Goal: Task Accomplishment & Management: Manage account settings

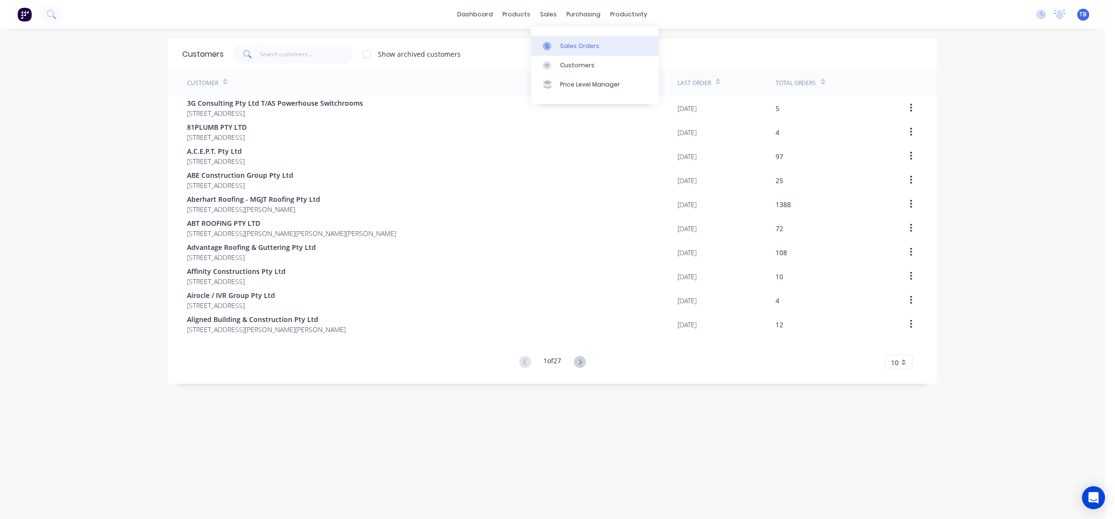
click at [569, 42] on div "Sales Orders" at bounding box center [579, 46] width 39 height 9
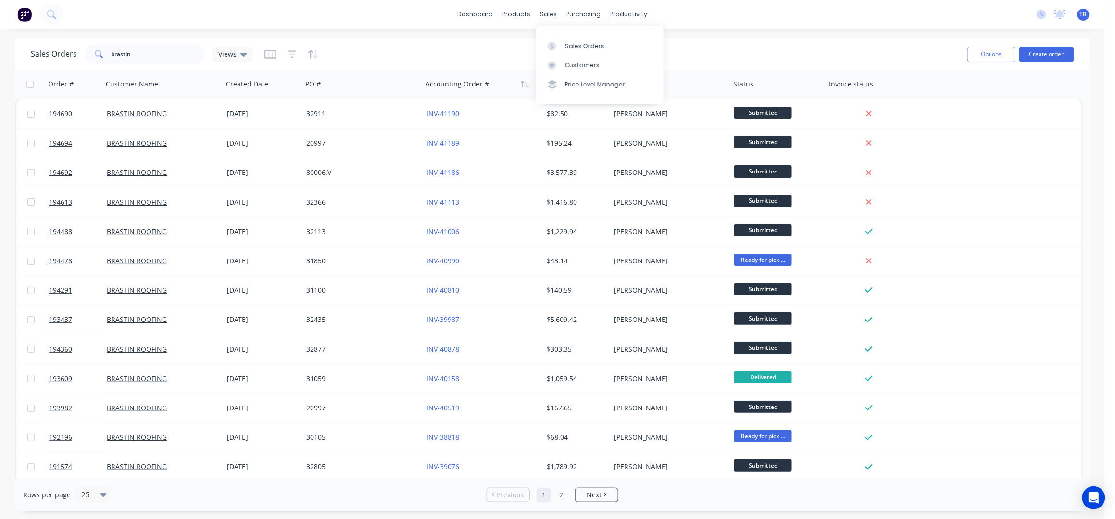
drag, startPoint x: 582, startPoint y: 44, endPoint x: 497, endPoint y: 90, distance: 97.2
click at [583, 44] on div "Sales Orders" at bounding box center [584, 46] width 39 height 9
drag, startPoint x: 148, startPoint y: 54, endPoint x: 209, endPoint y: 72, distance: 63.7
click at [148, 53] on input "brastin" at bounding box center [159, 54] width 94 height 19
type input "b"
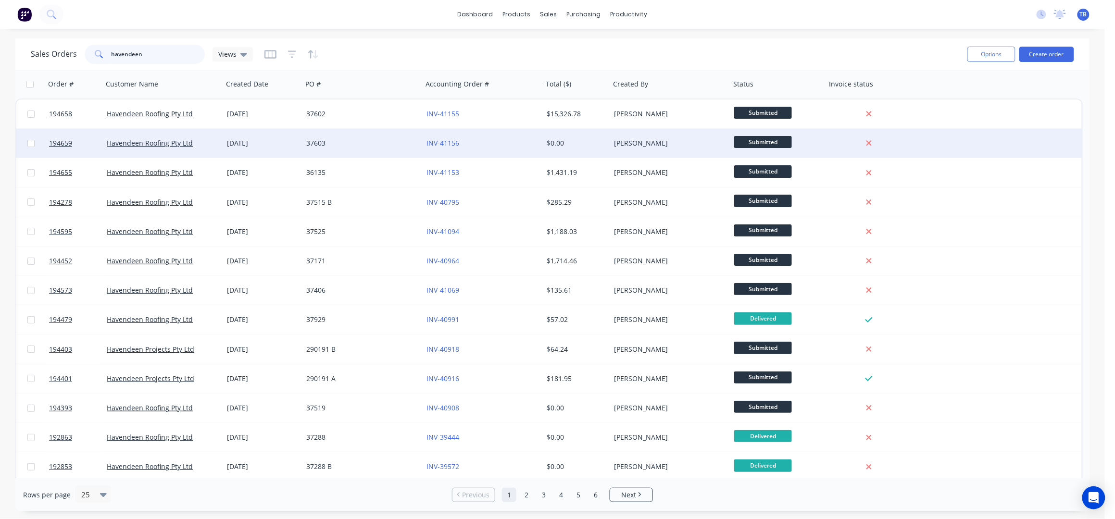
type input "havendeen"
click at [379, 138] on div "37603" at bounding box center [359, 143] width 107 height 10
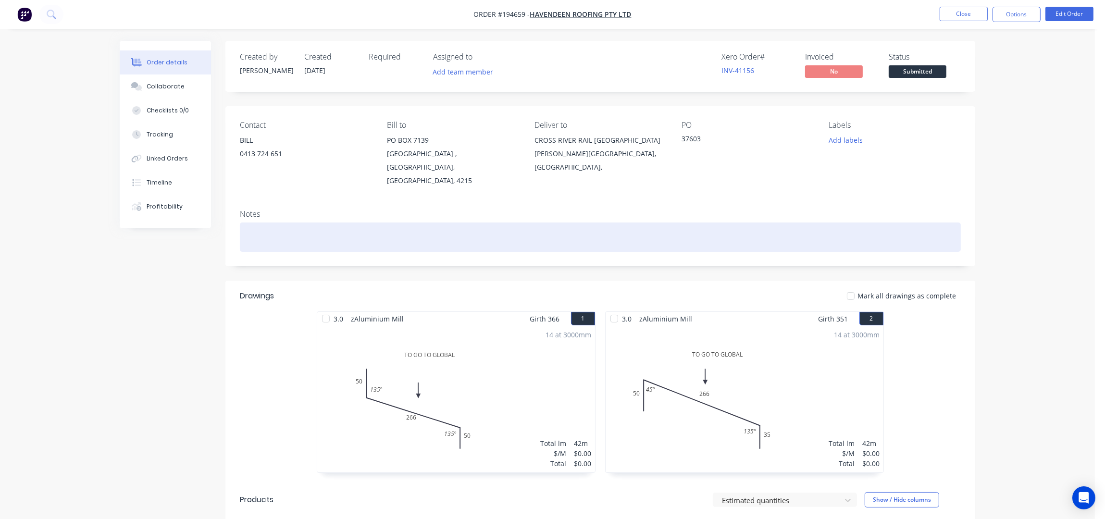
scroll to position [128, 0]
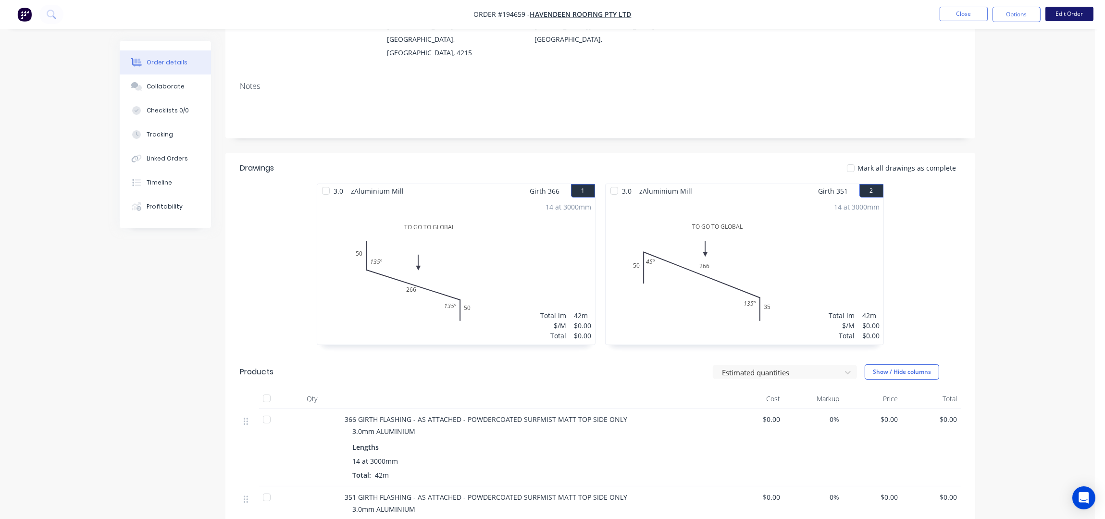
click at [1058, 19] on button "Edit Order" at bounding box center [1069, 14] width 48 height 14
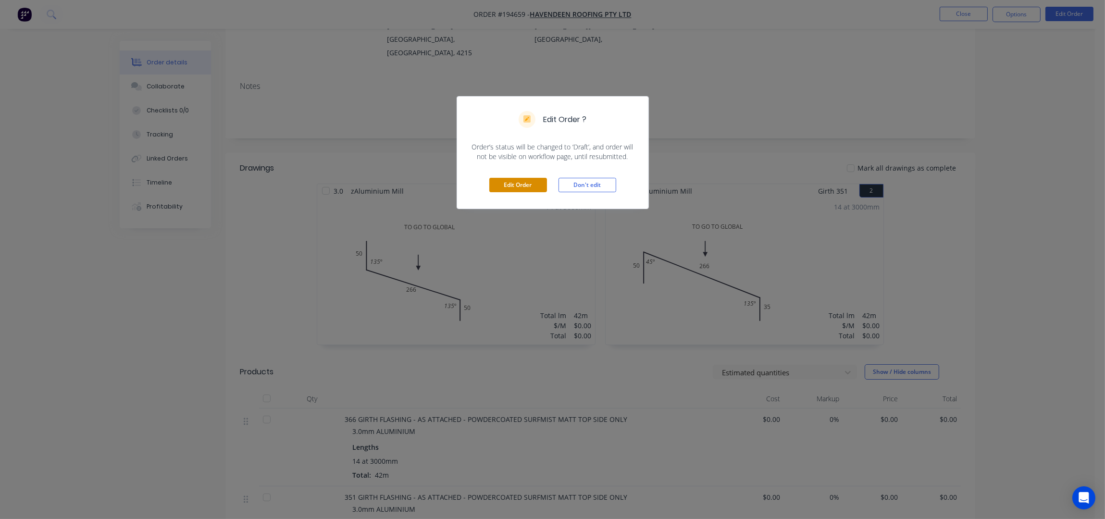
click at [522, 183] on button "Edit Order" at bounding box center [518, 185] width 58 height 14
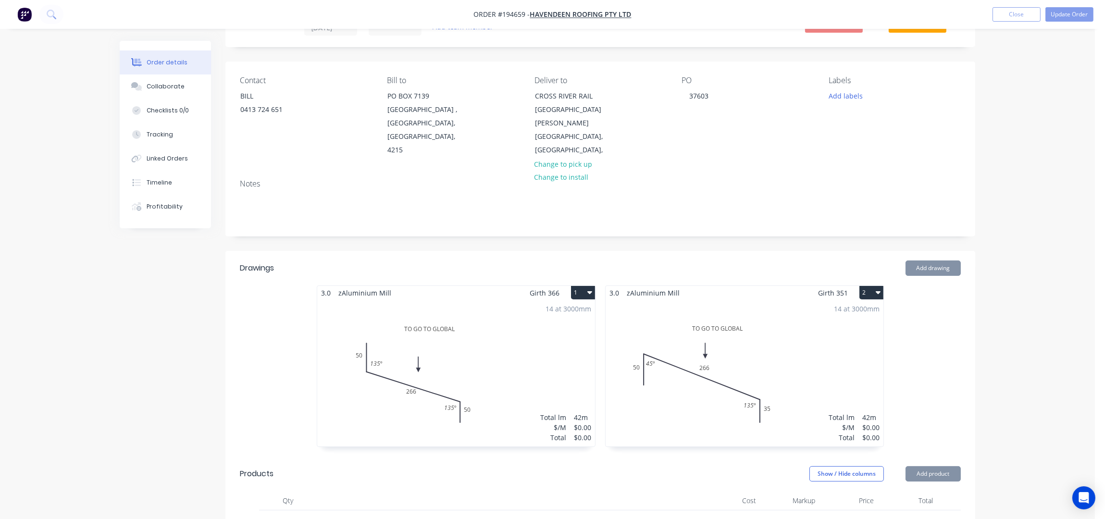
scroll to position [63, 0]
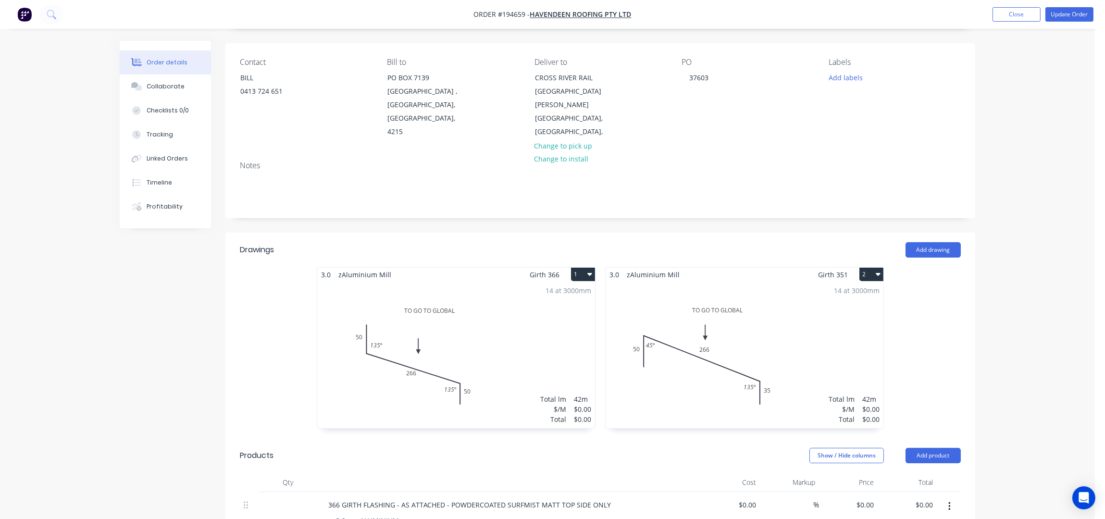
click at [499, 312] on div "14 at 3000mm Total lm $/M Total 42m $0.00 $0.00" at bounding box center [456, 355] width 278 height 147
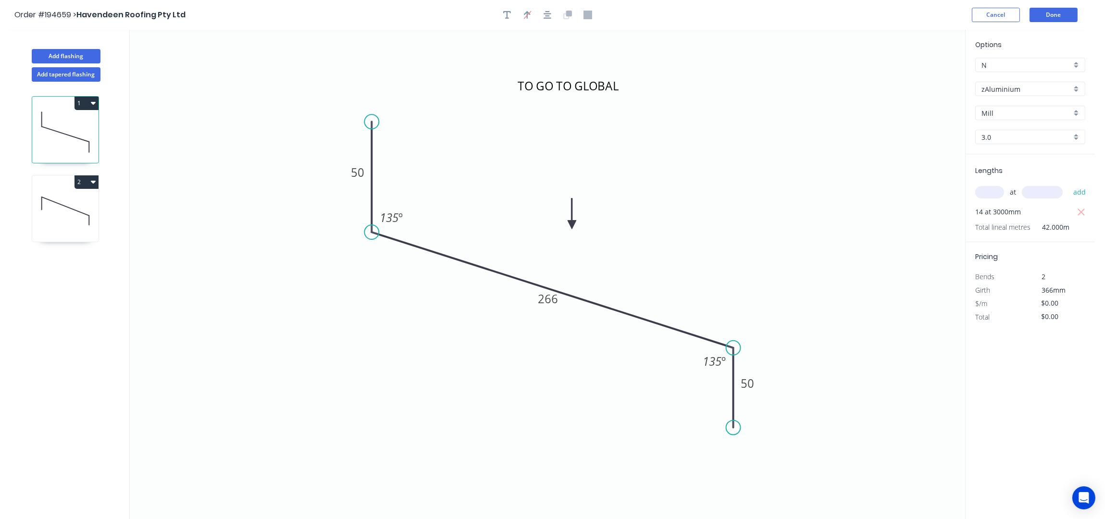
click at [85, 103] on button "1" at bounding box center [87, 103] width 24 height 13
click at [29, 146] on div "Delete" at bounding box center [53, 146] width 74 height 14
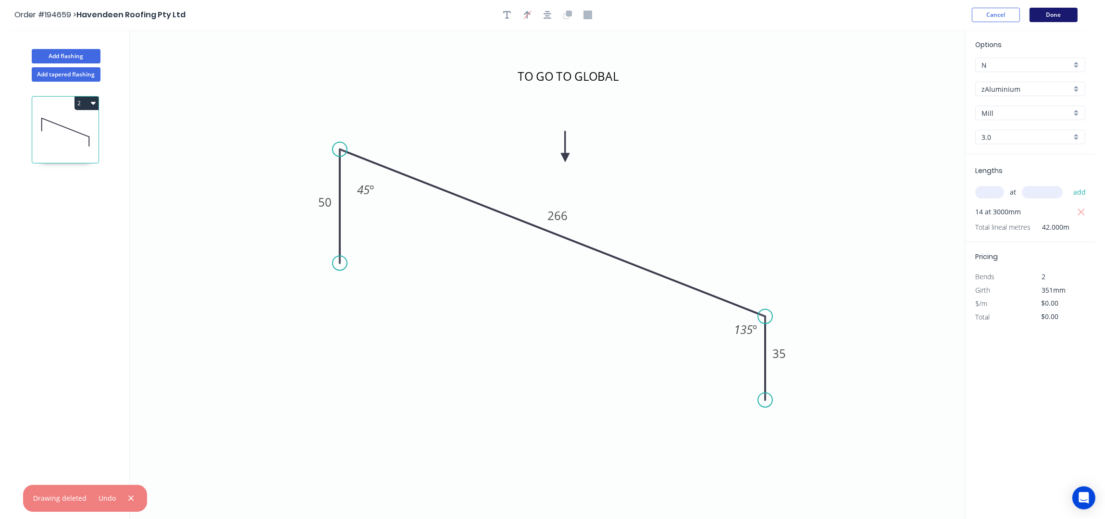
click at [1058, 12] on button "Done" at bounding box center [1054, 15] width 48 height 14
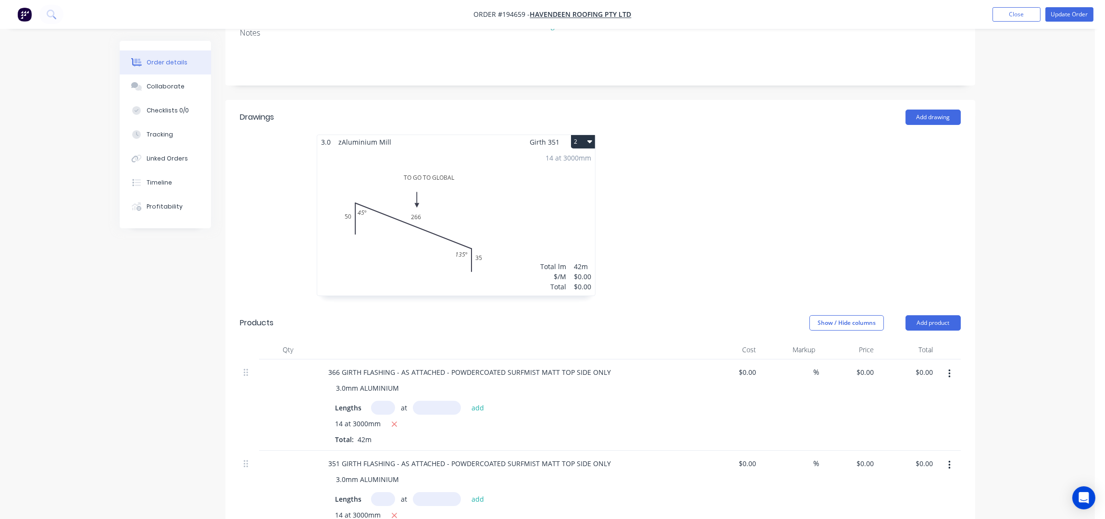
scroll to position [192, 0]
click at [952, 370] on button "button" at bounding box center [949, 378] width 23 height 17
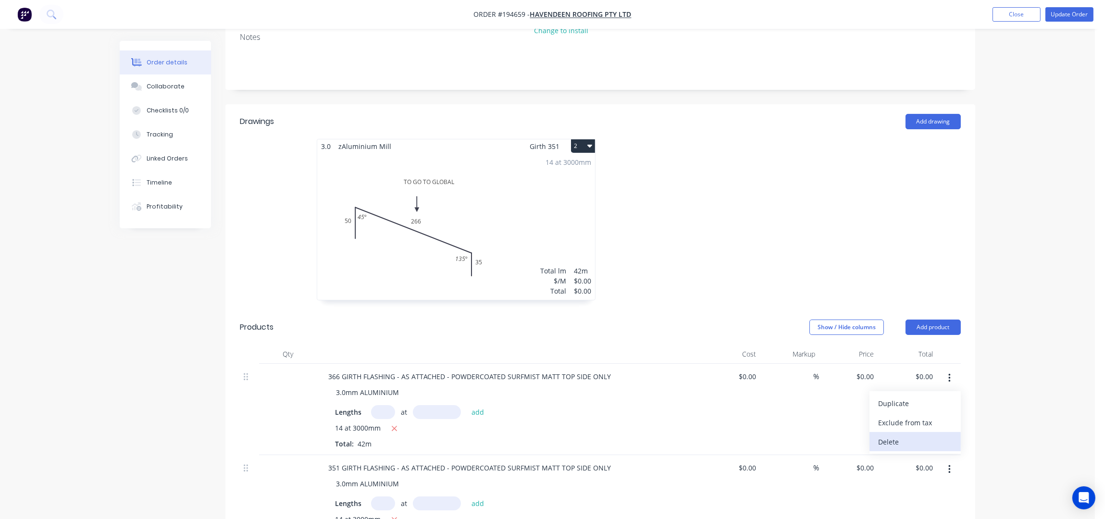
click at [909, 435] on div "Delete" at bounding box center [915, 442] width 74 height 14
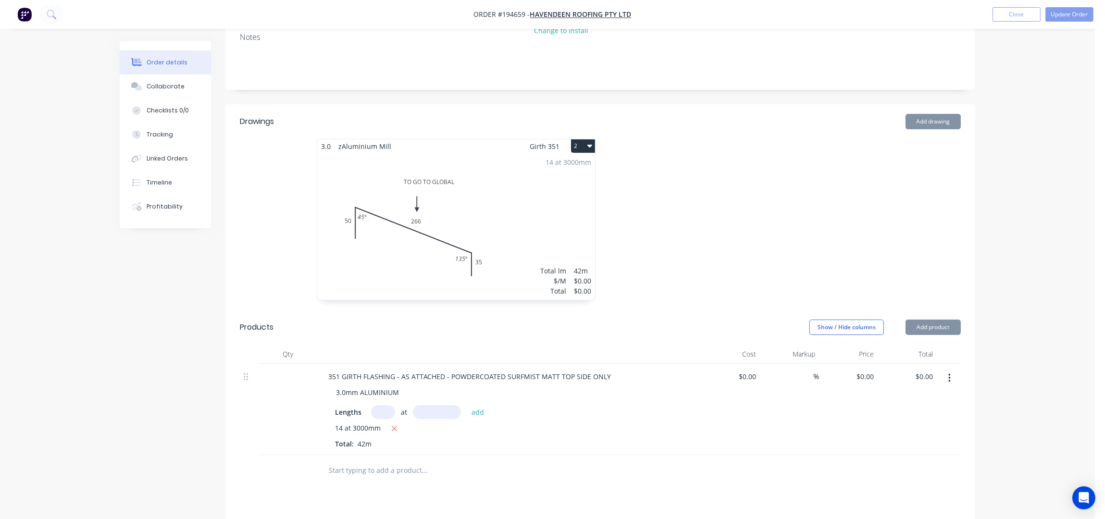
click at [992, 291] on div "Order details Collaborate Checklists 0/0 Tracking Linked Orders Timeline Profit…" at bounding box center [547, 269] width 1095 height 923
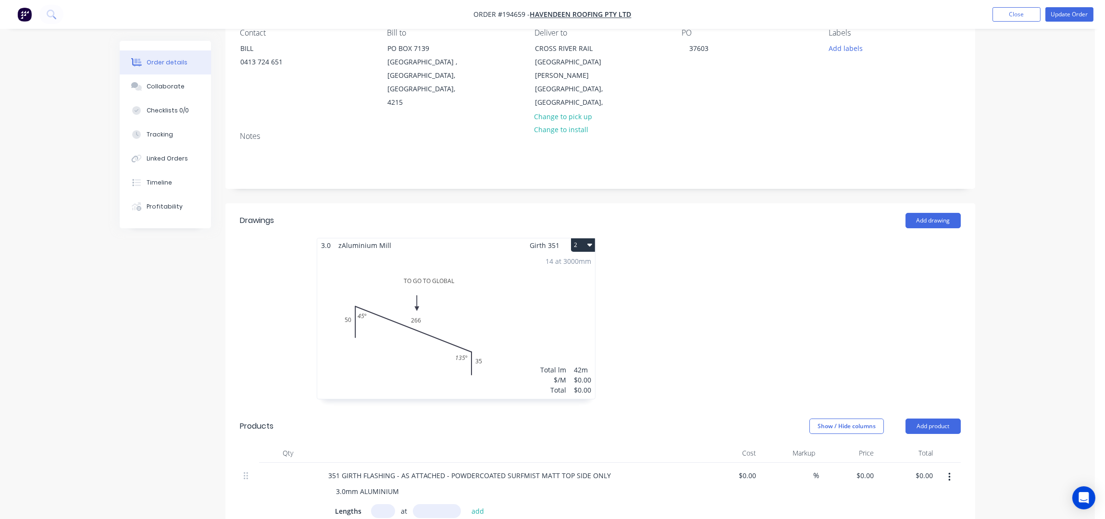
scroll to position [0, 0]
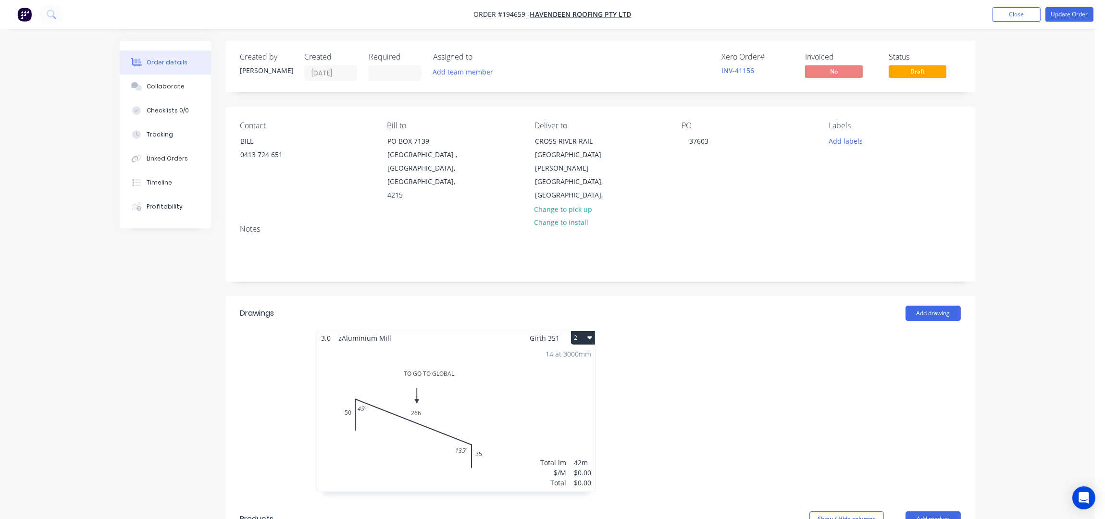
click at [736, 310] on header "Drawings Add drawing" at bounding box center [600, 313] width 750 height 35
click at [762, 331] on div at bounding box center [744, 416] width 288 height 171
click at [782, 360] on div at bounding box center [744, 416] width 288 height 171
click at [1078, 12] on button "Update Order" at bounding box center [1069, 14] width 48 height 14
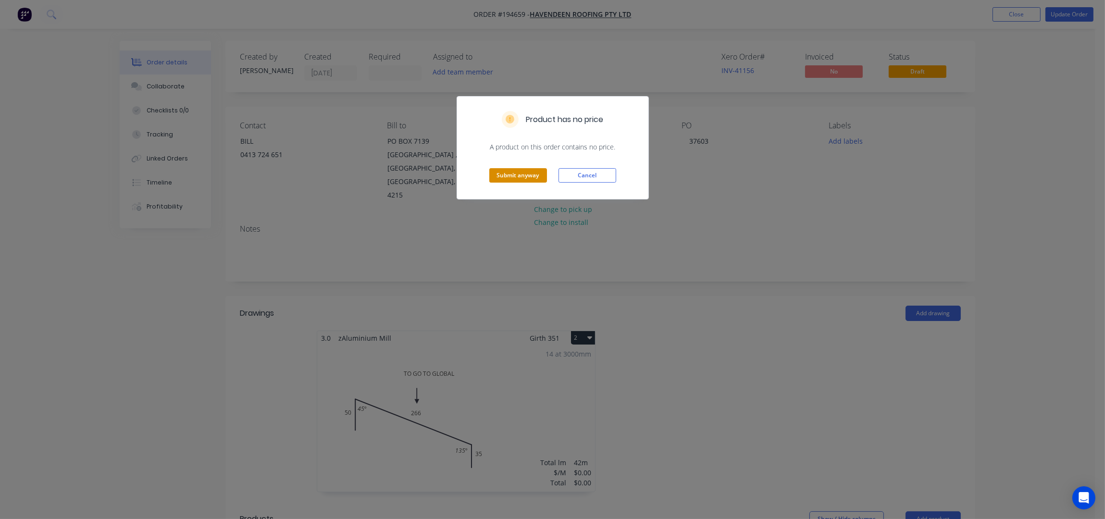
click at [522, 174] on button "Submit anyway" at bounding box center [518, 175] width 58 height 14
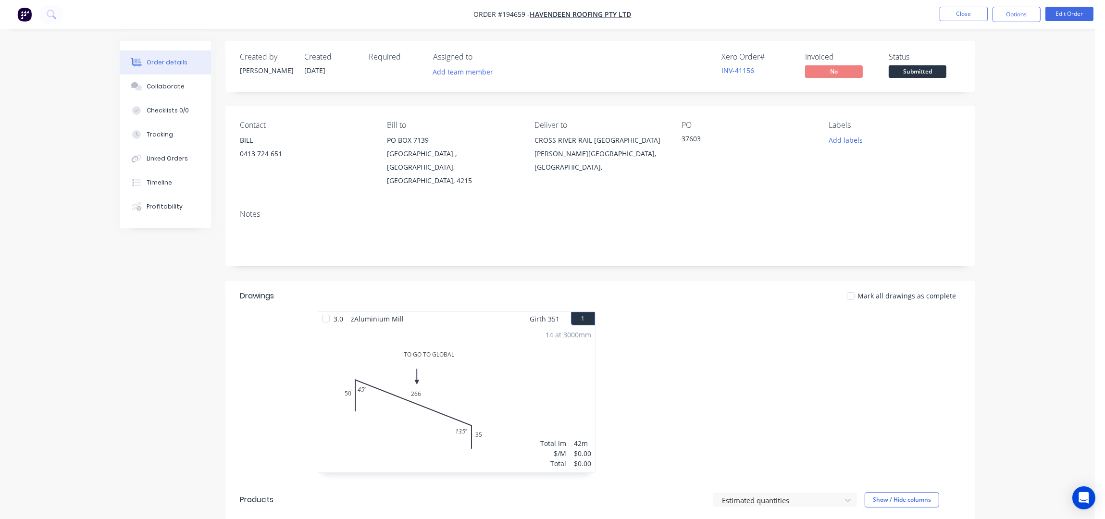
click at [1008, 166] on div "Order details Collaborate Checklists 0/0 Tracking Linked Orders Timeline Profit…" at bounding box center [547, 392] width 1095 height 785
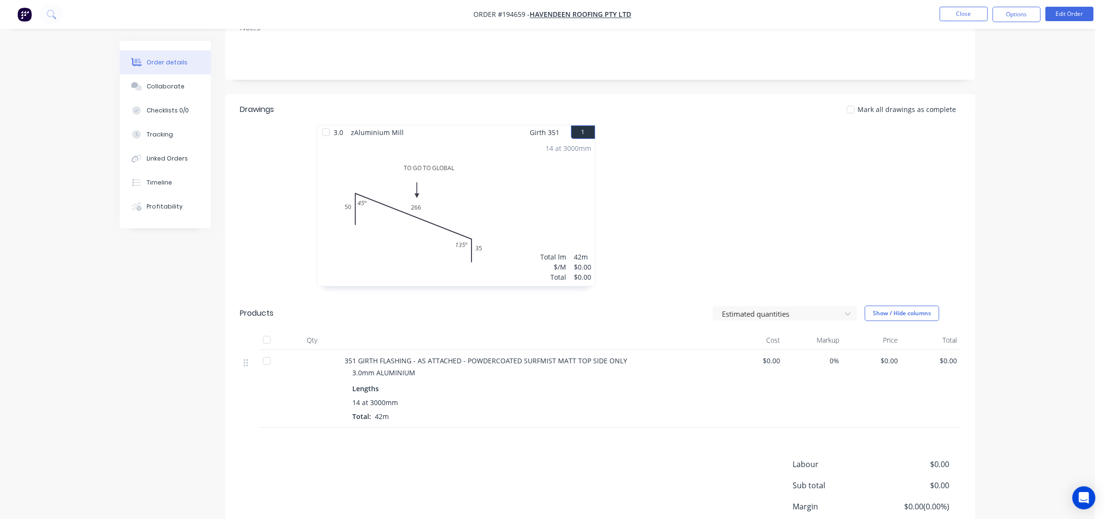
scroll to position [253, 0]
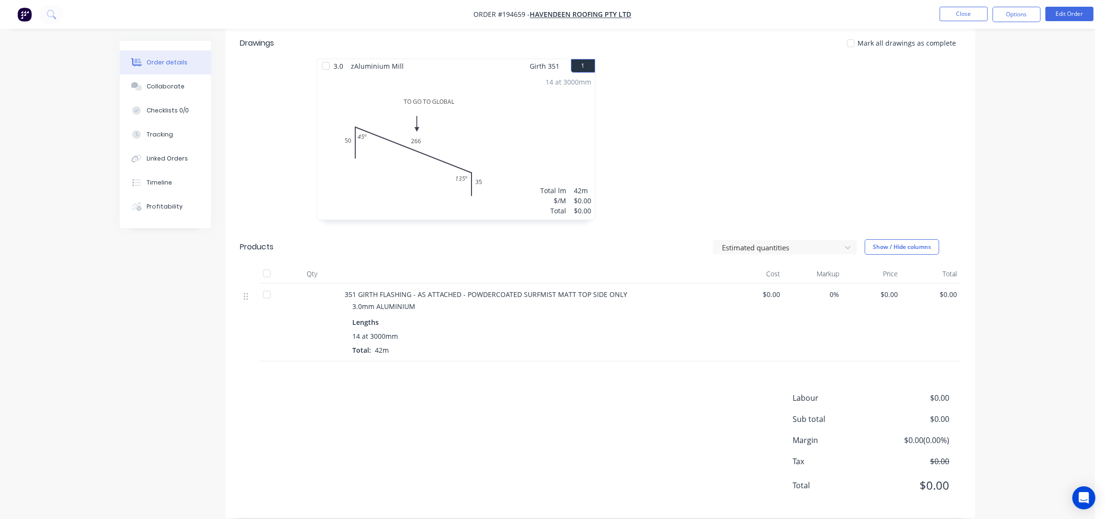
click at [1023, 23] on nav "Order #194659 - Havendeen Roofing Pty Ltd Close Options Edit Order" at bounding box center [552, 14] width 1105 height 29
click at [1019, 18] on button "Options" at bounding box center [1017, 14] width 48 height 15
click at [993, 78] on div "Work Order" at bounding box center [988, 78] width 88 height 14
click at [989, 97] on div "Without pricing" at bounding box center [988, 97] width 88 height 14
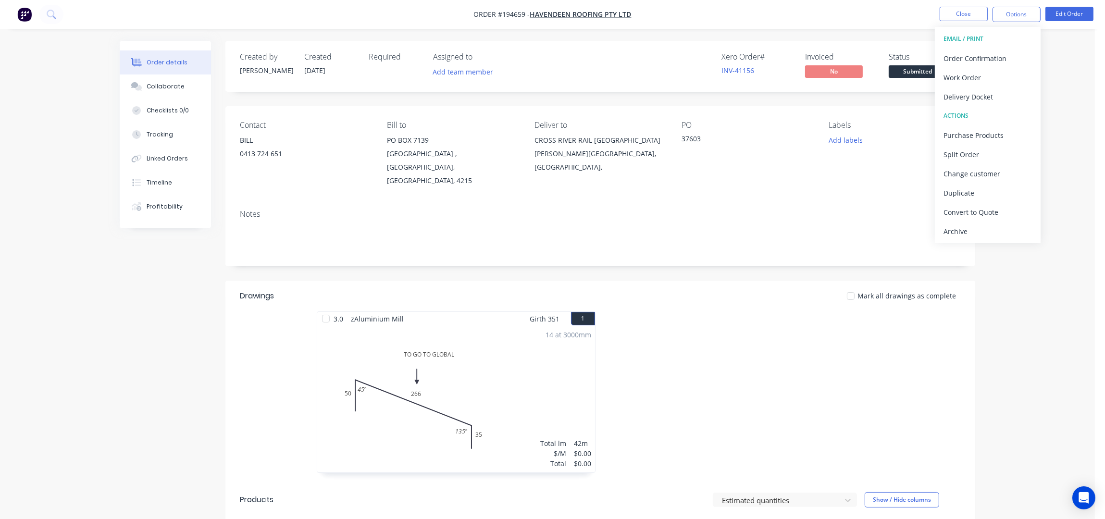
click at [594, 262] on div "Created by Taylor Created 03/10/25 Required Assigned to Add team member Xero Or…" at bounding box center [600, 406] width 750 height 730
click at [1033, 242] on div "Order details Collaborate Checklists 0/0 Tracking Linked Orders Timeline Profit…" at bounding box center [547, 392] width 1095 height 785
click at [1064, 12] on button "Edit Order" at bounding box center [1069, 14] width 48 height 14
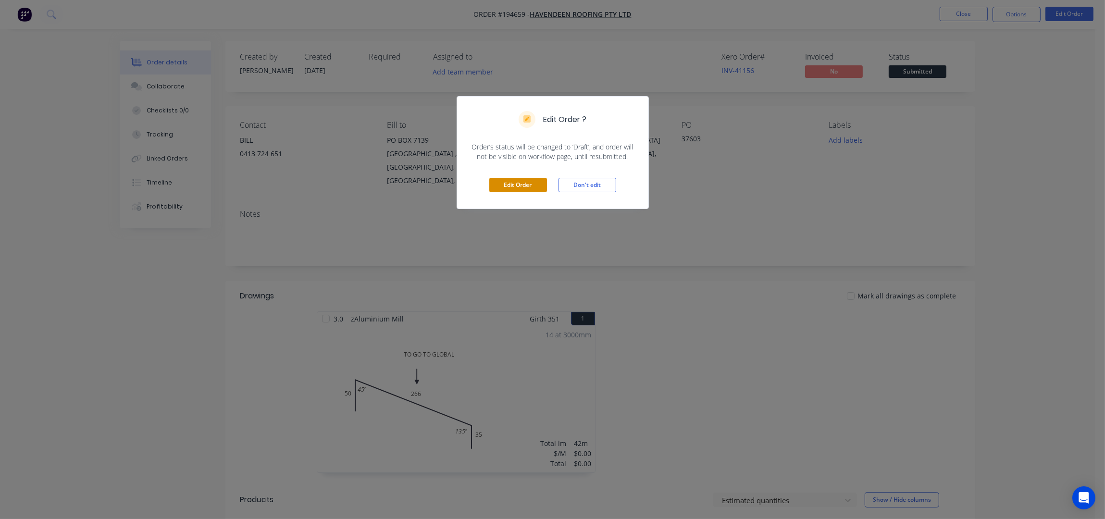
click at [514, 185] on button "Edit Order" at bounding box center [518, 185] width 58 height 14
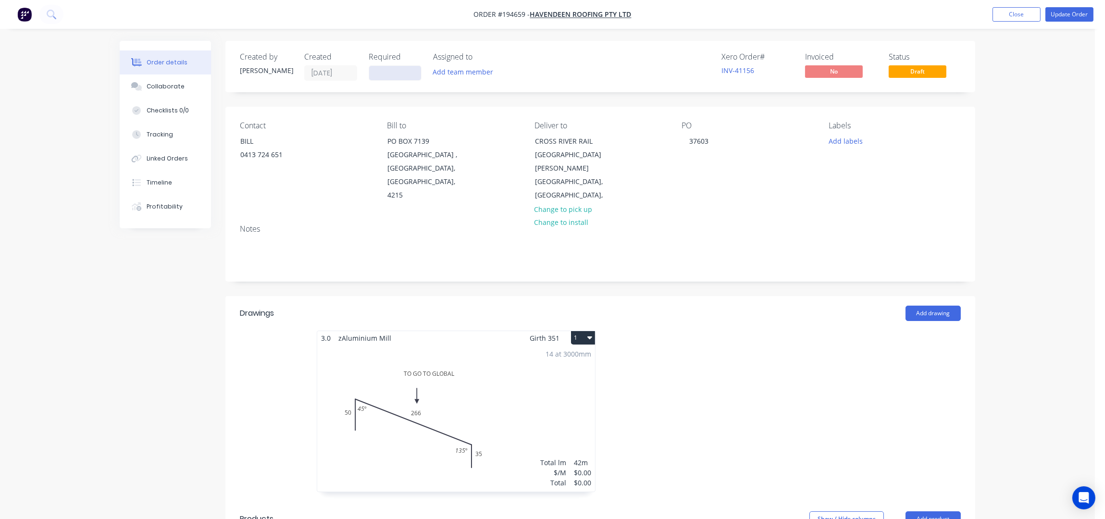
click at [375, 71] on input at bounding box center [395, 73] width 52 height 14
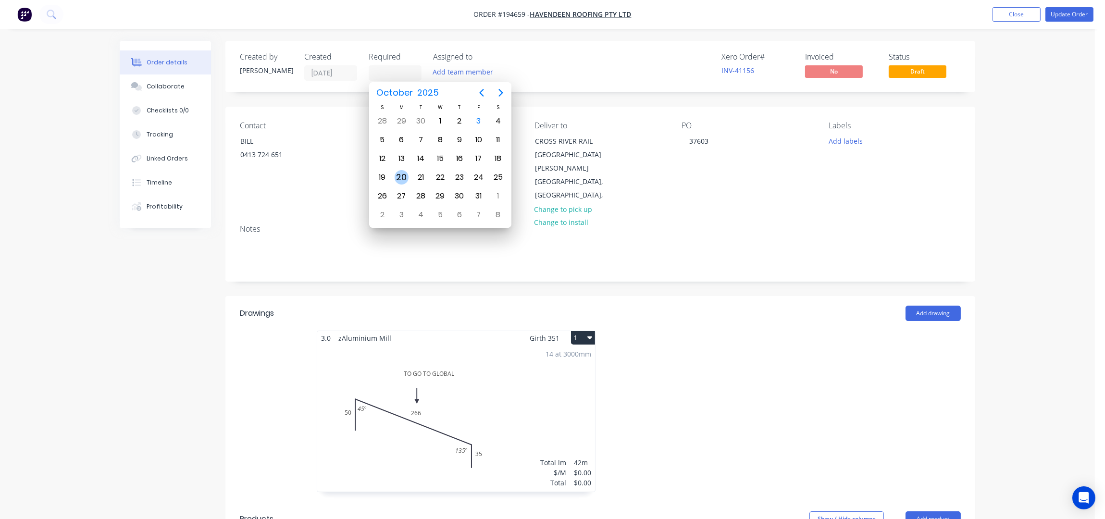
click at [403, 174] on div "20" at bounding box center [402, 177] width 14 height 14
type input "20/10/25"
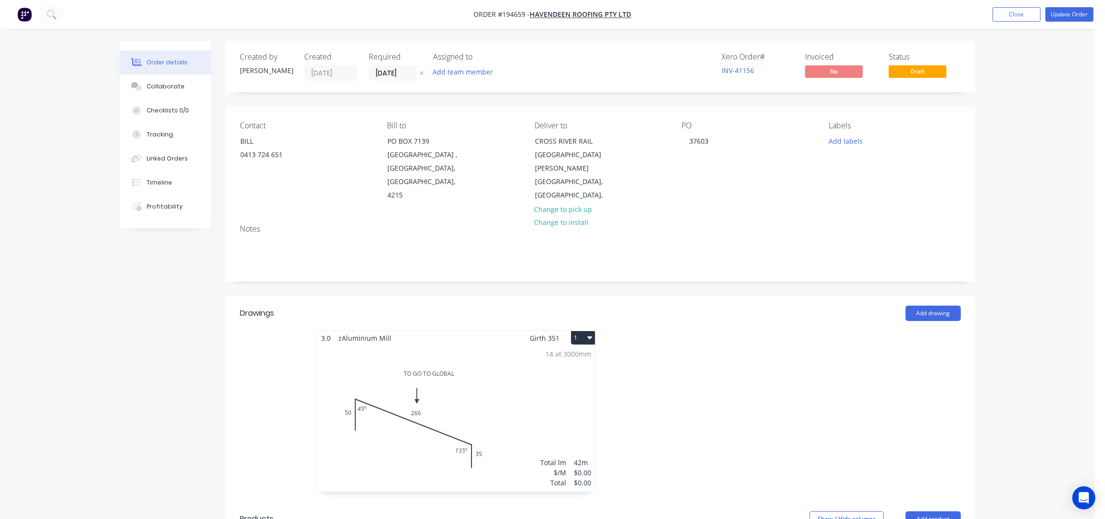
click at [613, 86] on div "Created by Taylor Created 03/10/25 Required 20/10/25 Assigned to Add team membe…" at bounding box center [600, 66] width 750 height 51
click at [1032, 53] on div "Order details Collaborate Checklists 0/0 Tracking Linked Orders Timeline Profit…" at bounding box center [547, 461] width 1095 height 923
click at [1055, 16] on button "Update Order" at bounding box center [1069, 14] width 48 height 14
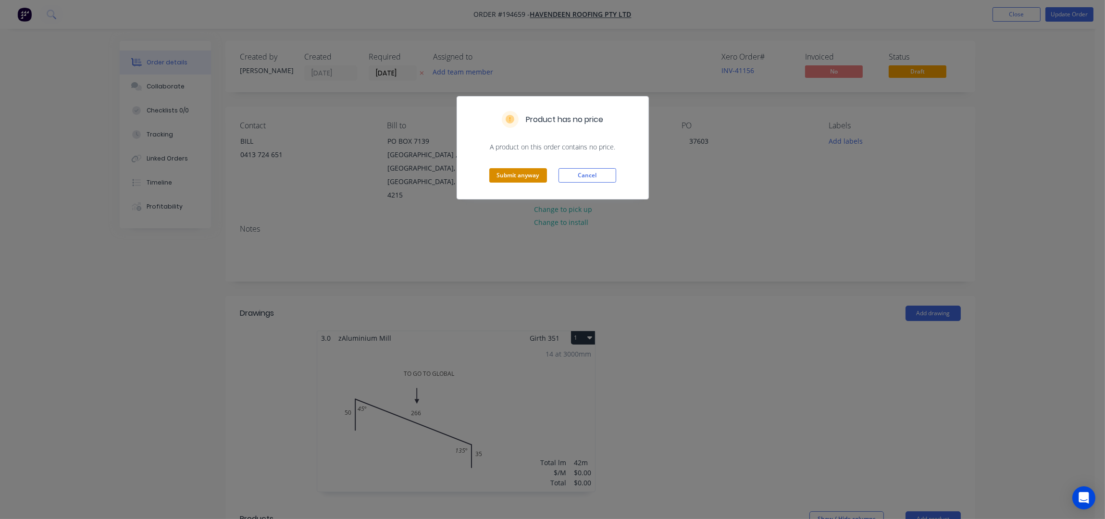
click at [538, 177] on button "Submit anyway" at bounding box center [518, 175] width 58 height 14
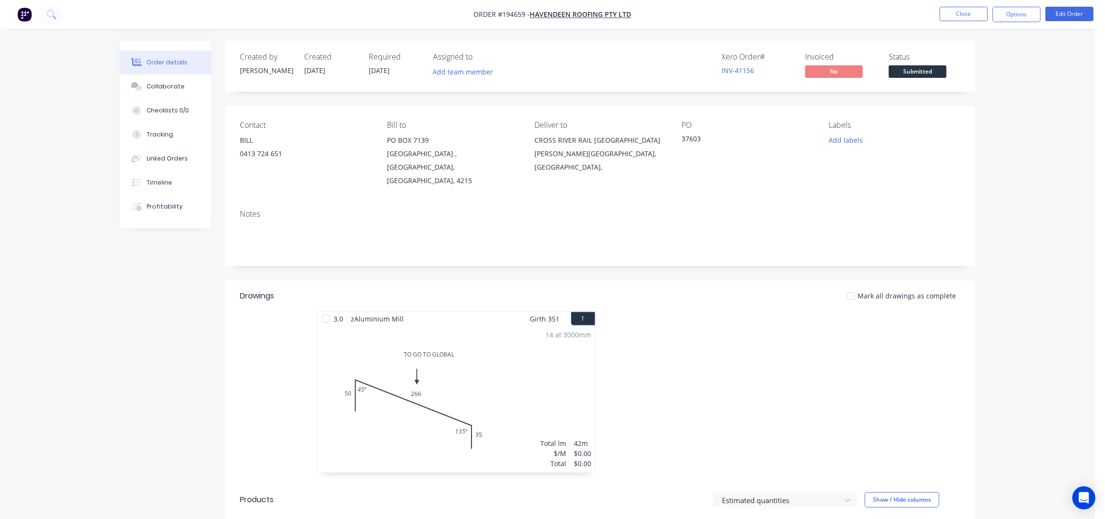
click at [1048, 120] on div "Order details Collaborate Checklists 0/0 Tracking Linked Orders Timeline Profit…" at bounding box center [547, 392] width 1095 height 785
click at [1018, 16] on button "Options" at bounding box center [1017, 14] width 48 height 15
click at [1001, 68] on button "Work Order" at bounding box center [988, 77] width 106 height 19
click at [1000, 93] on div "Without pricing" at bounding box center [988, 97] width 88 height 14
click at [974, 16] on button "Close" at bounding box center [964, 14] width 48 height 14
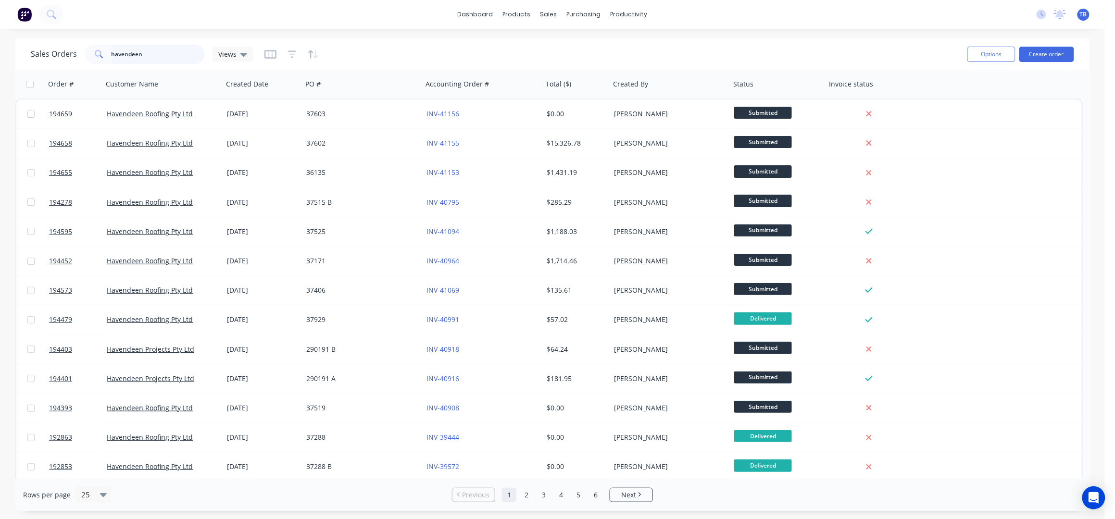
click at [161, 50] on input "havendeen" at bounding box center [159, 54] width 94 height 19
drag, startPoint x: 158, startPoint y: 50, endPoint x: 42, endPoint y: 30, distance: 117.2
click at [42, 30] on div "dashboard products sales purchasing productivity dashboard products Product Cat…" at bounding box center [552, 259] width 1105 height 519
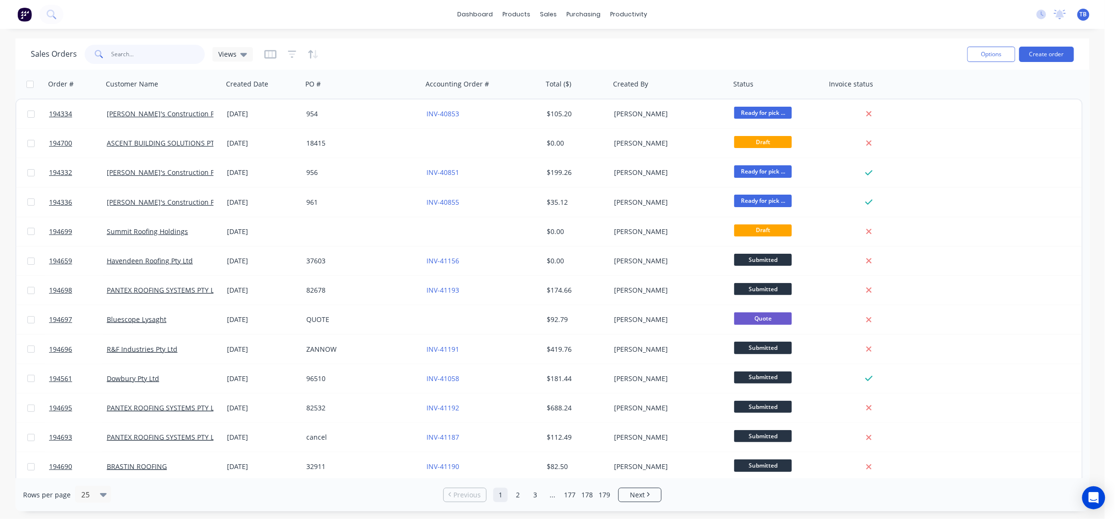
click at [167, 52] on input "text" at bounding box center [159, 54] width 94 height 19
click at [194, 33] on div "dashboard products sales purchasing productivity dashboard products Product Cat…" at bounding box center [552, 259] width 1105 height 519
click at [141, 65] on div "Sales Orders Views" at bounding box center [495, 54] width 929 height 24
click at [141, 54] on input "text" at bounding box center [159, 54] width 94 height 19
click at [132, 46] on input "text" at bounding box center [159, 54] width 94 height 19
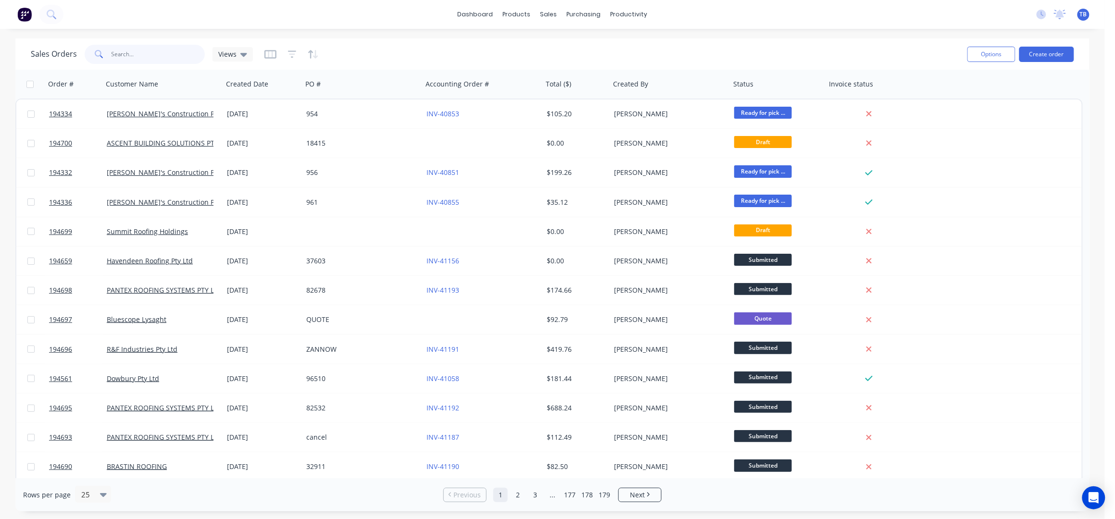
click at [130, 46] on input "text" at bounding box center [159, 54] width 94 height 19
click at [126, 47] on input "text" at bounding box center [159, 54] width 94 height 19
click at [126, 45] on input "text" at bounding box center [159, 54] width 94 height 19
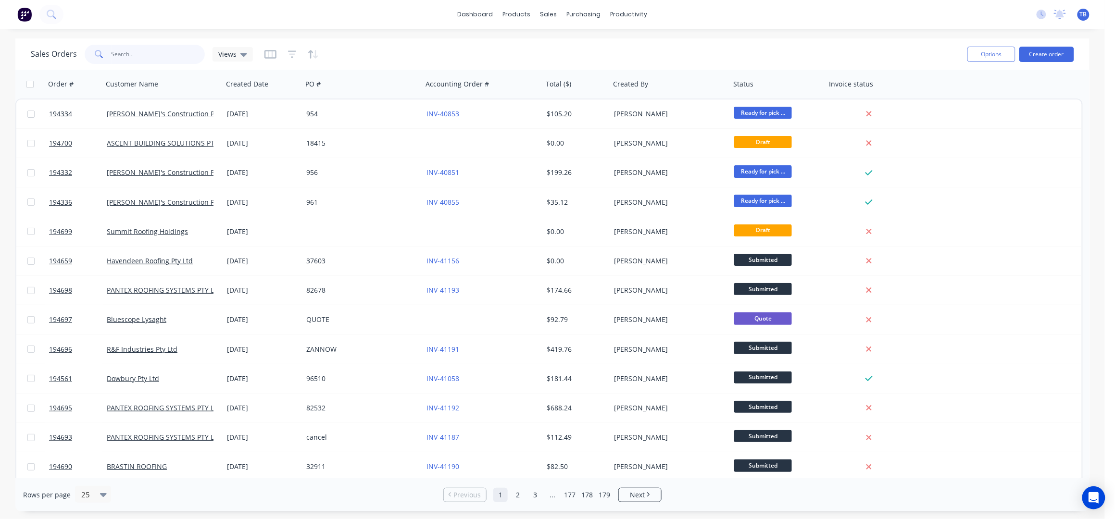
click at [124, 45] on input "text" at bounding box center [159, 54] width 94 height 19
click at [569, 44] on div "Sales Orders" at bounding box center [584, 46] width 39 height 9
click at [769, 36] on div "dashboard products sales purchasing productivity dashboard products Product Cat…" at bounding box center [552, 259] width 1105 height 519
click at [169, 42] on div "Sales Orders Views" at bounding box center [495, 54] width 929 height 24
click at [164, 53] on input "text" at bounding box center [159, 54] width 94 height 19
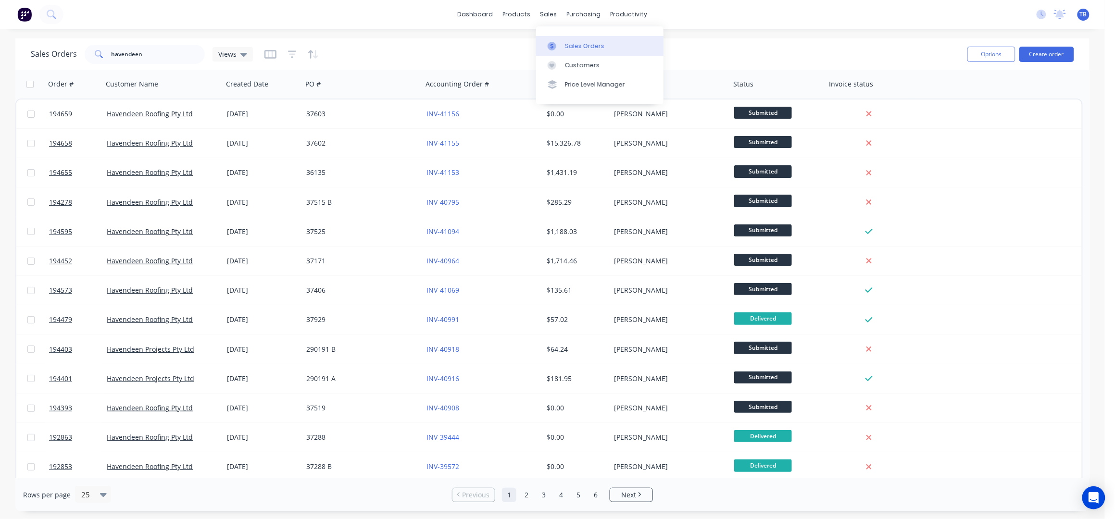
click at [575, 40] on link "Sales Orders" at bounding box center [599, 45] width 127 height 19
click at [807, 41] on div "Sales Orders havendeen Views Options Create order" at bounding box center [552, 53] width 1074 height 31
click at [576, 45] on div "Sales Orders" at bounding box center [584, 46] width 39 height 9
click at [918, 27] on div "dashboard products sales purchasing productivity dashboard products Product Cat…" at bounding box center [552, 14] width 1105 height 29
drag, startPoint x: 167, startPoint y: 52, endPoint x: 45, endPoint y: 62, distance: 122.0
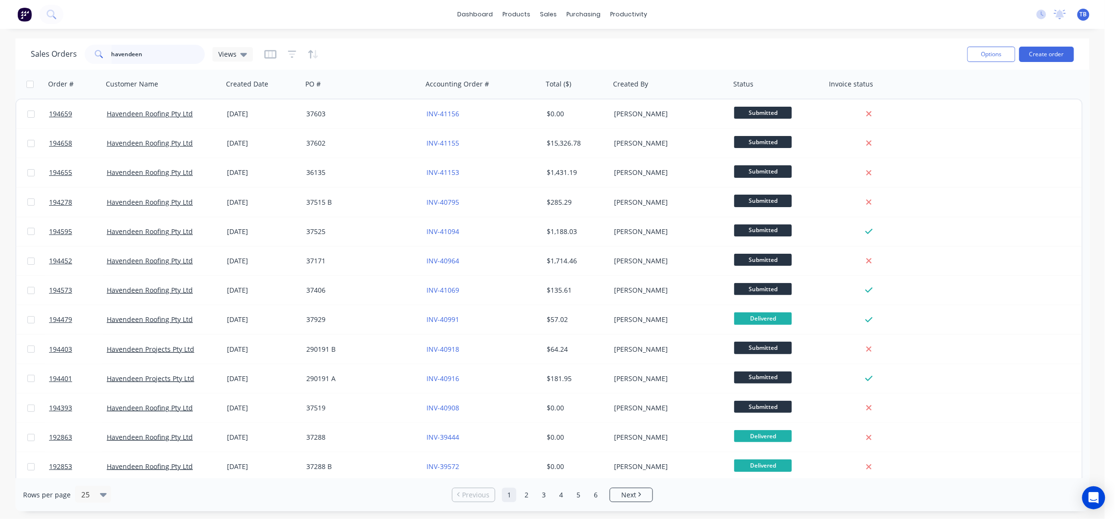
click at [45, 62] on div "Sales Orders havendeen Views" at bounding box center [142, 54] width 222 height 19
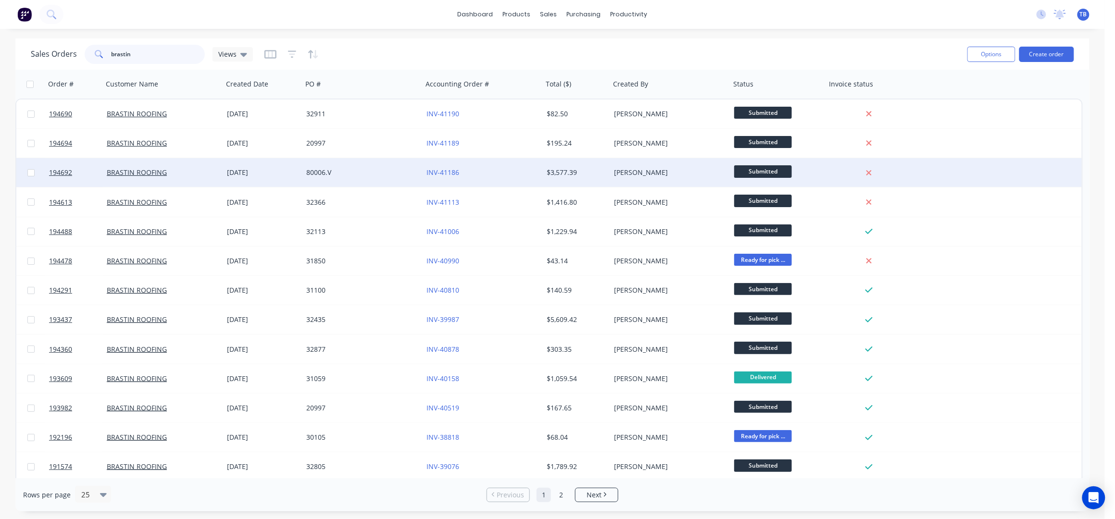
type input "brastin"
click at [380, 174] on div "80006.V" at bounding box center [359, 173] width 107 height 10
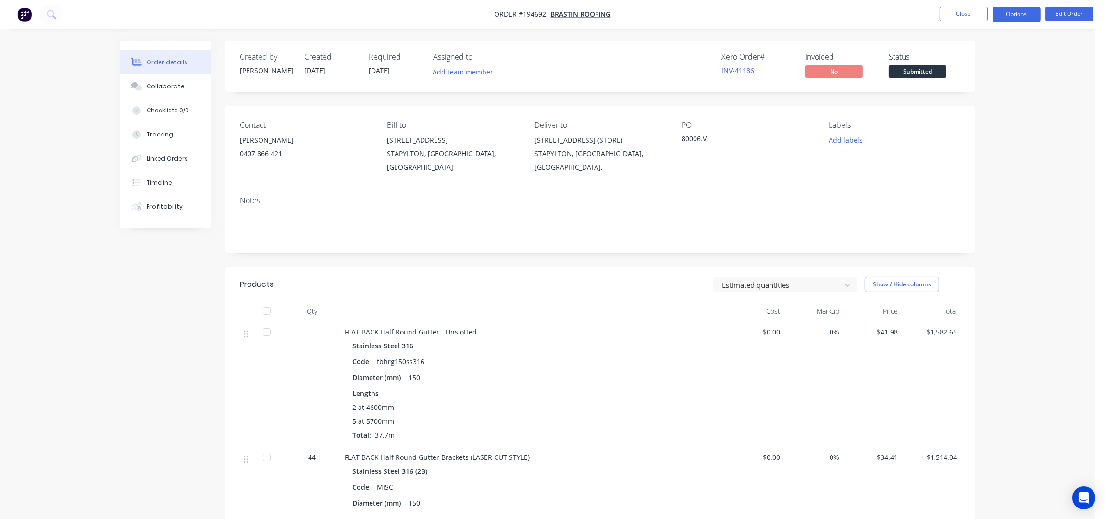
click at [1018, 17] on button "Options" at bounding box center [1017, 14] width 48 height 15
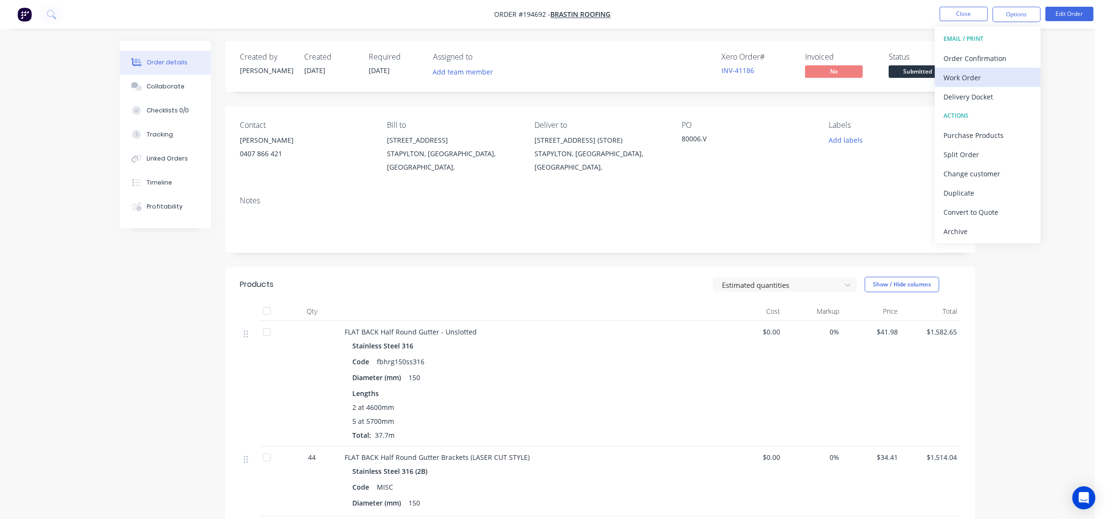
click at [989, 76] on div "Work Order" at bounding box center [988, 78] width 88 height 14
click at [971, 100] on div "Without pricing" at bounding box center [988, 97] width 88 height 14
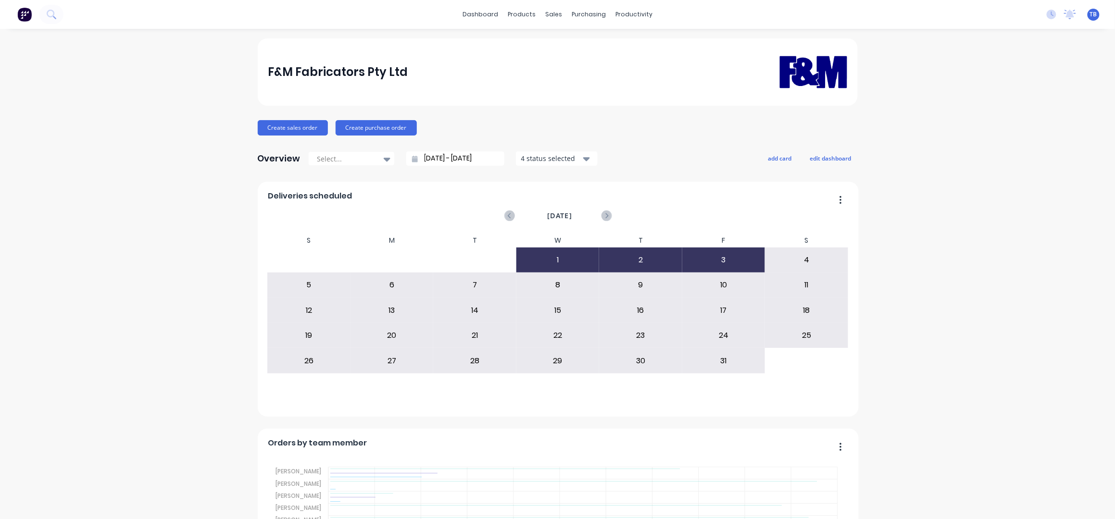
click at [423, 158] on input "[DATE] - [DATE]" at bounding box center [459, 158] width 83 height 14
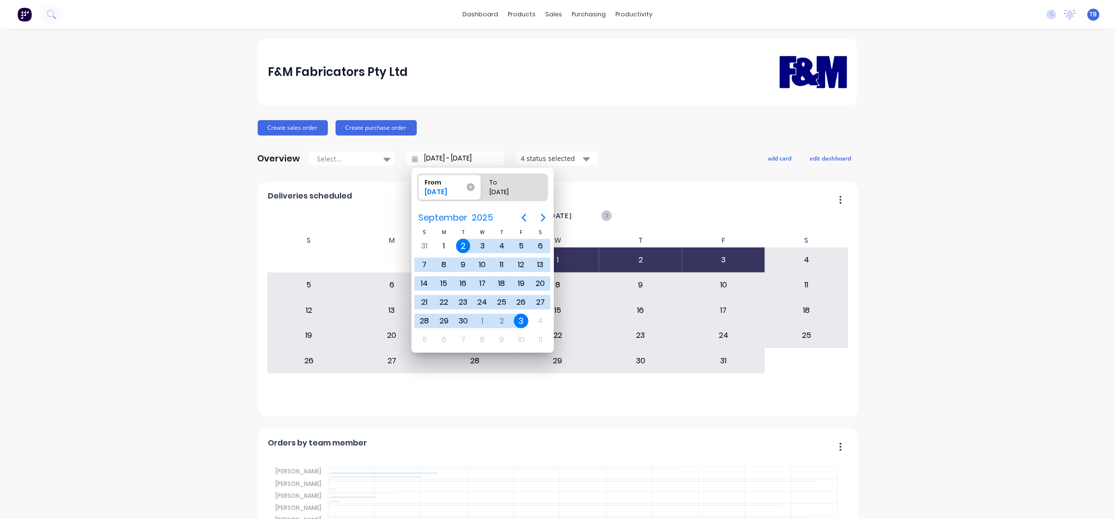
click at [470, 187] on icon at bounding box center [471, 187] width 8 height 8
click at [418, 187] on input "From [DATE]" at bounding box center [418, 187] width 0 height 27
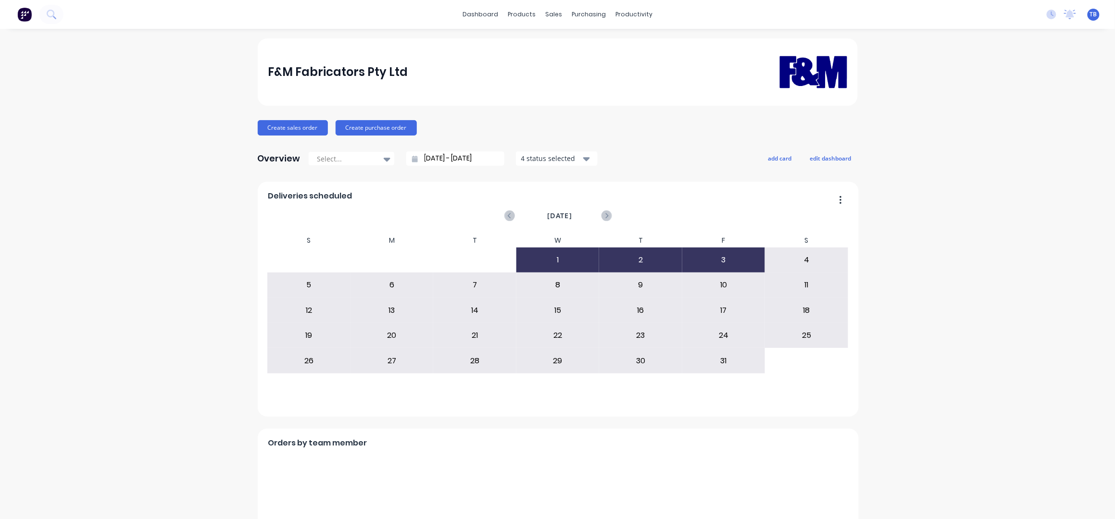
type input "[DATE] - [DATE]"
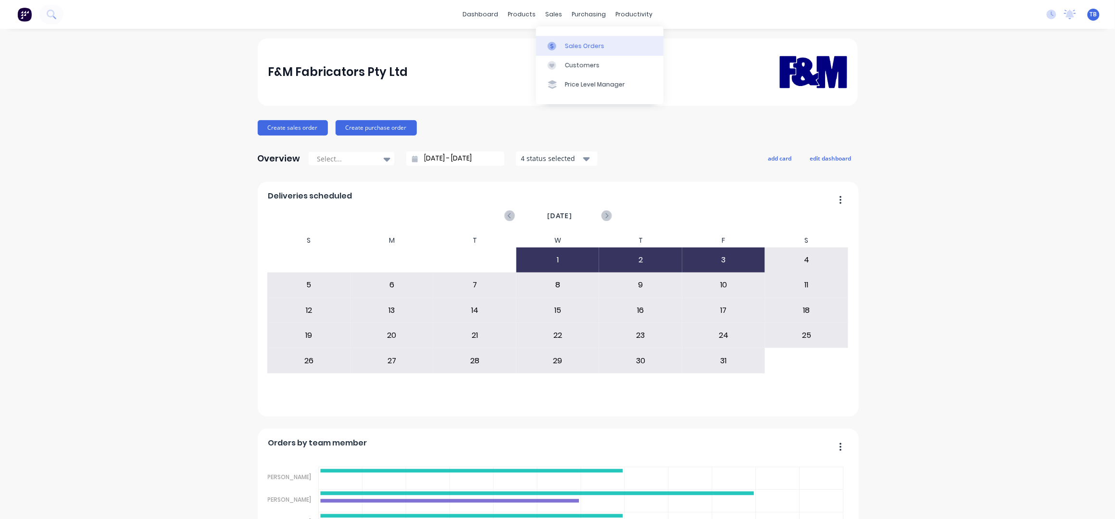
click at [590, 44] on div "Sales Orders" at bounding box center [584, 46] width 39 height 9
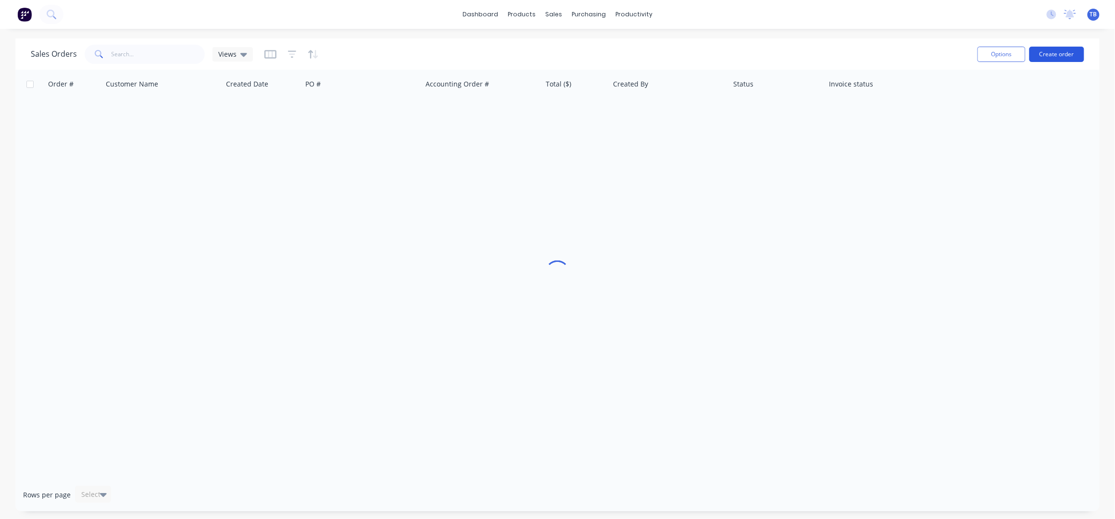
click at [1069, 56] on button "Create order" at bounding box center [1056, 54] width 55 height 15
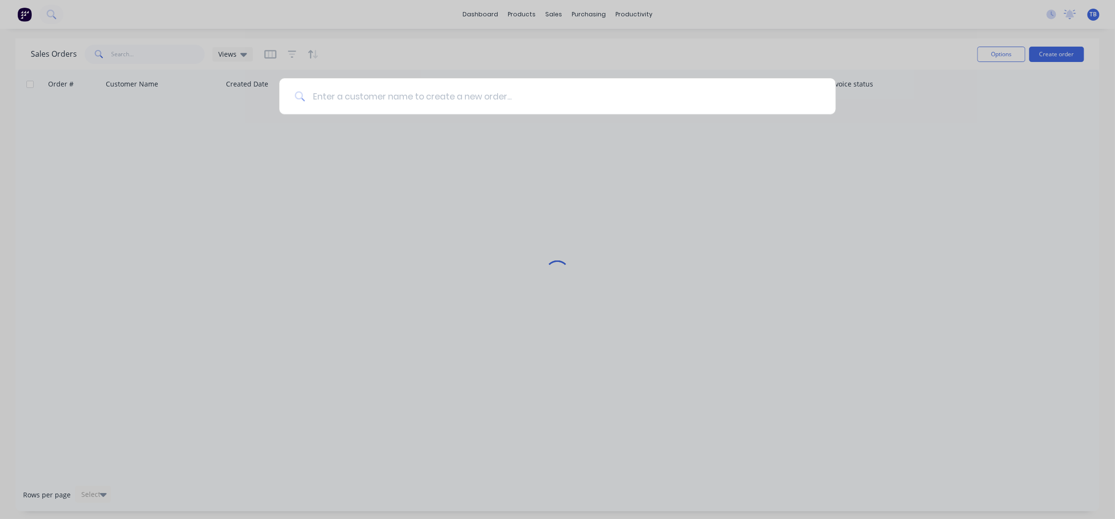
click at [481, 92] on input at bounding box center [562, 96] width 515 height 36
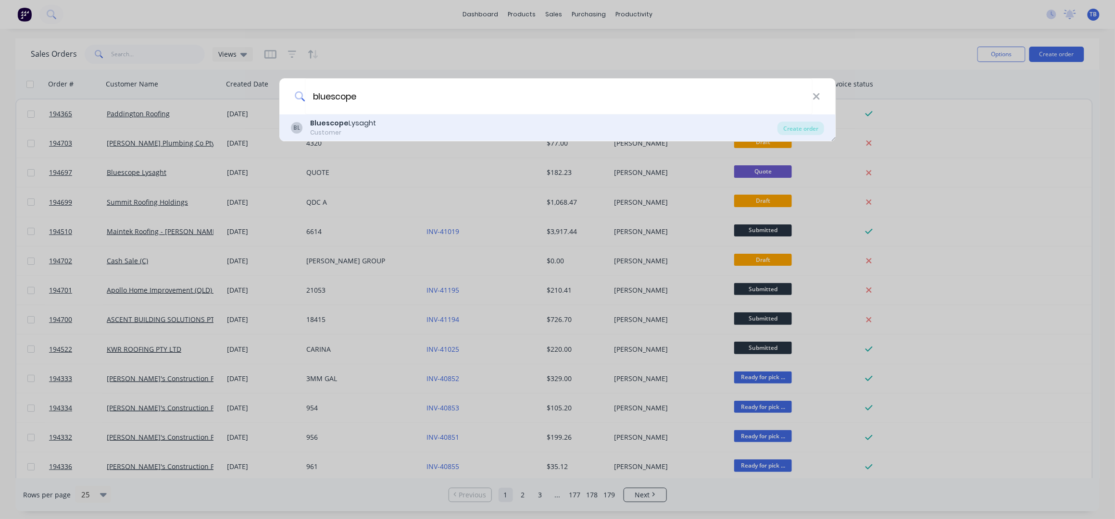
type input "bluescope"
click at [449, 137] on div "BL Bluescope Lysaght Customer Create order" at bounding box center [557, 127] width 557 height 27
click at [812, 130] on div "Create order" at bounding box center [800, 128] width 47 height 13
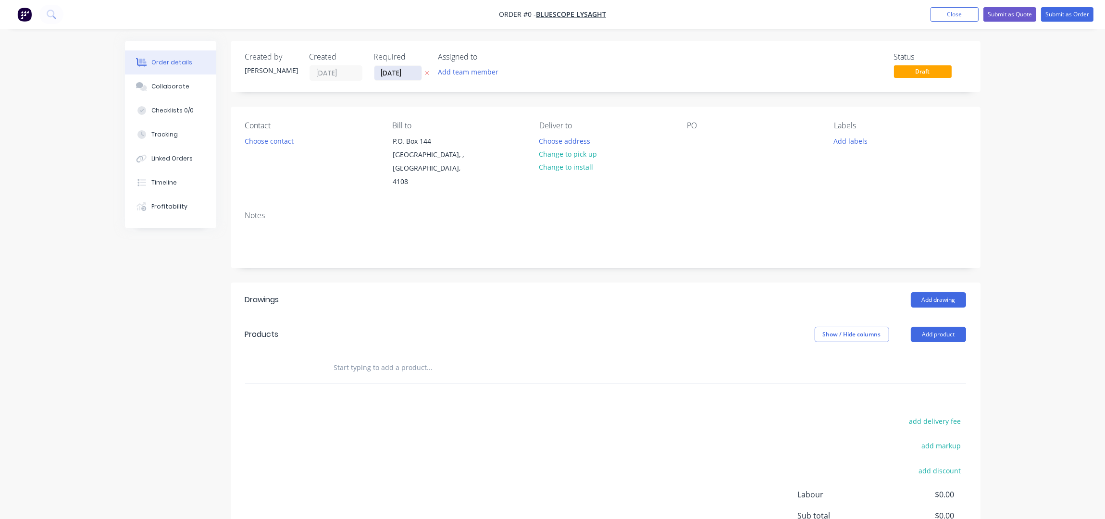
click at [386, 73] on input "[DATE]" at bounding box center [397, 73] width 47 height 14
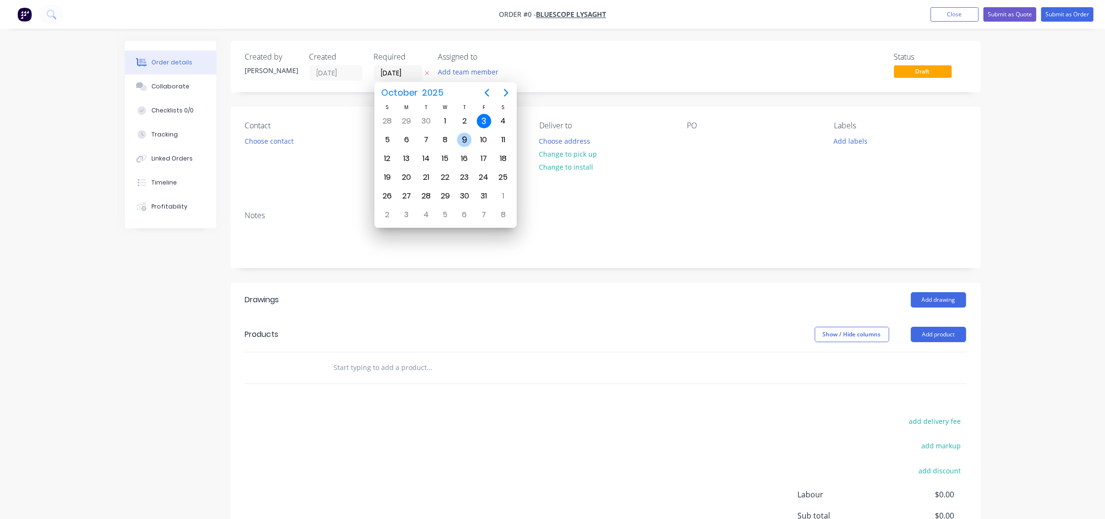
click at [463, 140] on div "9" at bounding box center [464, 140] width 14 height 14
type input "[DATE]"
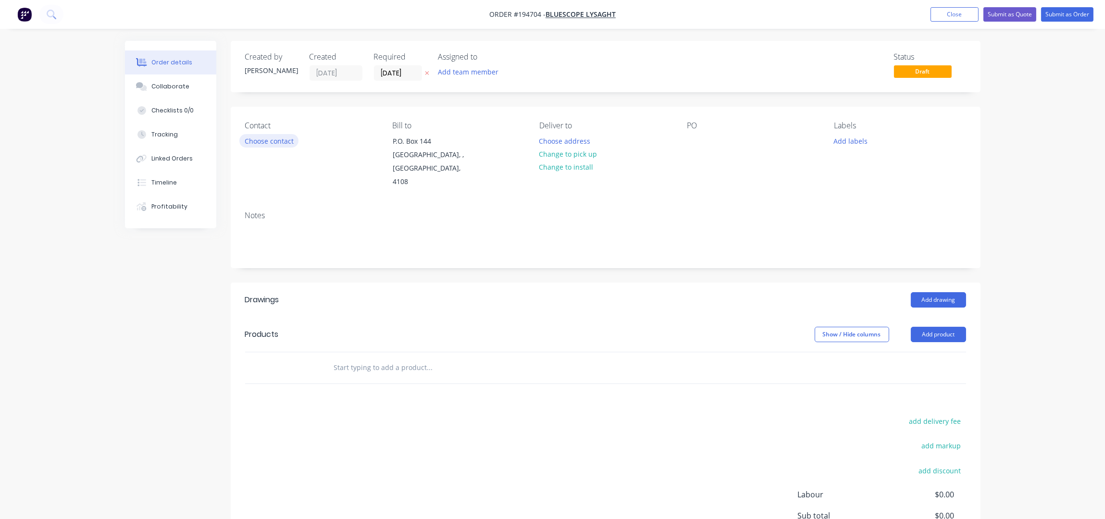
click at [270, 141] on button "Choose contact" at bounding box center [268, 140] width 59 height 13
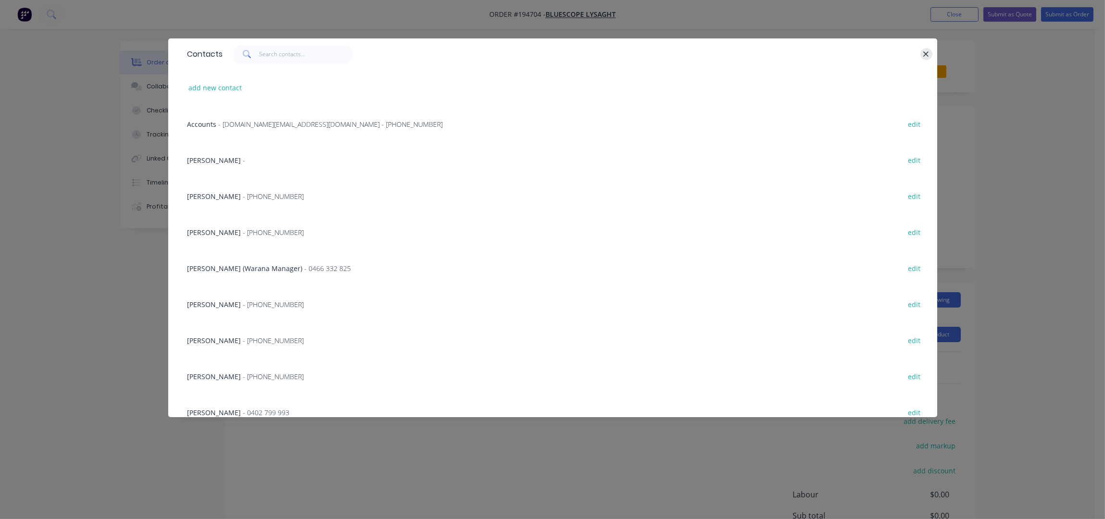
click at [924, 53] on icon "button" at bounding box center [926, 54] width 6 height 9
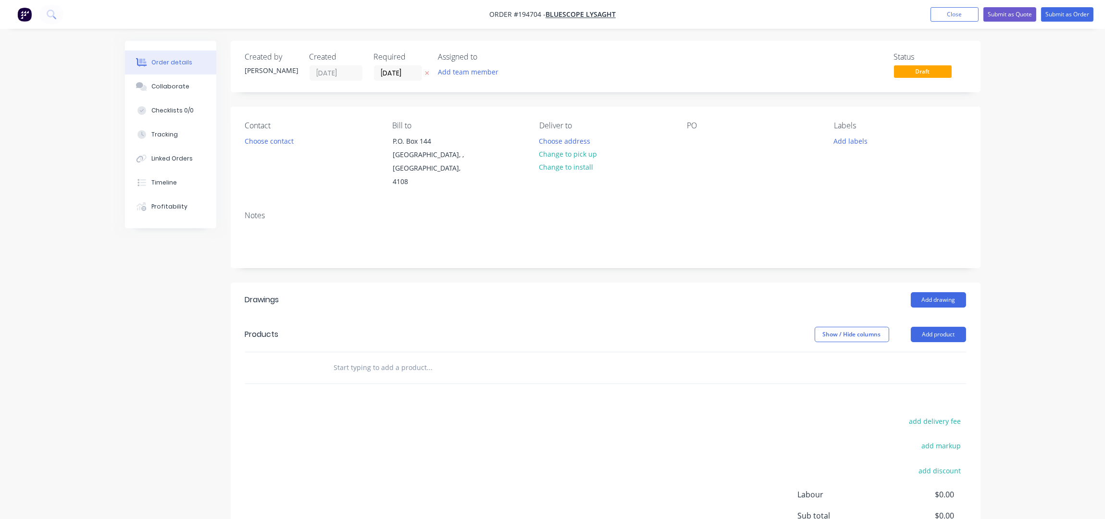
click at [425, 70] on icon "button" at bounding box center [427, 73] width 4 height 6
click at [932, 11] on button "Close" at bounding box center [955, 14] width 48 height 14
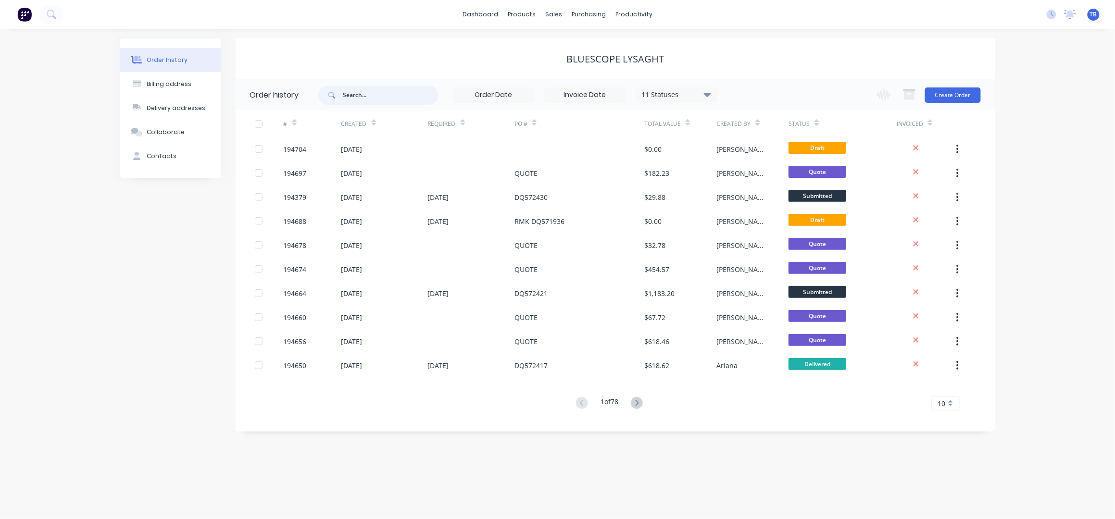
drag, startPoint x: 365, startPoint y: 93, endPoint x: 393, endPoint y: 107, distance: 31.8
click at [365, 93] on input "text" at bounding box center [390, 95] width 95 height 19
type input "194548"
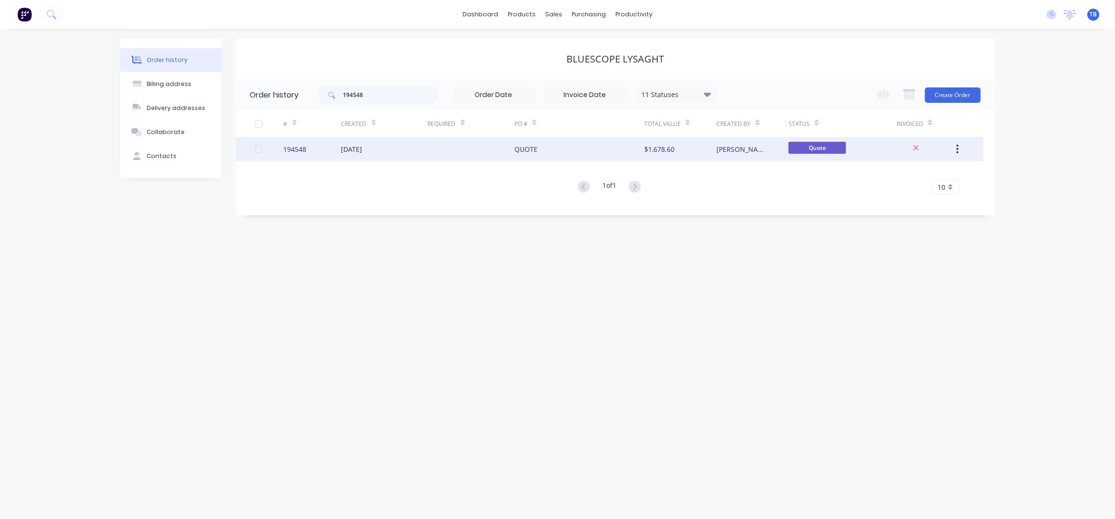
click at [448, 156] on div at bounding box center [471, 149] width 87 height 24
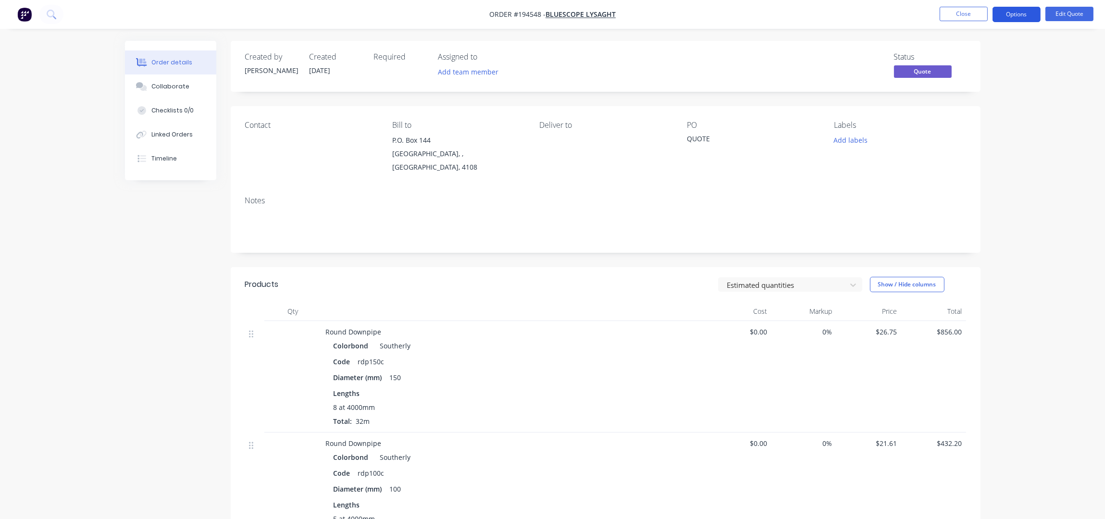
click at [1031, 16] on button "Options" at bounding box center [1017, 14] width 48 height 15
click at [1005, 112] on div "Convert to Order" at bounding box center [988, 116] width 88 height 14
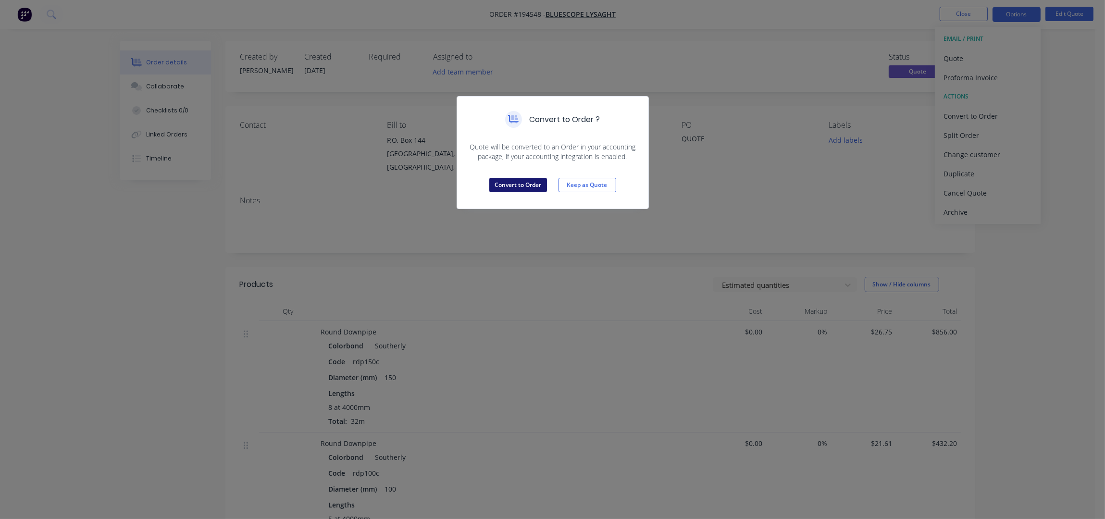
click at [527, 184] on button "Convert to Order" at bounding box center [518, 185] width 58 height 14
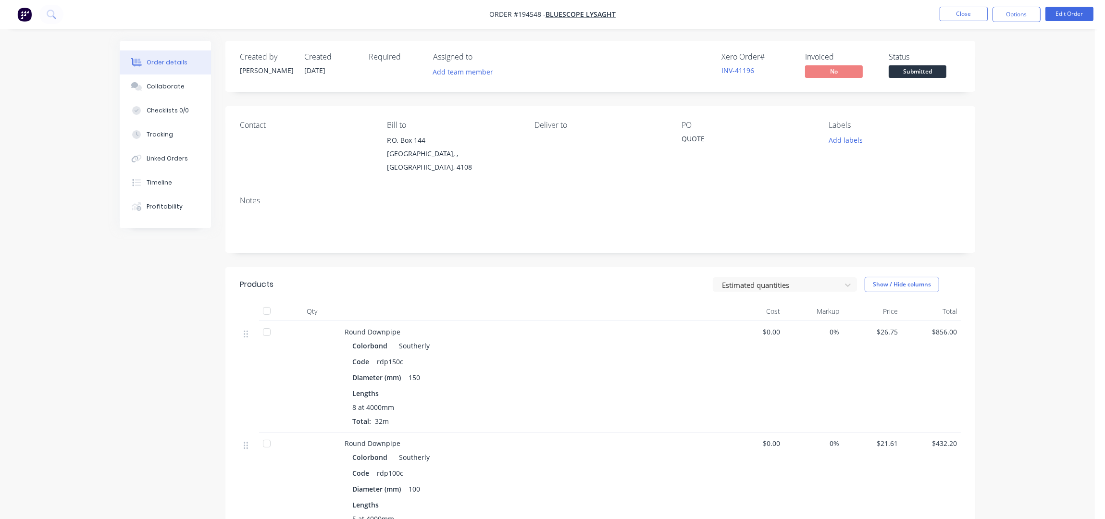
click at [610, 188] on div "Notes" at bounding box center [600, 220] width 750 height 64
click at [314, 165] on div "Contact Bill to P.O. [GEOGRAPHIC_DATA], 4108 Deliver to PO QUOTE Labels Add lab…" at bounding box center [600, 147] width 750 height 82
click at [1072, 12] on button "Edit Order" at bounding box center [1069, 14] width 48 height 14
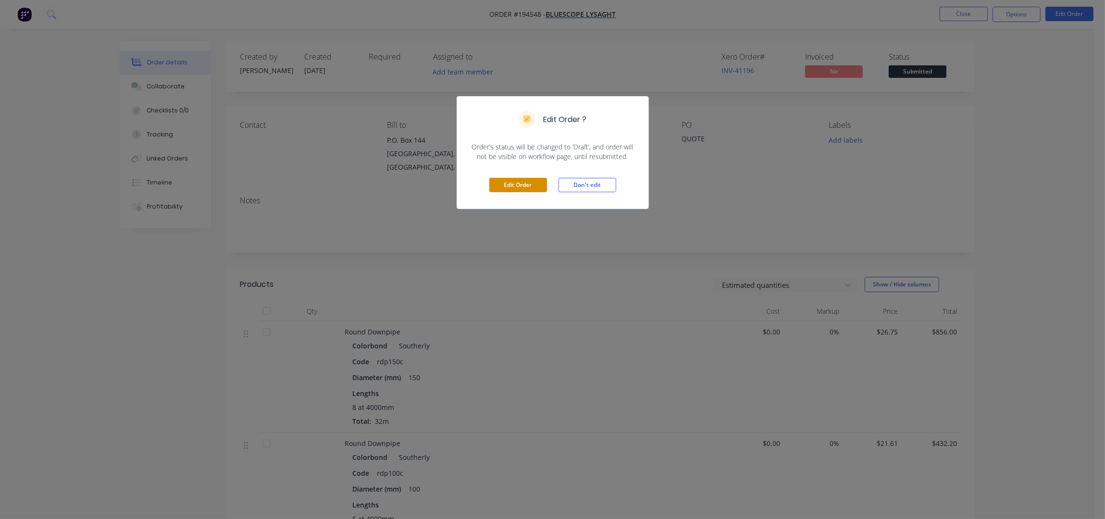
click at [535, 187] on button "Edit Order" at bounding box center [518, 185] width 58 height 14
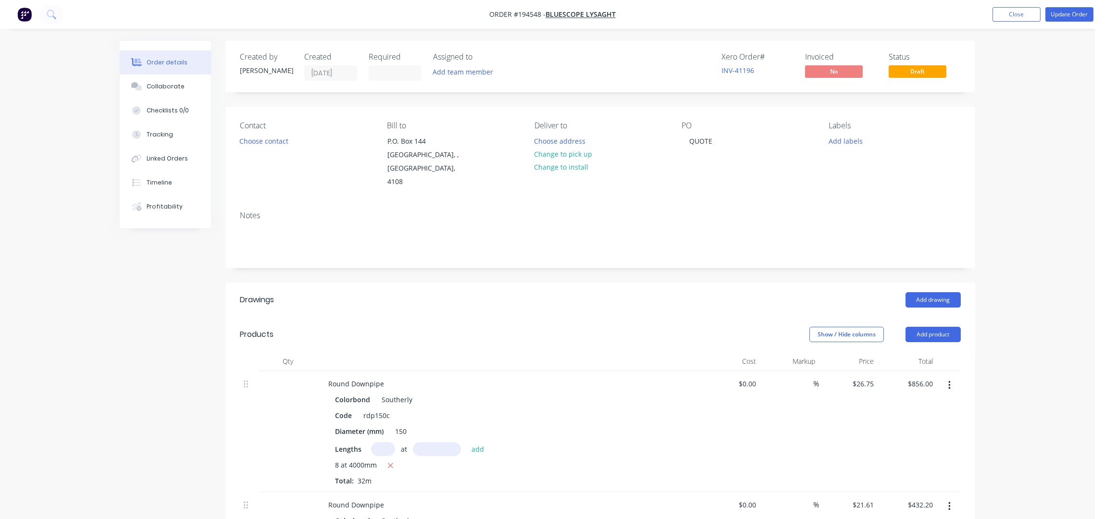
click at [376, 66] on label at bounding box center [395, 72] width 53 height 15
click at [376, 66] on input at bounding box center [395, 73] width 52 height 14
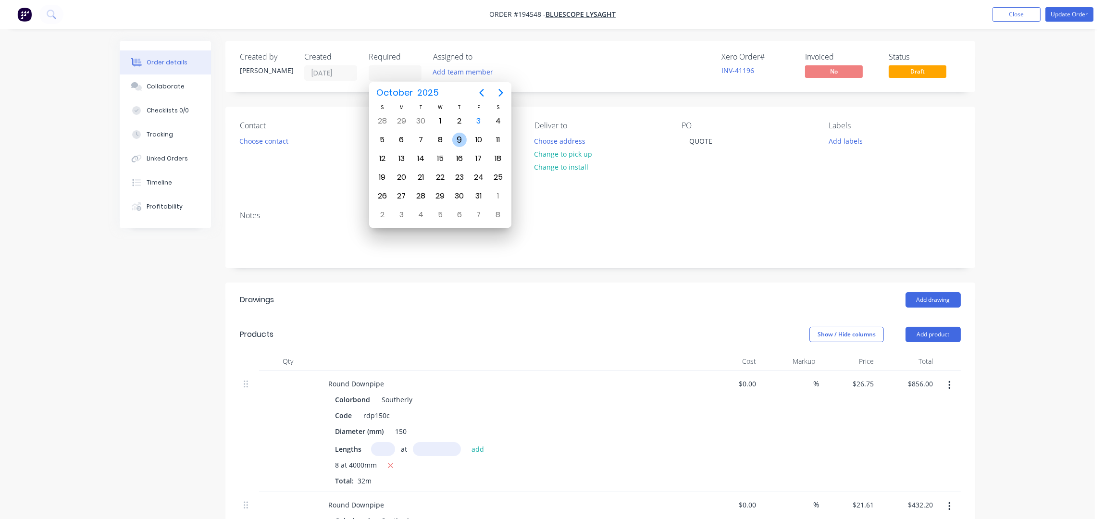
click at [463, 140] on div "9" at bounding box center [459, 140] width 14 height 14
type input "[DATE]"
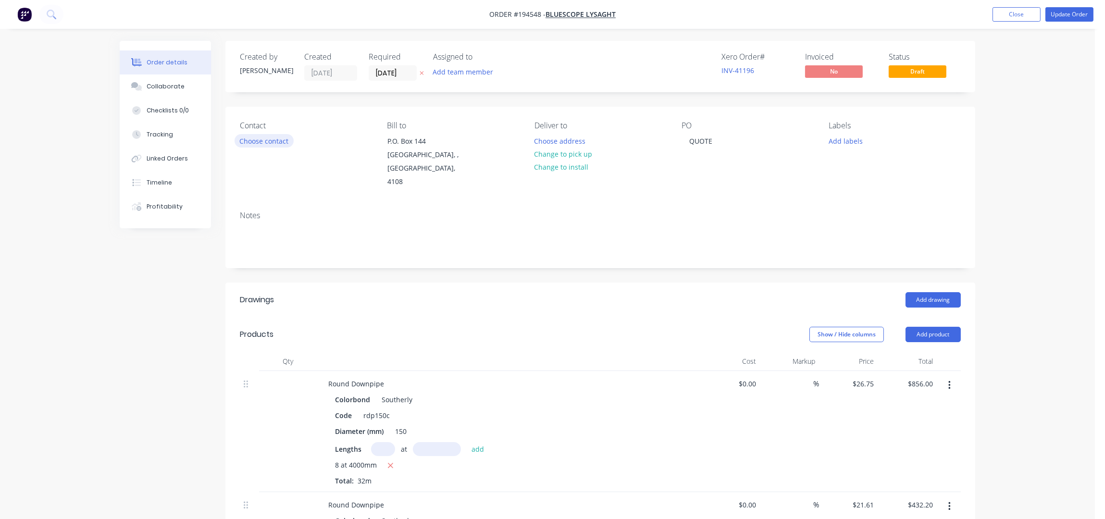
click at [264, 142] on button "Choose contact" at bounding box center [264, 140] width 59 height 13
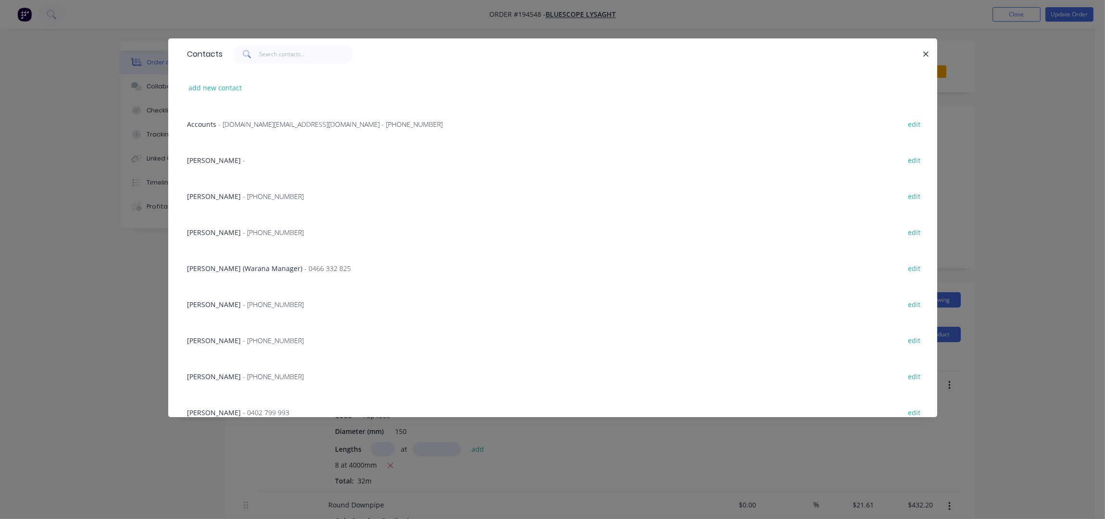
click at [264, 240] on div "[PERSON_NAME] - [PHONE_NUMBER] edit" at bounding box center [553, 232] width 740 height 36
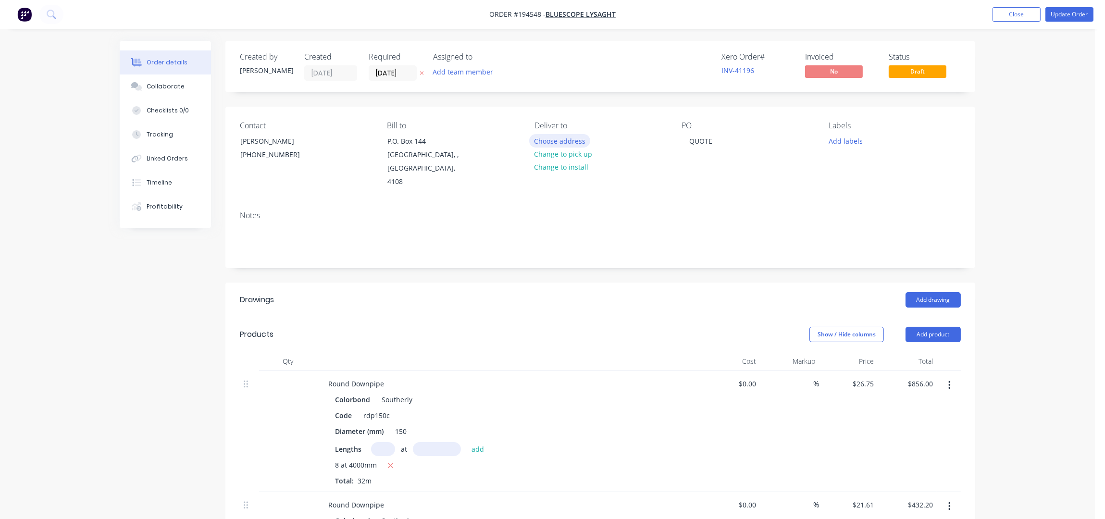
click at [559, 138] on button "Choose address" at bounding box center [560, 140] width 62 height 13
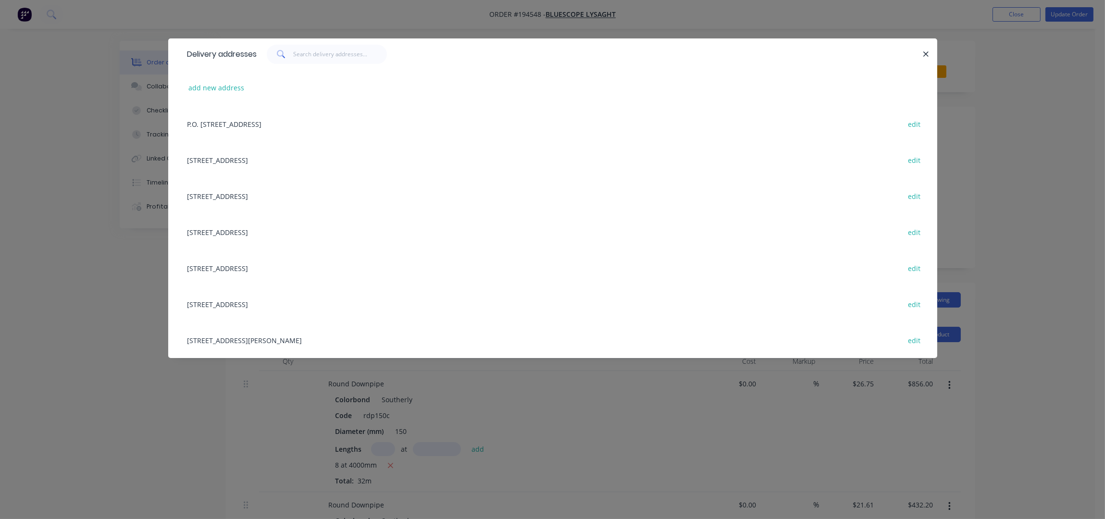
drag, startPoint x: 224, startPoint y: 341, endPoint x: 446, endPoint y: 271, distance: 232.9
click at [224, 341] on div "[STREET_ADDRESS][PERSON_NAME] edit" at bounding box center [553, 340] width 740 height 36
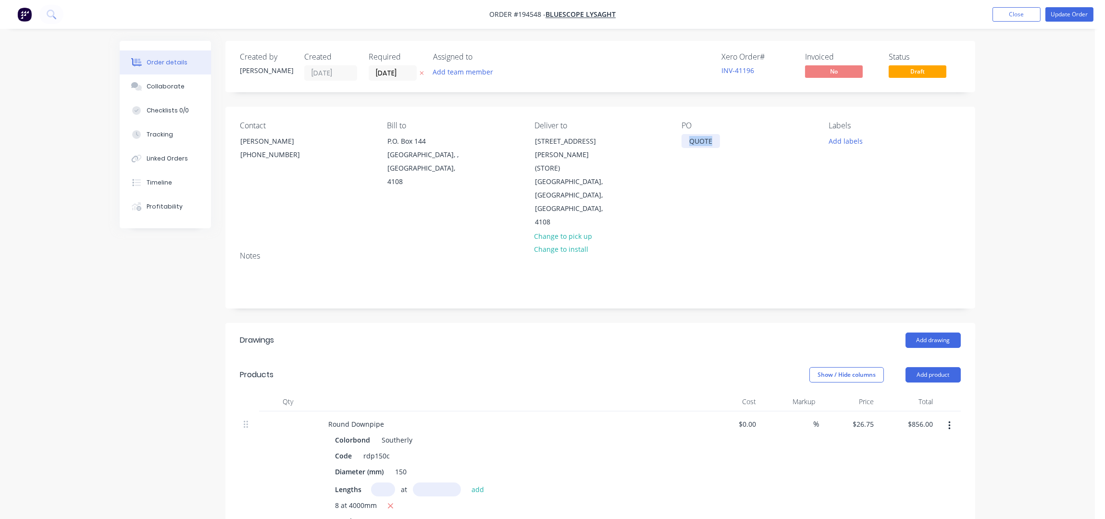
drag, startPoint x: 714, startPoint y: 137, endPoint x: 625, endPoint y: 199, distance: 108.5
click at [617, 159] on div "Contact [PERSON_NAME] [PHONE_NUMBER] Bill to P.O. [GEOGRAPHIC_DATA], 4108 Deliv…" at bounding box center [600, 175] width 750 height 137
click at [698, 141] on div "dq572366" at bounding box center [705, 141] width 47 height 14
click at [837, 141] on button "Add labels" at bounding box center [845, 140] width 44 height 13
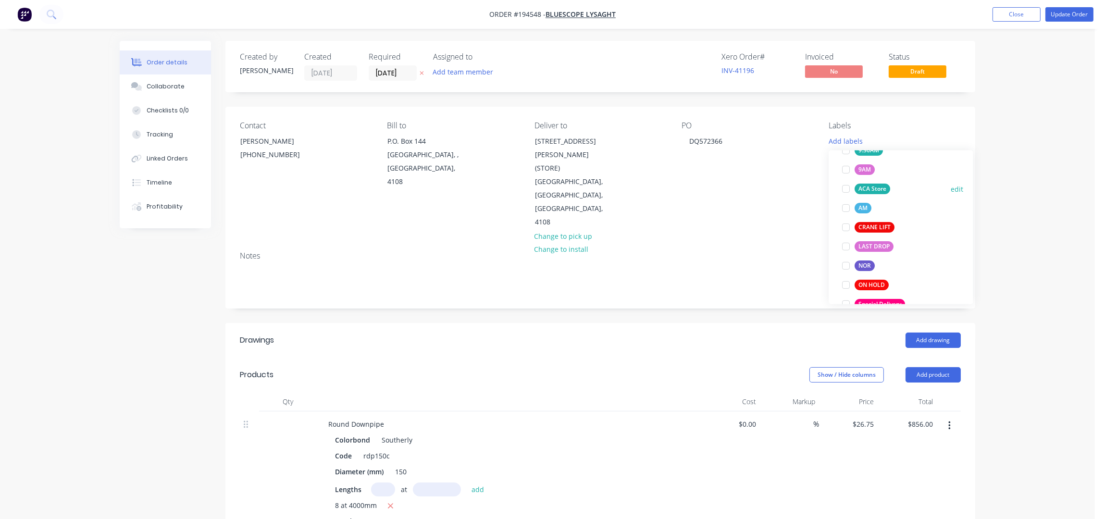
click at [875, 188] on div "ACA Store" at bounding box center [873, 189] width 36 height 11
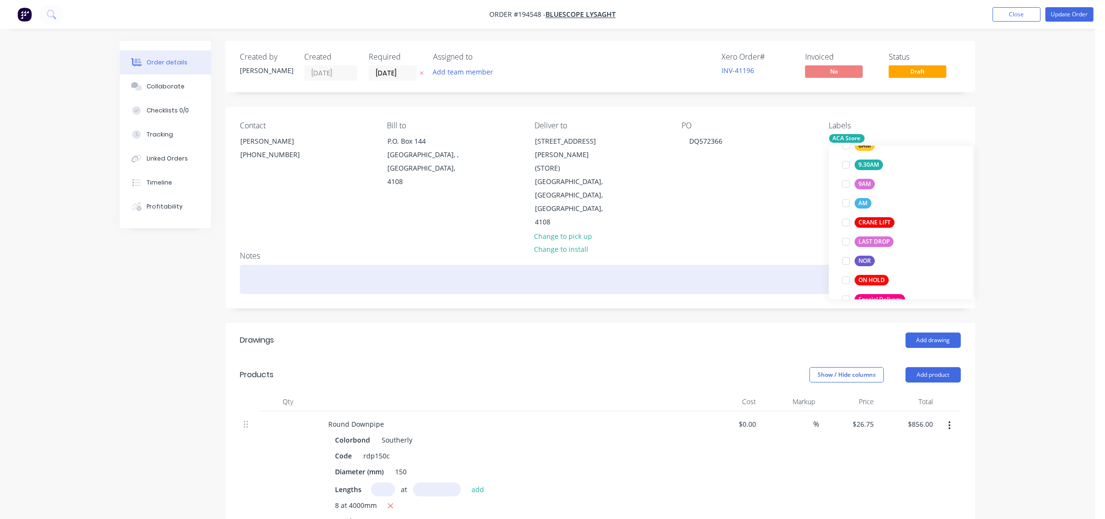
scroll to position [38, 0]
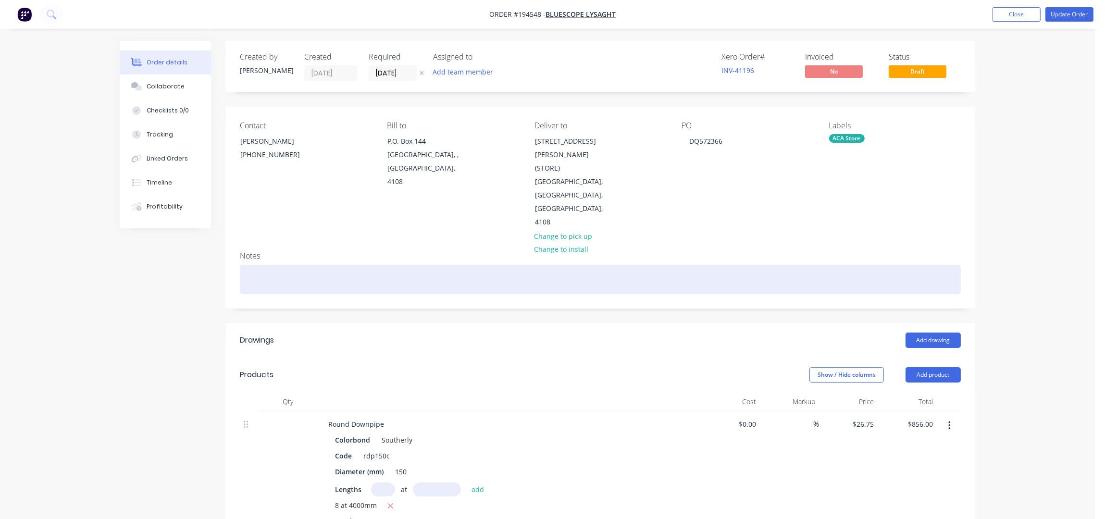
click at [659, 265] on div at bounding box center [600, 279] width 721 height 29
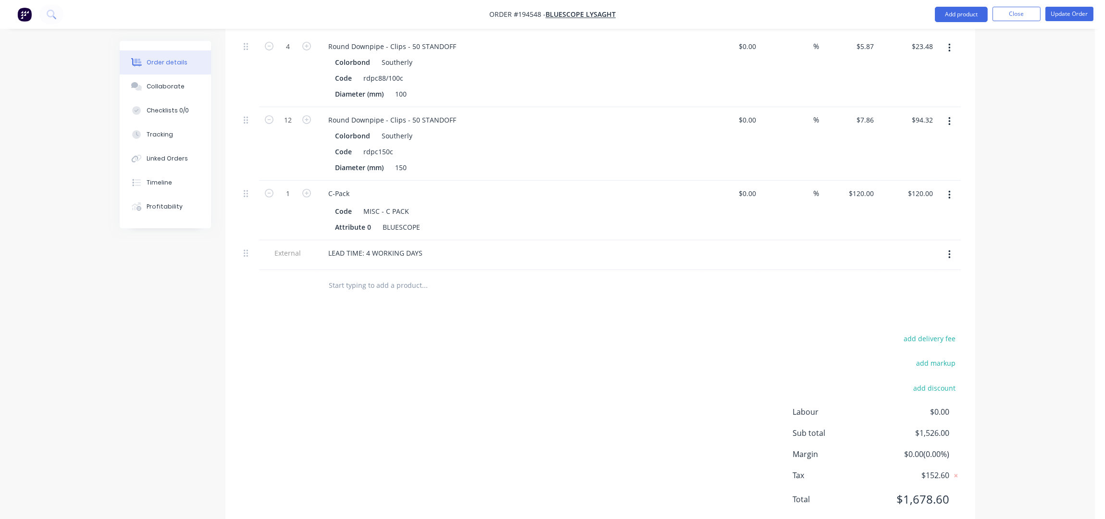
scroll to position [622, 0]
click at [949, 249] on icon "button" at bounding box center [949, 253] width 2 height 9
click at [919, 291] on div "Delete" at bounding box center [915, 298] width 74 height 14
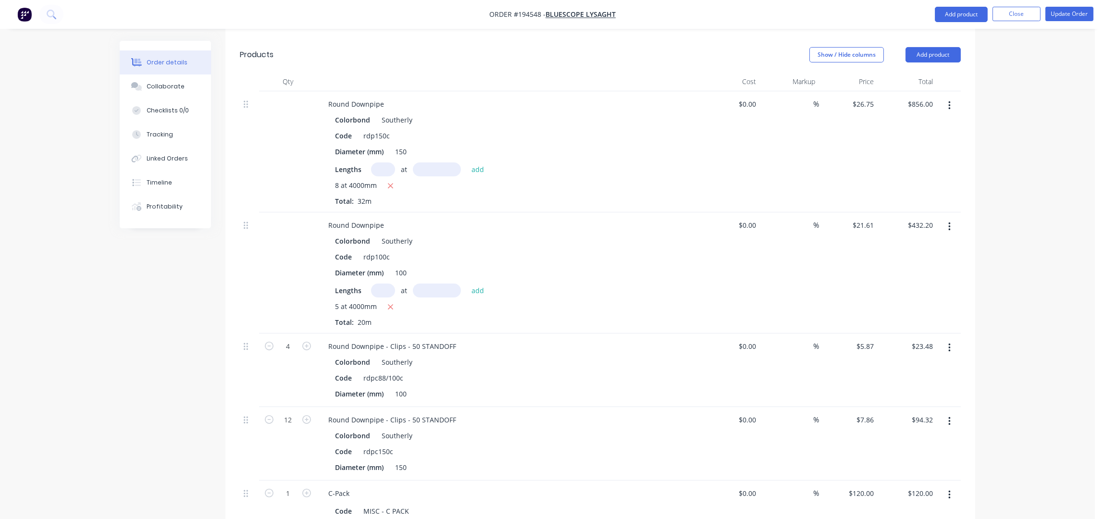
scroll to position [385, 0]
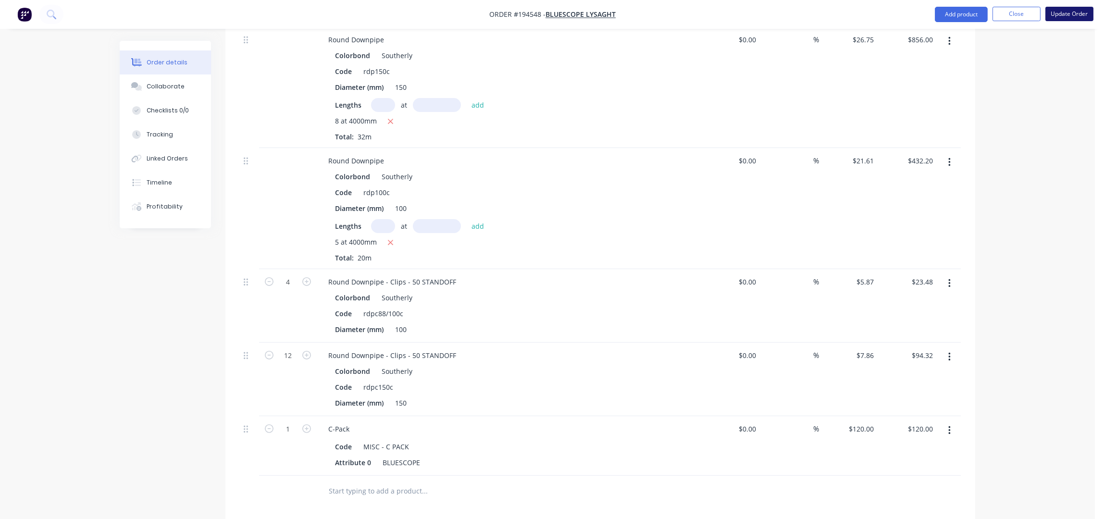
click at [1070, 14] on button "Update Order" at bounding box center [1069, 14] width 48 height 14
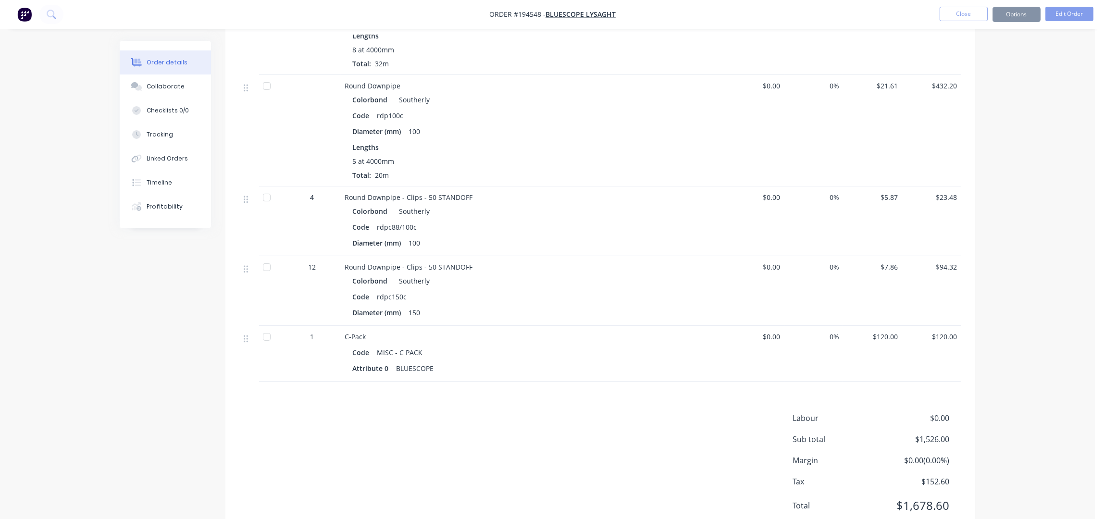
scroll to position [0, 0]
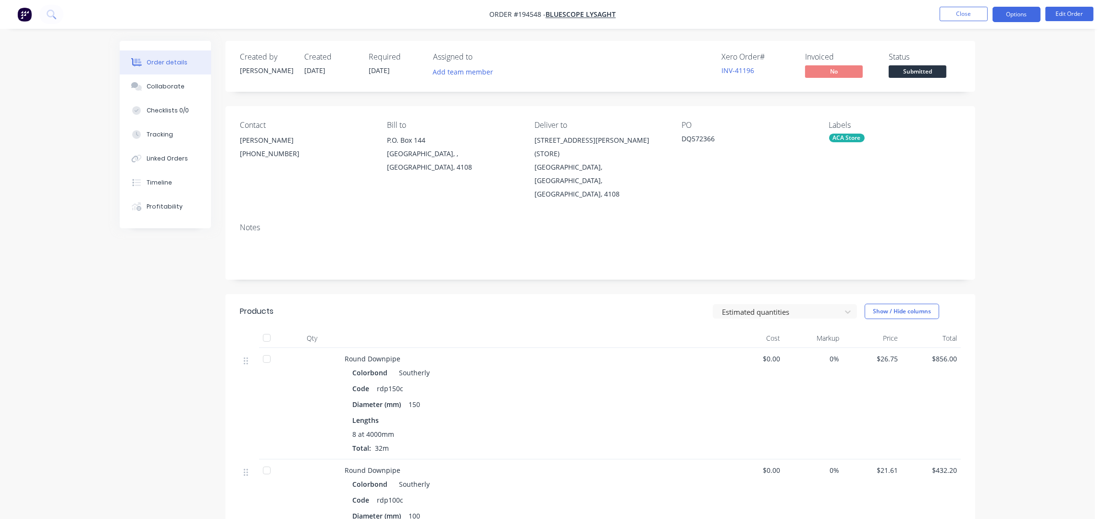
click at [1016, 17] on button "Options" at bounding box center [1017, 14] width 48 height 15
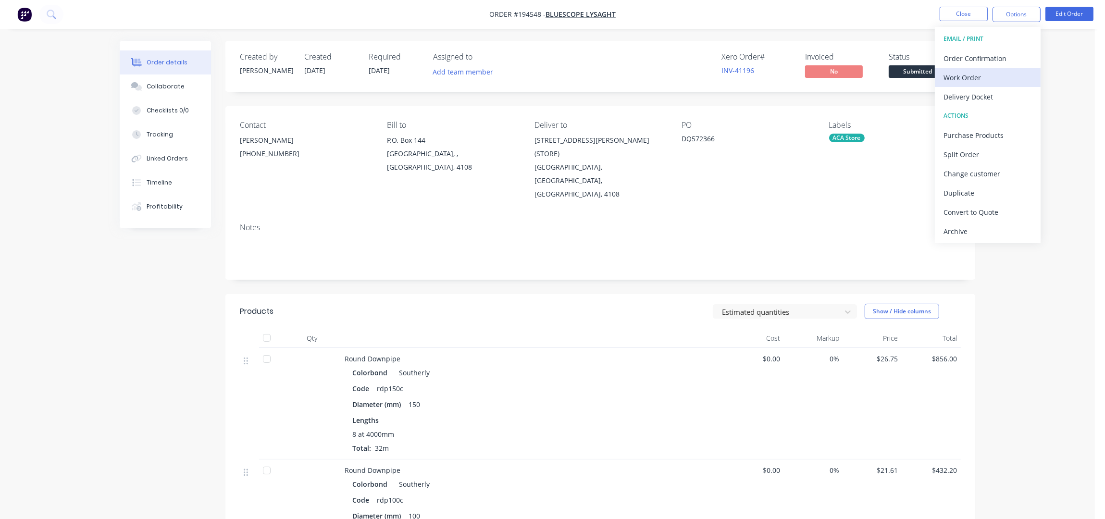
click at [975, 77] on div "Work Order" at bounding box center [988, 78] width 88 height 14
click at [977, 93] on div "Without pricing" at bounding box center [988, 97] width 88 height 14
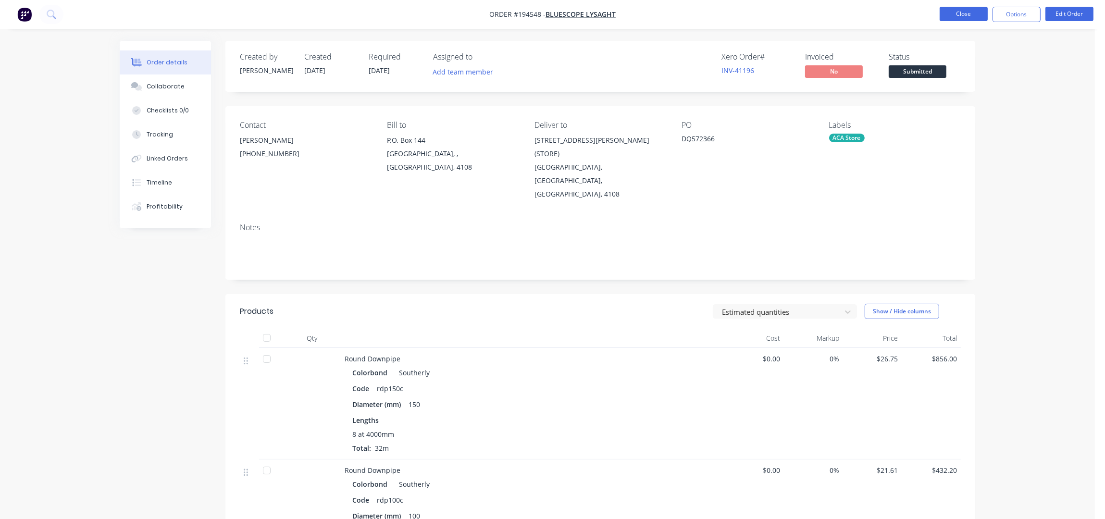
click at [955, 12] on button "Close" at bounding box center [964, 14] width 48 height 14
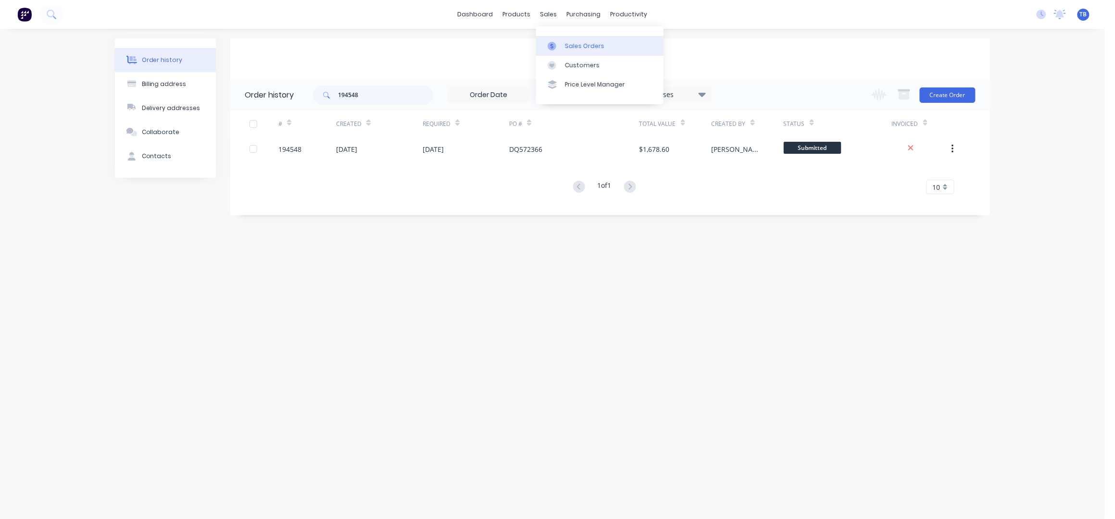
click at [570, 37] on link "Sales Orders" at bounding box center [599, 45] width 127 height 19
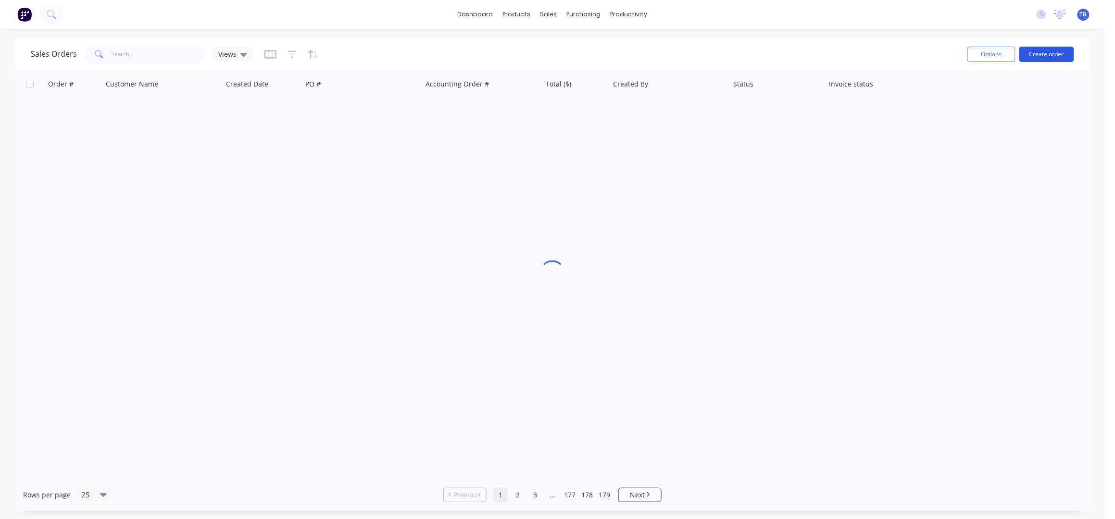
click at [1061, 59] on button "Create order" at bounding box center [1046, 54] width 55 height 15
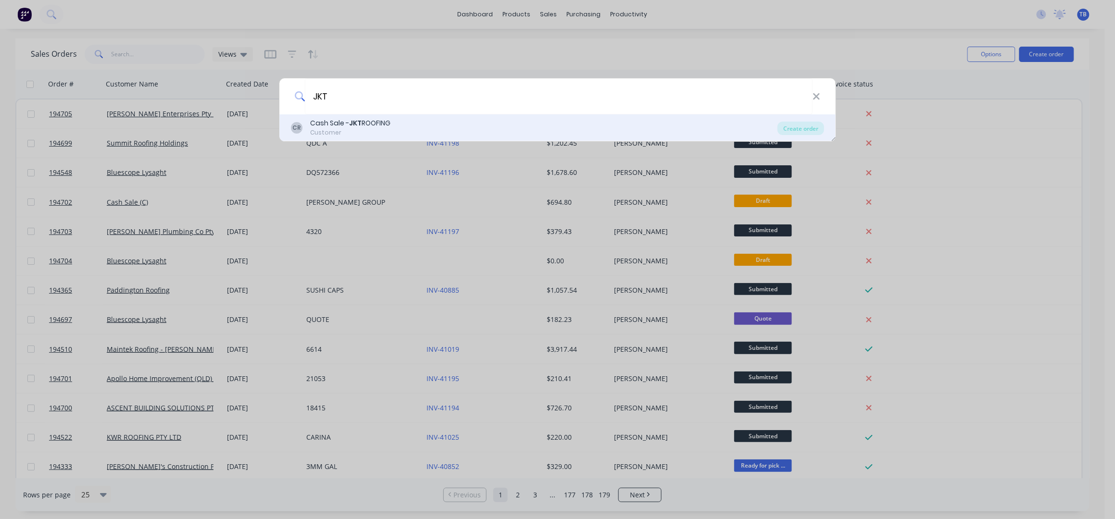
type input "JKT"
click at [376, 123] on div "Cash Sale - JKT ROOFING" at bounding box center [350, 123] width 80 height 10
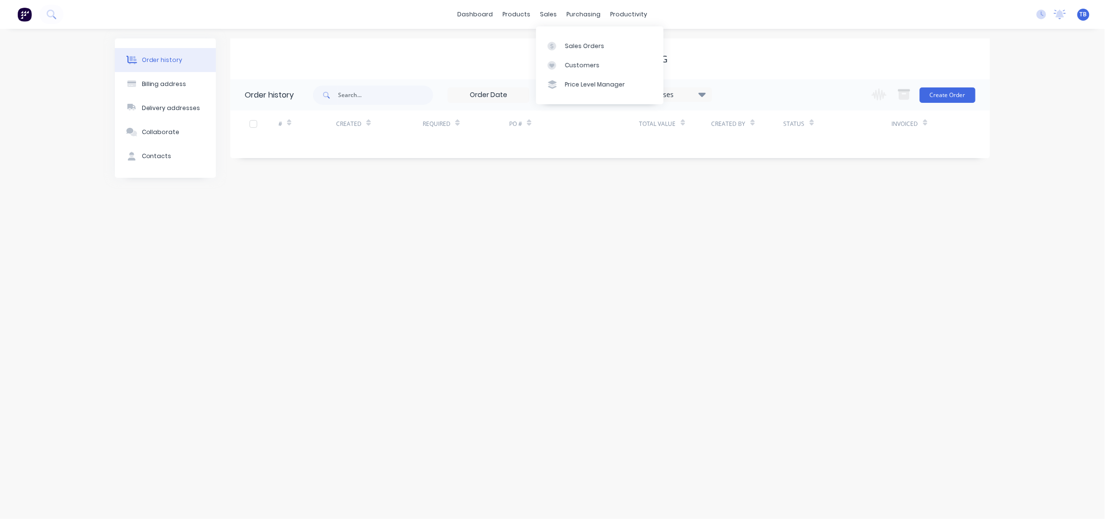
click at [361, 64] on div "Cash Sale - JKT ROOFING" at bounding box center [609, 58] width 759 height 41
click at [575, 47] on div "Sales Orders" at bounding box center [584, 46] width 39 height 9
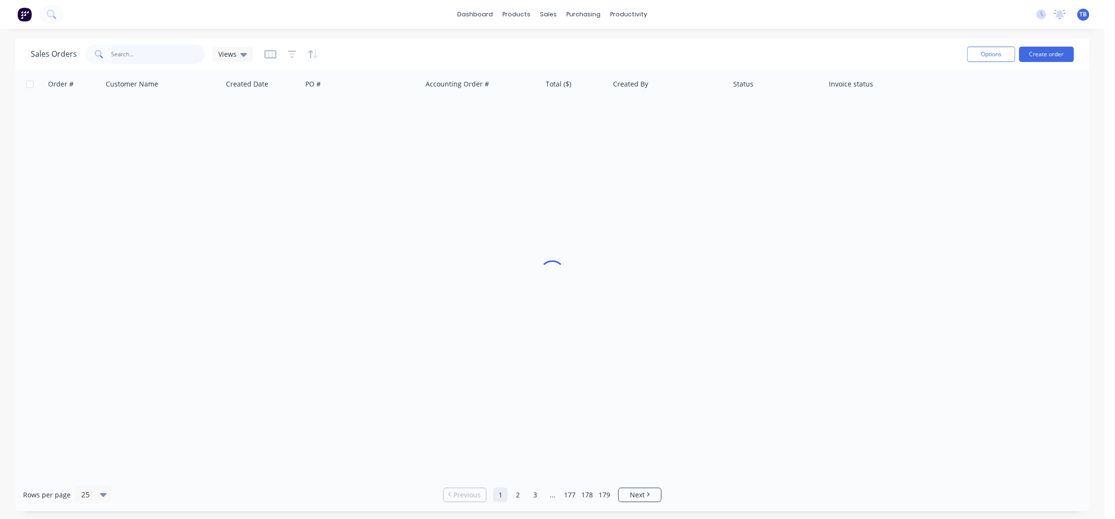
click at [124, 55] on input "text" at bounding box center [159, 54] width 94 height 19
type input "JKT"
click at [587, 64] on div "Customers" at bounding box center [582, 65] width 35 height 9
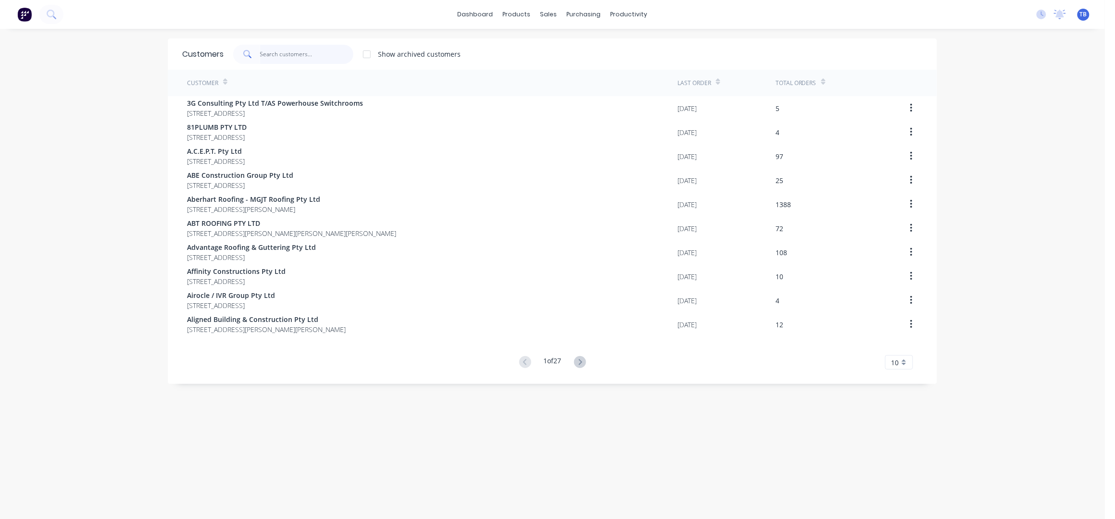
click at [269, 56] on input "text" at bounding box center [307, 54] width 94 height 19
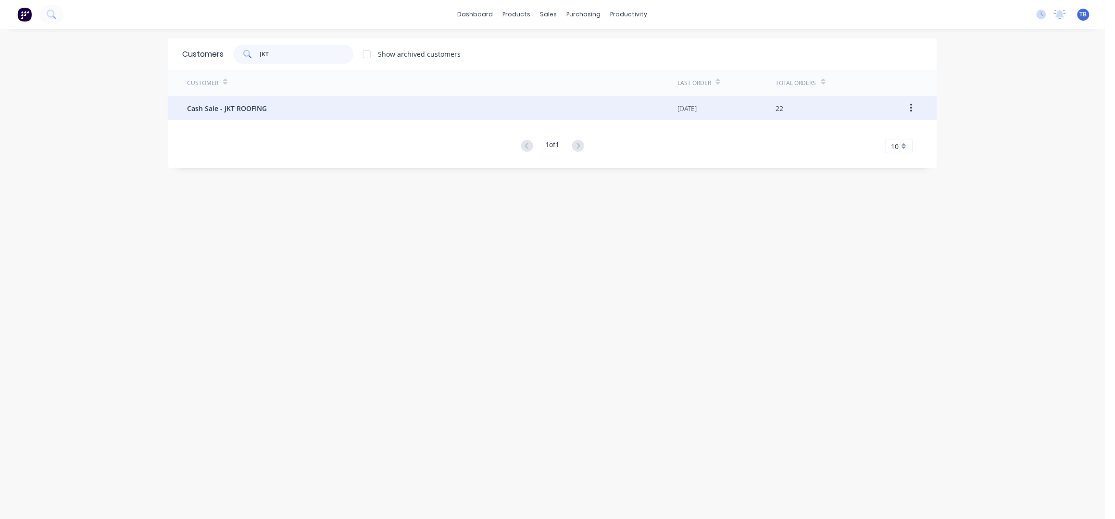
type input "JKT"
click at [246, 113] on div "Cash Sale - JKT ROOFING" at bounding box center [432, 108] width 490 height 24
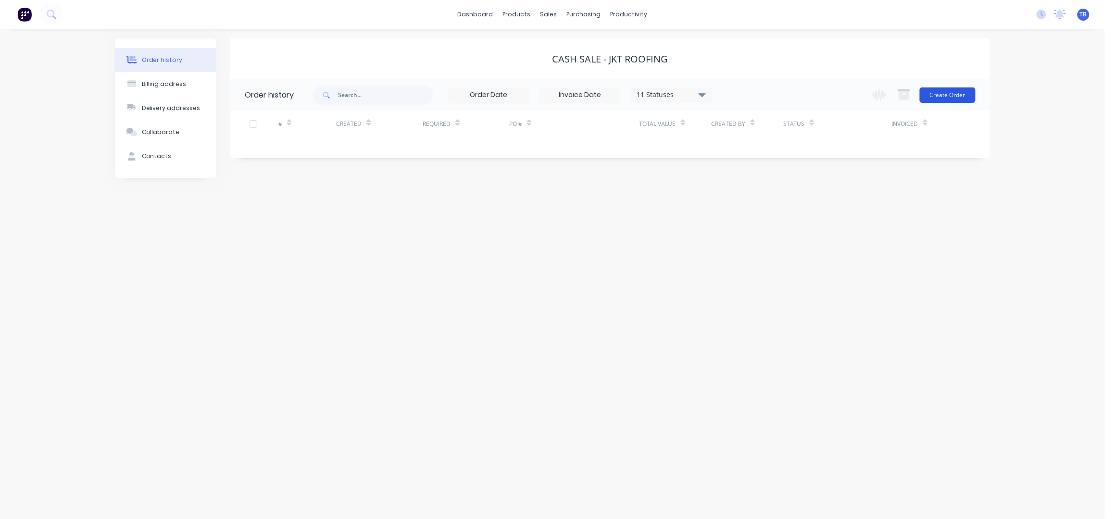
click at [955, 96] on button "Create Order" at bounding box center [948, 94] width 56 height 15
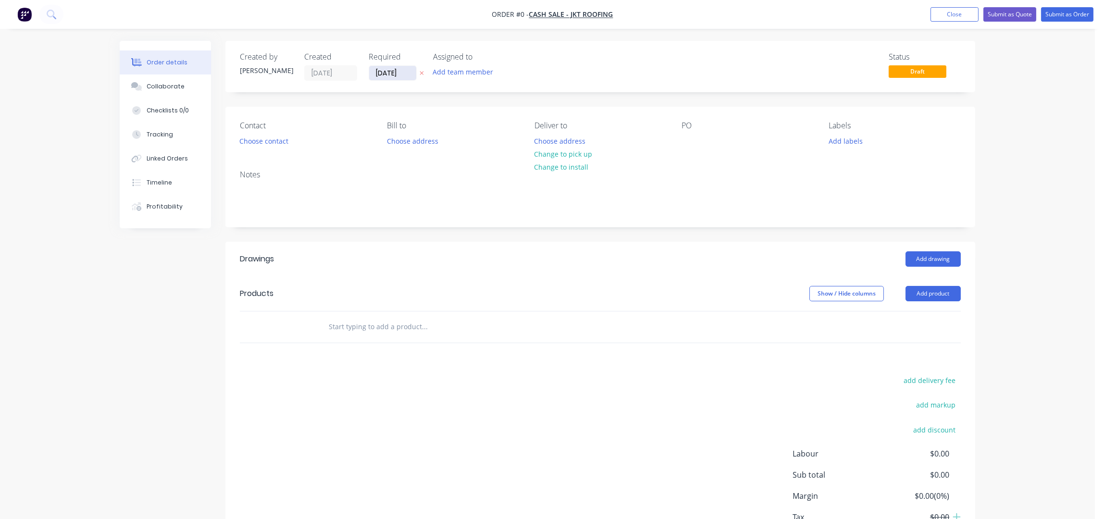
click at [381, 72] on input "[DATE]" at bounding box center [392, 73] width 47 height 14
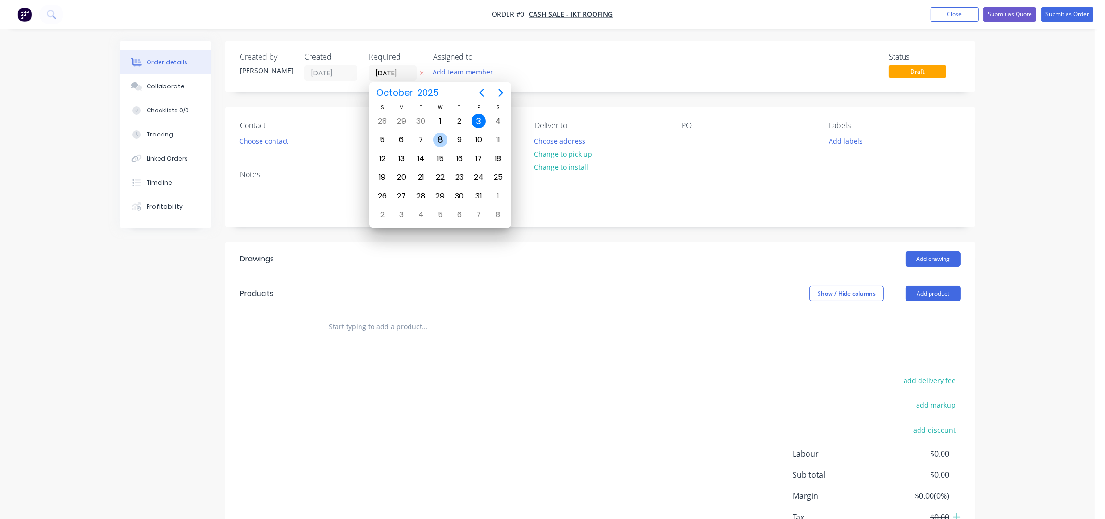
click at [445, 137] on div "8" at bounding box center [440, 140] width 14 height 14
type input "[DATE]"
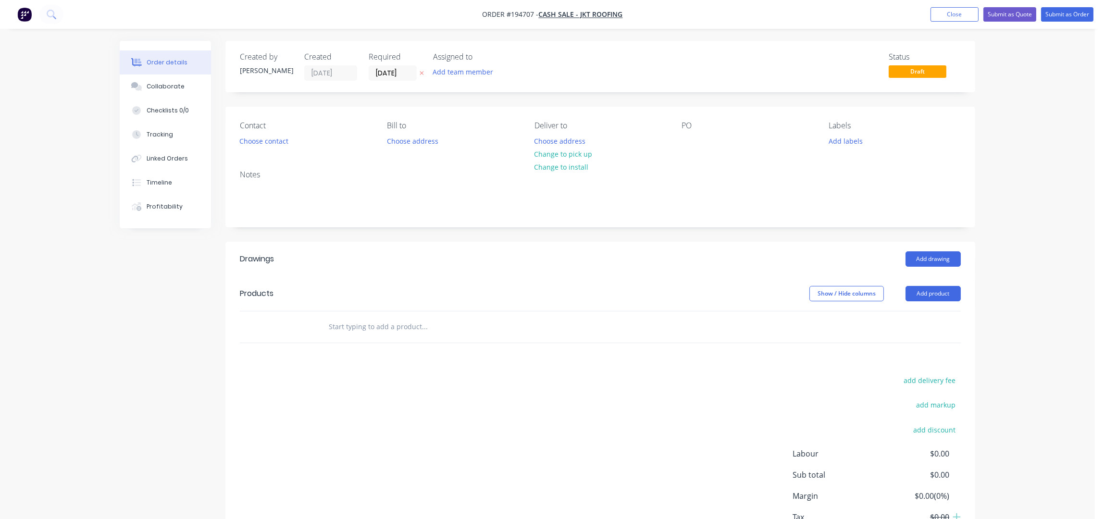
click at [259, 141] on button "Choose contact" at bounding box center [264, 140] width 59 height 13
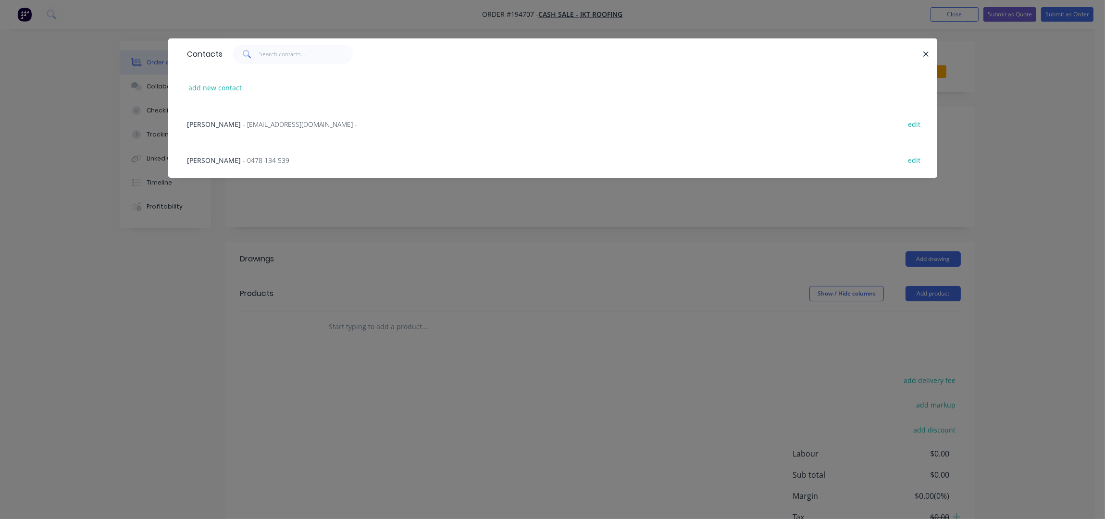
click at [243, 164] on span "- 0478 134 539" at bounding box center [266, 160] width 47 height 9
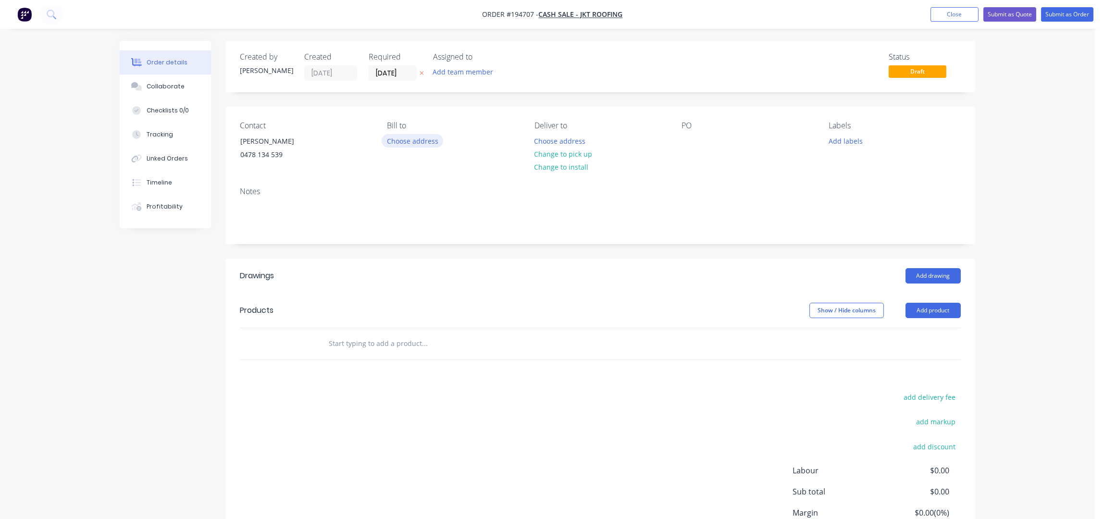
click at [423, 143] on button "Choose address" at bounding box center [413, 140] width 62 height 13
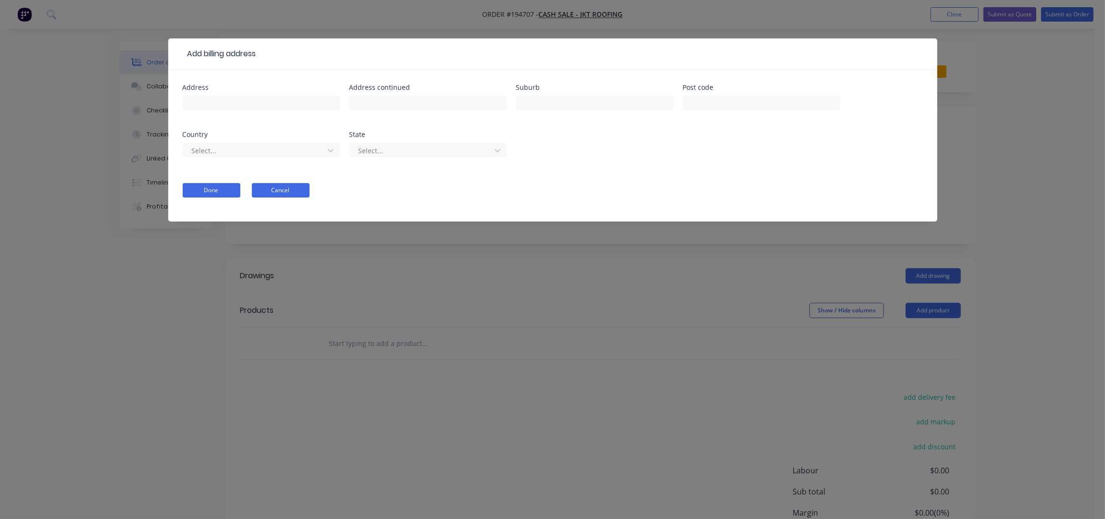
click at [308, 187] on button "Cancel" at bounding box center [281, 190] width 58 height 14
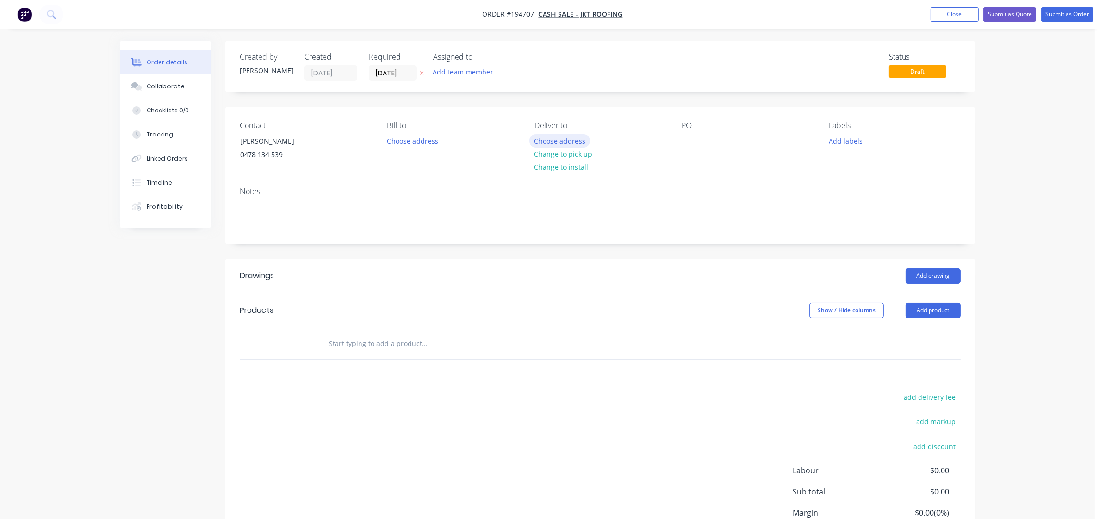
click at [540, 143] on button "Choose address" at bounding box center [560, 140] width 62 height 13
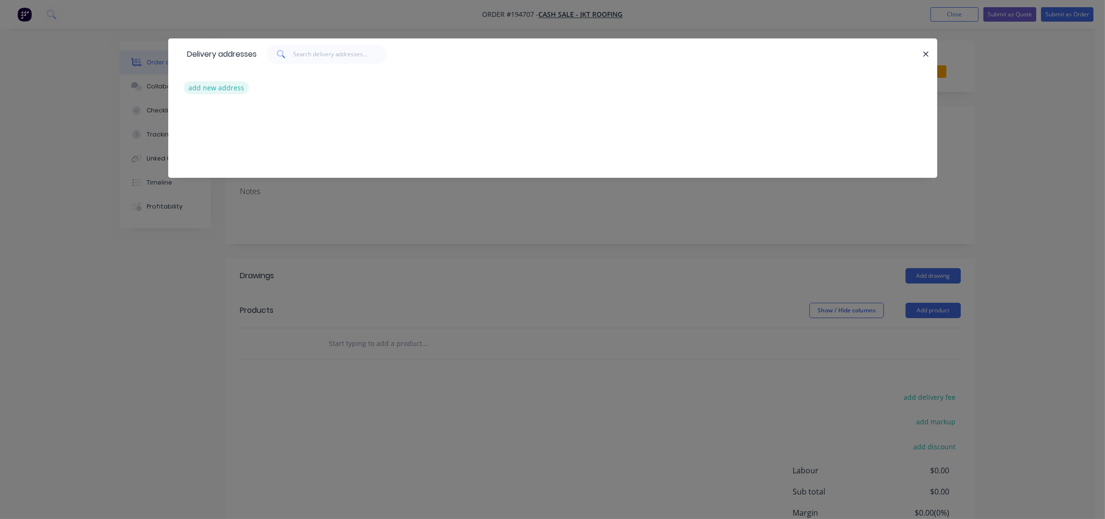
click at [198, 91] on button "add new address" at bounding box center [217, 87] width 66 height 13
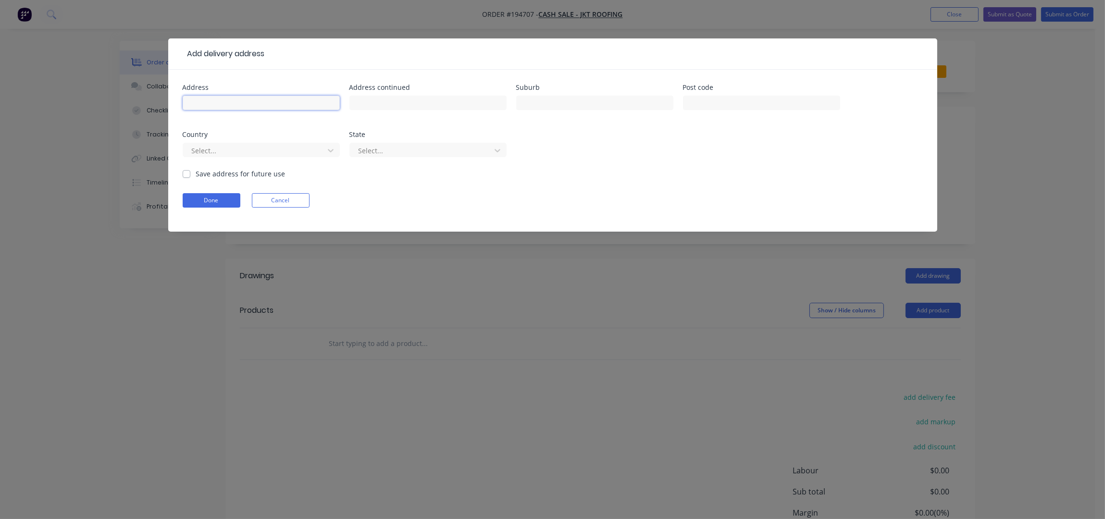
click at [197, 101] on input "text" at bounding box center [261, 103] width 157 height 14
type input "4 WENHAM COURT"
drag, startPoint x: 567, startPoint y: 107, endPoint x: 543, endPoint y: 112, distance: 24.5
click at [543, 112] on div "BENOBIL" at bounding box center [594, 107] width 157 height 28
type input "BENOBBLE"
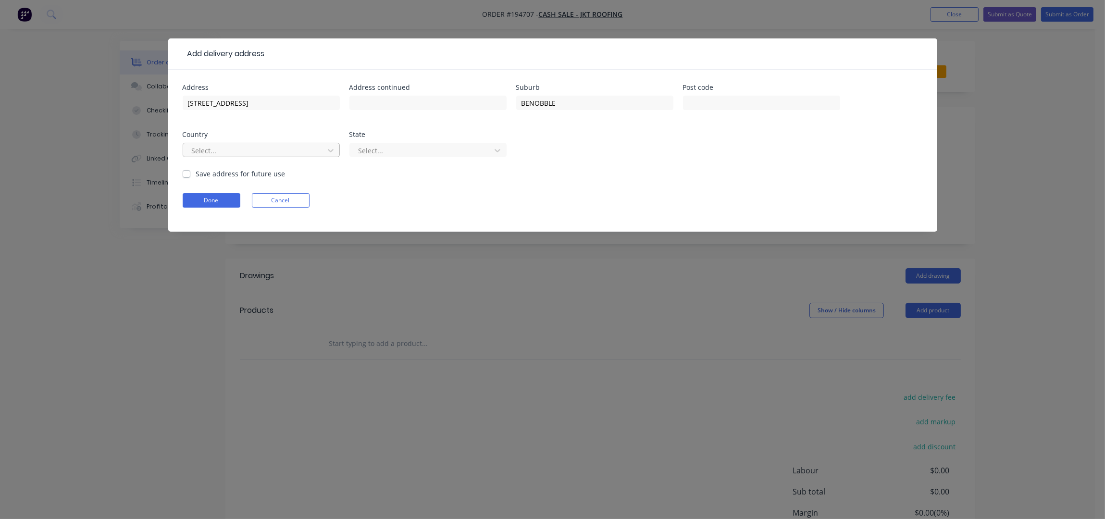
click at [291, 153] on div at bounding box center [255, 151] width 128 height 12
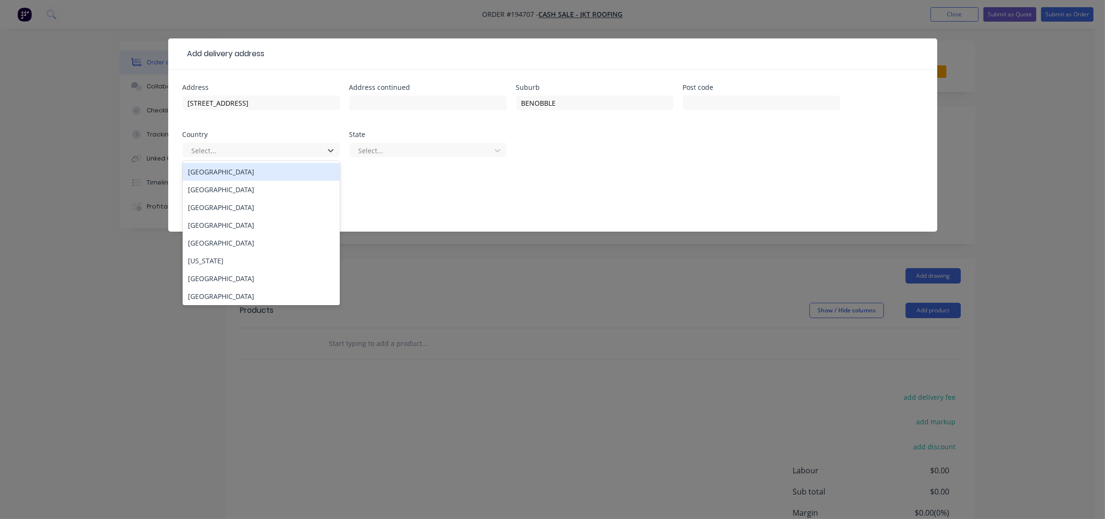
click at [287, 164] on div "[GEOGRAPHIC_DATA]" at bounding box center [261, 172] width 157 height 18
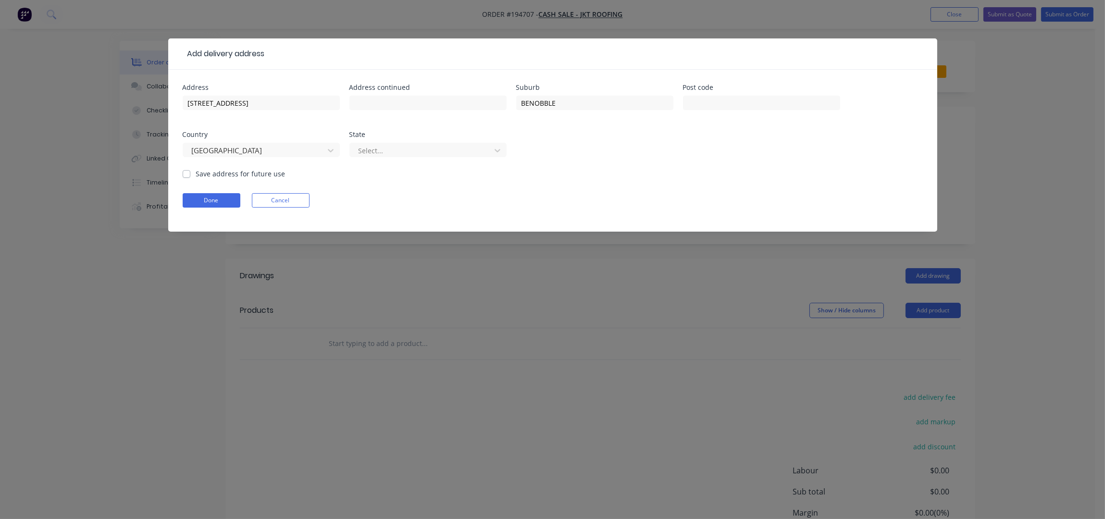
click at [393, 158] on div "Select..." at bounding box center [427, 154] width 157 height 28
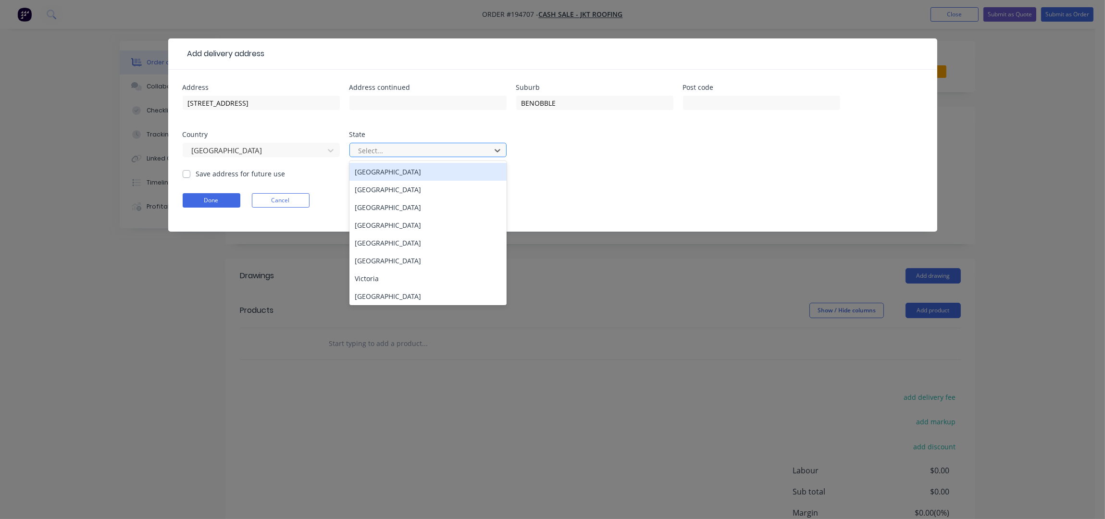
click at [404, 145] on div at bounding box center [422, 151] width 128 height 12
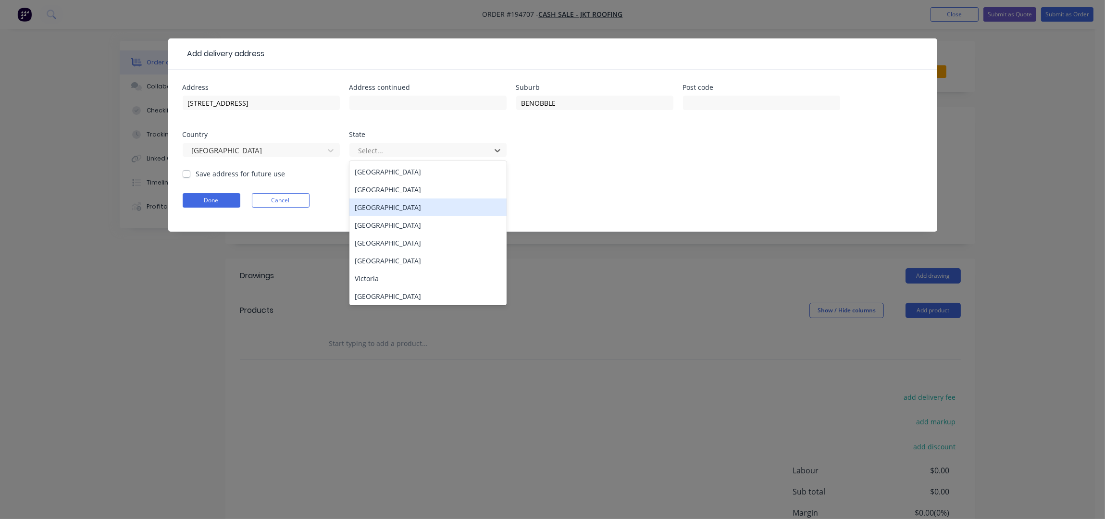
click at [396, 226] on div "Queensland" at bounding box center [427, 225] width 157 height 18
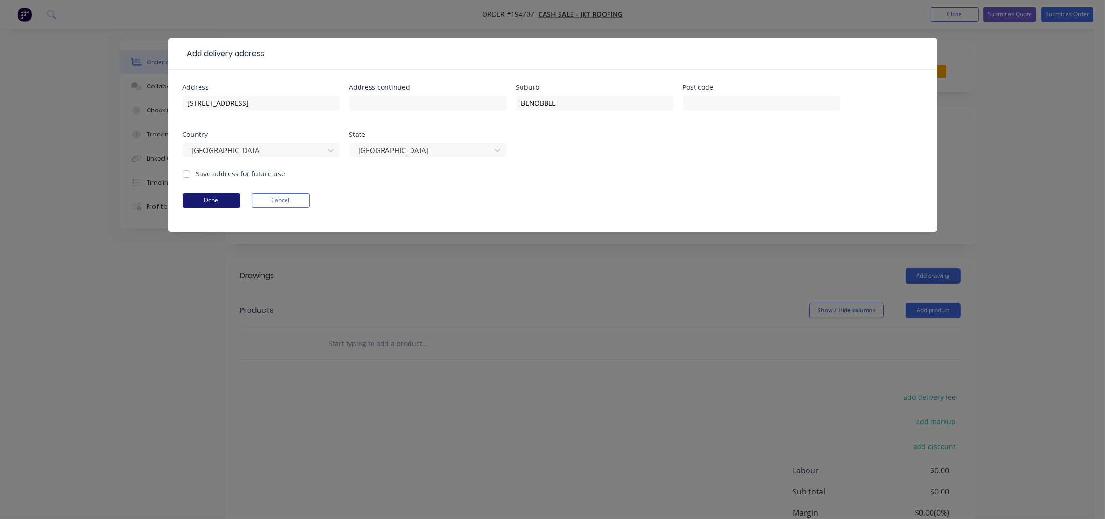
click at [211, 205] on button "Done" at bounding box center [212, 200] width 58 height 14
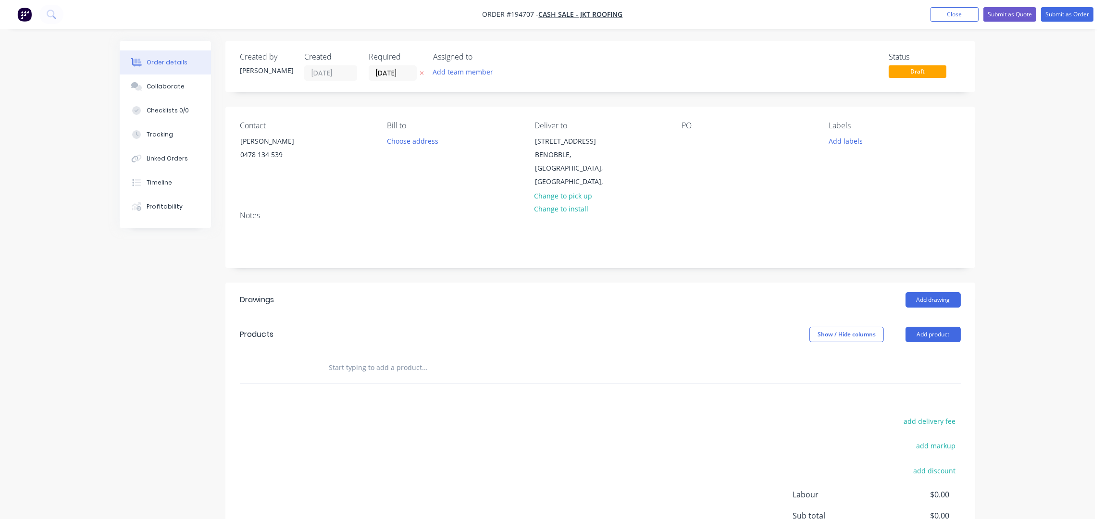
drag, startPoint x: 675, startPoint y: 143, endPoint x: 701, endPoint y: 142, distance: 26.0
click at [695, 143] on div "Contact JEFF 0478 134 539 Bill to Choose address Deliver to 4 WENHAM COURT BENO…" at bounding box center [600, 155] width 750 height 97
click at [701, 142] on div "PO" at bounding box center [748, 155] width 132 height 68
click at [694, 140] on div at bounding box center [689, 141] width 15 height 14
click at [742, 164] on div "PO 4 WENHAM" at bounding box center [748, 155] width 132 height 68
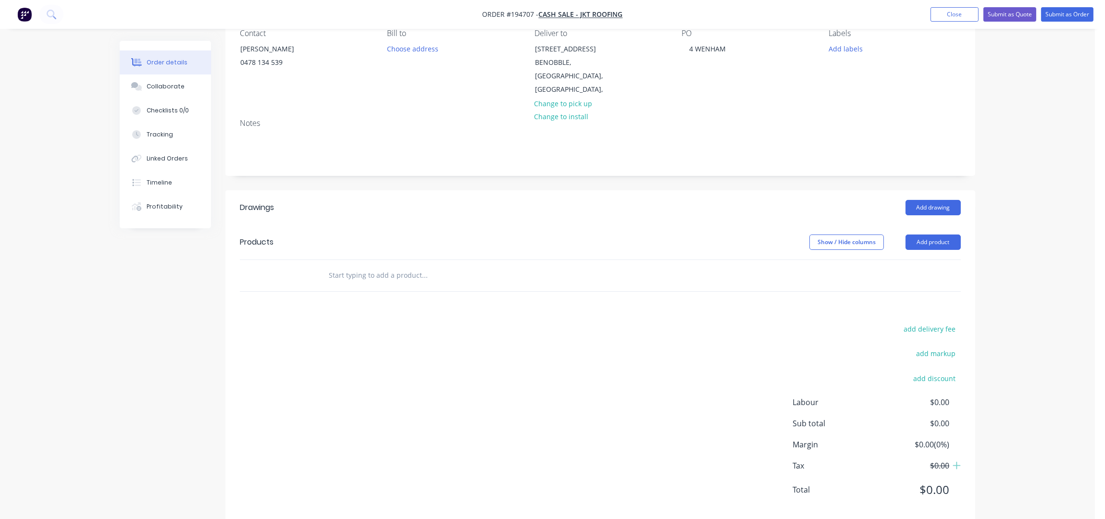
scroll to position [97, 0]
click at [933, 230] on button "Add product" at bounding box center [933, 237] width 55 height 15
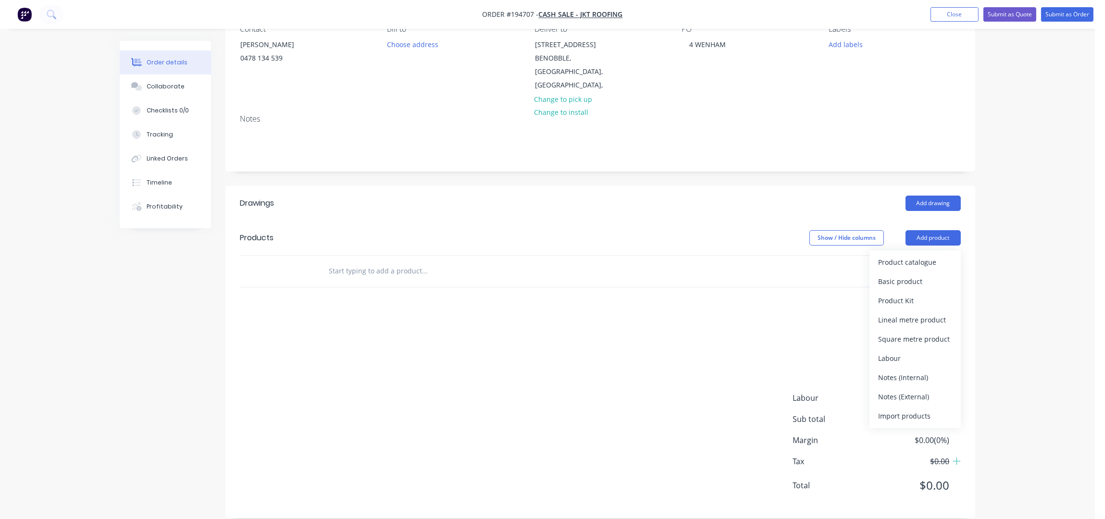
click at [934, 250] on div "Product catalogue Basic product Product Kit Lineal metre product Square metre p…" at bounding box center [915, 339] width 91 height 178
click at [934, 253] on button "Product catalogue" at bounding box center [915, 262] width 91 height 19
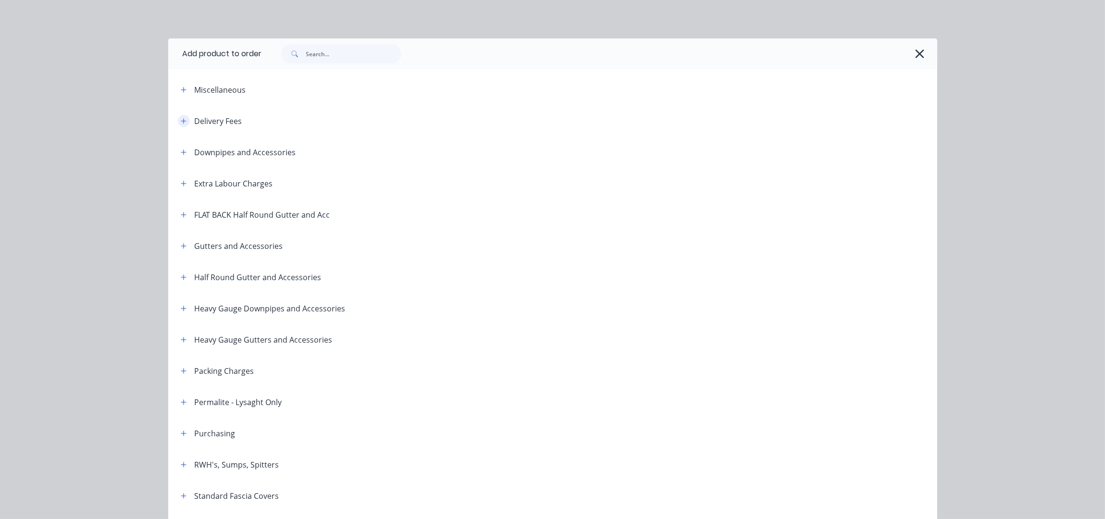
click at [183, 120] on button "button" at bounding box center [184, 121] width 12 height 12
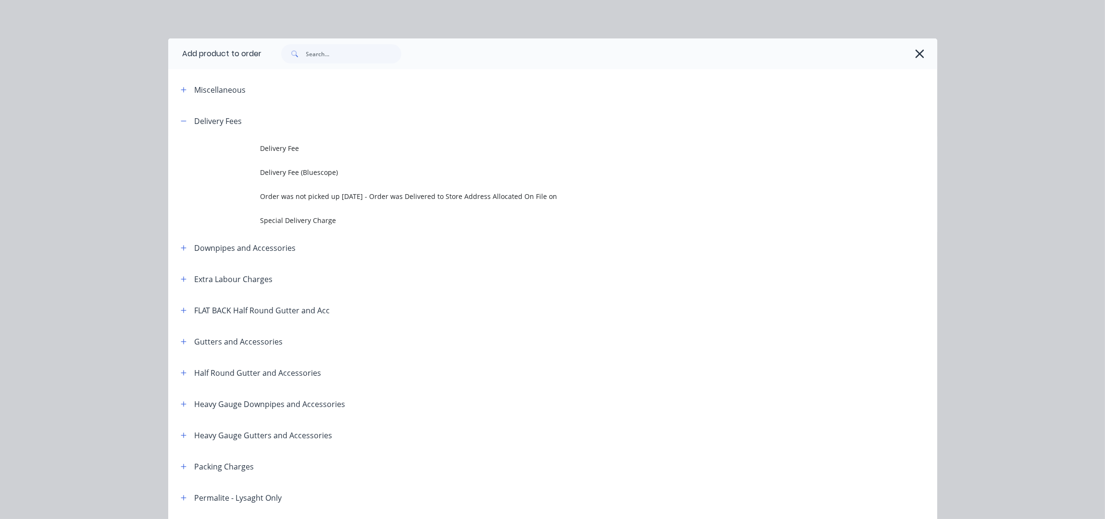
click at [262, 154] on td "Delivery Fee" at bounding box center [599, 149] width 677 height 24
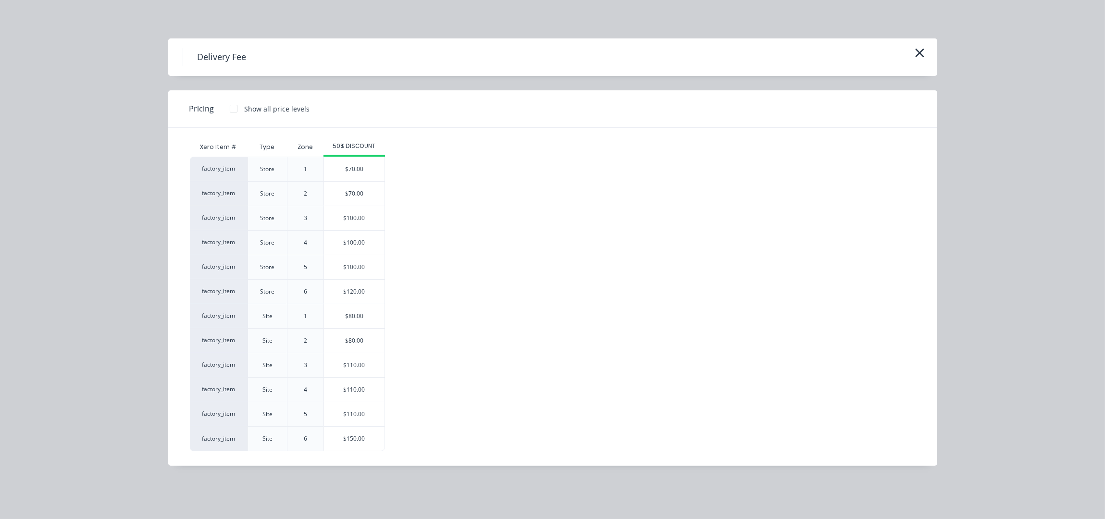
drag, startPoint x: 367, startPoint y: 319, endPoint x: 424, endPoint y: 324, distance: 57.0
click at [367, 318] on div "$80.00" at bounding box center [354, 316] width 61 height 24
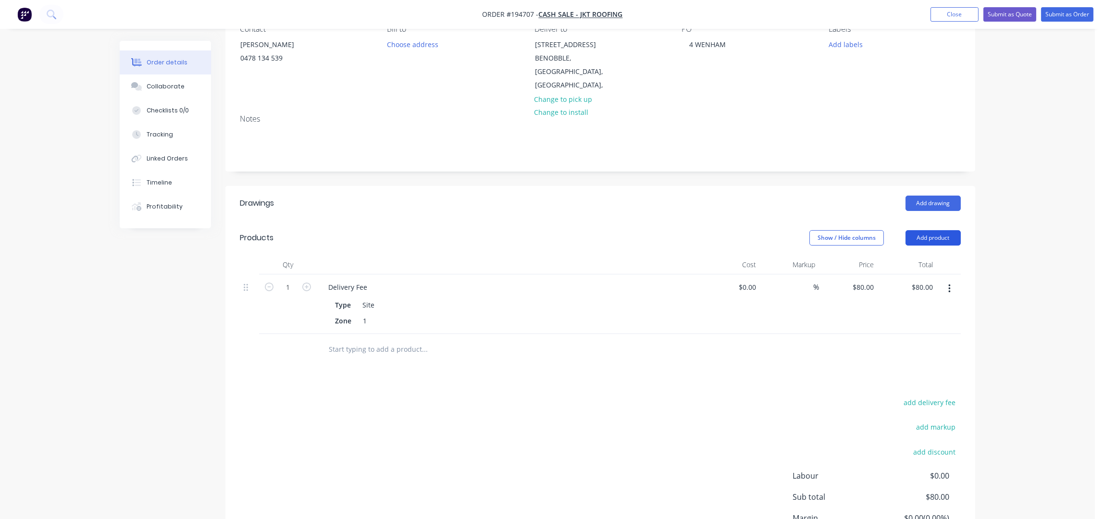
click at [944, 230] on button "Add product" at bounding box center [933, 237] width 55 height 15
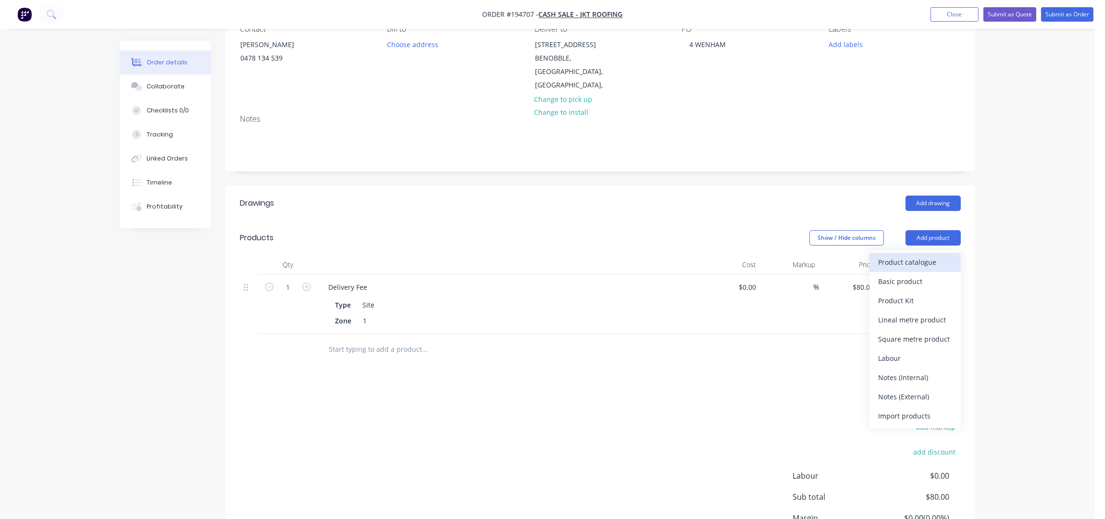
click at [916, 255] on div "Product catalogue" at bounding box center [915, 262] width 74 height 14
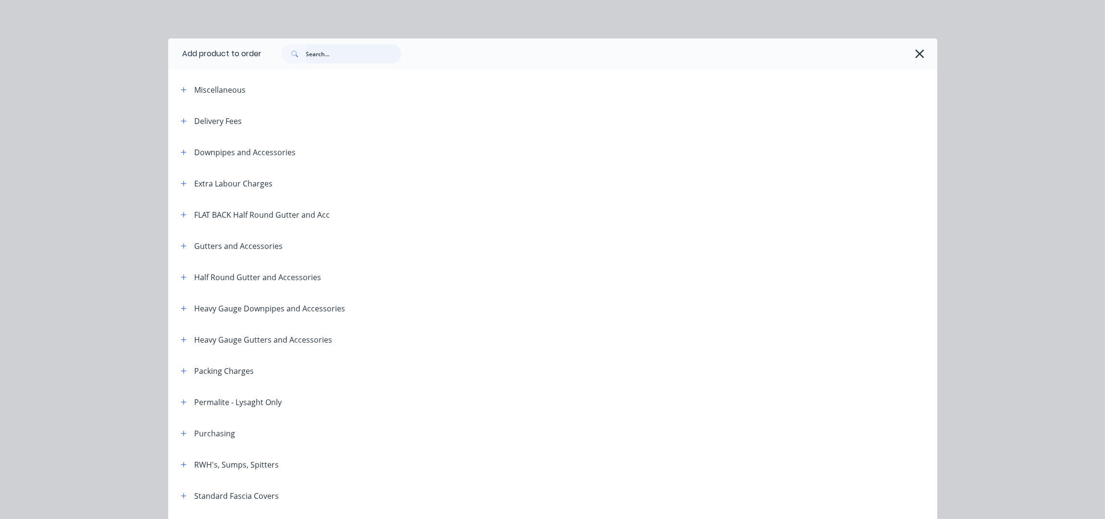
click at [335, 51] on input "text" at bounding box center [353, 53] width 95 height 19
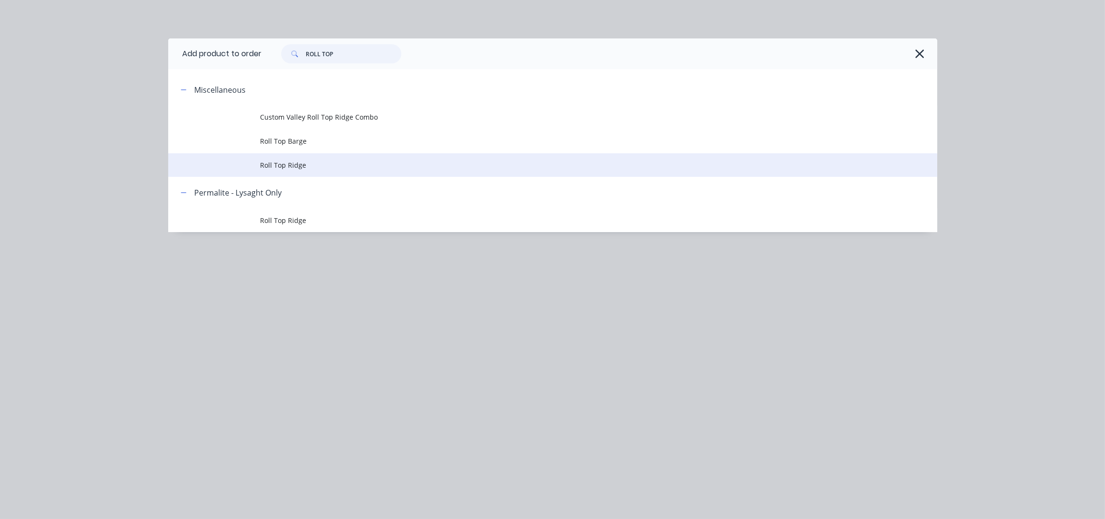
type input "ROLL TOP"
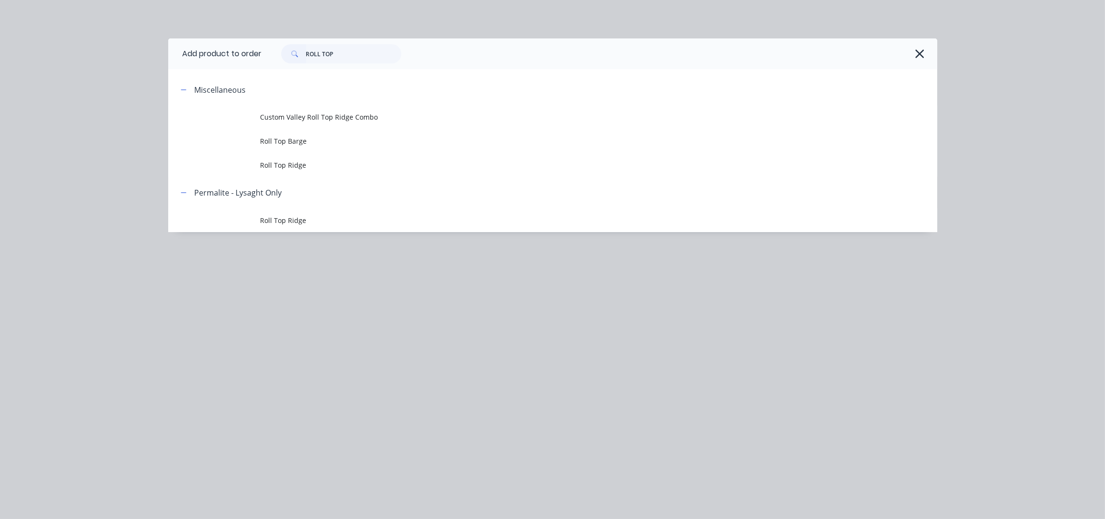
click at [298, 168] on span "Roll Top Ridge" at bounding box center [531, 165] width 541 height 10
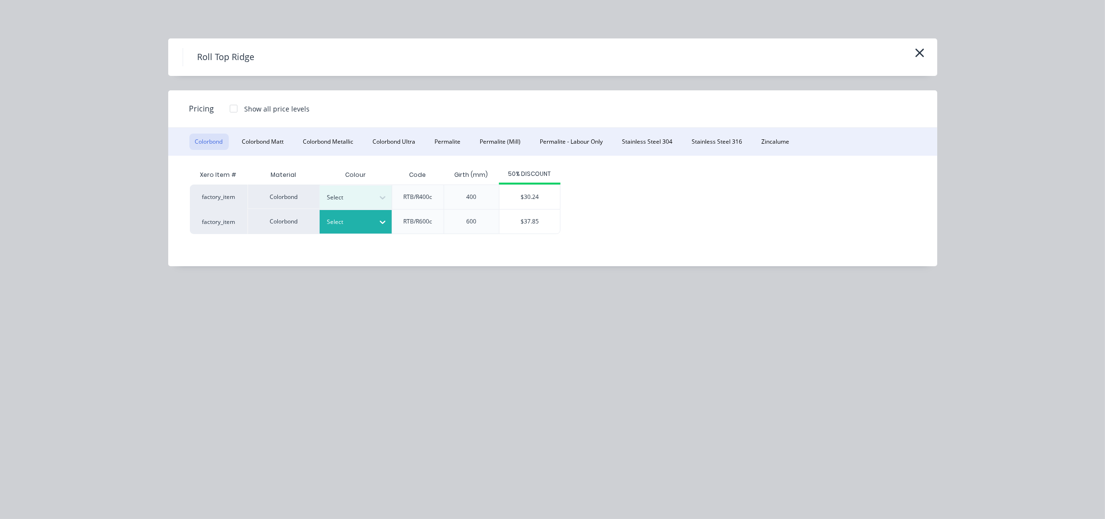
click at [382, 219] on icon at bounding box center [383, 222] width 10 height 10
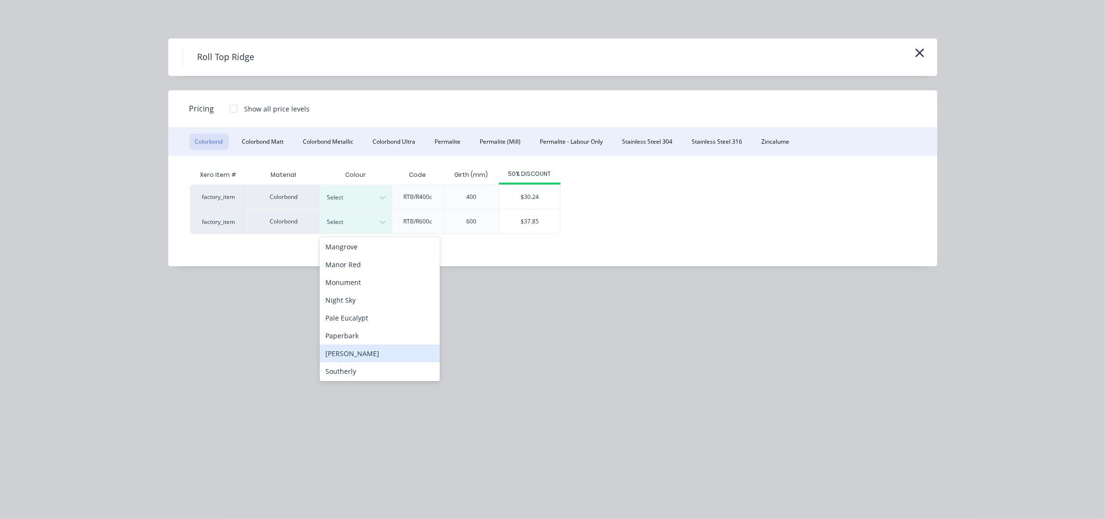
scroll to position [192, 0]
click at [360, 305] on div "Monument" at bounding box center [380, 305] width 120 height 18
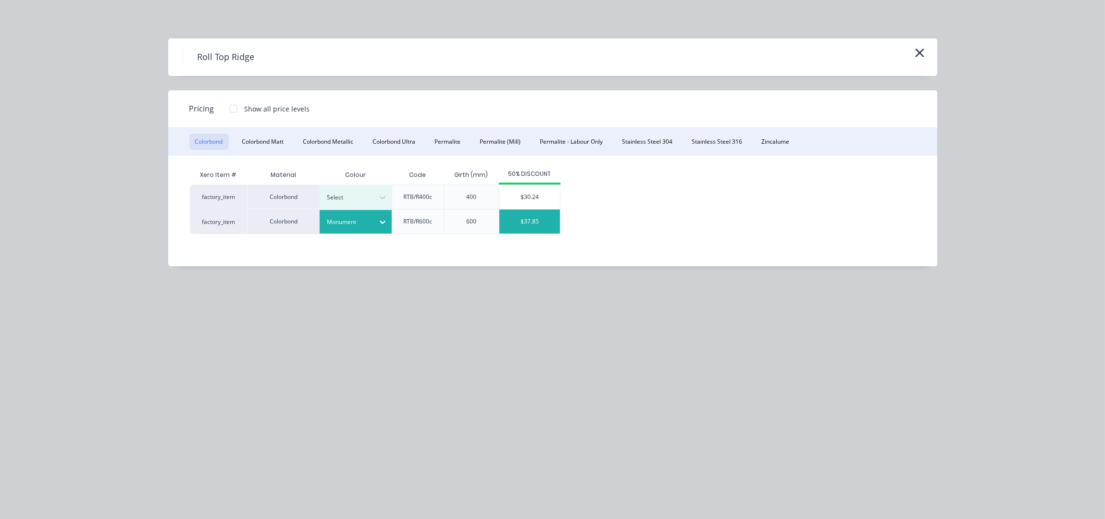
click at [528, 221] on div "$37.85" at bounding box center [529, 222] width 61 height 24
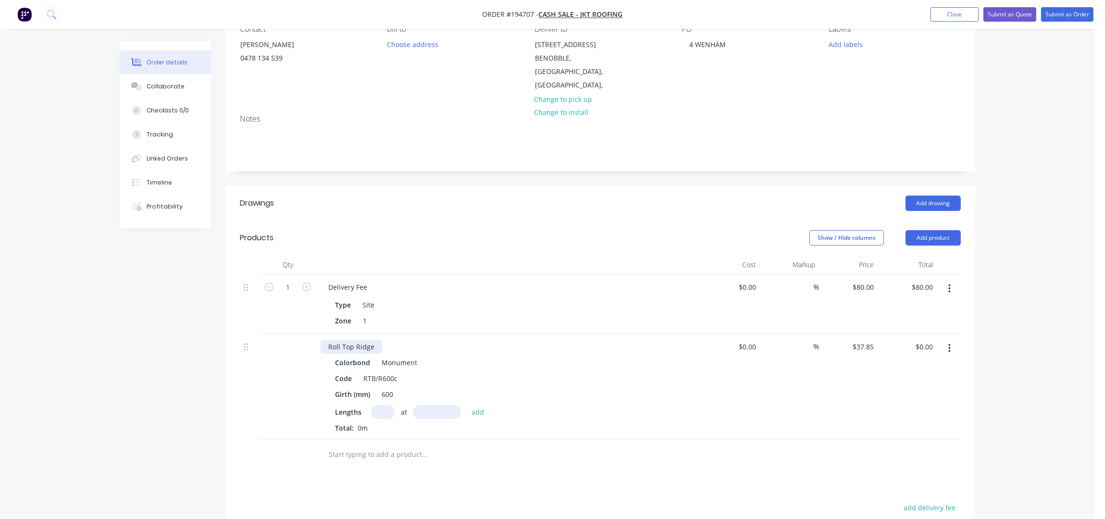
click at [378, 340] on div "Roll Top Ridge" at bounding box center [352, 347] width 62 height 14
click at [390, 405] on input "text" at bounding box center [383, 412] width 24 height 14
type input "2"
type input "3600"
click at [467, 405] on button "add" at bounding box center [478, 411] width 23 height 13
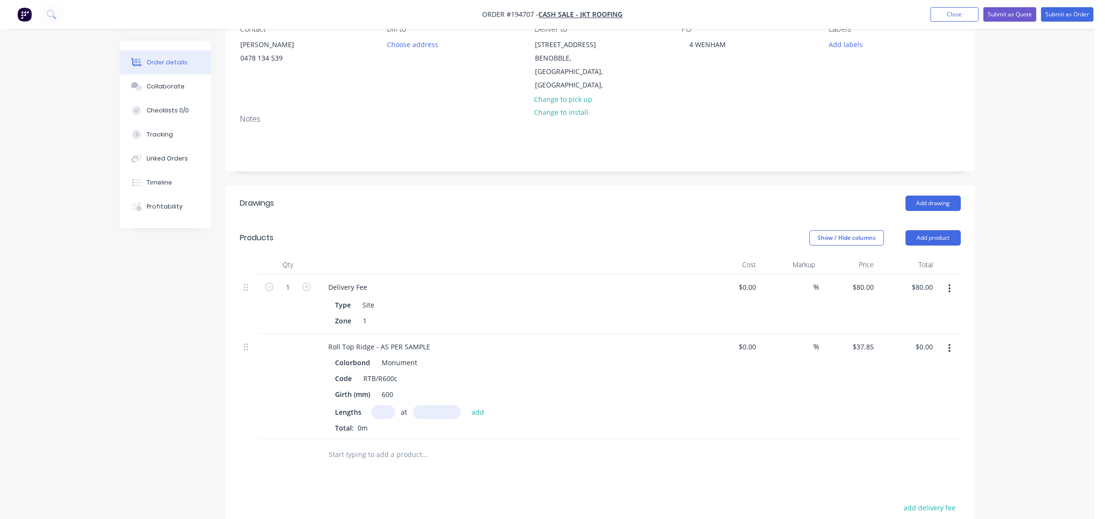
type input "$272.52"
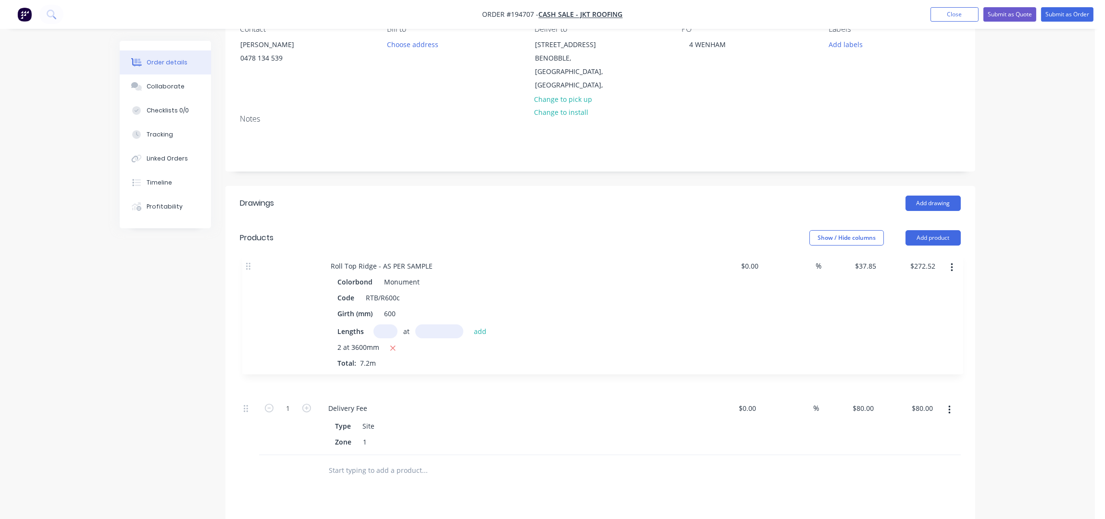
drag, startPoint x: 248, startPoint y: 334, endPoint x: 250, endPoint y: 263, distance: 70.7
click at [250, 274] on div "1 Delivery Fee Type Site Zone 1 $0.00 $0.00 % $80.00 $80.00 $80.00 $80.00 Roll …" at bounding box center [600, 364] width 721 height 181
click at [442, 196] on div "Add drawing" at bounding box center [677, 203] width 568 height 15
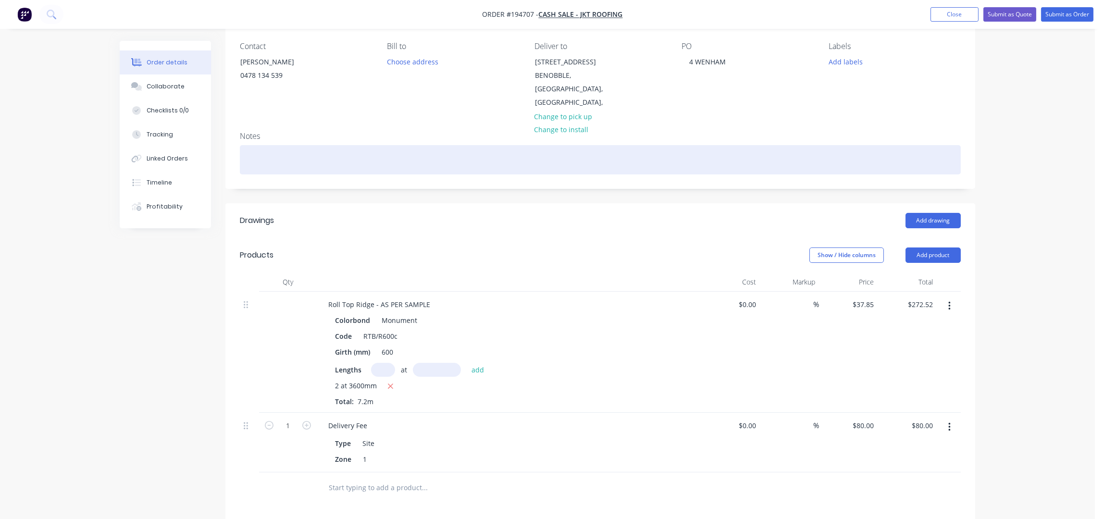
scroll to position [0, 0]
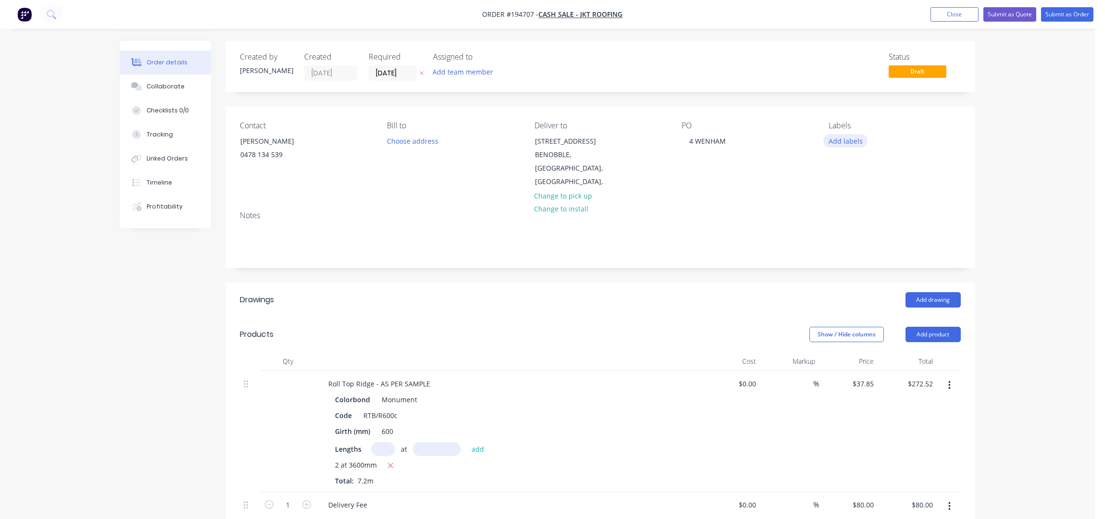
click at [846, 145] on button "Add labels" at bounding box center [845, 140] width 44 height 13
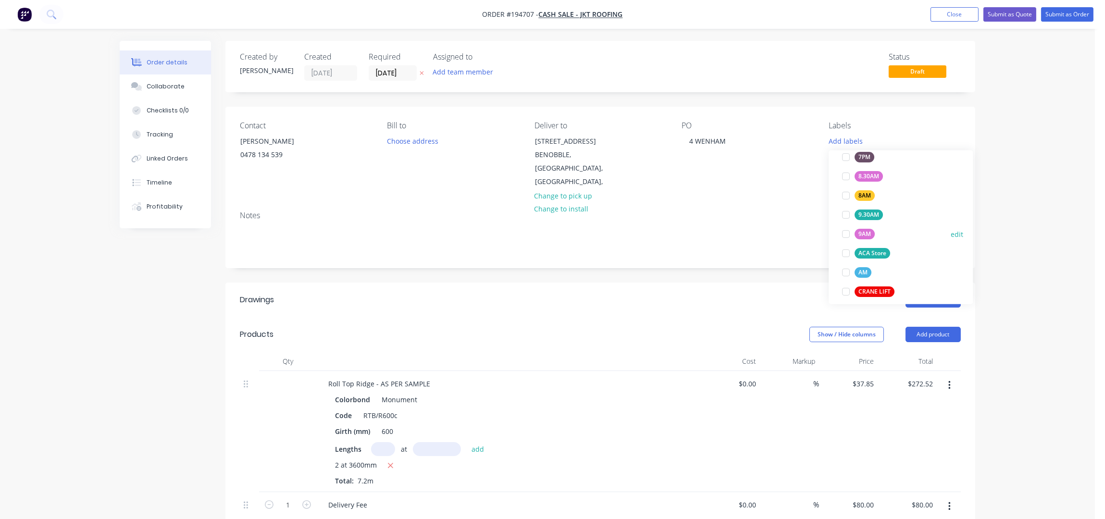
click at [865, 229] on div "9AM" at bounding box center [865, 234] width 20 height 11
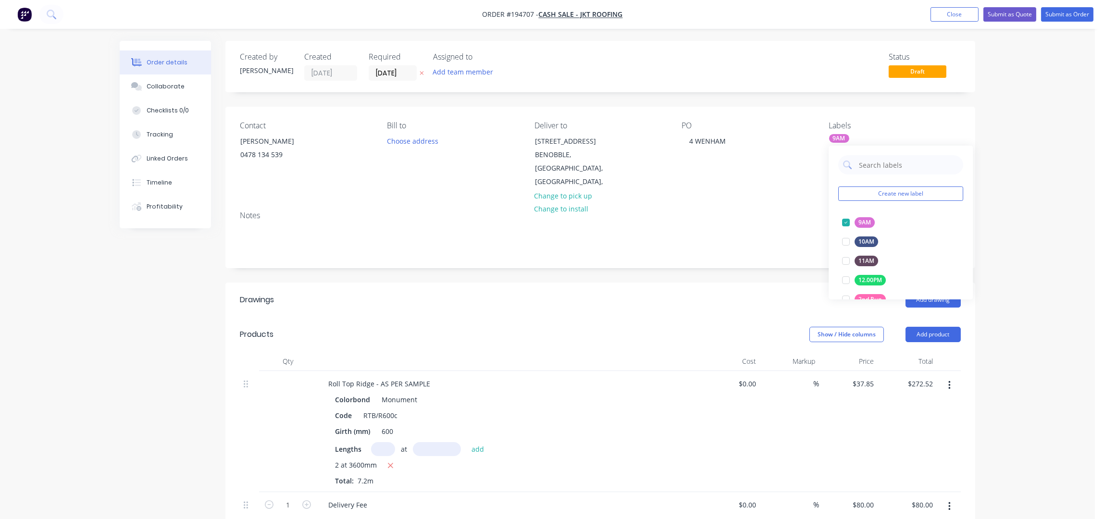
click at [1008, 171] on div "Order details Collaborate Checklists 0/0 Tracking Linked Orders Timeline Profit…" at bounding box center [547, 414] width 1095 height 828
click at [1070, 23] on nav "Order #194707 - Cash Sale - JKT ROOFING Add product Close Submit as Quote Submi…" at bounding box center [552, 14] width 1105 height 29
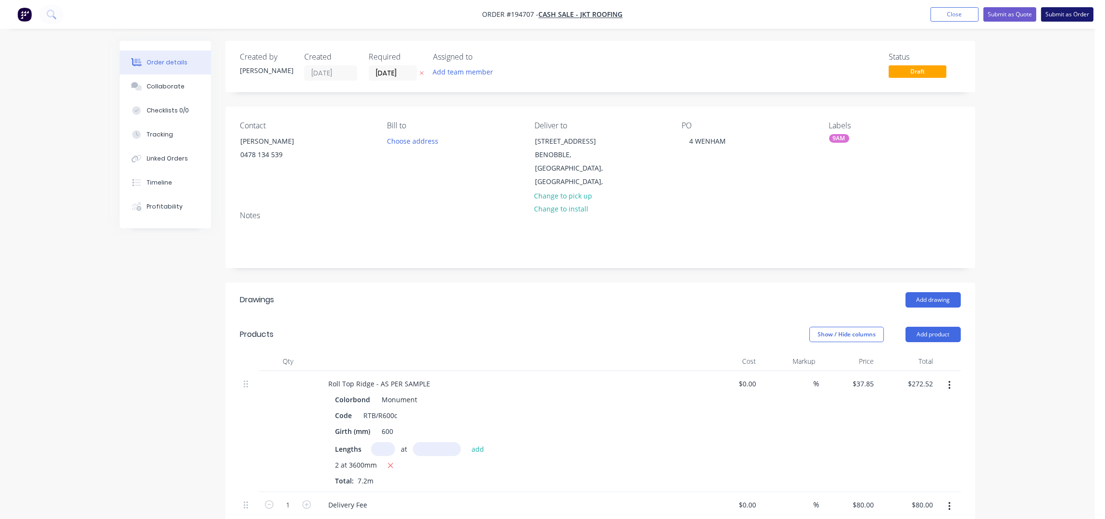
click at [1072, 14] on button "Submit as Order" at bounding box center [1067, 14] width 52 height 14
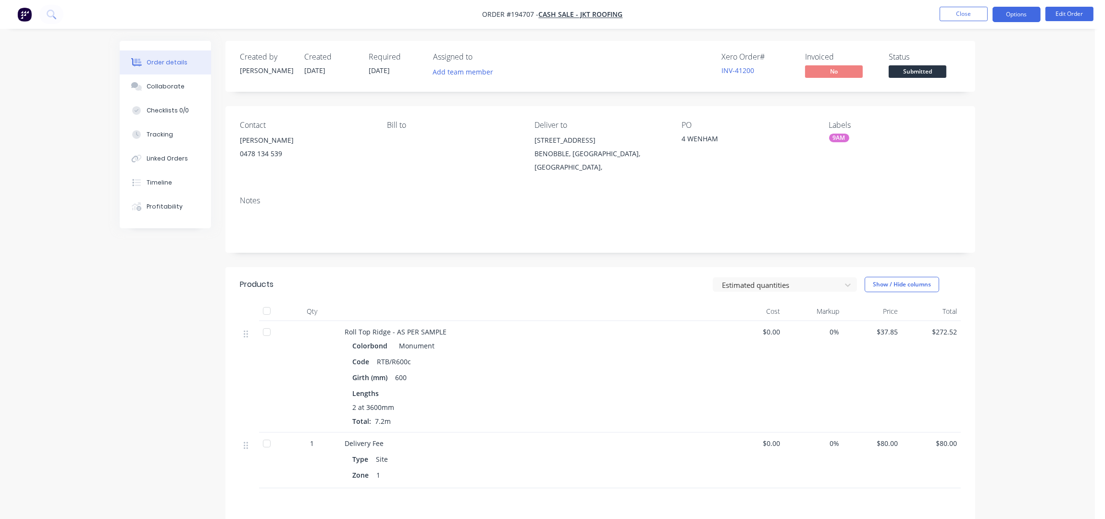
click at [1017, 17] on button "Options" at bounding box center [1017, 14] width 48 height 15
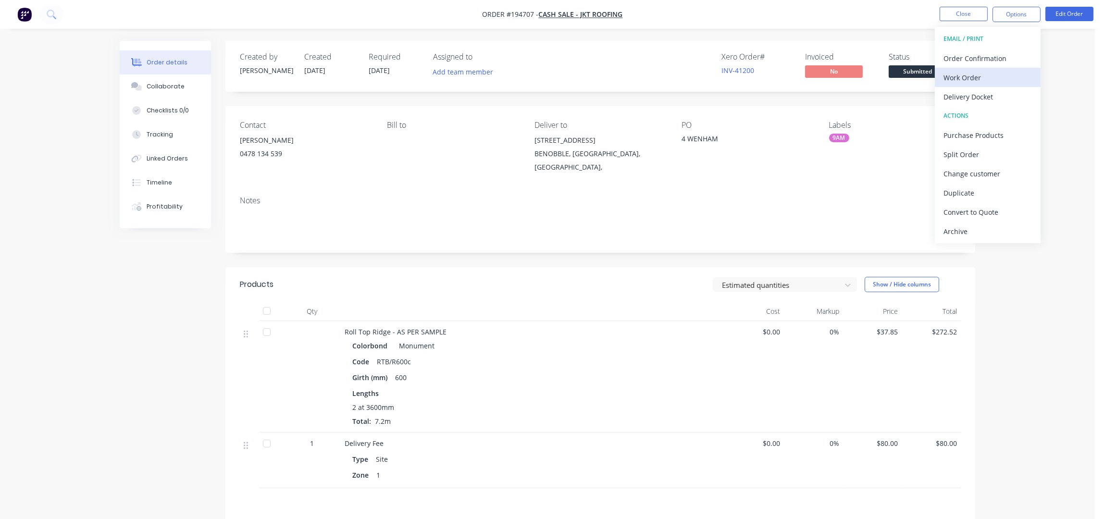
click at [996, 73] on div "Work Order" at bounding box center [988, 78] width 88 height 14
click at [999, 90] on div "Without pricing" at bounding box center [988, 97] width 88 height 14
click at [971, 13] on button "Close" at bounding box center [964, 14] width 48 height 14
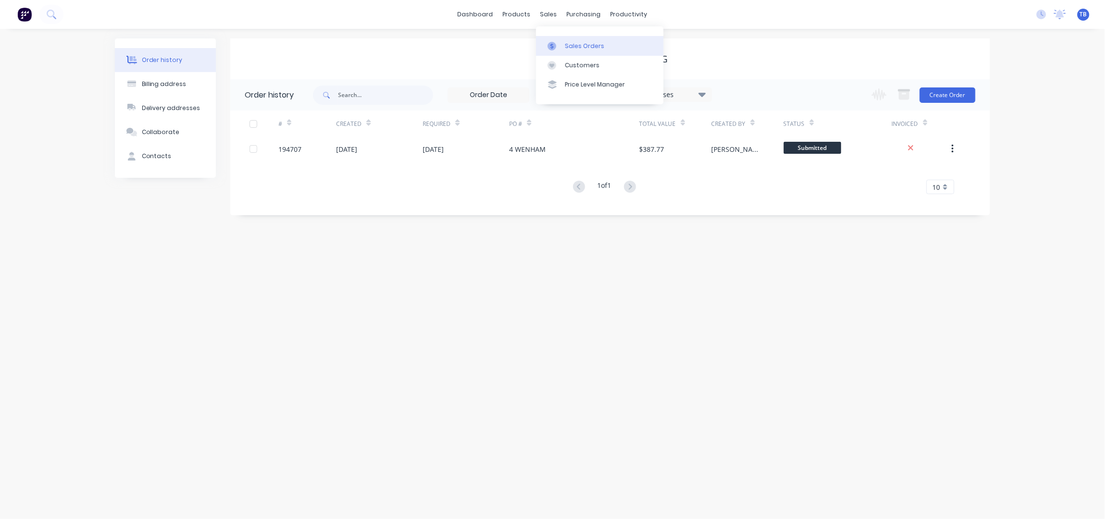
click at [584, 42] on div "Sales Orders" at bounding box center [584, 46] width 39 height 9
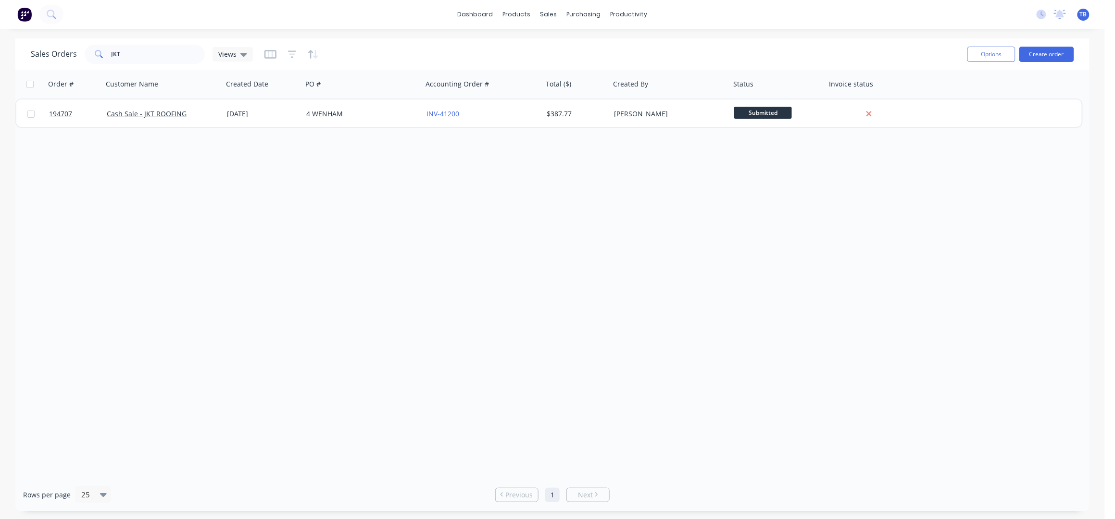
click at [477, 5] on div "dashboard products sales purchasing productivity dashboard products Product Cat…" at bounding box center [552, 14] width 1105 height 29
click at [470, 12] on link "dashboard" at bounding box center [475, 14] width 45 height 14
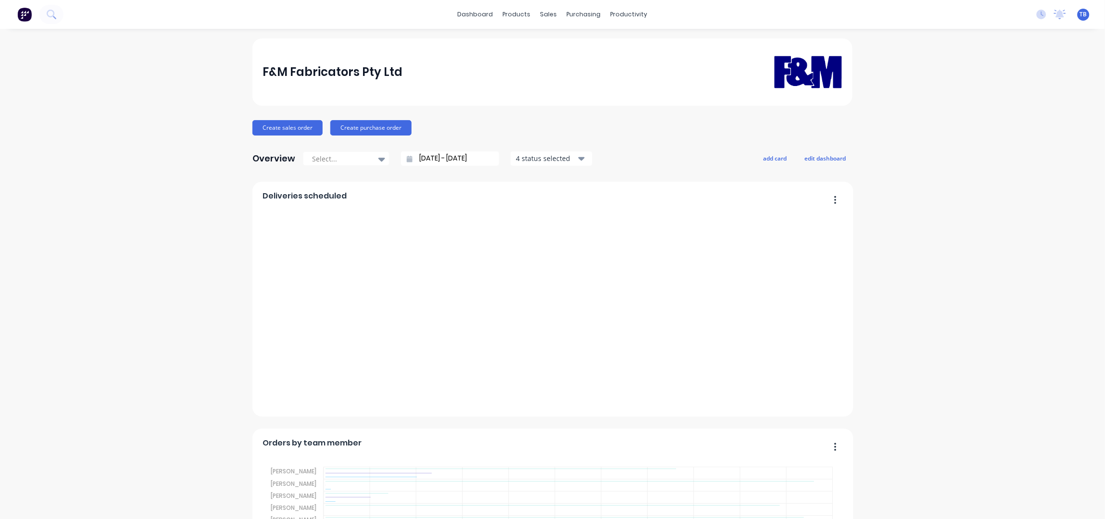
click at [418, 157] on input "[DATE] - [DATE]" at bounding box center [453, 158] width 83 height 14
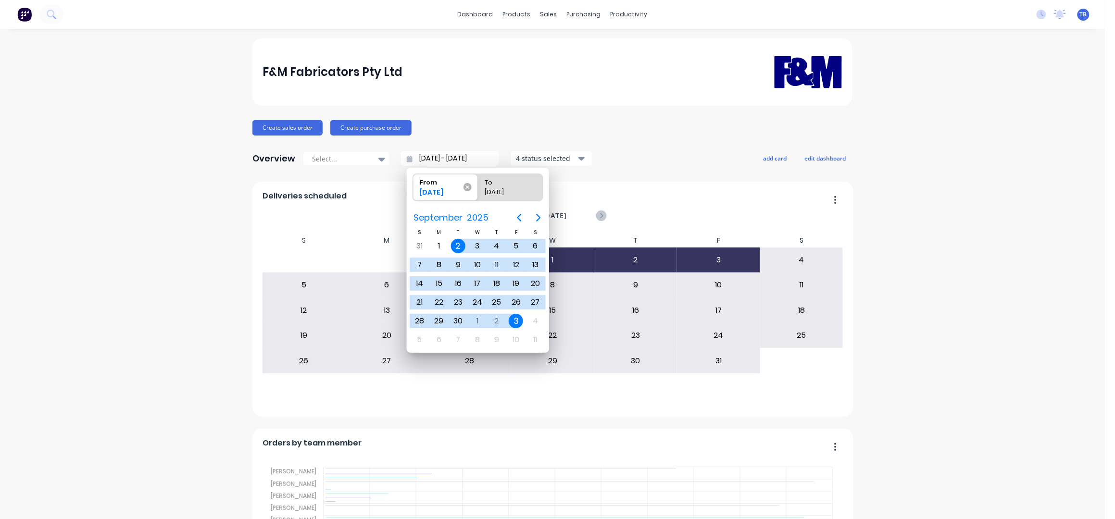
click at [466, 187] on icon at bounding box center [467, 187] width 8 height 8
click at [413, 187] on input "From [DATE]" at bounding box center [413, 187] width 0 height 27
type input "[DATE] - [DATE]"
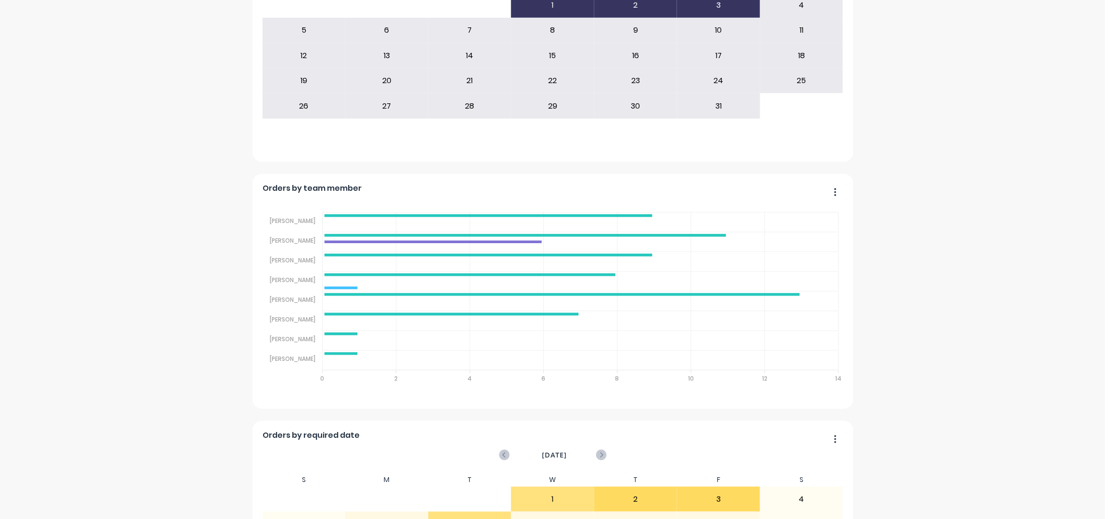
scroll to position [256, 0]
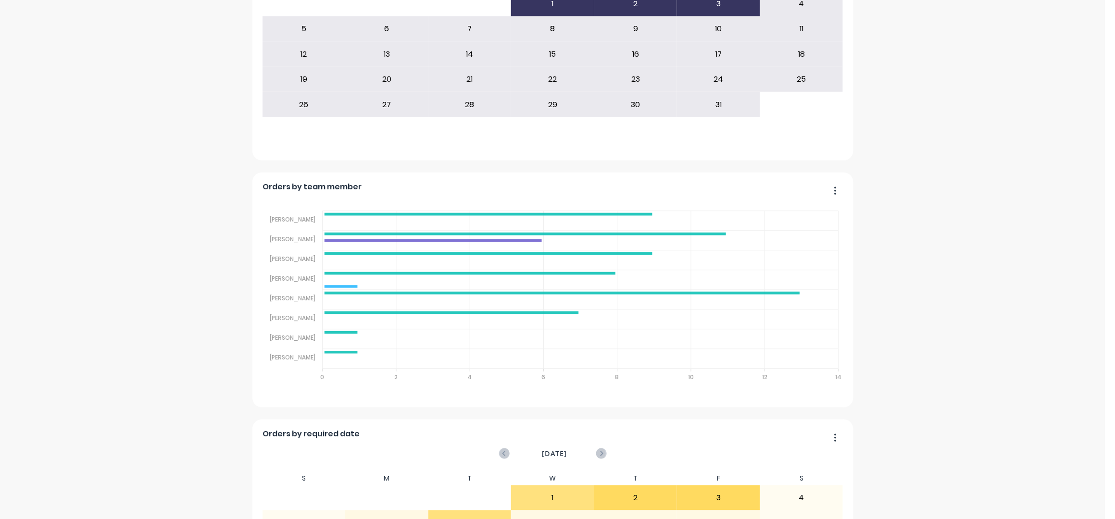
click at [72, 263] on div "F&M Fabricators Pty Ltd Create sales order Create purchase order Overview Selec…" at bounding box center [552, 342] width 1105 height 1120
drag, startPoint x: 177, startPoint y: 256, endPoint x: 177, endPoint y: 244, distance: 12.5
click at [177, 251] on div "F&M Fabricators Pty Ltd Create sales order Create purchase order Overview Selec…" at bounding box center [552, 342] width 1105 height 1120
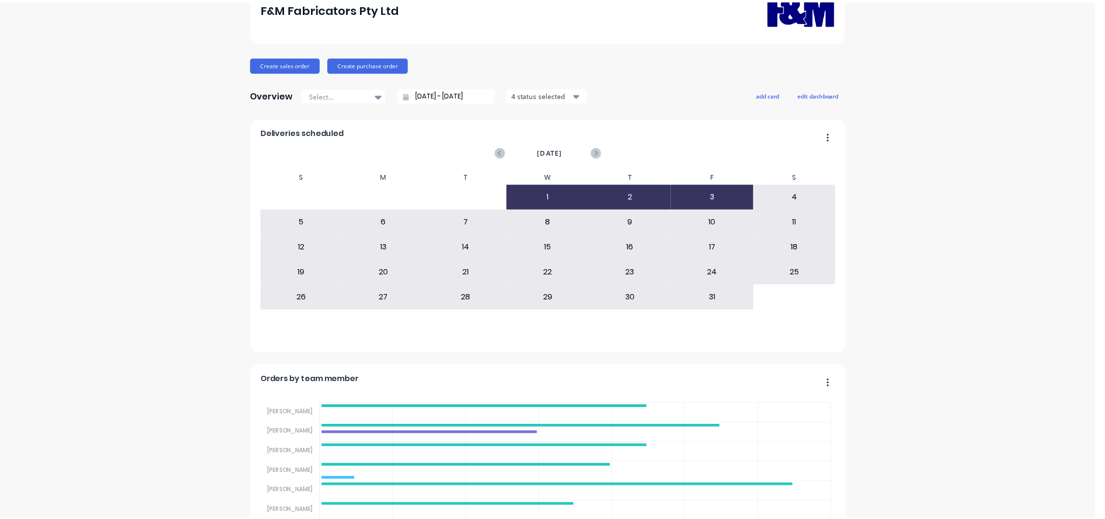
scroll to position [0, 0]
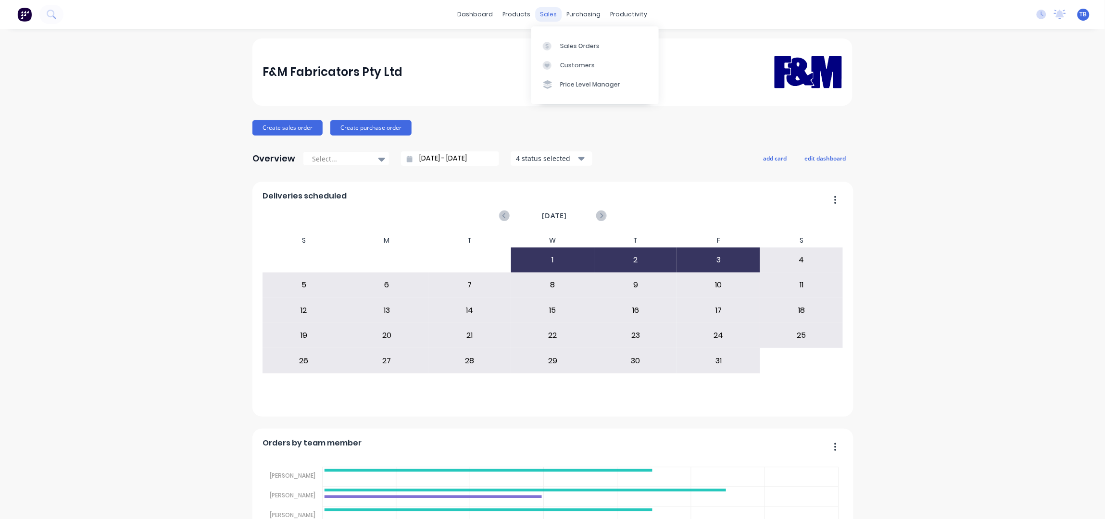
click at [543, 14] on div "sales" at bounding box center [548, 14] width 26 height 14
click at [610, 48] on link "Sales Orders" at bounding box center [594, 45] width 127 height 19
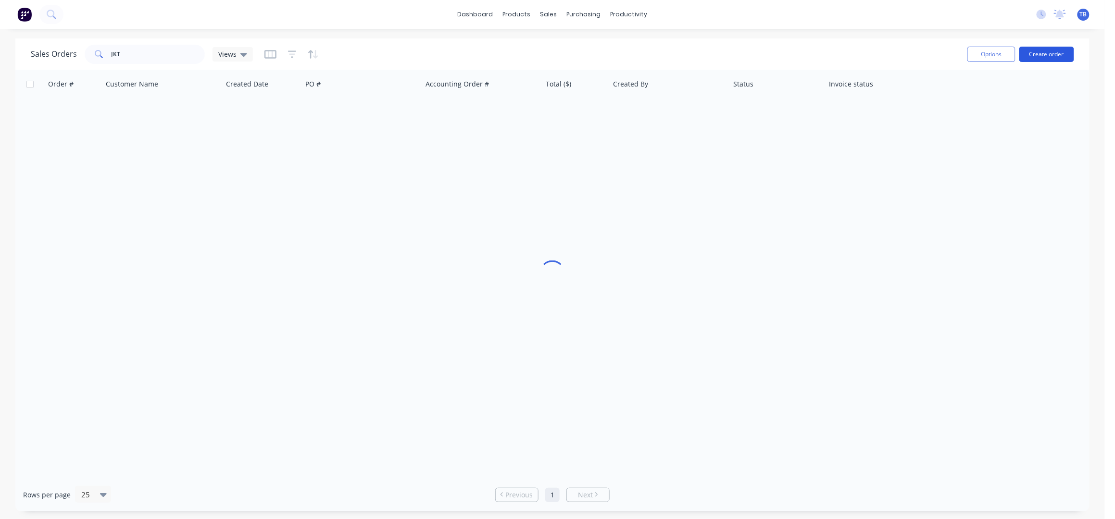
click at [1050, 58] on button "Create order" at bounding box center [1046, 54] width 55 height 15
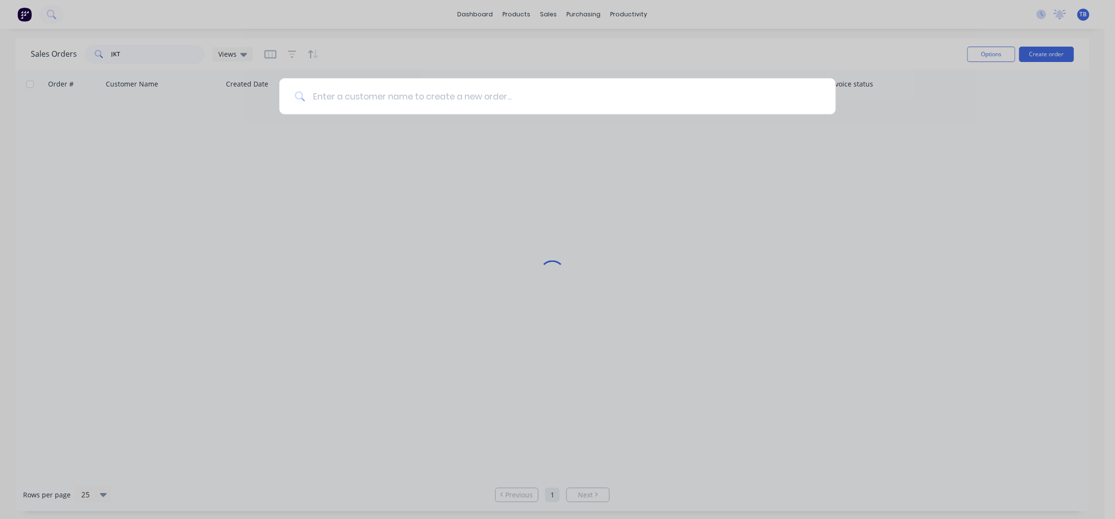
click at [389, 97] on input at bounding box center [562, 96] width 515 height 36
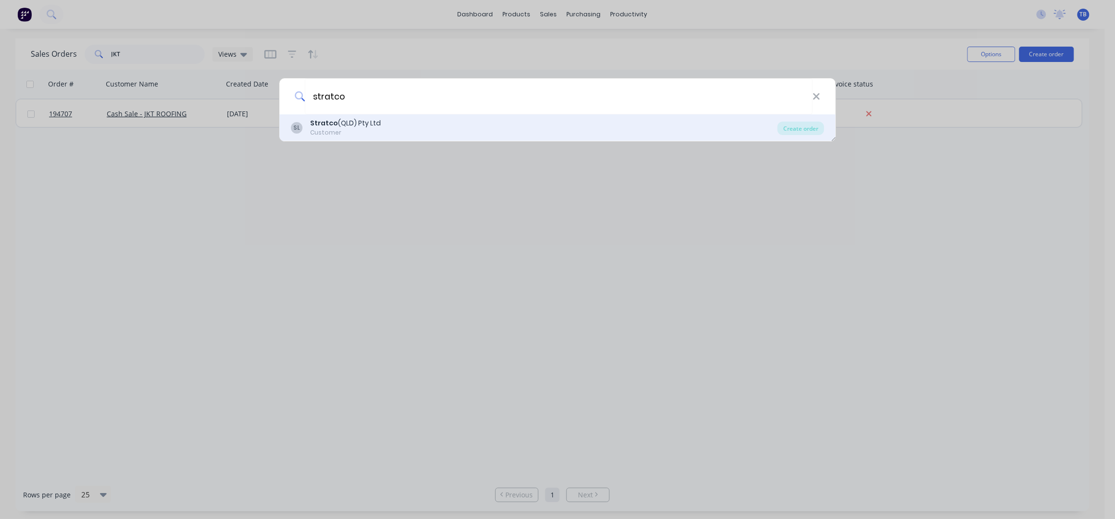
type input "stratco"
click at [413, 134] on div "SL Stratco (QLD) Pty Ltd Customer" at bounding box center [534, 127] width 487 height 19
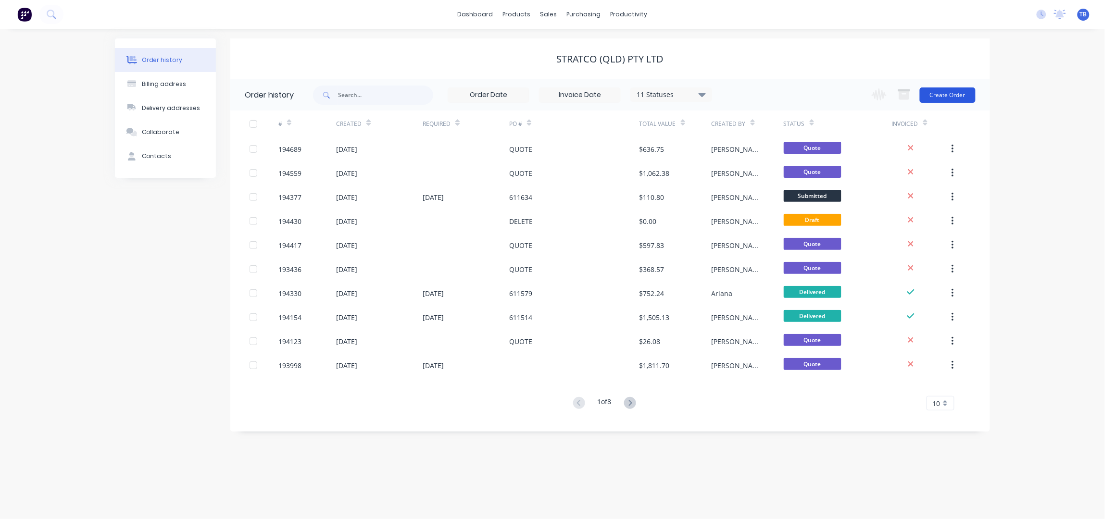
click at [964, 89] on button "Create Order" at bounding box center [948, 94] width 56 height 15
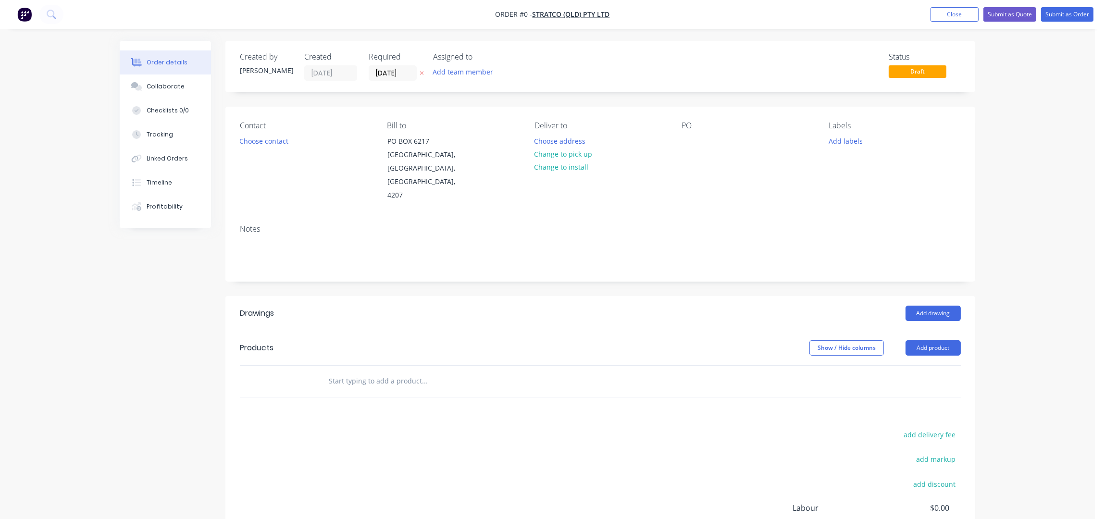
drag, startPoint x: 381, startPoint y: 73, endPoint x: 386, endPoint y: 80, distance: 8.9
click at [381, 73] on input "[DATE]" at bounding box center [392, 73] width 47 height 14
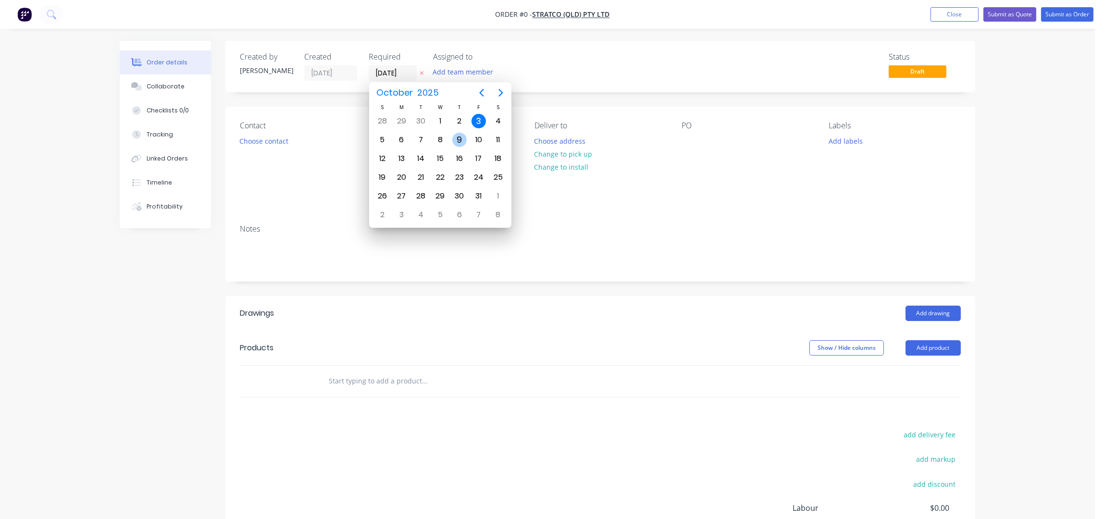
click at [465, 139] on div "9" at bounding box center [459, 140] width 14 height 14
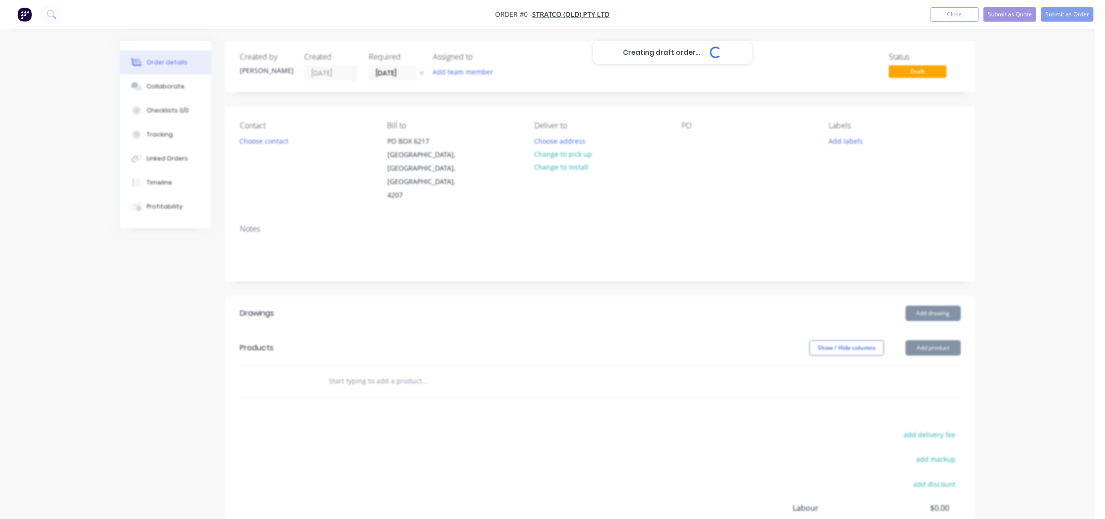
type input "09/10/25"
click at [283, 138] on button "Choose contact" at bounding box center [264, 140] width 59 height 13
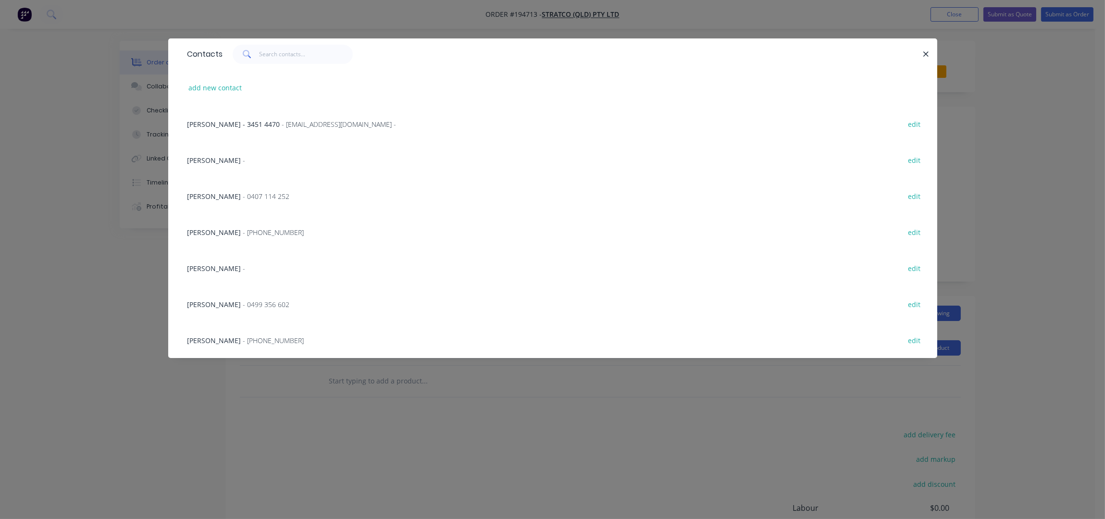
click at [243, 343] on span "- (07) 3451 4444" at bounding box center [273, 340] width 61 height 9
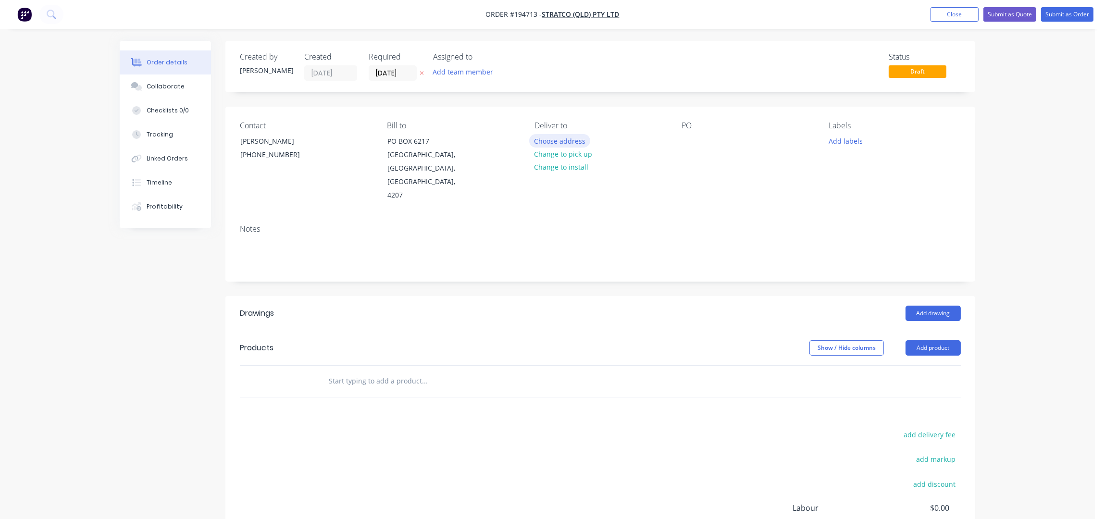
click at [550, 141] on button "Choose address" at bounding box center [560, 140] width 62 height 13
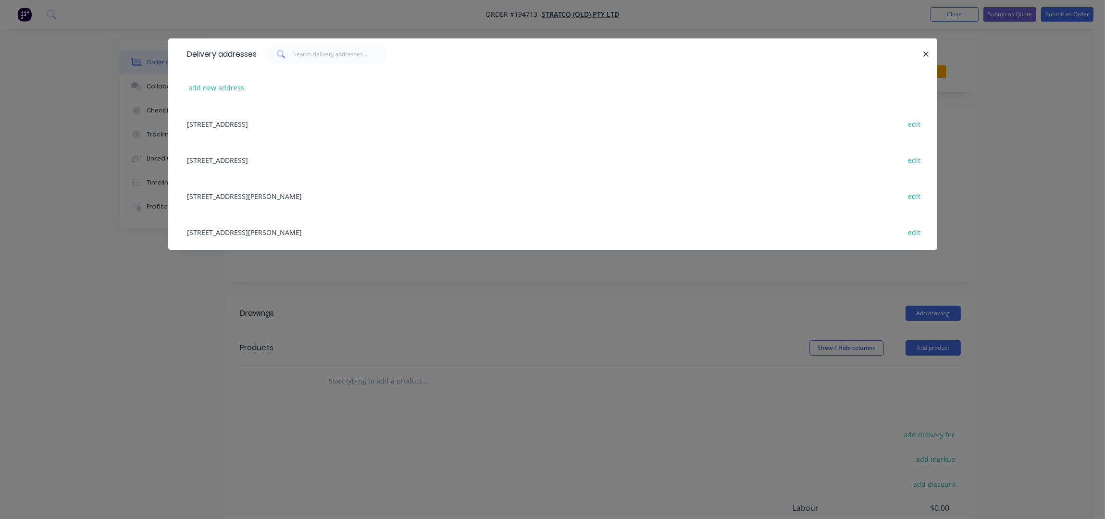
click at [287, 191] on div "1 MAVIS CT, (STORE), ORMEAU, Queensland, Australia, 4208 edit" at bounding box center [553, 196] width 740 height 36
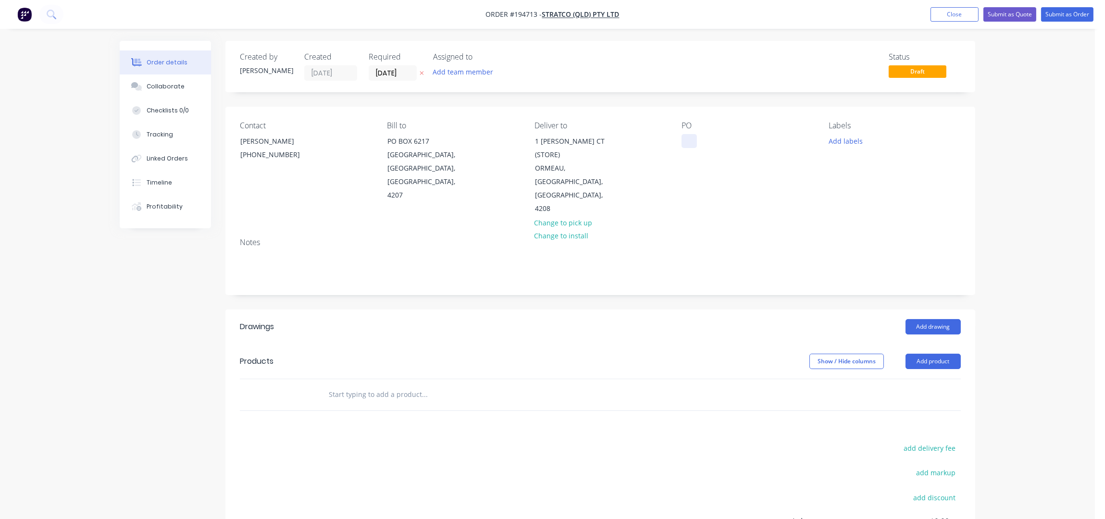
click at [684, 142] on div at bounding box center [689, 141] width 15 height 14
click at [772, 164] on div "PO 611738" at bounding box center [748, 168] width 132 height 95
click at [952, 354] on button "Add product" at bounding box center [933, 361] width 55 height 15
click at [946, 379] on div "Product catalogue" at bounding box center [915, 386] width 74 height 14
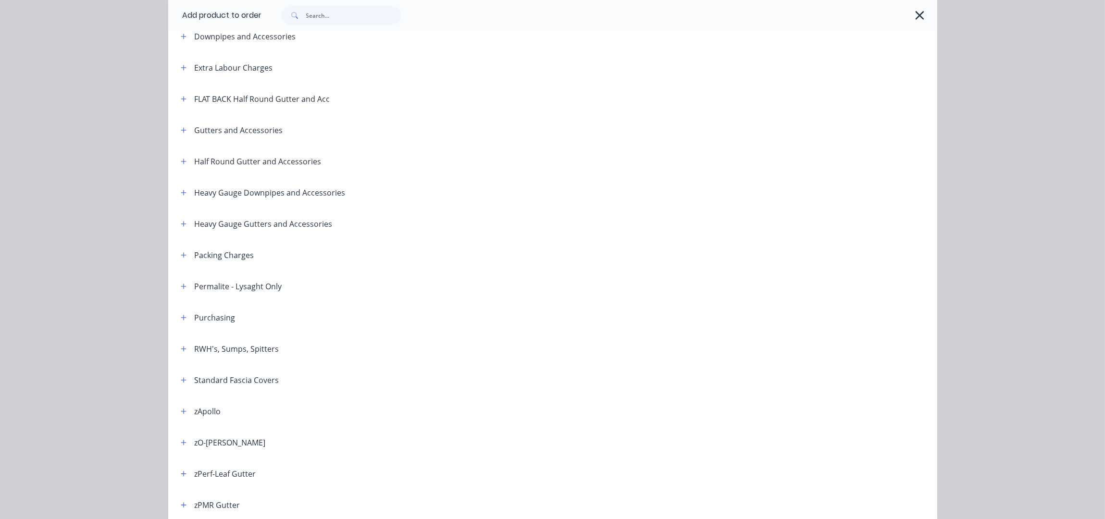
scroll to position [192, 0]
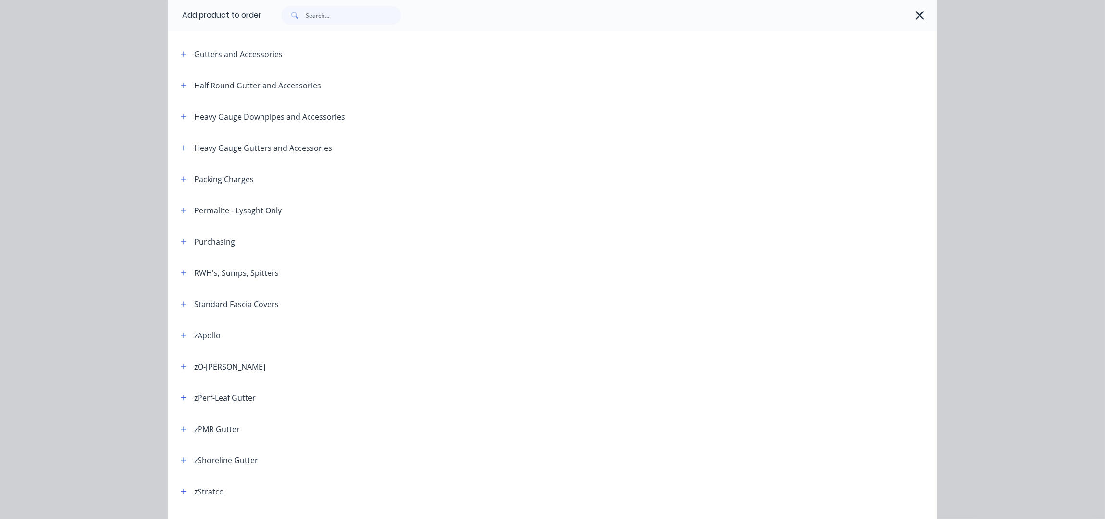
drag, startPoint x: 180, startPoint y: 265, endPoint x: 191, endPoint y: 279, distance: 17.4
click at [180, 265] on header "RWH's, Sumps, Spitters" at bounding box center [552, 272] width 769 height 31
click at [175, 279] on header "RWH's, Sumps, Spitters" at bounding box center [552, 272] width 769 height 31
click at [181, 274] on icon "button" at bounding box center [184, 273] width 6 height 7
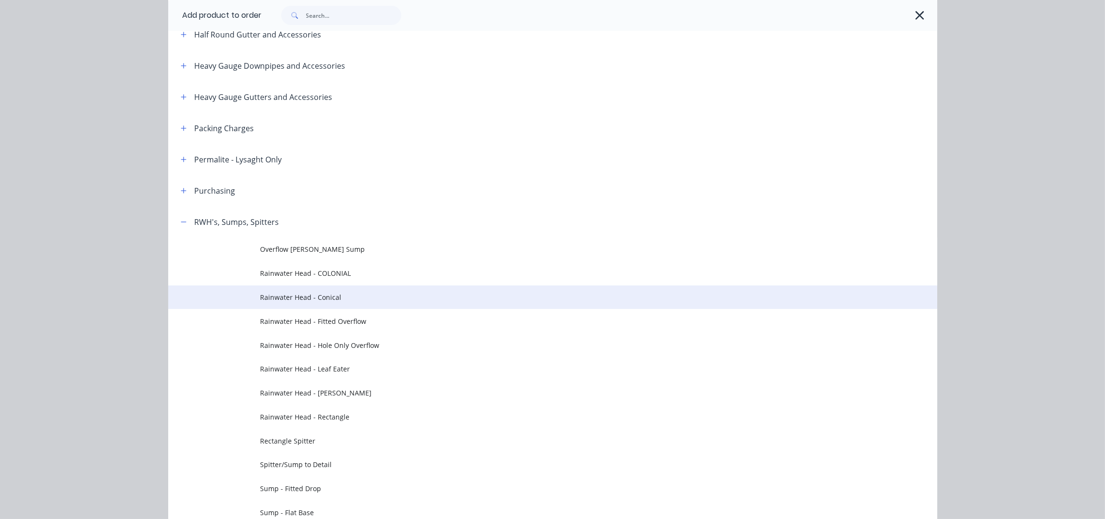
scroll to position [320, 0]
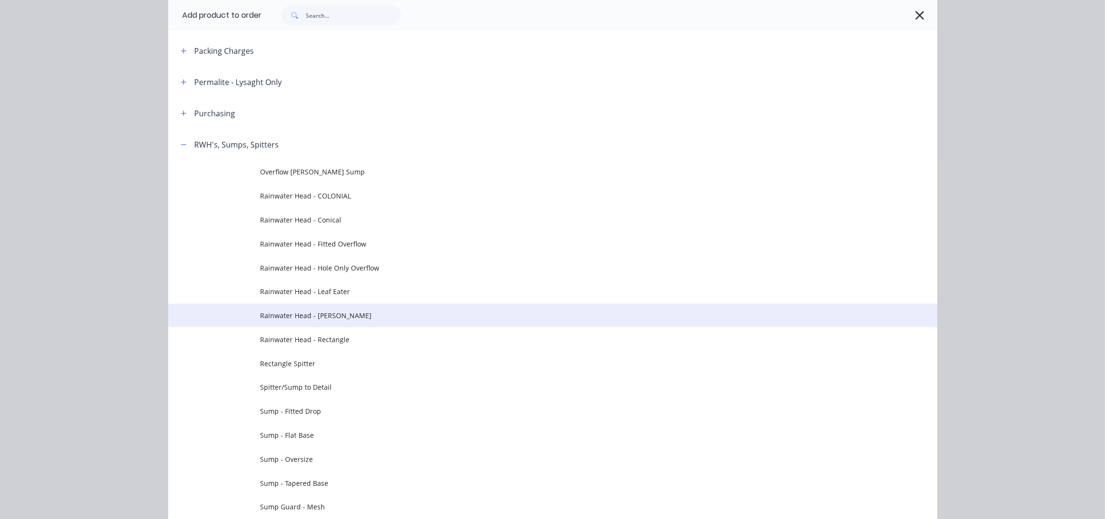
click at [342, 315] on span "Rainwater Head - Ned Kelly" at bounding box center [531, 316] width 541 height 10
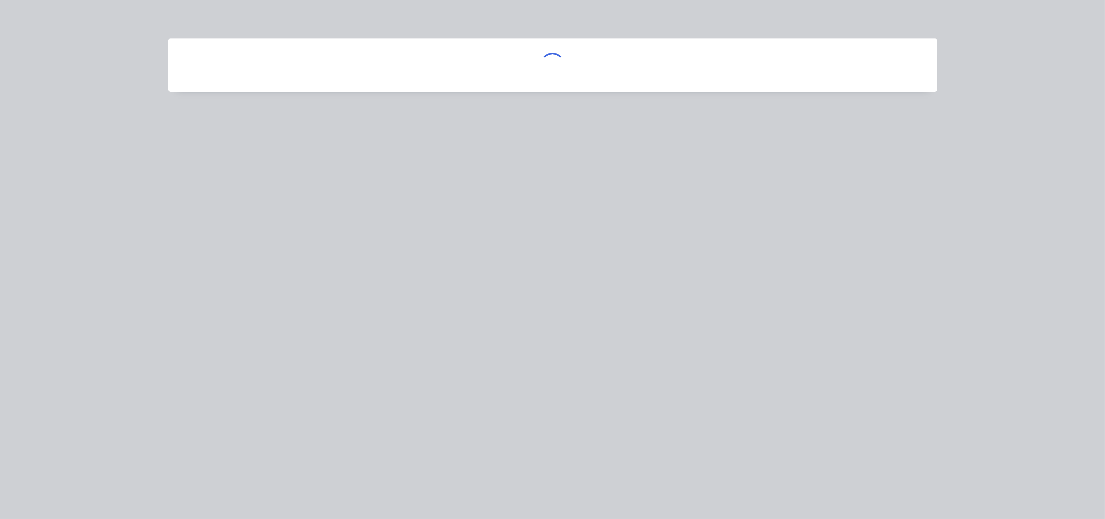
scroll to position [0, 0]
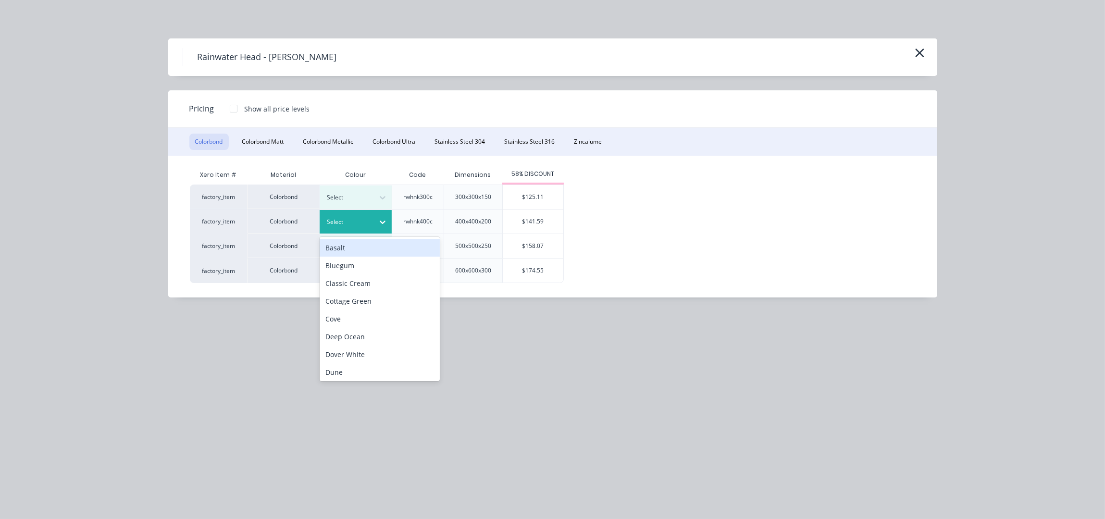
click at [384, 227] on div at bounding box center [382, 221] width 17 height 15
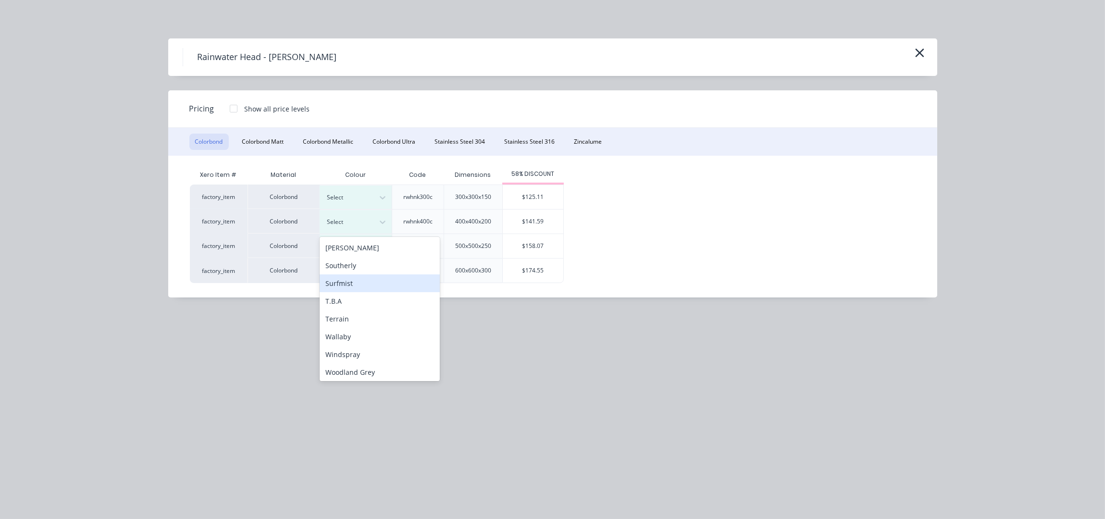
click at [359, 283] on div "Surfmist" at bounding box center [380, 283] width 120 height 18
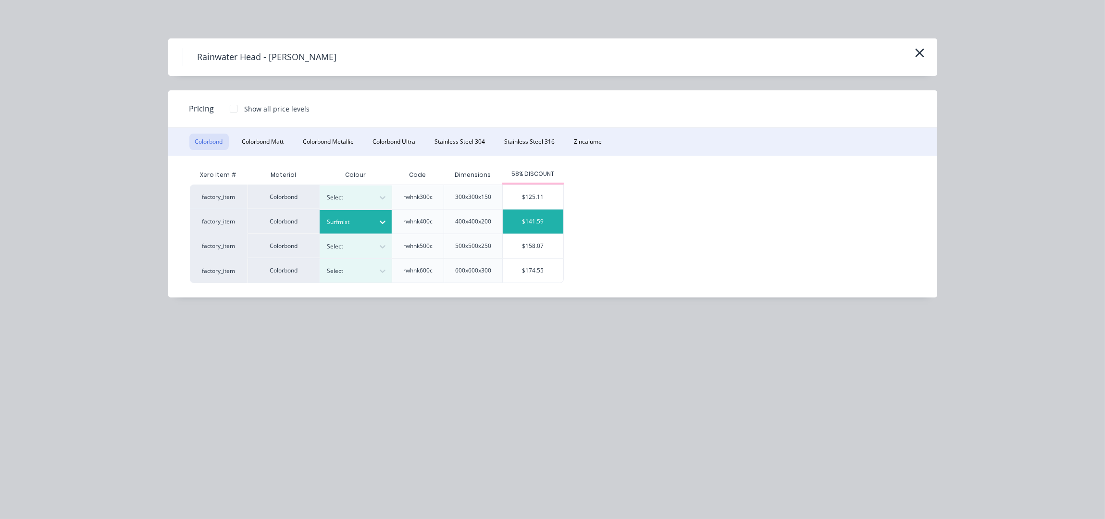
click at [529, 226] on div "$141.59" at bounding box center [533, 222] width 61 height 24
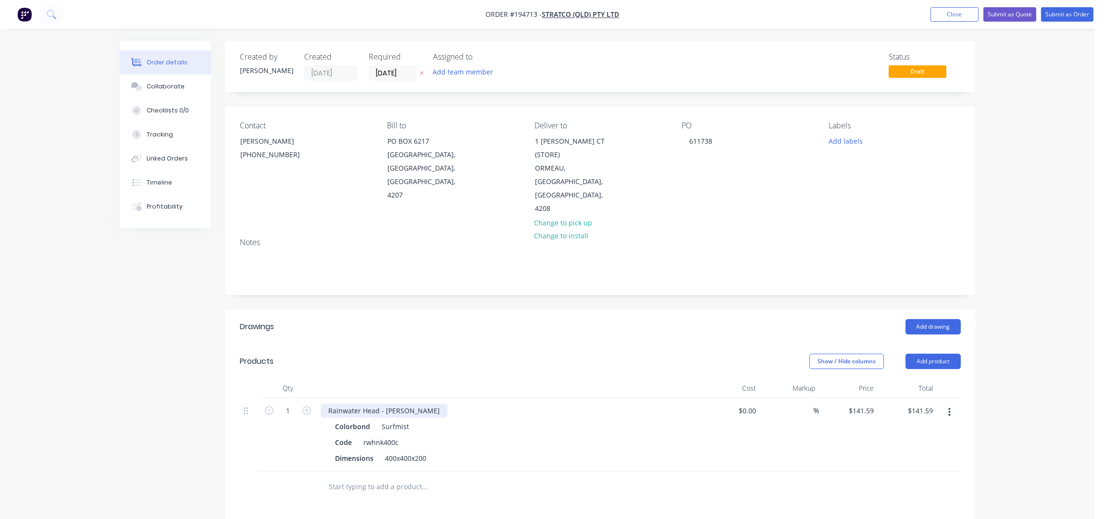
click at [418, 404] on div "Rainwater Head - Ned Kelly" at bounding box center [384, 411] width 127 height 14
drag, startPoint x: 418, startPoint y: 368, endPoint x: 385, endPoint y: 370, distance: 33.2
click at [385, 404] on div "Rainwater Head - Ned Kelly" at bounding box center [384, 411] width 127 height 14
click at [426, 451] on div "400x400x200" at bounding box center [405, 458] width 49 height 14
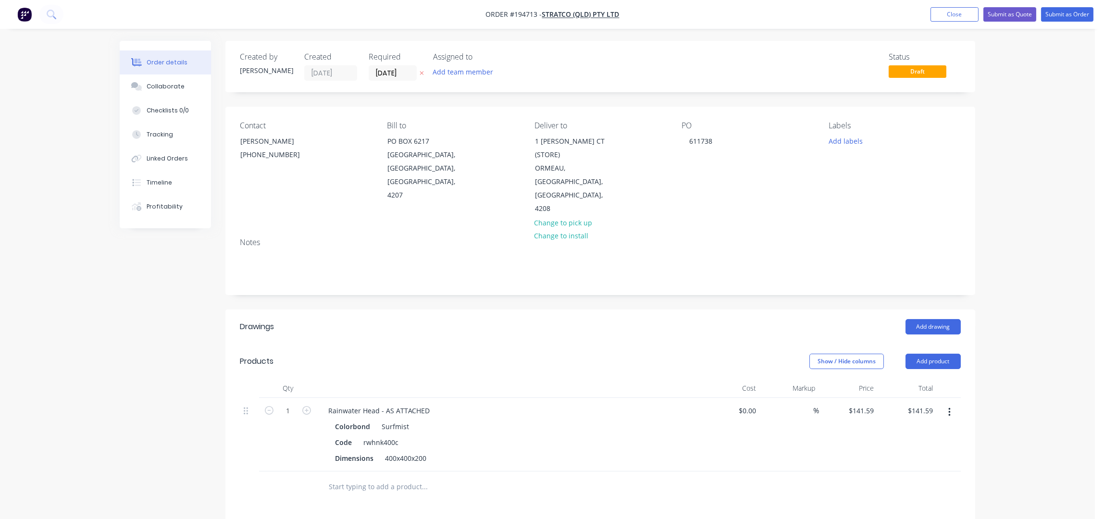
click at [540, 310] on header "Drawings Add drawing" at bounding box center [600, 327] width 750 height 35
click at [949, 408] on icon "button" at bounding box center [949, 412] width 2 height 9
click at [902, 488] on div "Delete" at bounding box center [915, 495] width 74 height 14
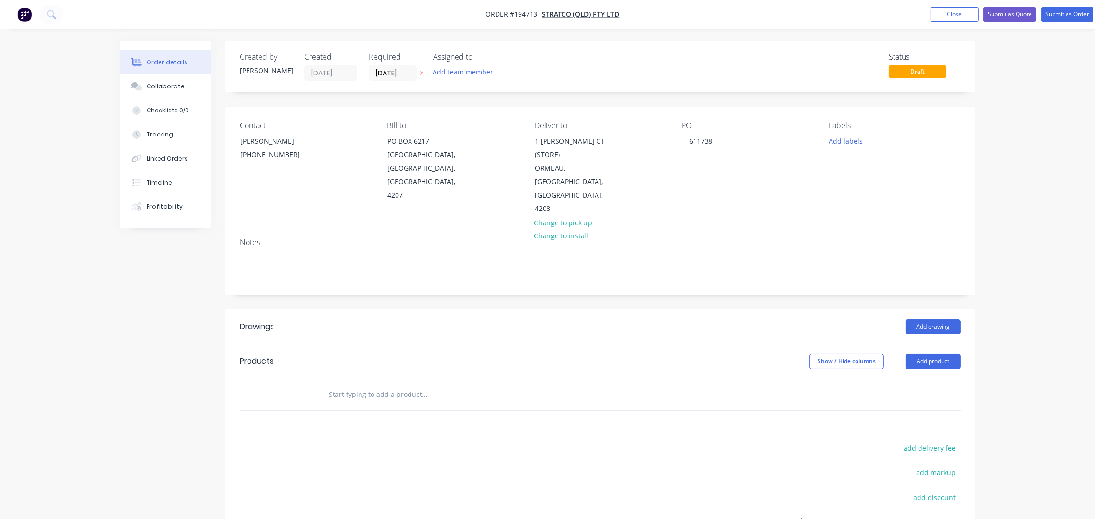
click at [426, 73] on button "button" at bounding box center [422, 73] width 10 height 11
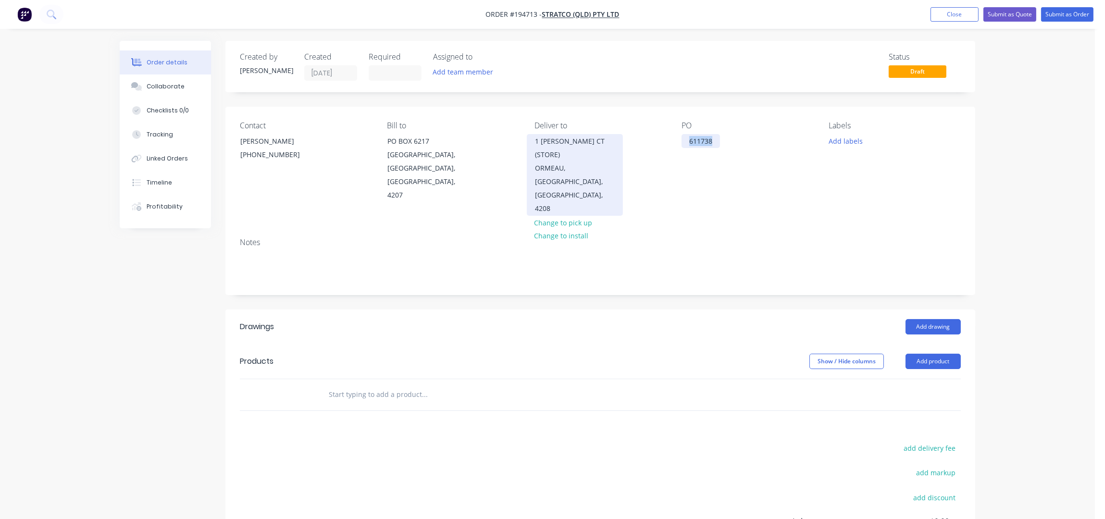
click at [615, 142] on div "Contact HANNAH (07) 3451 4444 Bill to PO BOX 6217 YATALA, Queensland, Australia…" at bounding box center [600, 169] width 750 height 124
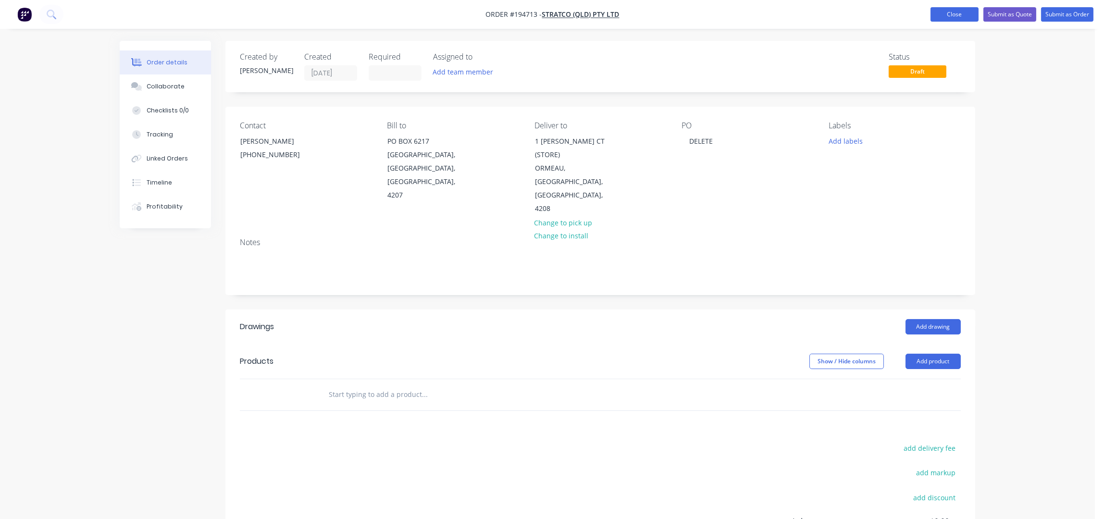
click at [940, 11] on button "Close" at bounding box center [955, 14] width 48 height 14
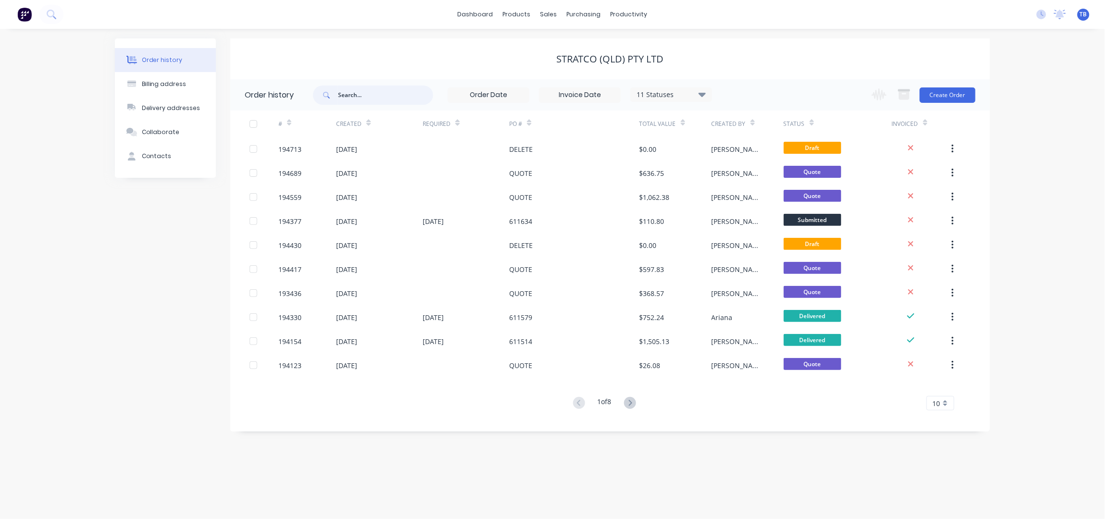
click at [380, 96] on input "text" at bounding box center [385, 95] width 95 height 19
type input "193304"
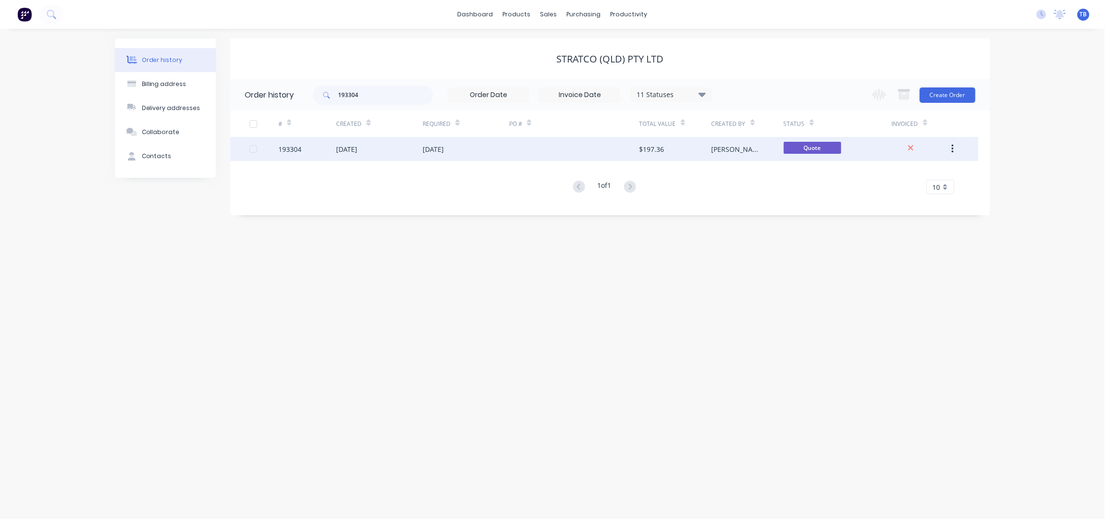
click at [585, 153] on div at bounding box center [574, 149] width 130 height 24
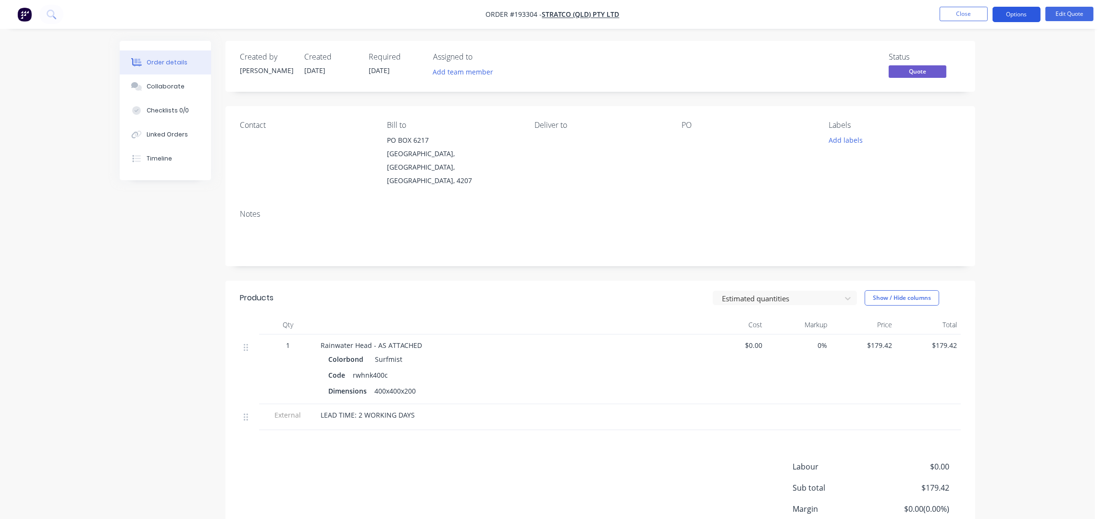
click at [1011, 17] on button "Options" at bounding box center [1017, 14] width 48 height 15
click at [996, 115] on div "Convert to Order" at bounding box center [988, 116] width 88 height 14
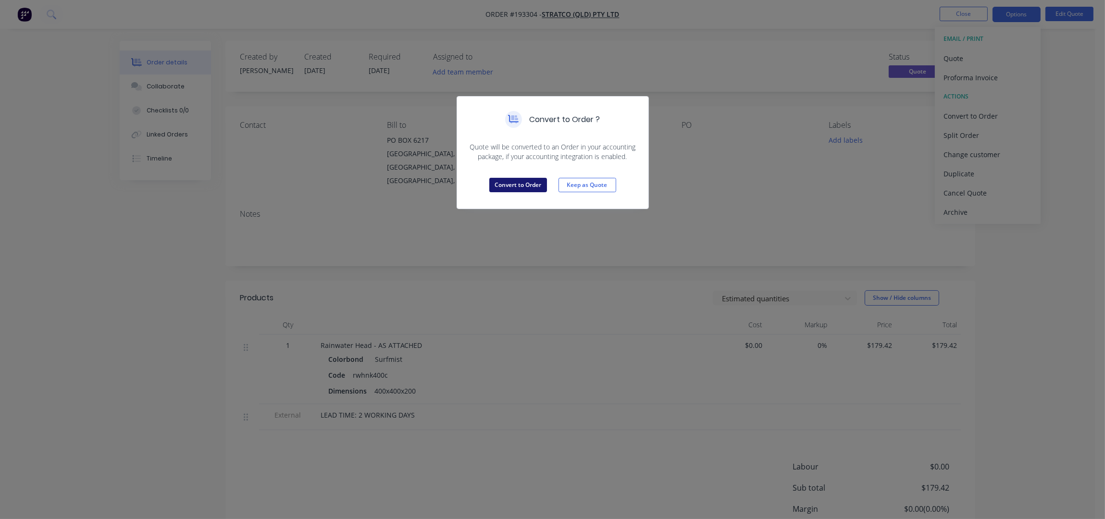
click at [523, 183] on button "Convert to Order" at bounding box center [518, 185] width 58 height 14
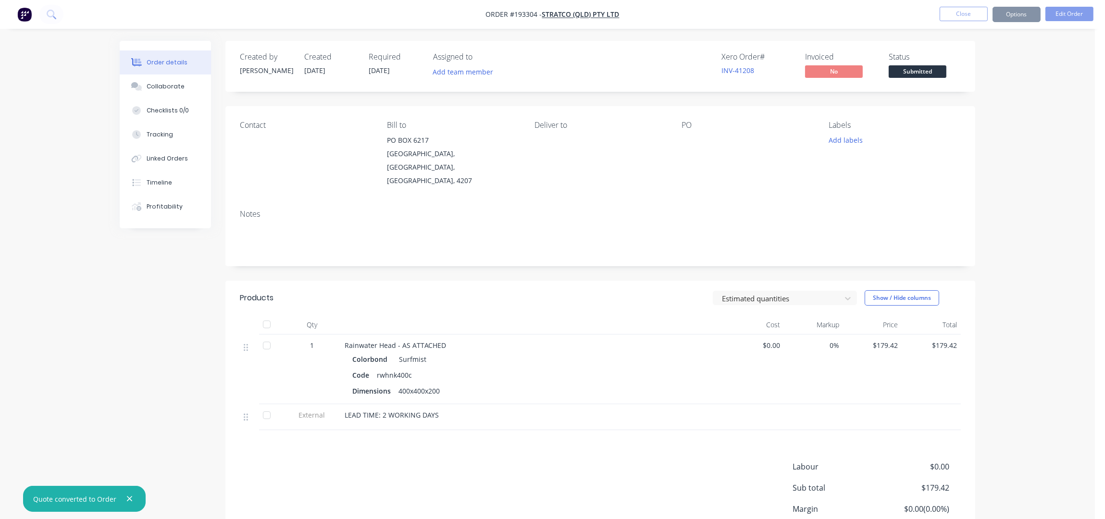
click at [371, 64] on div "Required 19/09/25" at bounding box center [395, 66] width 53 height 28
click at [1081, 14] on button "Edit Order" at bounding box center [1069, 14] width 48 height 14
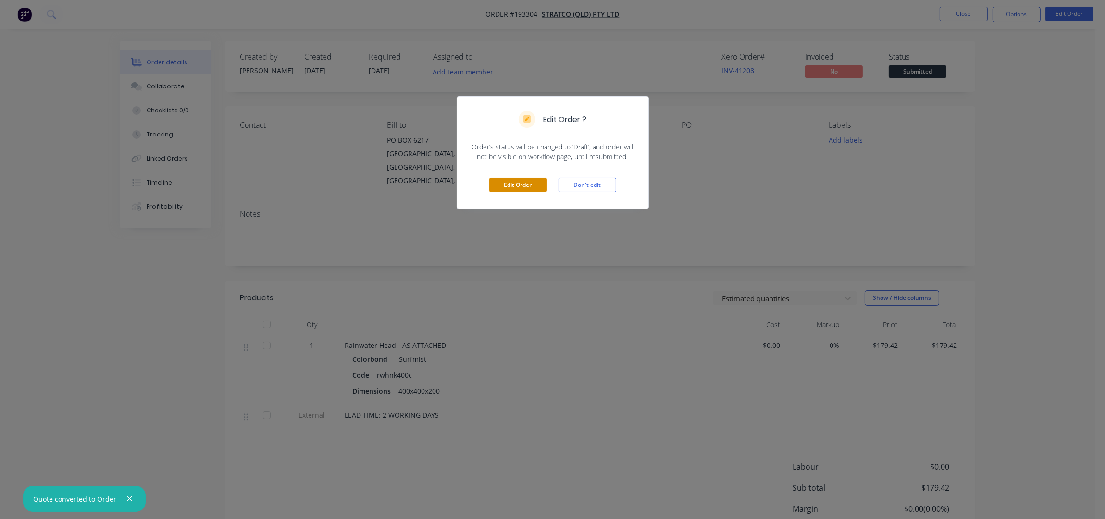
click at [526, 185] on button "Edit Order" at bounding box center [518, 185] width 58 height 14
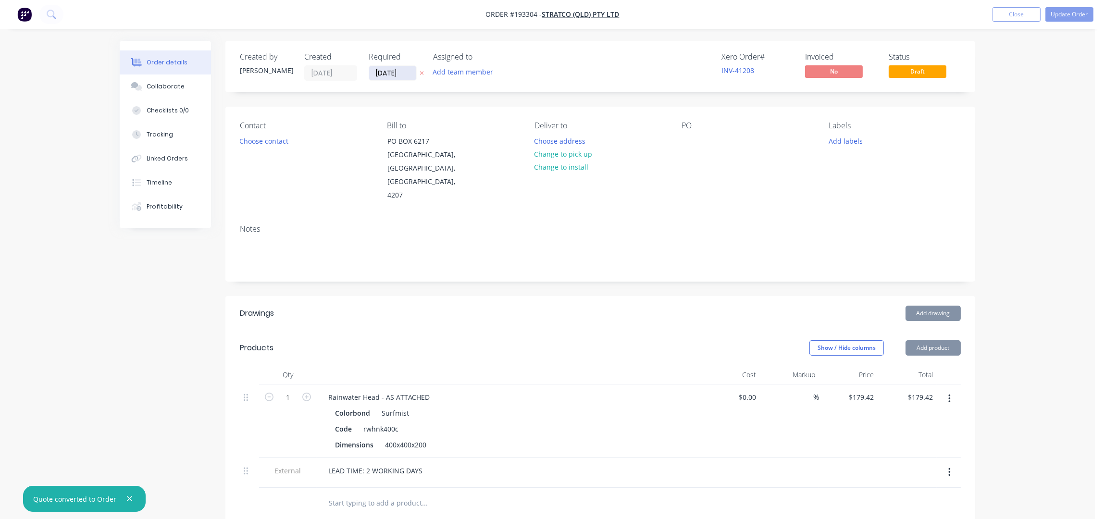
click at [381, 73] on input "19/09/25" at bounding box center [392, 73] width 47 height 14
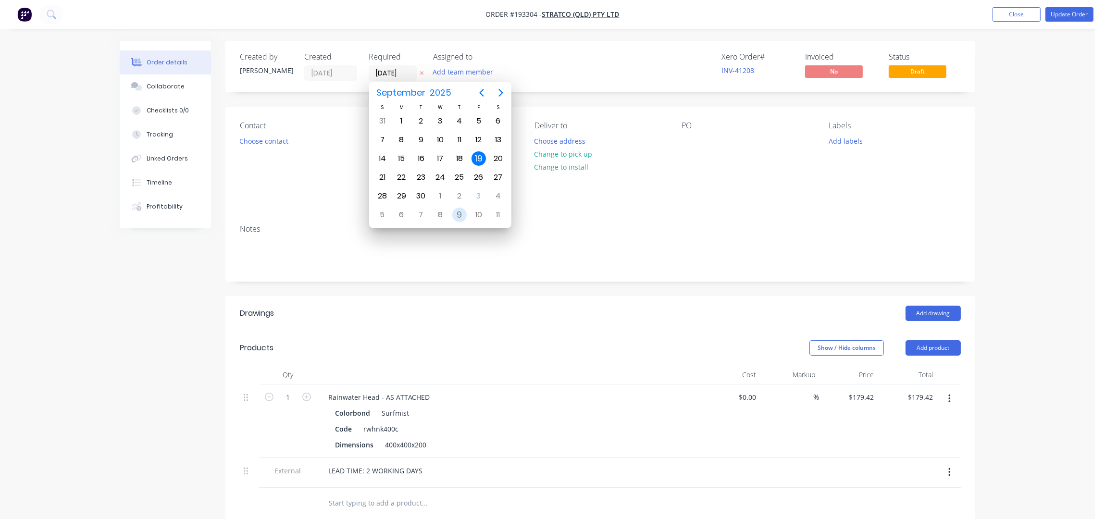
click at [460, 212] on div "9" at bounding box center [459, 215] width 14 height 14
type input "09/10/25"
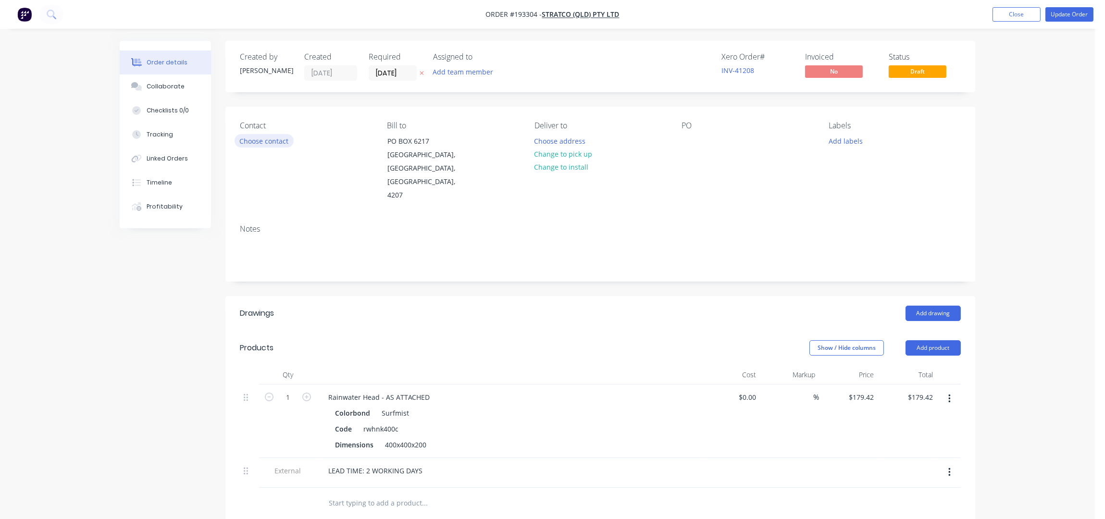
click at [257, 138] on button "Choose contact" at bounding box center [264, 140] width 59 height 13
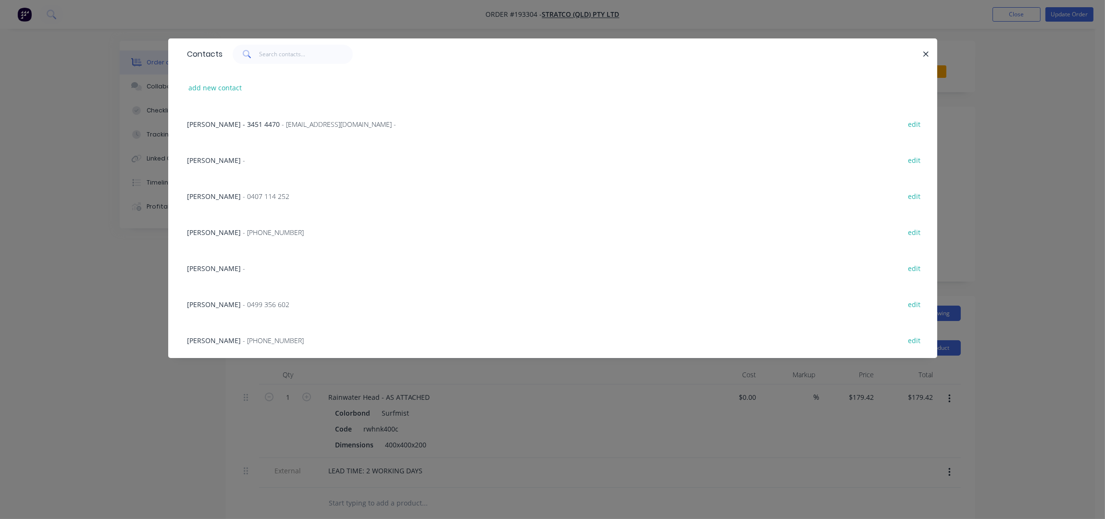
click at [243, 338] on span "- (07) 3451 4444" at bounding box center [273, 340] width 61 height 9
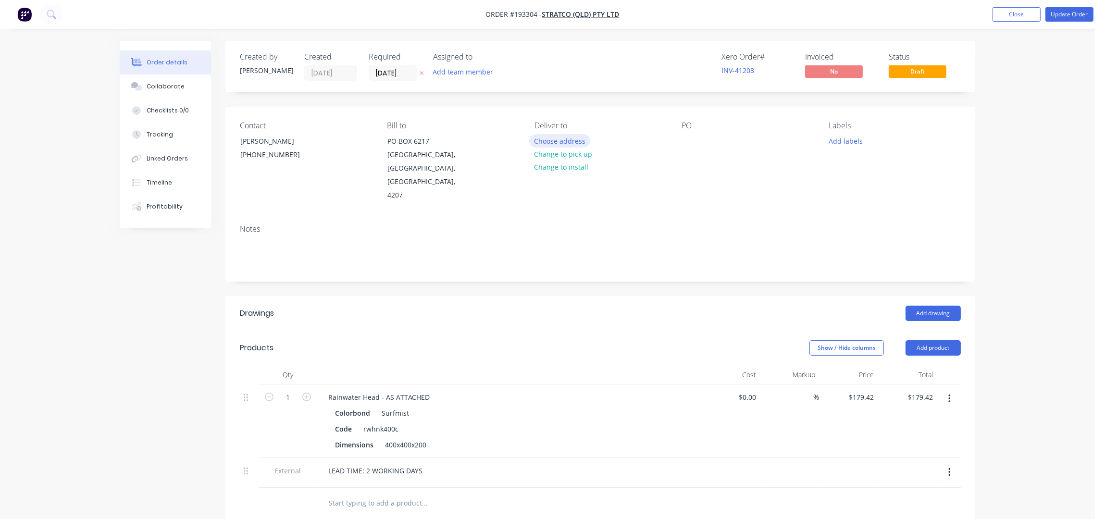
click at [558, 137] on button "Choose address" at bounding box center [560, 140] width 62 height 13
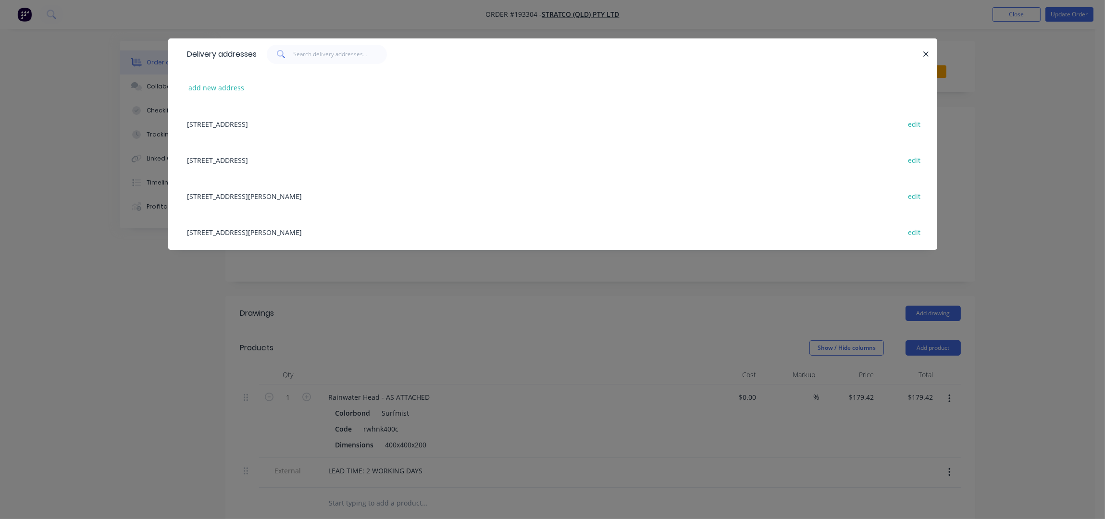
click at [278, 199] on div "1 MAVIS CT, (STORE), ORMEAU, Queensland, Australia, 4208 edit" at bounding box center [553, 196] width 740 height 36
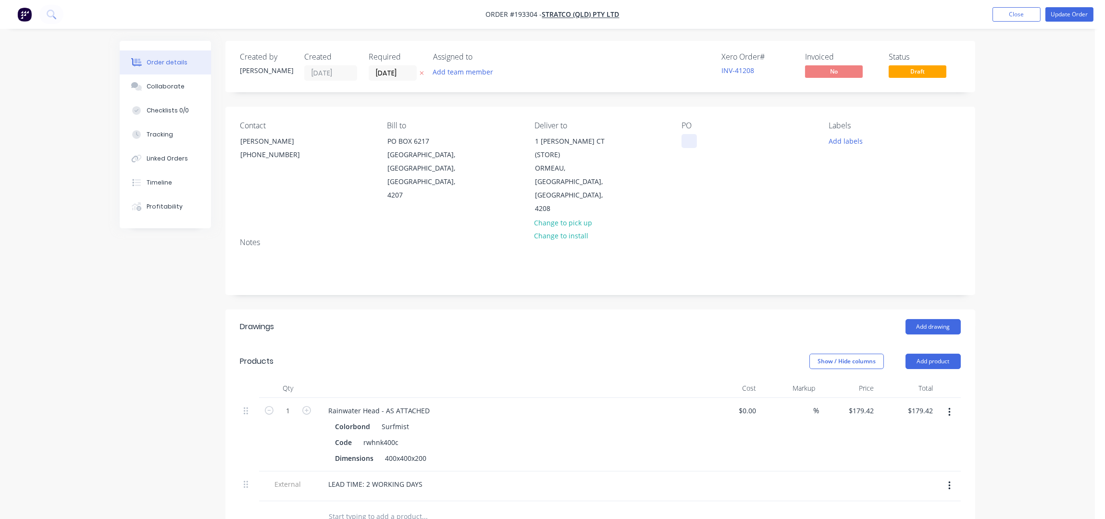
click at [689, 143] on div at bounding box center [689, 141] width 15 height 14
click at [786, 156] on div "PO 611738" at bounding box center [748, 168] width 132 height 95
click at [949, 481] on icon "button" at bounding box center [949, 486] width 2 height 11
click at [1046, 215] on div "Order details Collaborate Checklists 0/0 Tracking Linked Orders Timeline Profit…" at bounding box center [547, 374] width 1095 height 748
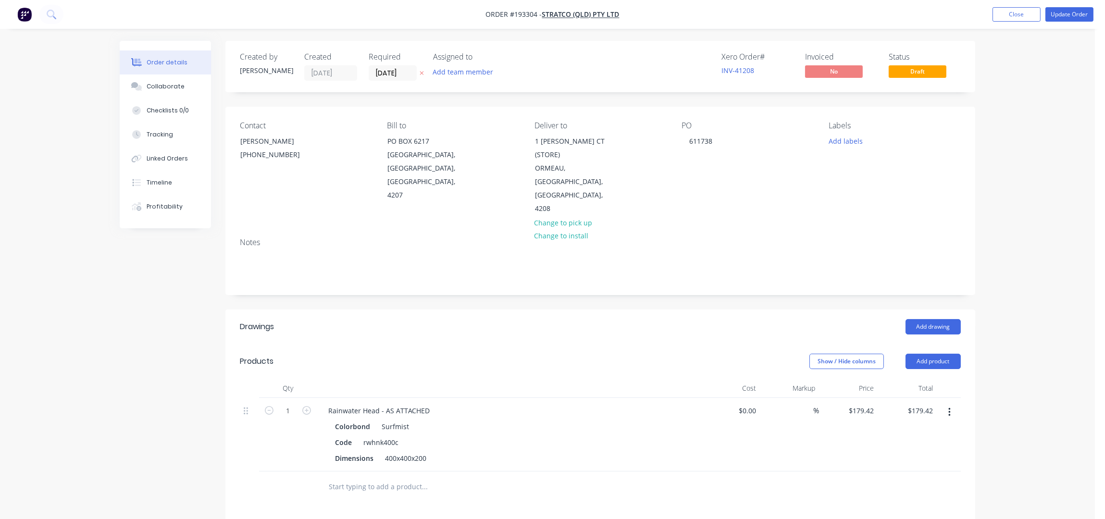
click at [1036, 129] on div "Order details Collaborate Checklists 0/0 Tracking Linked Orders Timeline Profit…" at bounding box center [547, 374] width 1095 height 748
click at [1073, 17] on button "Update Order" at bounding box center [1069, 14] width 48 height 14
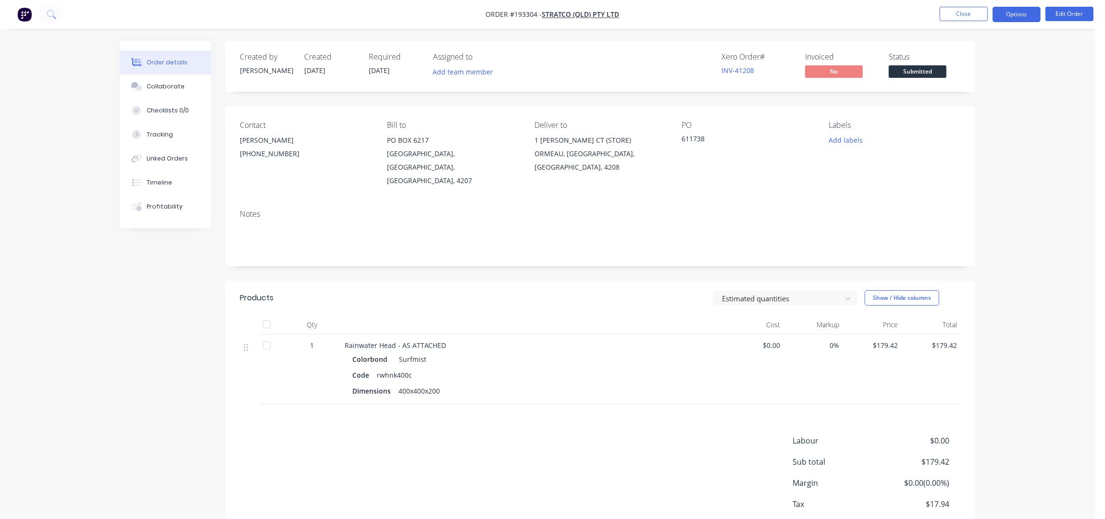
click at [1013, 14] on button "Options" at bounding box center [1017, 14] width 48 height 15
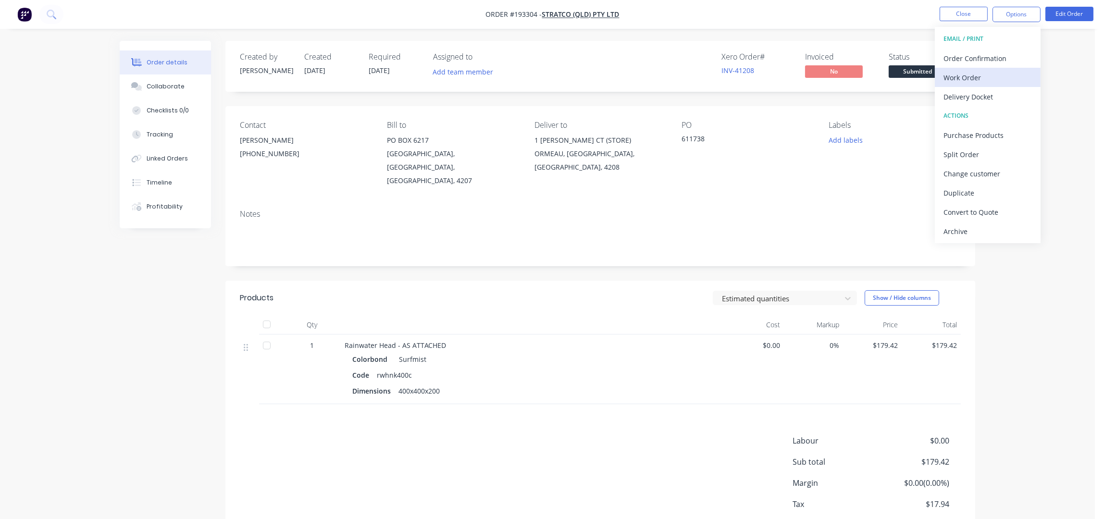
click at [980, 77] on div "Work Order" at bounding box center [988, 78] width 88 height 14
click at [994, 100] on div "Without pricing" at bounding box center [988, 97] width 88 height 14
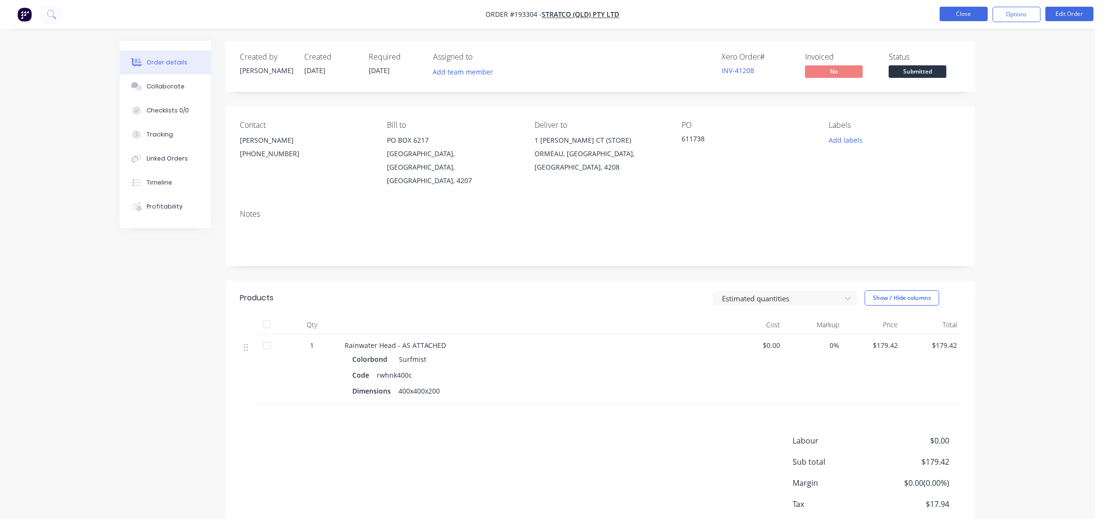
click at [957, 12] on button "Close" at bounding box center [964, 14] width 48 height 14
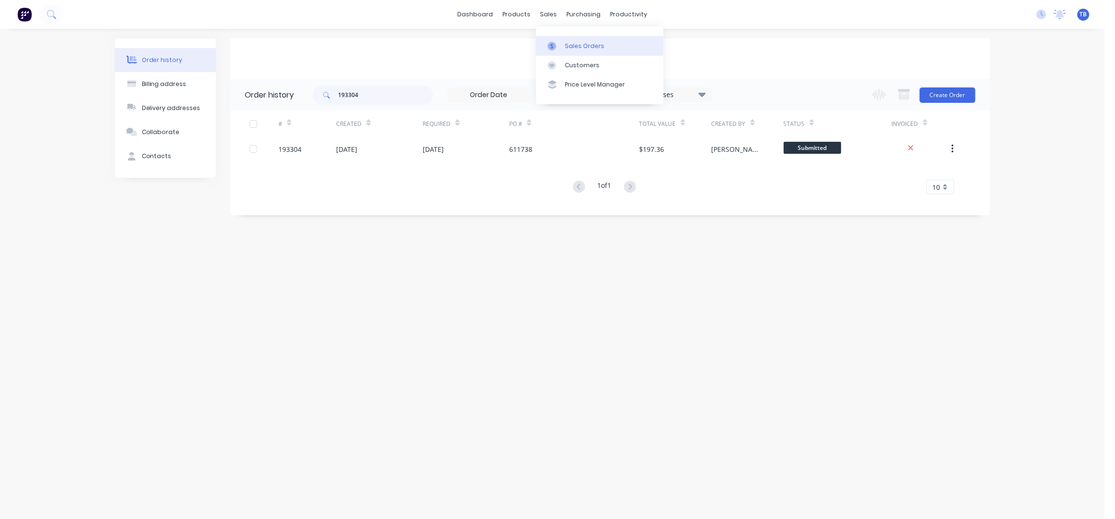
click at [597, 47] on div "Sales Orders" at bounding box center [584, 46] width 39 height 9
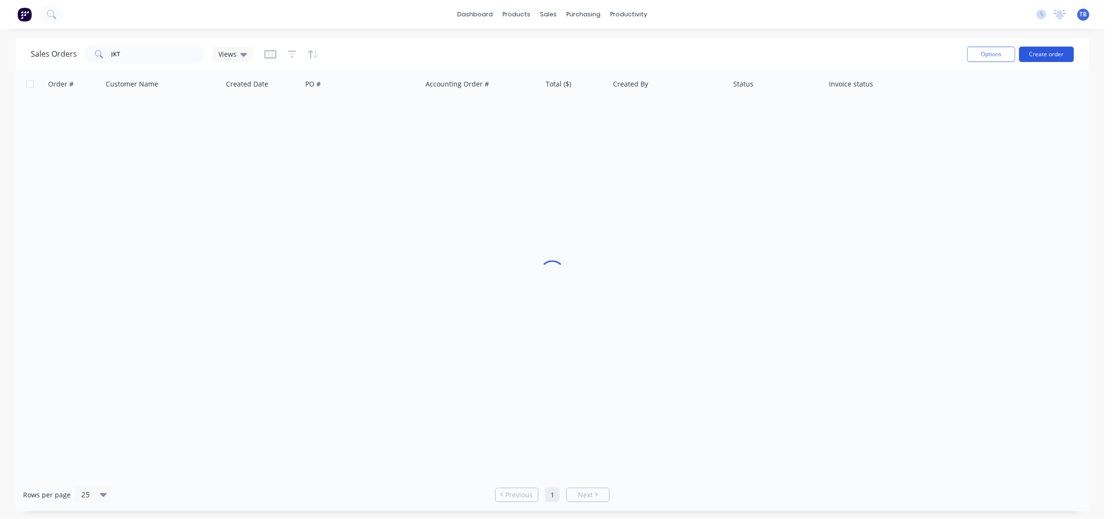
click at [1046, 49] on button "Create order" at bounding box center [1046, 54] width 55 height 15
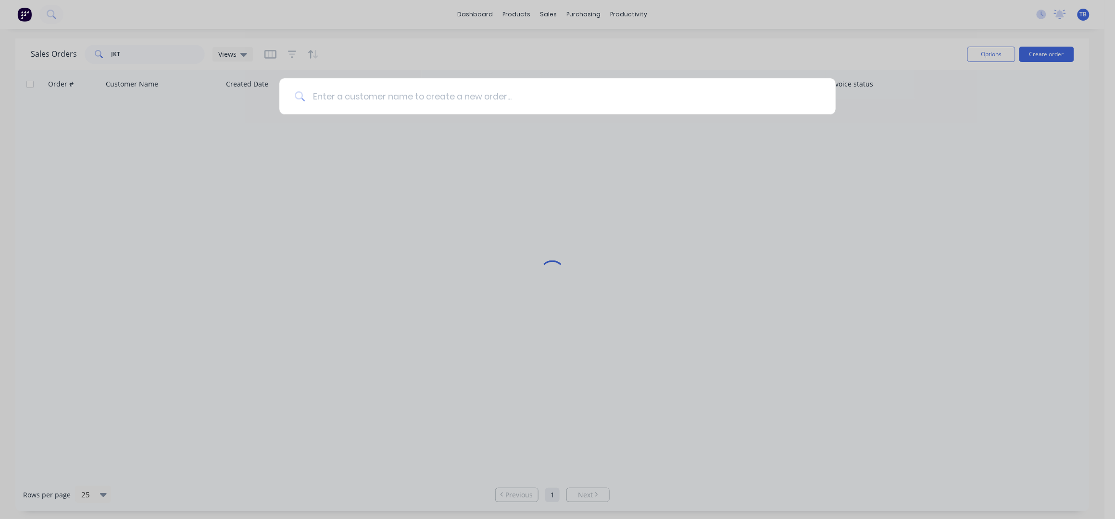
click at [511, 101] on input at bounding box center [562, 96] width 515 height 36
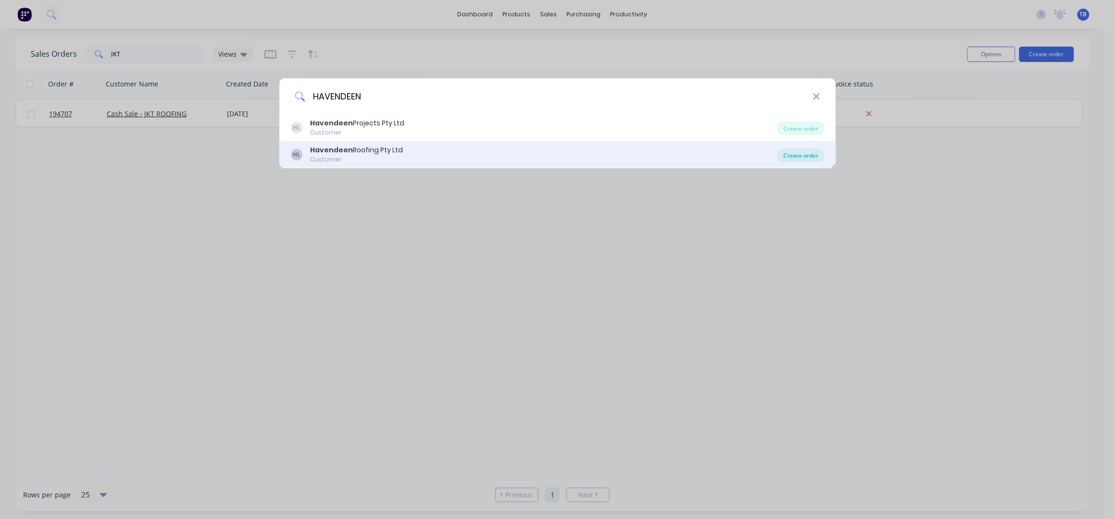
type input "HAVENDEEN"
click at [796, 156] on div "Create order" at bounding box center [800, 155] width 47 height 13
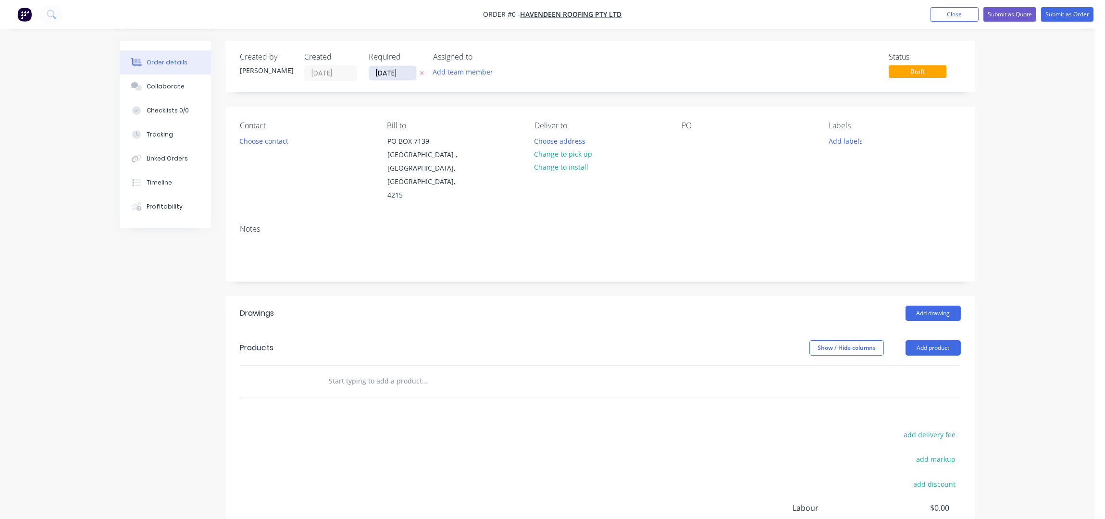
click at [379, 68] on input "[DATE]" at bounding box center [392, 73] width 47 height 14
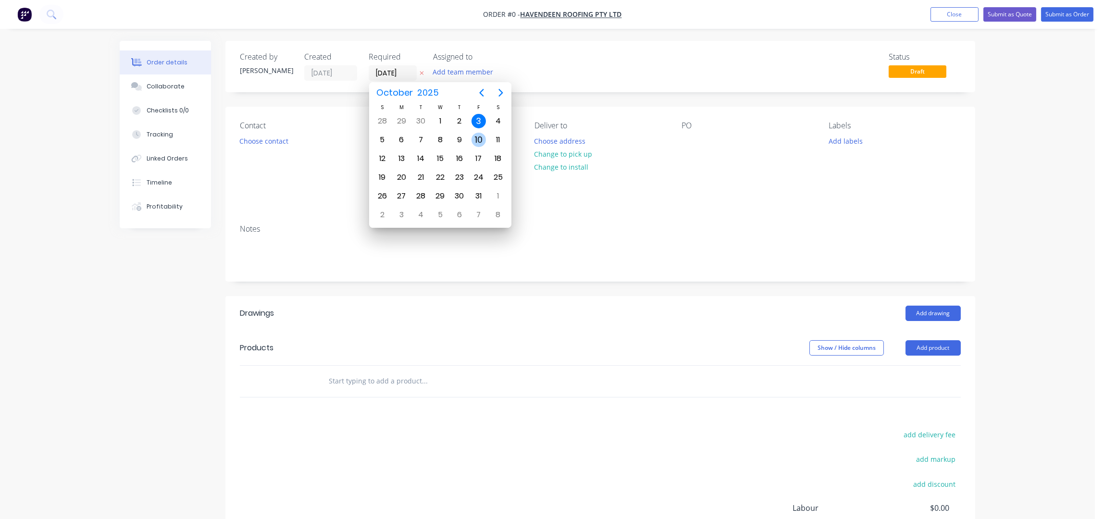
click at [483, 137] on div "10" at bounding box center [479, 140] width 14 height 14
type input "10/10/25"
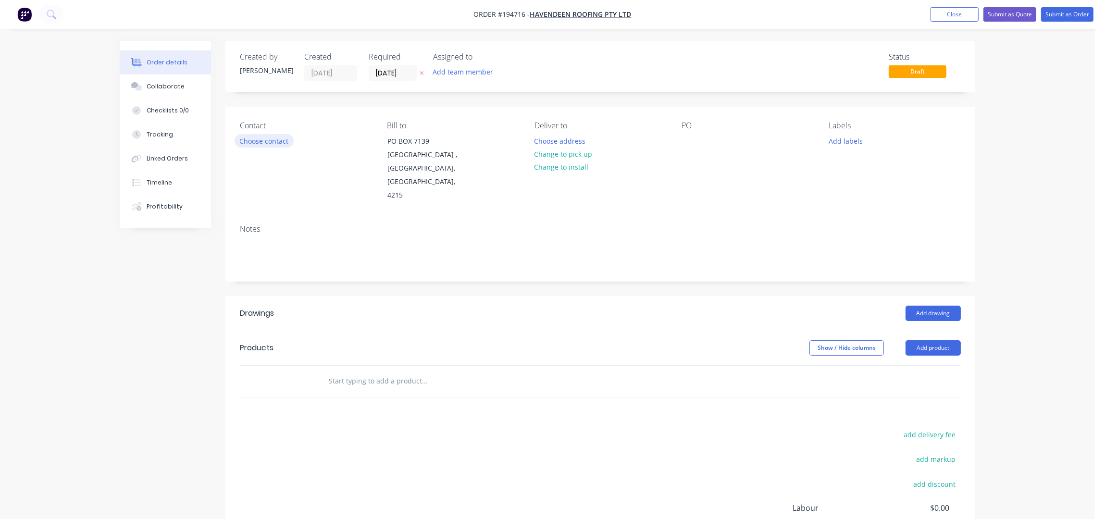
click at [267, 143] on button "Choose contact" at bounding box center [264, 140] width 59 height 13
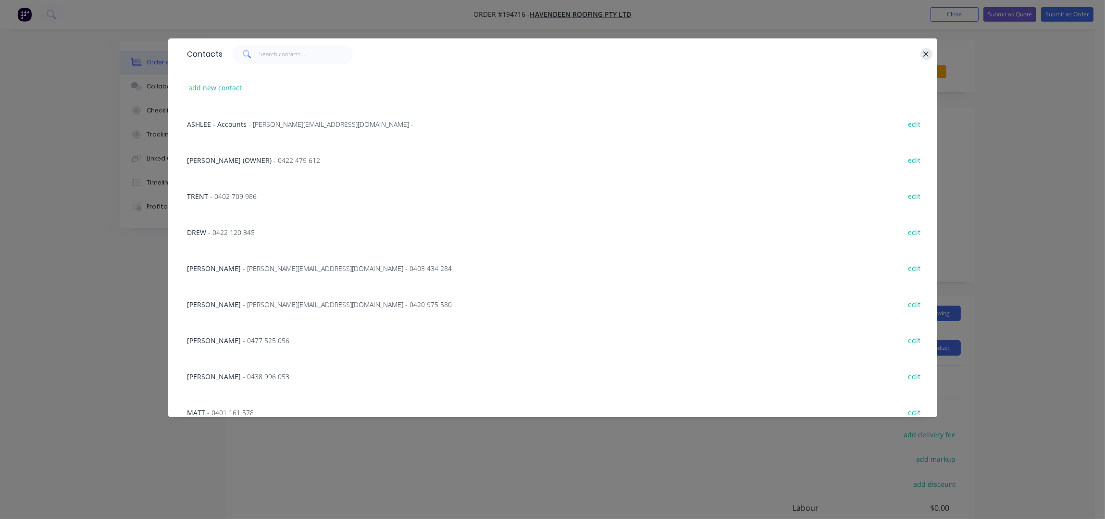
click at [927, 51] on icon "button" at bounding box center [926, 54] width 6 height 9
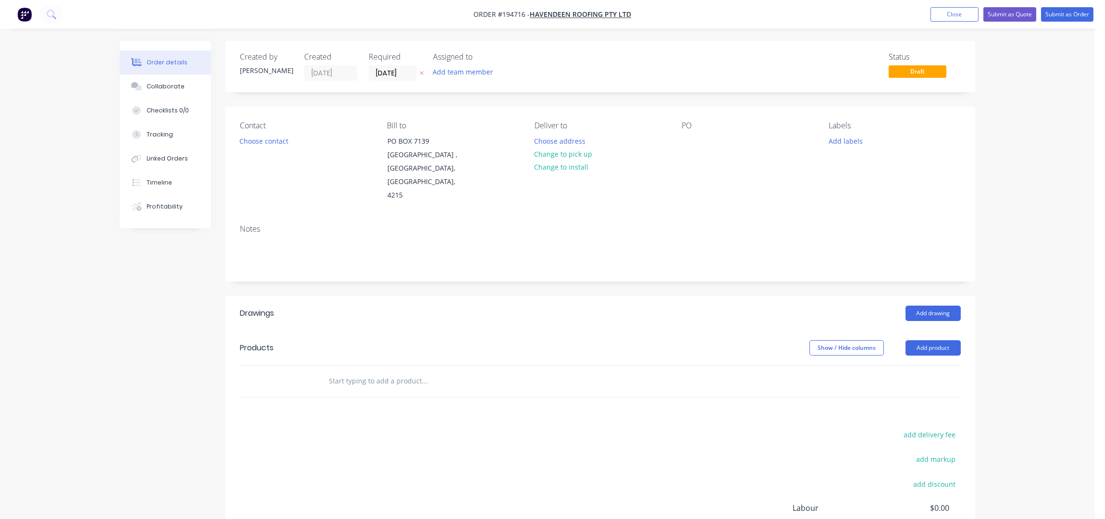
click at [1016, 156] on div "Order details Collaborate Checklists 0/0 Tracking Linked Orders Timeline Profit…" at bounding box center [547, 321] width 1095 height 643
click at [924, 340] on button "Add product" at bounding box center [933, 347] width 55 height 15
click at [258, 146] on button "Choose contact" at bounding box center [264, 140] width 59 height 13
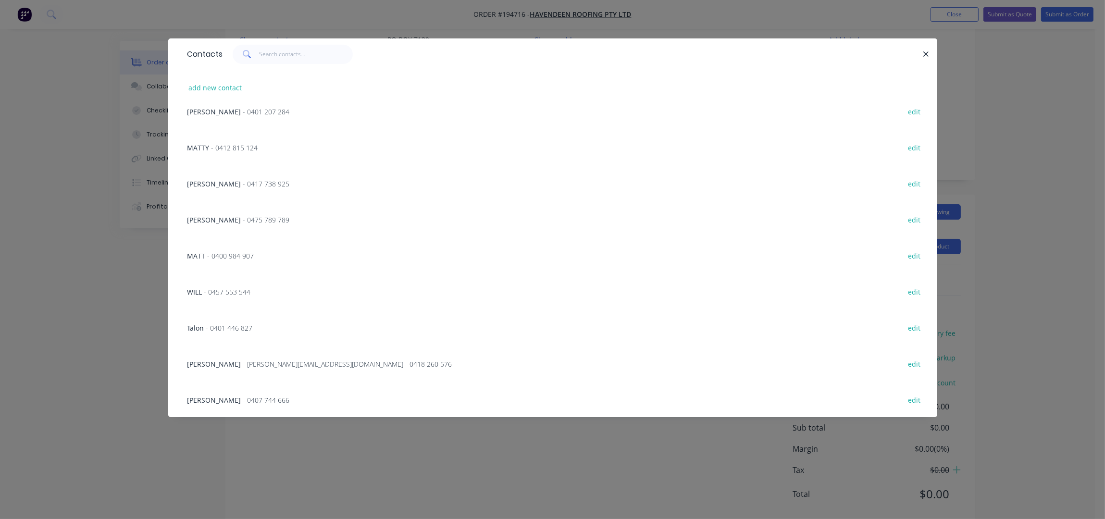
scroll to position [111, 0]
click at [924, 50] on icon "button" at bounding box center [926, 54] width 6 height 9
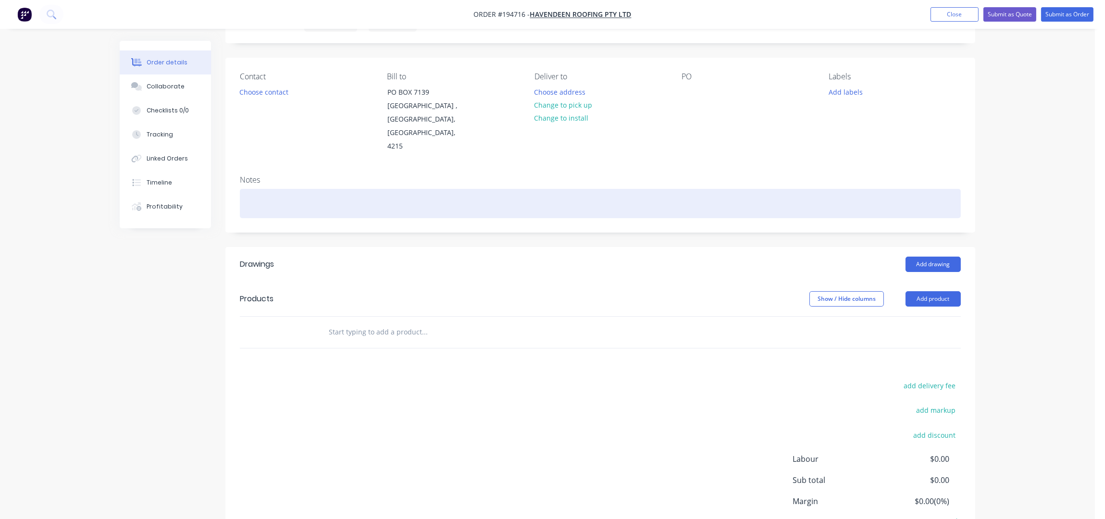
scroll to position [0, 0]
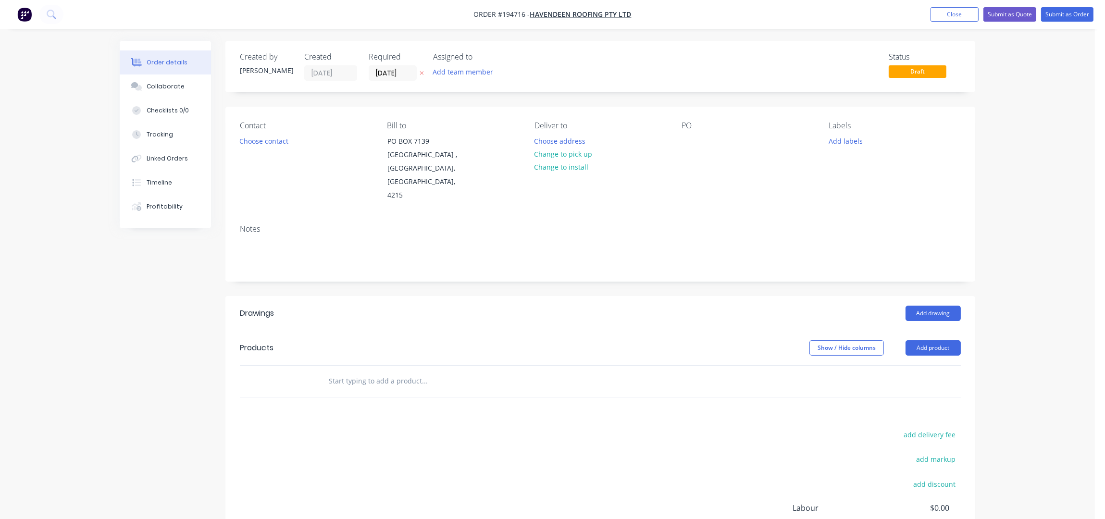
click at [420, 70] on icon "button" at bounding box center [422, 73] width 4 height 6
click at [386, 72] on input at bounding box center [395, 73] width 52 height 14
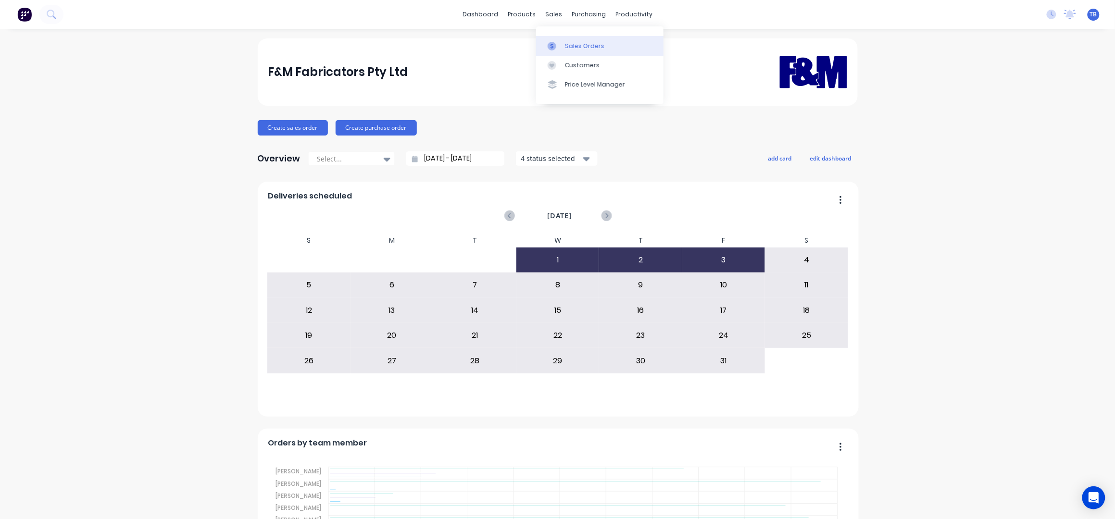
click at [573, 43] on div "Sales Orders" at bounding box center [584, 46] width 39 height 9
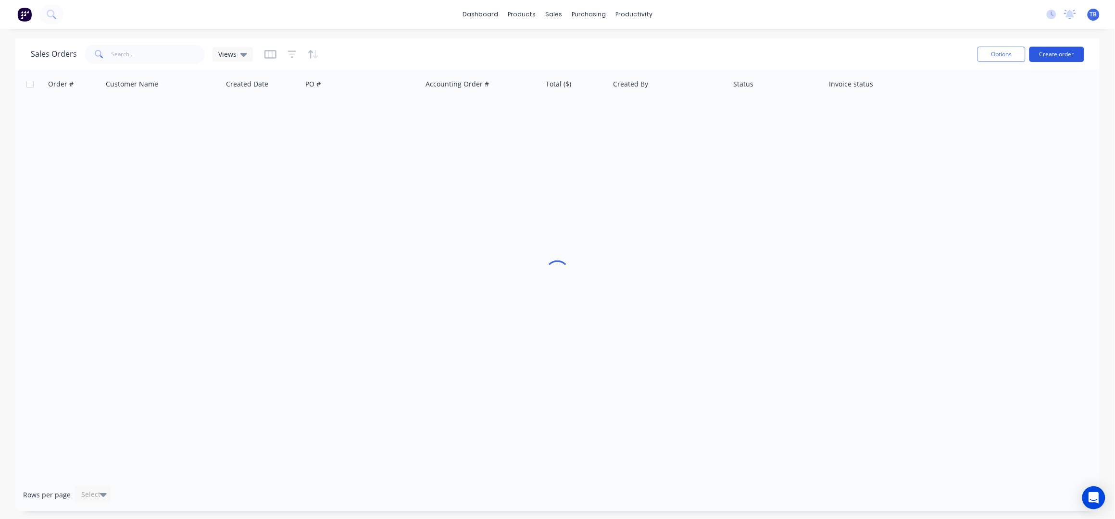
click at [1056, 55] on button "Create order" at bounding box center [1056, 54] width 55 height 15
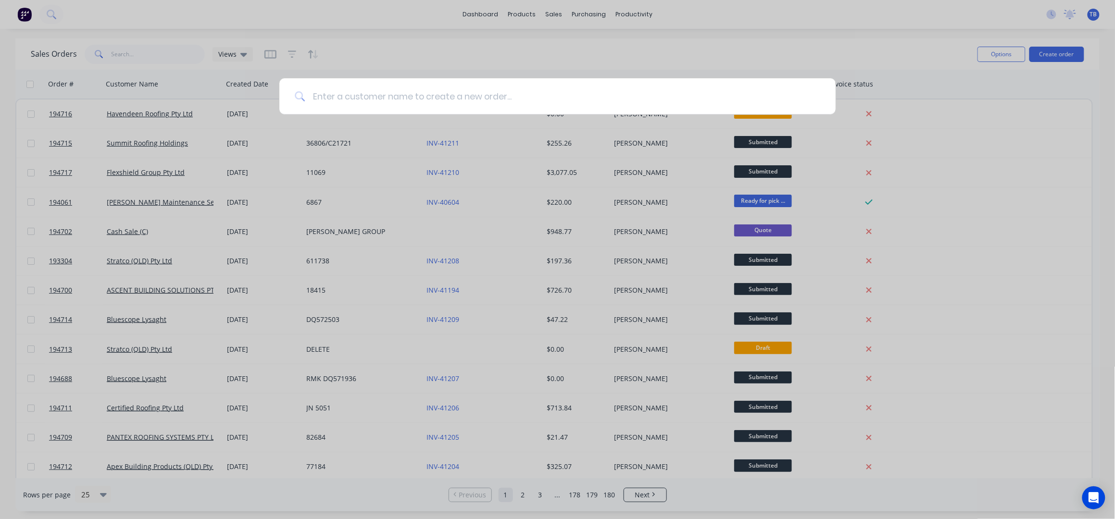
click at [471, 93] on input at bounding box center [562, 96] width 515 height 36
click at [469, 94] on input at bounding box center [562, 96] width 515 height 36
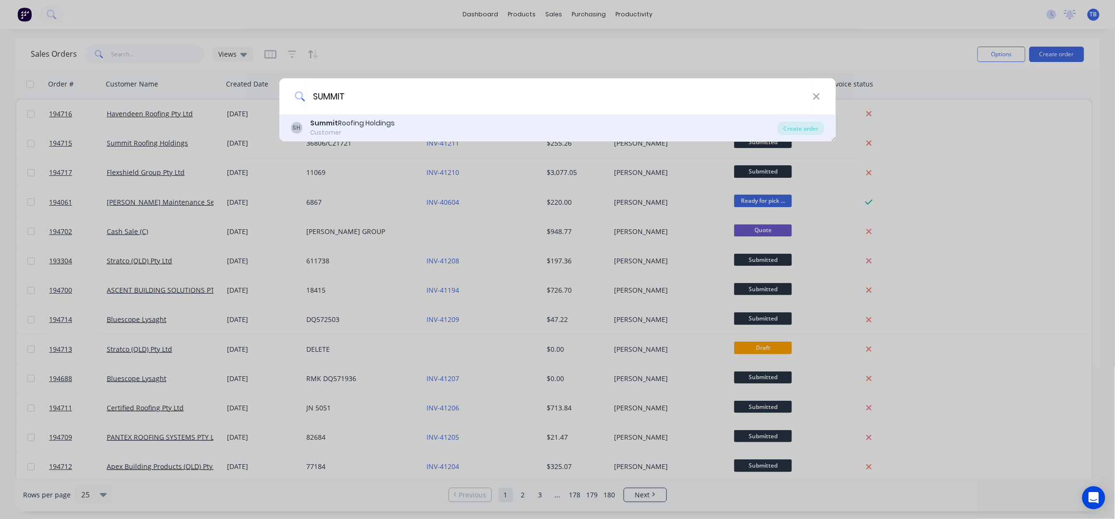
type input "SUMMIT"
click at [407, 124] on div "SH Summit Roofing Holdings Customer" at bounding box center [534, 127] width 487 height 19
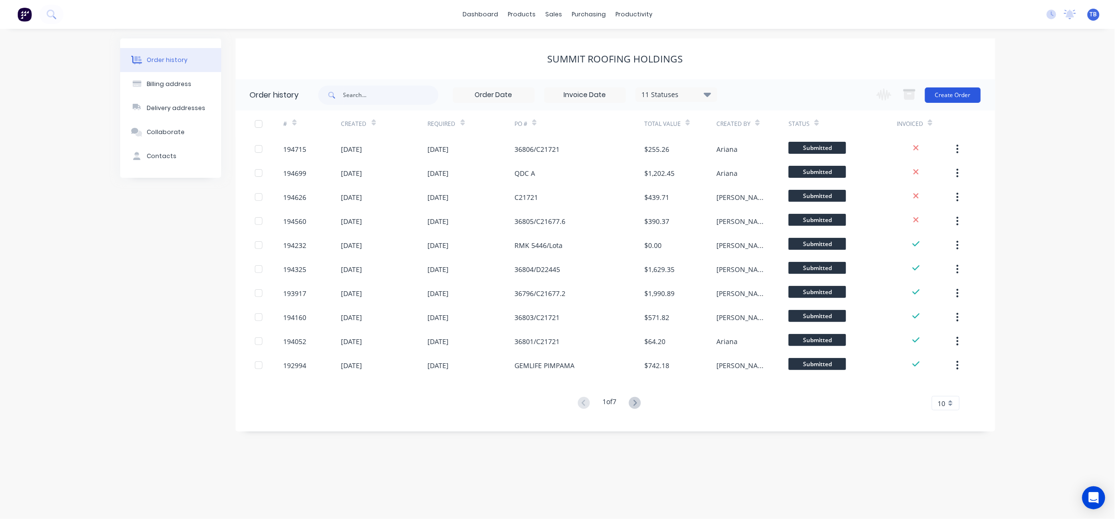
click at [972, 93] on button "Create Order" at bounding box center [953, 94] width 56 height 15
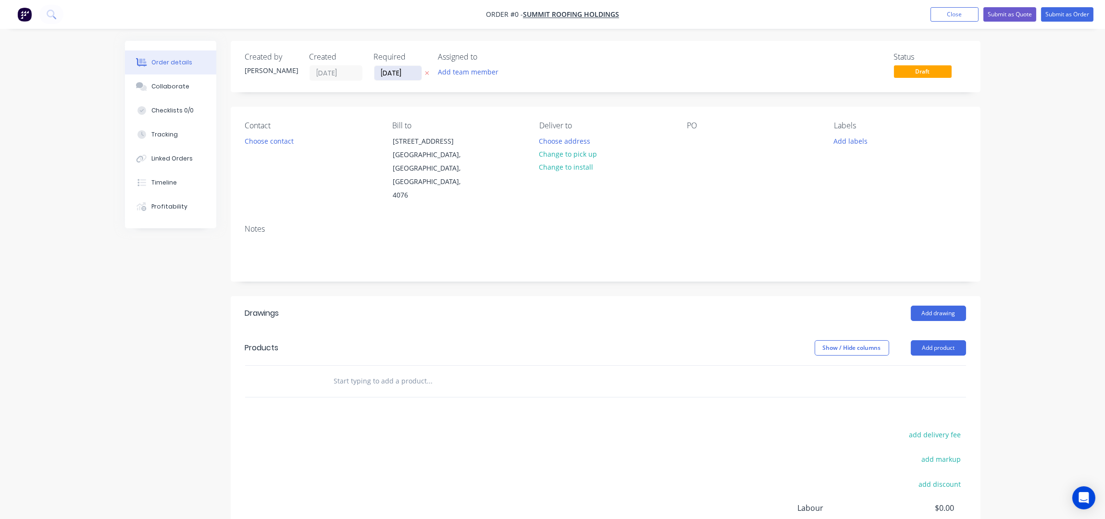
click at [388, 72] on input "[DATE]" at bounding box center [397, 73] width 47 height 14
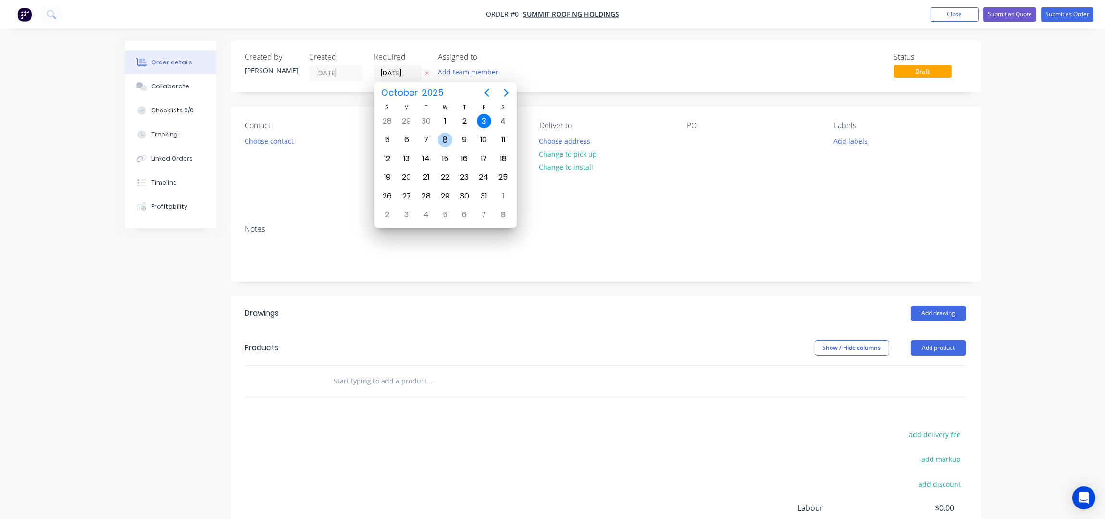
click at [446, 139] on div "8" at bounding box center [445, 140] width 14 height 14
type input "[DATE]"
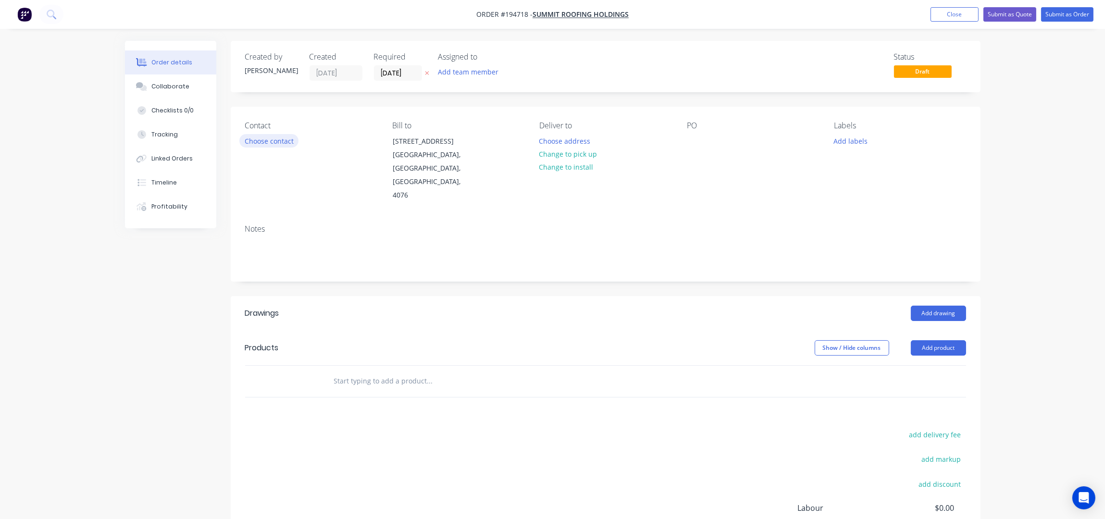
click at [272, 144] on button "Choose contact" at bounding box center [268, 140] width 59 height 13
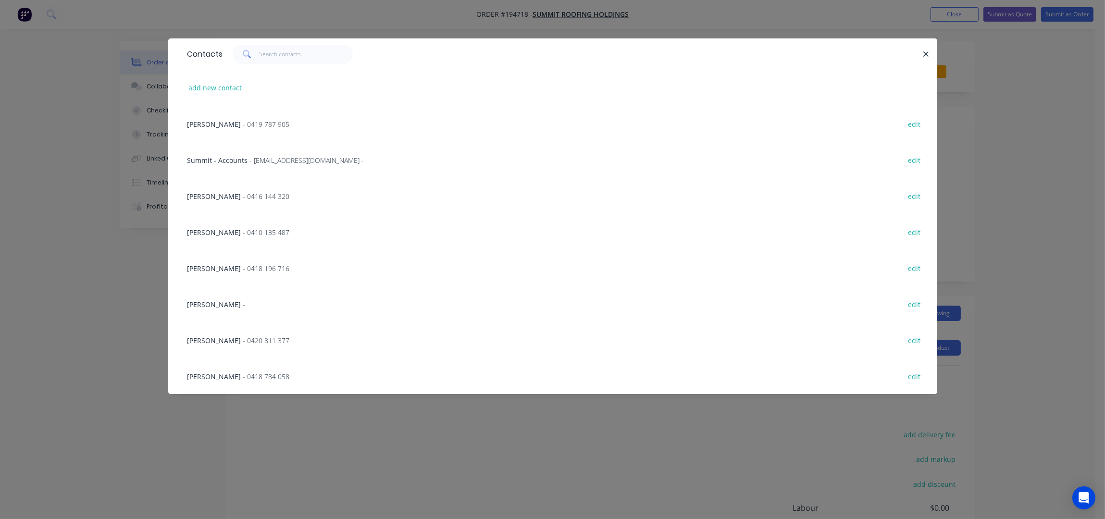
click at [228, 191] on div "DEAN - 0416 144 320" at bounding box center [238, 196] width 102 height 10
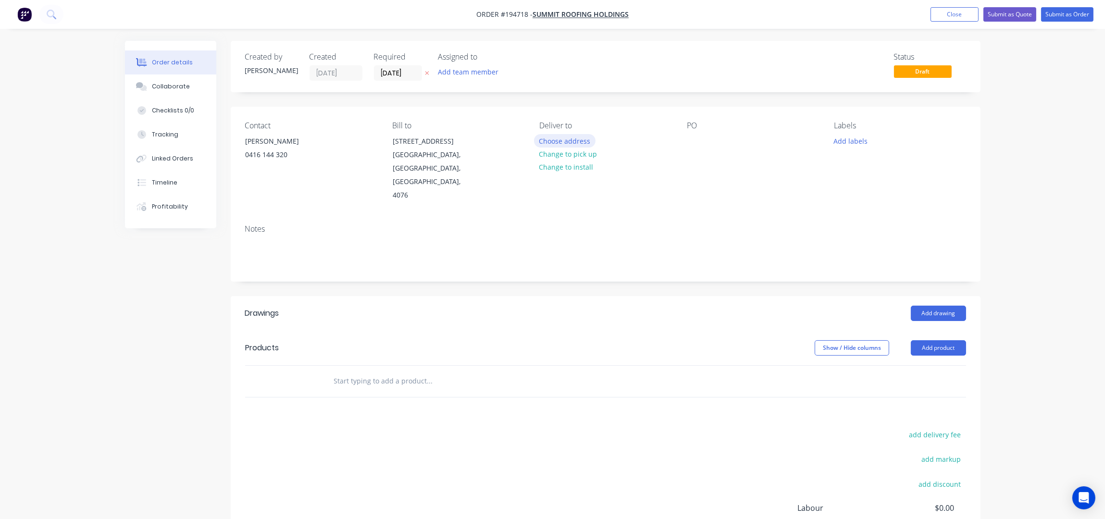
click at [572, 137] on button "Choose address" at bounding box center [565, 140] width 62 height 13
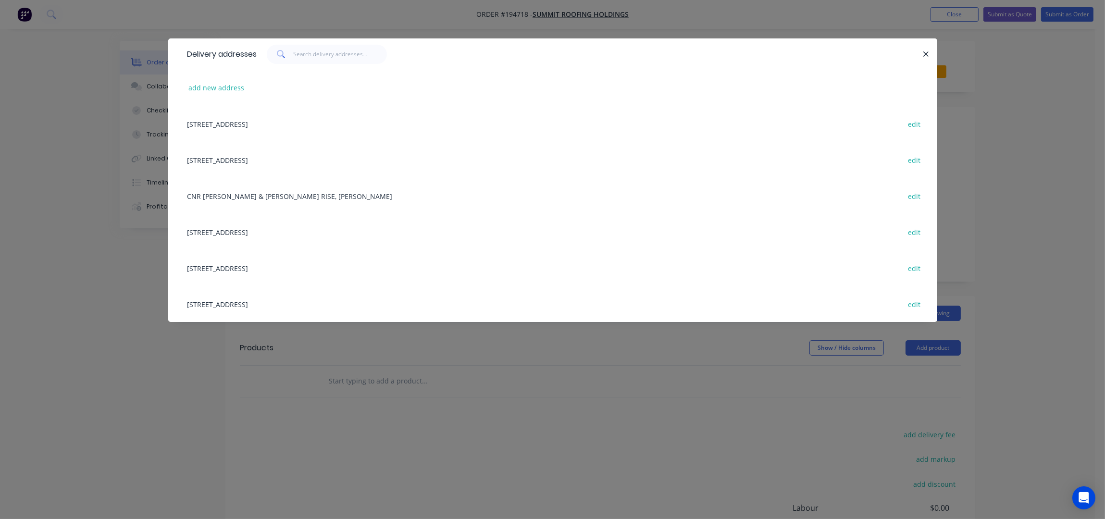
click at [214, 80] on div "add new address" at bounding box center [553, 88] width 740 height 36
click at [221, 86] on button "add new address" at bounding box center [217, 87] width 66 height 13
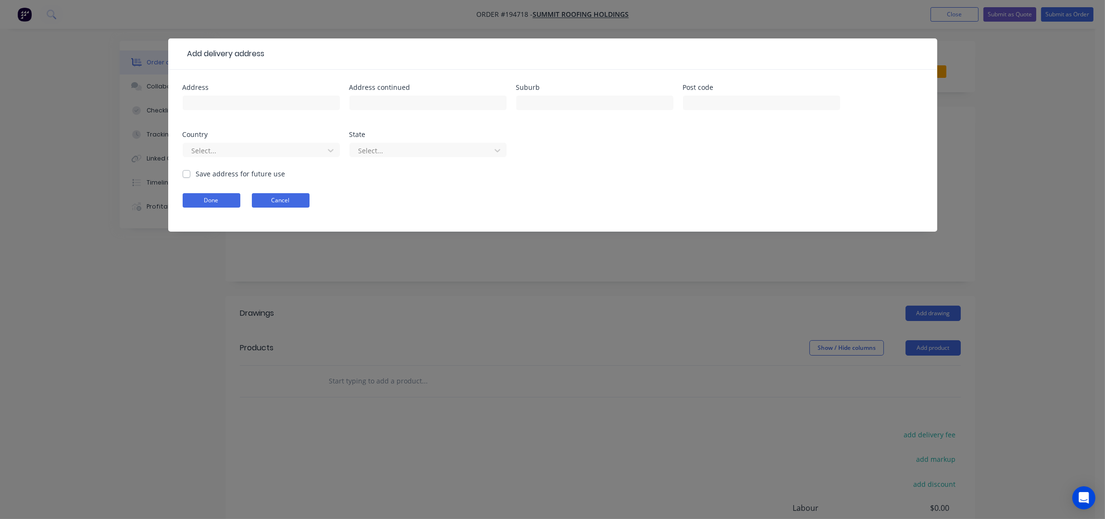
click at [299, 194] on button "Cancel" at bounding box center [281, 200] width 58 height 14
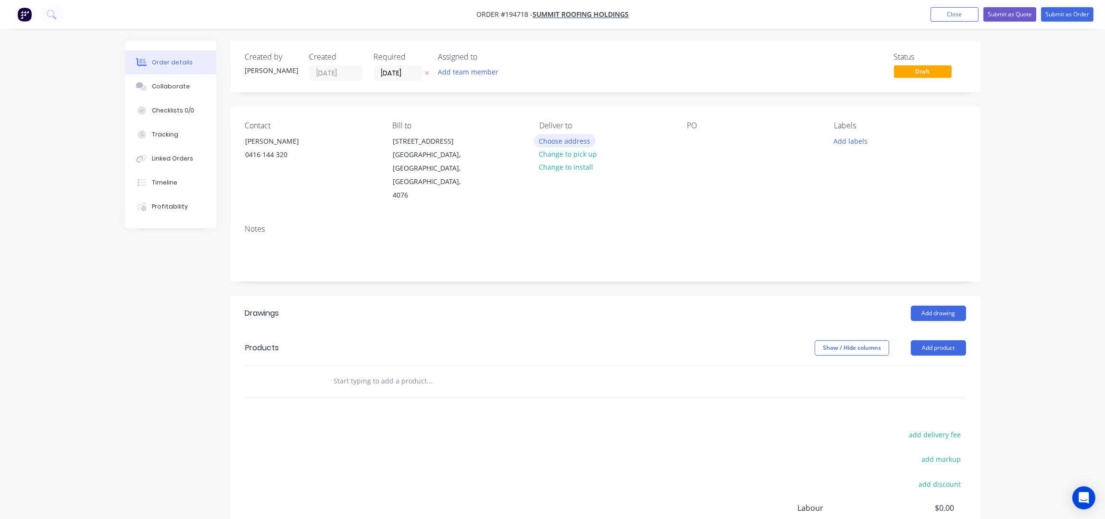
click at [551, 140] on button "Choose address" at bounding box center [565, 140] width 62 height 13
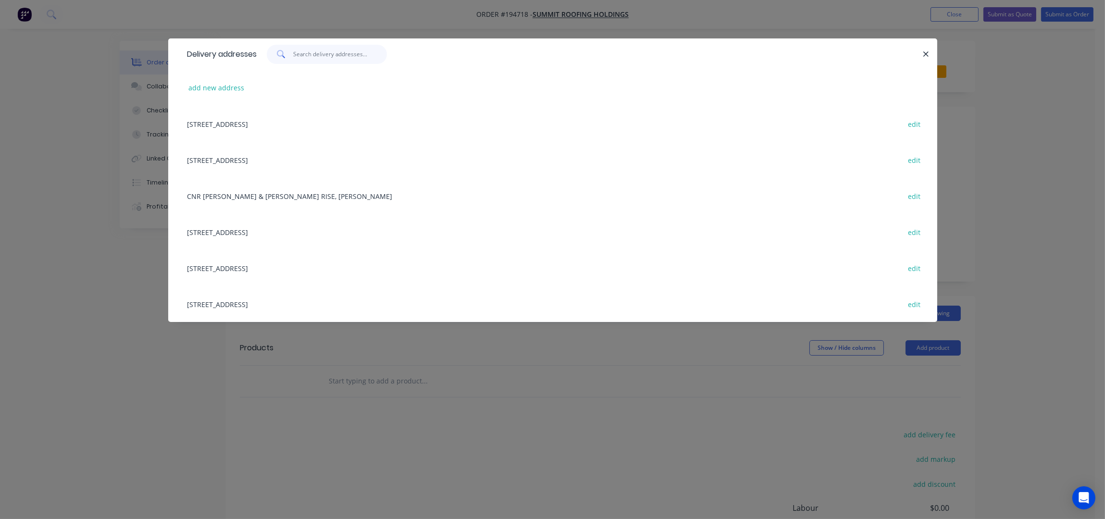
click at [326, 58] on input "text" at bounding box center [340, 54] width 94 height 19
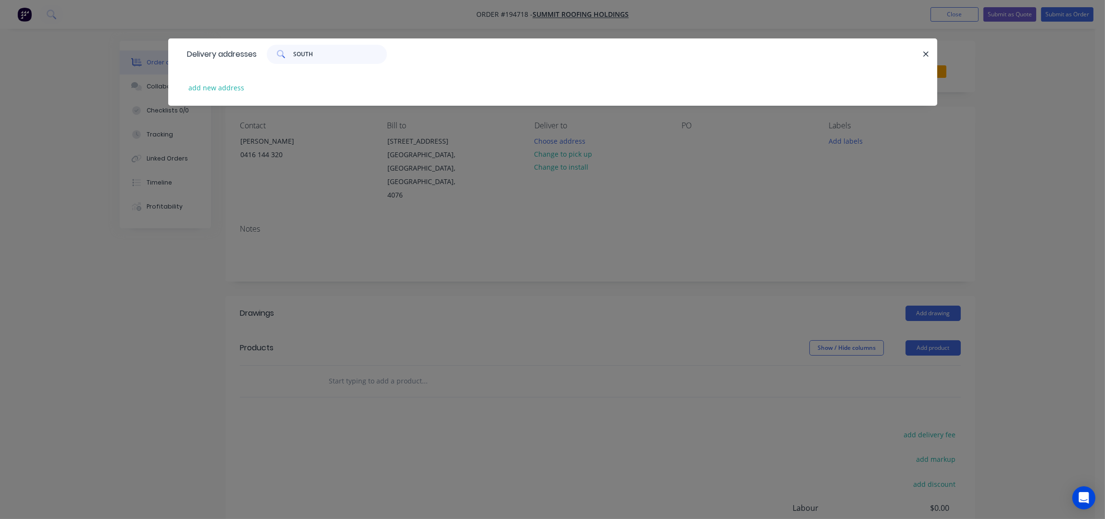
type input "SOUTH"
click at [209, 85] on button "add new address" at bounding box center [217, 87] width 66 height 13
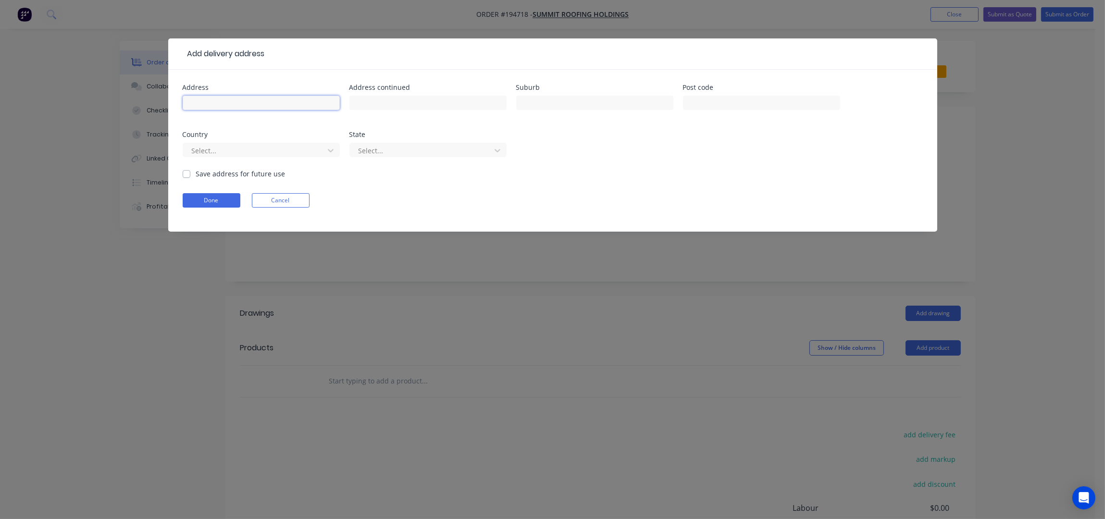
drag, startPoint x: 223, startPoint y: 102, endPoint x: 230, endPoint y: 109, distance: 9.9
click at [223, 102] on input "text" at bounding box center [261, 103] width 157 height 14
type input "JAMIESON & KUMBARI STREET"
type input "SOUTHPORT"
click at [222, 200] on button "Done" at bounding box center [212, 200] width 58 height 14
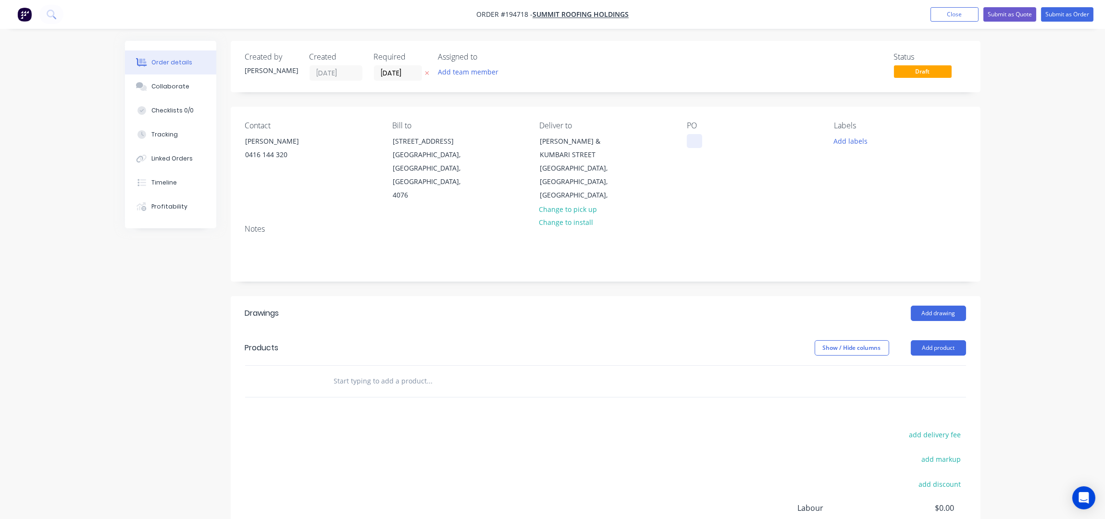
click at [694, 139] on div at bounding box center [694, 141] width 15 height 14
click at [787, 217] on div "Notes" at bounding box center [606, 249] width 750 height 64
click at [838, 146] on button "Add labels" at bounding box center [851, 140] width 44 height 13
click at [871, 246] on div "7 AM" at bounding box center [871, 247] width 22 height 11
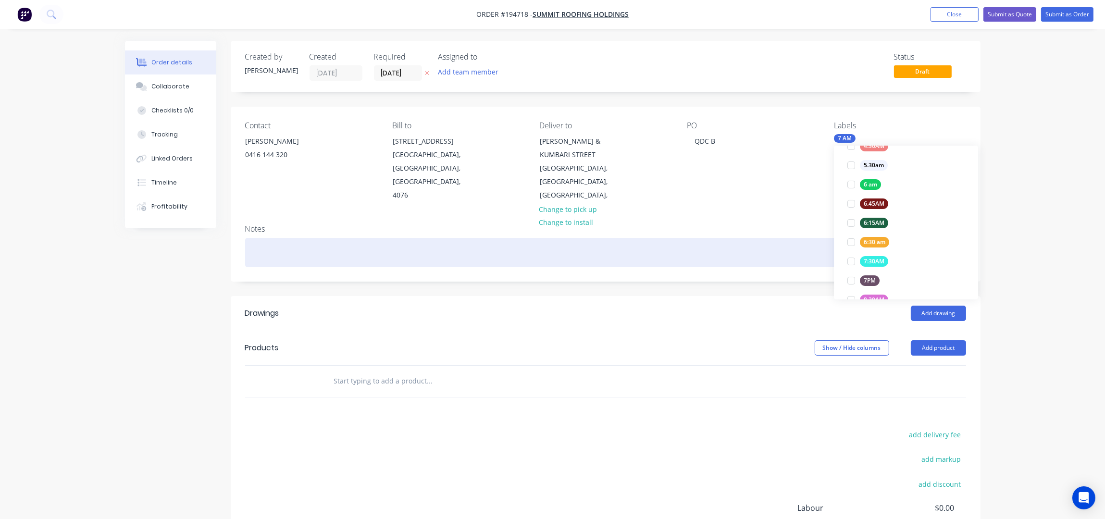
scroll to position [0, 0]
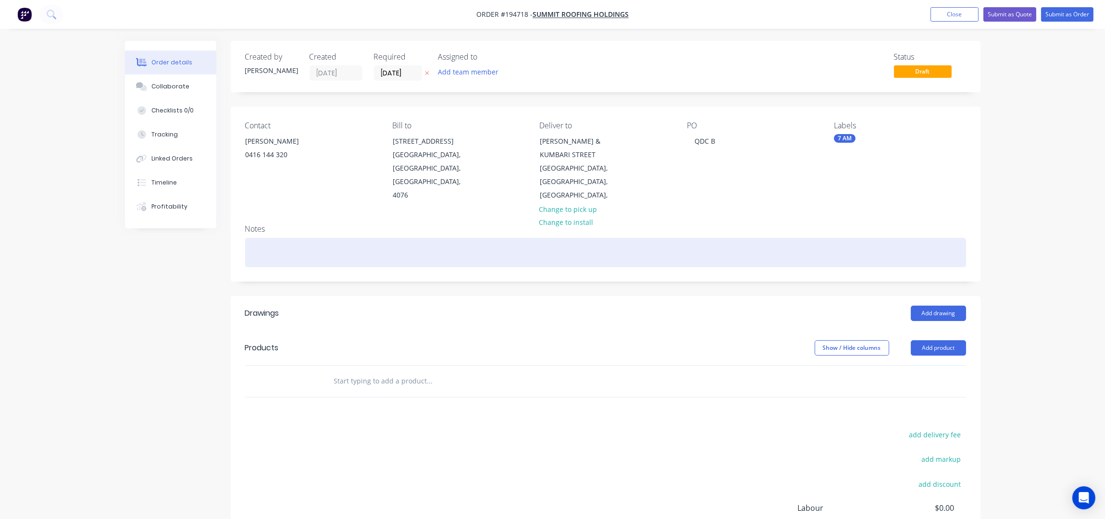
click at [792, 252] on div at bounding box center [605, 252] width 721 height 29
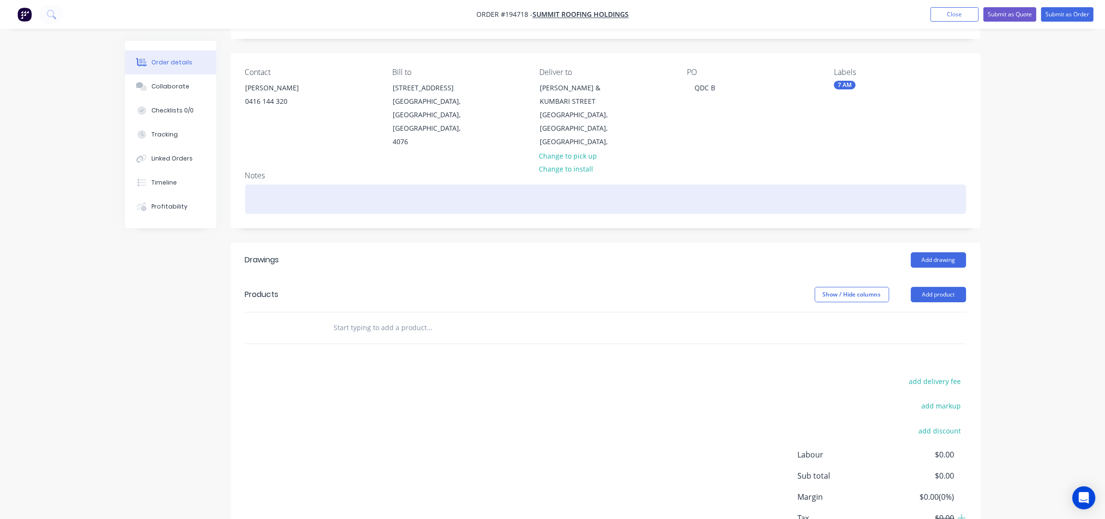
scroll to position [111, 0]
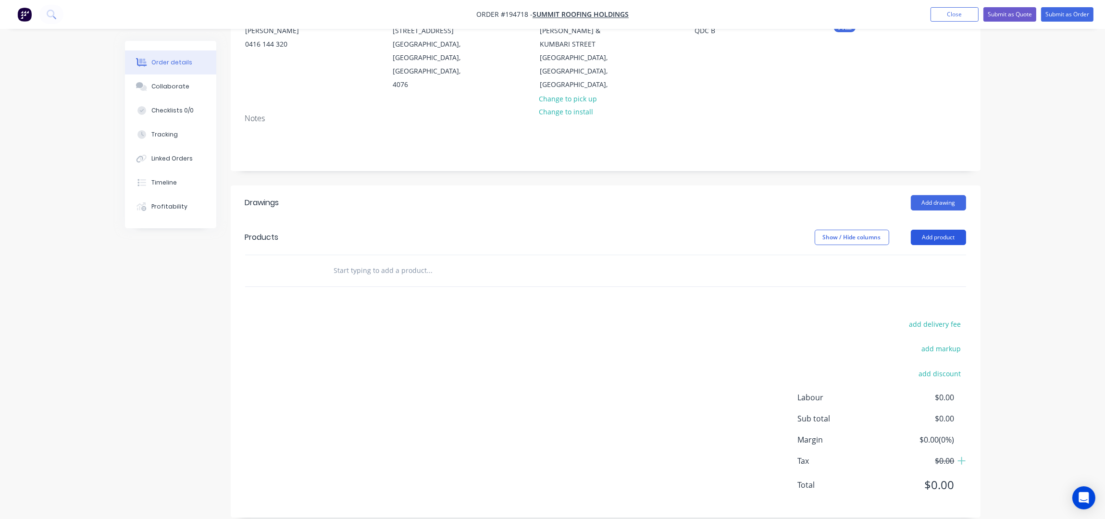
click at [942, 230] on button "Add product" at bounding box center [938, 237] width 55 height 15
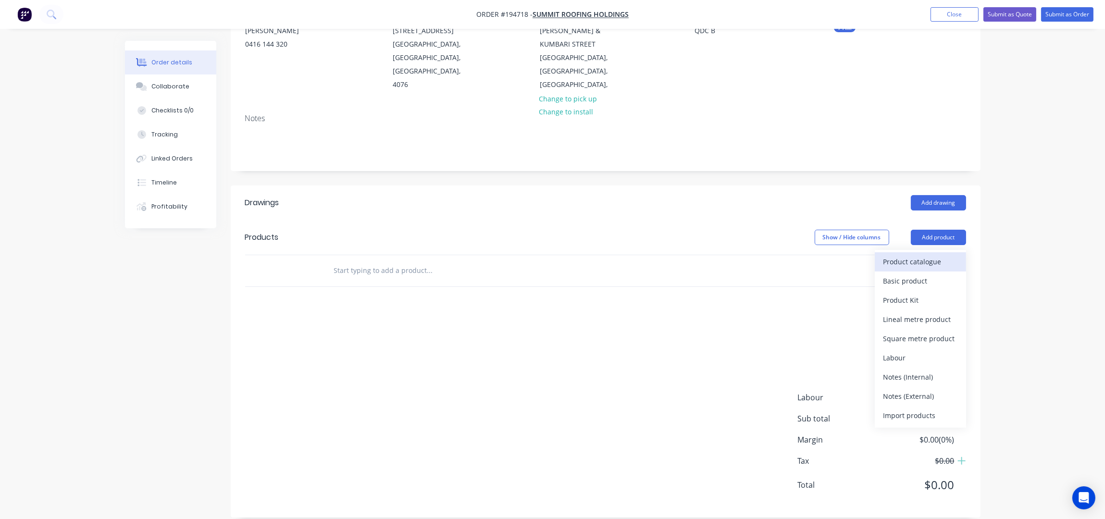
click at [940, 255] on div "Product catalogue" at bounding box center [920, 262] width 74 height 14
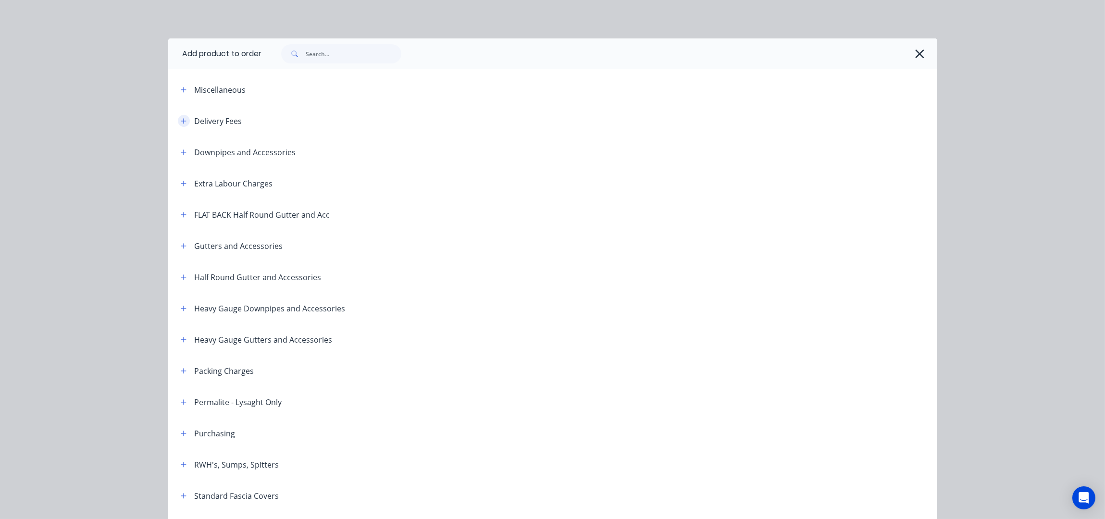
click at [181, 121] on icon "button" at bounding box center [184, 121] width 6 height 7
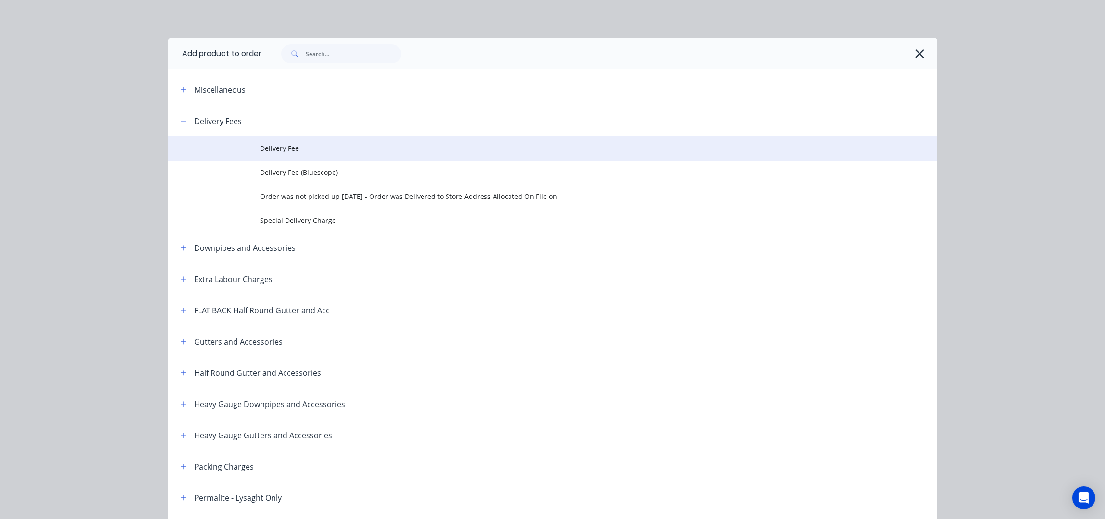
click at [305, 148] on span "Delivery Fee" at bounding box center [531, 148] width 541 height 10
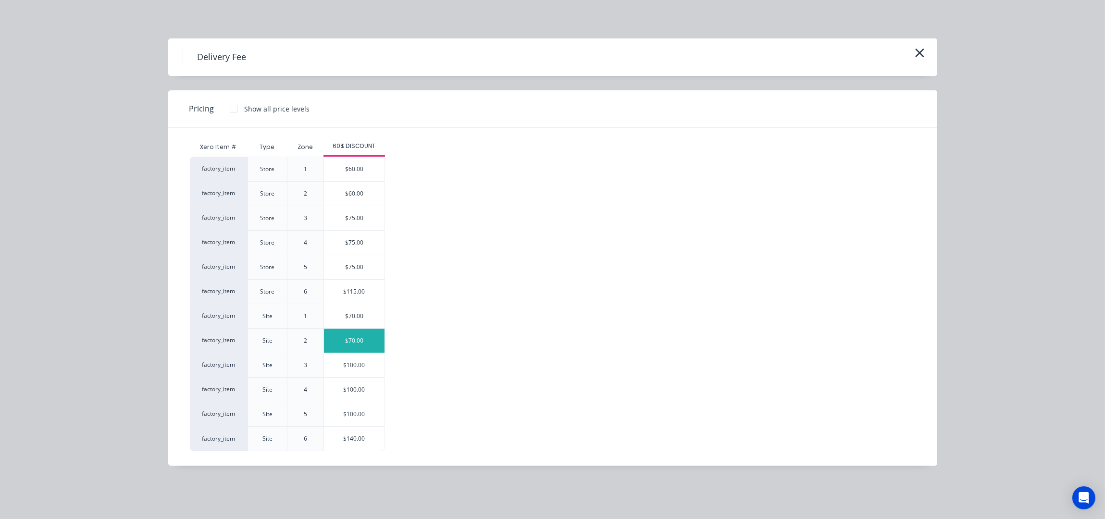
click at [365, 349] on div "$70.00" at bounding box center [354, 341] width 61 height 24
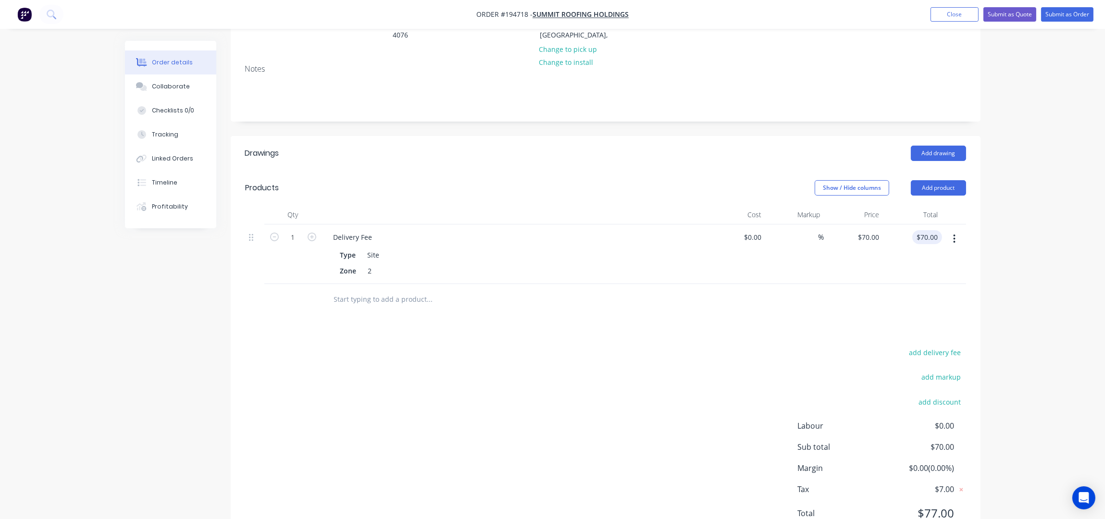
scroll to position [188, 0]
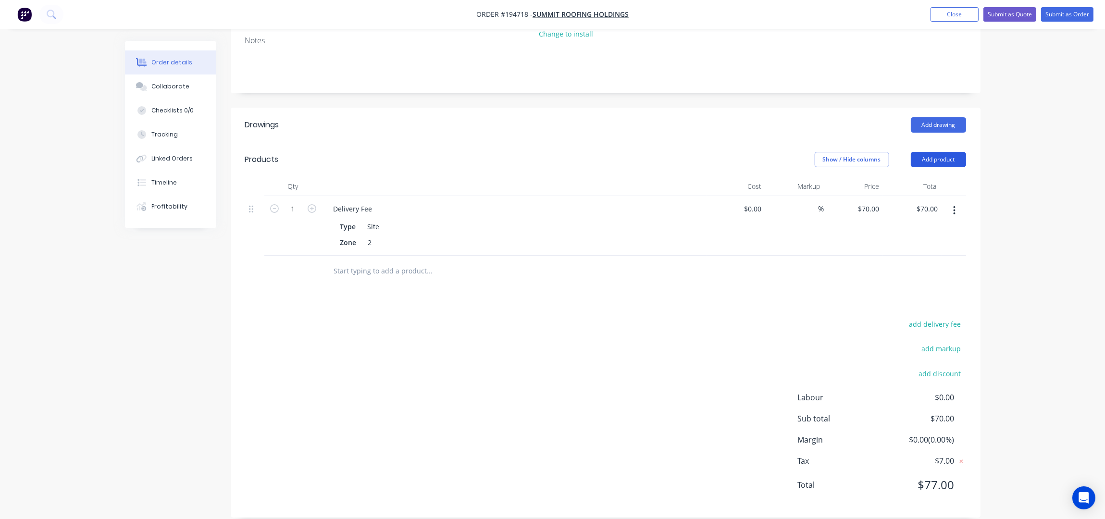
click at [949, 152] on button "Add product" at bounding box center [938, 159] width 55 height 15
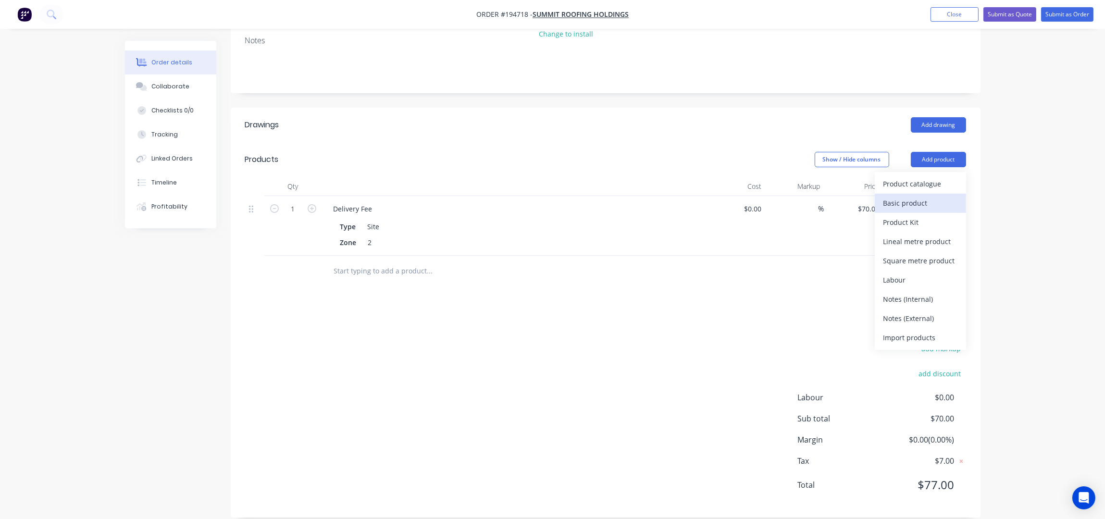
click at [912, 196] on div "Basic product" at bounding box center [920, 203] width 74 height 14
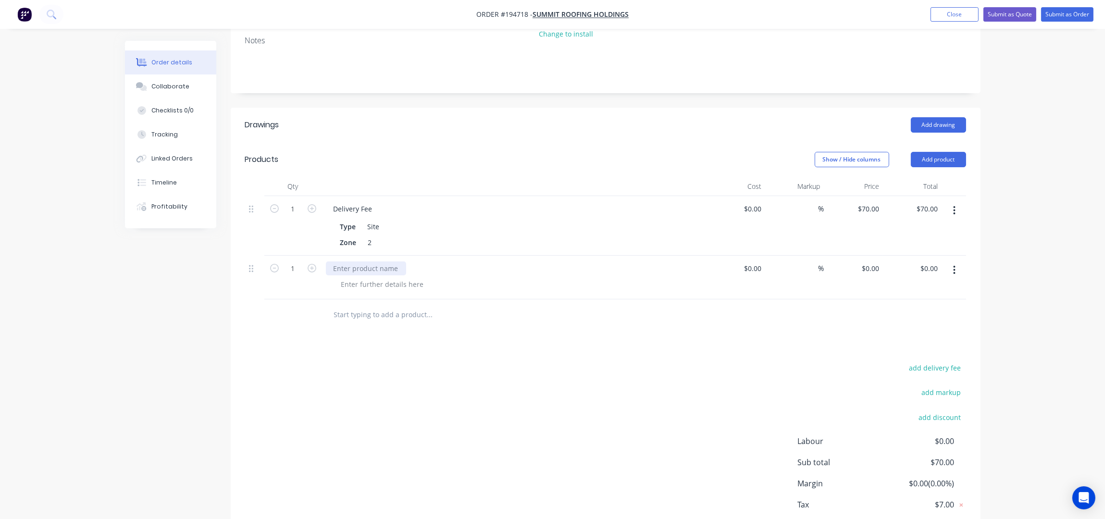
click at [353, 261] on div at bounding box center [366, 268] width 80 height 14
click at [370, 261] on div at bounding box center [366, 268] width 80 height 14
click at [356, 277] on div at bounding box center [383, 284] width 98 height 14
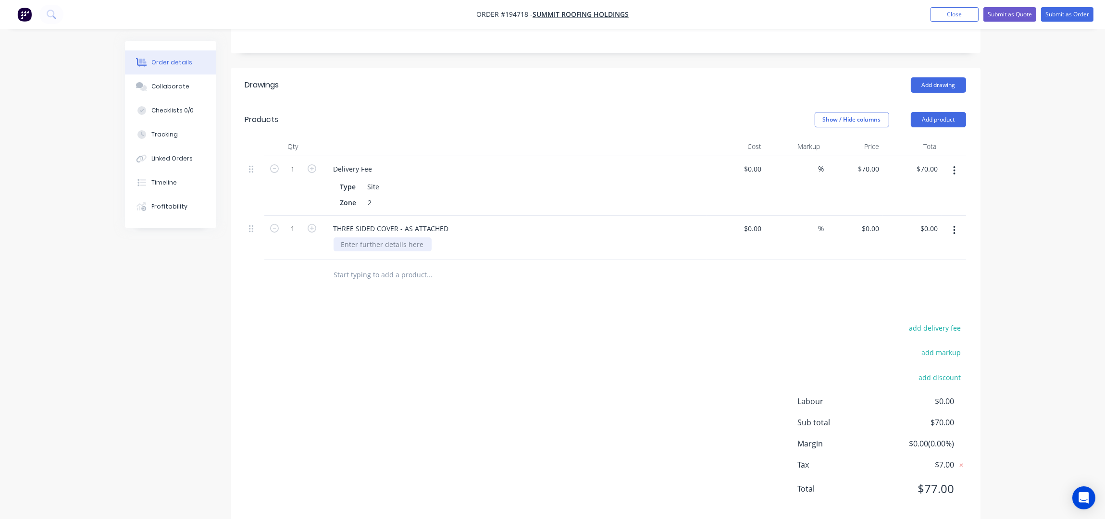
scroll to position [232, 0]
click at [363, 234] on div at bounding box center [383, 241] width 98 height 14
click at [955, 222] on icon "button" at bounding box center [955, 226] width 2 height 9
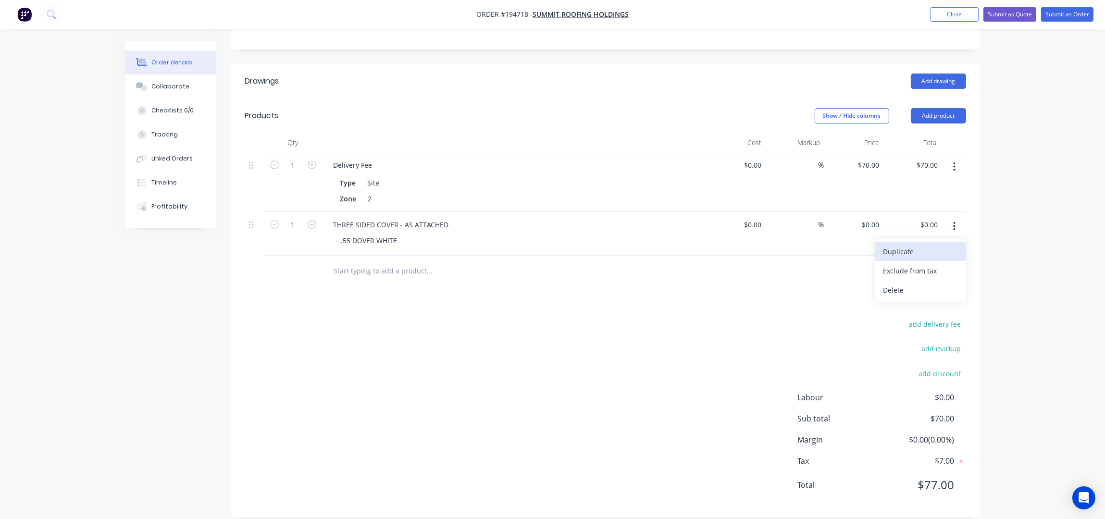
click at [921, 245] on div "Duplicate" at bounding box center [920, 252] width 74 height 14
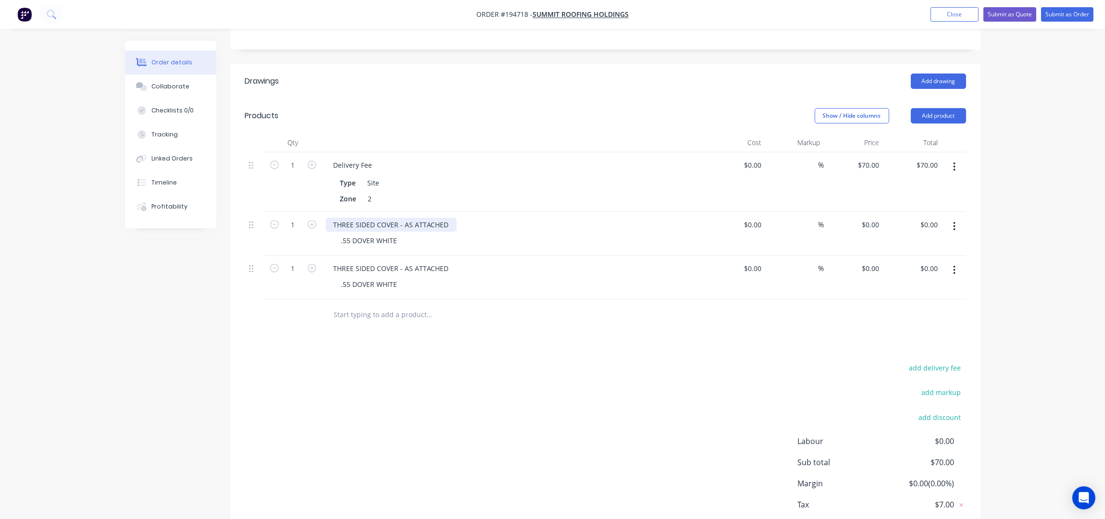
click at [447, 218] on div "THREE SIDED COVER - AS ATTACHED" at bounding box center [391, 225] width 131 height 14
click at [449, 261] on div "THREE SIDED COVER - AS ATTACHED" at bounding box center [391, 268] width 131 height 14
click at [448, 261] on div "THREE SIDED COVER - AS ATTACHED" at bounding box center [391, 268] width 131 height 14
click at [389, 309] on input "text" at bounding box center [430, 314] width 192 height 19
click at [956, 261] on button "button" at bounding box center [954, 269] width 23 height 17
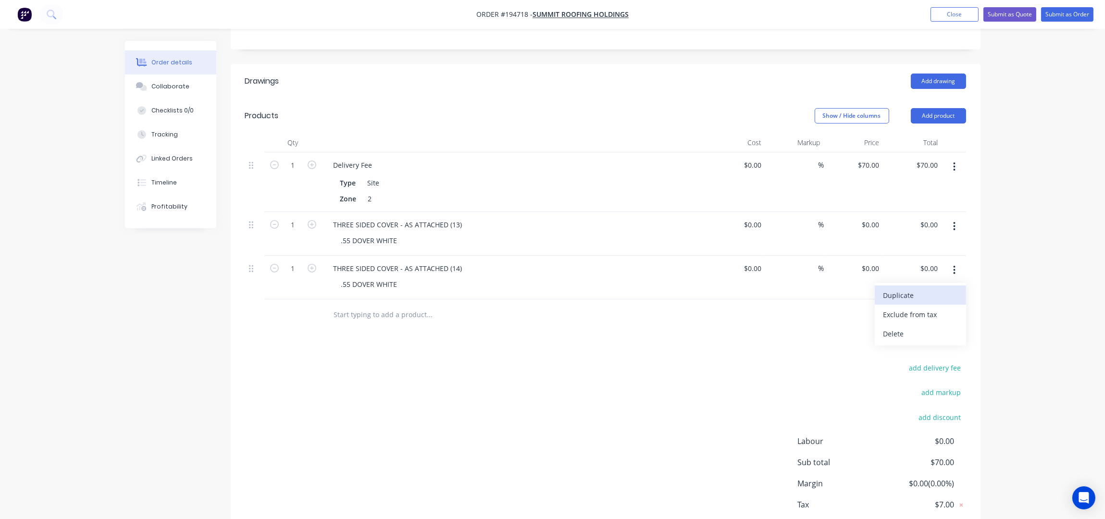
click at [935, 288] on div "Duplicate" at bounding box center [920, 295] width 74 height 14
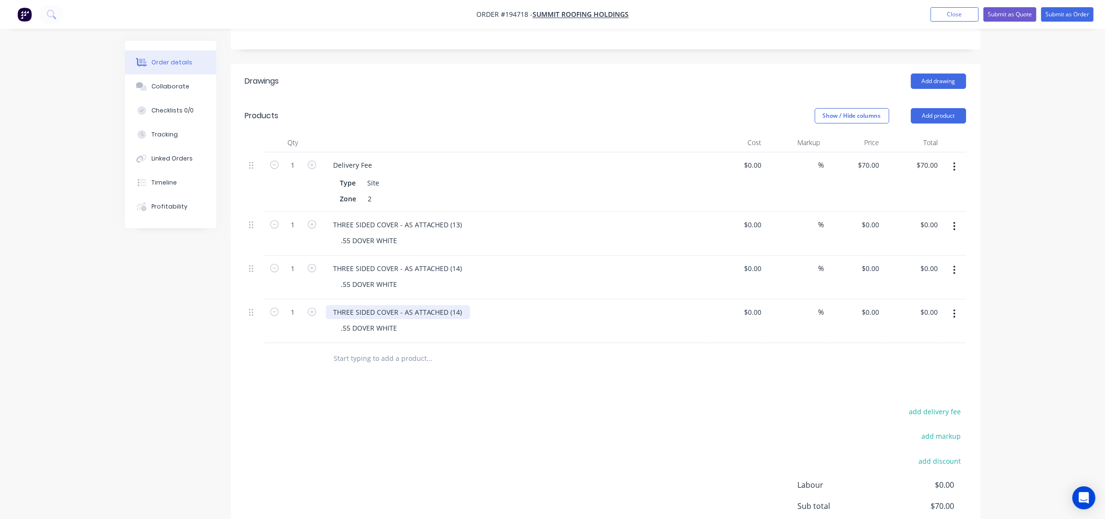
click at [455, 305] on div "THREE SIDED COVER - AS ATTACHED (14)" at bounding box center [398, 312] width 144 height 14
click at [952, 305] on button "button" at bounding box center [954, 313] width 23 height 17
click at [928, 332] on div "Duplicate" at bounding box center [920, 339] width 74 height 14
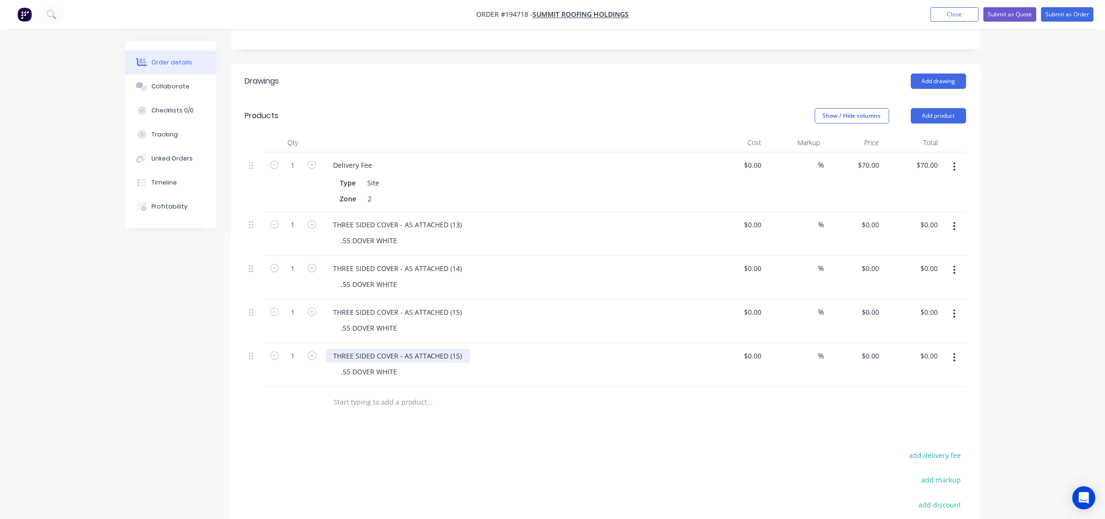
click at [455, 349] on div "THREE SIDED COVER - AS ATTACHED (15)" at bounding box center [398, 356] width 144 height 14
click at [957, 349] on button "button" at bounding box center [954, 357] width 23 height 17
click at [946, 376] on div "Duplicate" at bounding box center [920, 383] width 74 height 14
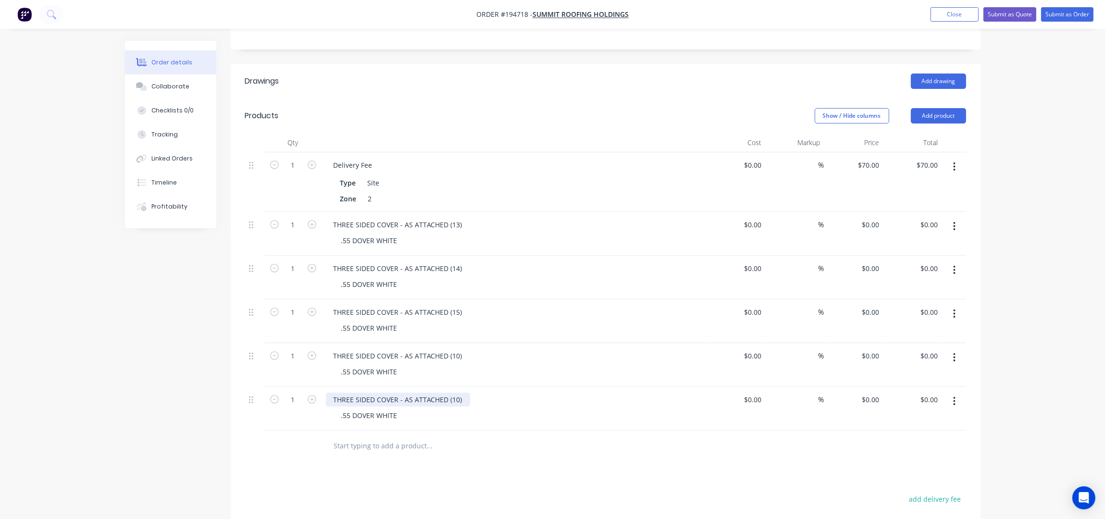
click at [455, 393] on div "THREE SIDED COVER - AS ATTACHED (10)" at bounding box center [398, 400] width 144 height 14
click at [952, 394] on button "button" at bounding box center [954, 401] width 23 height 17
click at [933, 420] on div "Duplicate" at bounding box center [920, 427] width 74 height 14
drag, startPoint x: 457, startPoint y: 436, endPoint x: 463, endPoint y: 442, distance: 8.9
click at [457, 436] on div "THREE SIDED COVER - AS ATTACHED (11)" at bounding box center [398, 443] width 144 height 14
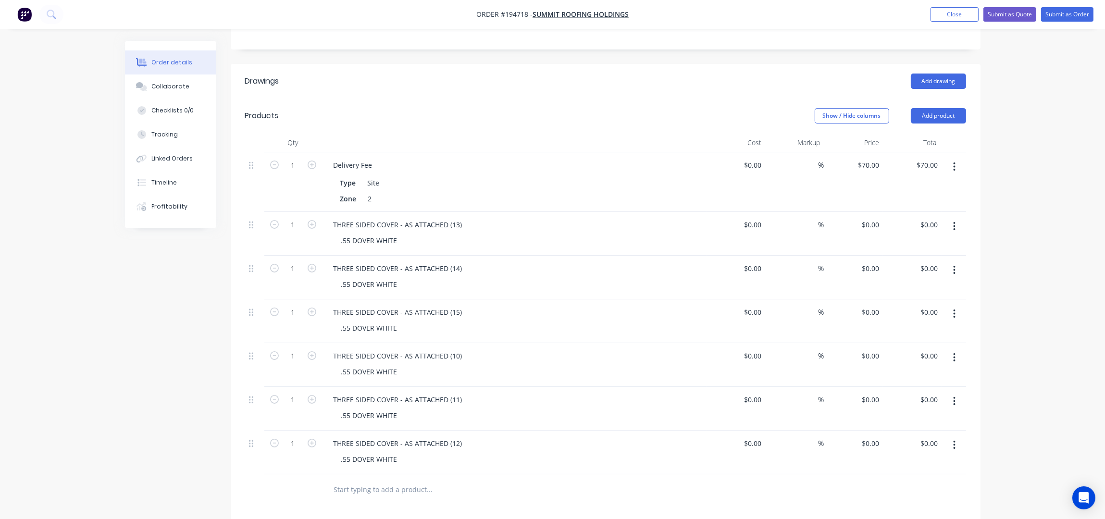
click at [1025, 395] on div "Order details Collaborate Checklists 0/0 Tracking Linked Orders Timeline Profit…" at bounding box center [552, 259] width 1105 height 983
click at [958, 436] on button "button" at bounding box center [954, 444] width 23 height 17
drag, startPoint x: 933, startPoint y: 456, endPoint x: 804, endPoint y: 460, distance: 128.4
click at [932, 463] on div "Duplicate" at bounding box center [920, 470] width 74 height 14
click at [461, 480] on div "THREE SIDED COVER - AS ATTACHED (12)" at bounding box center [398, 487] width 144 height 14
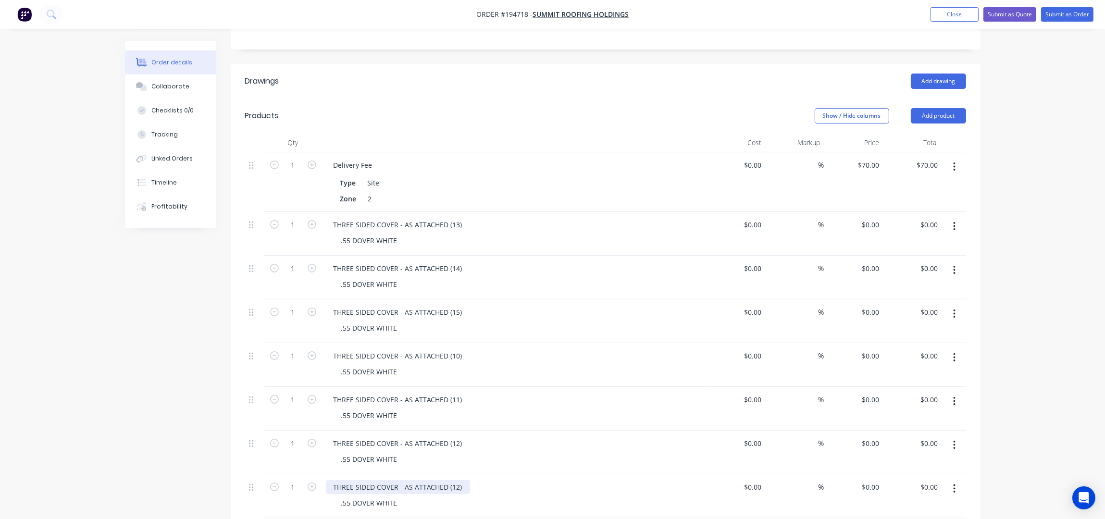
click at [454, 480] on div "THREE SIDED COVER - AS ATTACHED (12)" at bounding box center [398, 487] width 144 height 14
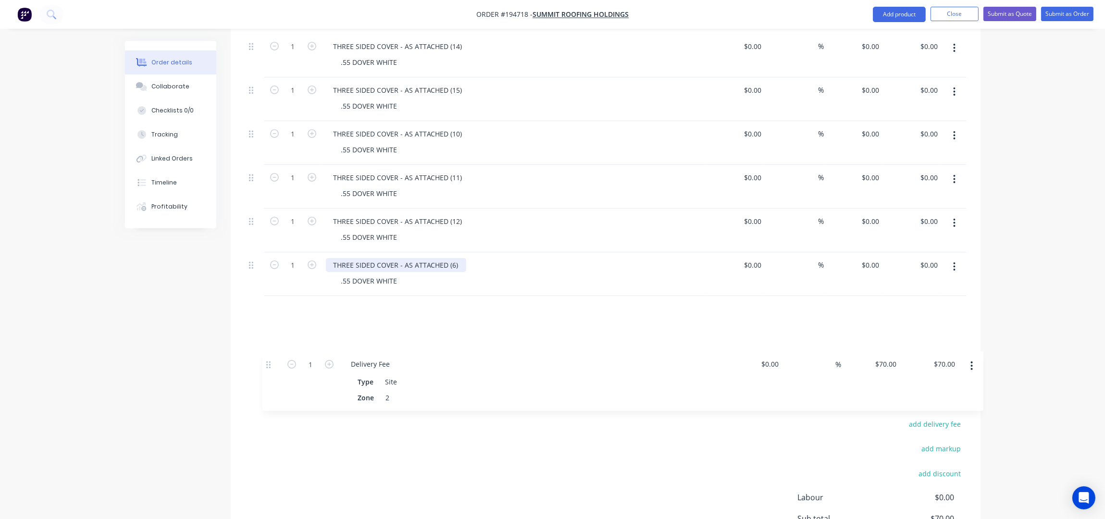
scroll to position [395, 0]
drag, startPoint x: 255, startPoint y: 151, endPoint x: 270, endPoint y: 310, distance: 159.8
click at [268, 316] on div "1 Delivery Fee Type Site Zone 2 $0.00 $0.00 % $70.00 $70.00 $70.00 $70.00 1 THR…" at bounding box center [605, 172] width 721 height 366
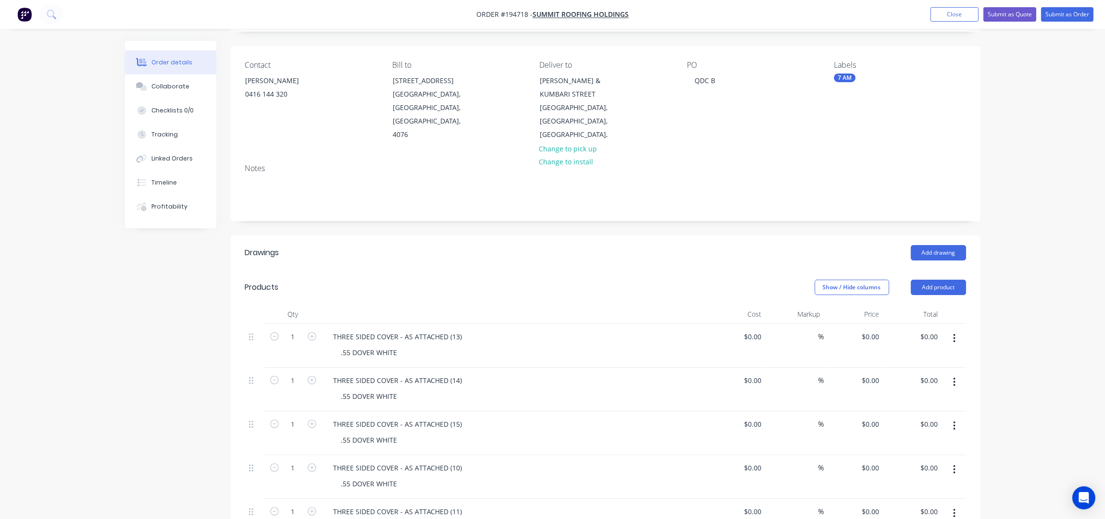
scroll to position [0, 0]
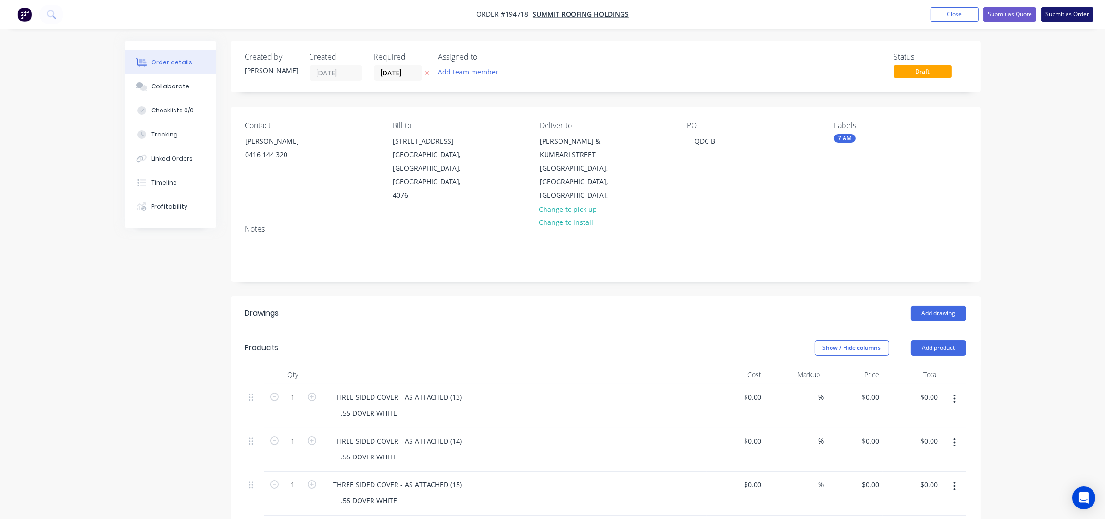
click at [1080, 14] on button "Submit as Order" at bounding box center [1067, 14] width 52 height 14
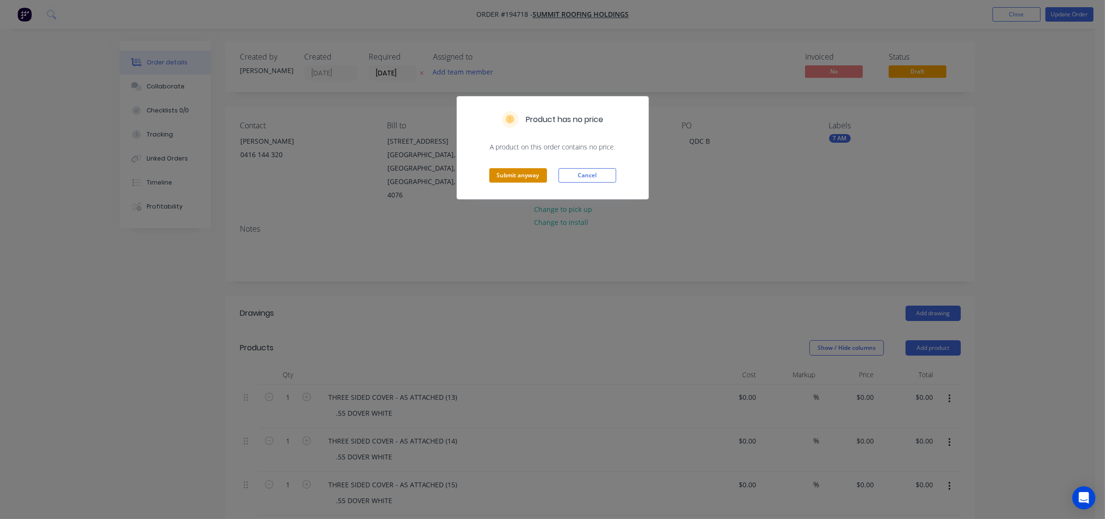
click at [517, 170] on button "Submit anyway" at bounding box center [518, 175] width 58 height 14
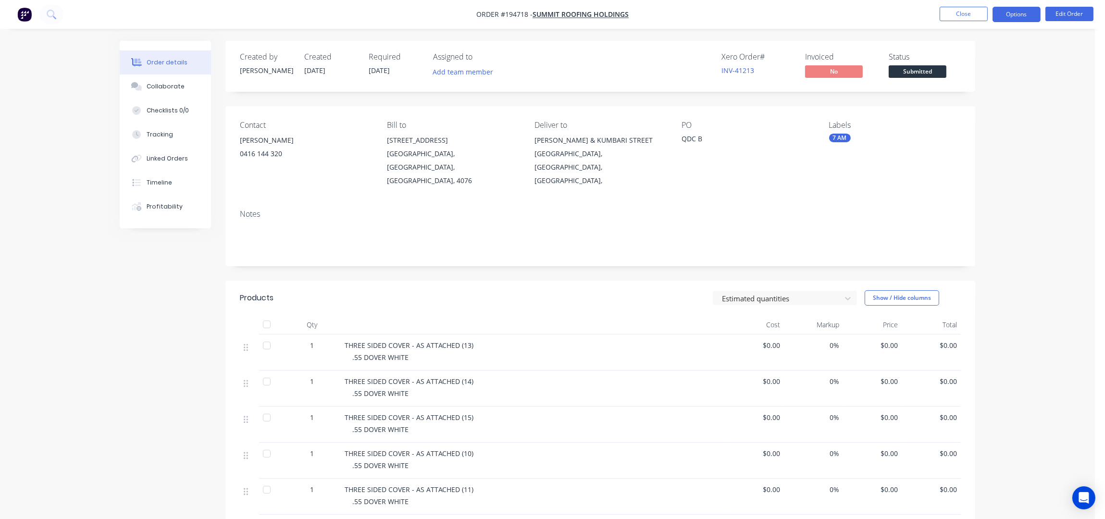
click at [1022, 14] on button "Options" at bounding box center [1017, 14] width 48 height 15
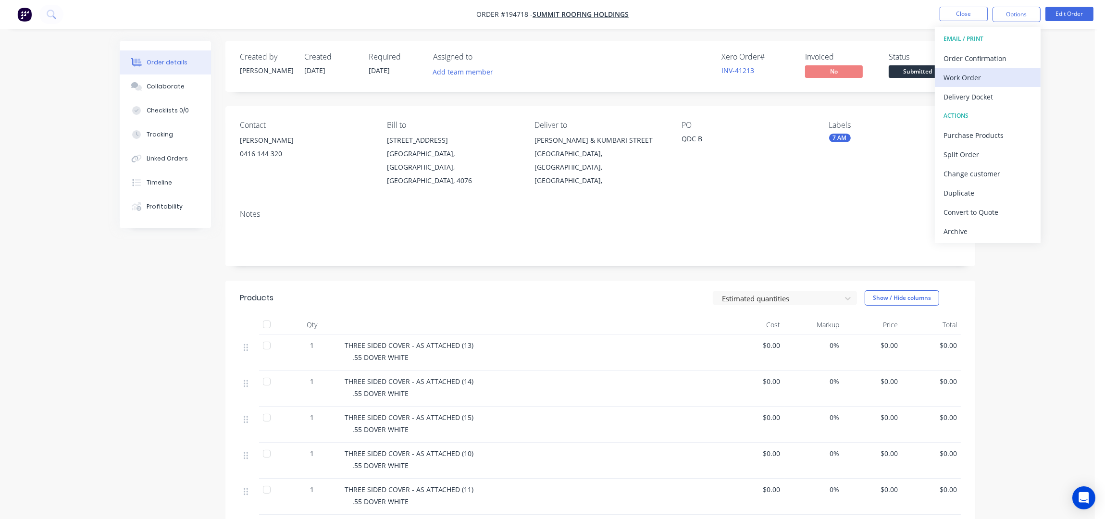
click at [974, 82] on div "Work Order" at bounding box center [988, 78] width 88 height 14
click at [980, 97] on div "Without pricing" at bounding box center [988, 97] width 88 height 14
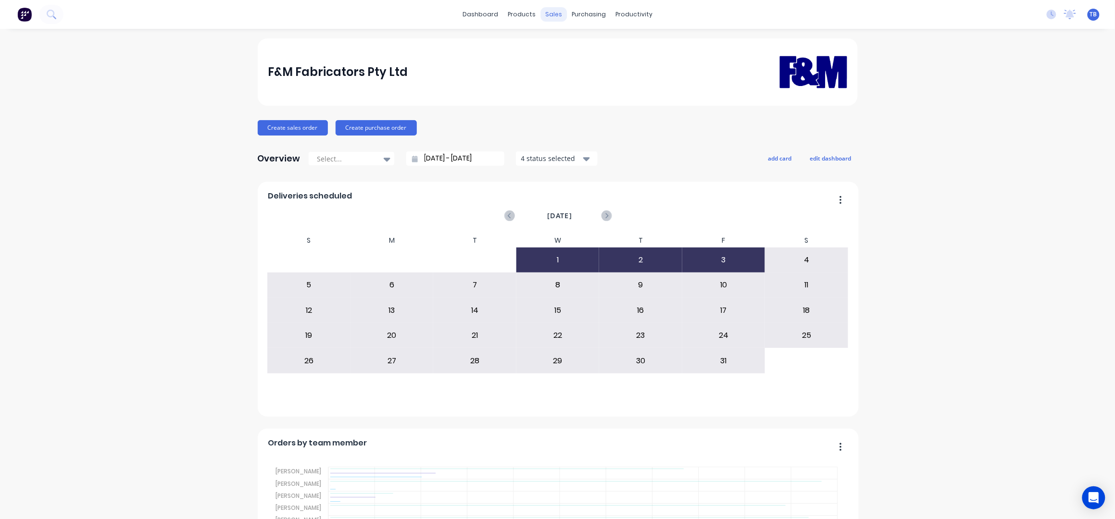
drag, startPoint x: 0, startPoint y: 0, endPoint x: 550, endPoint y: 17, distance: 550.7
click at [550, 17] on div "sales" at bounding box center [553, 14] width 26 height 14
click at [578, 51] on link "Sales Orders" at bounding box center [599, 45] width 127 height 19
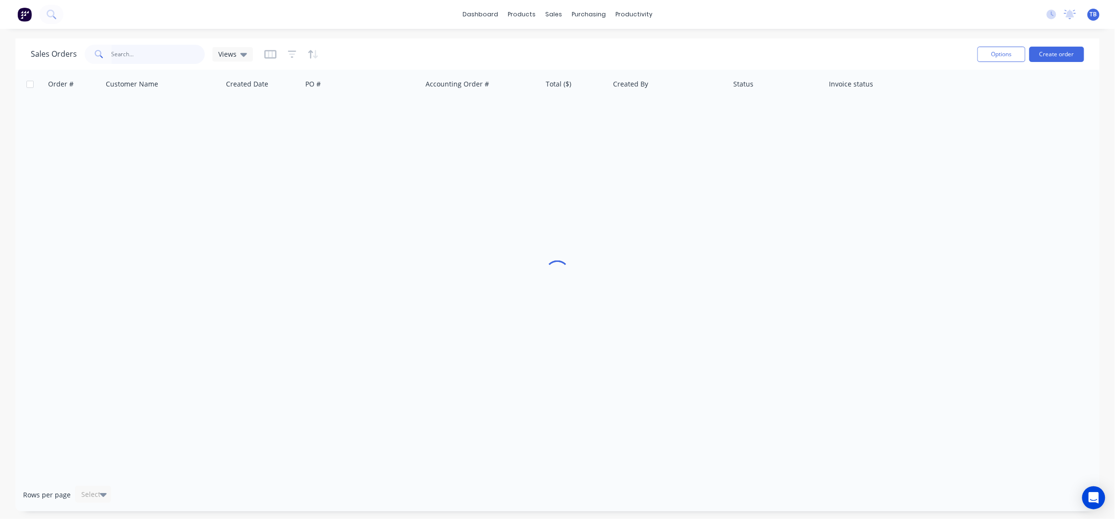
drag, startPoint x: 136, startPoint y: 61, endPoint x: 216, endPoint y: 65, distance: 79.9
click at [137, 59] on input "text" at bounding box center [159, 54] width 94 height 19
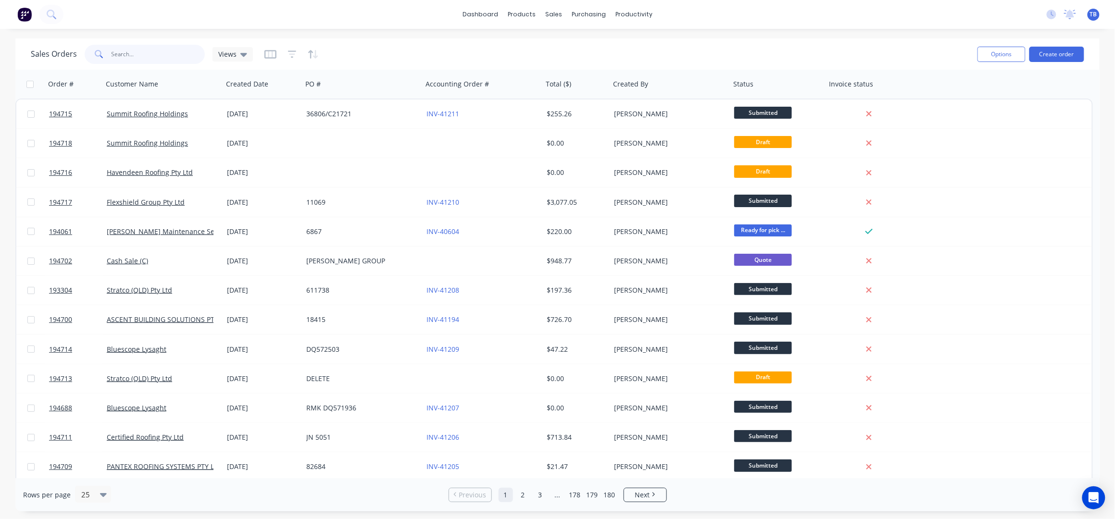
type input "Q"
type input "D"
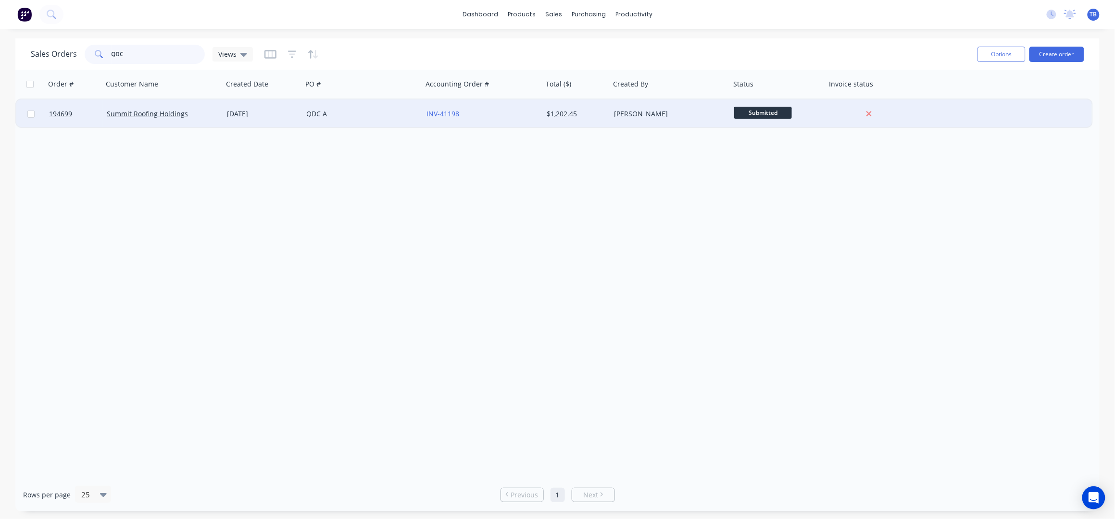
type input "QDC"
click at [402, 113] on div "QDC A" at bounding box center [359, 114] width 107 height 10
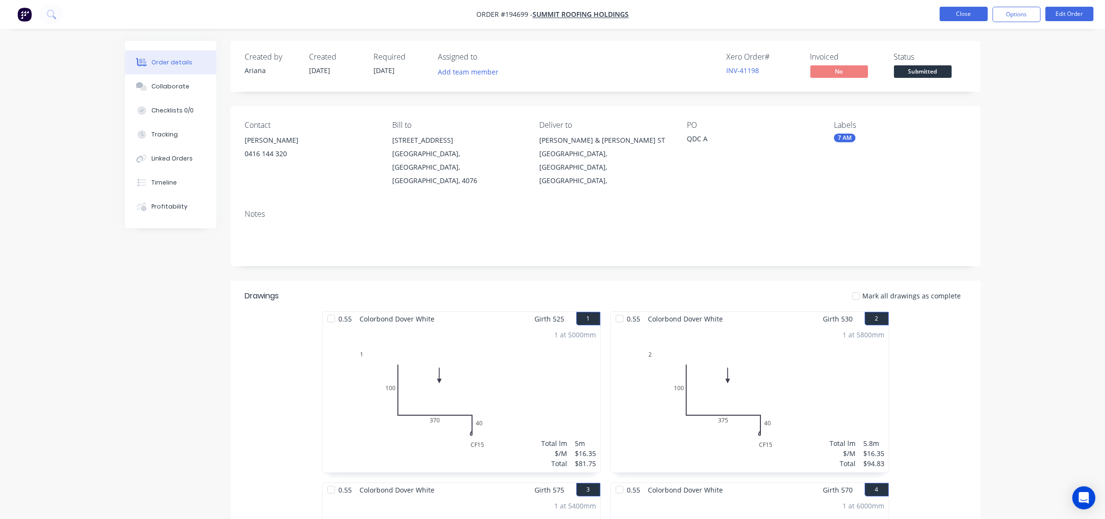
click at [961, 19] on button "Close" at bounding box center [964, 14] width 48 height 14
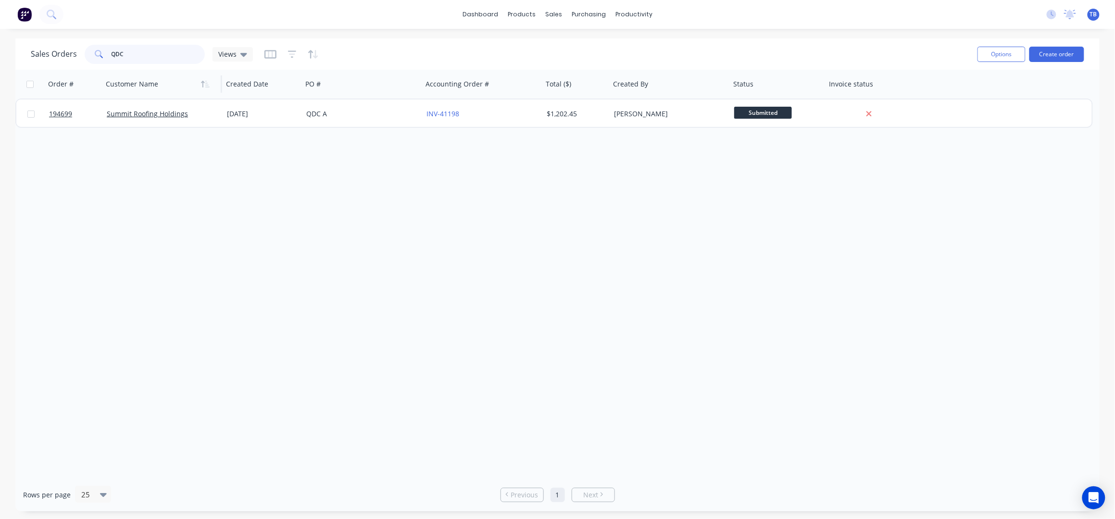
drag, startPoint x: 147, startPoint y: 56, endPoint x: 164, endPoint y: 79, distance: 29.5
click at [147, 55] on input "QDC" at bounding box center [159, 54] width 94 height 19
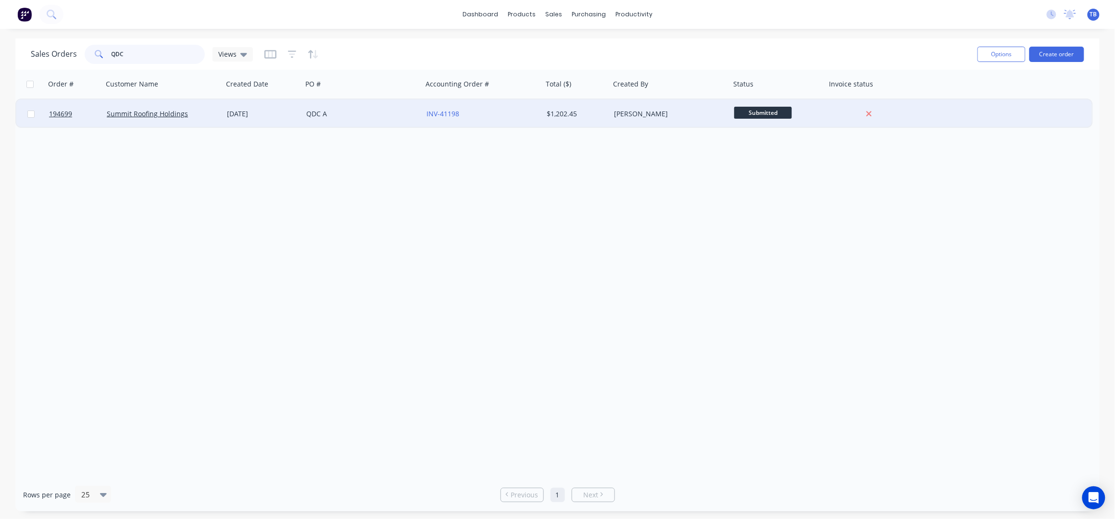
type input "QDC B"
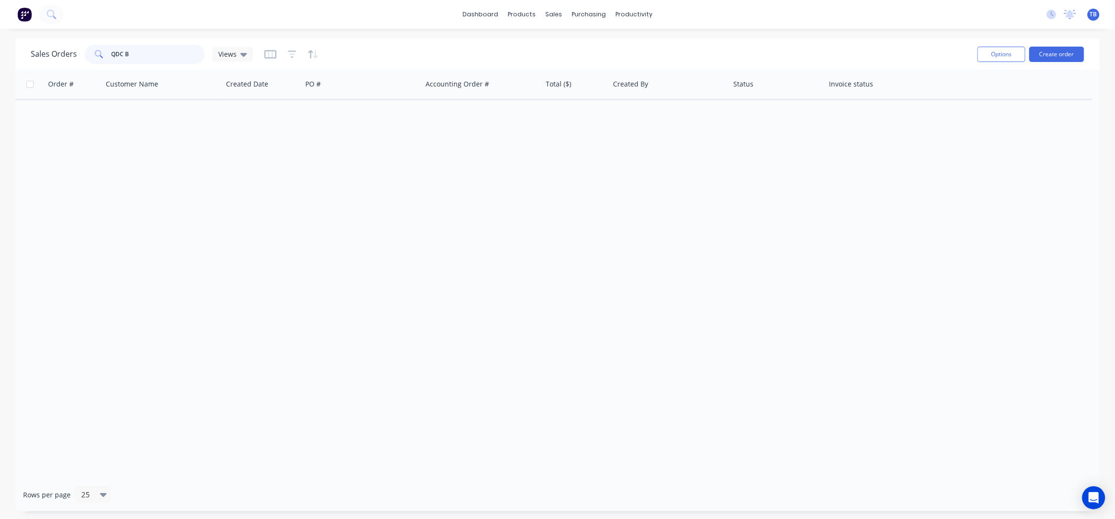
drag, startPoint x: 113, startPoint y: 56, endPoint x: 97, endPoint y: 54, distance: 15.9
click at [97, 54] on div "QDC B" at bounding box center [145, 54] width 120 height 19
type input "QDC"
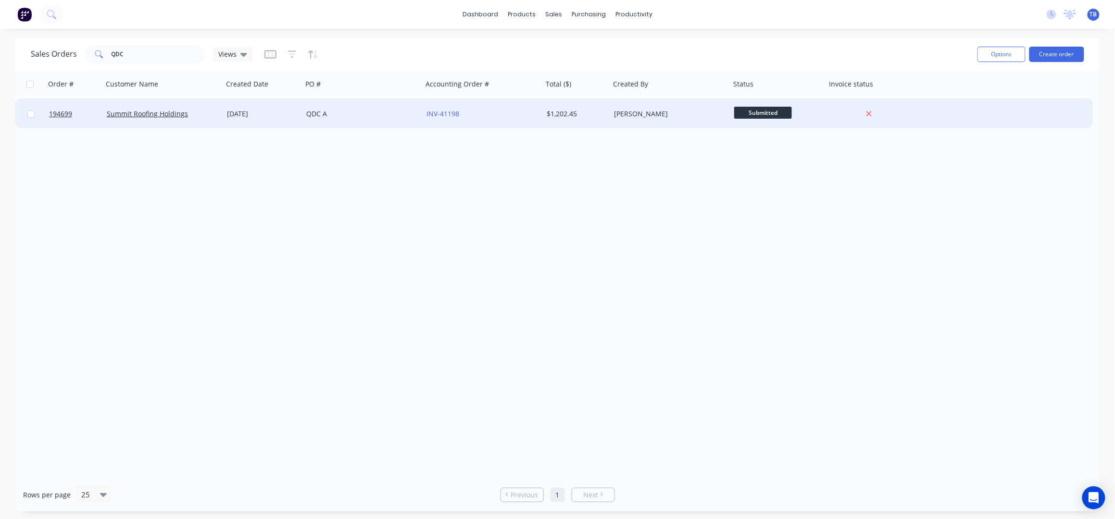
click at [385, 117] on div "QDC A" at bounding box center [359, 114] width 107 height 10
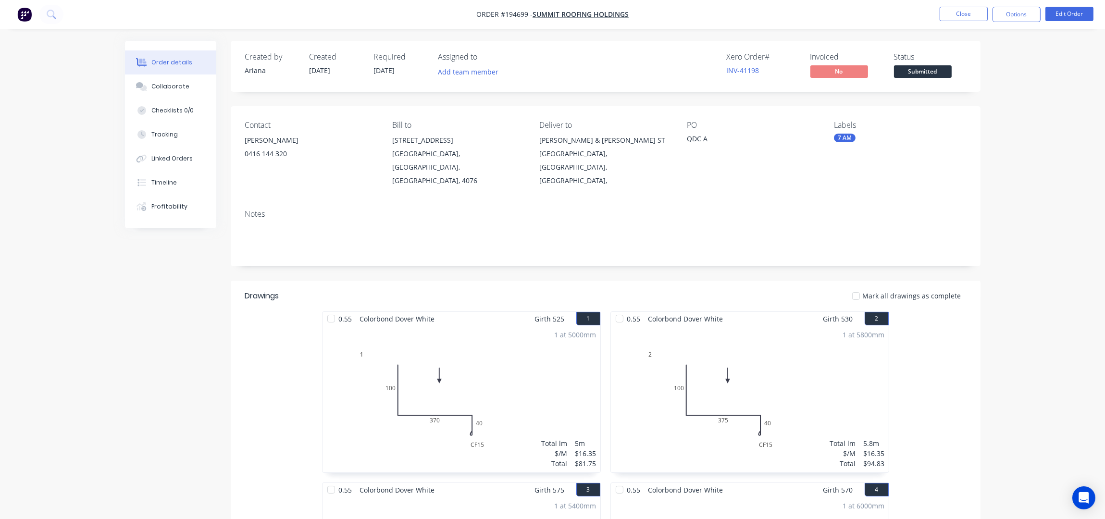
click at [607, 84] on div "Created by Ariana Created 03/10/25 Required 07/10/25 Assigned to Add team membe…" at bounding box center [606, 66] width 750 height 51
click at [974, 8] on button "Close" at bounding box center [964, 14] width 48 height 14
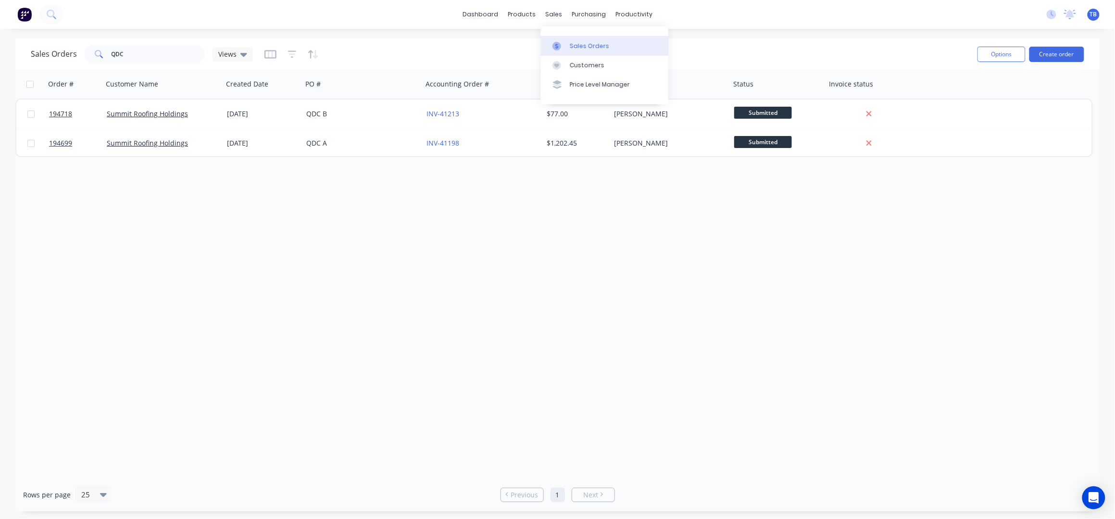
click at [574, 48] on div "Sales Orders" at bounding box center [589, 46] width 39 height 9
click at [1051, 54] on button "Create order" at bounding box center [1056, 54] width 55 height 15
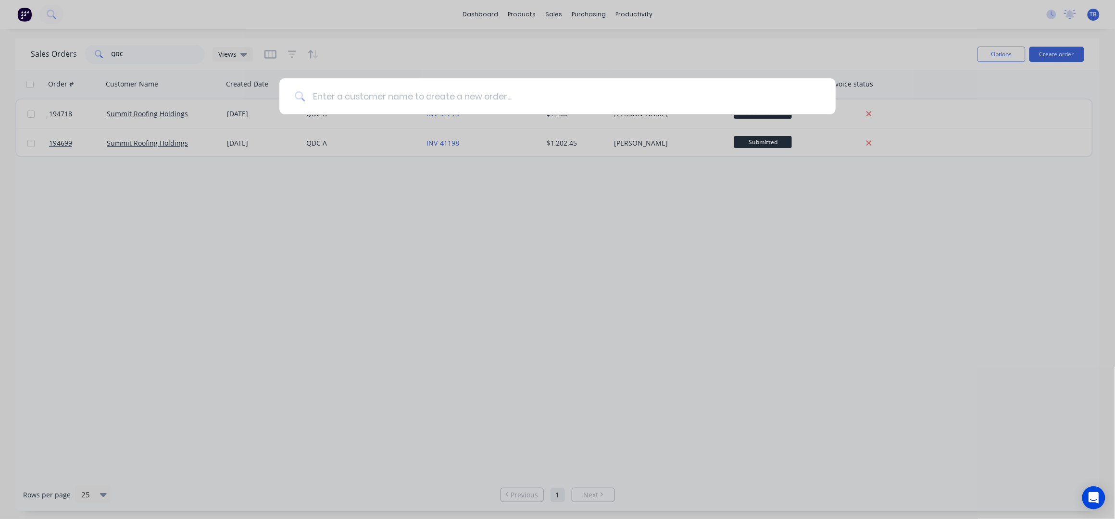
click at [488, 96] on input at bounding box center [562, 96] width 515 height 36
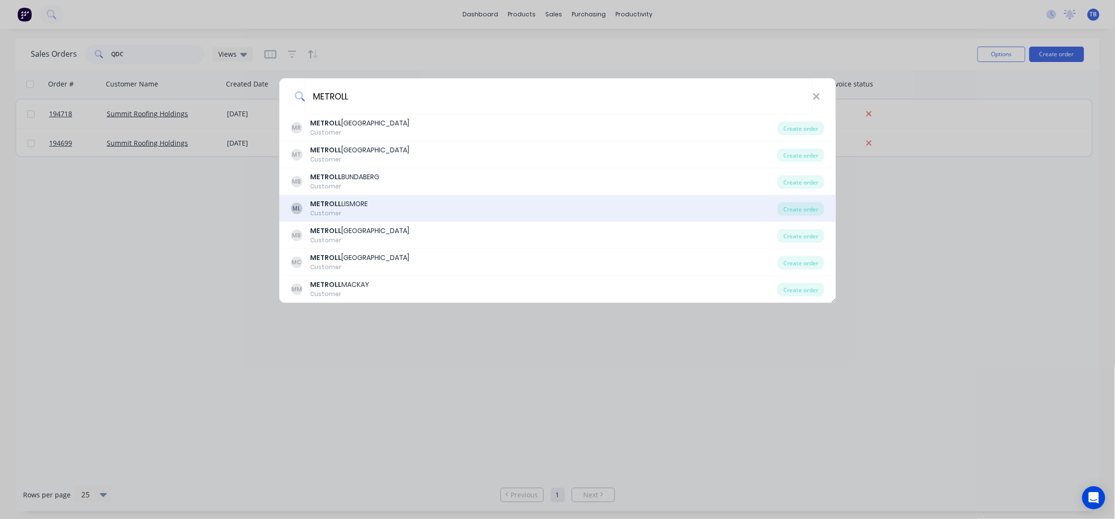
type input "METROLL"
click at [386, 212] on div "ML METROLL LISMORE Customer" at bounding box center [534, 208] width 487 height 19
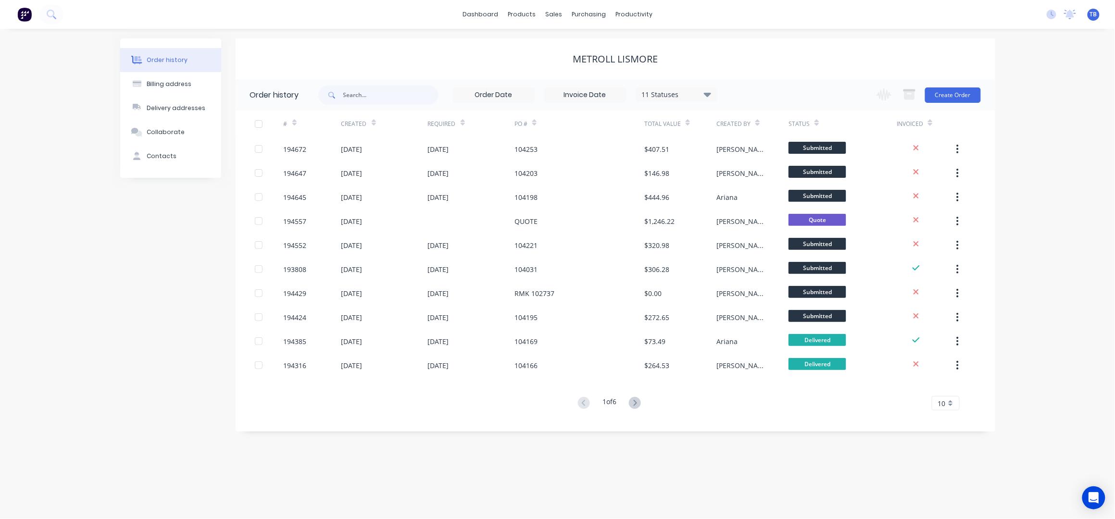
click at [970, 86] on div "Change order status Submitted Manufactured Ready for pick up Slitting Delivered…" at bounding box center [926, 94] width 110 height 31
click at [963, 95] on button "Create Order" at bounding box center [953, 94] width 56 height 15
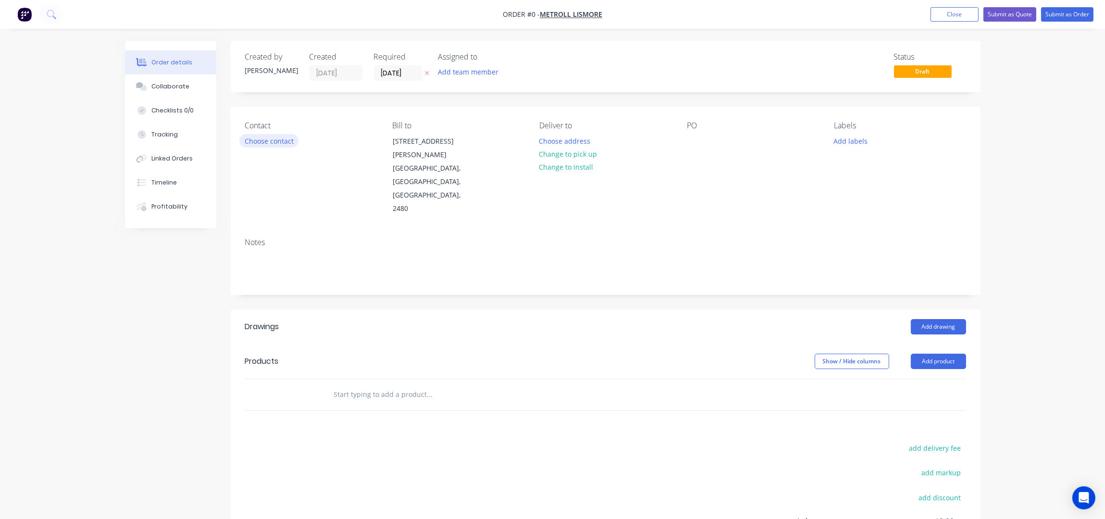
click at [279, 140] on button "Choose contact" at bounding box center [268, 140] width 59 height 13
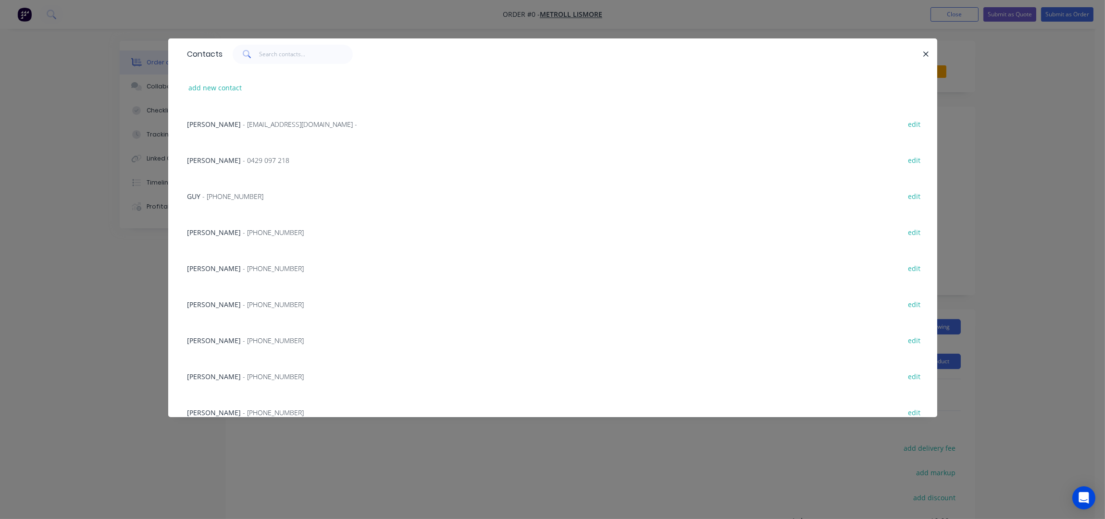
click at [932, 50] on div "Contacts" at bounding box center [552, 53] width 769 height 31
click at [929, 51] on icon "button" at bounding box center [926, 54] width 6 height 9
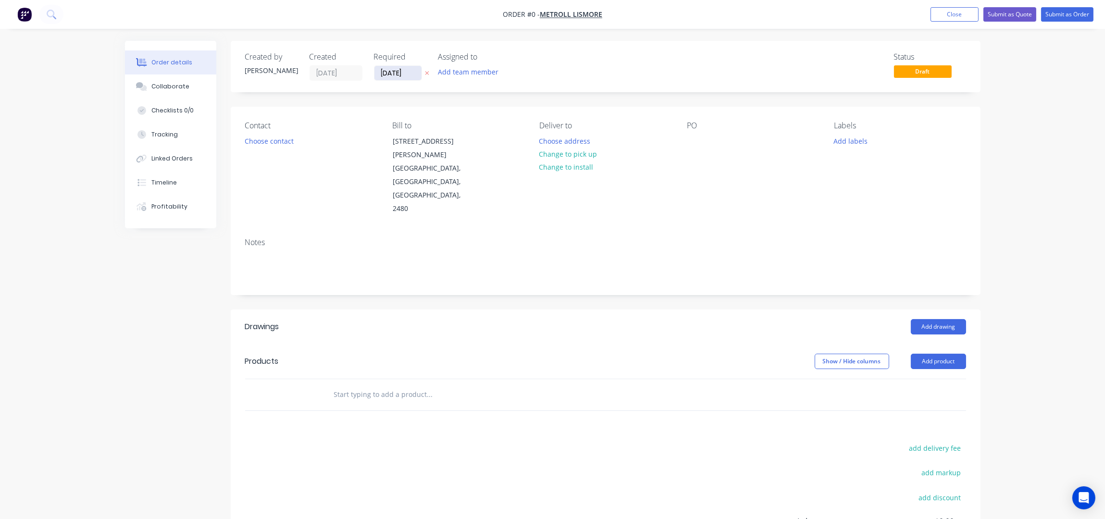
click at [387, 73] on input "[DATE]" at bounding box center [397, 73] width 47 height 14
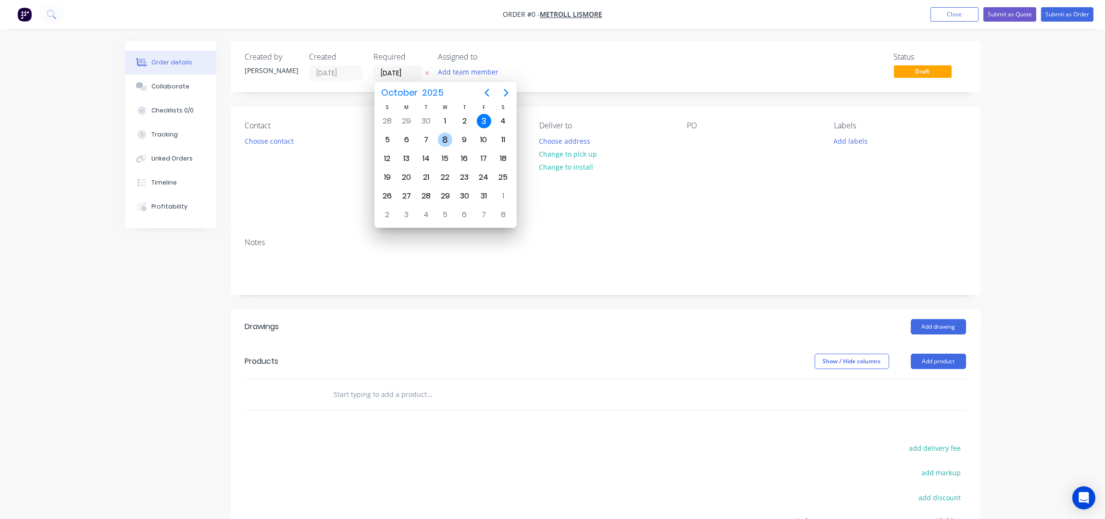
click at [448, 139] on div "8" at bounding box center [445, 140] width 14 height 14
type input "[DATE]"
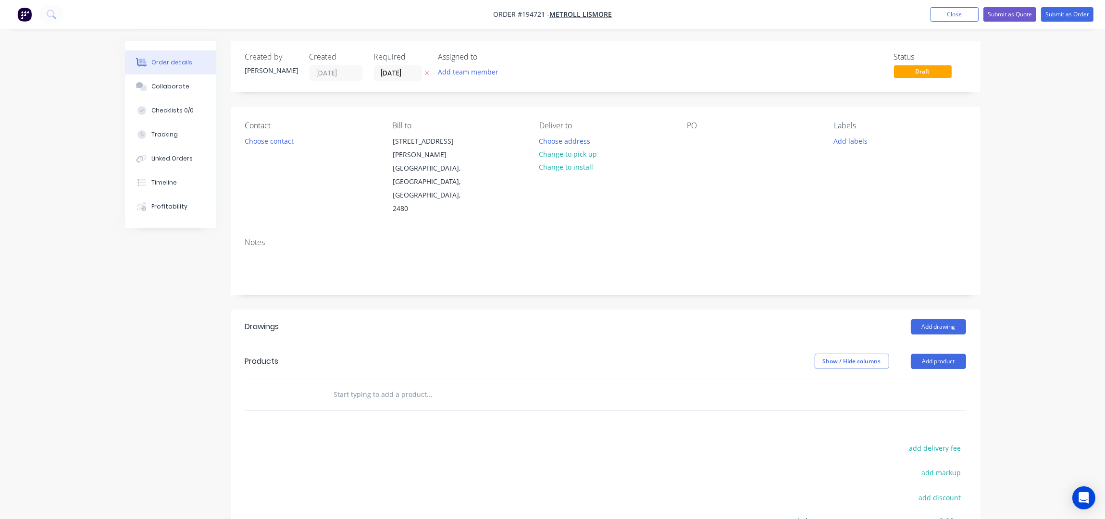
click at [258, 141] on button "Choose contact" at bounding box center [268, 140] width 59 height 13
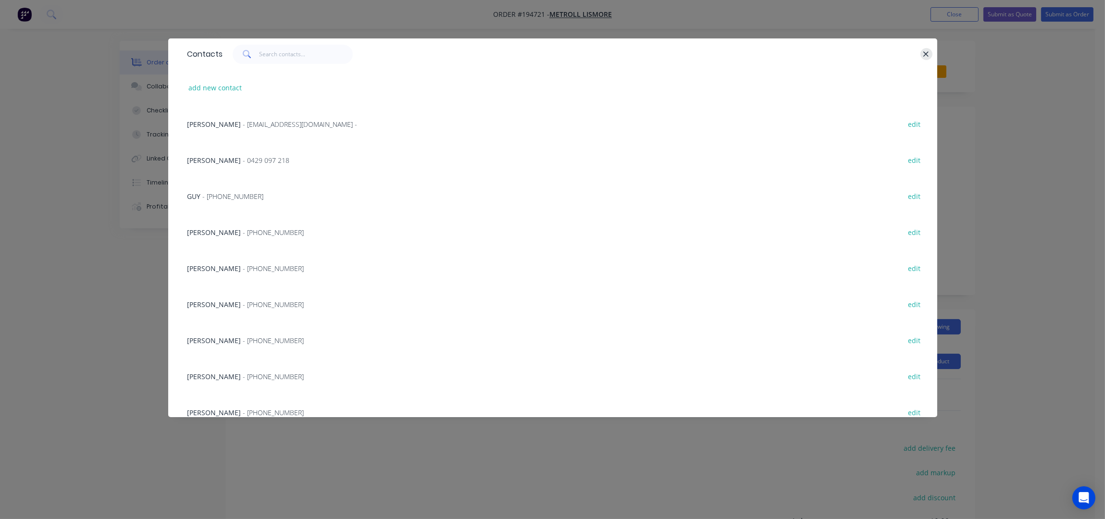
drag, startPoint x: 920, startPoint y: 53, endPoint x: 925, endPoint y: 53, distance: 5.3
click at [923, 53] on div at bounding box center [922, 54] width 2 height 19
click at [926, 55] on icon "button" at bounding box center [926, 54] width 6 height 9
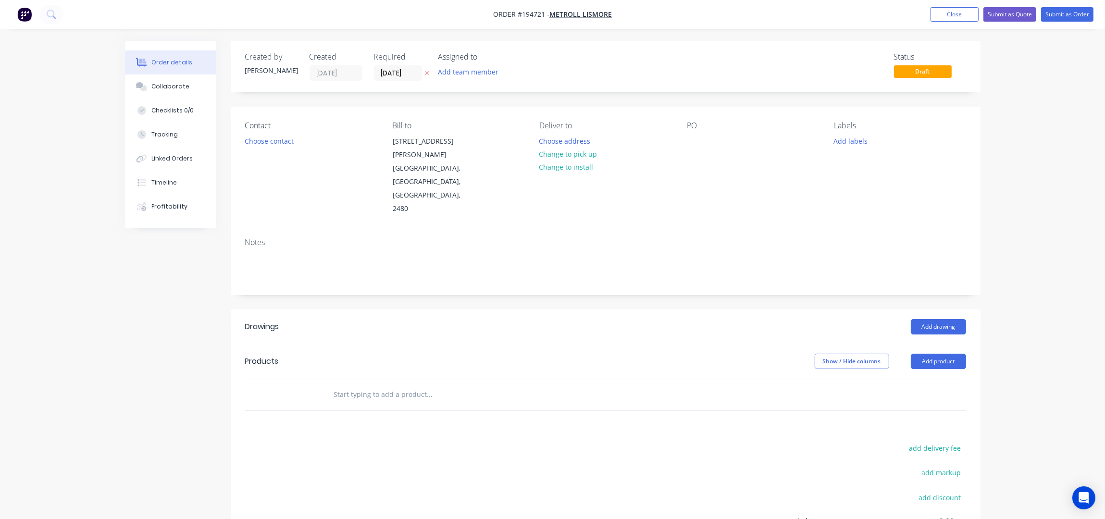
click at [423, 74] on button "button" at bounding box center [427, 73] width 10 height 11
click at [697, 144] on div at bounding box center [694, 141] width 15 height 14
click at [966, 16] on button "Close" at bounding box center [955, 14] width 48 height 14
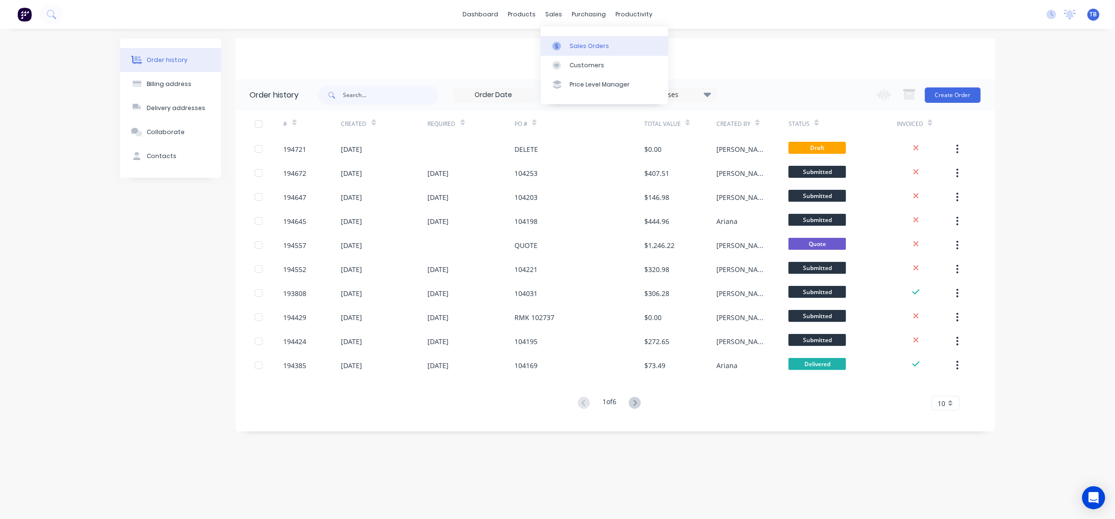
click at [597, 47] on div "Sales Orders" at bounding box center [589, 46] width 39 height 9
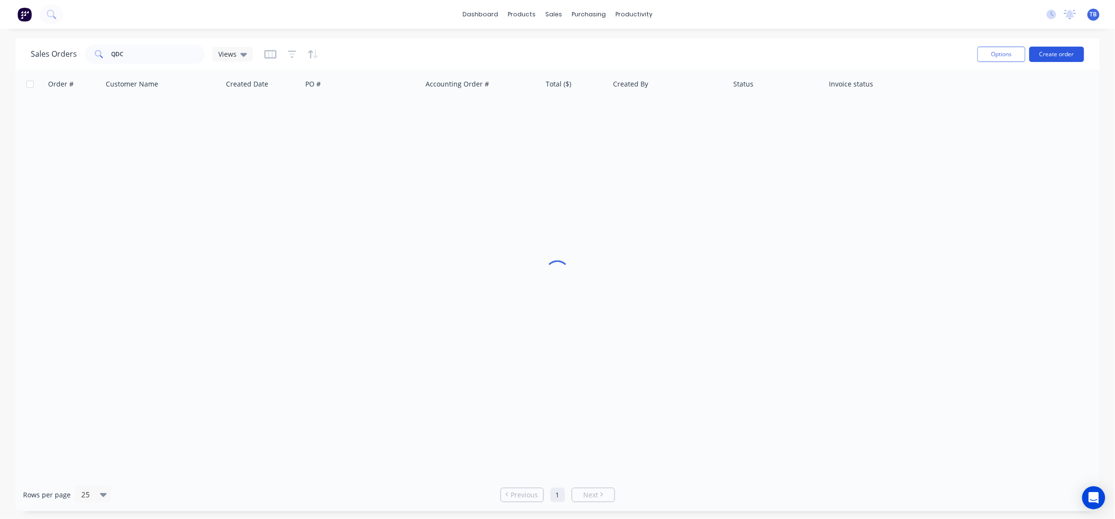
click at [1047, 51] on button "Create order" at bounding box center [1056, 54] width 55 height 15
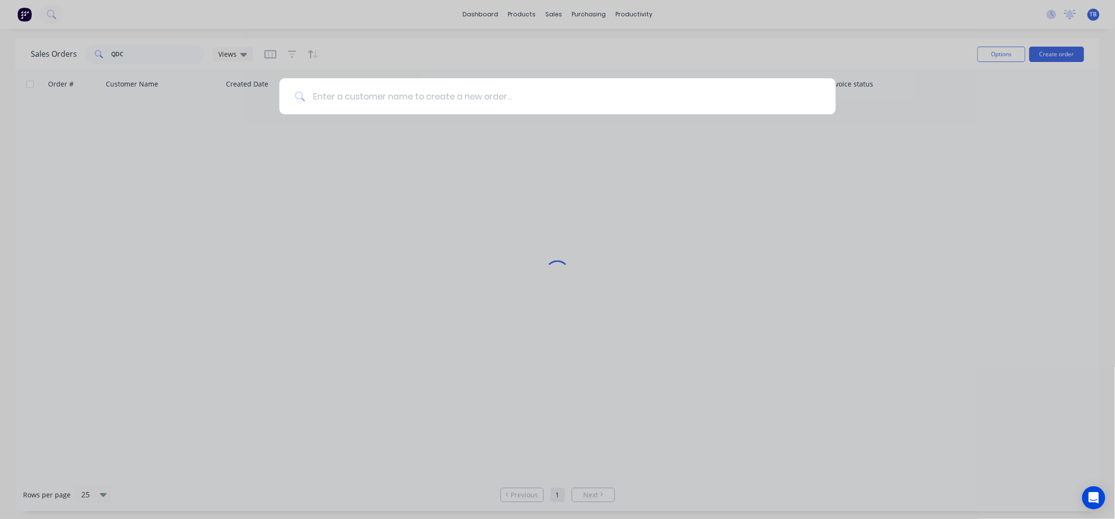
click at [448, 94] on input at bounding box center [562, 96] width 515 height 36
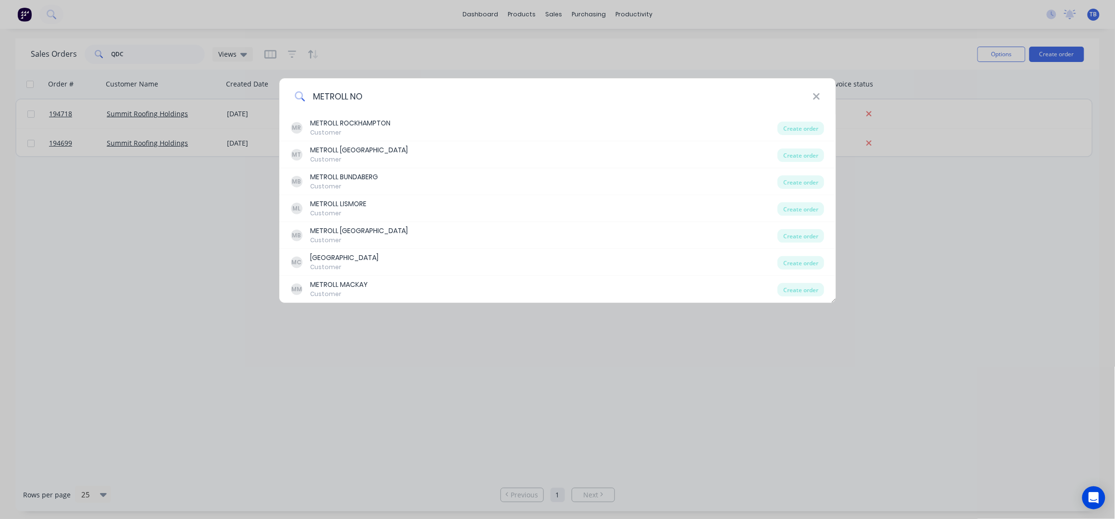
type input "METROLL NOR"
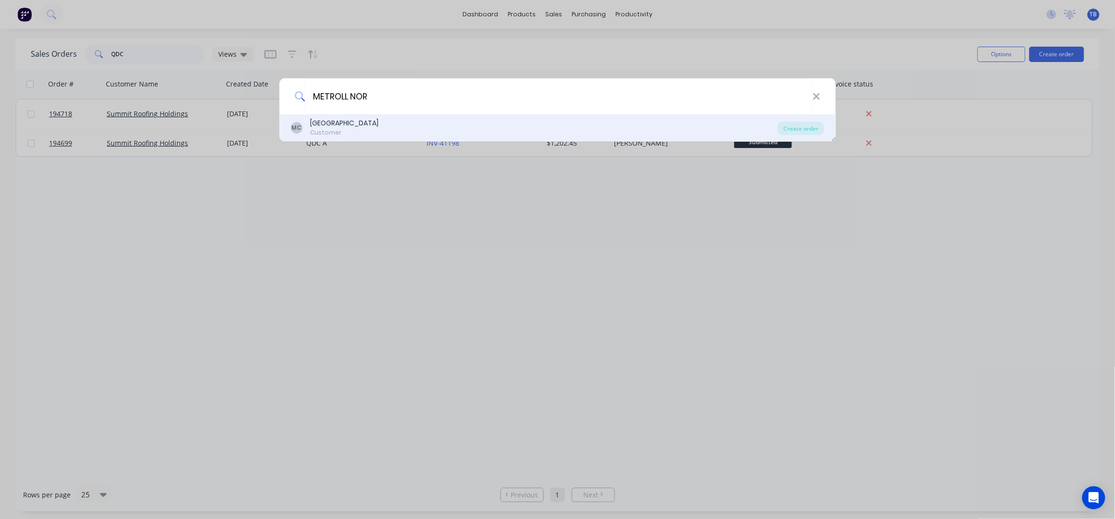
click at [427, 118] on div "MC METROLL NORTH COAST Customer" at bounding box center [534, 127] width 487 height 19
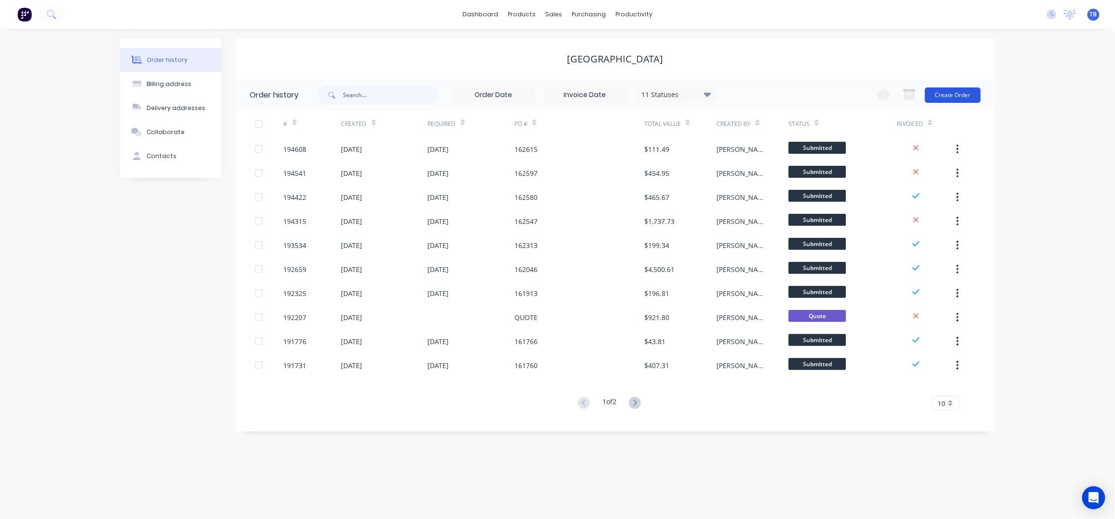
click at [973, 91] on button "Create Order" at bounding box center [953, 94] width 56 height 15
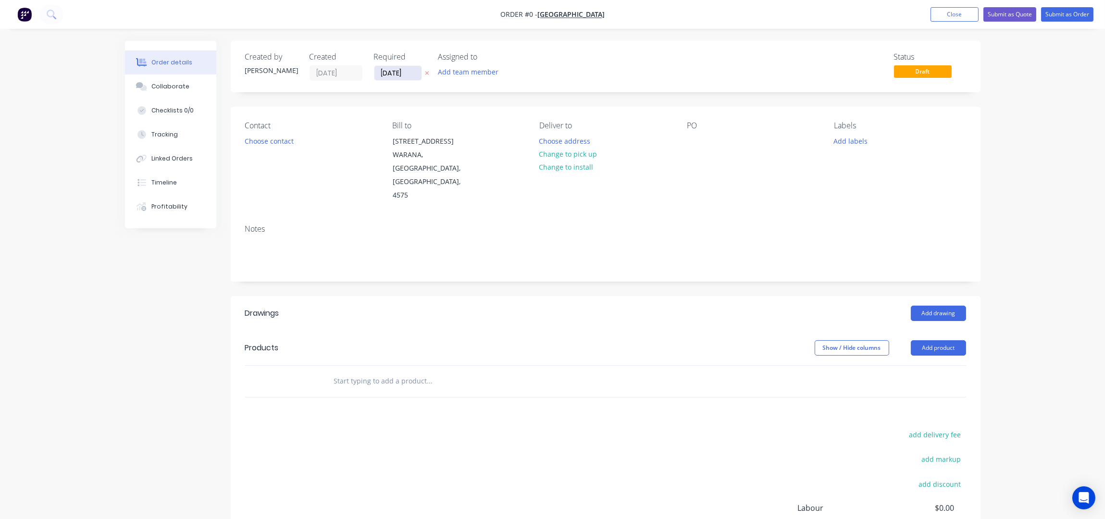
click at [381, 69] on input "[DATE]" at bounding box center [397, 73] width 47 height 14
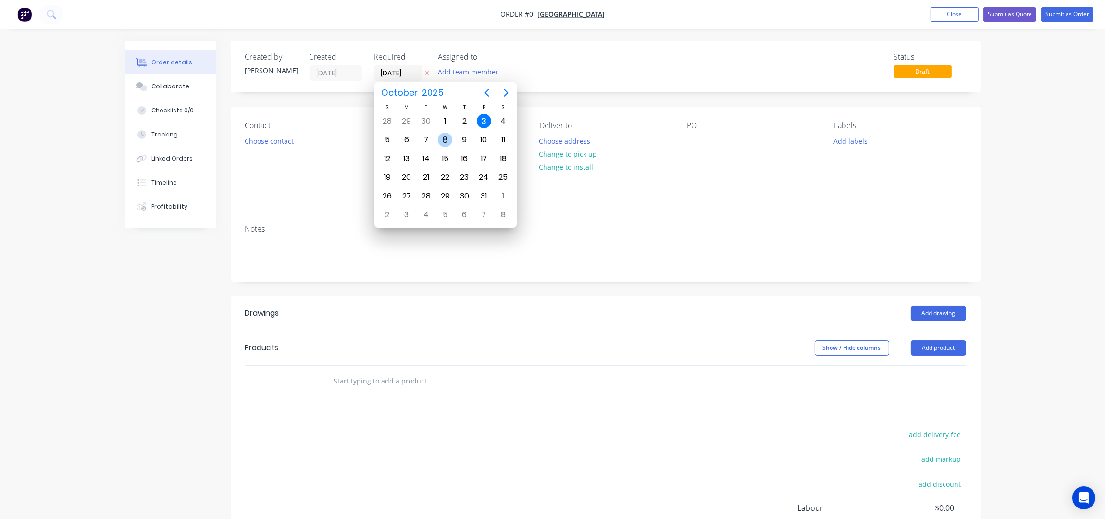
click at [448, 142] on div "8" at bounding box center [445, 140] width 14 height 14
type input "[DATE]"
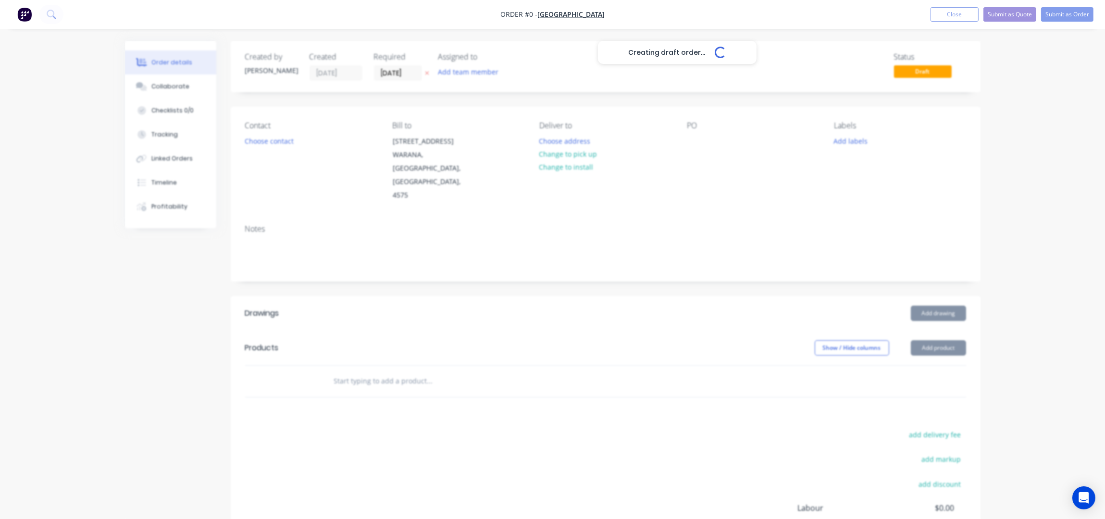
click at [257, 140] on div "Creating draft order... Loading..." at bounding box center [677, 300] width 1105 height 519
click at [265, 139] on button "Choose contact" at bounding box center [268, 140] width 59 height 13
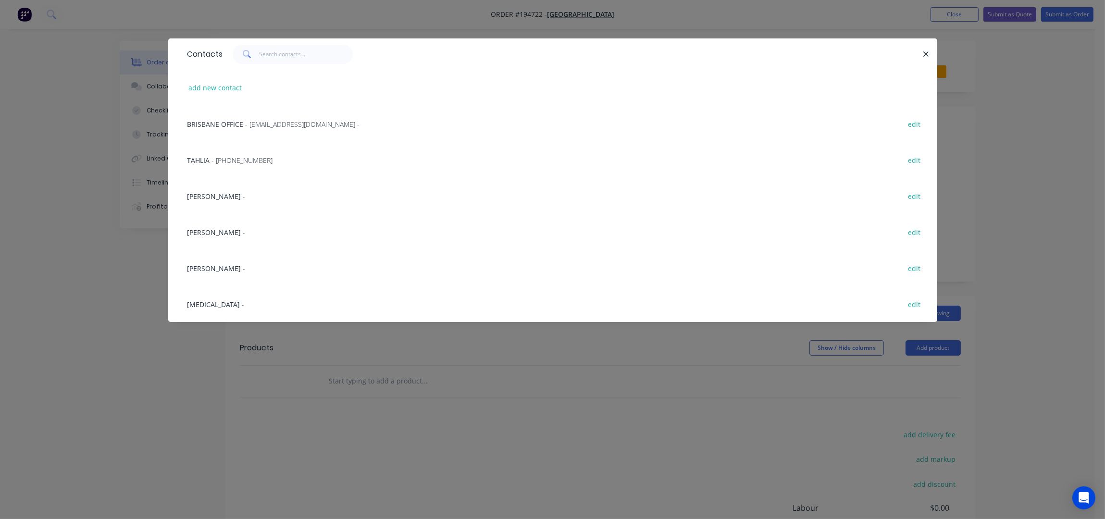
click at [197, 239] on div "Rebekah - edit" at bounding box center [553, 232] width 740 height 36
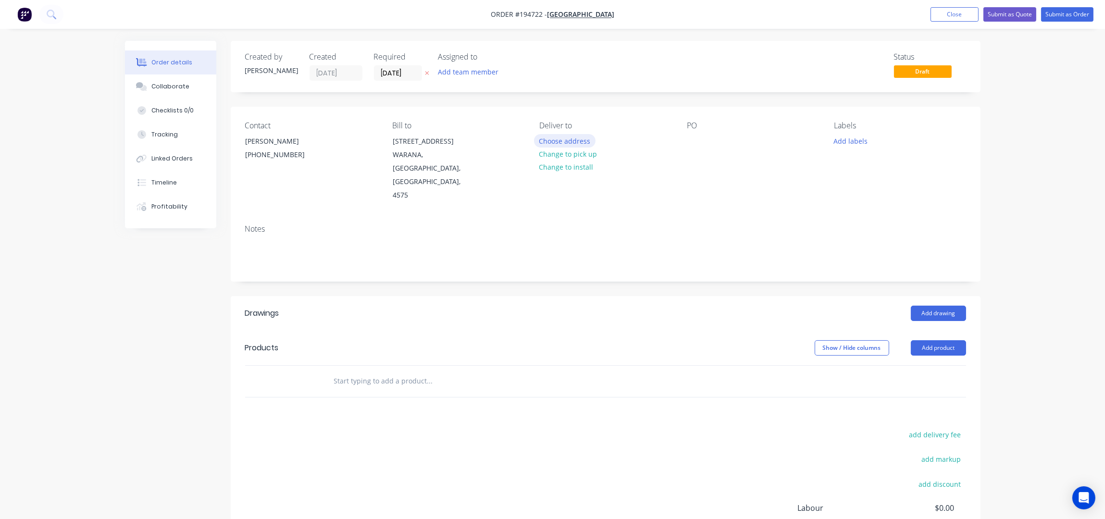
click at [578, 139] on button "Choose address" at bounding box center [565, 140] width 62 height 13
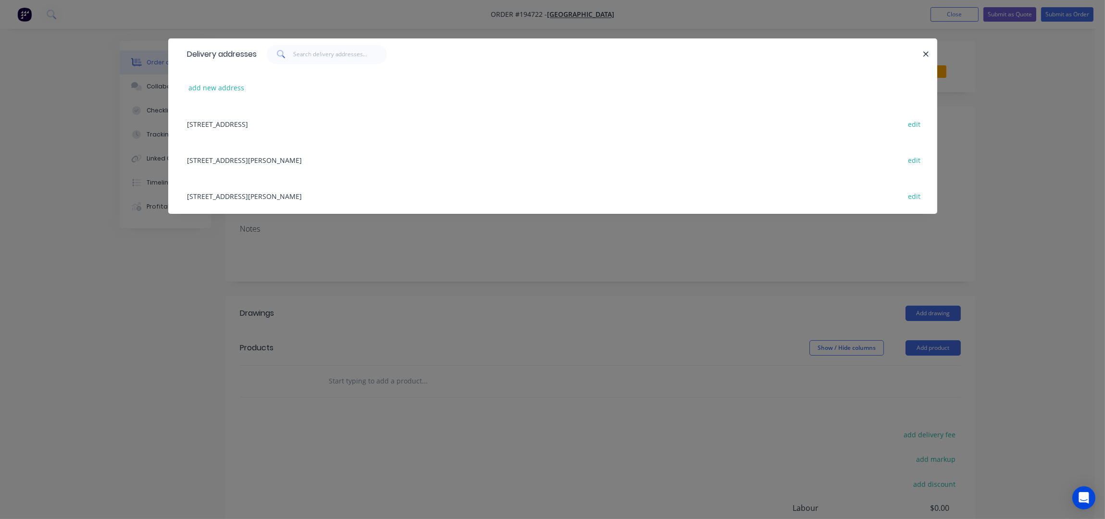
click at [266, 167] on div "28 RON PARKINSON CR, (STORE), BELLS CREEK, Queensland, Australia, 4551 edit" at bounding box center [553, 160] width 740 height 36
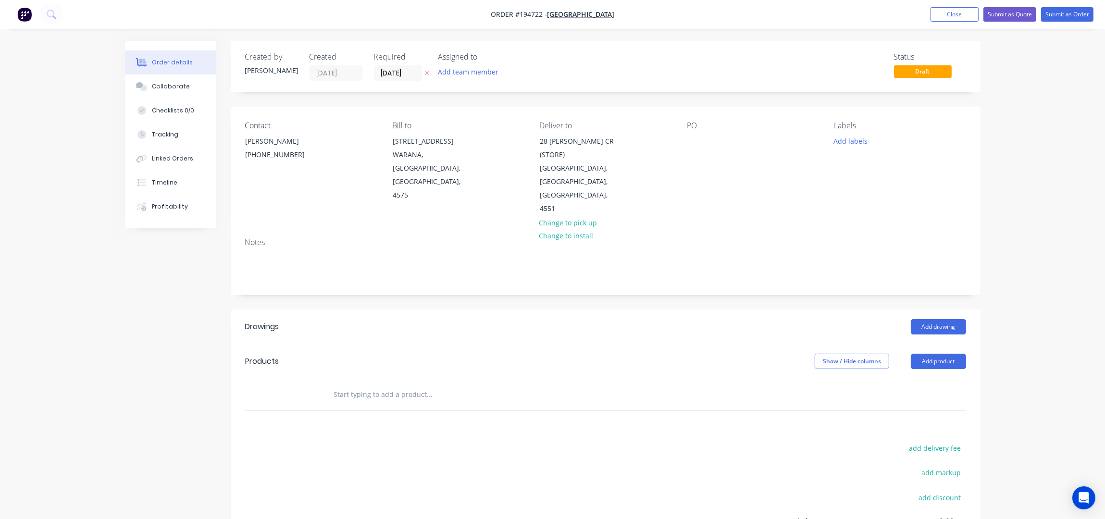
click at [703, 140] on div "PO" at bounding box center [753, 168] width 132 height 95
click at [694, 145] on div at bounding box center [694, 141] width 15 height 14
click at [694, 142] on div at bounding box center [694, 141] width 15 height 14
click at [706, 146] on div "162" at bounding box center [700, 141] width 27 height 14
drag, startPoint x: 737, startPoint y: 187, endPoint x: 773, endPoint y: 176, distance: 37.6
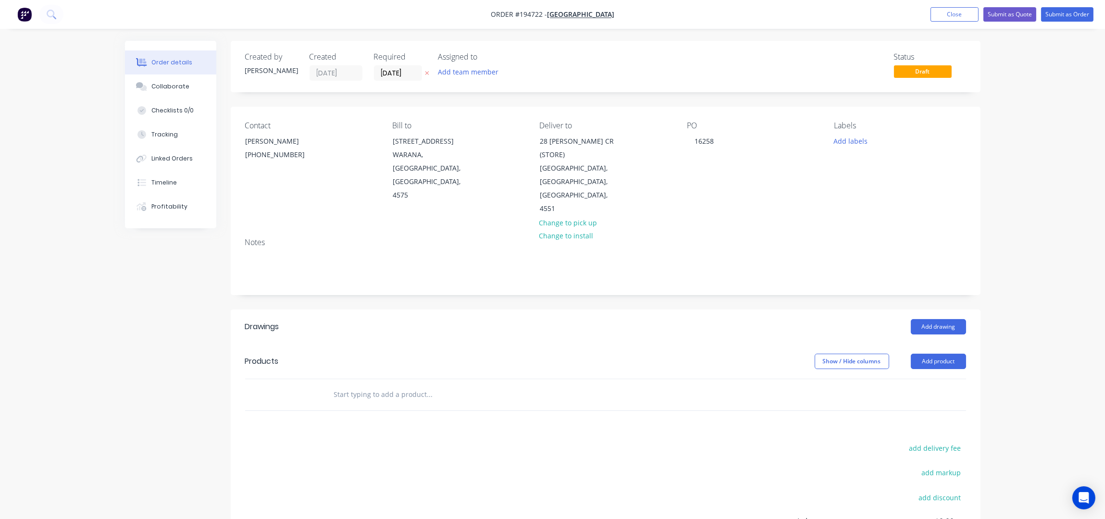
click at [737, 187] on div "PO 16258" at bounding box center [753, 168] width 132 height 95
click at [946, 354] on button "Add product" at bounding box center [938, 361] width 55 height 15
drag, startPoint x: 954, startPoint y: 360, endPoint x: 960, endPoint y: 366, distance: 8.5
click at [960, 376] on button "Product catalogue" at bounding box center [920, 385] width 91 height 19
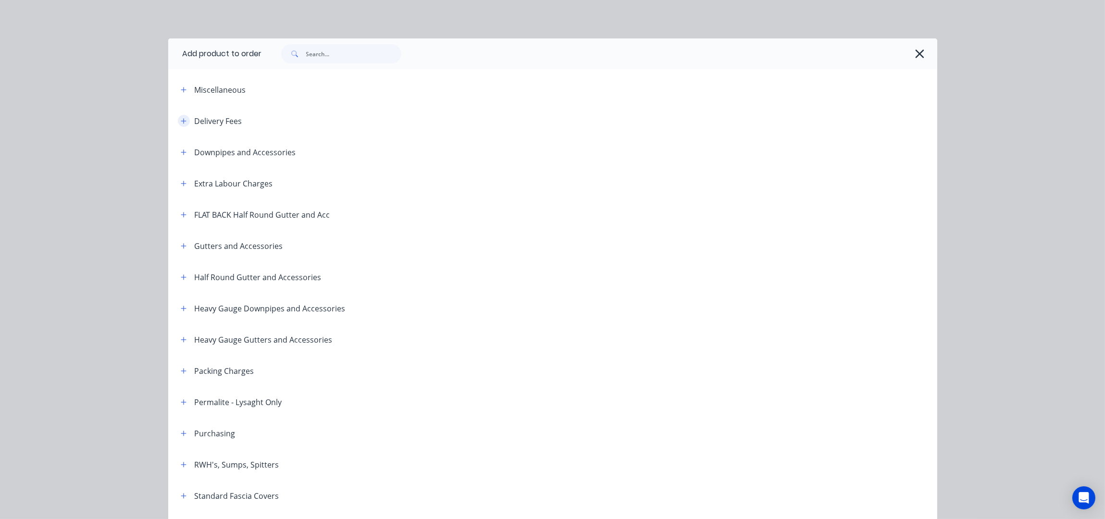
click at [181, 124] on icon "button" at bounding box center [184, 121] width 6 height 7
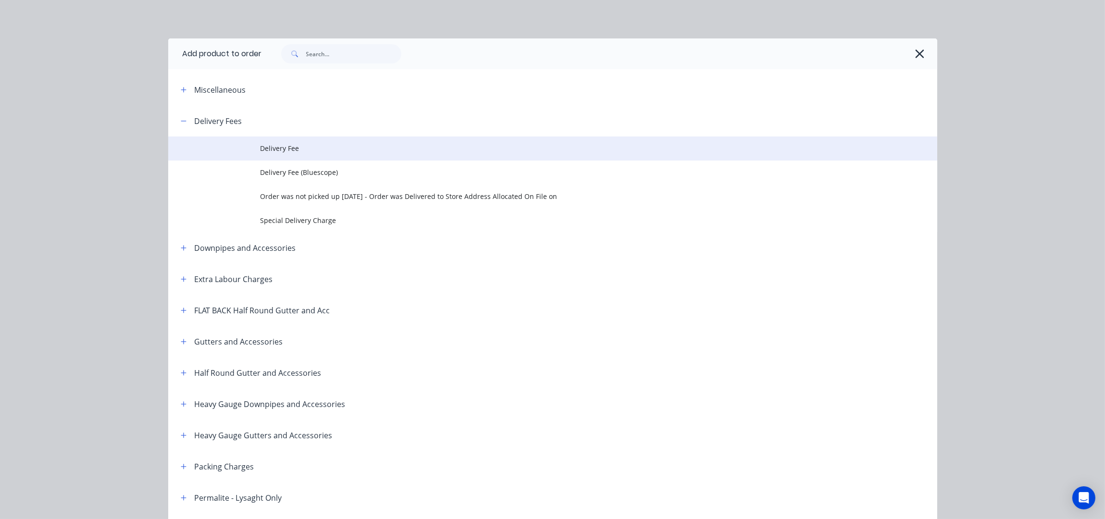
click at [298, 145] on span "Delivery Fee" at bounding box center [531, 148] width 541 height 10
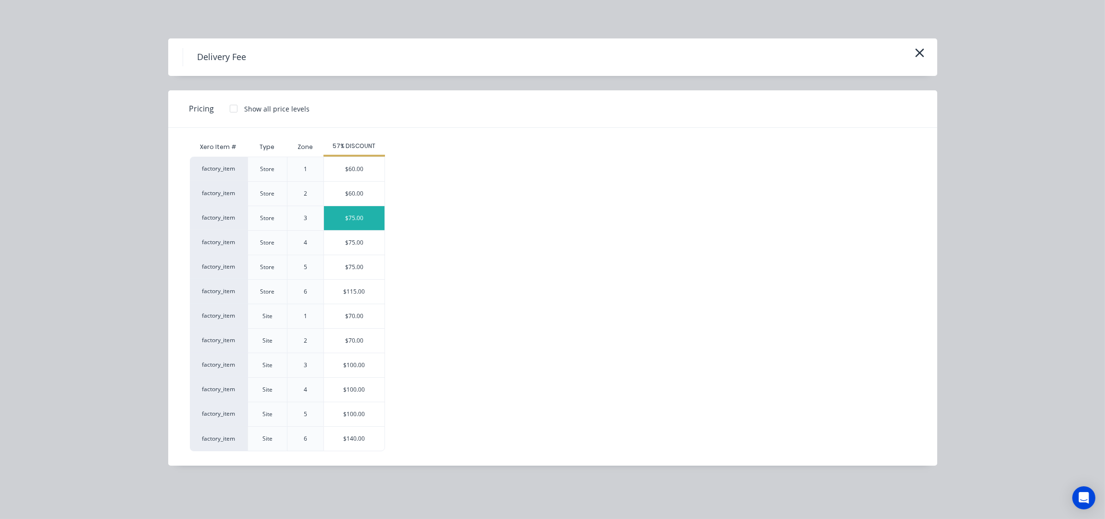
click at [372, 220] on div "$75.00" at bounding box center [354, 218] width 61 height 24
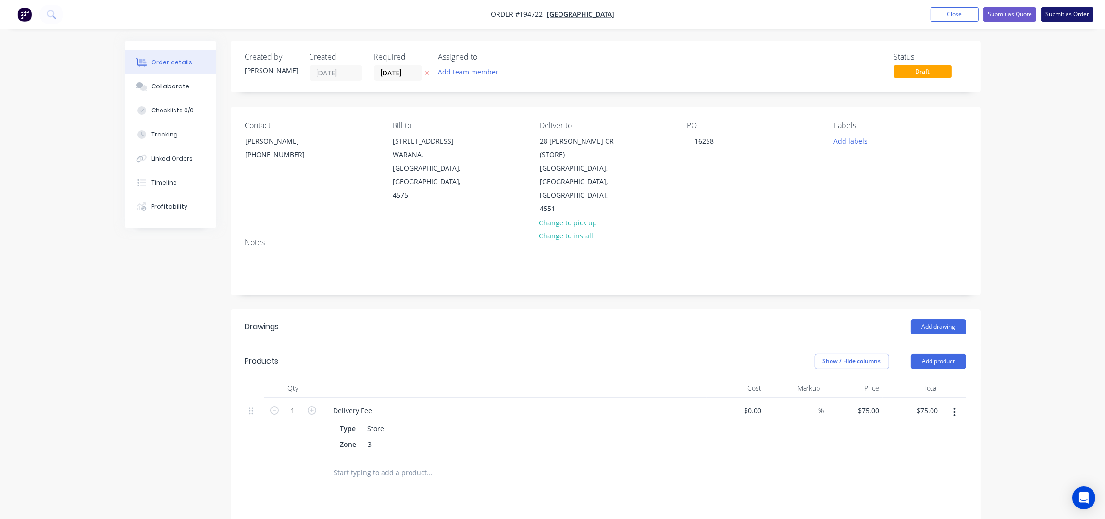
click at [1050, 9] on button "Submit as Order" at bounding box center [1067, 14] width 52 height 14
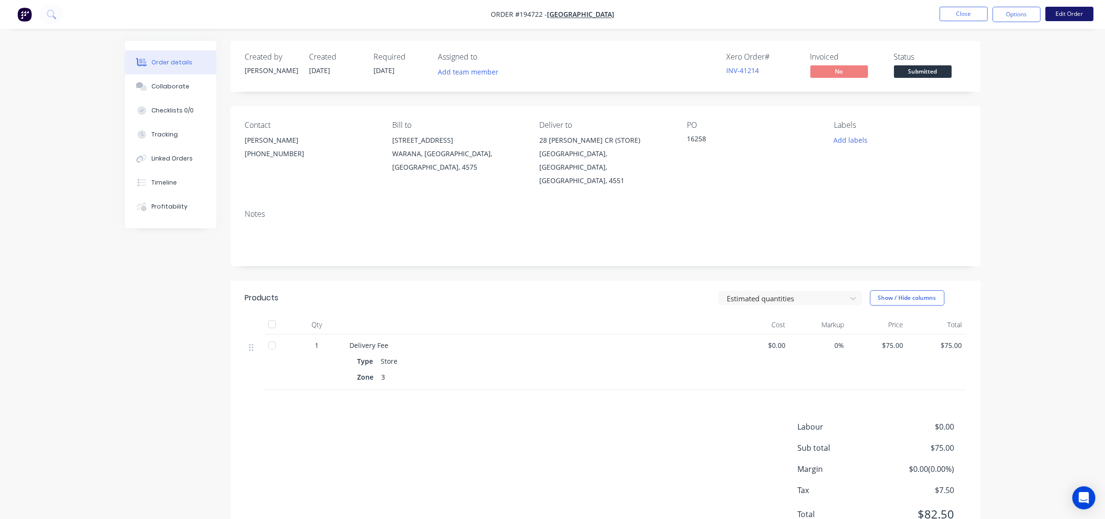
click at [1069, 13] on button "Edit Order" at bounding box center [1069, 14] width 48 height 14
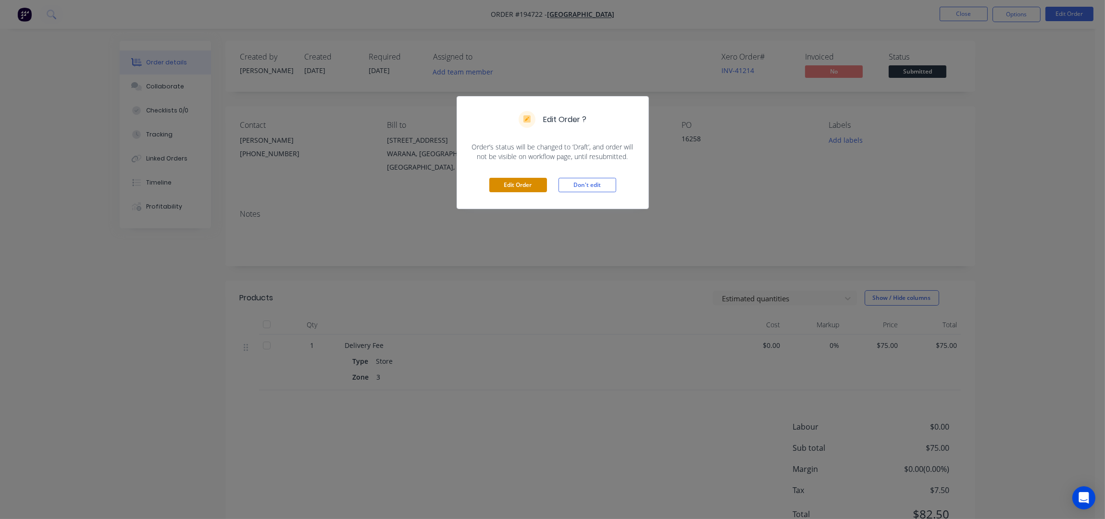
click at [522, 183] on button "Edit Order" at bounding box center [518, 185] width 58 height 14
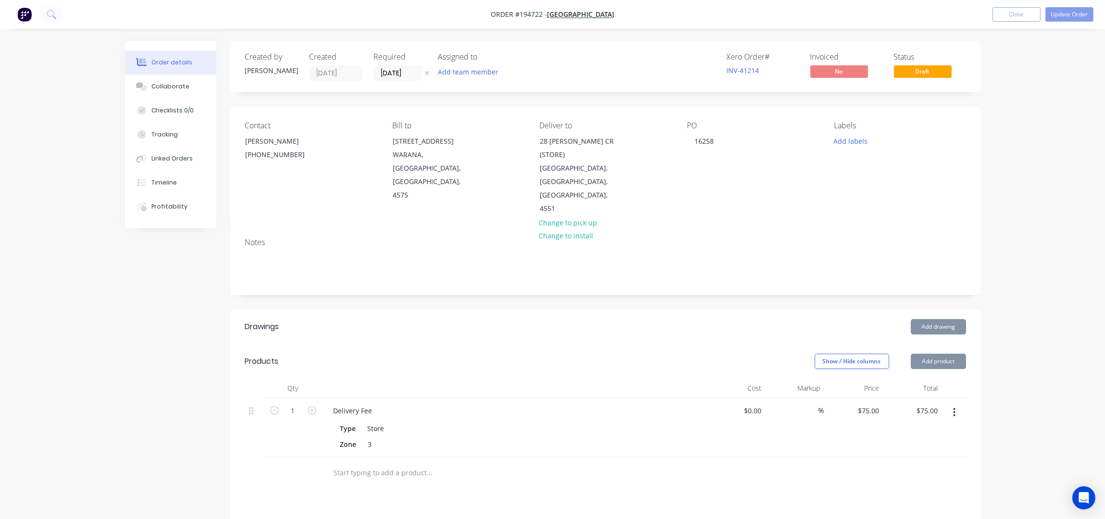
scroll to position [63, 0]
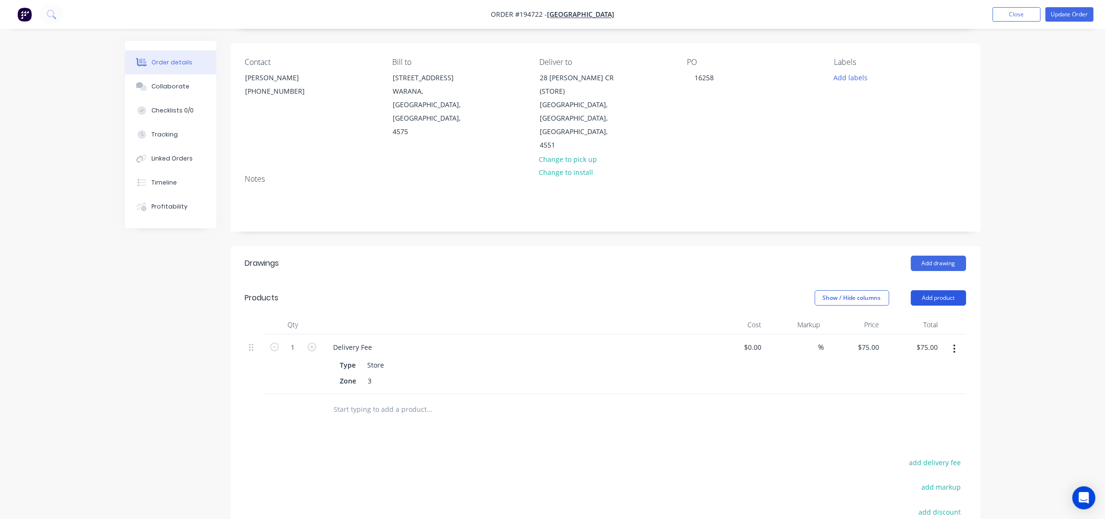
click at [937, 290] on button "Add product" at bounding box center [938, 297] width 55 height 15
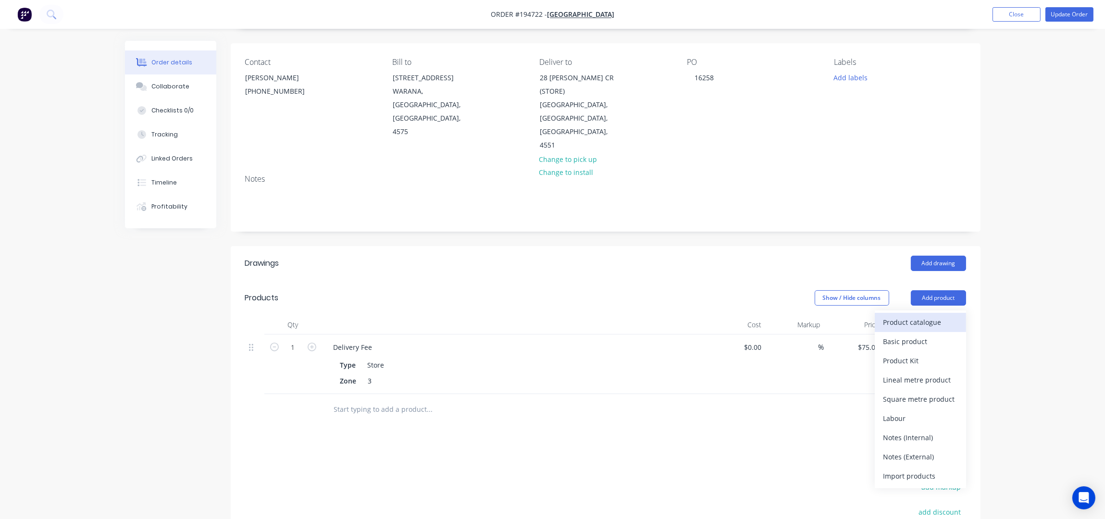
click at [941, 315] on div "Product catalogue" at bounding box center [920, 322] width 74 height 14
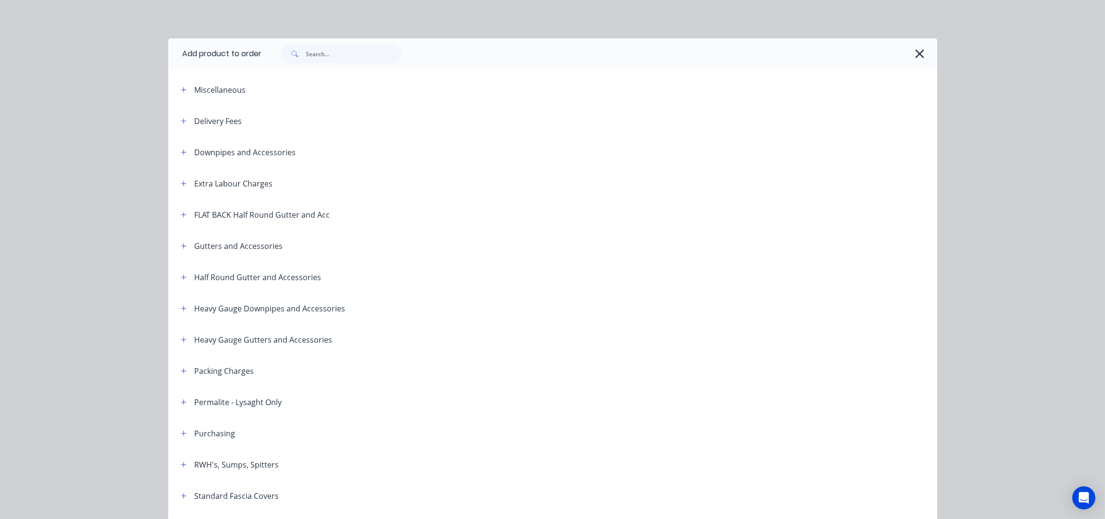
scroll to position [0, 0]
click at [181, 152] on button "button" at bounding box center [184, 152] width 12 height 12
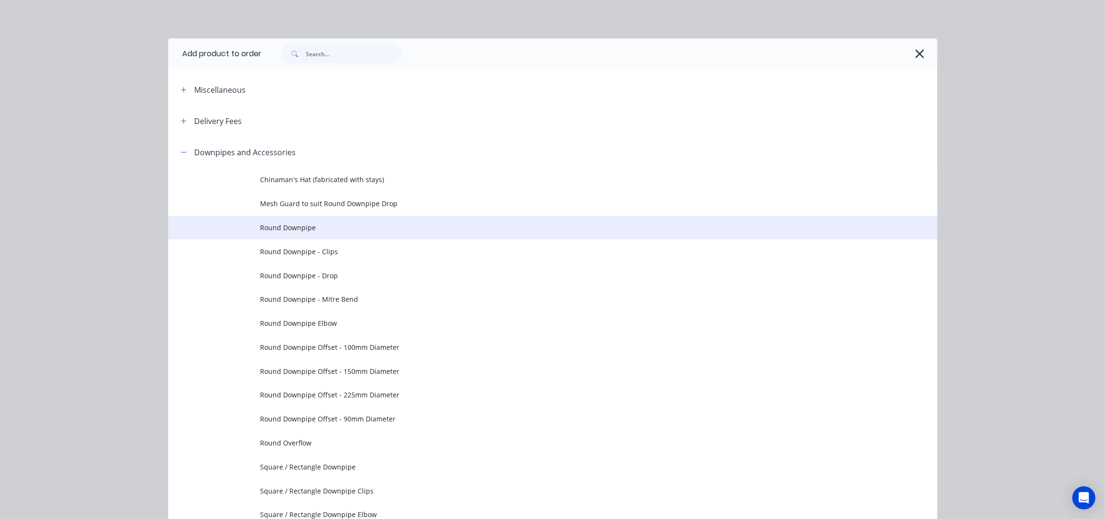
click at [311, 230] on span "Round Downpipe" at bounding box center [531, 228] width 541 height 10
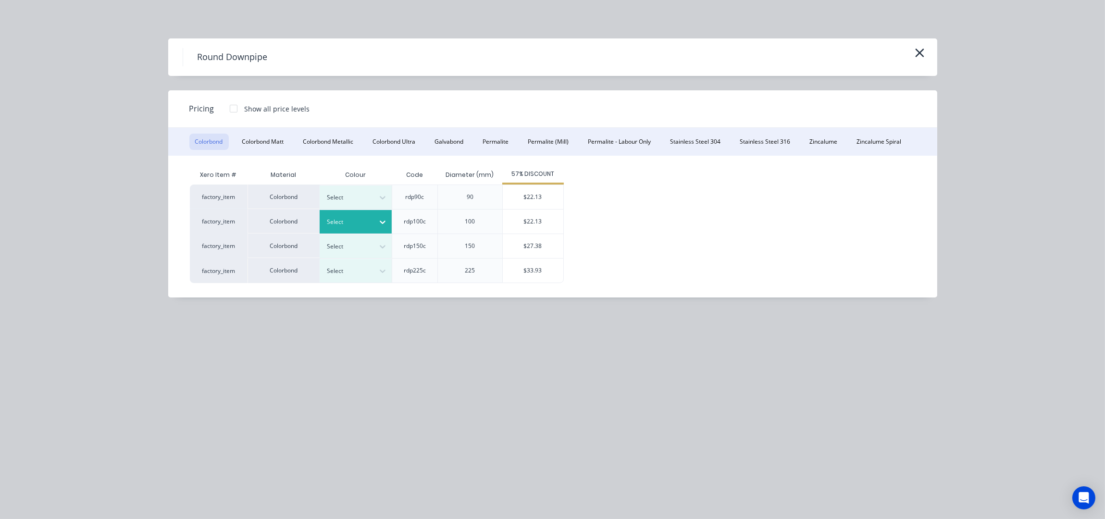
click at [351, 222] on div at bounding box center [348, 222] width 43 height 11
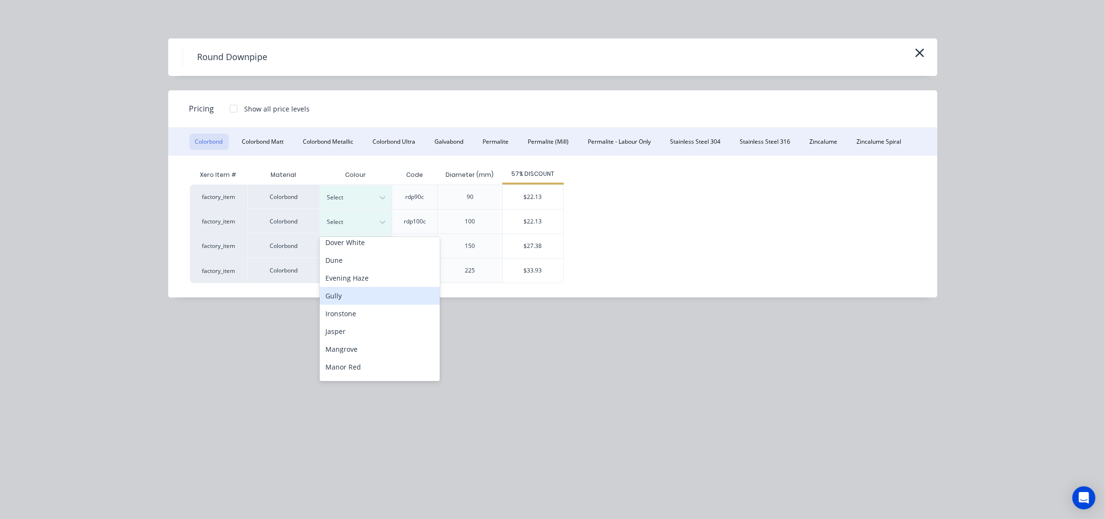
scroll to position [256, 0]
click at [357, 281] on div "Pale Eucalypt" at bounding box center [380, 276] width 120 height 18
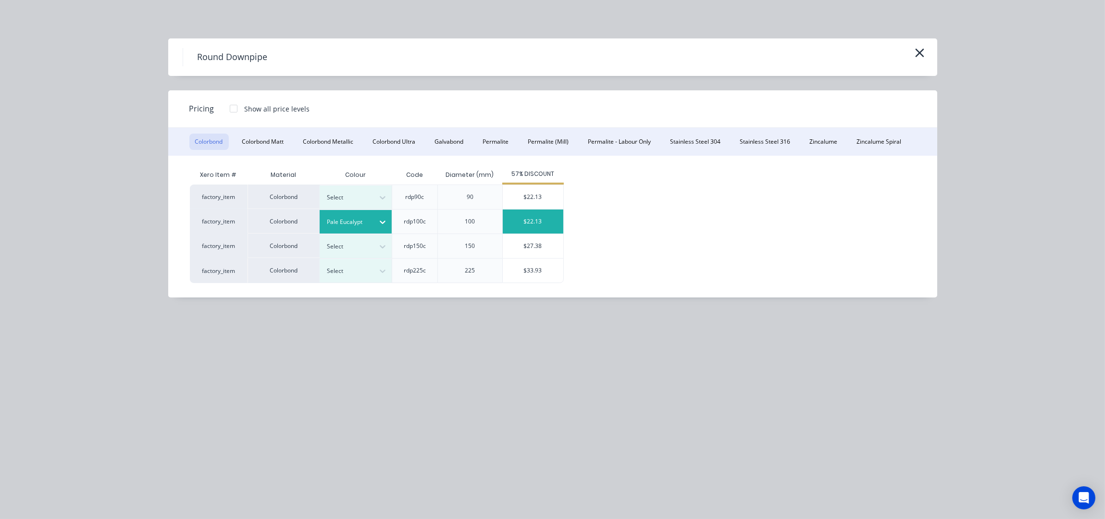
click at [538, 225] on div "$22.13" at bounding box center [533, 222] width 61 height 24
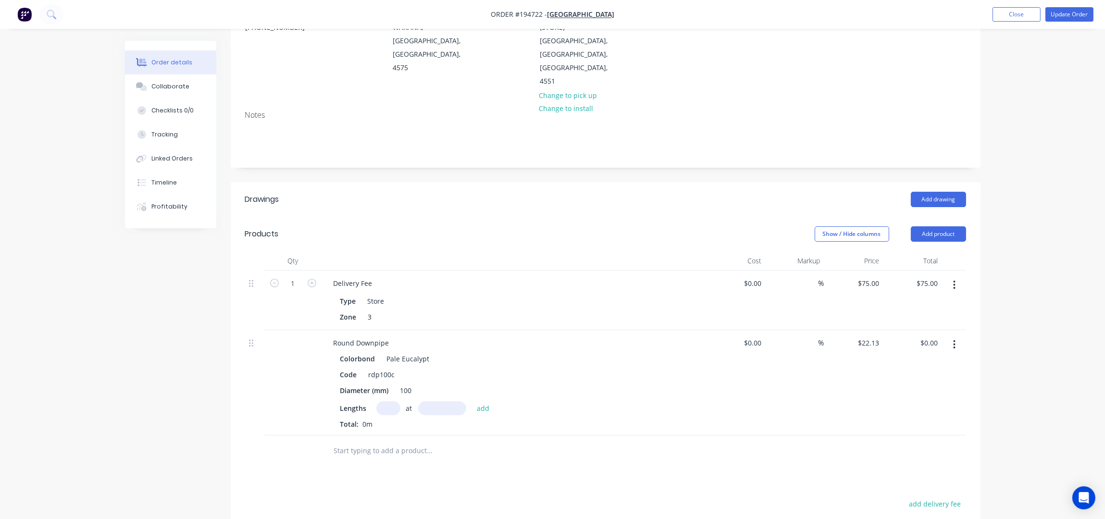
scroll to position [128, 0]
click at [388, 401] on input "text" at bounding box center [388, 408] width 24 height 14
type input "2"
type input "2400"
click at [472, 401] on button "add" at bounding box center [483, 407] width 23 height 13
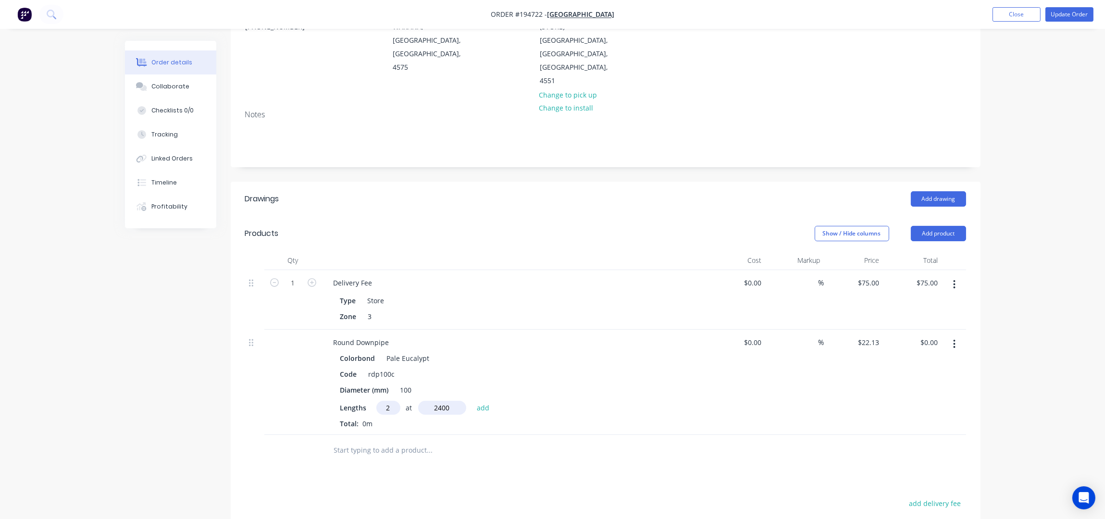
type input "$106.22"
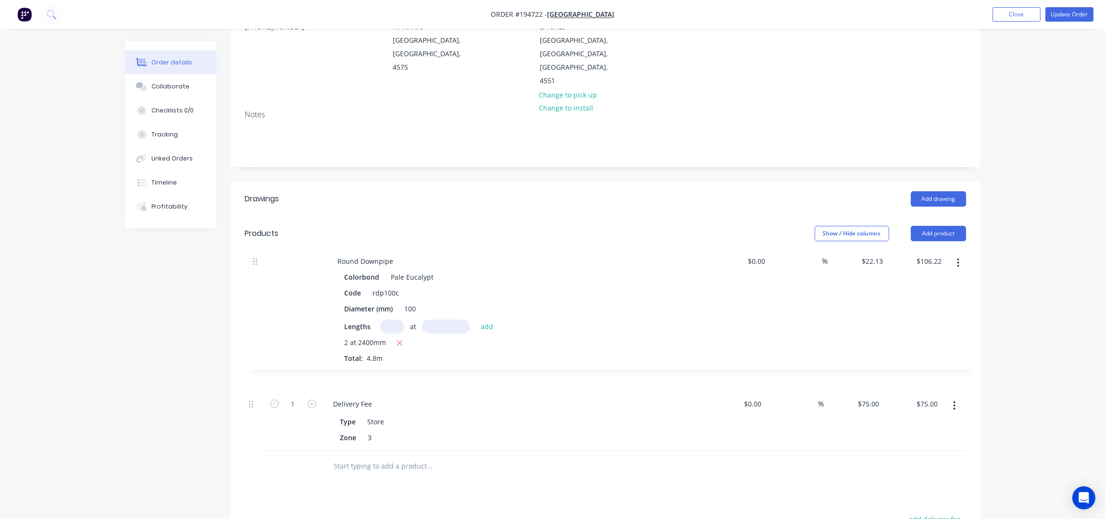
drag, startPoint x: 250, startPoint y: 328, endPoint x: 314, endPoint y: 263, distance: 91.4
click at [255, 255] on div "Qty Cost Markup Price Total 1 Delivery Fee Type Store Zone 3 $0.00 $0.00 % $75.…" at bounding box center [605, 351] width 721 height 200
click at [491, 216] on header "Products Show / Hide columns Add product" at bounding box center [606, 233] width 750 height 35
click at [570, 191] on div "Add drawing" at bounding box center [682, 198] width 568 height 15
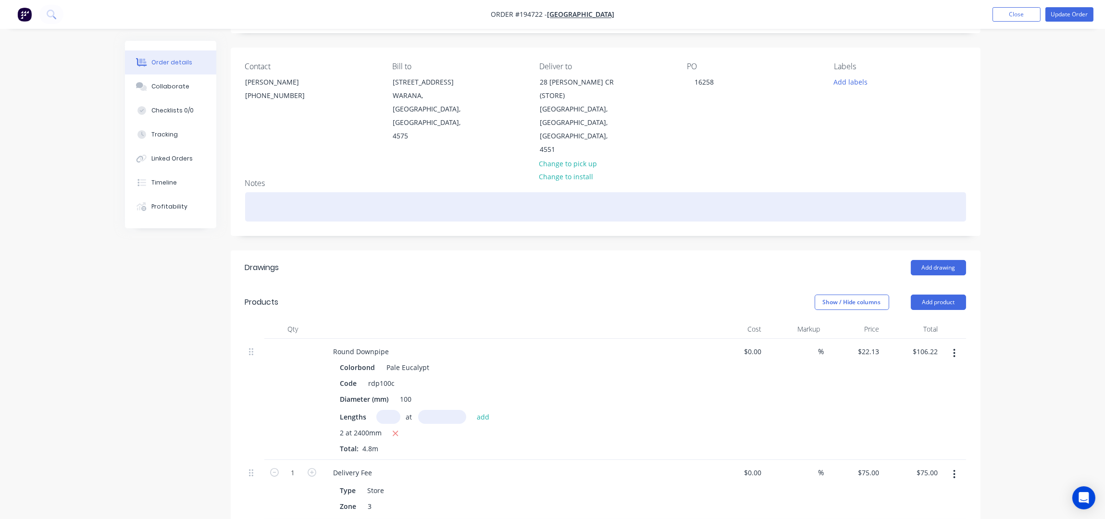
scroll to position [0, 0]
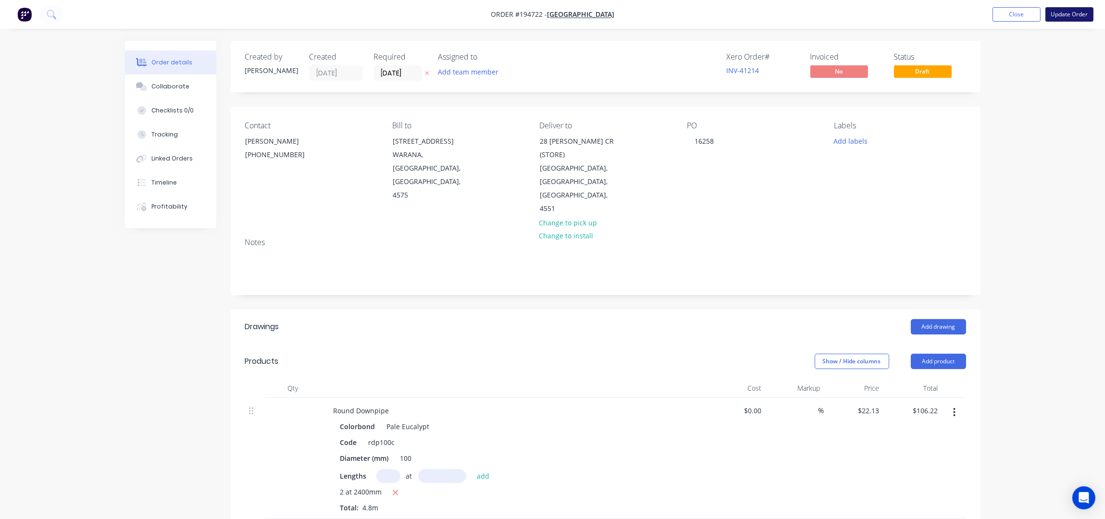
click at [1066, 15] on button "Update Order" at bounding box center [1069, 14] width 48 height 14
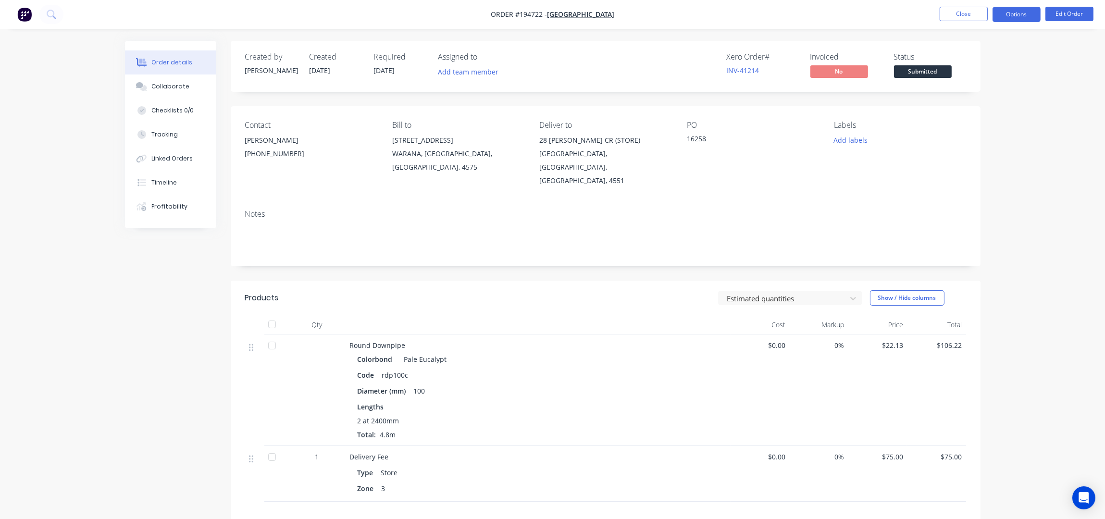
click at [1030, 9] on button "Options" at bounding box center [1017, 14] width 48 height 15
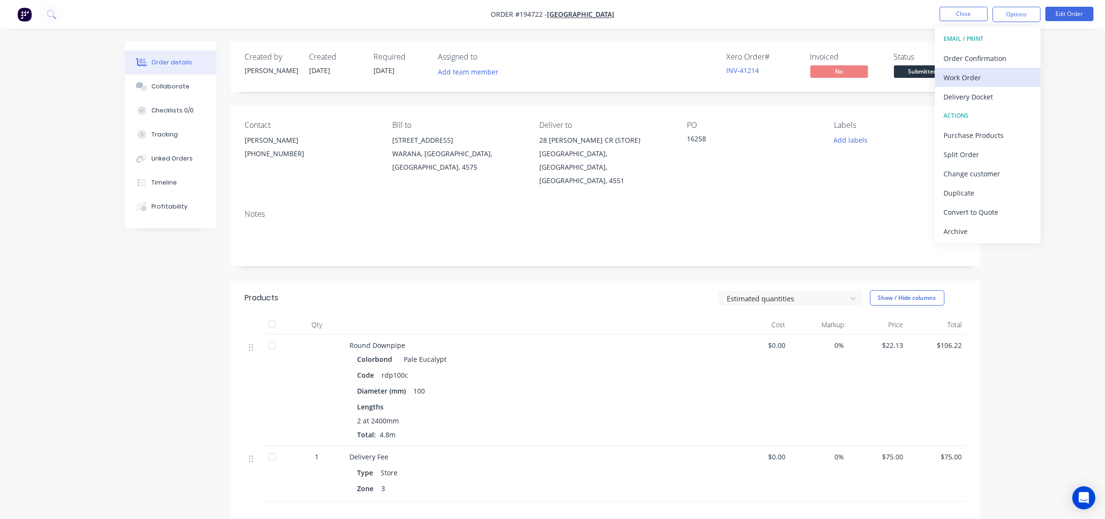
click at [984, 76] on div "Work Order" at bounding box center [988, 78] width 88 height 14
click at [993, 92] on div "Without pricing" at bounding box center [988, 97] width 88 height 14
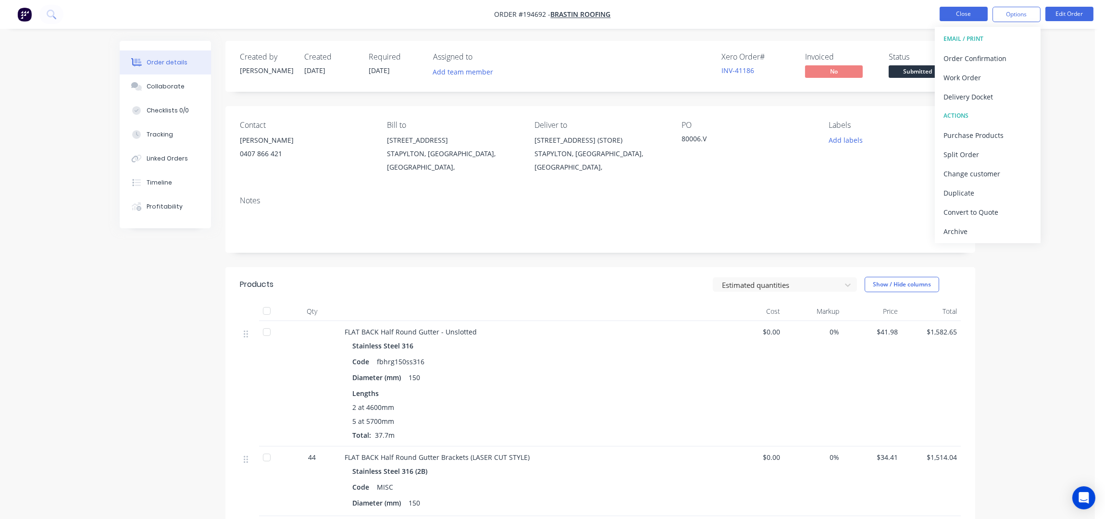
click at [958, 19] on button "Close" at bounding box center [964, 14] width 48 height 14
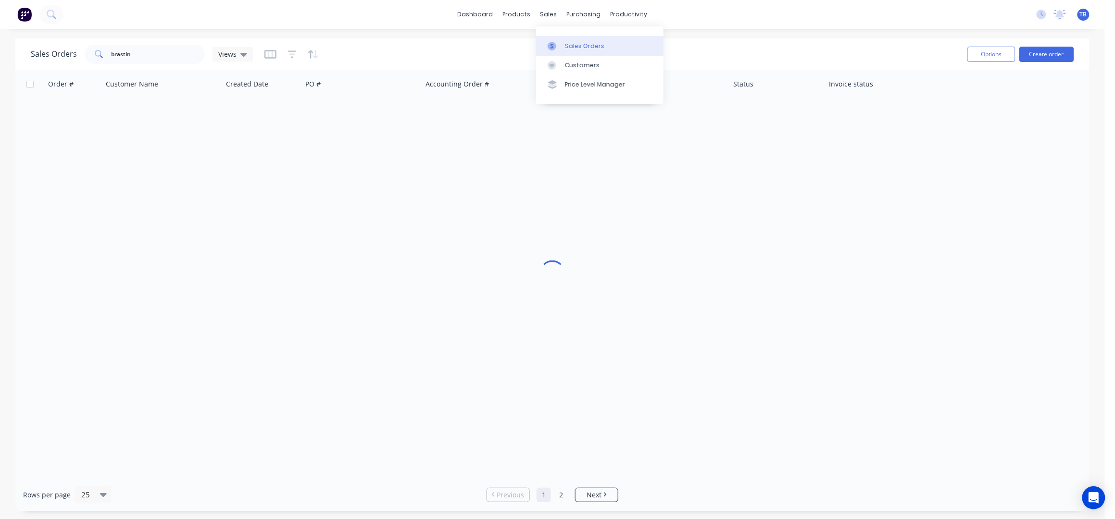
click at [575, 42] on div "Sales Orders" at bounding box center [584, 46] width 39 height 9
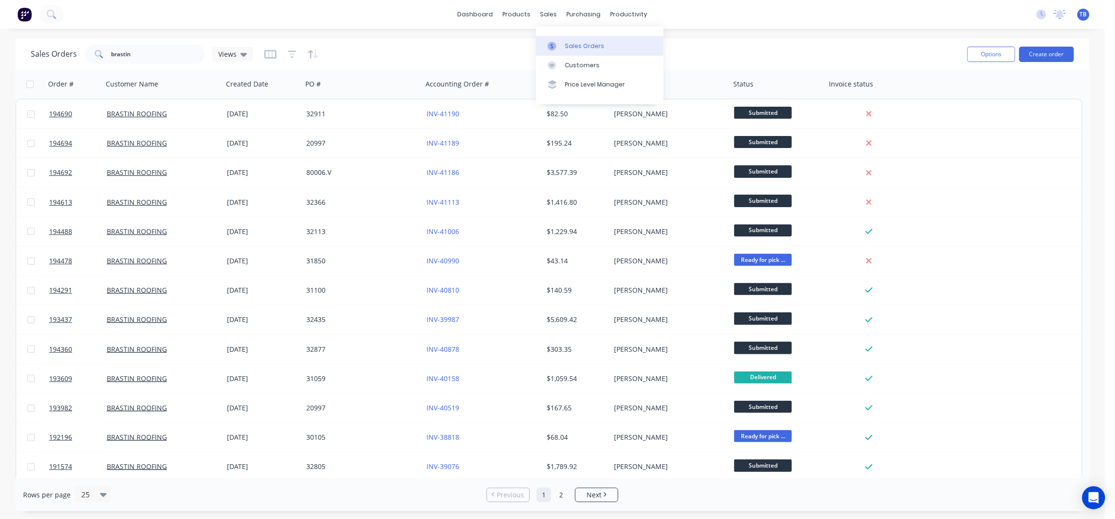
drag, startPoint x: 577, startPoint y: 37, endPoint x: 591, endPoint y: 43, distance: 14.6
click at [577, 37] on link "Sales Orders" at bounding box center [599, 45] width 127 height 19
click at [1028, 53] on button "Create order" at bounding box center [1046, 54] width 55 height 15
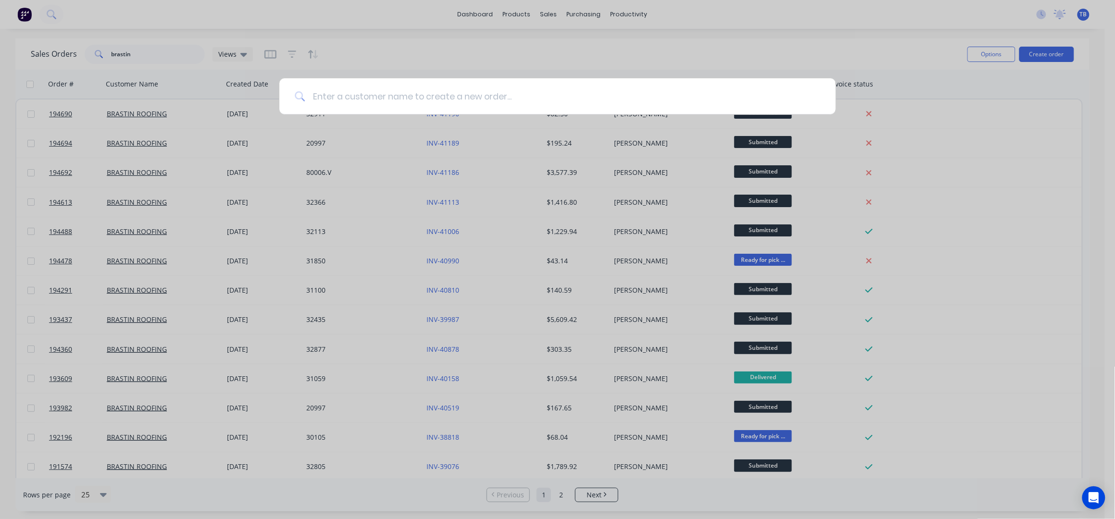
click at [385, 95] on input at bounding box center [562, 96] width 515 height 36
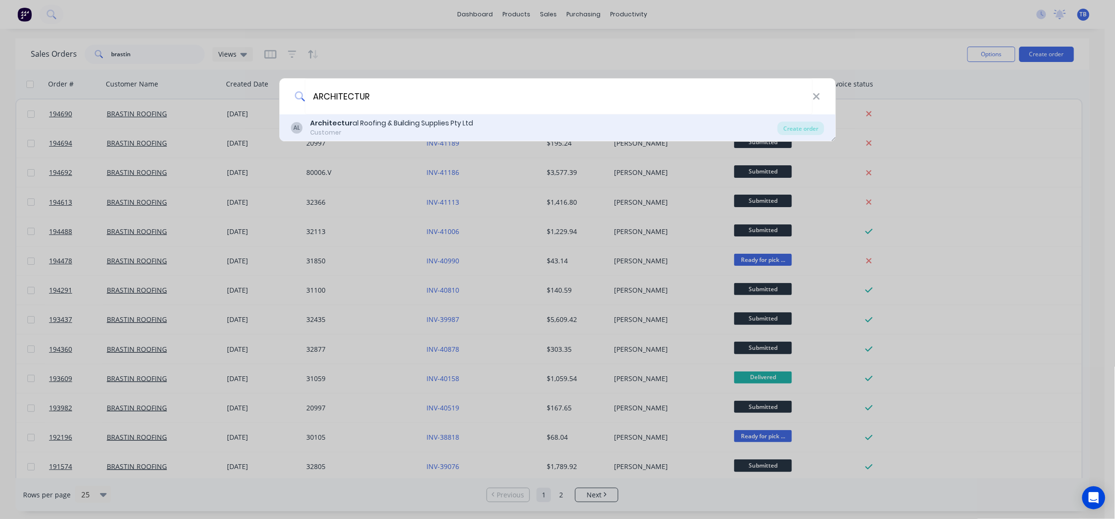
type input "ARCHITECTUR"
click at [369, 125] on div "Architectur al Roofing & Building Supplies Pty Ltd" at bounding box center [391, 123] width 163 height 10
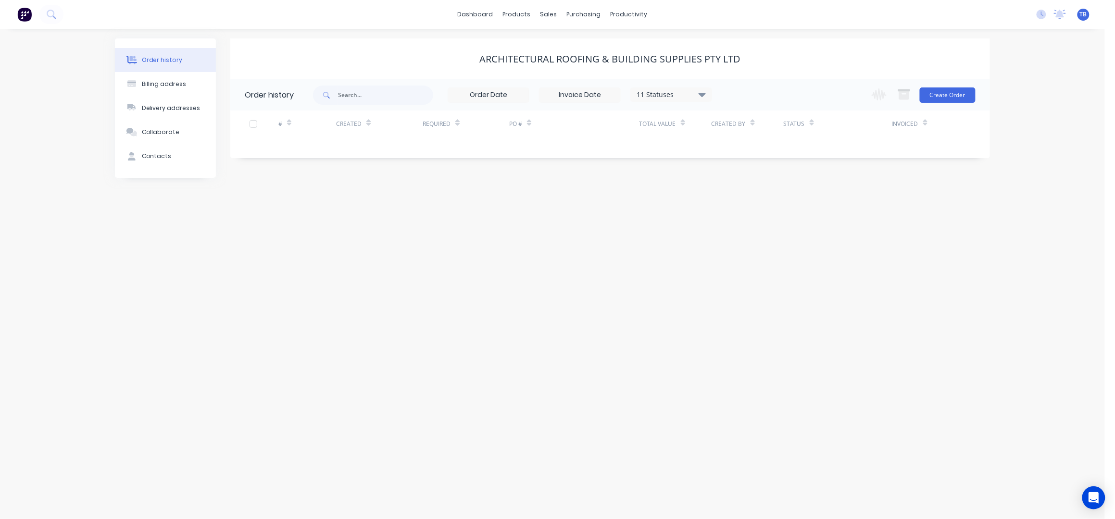
click at [941, 103] on div "Change order status Submitted Manufactured Ready for pick up Slitting Delivered…" at bounding box center [921, 94] width 110 height 31
click at [942, 100] on button "Create Order" at bounding box center [948, 94] width 56 height 15
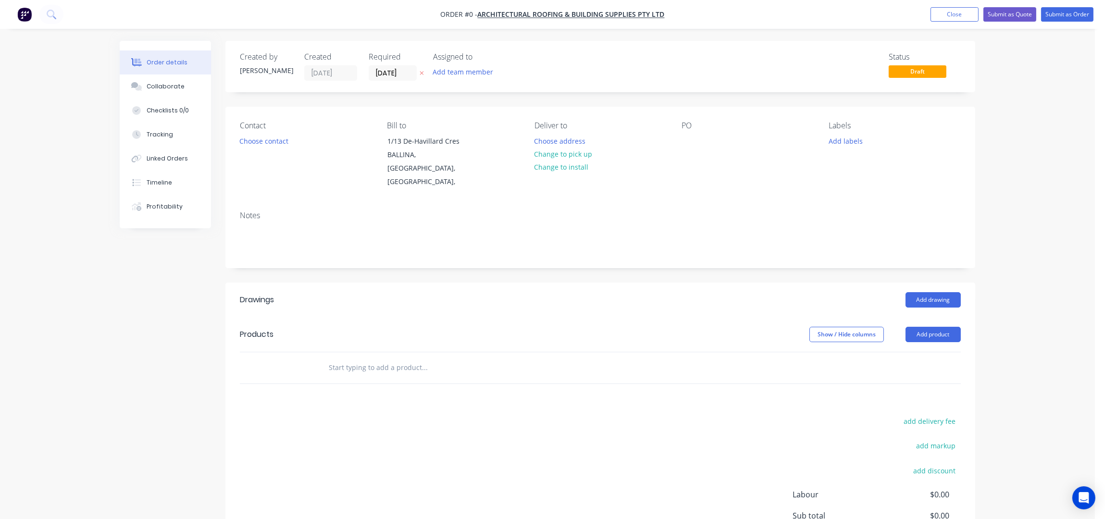
click at [384, 66] on label "[DATE]" at bounding box center [393, 72] width 48 height 15
click at [384, 66] on input "[DATE]" at bounding box center [392, 73] width 47 height 14
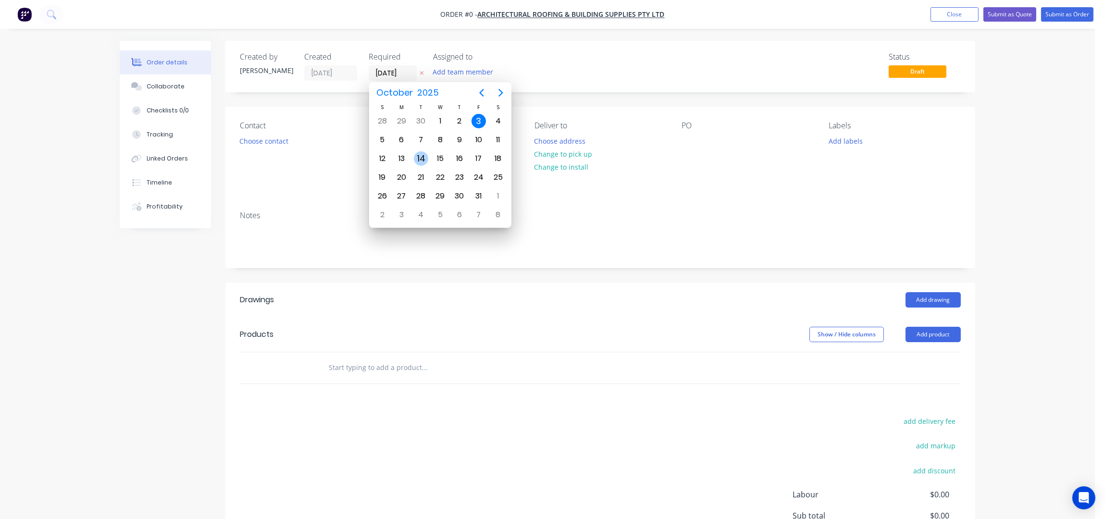
click at [423, 157] on div "14" at bounding box center [421, 158] width 14 height 14
type input "14/10/25"
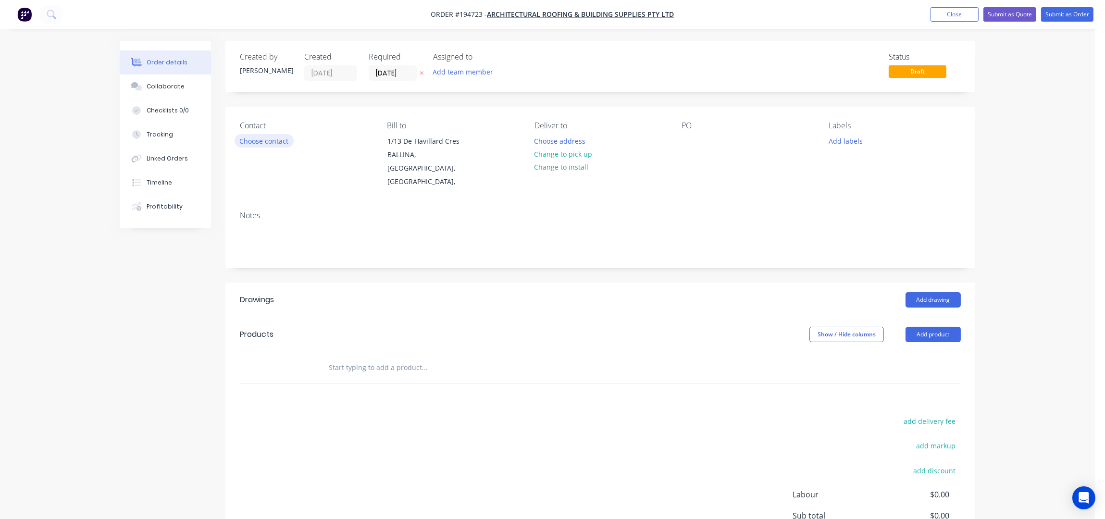
click at [269, 142] on button "Choose contact" at bounding box center [264, 140] width 59 height 13
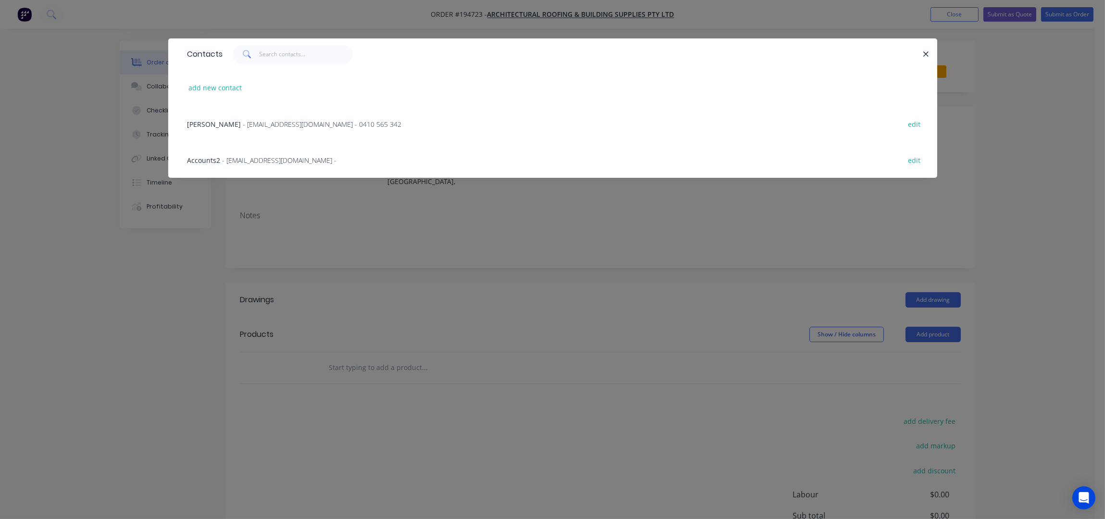
click at [250, 130] on div "Mark Goodwin - sales@architecturalroofing.com.au - 0410 565 342 edit" at bounding box center [553, 124] width 740 height 36
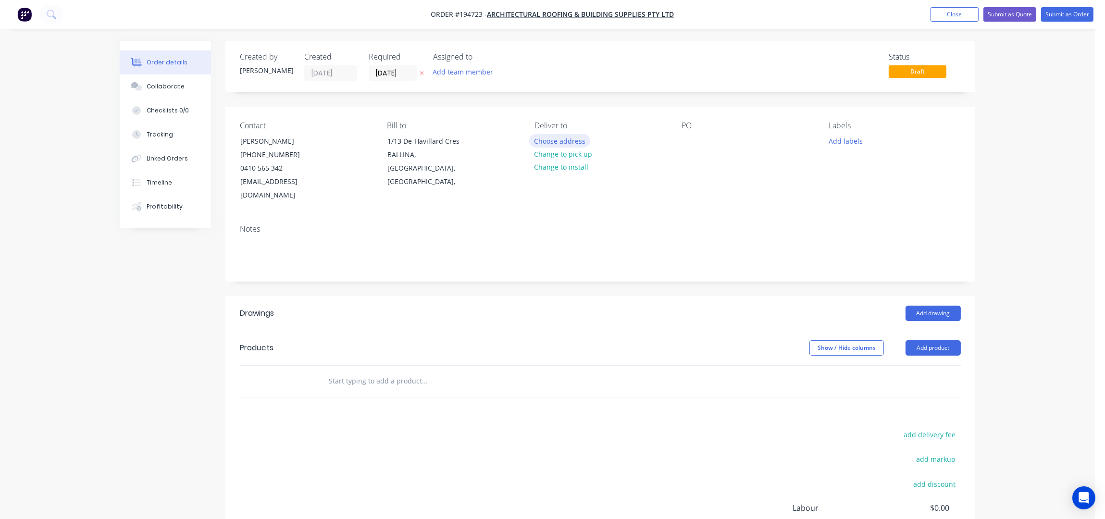
click at [560, 144] on button "Choose address" at bounding box center [560, 140] width 62 height 13
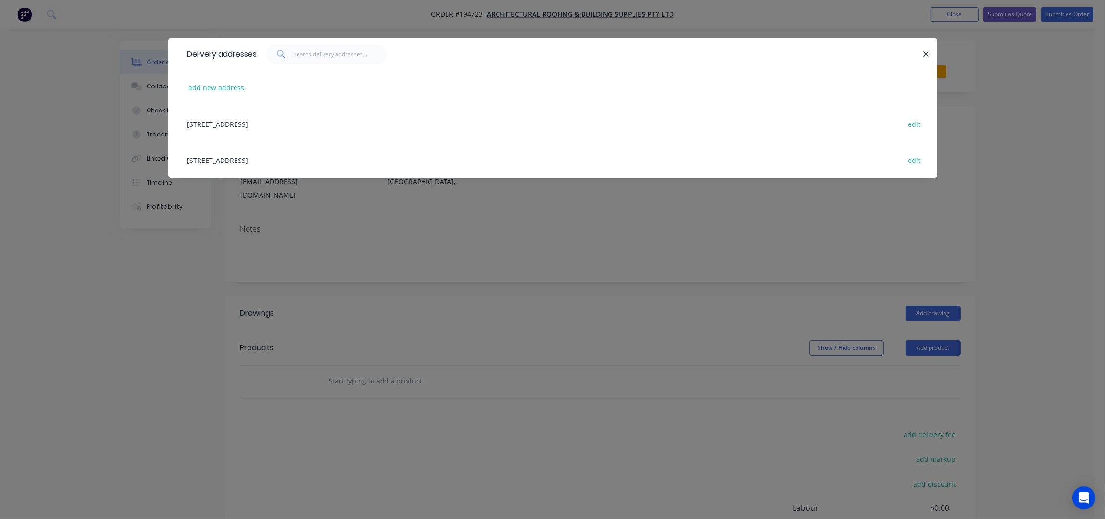
click at [230, 162] on div "1/13 DE-HAVILLARD CR, (STORE), BALLINA, New South Wales, Australia, 2478 edit" at bounding box center [553, 160] width 740 height 36
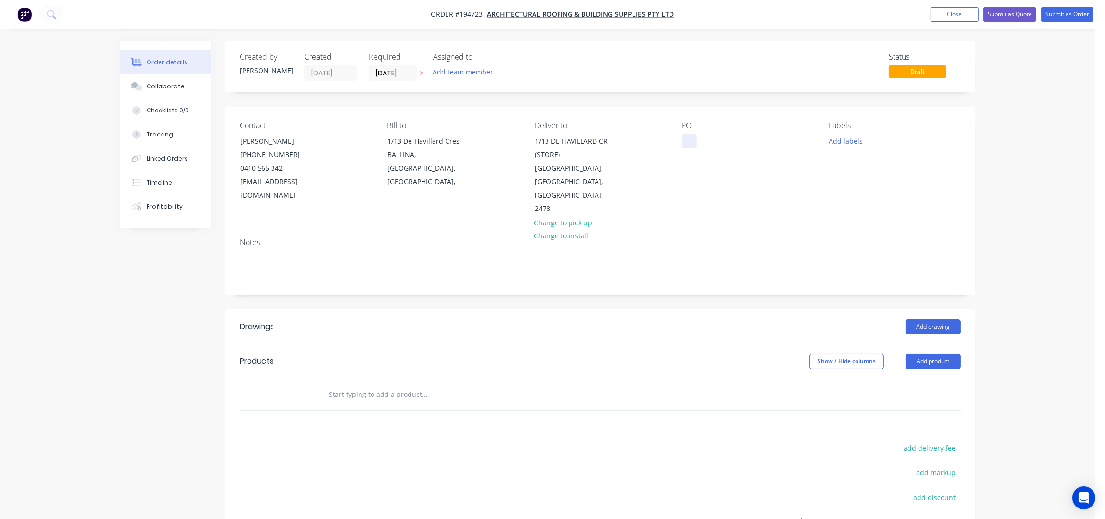
click at [692, 137] on div at bounding box center [689, 141] width 15 height 14
click at [759, 174] on div "PO 2919" at bounding box center [748, 168] width 132 height 95
click at [757, 171] on div "PO 2919" at bounding box center [748, 168] width 132 height 95
click at [1011, 210] on div "Order details Collaborate Checklists 0/0 Tracking Linked Orders Timeline Profit…" at bounding box center [547, 328] width 1095 height 656
click at [401, 385] on input "text" at bounding box center [424, 394] width 192 height 19
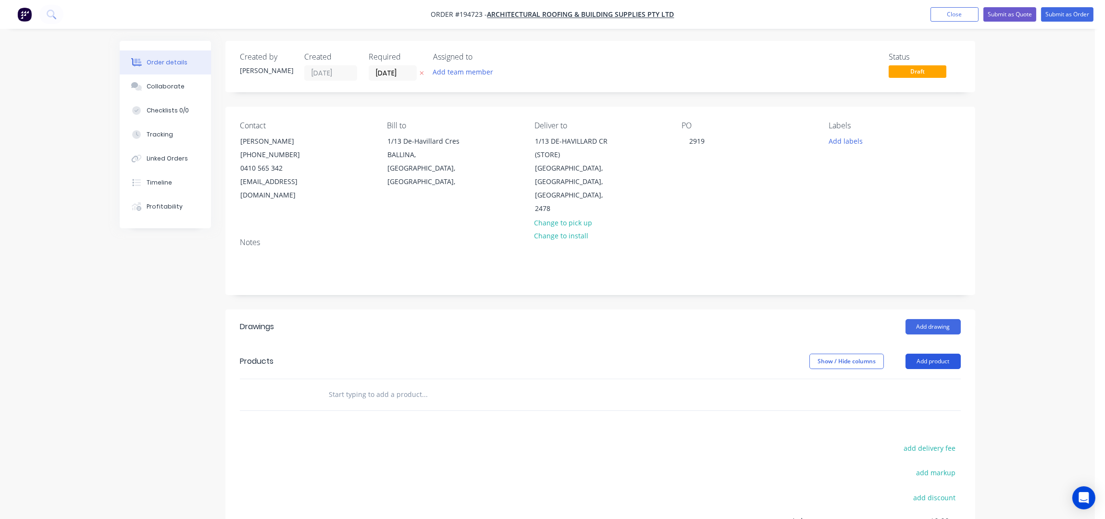
click at [950, 354] on button "Add product" at bounding box center [933, 361] width 55 height 15
click at [909, 398] on div "Basic product" at bounding box center [915, 405] width 74 height 14
click at [342, 404] on div at bounding box center [361, 411] width 80 height 14
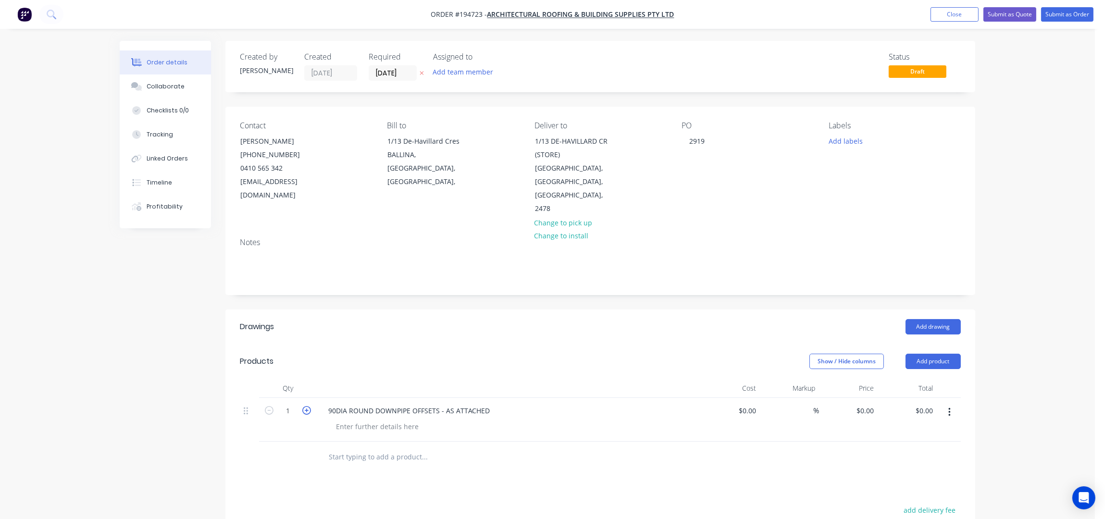
click at [305, 406] on icon "button" at bounding box center [306, 410] width 9 height 9
click at [272, 406] on icon "button" at bounding box center [269, 410] width 9 height 9
type input "3"
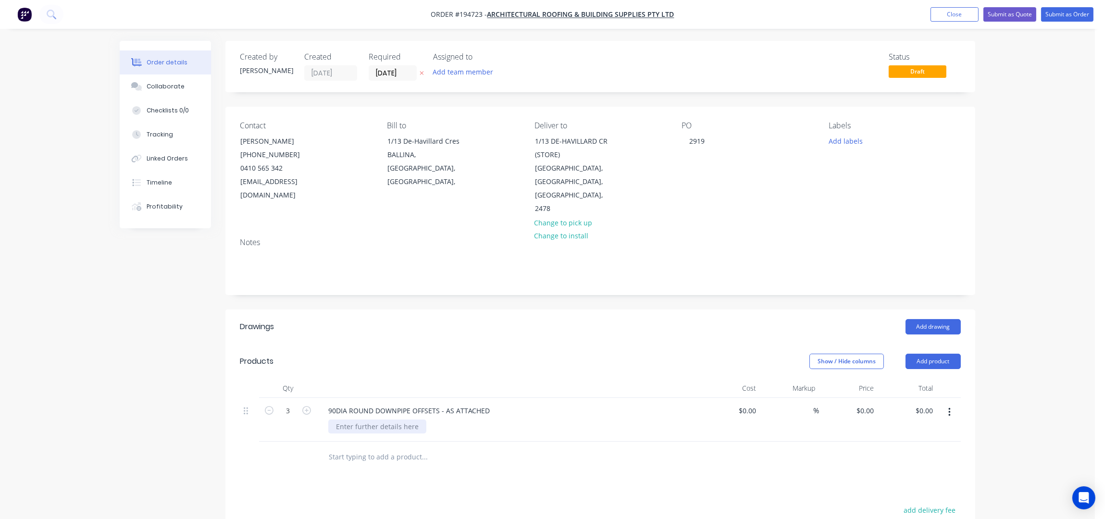
click at [361, 420] on div at bounding box center [377, 427] width 98 height 14
click at [952, 404] on button "button" at bounding box center [949, 412] width 23 height 17
click at [923, 431] on div "Duplicate" at bounding box center [915, 438] width 74 height 14
click at [942, 448] on button "button" at bounding box center [949, 456] width 23 height 17
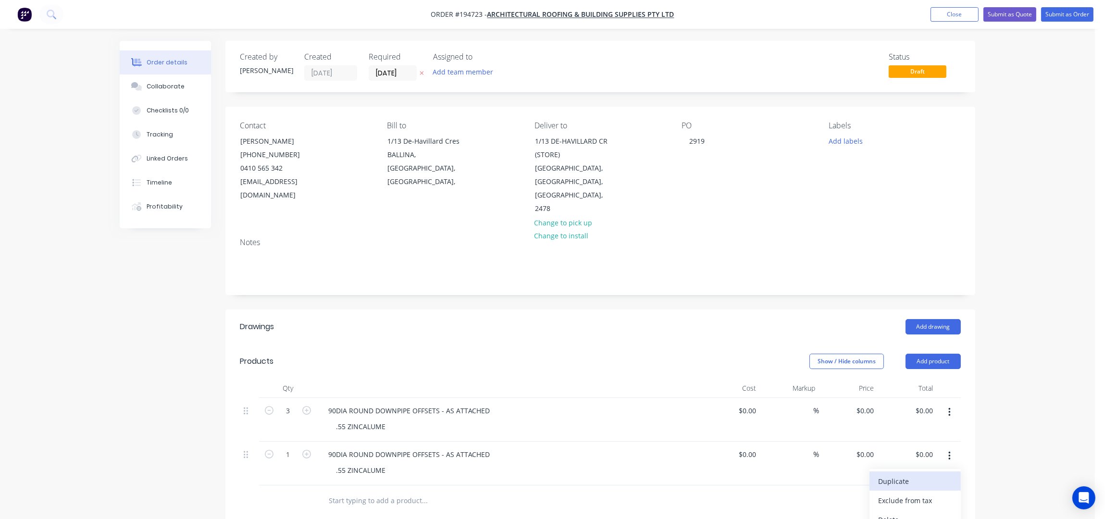
click at [935, 474] on div "Duplicate" at bounding box center [915, 481] width 74 height 14
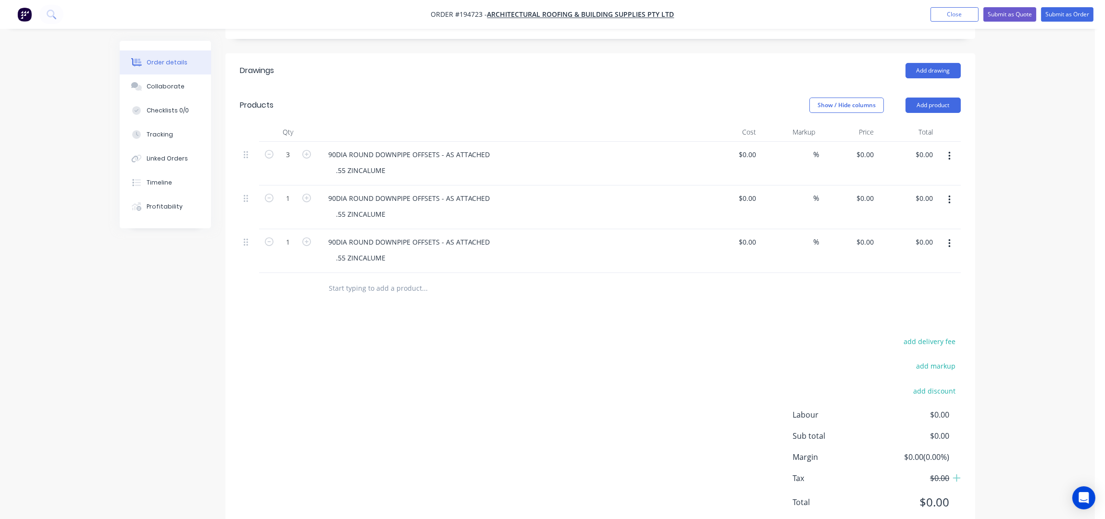
click at [949, 238] on icon "button" at bounding box center [949, 243] width 2 height 11
click at [933, 262] on div "Duplicate" at bounding box center [915, 269] width 74 height 14
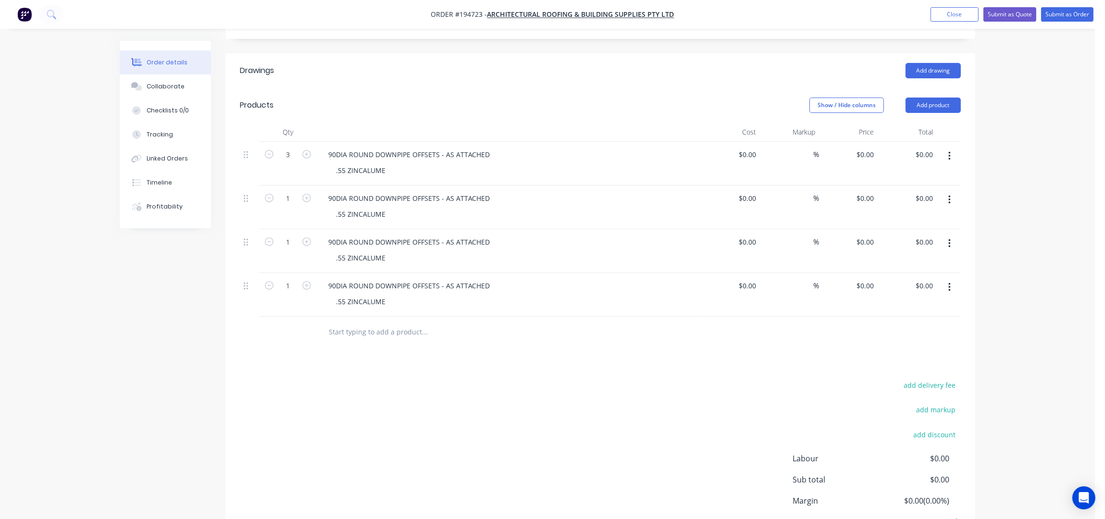
click at [946, 279] on button "button" at bounding box center [949, 287] width 23 height 17
click at [1083, 184] on div "Order details Collaborate Checklists 0/0 Tracking Linked Orders Timeline Profit…" at bounding box center [547, 168] width 1095 height 849
click at [949, 283] on icon "button" at bounding box center [949, 287] width 2 height 9
click at [909, 306] on div "Duplicate" at bounding box center [915, 313] width 74 height 14
click at [595, 467] on div "add delivery fee add markup add discount Labour $0.00 Sub total $0.00 Margin $0…" at bounding box center [600, 516] width 721 height 186
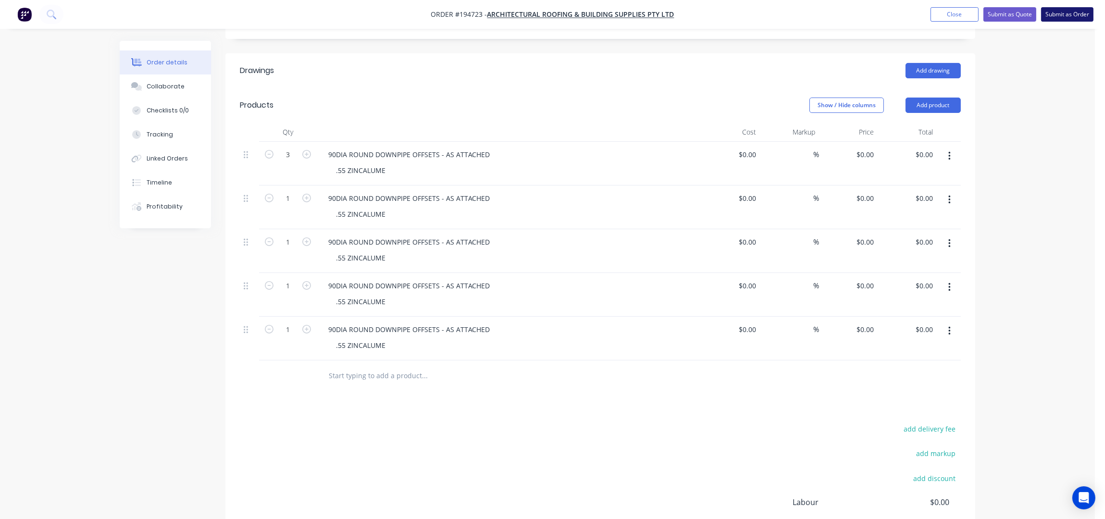
click at [1076, 19] on button "Submit as Order" at bounding box center [1067, 14] width 52 height 14
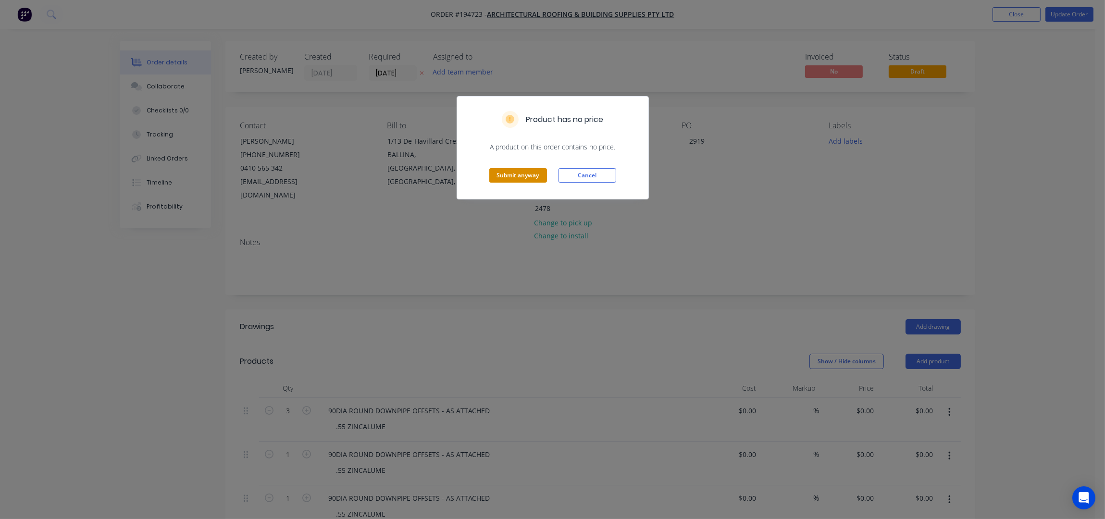
click at [512, 176] on button "Submit anyway" at bounding box center [518, 175] width 58 height 14
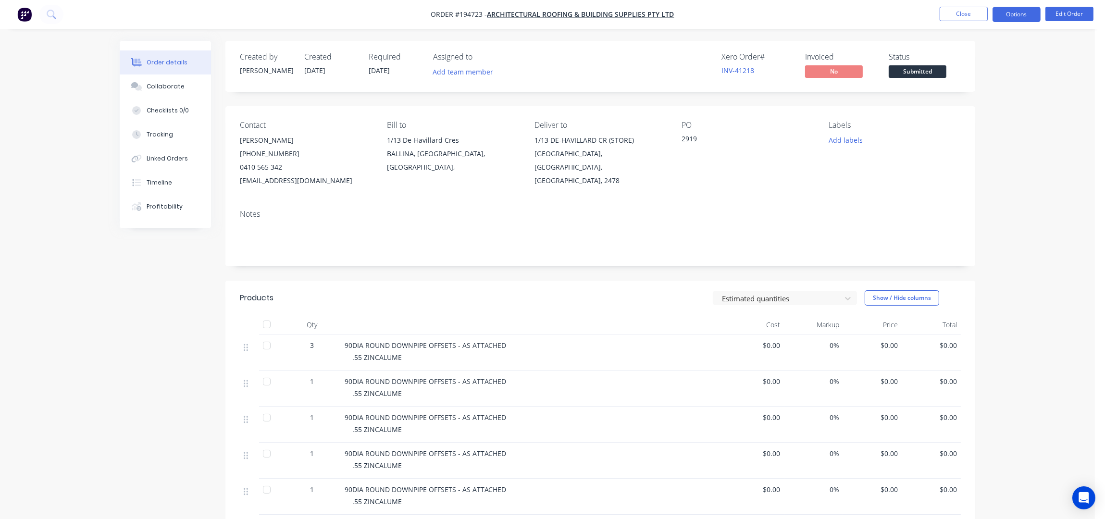
click at [1028, 17] on button "Options" at bounding box center [1017, 14] width 48 height 15
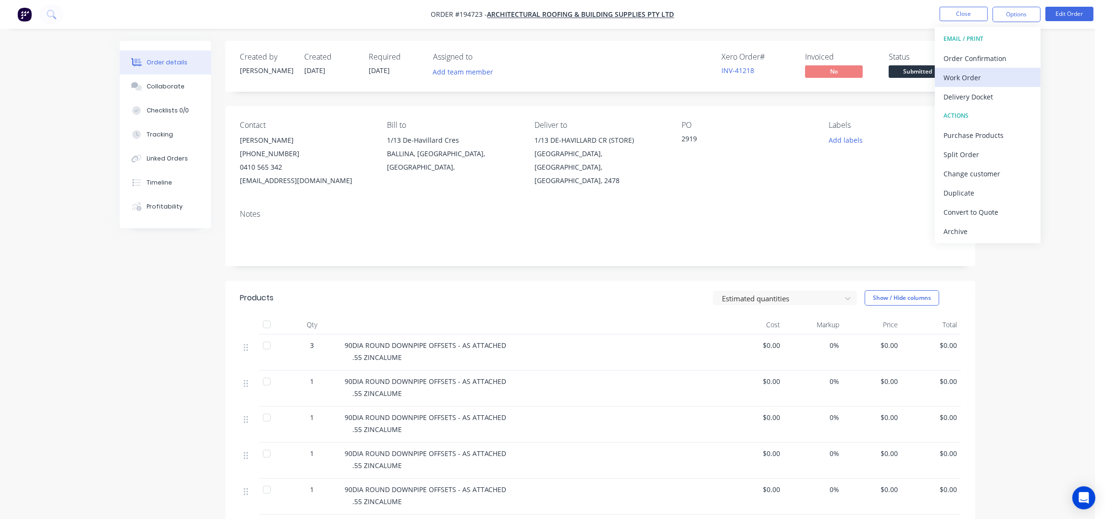
click at [972, 76] on div "Work Order" at bounding box center [988, 78] width 88 height 14
click at [974, 93] on div "Without pricing" at bounding box center [988, 97] width 88 height 14
click at [1062, 15] on button "Edit Order" at bounding box center [1069, 14] width 48 height 14
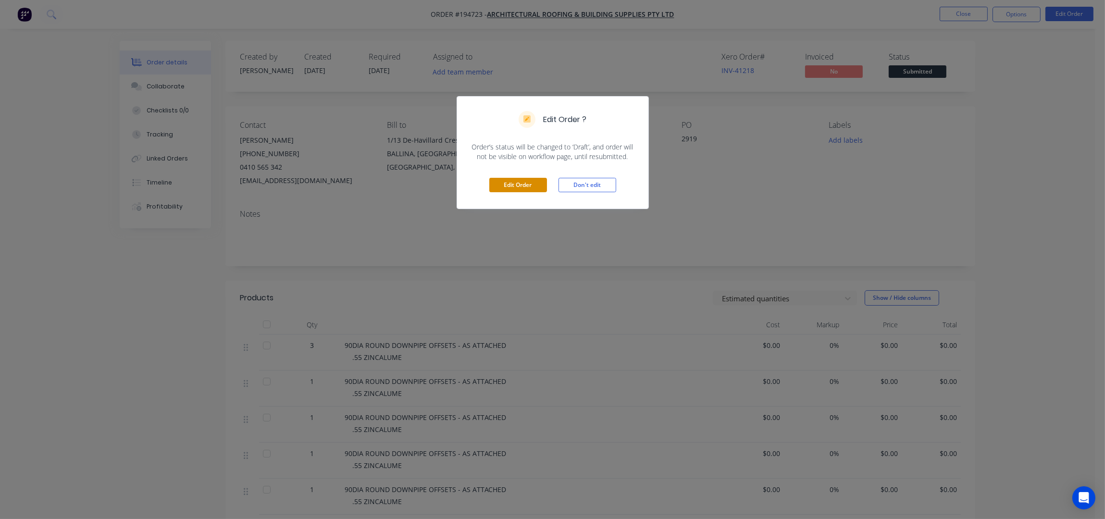
click at [524, 185] on button "Edit Order" at bounding box center [518, 185] width 58 height 14
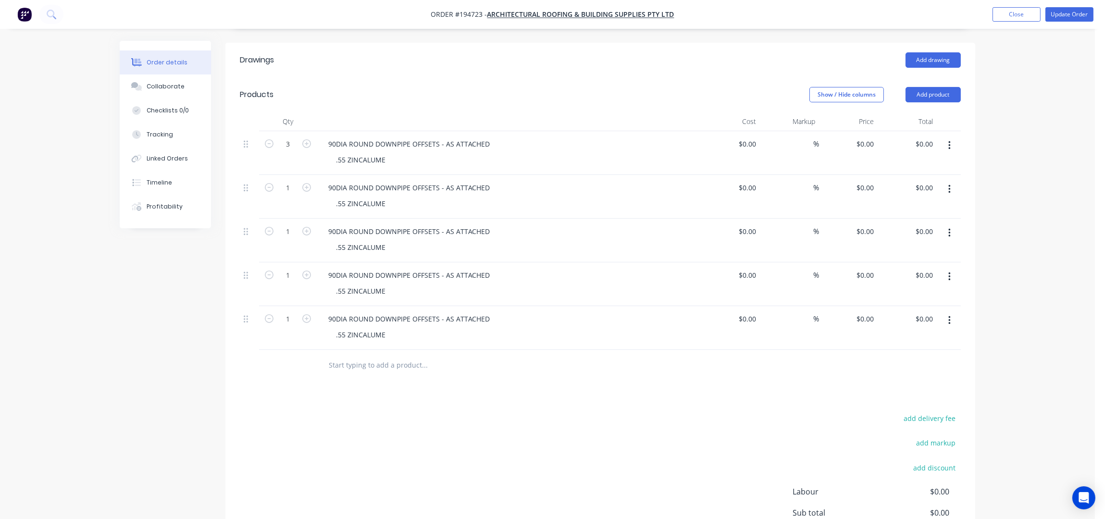
scroll to position [155, 0]
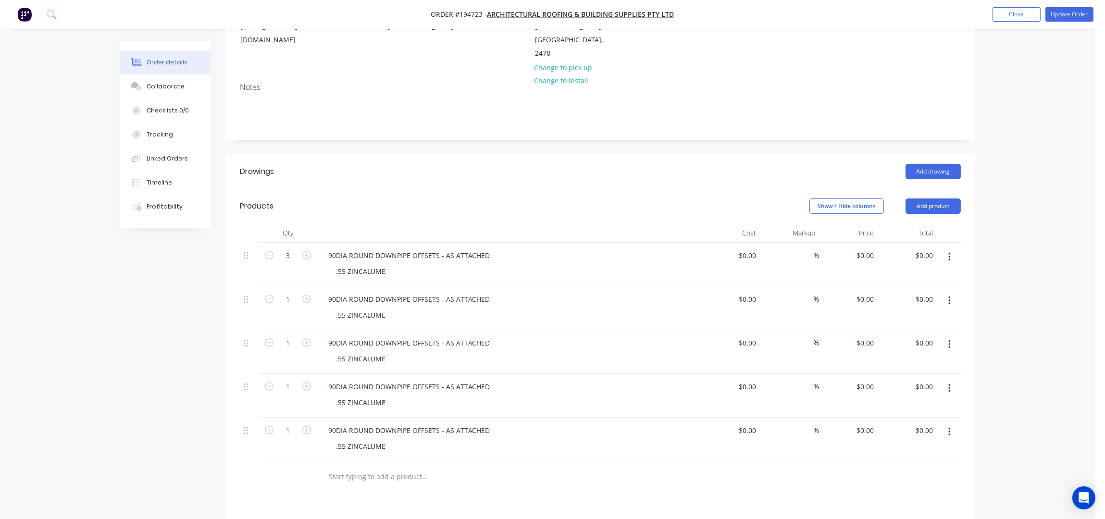
click at [918, 193] on header "Products Show / Hide columns Add product" at bounding box center [600, 206] width 750 height 35
click at [921, 199] on button "Add product" at bounding box center [933, 206] width 55 height 15
click at [916, 224] on div "Product catalogue" at bounding box center [915, 231] width 74 height 14
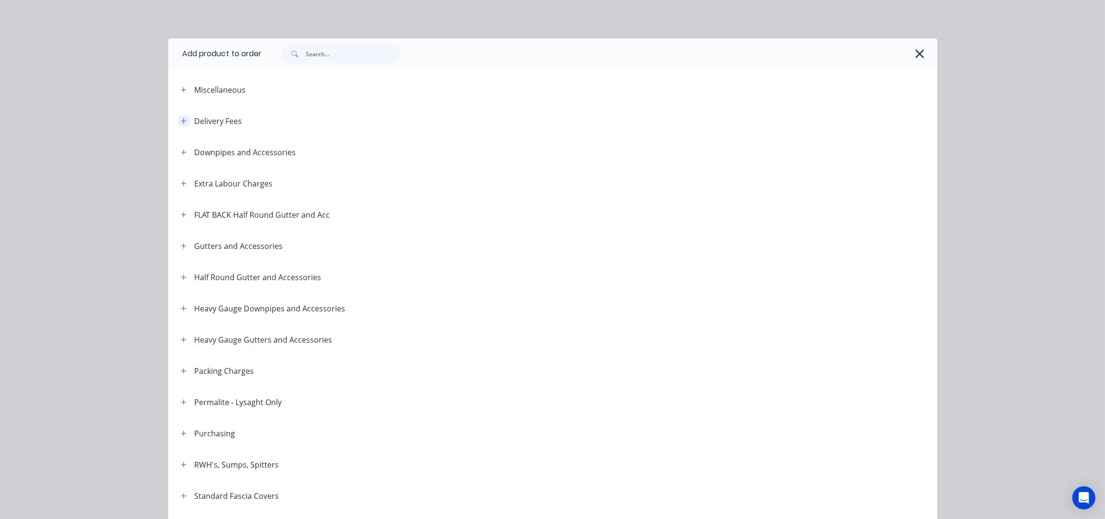
click at [181, 121] on icon "button" at bounding box center [183, 120] width 5 height 5
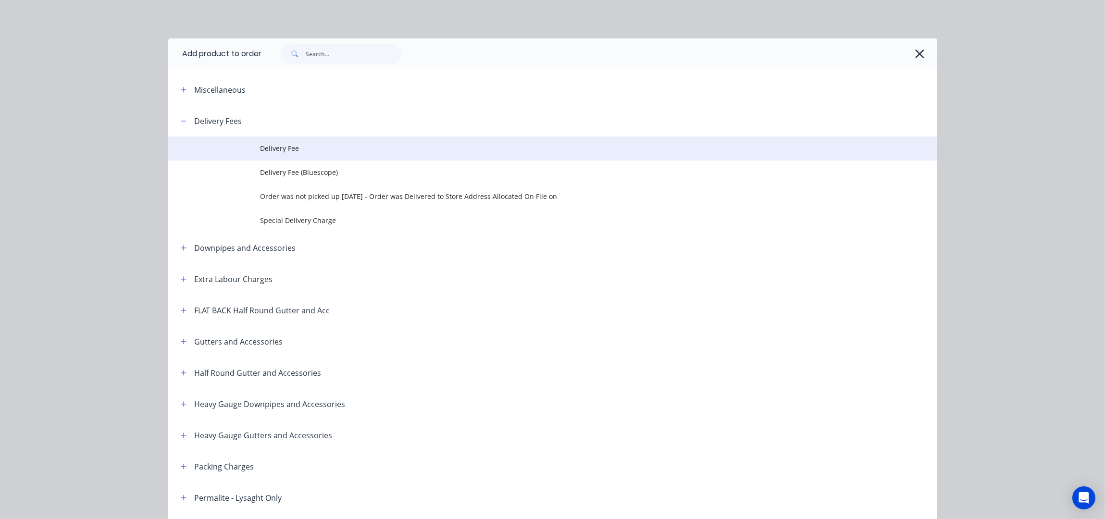
drag, startPoint x: 285, startPoint y: 145, endPoint x: 325, endPoint y: 162, distance: 44.1
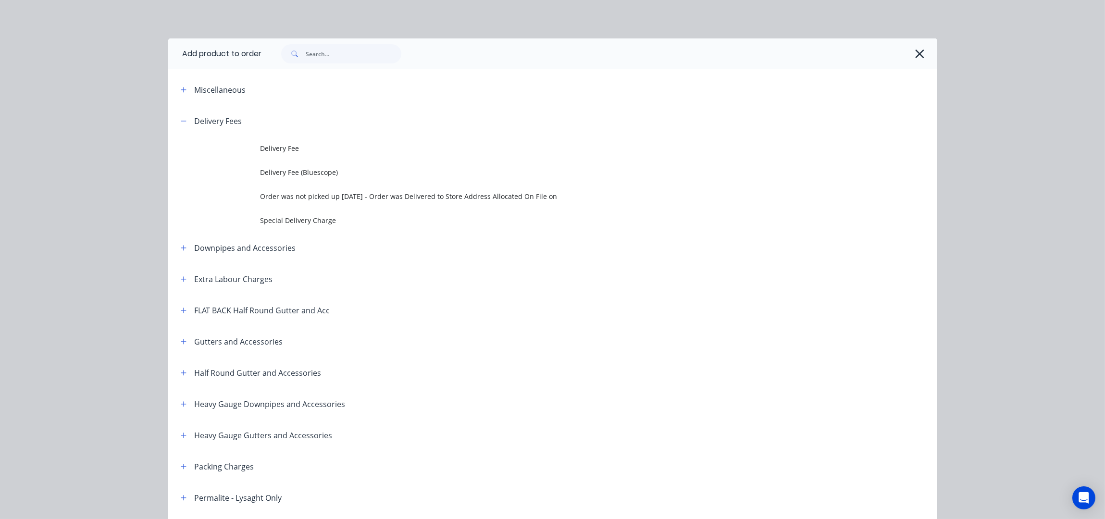
click at [286, 145] on span "Delivery Fee" at bounding box center [531, 148] width 541 height 10
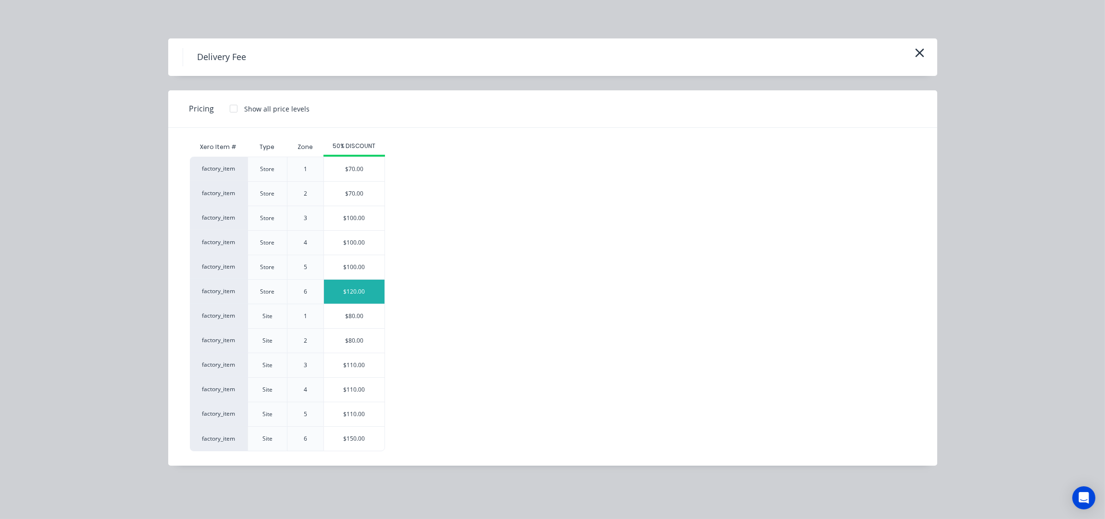
click at [351, 294] on div "$120.00" at bounding box center [354, 292] width 61 height 24
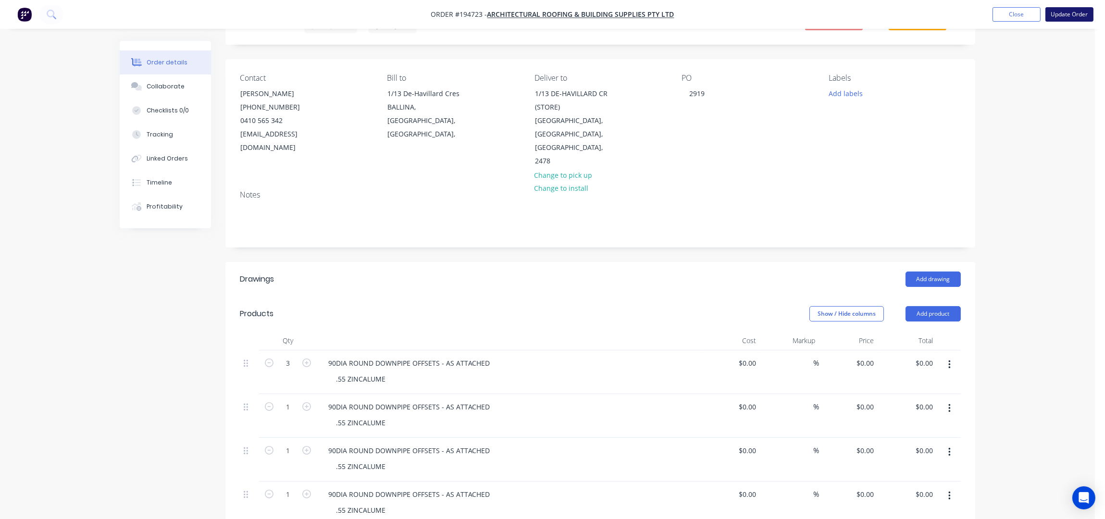
scroll to position [0, 0]
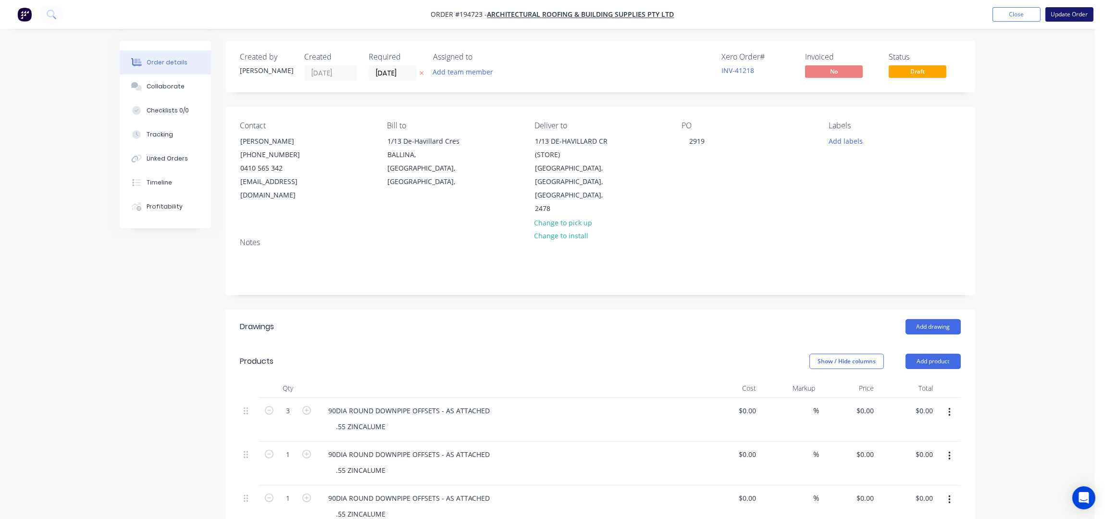
click at [1081, 15] on button "Update Order" at bounding box center [1069, 14] width 48 height 14
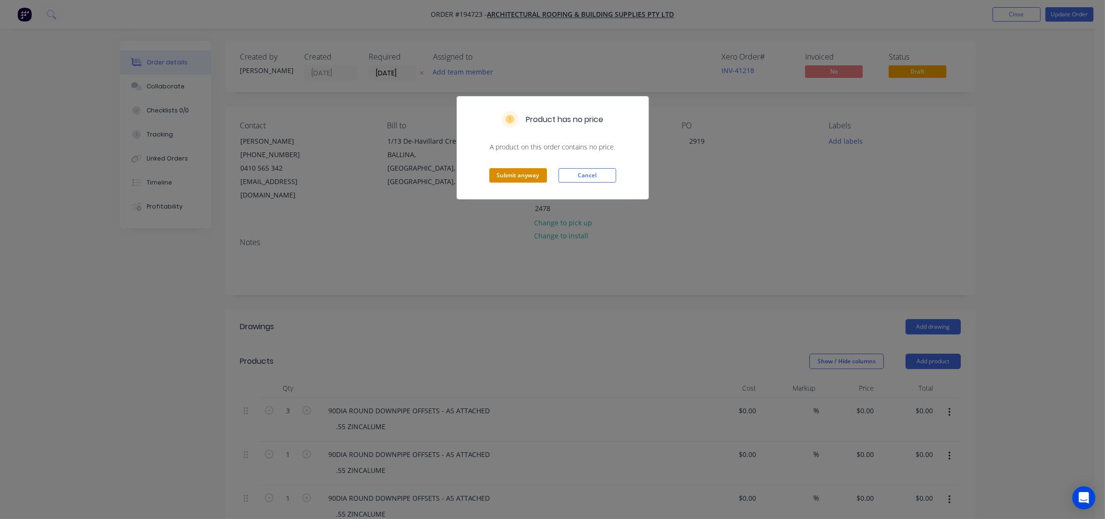
click at [523, 182] on button "Submit anyway" at bounding box center [518, 175] width 58 height 14
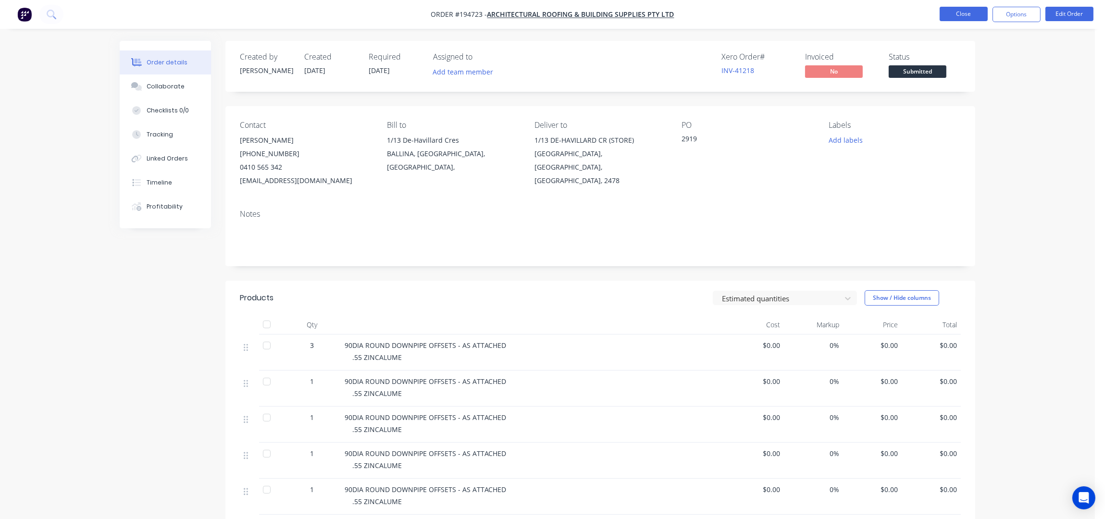
click at [975, 12] on button "Close" at bounding box center [964, 14] width 48 height 14
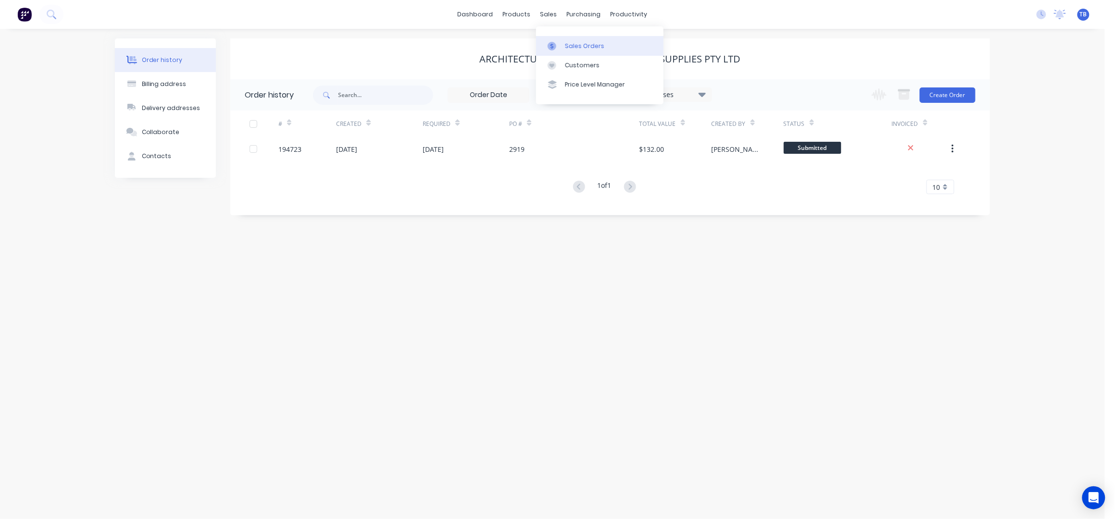
click at [586, 48] on div "Sales Orders" at bounding box center [584, 46] width 39 height 9
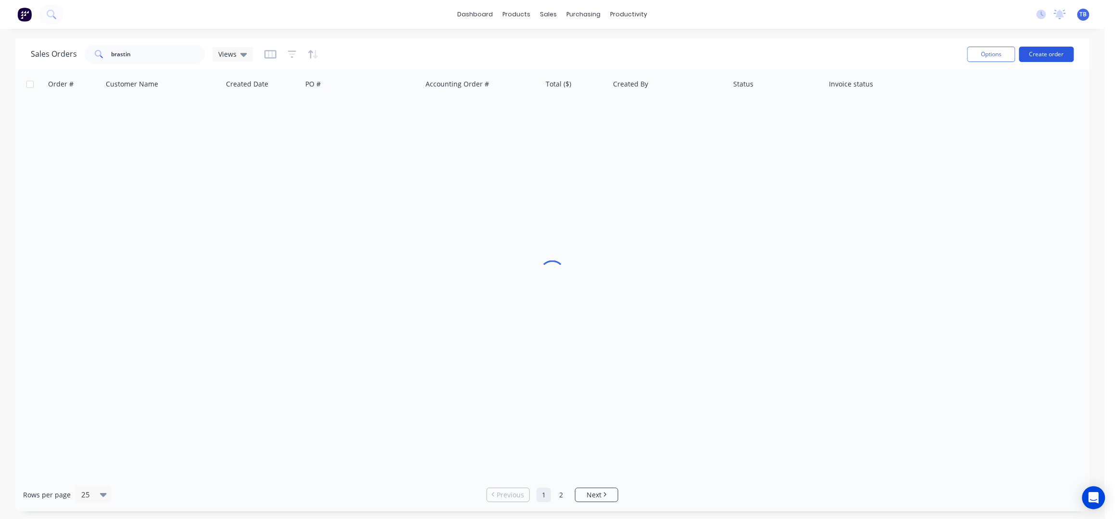
click at [1053, 50] on button "Create order" at bounding box center [1046, 54] width 55 height 15
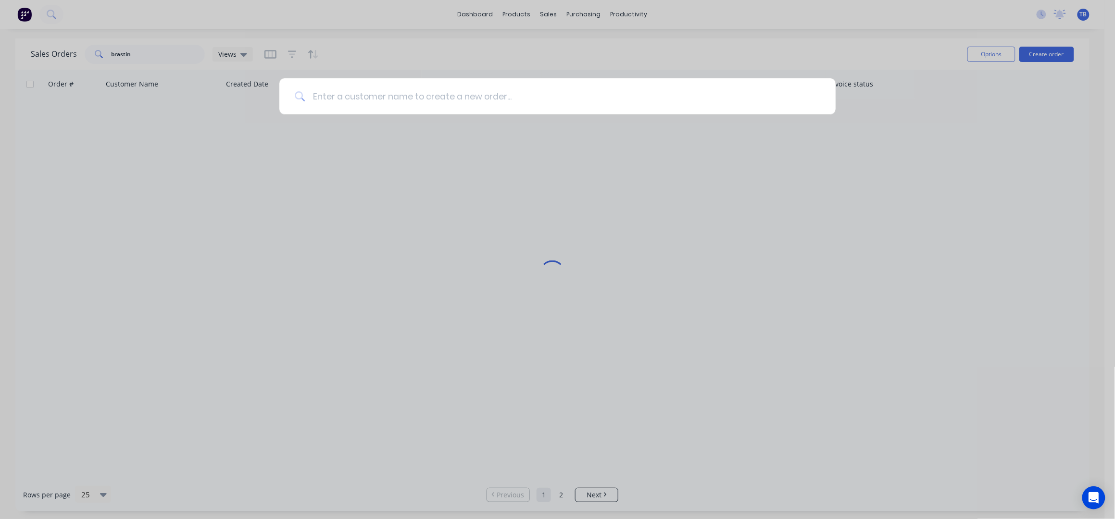
click at [378, 101] on input at bounding box center [562, 96] width 515 height 36
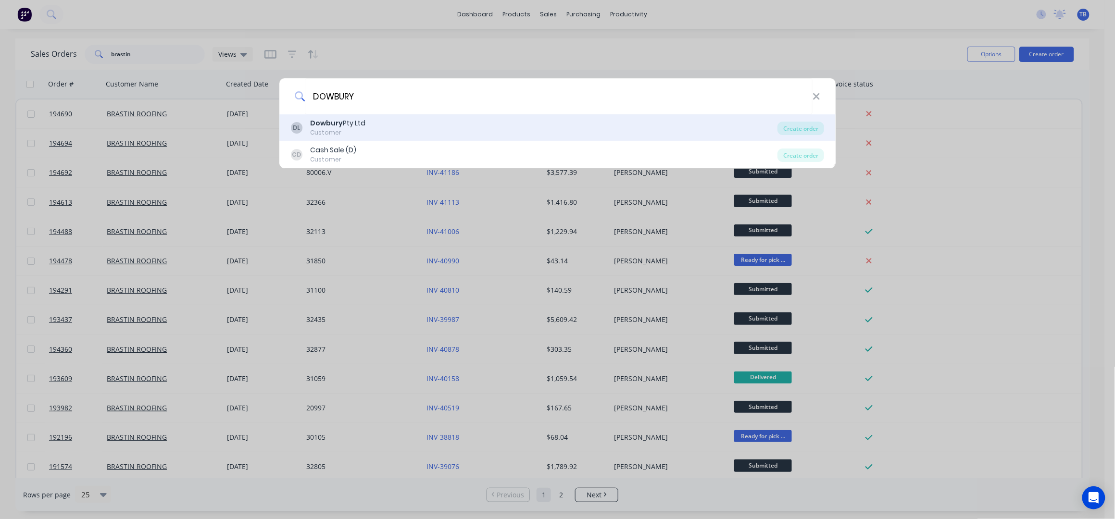
type input "DOWBURY"
click at [452, 124] on div "DL Dowbury Pty Ltd Customer" at bounding box center [534, 127] width 487 height 19
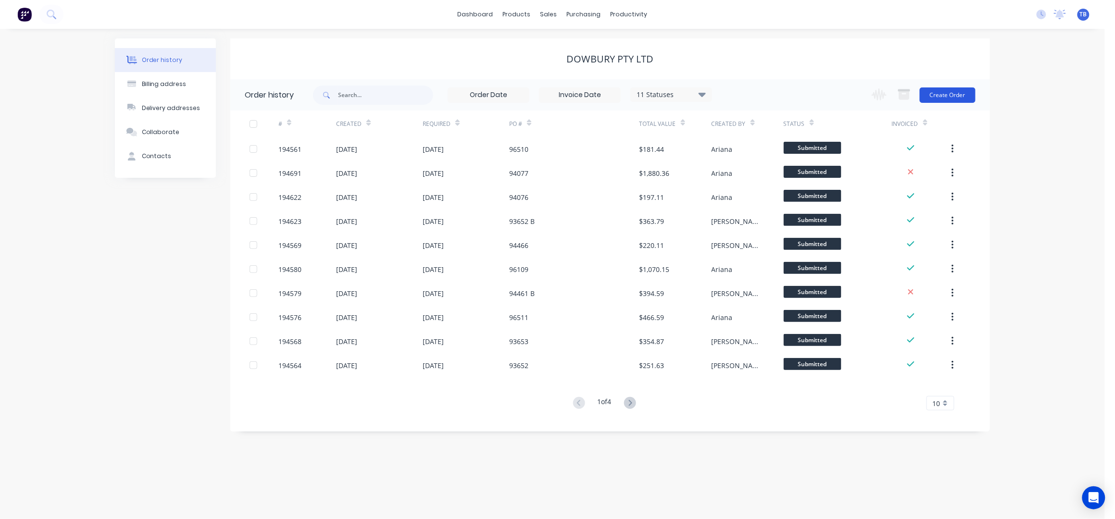
click at [963, 92] on button "Create Order" at bounding box center [948, 94] width 56 height 15
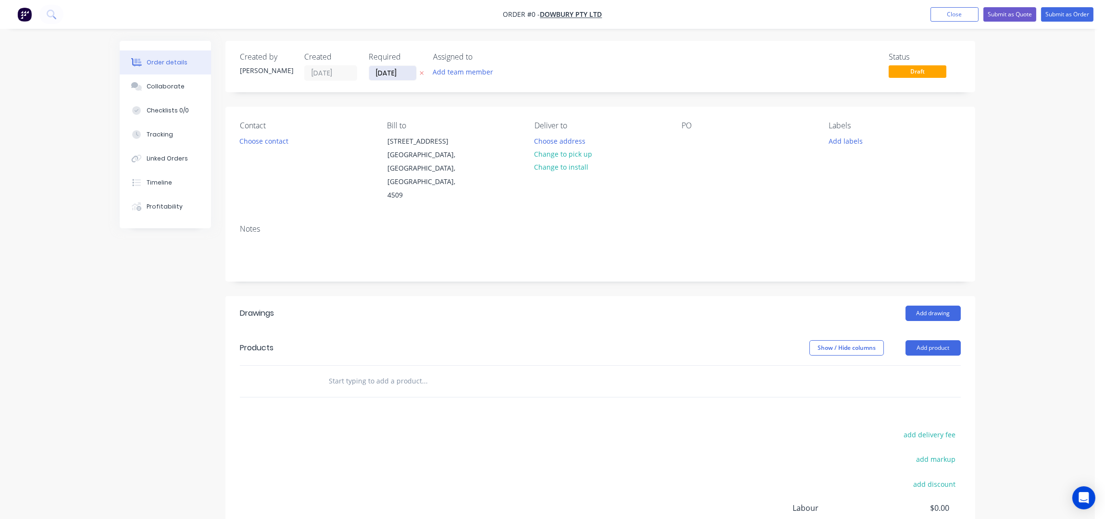
click at [378, 72] on input "[DATE]" at bounding box center [392, 73] width 47 height 14
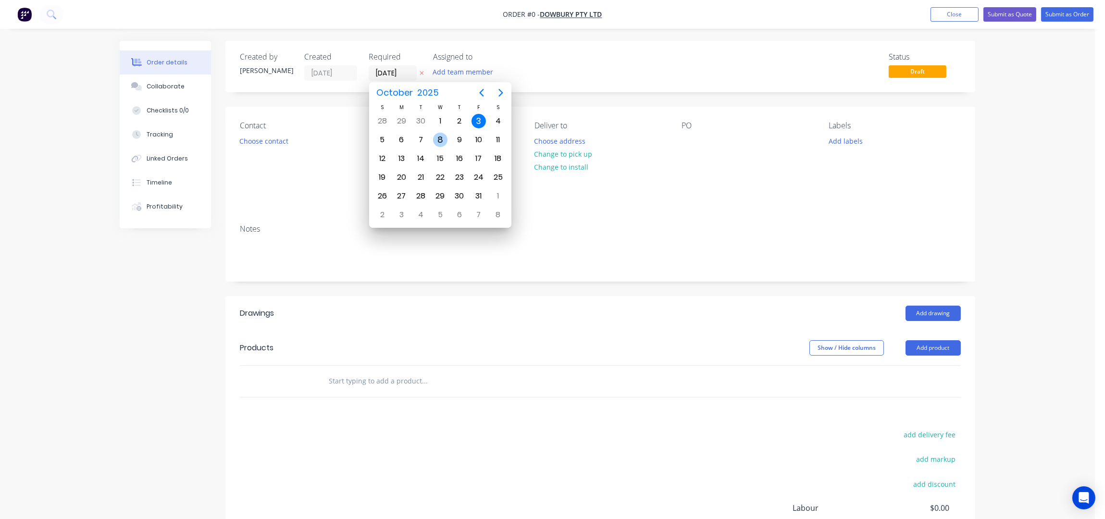
click at [436, 142] on div "8" at bounding box center [440, 140] width 14 height 14
type input "[DATE]"
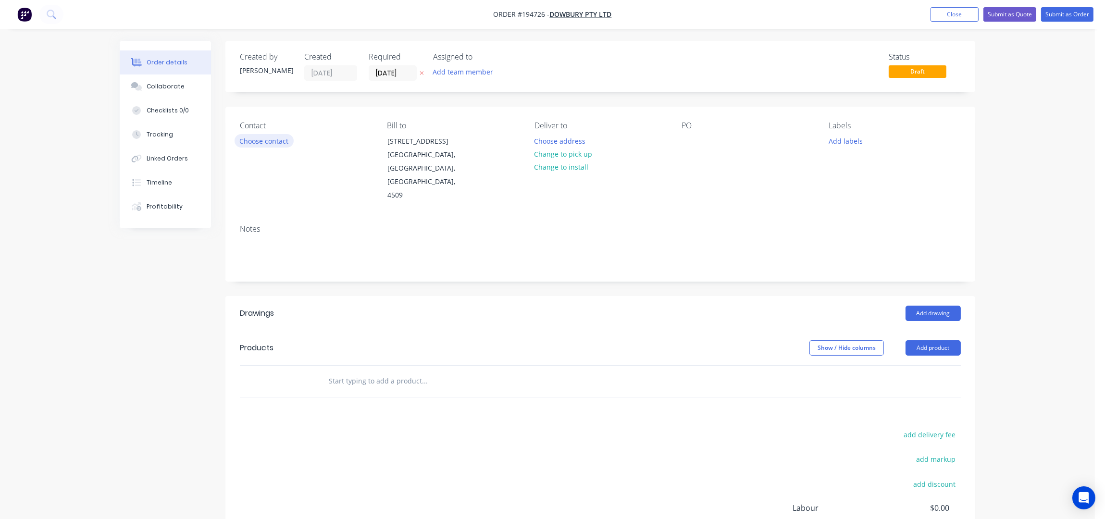
click at [274, 141] on button "Choose contact" at bounding box center [264, 140] width 59 height 13
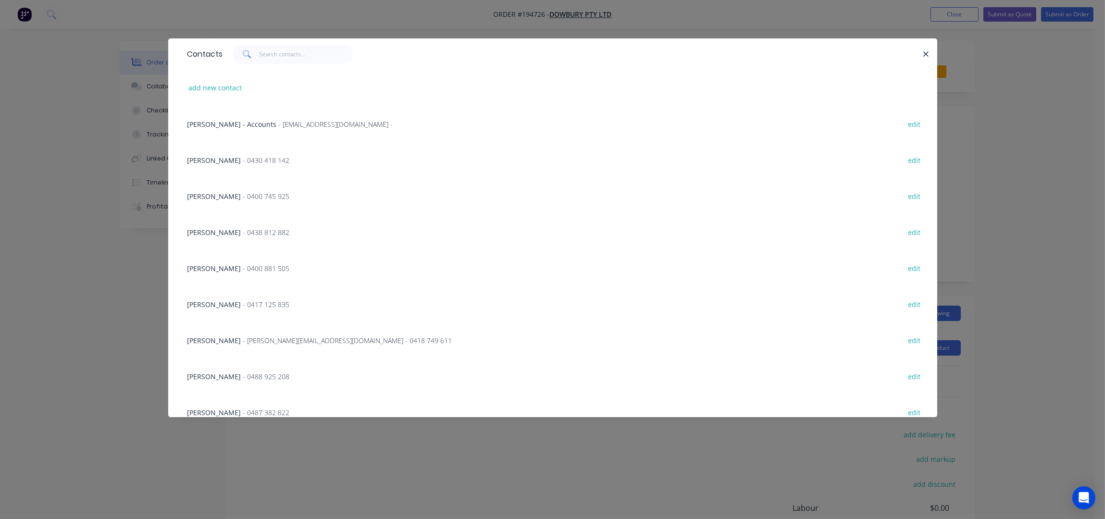
click at [243, 376] on span "- 0488 925 208" at bounding box center [266, 376] width 47 height 9
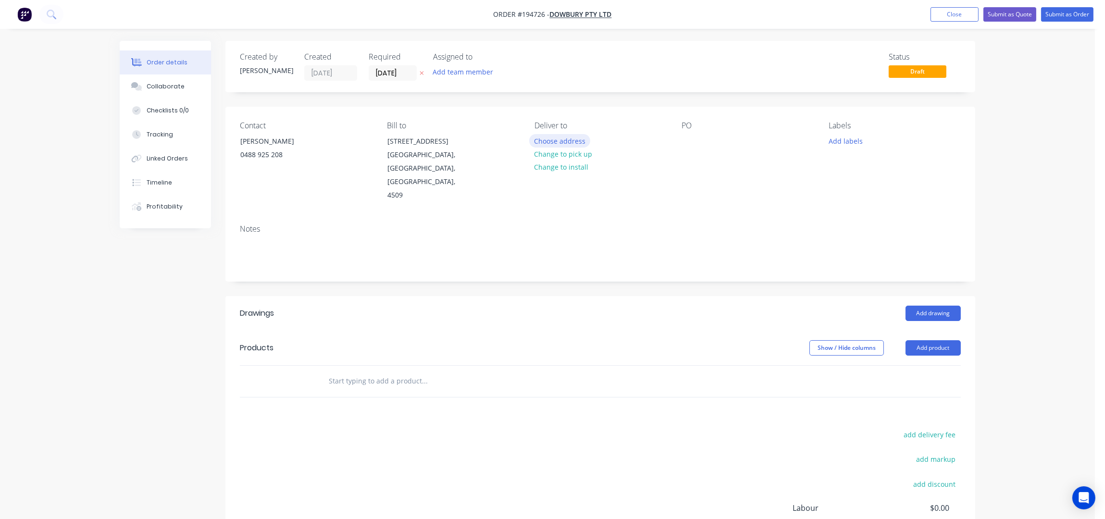
click at [547, 142] on button "Choose address" at bounding box center [560, 140] width 62 height 13
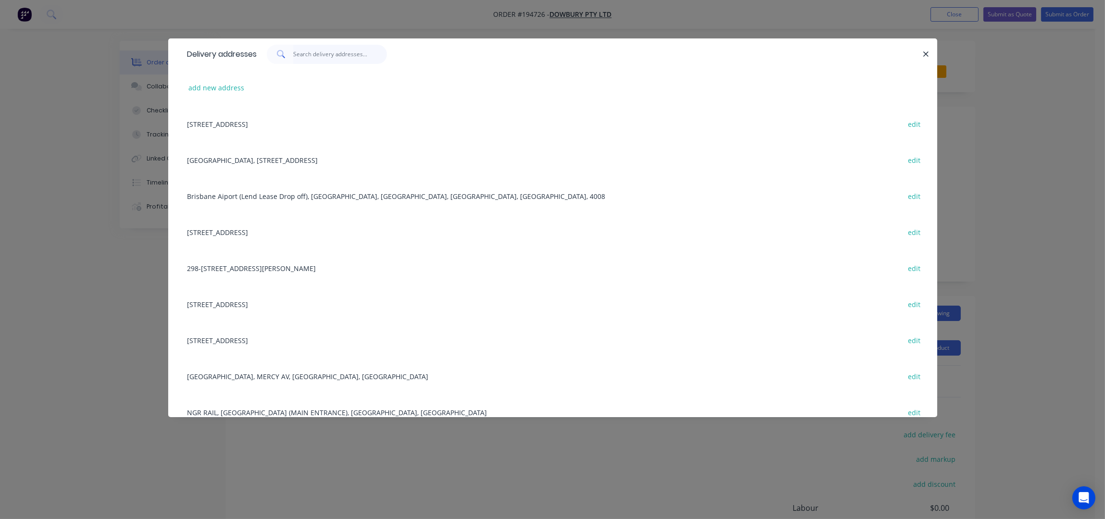
click at [309, 62] on input "text" at bounding box center [340, 54] width 94 height 19
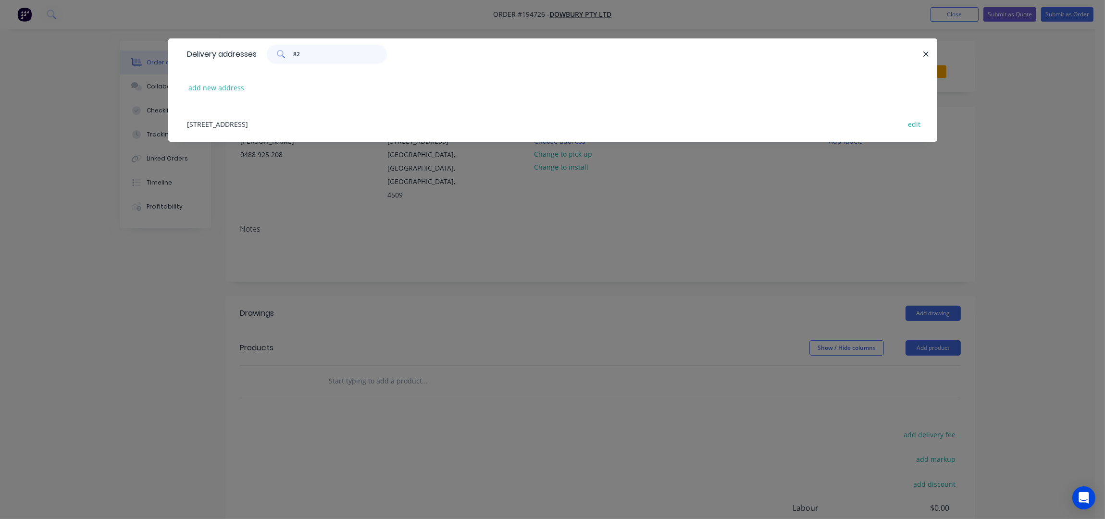
type input "82"
click at [284, 123] on div "82 Prairie Rd, Ormeau, Queensland, Australia, 4208 edit" at bounding box center [553, 124] width 740 height 36
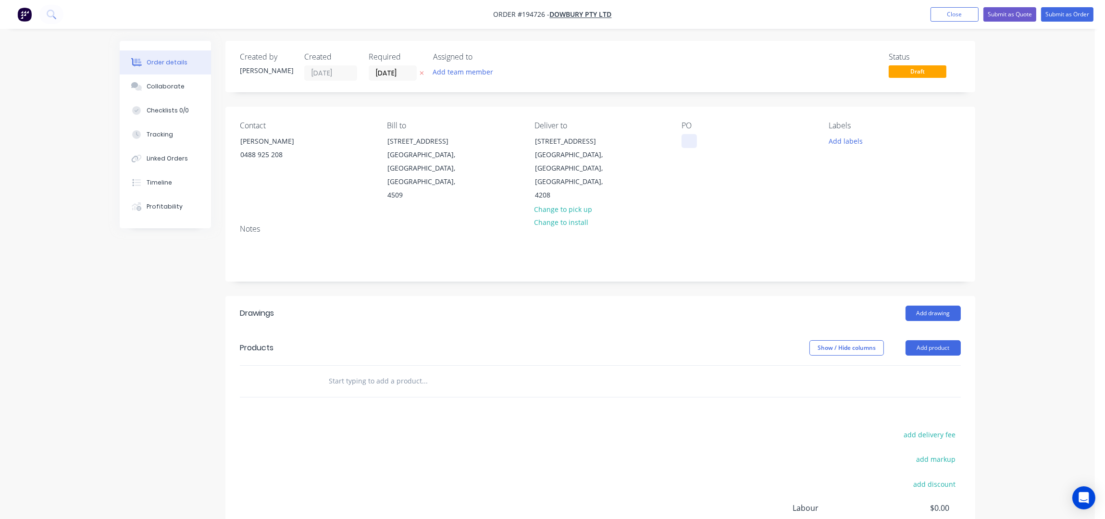
click at [691, 139] on div at bounding box center [689, 141] width 15 height 14
click at [690, 143] on div at bounding box center [689, 141] width 15 height 14
click at [634, 99] on div "Created by Taylor Created 03/10/25 Required 08/10/25 Assigned to Add team membe…" at bounding box center [600, 334] width 750 height 587
click at [687, 147] on div at bounding box center [689, 141] width 15 height 14
drag, startPoint x: 692, startPoint y: 143, endPoint x: 709, endPoint y: 168, distance: 30.1
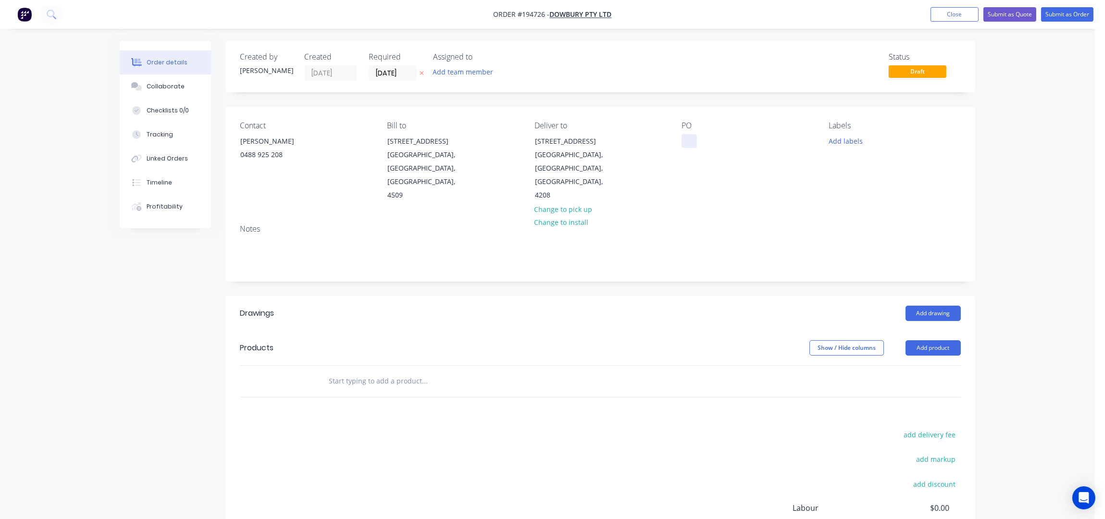
click at [692, 142] on div at bounding box center [689, 141] width 15 height 14
click at [750, 195] on div "Contact CAIN 0488 925 208 Bill to 3/106 Flinders Parade North Lakes, Queensland…" at bounding box center [600, 162] width 750 height 110
click at [934, 306] on button "Add drawing" at bounding box center [933, 313] width 55 height 15
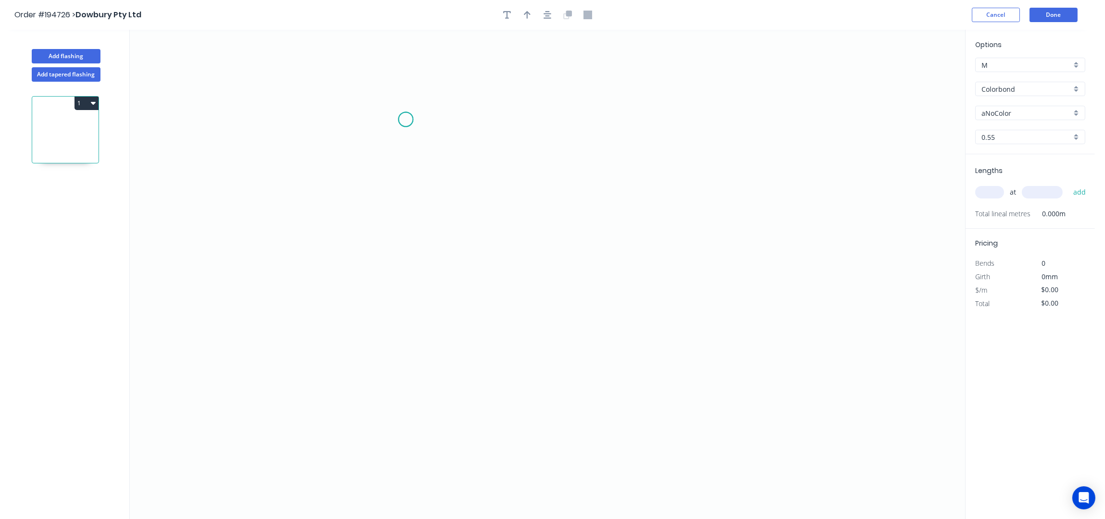
click at [406, 120] on icon "0" at bounding box center [547, 275] width 835 height 490
click at [401, 310] on icon "0" at bounding box center [547, 275] width 835 height 490
click at [520, 313] on icon "0 ?" at bounding box center [547, 275] width 835 height 490
click at [522, 369] on icon "0 ? ?" at bounding box center [547, 275] width 835 height 490
drag, startPoint x: 523, startPoint y: 370, endPoint x: 522, endPoint y: 386, distance: 16.5
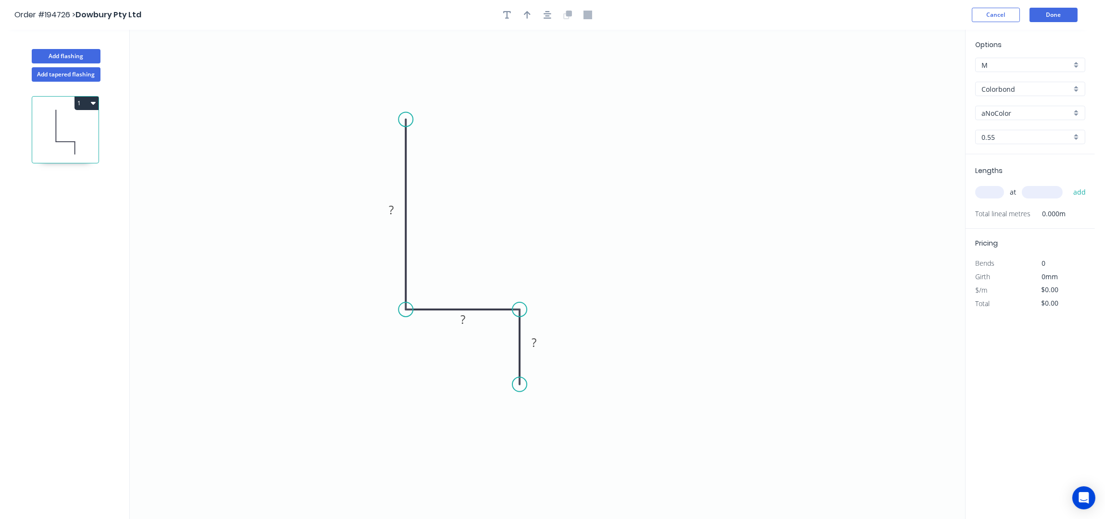
click at [522, 386] on circle at bounding box center [519, 384] width 14 height 14
click at [566, 416] on div "Crush & Fold" at bounding box center [569, 419] width 97 height 20
click at [546, 419] on div "Flip bend" at bounding box center [566, 421] width 97 height 20
drag, startPoint x: 555, startPoint y: 375, endPoint x: 465, endPoint y: 411, distance: 96.4
click at [465, 411] on rect at bounding box center [451, 405] width 38 height 20
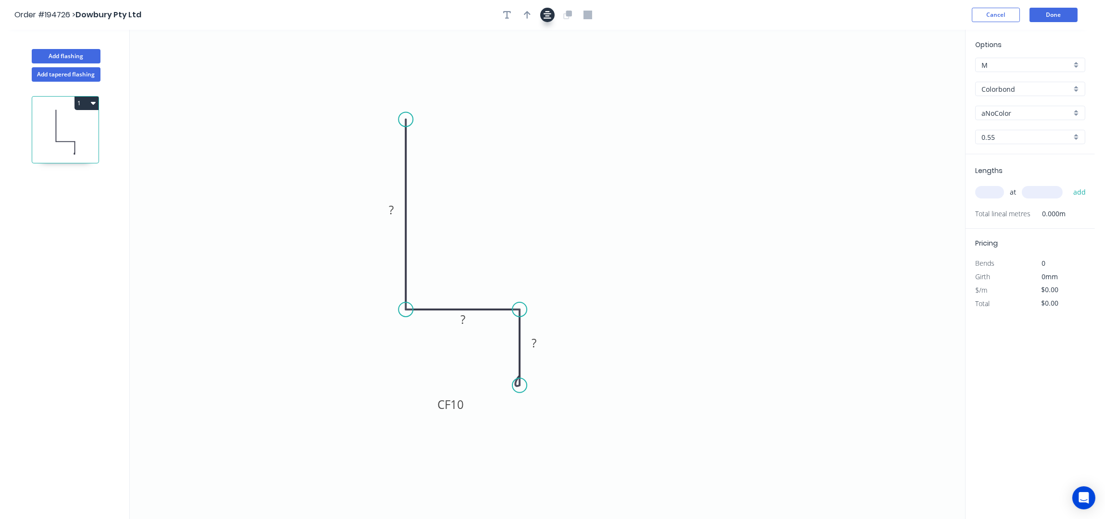
click at [546, 13] on icon "button" at bounding box center [548, 15] width 8 height 9
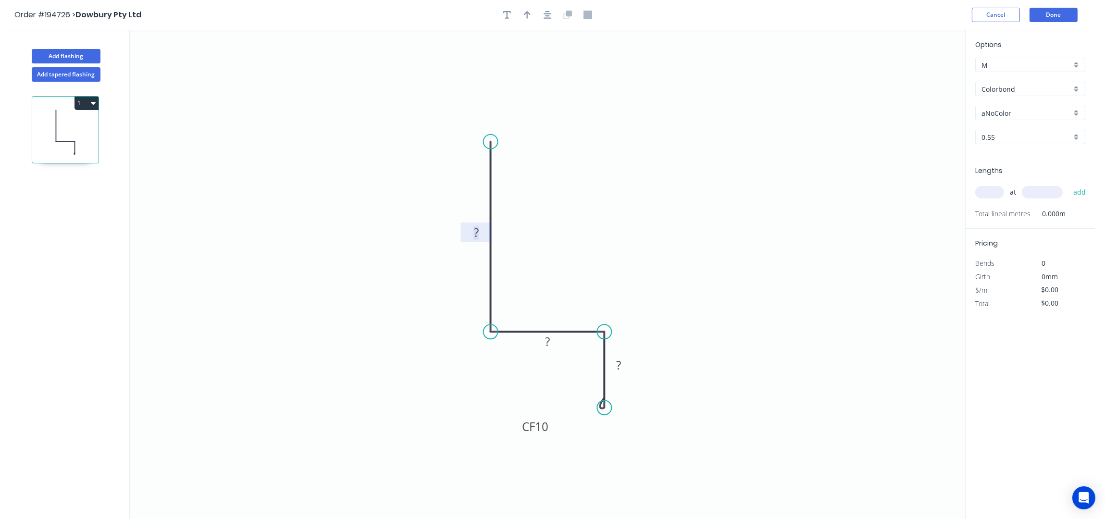
click at [477, 234] on tspan "?" at bounding box center [476, 232] width 5 height 16
type input "$10.28"
click at [530, 10] on button "button" at bounding box center [527, 15] width 14 height 14
click at [915, 73] on icon "0 100 85 CF 15 50" at bounding box center [547, 275] width 835 height 490
click at [915, 75] on icon at bounding box center [916, 66] width 9 height 31
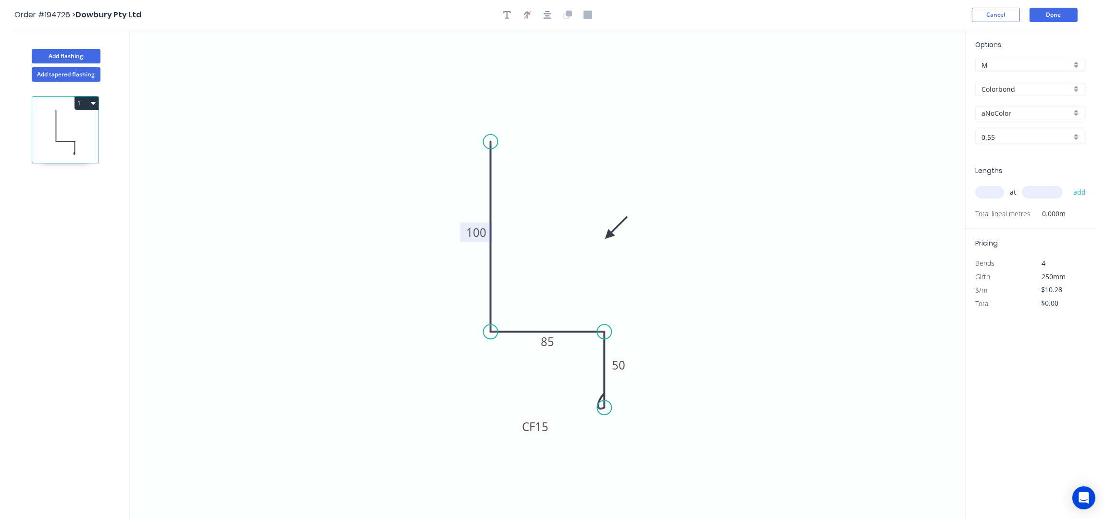
drag, startPoint x: 916, startPoint y: 75, endPoint x: 599, endPoint y: 251, distance: 362.2
click at [606, 240] on icon at bounding box center [616, 228] width 28 height 28
click at [989, 193] on input "text" at bounding box center [989, 192] width 29 height 12
click at [1016, 108] on input "aNoColor" at bounding box center [1027, 113] width 90 height 10
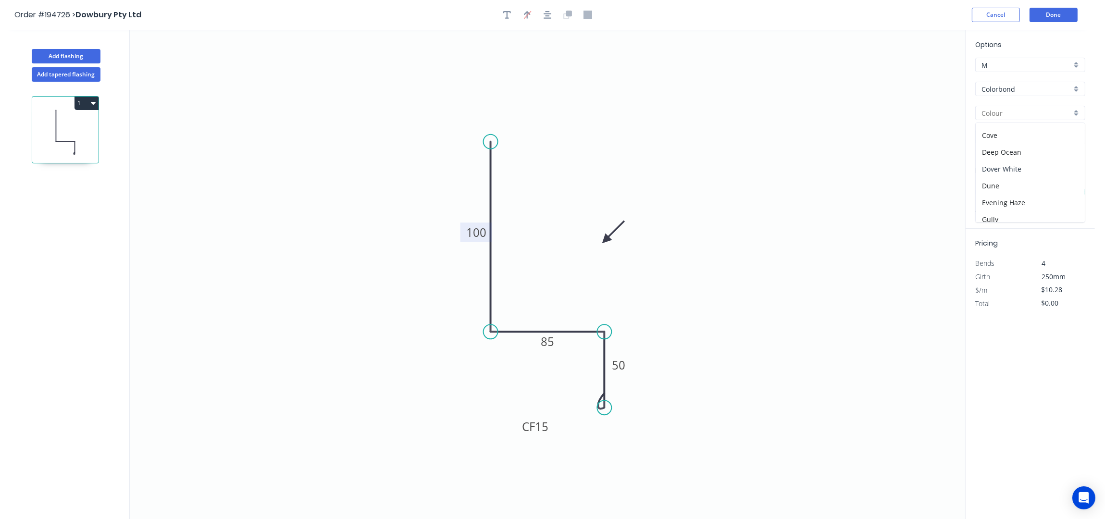
click at [1020, 174] on div "Dover White" at bounding box center [1030, 169] width 109 height 17
type input "Dover White"
click at [997, 193] on input "text" at bounding box center [989, 192] width 29 height 12
type input "14"
click at [1056, 191] on input "3600" at bounding box center [1042, 192] width 41 height 12
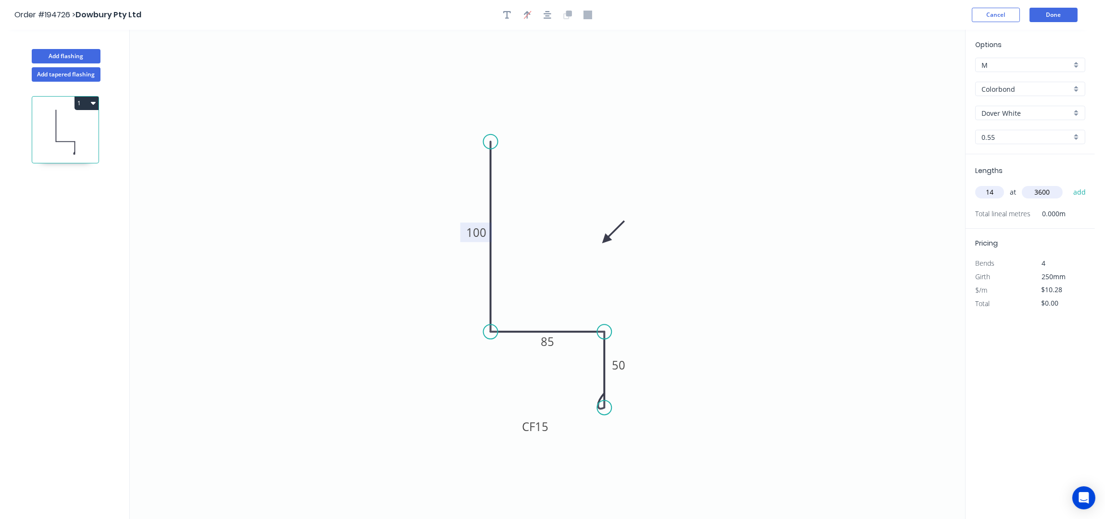
type input "3600"
click at [1069, 184] on button "add" at bounding box center [1080, 192] width 23 height 16
type input "$518.11"
drag, startPoint x: 518, startPoint y: 434, endPoint x: 509, endPoint y: 458, distance: 25.1
click at [509, 458] on rect at bounding box center [527, 451] width 38 height 20
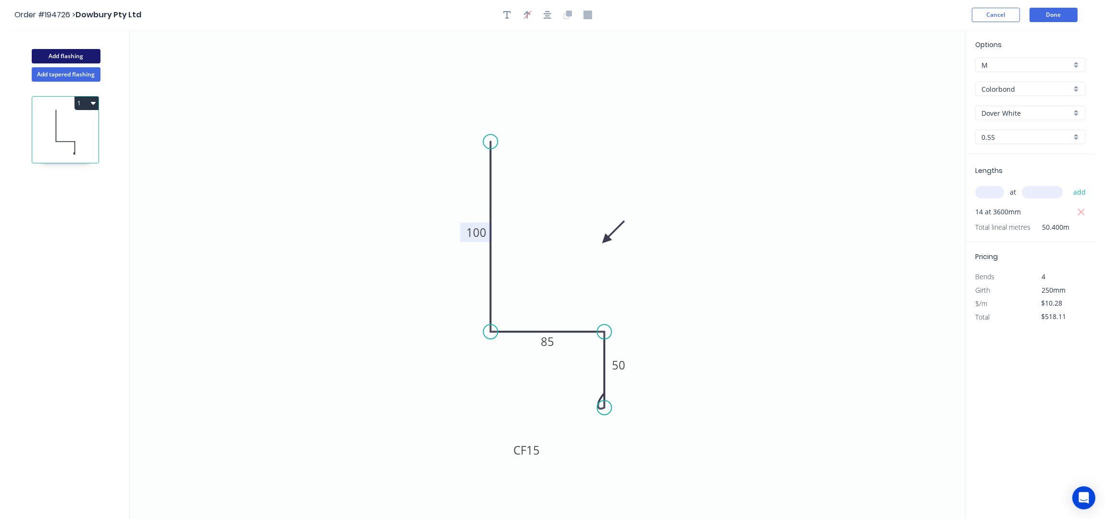
click at [72, 52] on button "Add flashing" at bounding box center [66, 56] width 69 height 14
type input "$0.00"
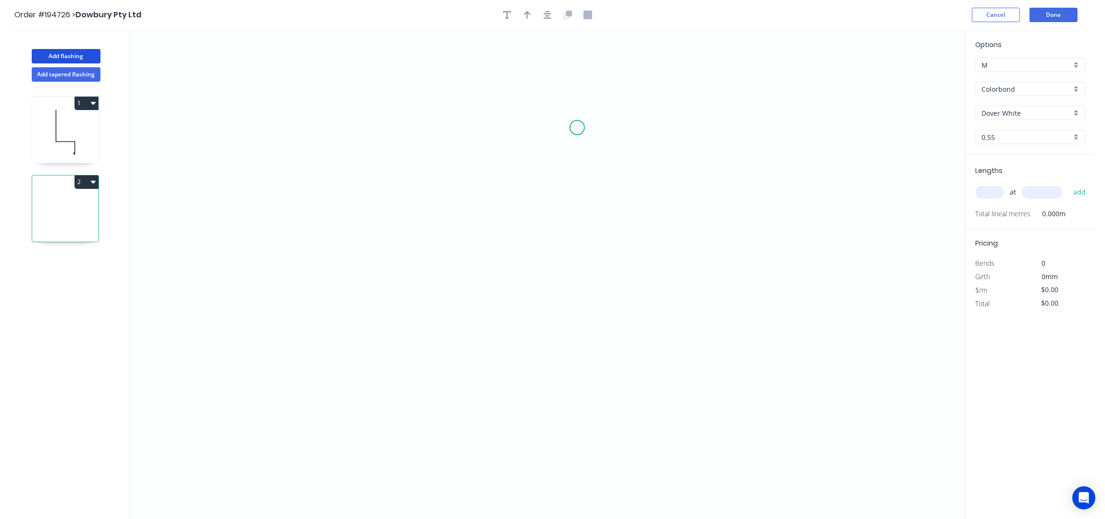
click at [578, 123] on icon "0" at bounding box center [547, 275] width 835 height 490
click at [440, 126] on icon "0" at bounding box center [547, 275] width 835 height 490
click at [438, 278] on icon "0 ?" at bounding box center [547, 275] width 835 height 490
click at [585, 275] on icon "0 ? ?" at bounding box center [547, 275] width 835 height 490
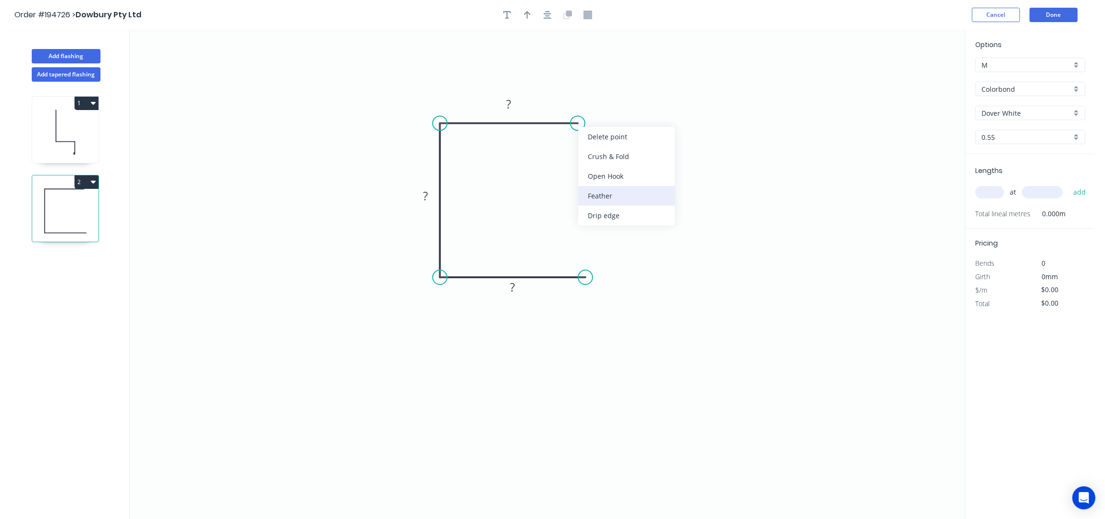
click at [624, 196] on div "Feather" at bounding box center [626, 196] width 97 height 20
click at [610, 311] on div "Crush & Fold" at bounding box center [634, 315] width 97 height 20
click at [611, 326] on div "Delete bend" at bounding box center [629, 327] width 97 height 20
click at [618, 353] on div "Feather" at bounding box center [635, 351] width 97 height 20
click at [605, 303] on div "Flip bend" at bounding box center [632, 306] width 97 height 20
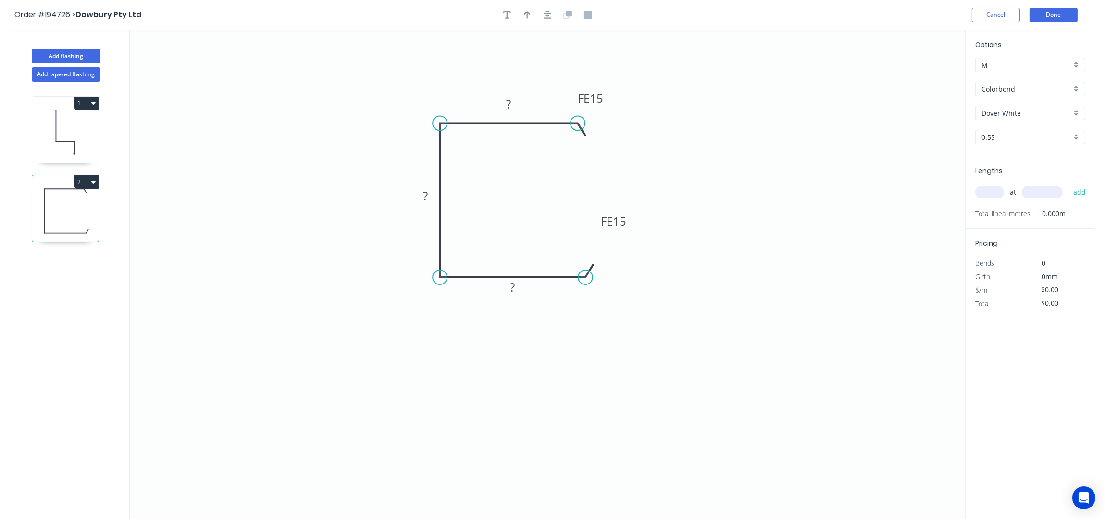
drag, startPoint x: 589, startPoint y: 253, endPoint x: 641, endPoint y: 195, distance: 77.6
click at [633, 215] on rect at bounding box center [613, 222] width 37 height 20
drag, startPoint x: 608, startPoint y: 93, endPoint x: 641, endPoint y: 168, distance: 82.2
click at [641, 168] on rect at bounding box center [624, 170] width 37 height 20
click at [635, 173] on tspan "15" at bounding box center [628, 174] width 13 height 16
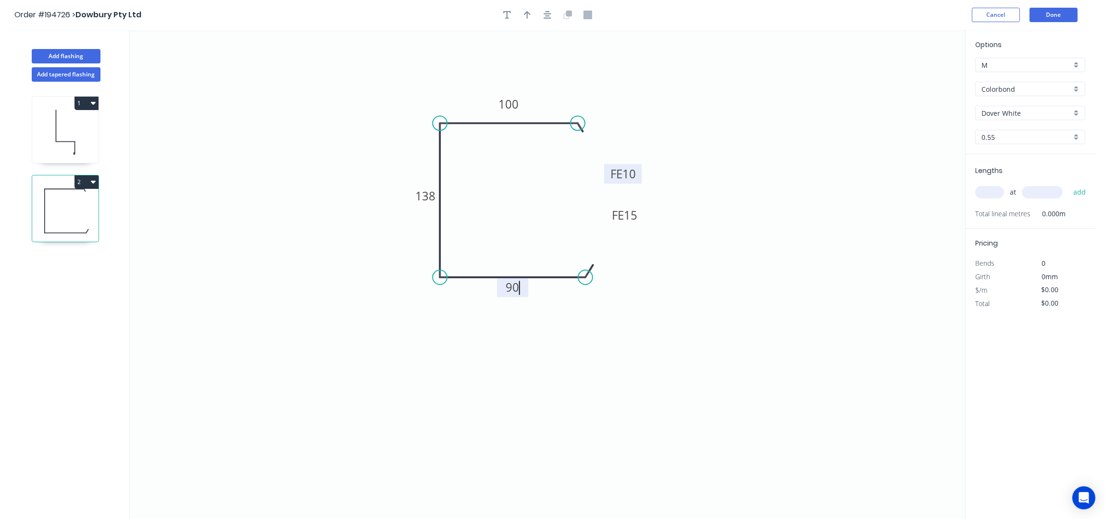
type input "$12.03"
click at [552, 10] on button "button" at bounding box center [547, 15] width 14 height 14
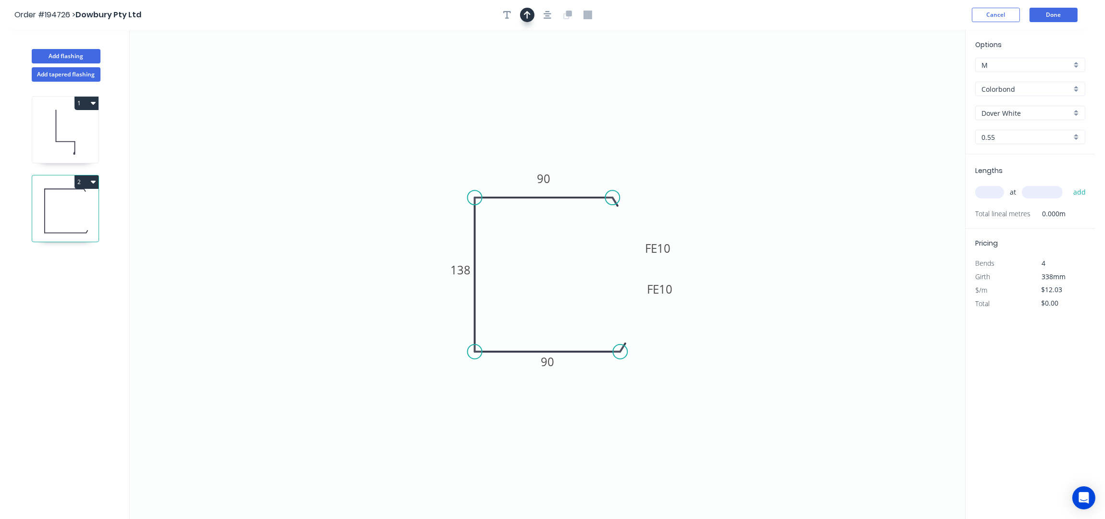
click at [528, 9] on button "button" at bounding box center [527, 15] width 14 height 14
drag, startPoint x: 916, startPoint y: 78, endPoint x: 452, endPoint y: 171, distance: 473.0
click at [452, 162] on icon at bounding box center [458, 149] width 28 height 28
click at [994, 191] on input "text" at bounding box center [989, 192] width 29 height 12
type input "1"
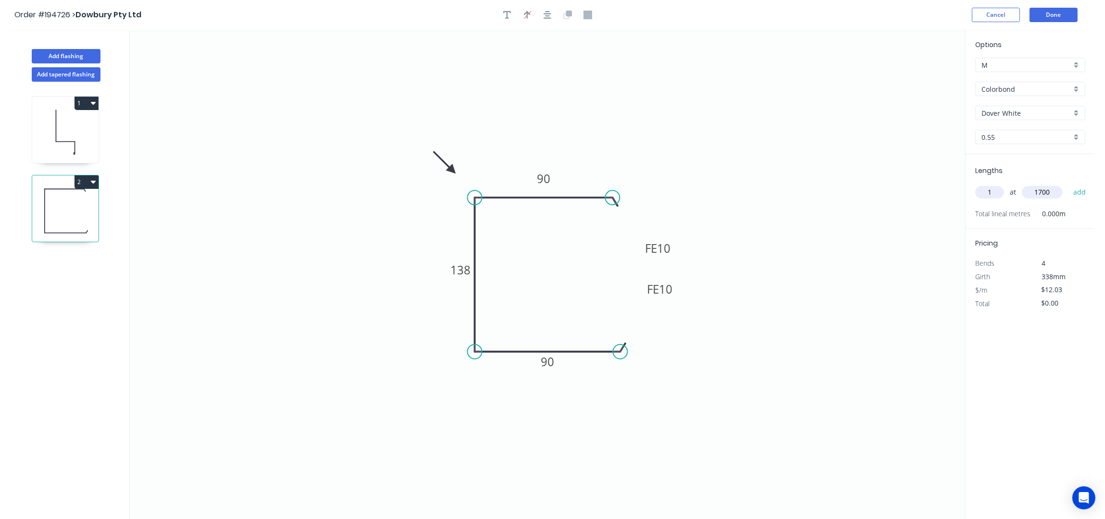
type input "1700"
click at [1069, 184] on button "add" at bounding box center [1080, 192] width 23 height 16
type input "$20.45"
click at [726, 160] on icon "0 FE 10 90 138 FE 10 90" at bounding box center [547, 275] width 835 height 490
click at [71, 53] on button "Add flashing" at bounding box center [66, 56] width 69 height 14
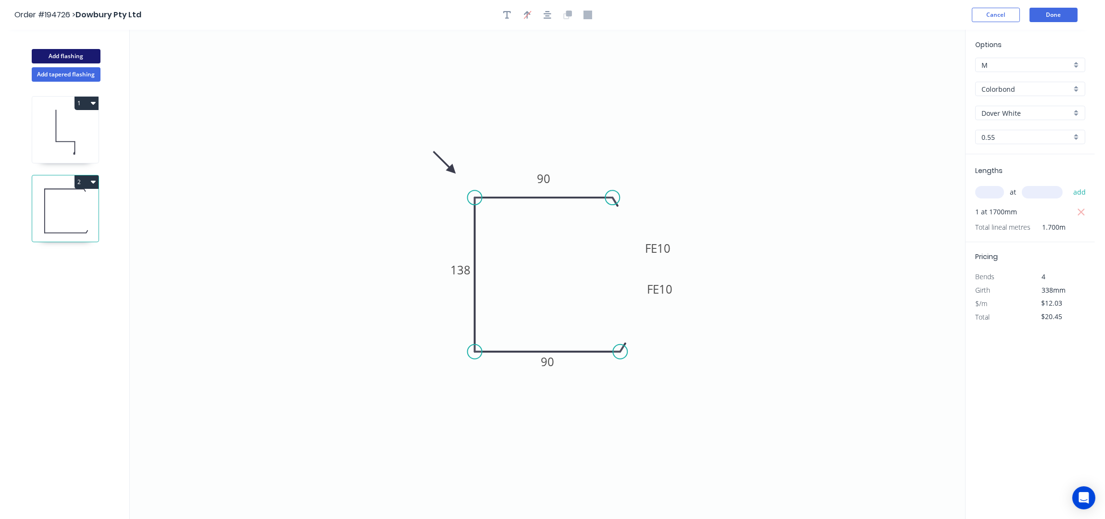
type input "$0.00"
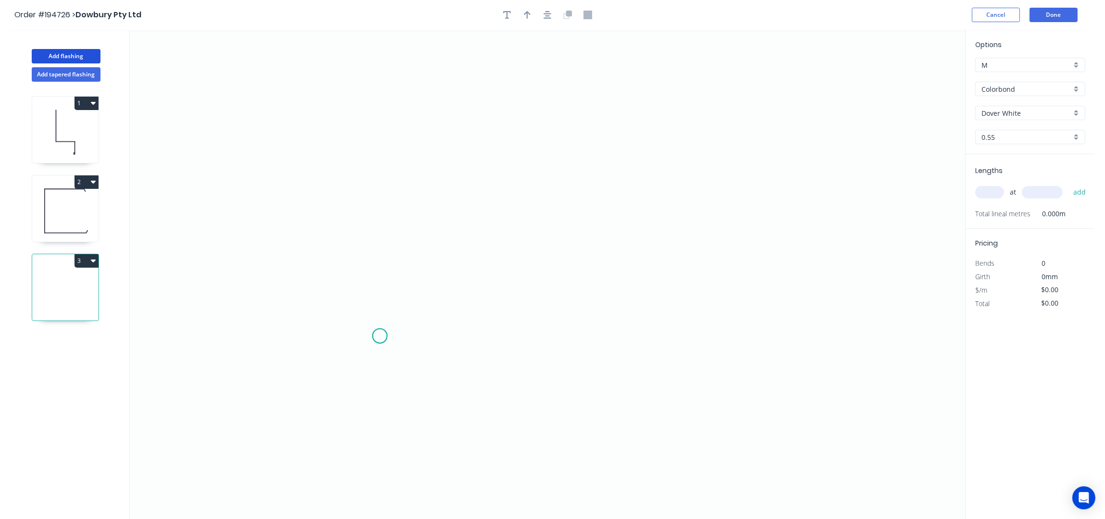
click at [380, 336] on icon "0" at bounding box center [547, 275] width 835 height 490
click at [395, 107] on icon "0" at bounding box center [547, 275] width 835 height 490
click at [524, 115] on icon "0 ?" at bounding box center [547, 275] width 835 height 490
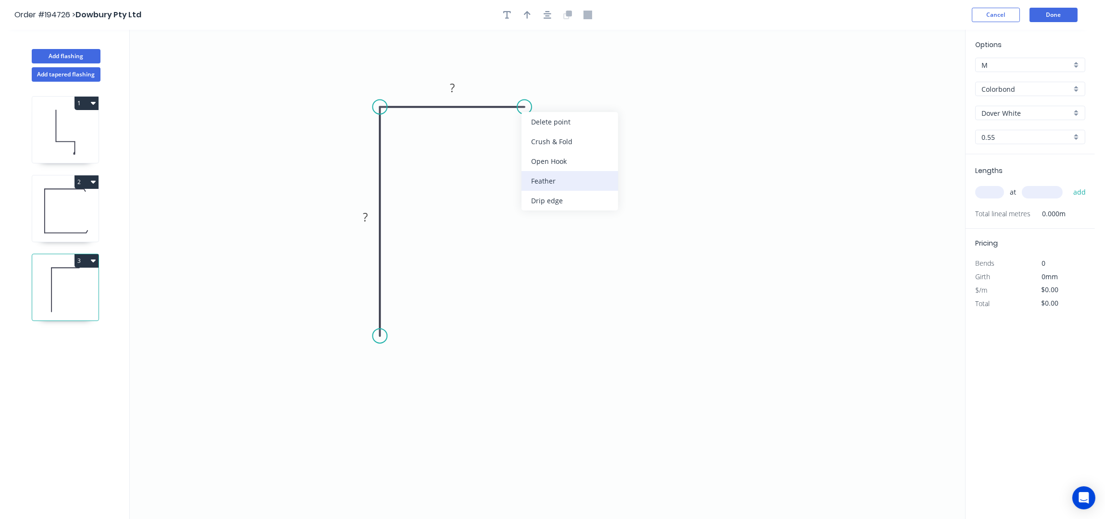
click at [551, 178] on div "Feather" at bounding box center [570, 181] width 97 height 20
drag, startPoint x: 555, startPoint y: 94, endPoint x: 606, endPoint y: 196, distance: 113.7
click at [606, 196] on rect at bounding box center [592, 195] width 37 height 20
click at [600, 190] on tspan "15" at bounding box center [598, 191] width 13 height 16
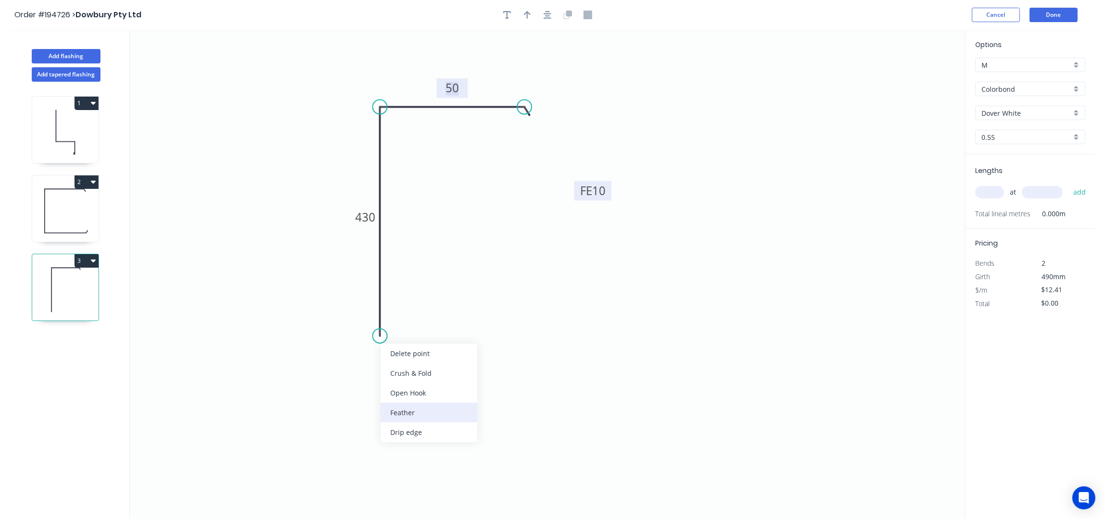
click at [419, 412] on div "Feather" at bounding box center [429, 413] width 97 height 20
click at [407, 367] on div "Flip bend" at bounding box center [426, 369] width 97 height 20
drag, startPoint x: 436, startPoint y: 331, endPoint x: 494, endPoint y: 370, distance: 70.1
click at [475, 366] on rect at bounding box center [455, 356] width 37 height 20
click at [485, 372] on tspan "15" at bounding box center [482, 370] width 13 height 16
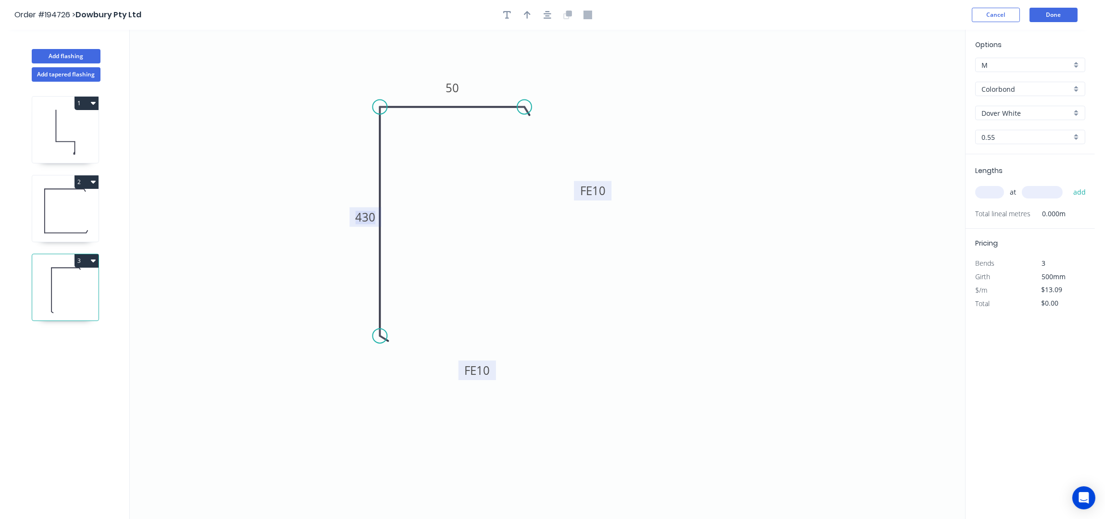
click at [465, 203] on icon "0 FE 10 430 FE 10 50" at bounding box center [547, 275] width 835 height 490
click at [525, 12] on icon "button" at bounding box center [527, 15] width 7 height 9
click at [919, 75] on icon at bounding box center [916, 66] width 9 height 31
click at [917, 77] on icon at bounding box center [925, 70] width 28 height 28
click at [917, 77] on icon at bounding box center [927, 78] width 31 height 9
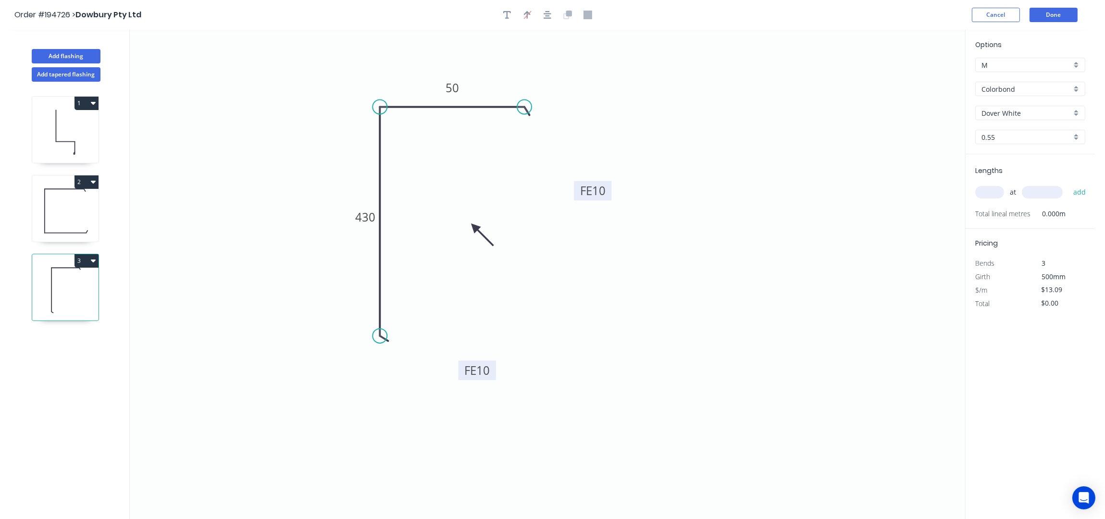
drag, startPoint x: 917, startPoint y: 77, endPoint x: 487, endPoint y: 222, distance: 453.0
click at [487, 222] on icon at bounding box center [482, 235] width 28 height 28
click at [996, 191] on input "text" at bounding box center [989, 192] width 29 height 12
click at [75, 53] on button "Add flashing" at bounding box center [66, 56] width 69 height 14
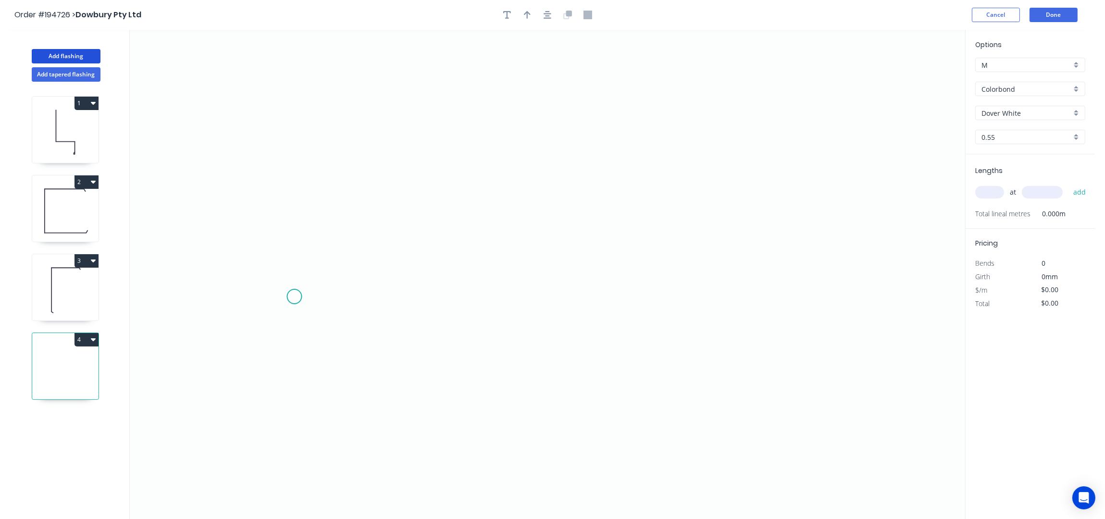
click at [292, 298] on icon "0" at bounding box center [547, 275] width 835 height 490
click at [474, 294] on icon "0" at bounding box center [547, 275] width 835 height 490
click at [523, 247] on icon "0 ?" at bounding box center [547, 275] width 835 height 490
click at [569, 295] on icon "0 ? ?" at bounding box center [547, 275] width 835 height 490
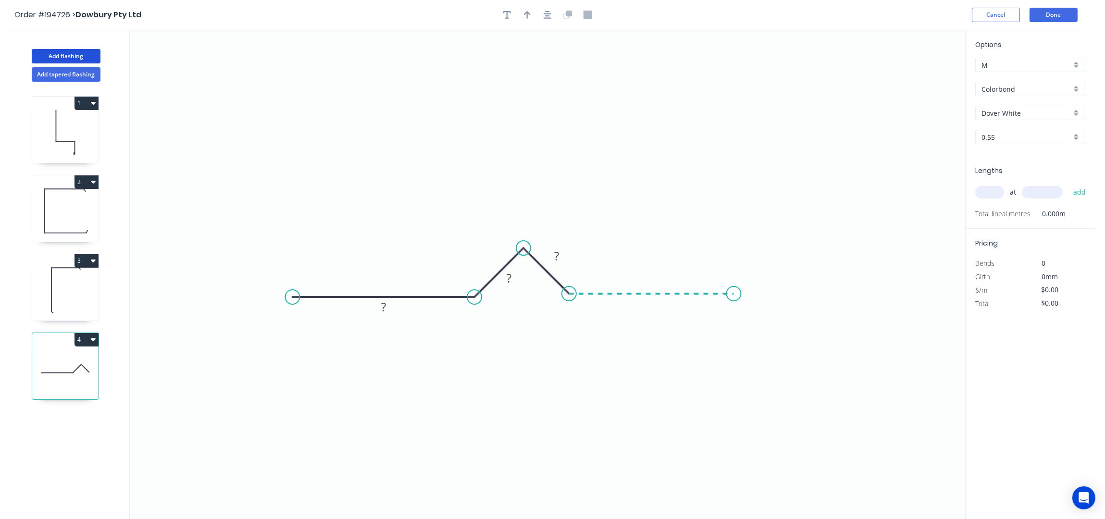
click at [734, 301] on icon "0 ? ? ?" at bounding box center [547, 275] width 835 height 490
drag, startPoint x: 566, startPoint y: 296, endPoint x: 578, endPoint y: 299, distance: 12.9
click at [578, 299] on circle at bounding box center [578, 293] width 14 height 14
click at [619, 295] on icon at bounding box center [656, 295] width 156 height 0
click at [549, 297] on div "Hide angle" at bounding box center [572, 302] width 97 height 20
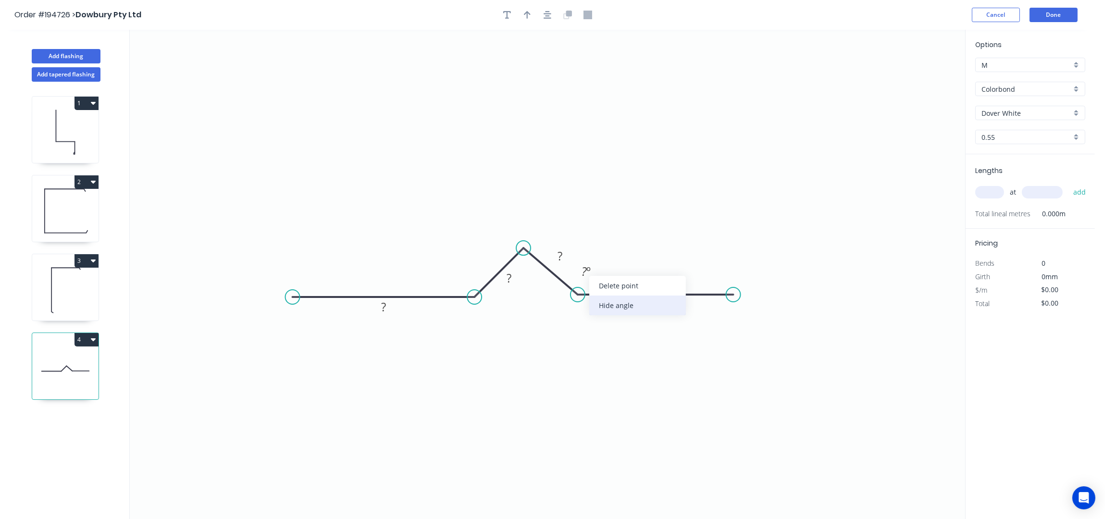
click at [611, 305] on div "Hide angle" at bounding box center [637, 306] width 97 height 20
drag, startPoint x: 520, startPoint y: 277, endPoint x: 481, endPoint y: 246, distance: 49.9
click at [481, 246] on rect at bounding box center [470, 247] width 31 height 20
drag, startPoint x: 574, startPoint y: 257, endPoint x: 595, endPoint y: 247, distance: 23.4
click at [595, 247] on rect at bounding box center [579, 246] width 31 height 20
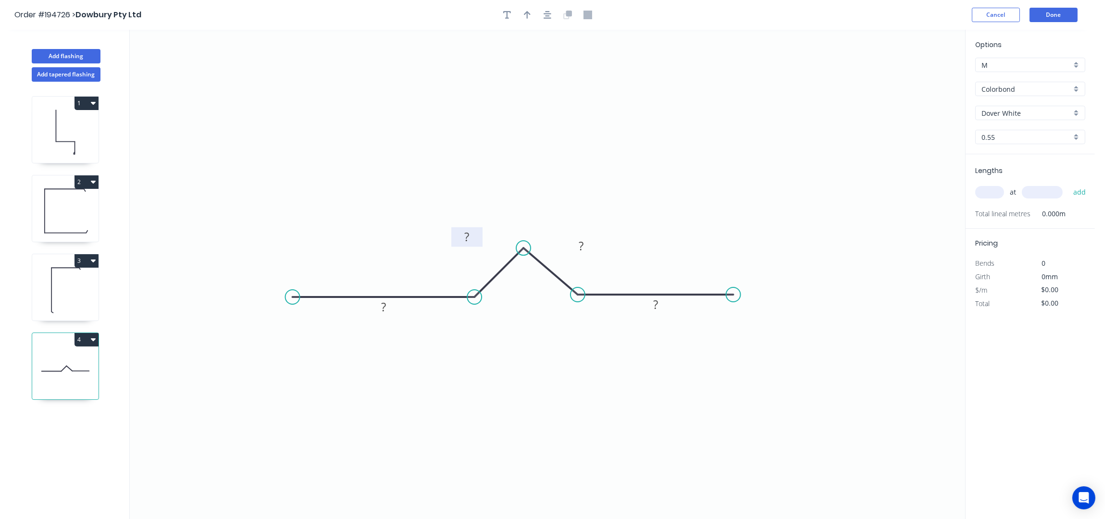
drag, startPoint x: 480, startPoint y: 248, endPoint x: 473, endPoint y: 235, distance: 15.0
click at [473, 234] on rect at bounding box center [466, 237] width 31 height 20
click at [590, 247] on rect at bounding box center [581, 246] width 19 height 13
click at [596, 235] on rect at bounding box center [585, 234] width 31 height 20
click at [347, 368] on div "Feather" at bounding box center [345, 364] width 97 height 20
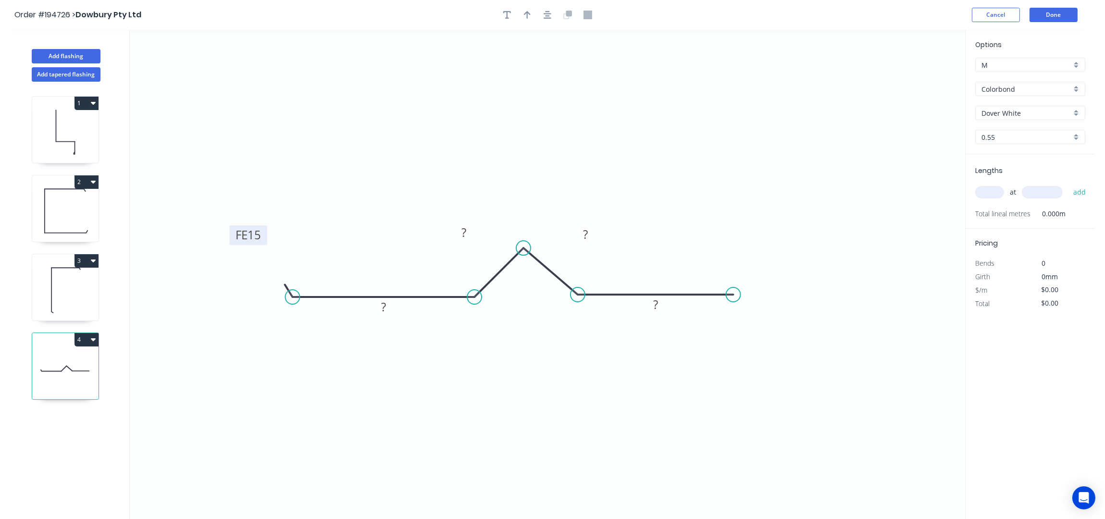
drag, startPoint x: 322, startPoint y: 271, endPoint x: 250, endPoint y: 222, distance: 86.8
click at [250, 225] on rect at bounding box center [248, 235] width 37 height 20
click at [776, 361] on div "Feather" at bounding box center [780, 368] width 97 height 20
click at [764, 328] on div "Flip bend" at bounding box center [780, 325] width 97 height 20
drag, startPoint x: 738, startPoint y: 271, endPoint x: 831, endPoint y: 229, distance: 101.5
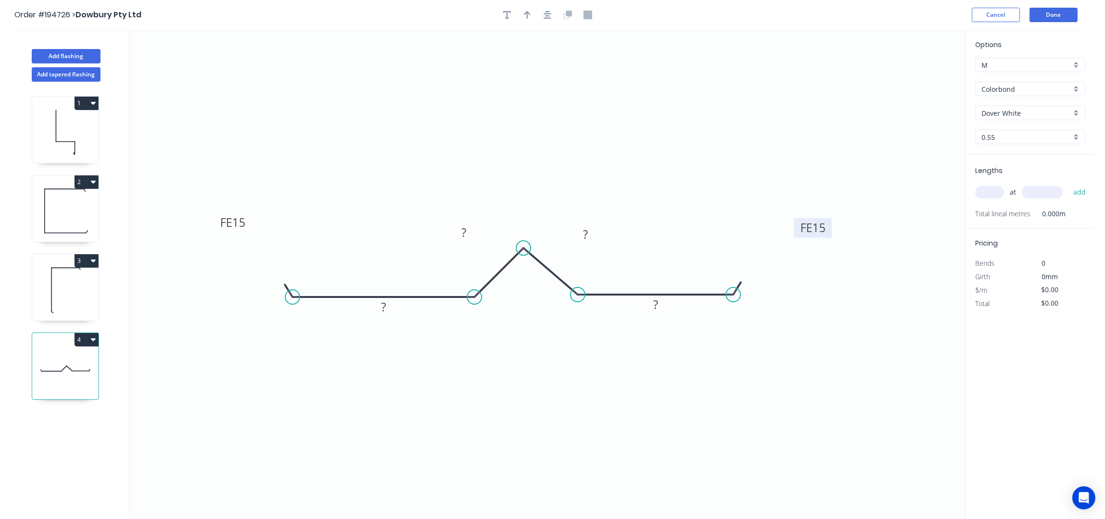
click at [831, 229] on rect at bounding box center [812, 228] width 37 height 20
click at [246, 223] on rect at bounding box center [232, 223] width 37 height 20
click at [242, 222] on tspan "15" at bounding box center [238, 223] width 13 height 16
type input "$10.96"
click at [602, 229] on rect at bounding box center [587, 231] width 31 height 20
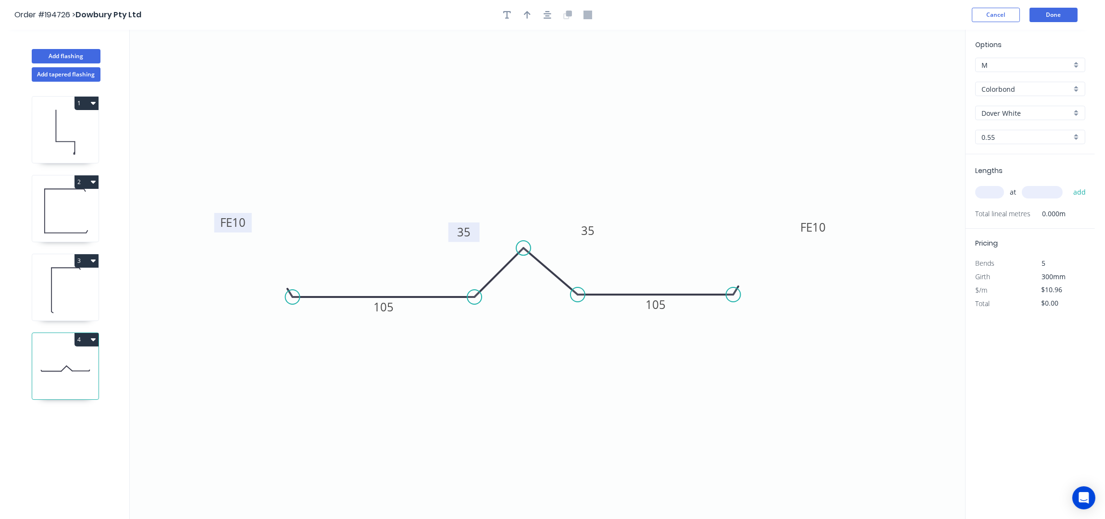
drag, startPoint x: 477, startPoint y: 232, endPoint x: 476, endPoint y: 224, distance: 7.4
click at [476, 224] on rect at bounding box center [463, 233] width 31 height 20
drag, startPoint x: 602, startPoint y: 230, endPoint x: 605, endPoint y: 224, distance: 6.9
click at [605, 224] on rect at bounding box center [590, 224] width 31 height 20
click at [991, 191] on input "text" at bounding box center [989, 192] width 29 height 12
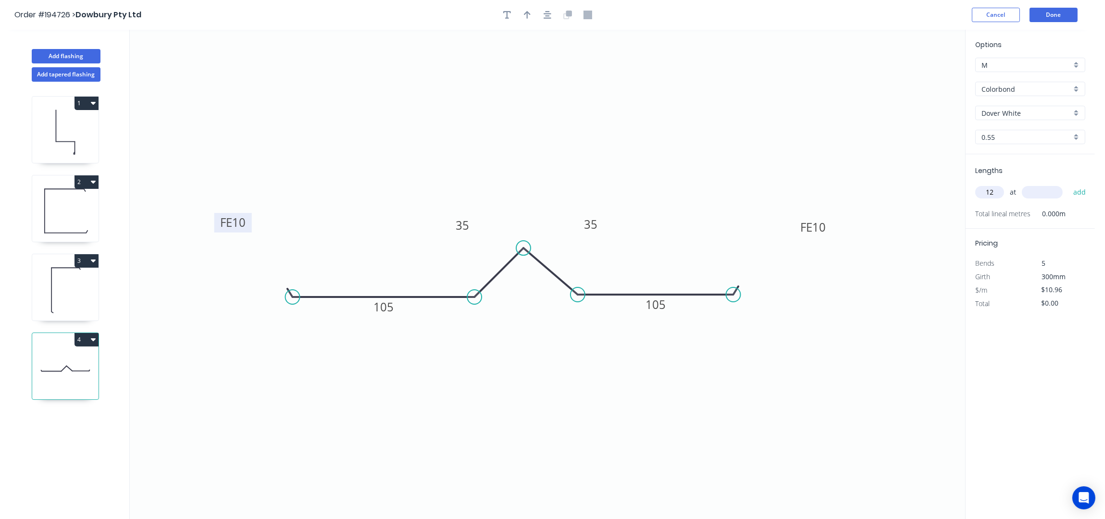
type input "12"
type input "4200"
click at [1069, 184] on button "add" at bounding box center [1080, 192] width 23 height 16
type input "$552.38"
click at [66, 51] on button "Add flashing" at bounding box center [66, 56] width 69 height 14
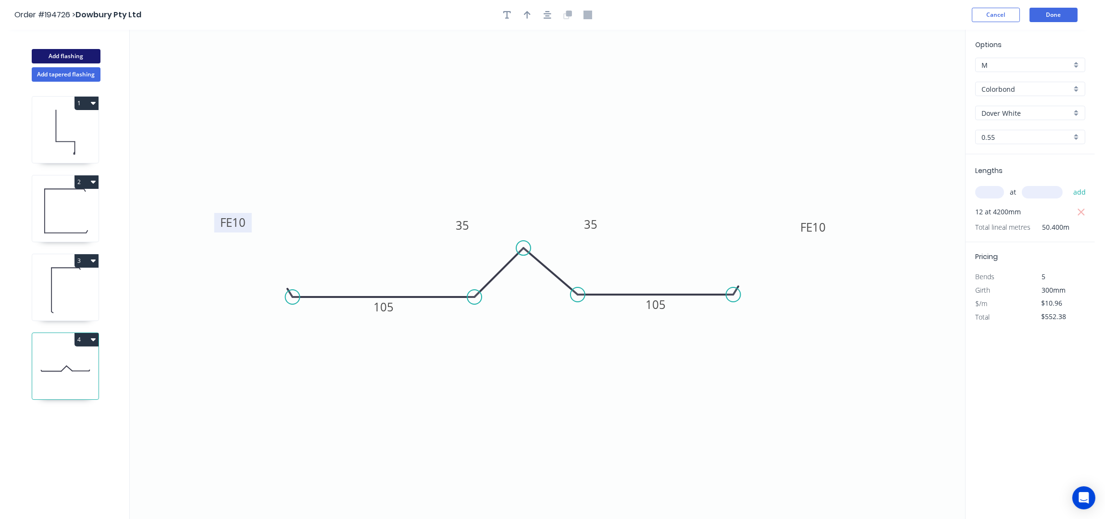
type input "$0.00"
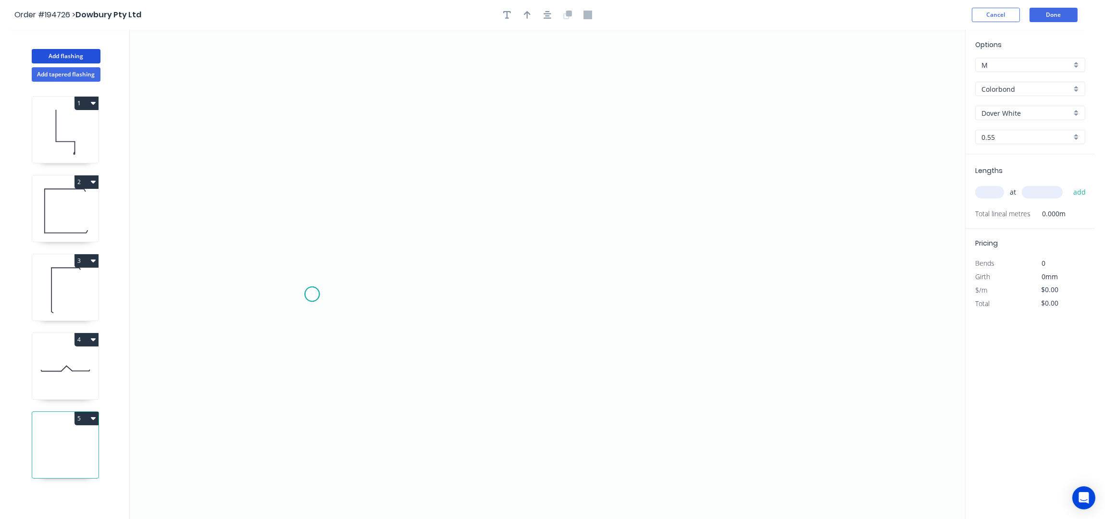
drag, startPoint x: 312, startPoint y: 295, endPoint x: 337, endPoint y: 244, distance: 56.8
click at [312, 293] on icon "0" at bounding box center [547, 275] width 835 height 490
click at [359, 251] on icon "0" at bounding box center [547, 275] width 835 height 490
click at [532, 259] on icon "0 ?" at bounding box center [547, 275] width 835 height 490
click at [580, 198] on icon "0 ? ?" at bounding box center [547, 275] width 835 height 490
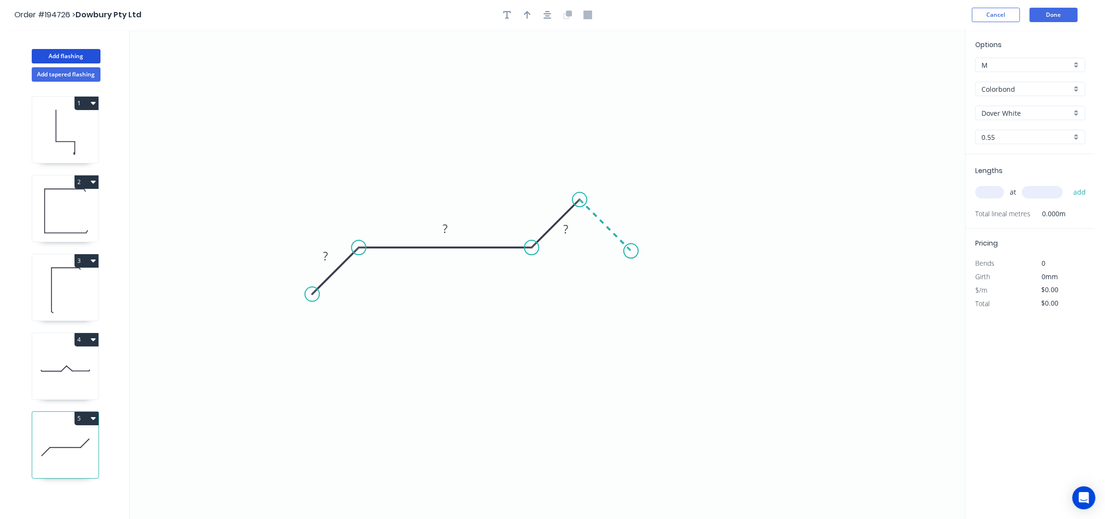
click at [631, 254] on icon "0 ? ? ?" at bounding box center [547, 275] width 835 height 490
click at [798, 262] on icon "0 ? ? ? ?" at bounding box center [547, 275] width 835 height 490
click at [863, 319] on icon "0 ? ? ? ? ?" at bounding box center [547, 275] width 835 height 490
click at [323, 254] on tspan "?" at bounding box center [325, 256] width 5 height 16
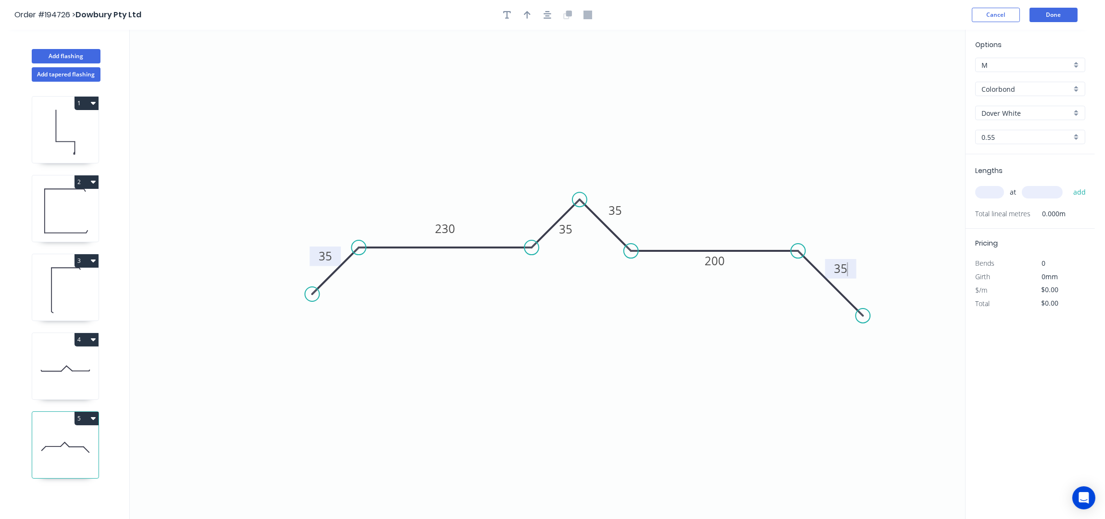
type input "$16.21"
drag, startPoint x: 577, startPoint y: 232, endPoint x: 533, endPoint y: 198, distance: 55.6
click at [533, 198] on rect at bounding box center [521, 196] width 31 height 20
drag, startPoint x: 626, startPoint y: 215, endPoint x: 639, endPoint y: 202, distance: 19.0
click at [639, 202] on rect at bounding box center [628, 197] width 31 height 20
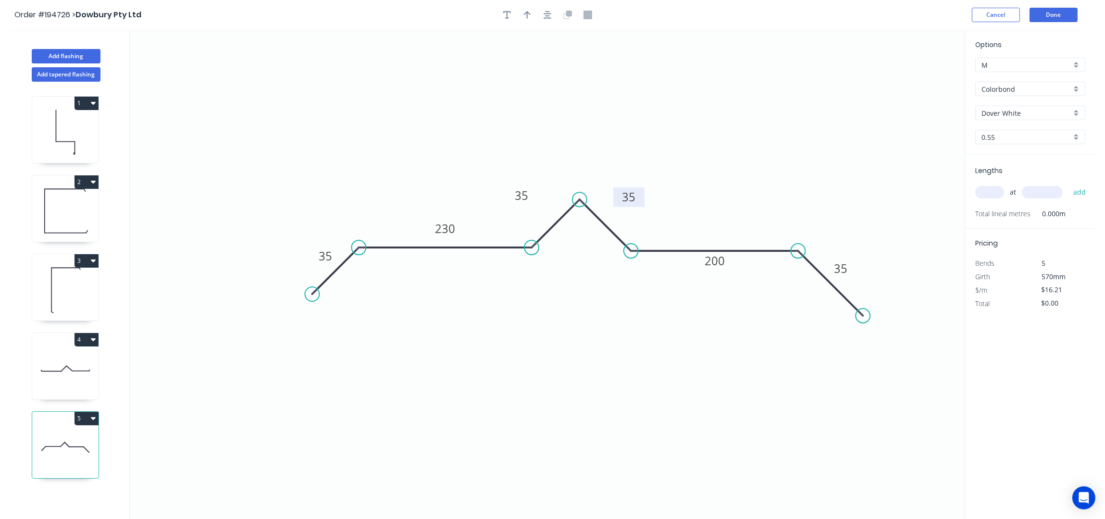
click at [645, 202] on rect at bounding box center [628, 197] width 31 height 20
drag, startPoint x: 533, startPoint y: 196, endPoint x: 531, endPoint y: 188, distance: 8.5
click at [531, 188] on rect at bounding box center [521, 196] width 31 height 20
click at [522, 17] on button "button" at bounding box center [527, 15] width 14 height 14
drag, startPoint x: 916, startPoint y: 75, endPoint x: 578, endPoint y: 131, distance: 342.0
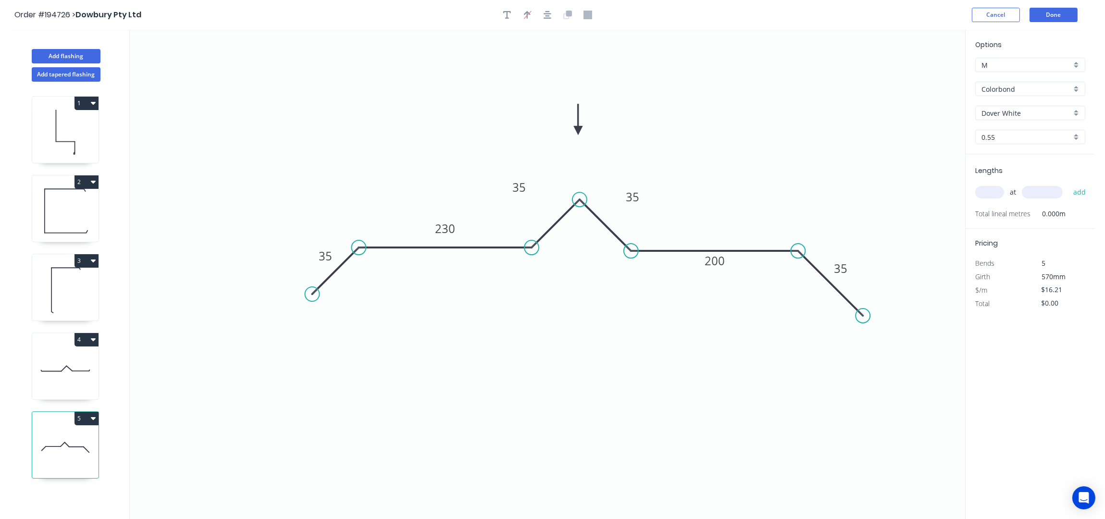
click at [578, 131] on icon at bounding box center [578, 119] width 9 height 31
click at [1000, 194] on input "text" at bounding box center [989, 192] width 29 height 12
type input "7"
type input "4300"
click at [1069, 184] on button "add" at bounding box center [1080, 192] width 23 height 16
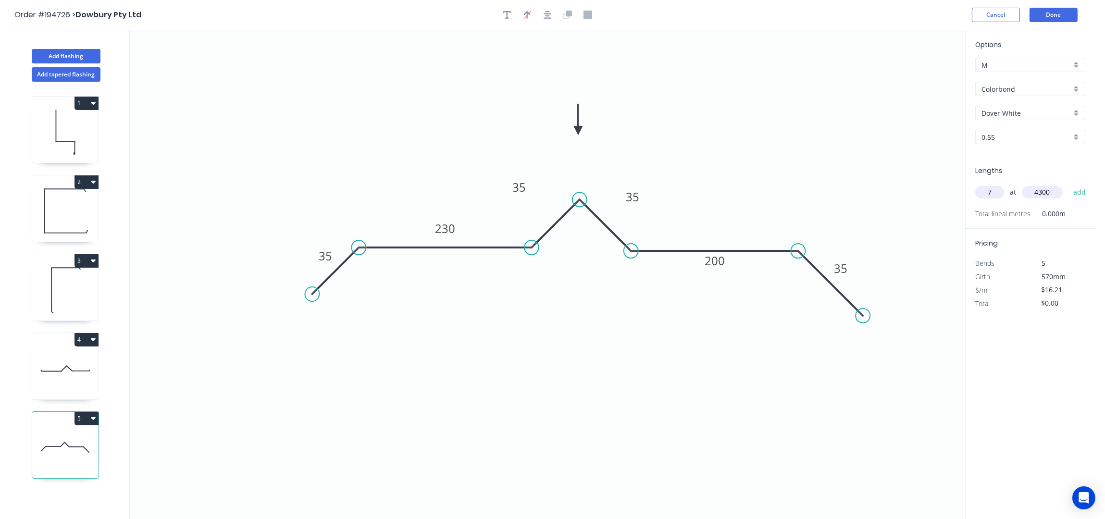
type input "$487.92"
click at [102, 54] on div "Add flashing" at bounding box center [66, 49] width 126 height 29
click at [87, 53] on button "Add flashing" at bounding box center [66, 56] width 69 height 14
type input "$0.00"
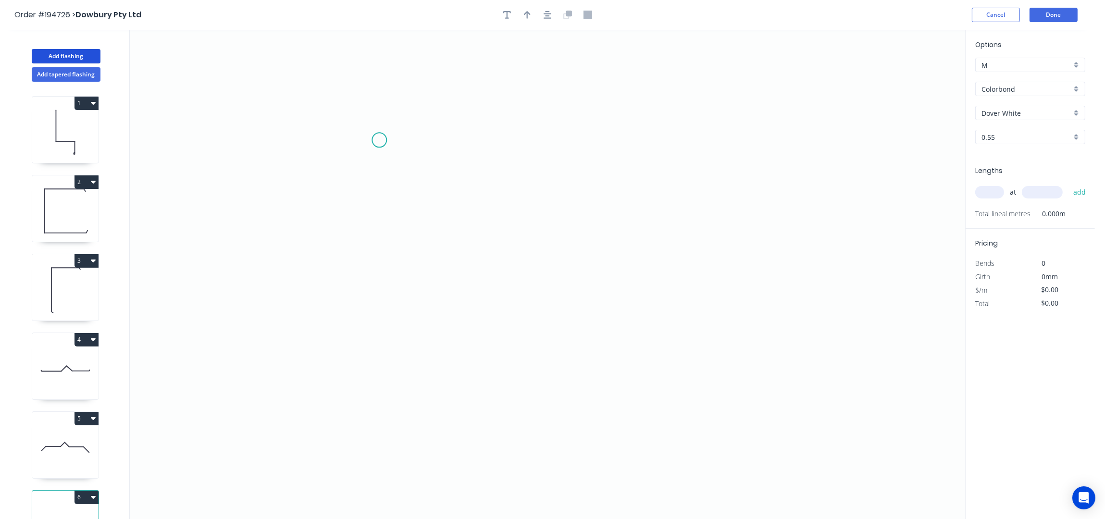
click at [329, 101] on icon "0" at bounding box center [547, 275] width 835 height 490
click at [363, 290] on icon "0" at bounding box center [547, 275] width 835 height 490
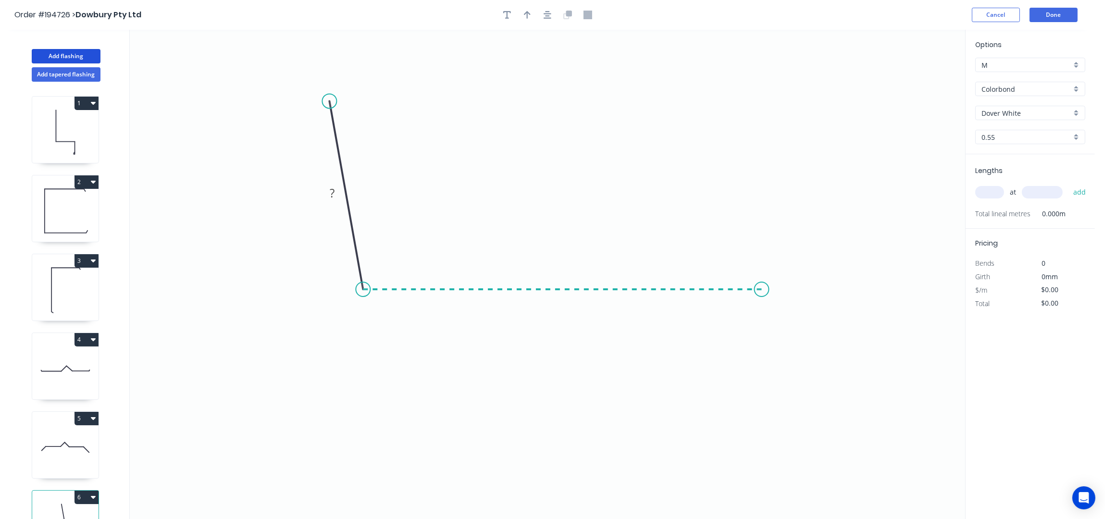
click at [762, 283] on icon "0 ?" at bounding box center [547, 275] width 835 height 490
click at [812, 334] on icon "0 ? ? ? º" at bounding box center [547, 275] width 835 height 490
drag, startPoint x: 326, startPoint y: 196, endPoint x: 334, endPoint y: 201, distance: 9.6
click at [326, 195] on rect at bounding box center [332, 193] width 19 height 13
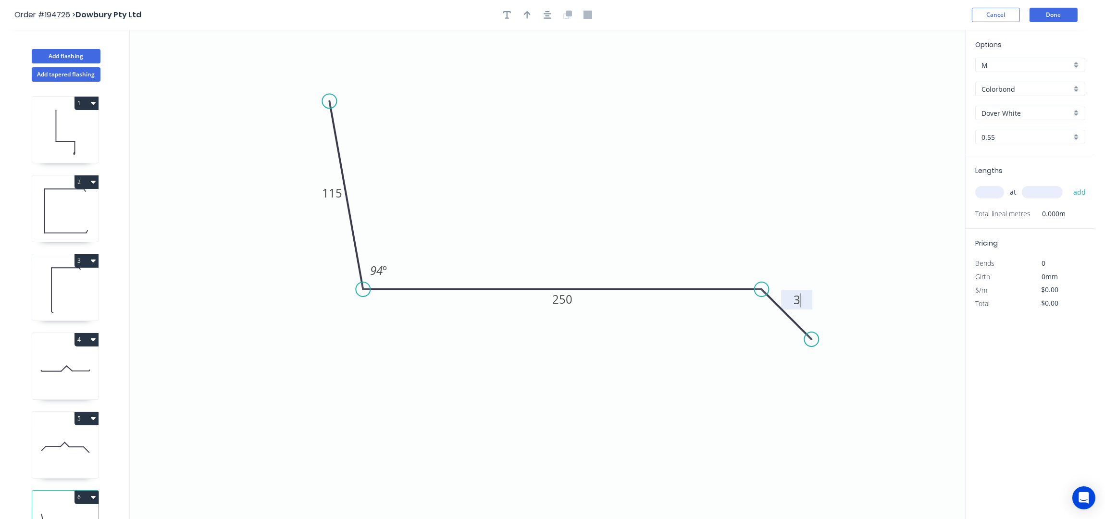
type input "$10.66"
click at [529, 16] on icon "button" at bounding box center [527, 15] width 7 height 9
drag, startPoint x: 916, startPoint y: 75, endPoint x: 543, endPoint y: 251, distance: 412.6
click at [538, 250] on icon at bounding box center [539, 242] width 9 height 31
click at [994, 205] on div "at add" at bounding box center [1031, 192] width 112 height 26
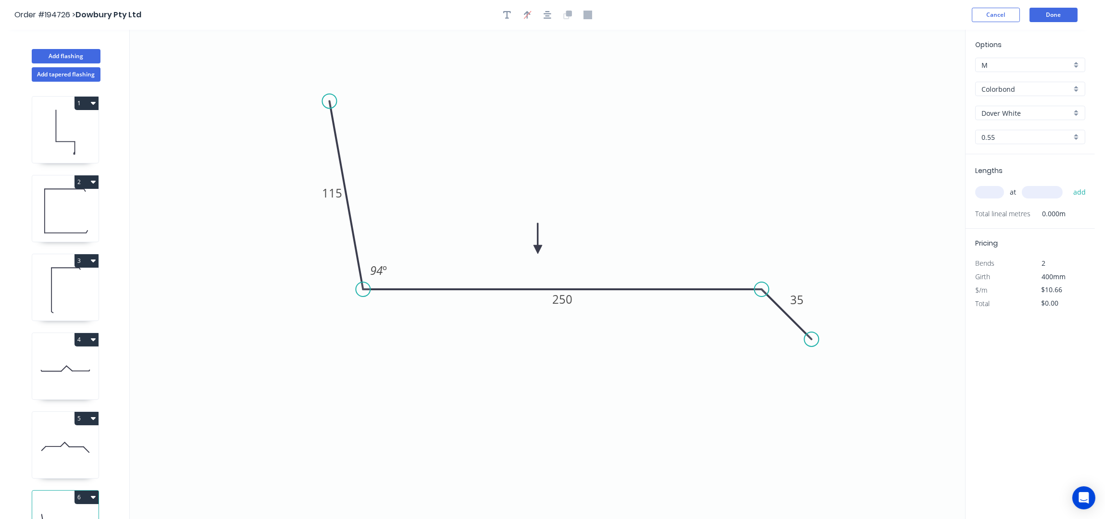
click at [991, 191] on input "text" at bounding box center [989, 192] width 29 height 12
type input "15"
type input "4300"
click at [1069, 184] on button "add" at bounding box center [1080, 192] width 23 height 16
type input "$687.57"
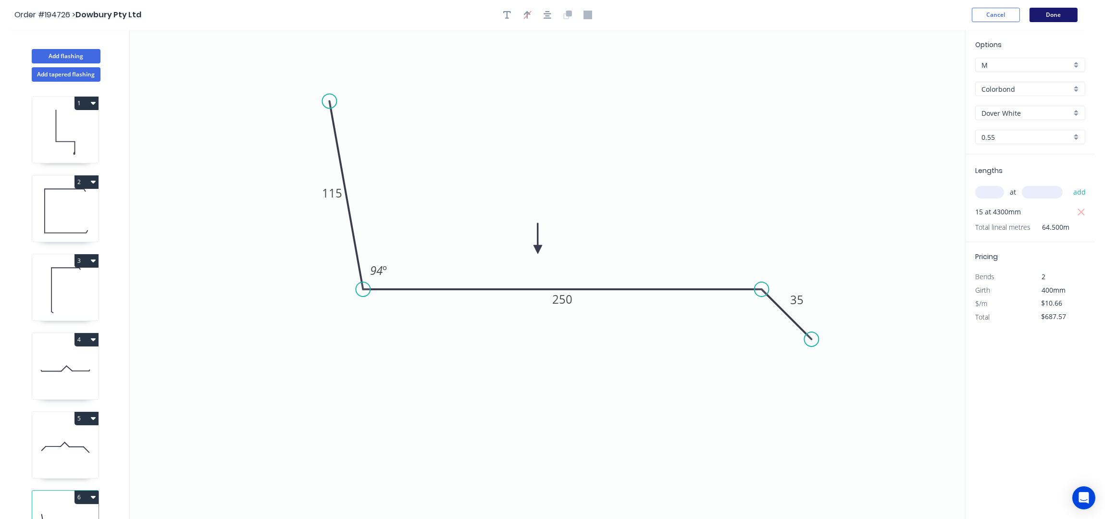
drag, startPoint x: 1050, startPoint y: 7, endPoint x: 1055, endPoint y: 16, distance: 10.6
click at [1050, 6] on header "Order #194726 > Dowbury Pty Ltd Cancel Done" at bounding box center [547, 15] width 1095 height 30
click at [1056, 16] on button "Done" at bounding box center [1054, 15] width 48 height 14
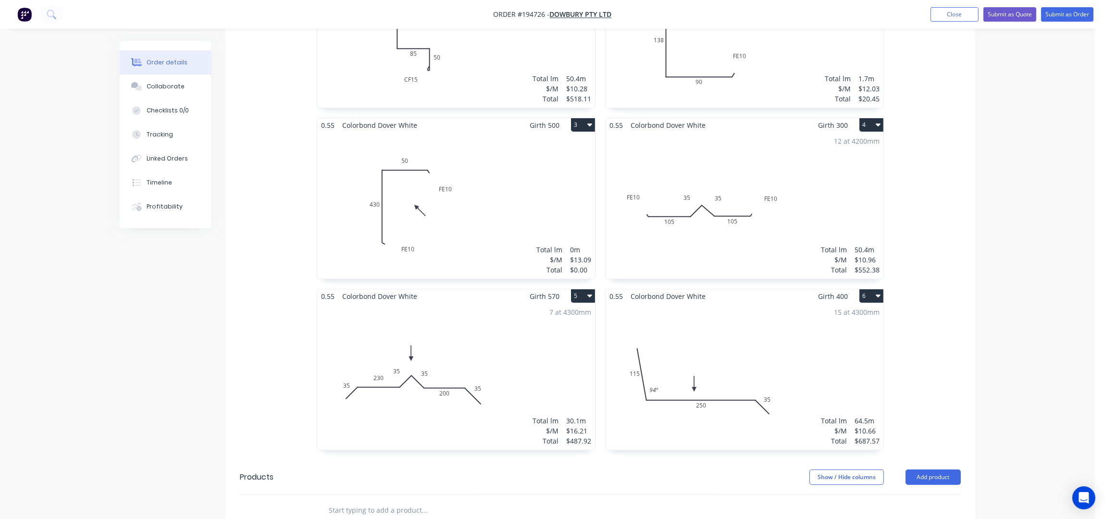
scroll to position [385, 0]
click at [807, 353] on div "15 at 4300mm Total lm $/M Total 64.5m $10.66 $687.57" at bounding box center [745, 376] width 278 height 147
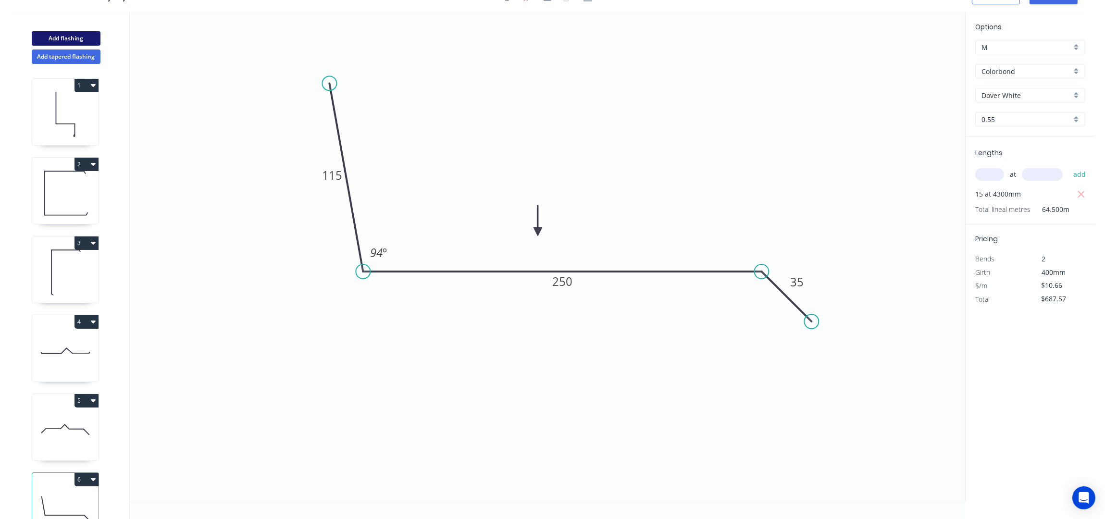
click at [75, 37] on button "Add flashing" at bounding box center [66, 38] width 69 height 14
type input "$0.00"
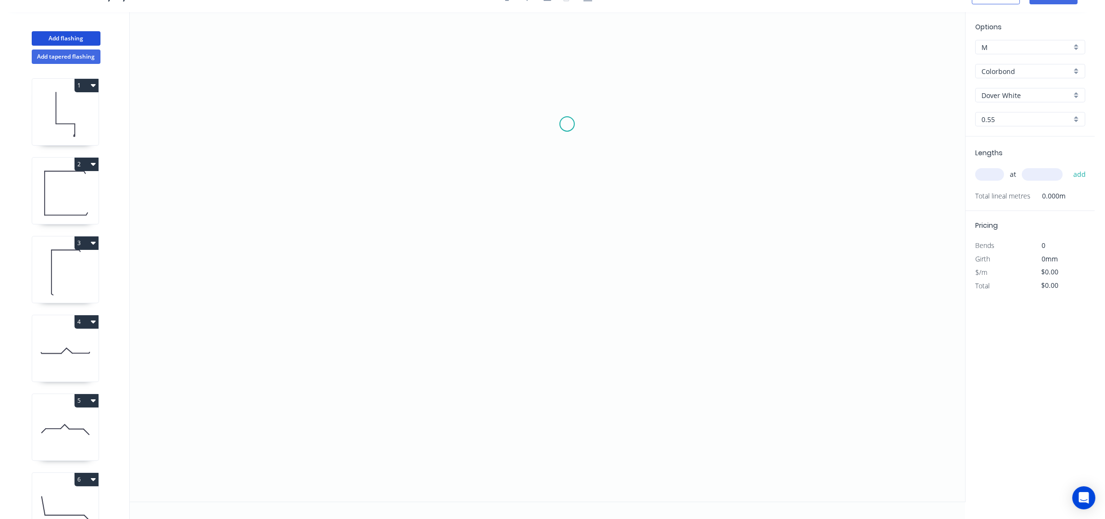
click at [497, 117] on icon "0" at bounding box center [547, 257] width 835 height 490
click at [620, 121] on icon "0" at bounding box center [547, 257] width 835 height 490
click at [617, 235] on icon "0 ?" at bounding box center [547, 257] width 835 height 490
click at [721, 238] on icon "0 ? ?" at bounding box center [547, 257] width 835 height 490
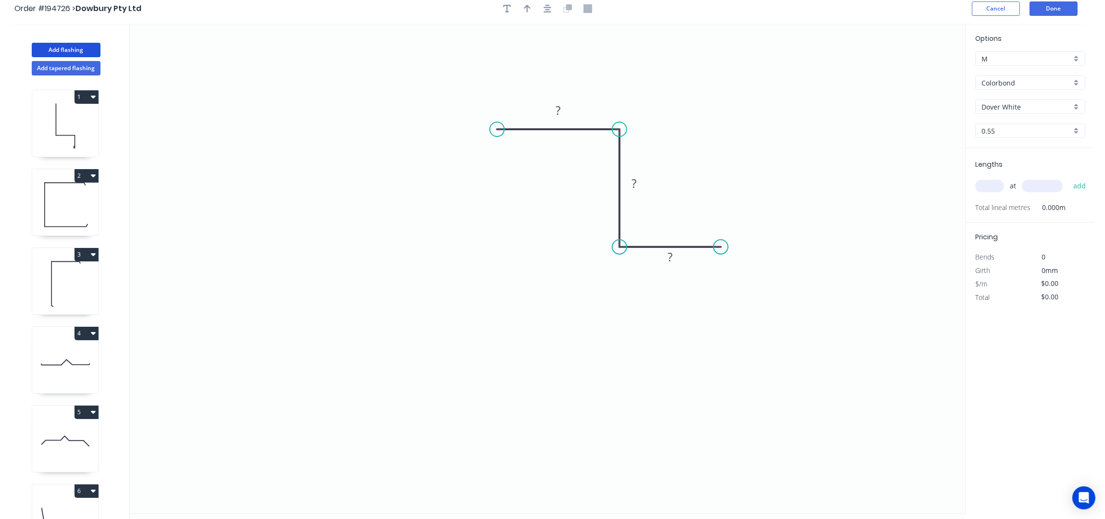
scroll to position [0, 0]
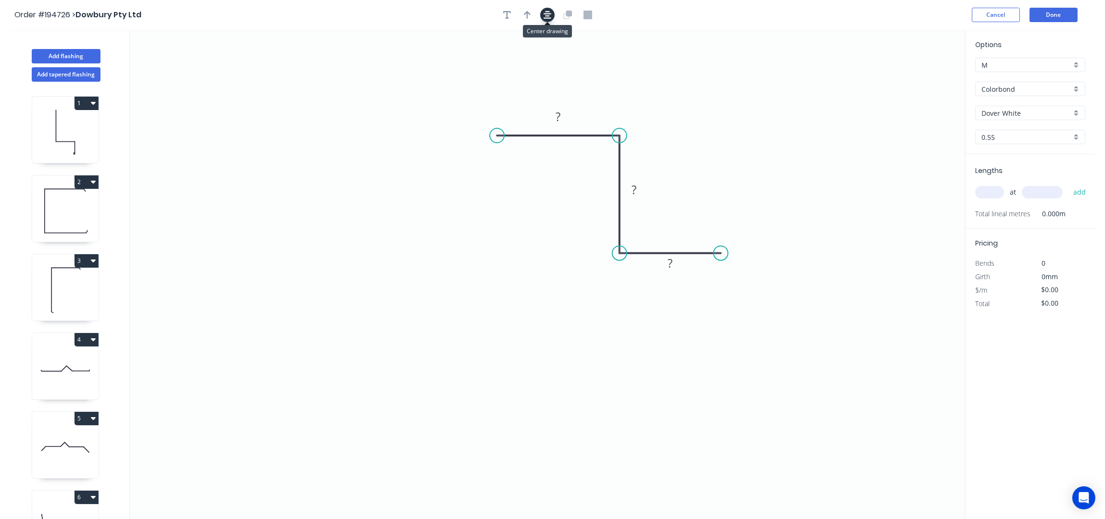
click at [549, 14] on icon "button" at bounding box center [548, 15] width 8 height 9
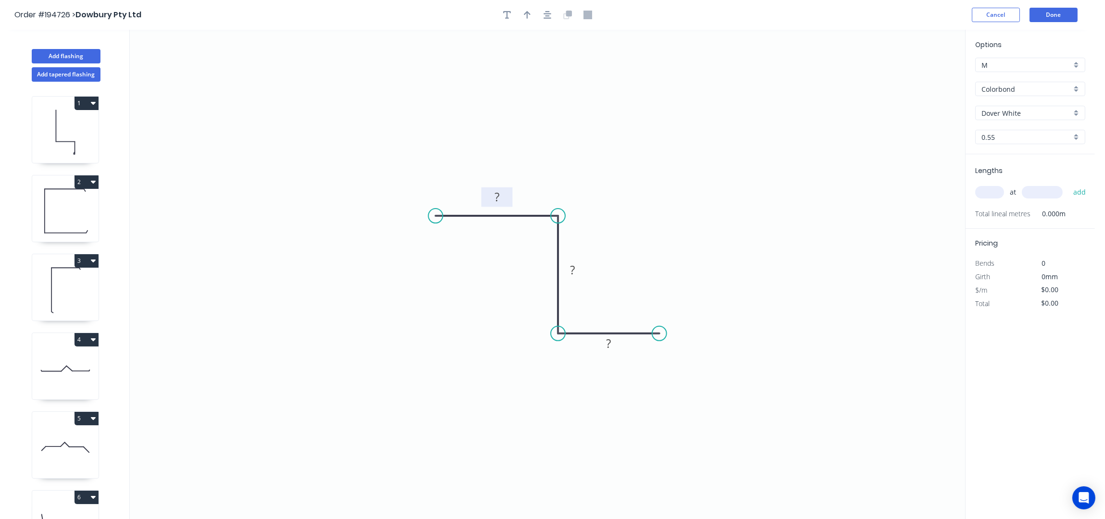
click at [498, 197] on tspan "?" at bounding box center [497, 197] width 5 height 16
type input "$7.16"
click at [526, 13] on icon "button" at bounding box center [527, 15] width 7 height 8
click at [915, 78] on icon "0 35 35 35" at bounding box center [547, 275] width 835 height 490
drag, startPoint x: 915, startPoint y: 78, endPoint x: 633, endPoint y: 181, distance: 300.9
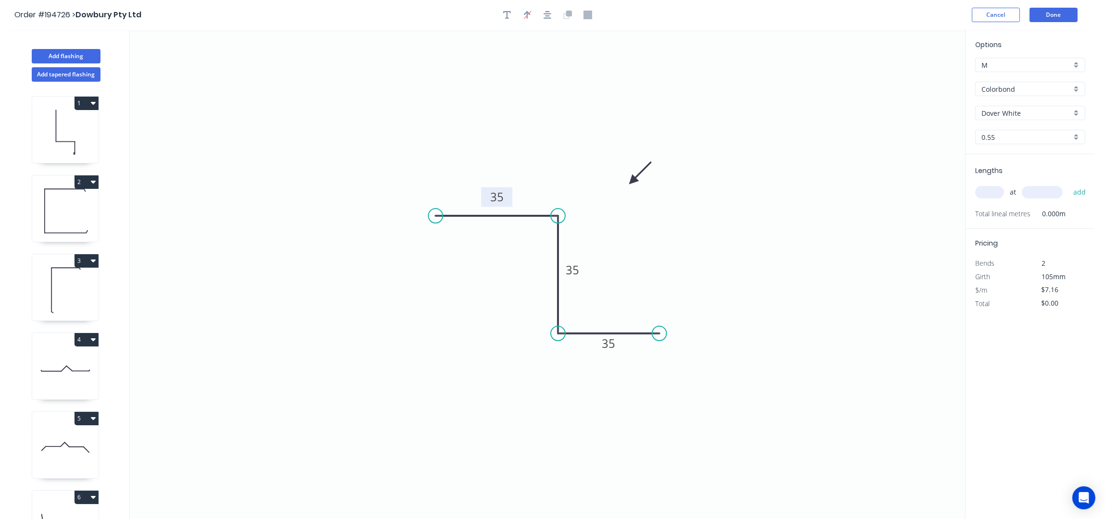
click at [633, 181] on icon at bounding box center [640, 173] width 28 height 28
click at [1017, 92] on input "Colorbond" at bounding box center [1027, 89] width 90 height 10
click at [1018, 174] on div "Zincalume" at bounding box center [1030, 172] width 109 height 17
type input "Zincalume"
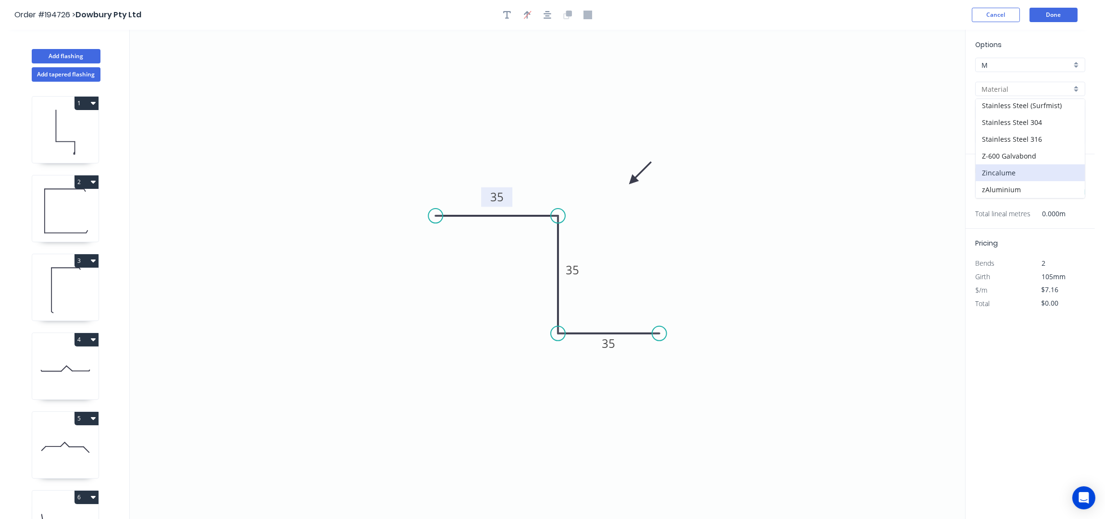
type input "Zincalume"
type input "$6.73"
click at [1013, 143] on div "0.55" at bounding box center [1030, 137] width 110 height 14
click at [1011, 176] on div "0.8" at bounding box center [1030, 172] width 109 height 17
type input "0.8"
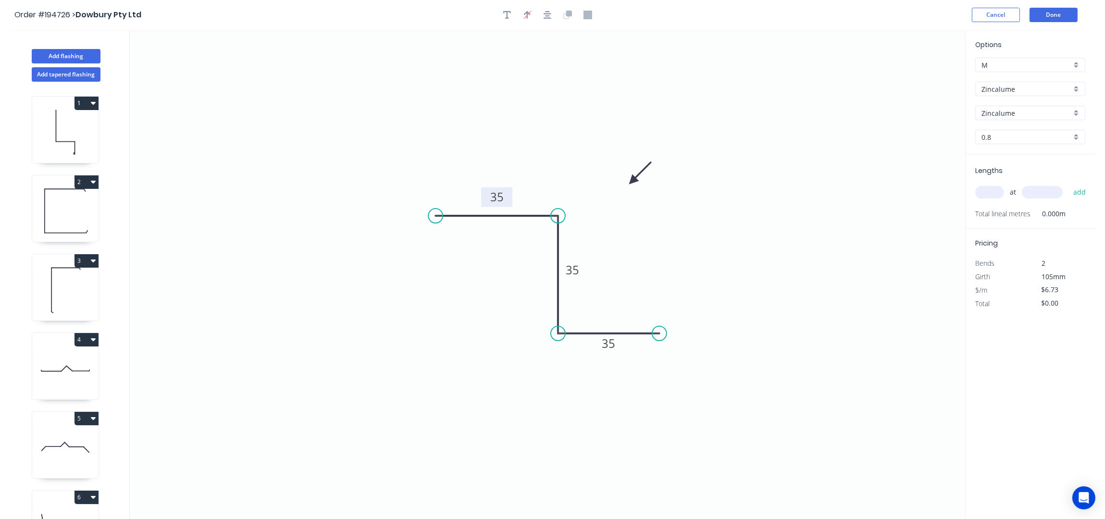
type input "$9.56"
click at [997, 191] on input "text" at bounding box center [989, 192] width 29 height 12
click at [992, 194] on input "text" at bounding box center [989, 192] width 29 height 12
click at [991, 191] on input "text" at bounding box center [989, 192] width 29 height 12
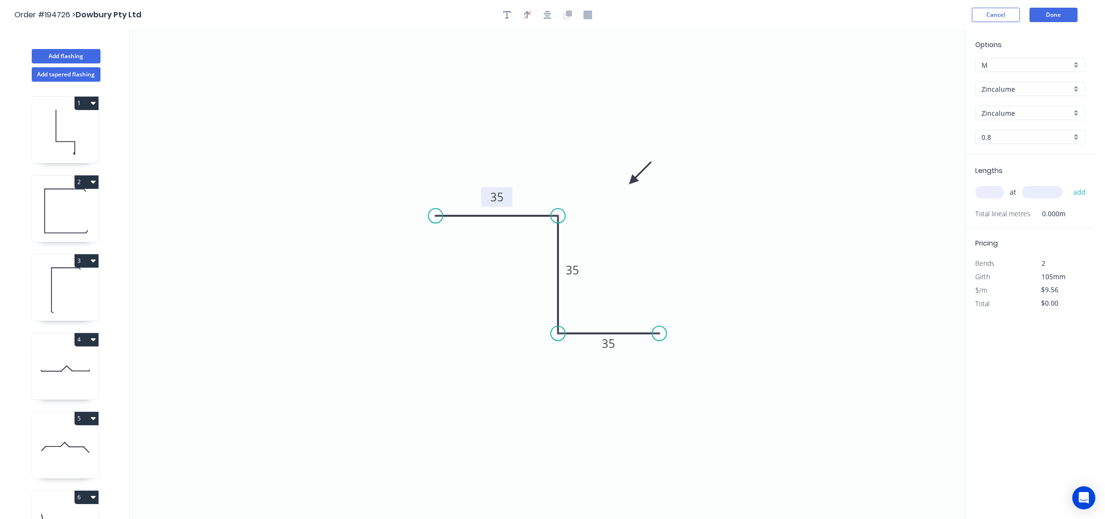
click at [991, 191] on input "text" at bounding box center [989, 192] width 29 height 12
click at [992, 191] on input "text" at bounding box center [989, 192] width 29 height 12
click at [993, 191] on input "text" at bounding box center [989, 192] width 29 height 12
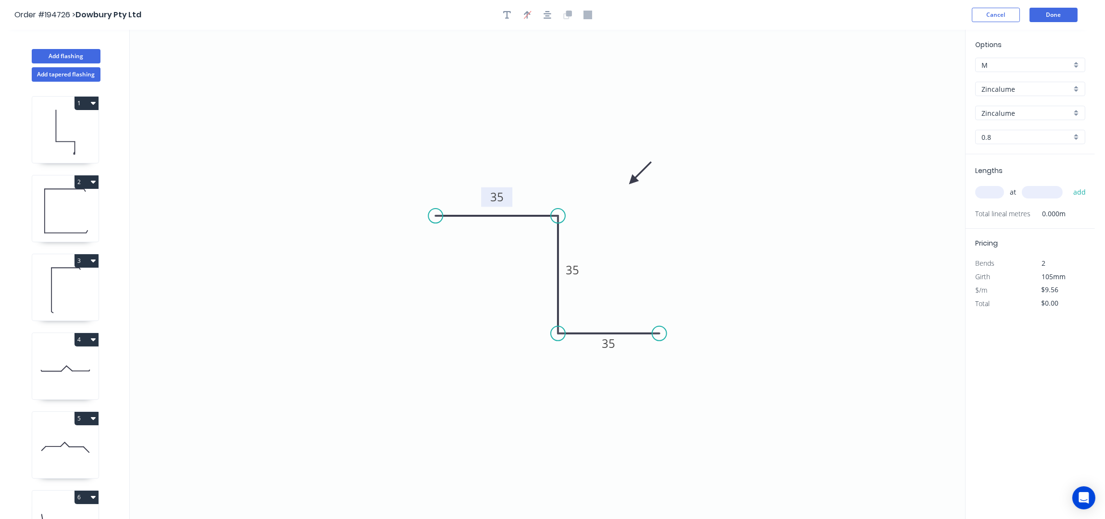
click at [992, 193] on input "text" at bounding box center [989, 192] width 29 height 12
type input "14"
type input "4300"
click at [1069, 184] on button "add" at bounding box center [1080, 192] width 23 height 16
type input "$575.51"
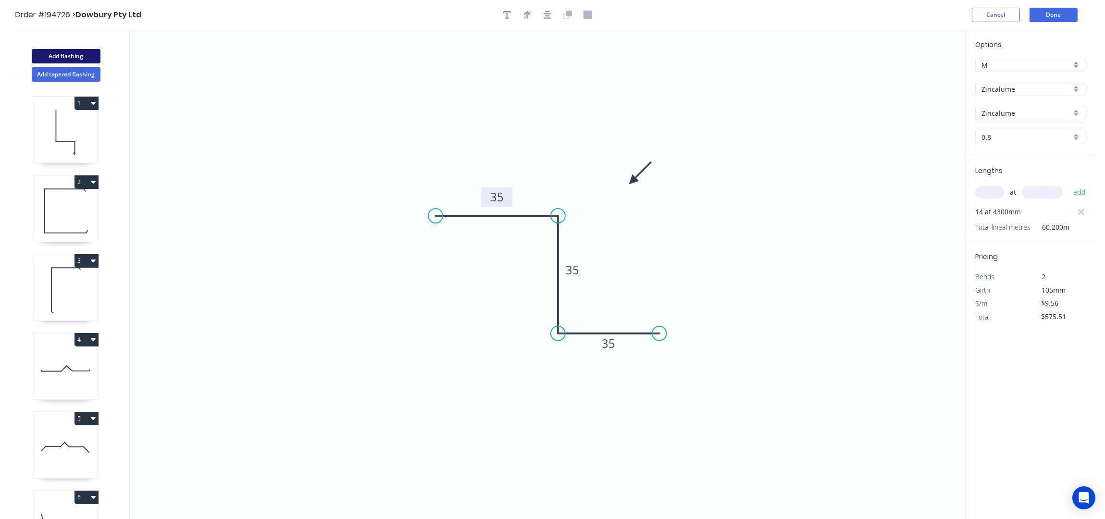
click at [67, 53] on button "Add flashing" at bounding box center [66, 56] width 69 height 14
type input "$0.00"
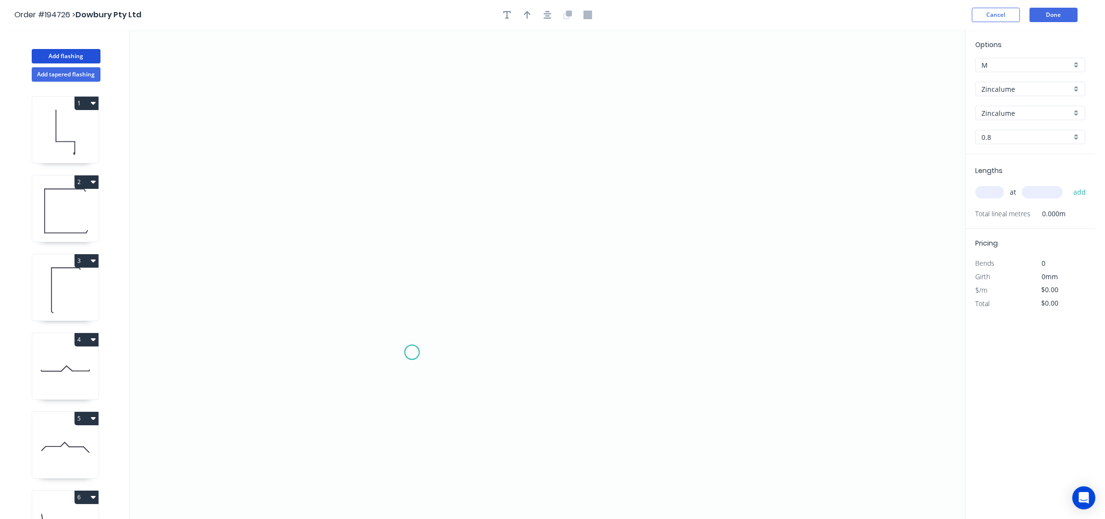
click at [412, 353] on icon "0" at bounding box center [547, 275] width 835 height 490
click at [420, 199] on icon "0" at bounding box center [547, 275] width 835 height 490
click at [690, 217] on icon "0 ?" at bounding box center [547, 275] width 835 height 490
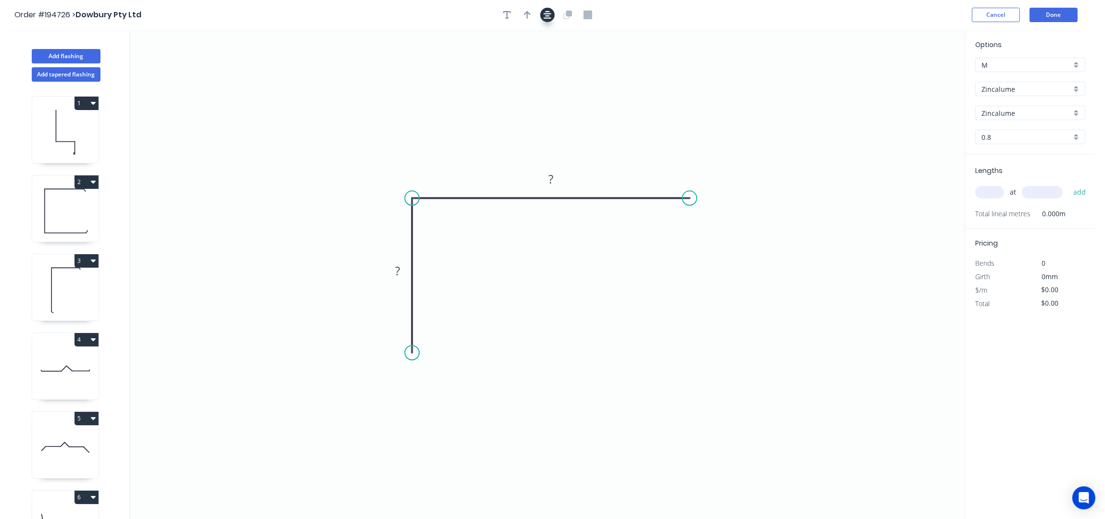
click at [551, 13] on button "button" at bounding box center [547, 15] width 14 height 14
click at [392, 268] on tspan "?" at bounding box center [394, 270] width 5 height 16
type input "$11.57"
click at [524, 14] on icon "button" at bounding box center [527, 15] width 7 height 9
click at [917, 75] on icon at bounding box center [916, 66] width 9 height 31
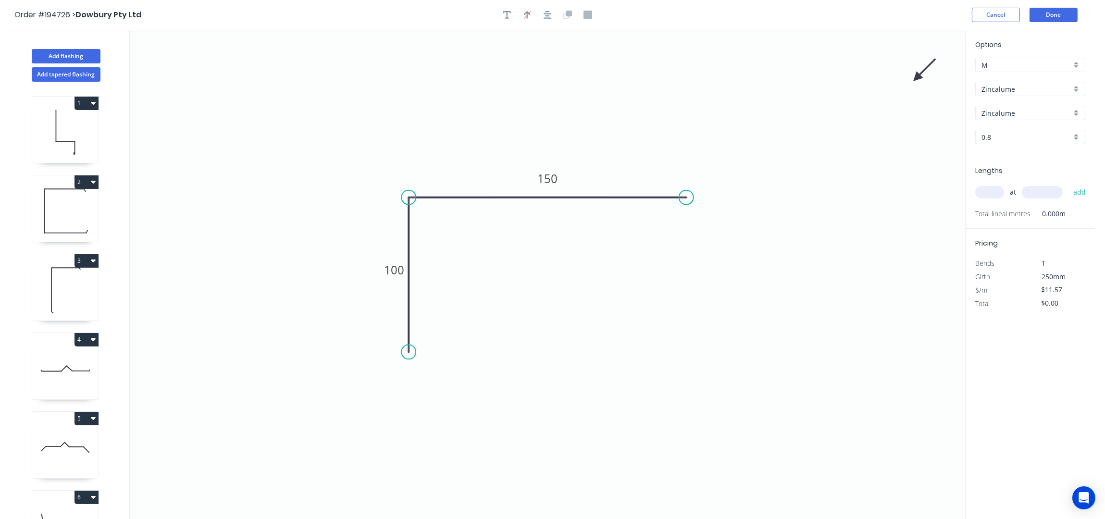
click at [917, 75] on icon at bounding box center [925, 70] width 28 height 28
drag, startPoint x: 917, startPoint y: 75, endPoint x: 476, endPoint y: 179, distance: 452.9
click at [476, 179] on icon at bounding box center [476, 167] width 9 height 31
click at [1011, 137] on input "0.8" at bounding box center [1027, 137] width 90 height 10
click at [996, 201] on div "1.2" at bounding box center [1030, 206] width 109 height 17
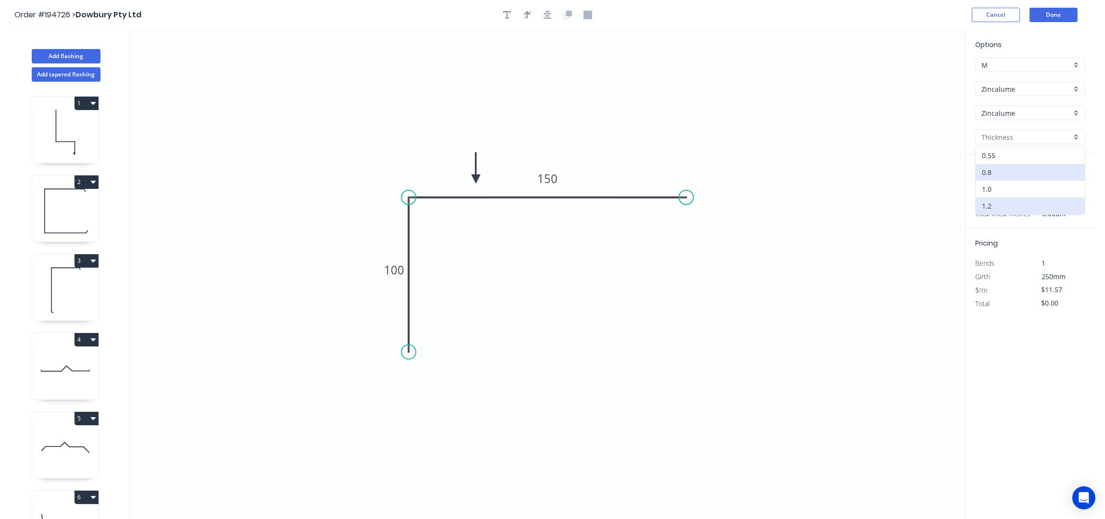
type input "1.2"
type input "$16.08"
click at [989, 189] on input "text" at bounding box center [989, 192] width 29 height 12
type input "1"
type input "2000"
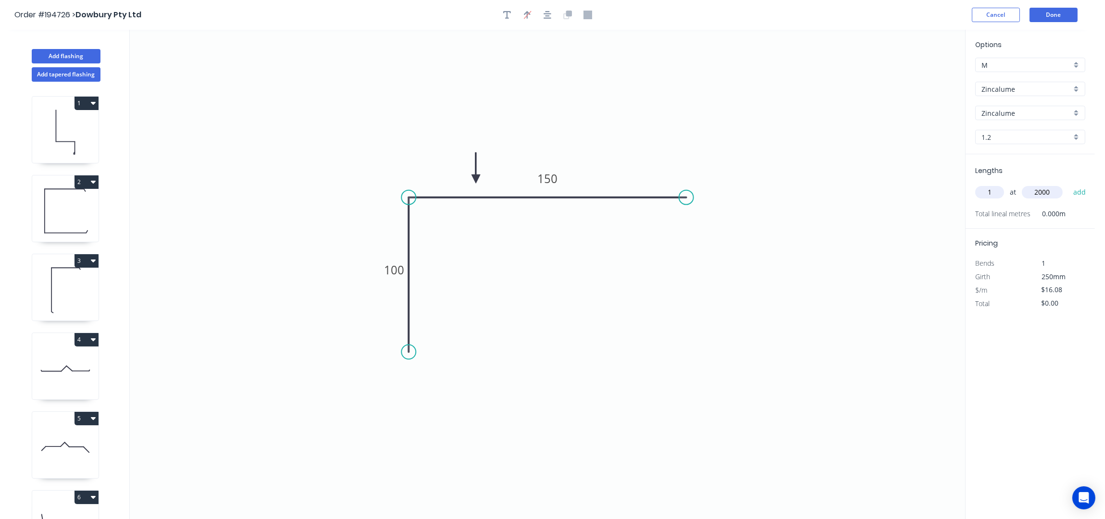
click at [1069, 184] on button "add" at bounding box center [1080, 192] width 23 height 16
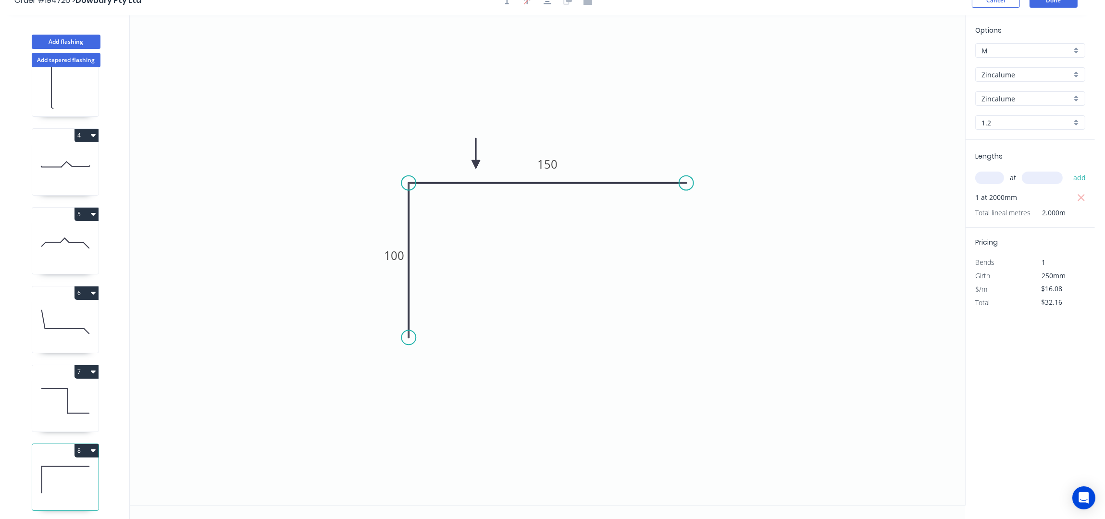
scroll to position [18, 0]
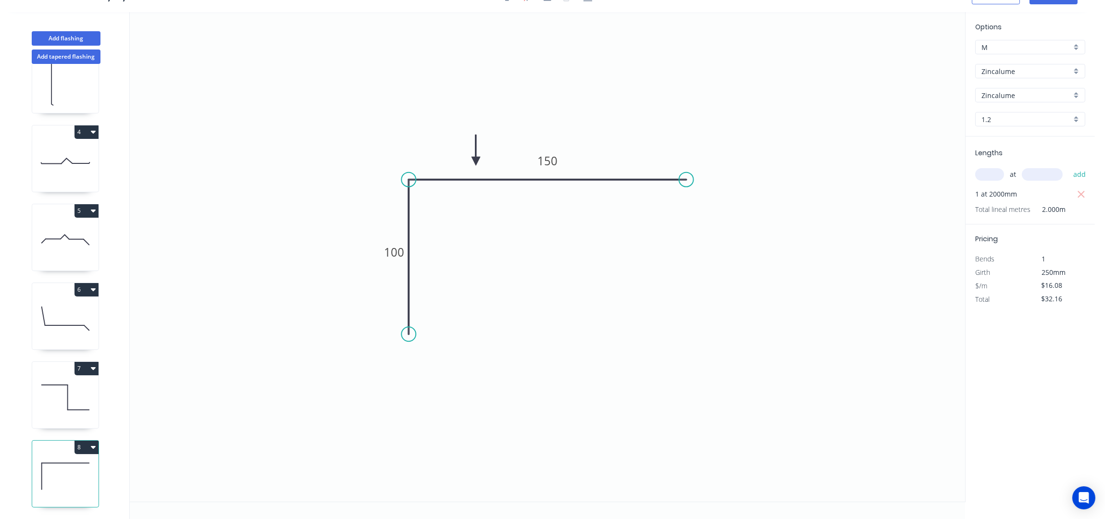
click at [84, 441] on button "8" at bounding box center [87, 447] width 24 height 13
click at [67, 464] on div "Duplicate" at bounding box center [53, 471] width 74 height 14
type input "$0.00"
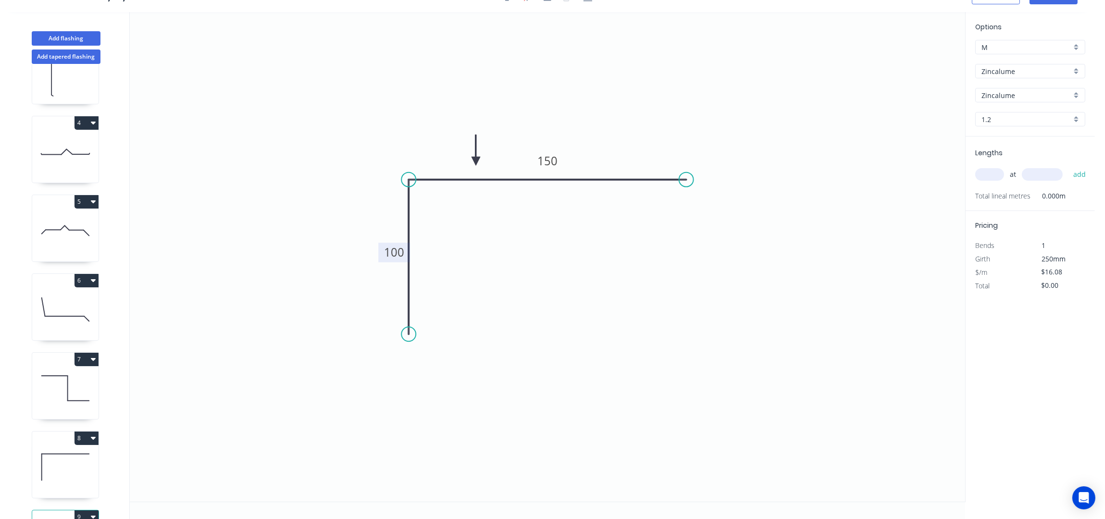
click at [398, 255] on tspan "100" at bounding box center [394, 253] width 20 height 16
type input "$12.01"
drag, startPoint x: 847, startPoint y: 330, endPoint x: 879, endPoint y: 322, distance: 32.3
click at [851, 330] on icon "0 50 150" at bounding box center [547, 257] width 835 height 490
click at [989, 171] on input "text" at bounding box center [989, 174] width 29 height 12
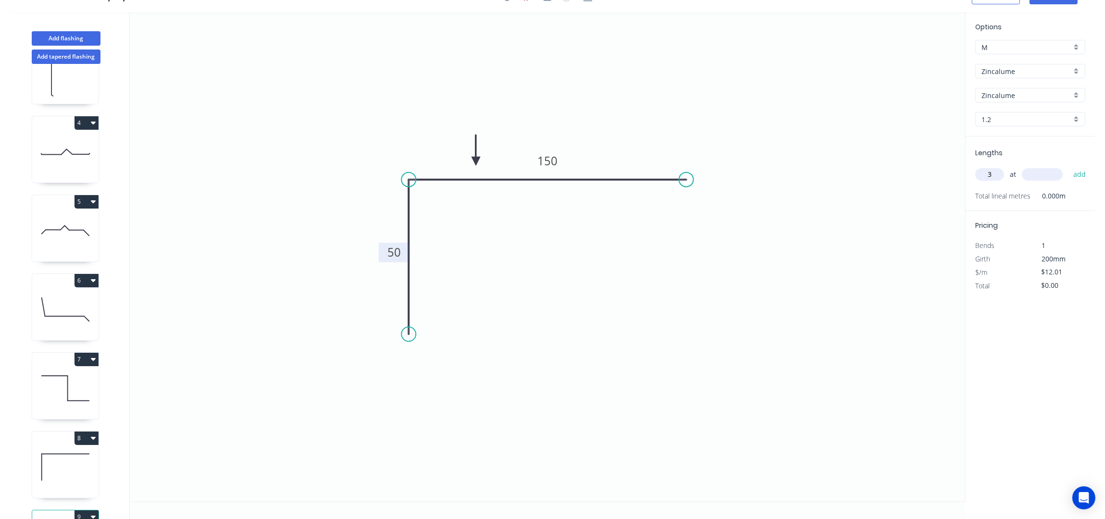
type input "3"
type input "4000"
click at [1069, 166] on button "add" at bounding box center [1080, 174] width 23 height 16
type input "$144.12"
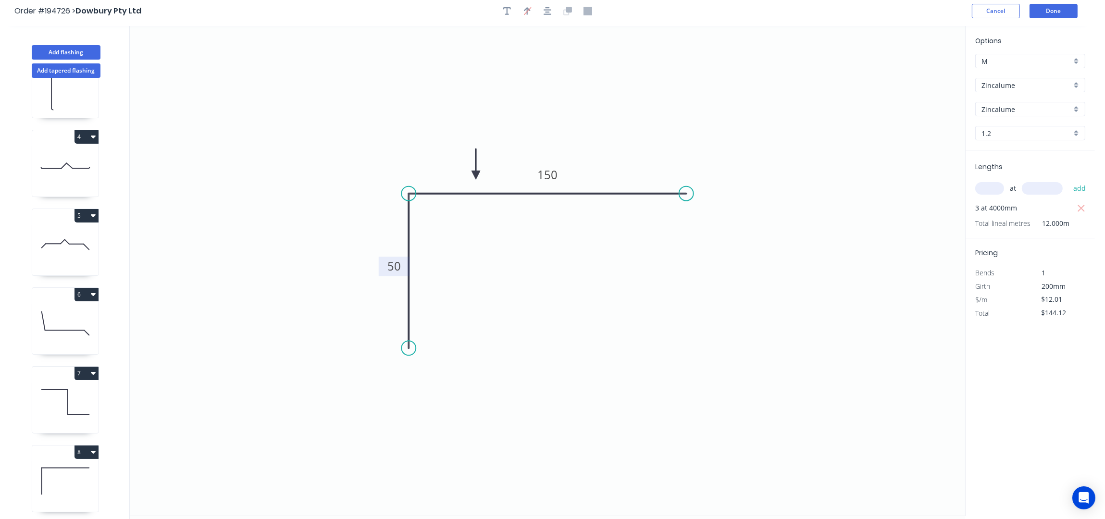
scroll to position [0, 0]
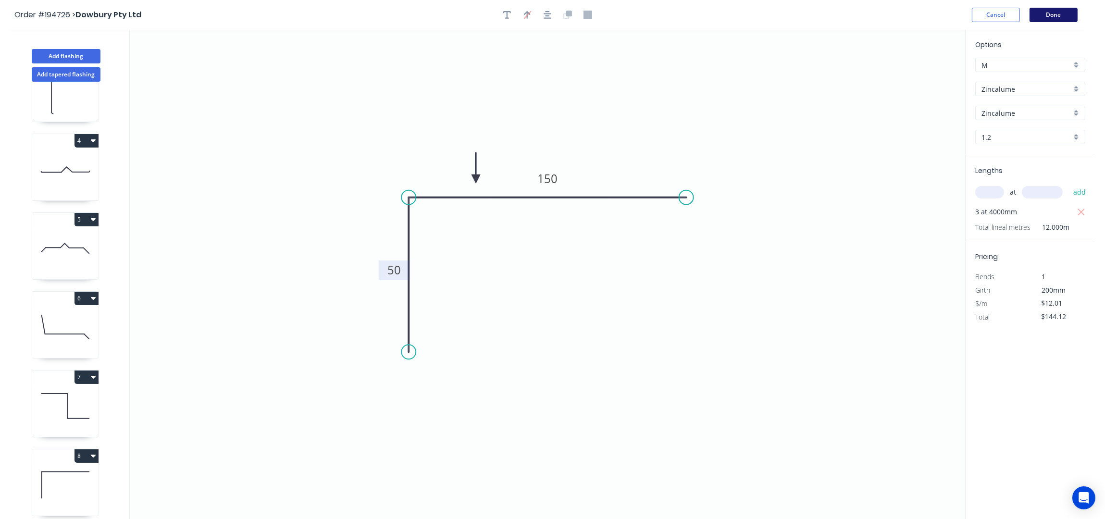
click at [1063, 19] on button "Done" at bounding box center [1054, 15] width 48 height 14
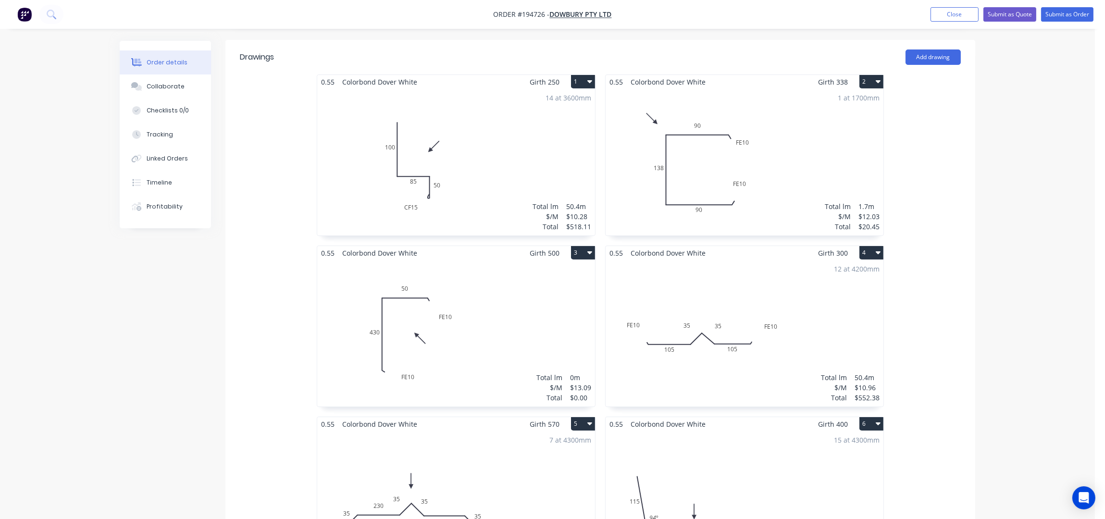
click at [541, 341] on div "Total lm $/M Total 0m $13.09 $0.00" at bounding box center [456, 333] width 278 height 147
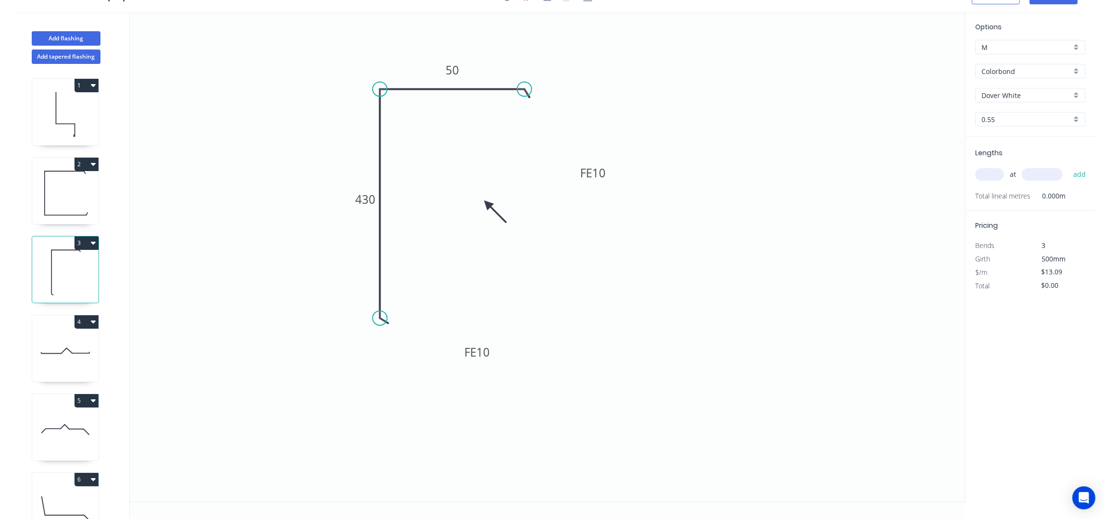
scroll to position [18, 0]
click at [995, 175] on input "text" at bounding box center [989, 174] width 29 height 12
type input "1"
type input "1400"
click at [1069, 166] on button "add" at bounding box center [1080, 174] width 23 height 16
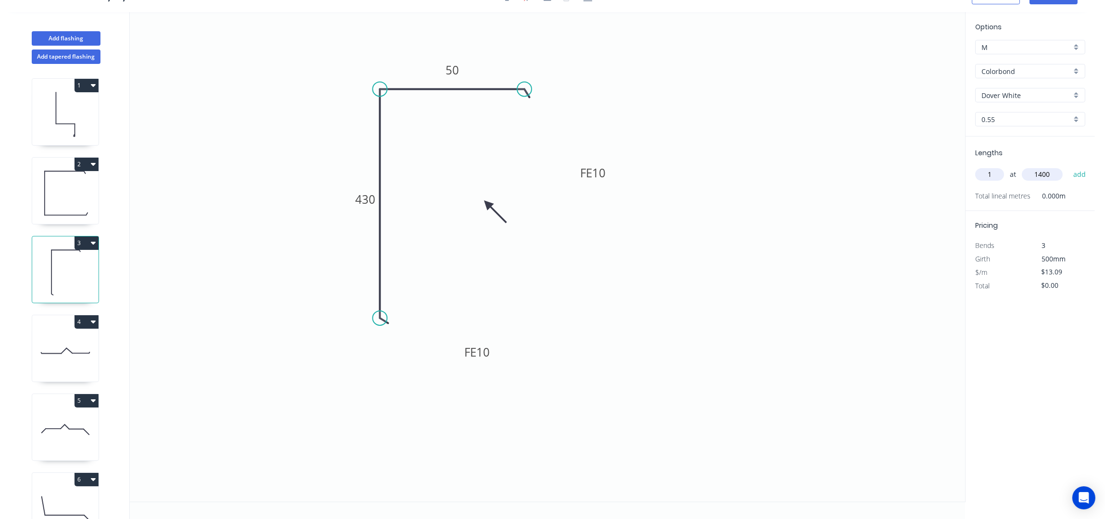
type input "$18.33"
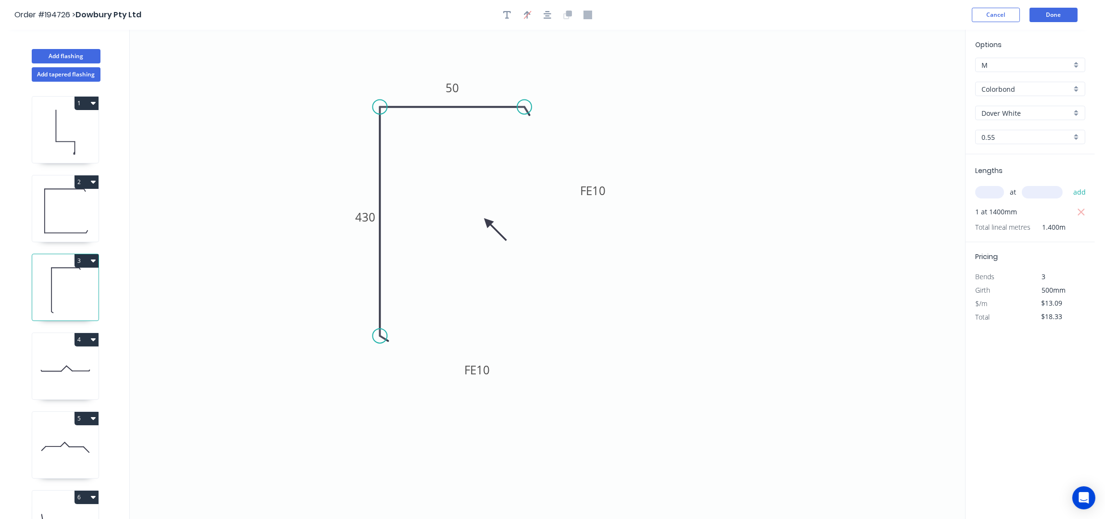
click at [81, 218] on icon at bounding box center [65, 211] width 66 height 62
type input "$12.03"
type input "$20.45"
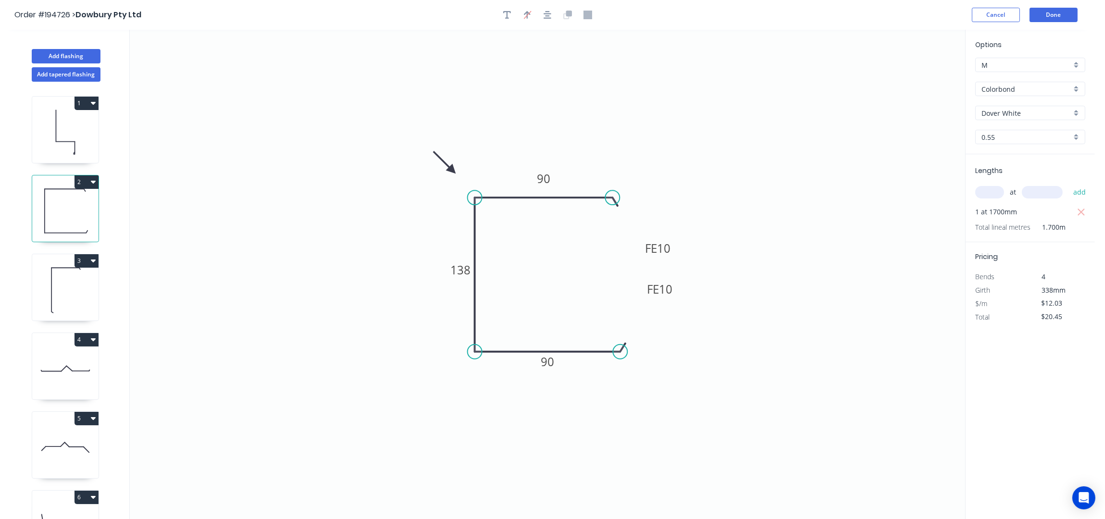
click at [72, 133] on icon at bounding box center [65, 132] width 66 height 62
type input "$10.28"
type input "$518.11"
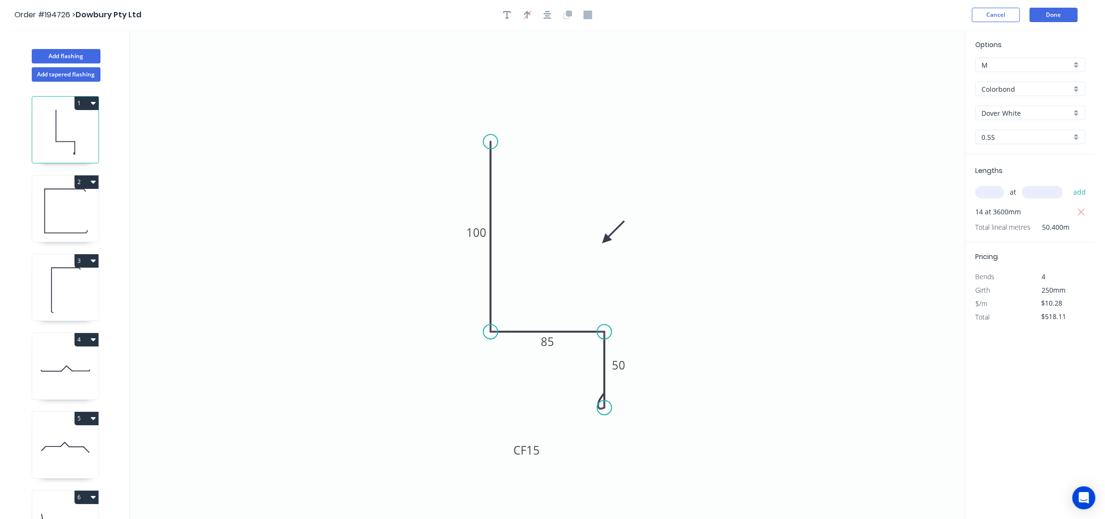
click at [759, 374] on icon "0 100 85 CF 15 50" at bounding box center [547, 275] width 835 height 490
click at [80, 366] on icon at bounding box center [65, 369] width 66 height 62
type input "$10.96"
type input "$552.38"
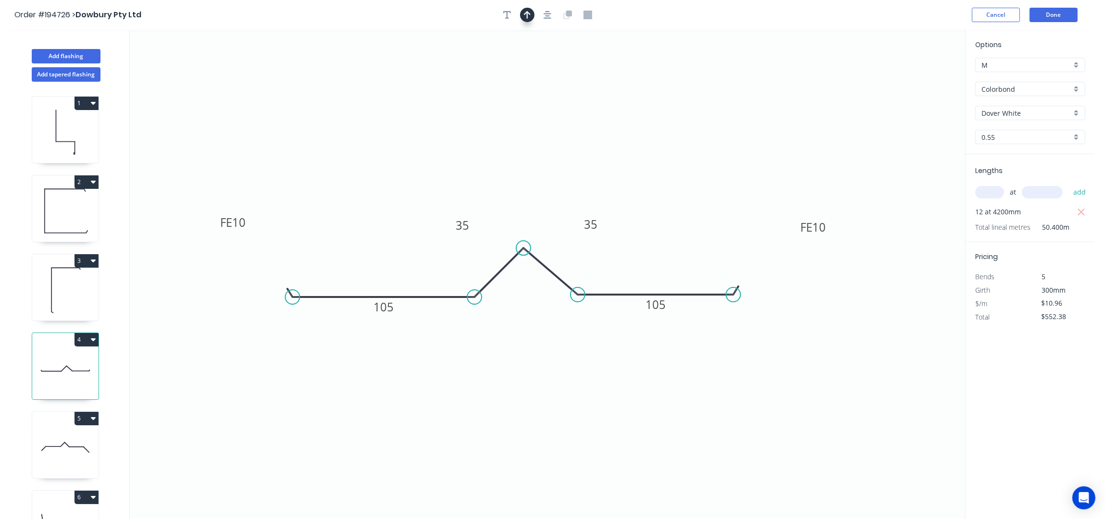
click at [532, 16] on button "button" at bounding box center [527, 15] width 14 height 14
click at [919, 77] on icon at bounding box center [916, 66] width 9 height 31
click at [919, 77] on icon at bounding box center [925, 70] width 28 height 28
click at [919, 77] on icon at bounding box center [925, 86] width 28 height 28
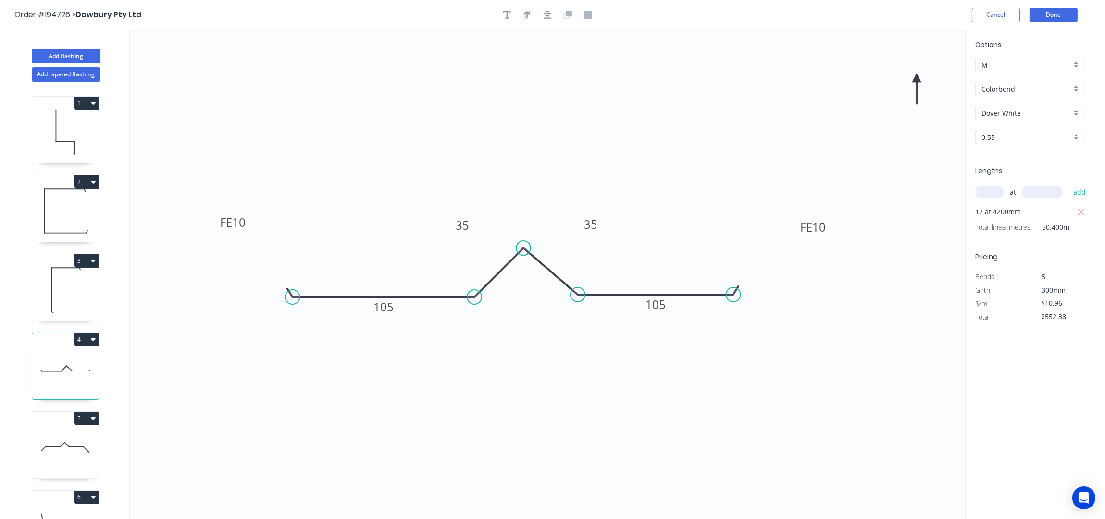
drag, startPoint x: 919, startPoint y: 77, endPoint x: 573, endPoint y: 306, distance: 413.8
click at [573, 306] on icon "0 FE 10 105 35 35 FE 10 105" at bounding box center [547, 275] width 835 height 490
drag, startPoint x: 915, startPoint y: 80, endPoint x: 515, endPoint y: 345, distance: 479.7
click at [514, 345] on icon at bounding box center [509, 357] width 9 height 31
click at [98, 454] on icon at bounding box center [65, 448] width 66 height 62
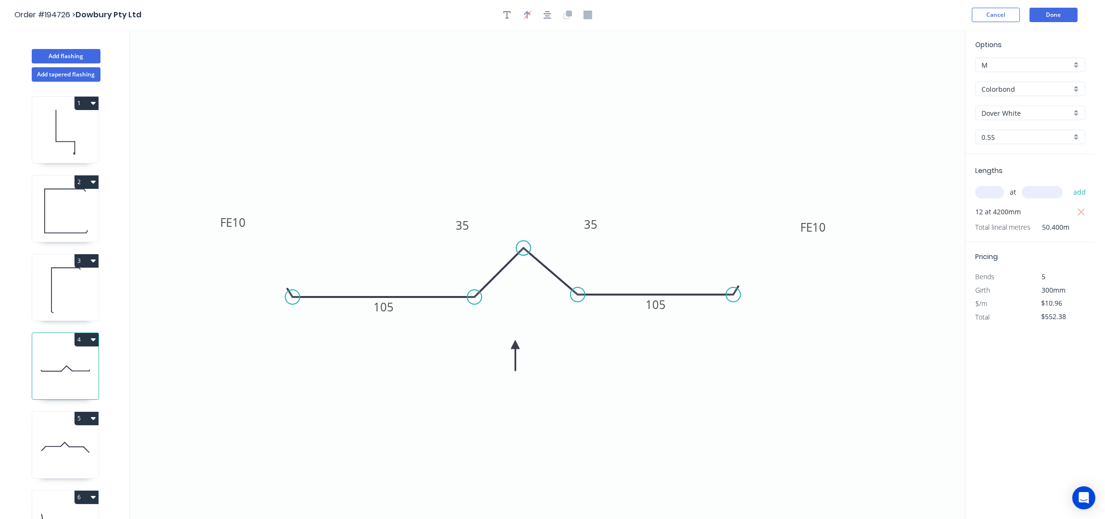
type input "$16.21"
type input "$487.92"
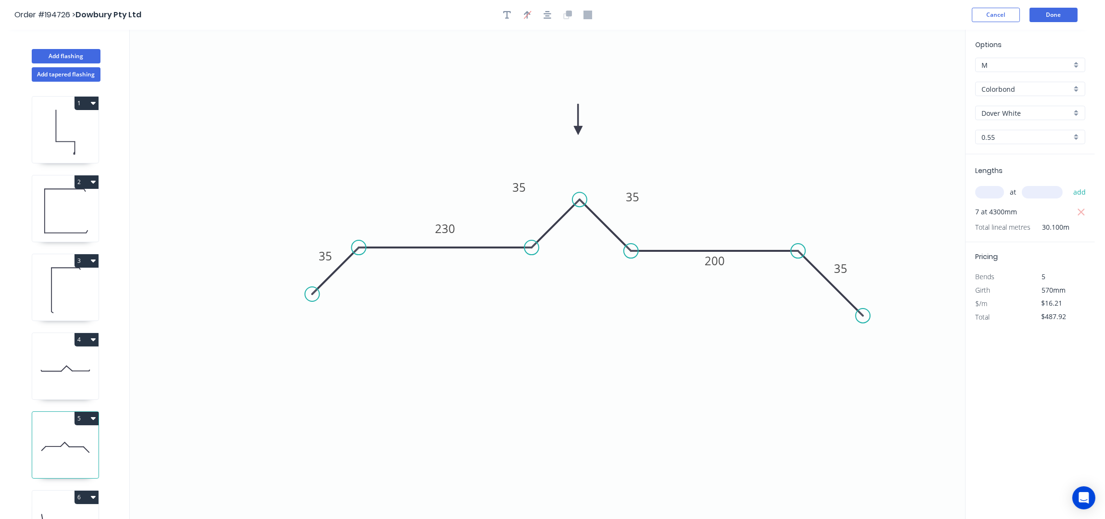
click at [1026, 112] on input "Dover White" at bounding box center [1027, 113] width 90 height 10
click at [1014, 185] on div "Surfmist" at bounding box center [1030, 181] width 109 height 17
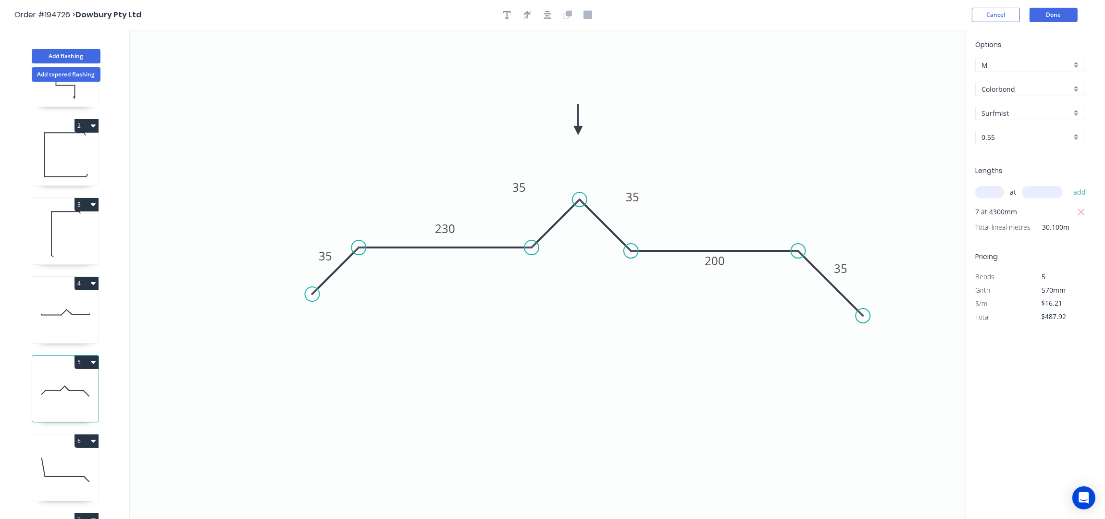
scroll to position [128, 0]
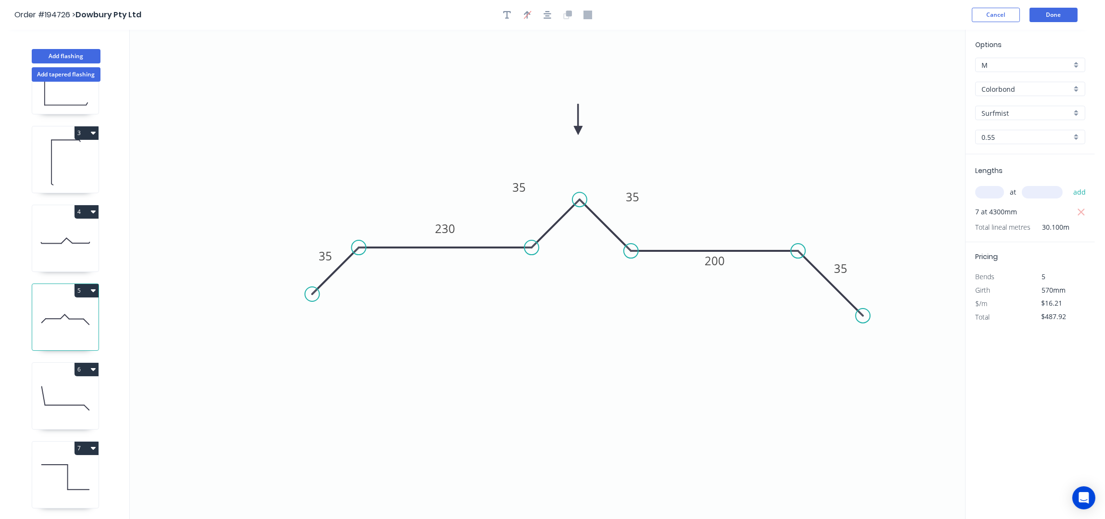
click at [68, 401] on icon at bounding box center [65, 399] width 66 height 62
type input "Dover White"
type input "$10.66"
type input "$687.57"
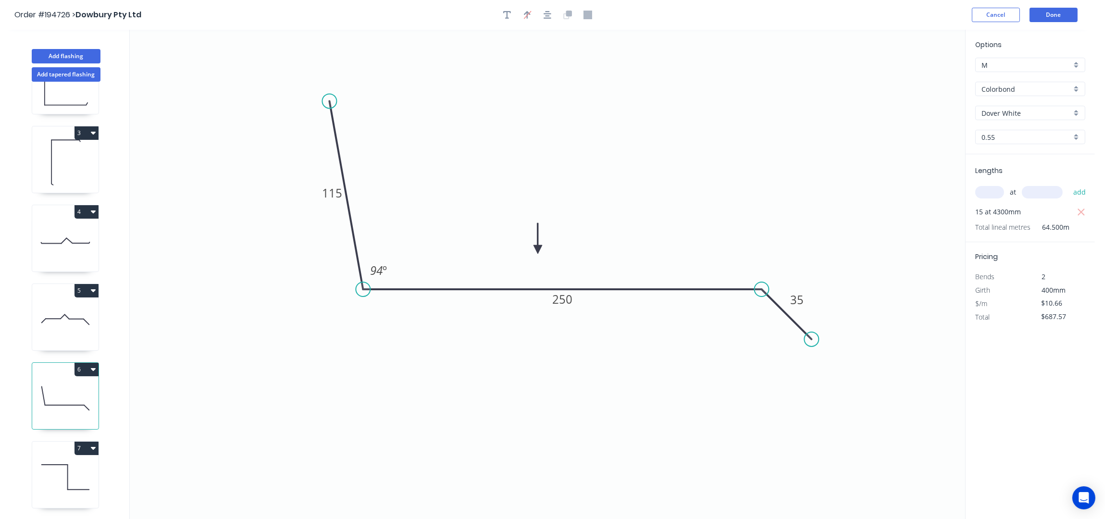
click at [1006, 112] on input "Dover White" at bounding box center [1027, 113] width 90 height 10
click at [1013, 185] on div "Surfmist" at bounding box center [1030, 181] width 109 height 17
type input "Surfmist"
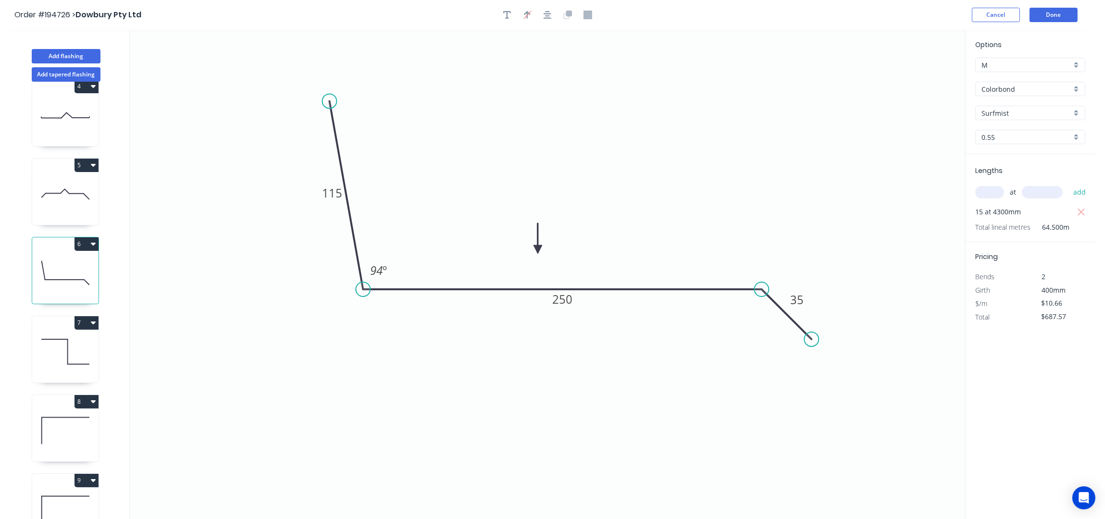
scroll to position [256, 0]
click at [69, 350] on icon at bounding box center [65, 349] width 66 height 62
type input "Zincalume"
type input "0.8"
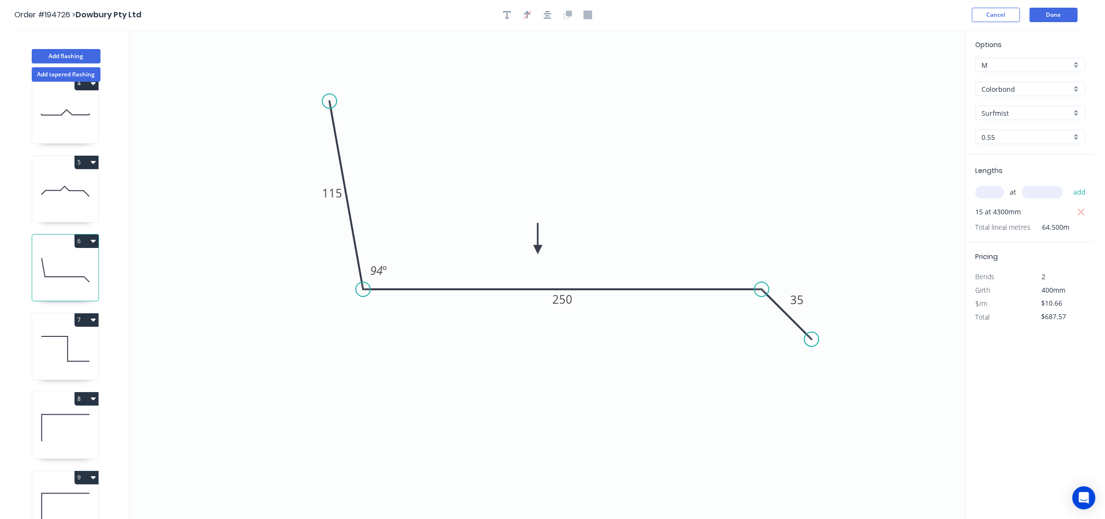
type input "$9.56"
type input "$575.51"
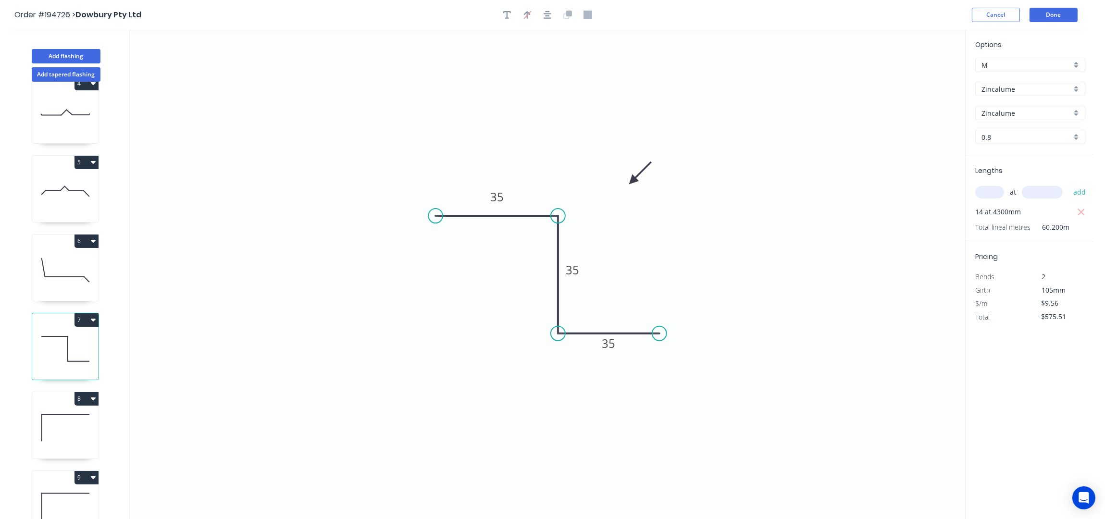
click at [72, 436] on icon at bounding box center [65, 428] width 66 height 62
type input "1.2"
type input "$16.08"
type input "$32.16"
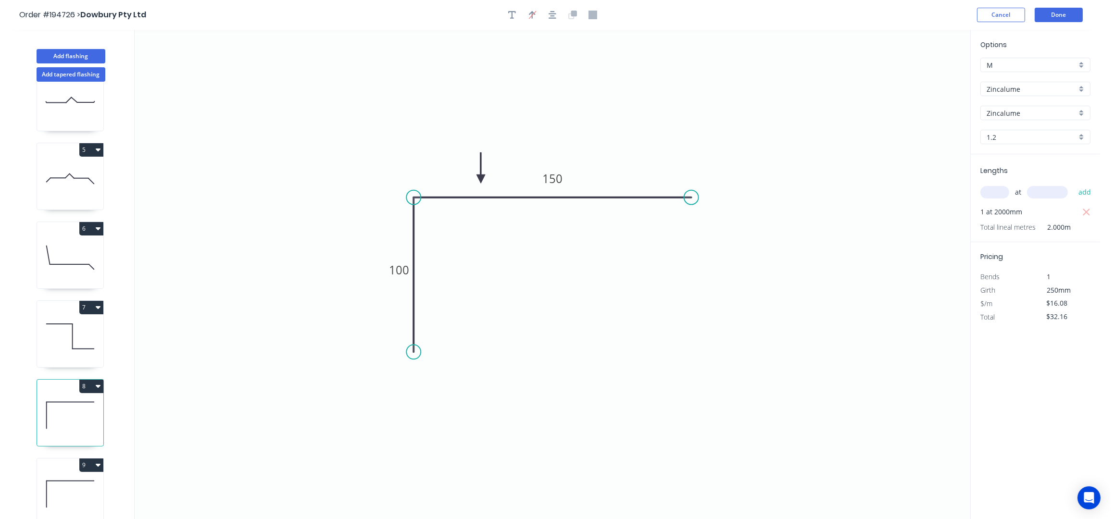
scroll to position [278, 0]
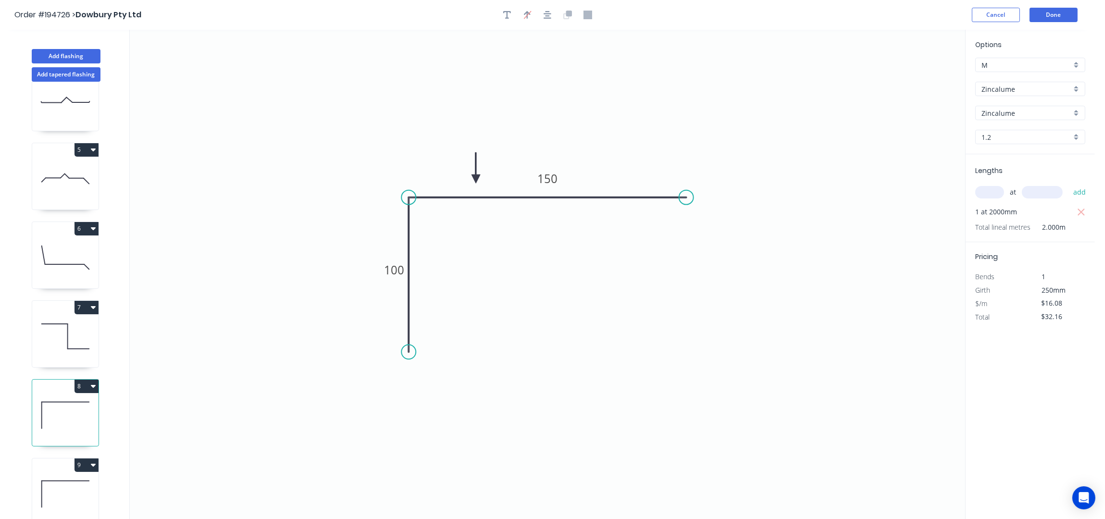
click at [55, 470] on icon at bounding box center [65, 494] width 66 height 62
type input "$12.01"
type input "$144.12"
click at [1059, 13] on button "Done" at bounding box center [1054, 15] width 48 height 14
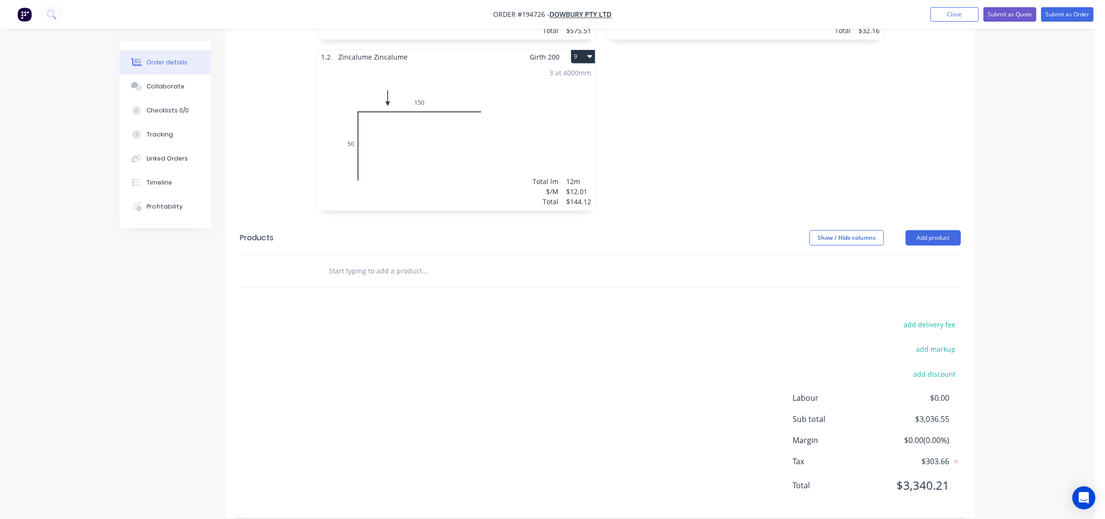
scroll to position [967, 0]
click at [936, 229] on button "Add product" at bounding box center [933, 236] width 55 height 15
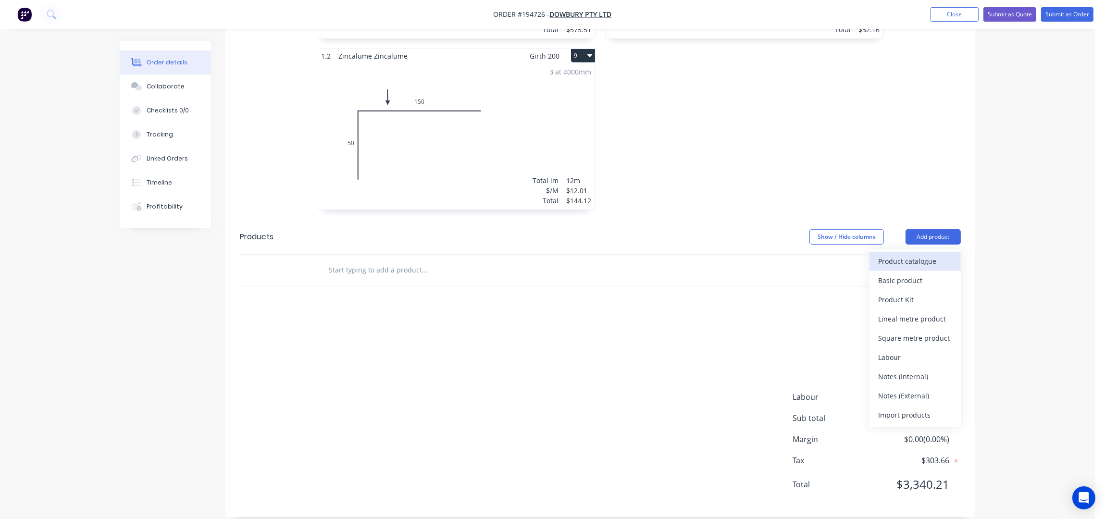
click at [928, 254] on div "Product catalogue" at bounding box center [915, 261] width 74 height 14
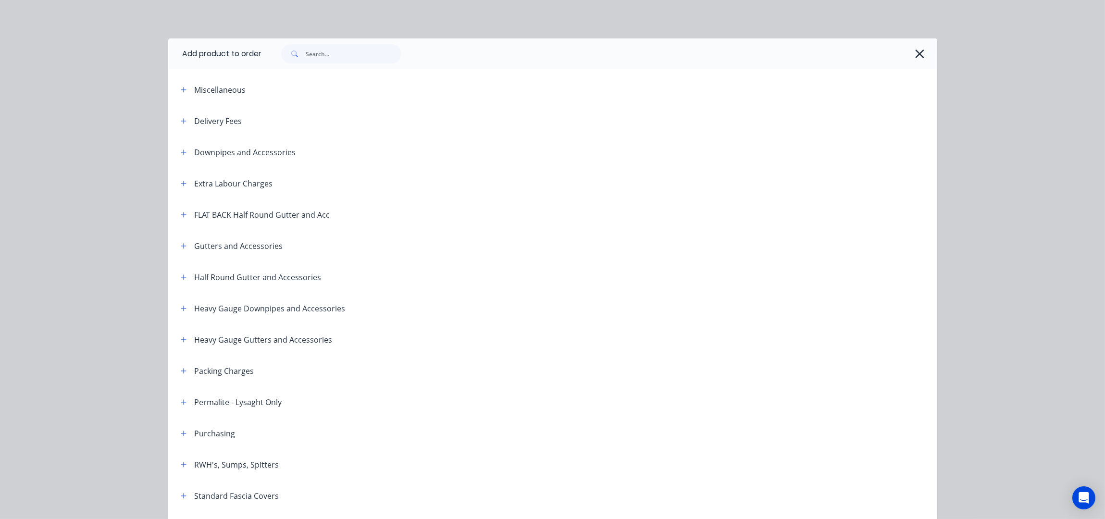
click at [299, 54] on span at bounding box center [293, 53] width 25 height 19
click at [324, 53] on input "text" at bounding box center [353, 53] width 95 height 19
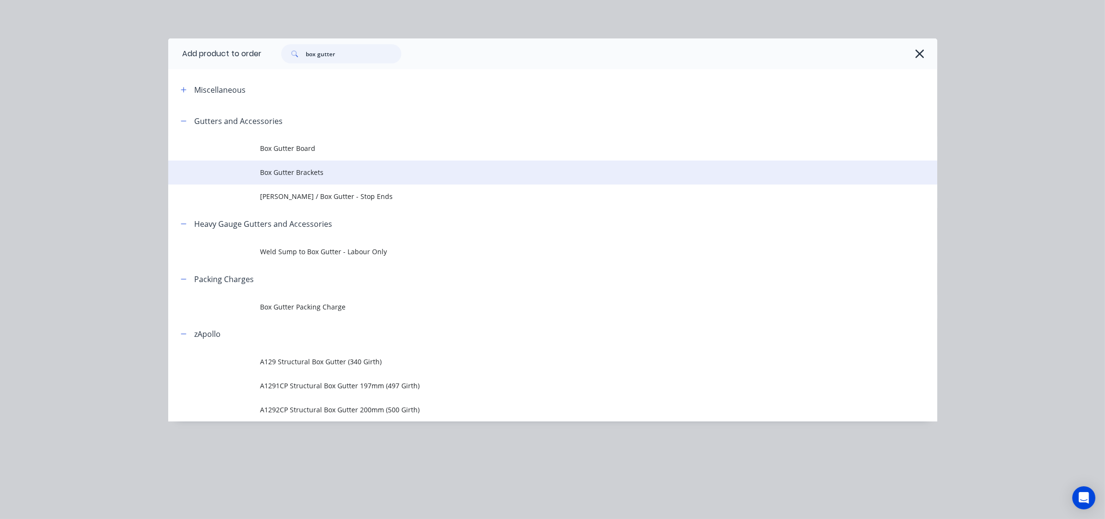
type input "box gutter"
click at [318, 165] on td "Box Gutter Brackets" at bounding box center [599, 173] width 677 height 24
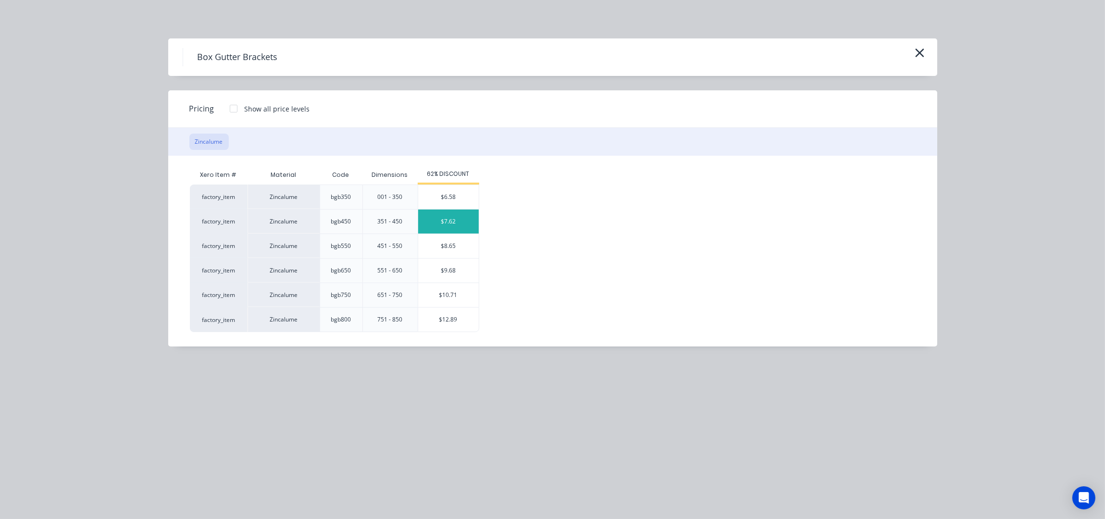
click at [455, 225] on div "$7.62" at bounding box center [448, 222] width 61 height 24
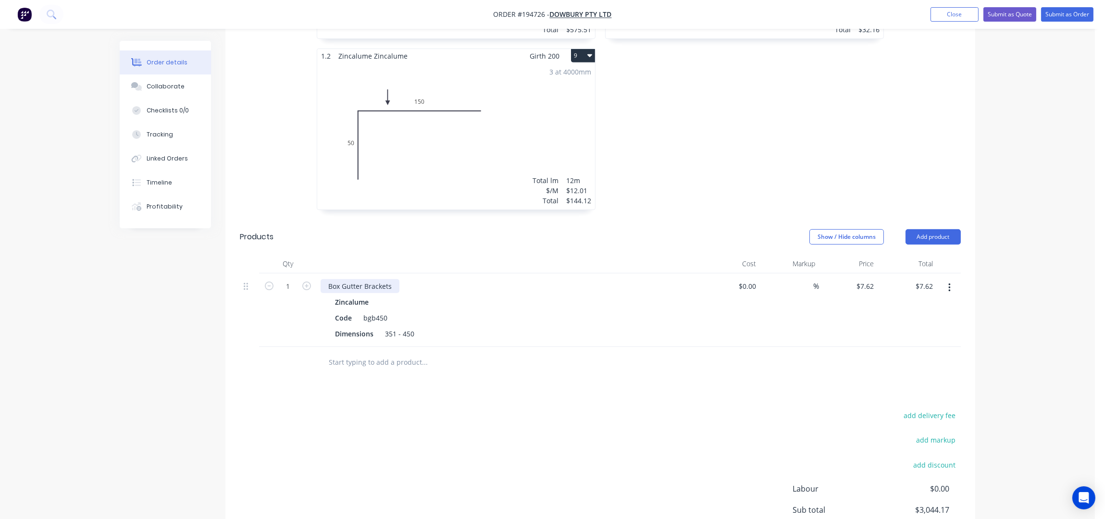
click at [395, 279] on div "Box Gutter Brackets" at bounding box center [360, 286] width 79 height 14
drag, startPoint x: 746, startPoint y: 128, endPoint x: 752, endPoint y: 123, distance: 7.8
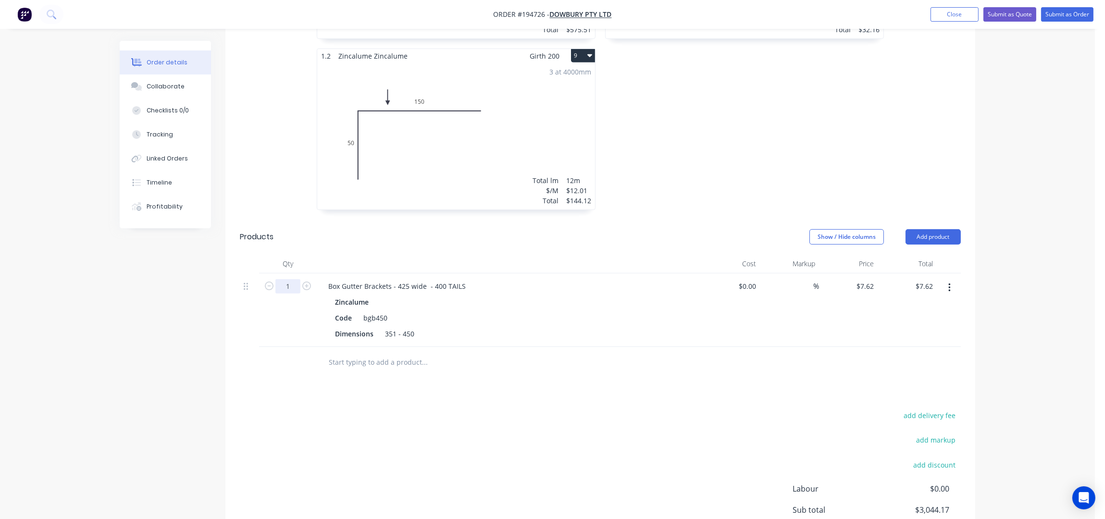
drag, startPoint x: 294, startPoint y: 273, endPoint x: 304, endPoint y: 280, distance: 12.4
click at [294, 279] on input "1" at bounding box center [287, 286] width 25 height 14
type input "64"
type input "$487.68"
click at [443, 409] on div "add delivery fee add markup add discount Labour $0.00 Sub total $3,044.17 Margi…" at bounding box center [600, 502] width 721 height 186
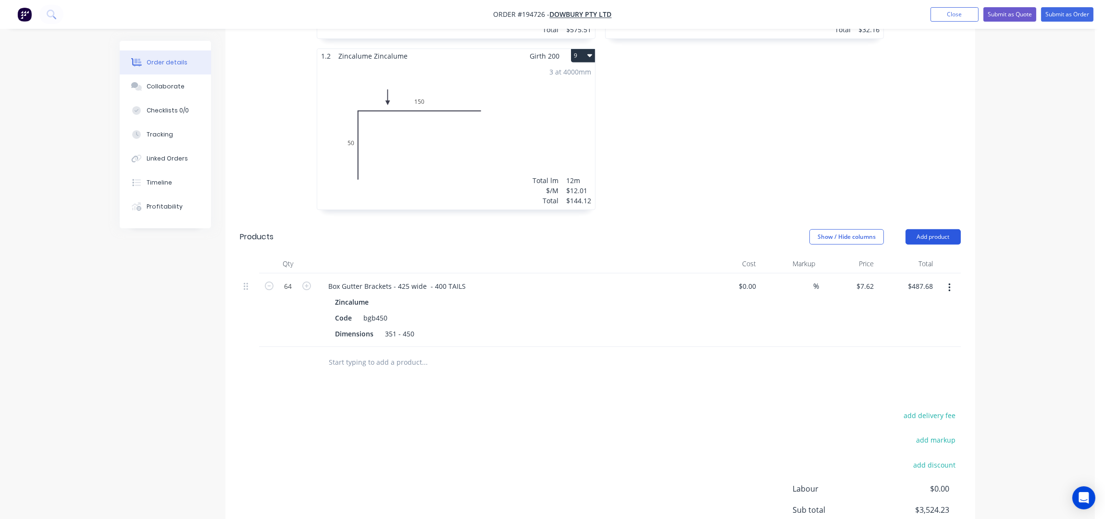
click at [927, 229] on button "Add product" at bounding box center [933, 236] width 55 height 15
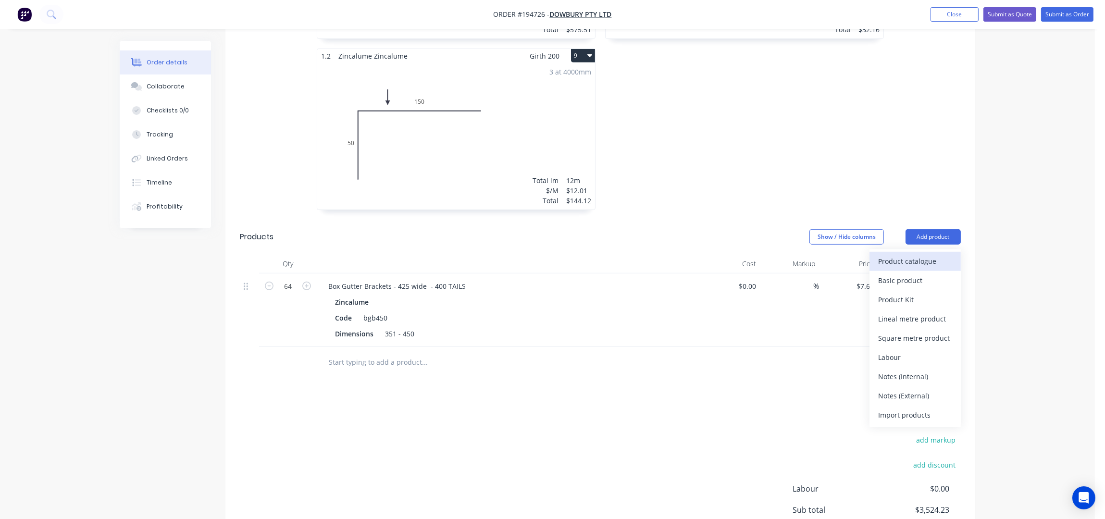
click at [910, 254] on div "Product catalogue" at bounding box center [915, 261] width 74 height 14
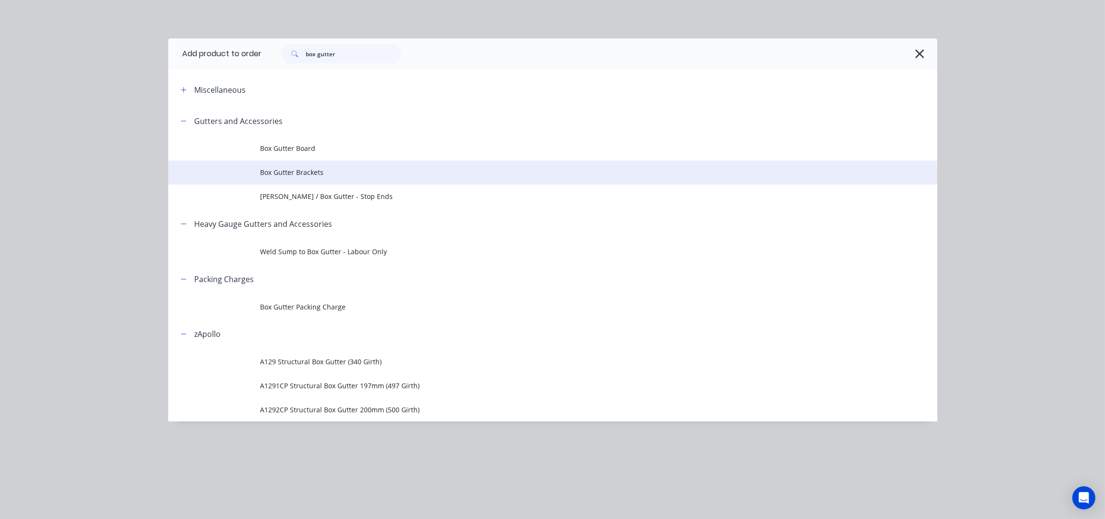
click at [325, 177] on td "Box Gutter Brackets" at bounding box center [599, 173] width 677 height 24
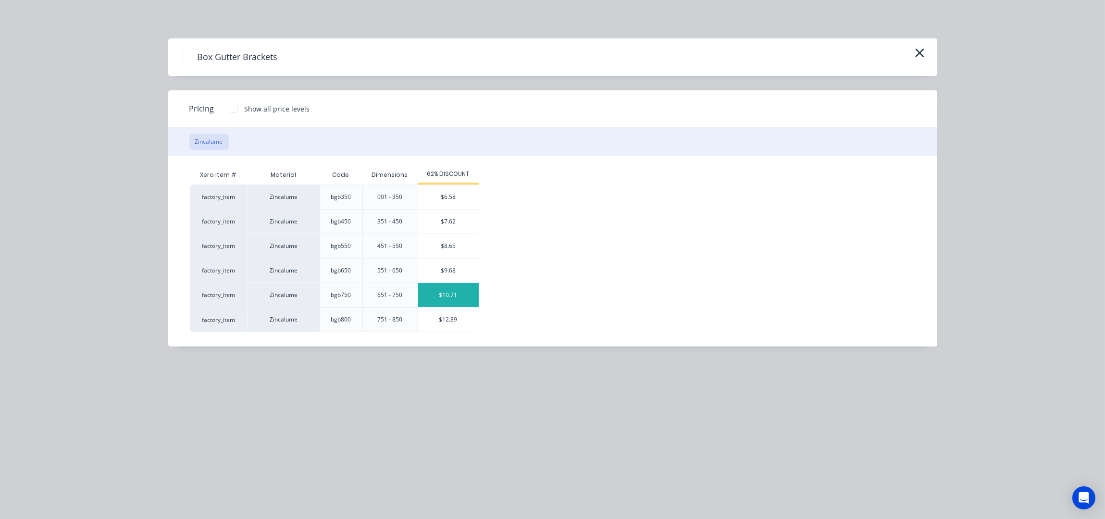
click at [453, 296] on div "$10.71" at bounding box center [448, 295] width 61 height 24
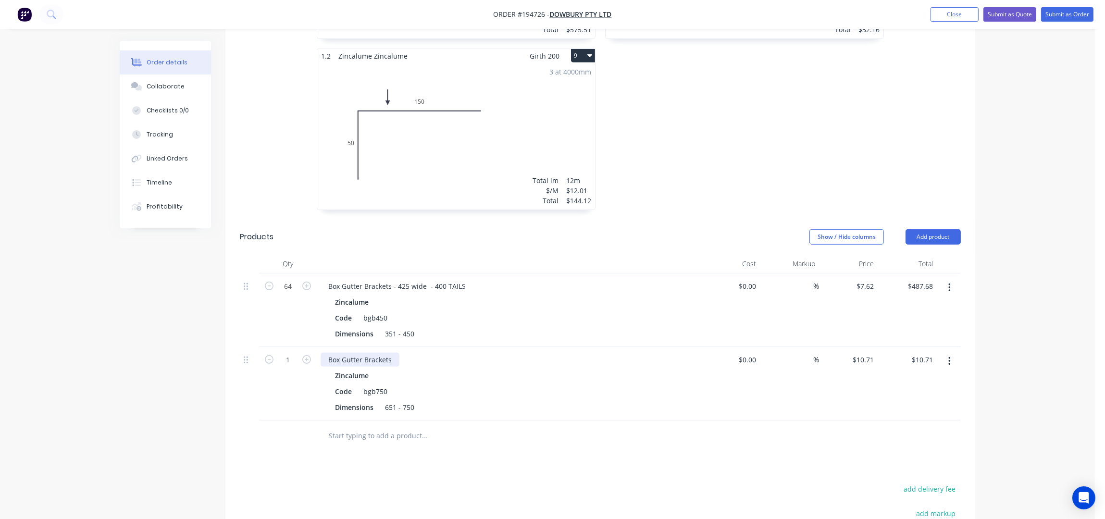
click at [396, 353] on div "Box Gutter Brackets" at bounding box center [360, 360] width 79 height 14
click at [294, 353] on input "1" at bounding box center [287, 360] width 25 height 14
type input "25"
type input "$267.75"
click at [473, 448] on div "Drawings Add drawing 0.55 Colorbond Dover White Girth 250 1 0 100 85 CF 15 50 0…" at bounding box center [600, 5] width 750 height 1353
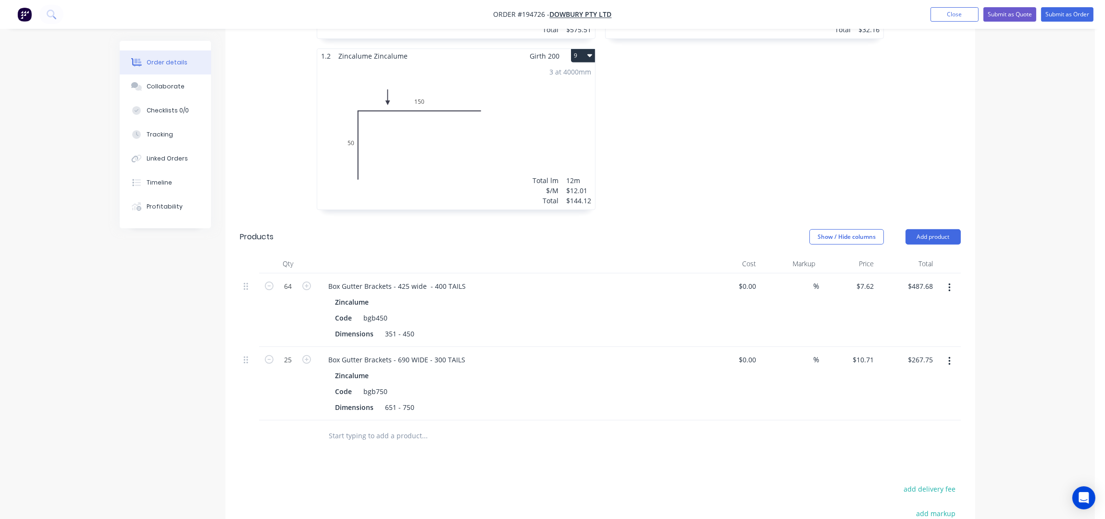
click at [418, 426] on input "text" at bounding box center [424, 435] width 192 height 19
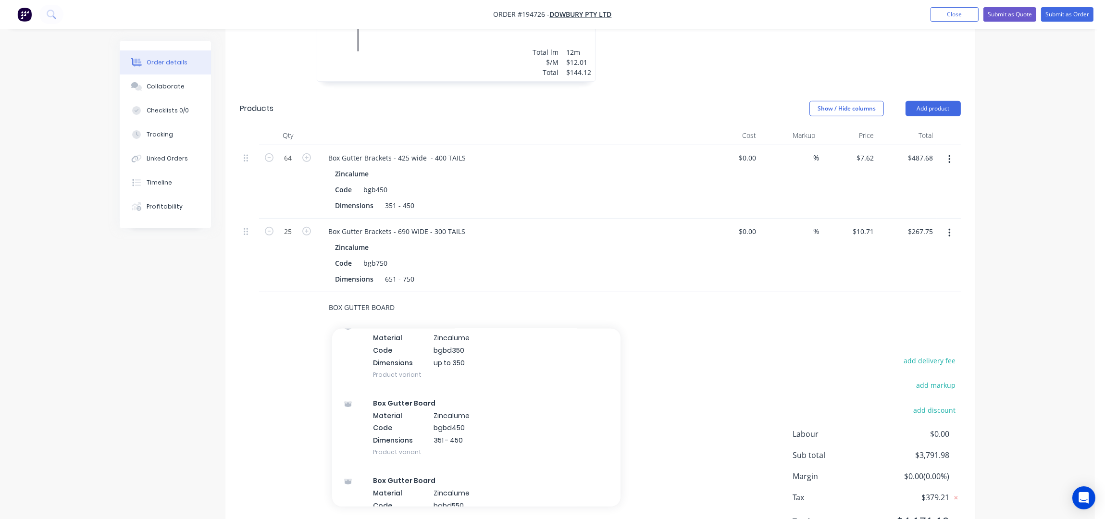
scroll to position [0, 0]
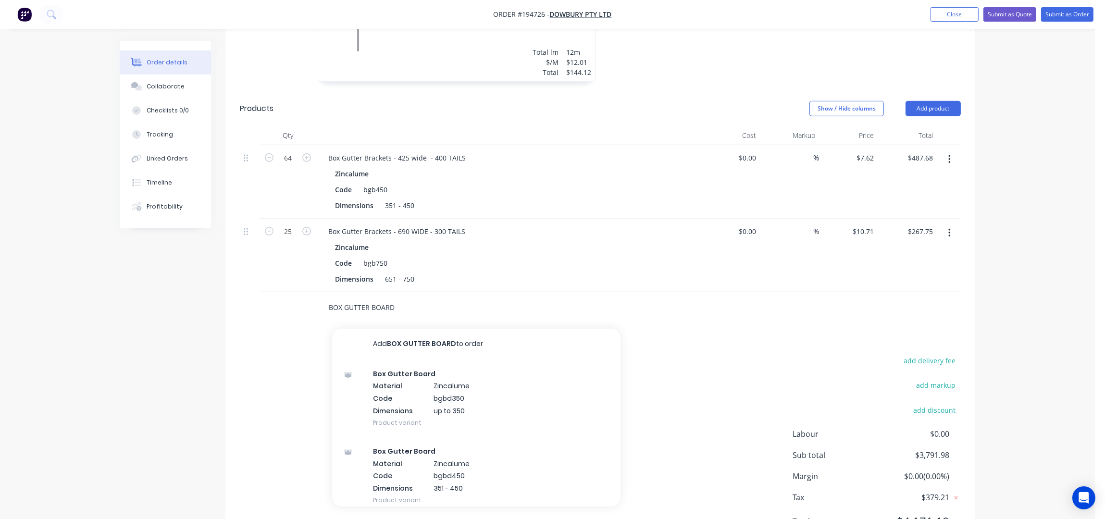
type input "BOX GUTTER BOARD"
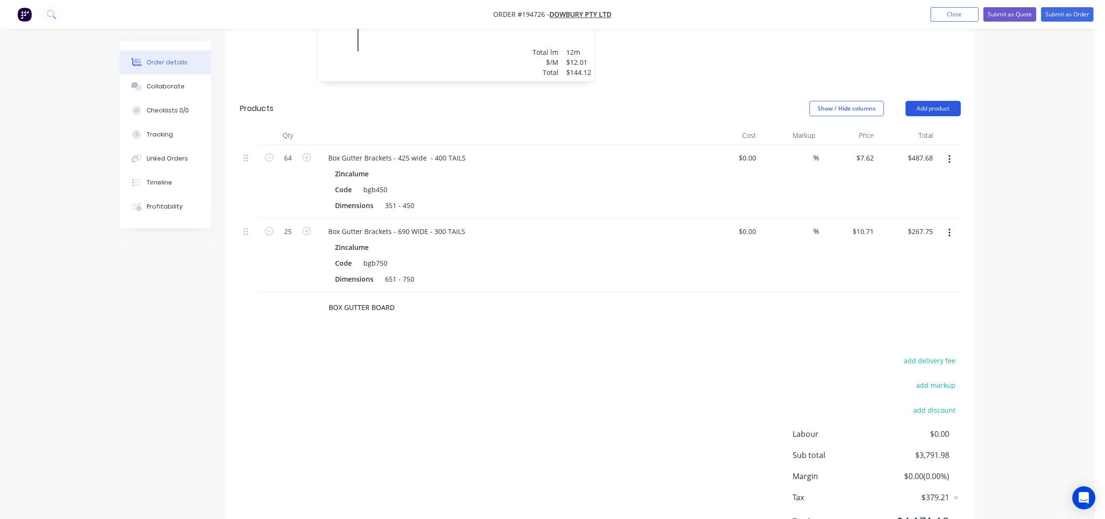
click at [927, 101] on button "Add product" at bounding box center [933, 108] width 55 height 15
click at [924, 126] on div "Product catalogue" at bounding box center [915, 133] width 74 height 14
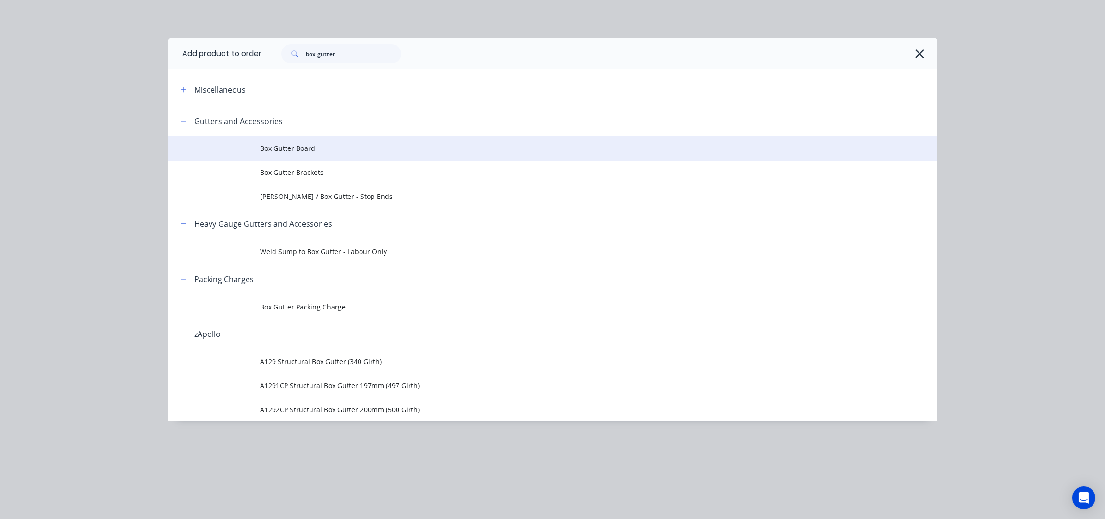
click at [307, 146] on span "Box Gutter Board" at bounding box center [531, 148] width 541 height 10
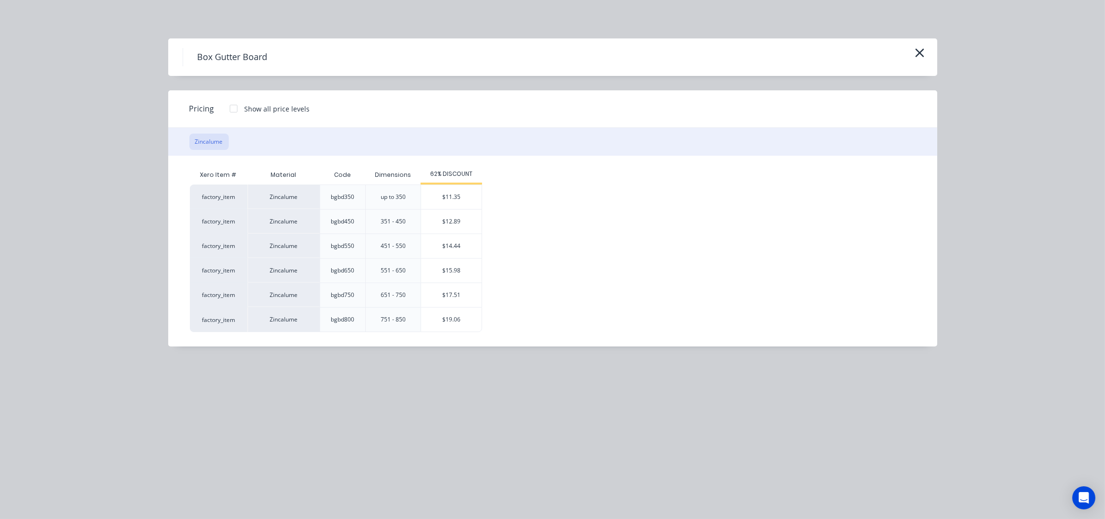
click at [471, 269] on div "$15.98" at bounding box center [451, 271] width 61 height 24
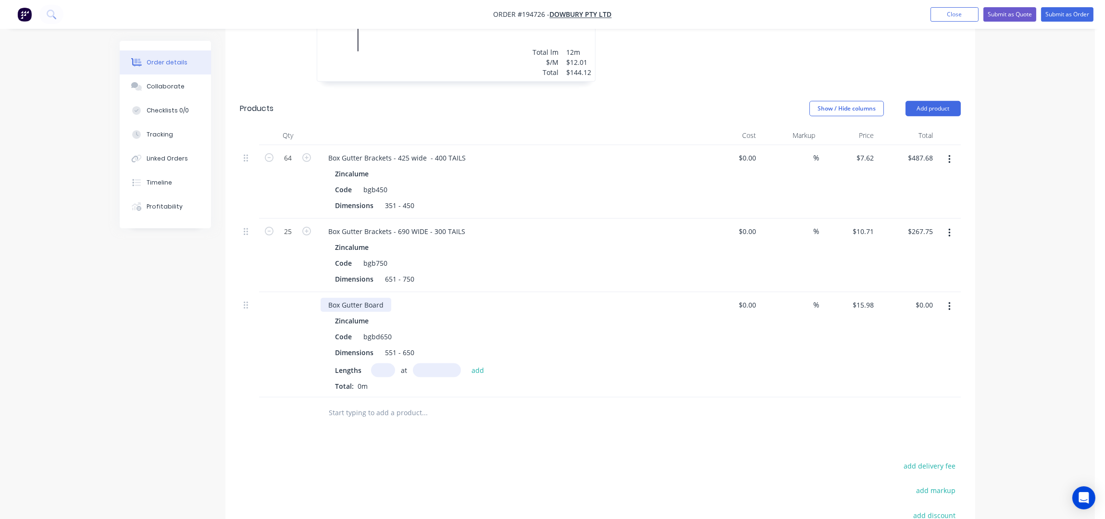
click at [385, 298] on div "Box Gutter Board" at bounding box center [356, 305] width 71 height 14
click at [382, 364] on div "at add" at bounding box center [430, 370] width 118 height 14
click at [385, 363] on input "text" at bounding box center [383, 370] width 24 height 14
type input "4"
type input "4200"
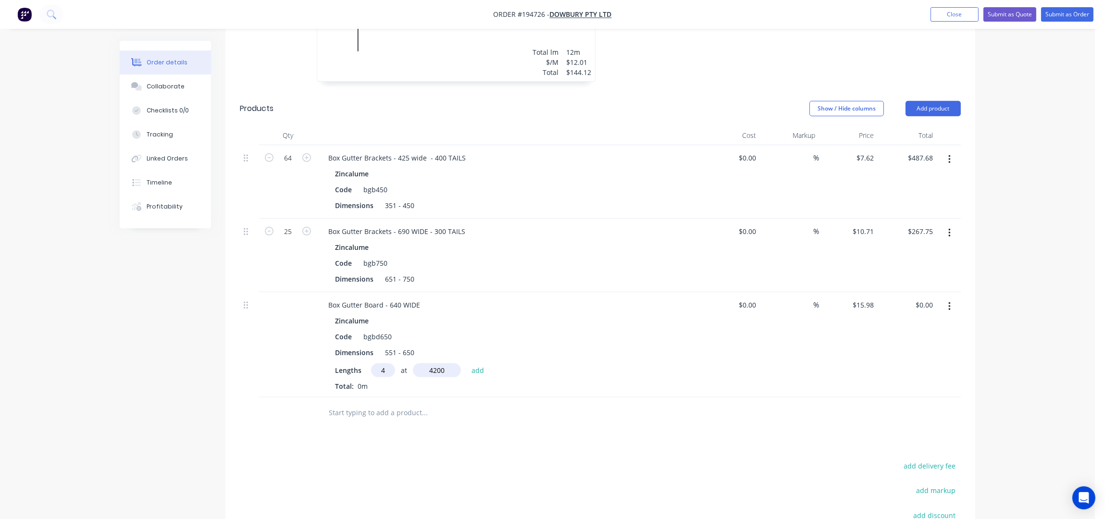
click at [467, 363] on button "add" at bounding box center [478, 369] width 23 height 13
type input "$268.46"
click at [946, 101] on button "Add product" at bounding box center [933, 108] width 55 height 15
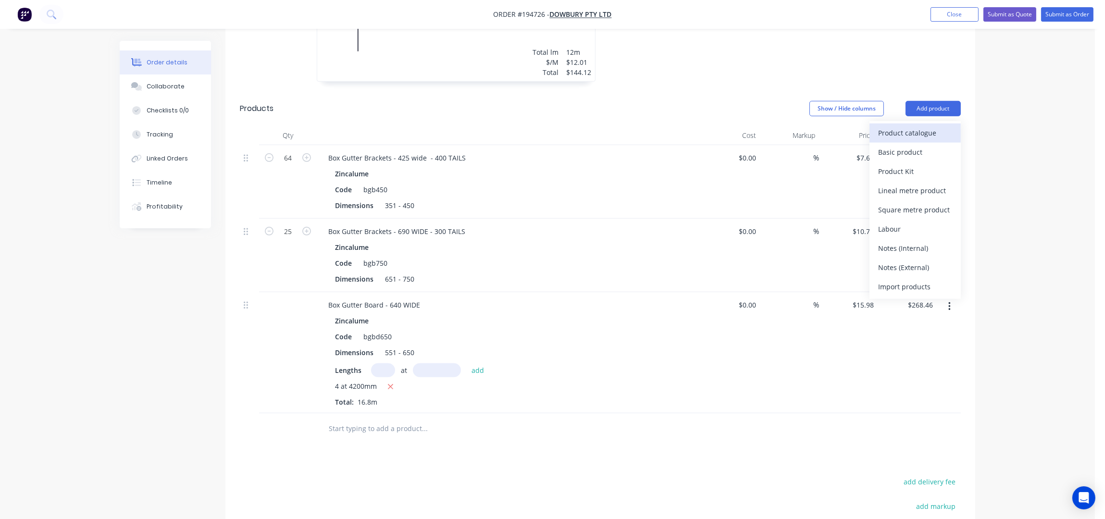
click at [885, 126] on div "Product catalogue" at bounding box center [915, 133] width 74 height 14
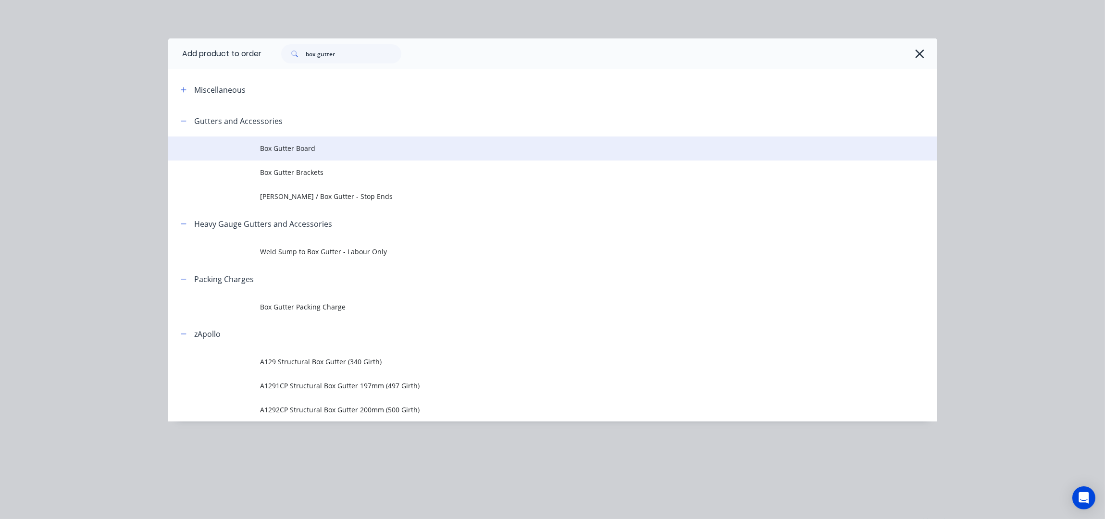
click at [331, 153] on span "Box Gutter Board" at bounding box center [531, 148] width 541 height 10
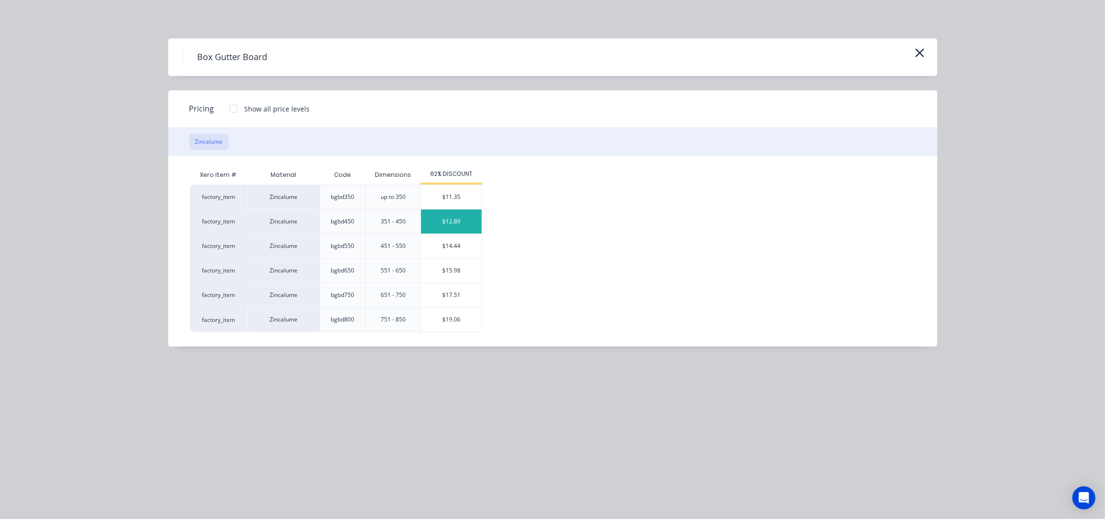
click at [457, 219] on div "$12.89" at bounding box center [451, 222] width 61 height 24
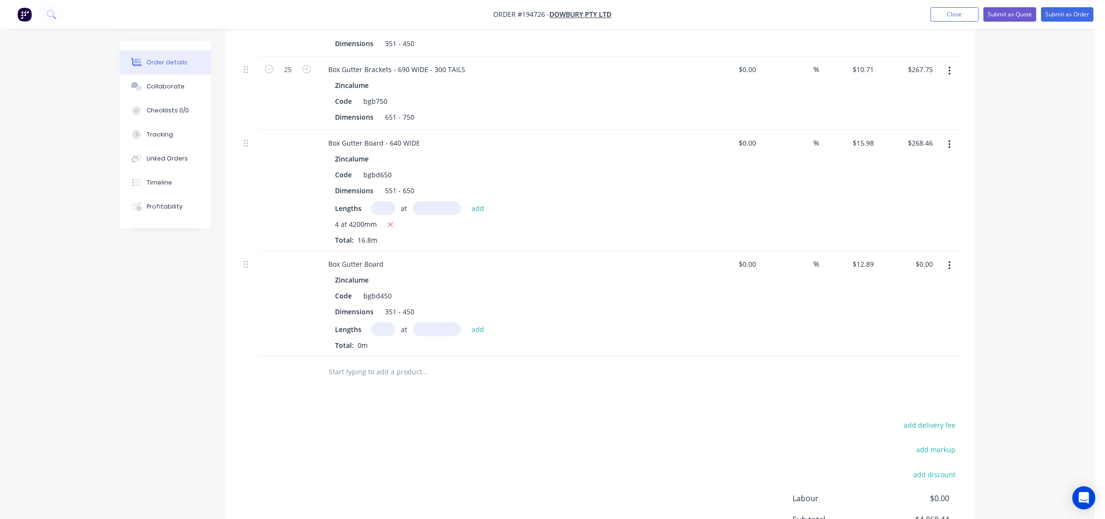
scroll to position [1352, 0]
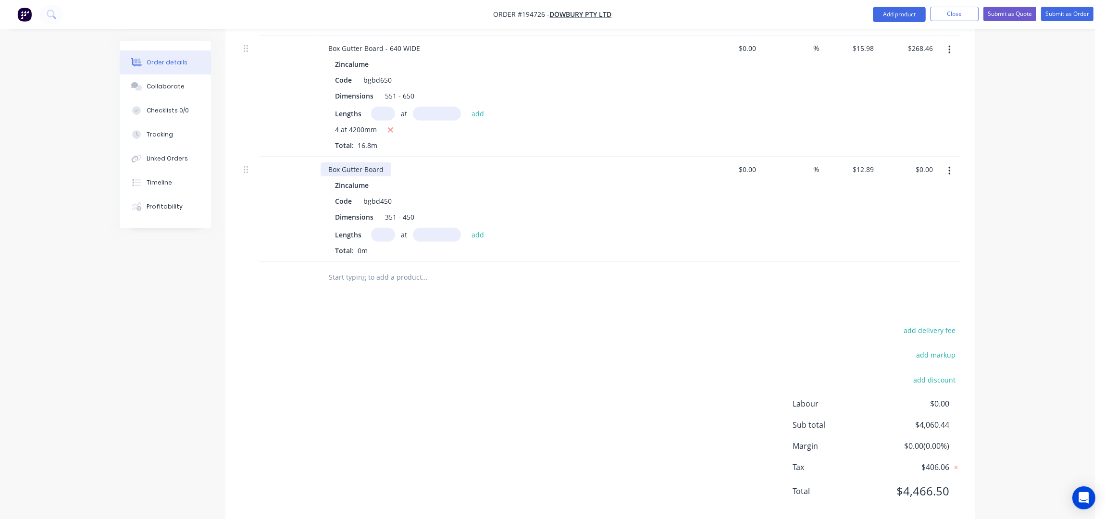
drag, startPoint x: 388, startPoint y: 155, endPoint x: 388, endPoint y: 163, distance: 8.2
click at [388, 162] on div "Box Gutter Board" at bounding box center [356, 169] width 71 height 14
click at [381, 228] on input "text" at bounding box center [383, 235] width 24 height 14
type input "10"
type input "4200"
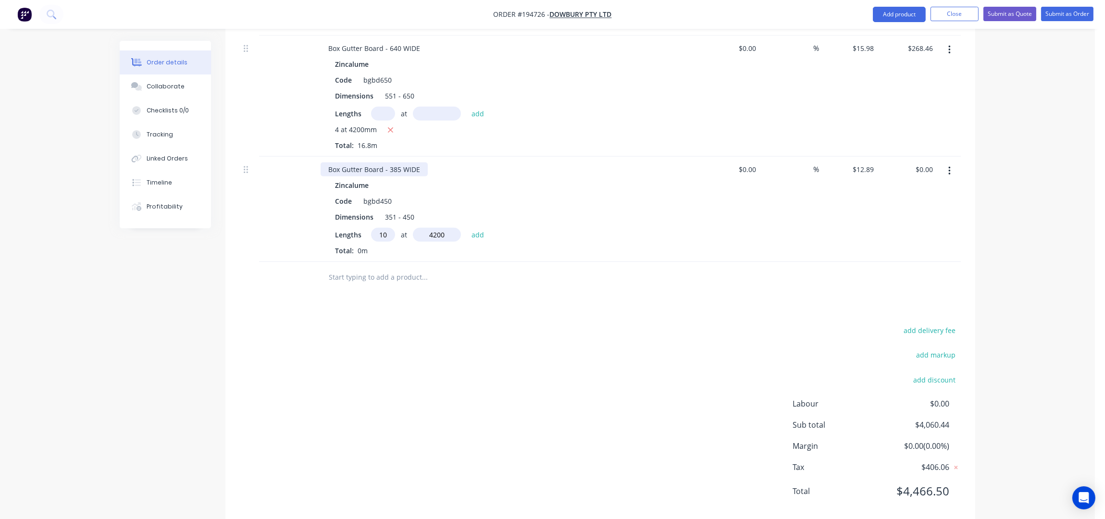
click at [467, 228] on button "add" at bounding box center [478, 234] width 23 height 13
type input "$541.38"
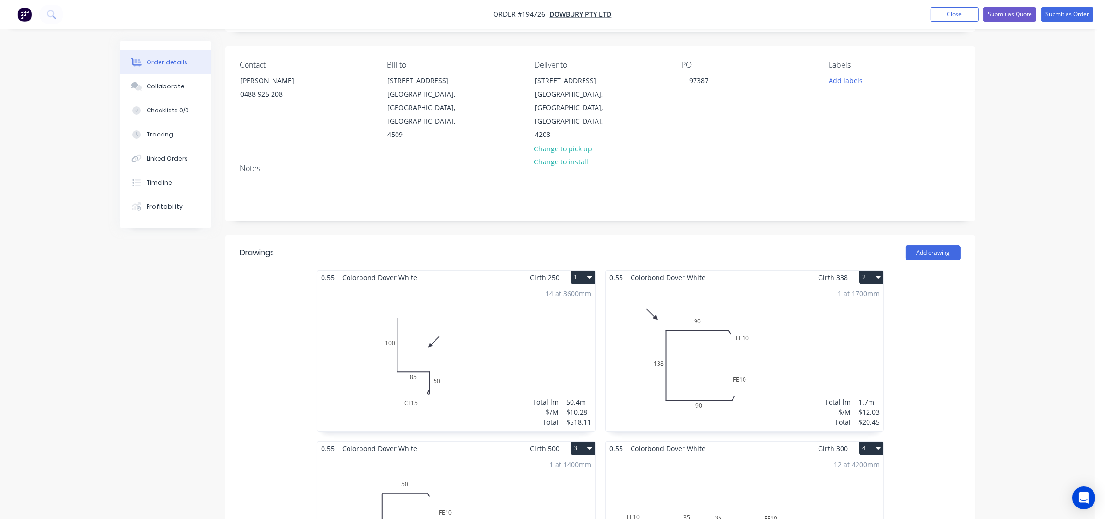
scroll to position [0, 0]
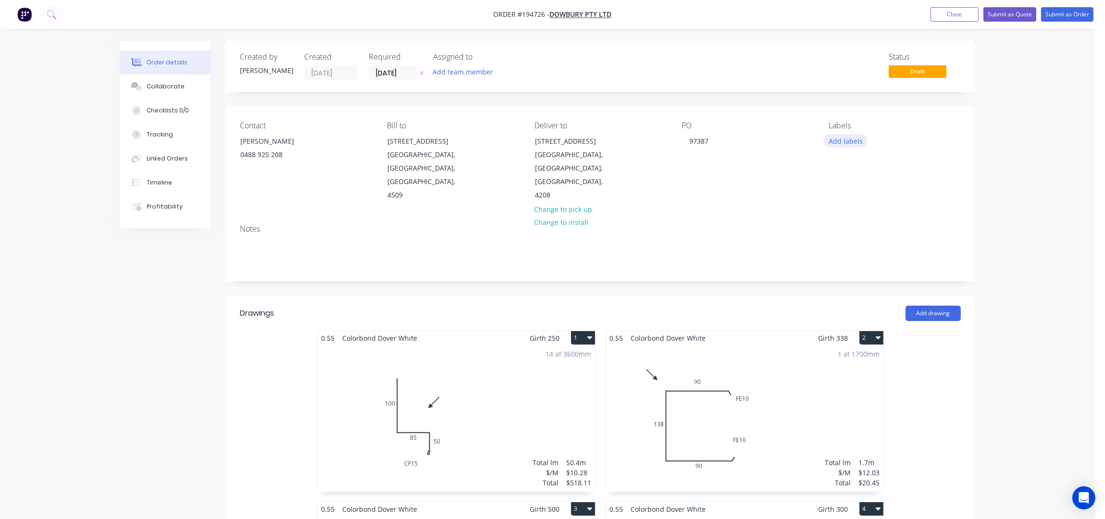
click at [846, 137] on button "Add labels" at bounding box center [845, 140] width 44 height 13
click at [863, 162] on div "6:30 am" at bounding box center [869, 163] width 29 height 11
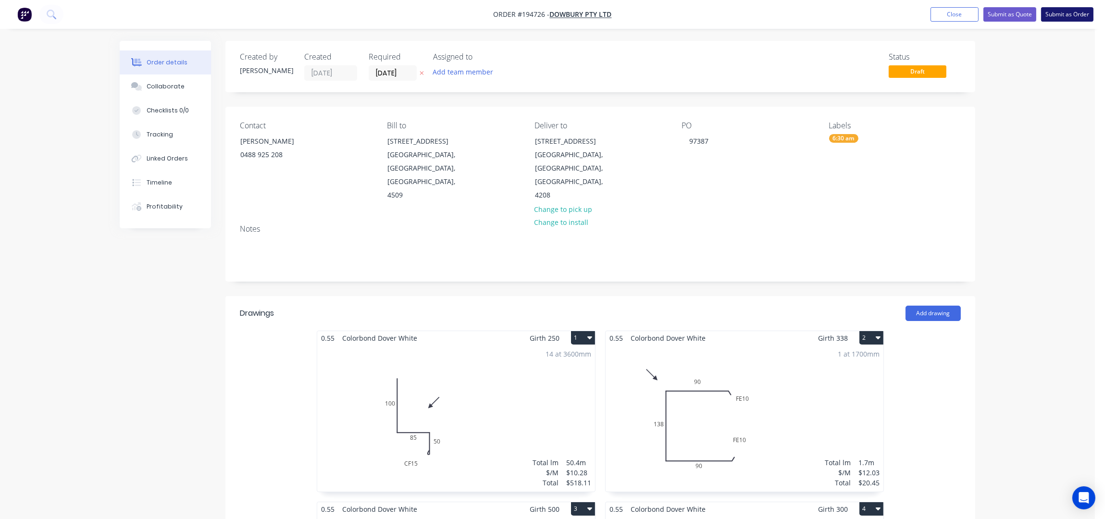
click at [1070, 8] on button "Submit as Order" at bounding box center [1067, 14] width 52 height 14
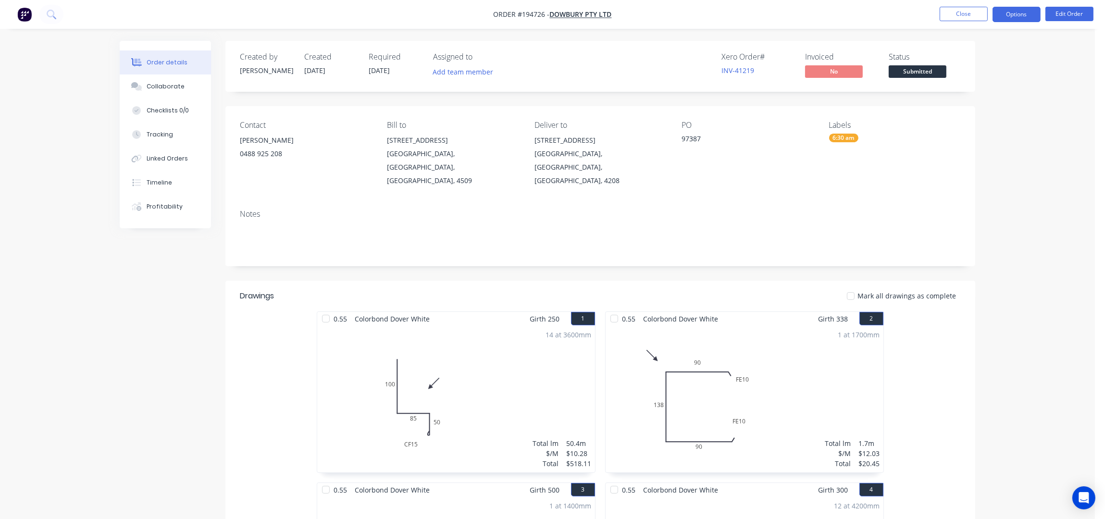
click at [1024, 17] on button "Options" at bounding box center [1017, 14] width 48 height 15
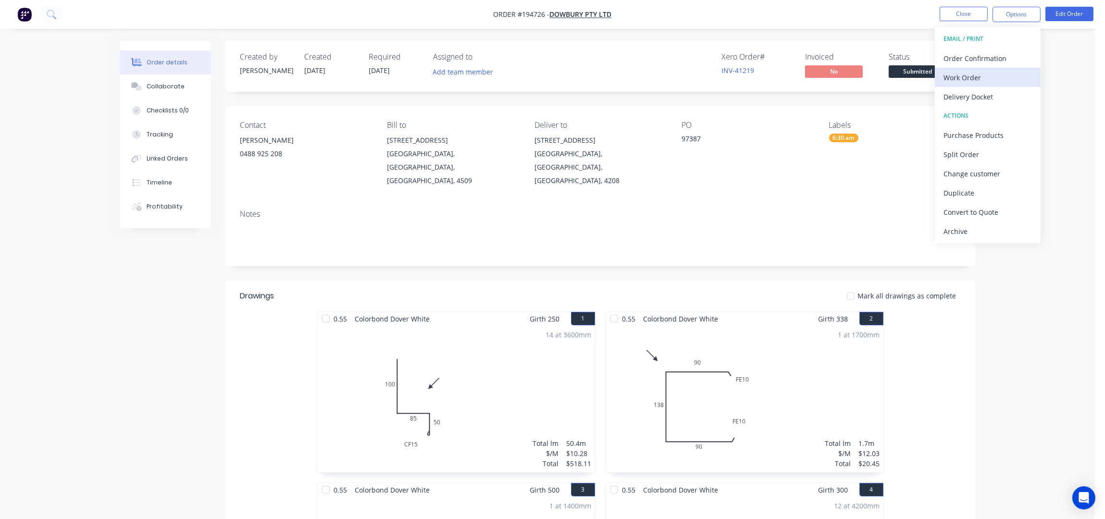
click at [995, 82] on div "Work Order" at bounding box center [988, 78] width 88 height 14
click at [997, 101] on div "Without pricing" at bounding box center [988, 97] width 88 height 14
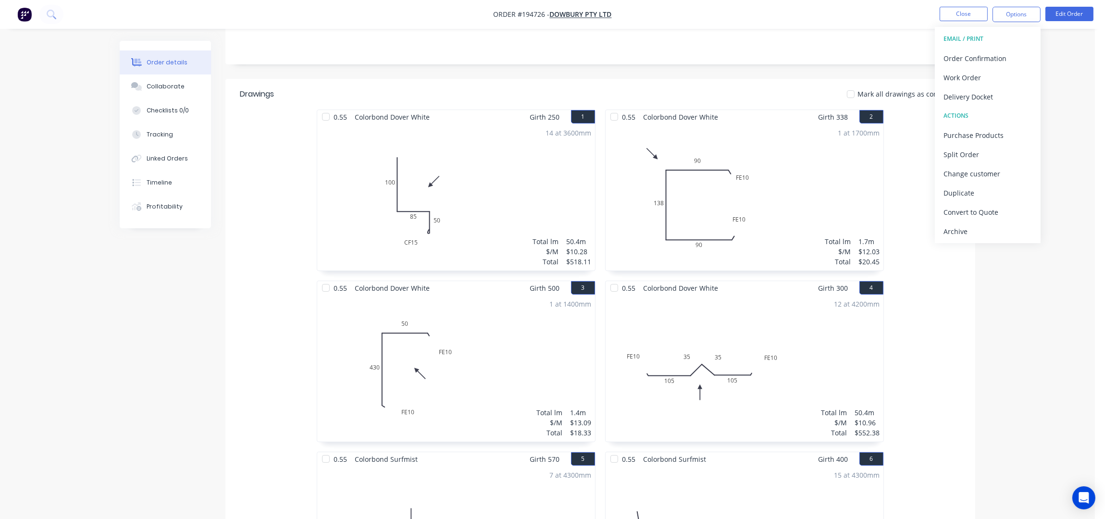
scroll to position [188, 0]
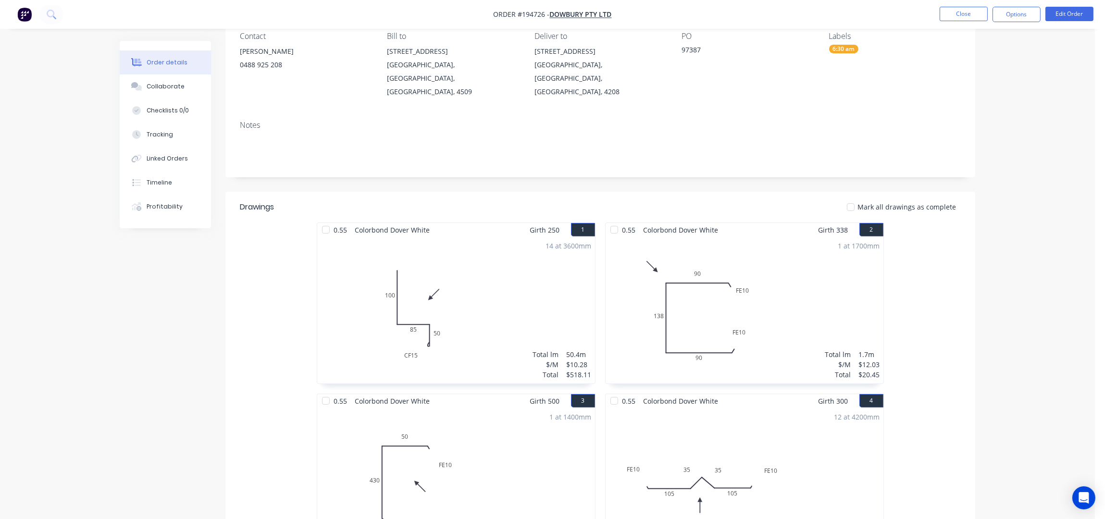
scroll to position [0, 0]
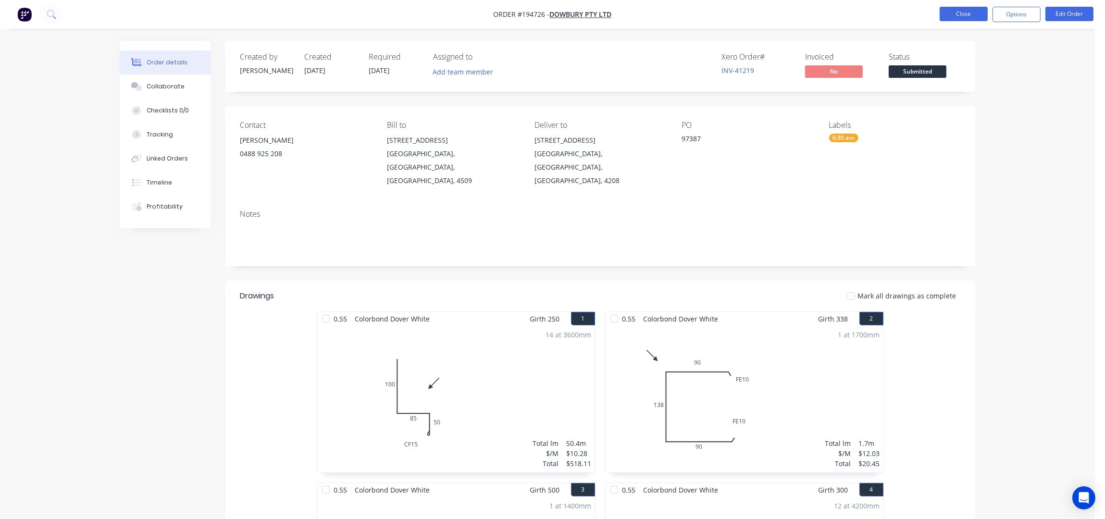
click at [971, 17] on button "Close" at bounding box center [964, 14] width 48 height 14
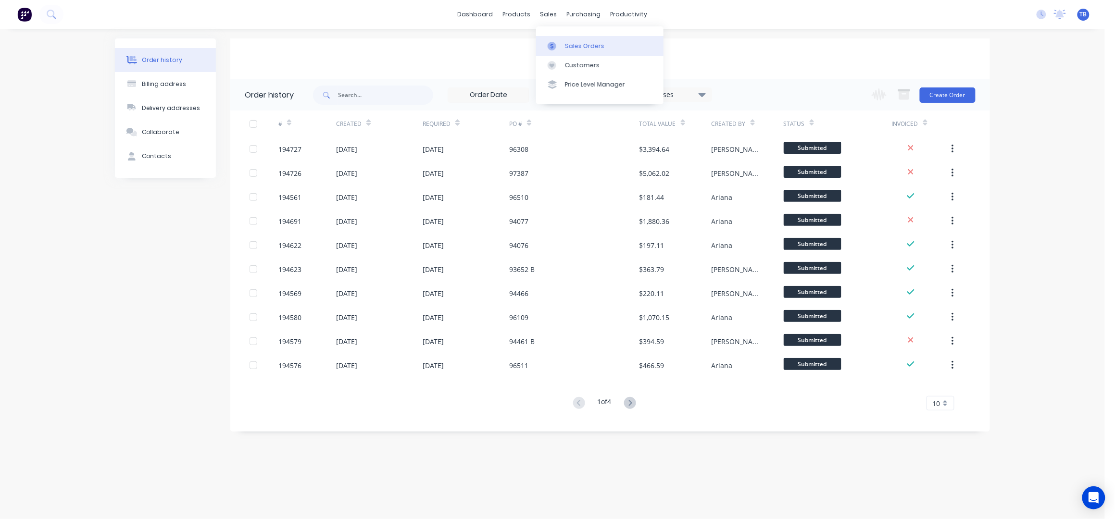
click at [582, 47] on div "Sales Orders" at bounding box center [584, 46] width 39 height 9
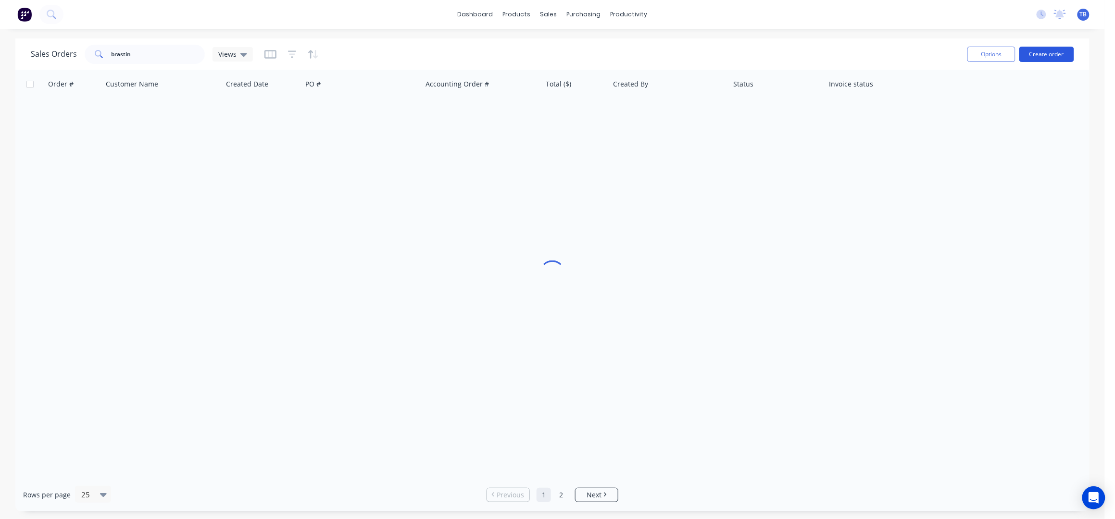
click at [1053, 47] on button "Create order" at bounding box center [1046, 54] width 55 height 15
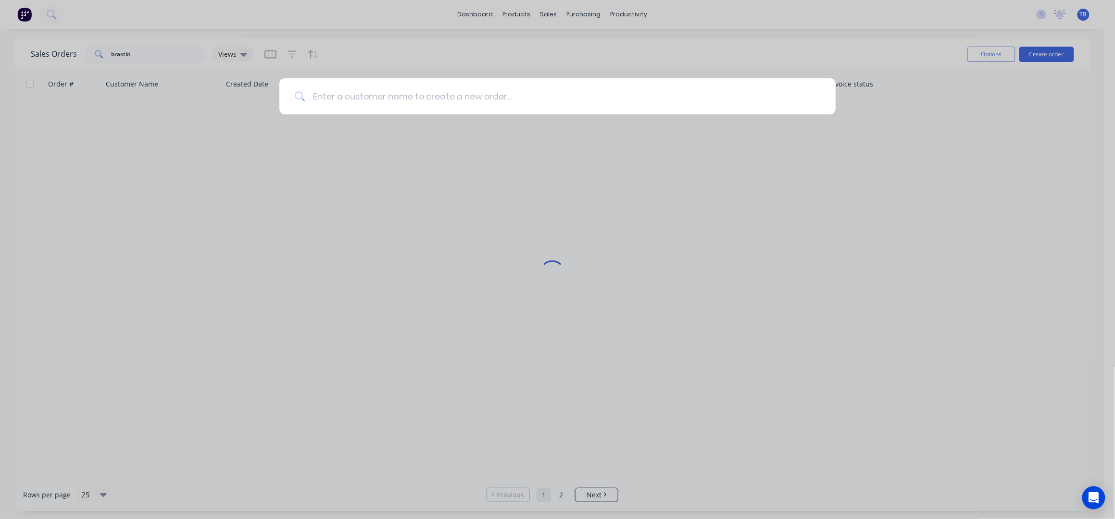
click at [463, 101] on input at bounding box center [562, 96] width 515 height 36
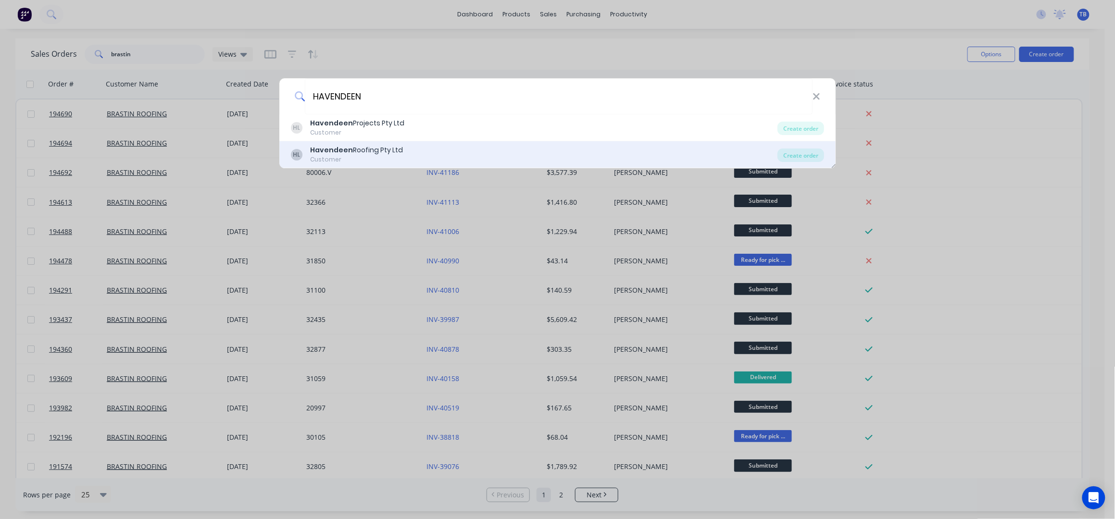
type input "HAVENDEEN"
click at [420, 151] on div "HL Havendeen Roofing Pty Ltd Customer" at bounding box center [534, 154] width 487 height 19
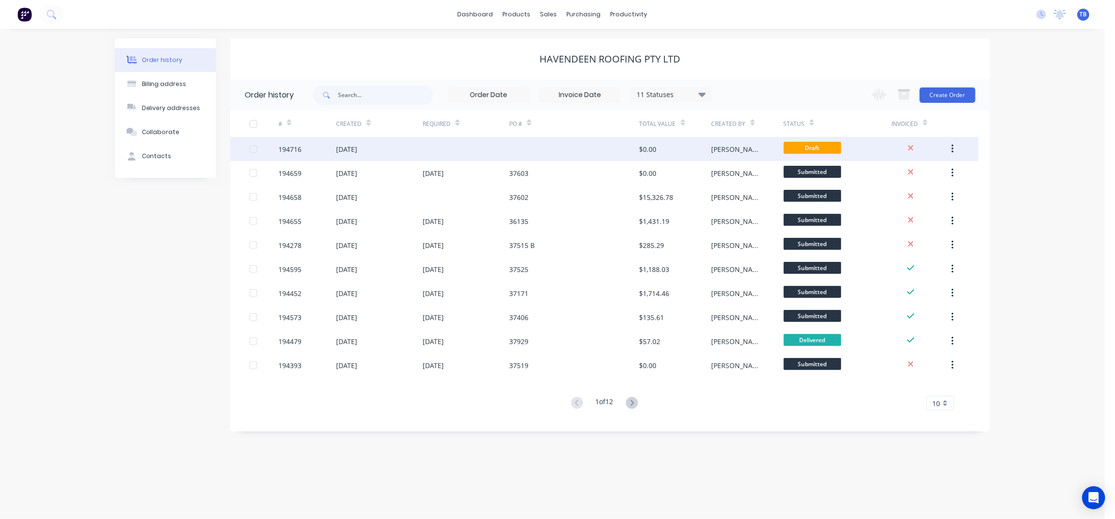
click at [544, 157] on div at bounding box center [574, 149] width 130 height 24
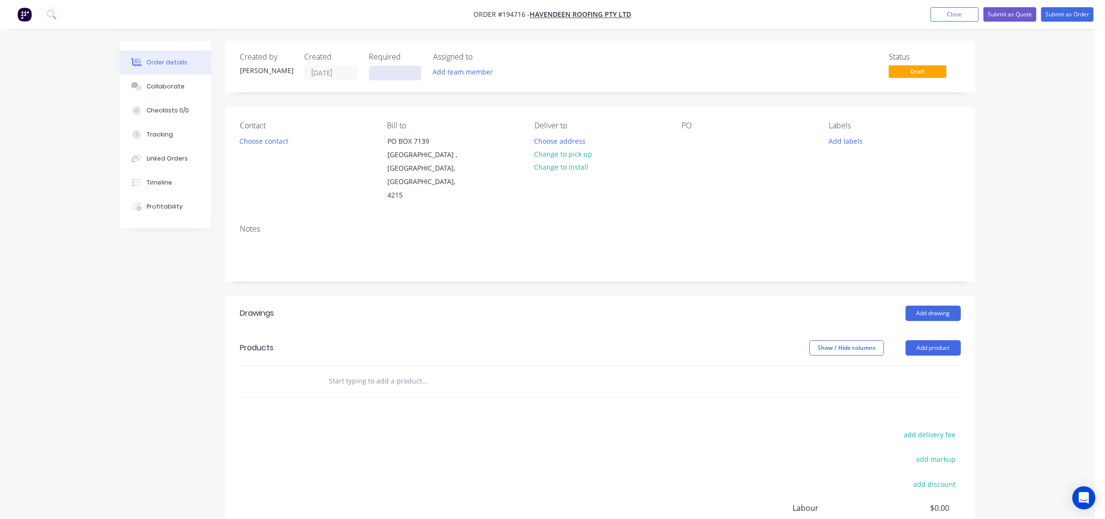
click at [380, 78] on input at bounding box center [395, 73] width 52 height 14
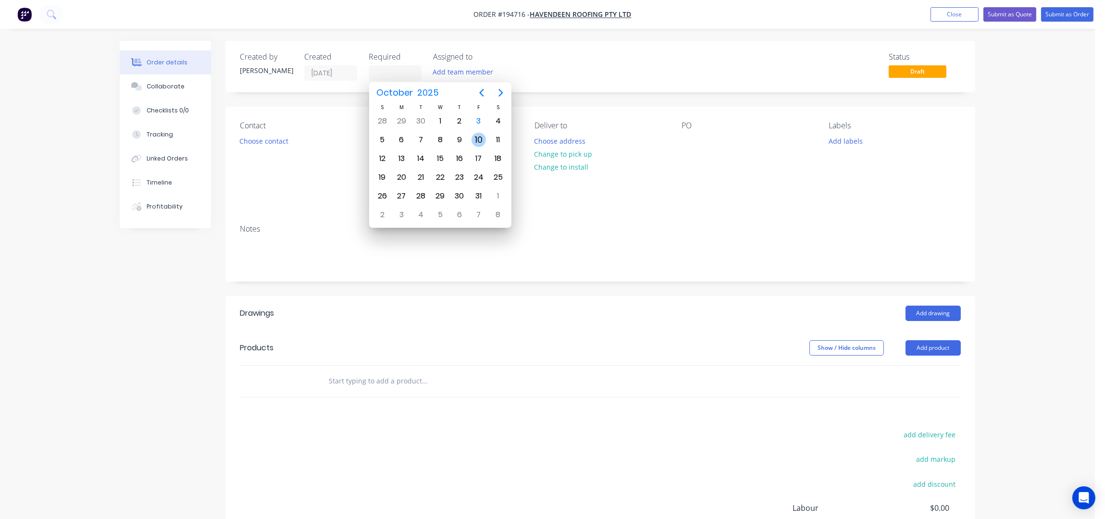
click at [485, 137] on div "10" at bounding box center [479, 140] width 14 height 14
type input "10/10/25"
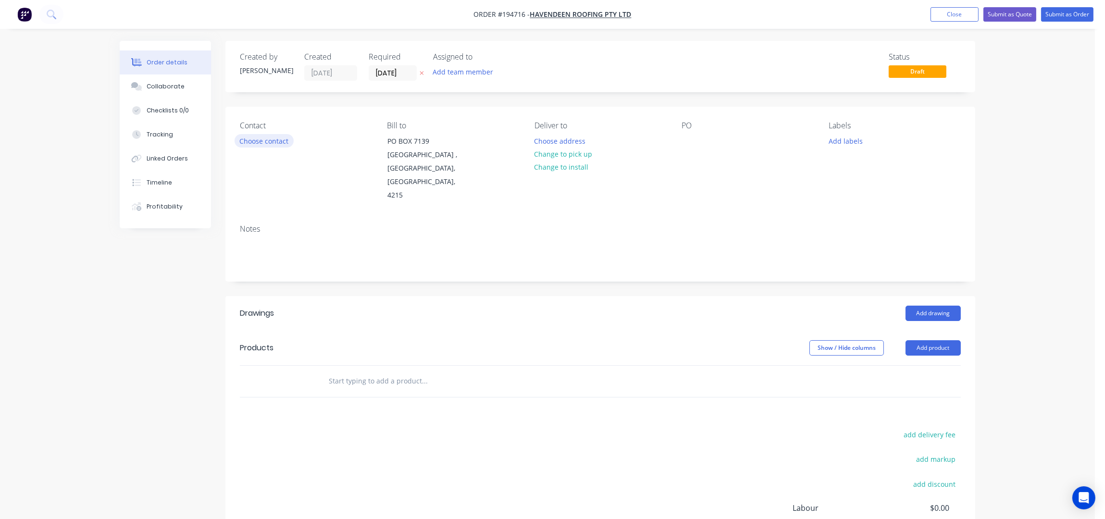
click at [270, 141] on button "Choose contact" at bounding box center [264, 140] width 59 height 13
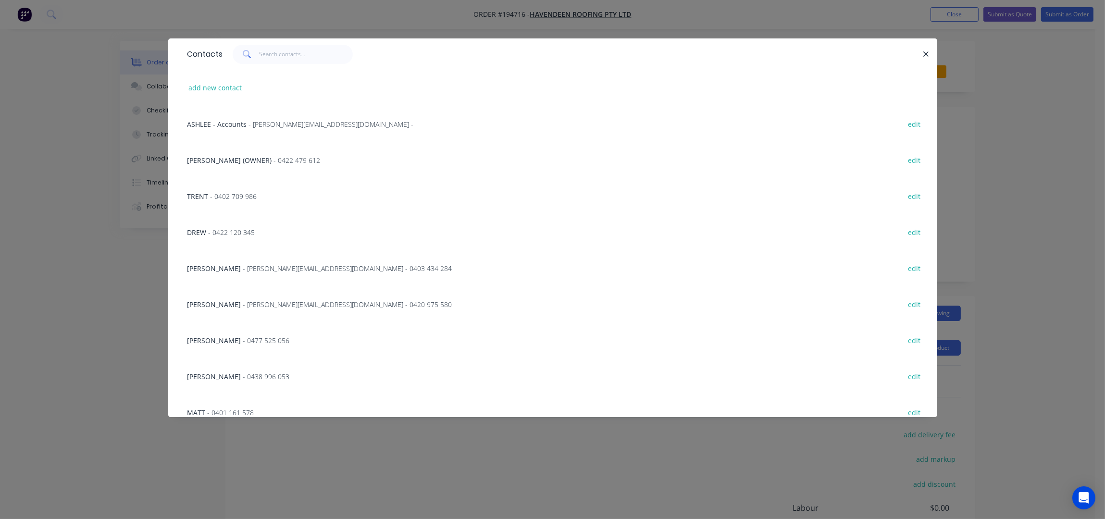
click at [231, 336] on div "CHRIS - 0477 525 056" at bounding box center [238, 341] width 102 height 10
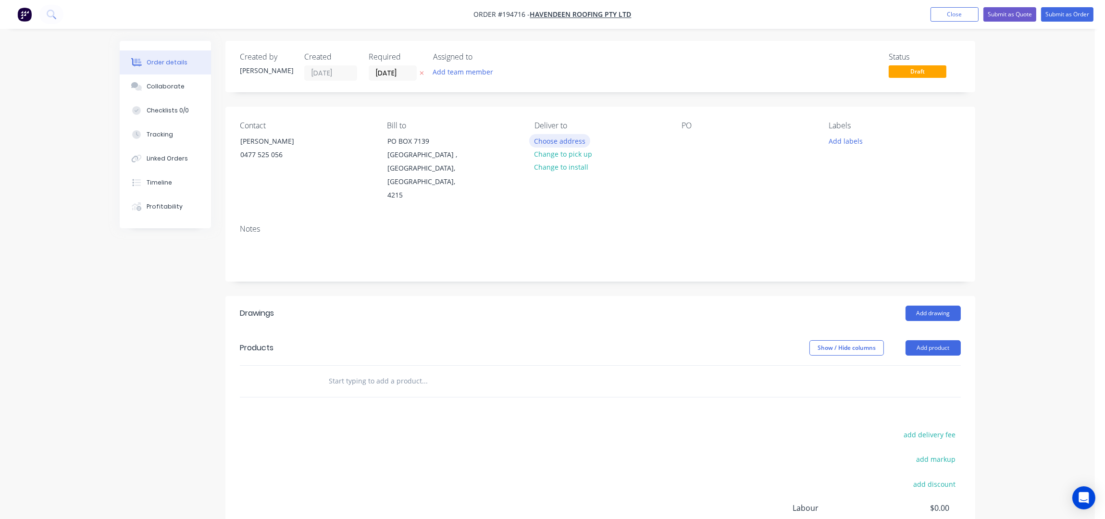
click at [558, 143] on button "Choose address" at bounding box center [560, 140] width 62 height 13
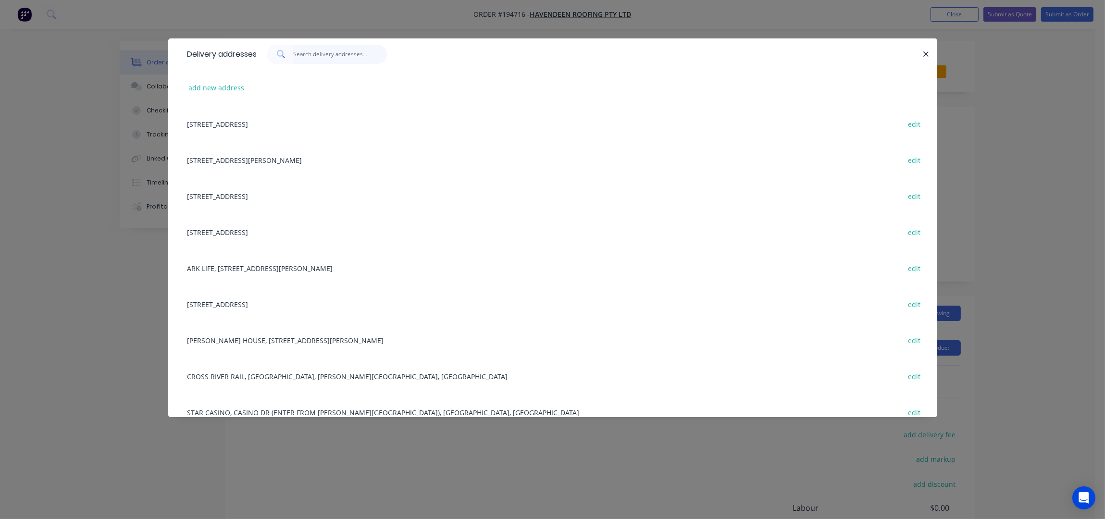
click at [350, 53] on input "text" at bounding box center [340, 54] width 94 height 19
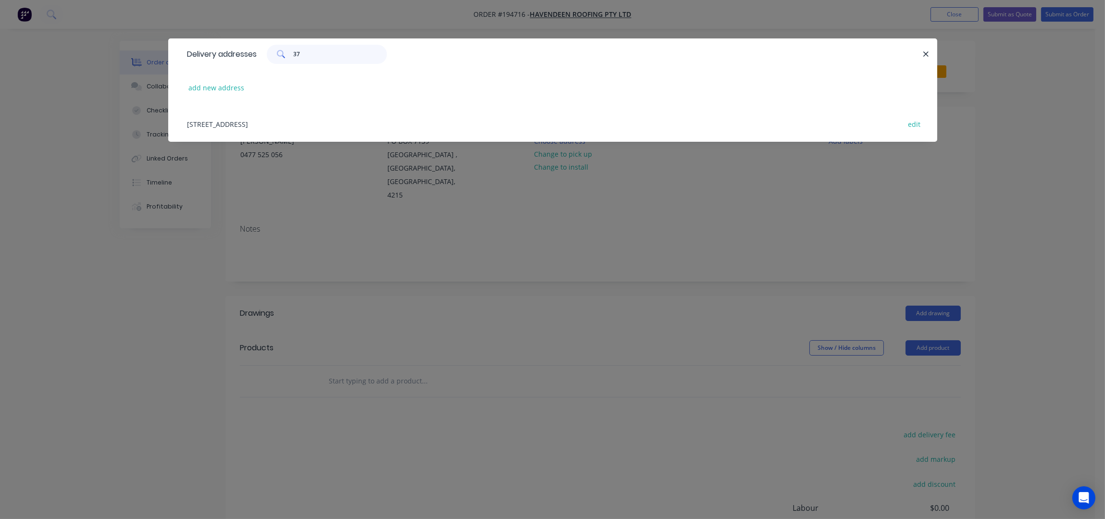
type input "37"
click at [305, 128] on div "37 KENT ST, WOOLLOONGABBA, Queensland, Australia edit" at bounding box center [553, 124] width 740 height 36
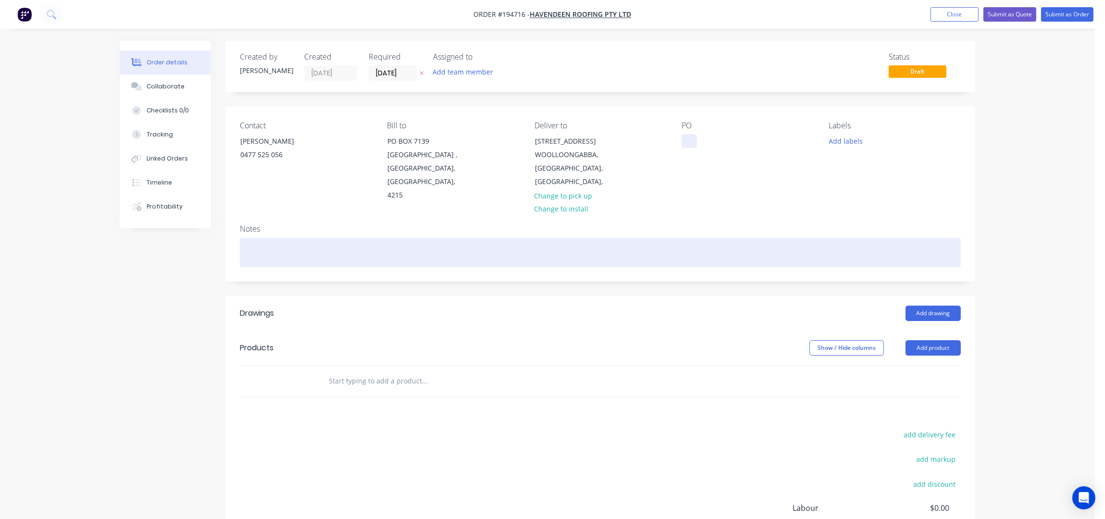
drag, startPoint x: 689, startPoint y: 139, endPoint x: 772, endPoint y: 227, distance: 121.1
click at [690, 139] on div at bounding box center [689, 141] width 15 height 14
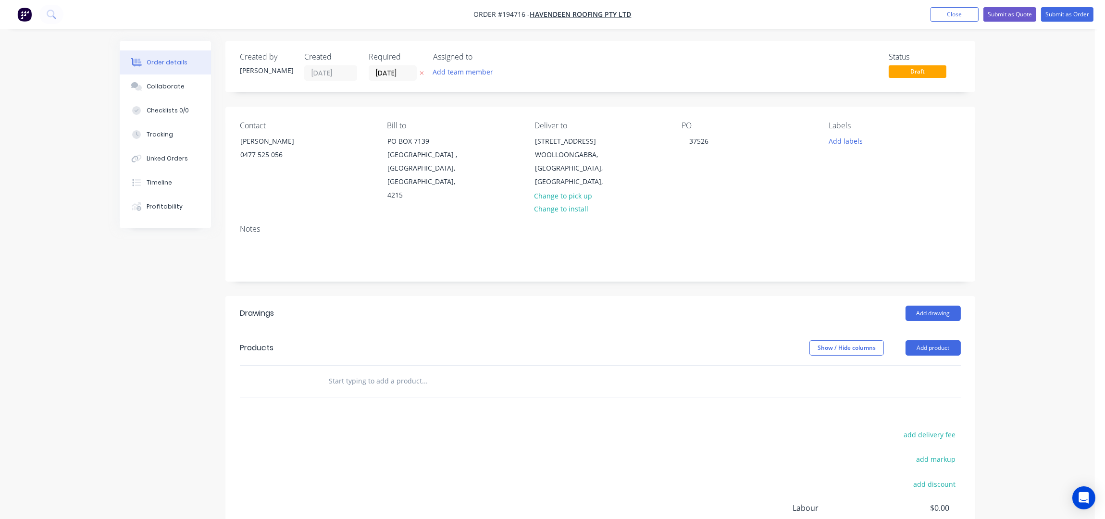
click at [718, 174] on div "PO 37526" at bounding box center [748, 161] width 132 height 81
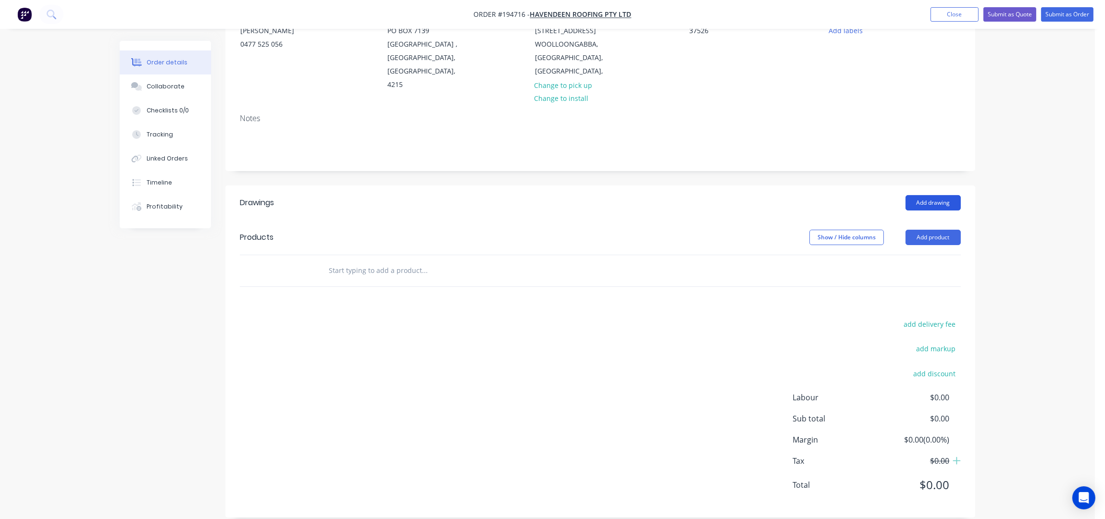
click at [936, 195] on button "Add drawing" at bounding box center [933, 202] width 55 height 15
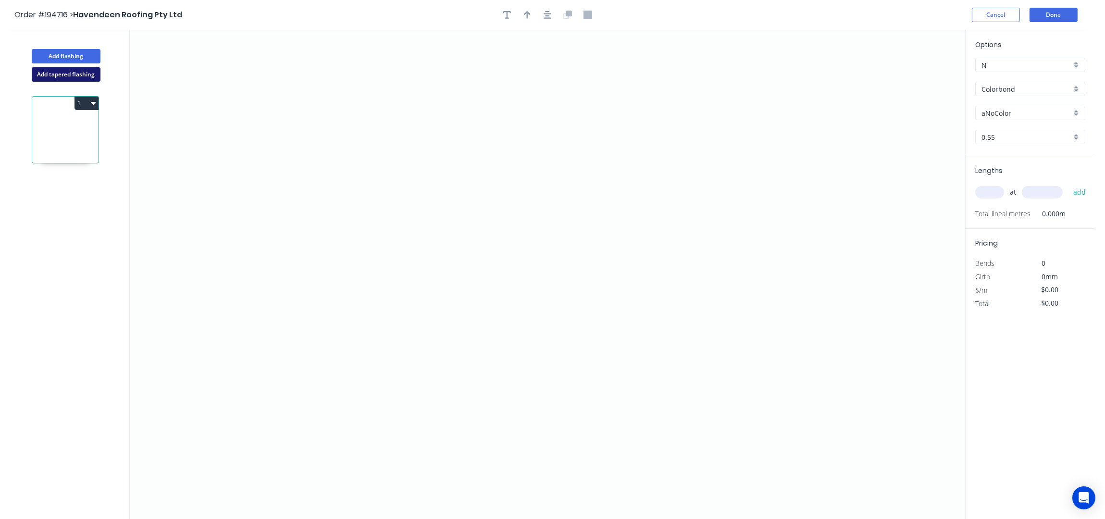
click at [72, 71] on button "Add tapered flashing" at bounding box center [66, 74] width 69 height 14
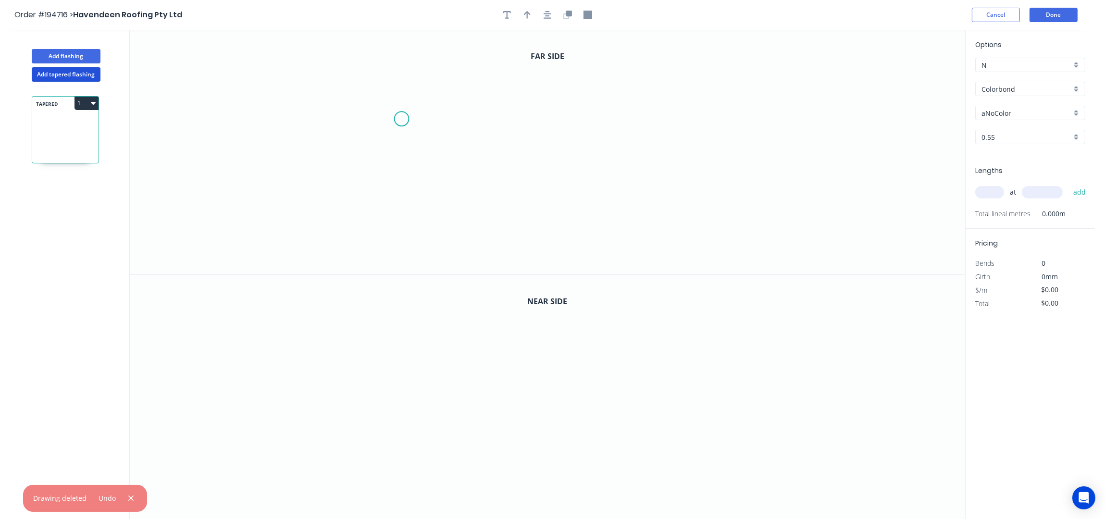
click at [407, 114] on icon "0" at bounding box center [547, 152] width 835 height 245
click at [378, 81] on icon "0" at bounding box center [547, 152] width 835 height 245
drag, startPoint x: 373, startPoint y: 244, endPoint x: 441, endPoint y: 247, distance: 67.8
click at [373, 244] on icon "0 ?" at bounding box center [547, 152] width 835 height 245
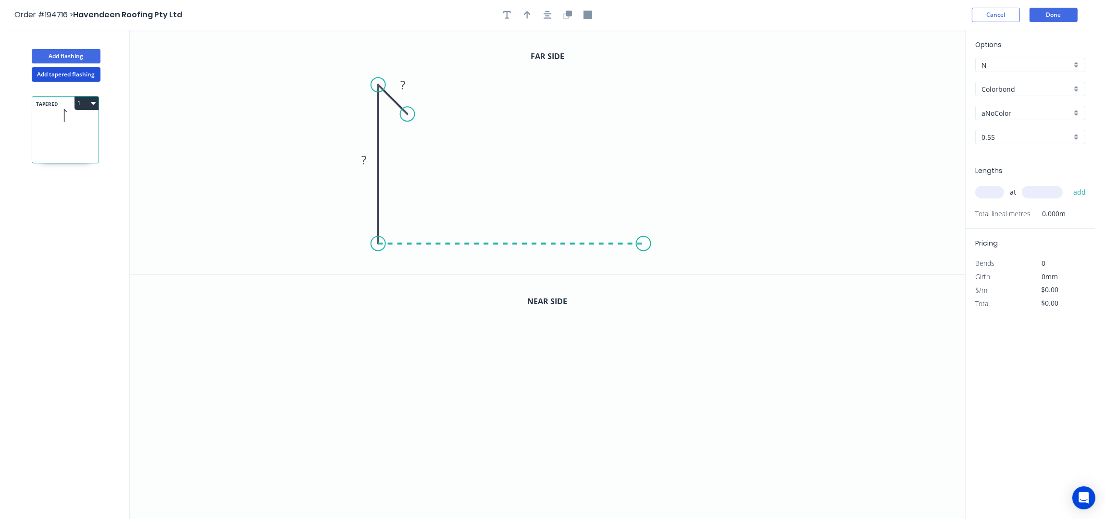
click at [644, 247] on icon "0 ? ?" at bounding box center [547, 152] width 835 height 245
click at [640, 108] on icon "0 ? ? ?" at bounding box center [547, 152] width 835 height 245
click at [746, 125] on icon "0 ? ? ? ?" at bounding box center [547, 152] width 835 height 245
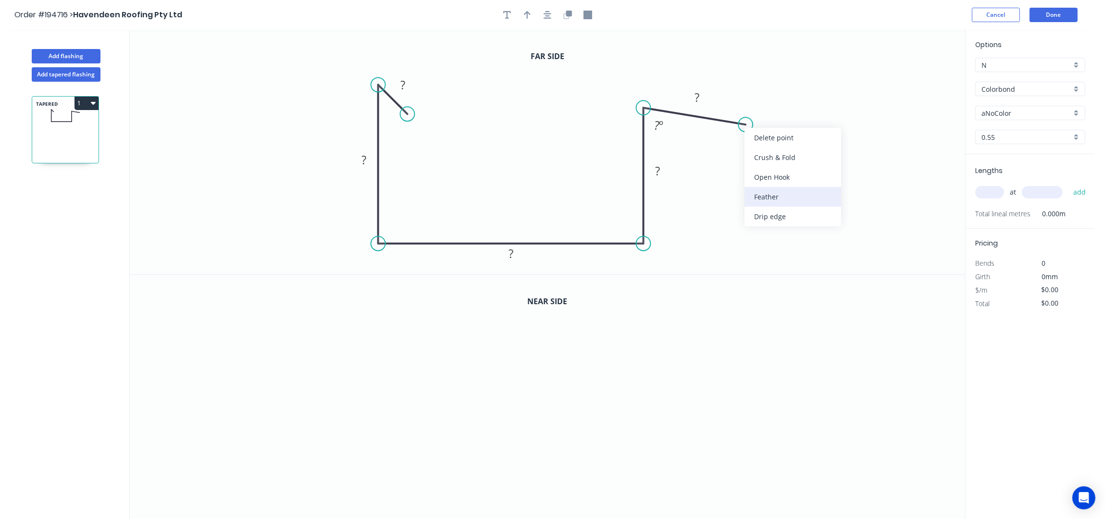
click at [768, 201] on div "Feather" at bounding box center [793, 197] width 97 height 20
drag, startPoint x: 775, startPoint y: 103, endPoint x: 816, endPoint y: 181, distance: 87.7
click at [812, 174] on rect at bounding box center [797, 173] width 37 height 20
click at [549, 11] on icon "button" at bounding box center [548, 15] width 8 height 9
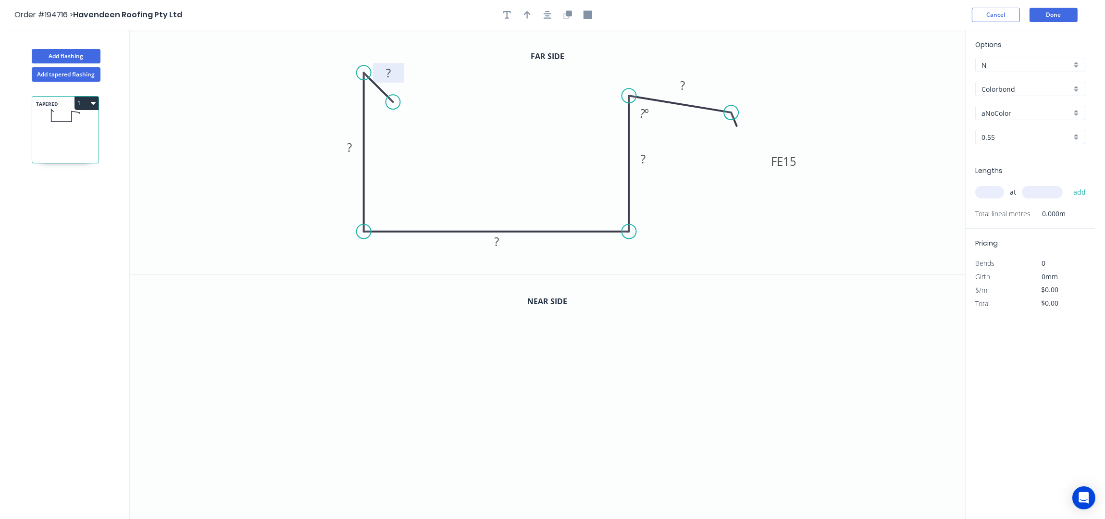
click at [392, 72] on rect at bounding box center [388, 73] width 19 height 13
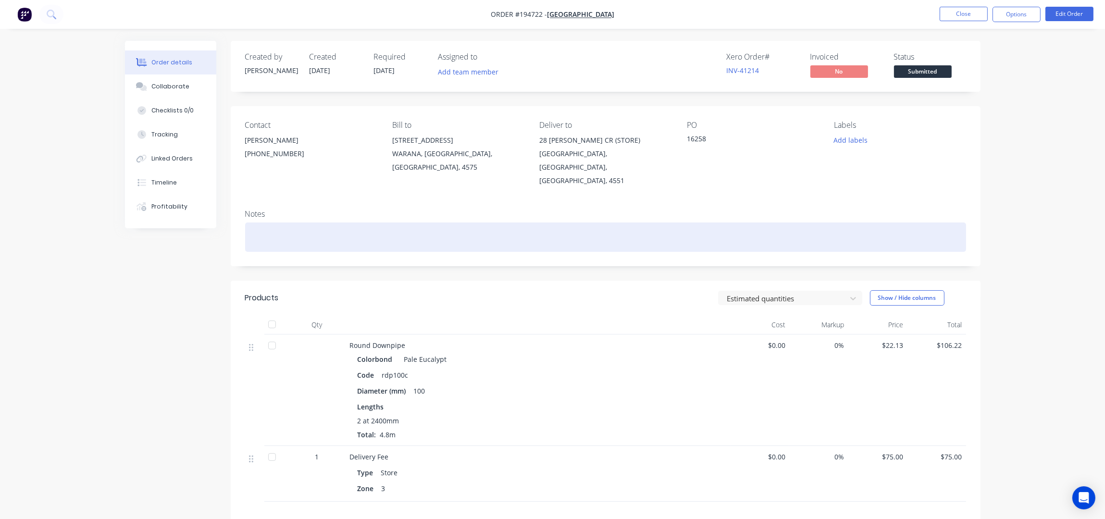
click at [423, 223] on div at bounding box center [605, 237] width 721 height 29
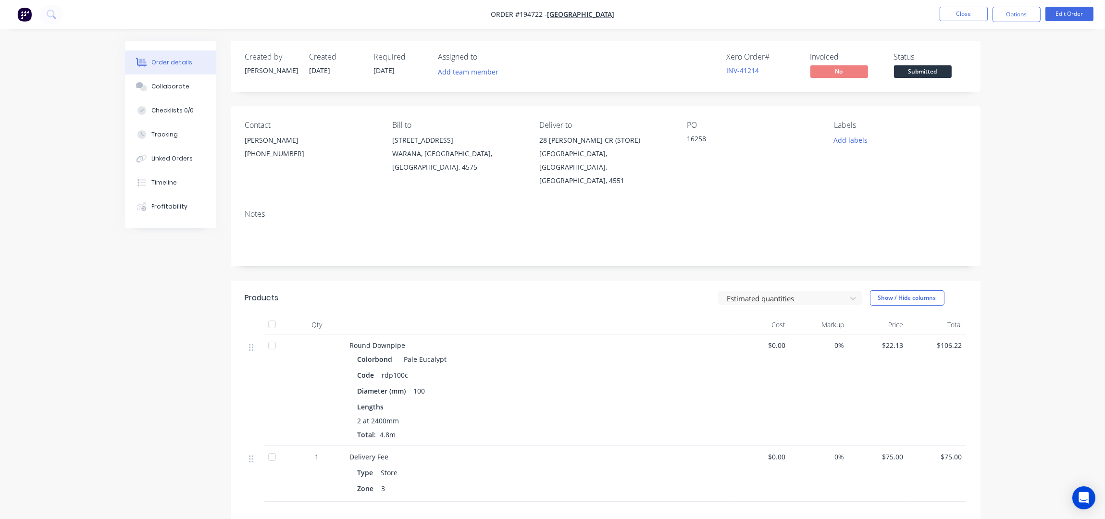
click at [594, 87] on div "Created by [PERSON_NAME] Created [DATE] Required [DATE] Assigned to Add team me…" at bounding box center [606, 66] width 750 height 51
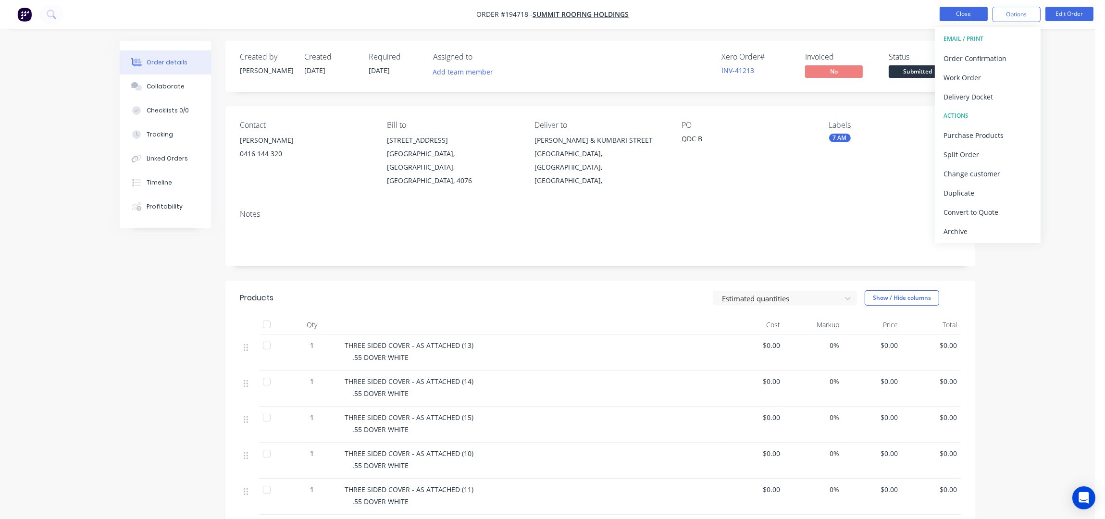
click at [983, 10] on button "Close" at bounding box center [964, 14] width 48 height 14
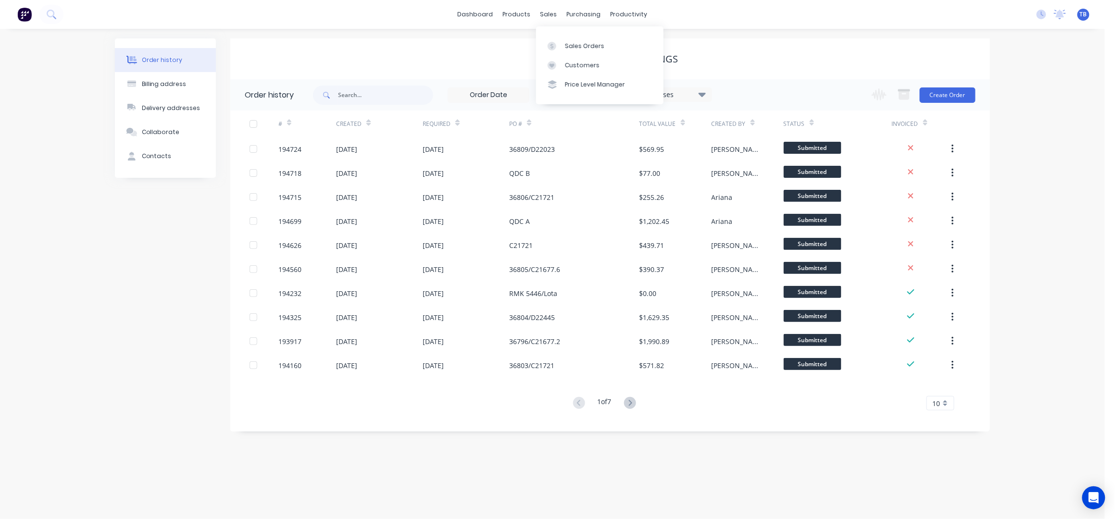
drag, startPoint x: 739, startPoint y: 46, endPoint x: 724, endPoint y: 41, distance: 15.5
click at [739, 46] on div "Summit Roofing Holdings" at bounding box center [609, 58] width 759 height 41
click at [591, 53] on link "Sales Orders" at bounding box center [599, 45] width 127 height 19
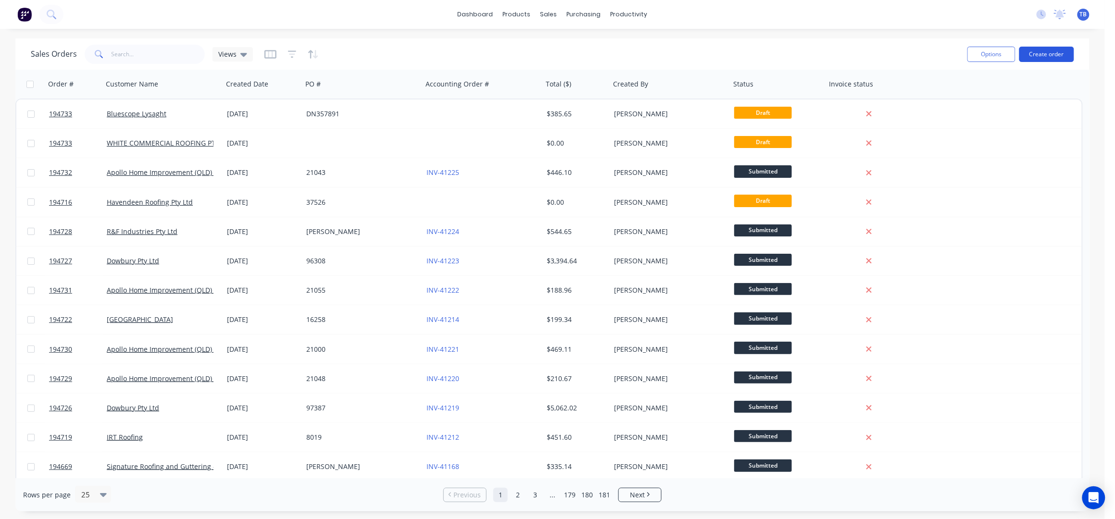
click at [1060, 47] on button "Create order" at bounding box center [1046, 54] width 55 height 15
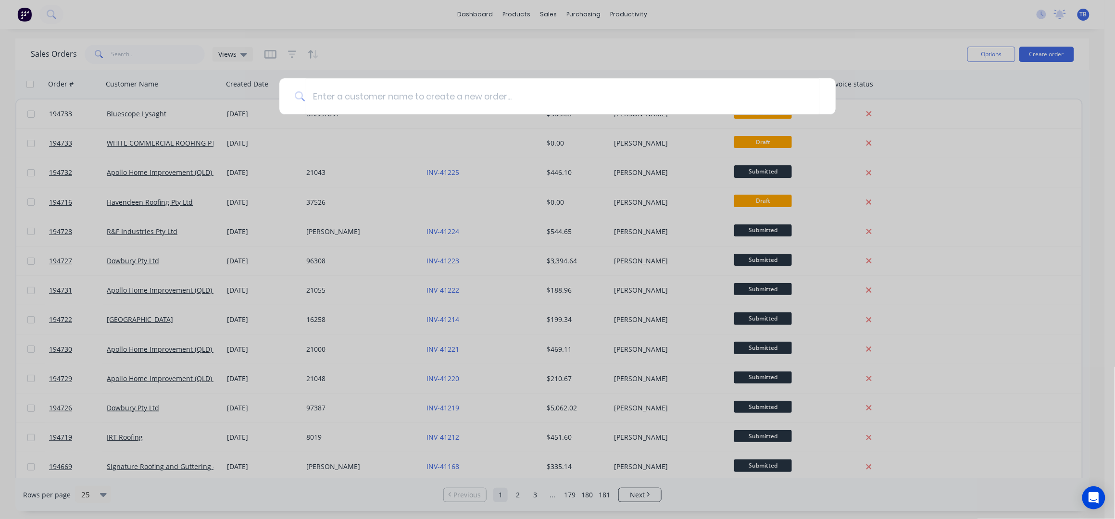
click at [1032, 56] on div at bounding box center [557, 259] width 1115 height 519
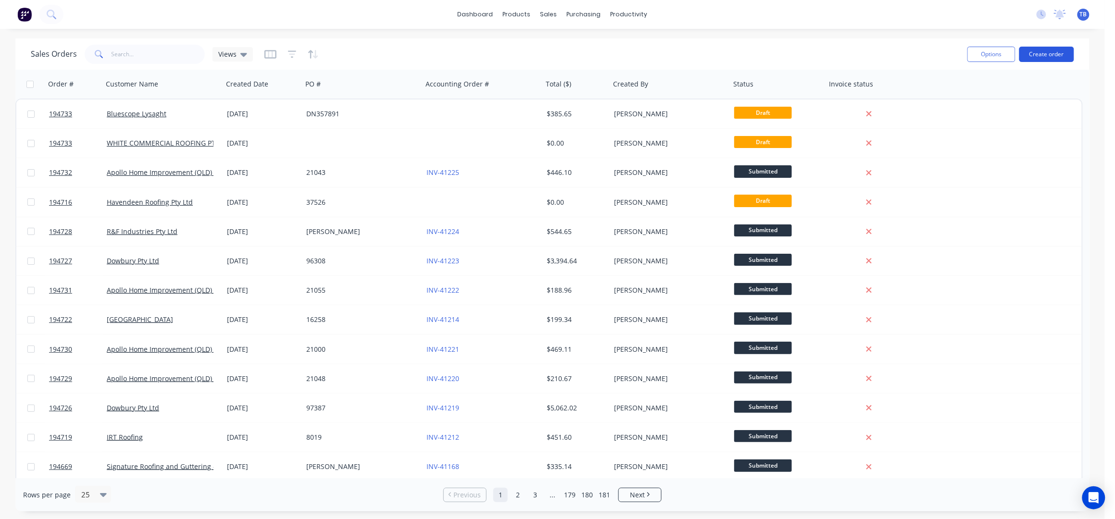
click at [1061, 47] on button "Create order" at bounding box center [1046, 54] width 55 height 15
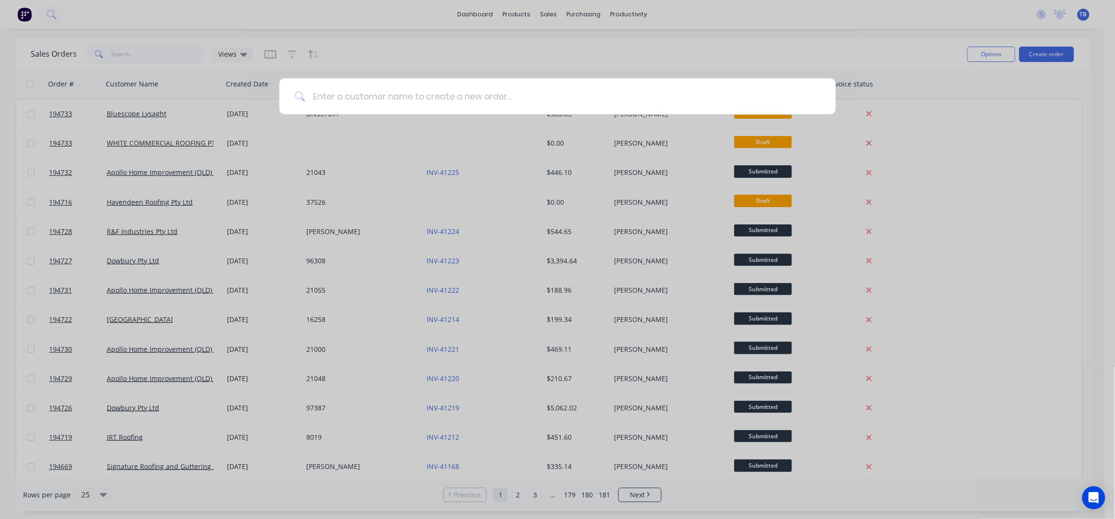
click at [472, 107] on input at bounding box center [562, 96] width 515 height 36
click at [469, 101] on input at bounding box center [562, 96] width 515 height 36
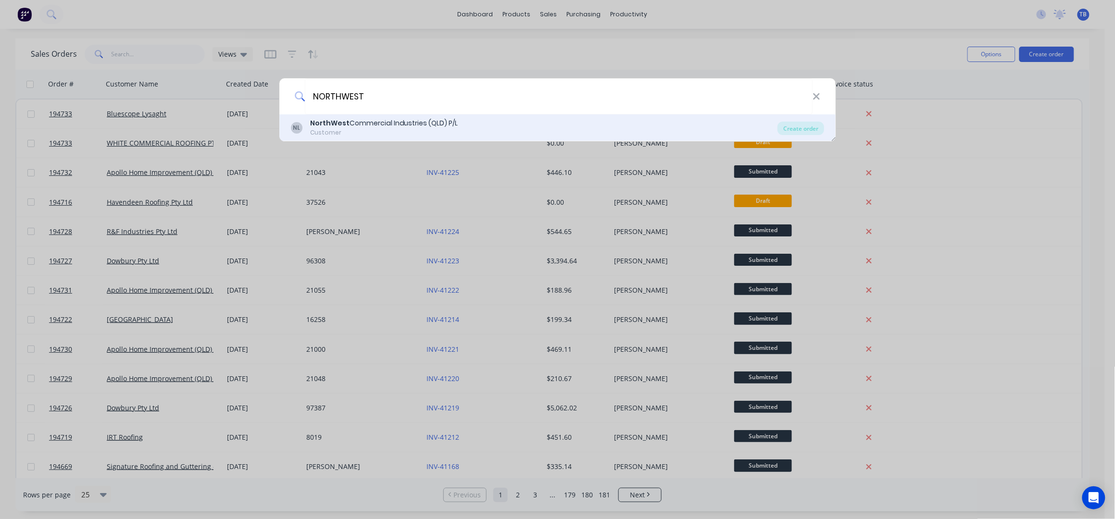
type input "NORTHWEST"
click at [420, 115] on div "NL NorthWest Commercial Industries (QLD) P/L Customer Create order" at bounding box center [557, 127] width 557 height 27
click at [804, 131] on div "Create order" at bounding box center [800, 128] width 47 height 13
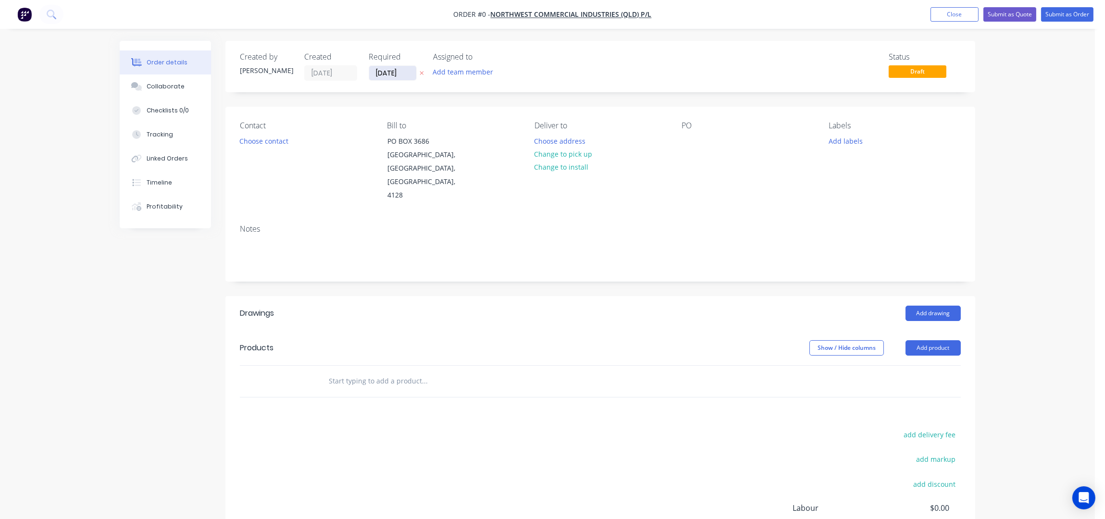
click at [378, 70] on input "[DATE]" at bounding box center [392, 73] width 47 height 14
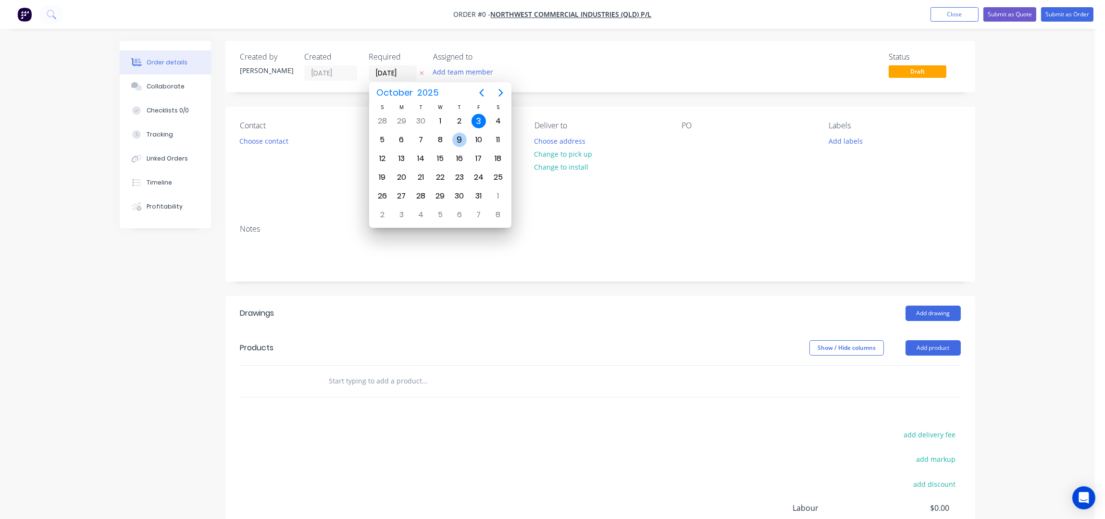
click at [460, 139] on div "9" at bounding box center [459, 140] width 14 height 14
type input "09/10/25"
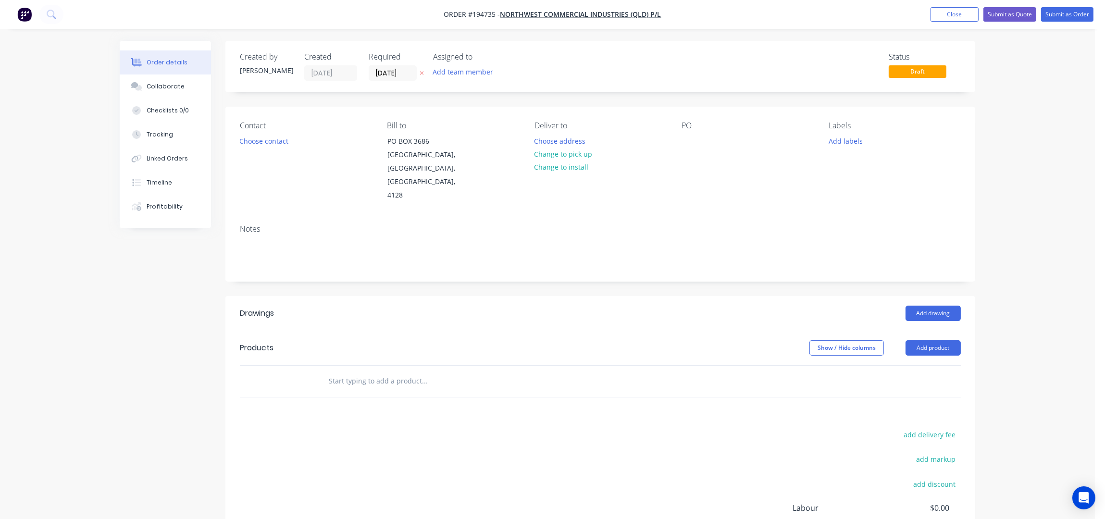
click at [258, 143] on button "Choose contact" at bounding box center [264, 140] width 59 height 13
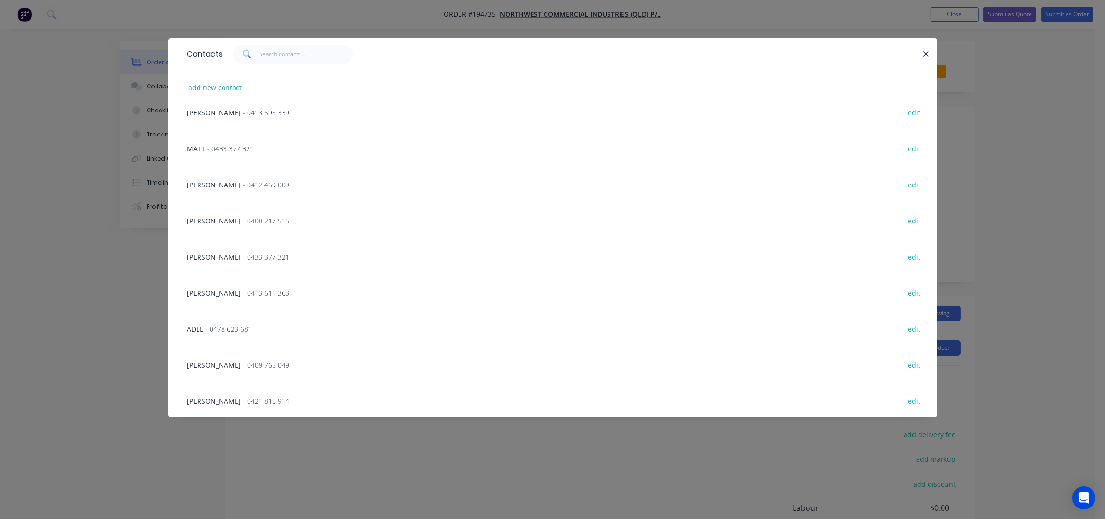
scroll to position [192, 0]
click at [203, 84] on button "add new contact" at bounding box center [215, 87] width 63 height 13
select select "AU"
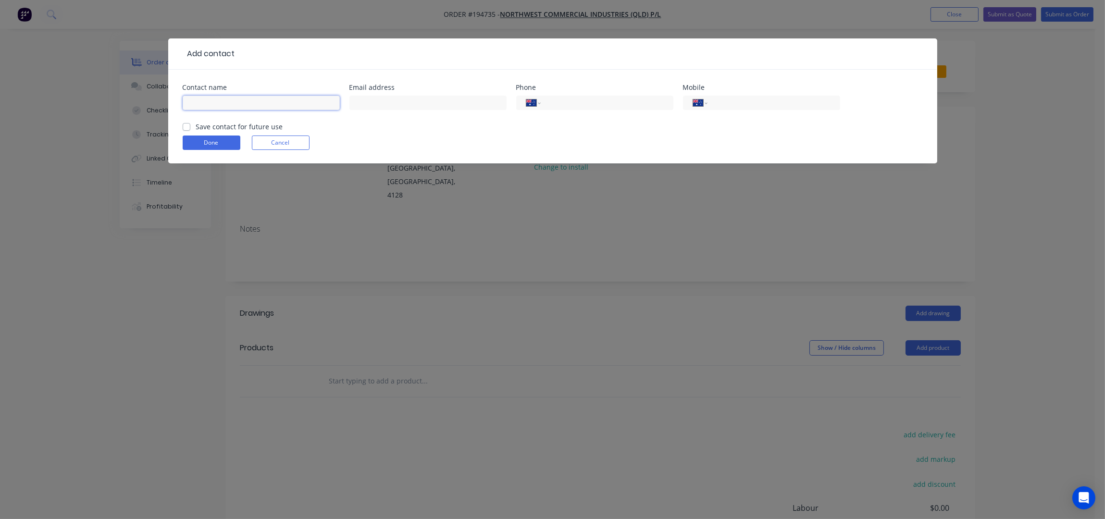
click at [217, 108] on input "text" at bounding box center [261, 103] width 157 height 14
type input "BRENDON"
type input "0414 441 994"
click at [203, 150] on form "Contact name BRENDON Email address Phone International Afghanistan Åland Island…" at bounding box center [553, 123] width 740 height 79
click at [204, 146] on button "Done" at bounding box center [212, 143] width 58 height 14
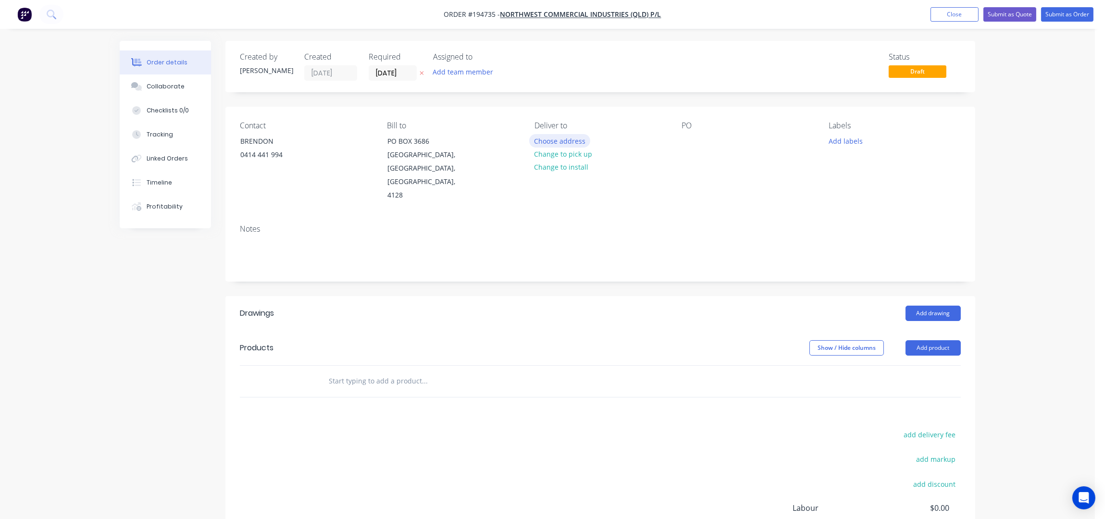
click at [564, 140] on button "Choose address" at bounding box center [560, 140] width 62 height 13
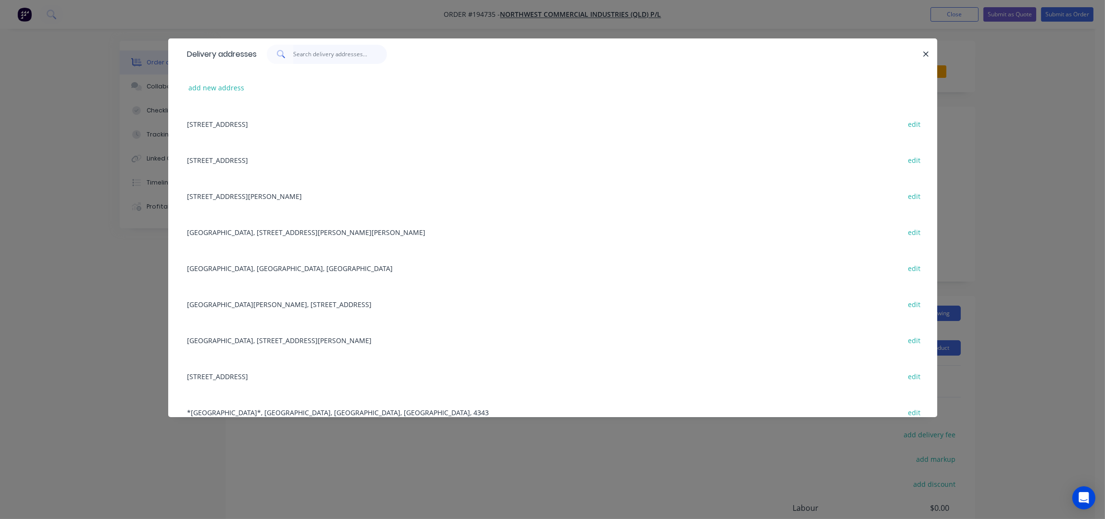
click at [297, 57] on input "text" at bounding box center [340, 54] width 94 height 19
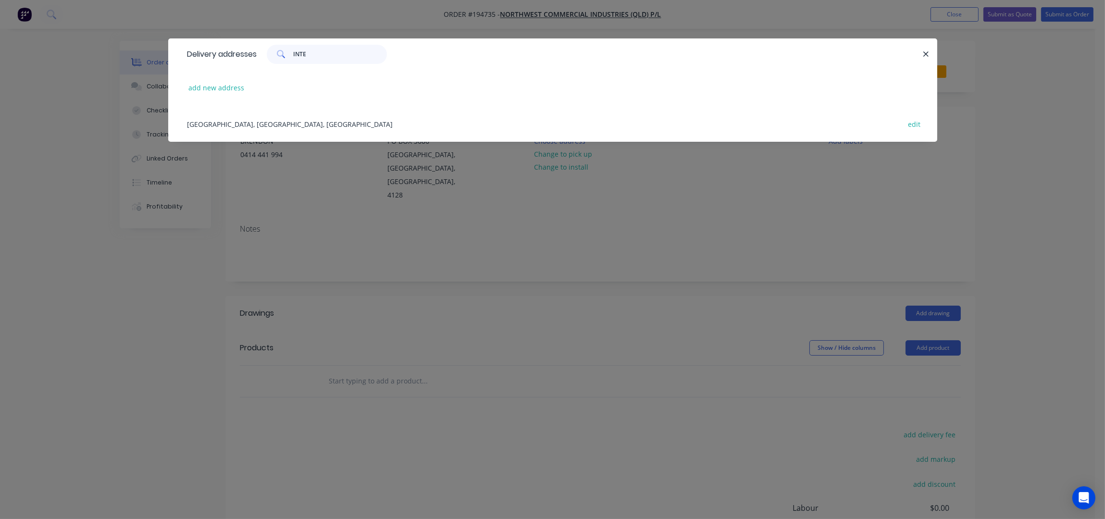
type input "INTE"
click at [304, 124] on div "INTERNATIONAL TERMINAL, AIRPORT DR, BRISBANE AIRPORT edit" at bounding box center [553, 124] width 740 height 36
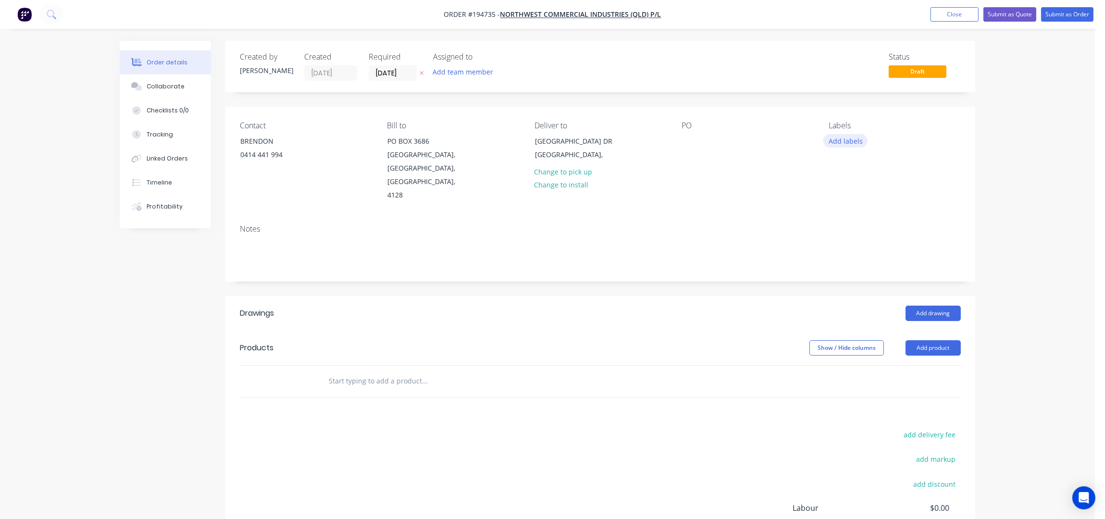
click at [834, 142] on button "Add labels" at bounding box center [845, 140] width 44 height 13
drag, startPoint x: 875, startPoint y: 223, endPoint x: 881, endPoint y: 229, distance: 8.8
click at [875, 222] on div "2nd Run" at bounding box center [870, 221] width 31 height 11
click at [894, 166] on input "text" at bounding box center [908, 164] width 100 height 19
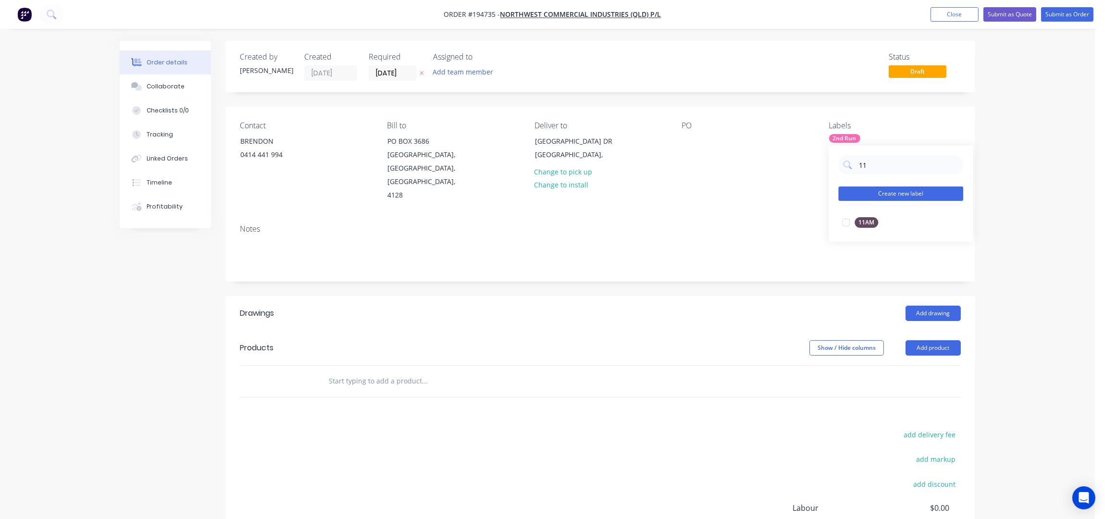
type input "11"
click at [907, 199] on button "Create new label" at bounding box center [900, 194] width 125 height 14
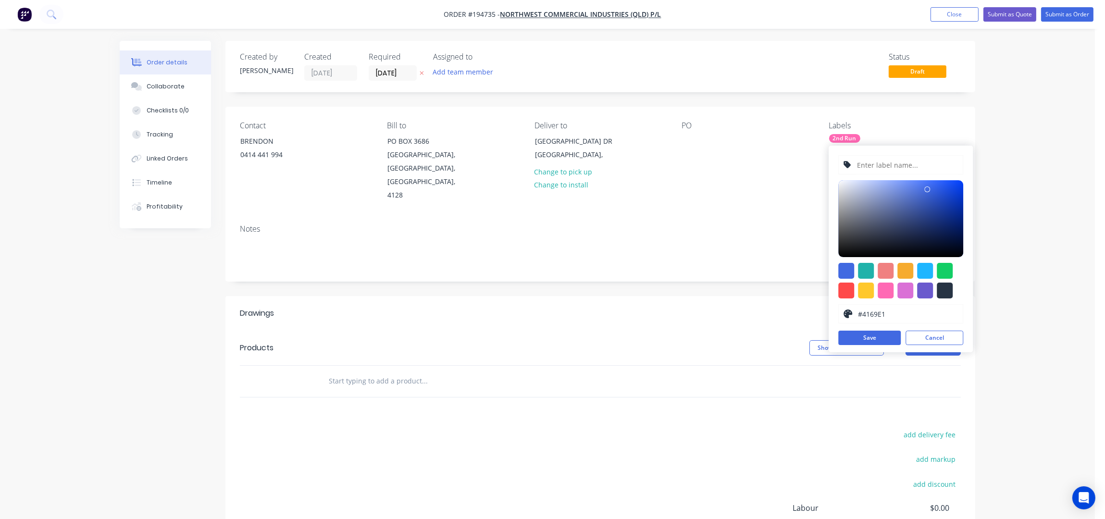
click at [885, 167] on input "text" at bounding box center [907, 165] width 102 height 18
type input "11:30"
click at [869, 338] on button "Save" at bounding box center [869, 338] width 62 height 14
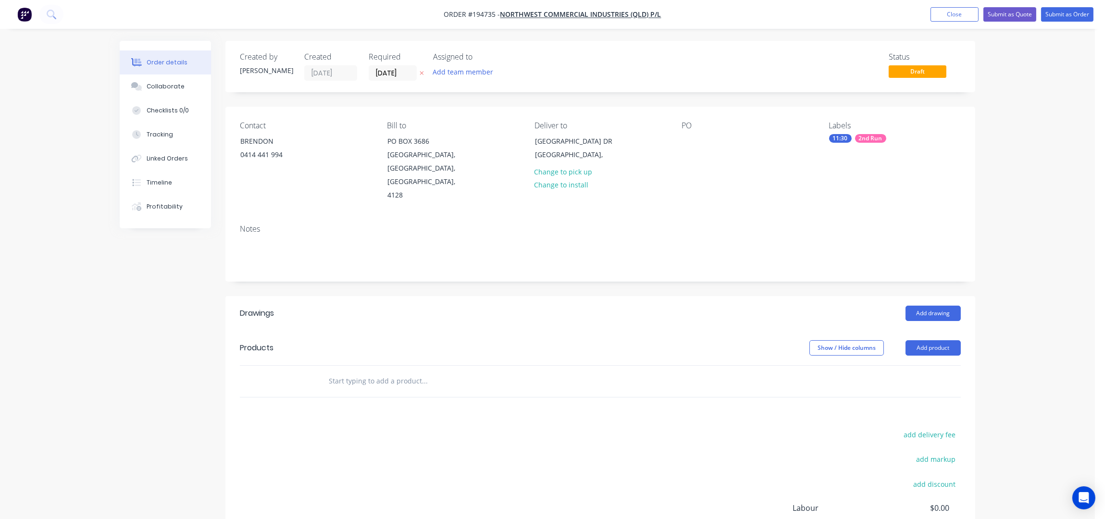
click at [1001, 213] on div "Order details Collaborate Checklists 0/0 Tracking Linked Orders Timeline Profit…" at bounding box center [547, 321] width 1095 height 643
click at [680, 141] on div "Contact BRENDON 0414 441 994 Bill to PO BOX 3686 LOGANHOLME, Queensland, Austra…" at bounding box center [600, 162] width 750 height 110
click at [688, 142] on div at bounding box center [689, 141] width 15 height 14
click at [740, 177] on div "PO 20800137" at bounding box center [748, 161] width 132 height 81
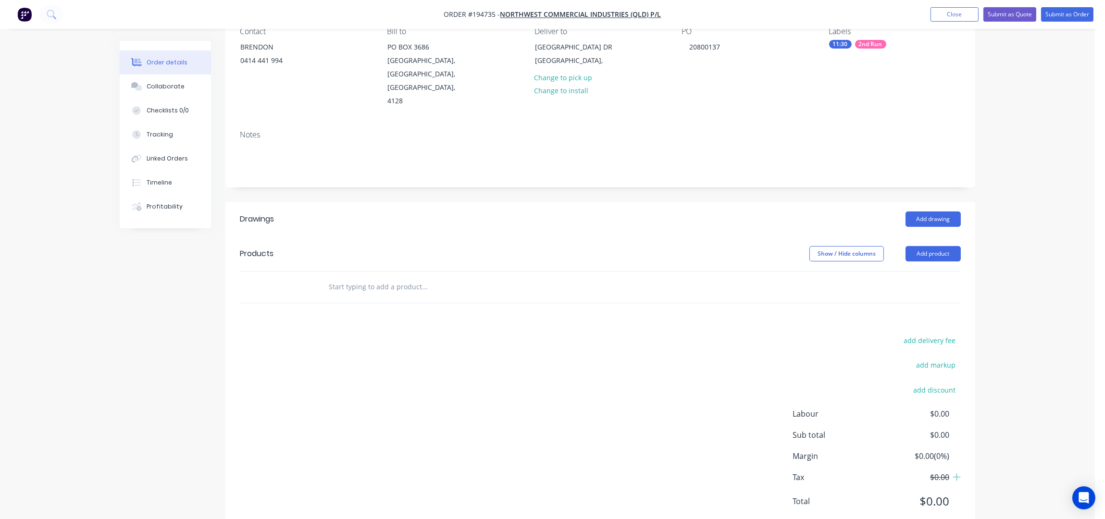
scroll to position [111, 0]
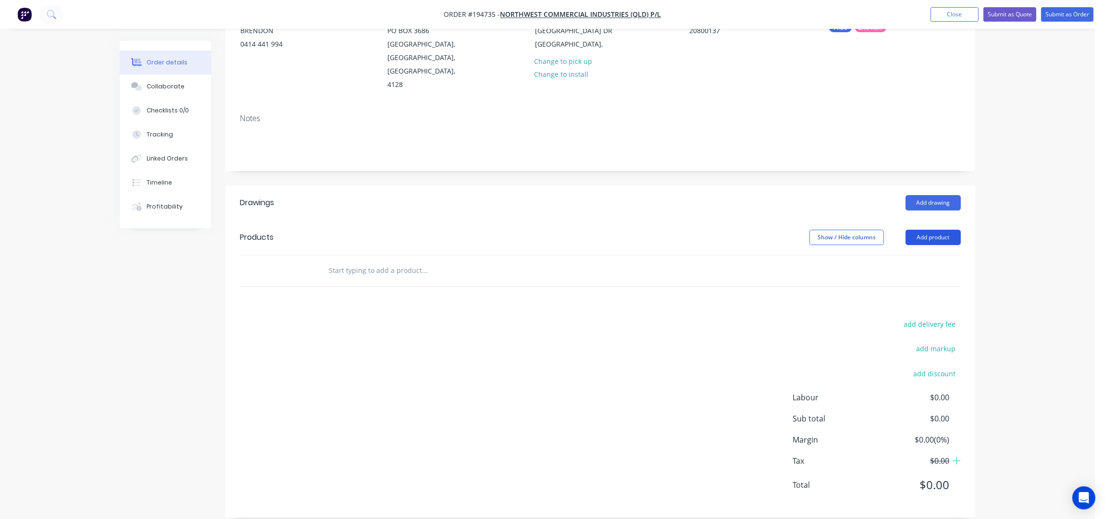
click at [933, 230] on button "Add product" at bounding box center [933, 237] width 55 height 15
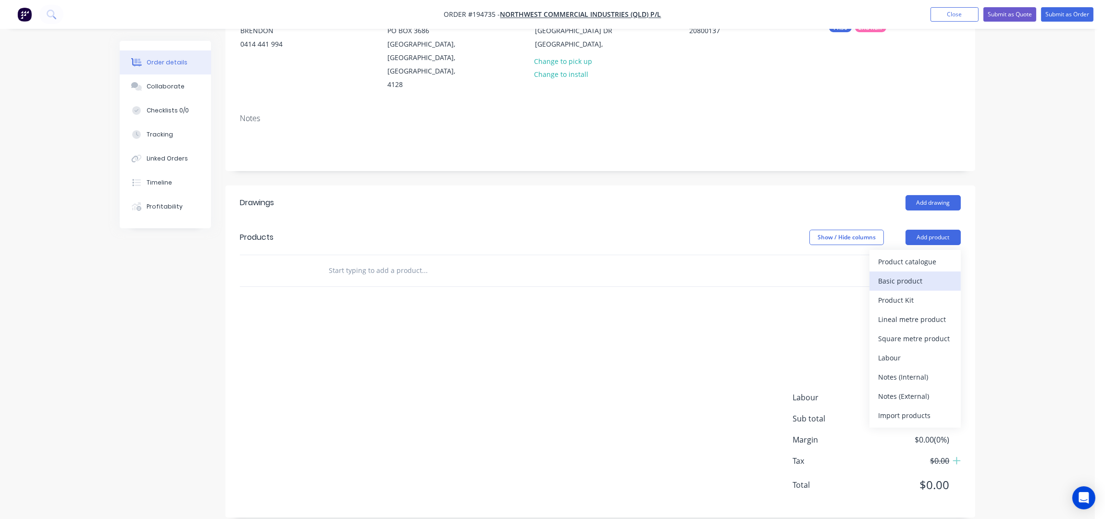
click at [926, 274] on div "Basic product" at bounding box center [915, 281] width 74 height 14
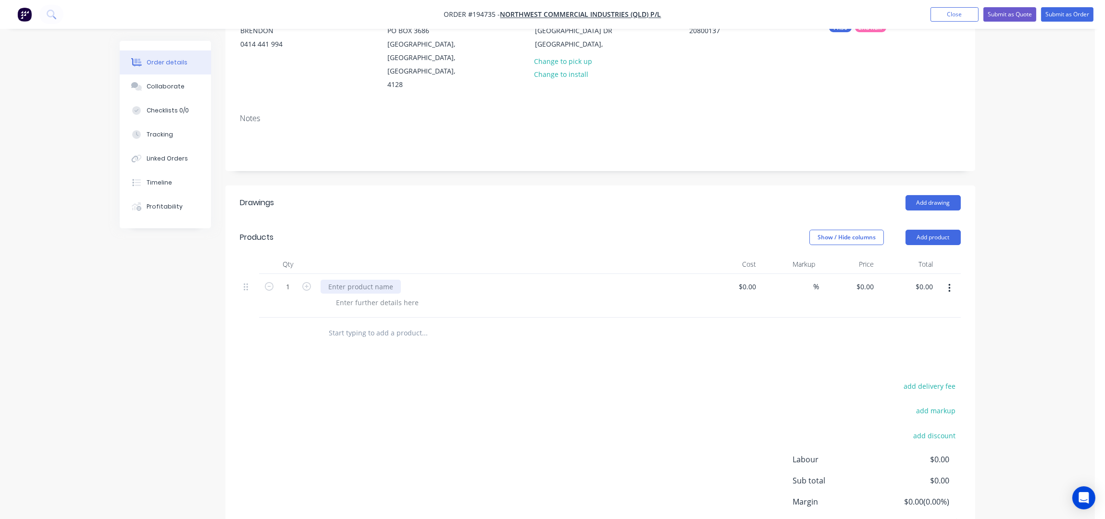
click at [367, 280] on div at bounding box center [361, 287] width 80 height 14
drag, startPoint x: 940, startPoint y: 272, endPoint x: 947, endPoint y: 275, distance: 7.5
click at [941, 280] on button "button" at bounding box center [949, 288] width 23 height 17
click at [908, 345] on div "Delete" at bounding box center [915, 352] width 74 height 14
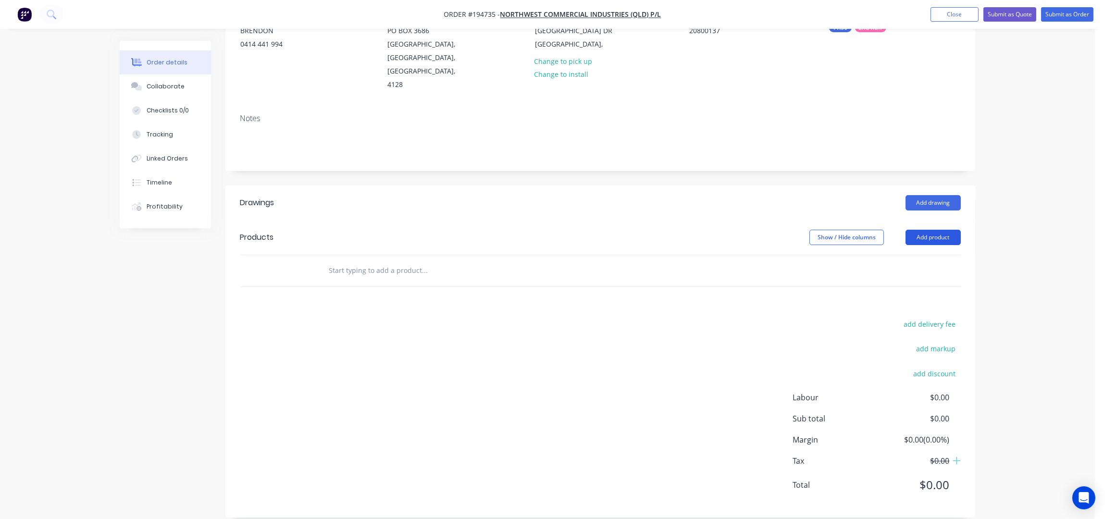
click at [946, 230] on button "Add product" at bounding box center [933, 237] width 55 height 15
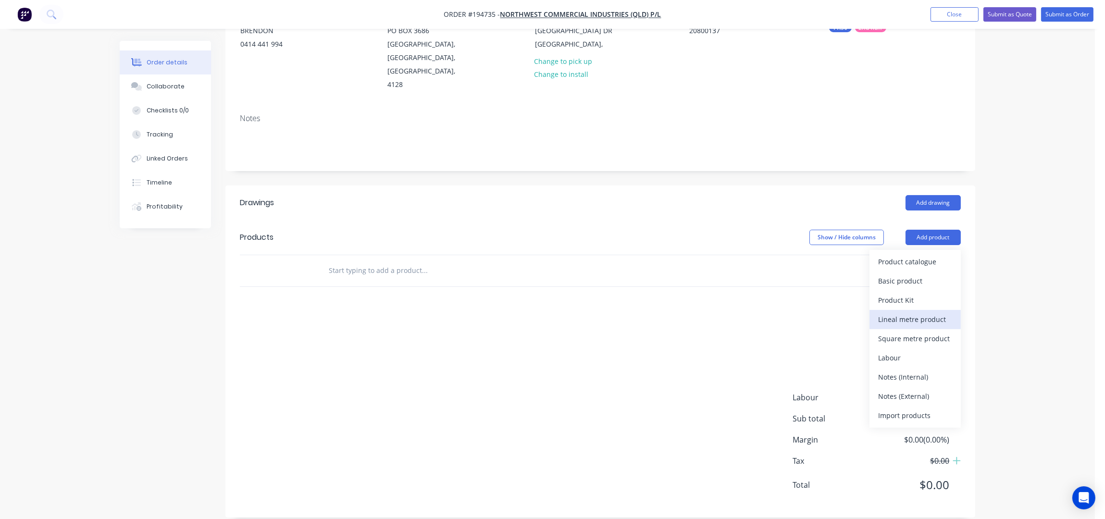
click at [913, 312] on div "Lineal metre product" at bounding box center [915, 319] width 74 height 14
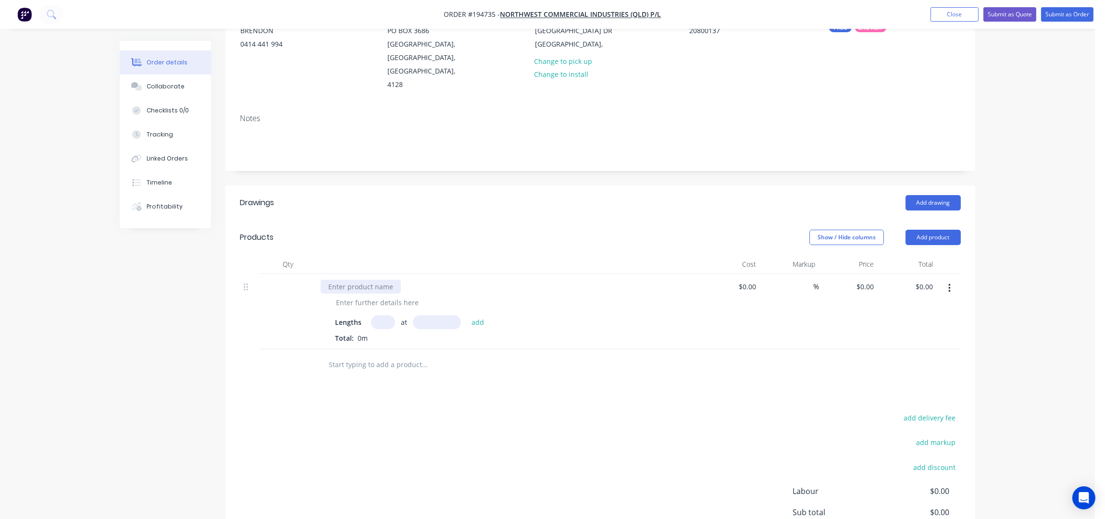
click at [381, 280] on div at bounding box center [361, 287] width 80 height 14
click at [351, 296] on div at bounding box center [377, 303] width 98 height 14
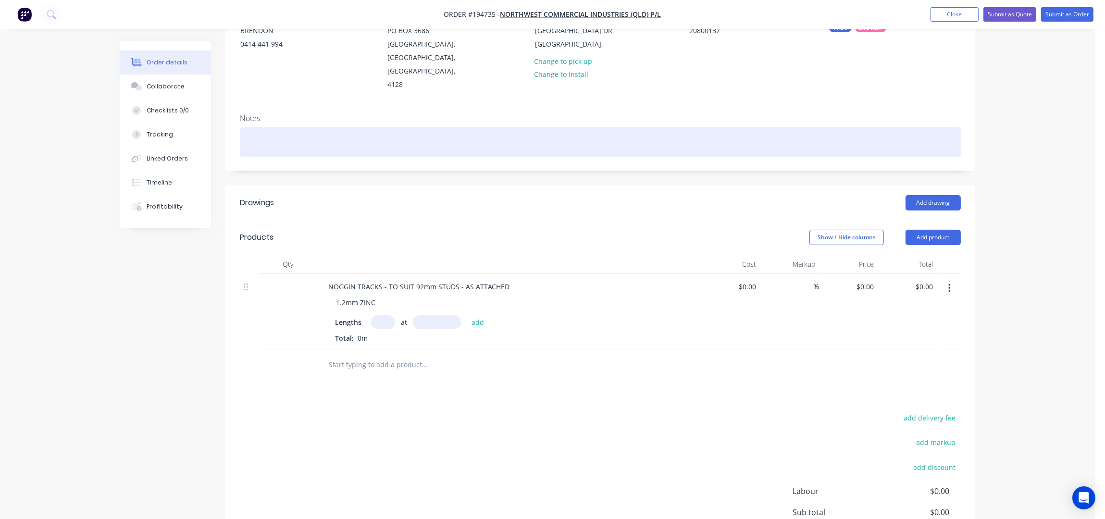
click at [325, 129] on div at bounding box center [600, 141] width 721 height 29
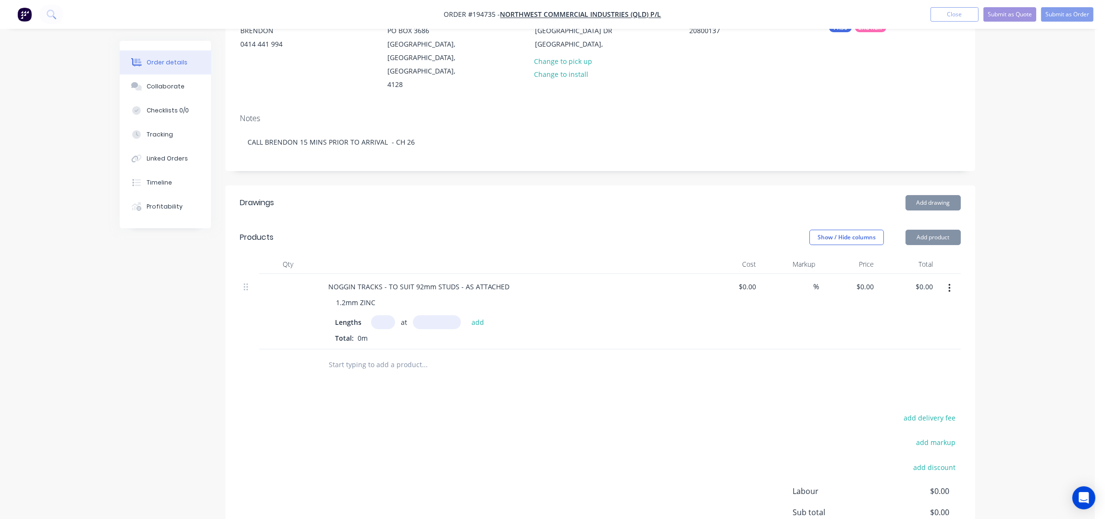
click at [497, 200] on header "Drawings Add drawing" at bounding box center [600, 203] width 750 height 35
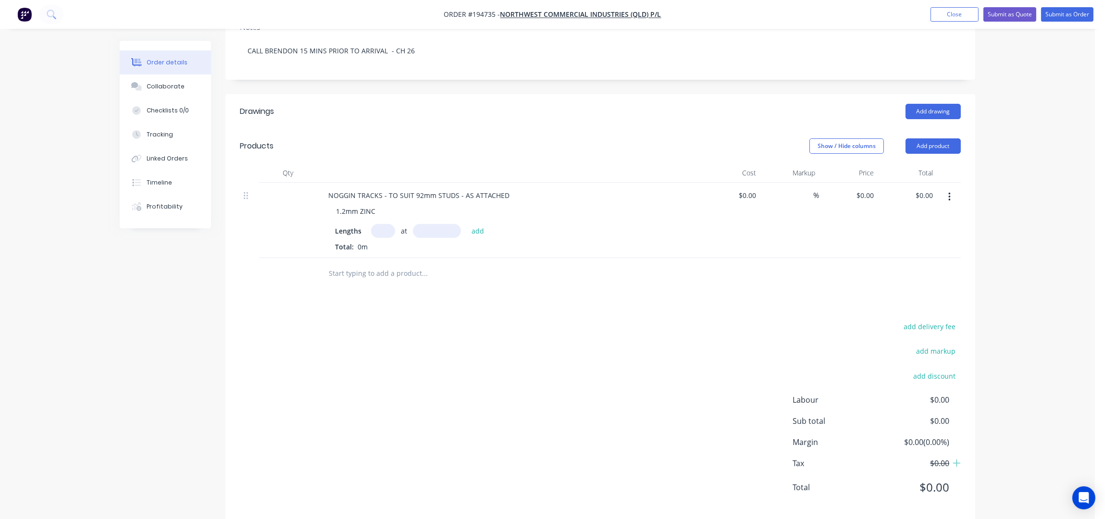
scroll to position [204, 0]
click at [389, 222] on input "text" at bounding box center [383, 229] width 24 height 14
type input "50"
type input "3000"
click at [467, 222] on button "add" at bounding box center [478, 228] width 23 height 13
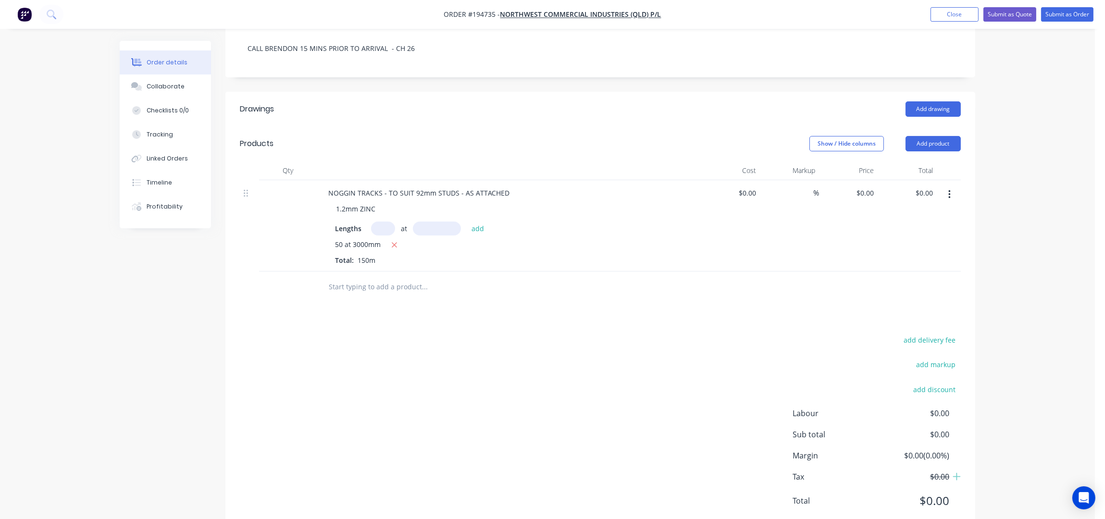
click at [387, 376] on div "add delivery fee add markup add discount Labour $0.00 Sub total $0.00 Margin $0…" at bounding box center [600, 427] width 721 height 186
click at [481, 308] on div "Drawings Add drawing Products Show / Hide columns Add product Qty Cost Markup P…" at bounding box center [600, 313] width 750 height 442
drag, startPoint x: 943, startPoint y: 128, endPoint x: 940, endPoint y: 134, distance: 6.7
click at [943, 136] on button "Add product" at bounding box center [933, 143] width 55 height 15
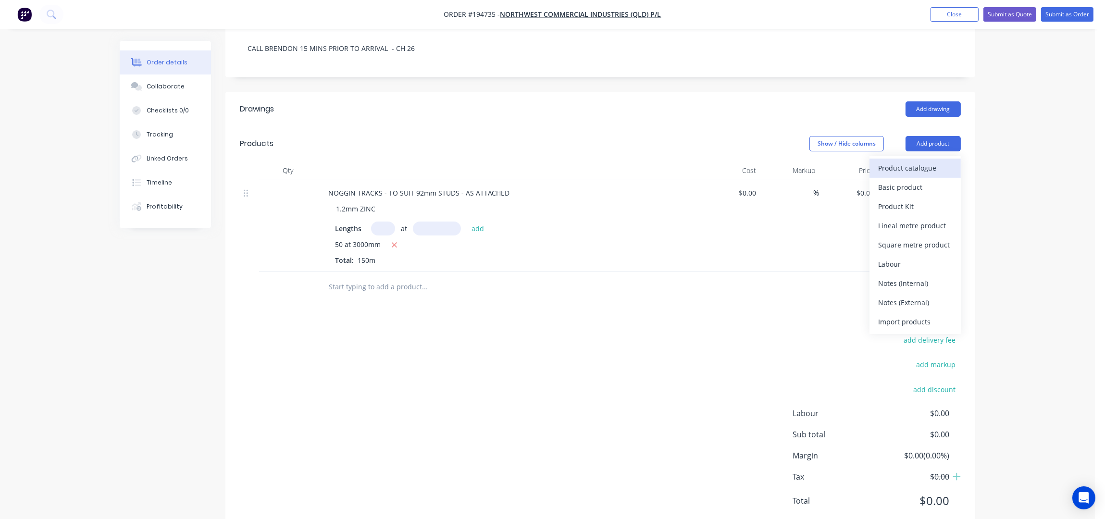
click at [911, 161] on div "Product catalogue" at bounding box center [915, 168] width 74 height 14
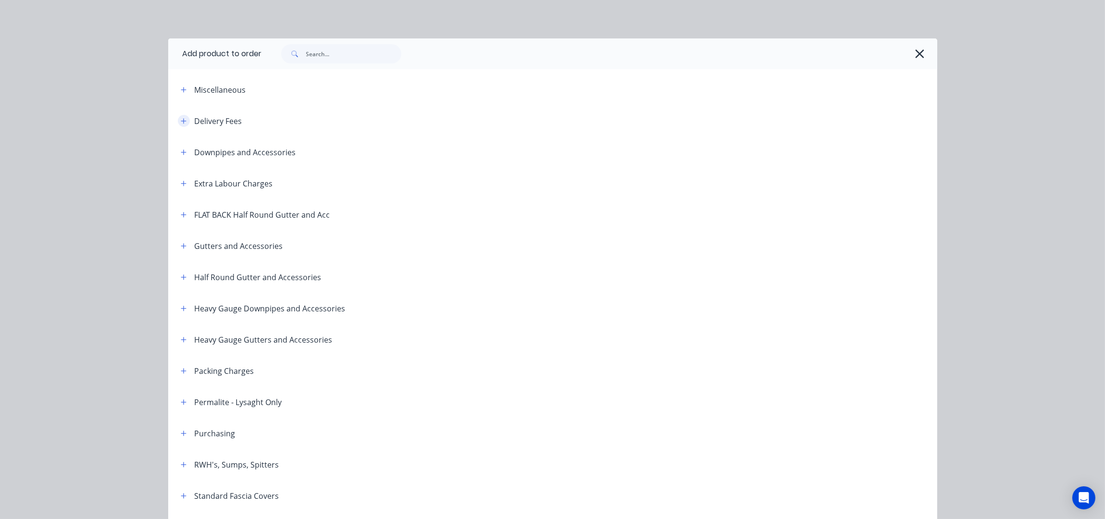
click at [181, 122] on icon "button" at bounding box center [184, 121] width 6 height 7
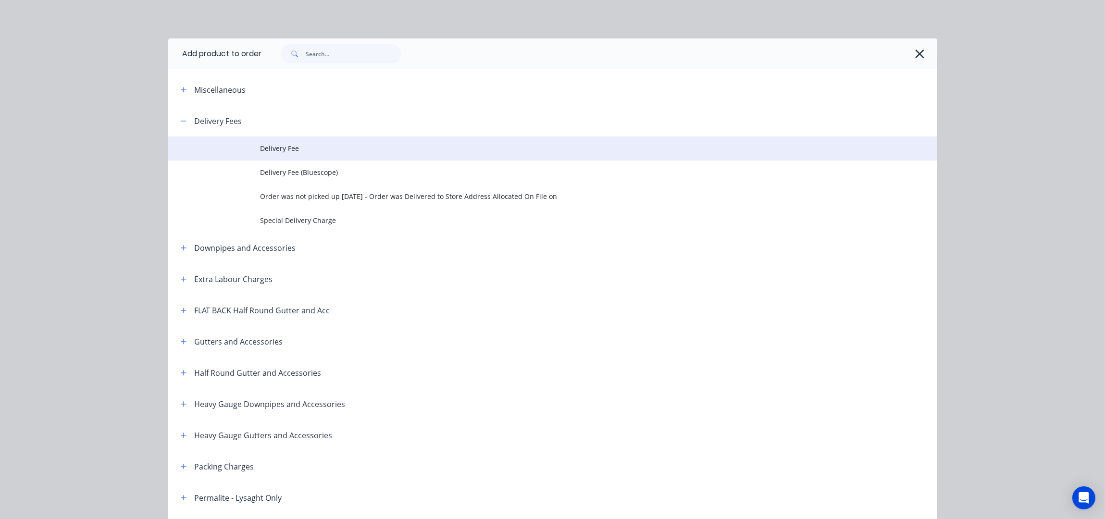
click at [281, 150] on span "Delivery Fee" at bounding box center [531, 148] width 541 height 10
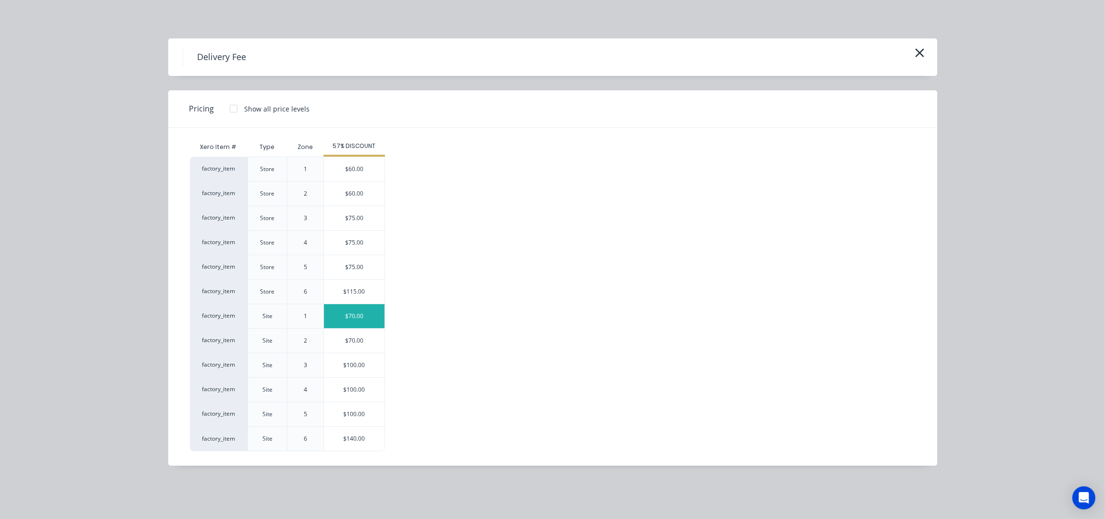
click at [364, 311] on div "$70.00" at bounding box center [354, 316] width 61 height 24
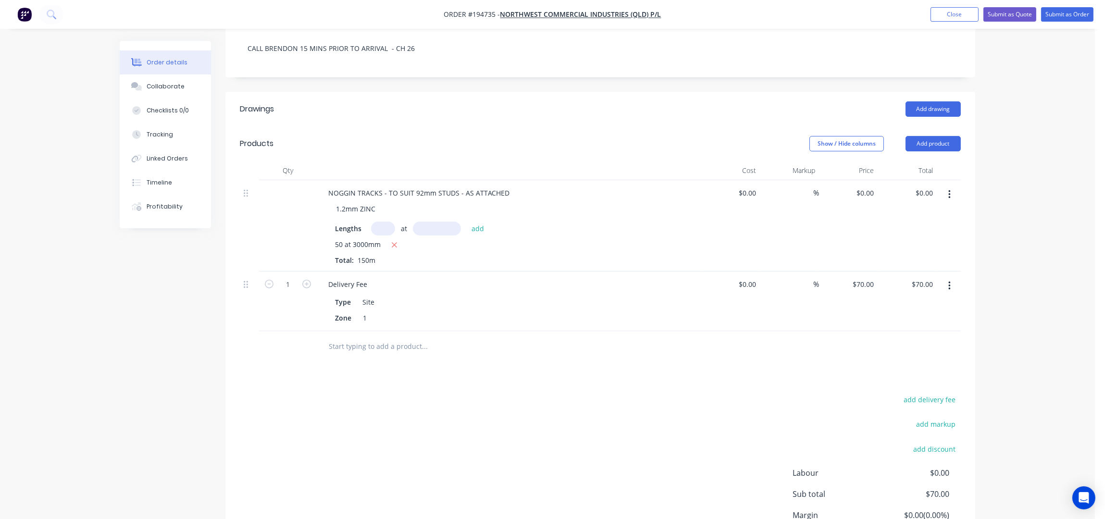
click at [441, 366] on div "Drawings Add drawing Products Show / Hide columns Add product Qty Cost Markup P…" at bounding box center [600, 342] width 750 height 501
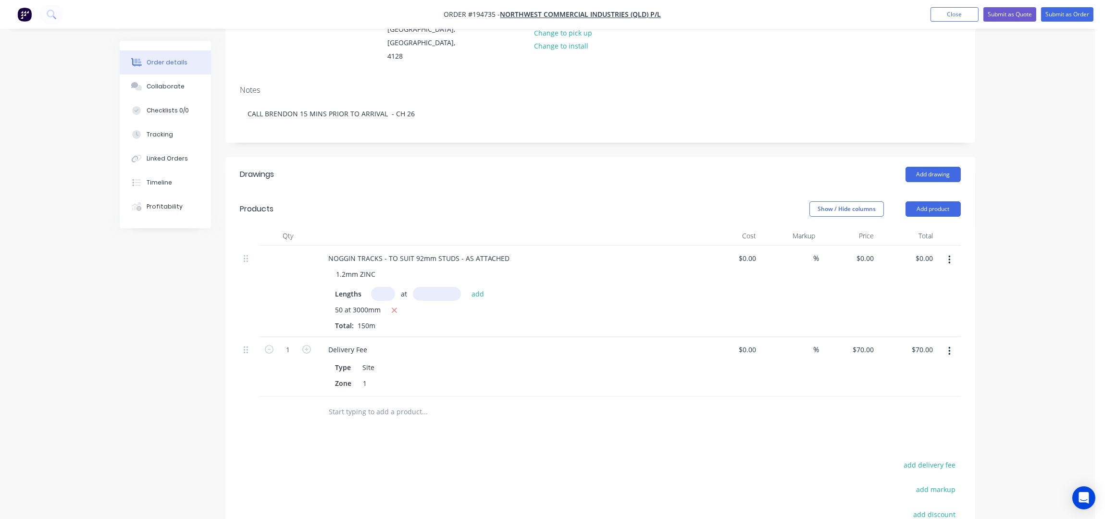
scroll to position [0, 0]
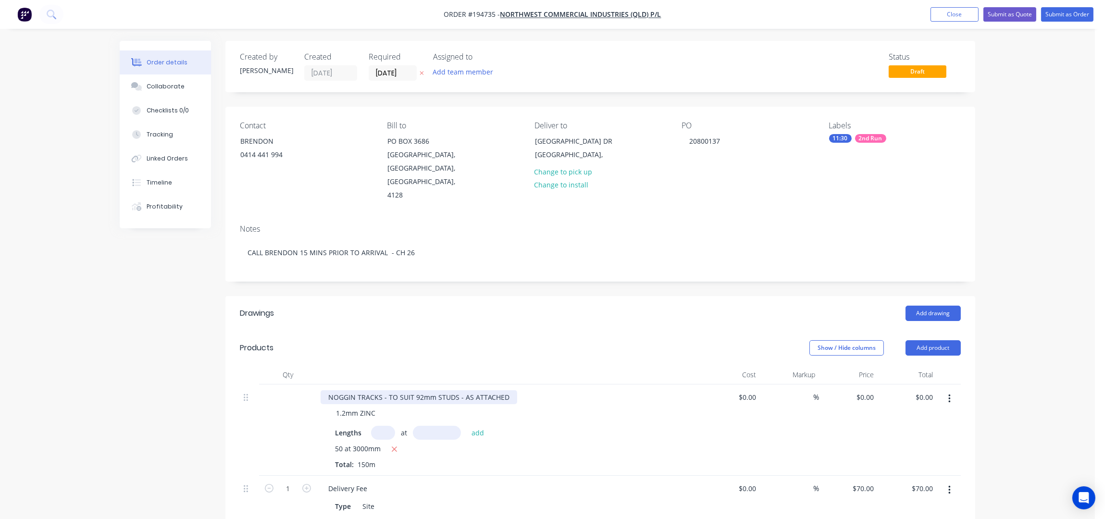
click at [510, 390] on div "NOGGIN TRACKS - TO SUIT 92mm STUDS - AS ATTACHED" at bounding box center [419, 397] width 197 height 14
click at [1016, 269] on div "Order details Collaborate Checklists 0/0 Tracking Linked Orders Timeline Profit…" at bounding box center [547, 406] width 1095 height 812
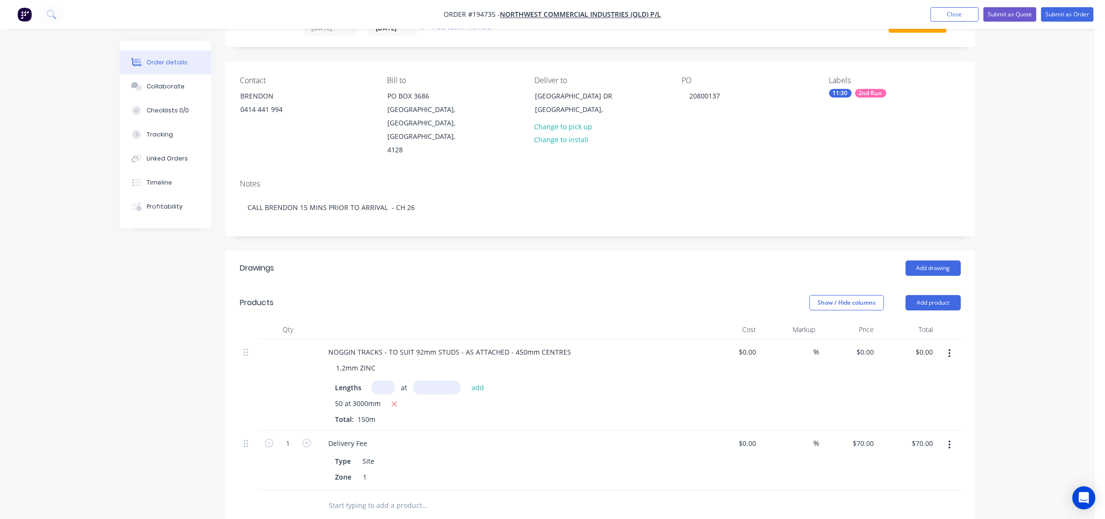
scroll to position [128, 0]
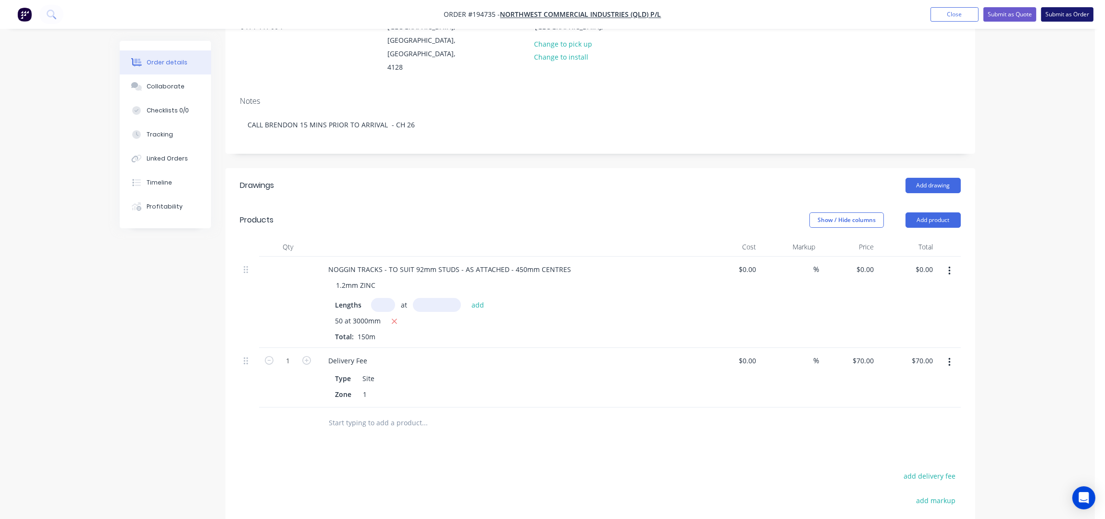
click at [1066, 13] on button "Submit as Order" at bounding box center [1067, 14] width 52 height 14
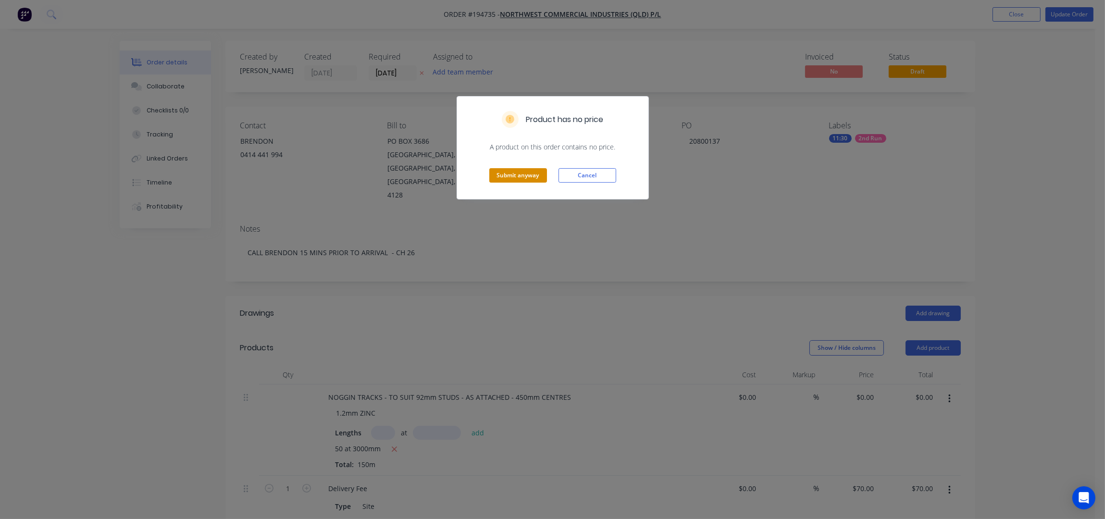
click at [520, 171] on button "Submit anyway" at bounding box center [518, 175] width 58 height 14
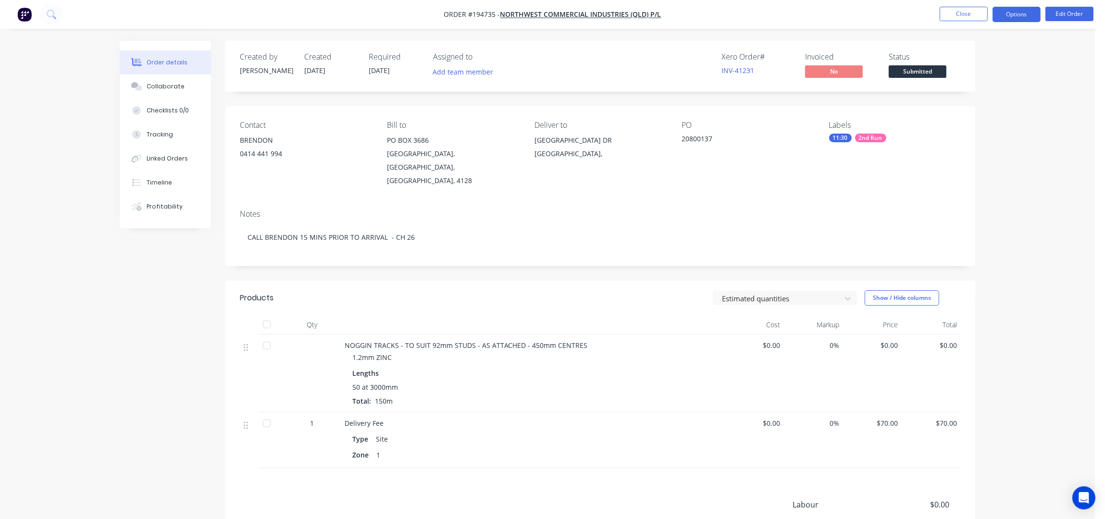
click at [1016, 12] on button "Options" at bounding box center [1017, 14] width 48 height 15
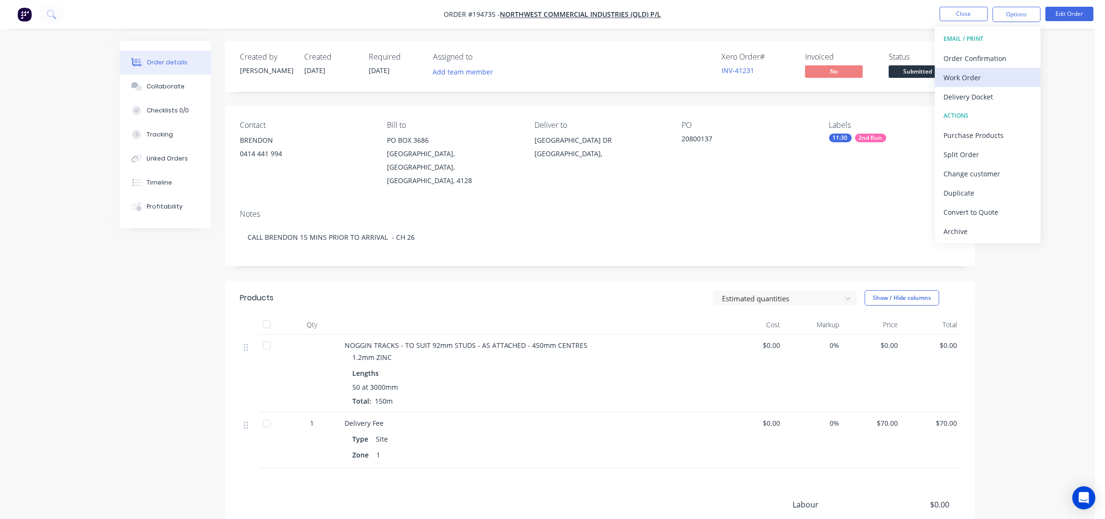
click at [975, 81] on div "Work Order" at bounding box center [988, 78] width 88 height 14
click at [978, 98] on div "Without pricing" at bounding box center [988, 97] width 88 height 14
click at [575, 102] on div "Created by Taylor Created 03/10/25 Required 09/10/25 Assigned to Add team membe…" at bounding box center [600, 333] width 750 height 584
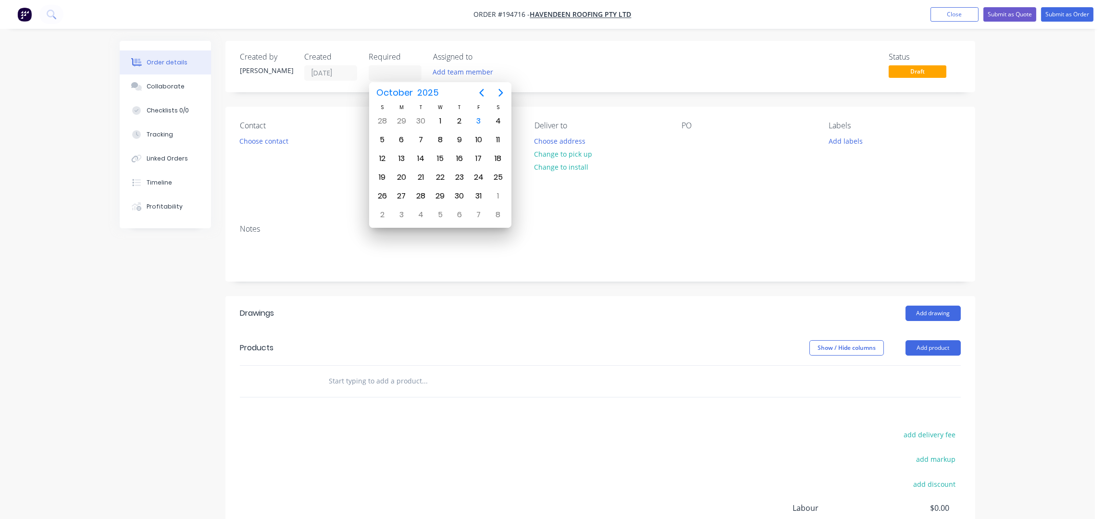
click at [597, 41] on div "Created by [PERSON_NAME] Created [DATE] Required Assigned to Add team member St…" at bounding box center [600, 66] width 750 height 51
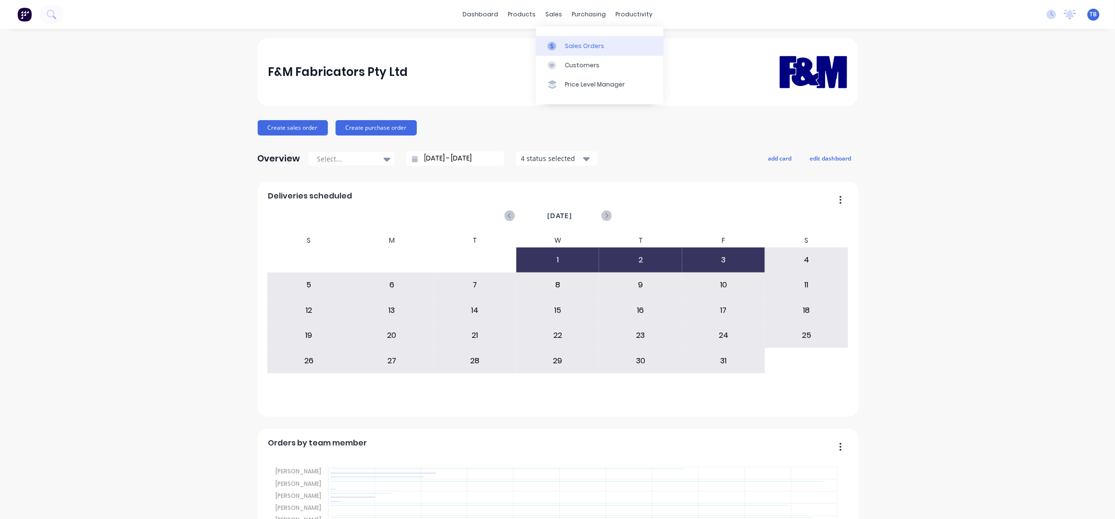
click at [577, 42] on div "Sales Orders" at bounding box center [584, 46] width 39 height 9
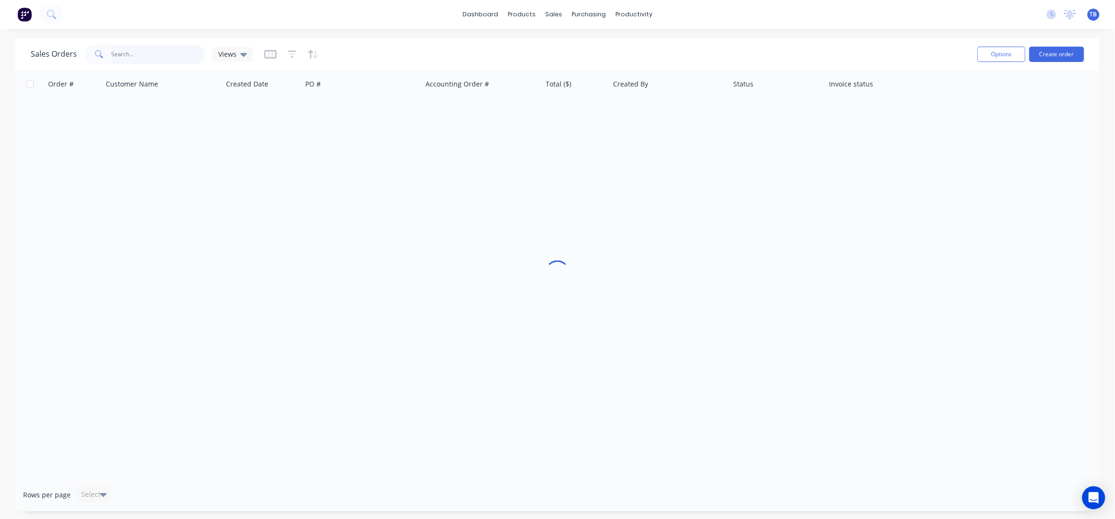
click at [147, 50] on input "text" at bounding box center [159, 54] width 94 height 19
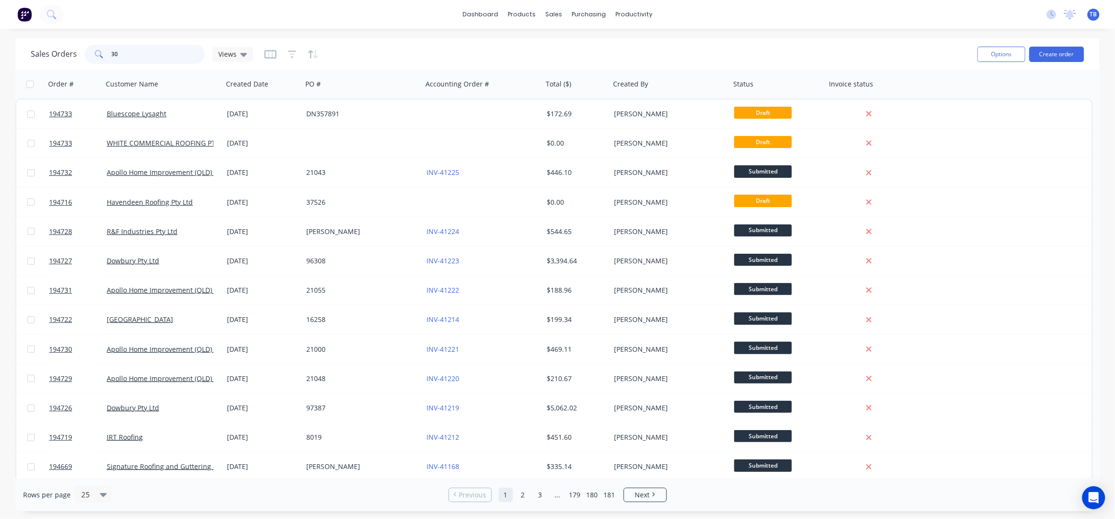
type input "3"
click at [559, 12] on div "sales" at bounding box center [553, 14] width 26 height 14
click at [579, 64] on div "Customers" at bounding box center [587, 65] width 35 height 9
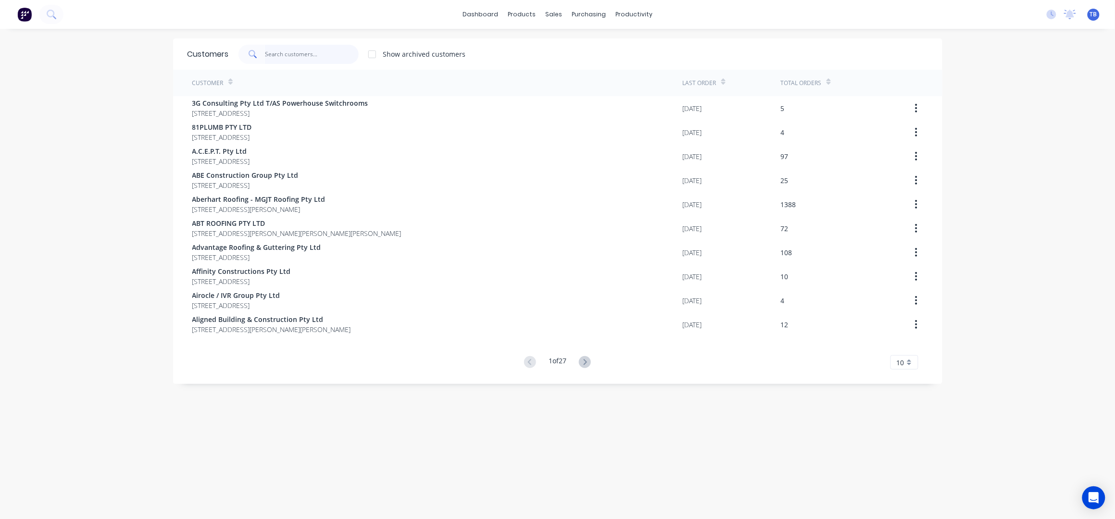
click at [304, 51] on input "text" at bounding box center [312, 54] width 94 height 19
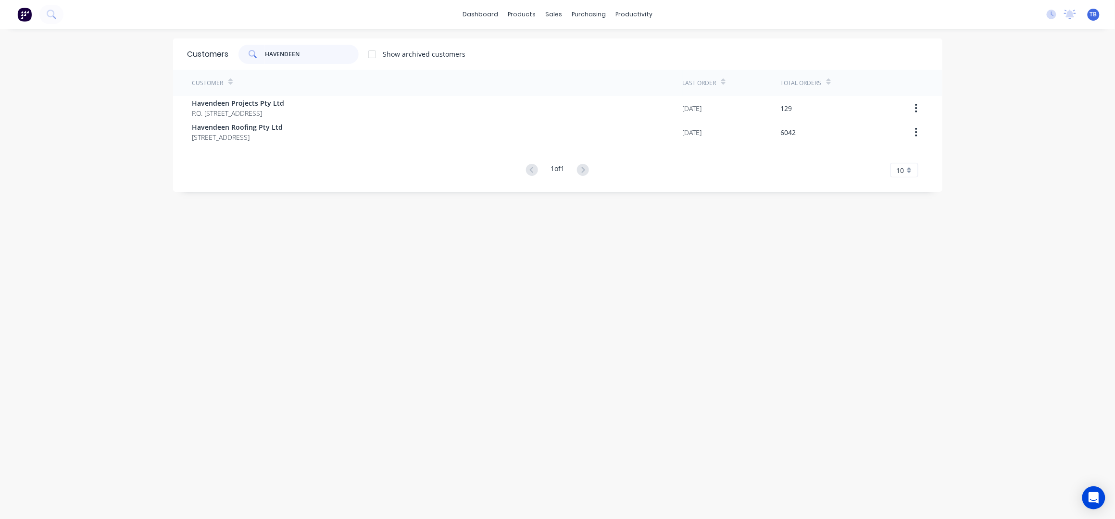
type input "HAVENDEEN"
drag, startPoint x: 304, startPoint y: 50, endPoint x: 173, endPoint y: 30, distance: 132.8
click at [173, 30] on div "dashboard products sales purchasing productivity dashboard products Product Cat…" at bounding box center [557, 259] width 1115 height 519
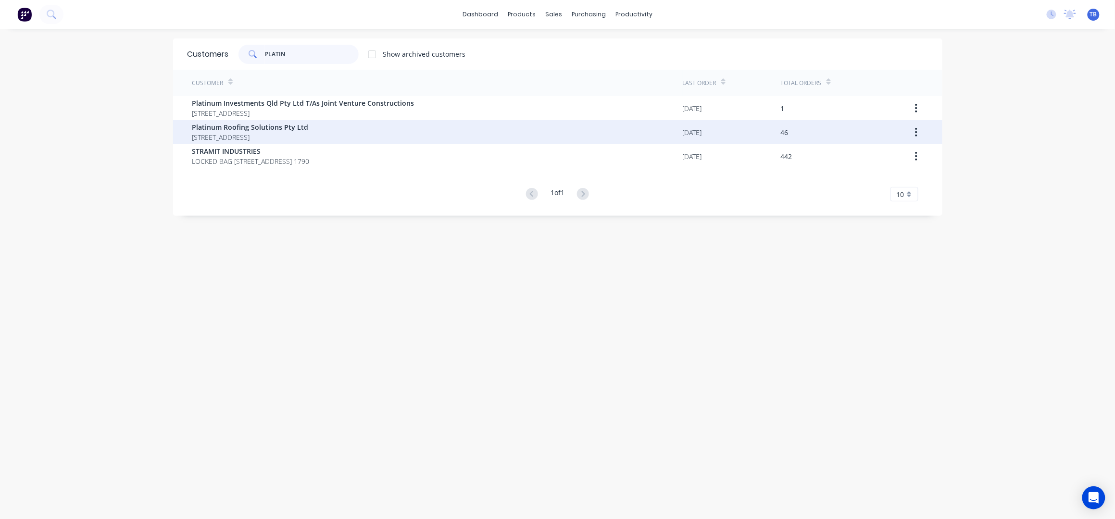
type input "PLATIN"
click at [309, 136] on span "[STREET_ADDRESS]" at bounding box center [250, 137] width 116 height 10
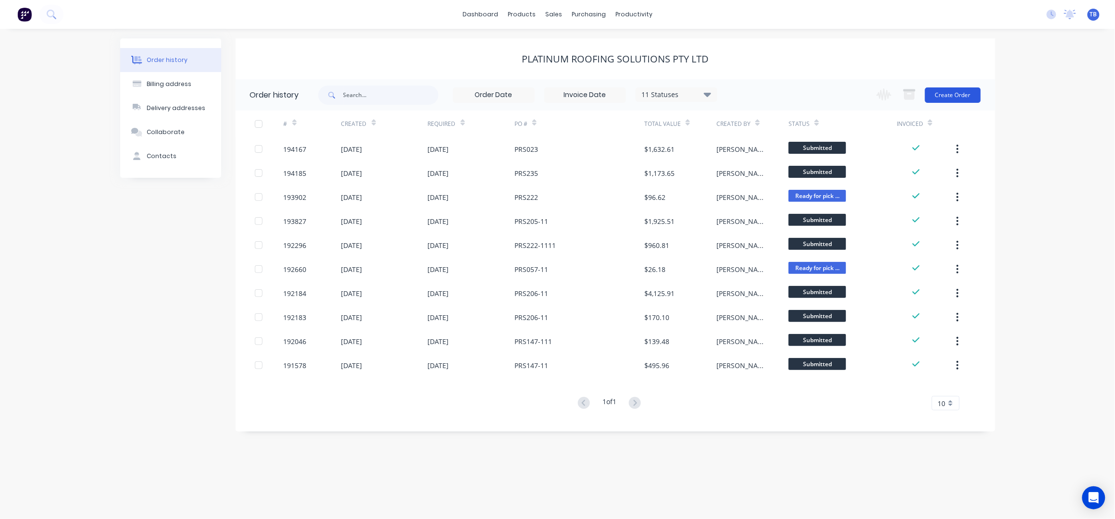
click at [946, 96] on button "Create Order" at bounding box center [953, 94] width 56 height 15
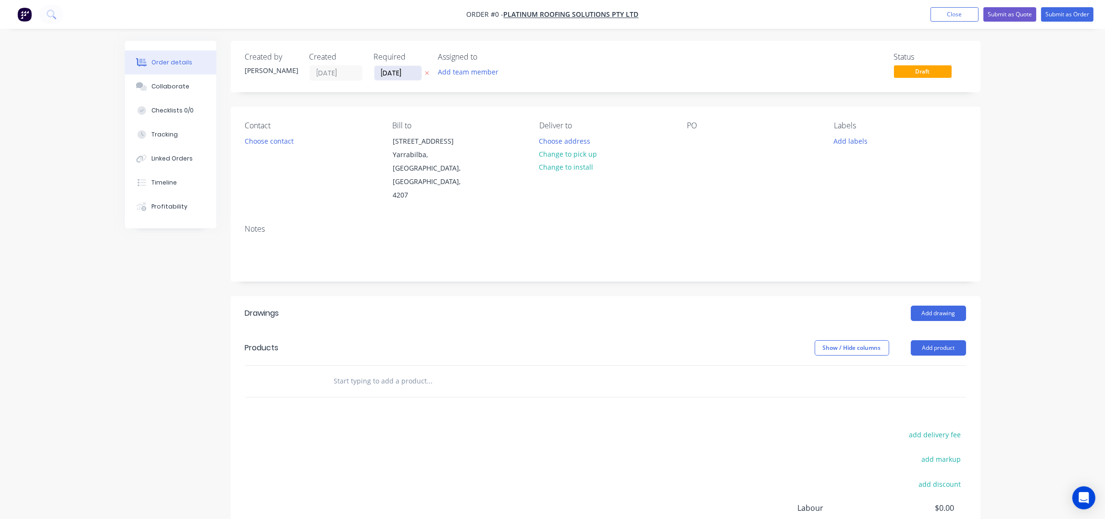
click at [384, 77] on input "[DATE]" at bounding box center [397, 73] width 47 height 14
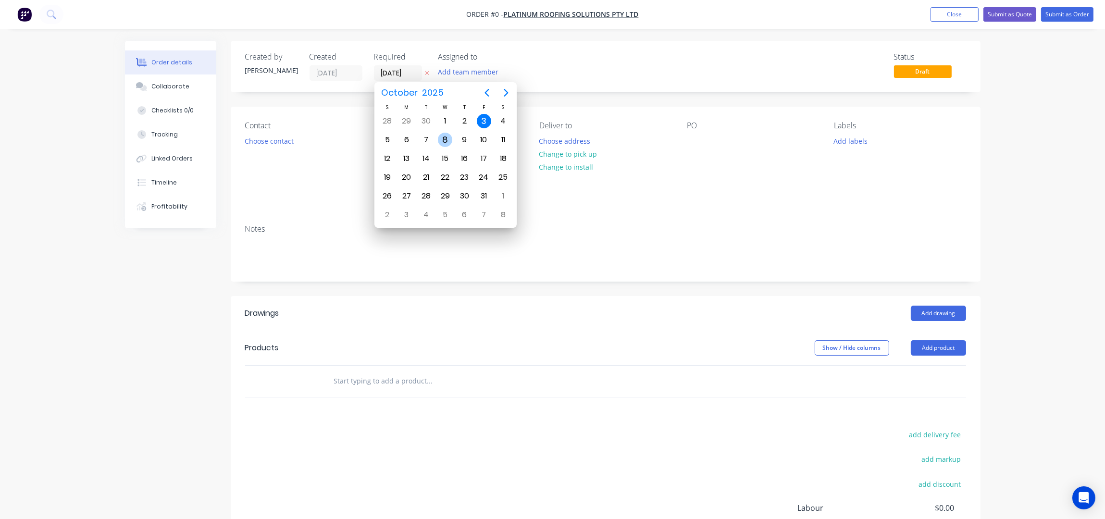
click at [442, 141] on div "8" at bounding box center [445, 140] width 14 height 14
type input "[DATE]"
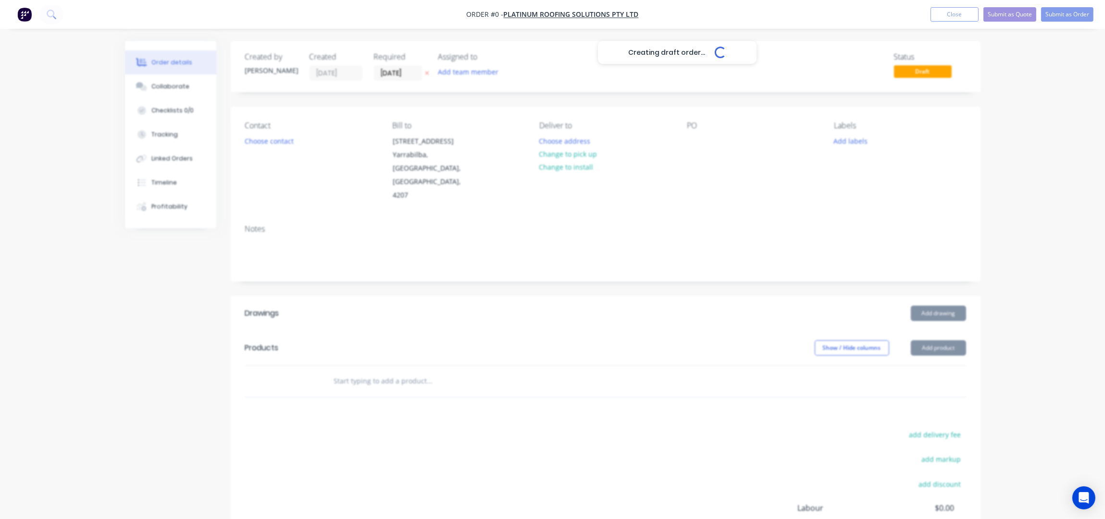
click at [264, 143] on div "Creating draft order... Loading..." at bounding box center [677, 300] width 1105 height 519
click at [264, 143] on button "Choose contact" at bounding box center [268, 140] width 59 height 13
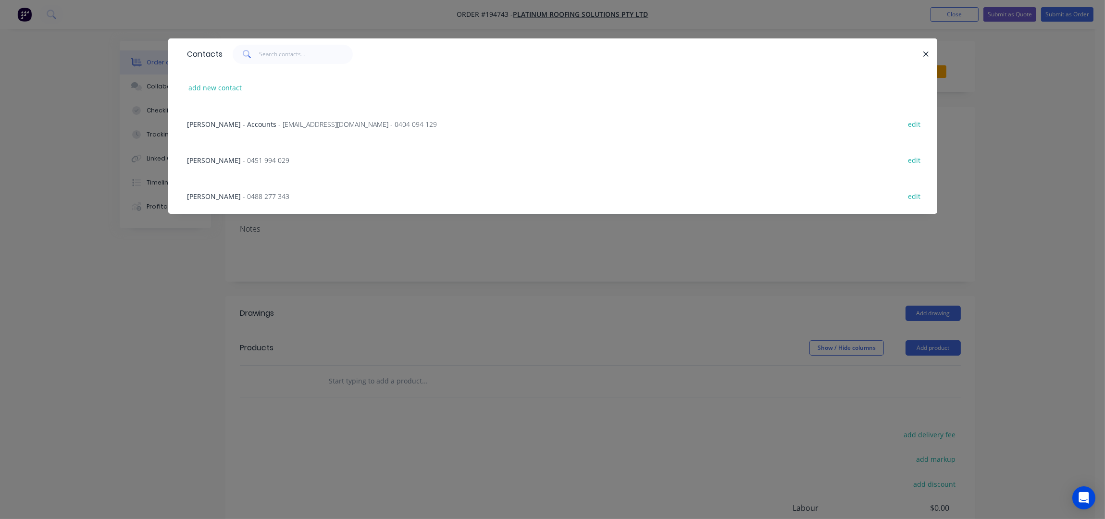
click at [243, 159] on span "- 0451 994 029" at bounding box center [266, 160] width 47 height 9
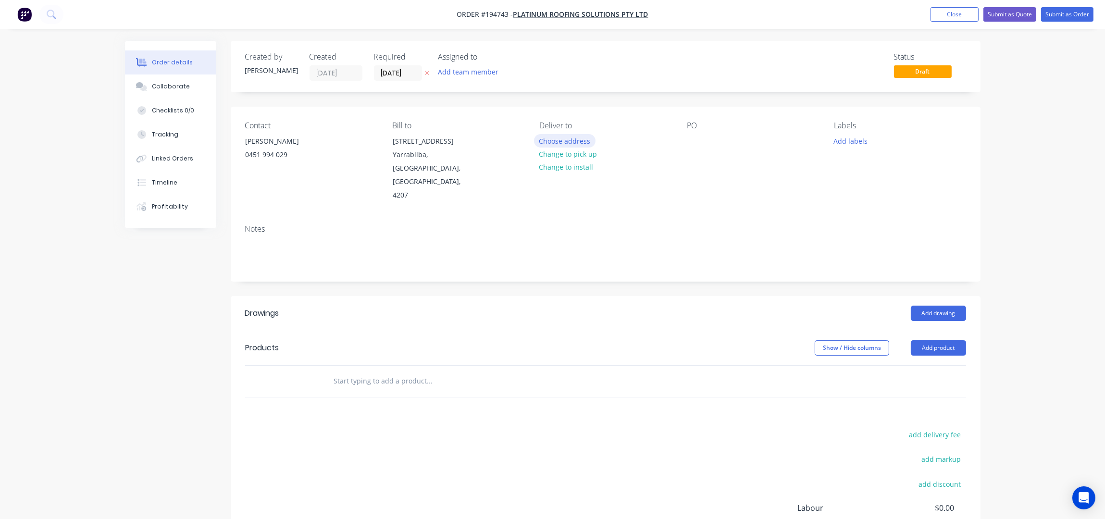
click at [560, 140] on button "Choose address" at bounding box center [565, 140] width 62 height 13
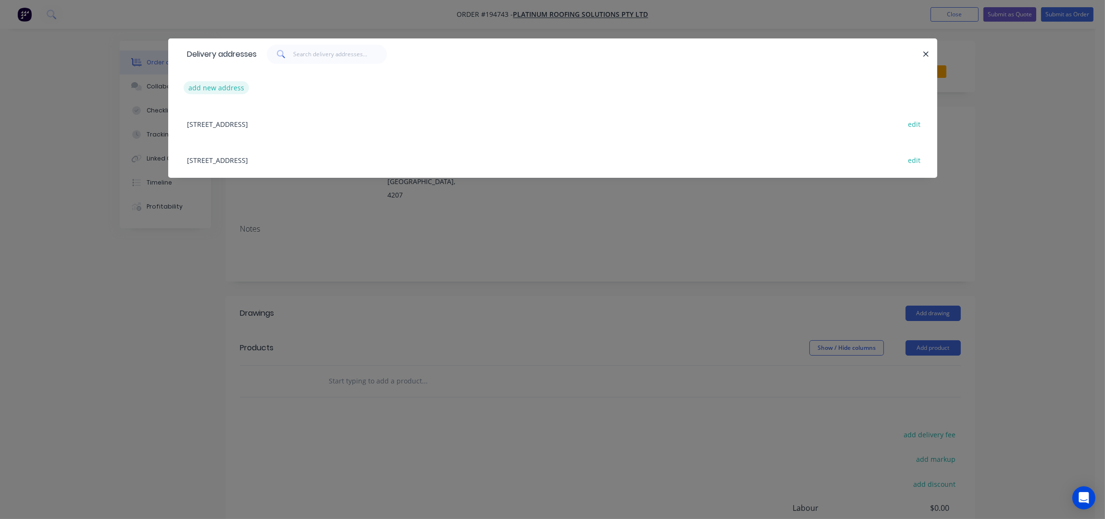
click at [231, 91] on button "add new address" at bounding box center [217, 87] width 66 height 13
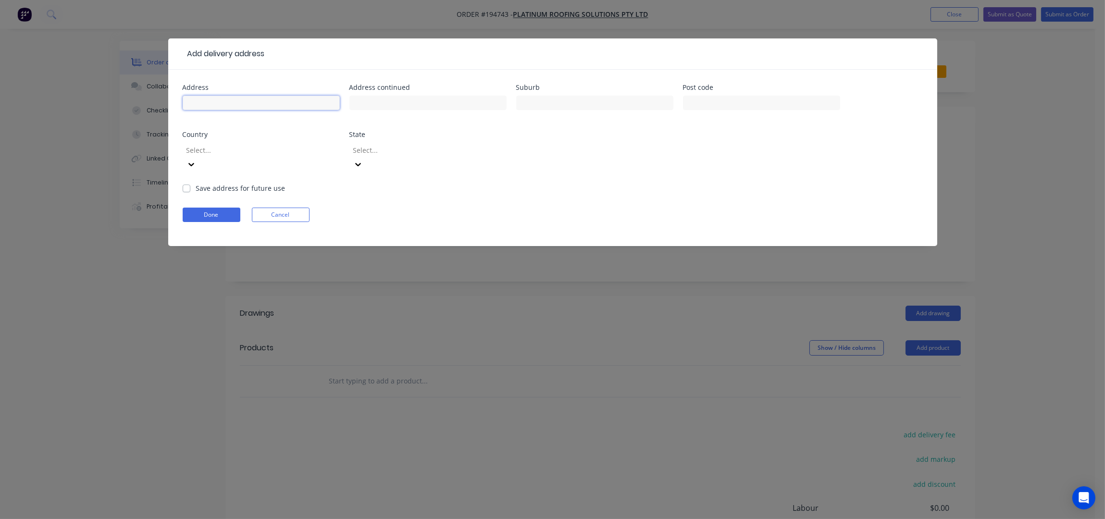
drag, startPoint x: 234, startPoint y: 100, endPoint x: 239, endPoint y: 104, distance: 6.5
click at [234, 100] on input "text" at bounding box center [261, 103] width 157 height 14
type input "[STREET_ADDRESS]"
type input "[GEOGRAPHIC_DATA]"
click at [394, 151] on div at bounding box center [421, 150] width 138 height 12
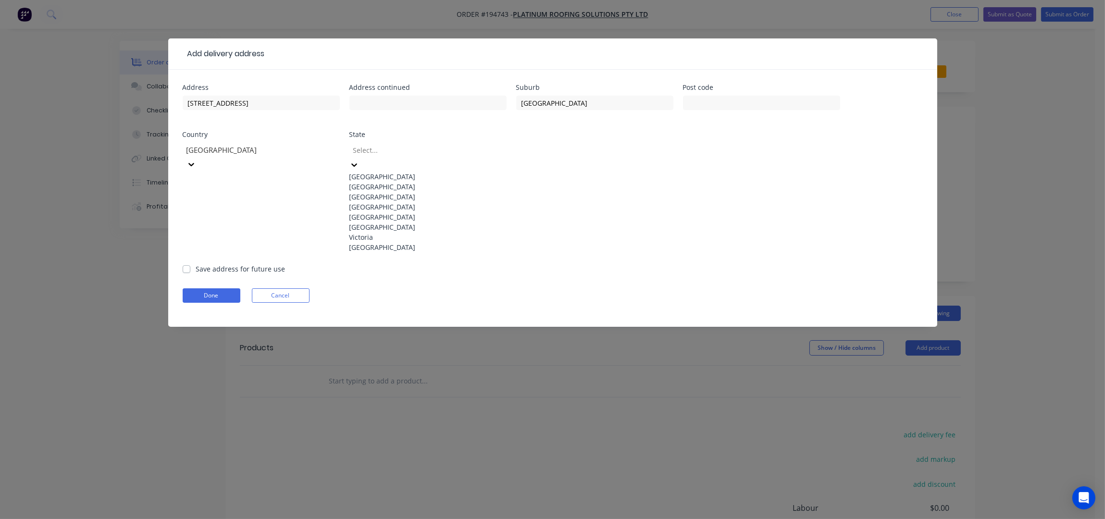
click at [390, 212] on div "[GEOGRAPHIC_DATA]" at bounding box center [427, 207] width 157 height 10
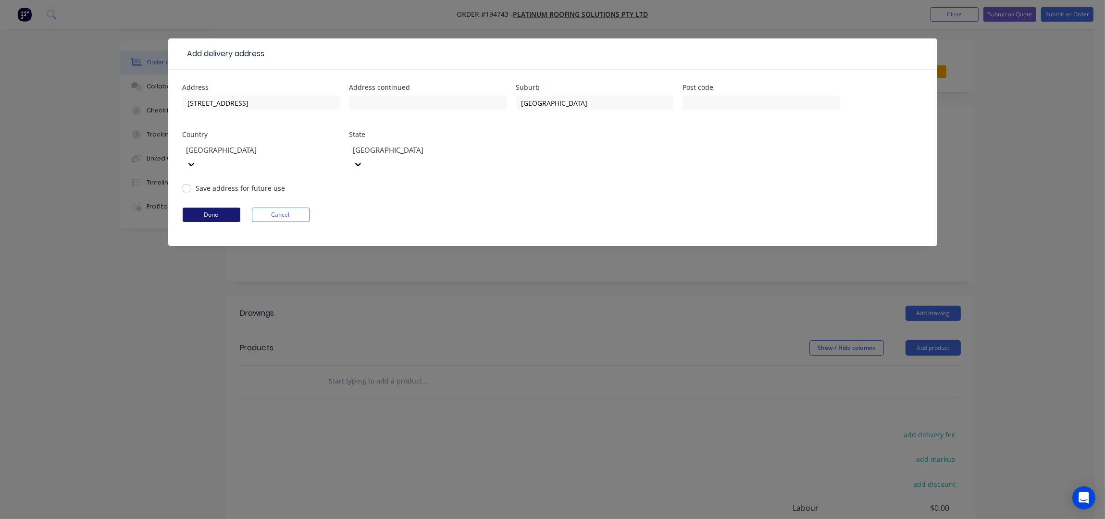
click at [199, 208] on button "Done" at bounding box center [212, 215] width 58 height 14
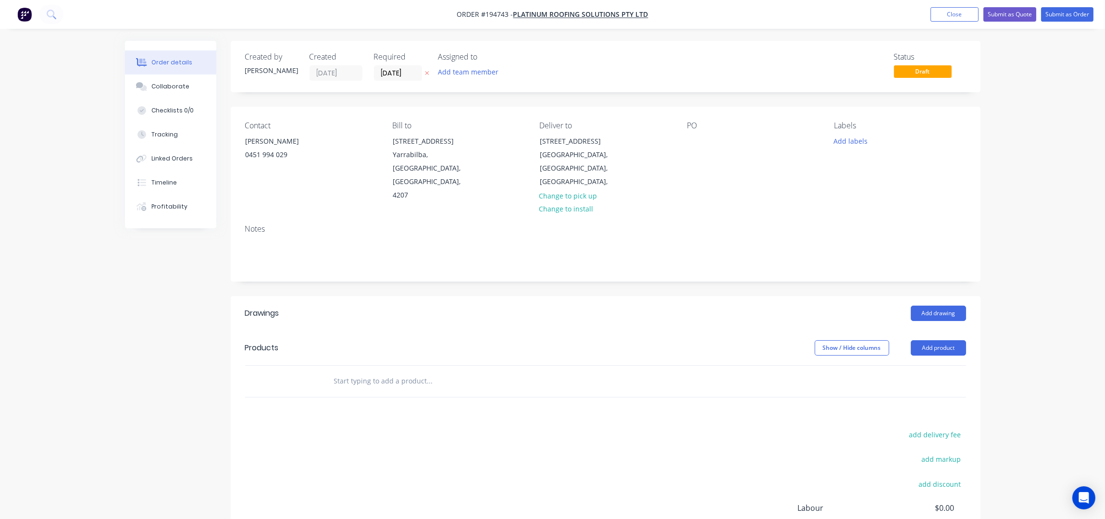
click at [684, 142] on div "Contact [PERSON_NAME] [PHONE_NUMBER] Bill to [STREET_ADDRESS], 4207 Deliver to …" at bounding box center [606, 162] width 750 height 110
click at [701, 142] on div at bounding box center [694, 141] width 15 height 14
click at [789, 175] on div "PO PRS136" at bounding box center [753, 161] width 132 height 81
drag, startPoint x: 869, startPoint y: 135, endPoint x: 854, endPoint y: 147, distance: 18.8
click at [864, 140] on div "Add labels" at bounding box center [900, 140] width 132 height 13
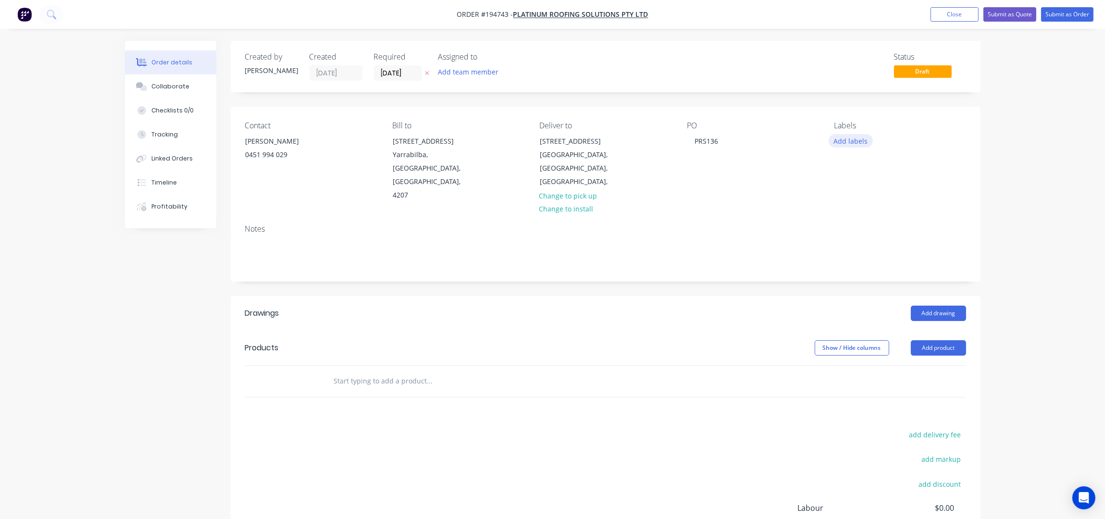
click at [854, 147] on button "Add labels" at bounding box center [851, 140] width 44 height 13
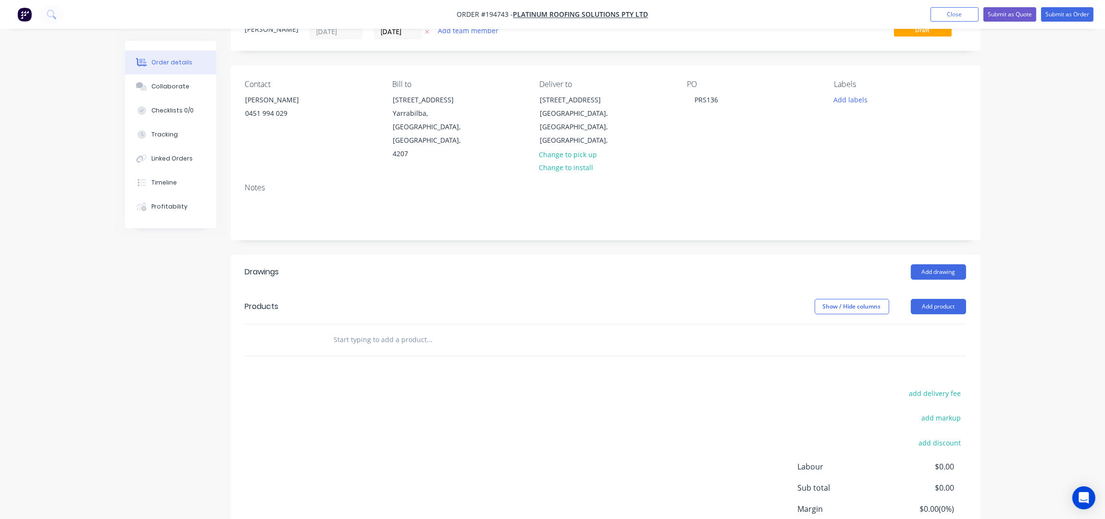
scroll to position [63, 0]
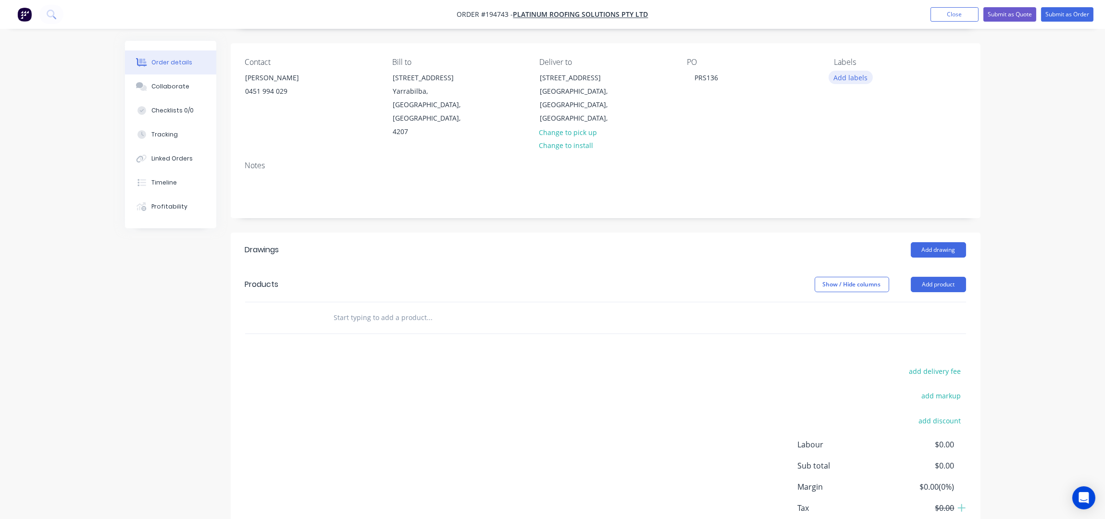
click at [863, 77] on button "Add labels" at bounding box center [851, 77] width 44 height 13
click at [875, 114] on div "6:30 am" at bounding box center [874, 119] width 29 height 11
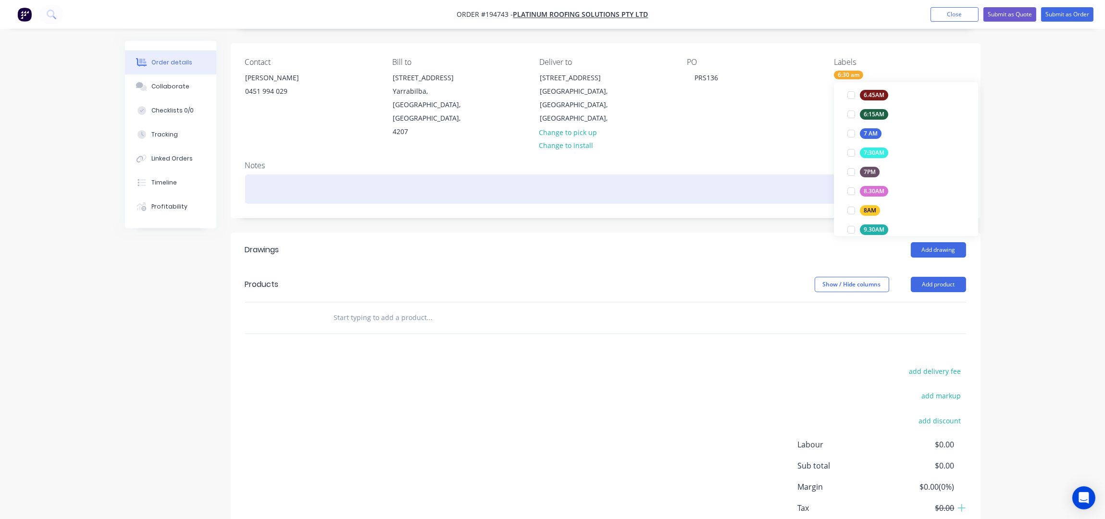
scroll to position [44, 0]
click at [767, 174] on div at bounding box center [605, 188] width 721 height 29
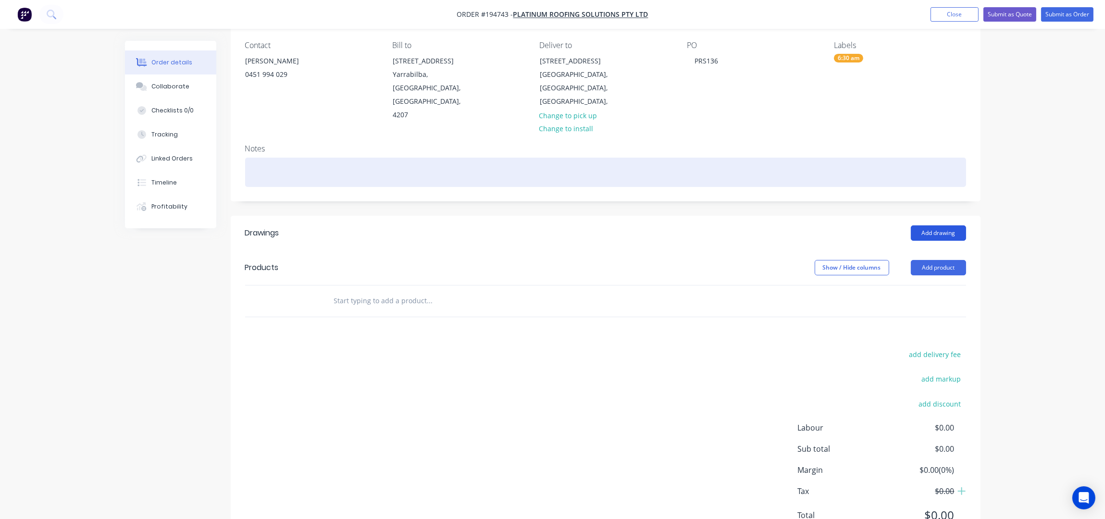
scroll to position [97, 0]
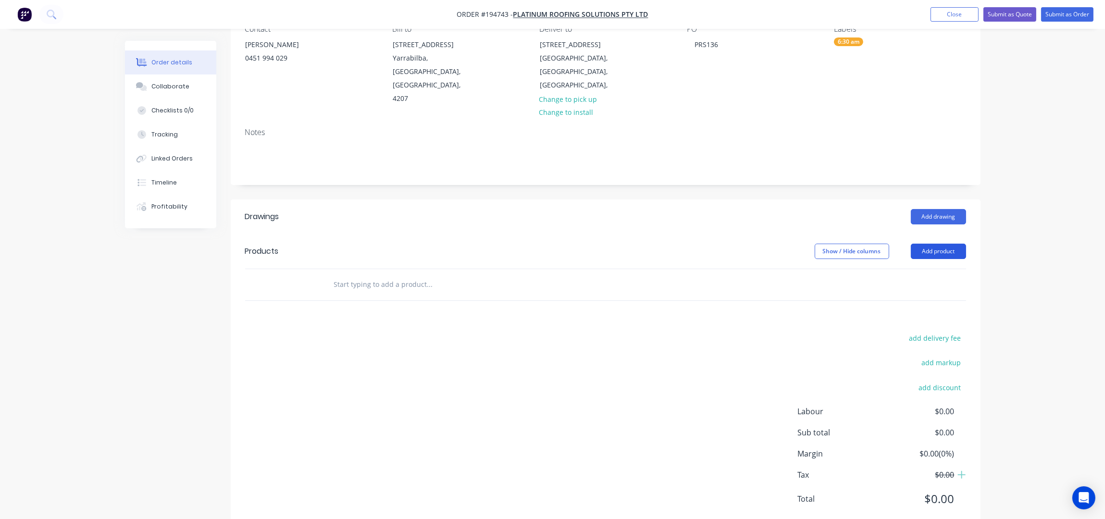
click at [938, 244] on button "Add product" at bounding box center [938, 251] width 55 height 15
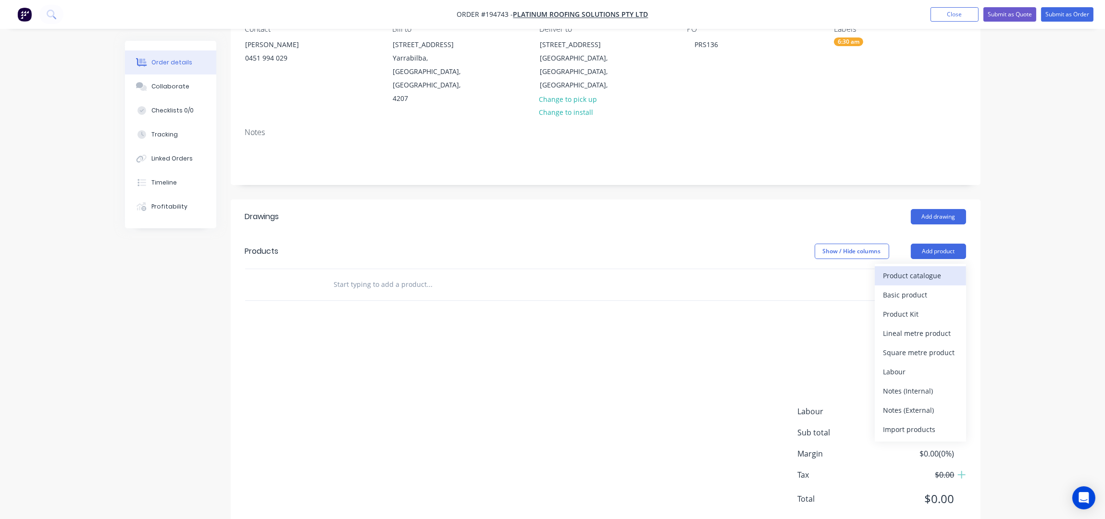
click at [918, 269] on div "Product catalogue" at bounding box center [920, 276] width 74 height 14
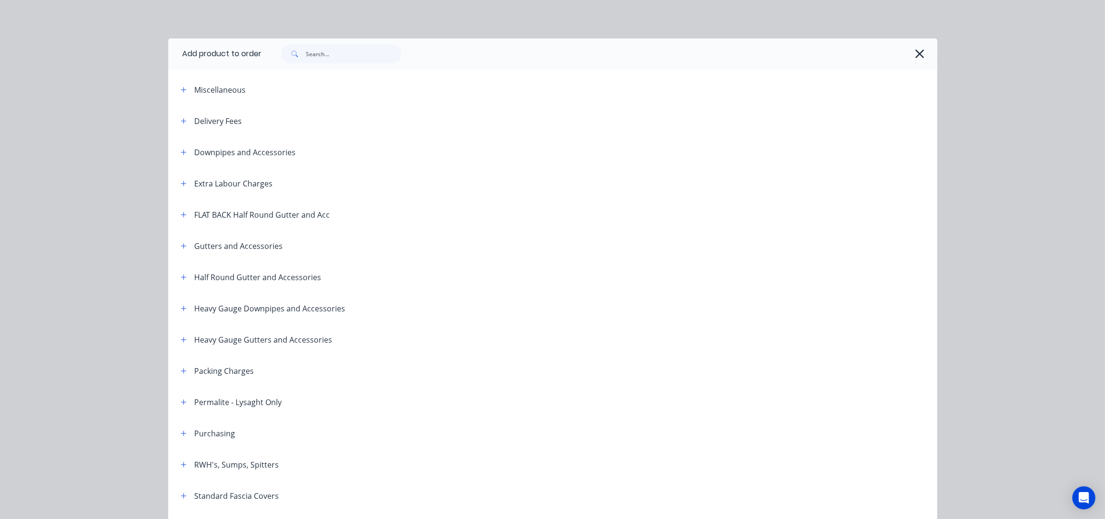
click at [185, 122] on div "Delivery Fees" at bounding box center [207, 121] width 69 height 12
click at [181, 120] on icon "button" at bounding box center [184, 121] width 6 height 7
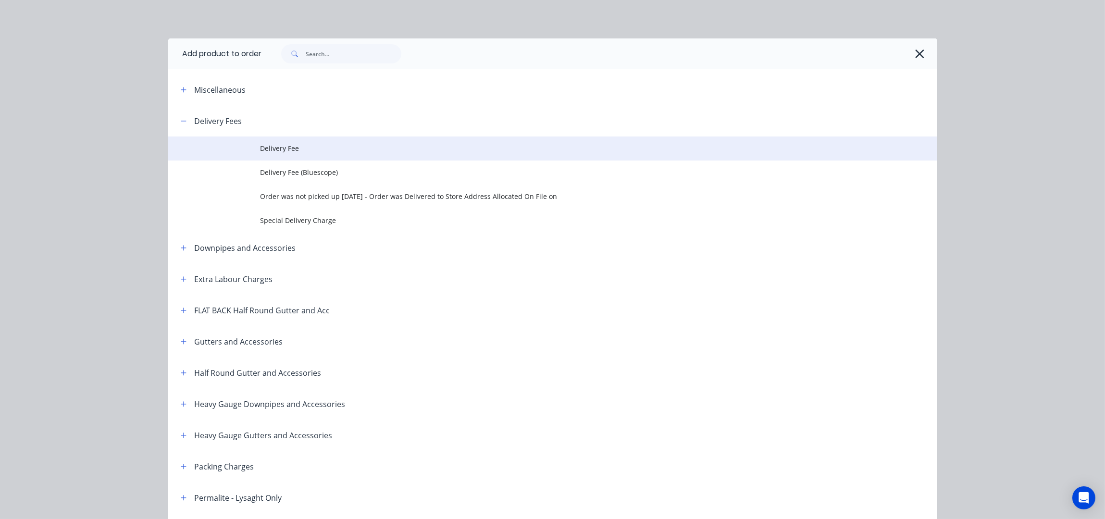
click at [304, 156] on td "Delivery Fee" at bounding box center [599, 149] width 677 height 24
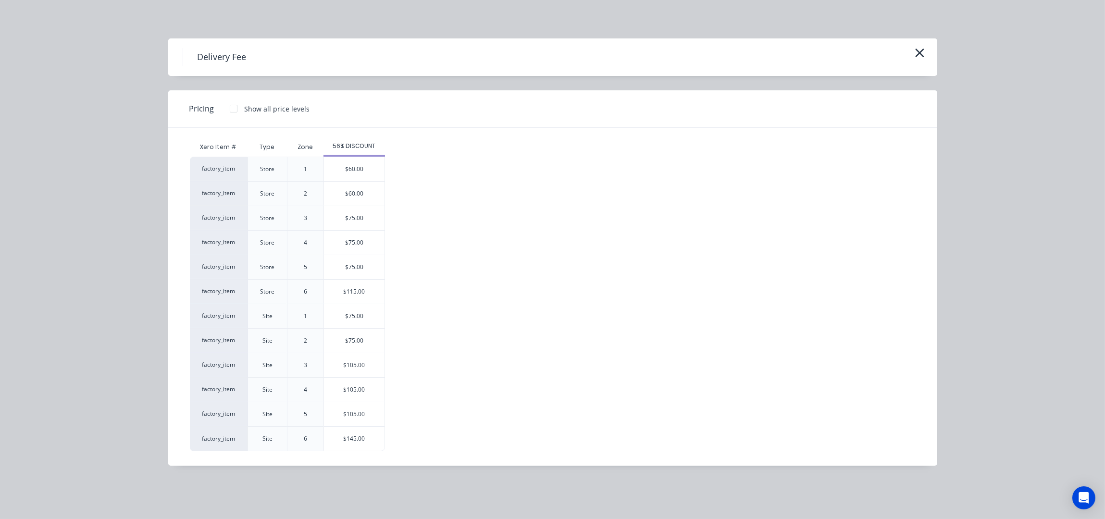
scroll to position [111, 0]
click at [356, 339] on div "$75.00" at bounding box center [354, 341] width 61 height 24
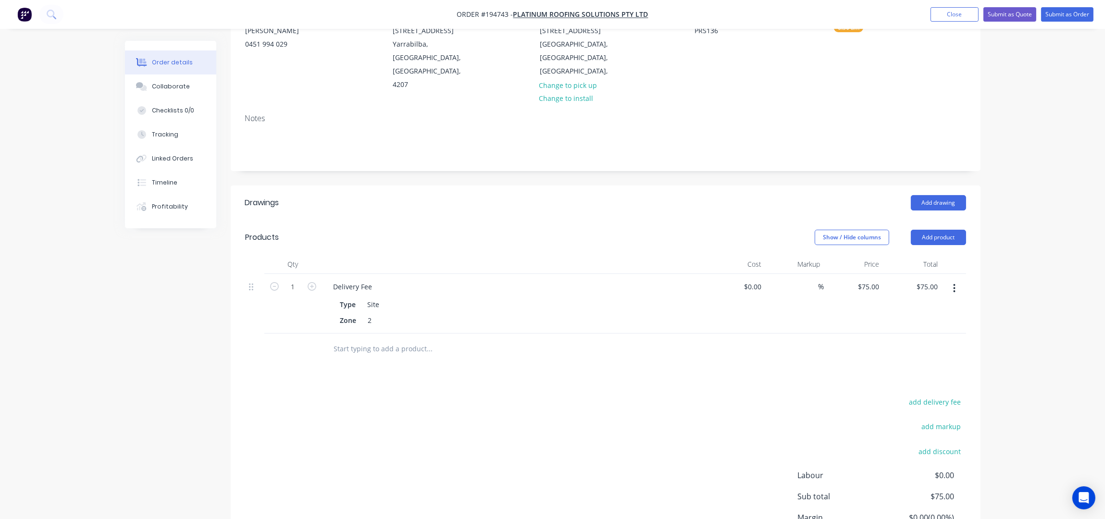
scroll to position [174, 0]
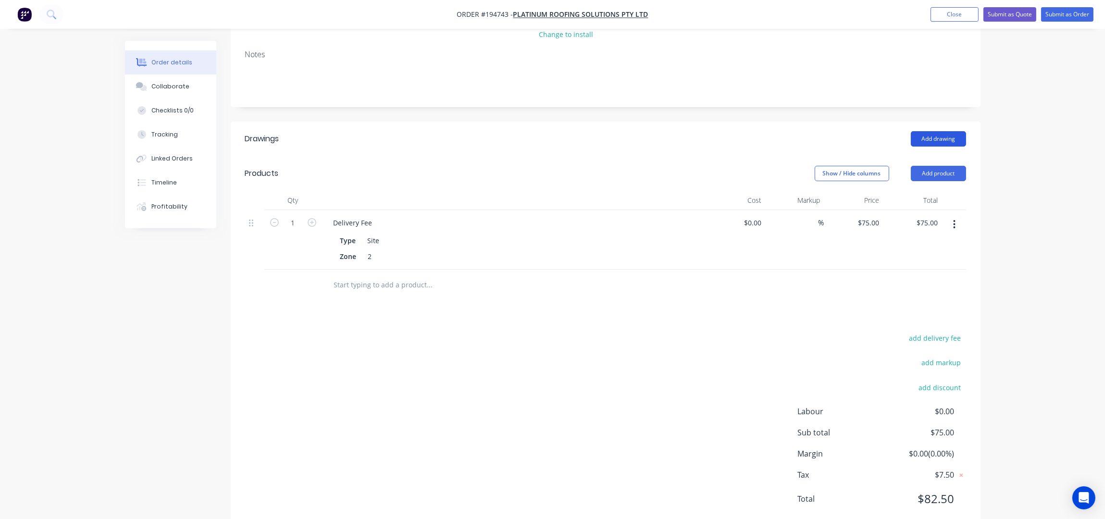
click at [948, 131] on button "Add drawing" at bounding box center [938, 138] width 55 height 15
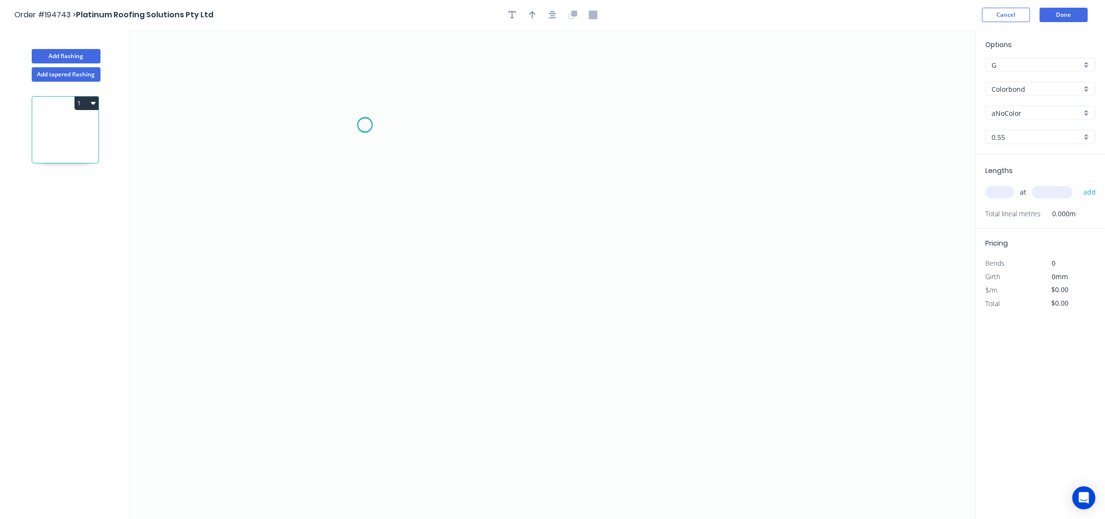
click at [365, 125] on icon "0" at bounding box center [553, 275] width 846 height 490
click at [386, 318] on icon "0" at bounding box center [553, 275] width 846 height 490
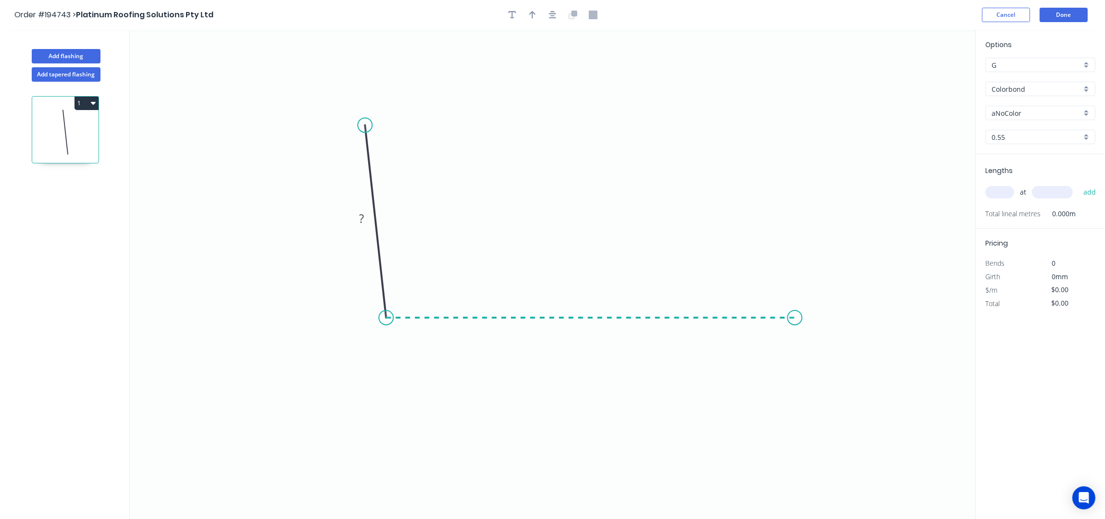
click at [795, 311] on icon "0 ?" at bounding box center [553, 275] width 846 height 490
click at [839, 363] on icon "0 ? ? ? º" at bounding box center [553, 275] width 846 height 490
click at [554, 13] on icon "button" at bounding box center [553, 15] width 8 height 9
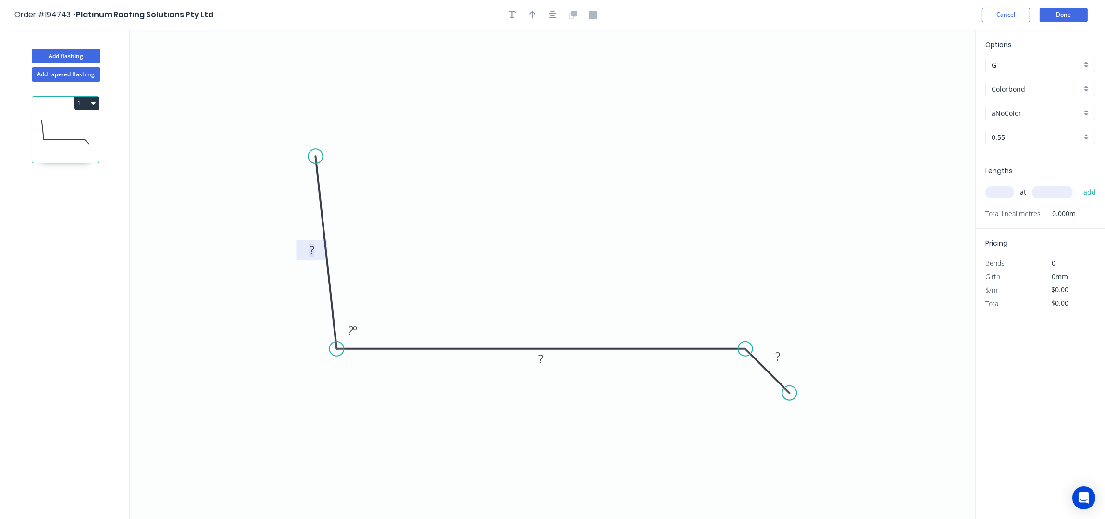
click at [318, 250] on rect at bounding box center [311, 250] width 19 height 13
type input "$20.45"
click at [540, 12] on div at bounding box center [552, 15] width 101 height 14
click at [532, 17] on icon "button" at bounding box center [532, 15] width 7 height 8
drag, startPoint x: 927, startPoint y: 75, endPoint x: 505, endPoint y: 258, distance: 459.7
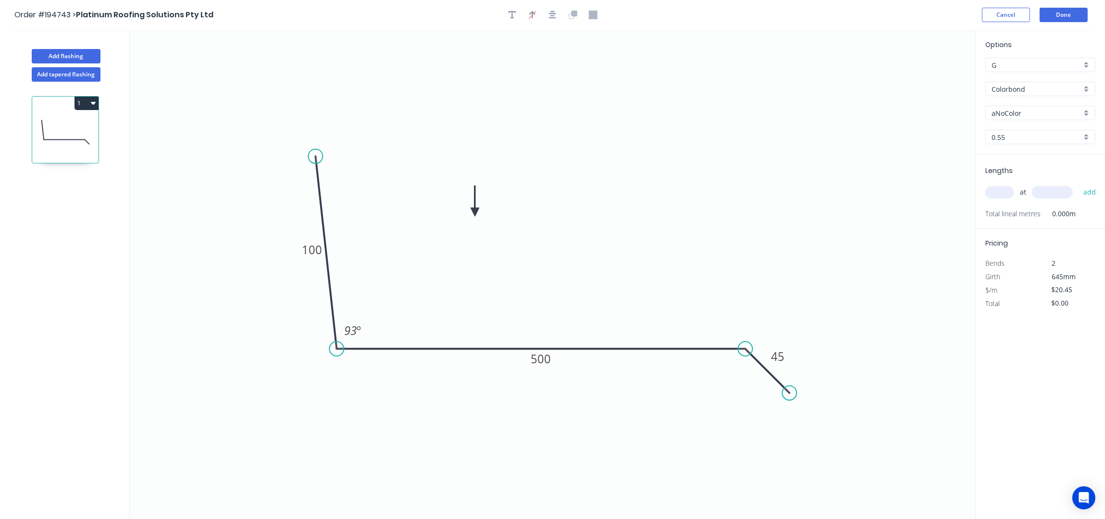
click at [479, 216] on icon at bounding box center [475, 201] width 9 height 31
click at [1016, 92] on input "Colorbond" at bounding box center [1037, 89] width 90 height 10
click at [1059, 171] on div "Zincalume" at bounding box center [1040, 172] width 109 height 17
type input "Zincalume"
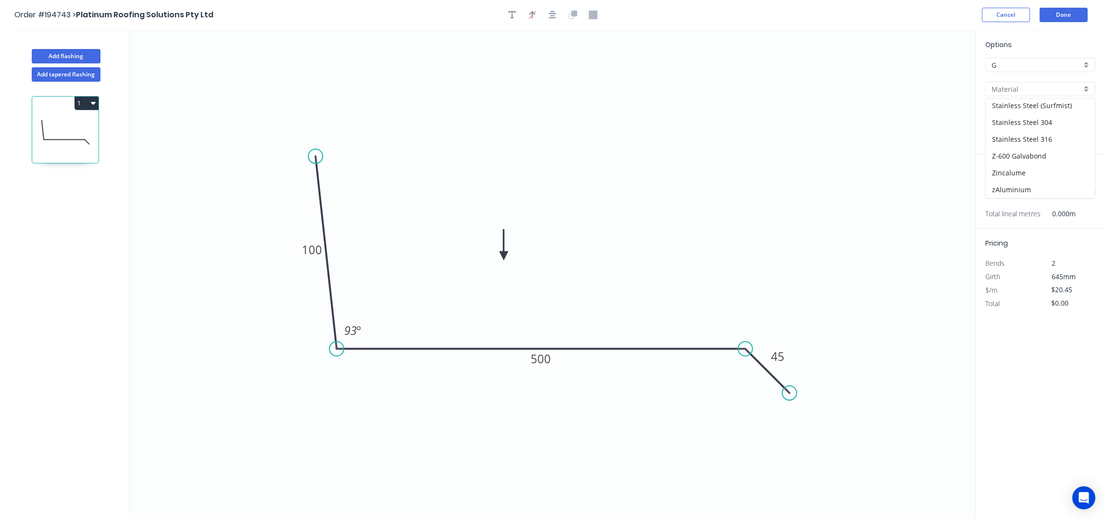
type input "Zincalume"
type input "$18.50"
click at [1002, 187] on input "text" at bounding box center [999, 192] width 29 height 12
type input "3"
type input "5200"
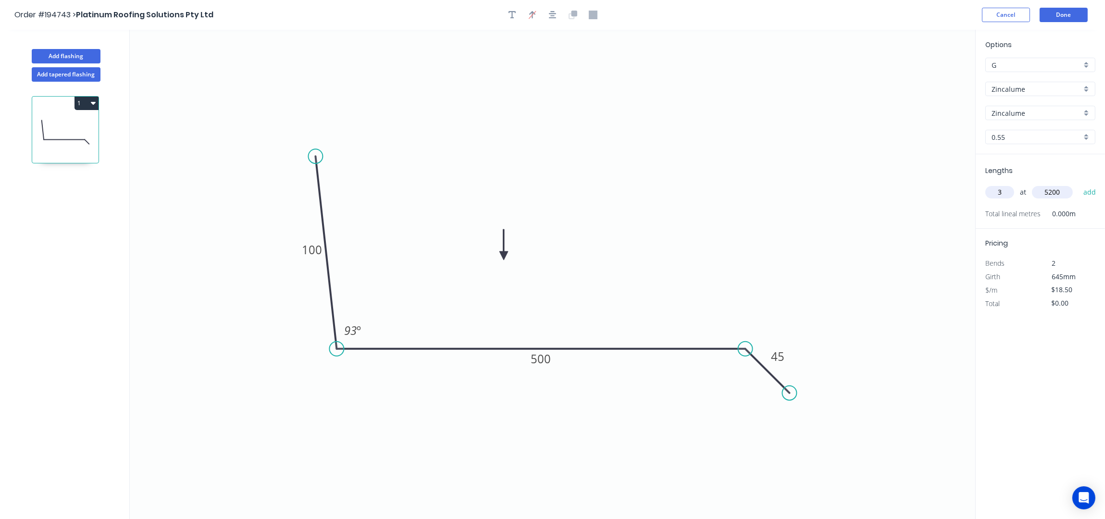
click at [1079, 184] on button "add" at bounding box center [1090, 192] width 23 height 16
type input "$288.60"
click at [81, 62] on button "Add flashing" at bounding box center [66, 56] width 69 height 14
type input "$0.00"
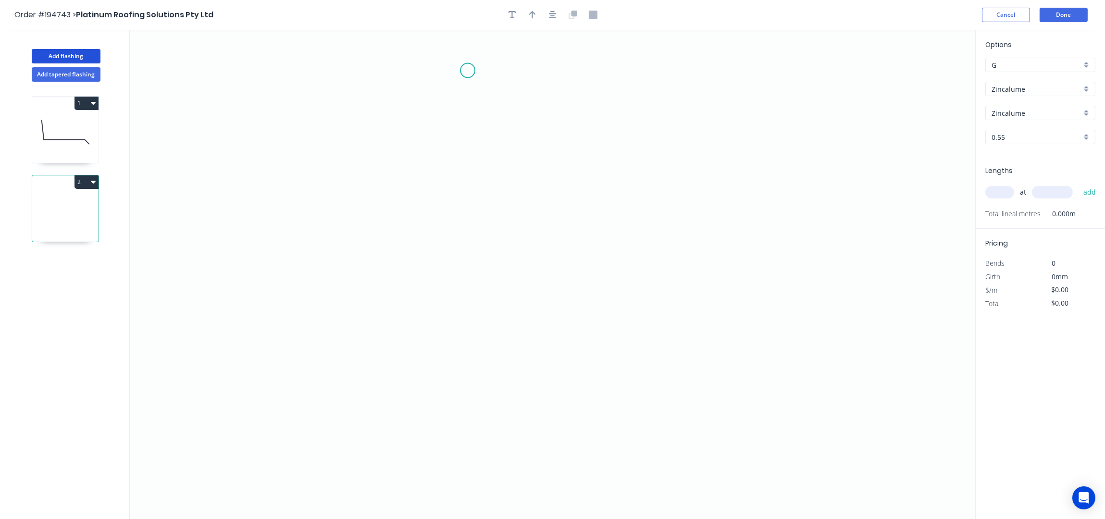
click at [501, 62] on icon "0" at bounding box center [553, 275] width 846 height 490
click at [510, 182] on icon "0" at bounding box center [553, 275] width 846 height 490
drag, startPoint x: 511, startPoint y: 188, endPoint x: 505, endPoint y: 195, distance: 8.9
click at [505, 195] on circle at bounding box center [501, 194] width 14 height 14
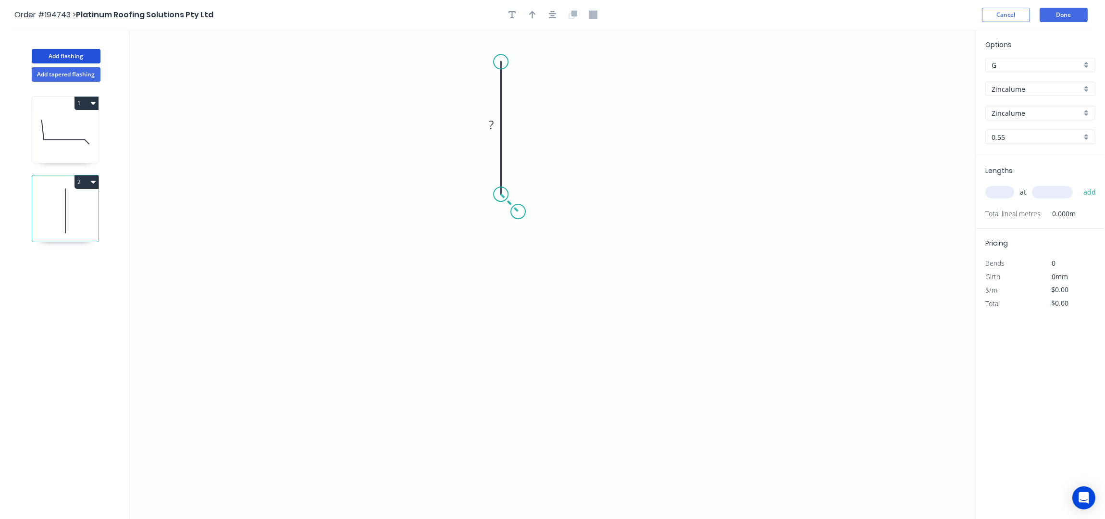
click at [518, 213] on icon "0 ?" at bounding box center [553, 275] width 846 height 490
click at [519, 278] on icon "0 ? ?" at bounding box center [553, 275] width 846 height 490
click at [498, 299] on icon "0 ? ? ?" at bounding box center [553, 275] width 846 height 490
click at [498, 433] on icon "0 ? ? ? ?" at bounding box center [553, 275] width 846 height 490
click at [535, 473] on icon "0 ? ? ? ? ?" at bounding box center [553, 275] width 846 height 490
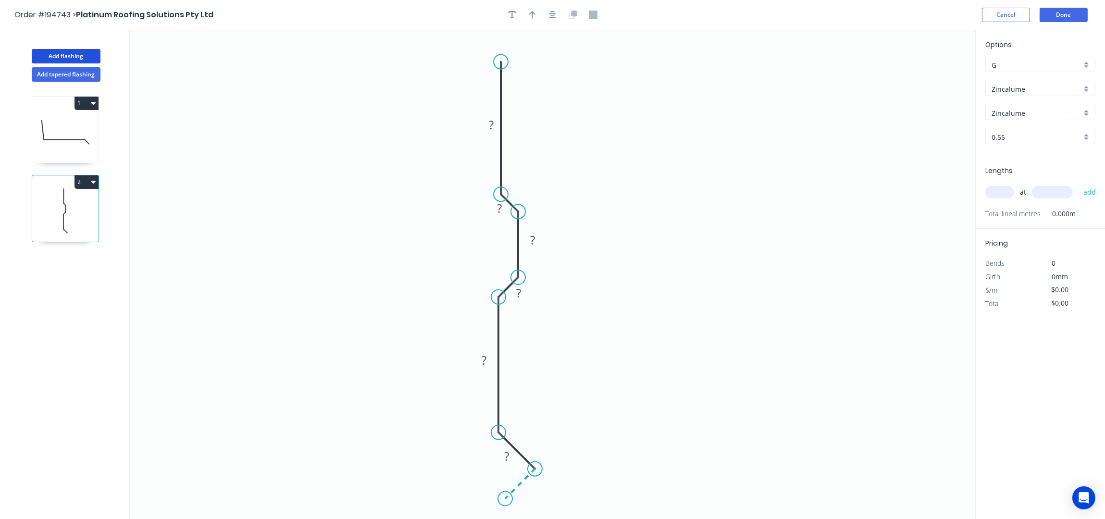
click at [505, 499] on icon "0 ? ? ? ? ? ?" at bounding box center [553, 275] width 846 height 490
click at [552, 19] on icon "button" at bounding box center [553, 15] width 8 height 8
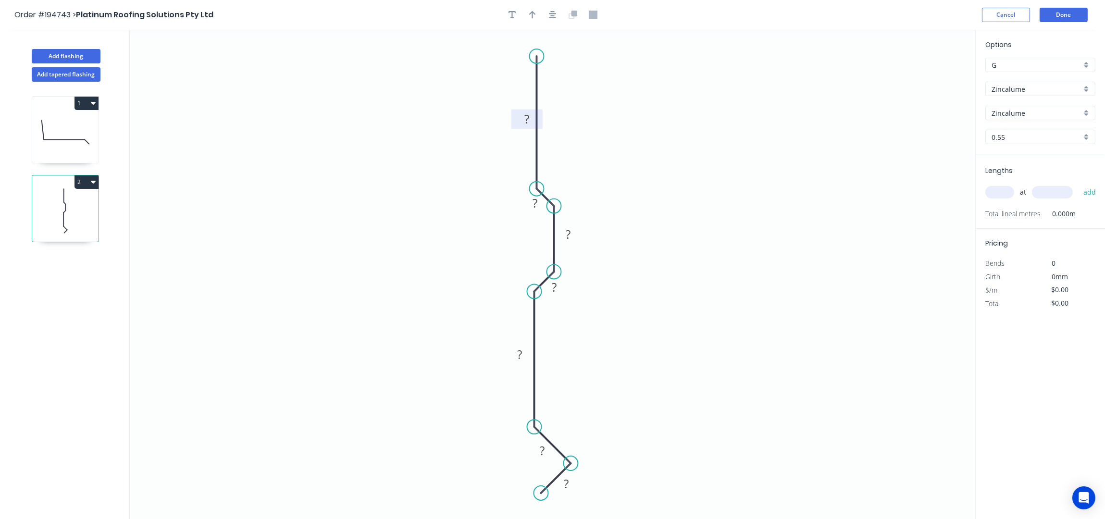
click at [530, 120] on rect at bounding box center [526, 119] width 19 height 13
drag, startPoint x: 532, startPoint y: 452, endPoint x: 567, endPoint y: 423, distance: 46.0
click at [572, 420] on rect at bounding box center [587, 417] width 31 height 20
drag, startPoint x: 578, startPoint y: 486, endPoint x: 602, endPoint y: 497, distance: 26.0
click at [602, 497] on rect at bounding box center [590, 496] width 31 height 20
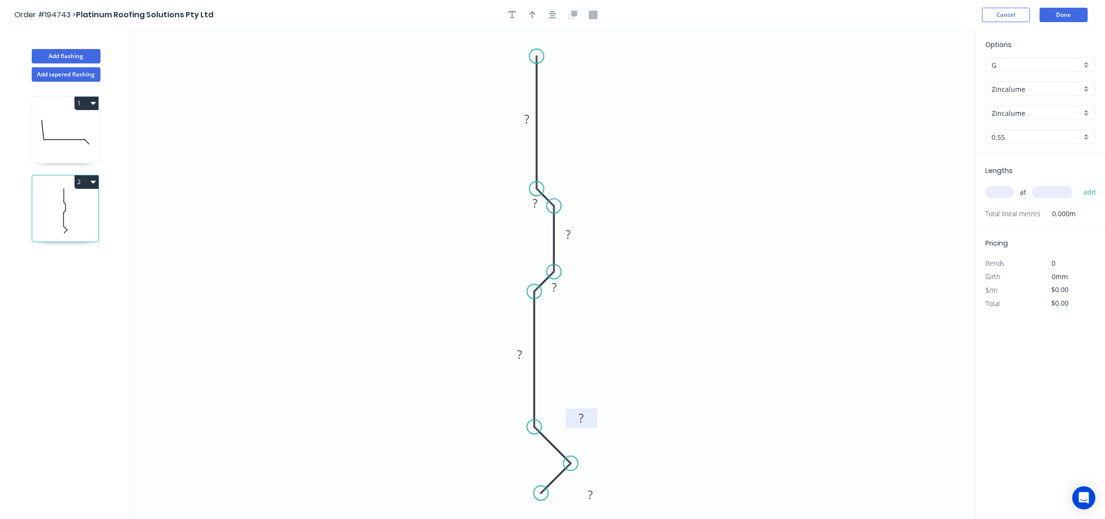
click at [585, 417] on rect at bounding box center [581, 418] width 19 height 13
click at [521, 355] on tspan "?" at bounding box center [520, 355] width 5 height 16
drag, startPoint x: 522, startPoint y: 204, endPoint x: 550, endPoint y: 175, distance: 40.4
click at [550, 175] on rect at bounding box center [563, 175] width 31 height 20
drag, startPoint x: 566, startPoint y: 290, endPoint x: 583, endPoint y: 318, distance: 32.8
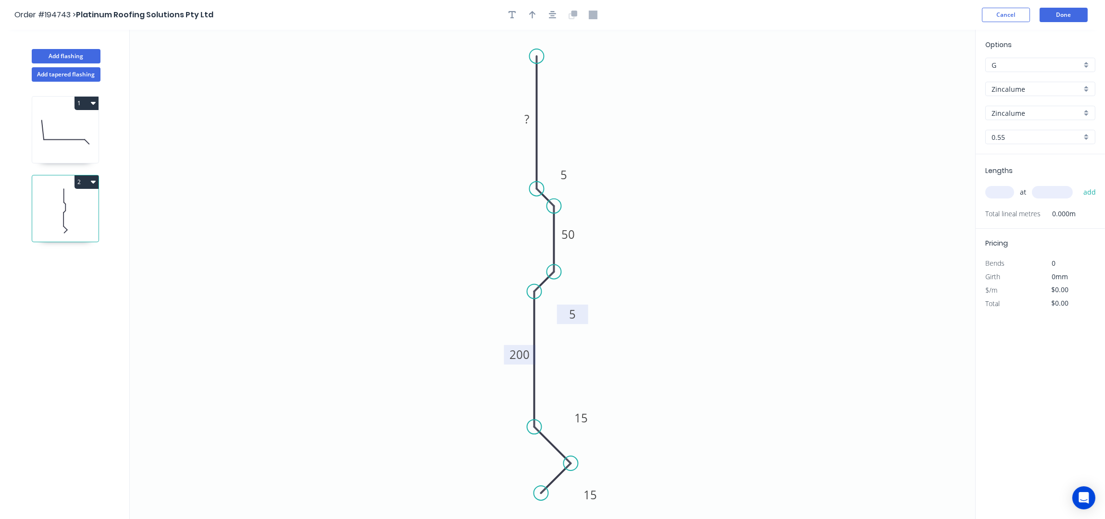
click at [583, 318] on rect at bounding box center [572, 315] width 31 height 20
drag, startPoint x: 574, startPoint y: 170, endPoint x: 585, endPoint y: 162, distance: 13.2
click at [585, 162] on rect at bounding box center [572, 168] width 31 height 20
click at [527, 122] on tspan "?" at bounding box center [526, 119] width 5 height 16
drag, startPoint x: 515, startPoint y: 115, endPoint x: 517, endPoint y: 99, distance: 16.9
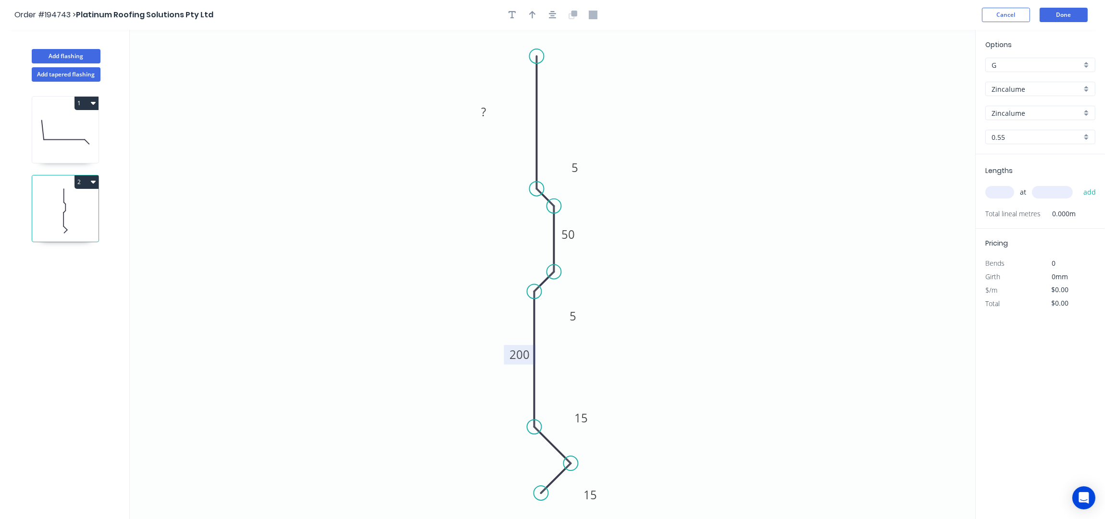
click at [517, 99] on icon "0 ? 5 50 5 200 15 15" at bounding box center [553, 275] width 846 height 490
click at [558, 68] on div "Delete point" at bounding box center [588, 68] width 97 height 20
click at [534, 188] on circle at bounding box center [537, 189] width 14 height 14
click at [531, 184] on circle at bounding box center [533, 185] width 14 height 14
click at [534, 54] on icon "0 5 50 5 200 15 15" at bounding box center [553, 275] width 846 height 490
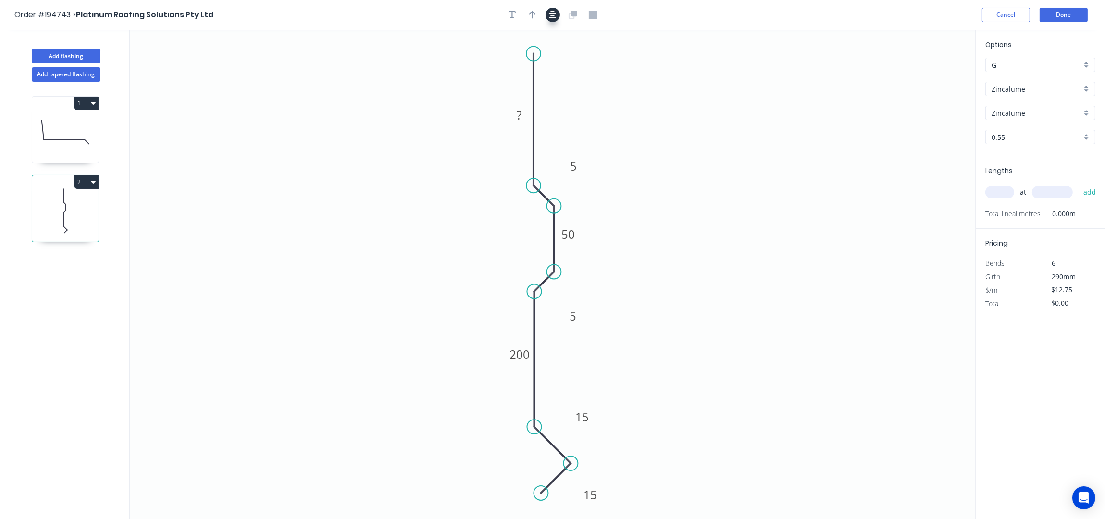
click at [552, 12] on icon "button" at bounding box center [553, 15] width 8 height 8
click at [521, 117] on tspan "?" at bounding box center [519, 117] width 5 height 16
type input "$18.10"
click at [663, 169] on icon "0 220 5 50 5 200 15 15" at bounding box center [553, 275] width 846 height 490
click at [715, 205] on icon "0 220 5 50 5 200 15 15" at bounding box center [553, 275] width 846 height 490
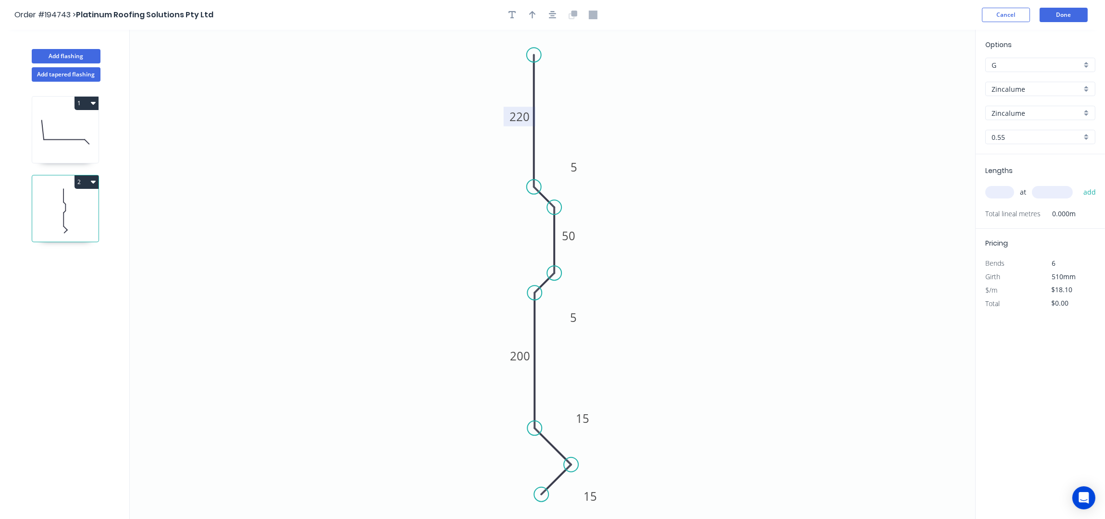
click at [997, 197] on input "text" at bounding box center [999, 192] width 29 height 12
click at [1003, 194] on input "text" at bounding box center [999, 192] width 29 height 12
type input "3"
type input "5200"
click at [1079, 184] on button "add" at bounding box center [1090, 192] width 23 height 16
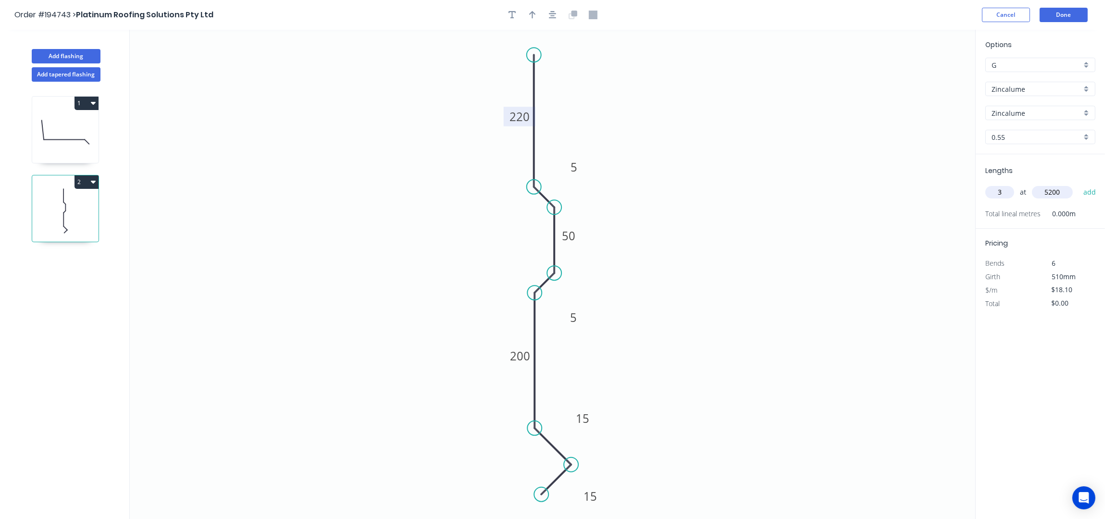
type input "$282.36"
click at [532, 15] on icon "button" at bounding box center [532, 15] width 7 height 9
click at [933, 75] on icon "0 220 5 50 5 200 15 15" at bounding box center [553, 275] width 846 height 490
click at [930, 76] on icon at bounding box center [926, 66] width 9 height 31
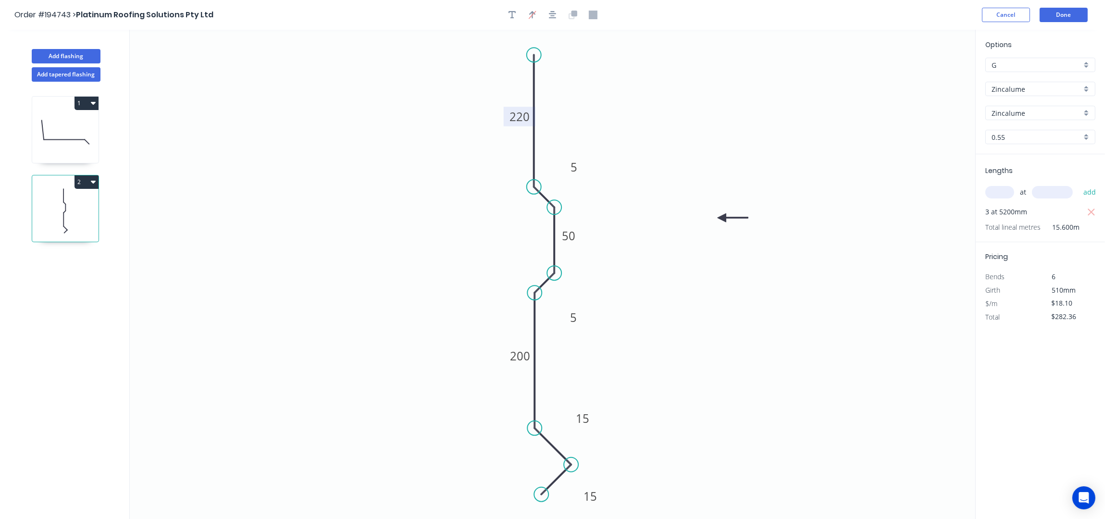
drag, startPoint x: 930, startPoint y: 76, endPoint x: 654, endPoint y: 290, distance: 349.4
click at [718, 222] on icon at bounding box center [733, 217] width 31 height 9
click at [84, 51] on button "Add flashing" at bounding box center [66, 56] width 69 height 14
type input "$0.00"
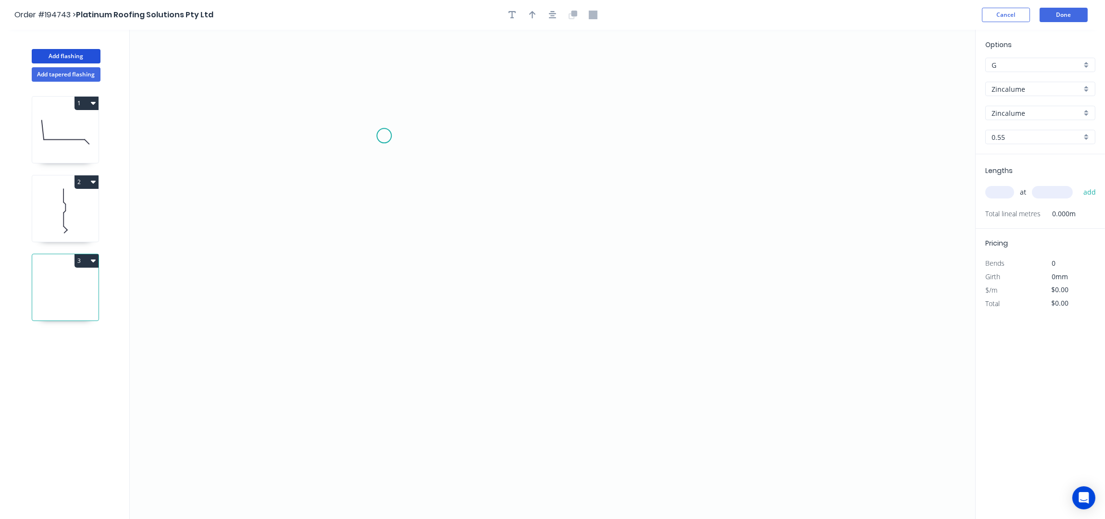
click at [365, 134] on icon "0" at bounding box center [553, 275] width 846 height 490
click at [619, 151] on icon "0" at bounding box center [553, 275] width 846 height 490
click at [600, 342] on icon "0 ?" at bounding box center [553, 275] width 846 height 490
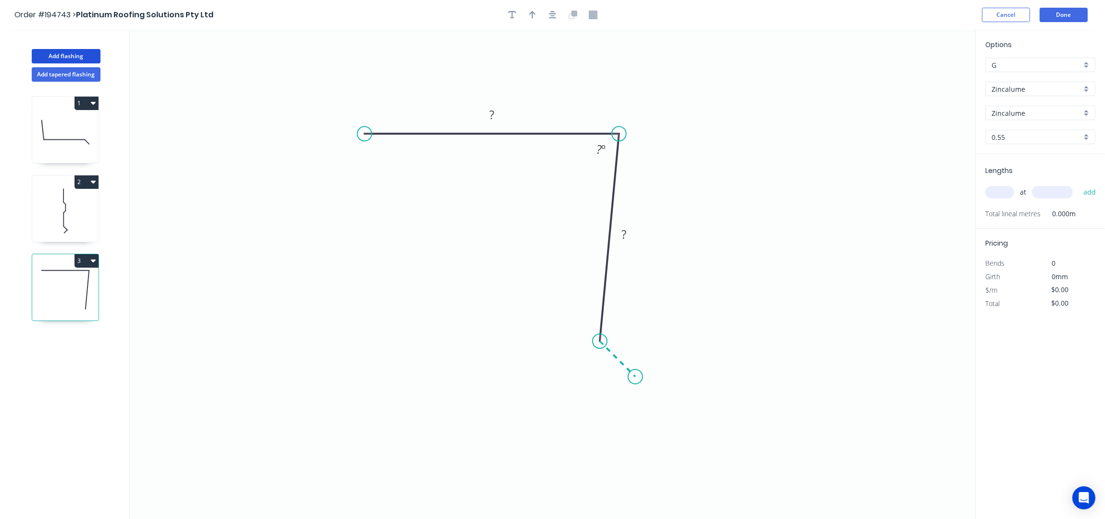
drag, startPoint x: 635, startPoint y: 377, endPoint x: 609, endPoint y: 392, distance: 30.3
click at [622, 380] on icon "0 ? ? ? º" at bounding box center [553, 275] width 846 height 490
click at [625, 383] on circle at bounding box center [625, 382] width 14 height 14
click at [598, 409] on icon "0 ? ? ? ? º ? º" at bounding box center [553, 275] width 846 height 490
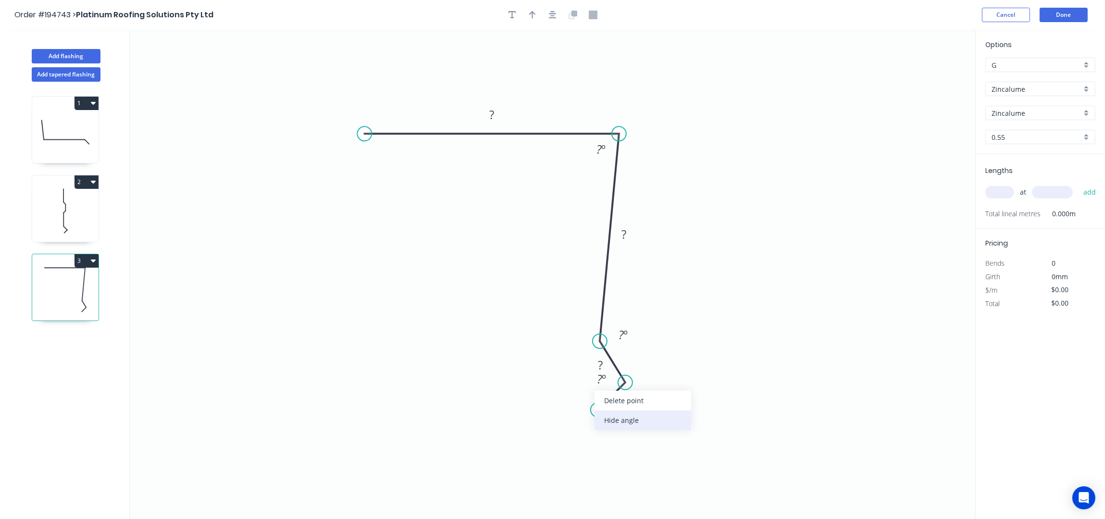
click at [636, 422] on div "Hide angle" at bounding box center [643, 421] width 97 height 20
drag, startPoint x: 664, startPoint y: 374, endPoint x: 690, endPoint y: 356, distance: 31.9
click at [664, 374] on div "Hide angle" at bounding box center [678, 371] width 97 height 20
click at [359, 137] on circle at bounding box center [364, 133] width 14 height 14
click at [394, 331] on icon "0 ? ? ? ? ? º" at bounding box center [553, 275] width 846 height 490
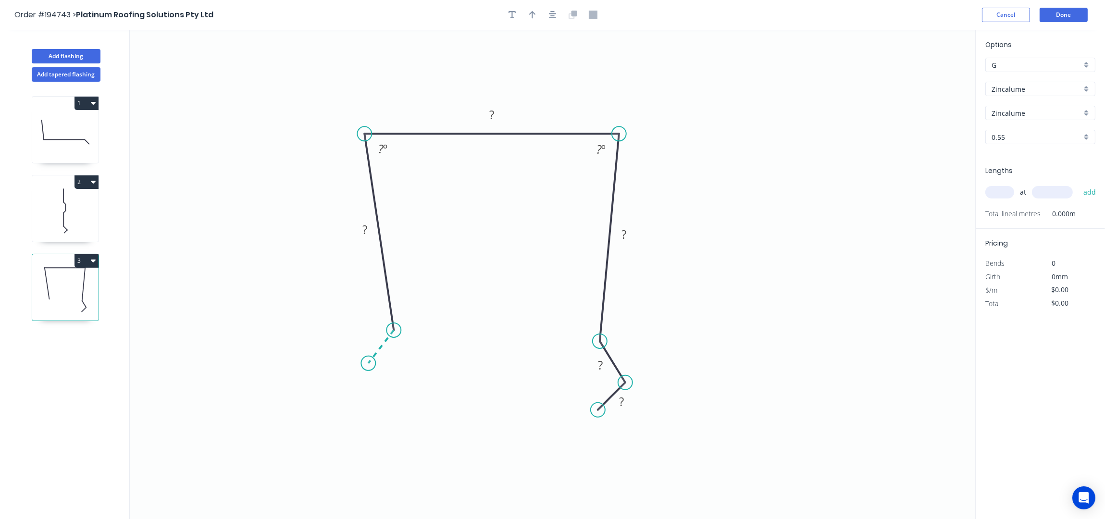
click at [368, 364] on icon "0 ? ? ? ? ? ? º ? º" at bounding box center [553, 275] width 846 height 490
click at [400, 394] on icon "0 ? ? ? ? ? ? ? º ? º ? º" at bounding box center [553, 275] width 846 height 490
click at [427, 387] on div "Hide angle" at bounding box center [441, 389] width 97 height 20
click at [431, 352] on div "Hide angle" at bounding box center [420, 357] width 97 height 20
drag, startPoint x: 362, startPoint y: 390, endPoint x: 351, endPoint y: 409, distance: 22.2
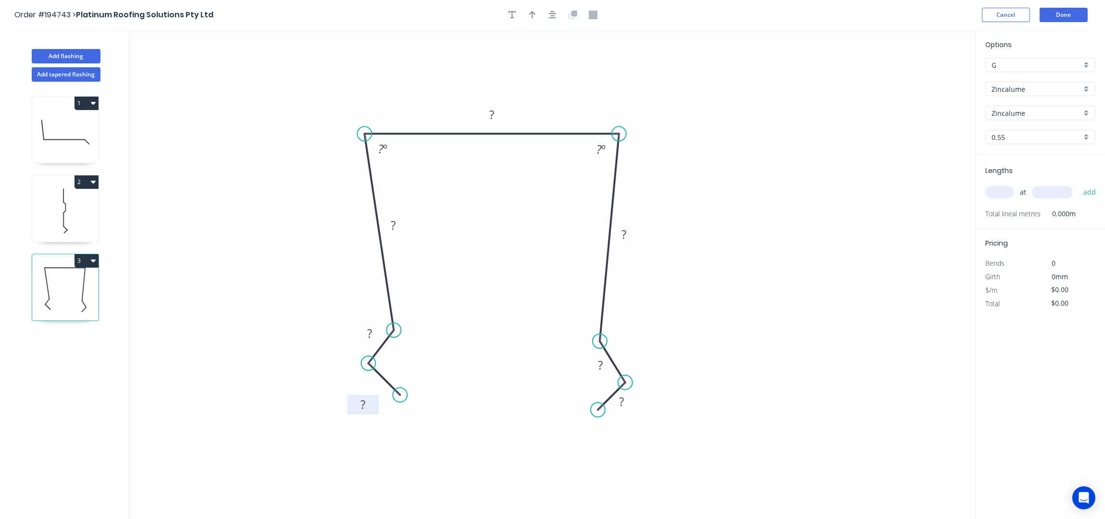
click at [351, 409] on rect at bounding box center [363, 405] width 31 height 20
click at [359, 331] on g "?" at bounding box center [369, 334] width 31 height 20
drag, startPoint x: 359, startPoint y: 331, endPoint x: 347, endPoint y: 321, distance: 16.0
click at [347, 321] on rect at bounding box center [357, 323] width 31 height 20
drag, startPoint x: 589, startPoint y: 364, endPoint x: 628, endPoint y: 339, distance: 46.7
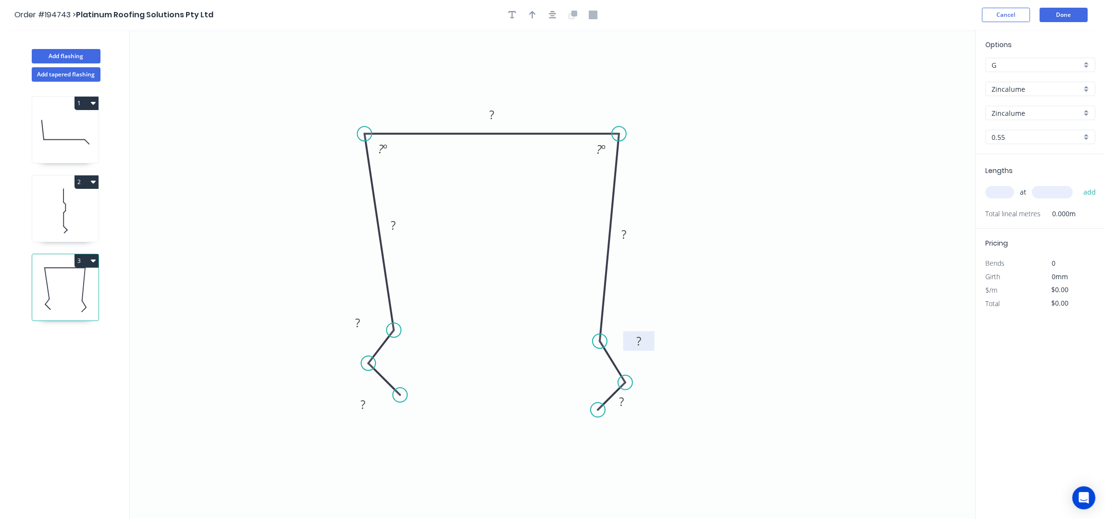
click at [628, 339] on rect at bounding box center [638, 341] width 31 height 20
drag, startPoint x: 635, startPoint y: 409, endPoint x: 660, endPoint y: 431, distance: 33.4
click at [660, 431] on rect at bounding box center [647, 425] width 31 height 20
click at [368, 402] on rect at bounding box center [362, 404] width 19 height 13
type input "$14.53"
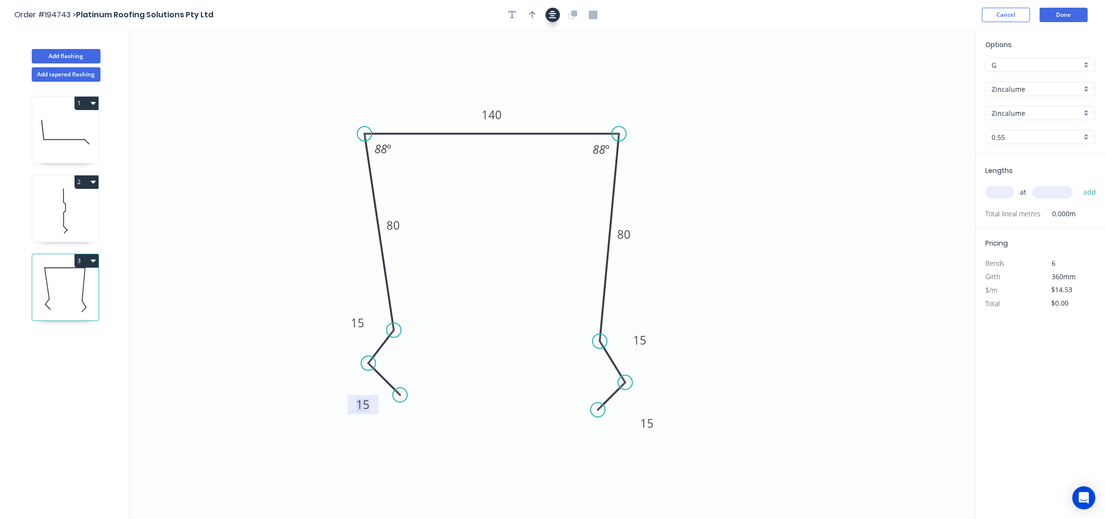
click at [550, 17] on icon "button" at bounding box center [553, 15] width 8 height 9
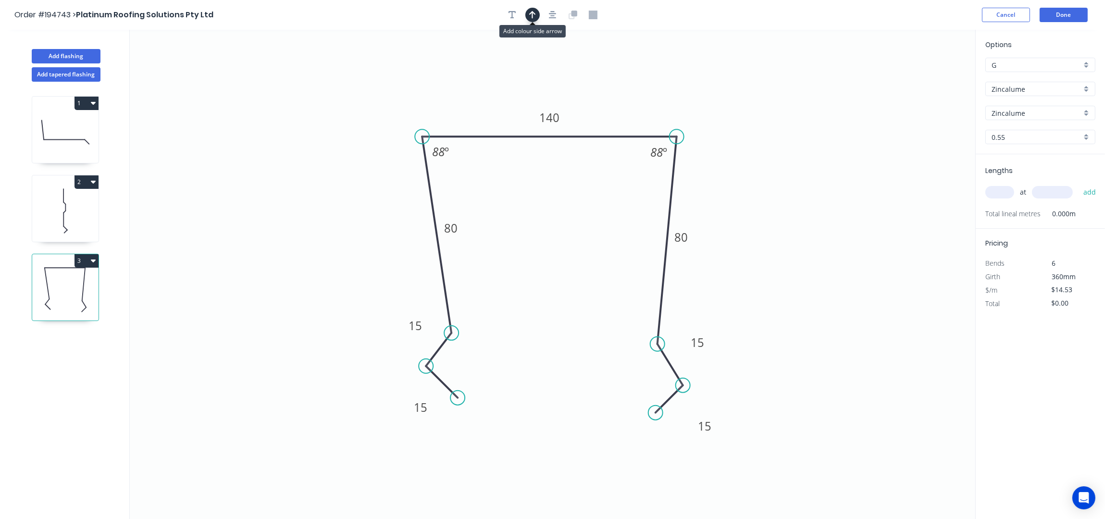
click at [535, 16] on icon "button" at bounding box center [532, 15] width 7 height 9
drag, startPoint x: 925, startPoint y: 76, endPoint x: 611, endPoint y: 125, distance: 317.7
click at [611, 125] on icon at bounding box center [611, 114] width 9 height 31
click at [1005, 92] on input "Zincalume" at bounding box center [1037, 89] width 90 height 10
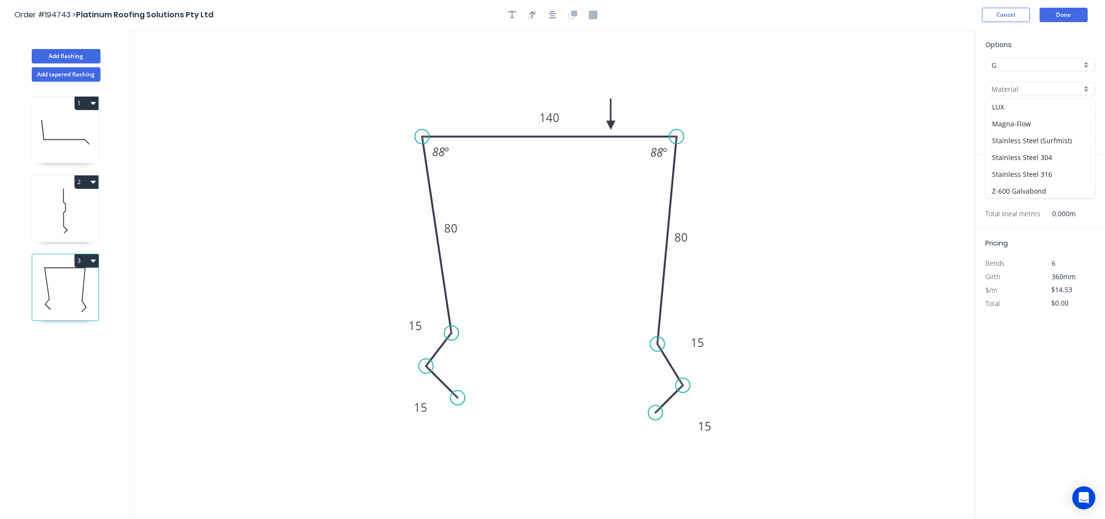
scroll to position [79, 0]
click at [1045, 134] on div "Colorbond Ultra" at bounding box center [1040, 129] width 109 height 17
type input "Colorbond Ultra"
type input "Dover White"
type input "$20.81"
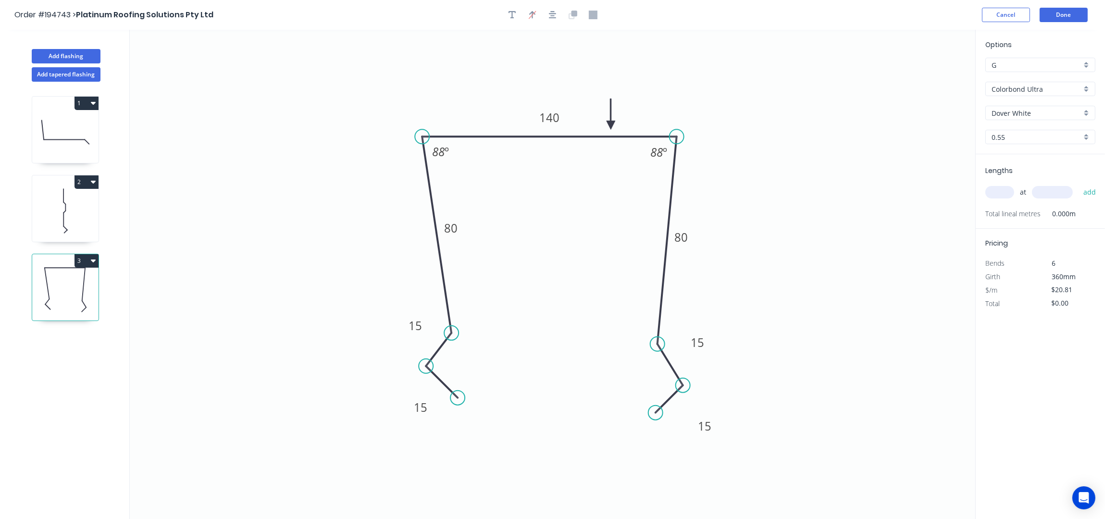
click at [1010, 114] on input "Dover White" at bounding box center [1037, 113] width 90 height 10
click at [1027, 164] on div "Surfmist" at bounding box center [1040, 163] width 109 height 17
type input "Surfmist"
drag, startPoint x: 1006, startPoint y: 187, endPoint x: 1005, endPoint y: 192, distance: 5.3
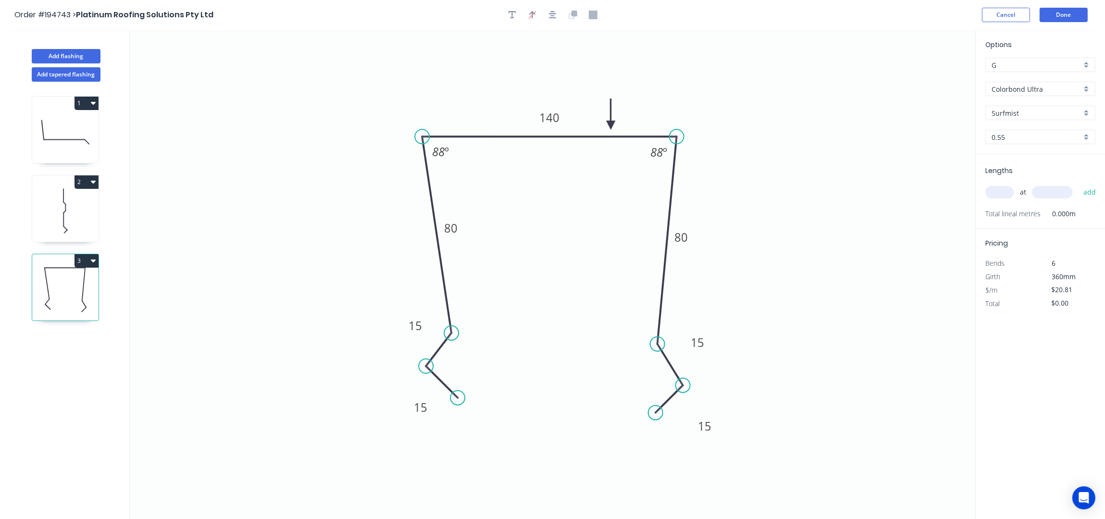
click at [1006, 187] on input "text" at bounding box center [999, 192] width 29 height 12
type input "3"
type input "5200"
click at [1079, 184] on button "add" at bounding box center [1090, 192] width 23 height 16
type input "$324.64"
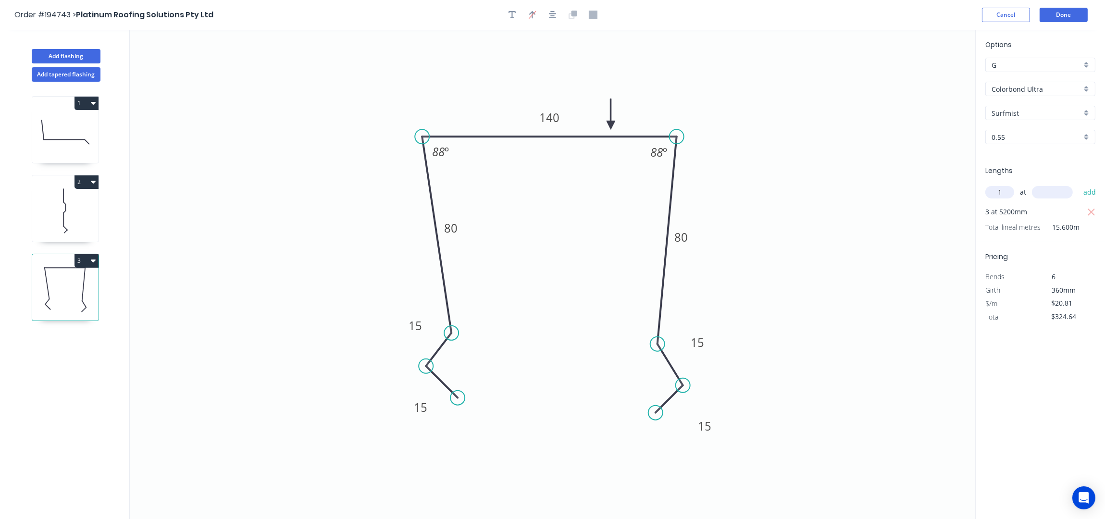
type input "1"
type input "1500"
click at [1079, 184] on button "add" at bounding box center [1090, 192] width 23 height 16
type input "$355.85"
click at [79, 75] on button "Add tapered flashing" at bounding box center [66, 74] width 69 height 14
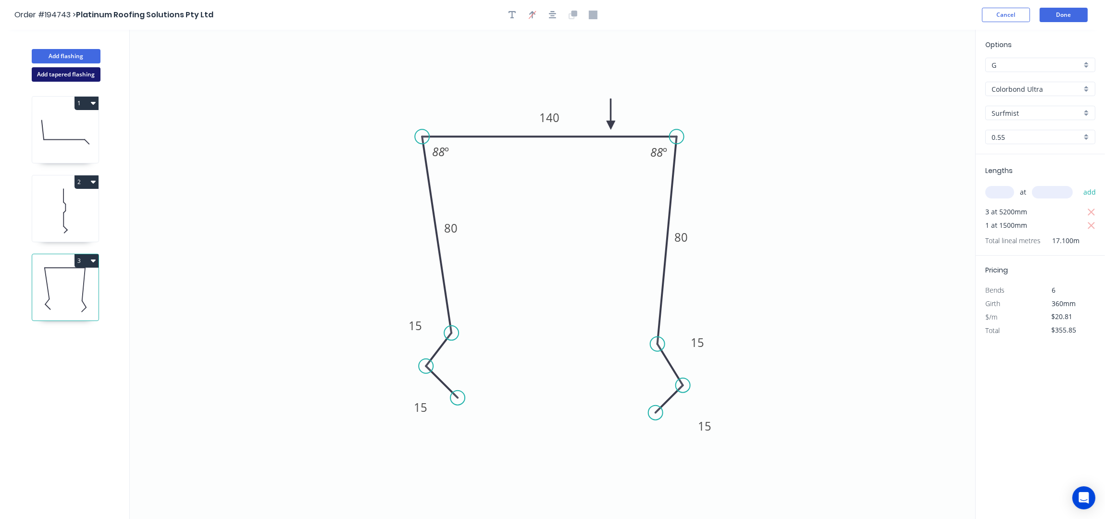
type input "$0.00"
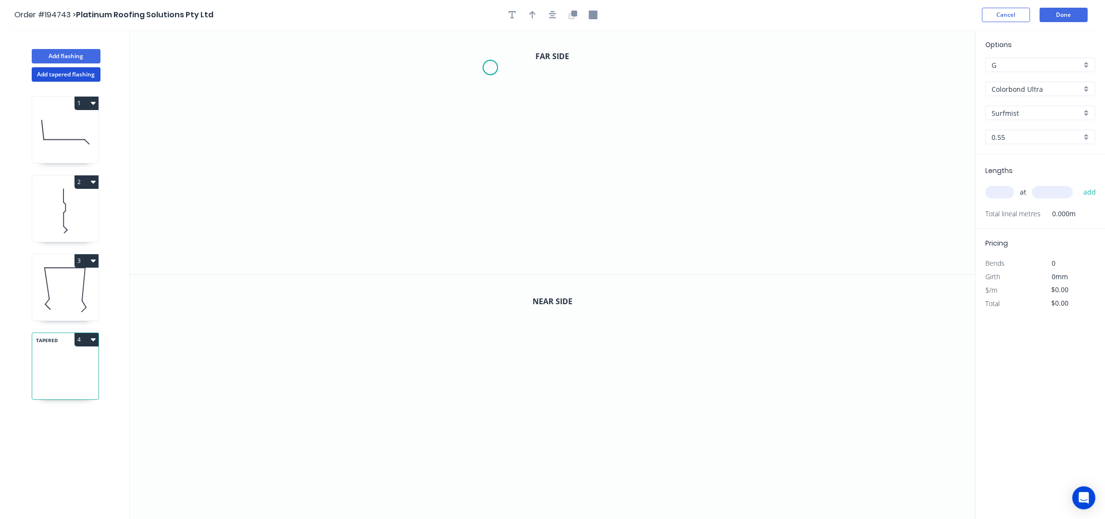
click at [490, 68] on icon "0" at bounding box center [553, 152] width 846 height 245
click at [493, 159] on icon "0" at bounding box center [553, 152] width 846 height 245
click at [759, 165] on icon "0 ?" at bounding box center [553, 152] width 846 height 245
click at [791, 194] on icon "0 ? ?" at bounding box center [553, 152] width 846 height 245
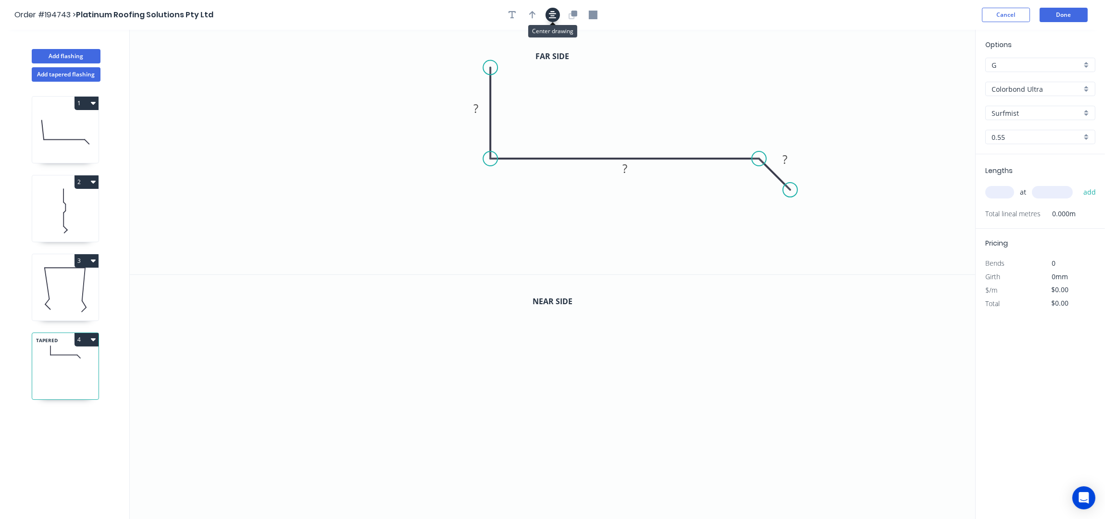
click at [550, 16] on icon "button" at bounding box center [553, 15] width 8 height 9
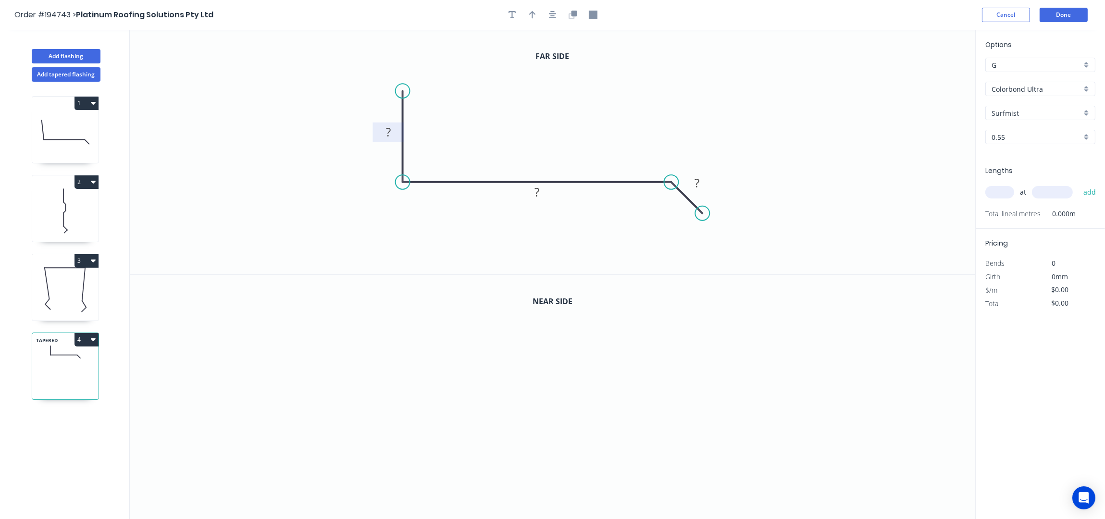
click at [396, 132] on rect at bounding box center [388, 132] width 19 height 13
click at [575, 17] on icon "button" at bounding box center [573, 15] width 9 height 9
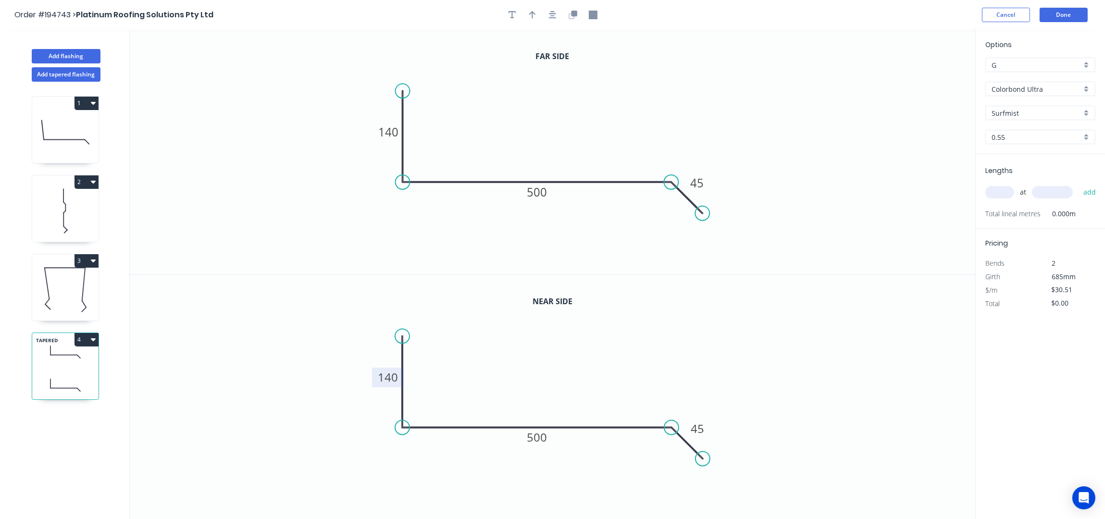
click at [389, 381] on tspan "140" at bounding box center [388, 378] width 20 height 16
type input "$32.17"
click at [530, 17] on icon "button" at bounding box center [532, 15] width 7 height 9
drag, startPoint x: 927, startPoint y: 75, endPoint x: 617, endPoint y: 147, distance: 317.7
click at [524, 141] on icon at bounding box center [528, 127] width 9 height 31
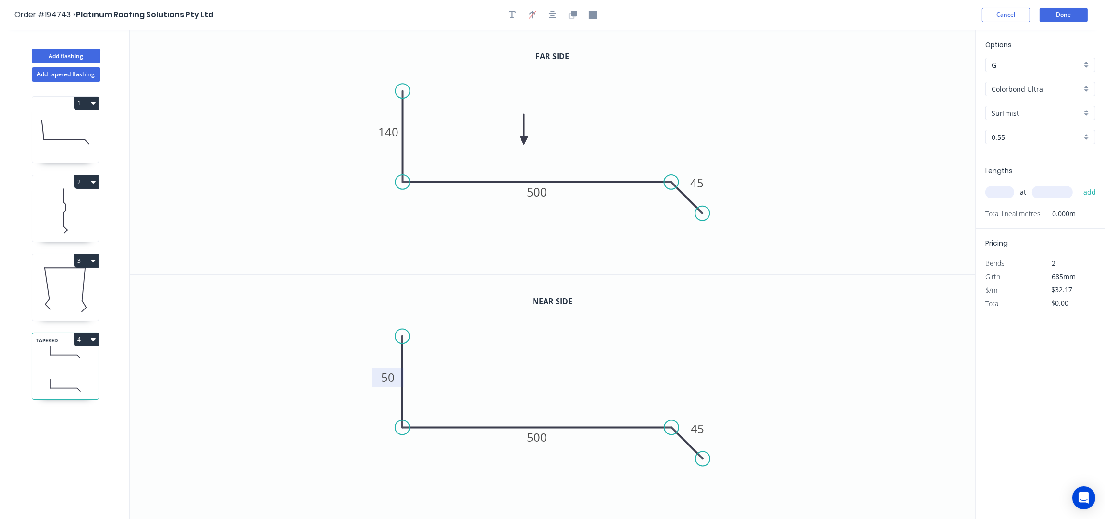
click at [1000, 195] on input "text" at bounding box center [999, 192] width 29 height 12
type input "1"
type input "5000"
click at [1079, 184] on button "add" at bounding box center [1090, 192] width 23 height 16
type input "$160.85"
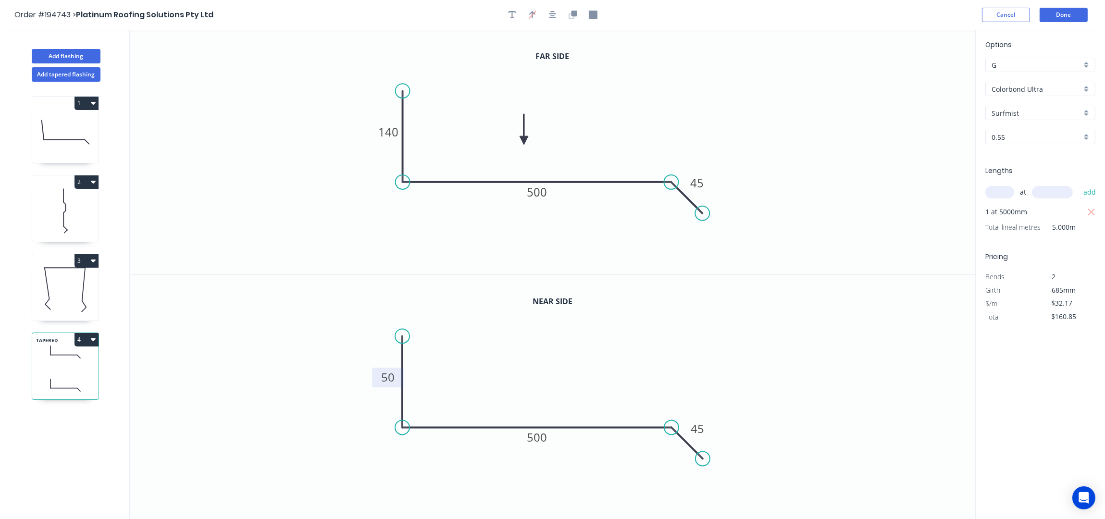
click at [792, 111] on icon "0 140 500 45" at bounding box center [553, 152] width 846 height 245
click at [789, 134] on icon "0 140 500 45" at bounding box center [553, 152] width 846 height 245
click at [1033, 91] on input "Colorbond Ultra" at bounding box center [1037, 89] width 90 height 10
click at [1033, 173] on div "Zincalume" at bounding box center [1040, 172] width 109 height 17
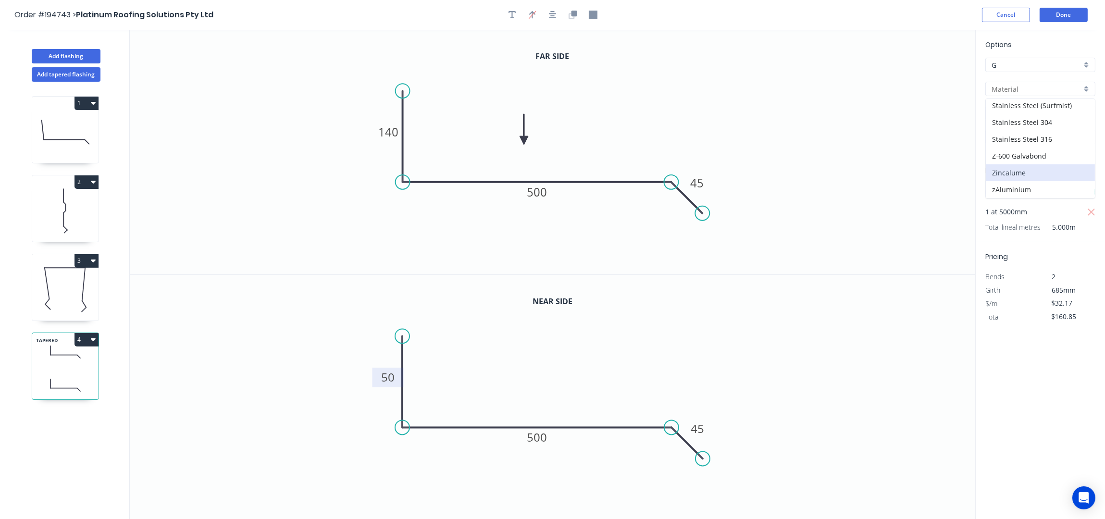
type input "Zincalume"
type input "$20.08"
type input "$100.40"
click at [1002, 188] on input "text" at bounding box center [999, 192] width 29 height 12
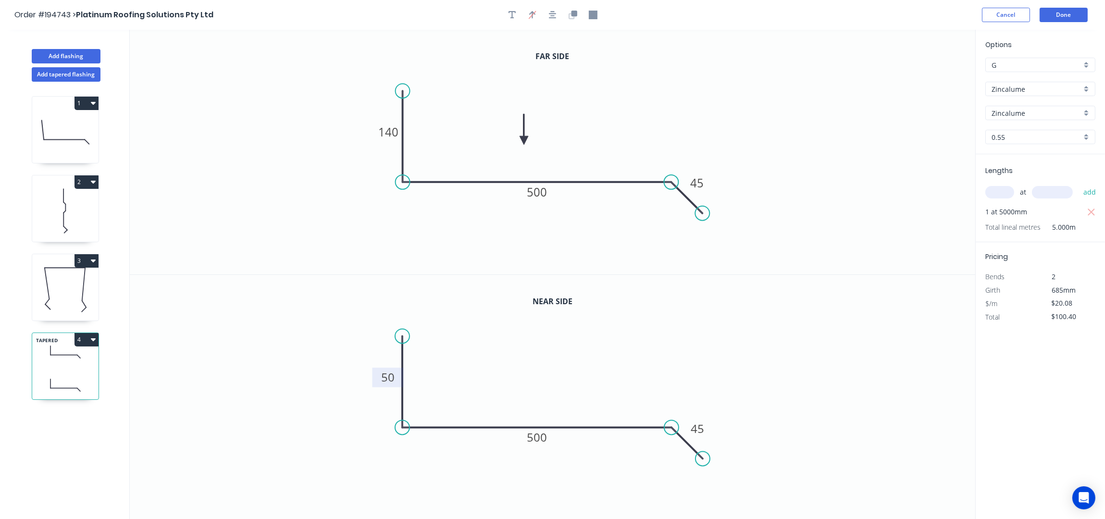
click at [218, 167] on icon "0 140 500 45" at bounding box center [553, 152] width 846 height 245
click at [219, 167] on icon "0 140 500 45" at bounding box center [553, 152] width 846 height 245
click at [74, 76] on button "Add tapered flashing" at bounding box center [66, 74] width 69 height 14
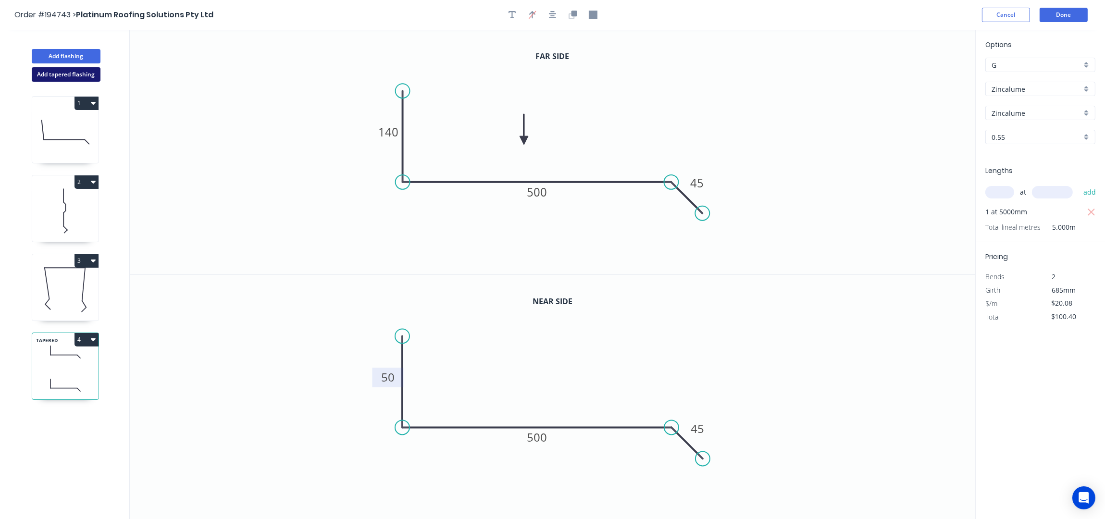
type input "$0.00"
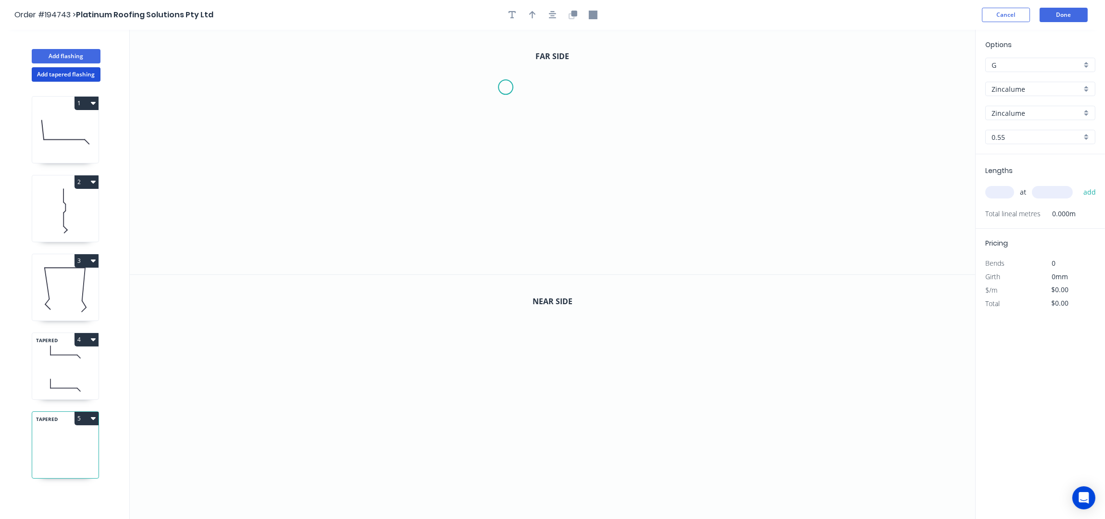
click at [508, 87] on icon "0" at bounding box center [553, 152] width 846 height 245
click at [647, 87] on icon "0" at bounding box center [553, 152] width 846 height 245
click at [635, 199] on icon "0 ?" at bounding box center [553, 152] width 846 height 245
click at [656, 226] on icon "0 ? ? ? º" at bounding box center [553, 152] width 846 height 245
click at [634, 244] on icon "0 ? ? ? ? º ? º" at bounding box center [553, 152] width 846 height 245
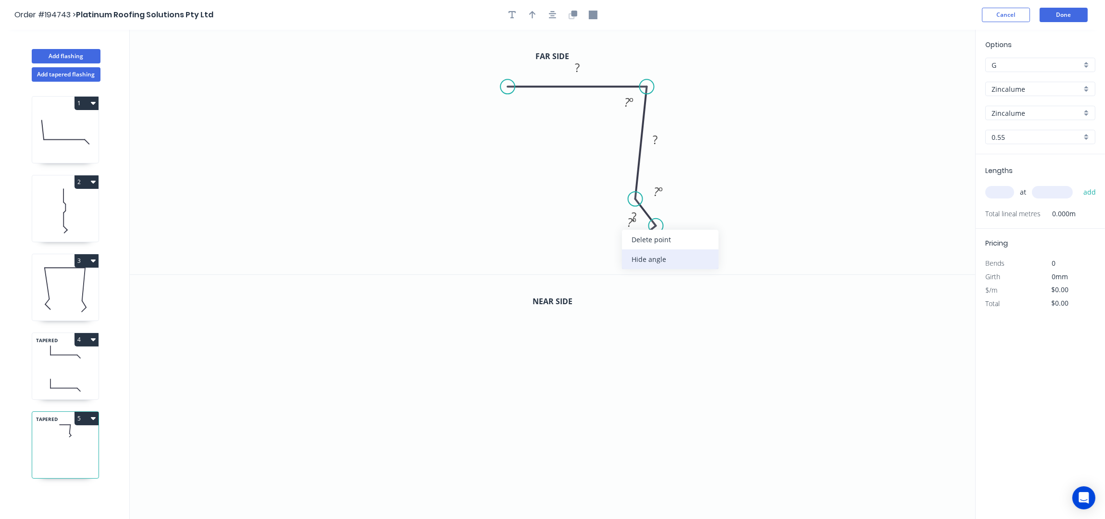
click at [664, 261] on div "Hide angle" at bounding box center [670, 259] width 97 height 20
click at [684, 224] on div "Hide angle" at bounding box center [714, 228] width 97 height 20
click at [506, 92] on circle at bounding box center [507, 86] width 14 height 14
click at [526, 193] on icon "0 ? ? ? ? ? º" at bounding box center [553, 152] width 846 height 245
click at [510, 217] on icon "0 ? ? ? ? ? ? º ? º" at bounding box center [553, 152] width 846 height 245
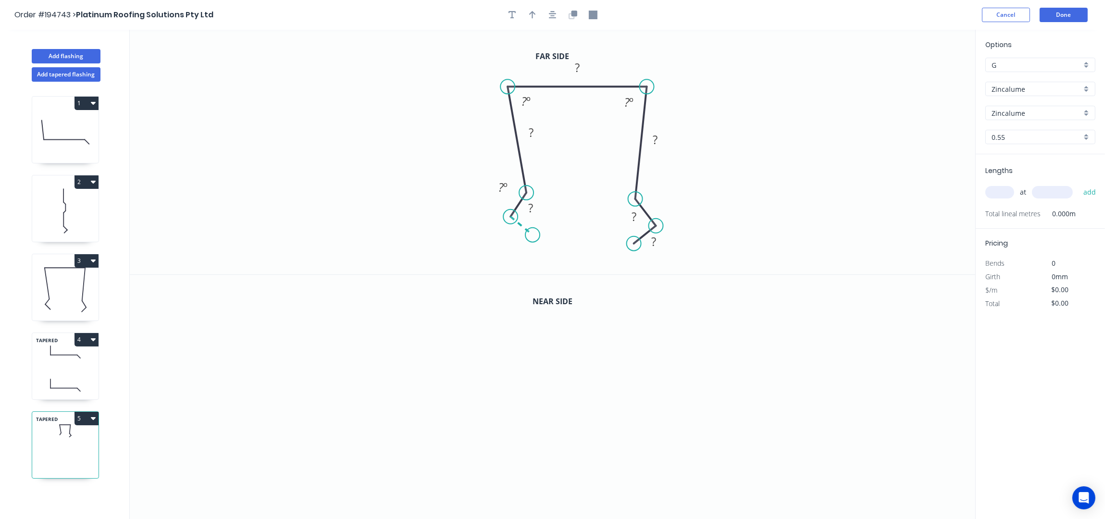
click at [533, 236] on icon "0 ? ? ? ? ? ? ? º ? º ? º" at bounding box center [553, 152] width 846 height 245
click at [575, 244] on div "Hide angle" at bounding box center [583, 245] width 97 height 20
click at [547, 216] on div "Hide angle" at bounding box center [558, 219] width 97 height 20
drag, startPoint x: 501, startPoint y: 235, endPoint x: 494, endPoint y: 251, distance: 18.1
click at [494, 251] on rect at bounding box center [505, 248] width 31 height 20
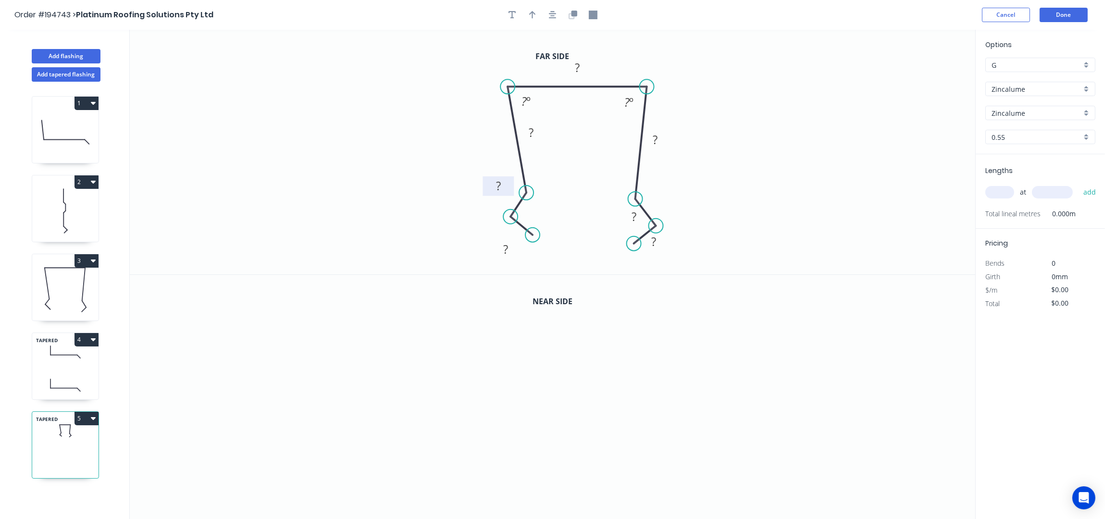
drag, startPoint x: 496, startPoint y: 191, endPoint x: 487, endPoint y: 184, distance: 11.6
click at [485, 184] on rect at bounding box center [498, 186] width 31 height 20
drag, startPoint x: 622, startPoint y: 218, endPoint x: 657, endPoint y: 201, distance: 38.1
click at [657, 201] on rect at bounding box center [668, 200] width 31 height 20
drag, startPoint x: 665, startPoint y: 242, endPoint x: 684, endPoint y: 252, distance: 21.1
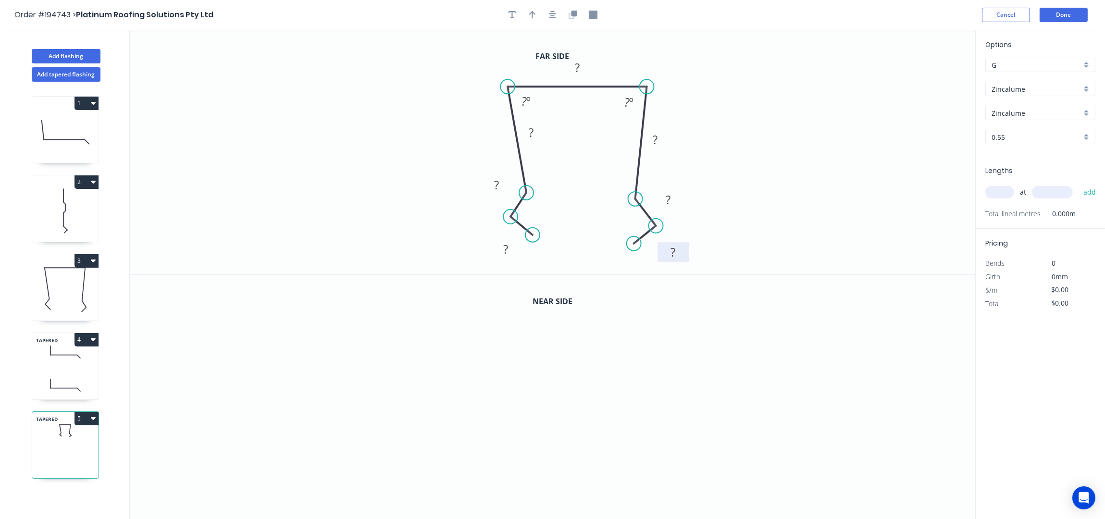
click at [684, 252] on rect at bounding box center [673, 252] width 31 height 20
click at [557, 19] on button "button" at bounding box center [553, 15] width 14 height 14
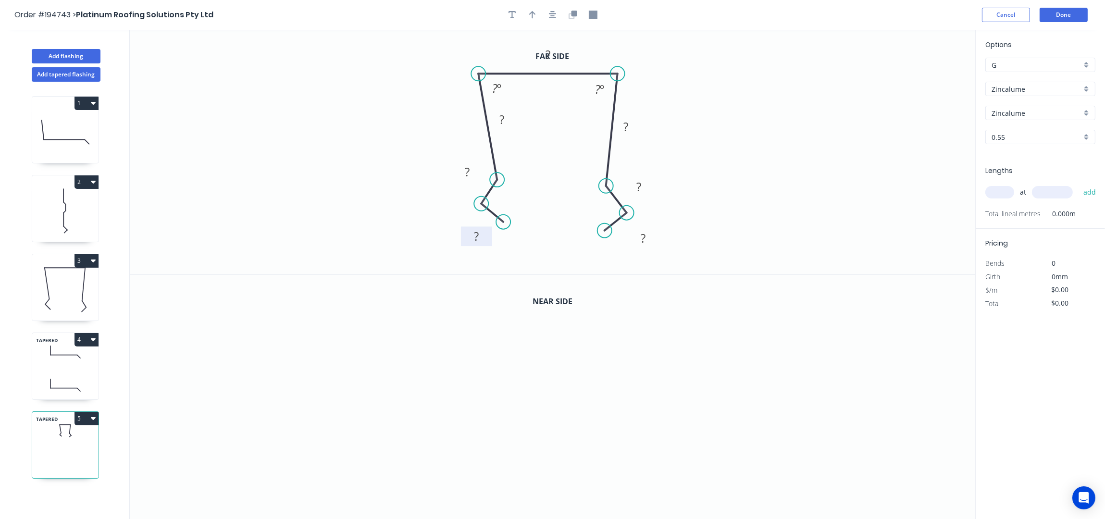
click at [474, 235] on tspan "?" at bounding box center [476, 236] width 5 height 16
click at [548, 58] on tspan "?" at bounding box center [548, 55] width 5 height 16
type input "$14.53"
drag, startPoint x: 515, startPoint y: 118, endPoint x: 465, endPoint y: 117, distance: 50.0
click at [465, 117] on rect at bounding box center [451, 120] width 31 height 20
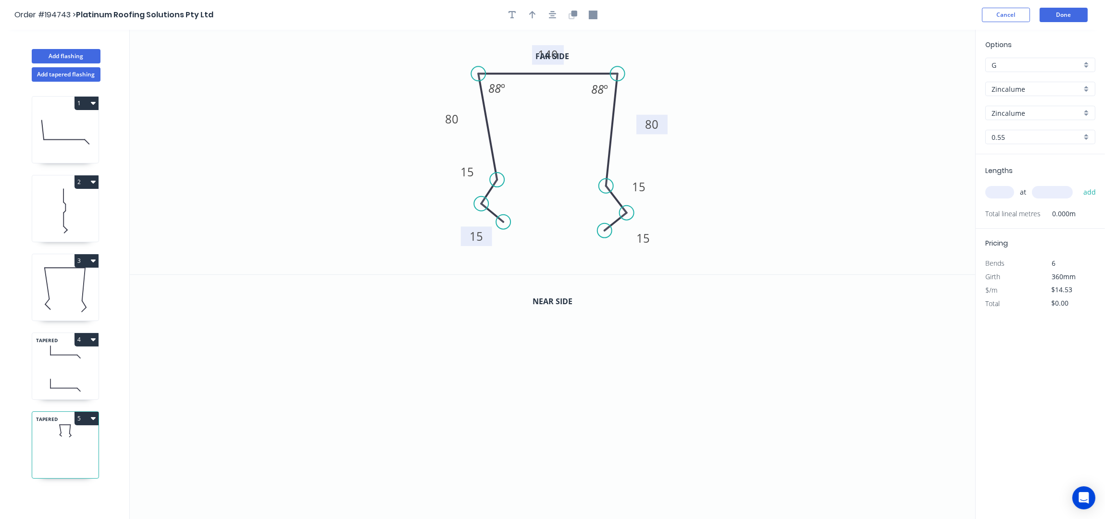
drag, startPoint x: 638, startPoint y: 126, endPoint x: 664, endPoint y: 124, distance: 26.1
click at [664, 124] on rect at bounding box center [651, 125] width 31 height 20
click at [534, 12] on icon "button" at bounding box center [532, 15] width 7 height 9
drag, startPoint x: 926, startPoint y: 75, endPoint x: 505, endPoint y: 60, distance: 421.3
click at [505, 60] on icon at bounding box center [505, 47] width 9 height 31
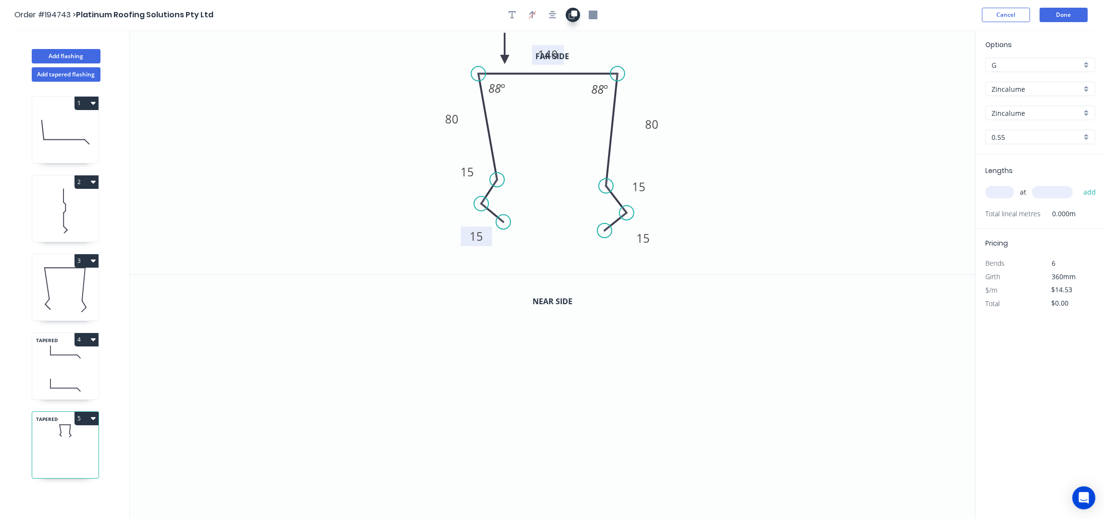
click at [570, 17] on icon "button" at bounding box center [573, 15] width 9 height 9
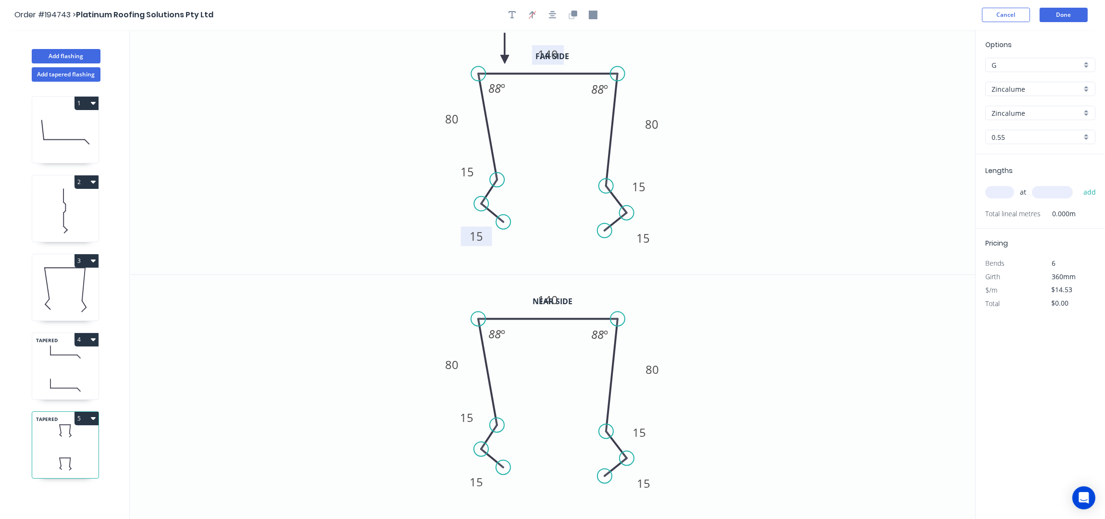
click at [1041, 88] on input "Zincalume" at bounding box center [1037, 89] width 90 height 10
click at [1055, 151] on div "Colorbond Ultra" at bounding box center [1040, 145] width 109 height 17
type input "Colorbond Ultra"
type input "Dover White"
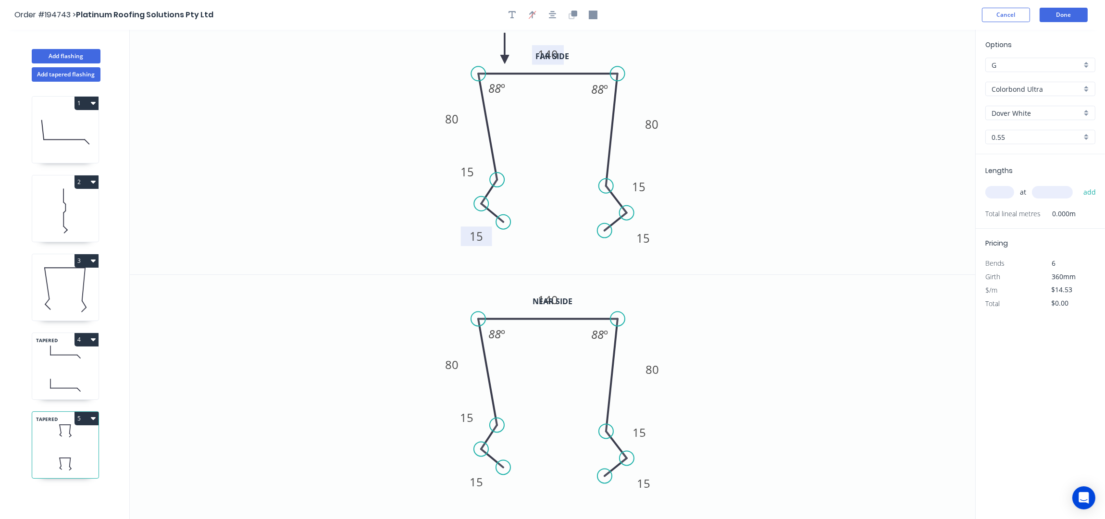
type input "$20.81"
click at [1016, 116] on input "Dover White" at bounding box center [1037, 113] width 90 height 10
click at [1032, 159] on div "Surfmist" at bounding box center [1040, 163] width 109 height 17
type input "Surfmist"
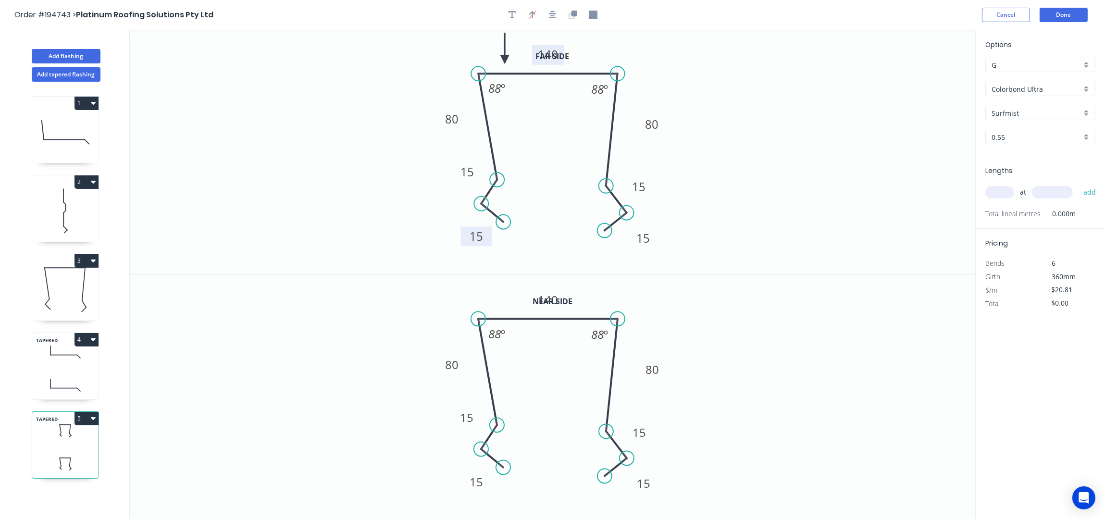
click at [1007, 191] on input "text" at bounding box center [999, 192] width 29 height 12
type input "1"
type input "5500"
click at [1079, 184] on button "add" at bounding box center [1090, 192] width 23 height 16
type input "$114.46"
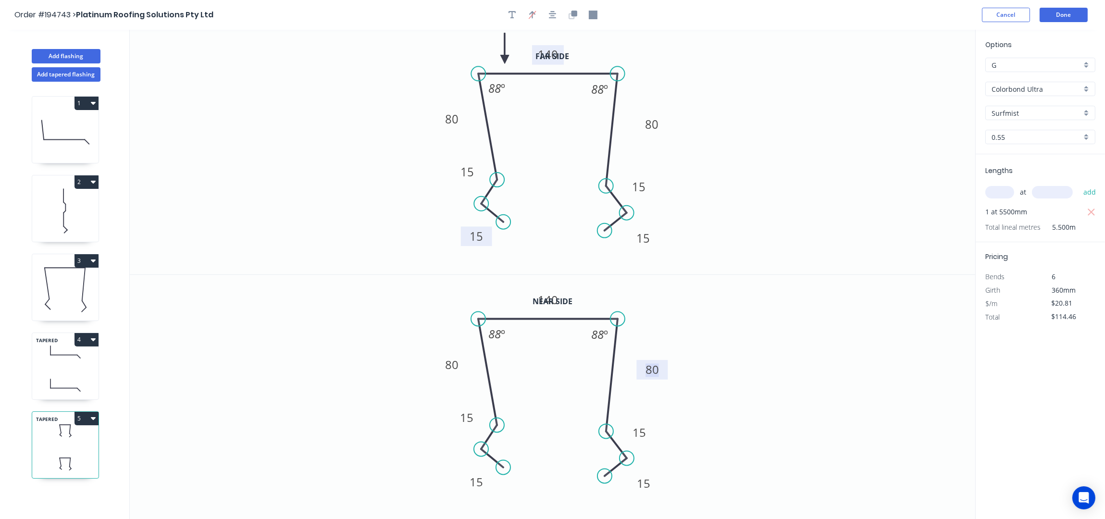
click at [660, 369] on rect at bounding box center [652, 370] width 19 height 13
type input "$22.47"
type input "$123.59"
click at [734, 329] on icon "0 15 15 80 140 30 15 15 88 º 88 º" at bounding box center [553, 397] width 846 height 245
click at [784, 305] on icon "0 15 15 80 140 30 15 15 88 º 88 º" at bounding box center [553, 397] width 846 height 245
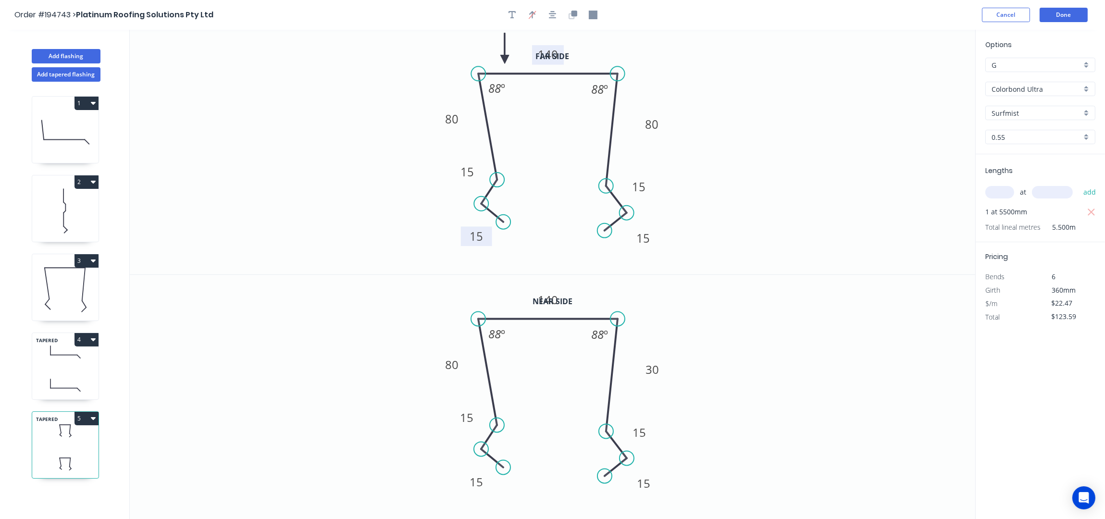
click at [998, 190] on input "text" at bounding box center [999, 192] width 29 height 12
drag, startPoint x: 608, startPoint y: 432, endPoint x: 611, endPoint y: 374, distance: 57.3
click at [611, 374] on circle at bounding box center [611, 374] width 14 height 14
drag, startPoint x: 621, startPoint y: 406, endPoint x: 631, endPoint y: 399, distance: 12.0
click at [631, 399] on circle at bounding box center [630, 399] width 14 height 14
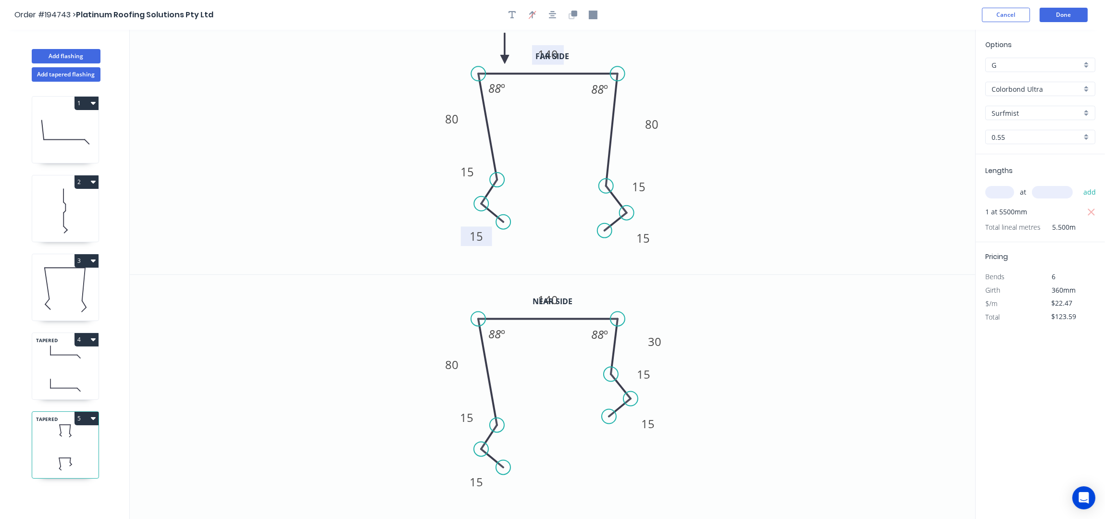
drag, startPoint x: 608, startPoint y: 474, endPoint x: 609, endPoint y: 417, distance: 57.7
click at [609, 417] on circle at bounding box center [609, 417] width 14 height 14
click at [809, 336] on icon "0 15 15 80 140 30 15 15 88 º 88 º" at bounding box center [553, 397] width 846 height 245
click at [1002, 191] on input "text" at bounding box center [999, 192] width 29 height 12
click at [85, 339] on button "4" at bounding box center [87, 339] width 24 height 13
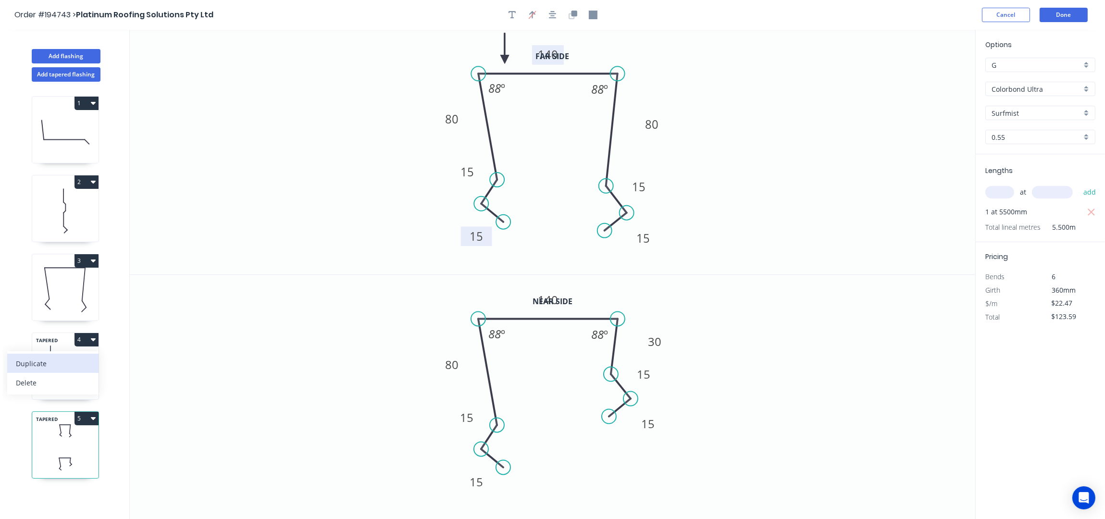
click at [50, 367] on div "Duplicate" at bounding box center [53, 364] width 74 height 14
type input "Zincalume"
type input "$20.08"
type input "$0.00"
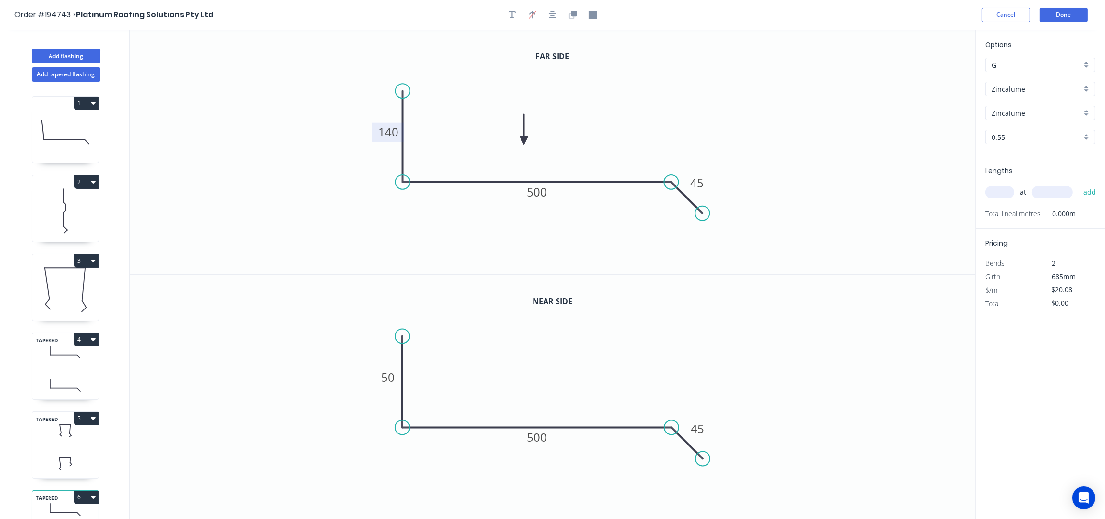
click at [392, 133] on tspan "140" at bounding box center [388, 132] width 20 height 16
click at [393, 375] on tspan "50" at bounding box center [387, 378] width 13 height 16
click at [604, 336] on icon "0 140 500 45" at bounding box center [553, 397] width 846 height 245
click at [1000, 191] on input "text" at bounding box center [999, 192] width 29 height 12
type input "1"
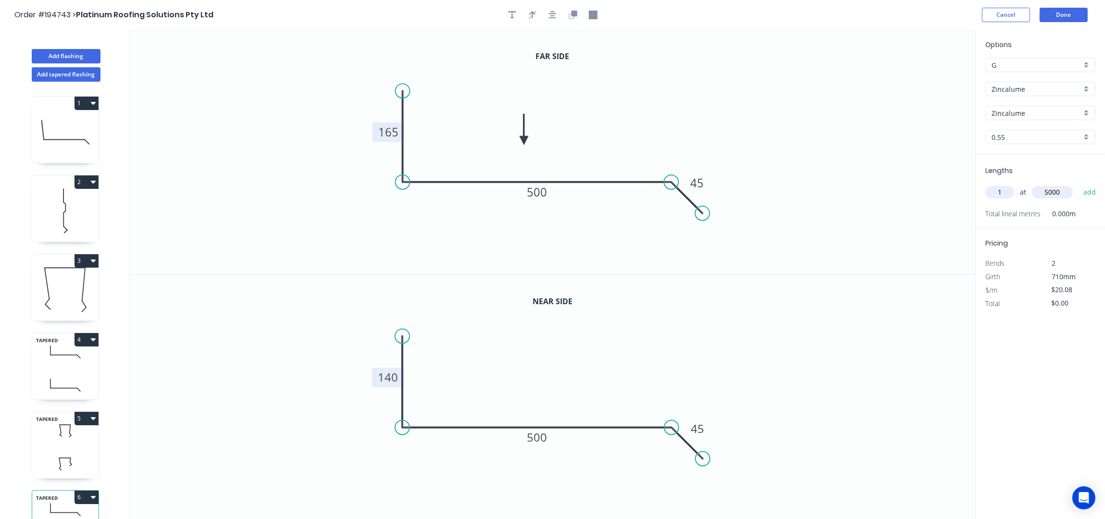
type input "5000"
click at [1079, 184] on button "add" at bounding box center [1090, 192] width 23 height 16
type input "$100.40"
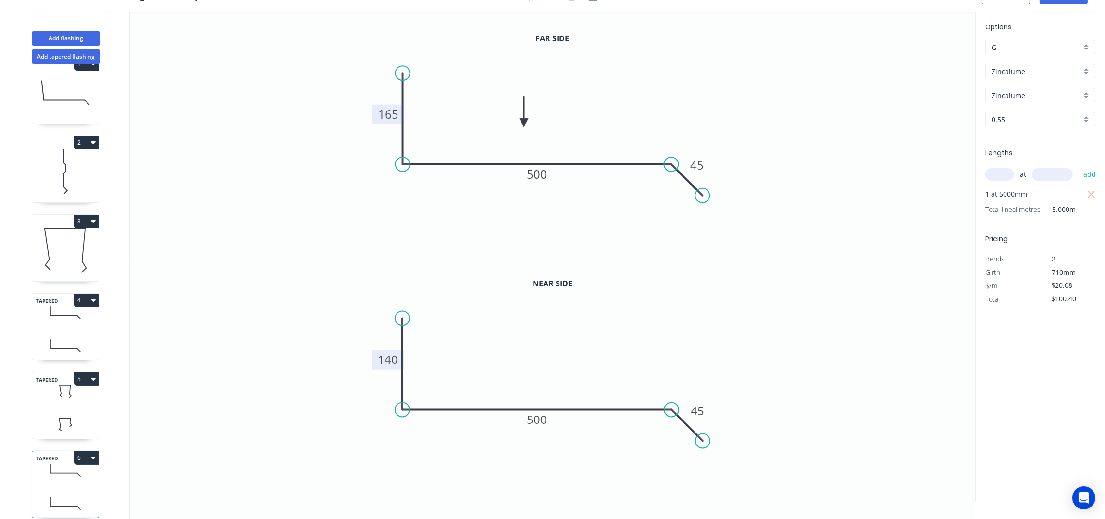
scroll to position [41, 0]
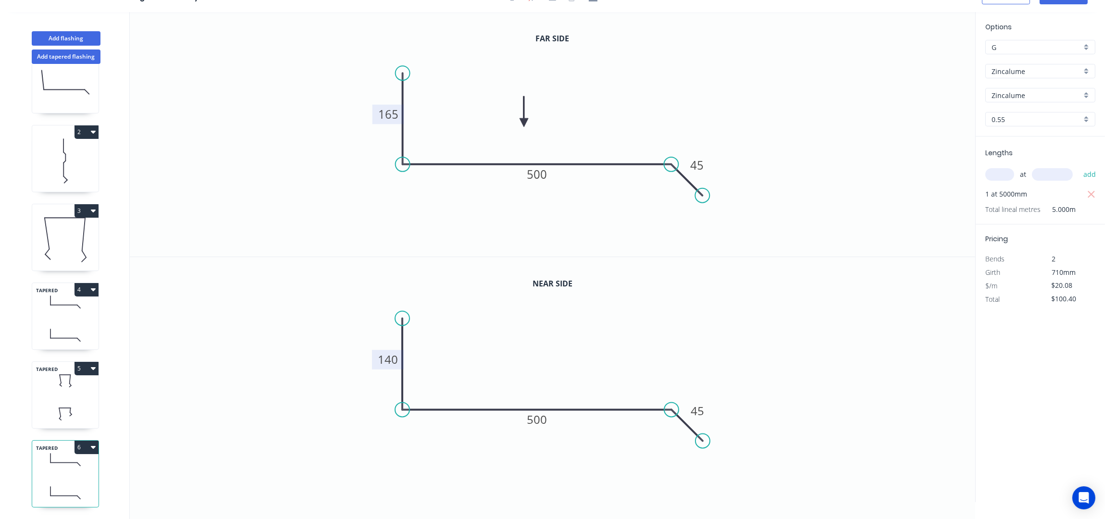
click at [79, 375] on icon at bounding box center [65, 381] width 66 height 28
type input "Colorbond Ultra"
type input "Surfmist"
type input "$22.47"
type input "$123.59"
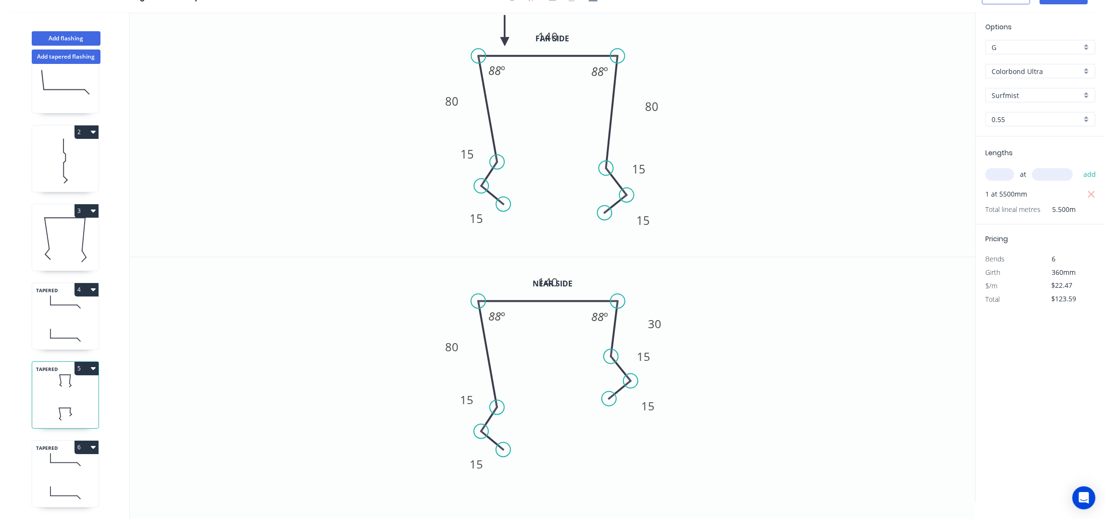
click at [91, 286] on icon "button" at bounding box center [93, 290] width 5 height 8
click at [71, 307] on div "Duplicate" at bounding box center [53, 314] width 74 height 14
type input "Zincalume"
type input "$20.08"
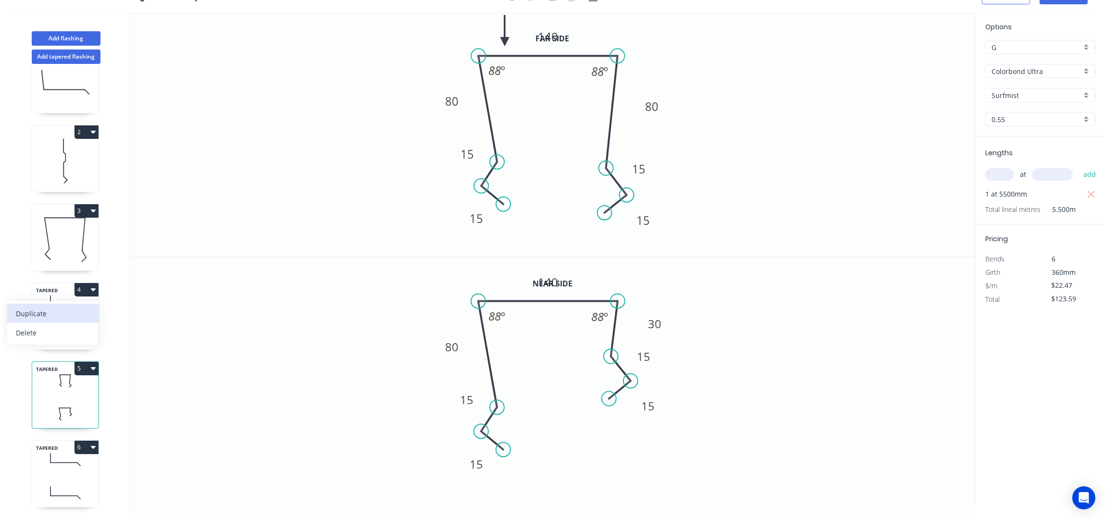
type input "$0.00"
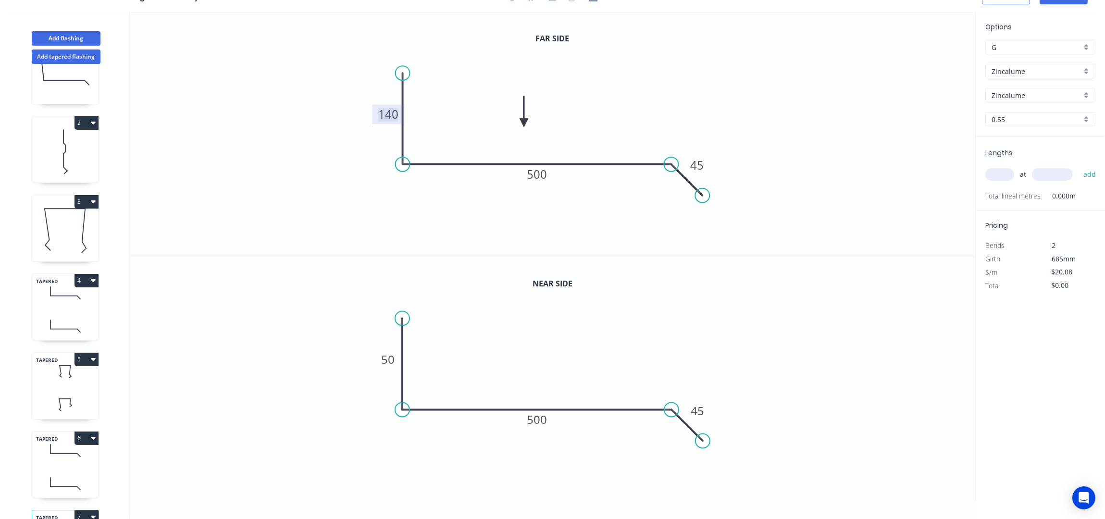
click at [393, 114] on tspan "140" at bounding box center [388, 114] width 20 height 16
click at [391, 353] on tspan "50" at bounding box center [387, 360] width 13 height 16
click at [1002, 171] on input "text" at bounding box center [999, 174] width 29 height 12
type input "1"
type input "5000"
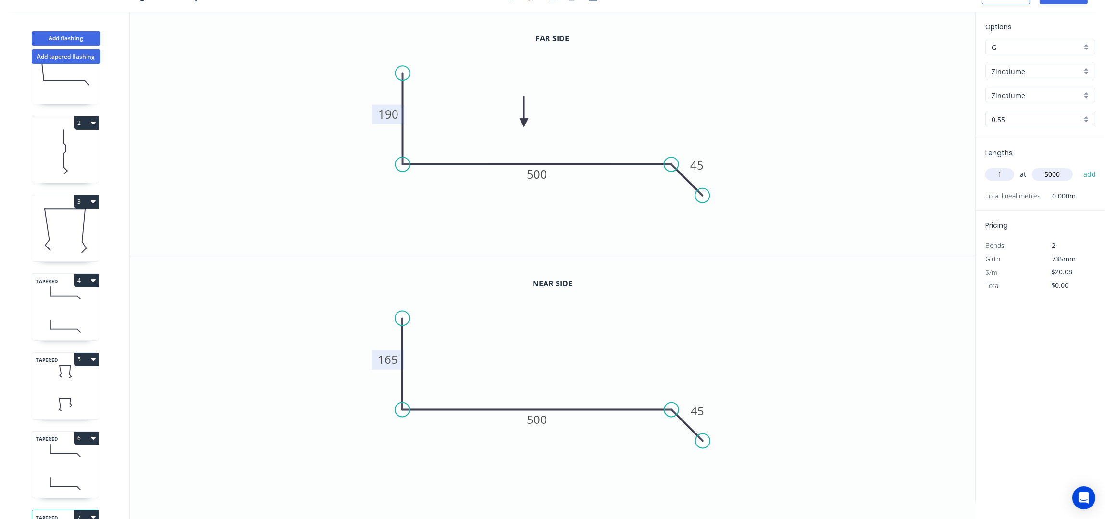
click at [1079, 166] on button "add" at bounding box center [1090, 174] width 23 height 16
type input "$100.40"
click at [72, 34] on button "Add flashing" at bounding box center [66, 38] width 69 height 14
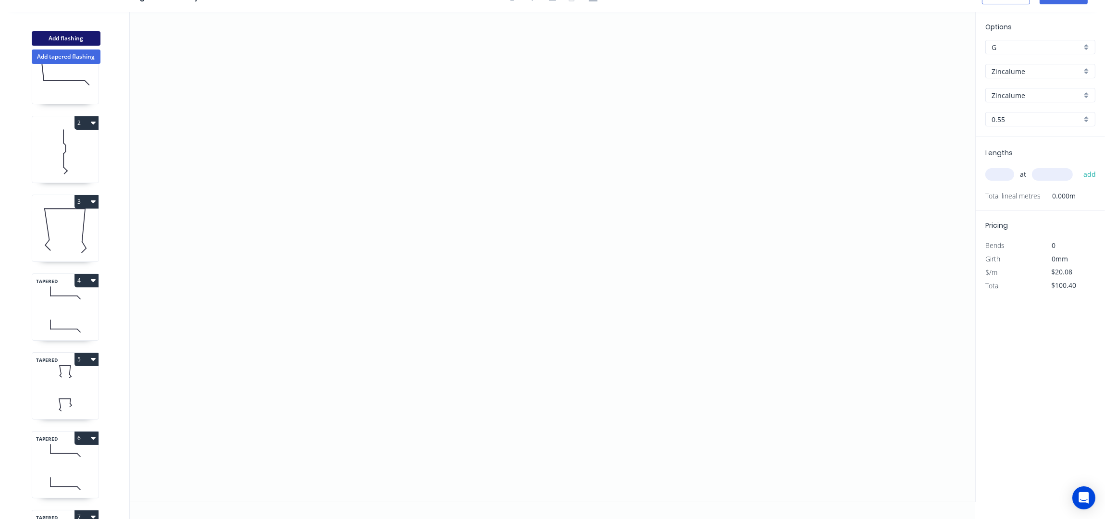
type input "$0.00"
click at [435, 99] on icon "0" at bounding box center [553, 257] width 846 height 490
click at [615, 100] on icon "0" at bounding box center [553, 257] width 846 height 490
click at [597, 271] on icon "0 ?" at bounding box center [553, 257] width 846 height 490
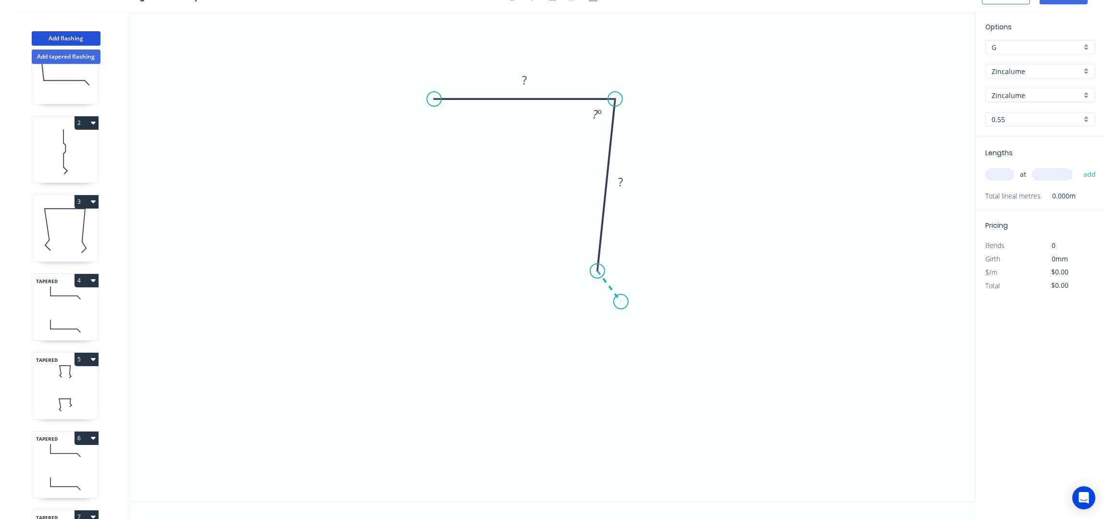
click at [621, 301] on icon "0 ? ? ? º" at bounding box center [553, 257] width 846 height 490
click at [600, 322] on icon at bounding box center [610, 312] width 21 height 21
click at [670, 288] on div "Hide angle" at bounding box center [673, 289] width 97 height 20
click at [637, 331] on div "Hide angle" at bounding box center [644, 335] width 97 height 20
click at [433, 101] on circle at bounding box center [434, 99] width 14 height 14
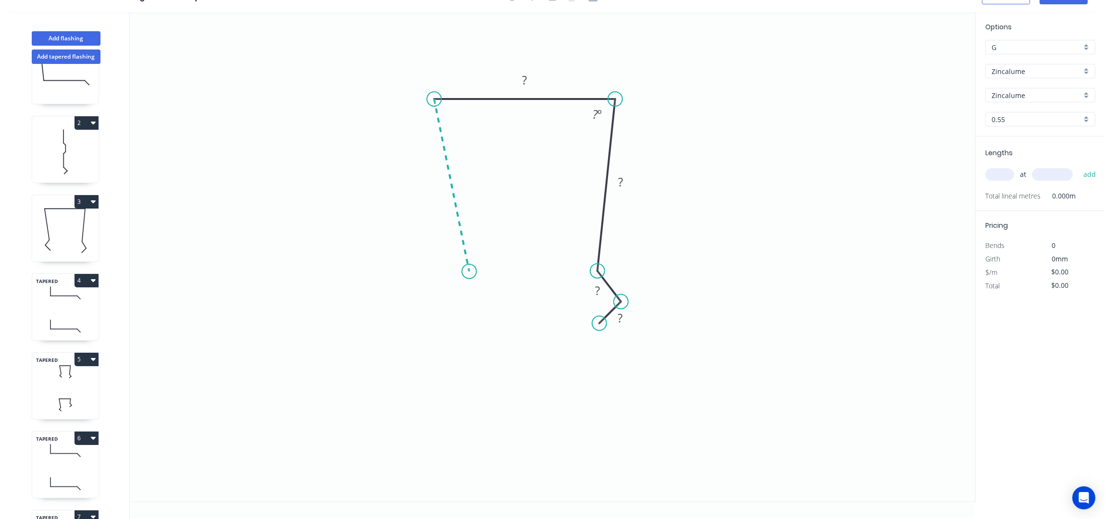
click at [469, 271] on icon "0 ? ? ? ? ? º" at bounding box center [553, 257] width 846 height 490
click at [447, 299] on icon "0 ? ? ? ? ? ? º ? º" at bounding box center [553, 257] width 846 height 490
click at [474, 325] on icon "0 ? ? ? ? ? ? ? º ? º ? º" at bounding box center [553, 257] width 846 height 490
click at [522, 336] on div "Hide angle" at bounding box center [519, 329] width 97 height 20
click at [488, 294] on div "Hide angle" at bounding box center [493, 296] width 97 height 20
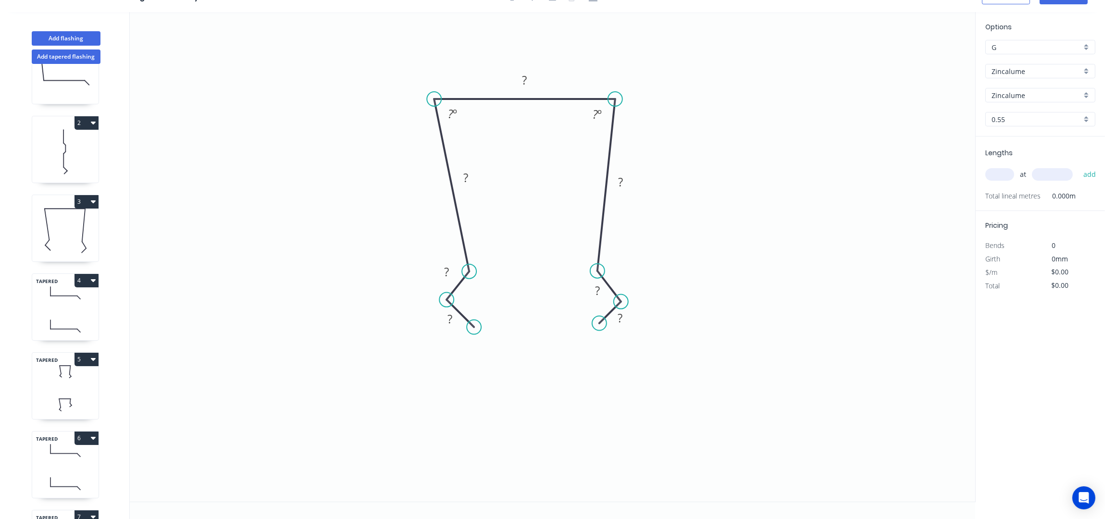
drag, startPoint x: 443, startPoint y: 323, endPoint x: 426, endPoint y: 341, distance: 25.2
click at [426, 341] on icon "0 ? ? ? ? ? ? ? ? º ? º" at bounding box center [553, 257] width 846 height 490
drag, startPoint x: 436, startPoint y: 322, endPoint x: 426, endPoint y: 349, distance: 28.9
click at [426, 346] on rect at bounding box center [441, 336] width 31 height 20
drag, startPoint x: 436, startPoint y: 267, endPoint x: 421, endPoint y: 259, distance: 17.6
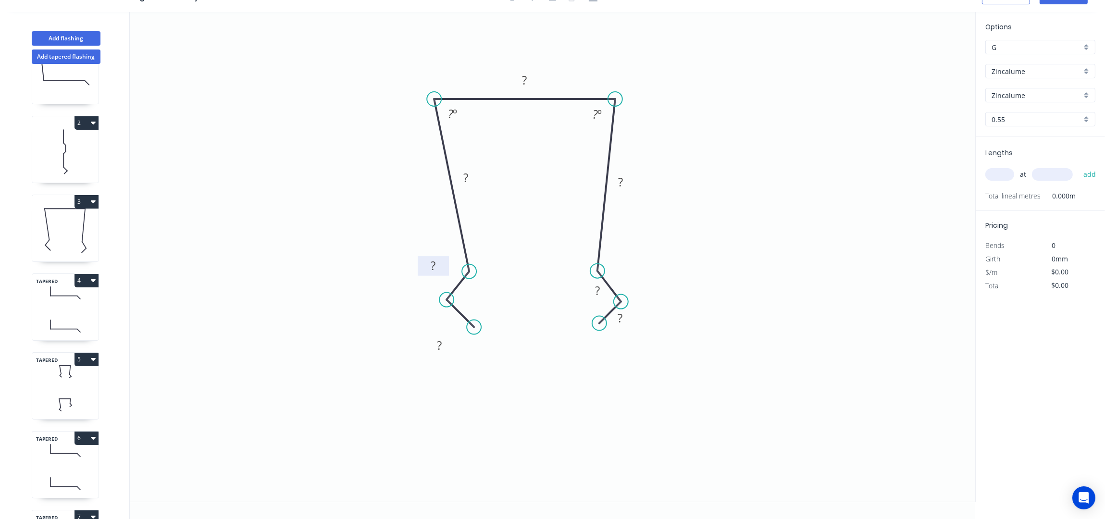
click at [421, 259] on rect at bounding box center [433, 266] width 31 height 20
drag, startPoint x: 586, startPoint y: 293, endPoint x: 622, endPoint y: 266, distance: 45.3
click at [622, 266] on rect at bounding box center [633, 264] width 31 height 20
drag, startPoint x: 632, startPoint y: 318, endPoint x: 648, endPoint y: 339, distance: 26.1
click at [648, 339] on rect at bounding box center [637, 340] width 31 height 20
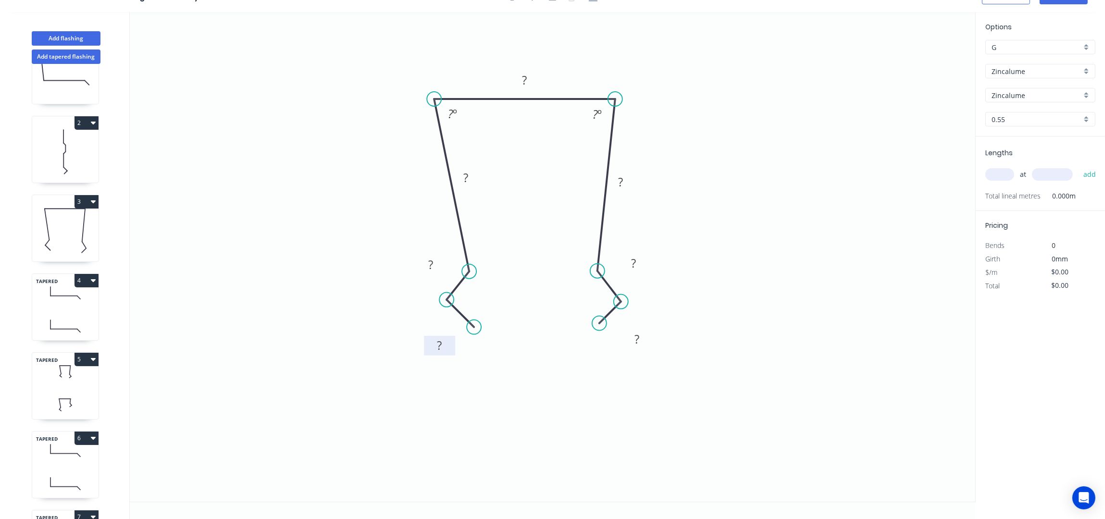
click at [448, 346] on rect at bounding box center [439, 345] width 19 height 13
type input "$14.53"
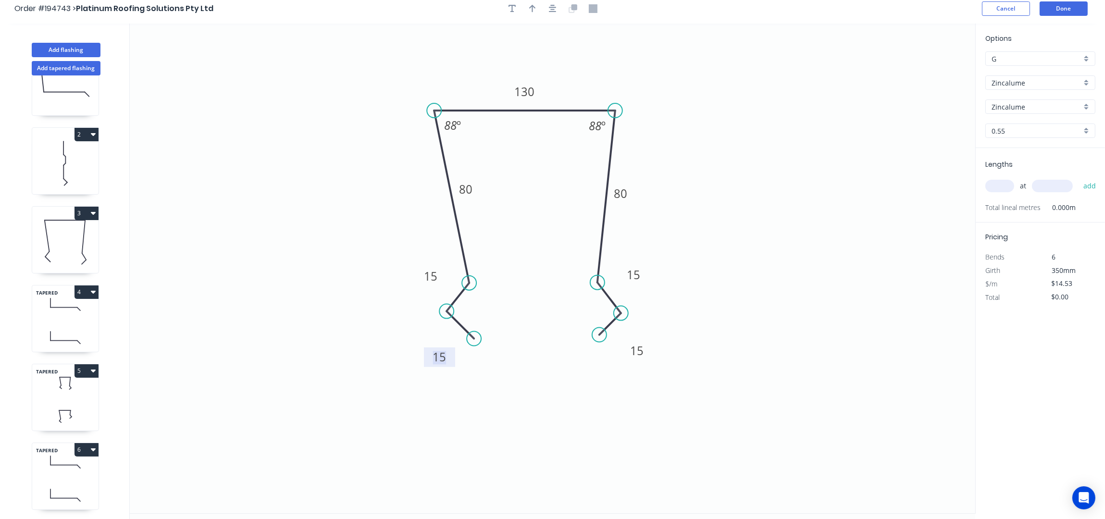
scroll to position [0, 0]
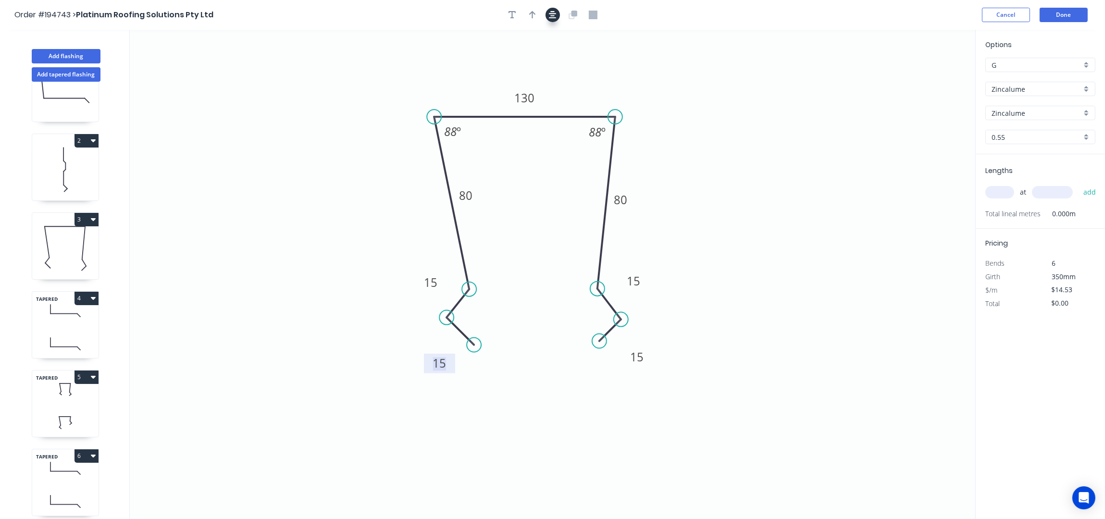
click at [556, 14] on icon "button" at bounding box center [553, 15] width 8 height 9
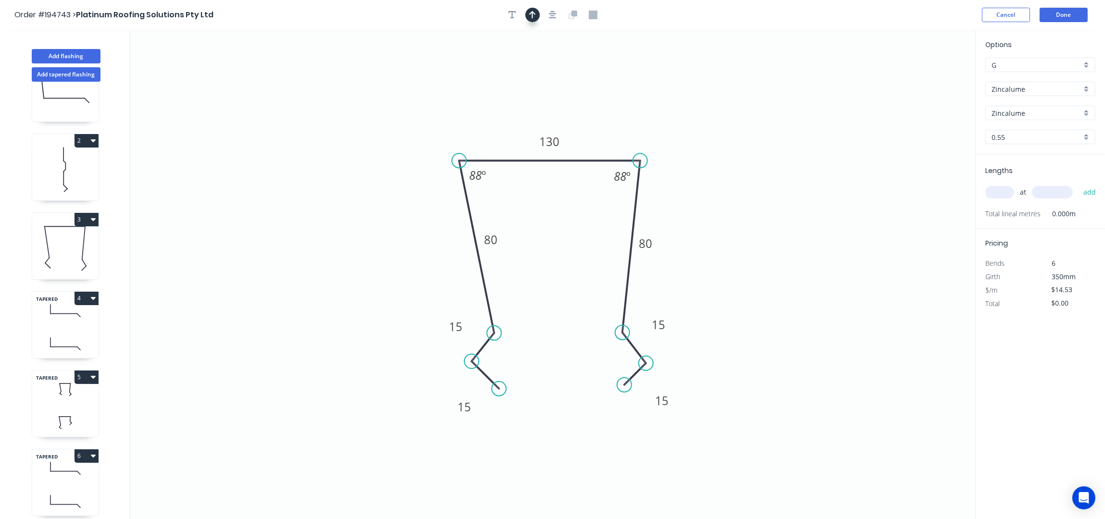
click at [536, 13] on button "button" at bounding box center [532, 15] width 14 height 14
drag, startPoint x: 928, startPoint y: 74, endPoint x: 505, endPoint y: 140, distance: 428.2
click at [503, 140] on icon at bounding box center [502, 124] width 9 height 31
click at [991, 188] on input "text" at bounding box center [999, 192] width 29 height 12
click at [1026, 93] on input "Zincalume" at bounding box center [1037, 89] width 90 height 10
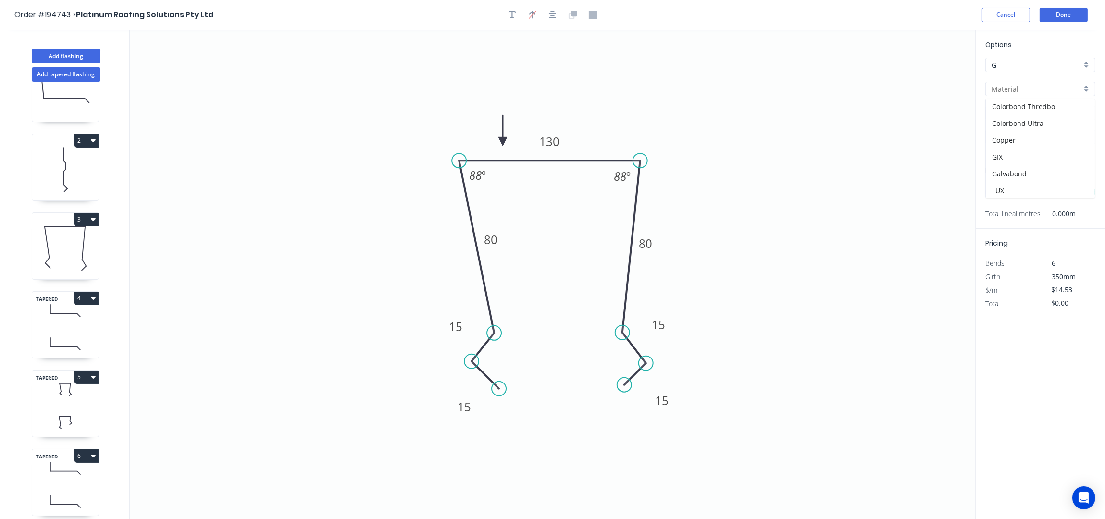
scroll to position [79, 0]
click at [1045, 137] on div "Colorbond Ultra" at bounding box center [1040, 129] width 109 height 17
type input "Colorbond Ultra"
type input "Dover White"
type input "$20.81"
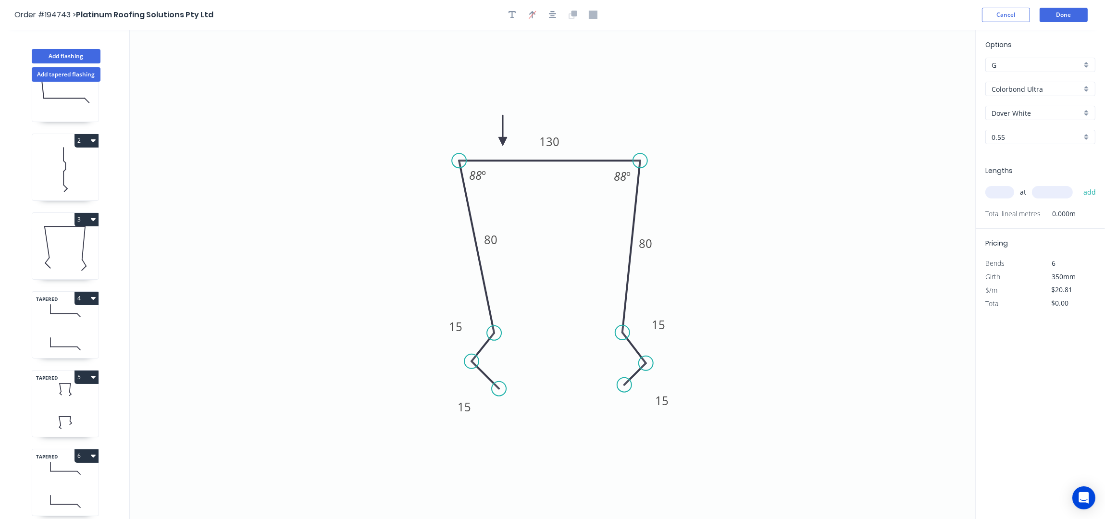
click at [1016, 107] on div "Dover White" at bounding box center [1040, 113] width 110 height 14
click at [1026, 159] on div "Surfmist" at bounding box center [1040, 163] width 109 height 17
type input "Surfmist"
click at [1004, 198] on input "text" at bounding box center [999, 192] width 29 height 12
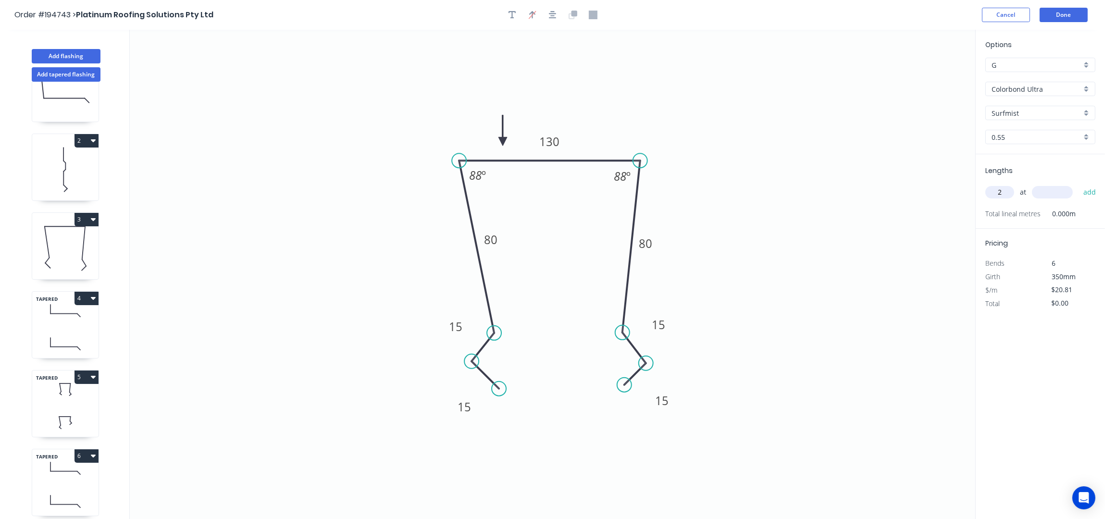
type input "2"
type input "5100"
click at [1079, 184] on button "add" at bounding box center [1090, 192] width 23 height 16
type input "$212.26"
click at [88, 299] on button "4" at bounding box center [87, 298] width 24 height 13
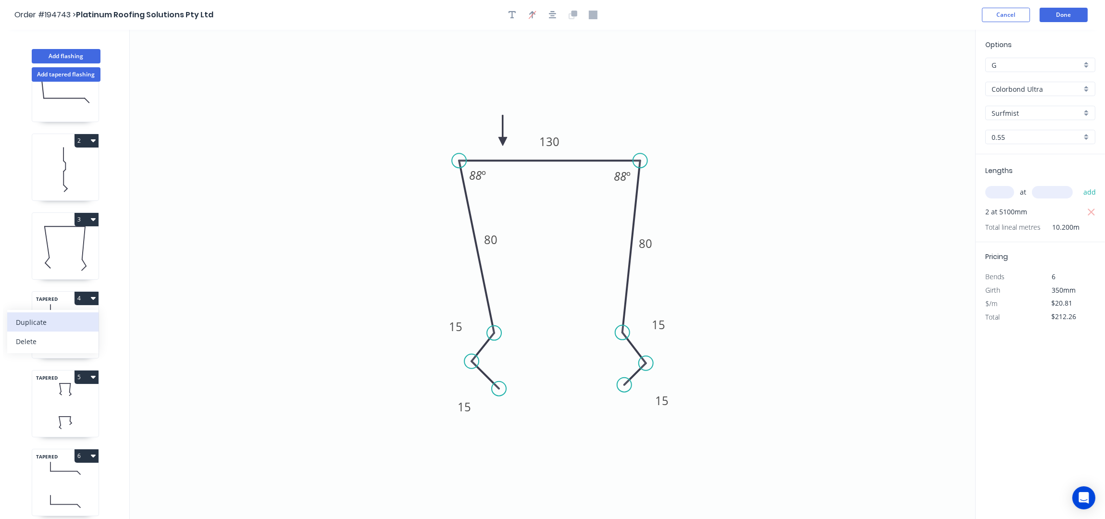
click at [85, 312] on button "Duplicate" at bounding box center [52, 321] width 91 height 19
type input "Zincalume"
type input "$20.08"
type input "$0.00"
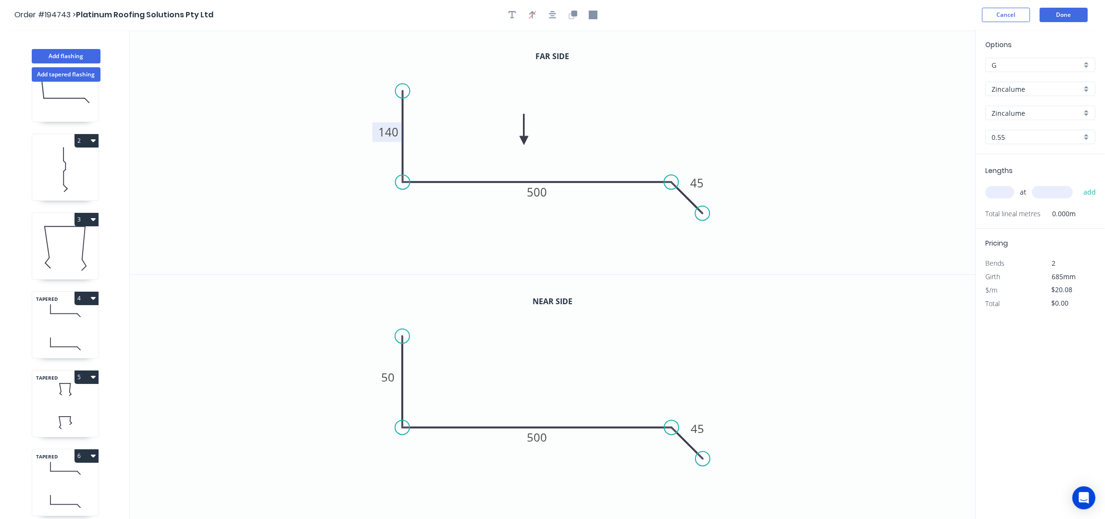
click at [392, 134] on tspan "140" at bounding box center [388, 132] width 20 height 16
click at [389, 374] on tspan "50" at bounding box center [387, 378] width 13 height 16
click at [996, 189] on input "text" at bounding box center [999, 192] width 29 height 12
type input "1"
type input "4000"
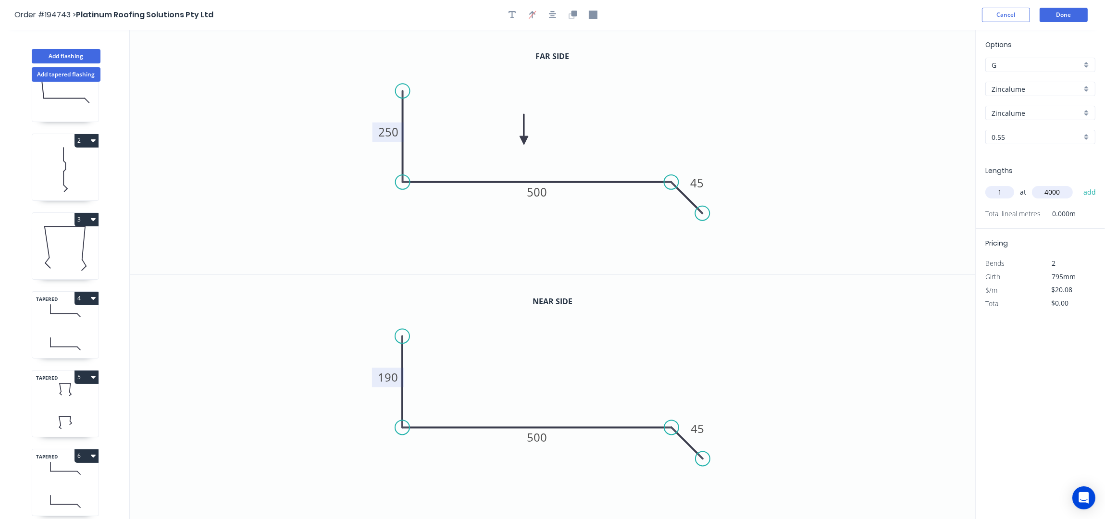
click at [1079, 184] on button "add" at bounding box center [1090, 192] width 23 height 16
type input "$80.32"
click at [787, 146] on icon "0 250 500 45" at bounding box center [553, 152] width 846 height 245
click at [94, 374] on icon "button" at bounding box center [93, 377] width 5 height 8
click at [85, 221] on button "3" at bounding box center [87, 219] width 24 height 13
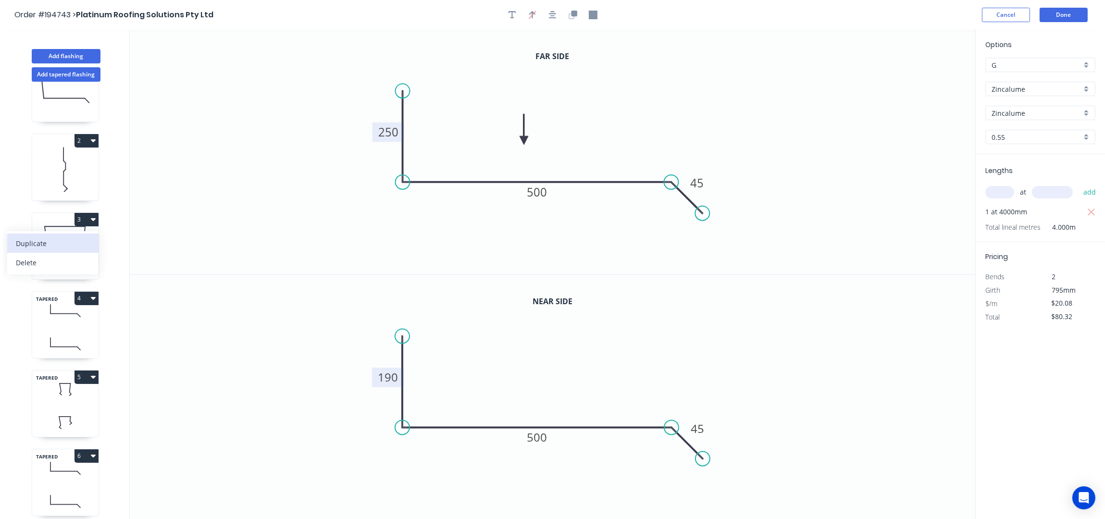
click at [71, 238] on div "Duplicate" at bounding box center [53, 243] width 74 height 14
type input "Colorbond Ultra"
type input "Surfmist"
type input "$20.81"
type input "$0.00"
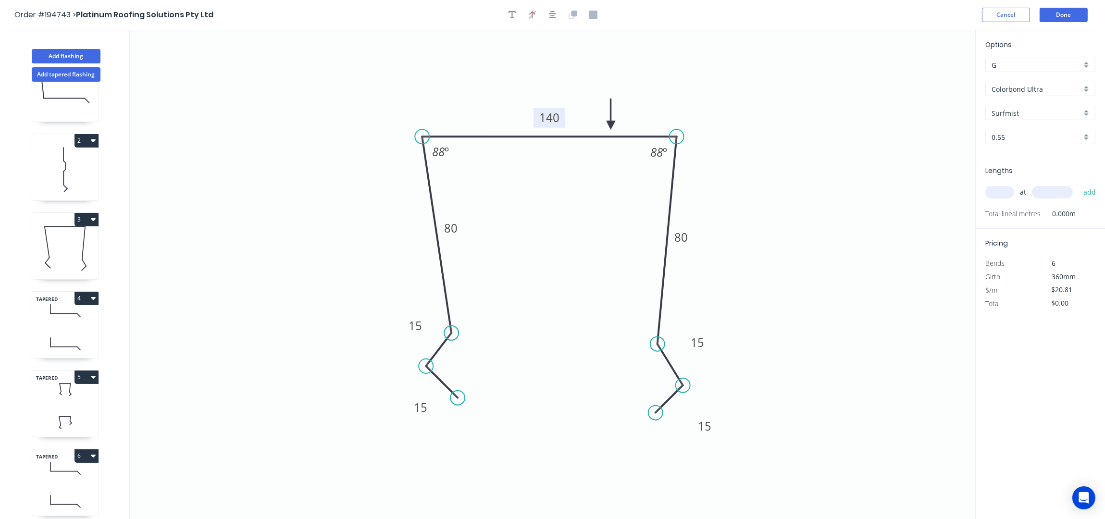
click at [555, 118] on tspan "140" at bounding box center [549, 118] width 20 height 16
click at [759, 186] on icon "0 15 15 80 130 80 15 15 88 º 88 º" at bounding box center [553, 275] width 846 height 490
click at [991, 192] on input "text" at bounding box center [999, 192] width 29 height 12
type input "1"
type input "4000"
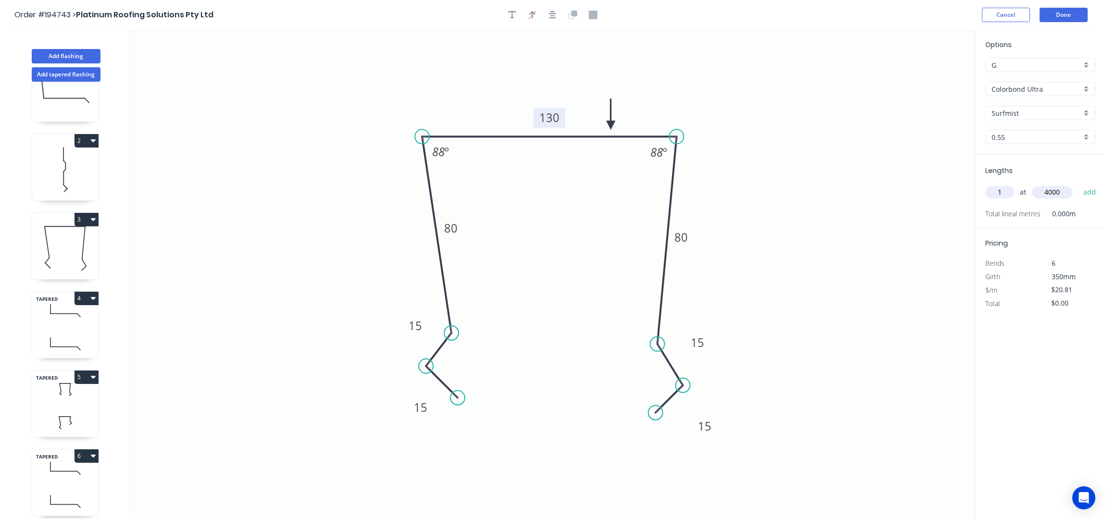
click at [1079, 184] on button "add" at bounding box center [1090, 192] width 23 height 16
type input "$83.24"
click at [83, 301] on button "4" at bounding box center [87, 298] width 24 height 13
click at [69, 320] on div "Duplicate" at bounding box center [53, 322] width 74 height 14
type input "Zincalume"
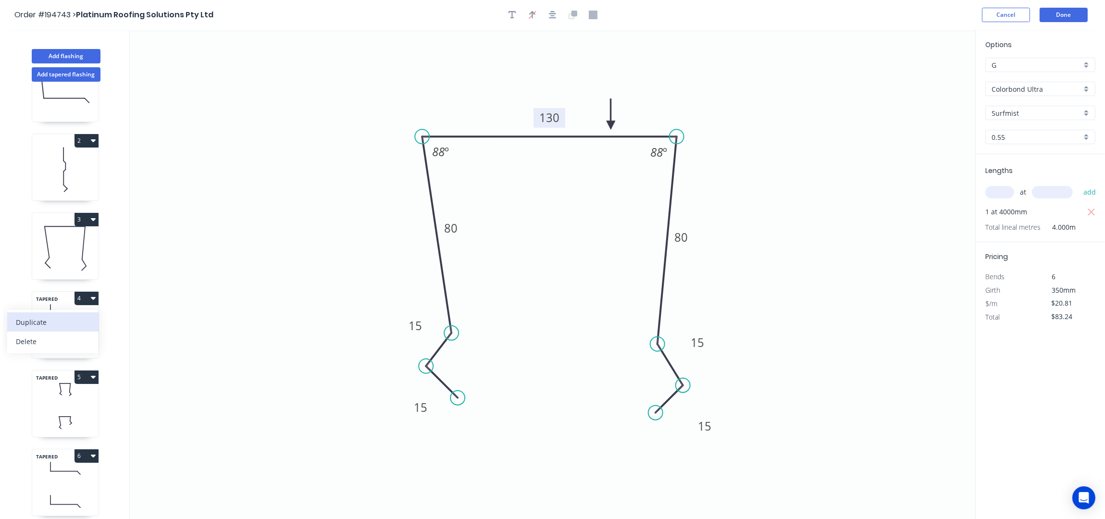
type input "Zincalume"
type input "$20.08"
type input "$0.00"
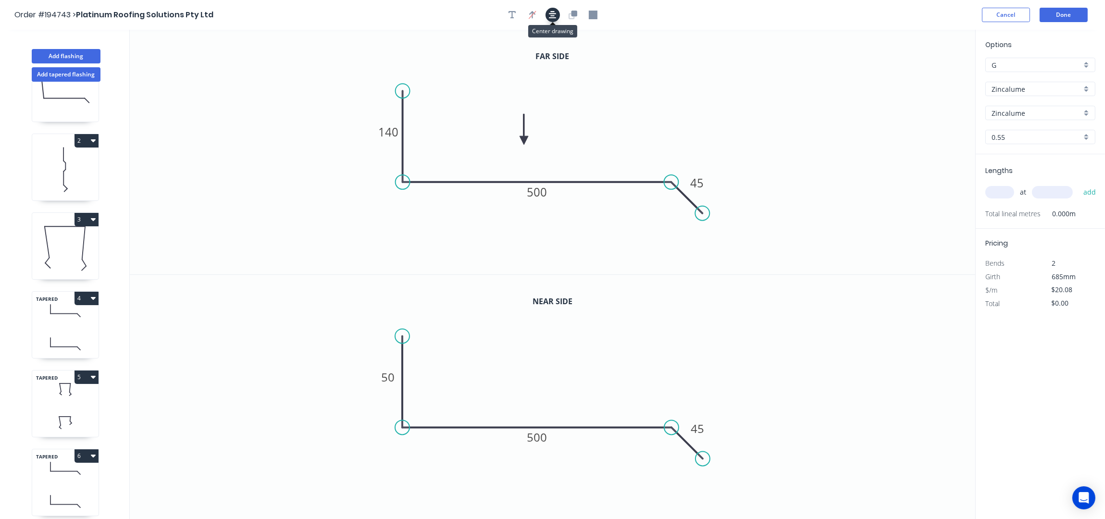
click at [550, 16] on icon "button" at bounding box center [553, 15] width 8 height 9
drag, startPoint x: 398, startPoint y: 92, endPoint x: 405, endPoint y: 44, distance: 48.5
click at [401, 47] on circle at bounding box center [403, 49] width 14 height 14
click at [556, 17] on icon "button" at bounding box center [553, 15] width 8 height 9
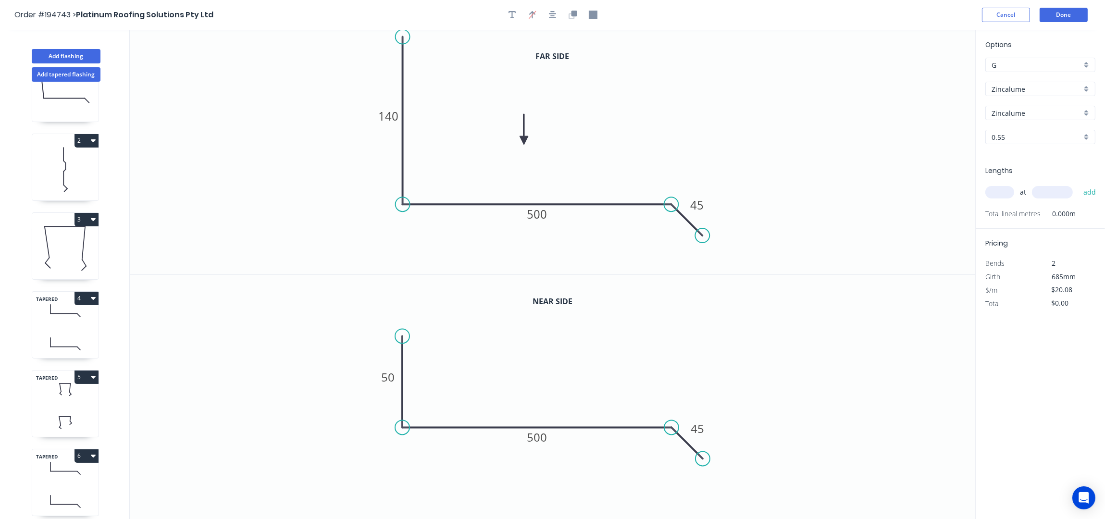
click at [403, 37] on circle at bounding box center [403, 37] width 14 height 14
click at [556, 14] on icon "button" at bounding box center [553, 15] width 8 height 8
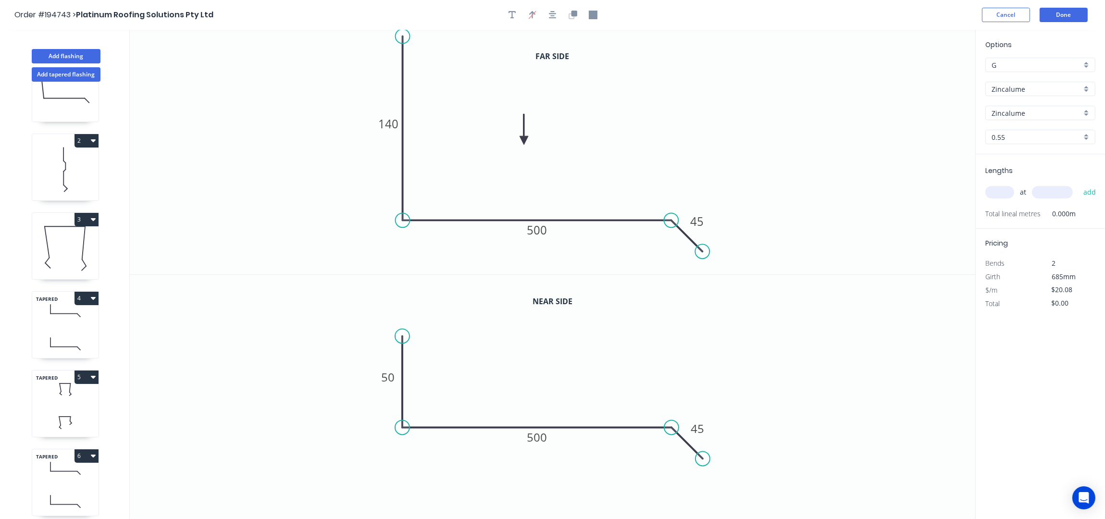
drag, startPoint x: 403, startPoint y: 54, endPoint x: 405, endPoint y: 37, distance: 17.8
click at [405, 37] on circle at bounding box center [403, 36] width 14 height 14
drag, startPoint x: 555, startPoint y: 14, endPoint x: 550, endPoint y: 17, distance: 6.3
click at [555, 13] on icon "button" at bounding box center [553, 15] width 8 height 9
click at [391, 129] on tspan "140" at bounding box center [388, 132] width 20 height 16
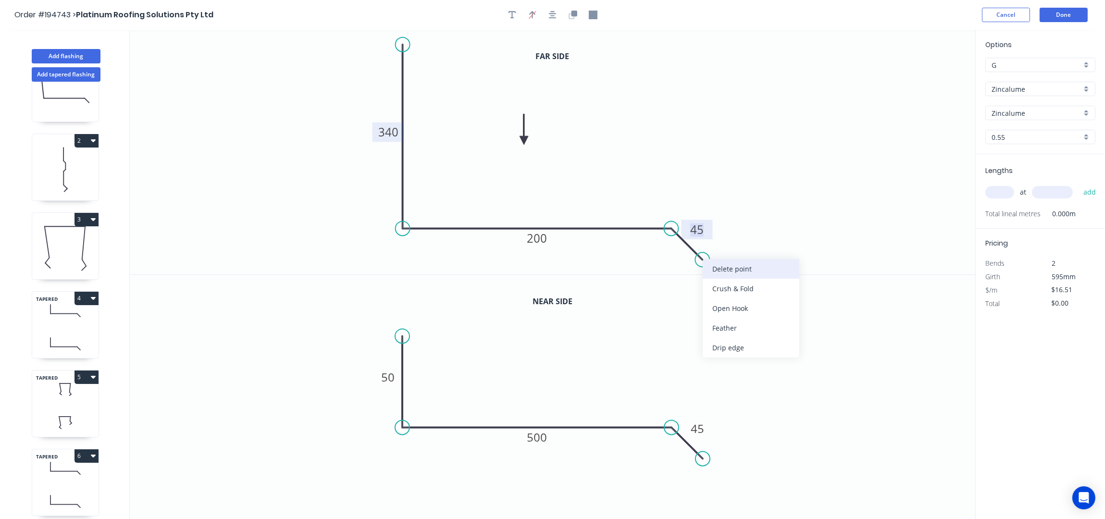
click at [736, 272] on div "Delete point" at bounding box center [751, 269] width 97 height 20
click at [706, 297] on div "Feather" at bounding box center [723, 300] width 97 height 20
type input "$16.51"
drag, startPoint x: 673, startPoint y: 248, endPoint x: 727, endPoint y: 264, distance: 56.1
click at [727, 264] on rect at bounding box center [712, 261] width 37 height 20
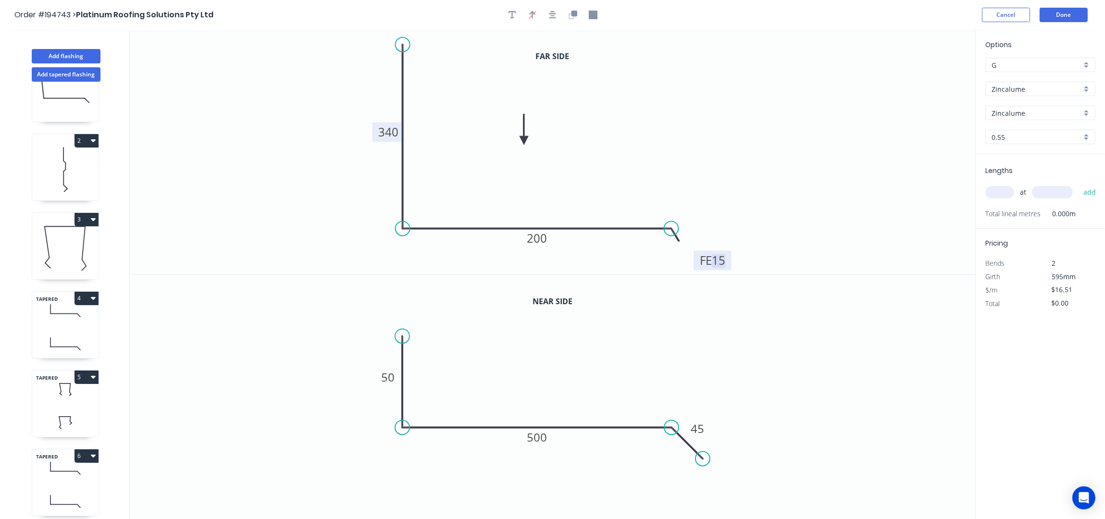
click at [721, 261] on tspan "15" at bounding box center [718, 260] width 13 height 16
click at [571, 14] on icon "button" at bounding box center [572, 16] width 6 height 6
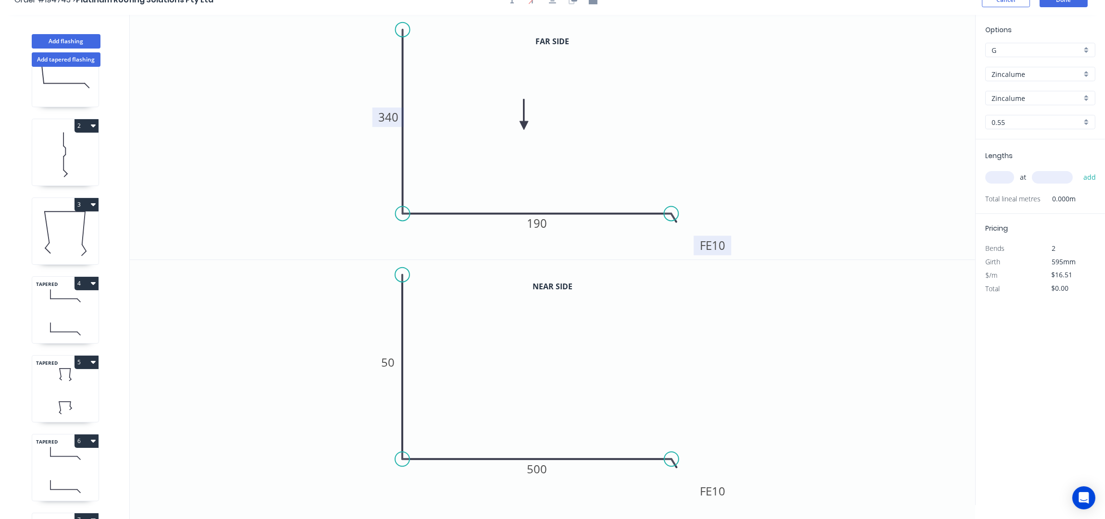
scroll to position [18, 0]
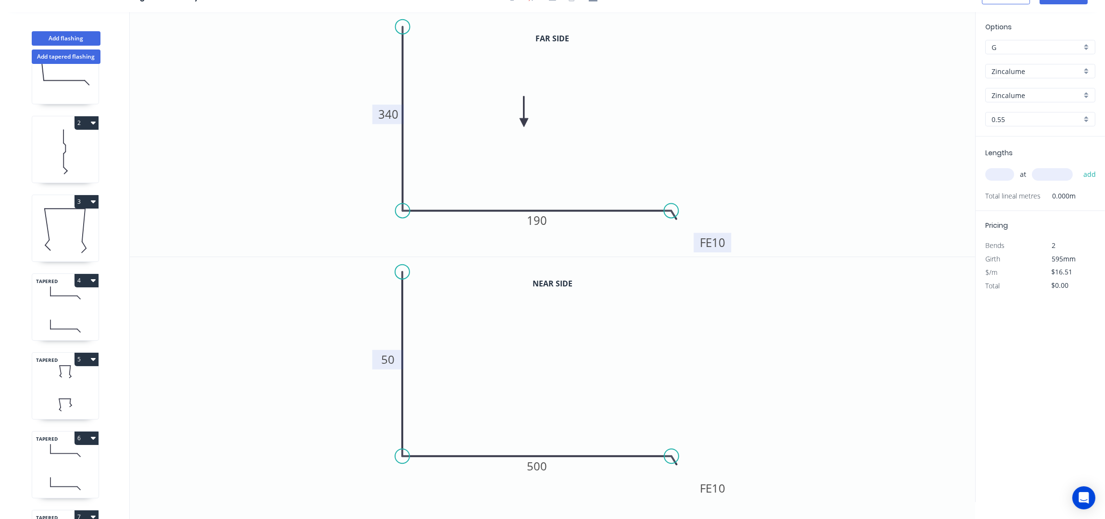
click at [387, 355] on tspan "50" at bounding box center [387, 360] width 13 height 16
click at [715, 327] on icon "0 250 FE 10 190" at bounding box center [553, 379] width 846 height 245
click at [1002, 174] on input "text" at bounding box center [999, 174] width 29 height 12
type input "1"
type input "5000"
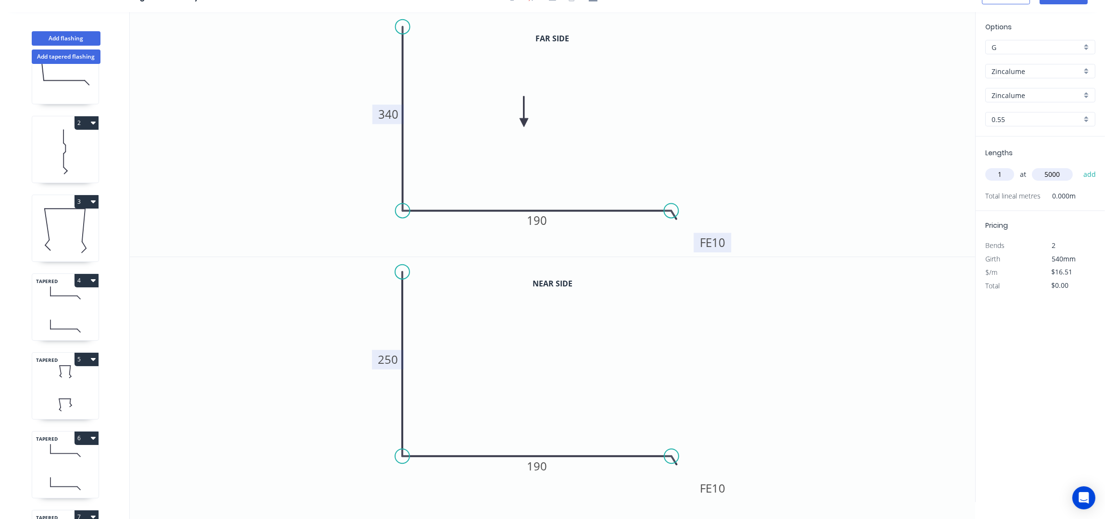
click at [1079, 166] on button "add" at bounding box center [1090, 174] width 23 height 16
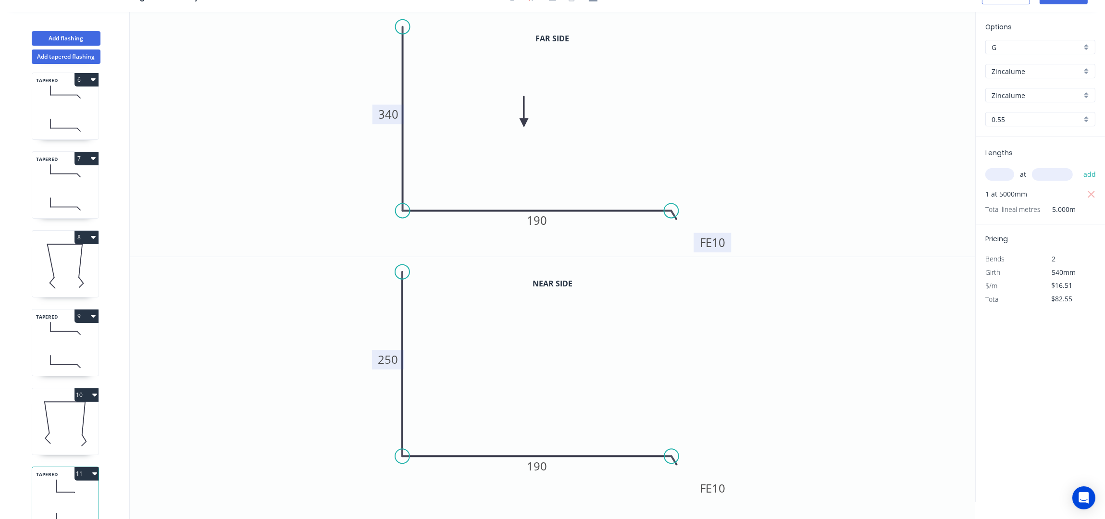
scroll to position [436, 0]
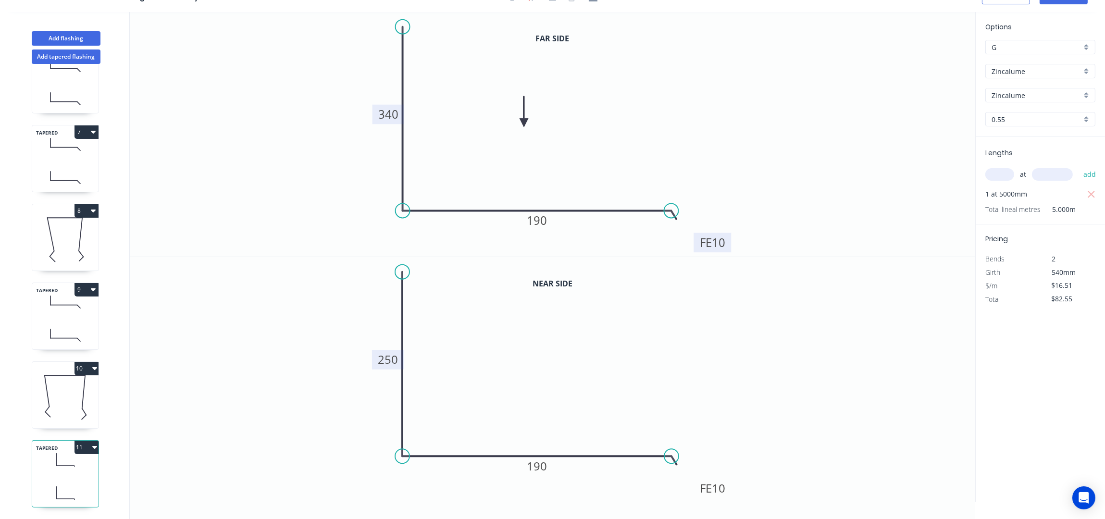
click at [83, 441] on button "11" at bounding box center [87, 447] width 24 height 13
click at [60, 464] on div "Duplicate" at bounding box center [53, 471] width 74 height 14
type input "$0.00"
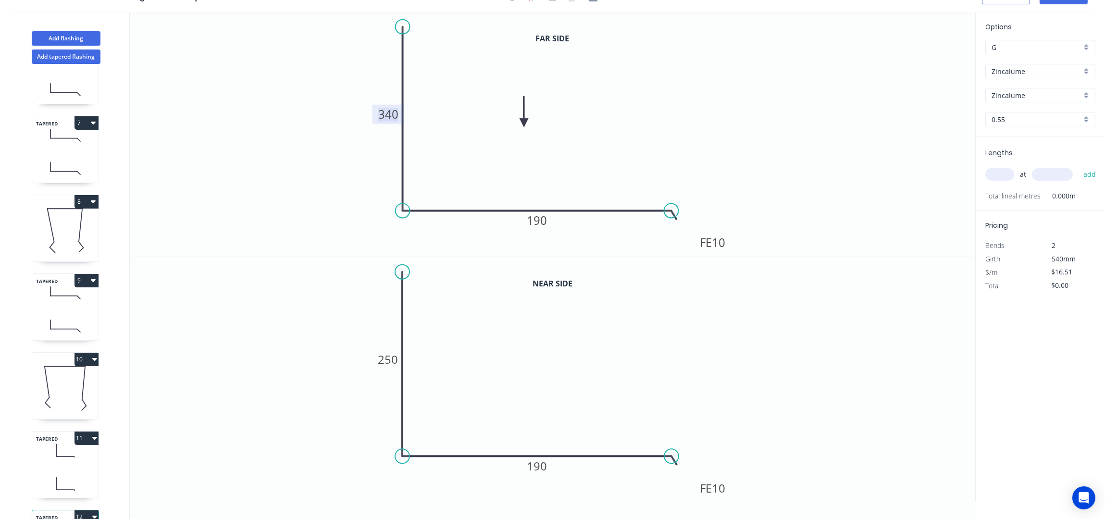
click at [394, 109] on tspan "340" at bounding box center [388, 114] width 20 height 16
click at [389, 358] on tspan "250" at bounding box center [388, 360] width 20 height 16
type input "$20.08"
click at [790, 336] on icon "0 340 FE 10 190" at bounding box center [553, 379] width 846 height 245
click at [1005, 169] on input "text" at bounding box center [999, 174] width 29 height 12
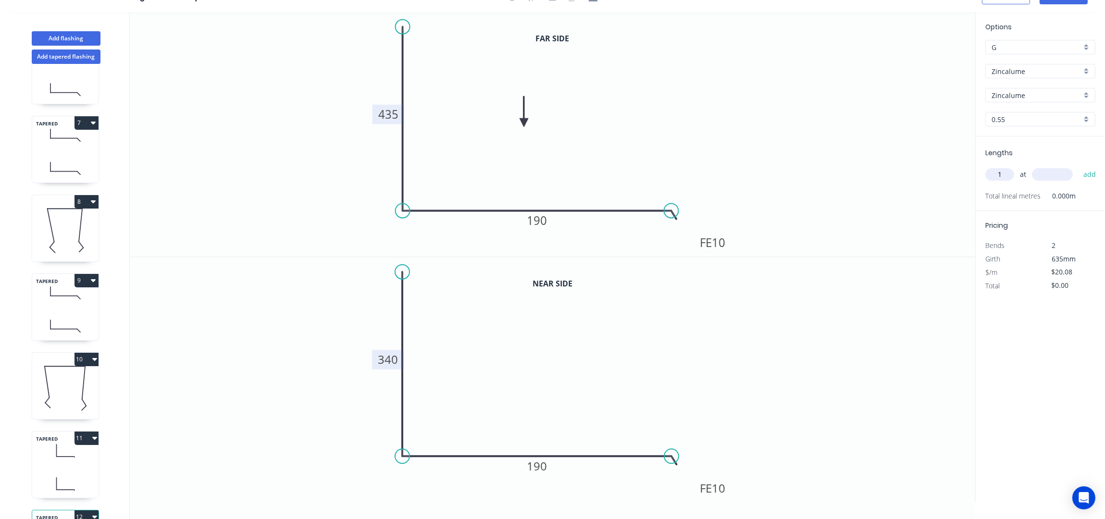
type input "1"
type input "5000"
click at [1079, 166] on button "add" at bounding box center [1090, 174] width 23 height 16
type input "$100.40"
click at [87, 198] on button "8" at bounding box center [87, 201] width 24 height 13
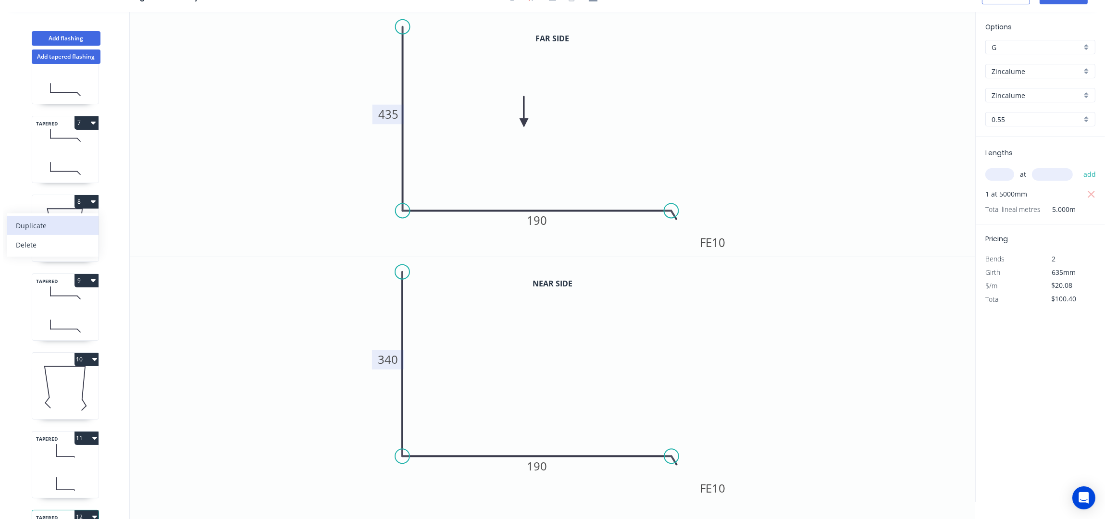
click at [77, 226] on div "Duplicate" at bounding box center [53, 226] width 74 height 14
type input "Colorbond Ultra"
type input "Surfmist"
type input "$20.81"
type input "$0.00"
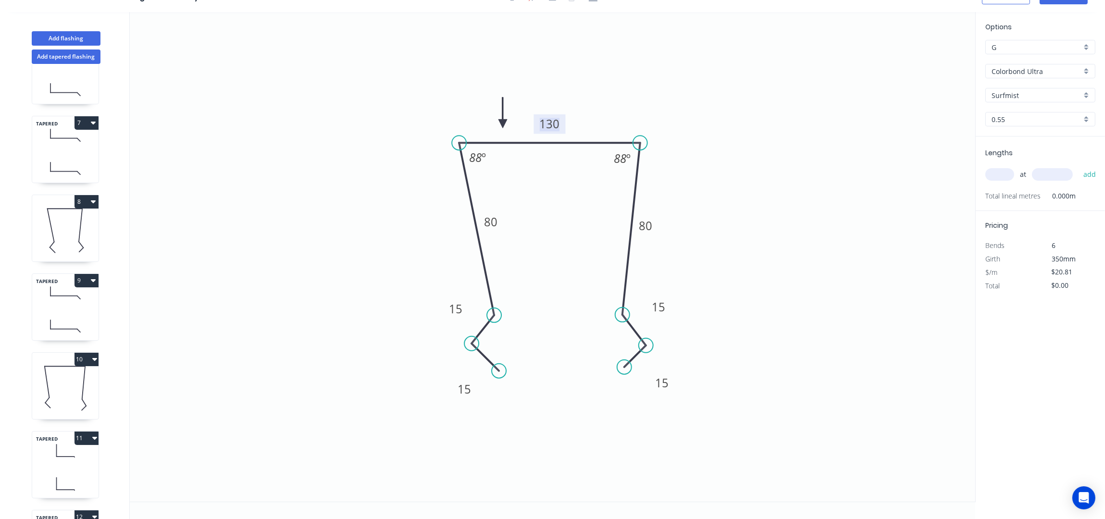
click at [551, 129] on tspan "130" at bounding box center [550, 124] width 20 height 16
drag, startPoint x: 841, startPoint y: 254, endPoint x: 850, endPoint y: 254, distance: 9.6
click at [841, 254] on icon "0 15 15 80 135 80 15 15 88 º 88 º" at bounding box center [553, 257] width 846 height 490
click at [998, 177] on input "text" at bounding box center [999, 174] width 29 height 12
type input "2"
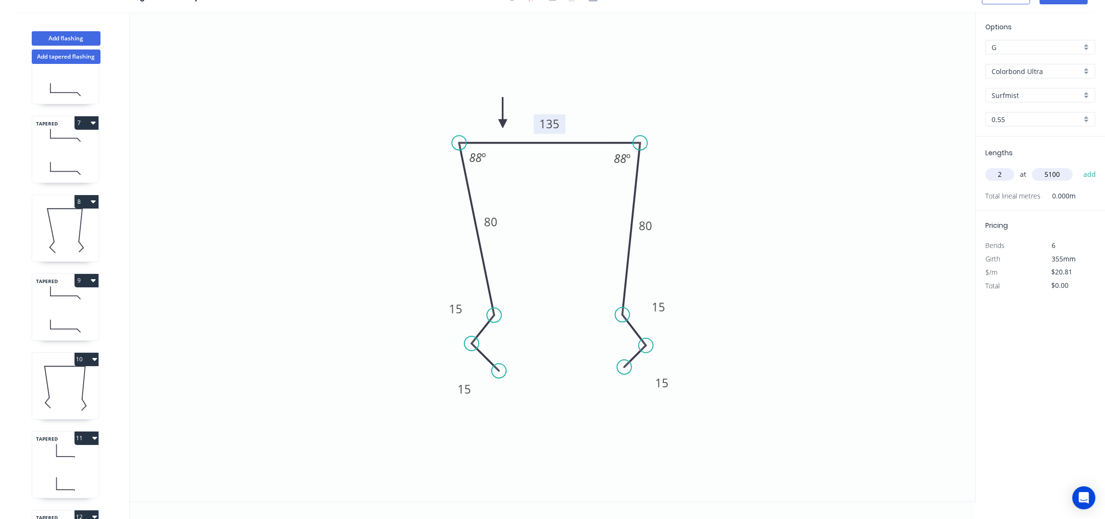
type input "5100"
click at [1079, 166] on button "add" at bounding box center [1090, 174] width 23 height 16
type input "$212.26"
click at [70, 34] on button "Add flashing" at bounding box center [66, 38] width 69 height 14
type input "$0.00"
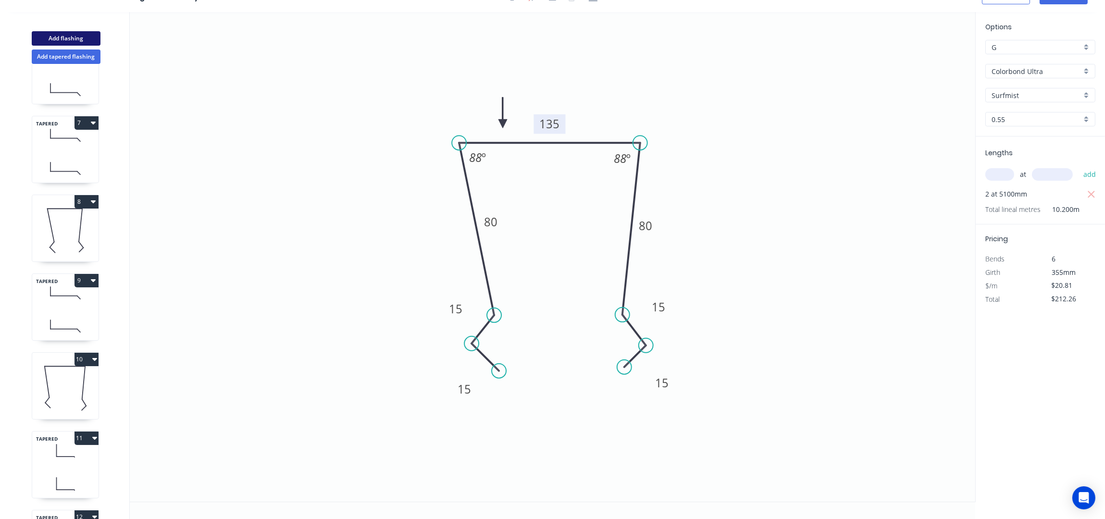
type input "$0.00"
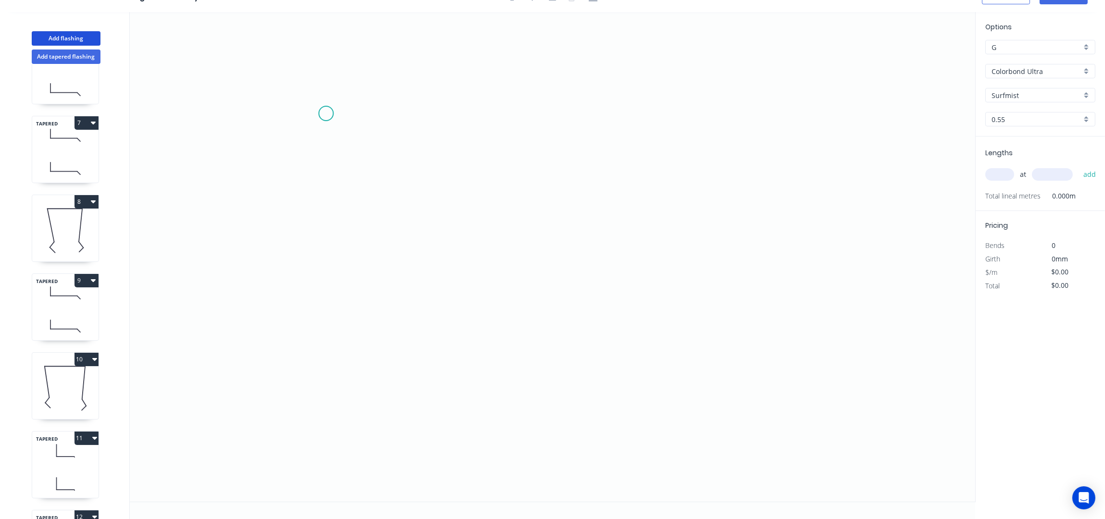
click at [326, 111] on icon "0" at bounding box center [553, 257] width 846 height 490
click at [331, 237] on icon "0" at bounding box center [553, 257] width 846 height 490
click at [687, 251] on icon "0 ?" at bounding box center [553, 257] width 846 height 490
click at [687, 195] on icon "0 ? ?" at bounding box center [553, 257] width 846 height 490
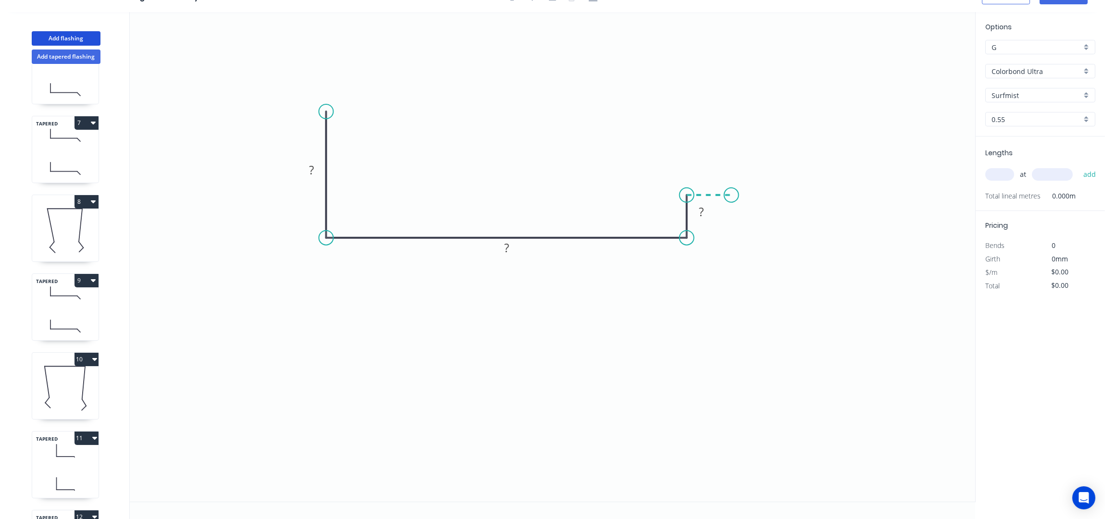
click at [732, 197] on icon "0 ? ? ?" at bounding box center [553, 257] width 846 height 490
click at [731, 241] on icon "0 ? ? ? ?" at bounding box center [553, 257] width 846 height 490
drag, startPoint x: 714, startPoint y: 207, endPoint x: 670, endPoint y: 208, distance: 43.8
click at [670, 208] on rect at bounding box center [663, 214] width 31 height 20
drag, startPoint x: 759, startPoint y: 210, endPoint x: 776, endPoint y: 211, distance: 17.3
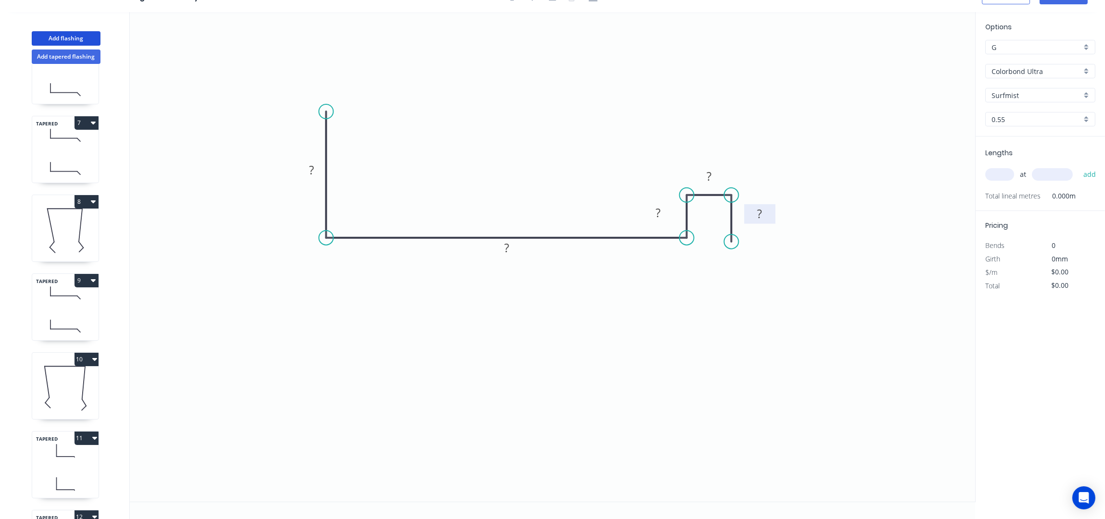
click at [775, 211] on rect at bounding box center [759, 214] width 31 height 20
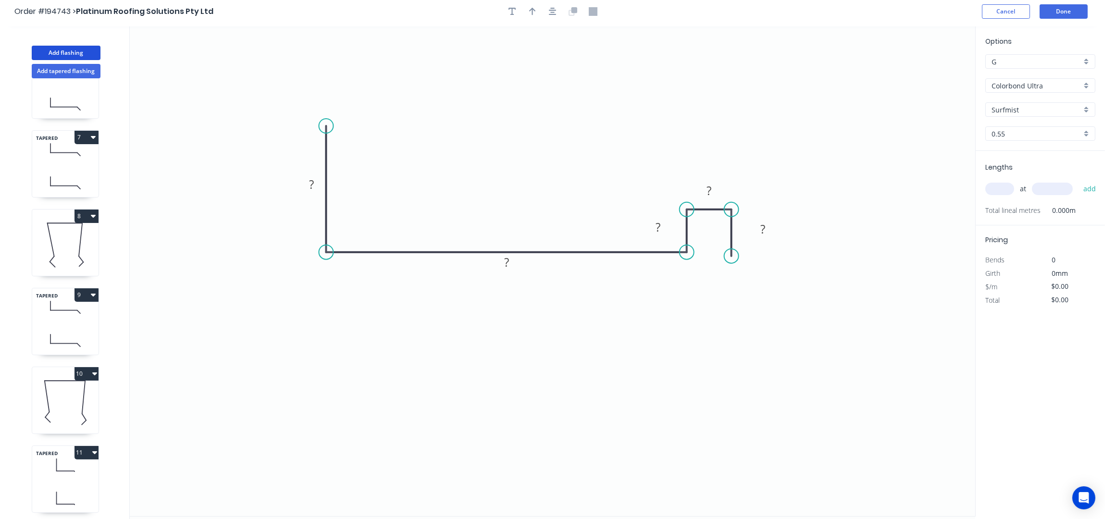
scroll to position [0, 0]
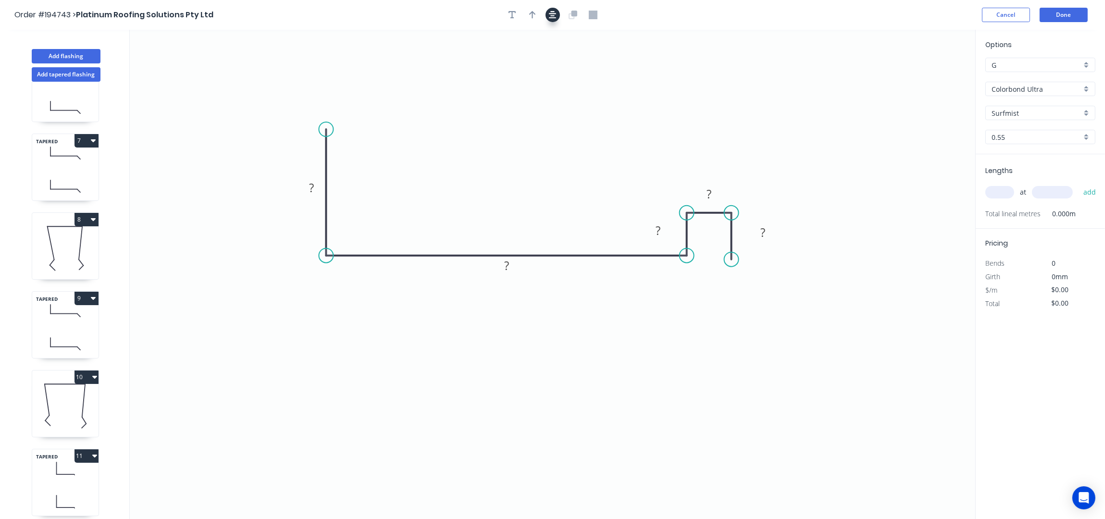
click at [550, 16] on icon "button" at bounding box center [553, 15] width 8 height 9
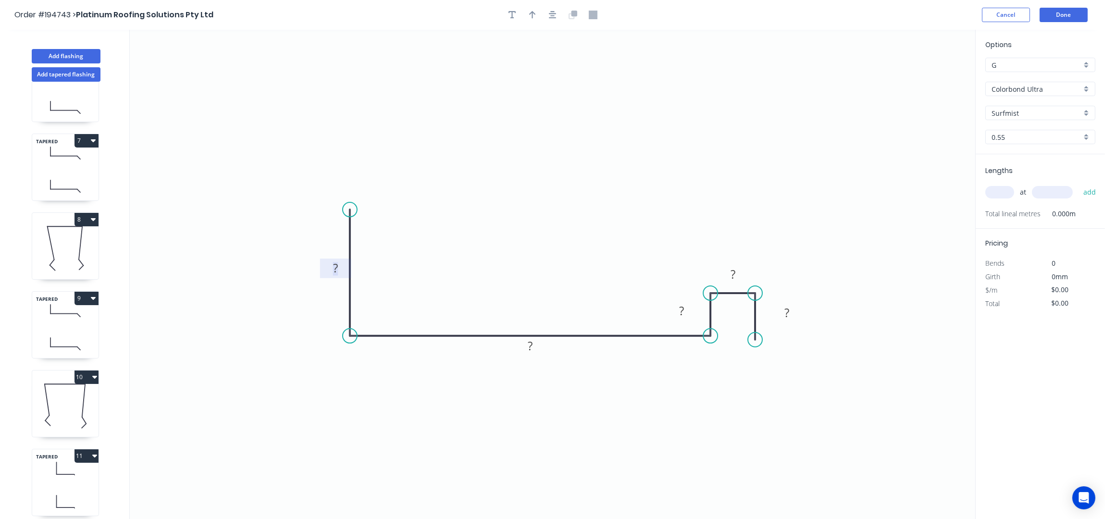
click at [334, 268] on tspan "?" at bounding box center [335, 269] width 5 height 16
type input "$45.22"
click at [536, 17] on button "button" at bounding box center [532, 15] width 14 height 14
drag, startPoint x: 927, startPoint y: 76, endPoint x: 520, endPoint y: 280, distance: 455.5
click at [520, 280] on icon at bounding box center [519, 268] width 9 height 31
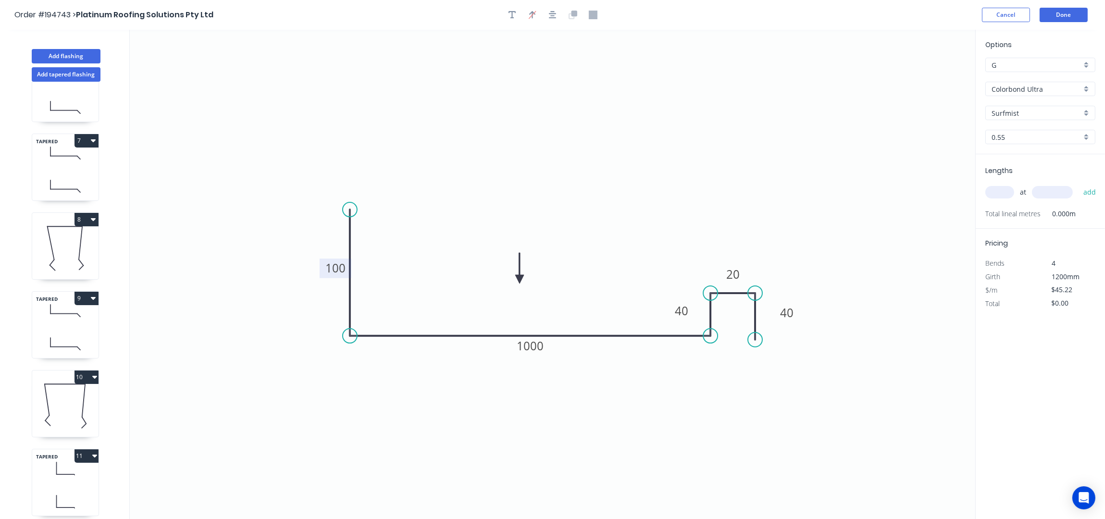
click at [997, 187] on input "text" at bounding box center [999, 192] width 29 height 12
type input "4"
type input "5000"
click at [1079, 184] on button "add" at bounding box center [1090, 192] width 23 height 16
type input "$904.40"
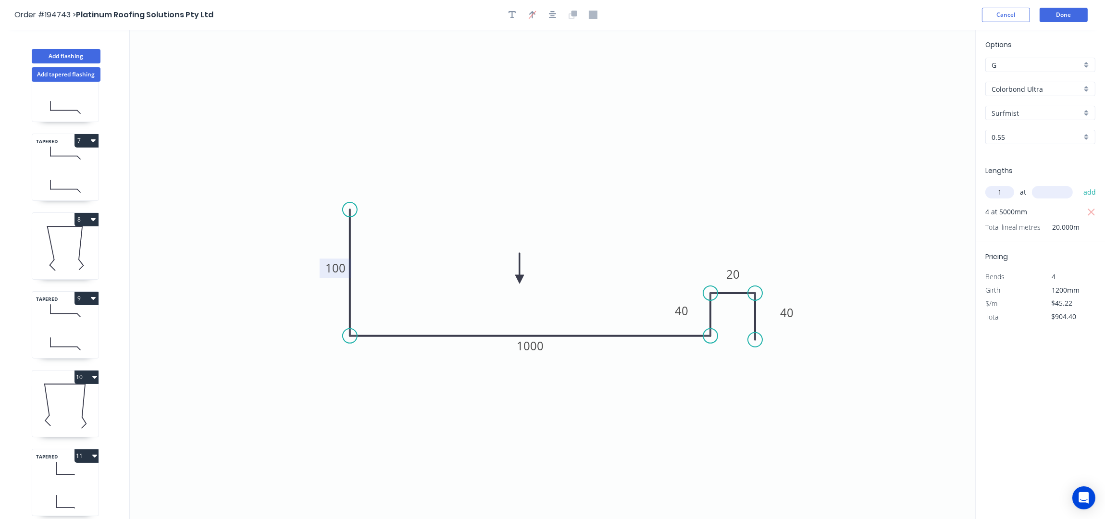
type input "1"
type input "25000"
click at [1079, 184] on button "add" at bounding box center [1090, 192] width 23 height 16
click at [1093, 221] on icon "button" at bounding box center [1091, 226] width 9 height 12
type input "$904.40"
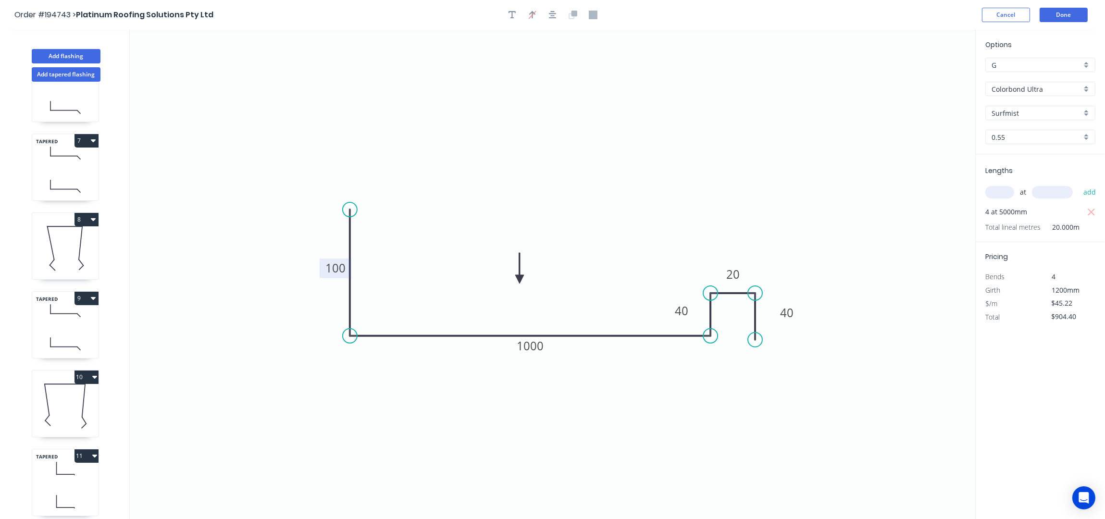
click at [999, 190] on input "text" at bounding box center [999, 192] width 29 height 12
type input "1"
type input "2500"
click at [1079, 184] on button "add" at bounding box center [1090, 192] width 23 height 16
type input "$1,017.45"
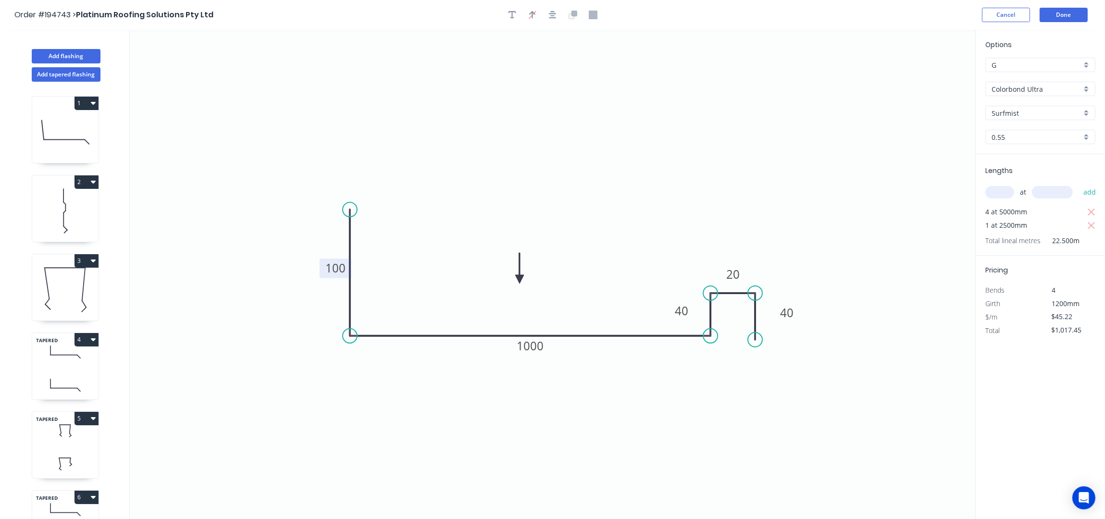
click at [91, 183] on icon "button" at bounding box center [93, 182] width 5 height 8
drag, startPoint x: 58, startPoint y: 202, endPoint x: 89, endPoint y: 205, distance: 31.4
click at [58, 202] on div "Duplicate" at bounding box center [53, 206] width 74 height 14
type input "Zincalume"
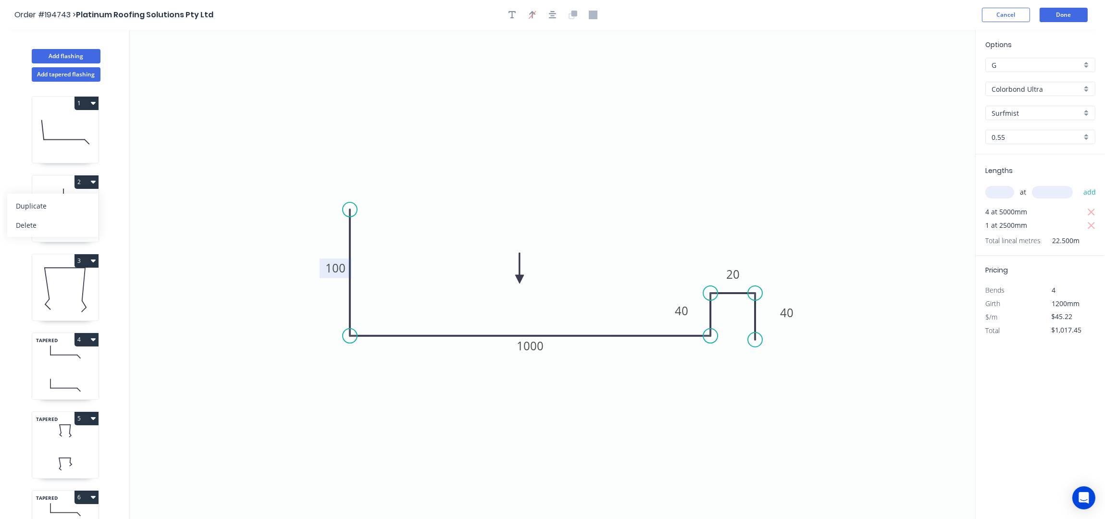
type input "$18.10"
type input "$0.00"
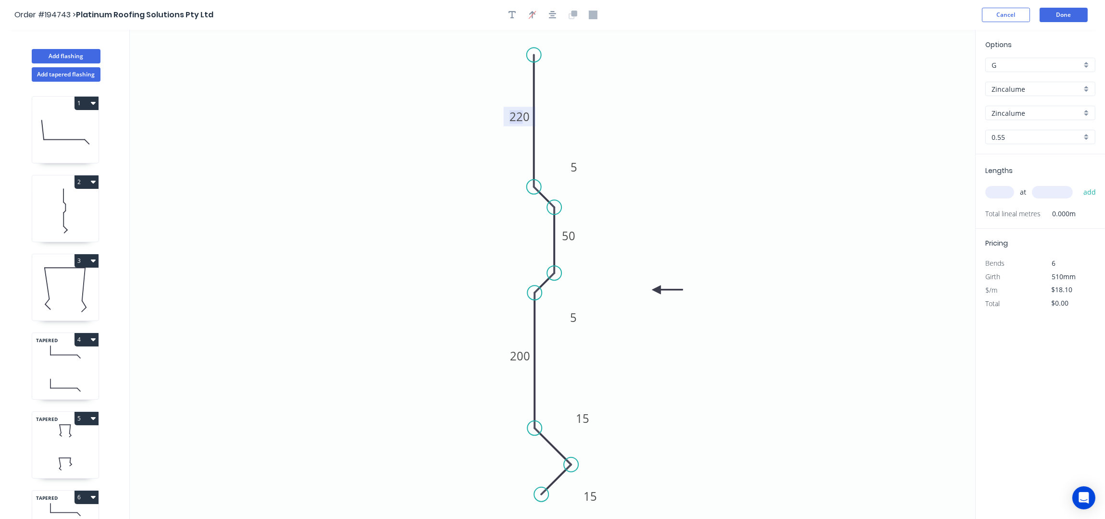
click at [522, 118] on tspan "220" at bounding box center [520, 117] width 20 height 16
click at [522, 353] on tspan "200" at bounding box center [520, 356] width 20 height 16
type input "$25.23"
click at [527, 124] on tspan "390" at bounding box center [520, 117] width 20 height 16
drag, startPoint x: 734, startPoint y: 182, endPoint x: 768, endPoint y: 189, distance: 34.0
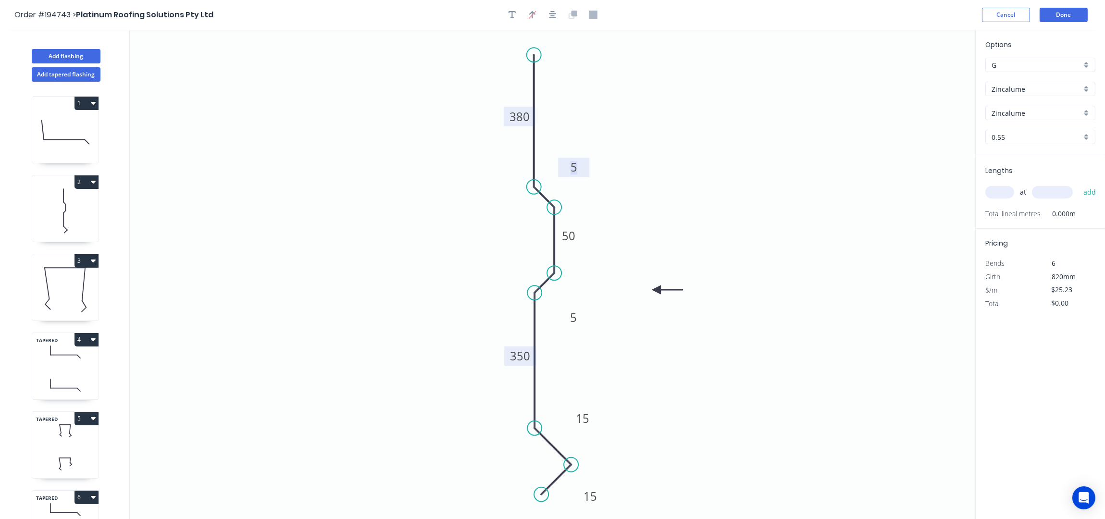
click at [735, 182] on icon "0 380 5 50 5 350 15 15" at bounding box center [553, 275] width 846 height 490
click at [997, 198] on input "text" at bounding box center [999, 192] width 29 height 12
type input "4"
type input "4600"
click at [1079, 184] on button "add" at bounding box center [1090, 192] width 23 height 16
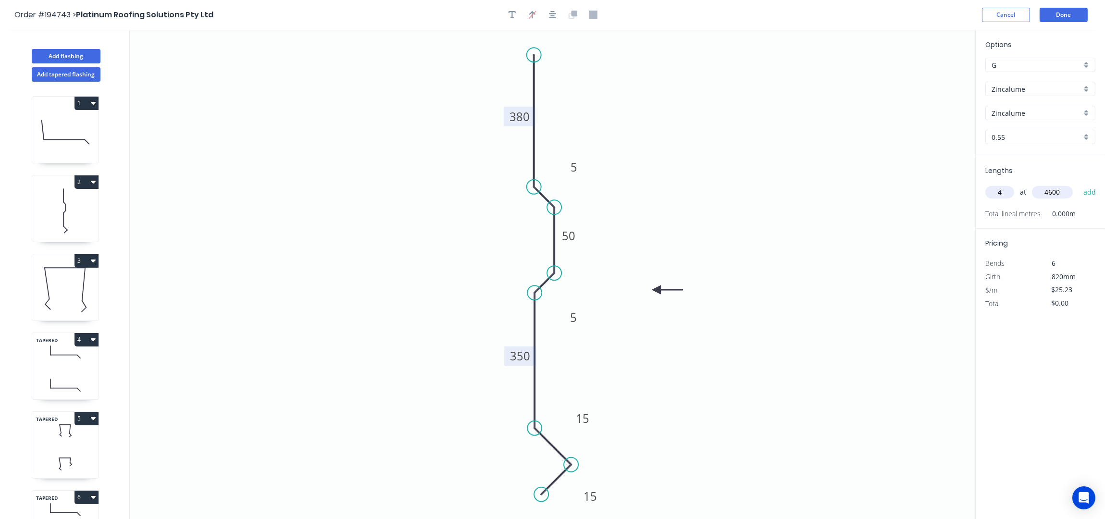
type input "$464.23"
click at [84, 261] on button "3" at bounding box center [87, 260] width 24 height 13
click at [75, 279] on div "Duplicate" at bounding box center [53, 285] width 74 height 14
type input "Colorbond Ultra"
type input "Surfmist"
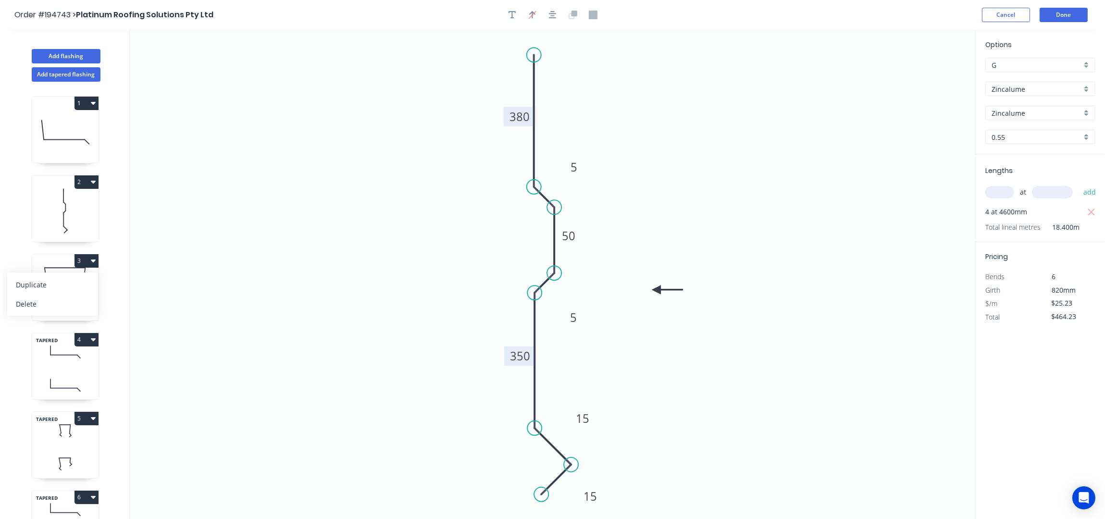
type input "$20.81"
type input "$0.00"
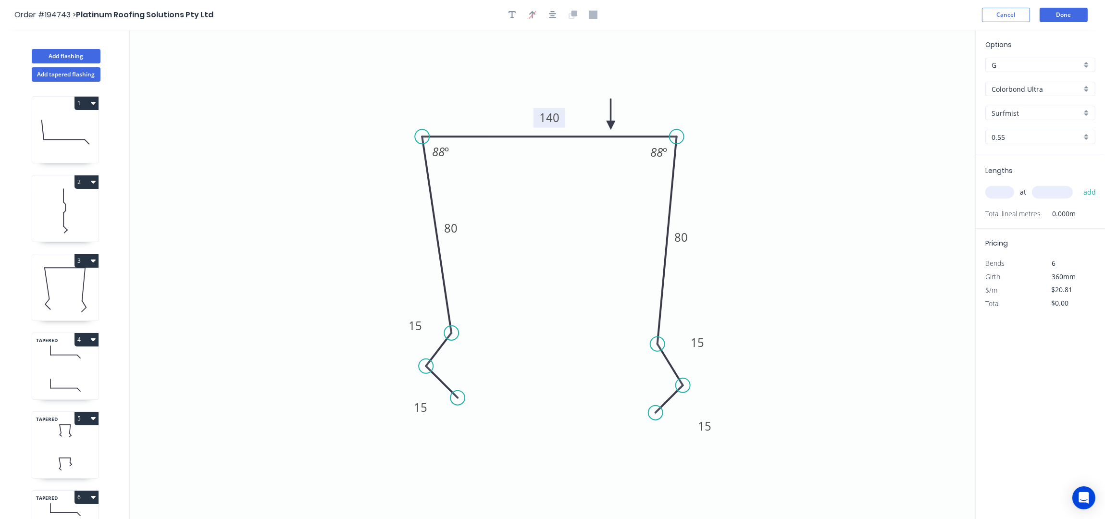
click at [558, 112] on tspan "140" at bounding box center [549, 118] width 20 height 16
click at [827, 216] on icon "0 15 15 80 135 80 15 15 88 º 88 º" at bounding box center [553, 275] width 846 height 490
click at [1010, 188] on input "text" at bounding box center [999, 192] width 29 height 12
type input "4"
type input "4600"
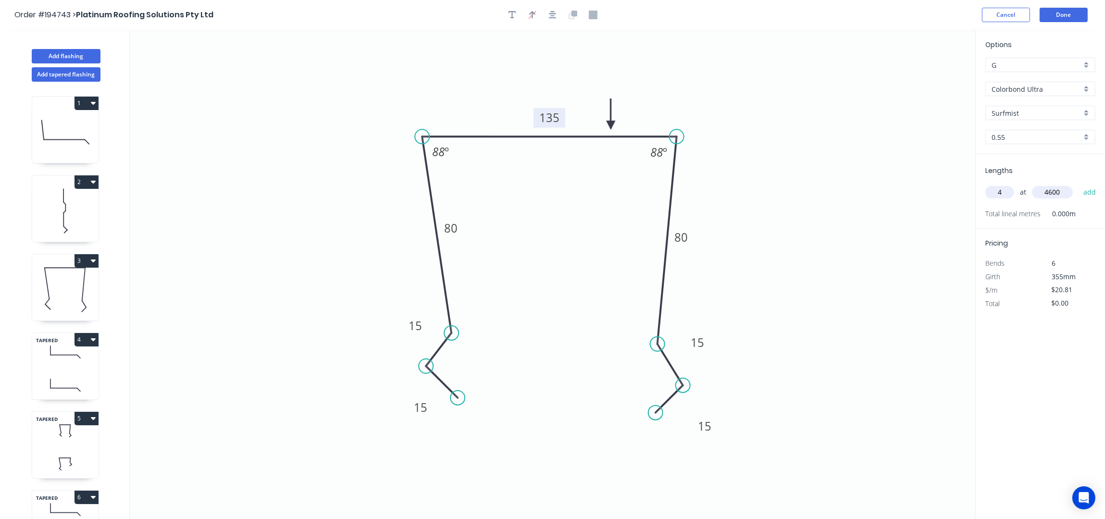
click at [1079, 184] on button "add" at bounding box center [1090, 192] width 23 height 16
type input "$382.90"
type input "1"
type input "1200"
click at [1079, 184] on button "add" at bounding box center [1090, 192] width 23 height 16
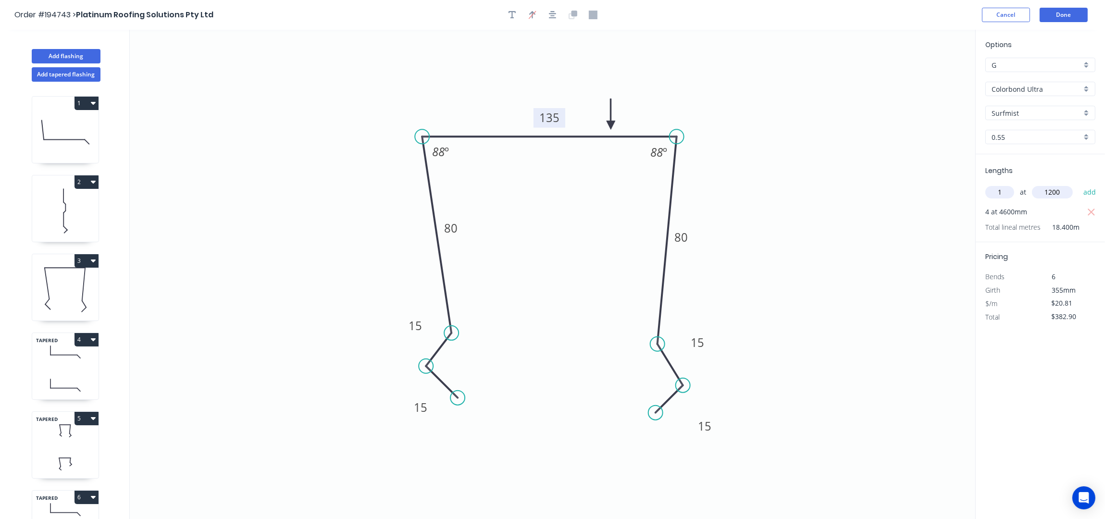
type input "$407.88"
click at [71, 57] on button "Add flashing" at bounding box center [66, 56] width 69 height 14
type input "$0.00"
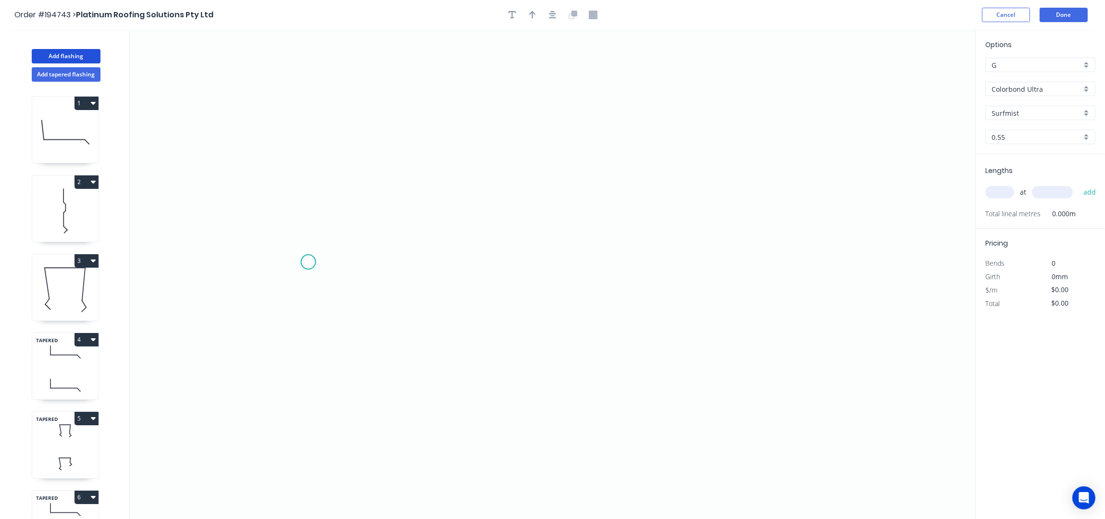
click at [309, 265] on icon "0" at bounding box center [553, 275] width 846 height 490
drag, startPoint x: 309, startPoint y: 207, endPoint x: 353, endPoint y: 209, distance: 43.8
click at [309, 207] on icon at bounding box center [309, 235] width 0 height 58
click at [368, 210] on icon "0 ?" at bounding box center [553, 275] width 846 height 490
click at [369, 300] on icon "0 ? ?" at bounding box center [553, 275] width 846 height 490
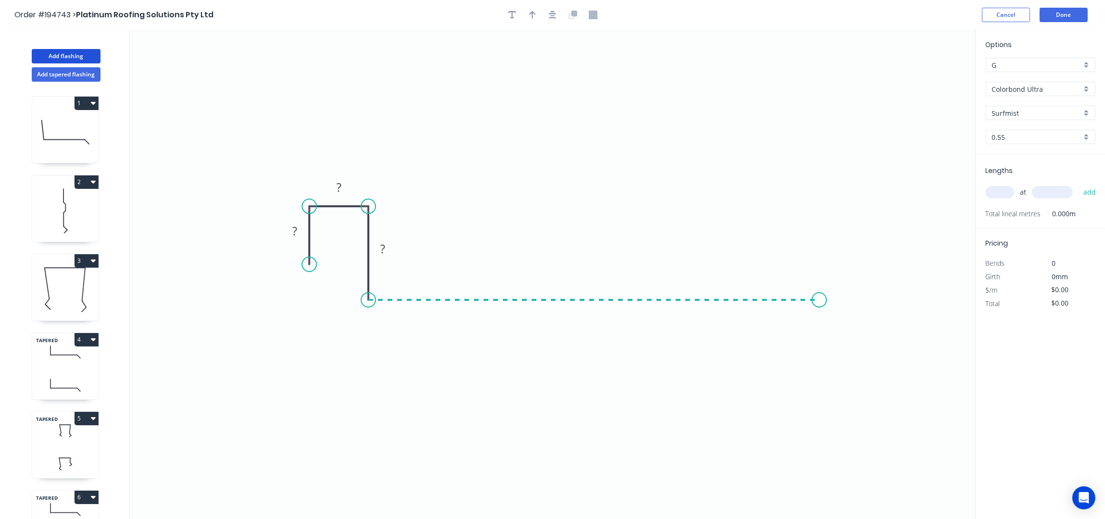
click at [820, 299] on icon "0 ? ? ?" at bounding box center [553, 275] width 846 height 490
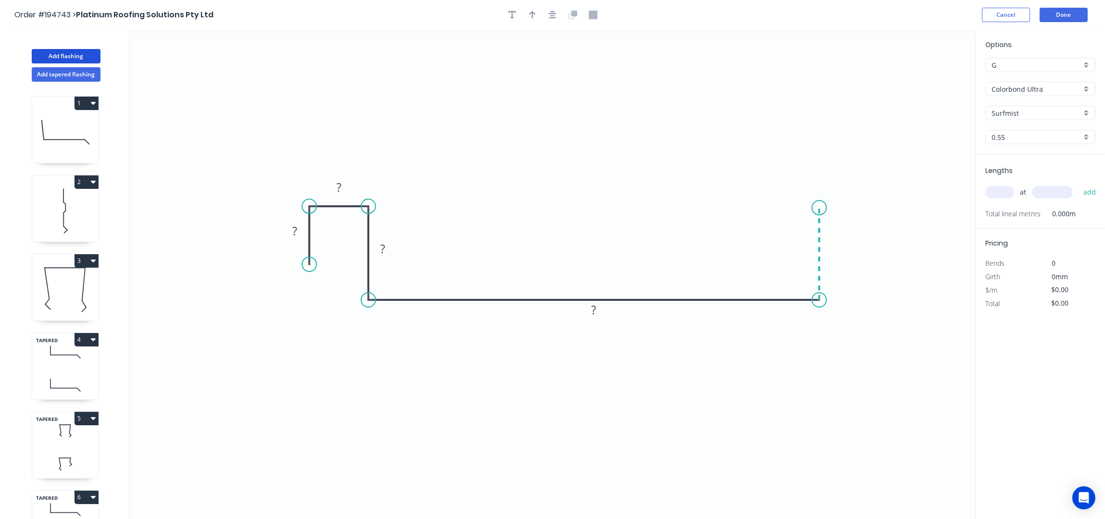
click at [821, 208] on icon "0 ? ? ? ?" at bounding box center [553, 275] width 846 height 490
click at [868, 210] on icon "0 ? ? ? ? ?" at bounding box center [553, 275] width 846 height 490
click at [871, 304] on icon "0 ? ? ? ? ? ?" at bounding box center [553, 275] width 846 height 490
click at [301, 229] on rect at bounding box center [295, 231] width 19 height 13
type input "$46.88"
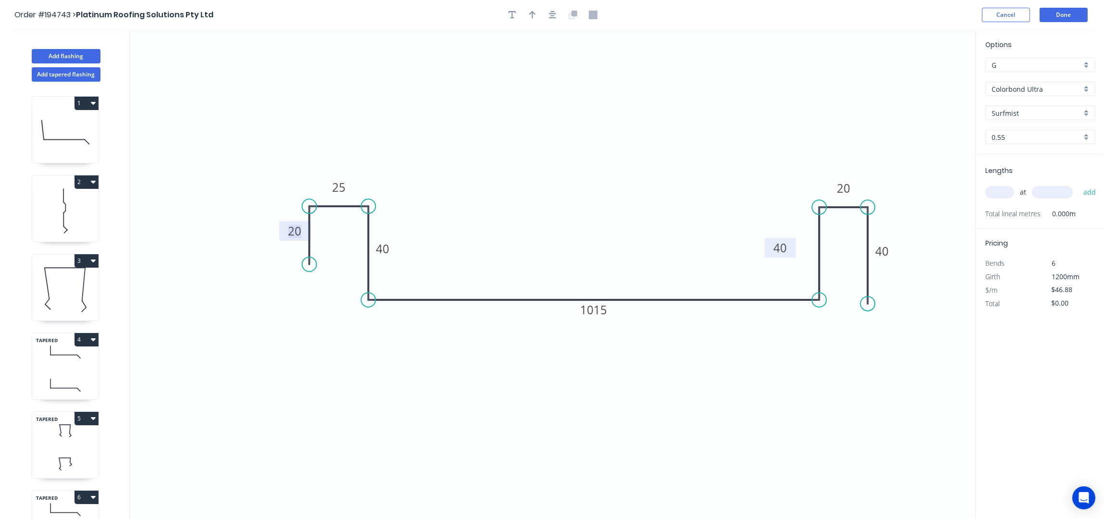
drag, startPoint x: 845, startPoint y: 249, endPoint x: 792, endPoint y: 248, distance: 53.4
click at [792, 248] on rect at bounding box center [780, 248] width 31 height 20
drag, startPoint x: 893, startPoint y: 252, endPoint x: 915, endPoint y: 247, distance: 22.2
click at [911, 248] on rect at bounding box center [895, 249] width 31 height 20
click at [554, 17] on icon "button" at bounding box center [553, 15] width 8 height 9
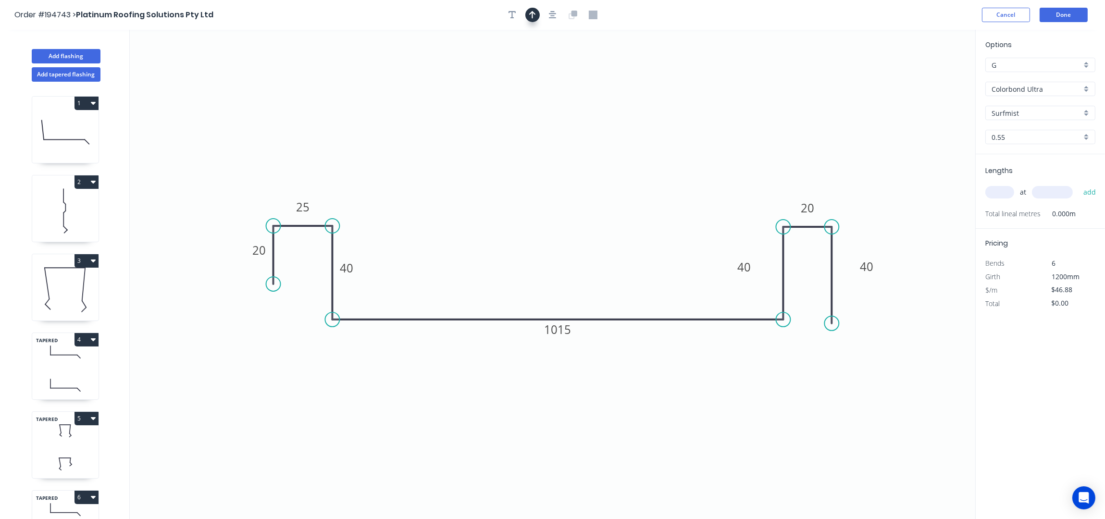
click at [539, 16] on button "button" at bounding box center [532, 15] width 14 height 14
drag, startPoint x: 926, startPoint y: 72, endPoint x: 530, endPoint y: 243, distance: 431.5
click at [529, 241] on icon at bounding box center [529, 228] width 9 height 31
click at [996, 179] on div "Lengths at add Total lineal metres 0.000m" at bounding box center [1040, 191] width 129 height 75
click at [1027, 87] on input "Colorbond Ultra" at bounding box center [1037, 89] width 90 height 10
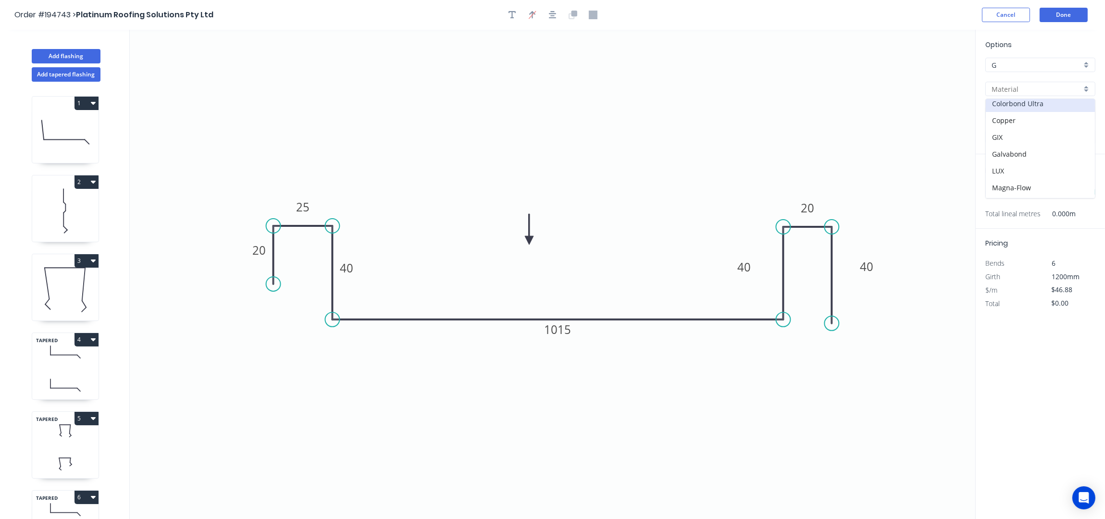
scroll to position [208, 0]
click at [1030, 169] on div "Zincalume" at bounding box center [1040, 172] width 109 height 17
type input "Zincalume"
type input "$28.80"
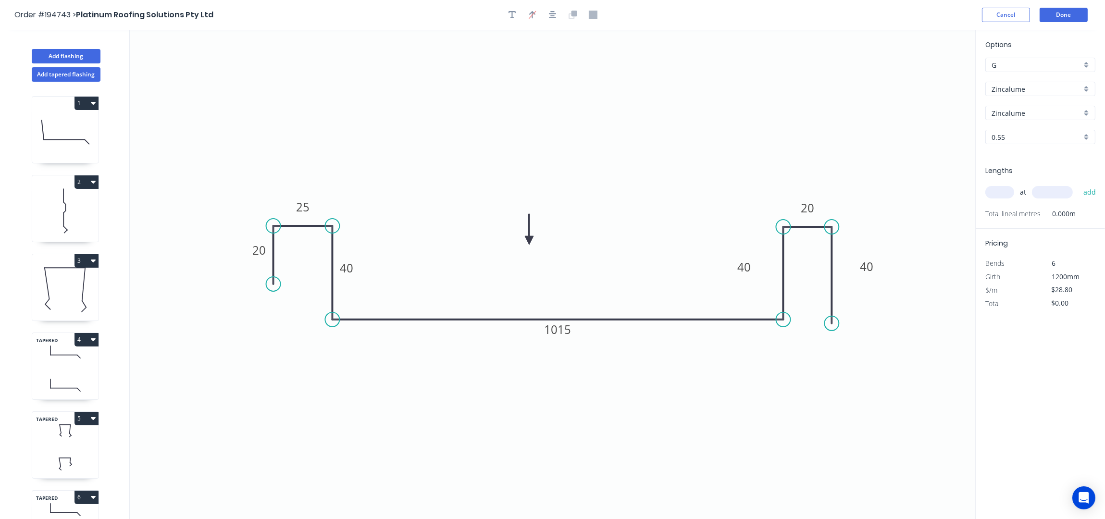
drag, startPoint x: 997, startPoint y: 188, endPoint x: 1019, endPoint y: 204, distance: 26.8
click at [996, 187] on input "text" at bounding box center [999, 192] width 29 height 12
type input "10"
type input "500"
click at [1079, 184] on button "add" at bounding box center [1090, 192] width 23 height 16
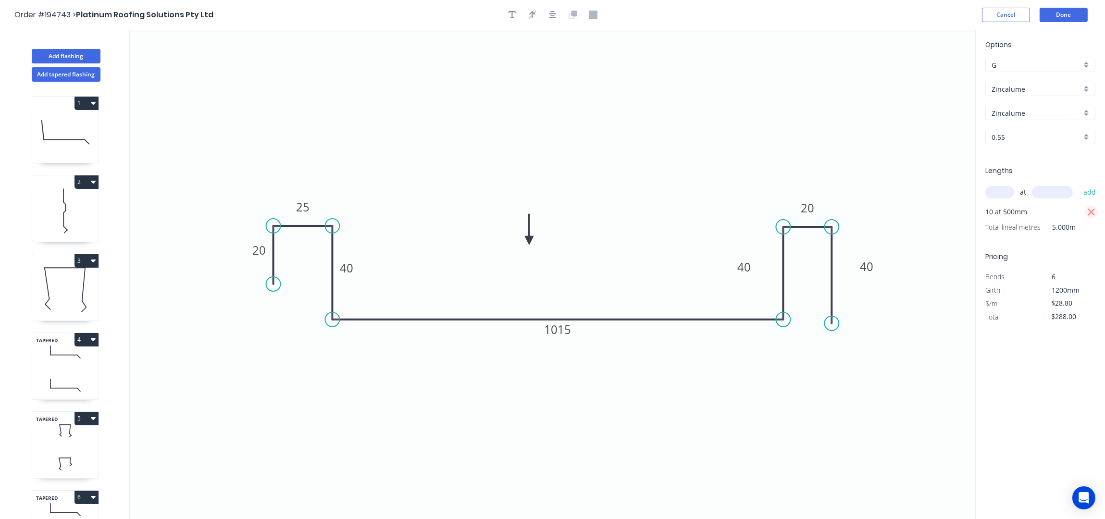
click at [1093, 208] on icon "button" at bounding box center [1091, 213] width 9 height 12
type input "$0.00"
click at [992, 193] on input "text" at bounding box center [999, 192] width 29 height 12
type input "10"
type input "5000"
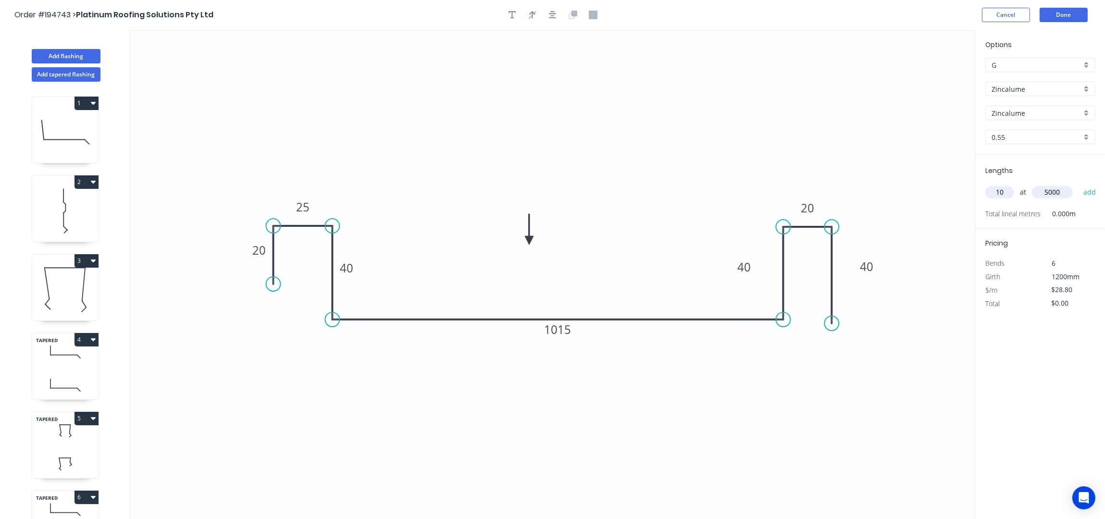
click at [1079, 184] on button "add" at bounding box center [1090, 192] width 23 height 16
click at [74, 51] on button "Add flashing" at bounding box center [66, 56] width 69 height 14
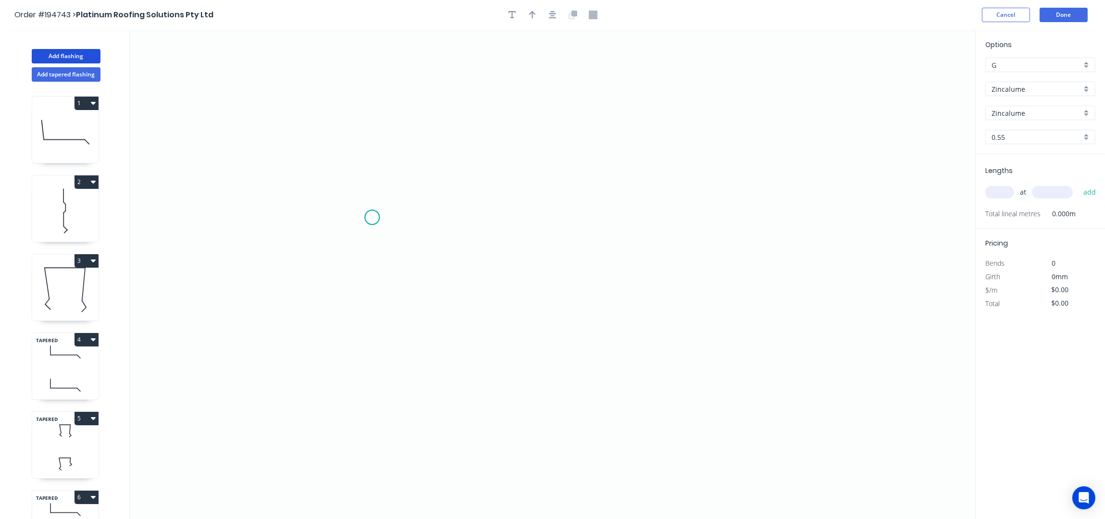
drag, startPoint x: 372, startPoint y: 217, endPoint x: 371, endPoint y: 152, distance: 65.4
click at [372, 216] on icon "0" at bounding box center [553, 275] width 846 height 490
click at [371, 149] on icon "0" at bounding box center [553, 275] width 846 height 490
click at [443, 151] on icon "0 ?" at bounding box center [553, 275] width 846 height 490
click at [443, 274] on icon "0 ? ?" at bounding box center [553, 275] width 846 height 490
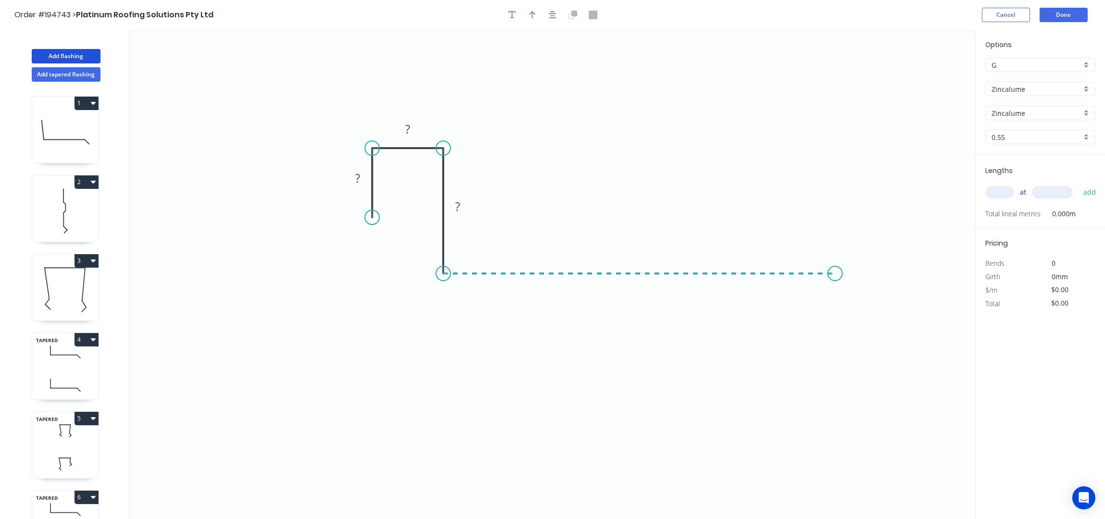
click at [838, 272] on icon "0 ? ? ?" at bounding box center [553, 275] width 846 height 490
click at [881, 321] on icon "0 ? ? ? ?" at bounding box center [553, 275] width 846 height 490
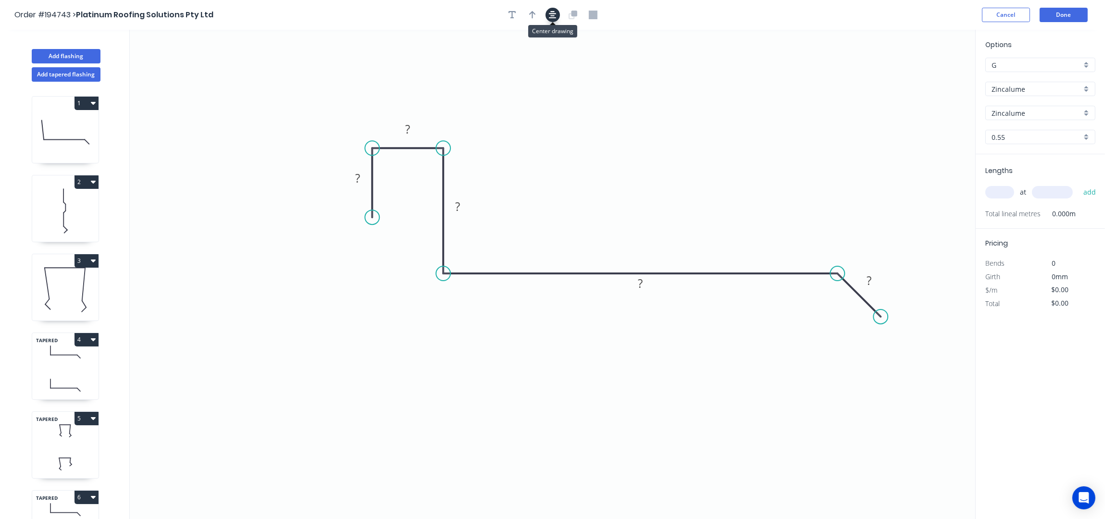
click at [557, 13] on button "button" at bounding box center [553, 15] width 14 height 14
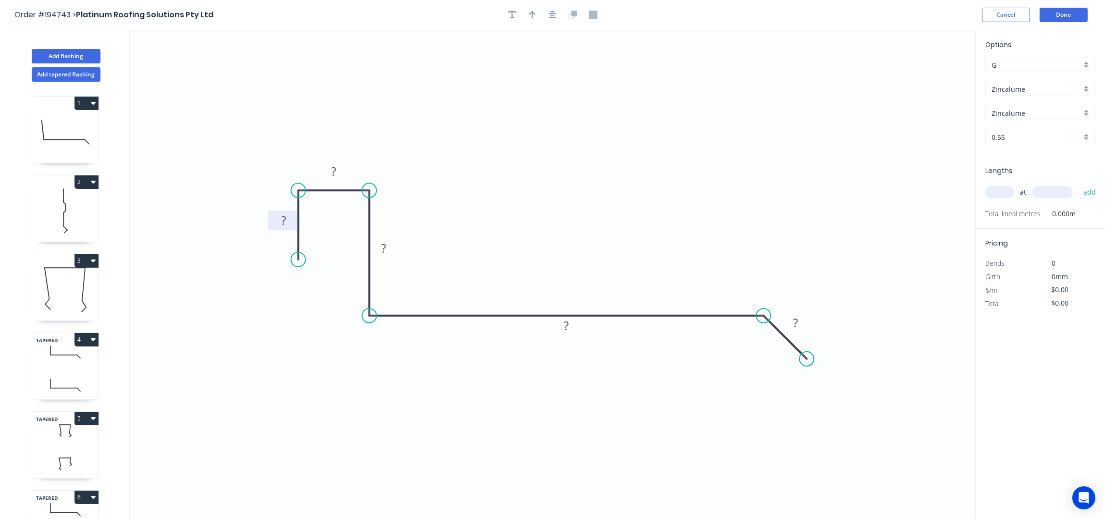
click at [282, 217] on tspan "?" at bounding box center [284, 220] width 5 height 16
click at [549, 12] on icon "button" at bounding box center [553, 15] width 8 height 9
click at [536, 11] on button "button" at bounding box center [532, 15] width 14 height 14
drag, startPoint x: 924, startPoint y: 75, endPoint x: 784, endPoint y: 104, distance: 142.4
click at [775, 117] on icon at bounding box center [779, 101] width 9 height 31
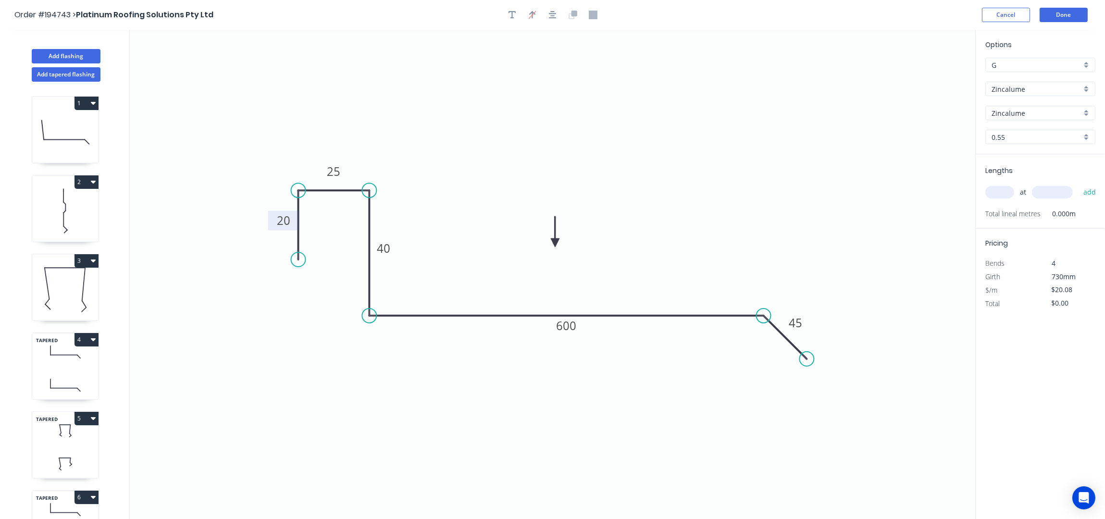
drag, startPoint x: 746, startPoint y: 121, endPoint x: 559, endPoint y: 250, distance: 227.5
click at [559, 247] on icon at bounding box center [555, 231] width 9 height 31
click at [1008, 186] on div "at add" at bounding box center [1041, 192] width 112 height 16
click at [1079, 184] on button "add" at bounding box center [1090, 192] width 23 height 16
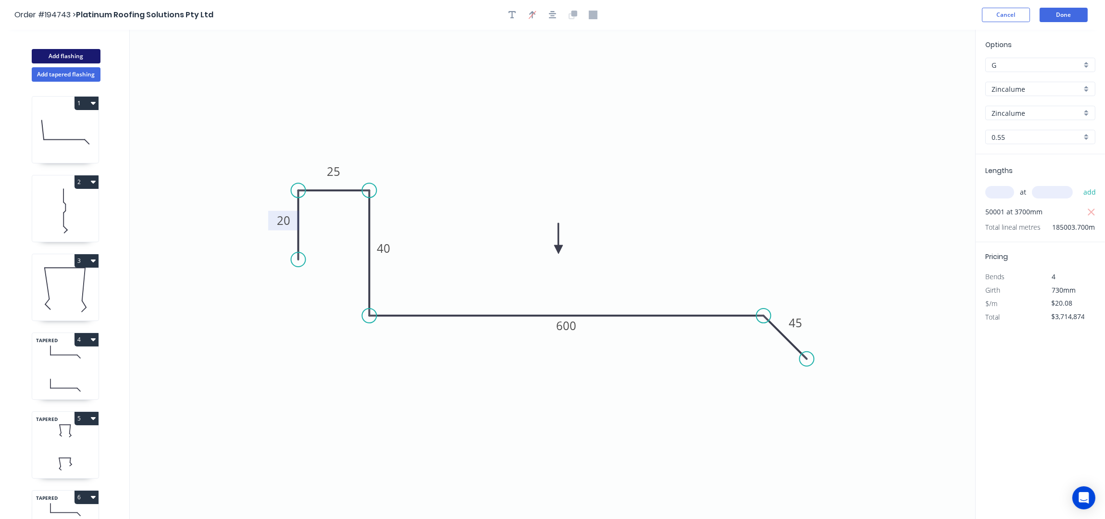
click at [82, 56] on button "Add flashing" at bounding box center [66, 56] width 69 height 14
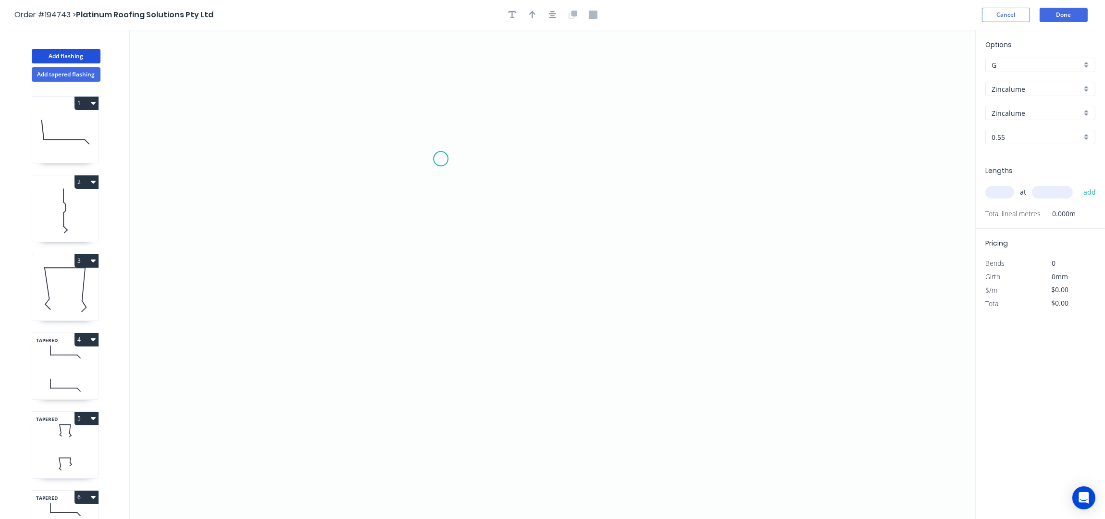
click at [448, 149] on icon "0" at bounding box center [553, 275] width 846 height 490
click at [447, 300] on icon "0" at bounding box center [553, 275] width 846 height 490
click at [607, 306] on icon "0 ?" at bounding box center [553, 275] width 846 height 490
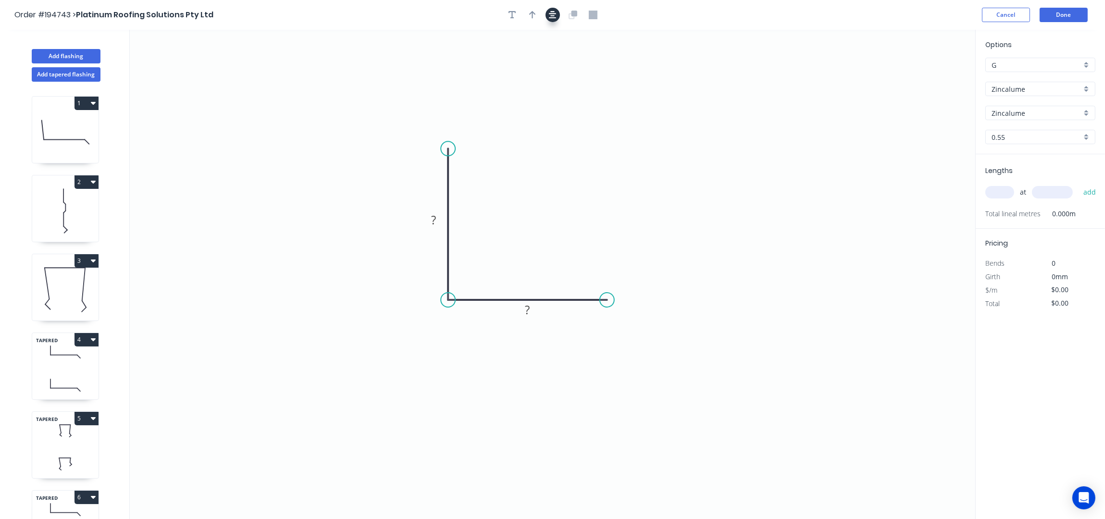
click at [558, 11] on button "button" at bounding box center [553, 15] width 14 height 14
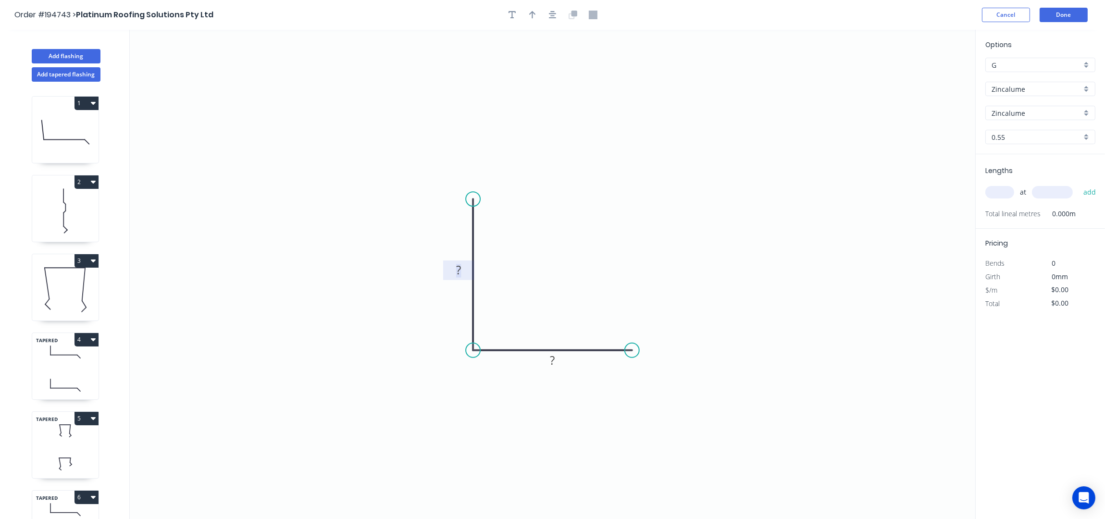
click at [463, 269] on rect at bounding box center [458, 270] width 19 height 13
click at [534, 13] on icon "button" at bounding box center [532, 15] width 7 height 8
drag, startPoint x: 921, startPoint y: 72, endPoint x: 926, endPoint y: 75, distance: 5.2
click at [921, 71] on icon "0 25 25" at bounding box center [553, 275] width 846 height 490
click at [926, 75] on icon at bounding box center [926, 66] width 9 height 31
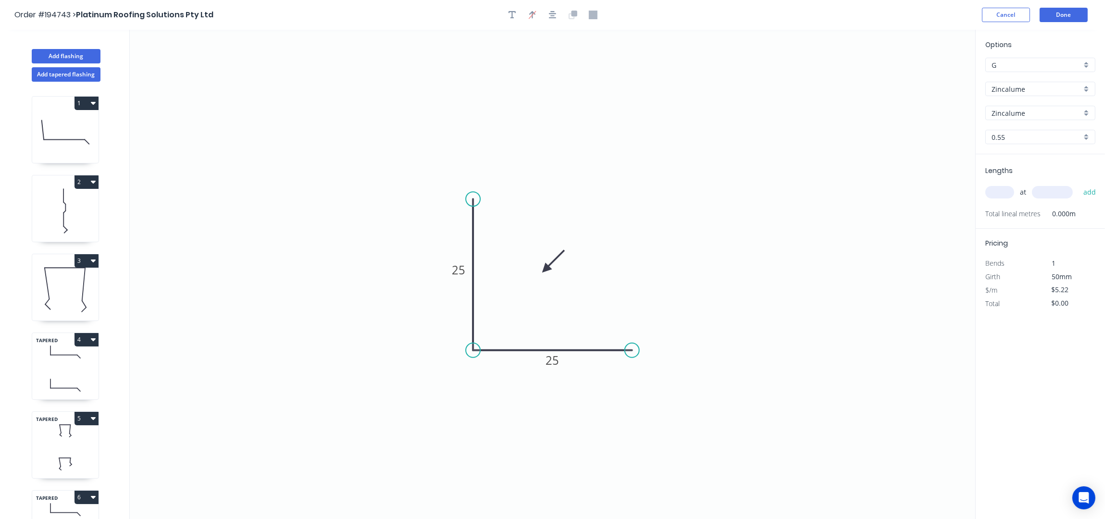
drag, startPoint x: 926, startPoint y: 75, endPoint x: 546, endPoint y: 270, distance: 427.6
click at [546, 270] on icon at bounding box center [553, 262] width 28 height 28
drag, startPoint x: 1005, startPoint y: 190, endPoint x: 1009, endPoint y: 192, distance: 4.9
click at [1005, 189] on input "text" at bounding box center [999, 192] width 29 height 12
click at [1079, 184] on button "add" at bounding box center [1090, 192] width 23 height 16
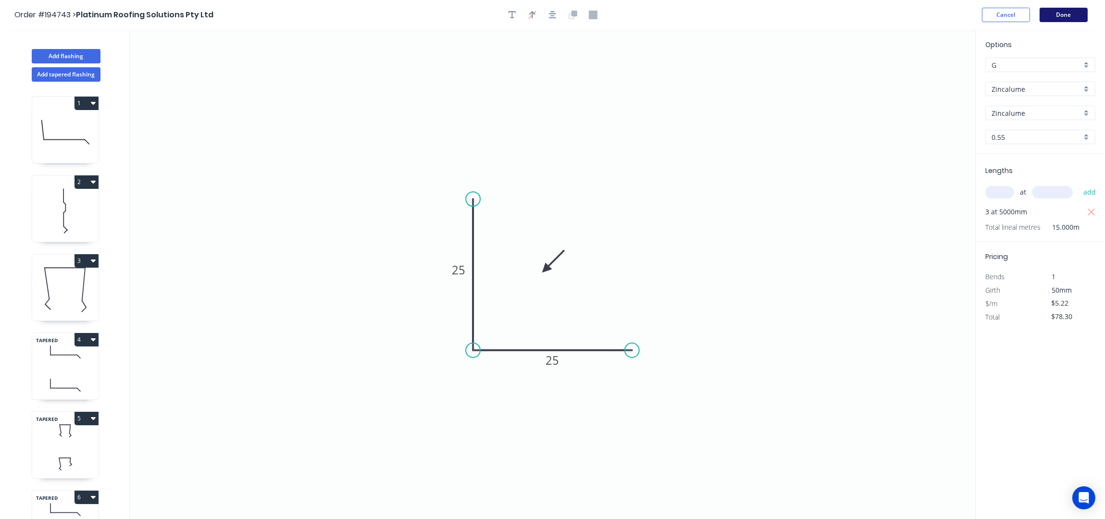
click at [1083, 11] on button "Done" at bounding box center [1064, 15] width 48 height 14
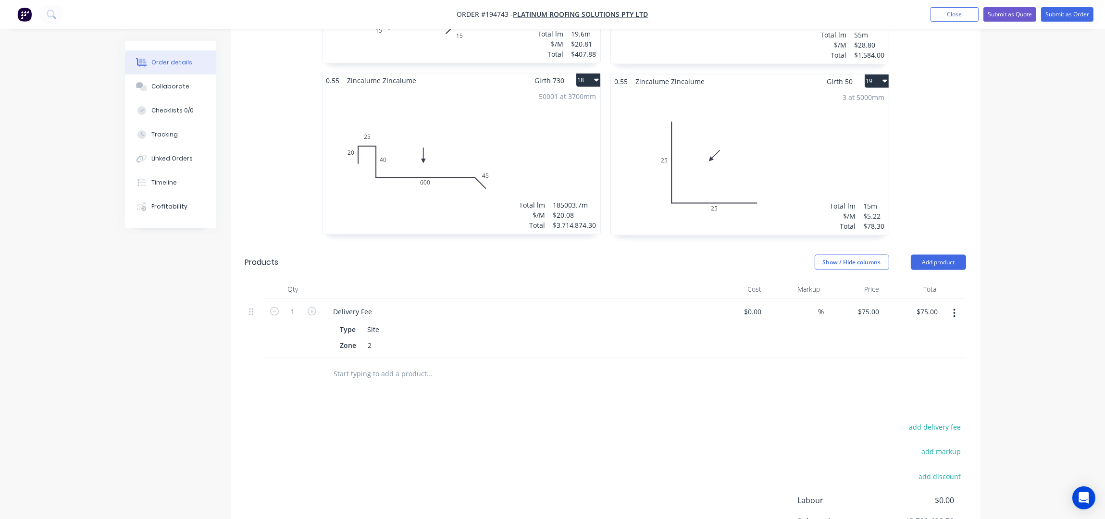
scroll to position [2399, 0]
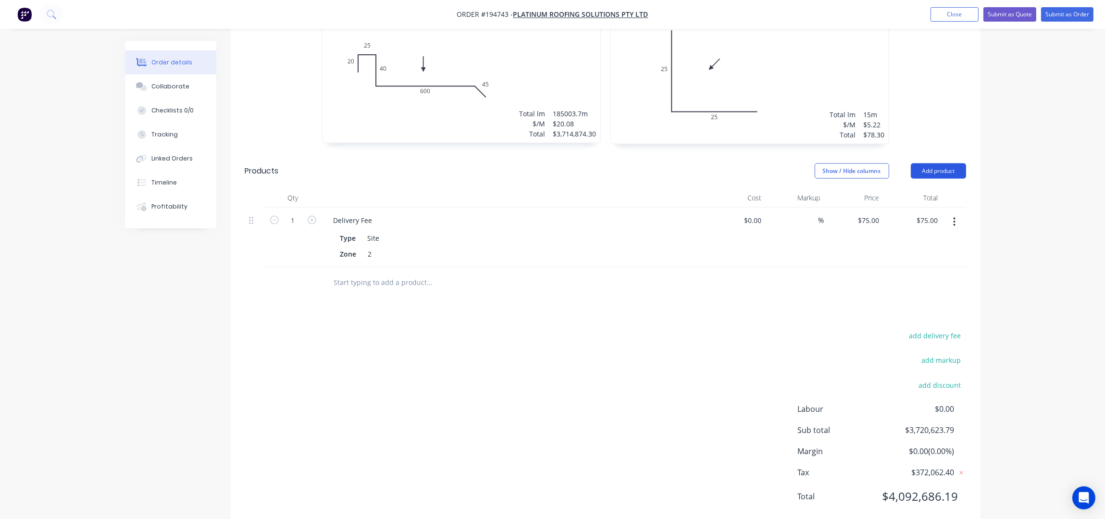
click at [938, 163] on button "Add product" at bounding box center [938, 170] width 55 height 15
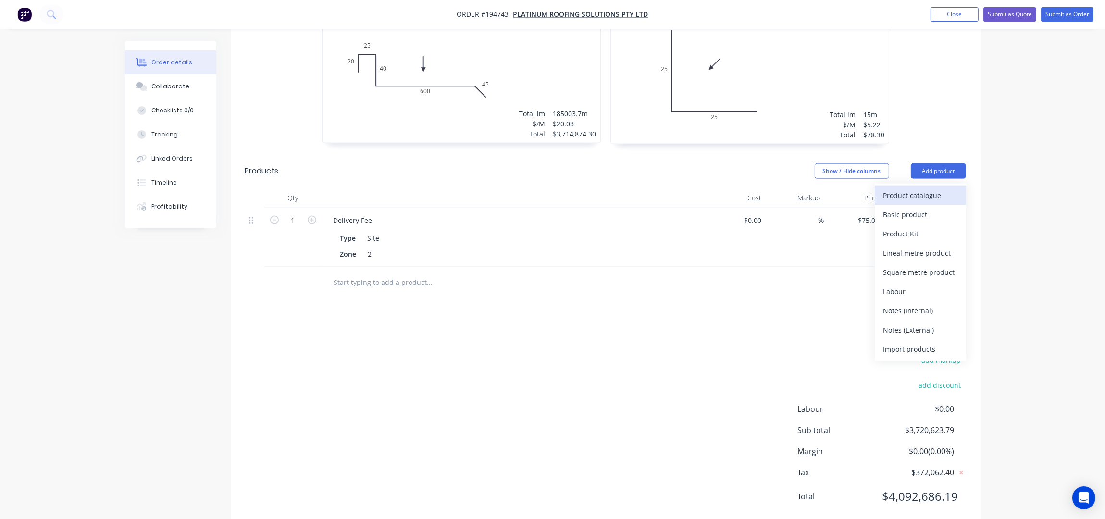
click at [934, 188] on div "Product catalogue" at bounding box center [920, 195] width 74 height 14
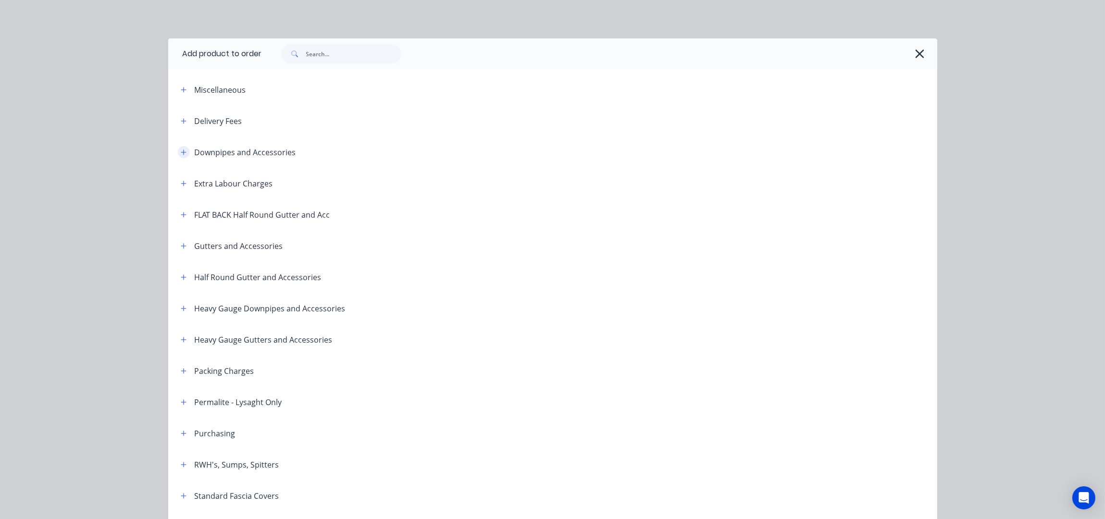
click at [181, 150] on icon "button" at bounding box center [183, 151] width 5 height 5
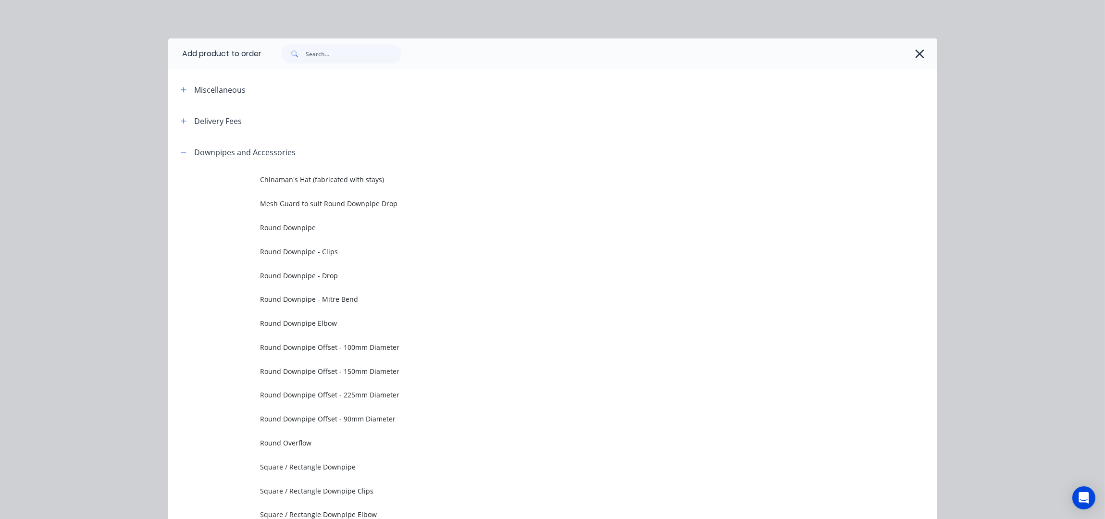
scroll to position [192, 0]
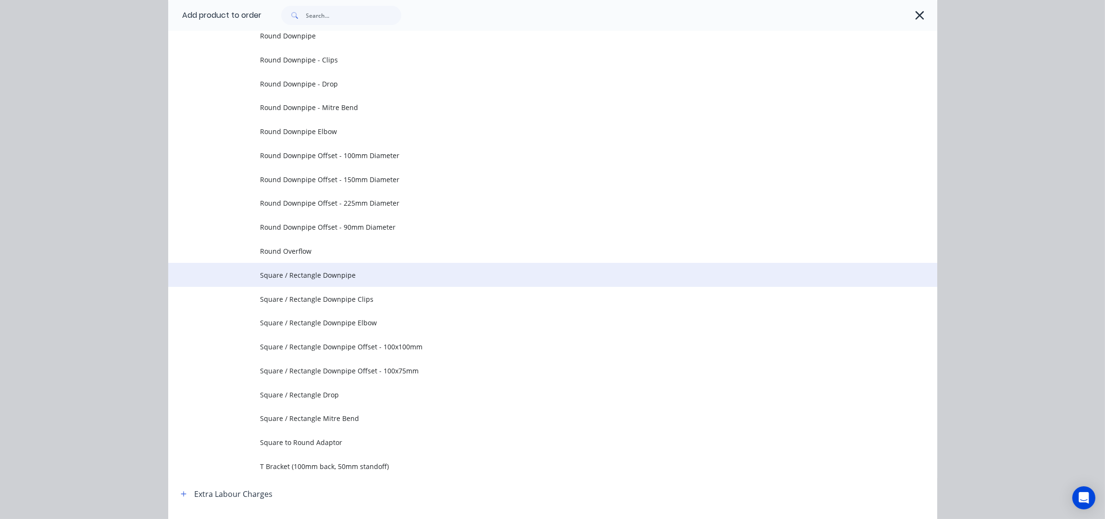
click at [365, 277] on span "Square / Rectangle Downpipe" at bounding box center [531, 275] width 541 height 10
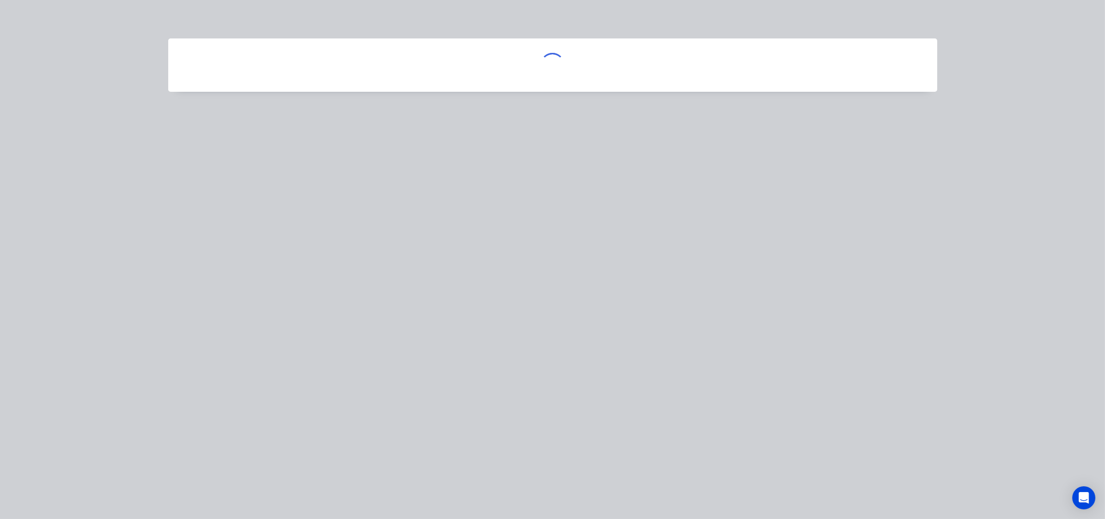
scroll to position [0, 0]
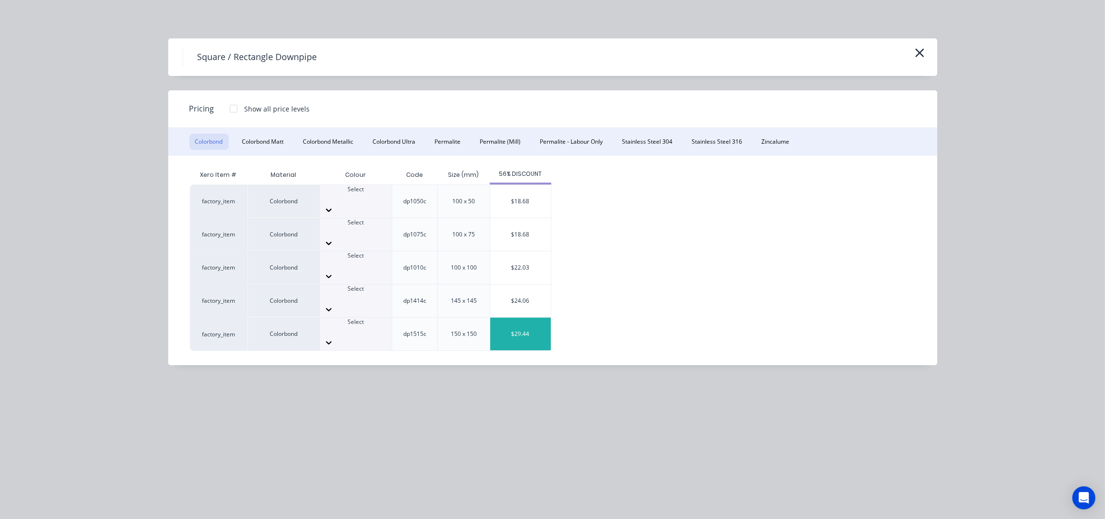
click at [522, 318] on div "$29.44" at bounding box center [520, 334] width 61 height 33
click at [372, 318] on div "Select" at bounding box center [356, 326] width 72 height 17
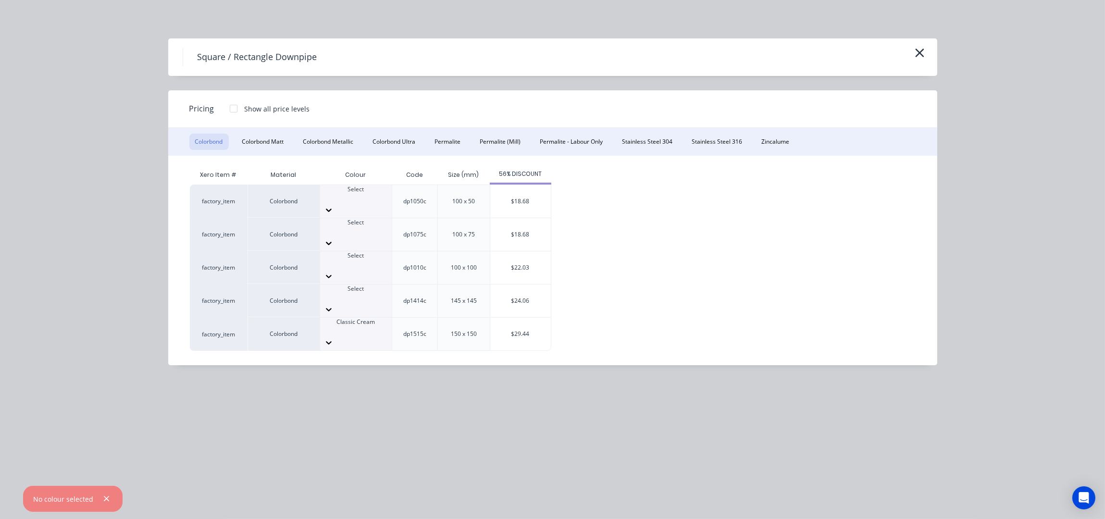
click at [507, 318] on div "$29.44" at bounding box center [520, 334] width 61 height 33
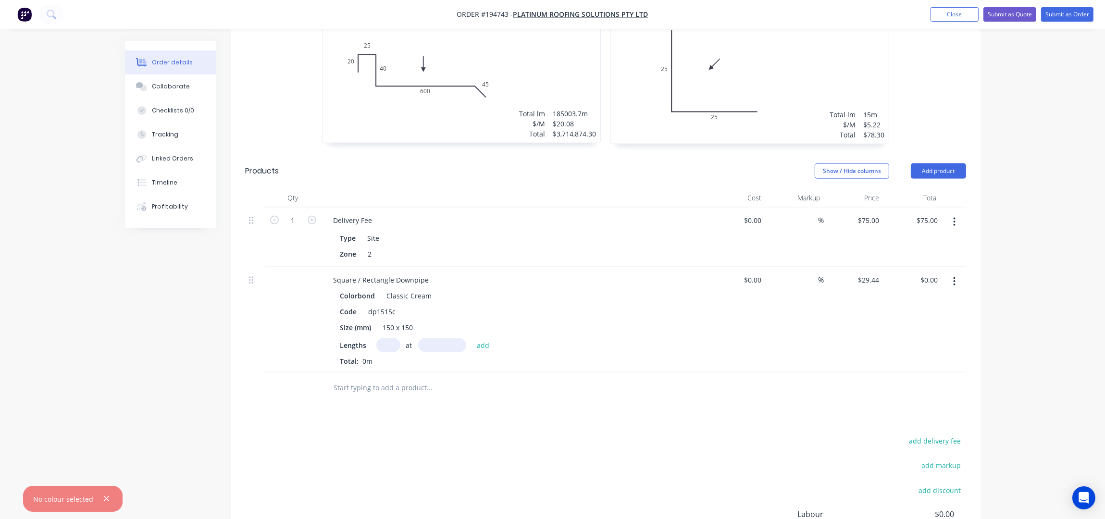
click at [388, 338] on input "text" at bounding box center [388, 345] width 24 height 14
click at [472, 338] on button "add" at bounding box center [483, 344] width 23 height 13
click at [393, 321] on div "150 x 150" at bounding box center [398, 328] width 38 height 14
click at [335, 273] on div "Square / Rectangle Downpipe" at bounding box center [381, 280] width 111 height 14
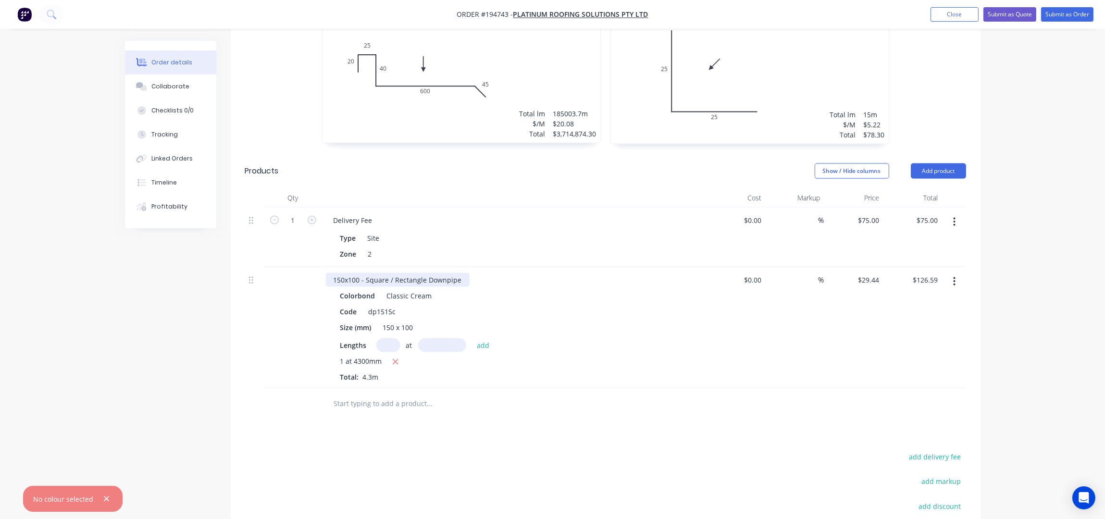
click at [457, 273] on div "150x100 - Square / Rectangle Downpipe" at bounding box center [398, 280] width 144 height 14
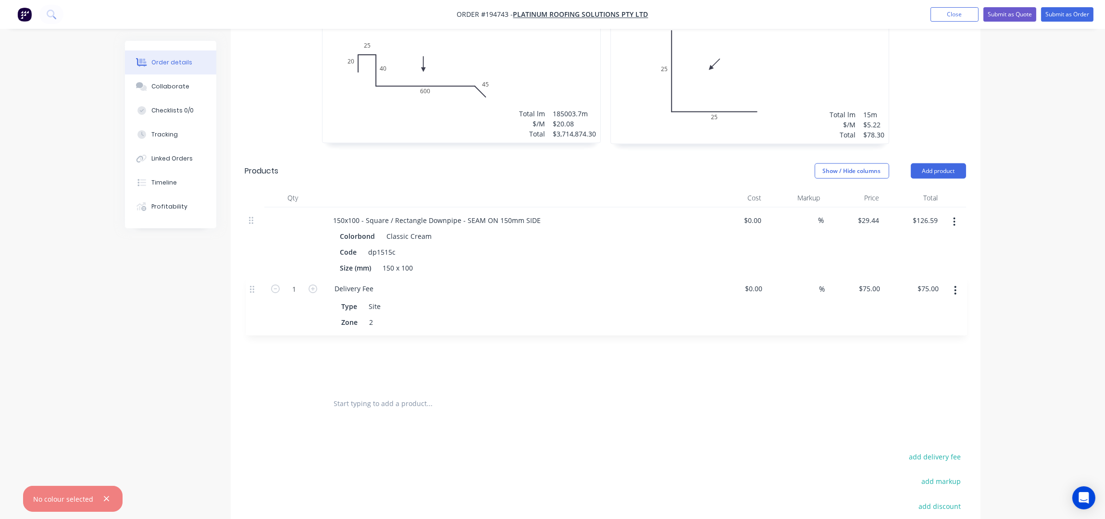
drag, startPoint x: 249, startPoint y: 196, endPoint x: 251, endPoint y: 293, distance: 97.6
click at [251, 293] on div "1 Delivery Fee Type Site Zone 2 $0.00 $0.00 % $75.00 $75.00 $75.00 $75.00 150x1…" at bounding box center [605, 298] width 721 height 181
click at [103, 500] on icon "button" at bounding box center [106, 499] width 6 height 9
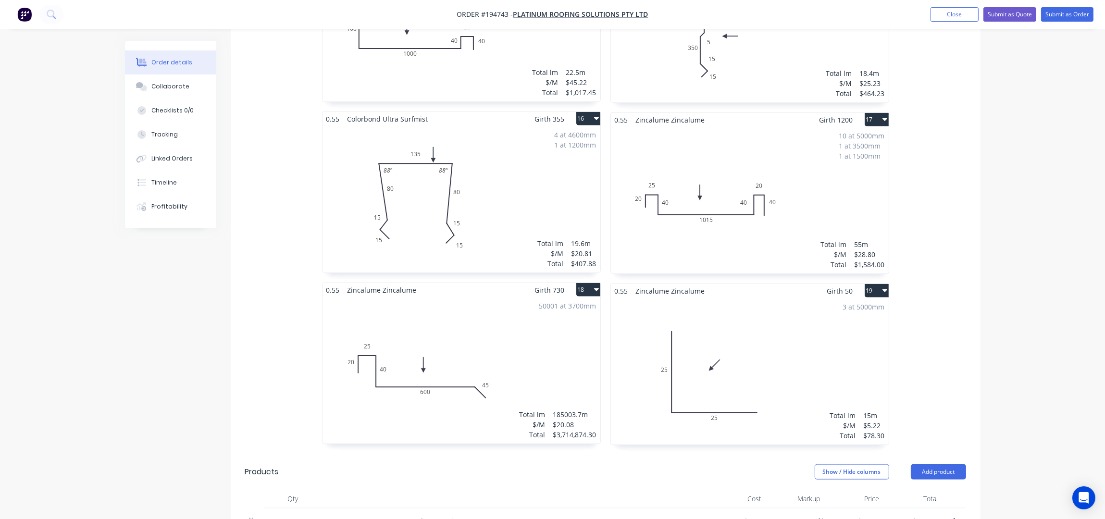
scroll to position [2078, 0]
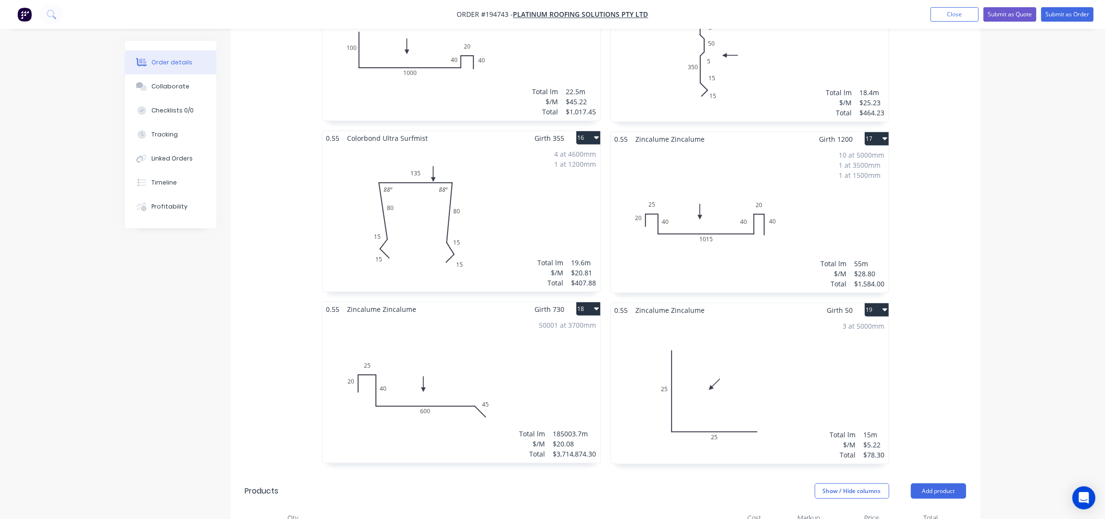
click at [557, 364] on div "50001 at 3700mm Total lm $/M Total 185003.7m $20.08 $3,714,874.30" at bounding box center [462, 389] width 278 height 147
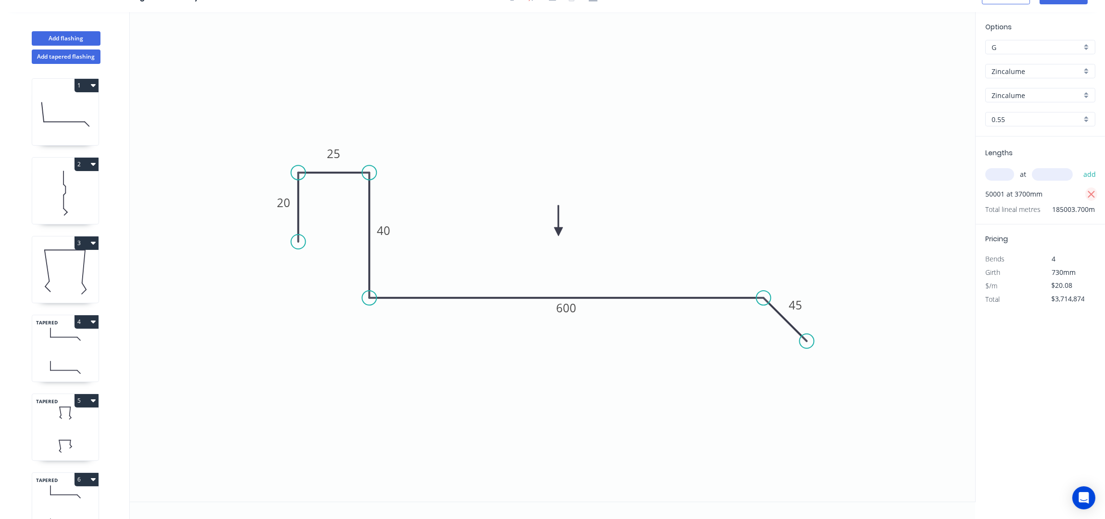
click at [1086, 196] on button "button" at bounding box center [1091, 193] width 12 height 13
click at [1001, 173] on input "text" at bounding box center [999, 174] width 29 height 12
click at [1079, 166] on button "add" at bounding box center [1090, 174] width 23 height 16
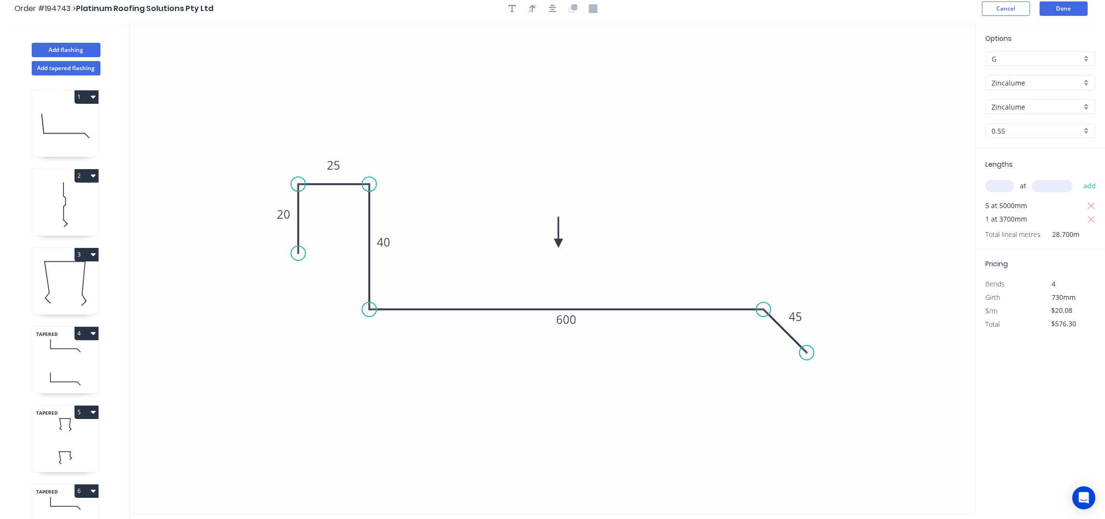
scroll to position [0, 0]
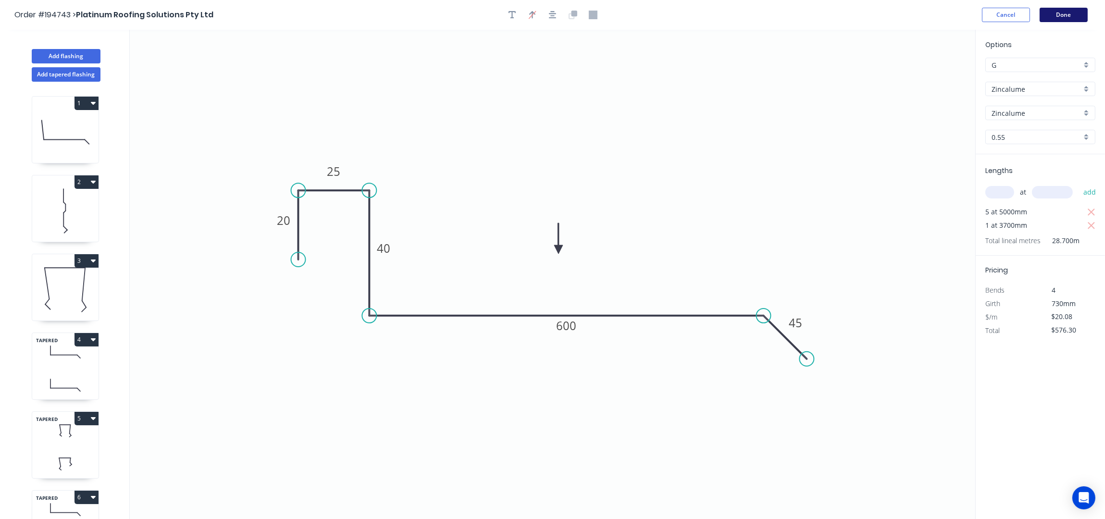
click at [1056, 17] on button "Done" at bounding box center [1064, 15] width 48 height 14
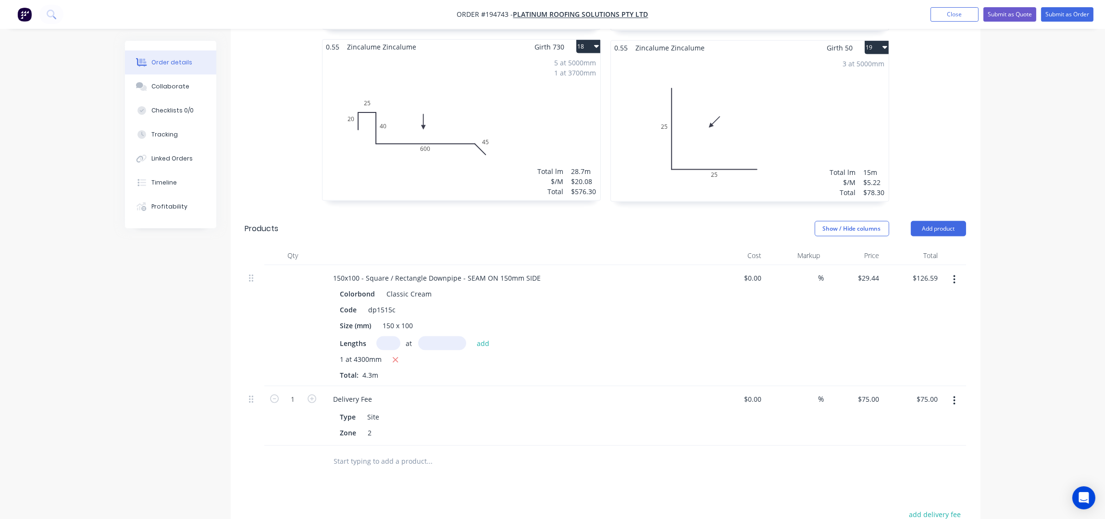
scroll to position [2371, 0]
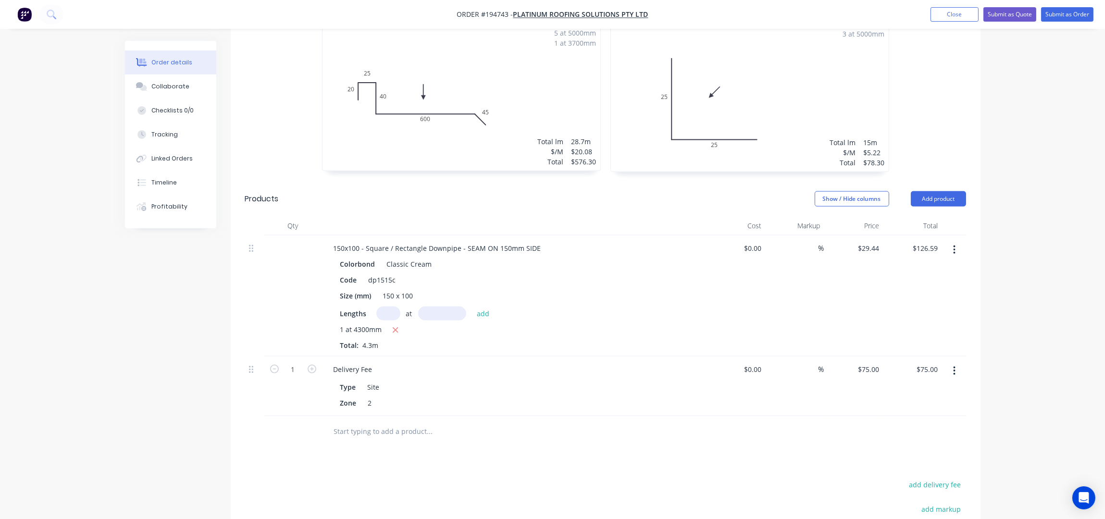
click at [367, 422] on input "text" at bounding box center [430, 431] width 192 height 19
click at [950, 191] on button "Add product" at bounding box center [938, 198] width 55 height 15
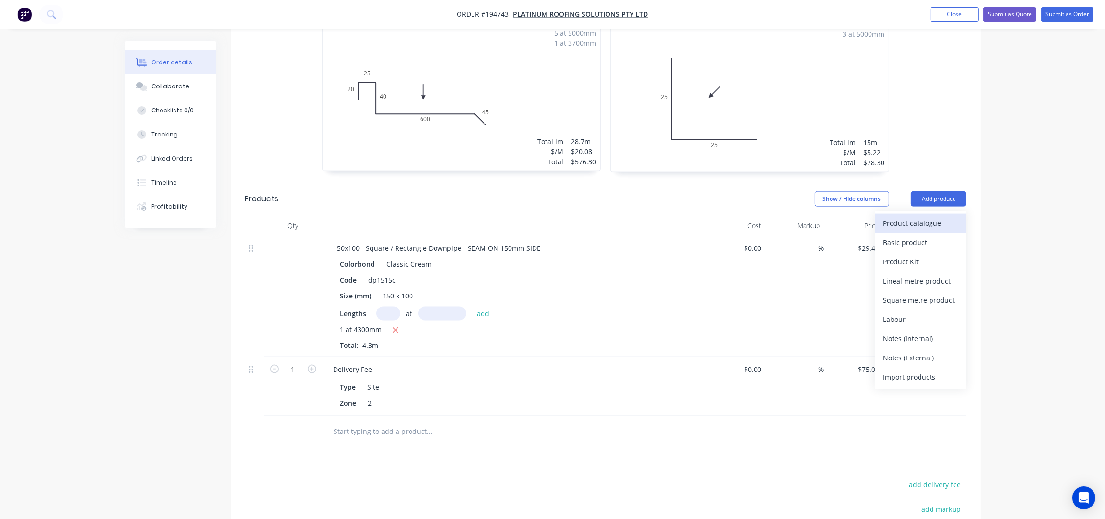
click at [919, 216] on div "Product catalogue" at bounding box center [920, 223] width 74 height 14
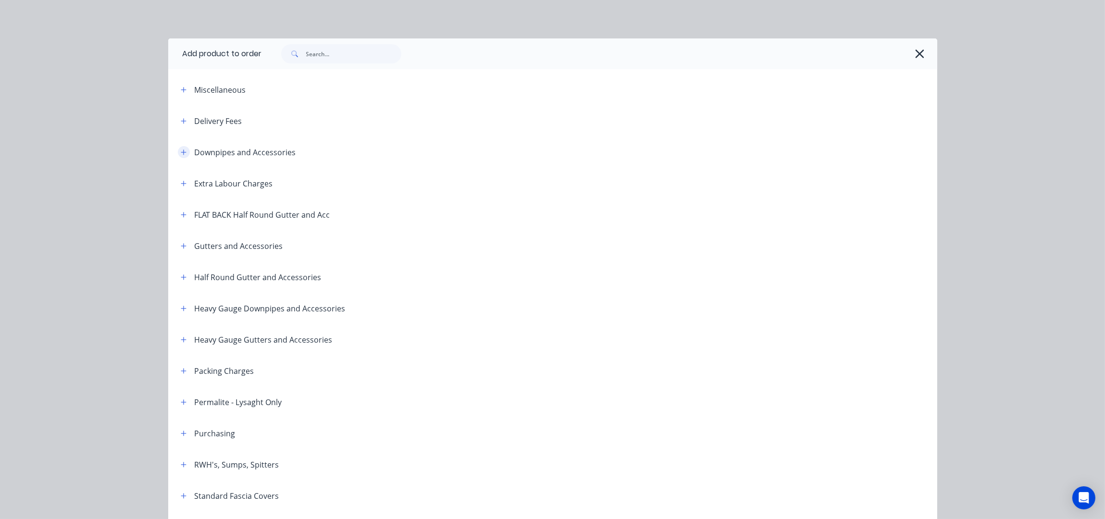
click at [181, 151] on icon "button" at bounding box center [183, 151] width 5 height 5
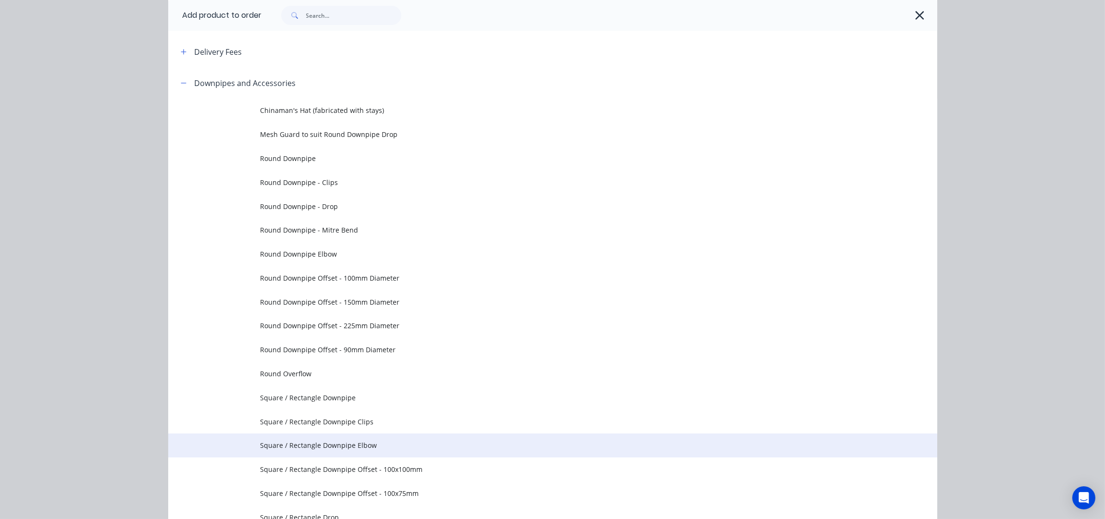
scroll to position [192, 0]
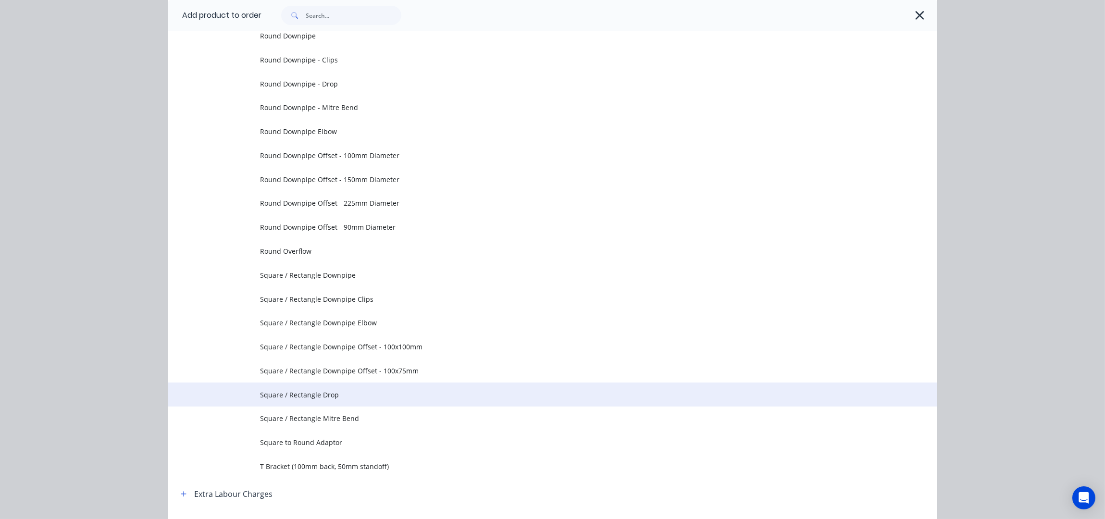
click at [332, 391] on span "Square / Rectangle Drop" at bounding box center [531, 395] width 541 height 10
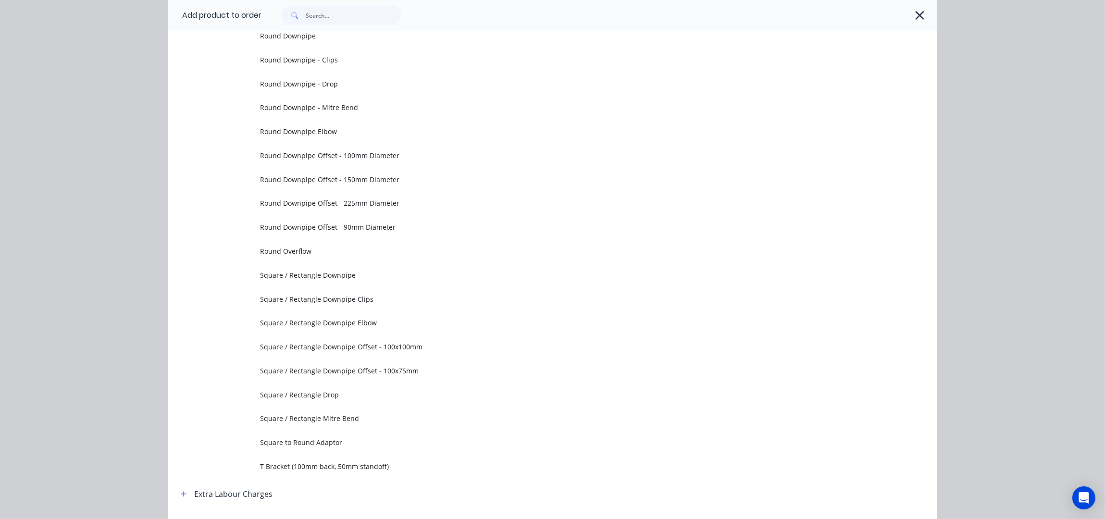
scroll to position [0, 0]
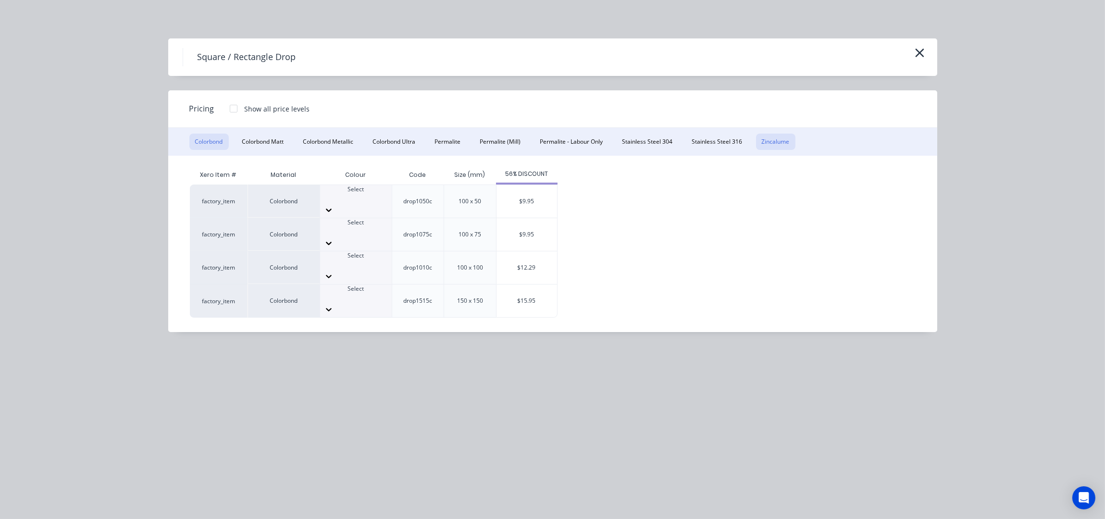
click at [775, 137] on button "Zincalume" at bounding box center [775, 142] width 39 height 16
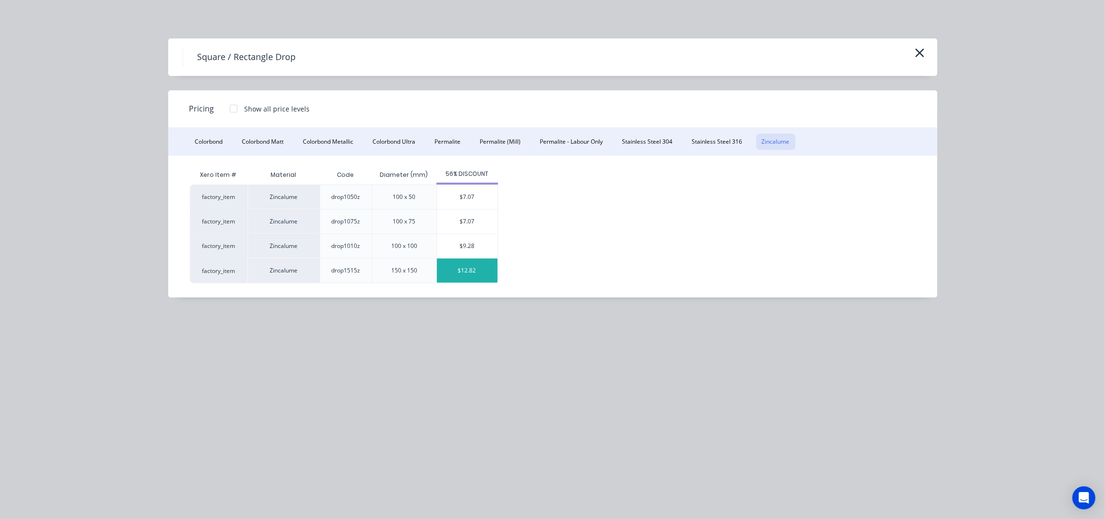
click at [473, 274] on div "$12.82" at bounding box center [467, 271] width 61 height 24
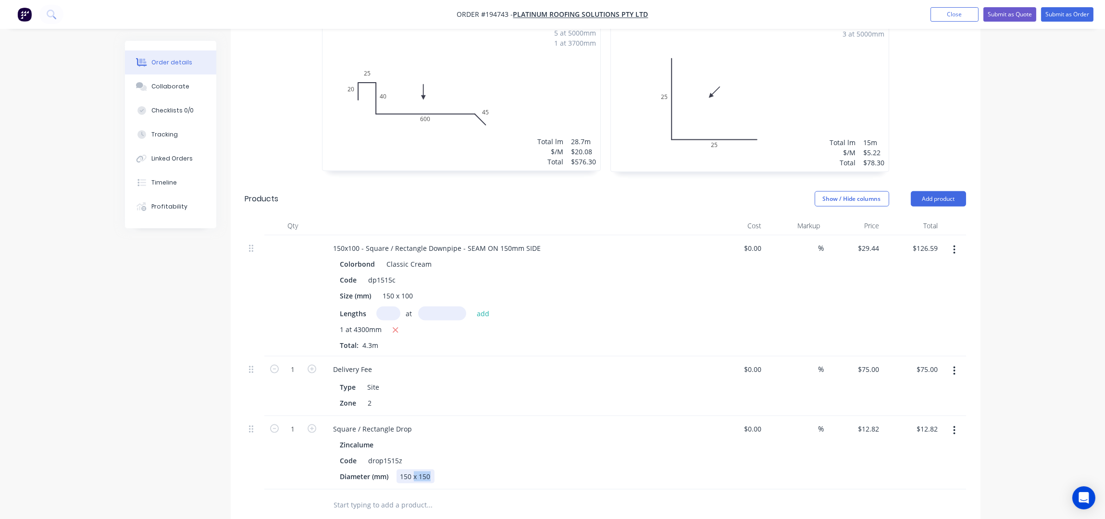
drag, startPoint x: 432, startPoint y: 448, endPoint x: 413, endPoint y: 454, distance: 19.5
click at [413, 470] on div "150 x 150" at bounding box center [416, 477] width 38 height 14
click at [432, 470] on div "150 x 150" at bounding box center [416, 477] width 38 height 14
drag, startPoint x: 432, startPoint y: 451, endPoint x: 403, endPoint y: 454, distance: 28.5
click at [403, 470] on div "150 x 150" at bounding box center [416, 477] width 38 height 14
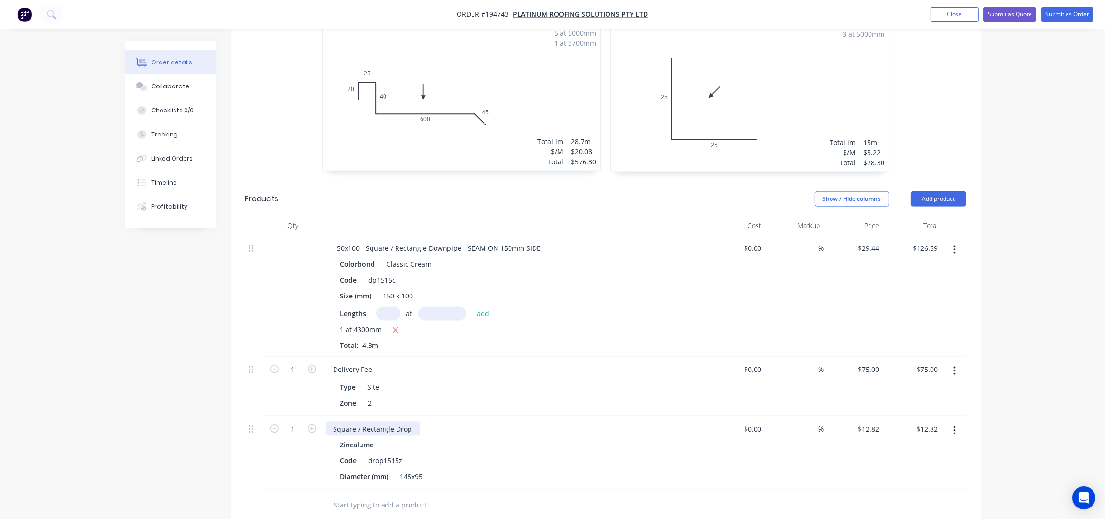
click at [332, 422] on div "Square / Rectangle Drop" at bounding box center [373, 429] width 94 height 14
click at [955, 191] on button "Add product" at bounding box center [938, 198] width 55 height 15
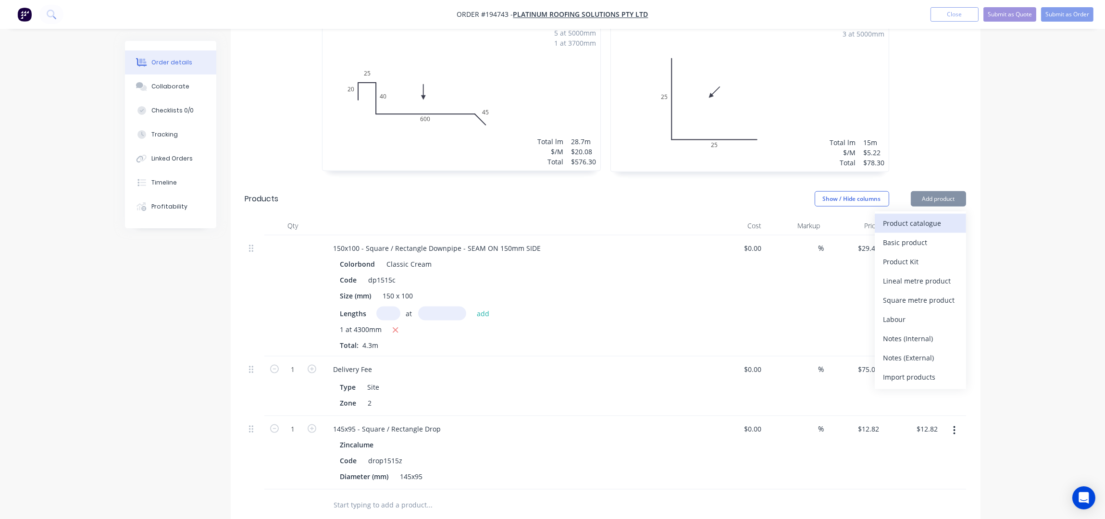
click at [940, 216] on div "Product catalogue" at bounding box center [920, 223] width 74 height 14
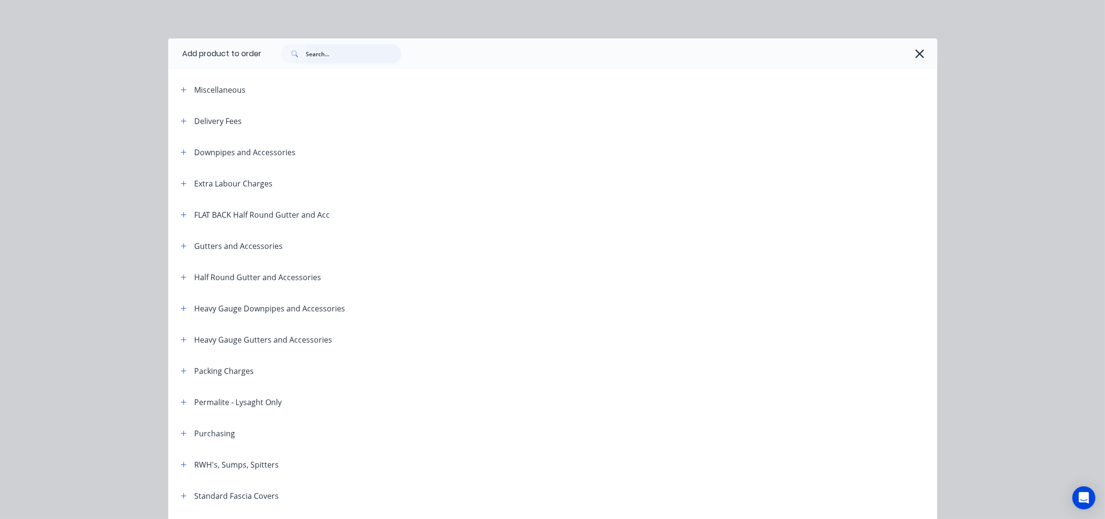
click at [327, 51] on input "text" at bounding box center [353, 53] width 95 height 19
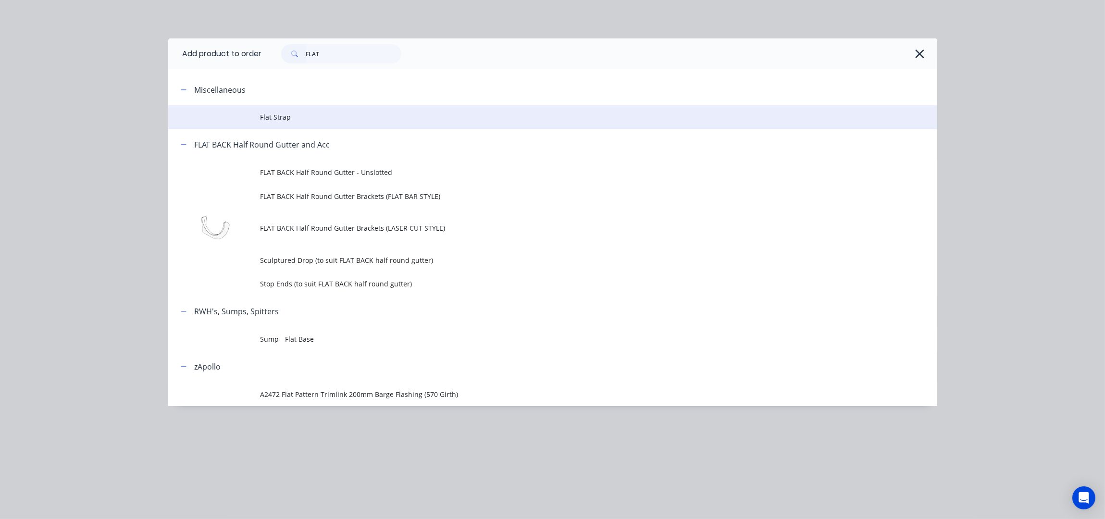
click at [304, 124] on td "Flat Strap" at bounding box center [599, 117] width 677 height 24
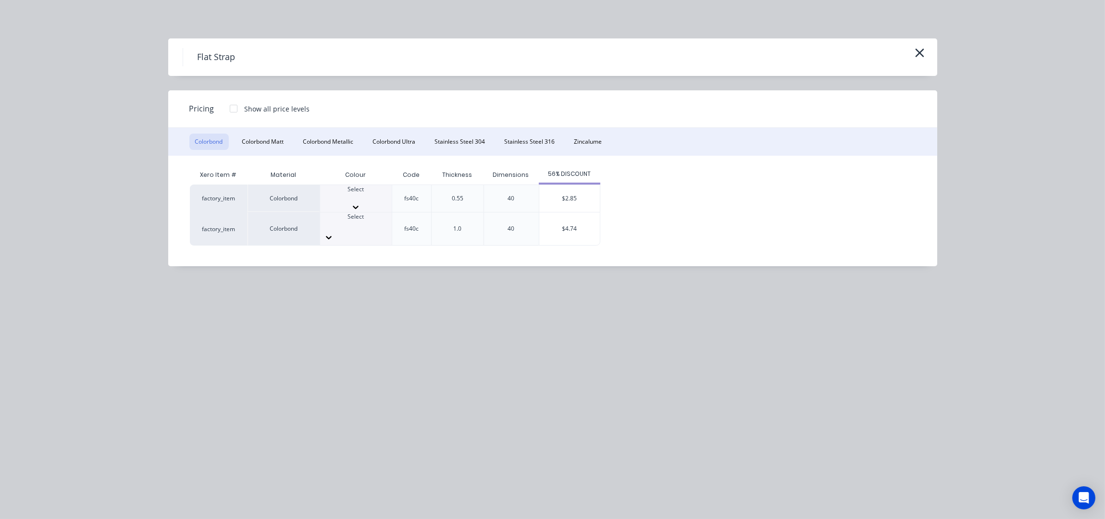
click at [367, 197] on div at bounding box center [356, 198] width 72 height 9
click at [560, 201] on div "$2.85" at bounding box center [569, 201] width 61 height 33
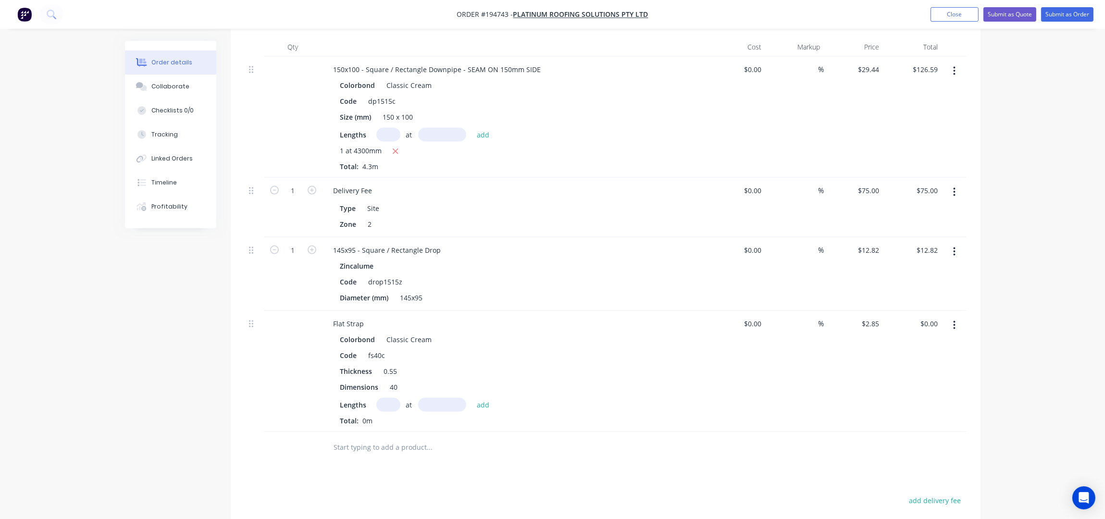
scroll to position [2563, 0]
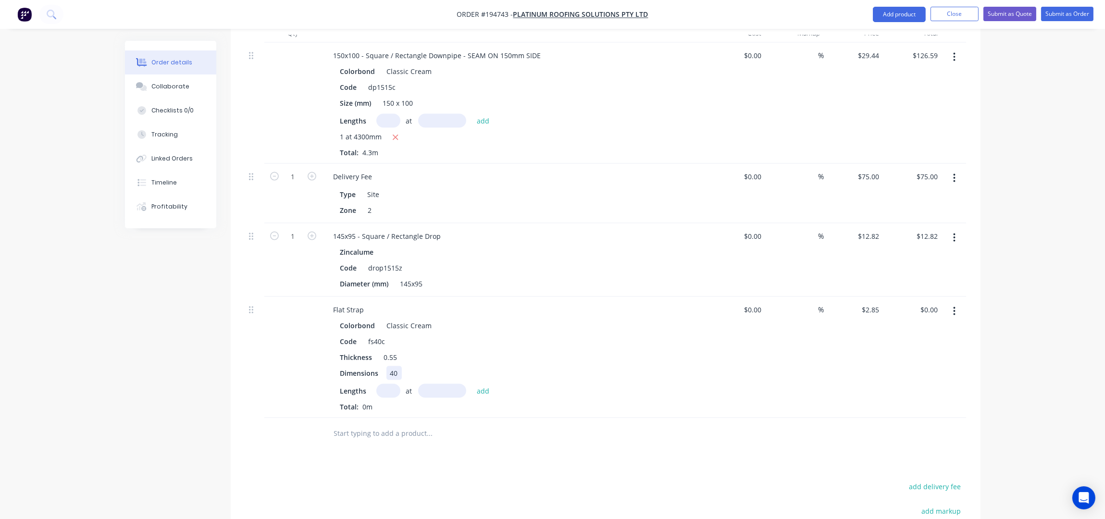
click at [399, 366] on div "40" at bounding box center [393, 373] width 15 height 14
click at [364, 303] on div "Flat Strap" at bounding box center [349, 310] width 46 height 14
click at [380, 384] on input "text" at bounding box center [388, 391] width 24 height 14
click at [472, 384] on button "add" at bounding box center [483, 390] width 23 height 13
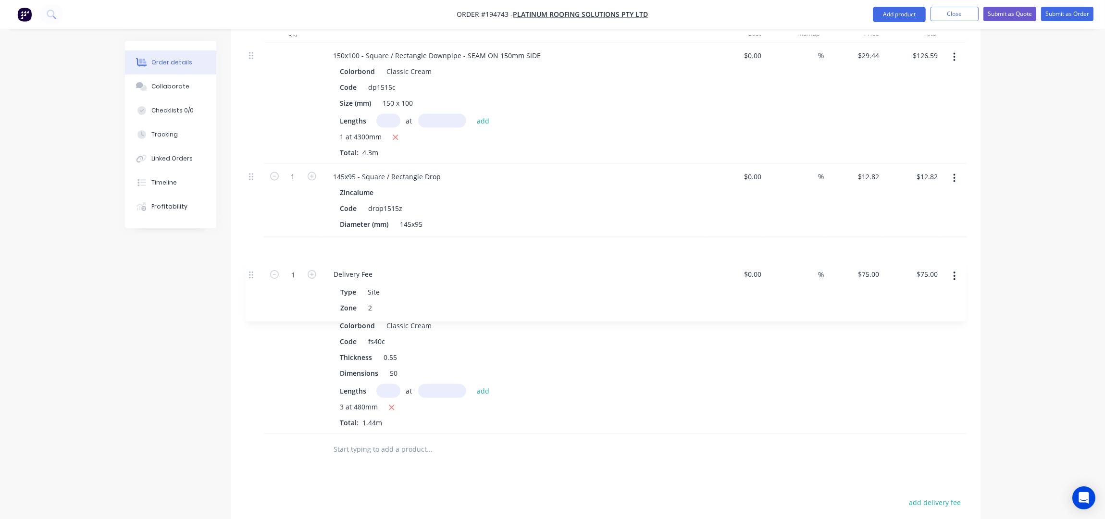
drag, startPoint x: 251, startPoint y: 154, endPoint x: 251, endPoint y: 283, distance: 128.8
click at [251, 283] on div "150x100 - Square / Rectangle Downpipe - SEAM ON 150mm SIDE Colorbond Classic Cr…" at bounding box center [605, 238] width 721 height 391
click at [251, 285] on div "150x100 - Square / Rectangle Downpipe - SEAM ON 150mm SIDE Colorbond Classic Cr…" at bounding box center [605, 238] width 721 height 391
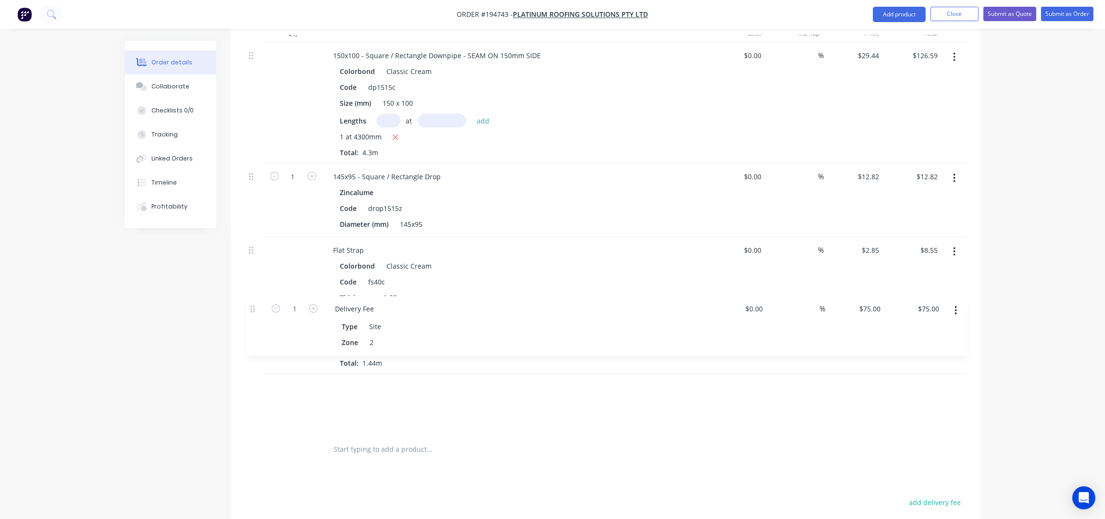
drag, startPoint x: 252, startPoint y: 223, endPoint x: 255, endPoint y: 322, distance: 99.1
click at [254, 322] on div "150x100 - Square / Rectangle Downpipe - SEAM ON 150mm SIDE Colorbond Classic Cr…" at bounding box center [605, 238] width 721 height 391
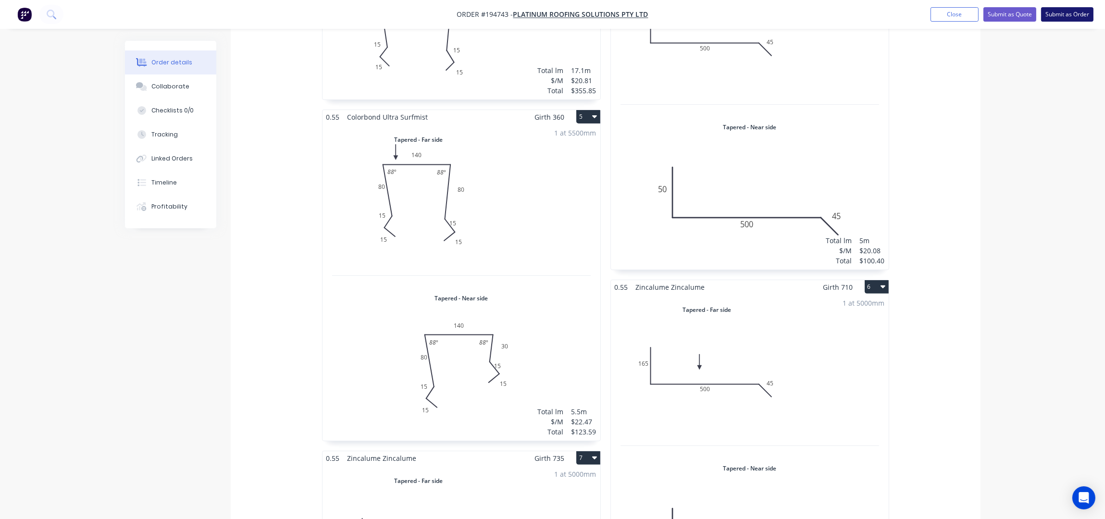
scroll to position [552, 0]
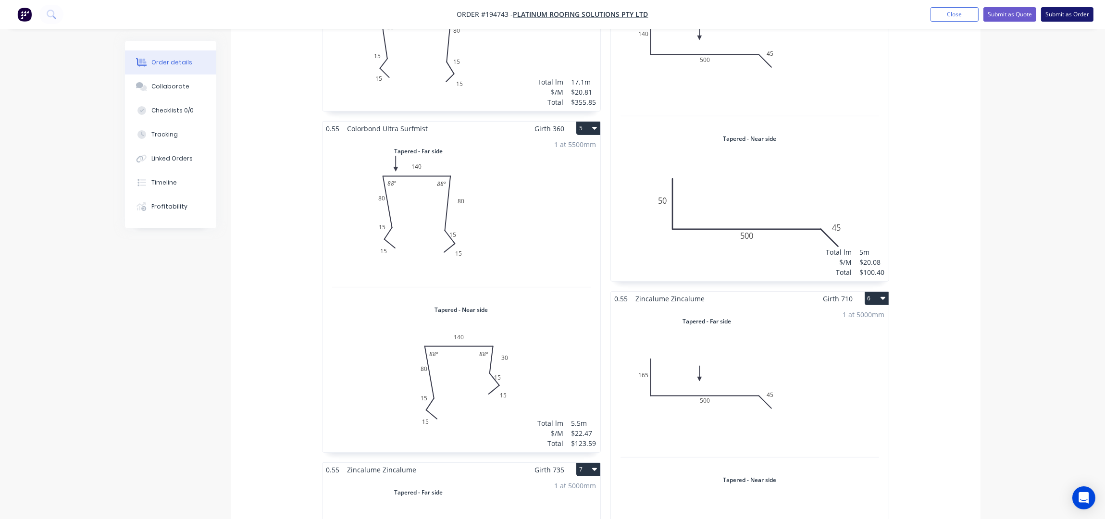
click at [1074, 18] on button "Submit as Order" at bounding box center [1067, 14] width 52 height 14
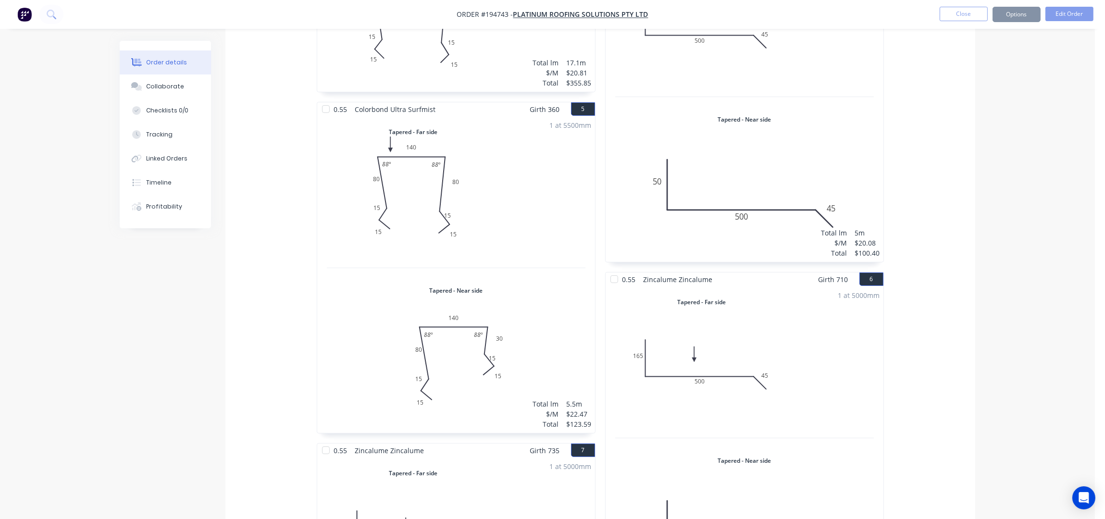
scroll to position [0, 0]
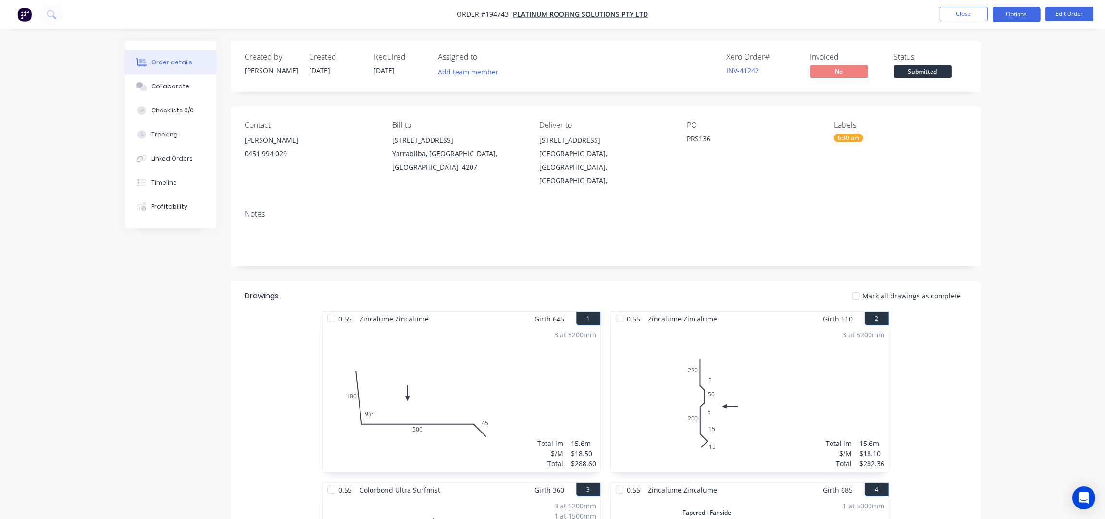
click at [1017, 16] on button "Options" at bounding box center [1017, 14] width 48 height 15
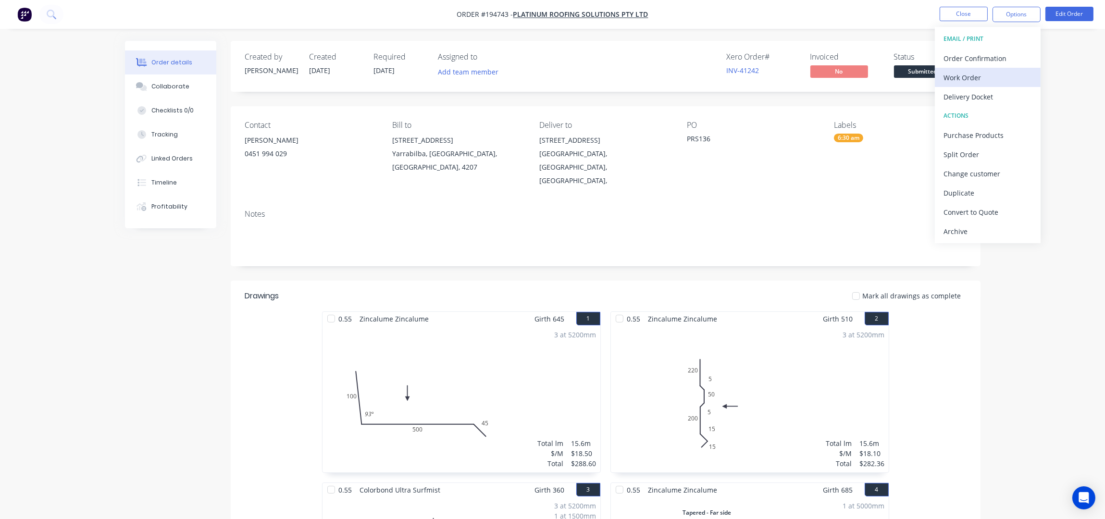
click at [996, 79] on div "Work Order" at bounding box center [988, 78] width 88 height 14
click at [992, 93] on div "Without pricing" at bounding box center [988, 97] width 88 height 14
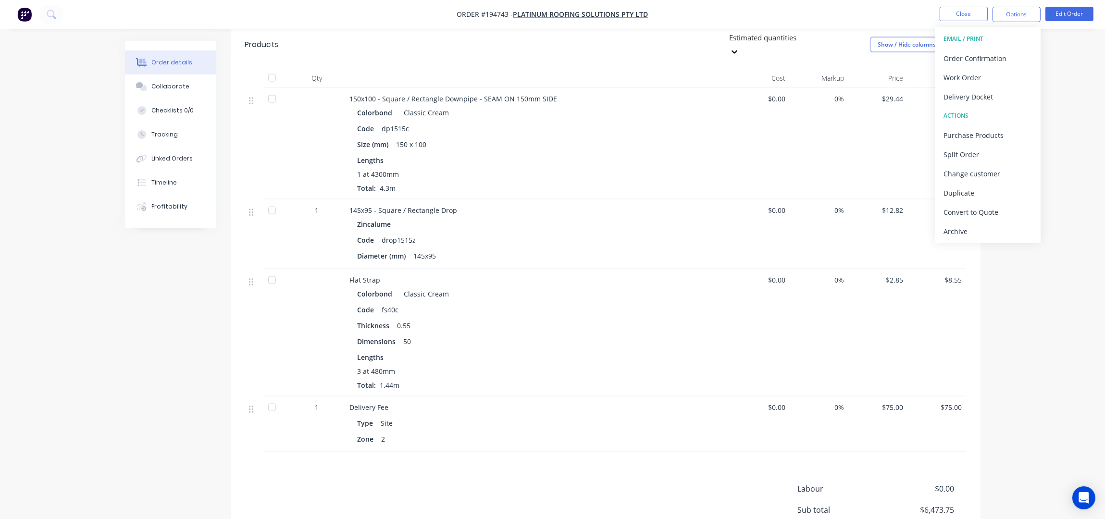
scroll to position [2583, 0]
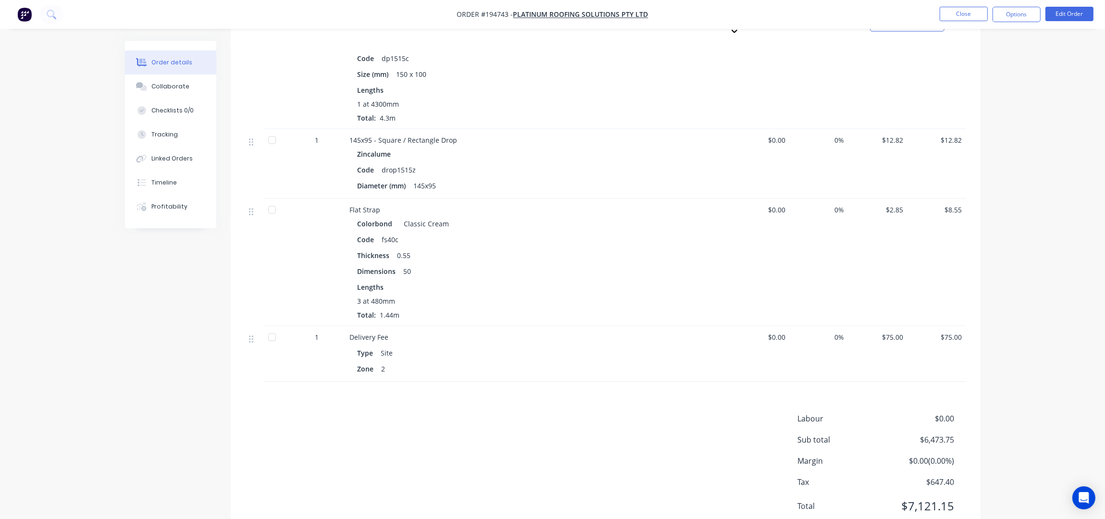
drag, startPoint x: 999, startPoint y: 327, endPoint x: 1008, endPoint y: 324, distance: 9.6
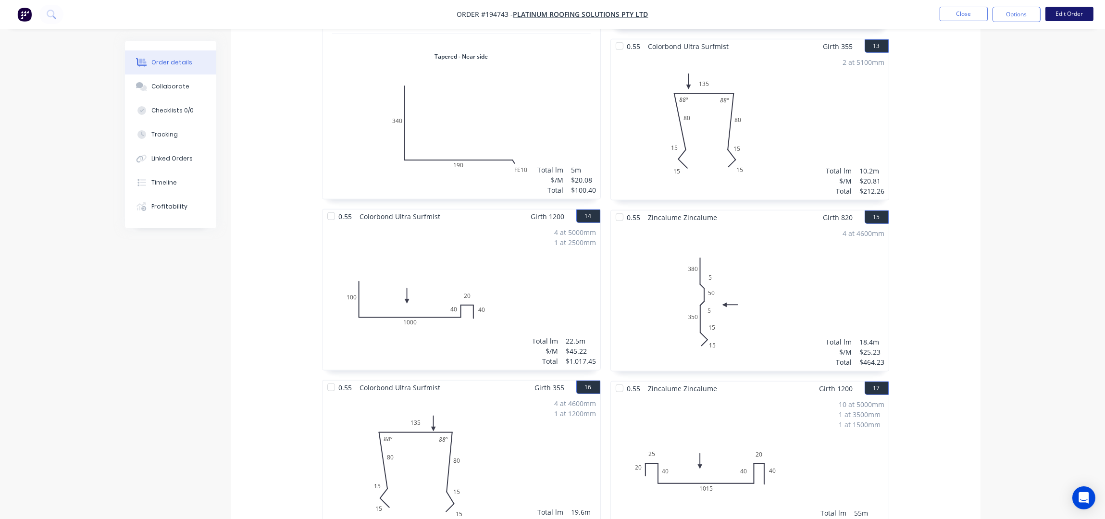
scroll to position [1750, 0]
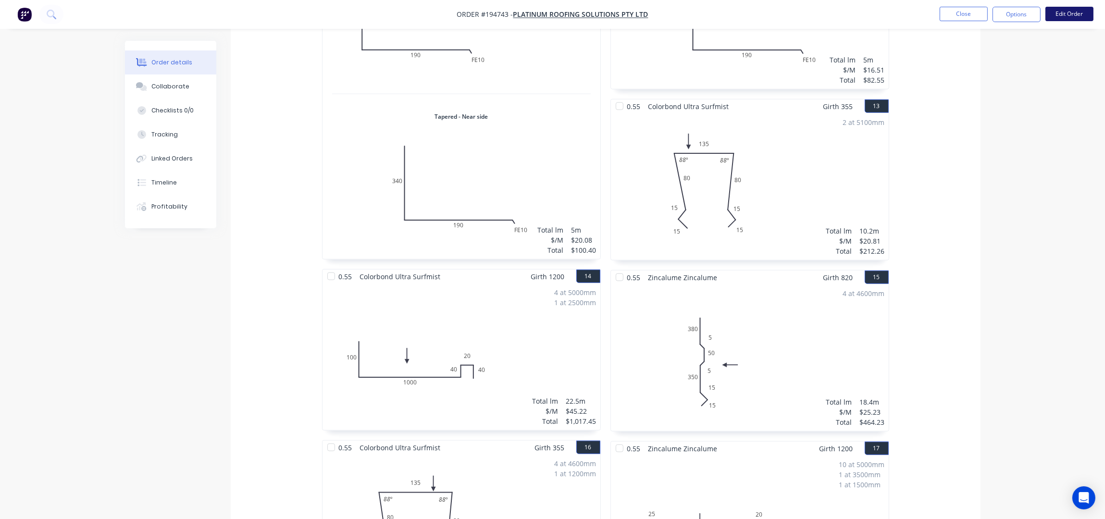
click at [1067, 13] on button "Edit Order" at bounding box center [1069, 14] width 48 height 14
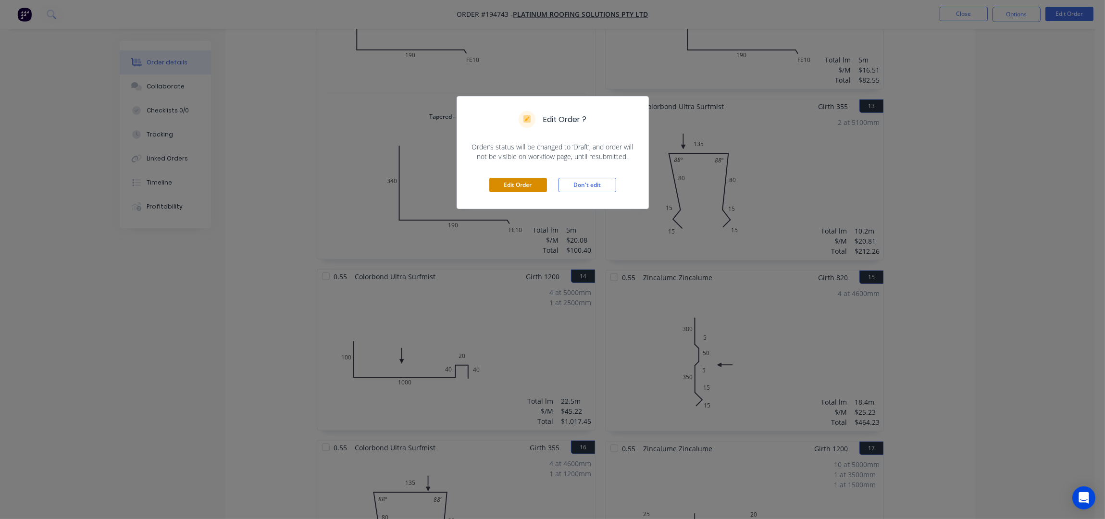
click at [519, 185] on button "Edit Order" at bounding box center [518, 185] width 58 height 14
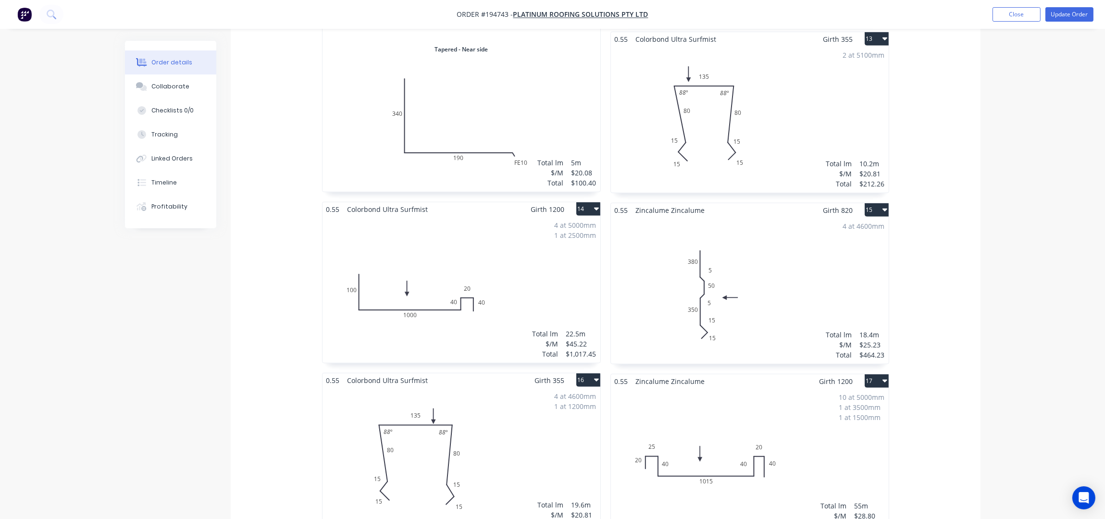
scroll to position [1923, 0]
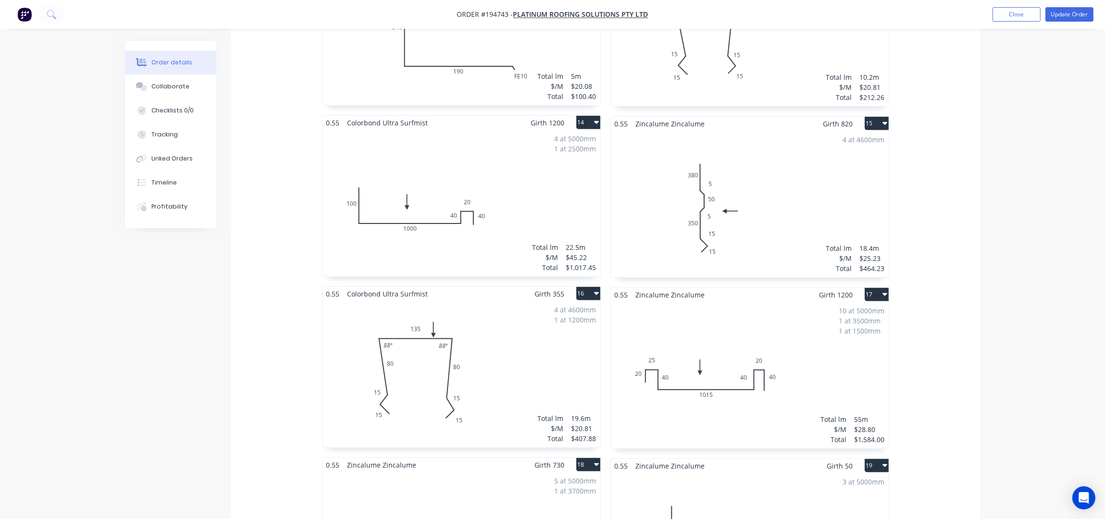
click at [518, 160] on div "4 at 5000mm 1 at 2500mm Total lm $/M Total 22.5m $45.22 $1,017.45" at bounding box center [462, 203] width 278 height 147
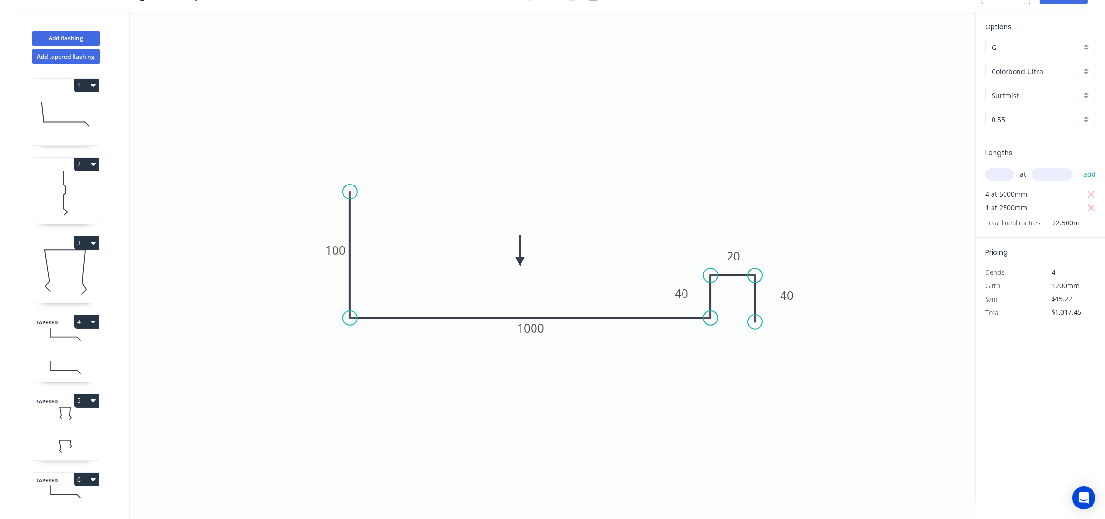
click at [1025, 72] on input "Colorbond Ultra" at bounding box center [1037, 71] width 90 height 10
click at [1017, 156] on div "Zincalume" at bounding box center [1040, 155] width 109 height 17
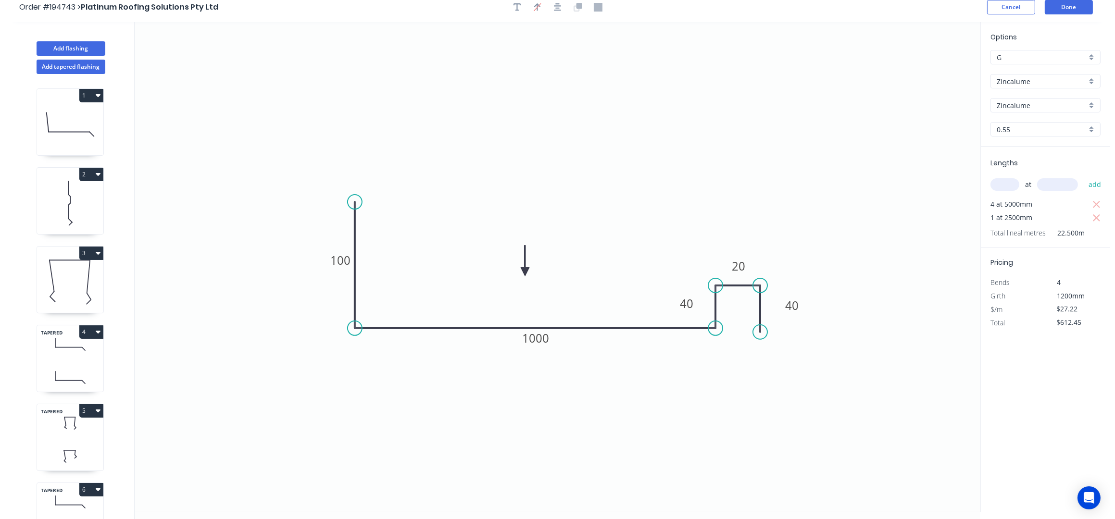
scroll to position [0, 0]
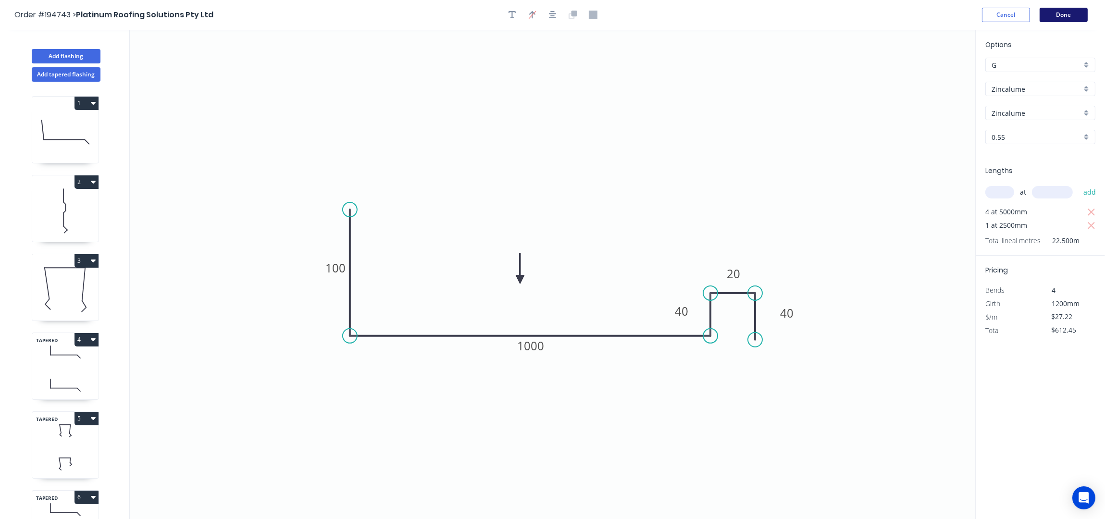
click at [1062, 16] on button "Done" at bounding box center [1064, 15] width 48 height 14
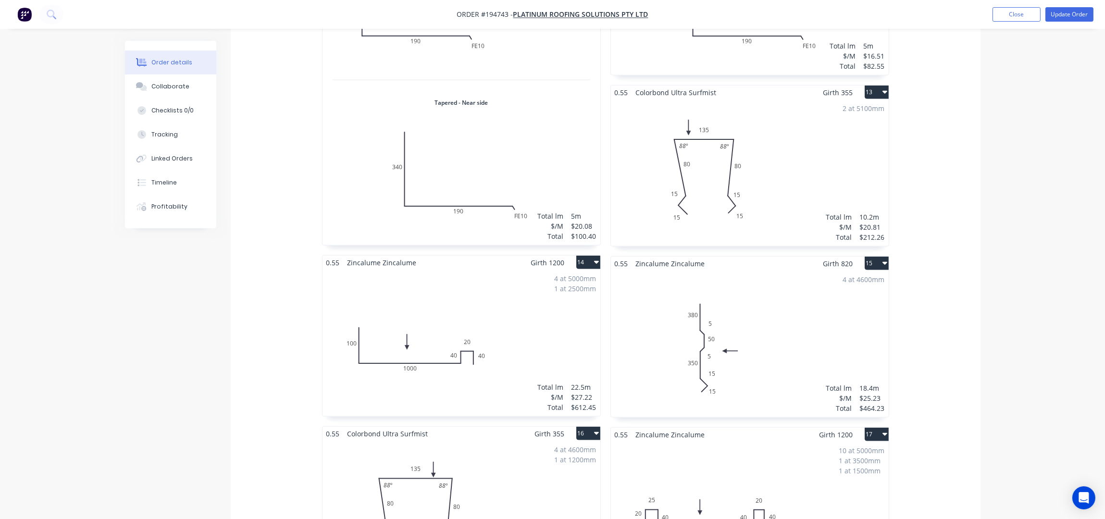
scroll to position [1666, 0]
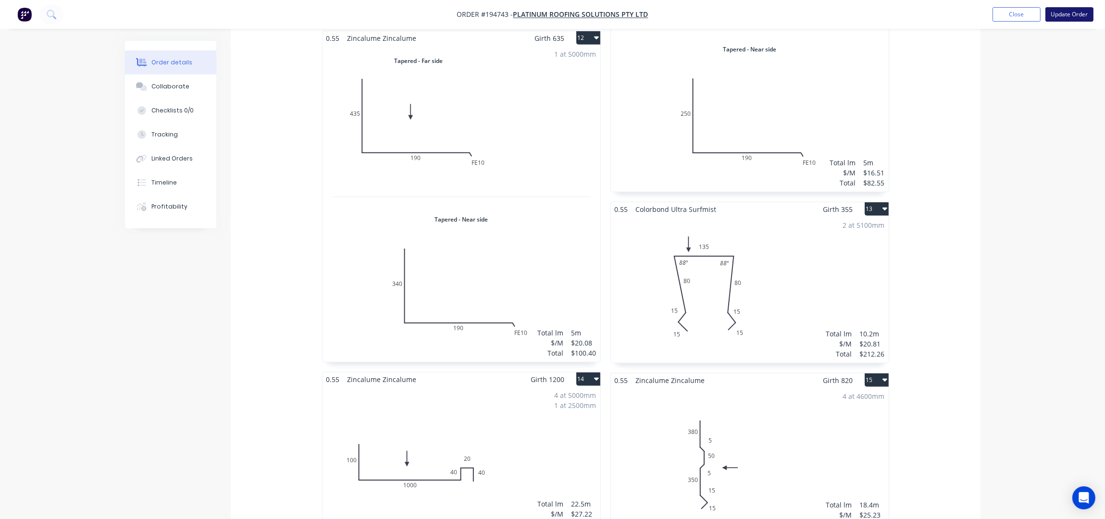
click at [1079, 17] on button "Update Order" at bounding box center [1069, 14] width 48 height 14
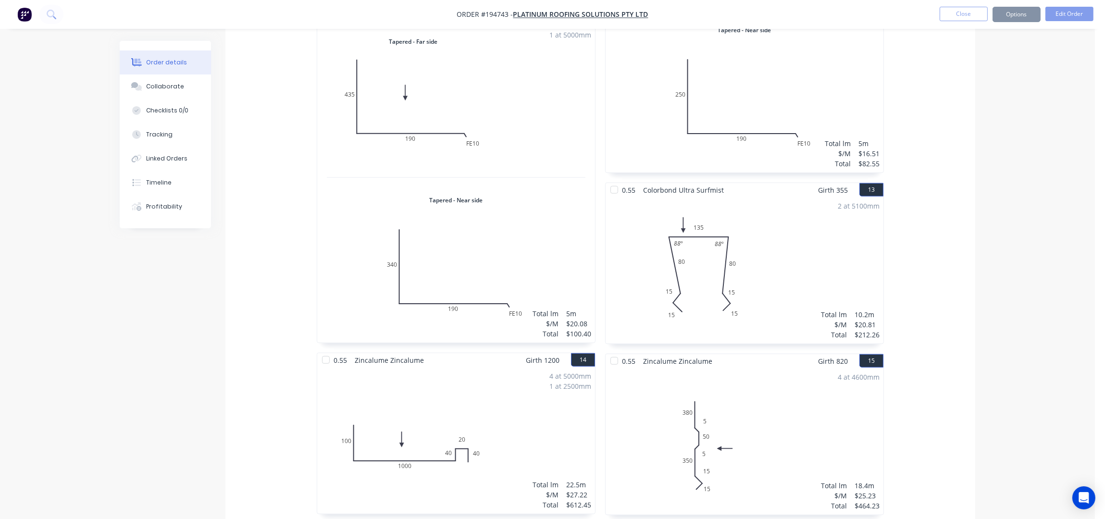
scroll to position [0, 0]
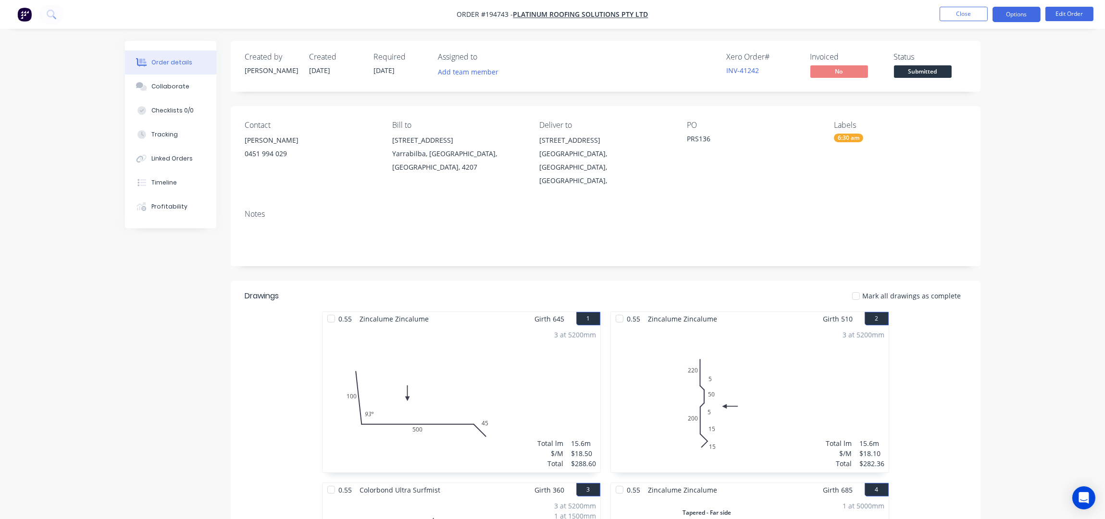
click at [1010, 9] on button "Options" at bounding box center [1017, 14] width 48 height 15
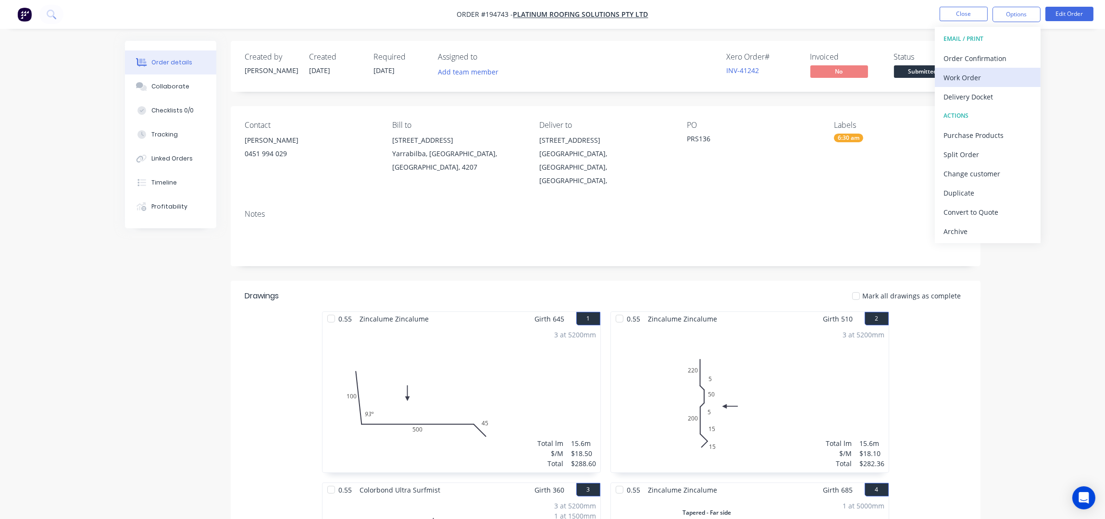
click at [976, 78] on div "Work Order" at bounding box center [988, 78] width 88 height 14
click at [983, 102] on div "Without pricing" at bounding box center [988, 97] width 88 height 14
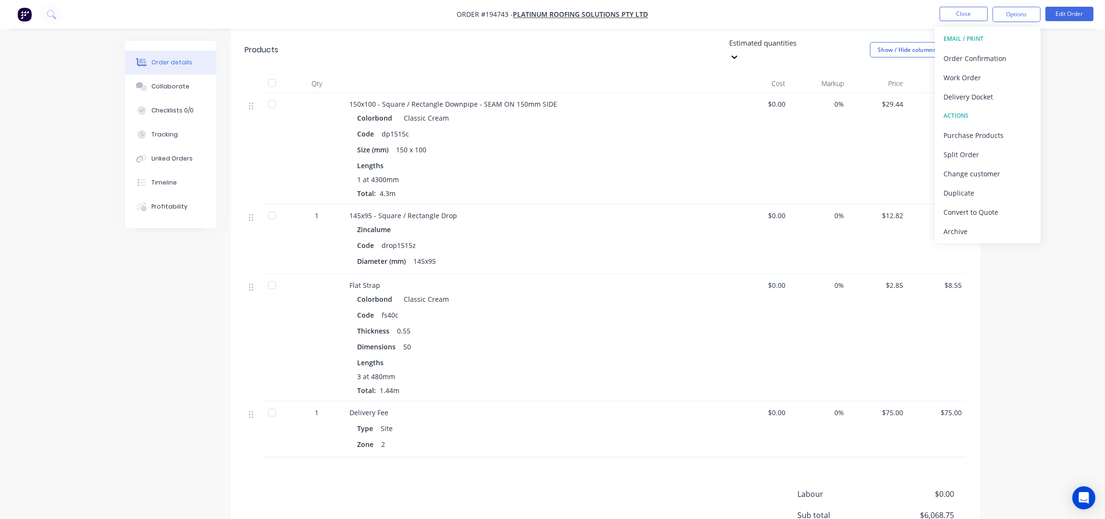
scroll to position [2583, 0]
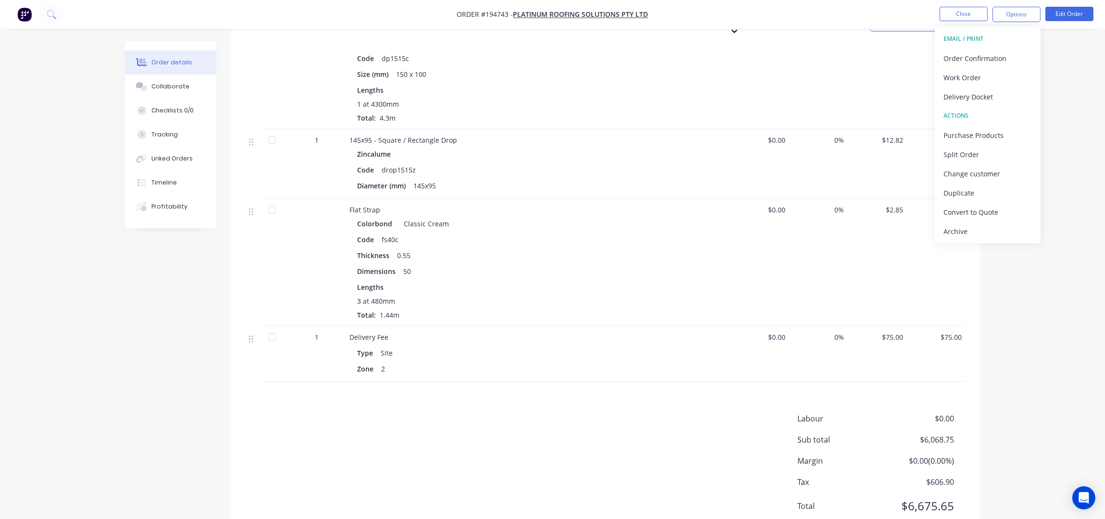
click at [977, 10] on button "Close" at bounding box center [964, 14] width 48 height 14
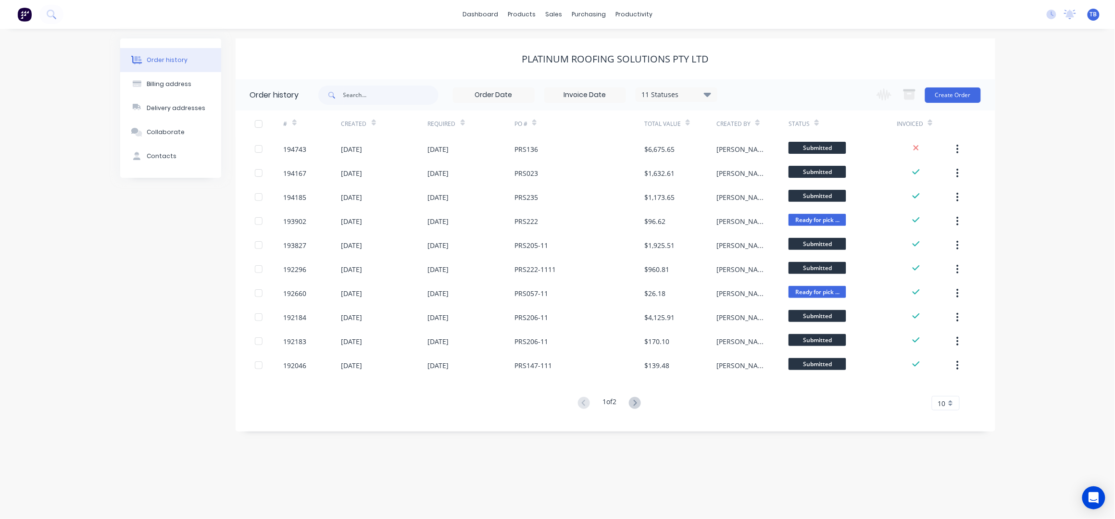
click at [495, 5] on div "dashboard products sales purchasing productivity dashboard products Product Cat…" at bounding box center [557, 14] width 1115 height 29
click at [499, 12] on link "dashboard" at bounding box center [480, 14] width 45 height 14
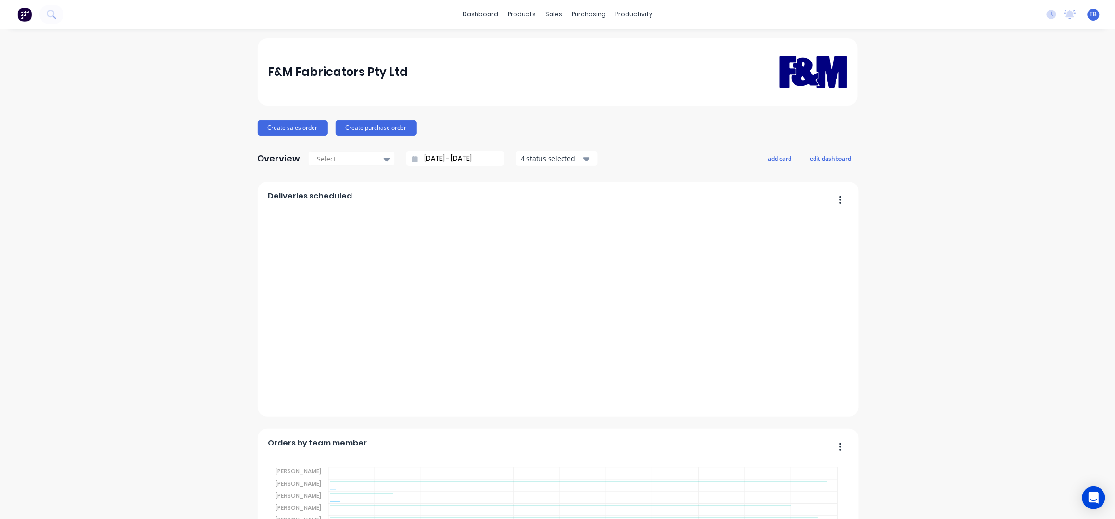
click at [426, 156] on input "02/09/25 - 03/10/25" at bounding box center [459, 158] width 83 height 14
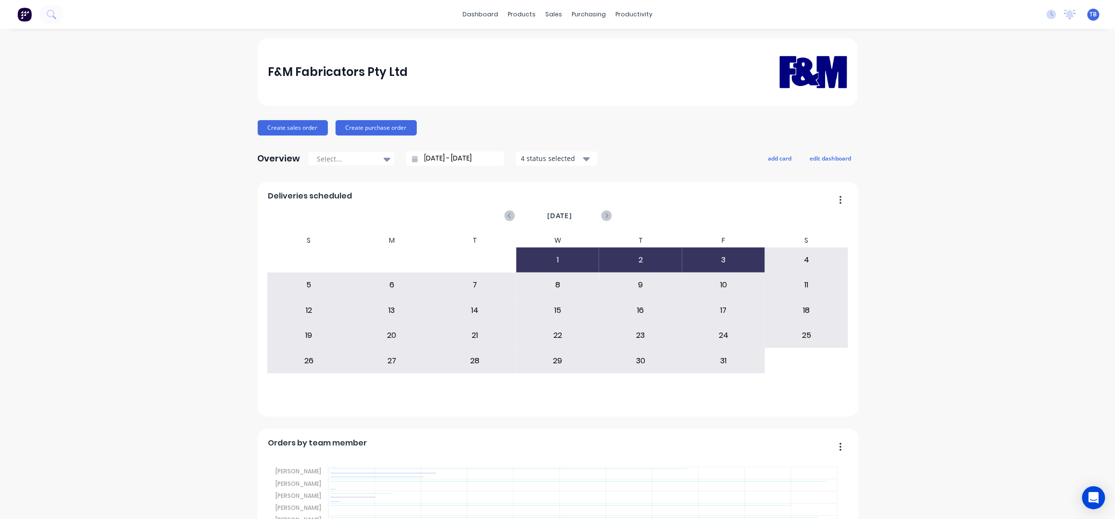
click at [420, 160] on input "02/09/25 - 03/10/25" at bounding box center [459, 158] width 83 height 14
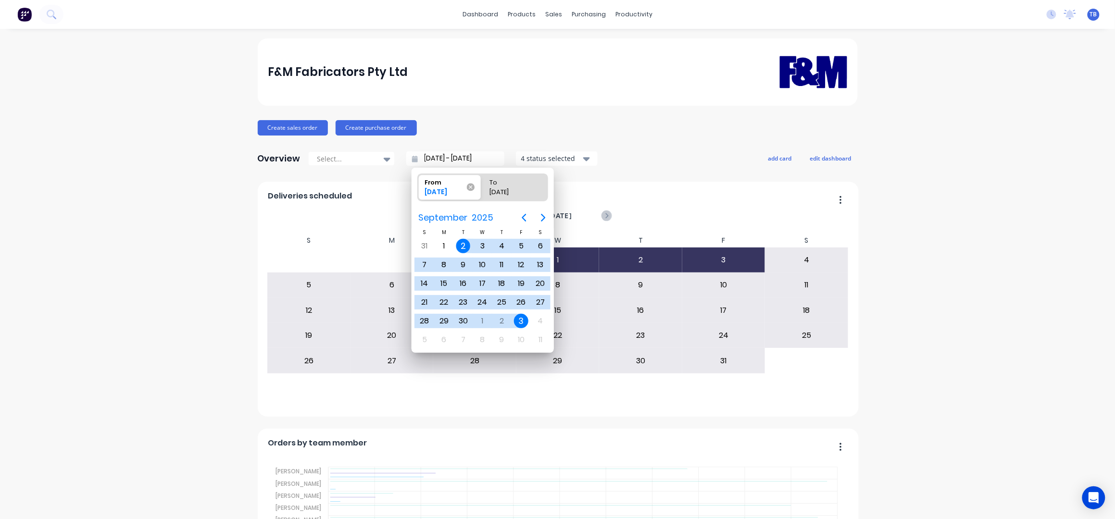
click at [472, 187] on icon at bounding box center [471, 187] width 8 height 8
click at [418, 187] on input "From 02/09/25" at bounding box center [418, 187] width 0 height 27
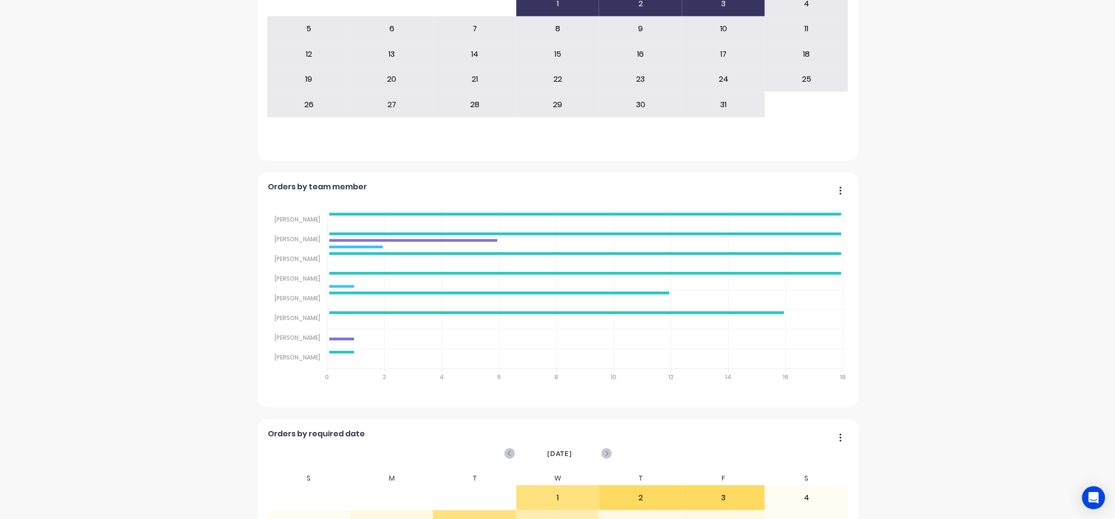
click at [873, 184] on div "F&M Fabricators Pty Ltd Create sales order Create purchase order Overview Selec…" at bounding box center [557, 342] width 1115 height 1120
click at [910, 236] on div "F&M Fabricators Pty Ltd Create sales order Create purchase order Overview Selec…" at bounding box center [557, 342] width 1115 height 1120
click at [916, 176] on div "F&M Fabricators Pty Ltd Create sales order Create purchase order Overview Selec…" at bounding box center [557, 342] width 1115 height 1120
click at [943, 123] on div "F&M Fabricators Pty Ltd Create sales order Create purchase order Overview Selec…" at bounding box center [557, 342] width 1115 height 1120
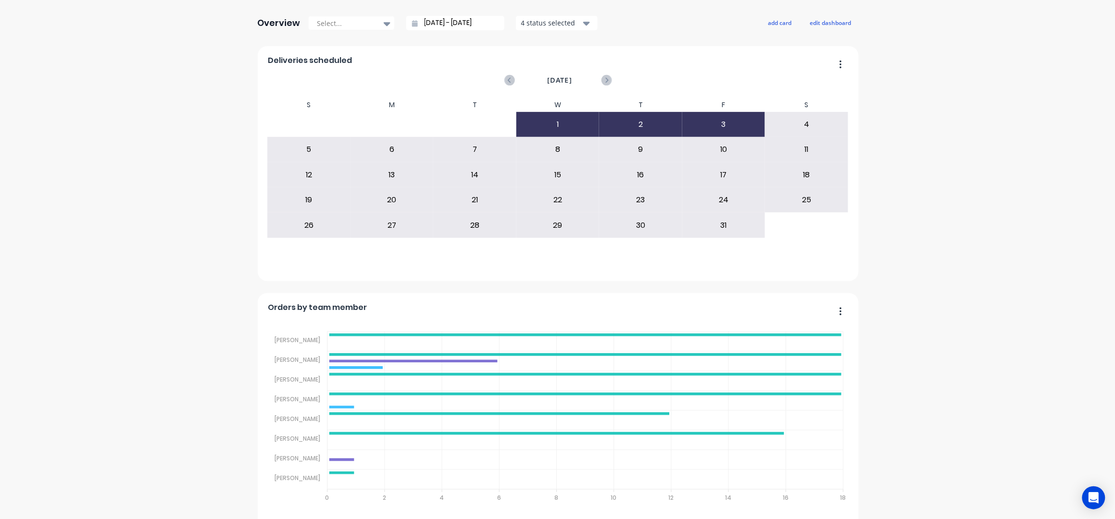
scroll to position [0, 0]
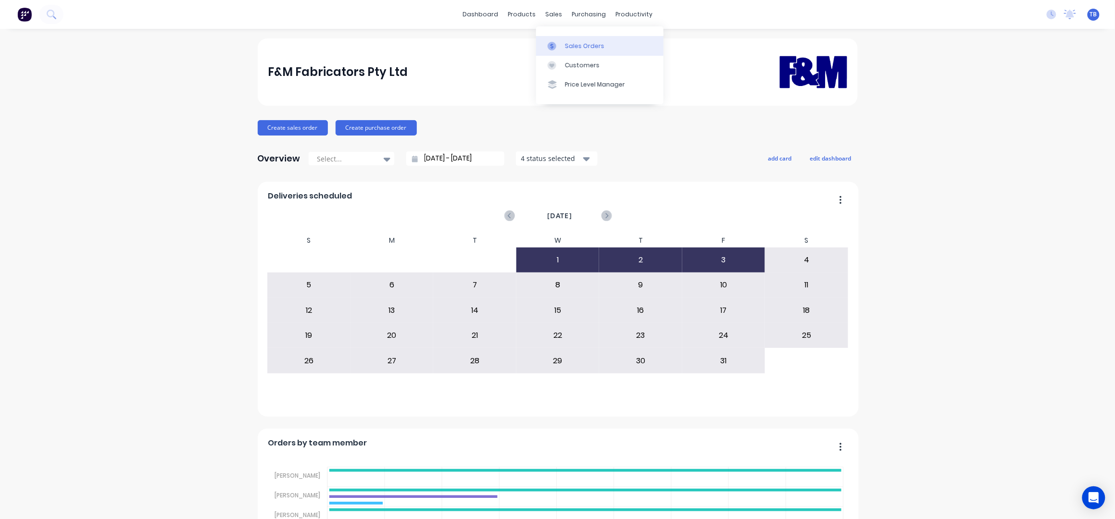
click at [581, 47] on div "Sales Orders" at bounding box center [584, 46] width 39 height 9
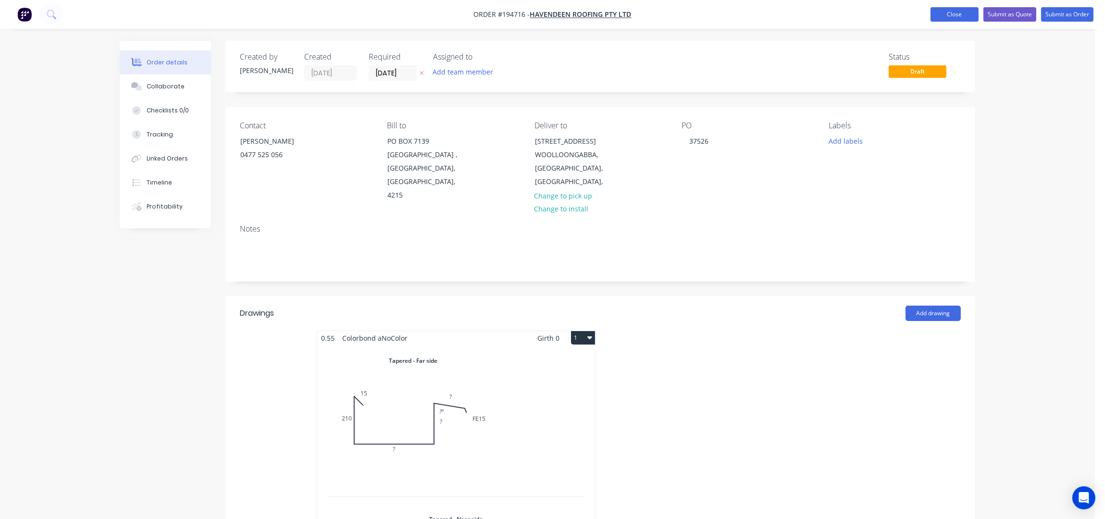
click at [960, 15] on button "Close" at bounding box center [955, 14] width 48 height 14
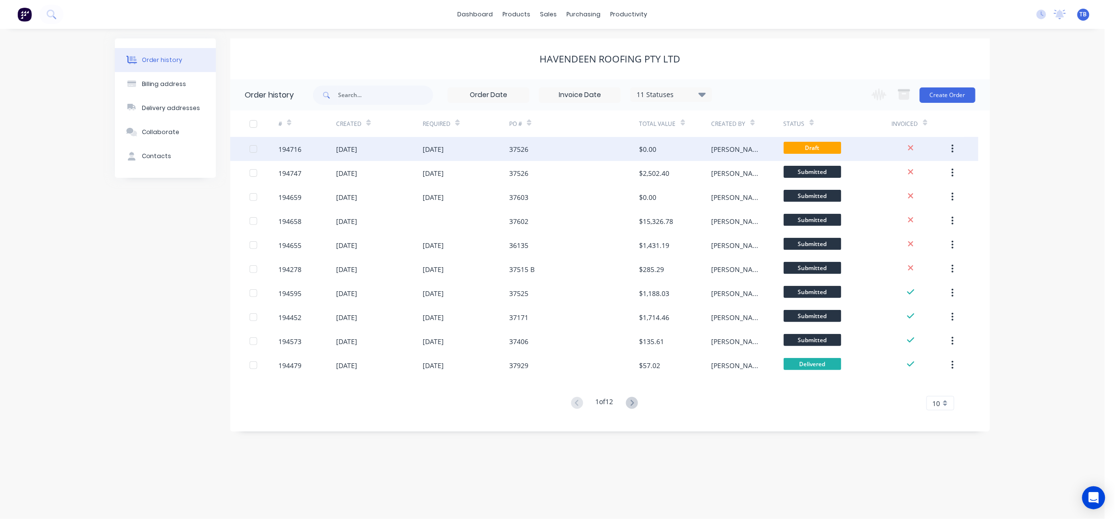
click at [580, 149] on div "37526" at bounding box center [574, 149] width 130 height 24
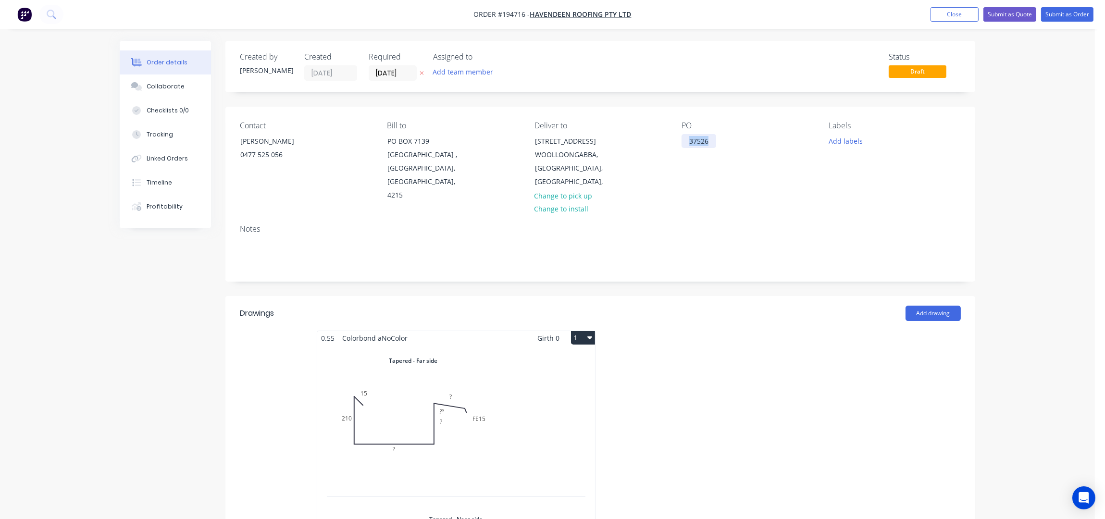
drag, startPoint x: 711, startPoint y: 143, endPoint x: 641, endPoint y: 144, distance: 70.2
click at [641, 144] on div "Contact [PERSON_NAME] [PHONE_NUMBER] Bill to [GEOGRAPHIC_DATA][STREET_ADDRESS] …" at bounding box center [600, 162] width 750 height 110
click at [958, 16] on button "Close" at bounding box center [955, 14] width 48 height 14
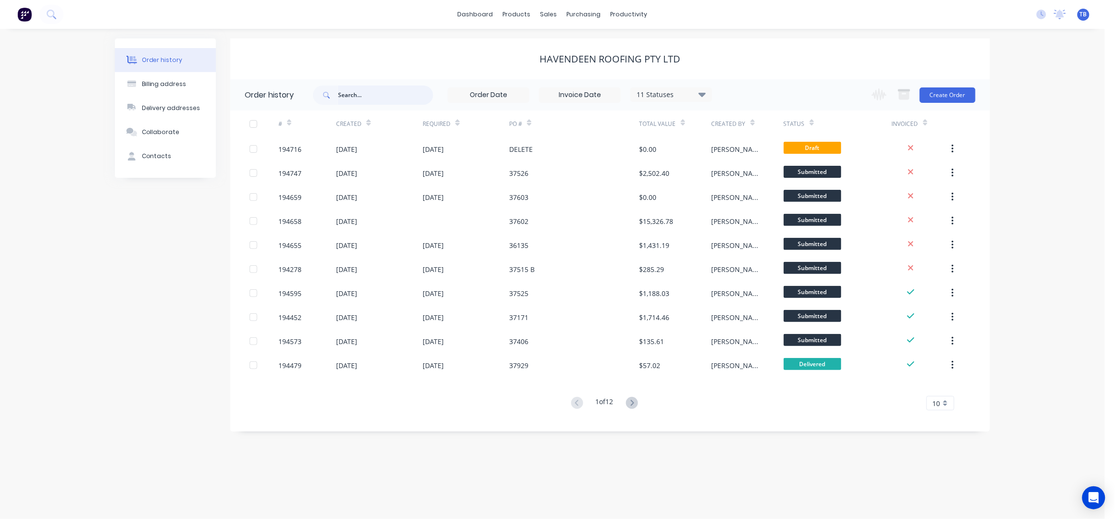
click at [361, 91] on input "text" at bounding box center [385, 95] width 95 height 19
click at [568, 47] on div "Sales Orders" at bounding box center [584, 46] width 39 height 9
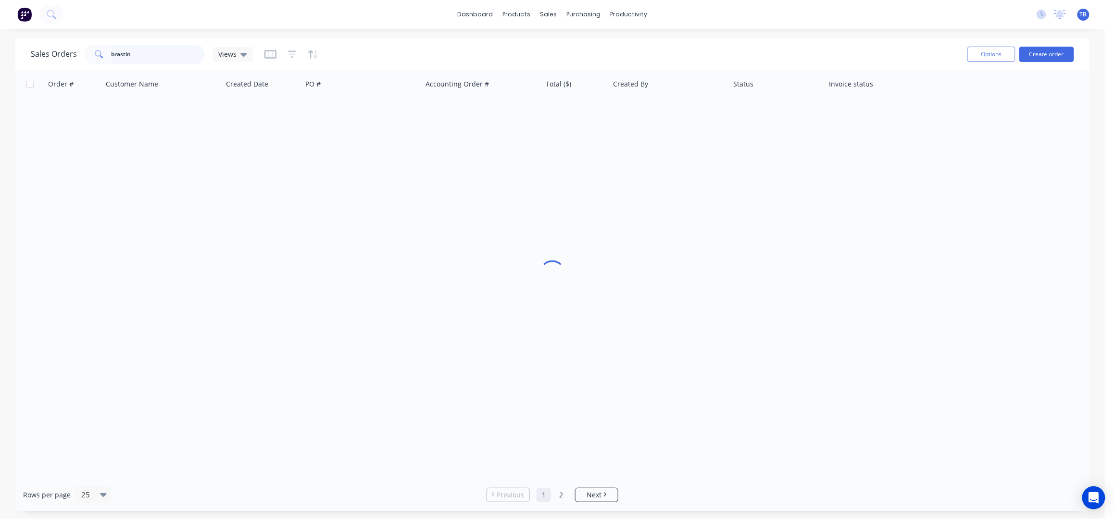
drag, startPoint x: 162, startPoint y: 50, endPoint x: 115, endPoint y: 54, distance: 47.2
click at [115, 54] on input "brastin" at bounding box center [159, 54] width 94 height 19
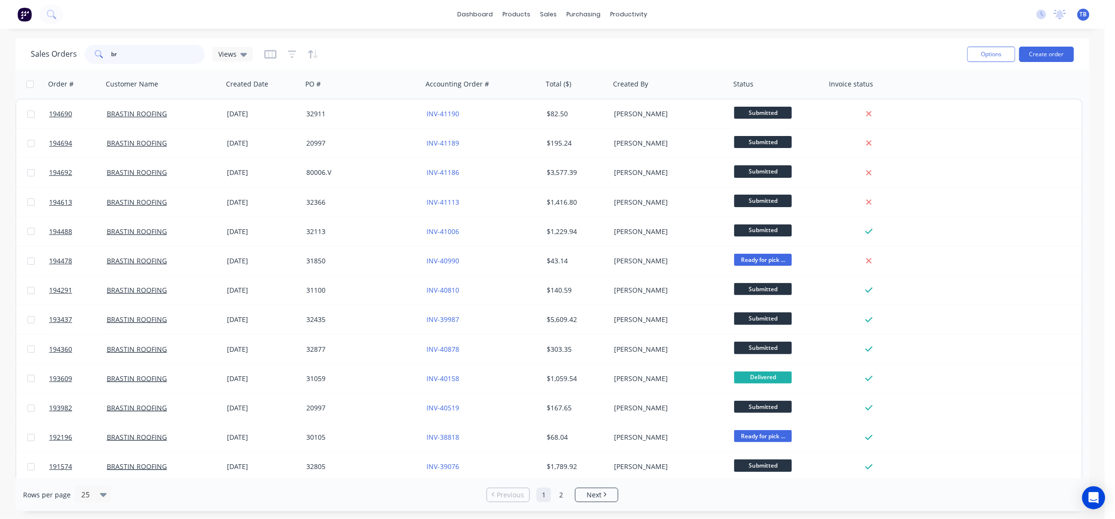
type input "b"
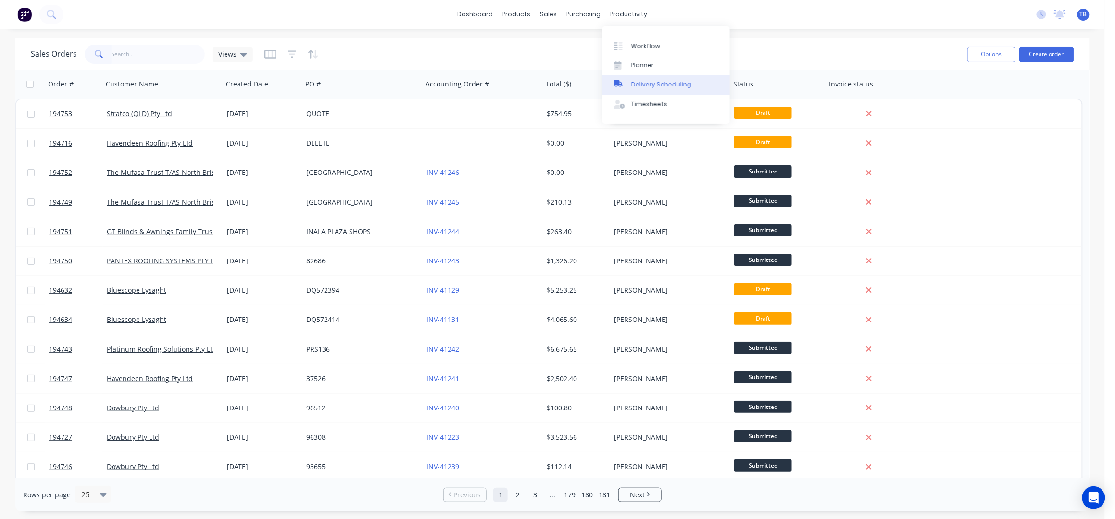
click at [669, 81] on div "Delivery Scheduling" at bounding box center [661, 84] width 60 height 9
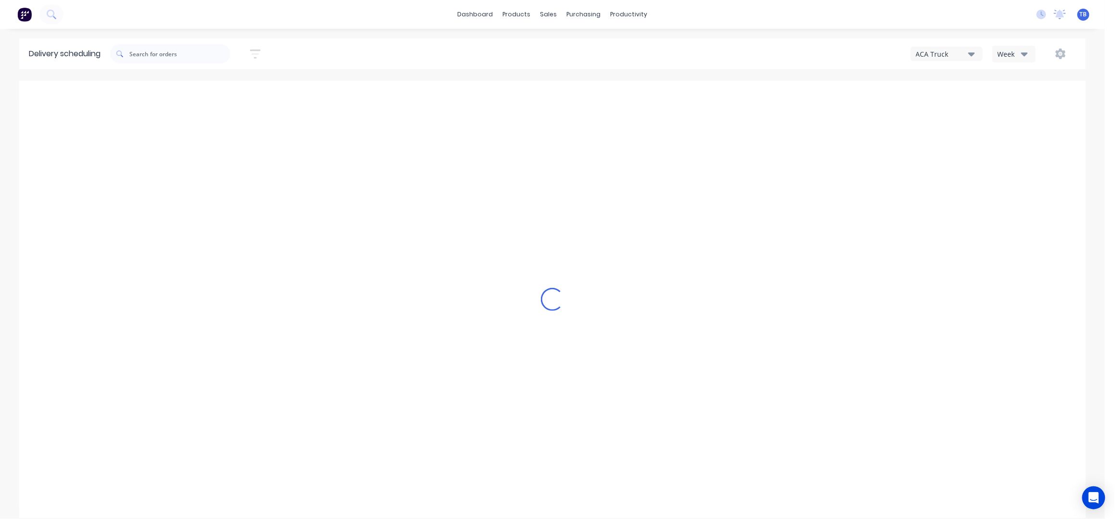
scroll to position [0, 0]
click at [1065, 51] on icon "button" at bounding box center [1061, 54] width 10 height 11
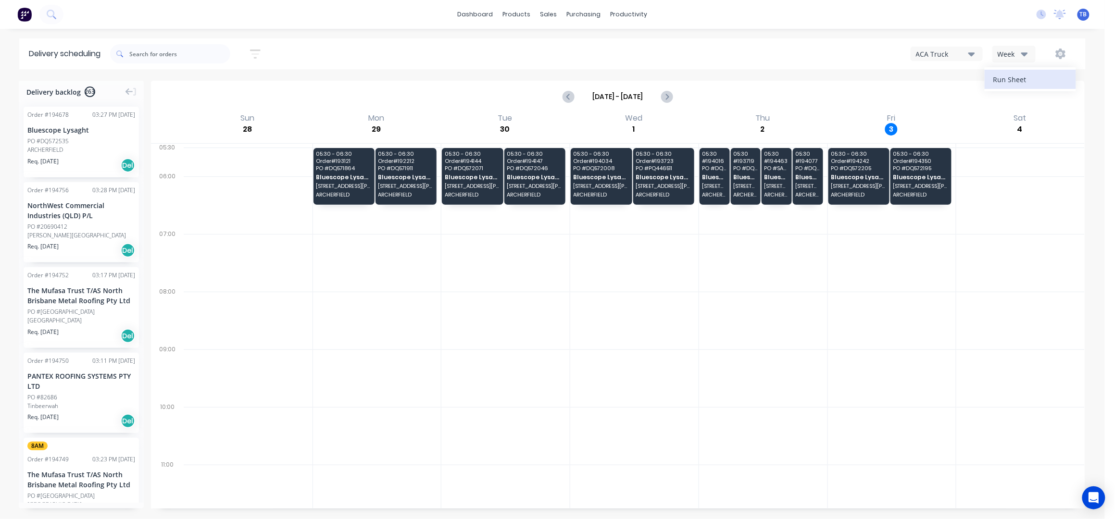
click at [1008, 81] on div "Run Sheet" at bounding box center [1030, 80] width 74 height 14
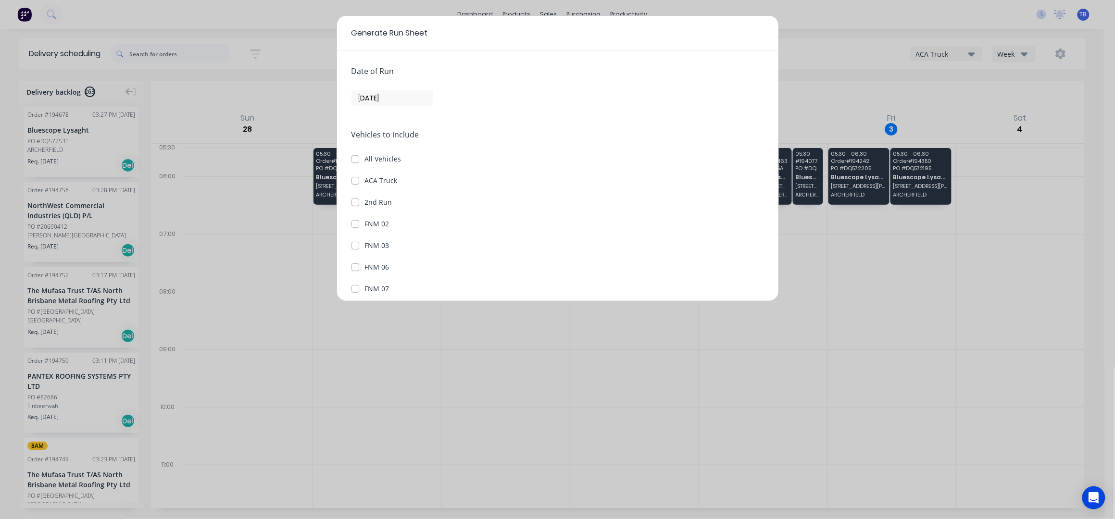
drag, startPoint x: 943, startPoint y: 54, endPoint x: 926, endPoint y: 68, distance: 21.8
click at [942, 55] on div "Generate Run Sheet Date of Run [DATE] Vehicles to include All Vehicles ACA Truc…" at bounding box center [557, 259] width 1115 height 519
click at [452, 277] on button "Cancel" at bounding box center [455, 279] width 38 height 15
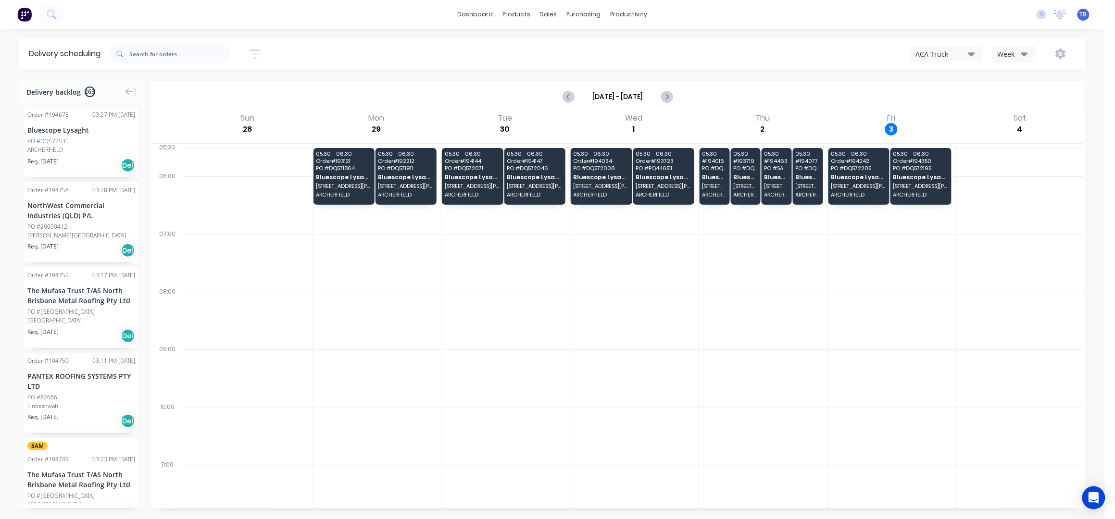
click at [1011, 54] on div "Week" at bounding box center [1011, 54] width 28 height 10
click at [1022, 107] on div "Vehicle" at bounding box center [1040, 98] width 95 height 19
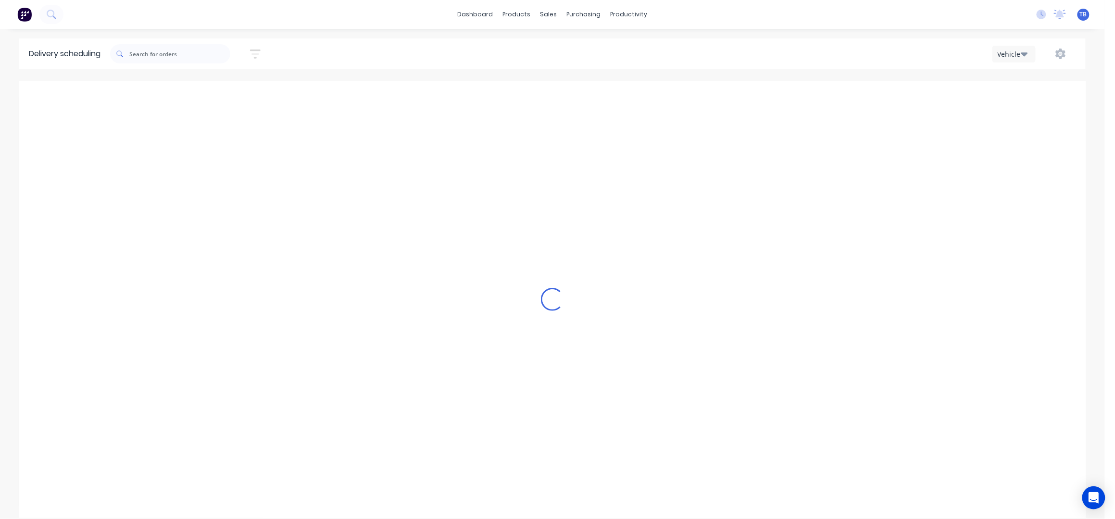
scroll to position [0, 0]
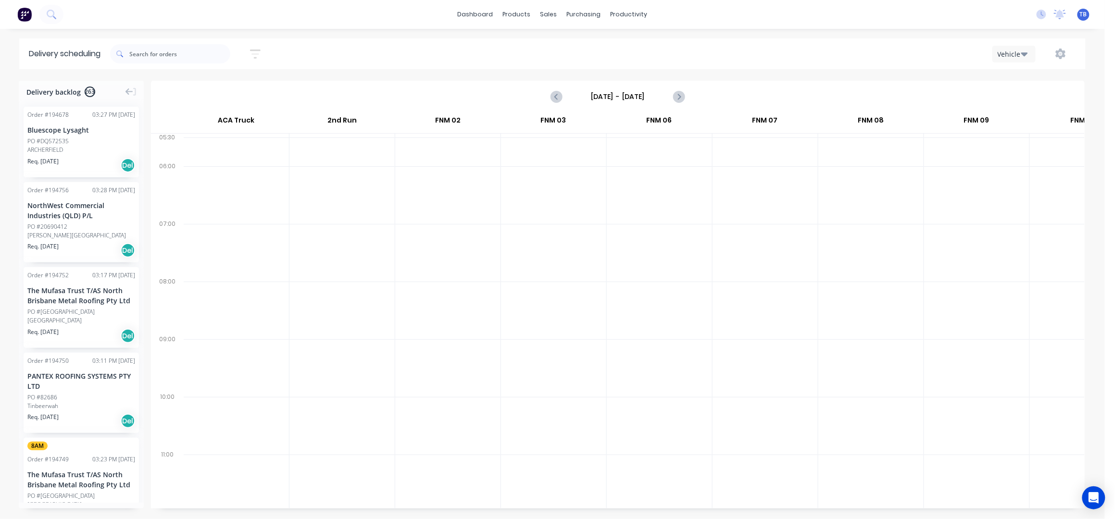
click at [1015, 47] on button "Vehicle" at bounding box center [1013, 54] width 43 height 17
click at [614, 98] on input "[DATE] - [DATE]" at bounding box center [617, 96] width 95 height 14
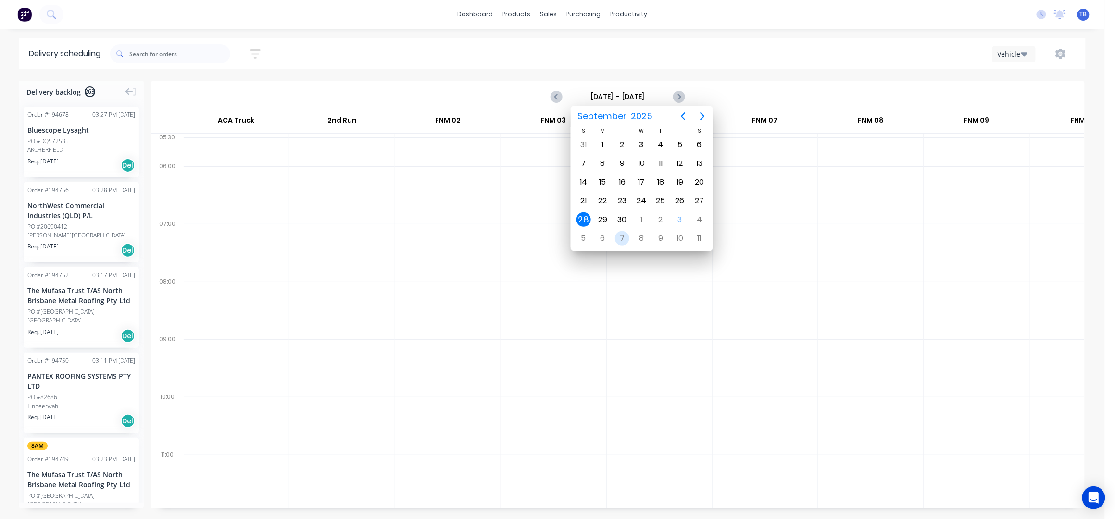
click at [620, 238] on div "7" at bounding box center [622, 238] width 14 height 14
type input "[DATE] - [DATE]"
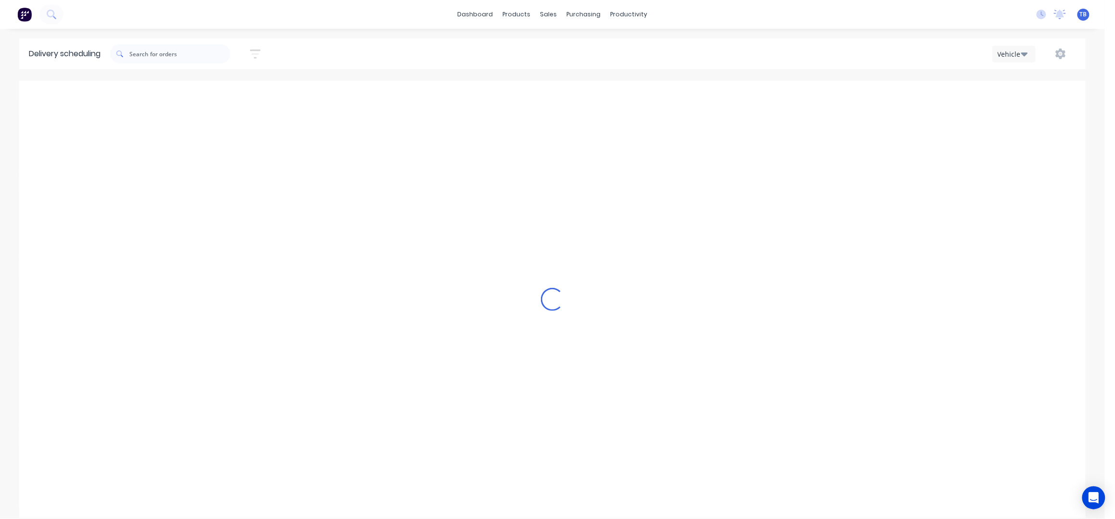
scroll to position [0, 0]
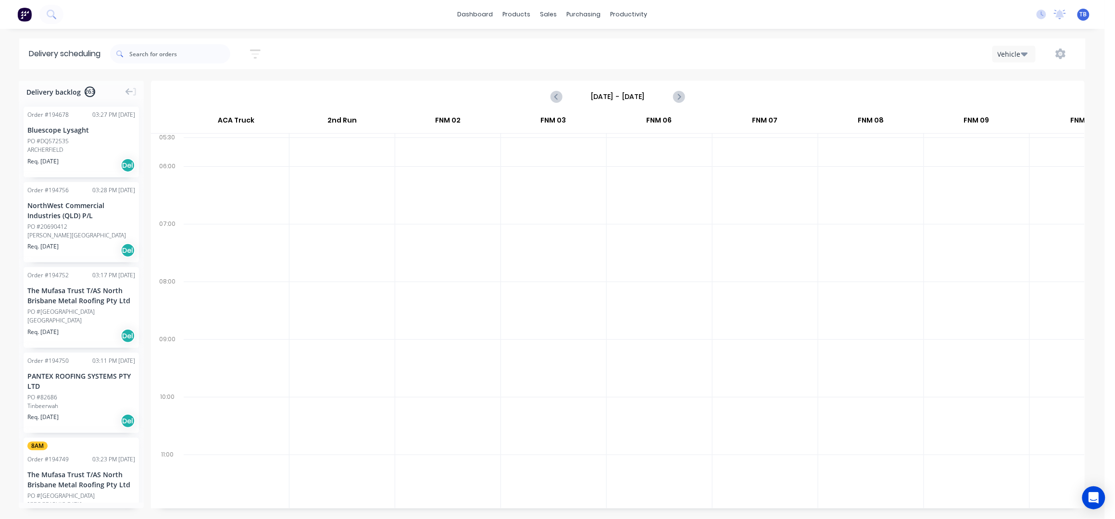
click at [255, 52] on icon "button" at bounding box center [255, 54] width 11 height 12
click at [219, 83] on label at bounding box center [211, 90] width 90 height 15
click at [219, 83] on input at bounding box center [210, 90] width 89 height 14
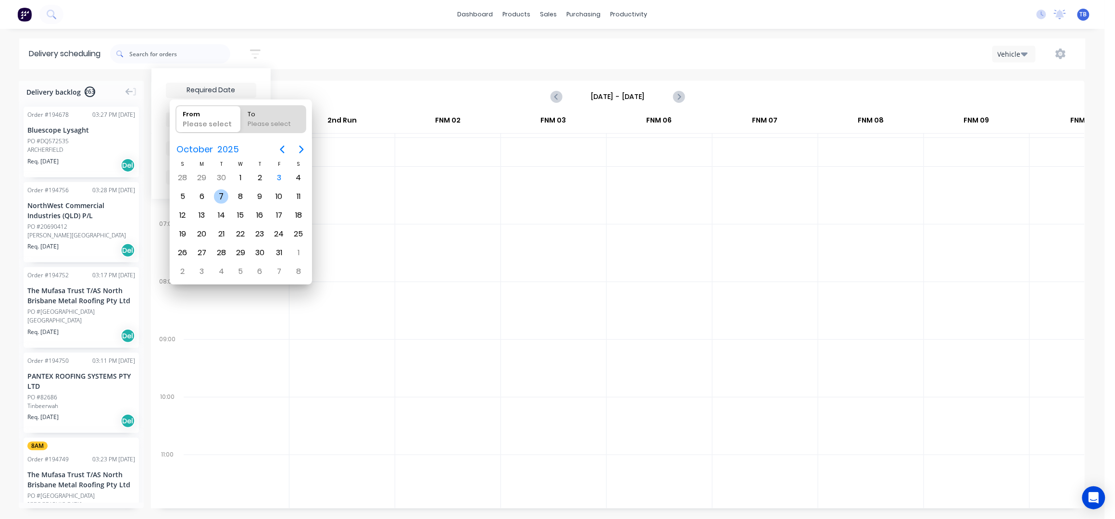
click at [224, 192] on div "7" at bounding box center [221, 196] width 14 height 14
type input "[DATE]"
radio input "false"
radio input "true"
click at [224, 192] on div "7" at bounding box center [221, 196] width 14 height 14
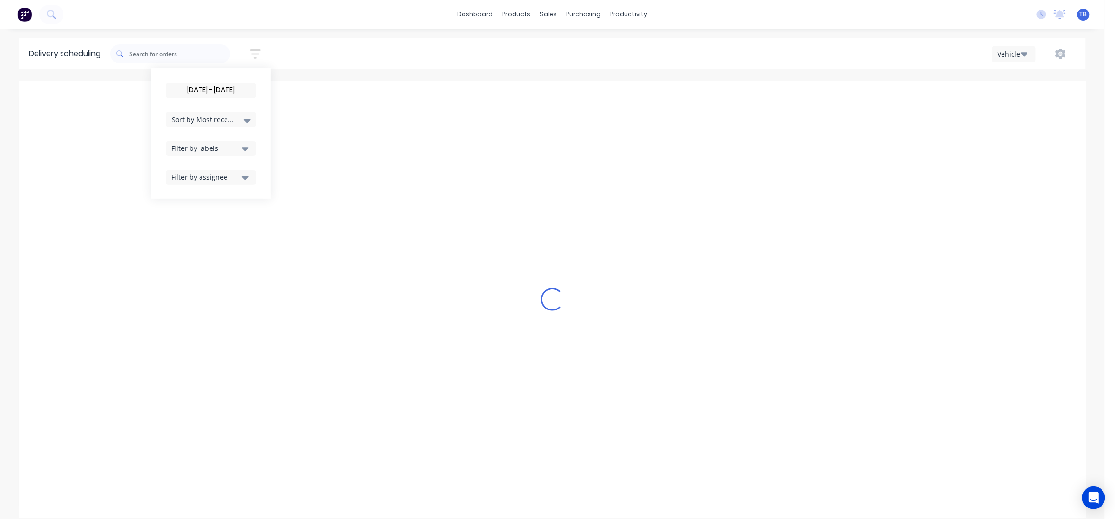
click at [306, 69] on div "Delivery scheduling [DATE] - [DATE] Sort by Most recent Created date Required d…" at bounding box center [552, 278] width 1105 height 481
click at [259, 49] on icon "button" at bounding box center [255, 54] width 11 height 12
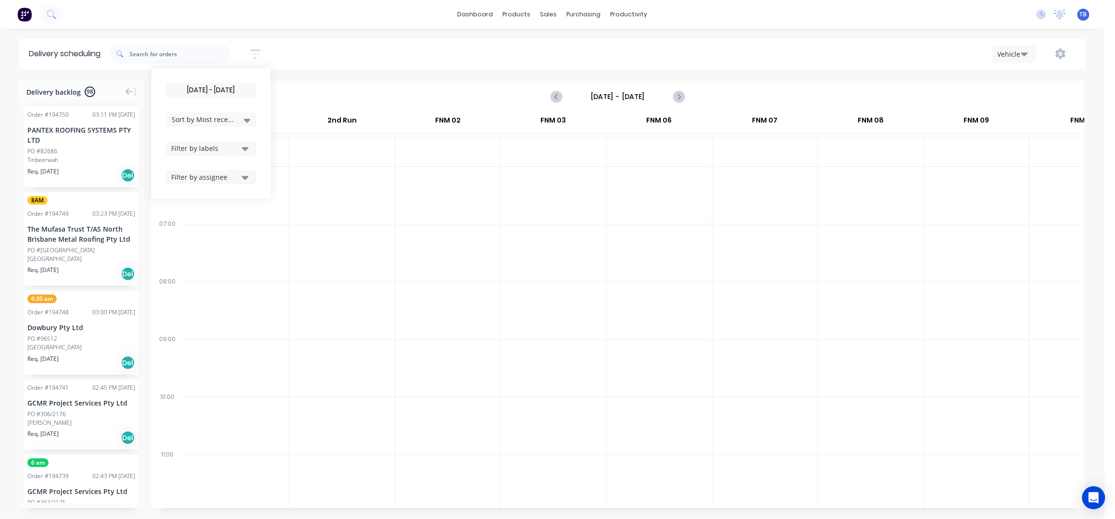
click at [213, 145] on div "Filter by labels" at bounding box center [205, 148] width 68 height 10
click at [185, 220] on div "button" at bounding box center [181, 220] width 19 height 19
click at [332, 81] on div "[DATE] - [DATE]" at bounding box center [617, 97] width 933 height 32
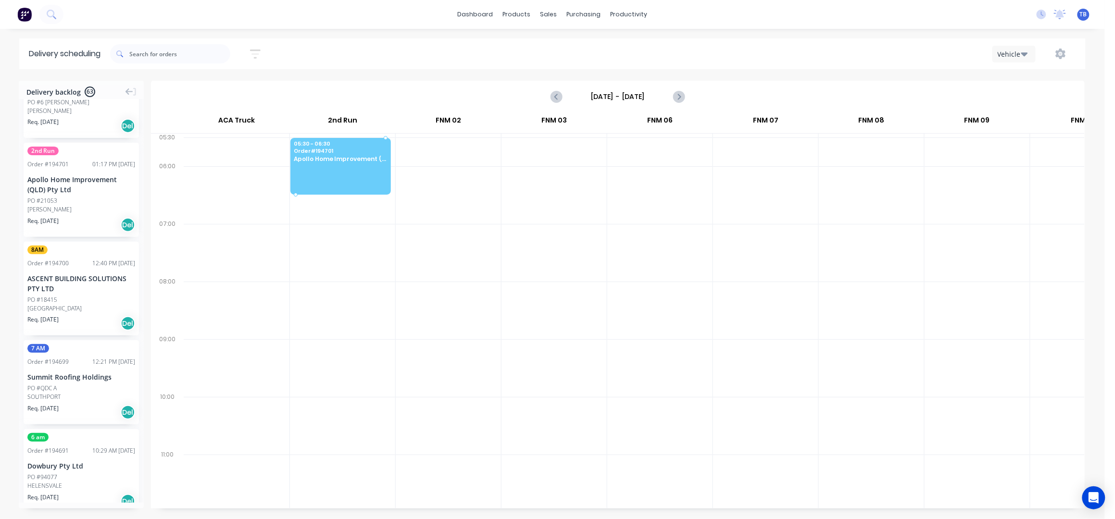
drag, startPoint x: 66, startPoint y: 189, endPoint x: 339, endPoint y: 155, distance: 275.2
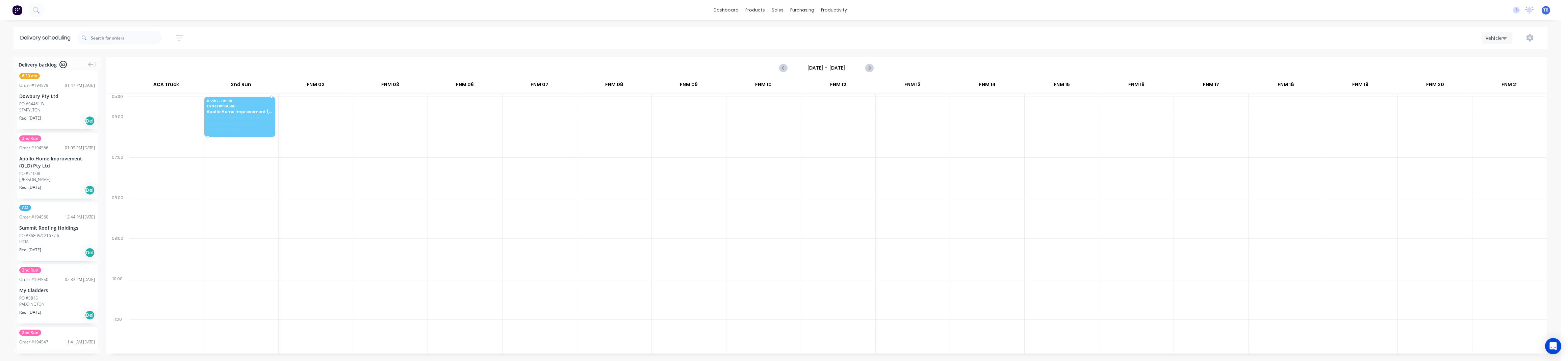
drag, startPoint x: 44, startPoint y: 169, endPoint x: 247, endPoint y: 116, distance: 209.8
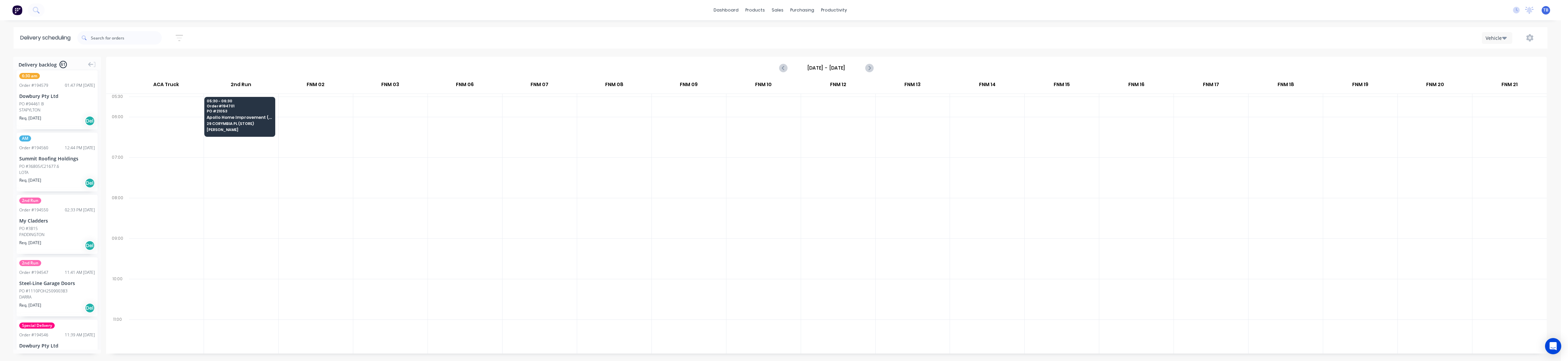
click at [180, 39] on icon "button" at bounding box center [179, 38] width 8 height 8
click at [159, 85] on span "Sort by Most recent" at bounding box center [143, 84] width 44 height 7
click at [146, 156] on div "Suburb" at bounding box center [148, 159] width 63 height 12
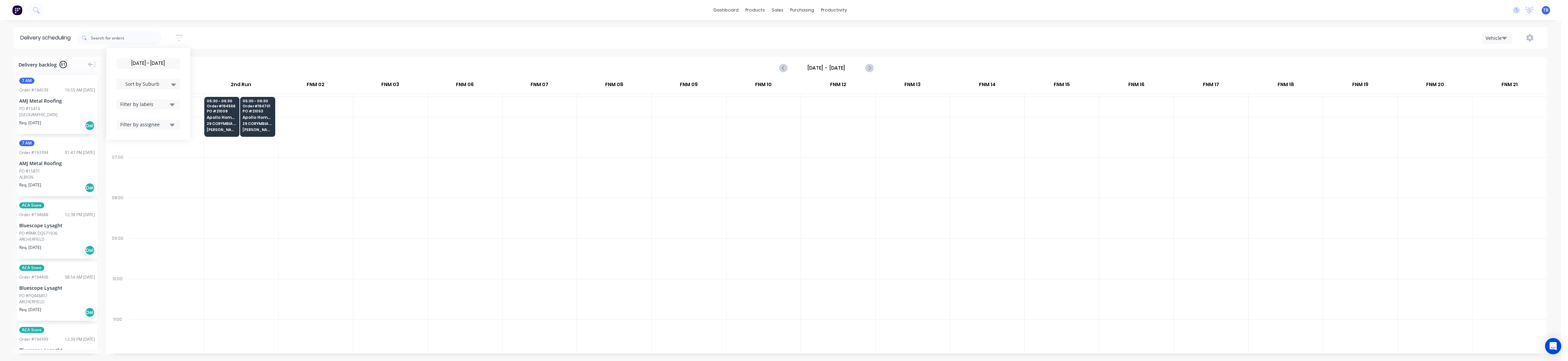
click at [273, 58] on div "[DATE] - [DATE]" at bounding box center [826, 68] width 1439 height 21
drag, startPoint x: 39, startPoint y: 238, endPoint x: 152, endPoint y: 112, distance: 169.2
drag, startPoint x: 41, startPoint y: 230, endPoint x: 157, endPoint y: 112, distance: 165.5
drag, startPoint x: 39, startPoint y: 237, endPoint x: 166, endPoint y: 113, distance: 177.5
drag, startPoint x: 42, startPoint y: 232, endPoint x: 166, endPoint y: 116, distance: 169.8
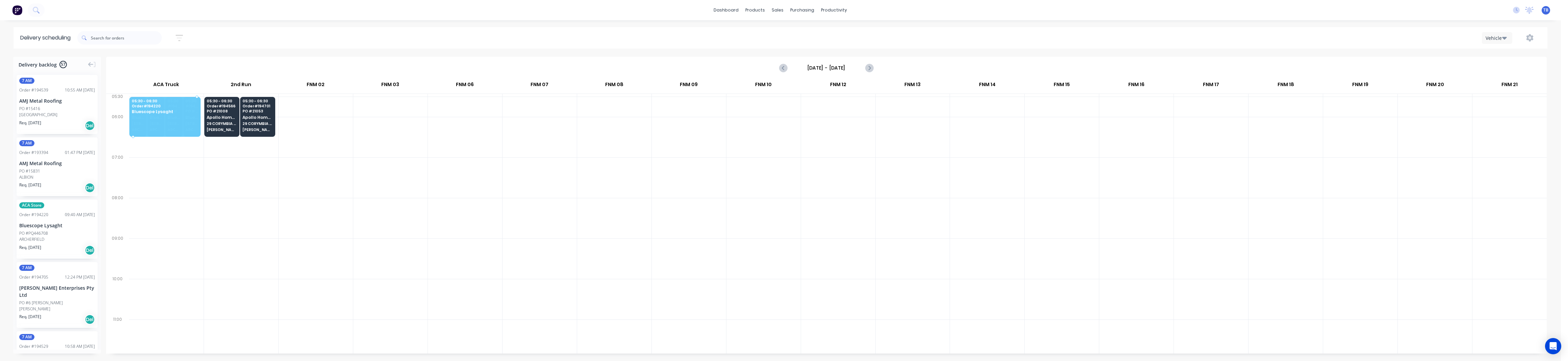
drag, startPoint x: 46, startPoint y: 232, endPoint x: 169, endPoint y: 110, distance: 173.2
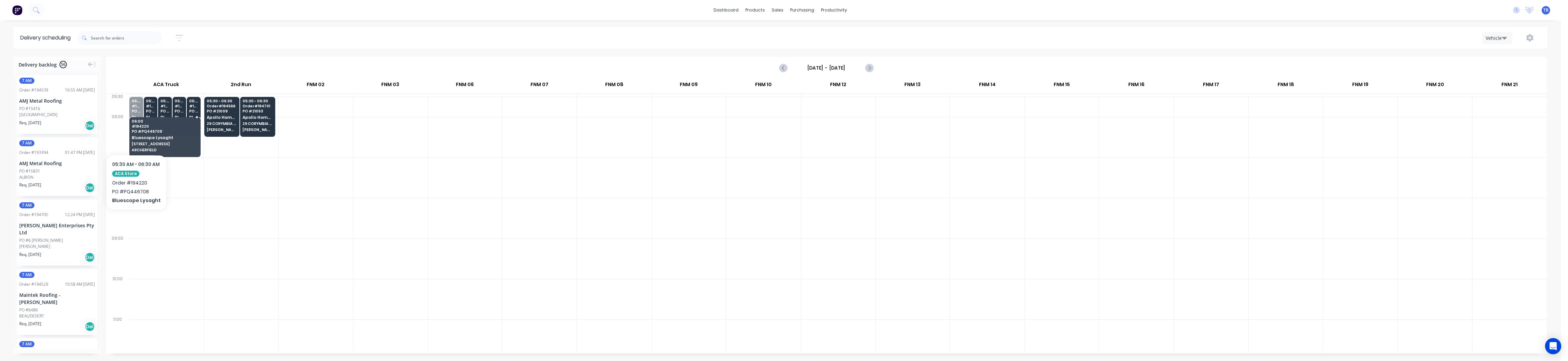
drag, startPoint x: 136, startPoint y: 134, endPoint x: 131, endPoint y: 153, distance: 19.6
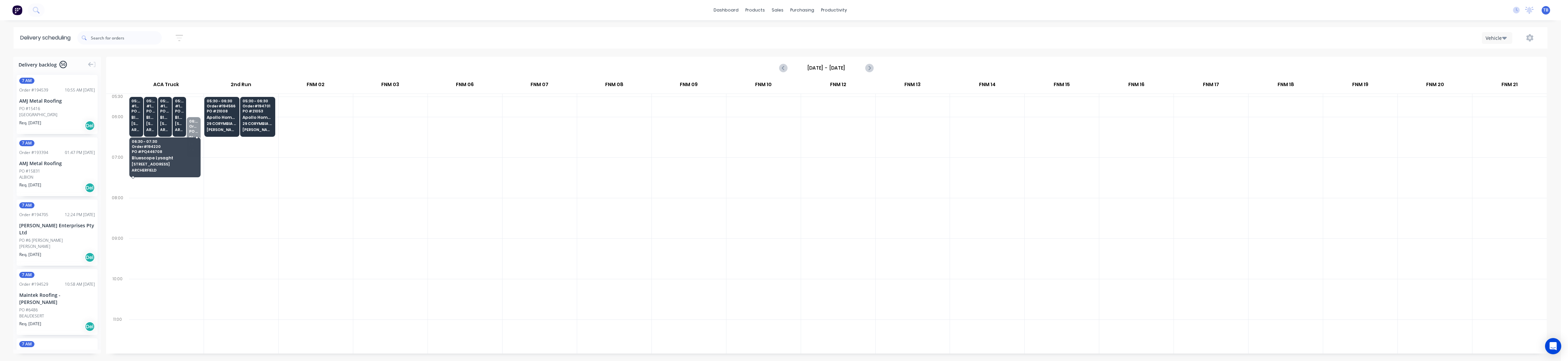
drag, startPoint x: 193, startPoint y: 145, endPoint x: 191, endPoint y: 159, distance: 14.1
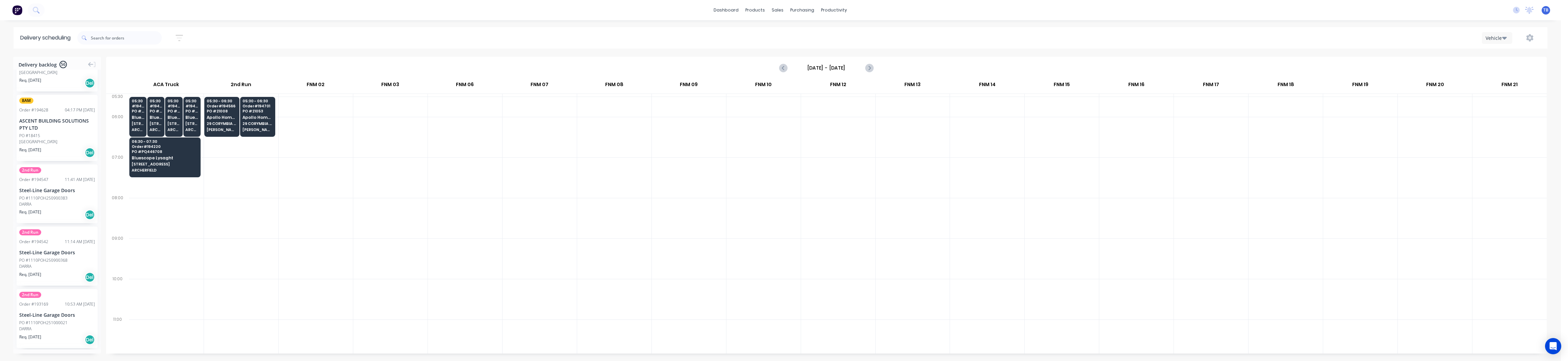
scroll to position [765, 0]
drag, startPoint x: 44, startPoint y: 186, endPoint x: 218, endPoint y: 146, distance: 178.5
drag, startPoint x: 54, startPoint y: 178, endPoint x: 233, endPoint y: 153, distance: 180.7
drag, startPoint x: 44, startPoint y: 190, endPoint x: 235, endPoint y: 156, distance: 194.0
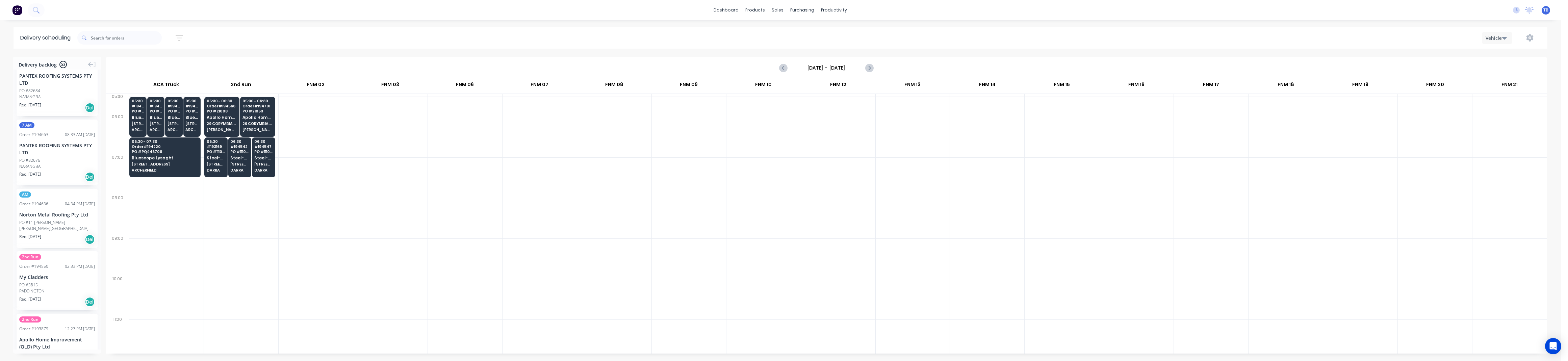
scroll to position [1620, 0]
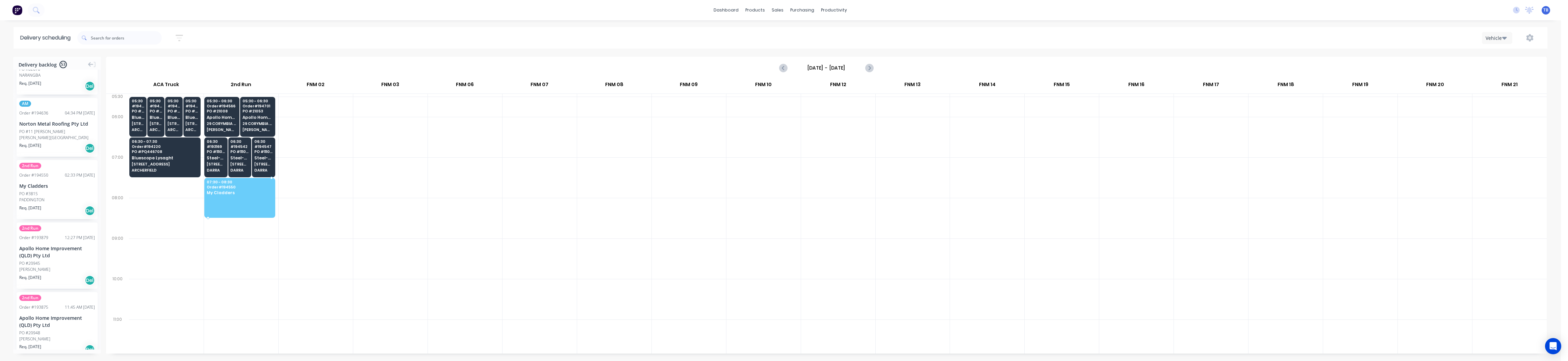
drag, startPoint x: 46, startPoint y: 194, endPoint x: 214, endPoint y: 190, distance: 168.0
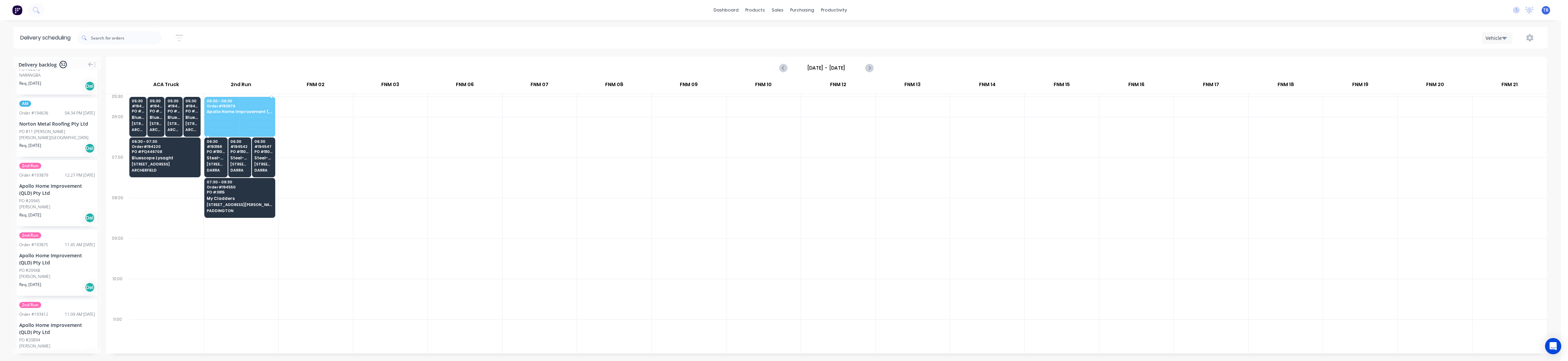
drag, startPoint x: 53, startPoint y: 191, endPoint x: 232, endPoint y: 115, distance: 194.5
drag, startPoint x: 40, startPoint y: 197, endPoint x: 230, endPoint y: 112, distance: 208.1
drag, startPoint x: 35, startPoint y: 208, endPoint x: 231, endPoint y: 114, distance: 217.4
drag, startPoint x: 35, startPoint y: 206, endPoint x: 237, endPoint y: 114, distance: 222.0
drag, startPoint x: 44, startPoint y: 192, endPoint x: 229, endPoint y: 115, distance: 200.4
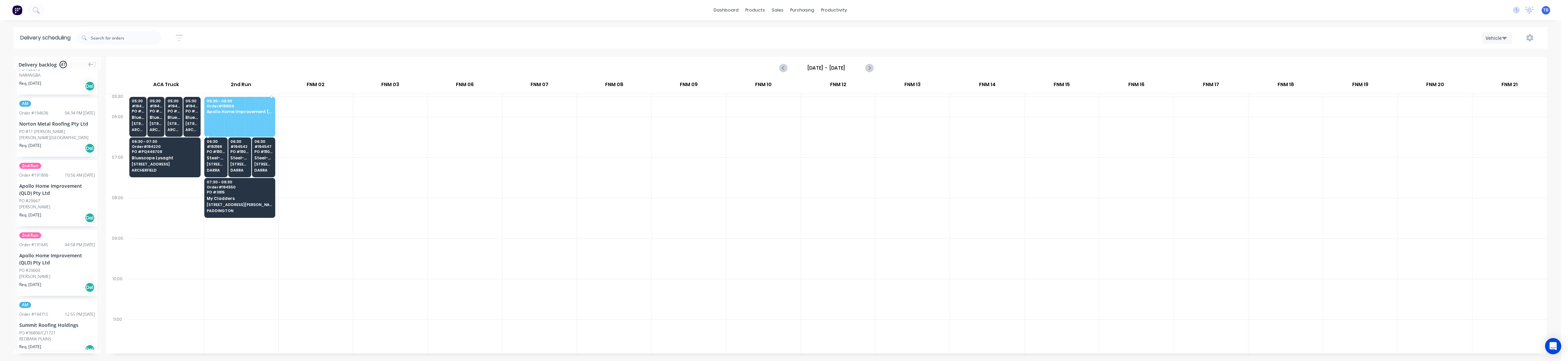
drag, startPoint x: 46, startPoint y: 192, endPoint x: 237, endPoint y: 116, distance: 205.6
drag, startPoint x: 34, startPoint y: 205, endPoint x: 251, endPoint y: 114, distance: 235.3
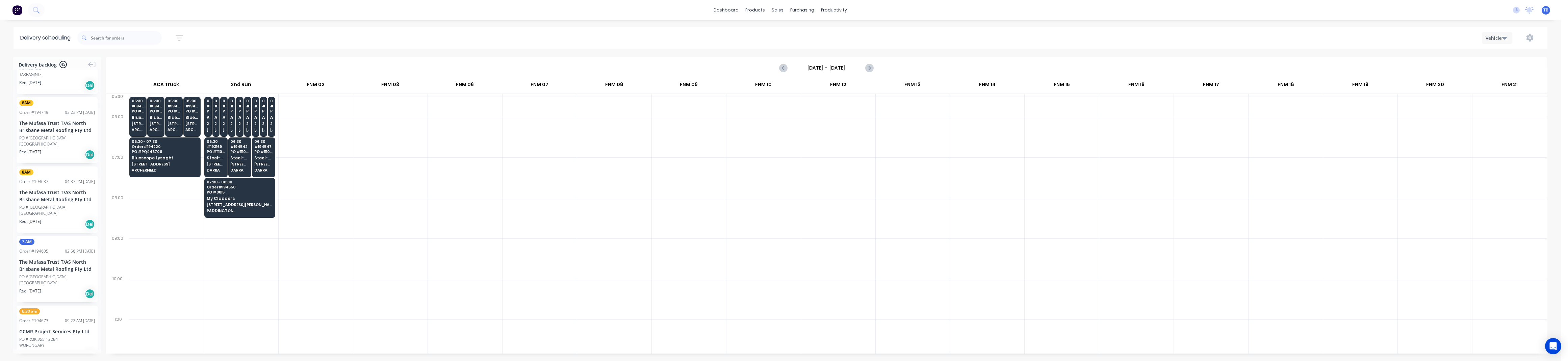
scroll to position [2551, 0]
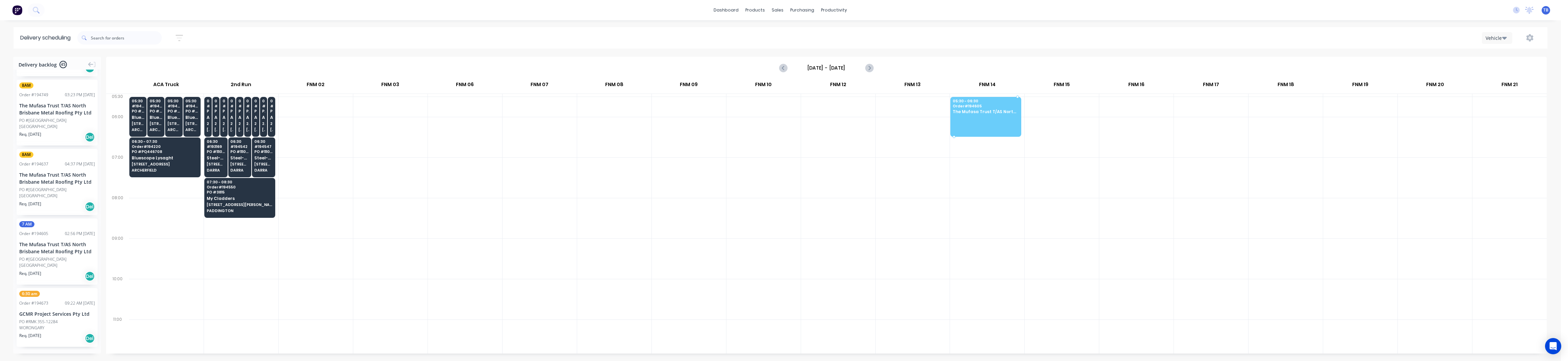
drag, startPoint x: 38, startPoint y: 249, endPoint x: 978, endPoint y: 112, distance: 949.9
drag, startPoint x: 44, startPoint y: 254, endPoint x: 981, endPoint y: 112, distance: 947.7
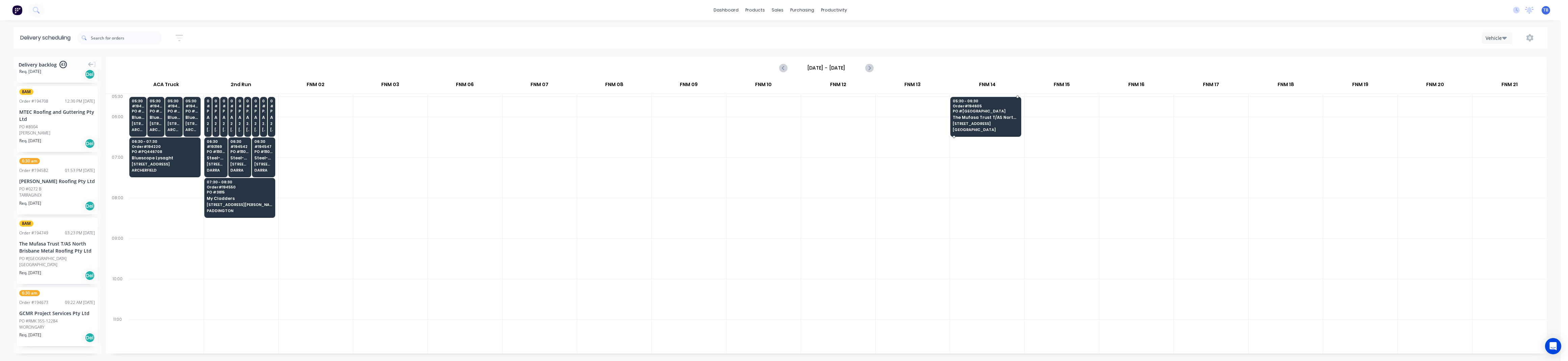
scroll to position [2415, 0]
drag, startPoint x: 32, startPoint y: 251, endPoint x: 962, endPoint y: 114, distance: 940.0
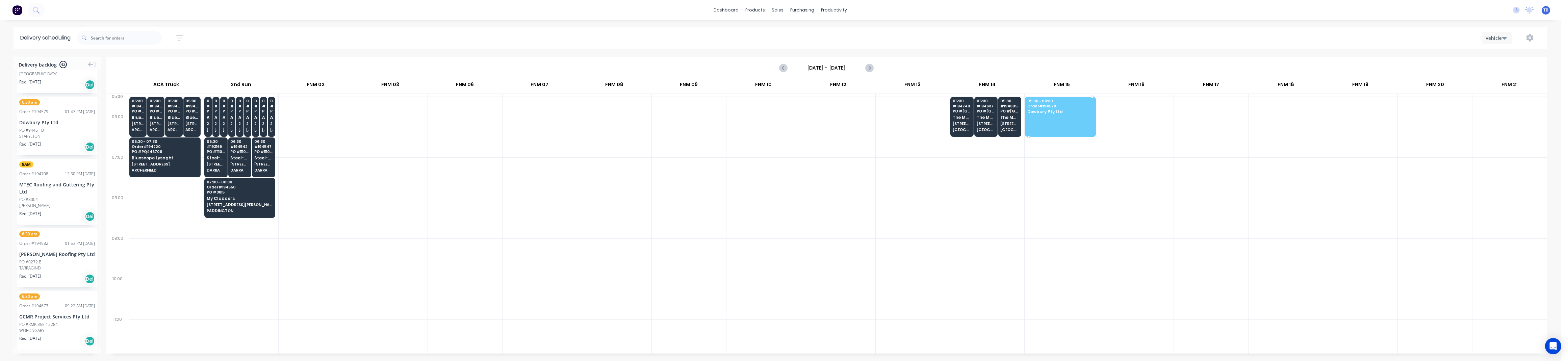
drag, startPoint x: 42, startPoint y: 132, endPoint x: 1083, endPoint y: 104, distance: 1041.4
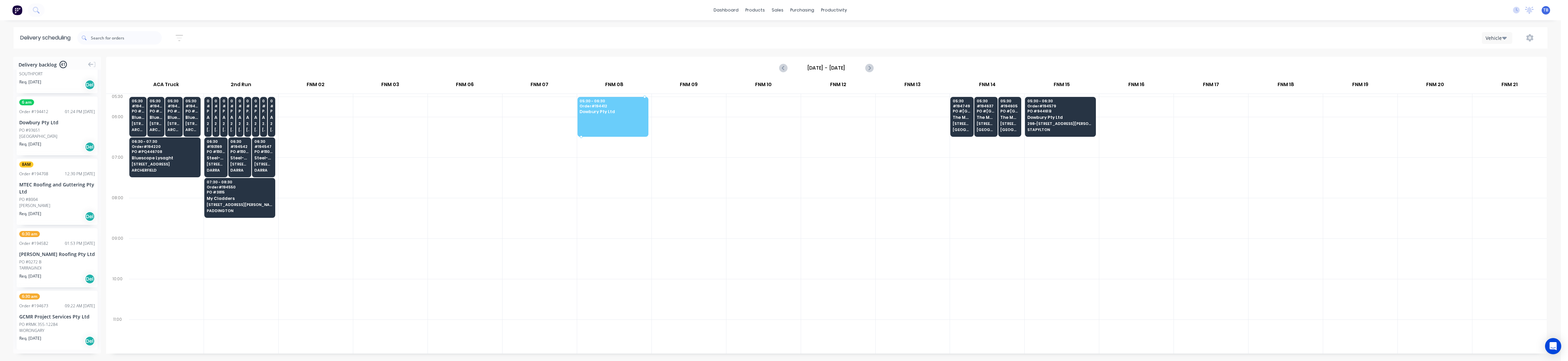
drag, startPoint x: 48, startPoint y: 127, endPoint x: 584, endPoint y: 104, distance: 536.5
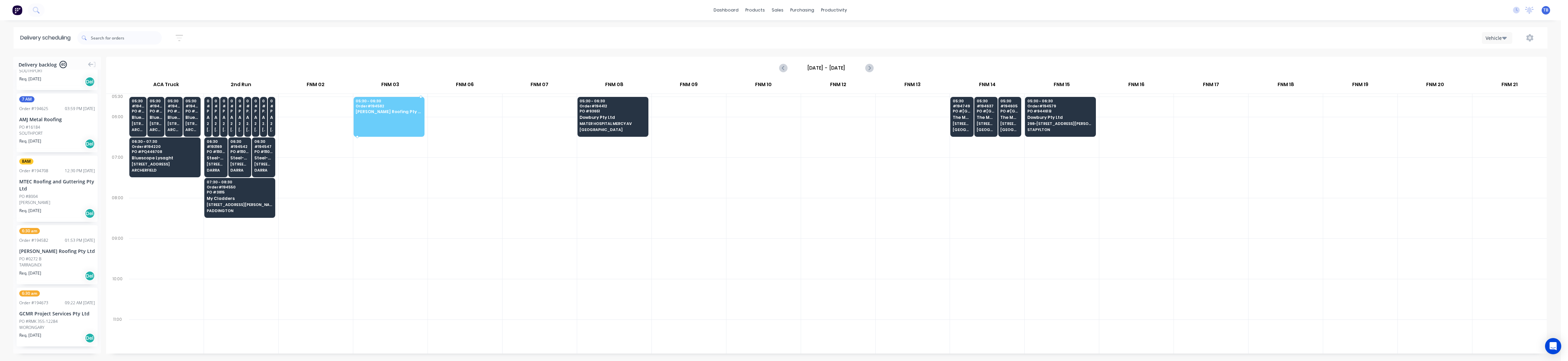
drag, startPoint x: 34, startPoint y: 260, endPoint x: 400, endPoint y: 110, distance: 395.5
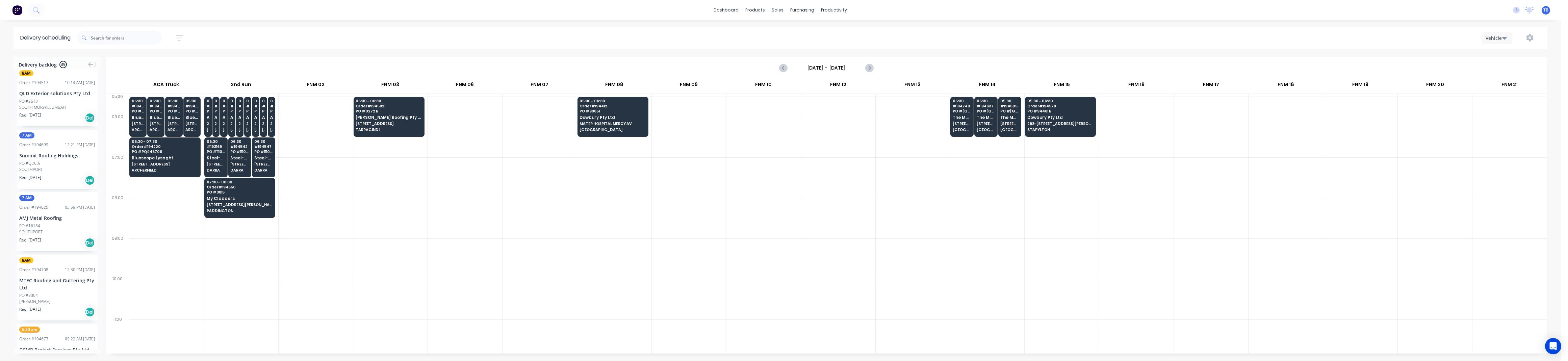
scroll to position [2137, 0]
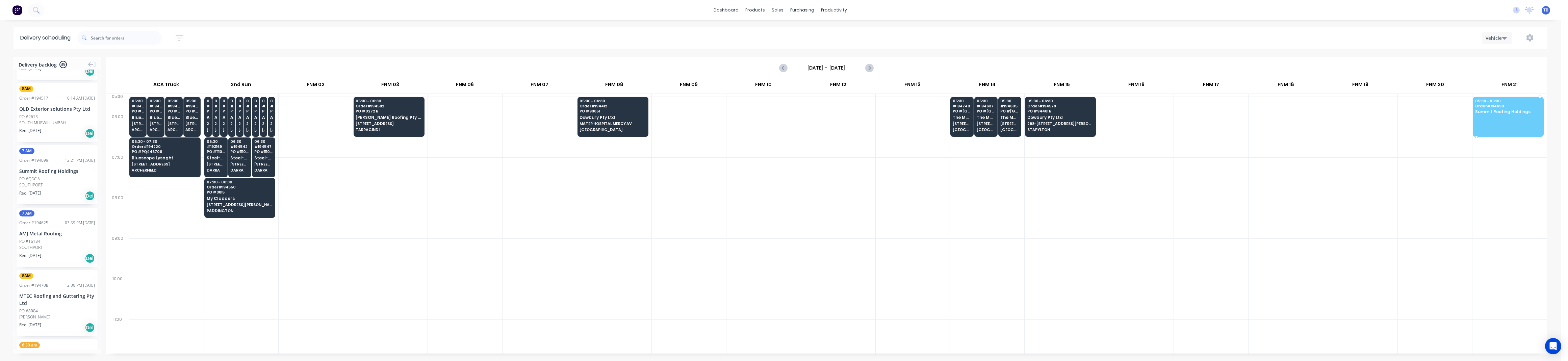
drag, startPoint x: 41, startPoint y: 175, endPoint x: 1484, endPoint y: 105, distance: 1444.7
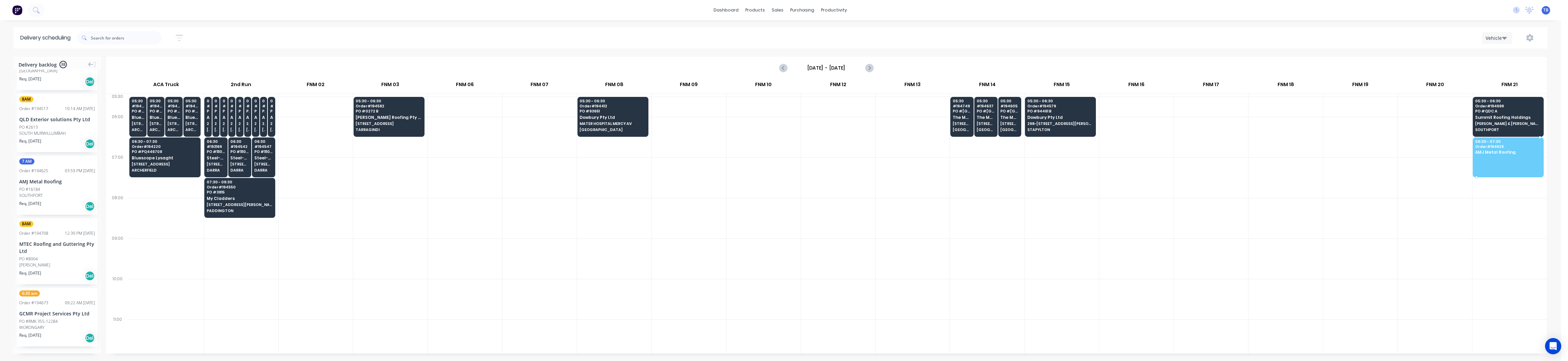
drag, startPoint x: 35, startPoint y: 189, endPoint x: 1508, endPoint y: 149, distance: 1473.5
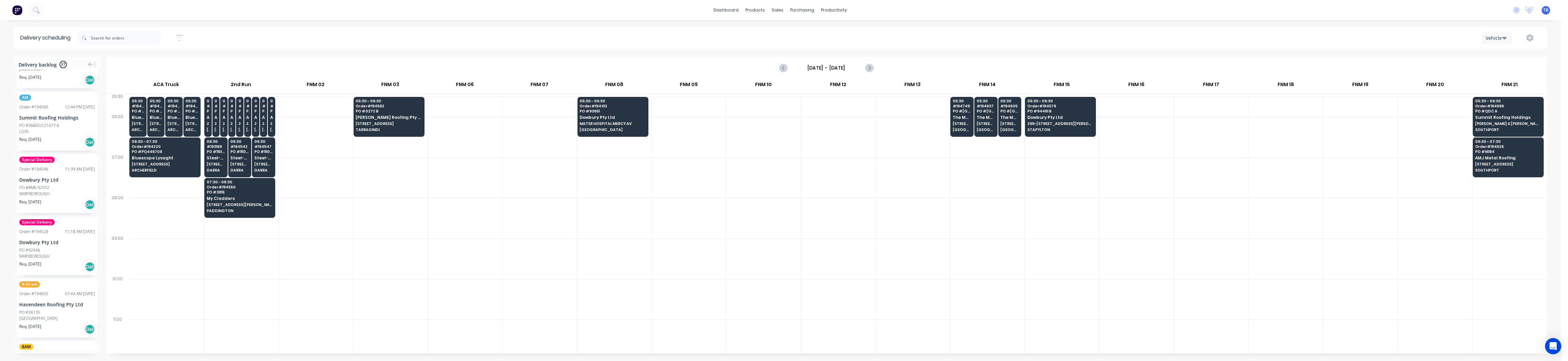
scroll to position [1035, 0]
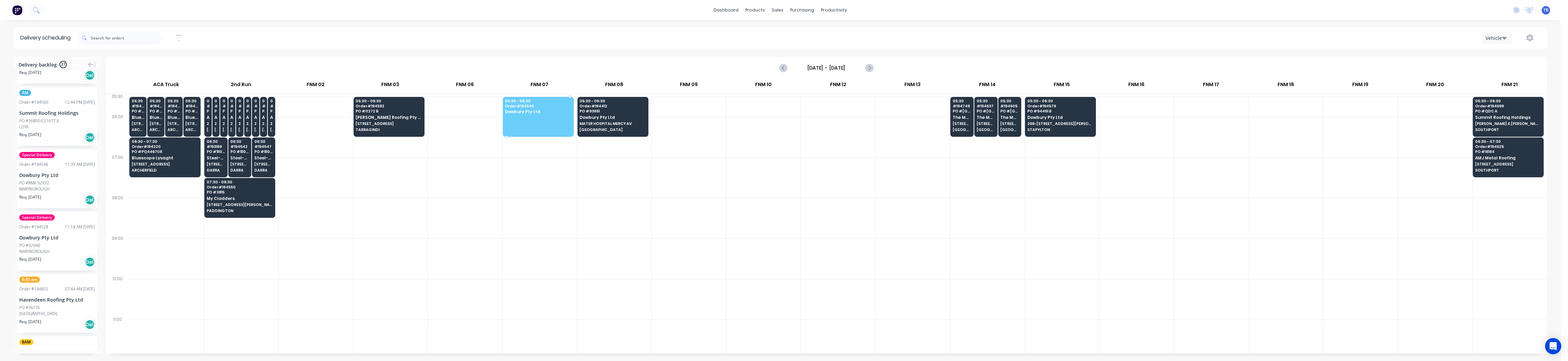
drag, startPoint x: 32, startPoint y: 180, endPoint x: 523, endPoint y: 110, distance: 496.0
drag, startPoint x: 60, startPoint y: 177, endPoint x: 520, endPoint y: 104, distance: 465.8
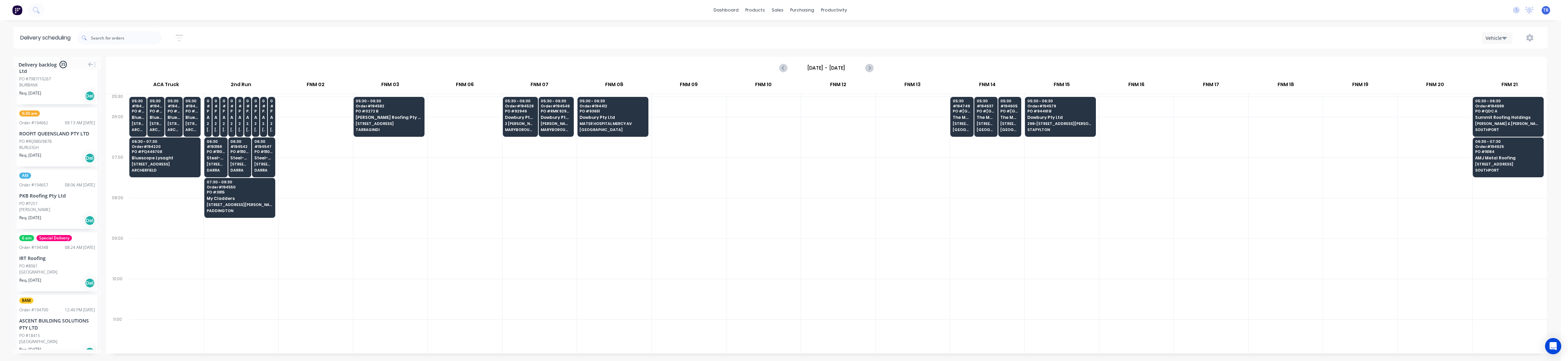
scroll to position [494, 0]
click at [55, 263] on div "PO #8061" at bounding box center [57, 265] width 76 height 6
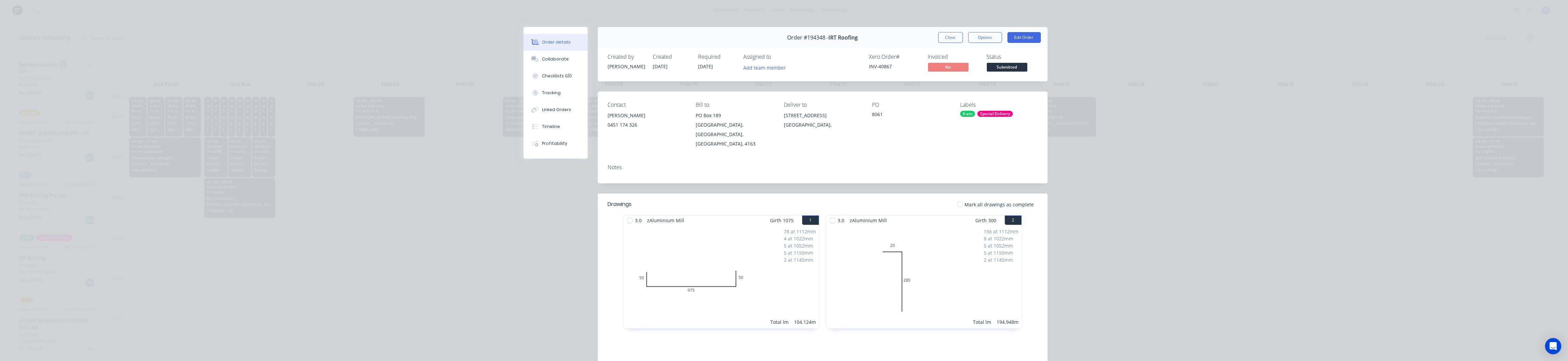
click at [776, 41] on button "Close" at bounding box center [950, 37] width 25 height 11
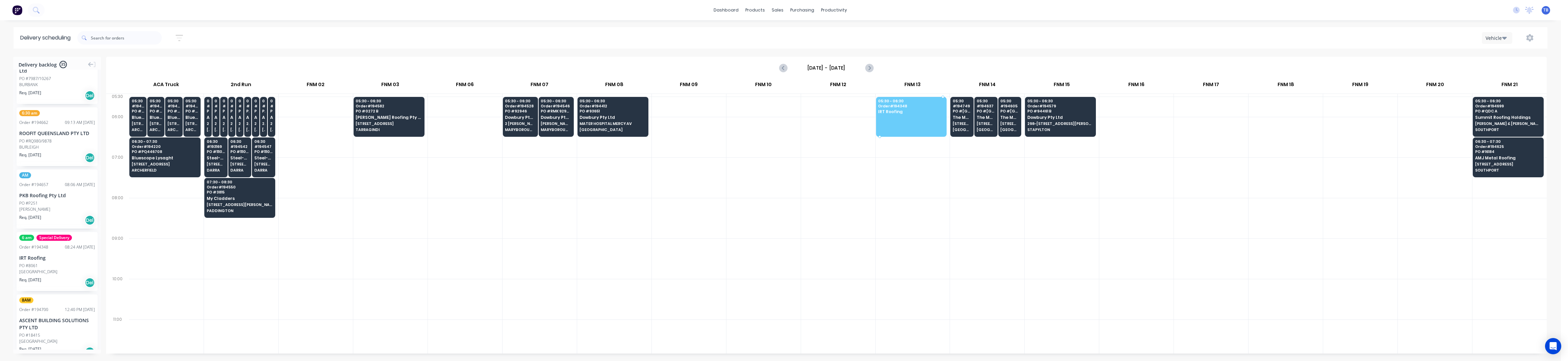
drag, startPoint x: 33, startPoint y: 251, endPoint x: 904, endPoint y: 110, distance: 882.3
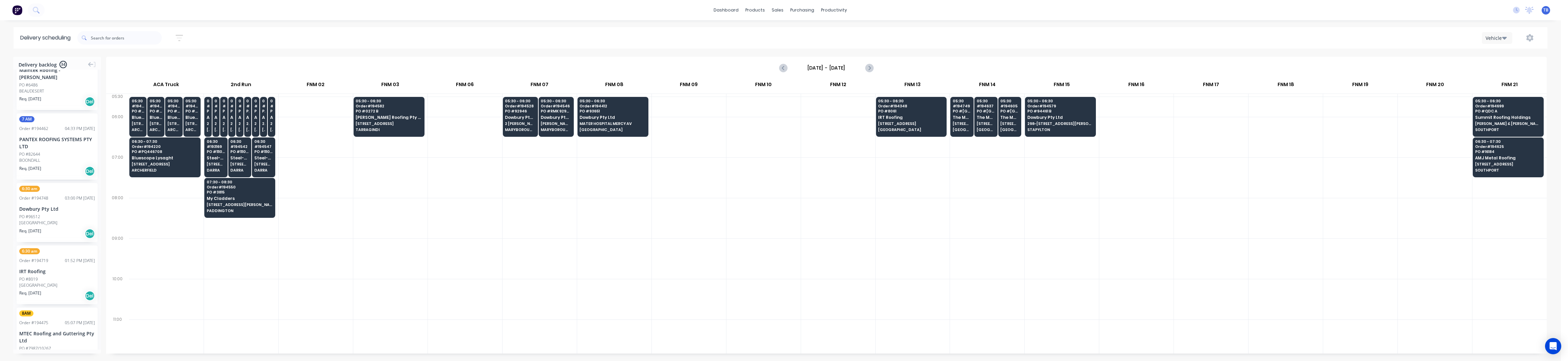
scroll to position [270, 0]
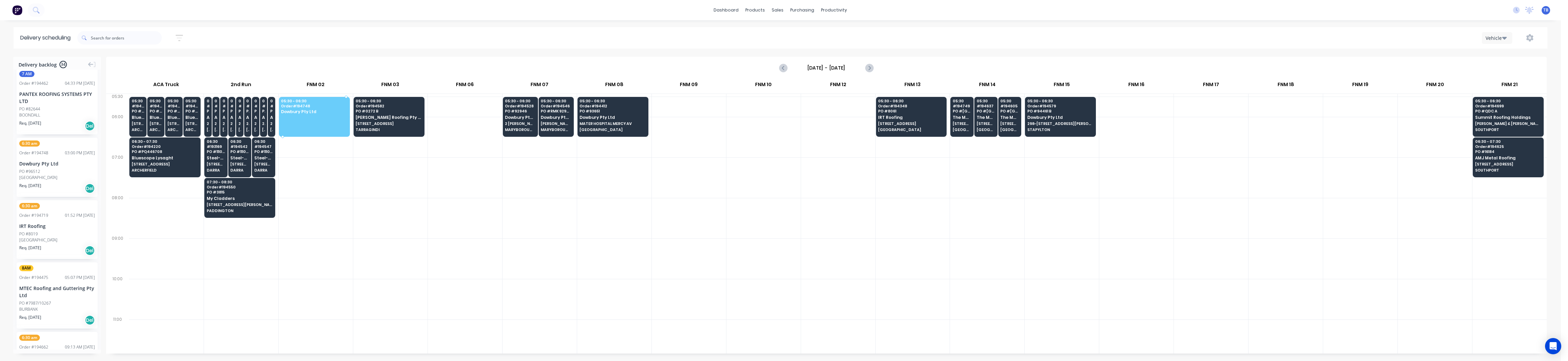
drag, startPoint x: 39, startPoint y: 169, endPoint x: 313, endPoint y: 103, distance: 281.8
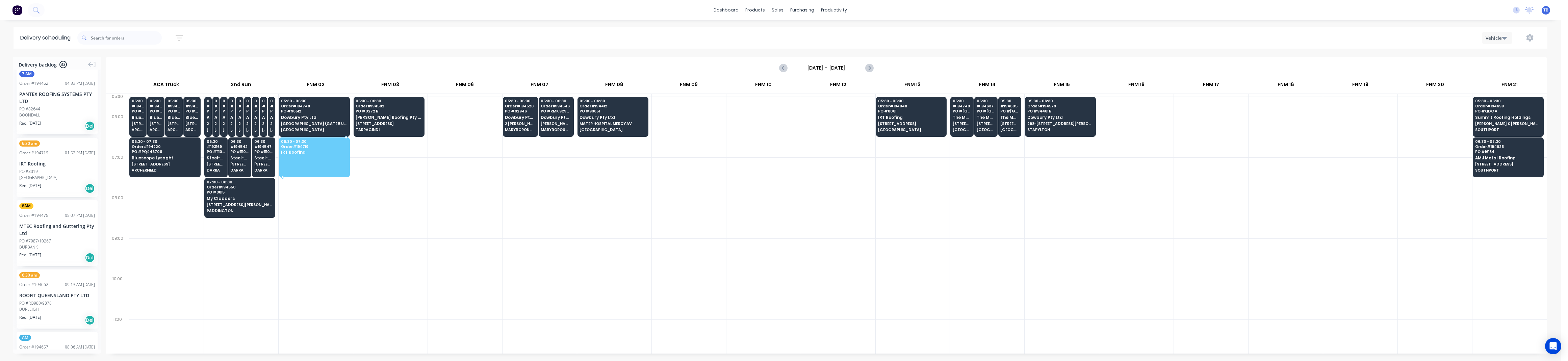
drag, startPoint x: 51, startPoint y: 159, endPoint x: 306, endPoint y: 155, distance: 255.0
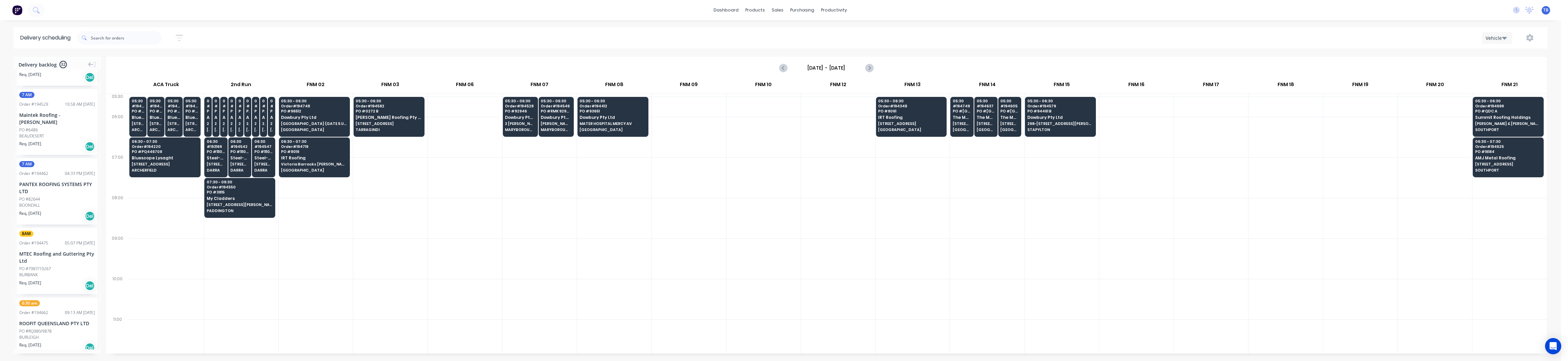
scroll to position [0, 0]
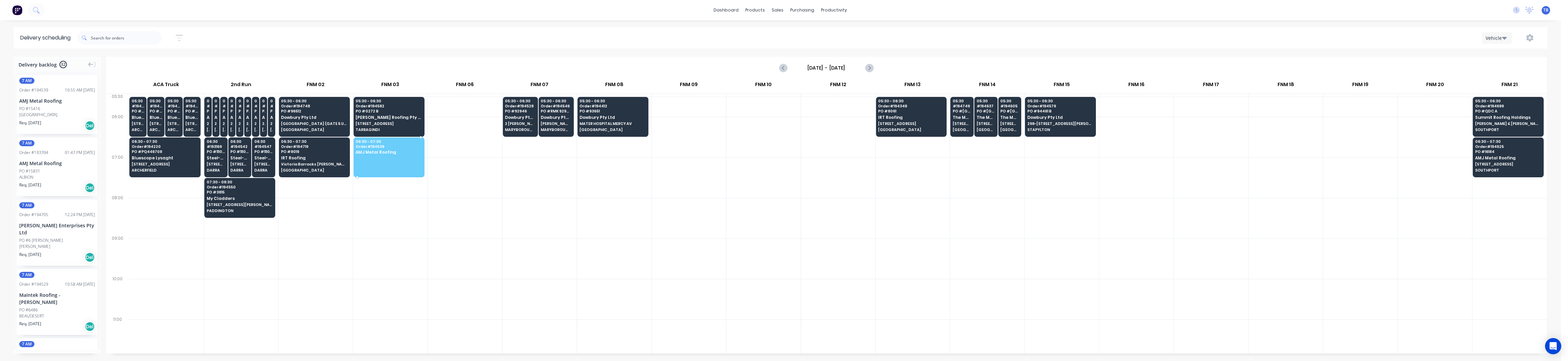
drag, startPoint x: 42, startPoint y: 113, endPoint x: 390, endPoint y: 152, distance: 350.2
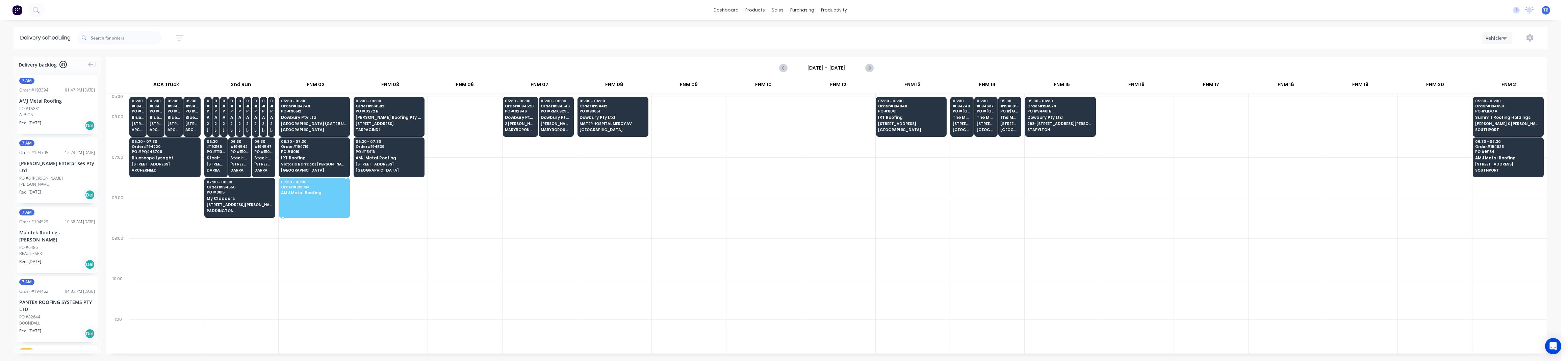
drag, startPoint x: 48, startPoint y: 105, endPoint x: 310, endPoint y: 191, distance: 275.8
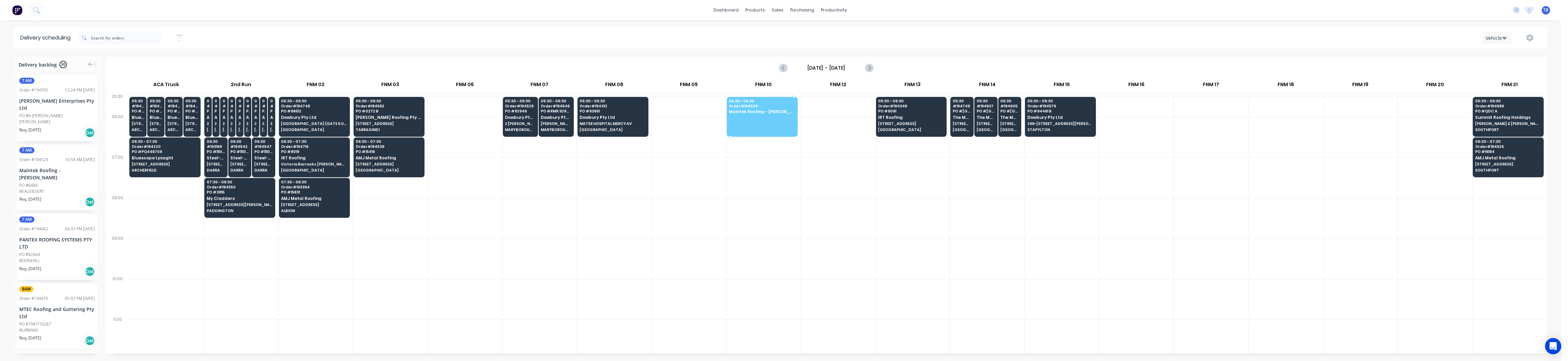
drag, startPoint x: 39, startPoint y: 175, endPoint x: 764, endPoint y: 107, distance: 728.2
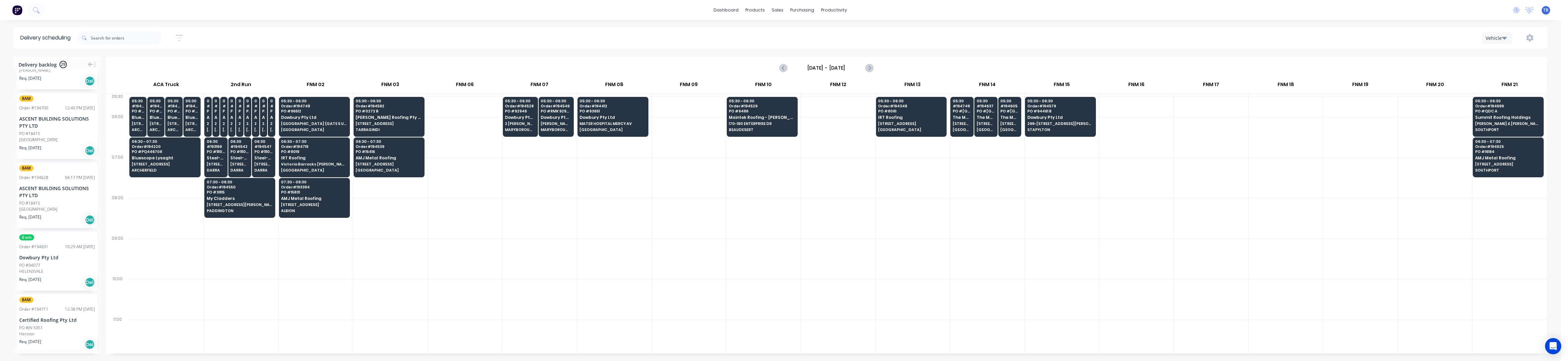
scroll to position [360, 0]
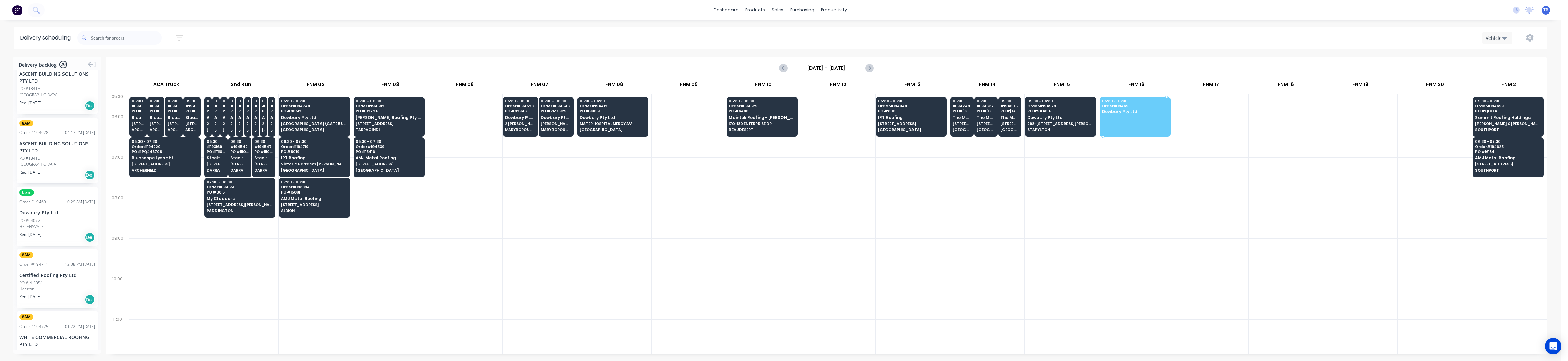
drag, startPoint x: 42, startPoint y: 217, endPoint x: 1116, endPoint y: 112, distance: 1079.1
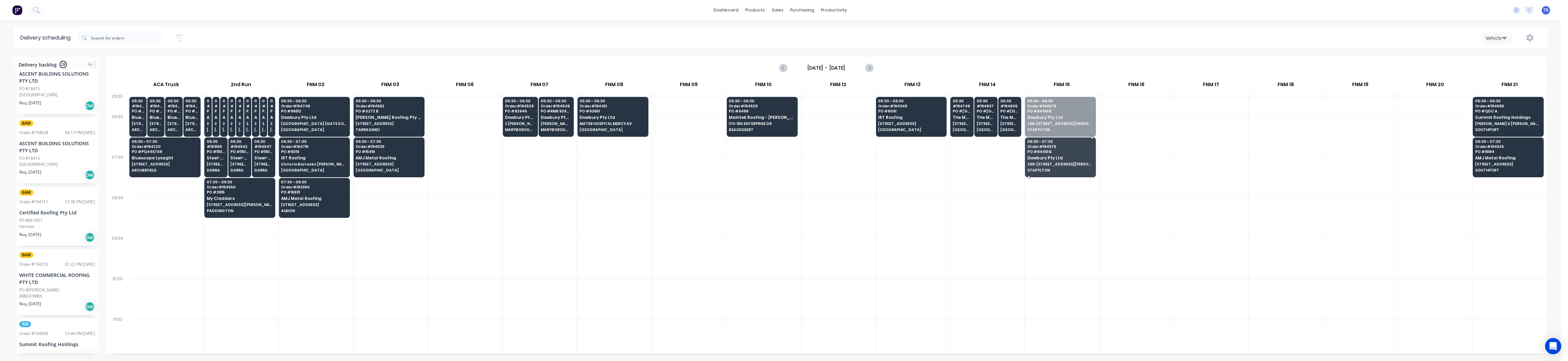
drag, startPoint x: 1060, startPoint y: 117, endPoint x: 1058, endPoint y: 150, distance: 33.1
drag, startPoint x: 1050, startPoint y: 120, endPoint x: 1052, endPoint y: 154, distance: 34.1
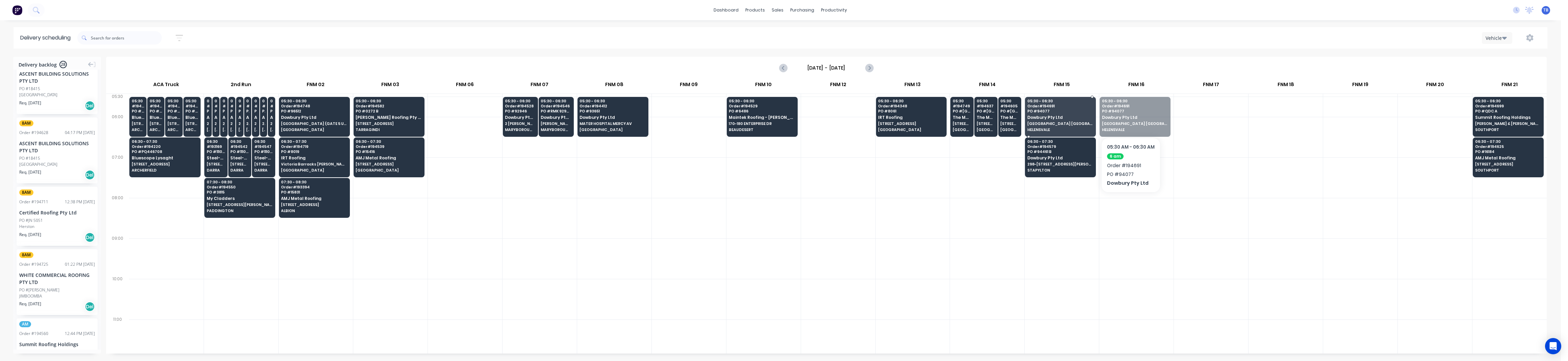
drag, startPoint x: 1146, startPoint y: 114, endPoint x: 1082, endPoint y: 120, distance: 64.3
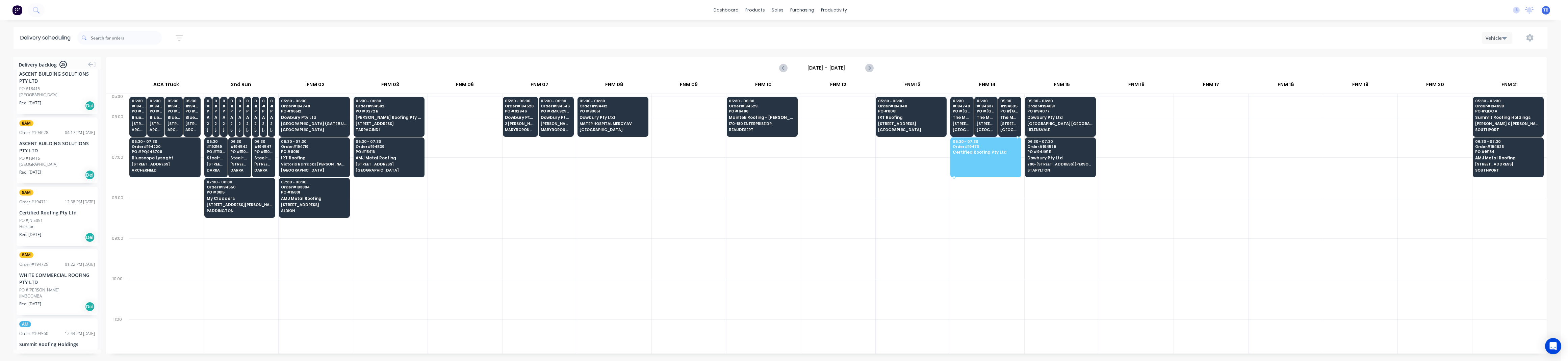
drag, startPoint x: 39, startPoint y: 198, endPoint x: 963, endPoint y: 145, distance: 925.5
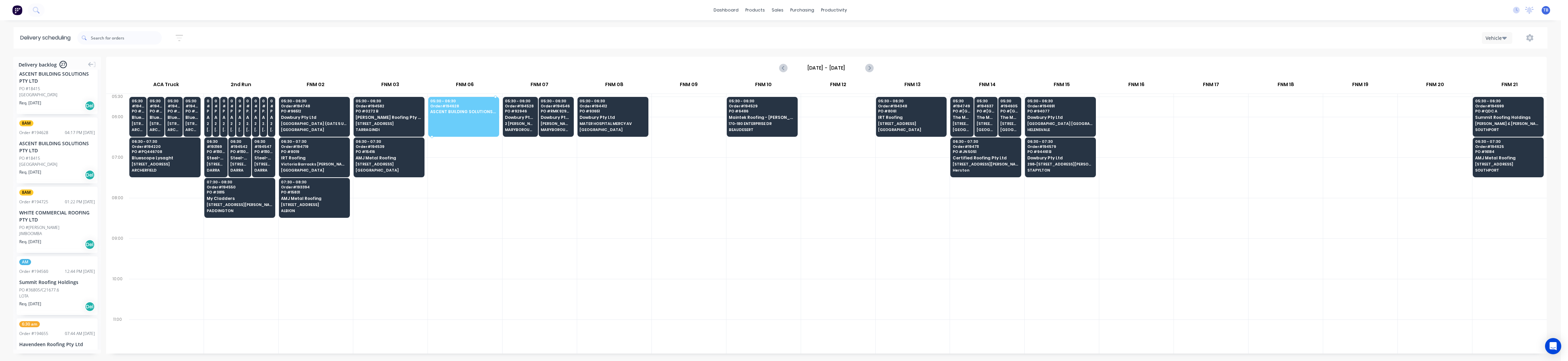
drag, startPoint x: 44, startPoint y: 149, endPoint x: 495, endPoint y: 115, distance: 452.3
click at [589, 221] on div at bounding box center [614, 218] width 74 height 41
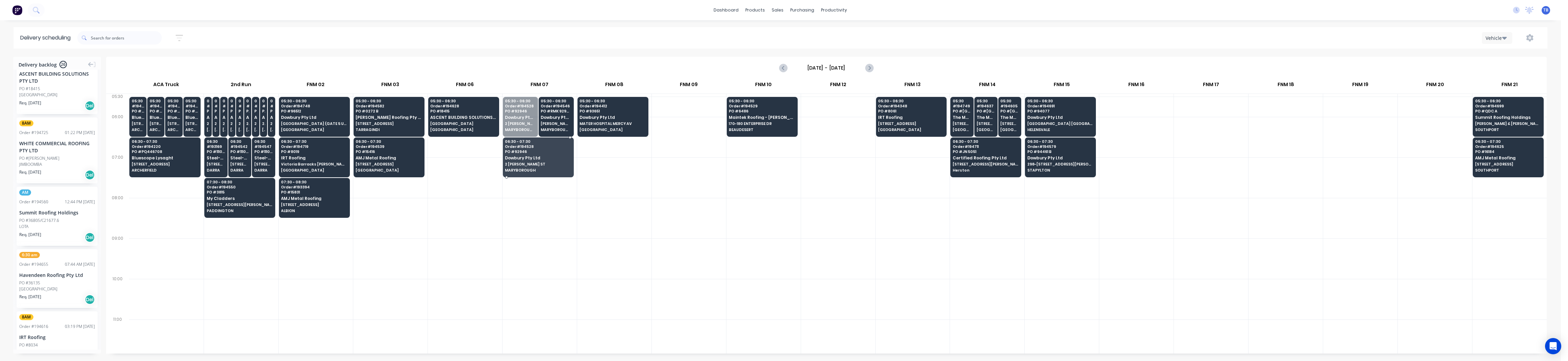
drag, startPoint x: 521, startPoint y: 124, endPoint x: 522, endPoint y: 150, distance: 26.0
drag, startPoint x: 535, startPoint y: 114, endPoint x: 537, endPoint y: 154, distance: 40.0
drag, startPoint x: 525, startPoint y: 166, endPoint x: 531, endPoint y: 156, distance: 11.7
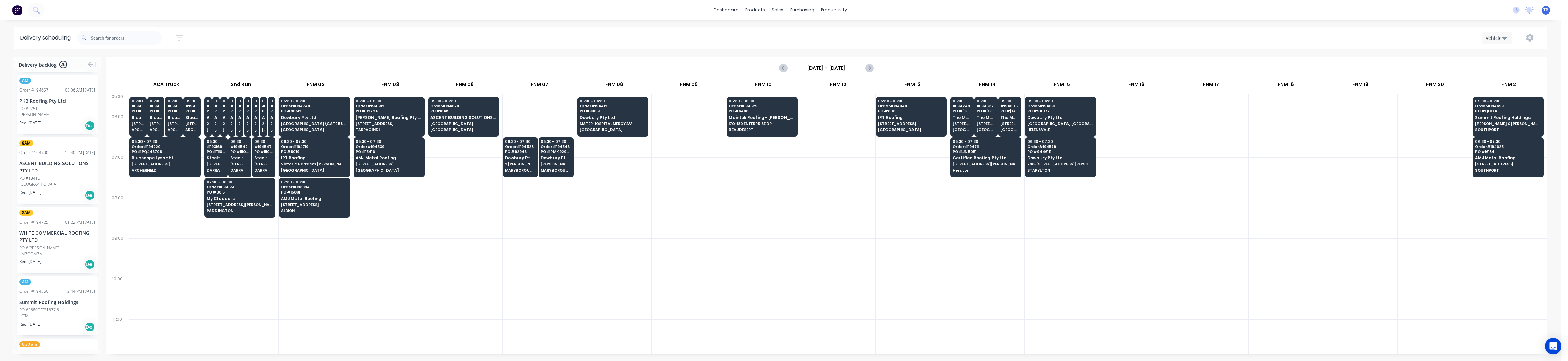
scroll to position [270, 0]
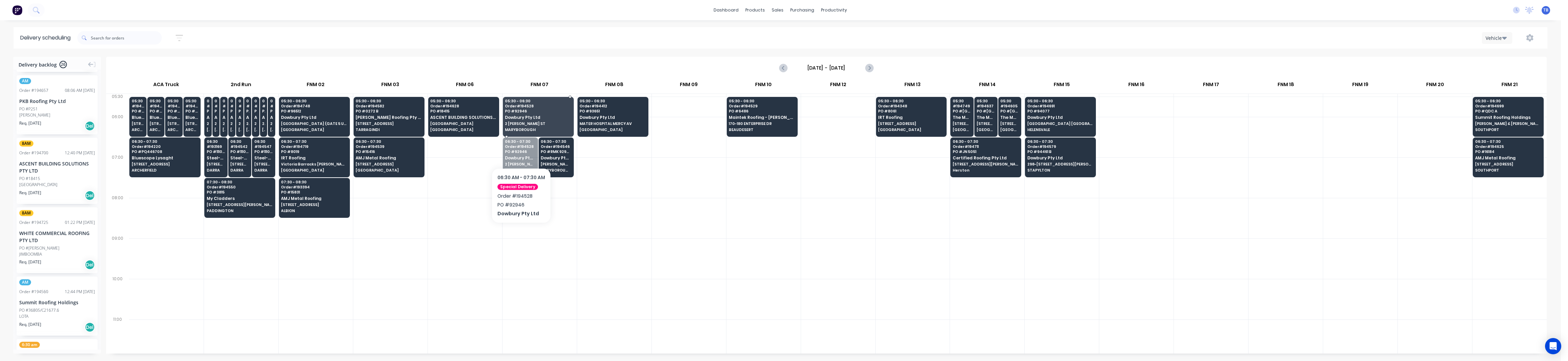
drag, startPoint x: 520, startPoint y: 164, endPoint x: 521, endPoint y: 124, distance: 40.0
drag, startPoint x: 533, startPoint y: 163, endPoint x: 535, endPoint y: 126, distance: 37.1
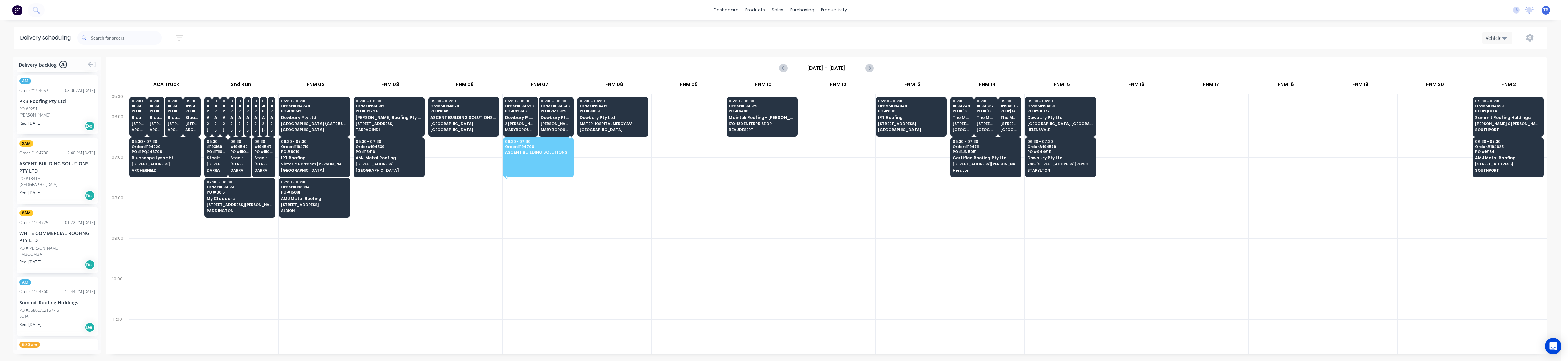
drag, startPoint x: 34, startPoint y: 167, endPoint x: 517, endPoint y: 152, distance: 483.2
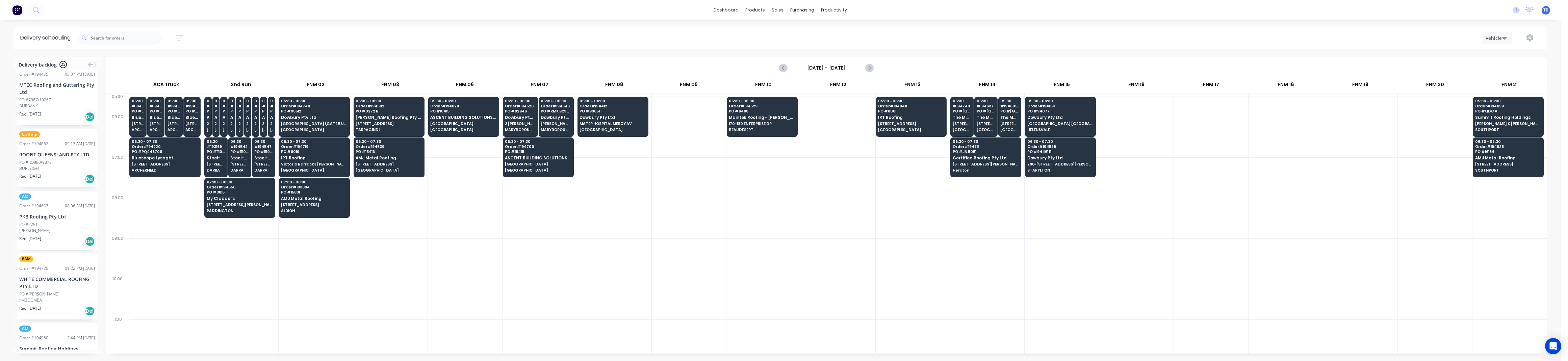
scroll to position [135, 0]
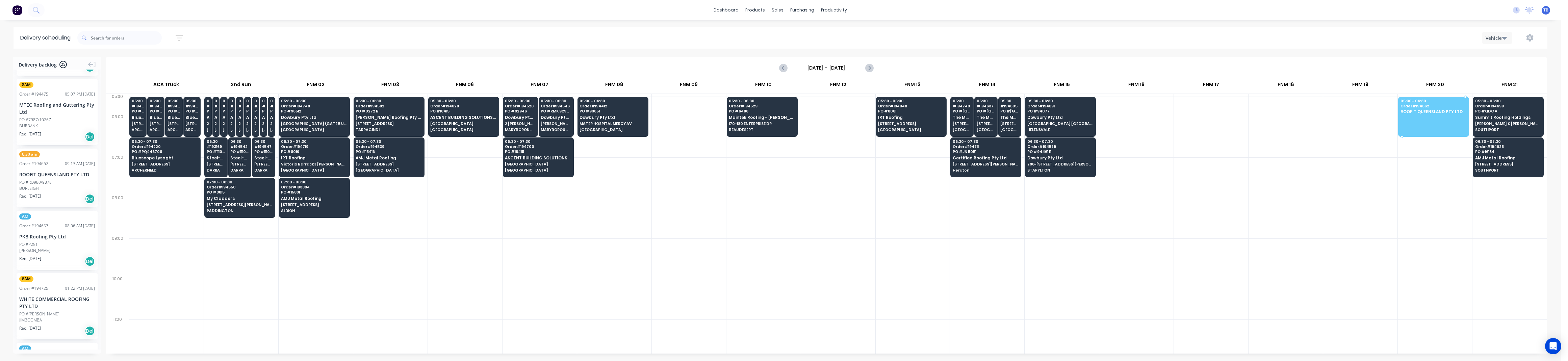
drag, startPoint x: 35, startPoint y: 177, endPoint x: 1449, endPoint y: 116, distance: 1415.3
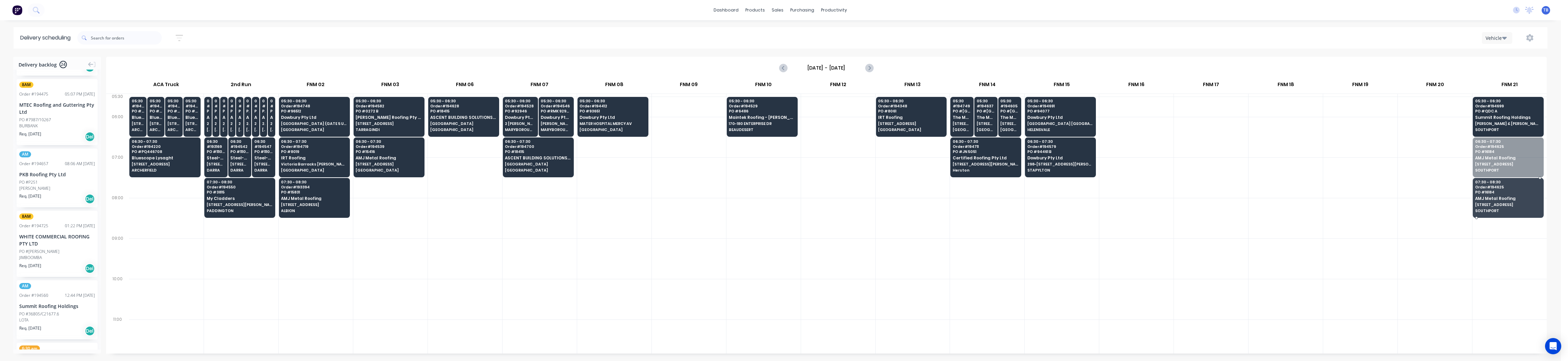
drag, startPoint x: 1484, startPoint y: 159, endPoint x: 1494, endPoint y: 199, distance: 41.2
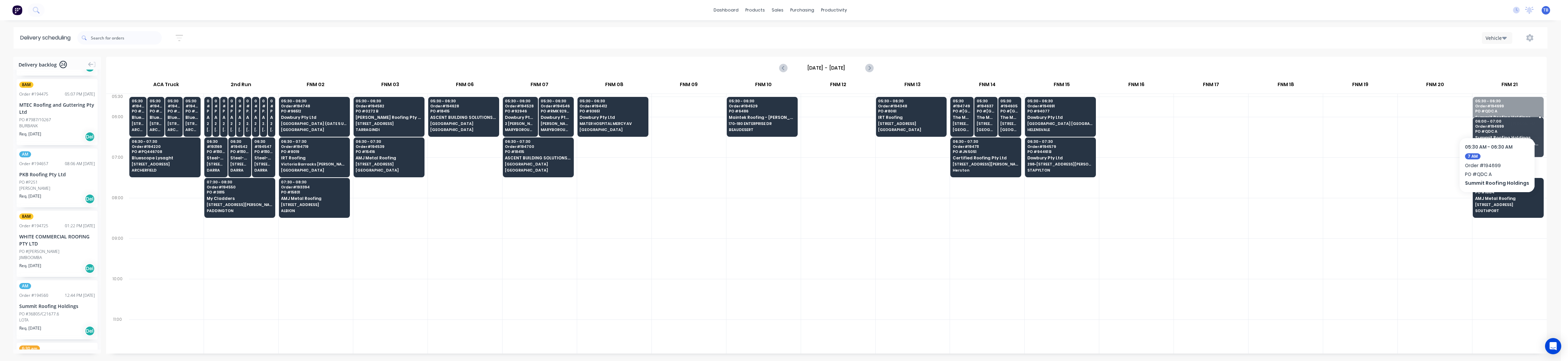
drag, startPoint x: 1477, startPoint y: 128, endPoint x: 1480, endPoint y: 159, distance: 31.1
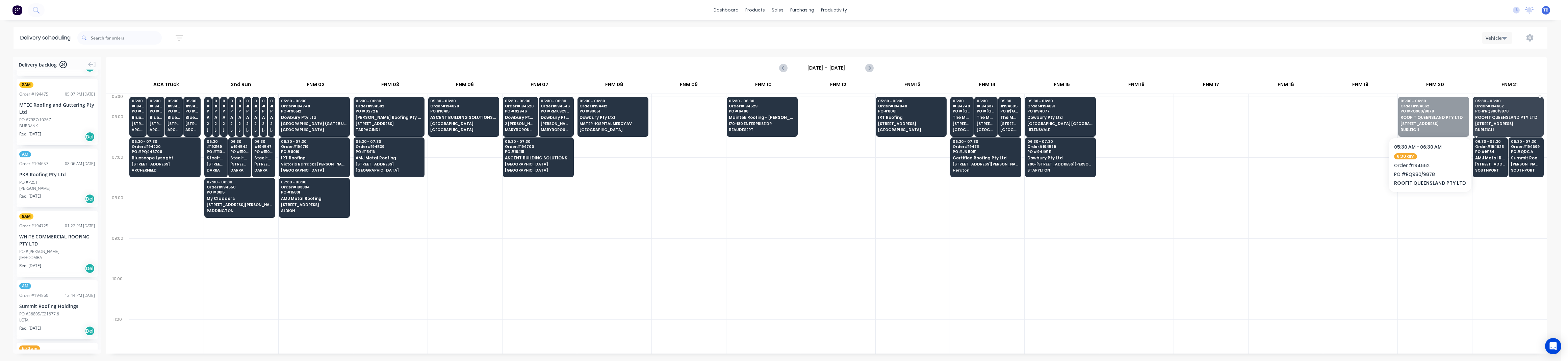
drag, startPoint x: 1442, startPoint y: 115, endPoint x: 1486, endPoint y: 116, distance: 44.0
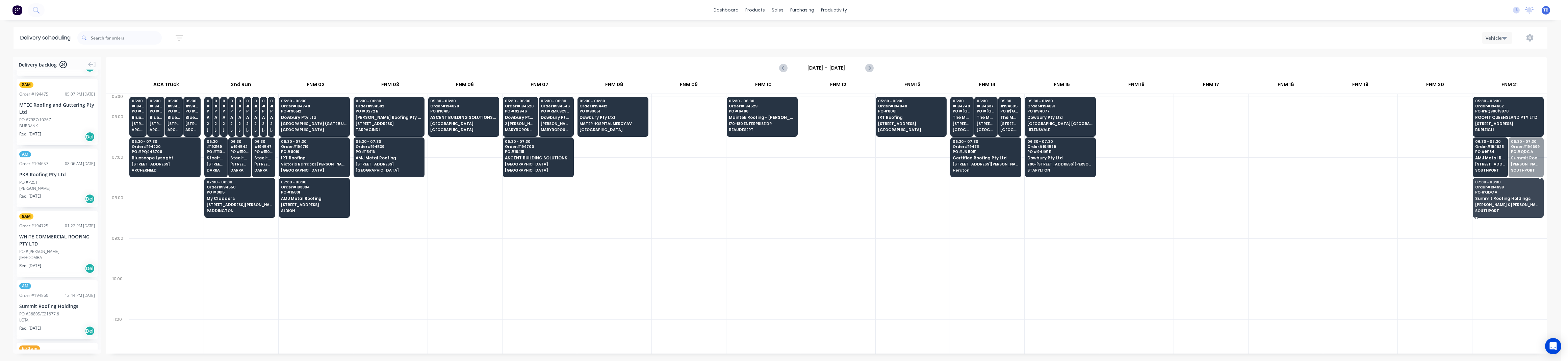
drag, startPoint x: 1510, startPoint y: 158, endPoint x: 1515, endPoint y: 167, distance: 10.3
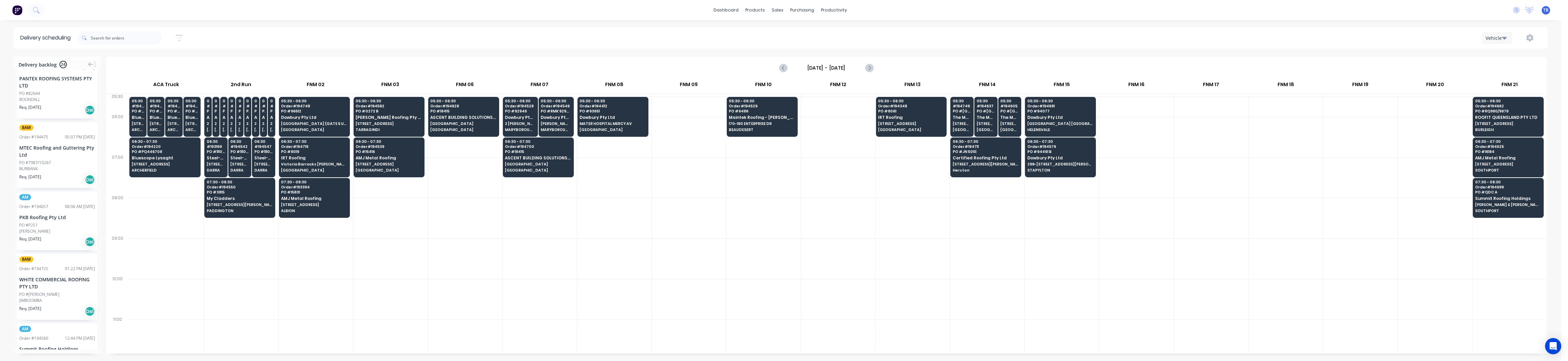
scroll to position [0, 0]
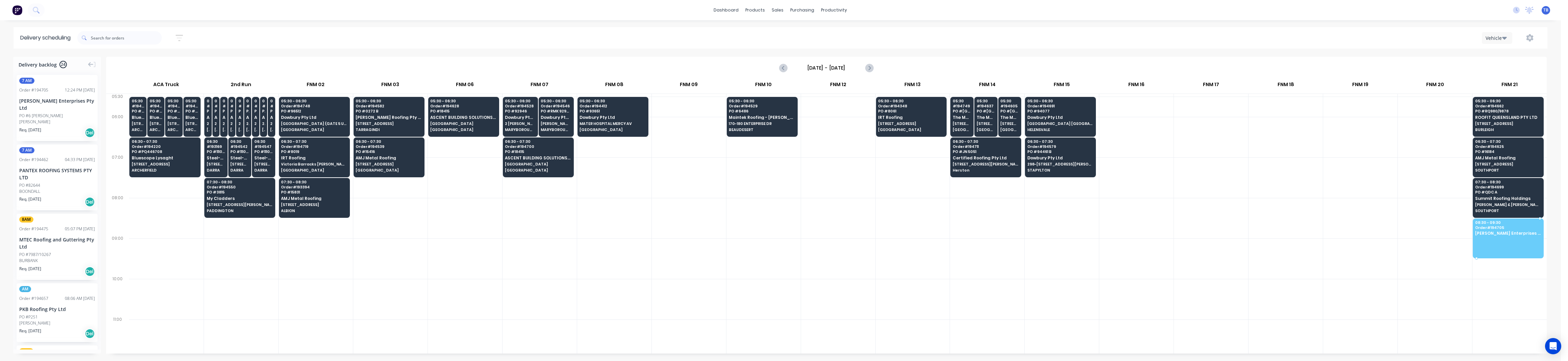
drag, startPoint x: 34, startPoint y: 112, endPoint x: 1482, endPoint y: 229, distance: 1452.7
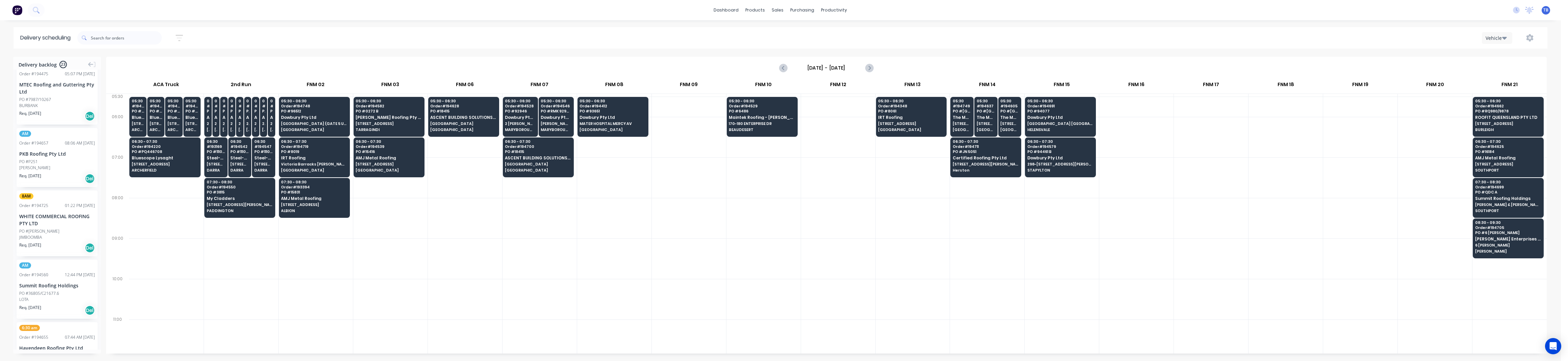
scroll to position [90, 0]
drag, startPoint x: 47, startPoint y: 156, endPoint x: 1507, endPoint y: 271, distance: 1464.5
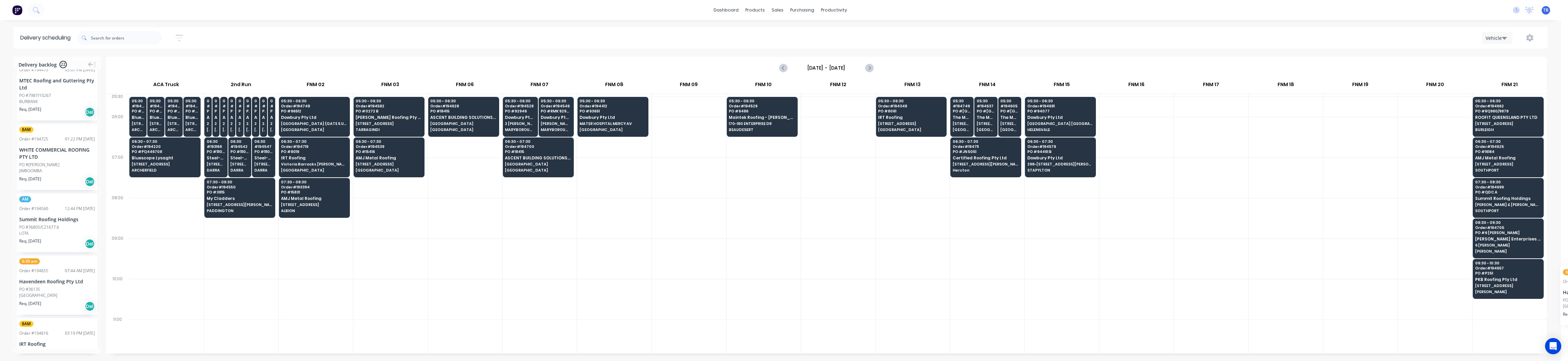
scroll to position [0, 1]
drag, startPoint x: 50, startPoint y: 282, endPoint x: 1505, endPoint y: 310, distance: 1455.3
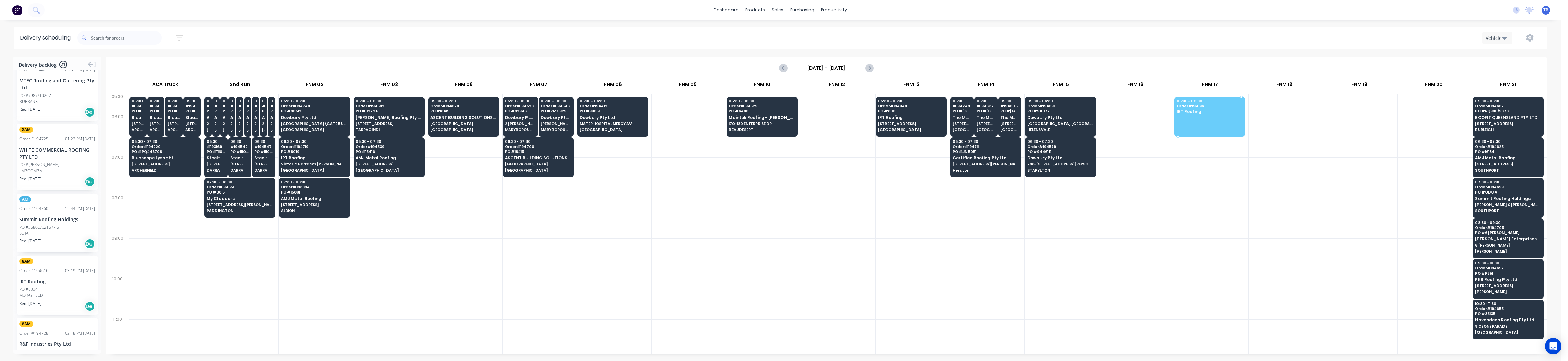
drag, startPoint x: 38, startPoint y: 289, endPoint x: 1198, endPoint y: 108, distance: 1174.0
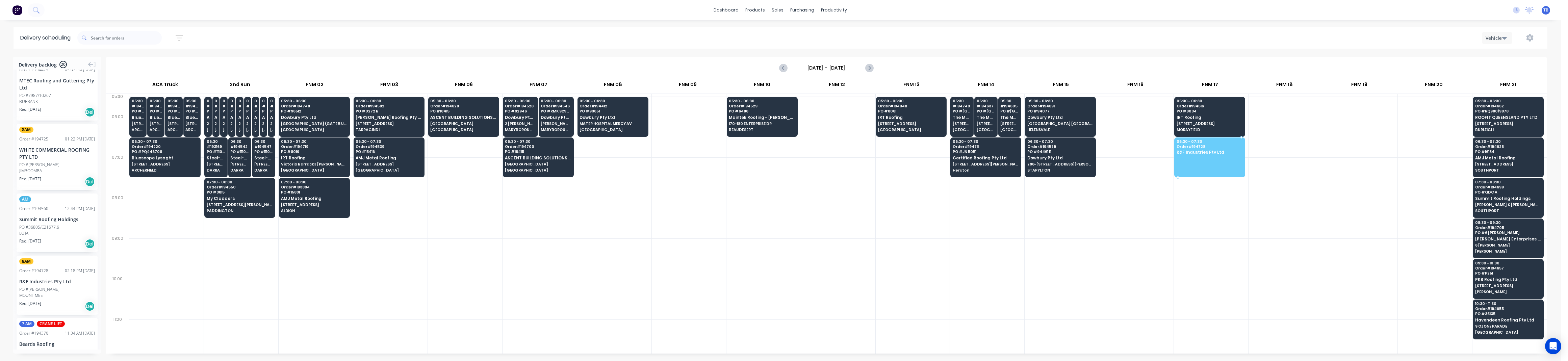
drag, startPoint x: 33, startPoint y: 288, endPoint x: 1199, endPoint y: 151, distance: 1174.0
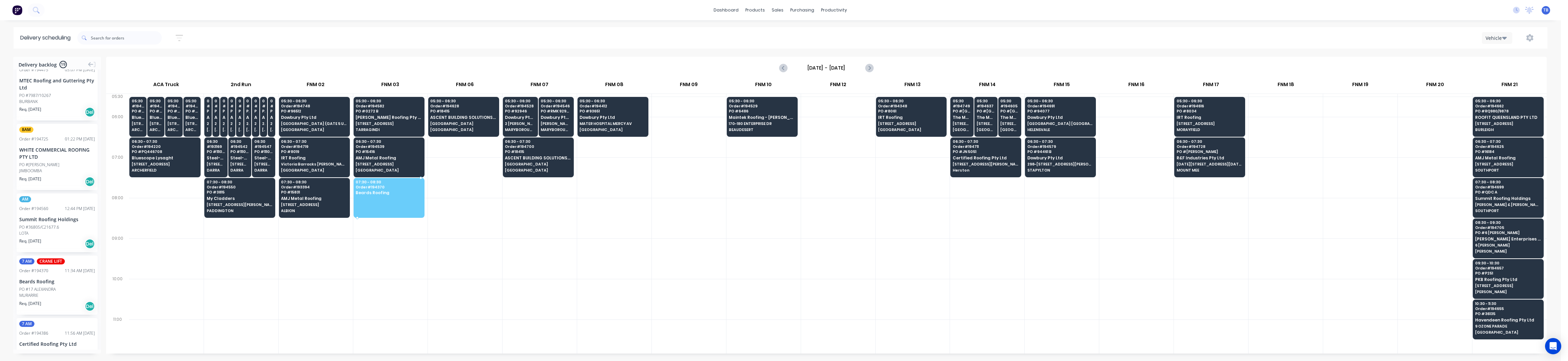
drag, startPoint x: 50, startPoint y: 289, endPoint x: 403, endPoint y: 195, distance: 365.3
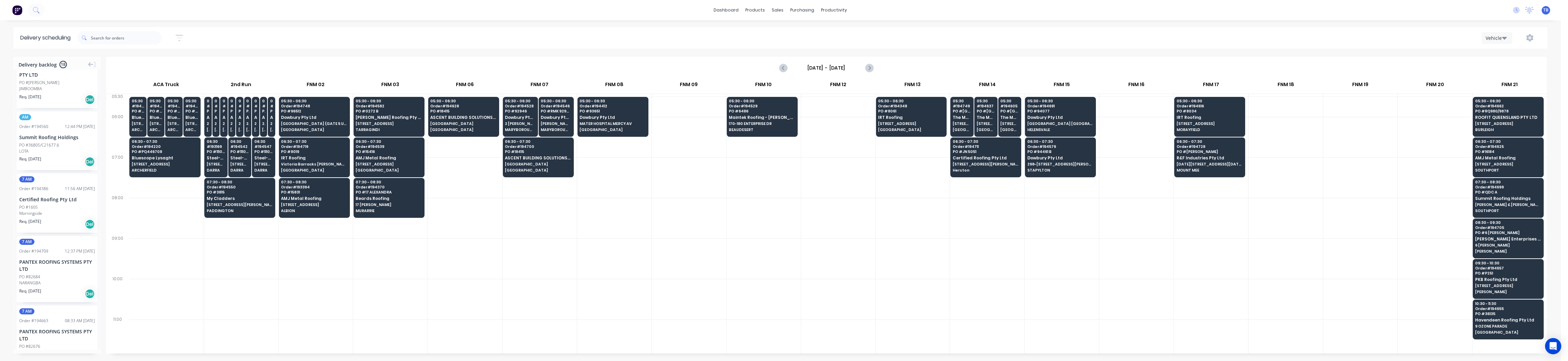
scroll to position [180, 0]
drag, startPoint x: 41, startPoint y: 199, endPoint x: 393, endPoint y: 238, distance: 354.2
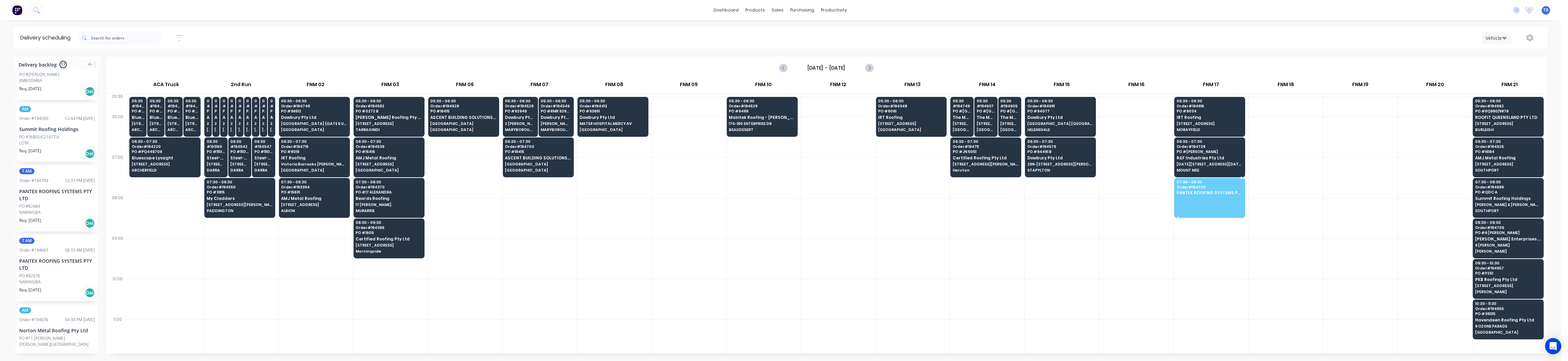
drag, startPoint x: 50, startPoint y: 210, endPoint x: 1183, endPoint y: 186, distance: 1133.3
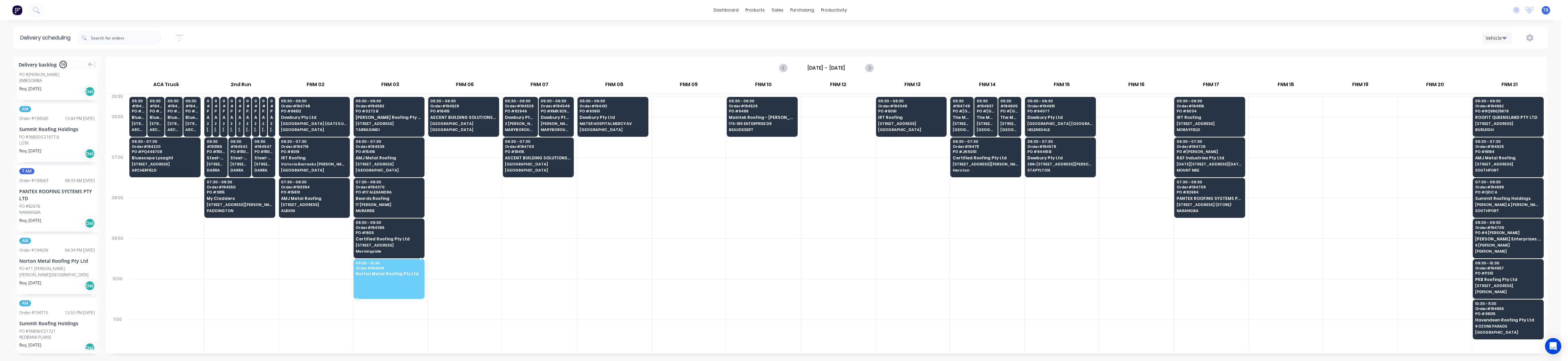
drag, startPoint x: 44, startPoint y: 270, endPoint x: 403, endPoint y: 271, distance: 359.0
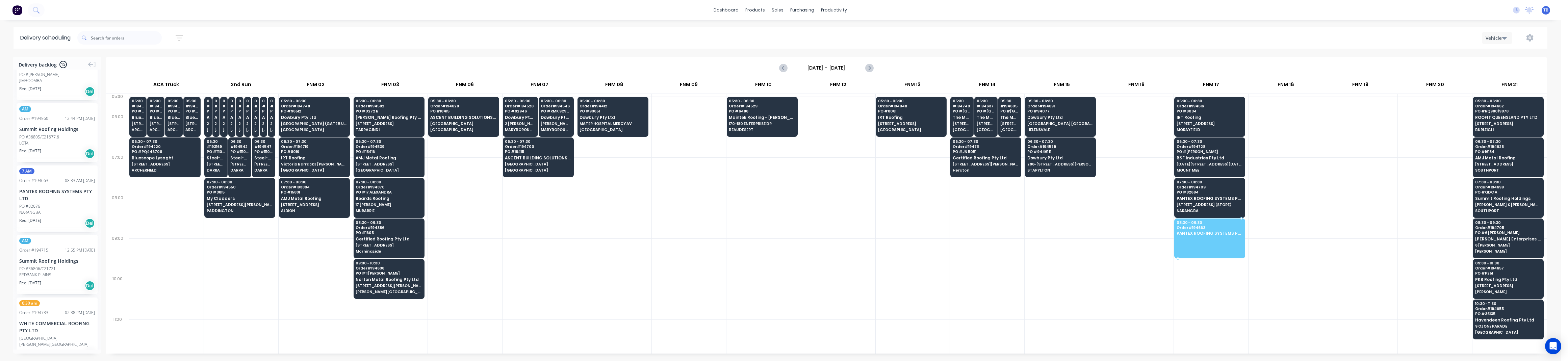
drag, startPoint x: 51, startPoint y: 202, endPoint x: 1181, endPoint y: 224, distance: 1130.2
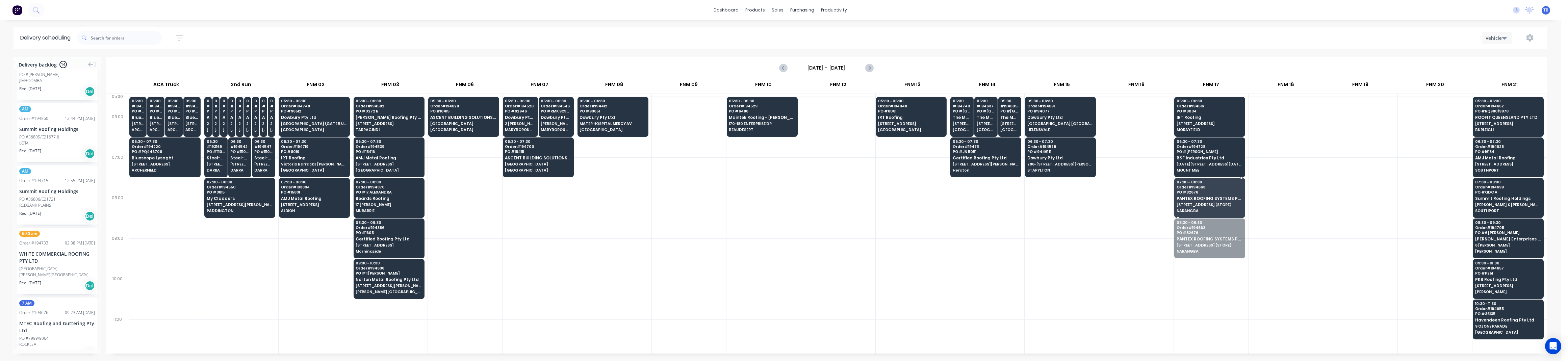
drag, startPoint x: 1215, startPoint y: 249, endPoint x: 1215, endPoint y: 210, distance: 39.0
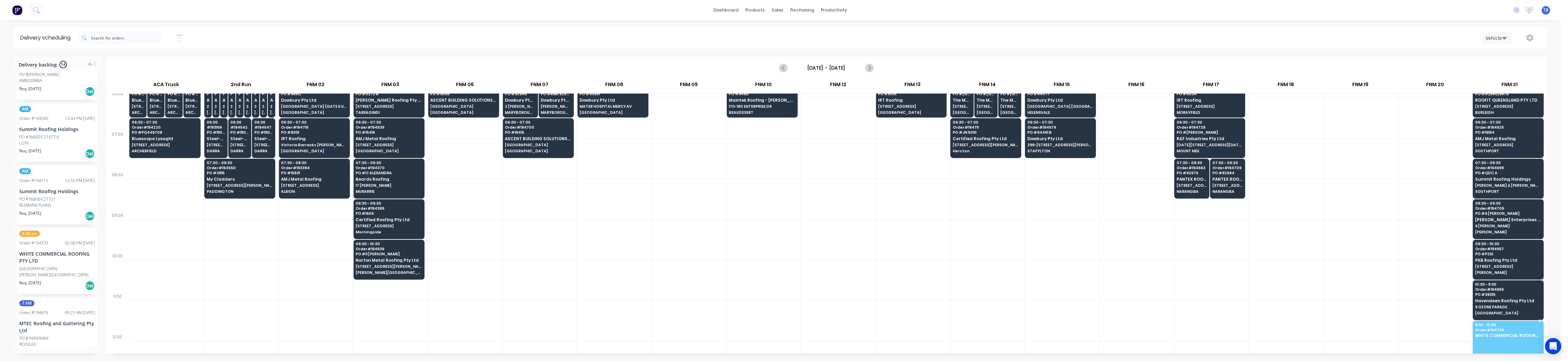
scroll to position [22, 0]
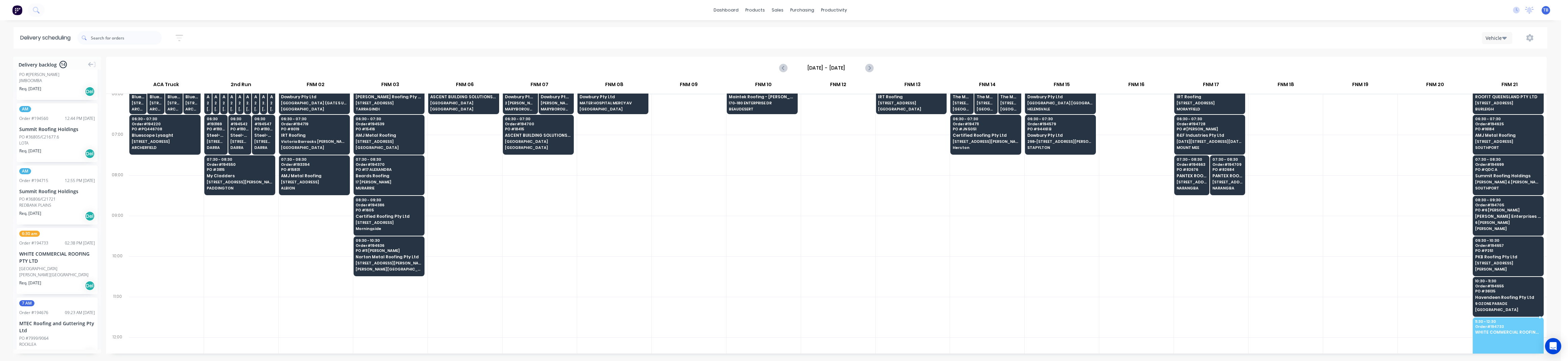
drag, startPoint x: 39, startPoint y: 263, endPoint x: 1505, endPoint y: 330, distance: 1467.5
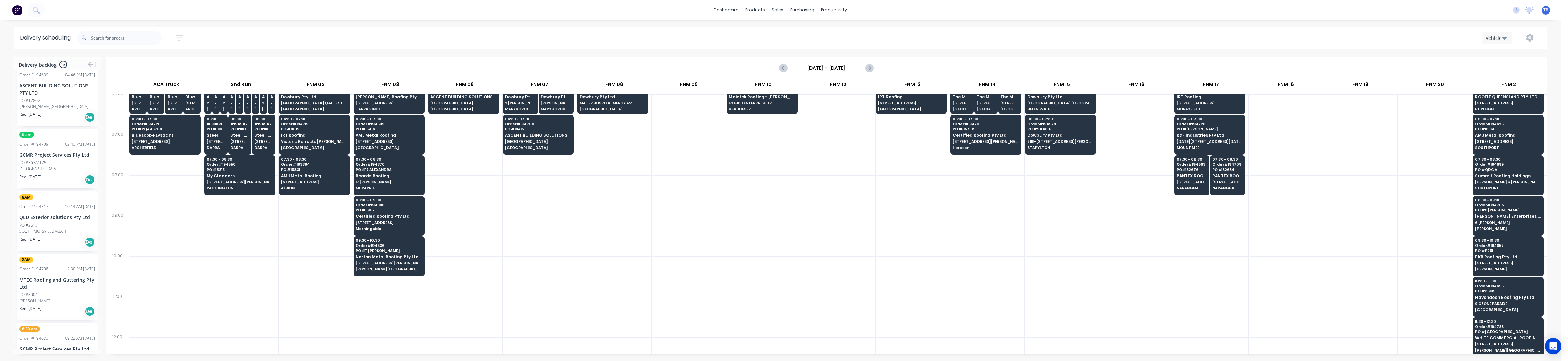
scroll to position [578, 0]
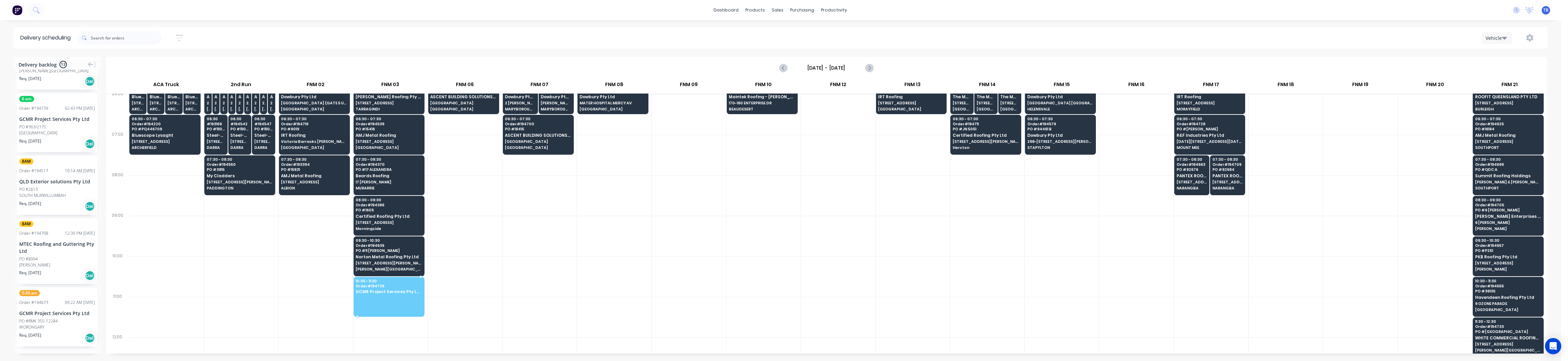
drag, startPoint x: 44, startPoint y: 133, endPoint x: 417, endPoint y: 288, distance: 403.9
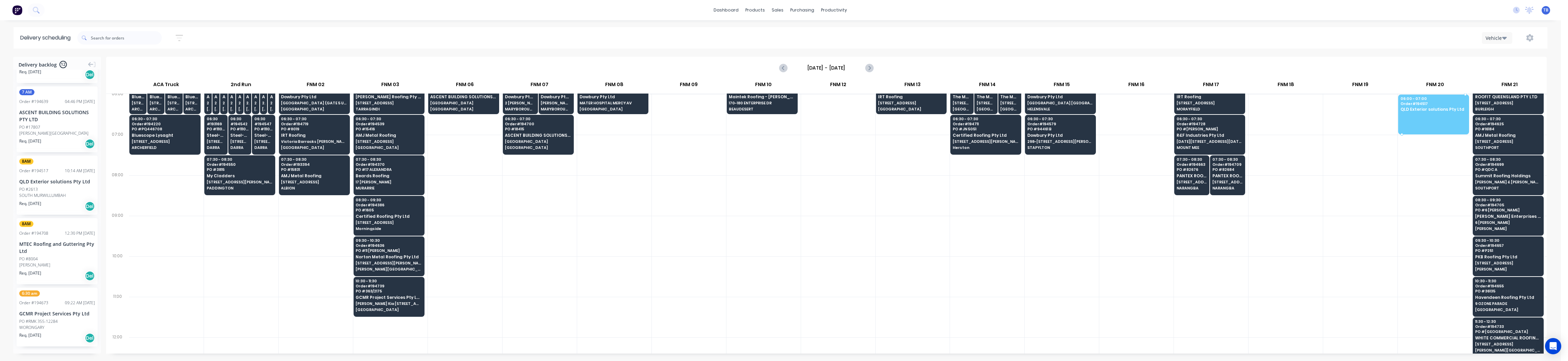
drag, startPoint x: 46, startPoint y: 192, endPoint x: 1425, endPoint y: 114, distance: 1381.2
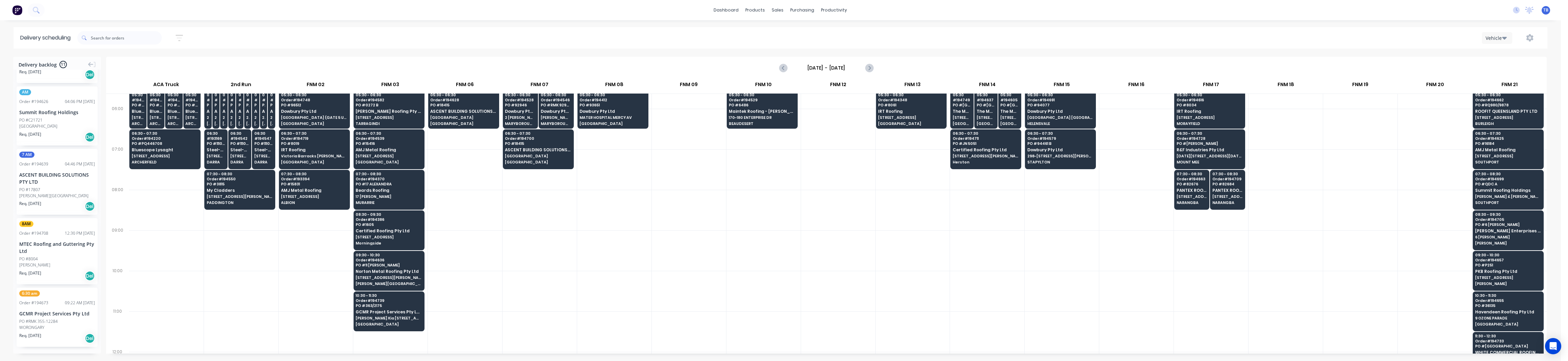
scroll to position [0, 0]
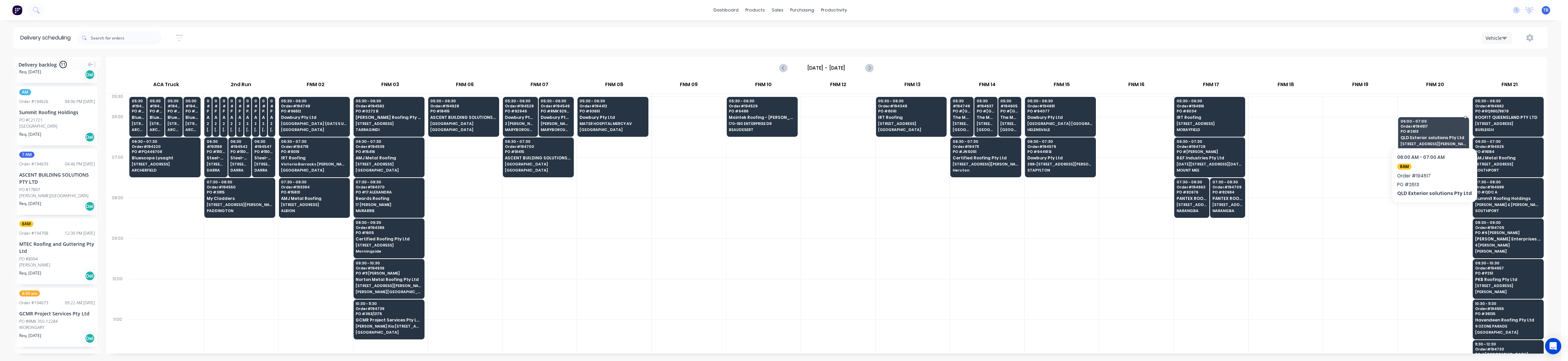
drag, startPoint x: 1430, startPoint y: 137, endPoint x: 1432, endPoint y: 117, distance: 20.1
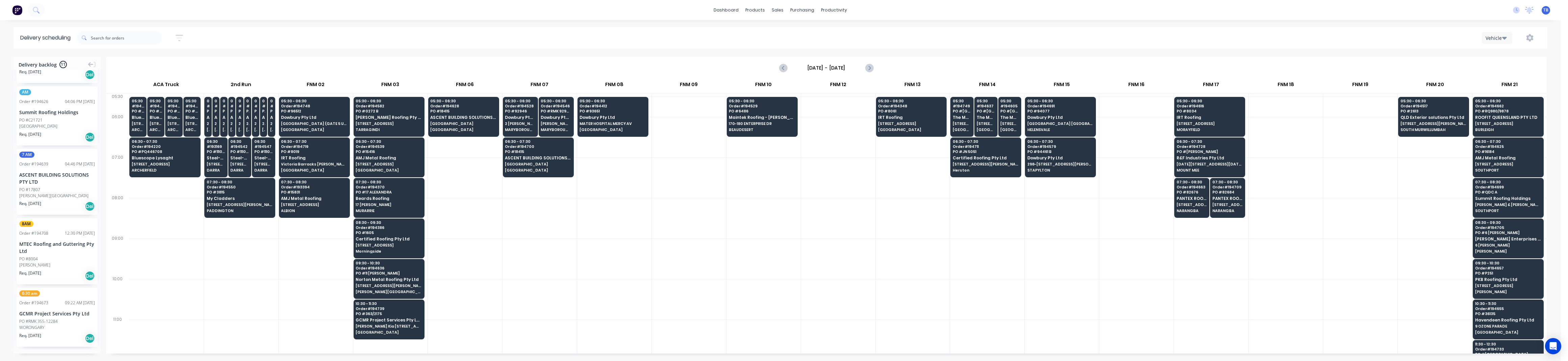
click at [669, 217] on div at bounding box center [689, 218] width 74 height 41
click at [674, 221] on div at bounding box center [689, 218] width 74 height 41
click at [691, 244] on div at bounding box center [689, 258] width 74 height 41
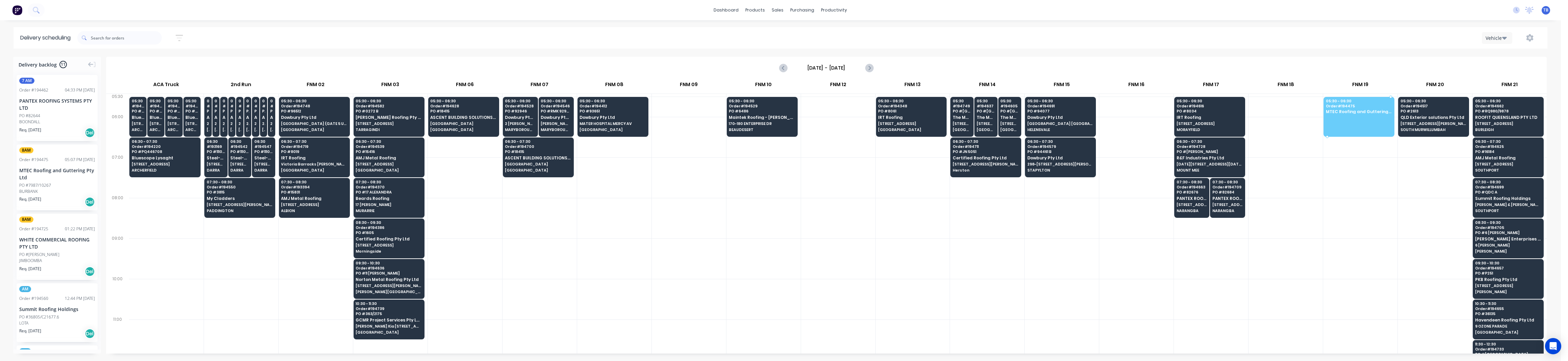
drag, startPoint x: 31, startPoint y: 185, endPoint x: 1350, endPoint y: 109, distance: 1321.2
click at [473, 273] on div at bounding box center [465, 258] width 74 height 41
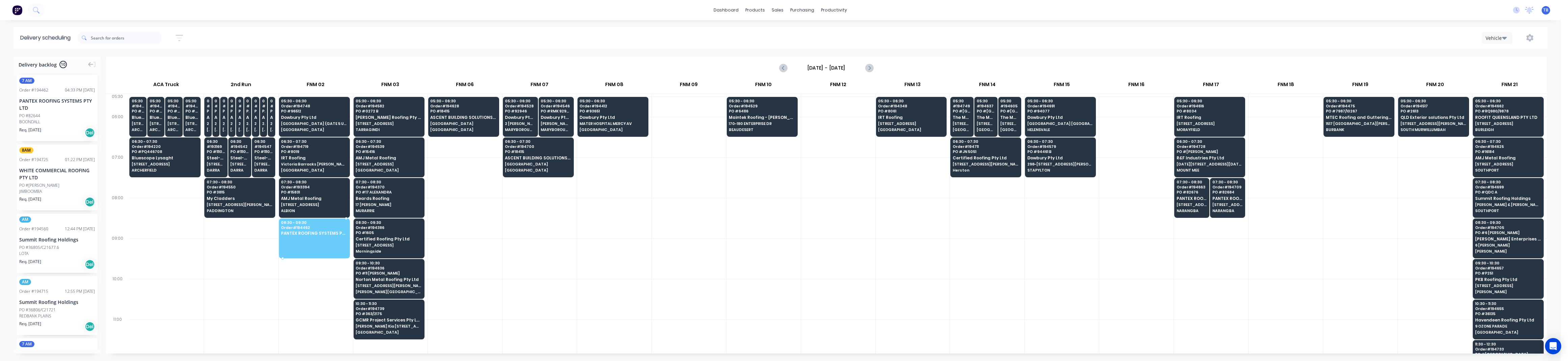
drag, startPoint x: 36, startPoint y: 112, endPoint x: 312, endPoint y: 236, distance: 302.6
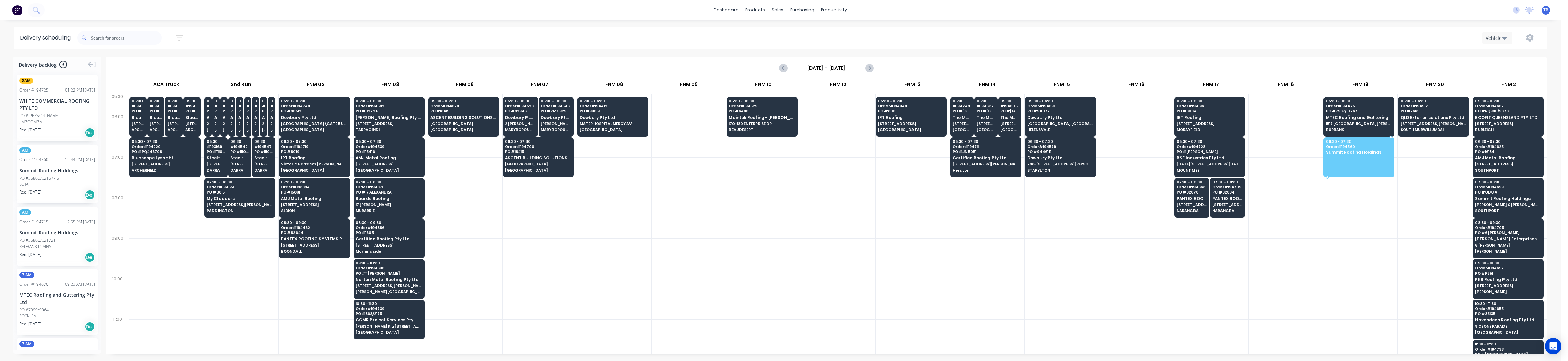
drag, startPoint x: 30, startPoint y: 166, endPoint x: 1367, endPoint y: 150, distance: 1337.1
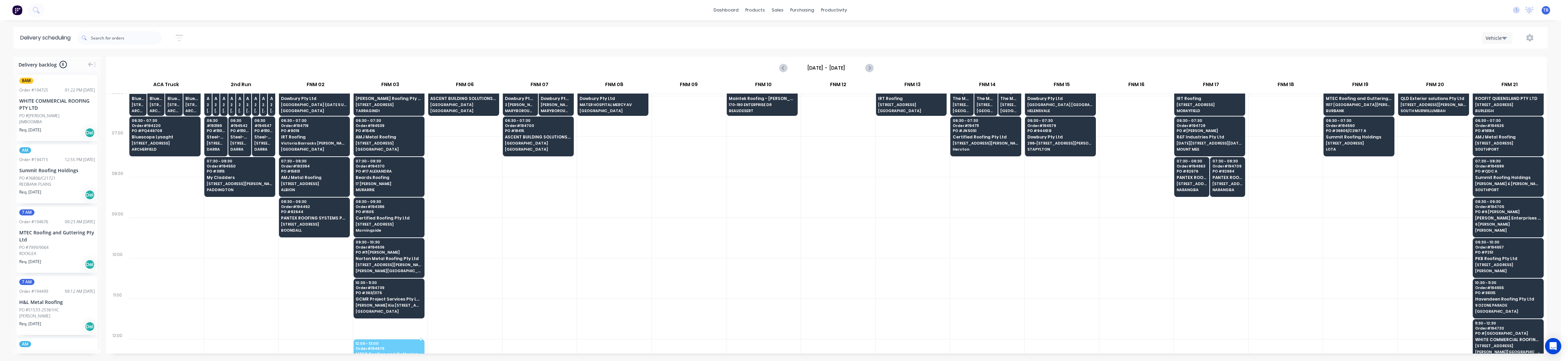
scroll to position [25, 0]
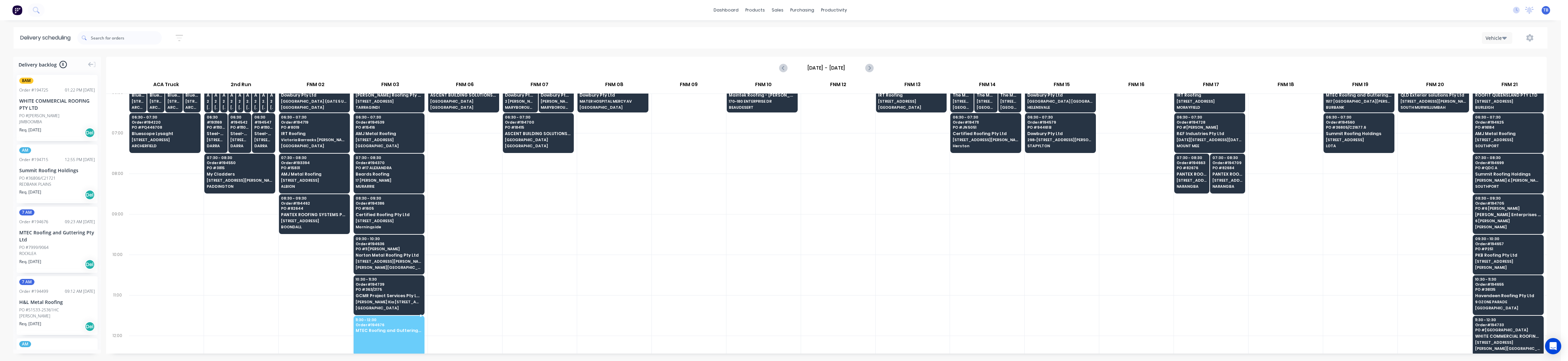
drag, startPoint x: 41, startPoint y: 247, endPoint x: 396, endPoint y: 326, distance: 363.7
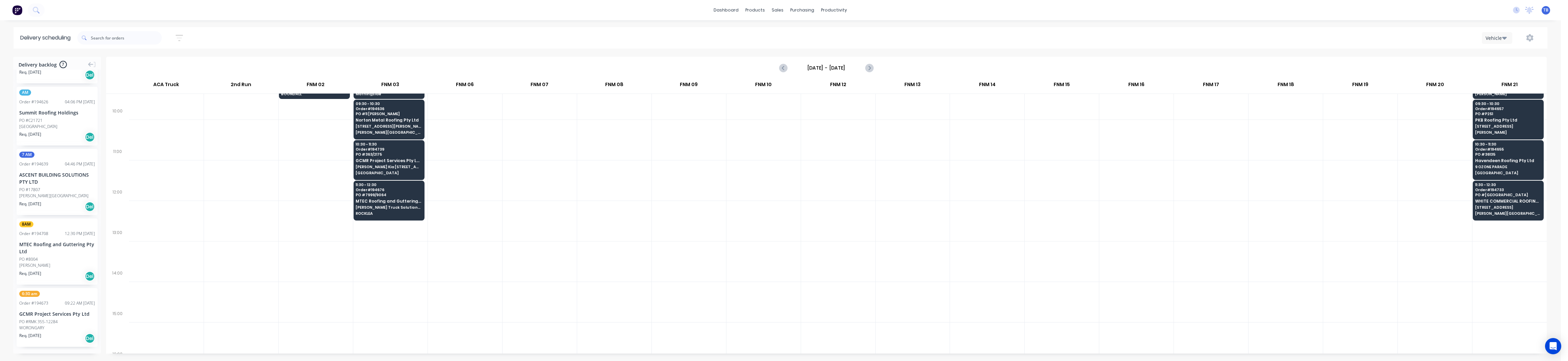
scroll to position [295, 0]
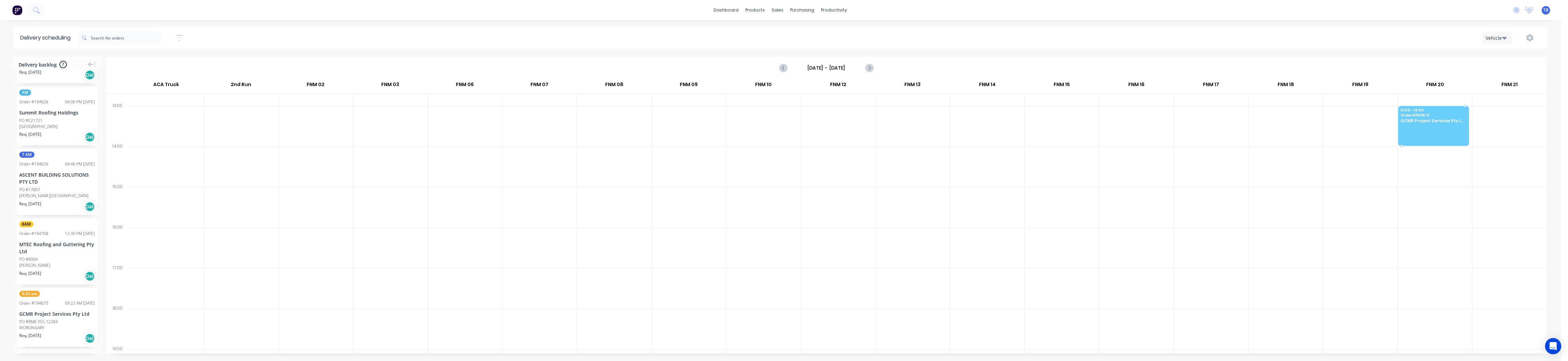
drag, startPoint x: 30, startPoint y: 323, endPoint x: 1423, endPoint y: 120, distance: 1407.7
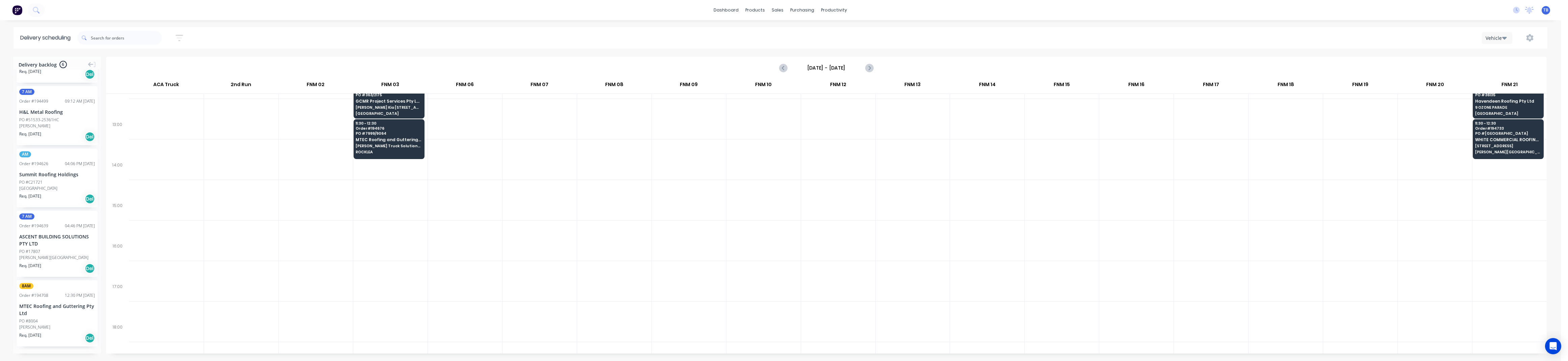
scroll to position [159, 0]
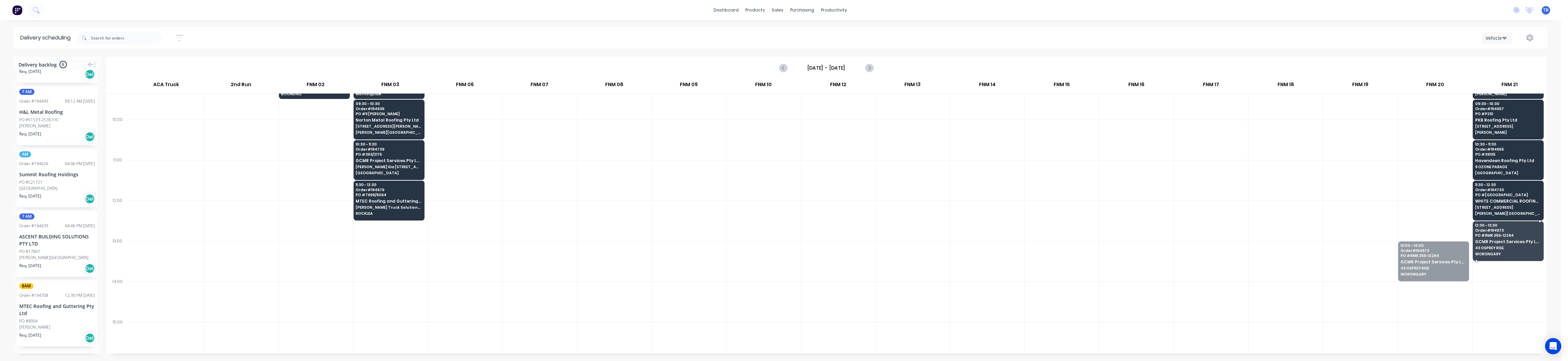
drag, startPoint x: 1432, startPoint y: 257, endPoint x: 1494, endPoint y: 244, distance: 63.3
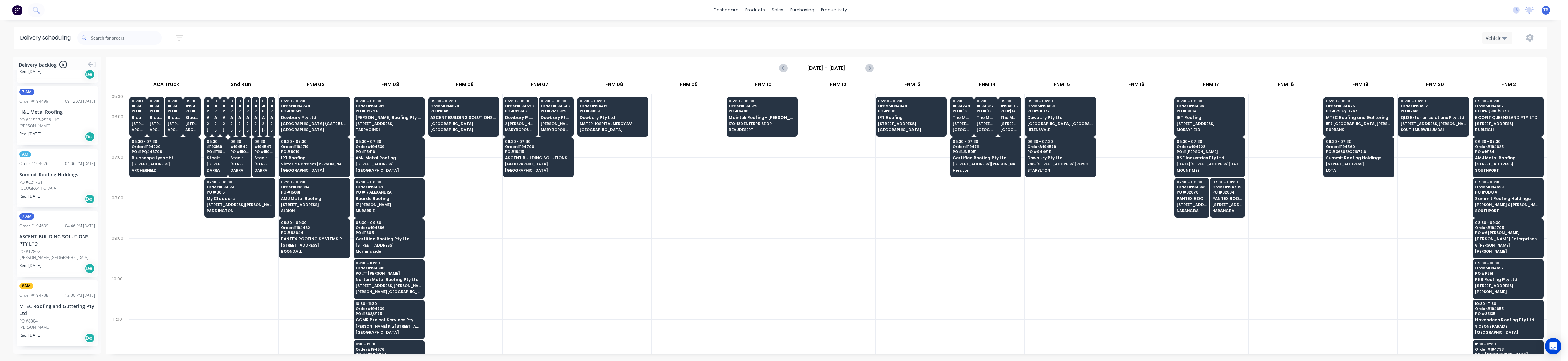
scroll to position [0, 0]
drag, startPoint x: 42, startPoint y: 239, endPoint x: 1205, endPoint y: 236, distance: 1163.0
drag, startPoint x: 556, startPoint y: 204, endPoint x: 546, endPoint y: 204, distance: 10.0
click at [556, 204] on div at bounding box center [540, 218] width 74 height 41
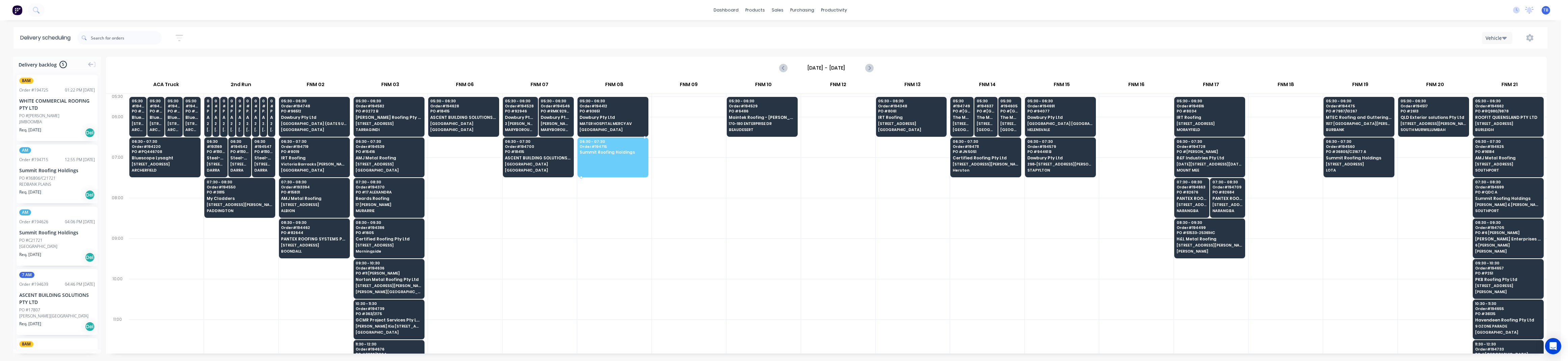
drag, startPoint x: 45, startPoint y: 180, endPoint x: 598, endPoint y: 155, distance: 553.6
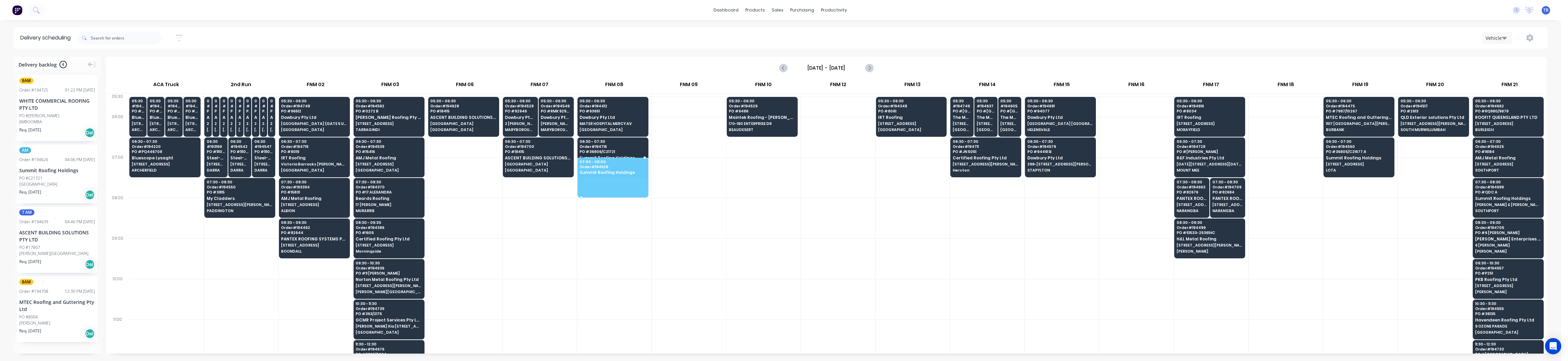
drag, startPoint x: 31, startPoint y: 171, endPoint x: 627, endPoint y: 154, distance: 596.2
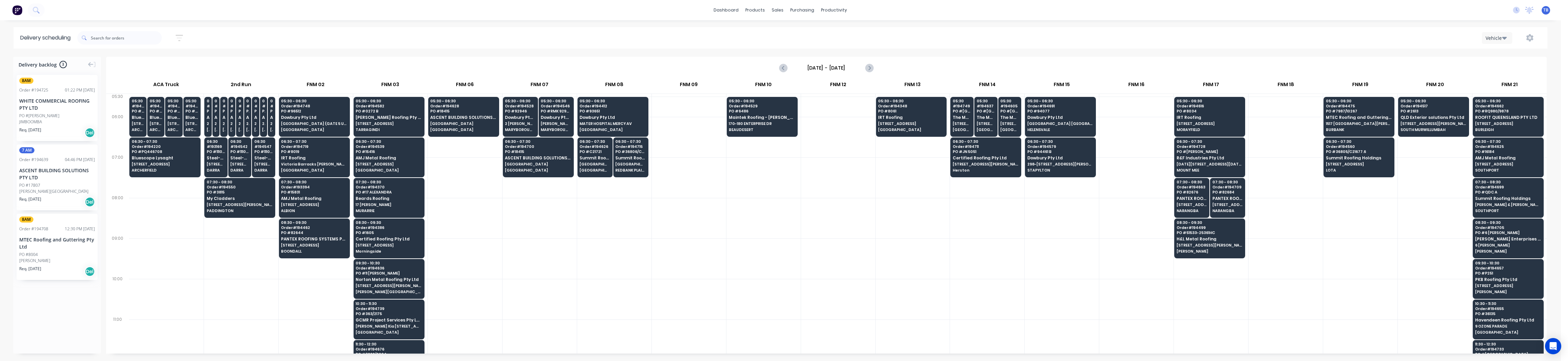
click at [570, 242] on div at bounding box center [540, 258] width 74 height 41
click at [577, 232] on div at bounding box center [614, 218] width 74 height 41
drag, startPoint x: 613, startPoint y: 264, endPoint x: 589, endPoint y: 261, distance: 24.2
click at [613, 263] on div at bounding box center [614, 258] width 74 height 41
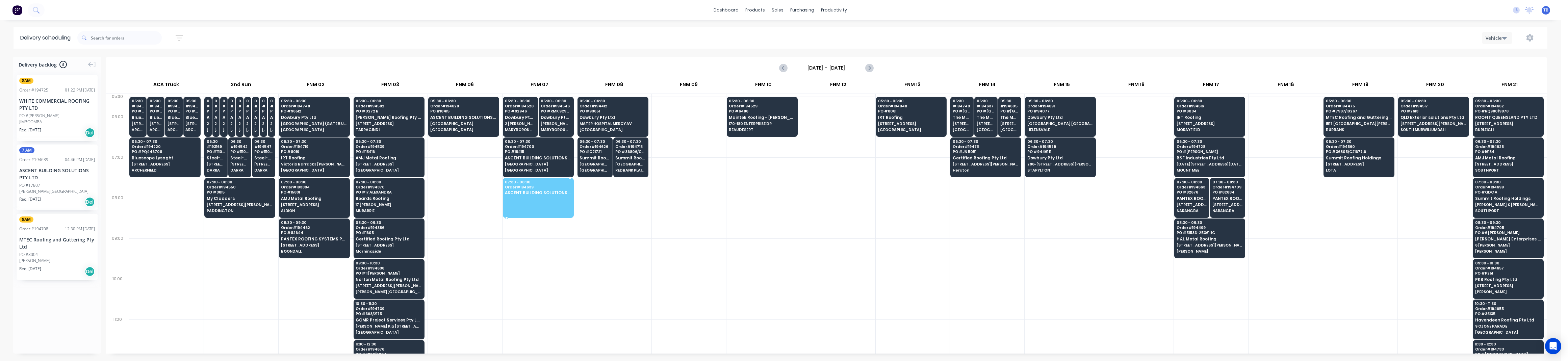
drag, startPoint x: 43, startPoint y: 181, endPoint x: 561, endPoint y: 195, distance: 518.2
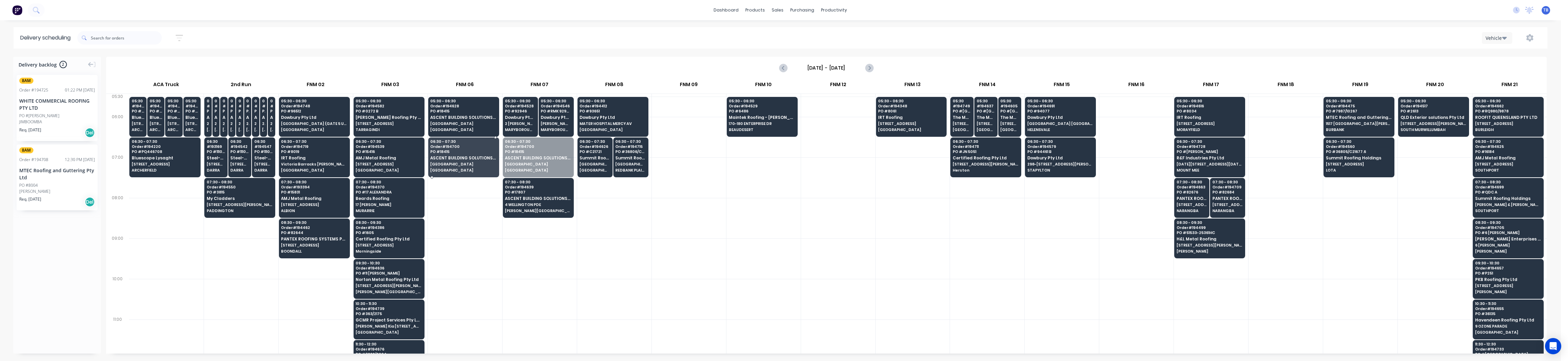
drag, startPoint x: 536, startPoint y: 162, endPoint x: 474, endPoint y: 164, distance: 62.0
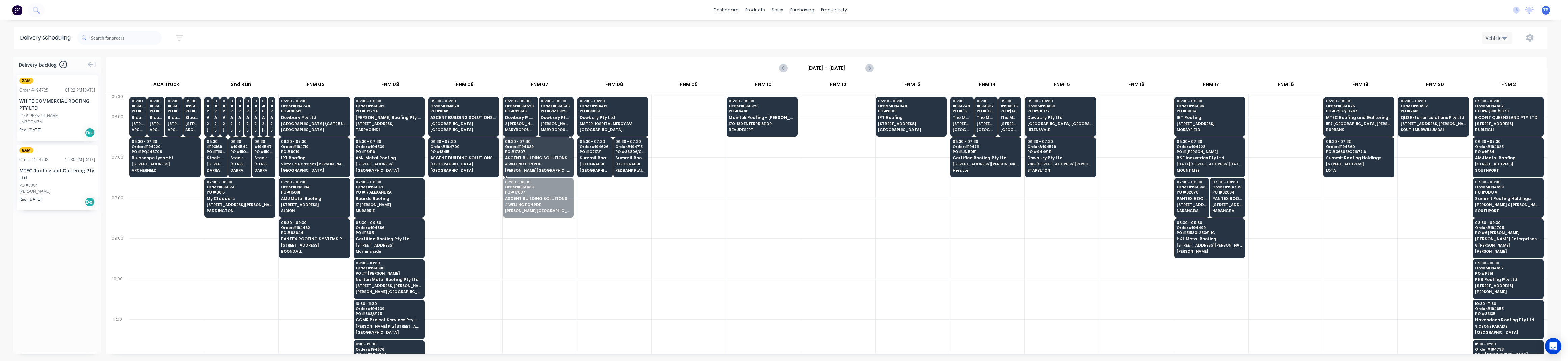
drag, startPoint x: 526, startPoint y: 207, endPoint x: 540, endPoint y: 161, distance: 48.1
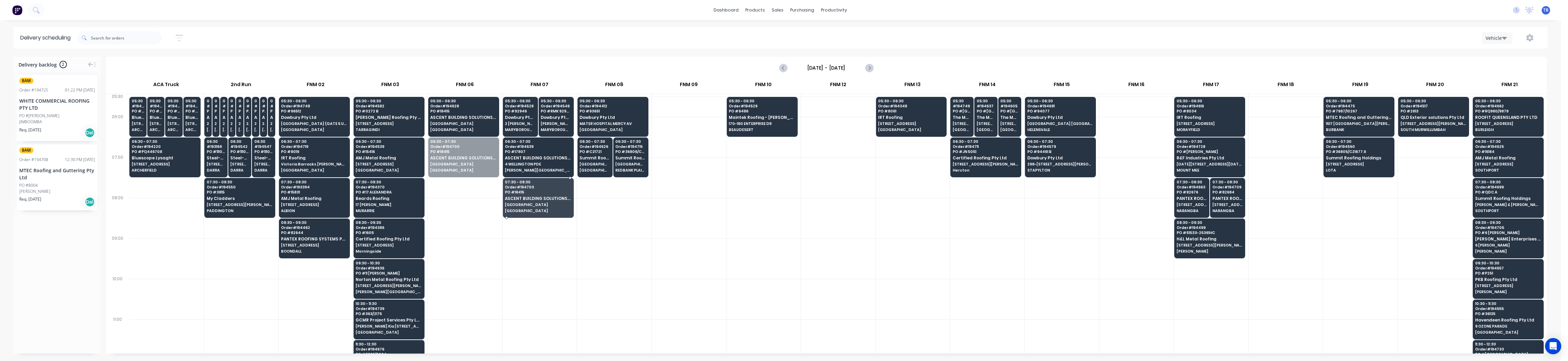
drag, startPoint x: 466, startPoint y: 162, endPoint x: 537, endPoint y: 203, distance: 82.0
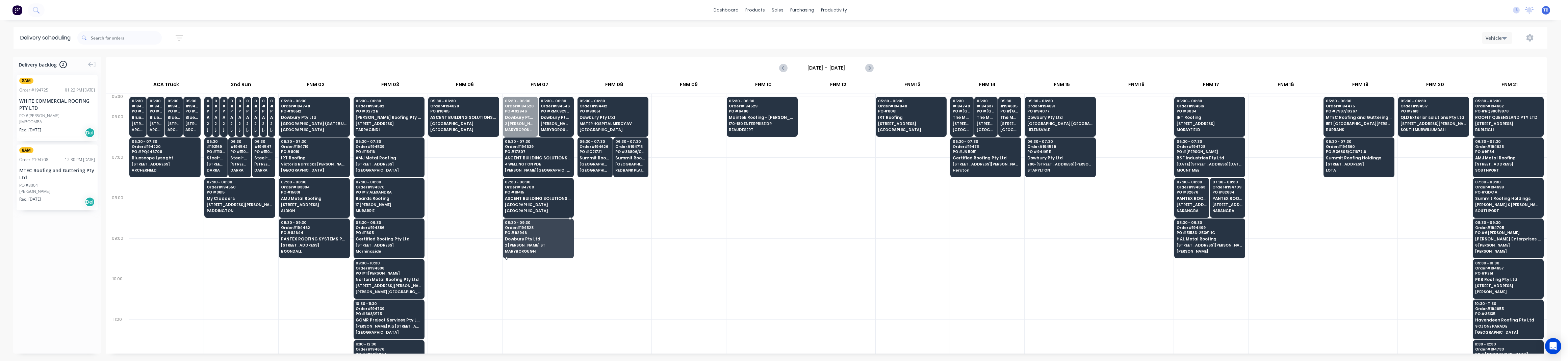
drag, startPoint x: 518, startPoint y: 124, endPoint x: 541, endPoint y: 245, distance: 123.2
drag, startPoint x: 540, startPoint y: 105, endPoint x: 549, endPoint y: 225, distance: 120.3
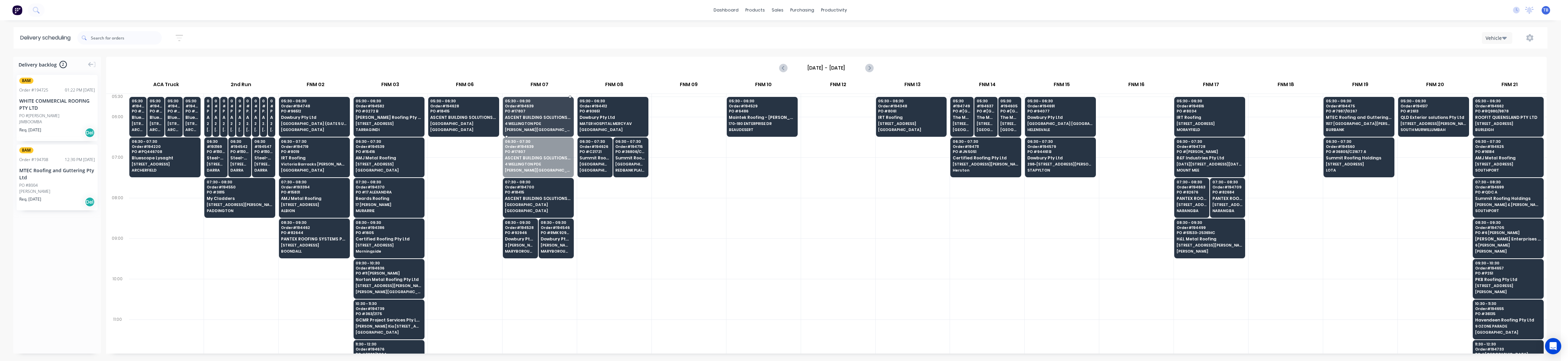
drag, startPoint x: 538, startPoint y: 158, endPoint x: 542, endPoint y: 122, distance: 36.2
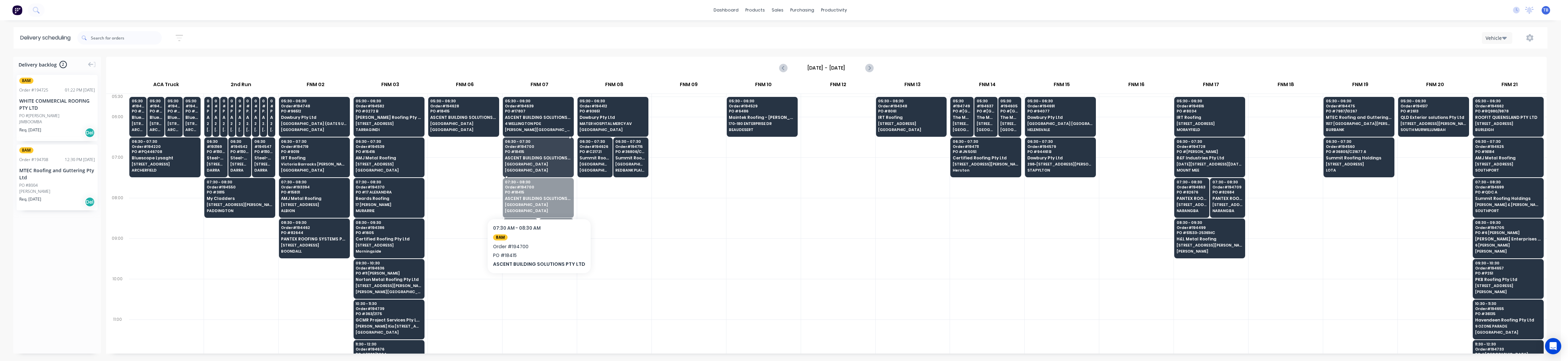
drag, startPoint x: 530, startPoint y: 195, endPoint x: 531, endPoint y: 176, distance: 19.0
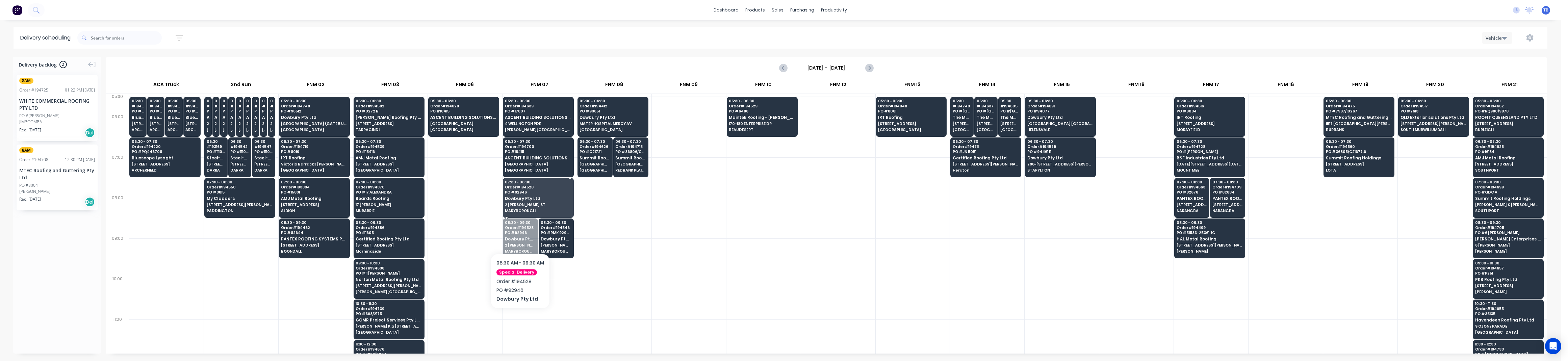
drag, startPoint x: 518, startPoint y: 244, endPoint x: 525, endPoint y: 204, distance: 40.6
drag, startPoint x: 533, startPoint y: 242, endPoint x: 535, endPoint y: 202, distance: 40.0
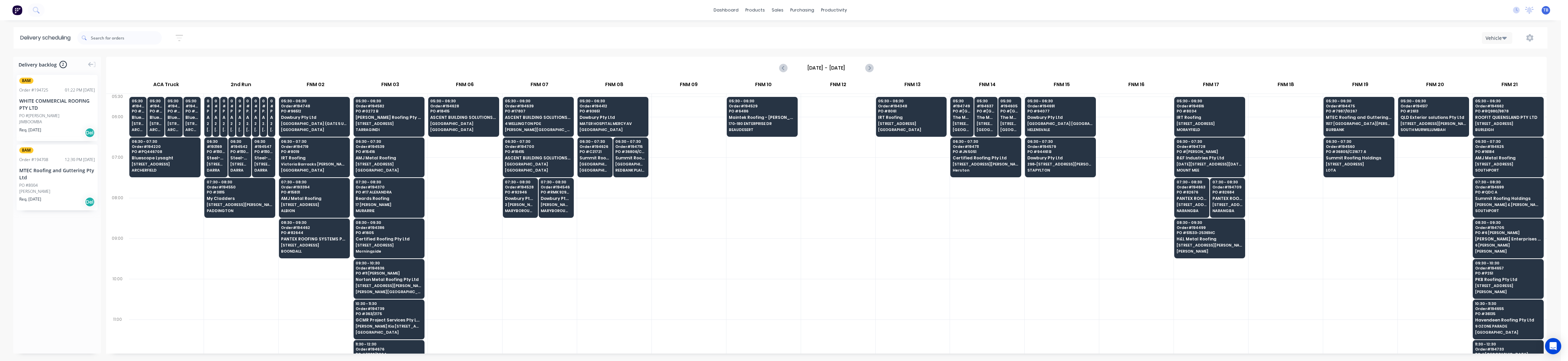
click at [689, 210] on div at bounding box center [689, 218] width 74 height 41
drag, startPoint x: 54, startPoint y: 180, endPoint x: 958, endPoint y: 183, distance: 904.0
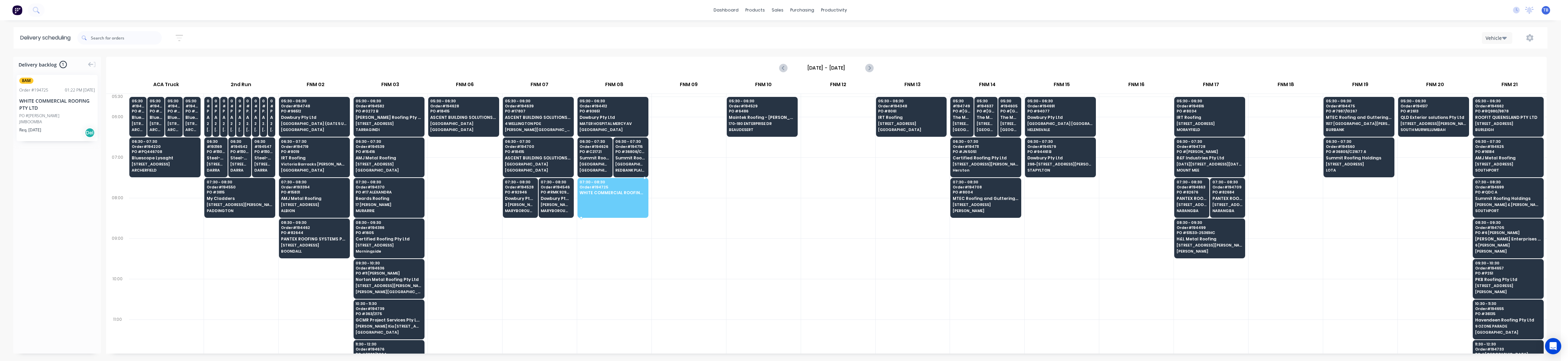
drag, startPoint x: 37, startPoint y: 122, endPoint x: 618, endPoint y: 192, distance: 585.2
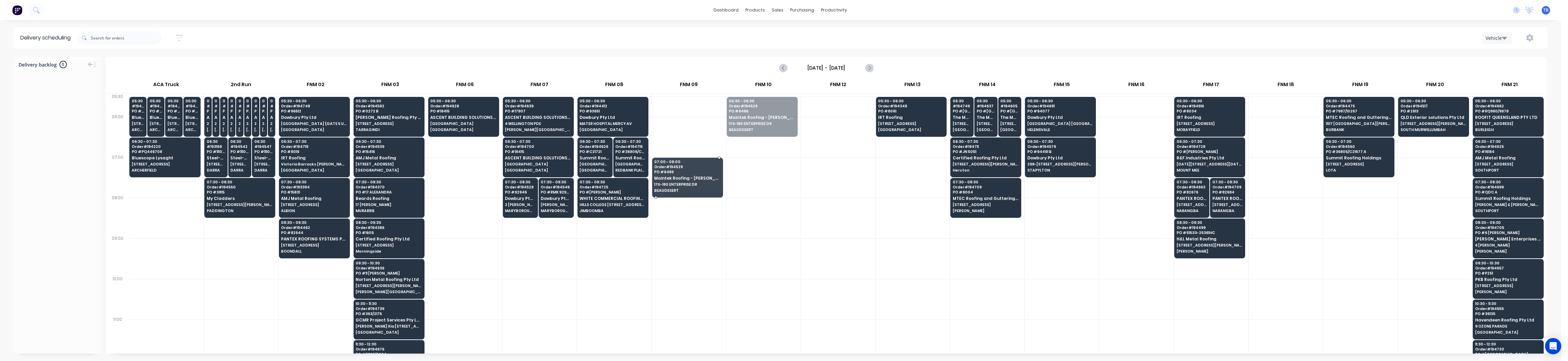
drag, startPoint x: 755, startPoint y: 120, endPoint x: 684, endPoint y: 178, distance: 91.7
click at [730, 327] on div at bounding box center [764, 340] width 74 height 41
drag, startPoint x: 658, startPoint y: 275, endPoint x: 660, endPoint y: 273, distance: 2.8
click at [658, 275] on div at bounding box center [689, 258] width 74 height 41
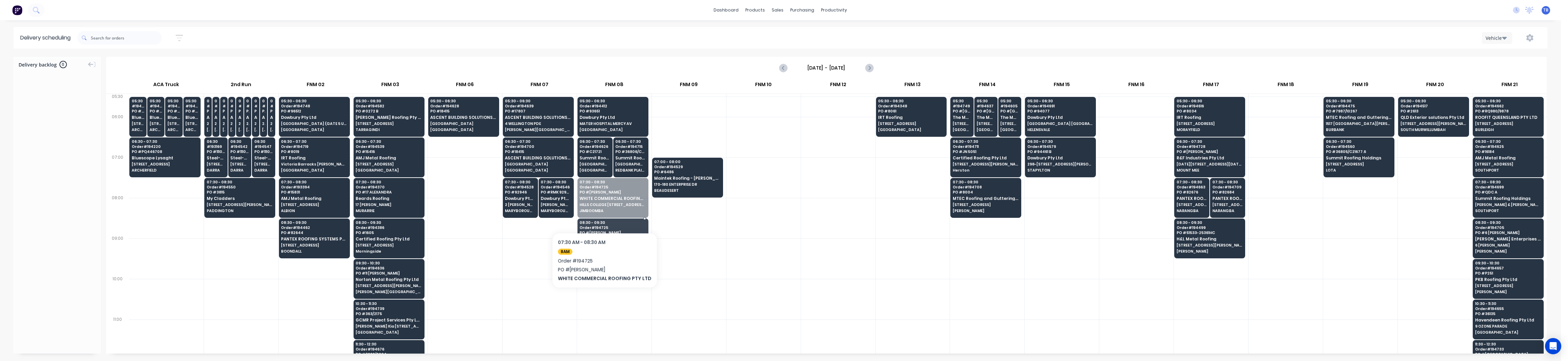
drag, startPoint x: 602, startPoint y: 203, endPoint x: 602, endPoint y: 240, distance: 37.0
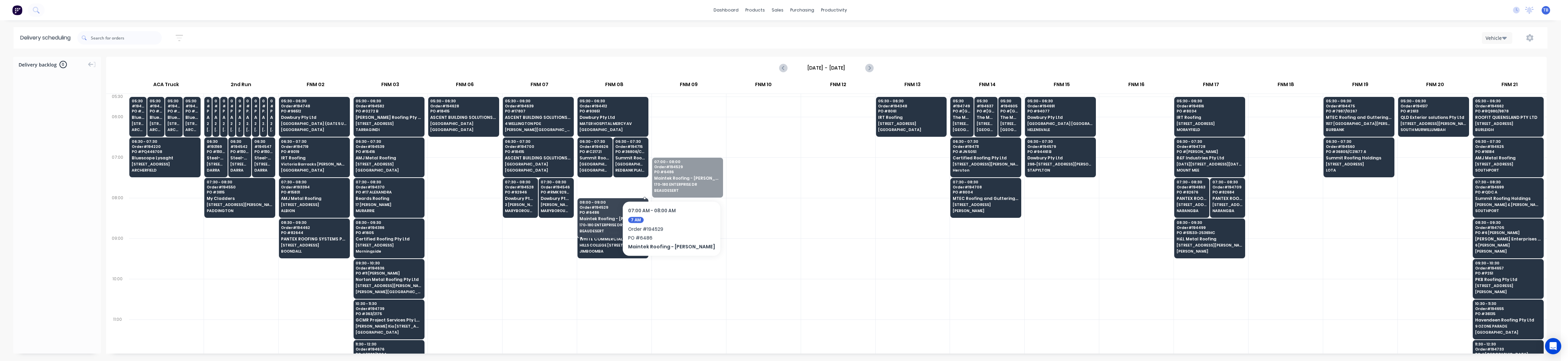
drag, startPoint x: 679, startPoint y: 173, endPoint x: 630, endPoint y: 205, distance: 58.5
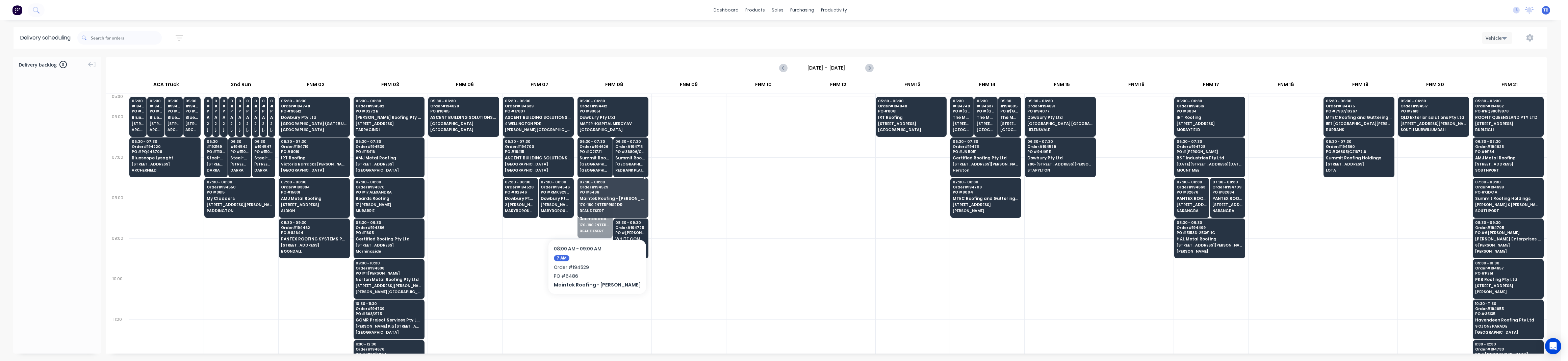
drag, startPoint x: 594, startPoint y: 227, endPoint x: 598, endPoint y: 210, distance: 17.5
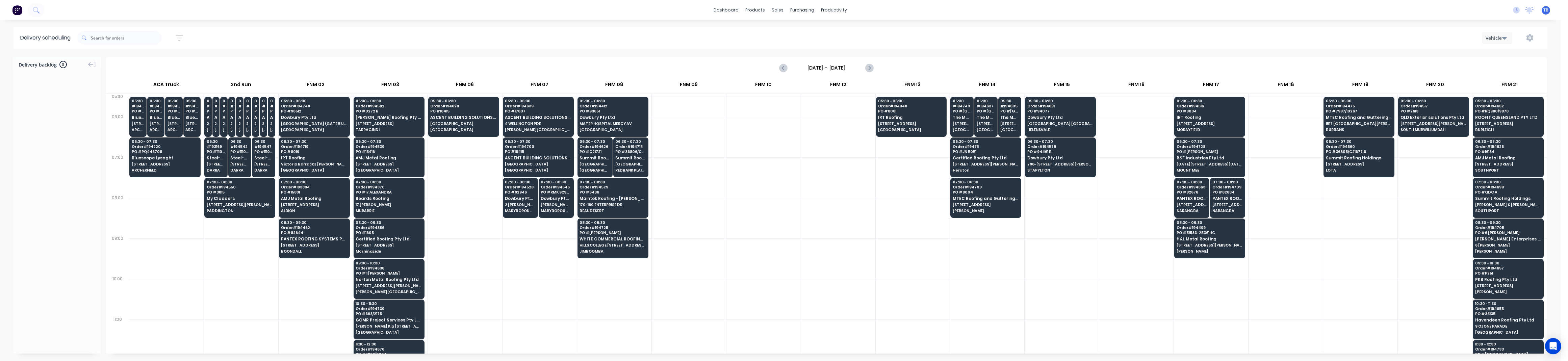
click at [674, 273] on div at bounding box center [689, 258] width 74 height 41
click at [180, 39] on icon "button" at bounding box center [179, 38] width 8 height 8
click at [144, 64] on input "06/10/25 - 07/10/25" at bounding box center [148, 63] width 63 height 10
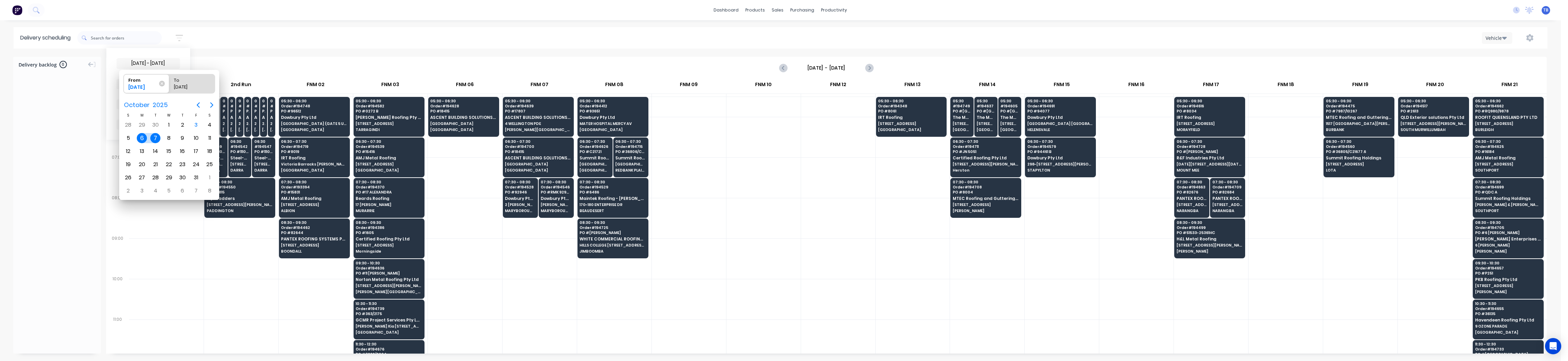
click at [154, 136] on div "7" at bounding box center [155, 138] width 10 height 10
type input "07/10/25 - 07/10/25"
radio input "false"
radio input "true"
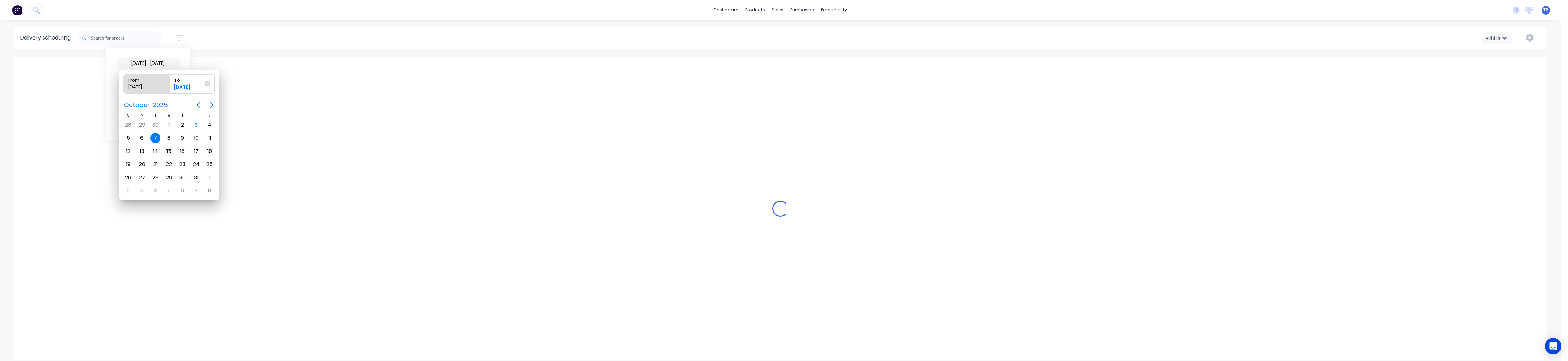
click at [154, 136] on div "7" at bounding box center [155, 138] width 10 height 10
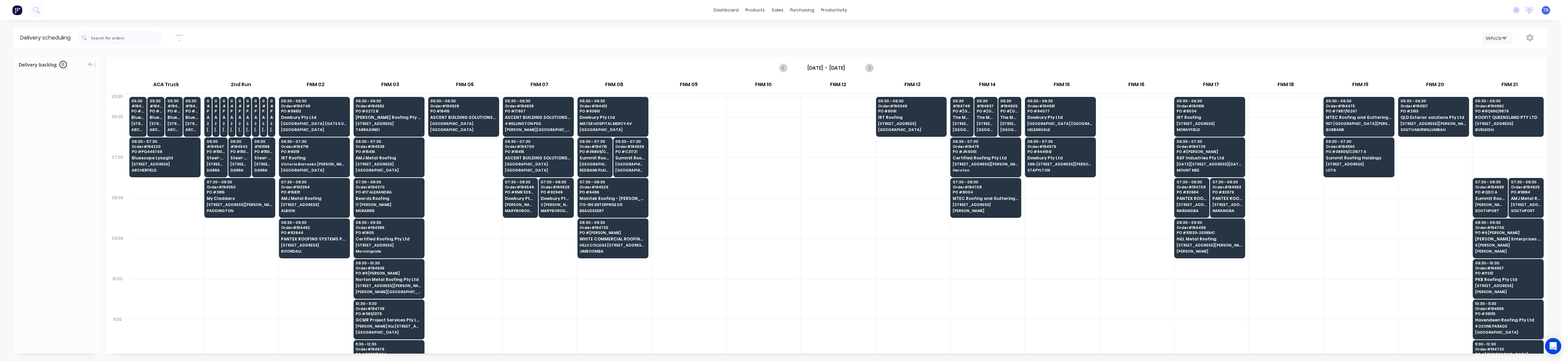
click at [285, 37] on div "07/10/25 - 07/10/25 Sort by Suburb Created date Required date Order number Cust…" at bounding box center [812, 37] width 1470 height 19
click at [183, 39] on icon "button" at bounding box center [179, 38] width 8 height 8
click at [142, 105] on div "Filter by labels" at bounding box center [144, 104] width 48 height 7
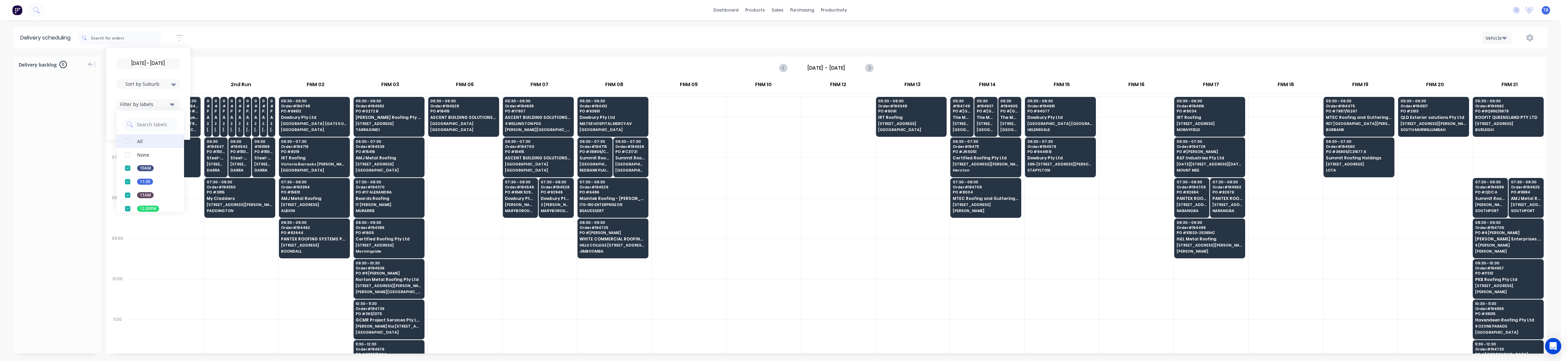
click at [129, 145] on div "button" at bounding box center [127, 140] width 13 height 13
click at [248, 49] on div "Delivery scheduling 07/10/25 - 07/10/25 Sort by Suburb Created date Required da…" at bounding box center [780, 193] width 1561 height 334
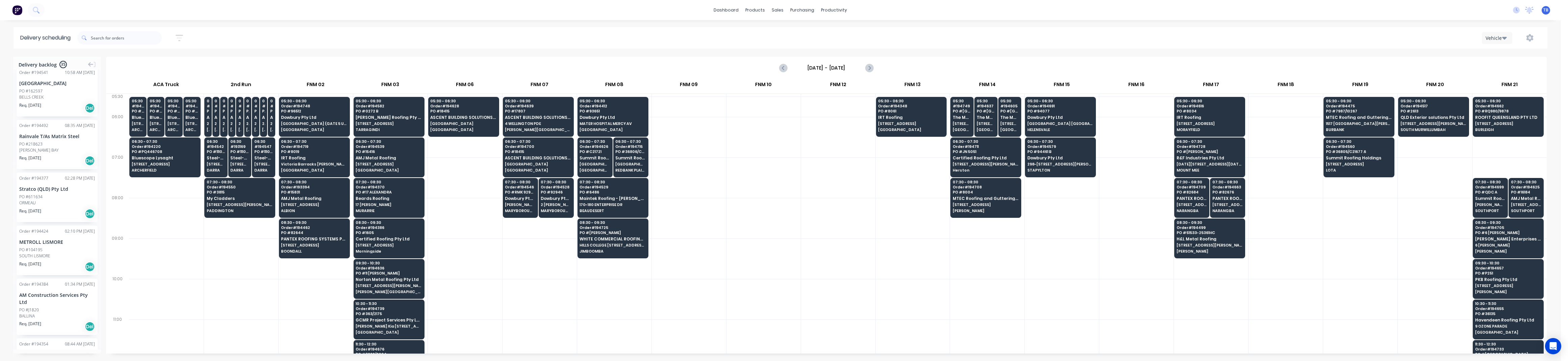
scroll to position [1632, 0]
click at [183, 35] on icon "button" at bounding box center [179, 38] width 8 height 6
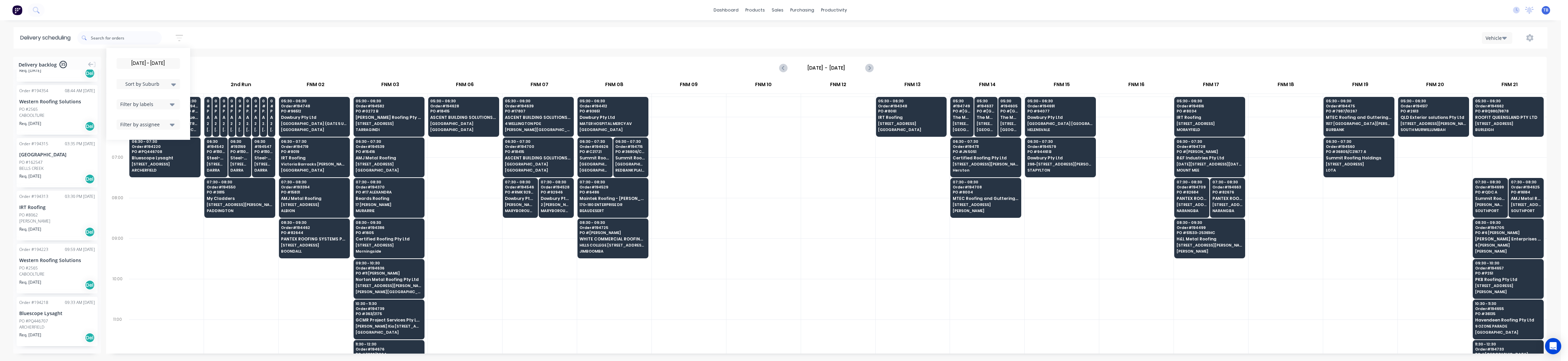
click at [166, 61] on input "07/10/25 - 07/10/25" at bounding box center [148, 63] width 63 height 10
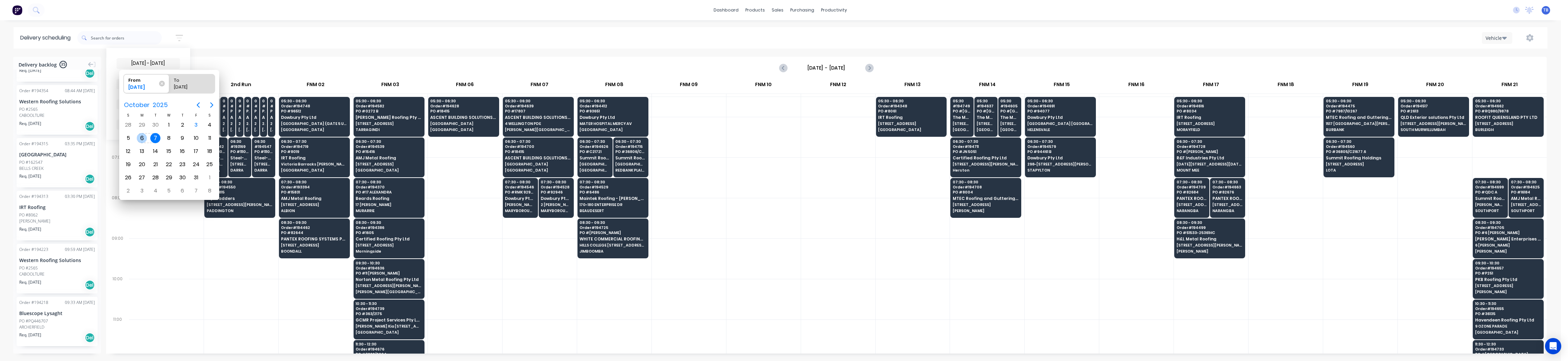
click at [144, 138] on div "6" at bounding box center [142, 138] width 10 height 10
type input "06/10/25 - 07/10/25"
radio input "false"
radio input "true"
click at [144, 138] on div "6" at bounding box center [142, 138] width 10 height 10
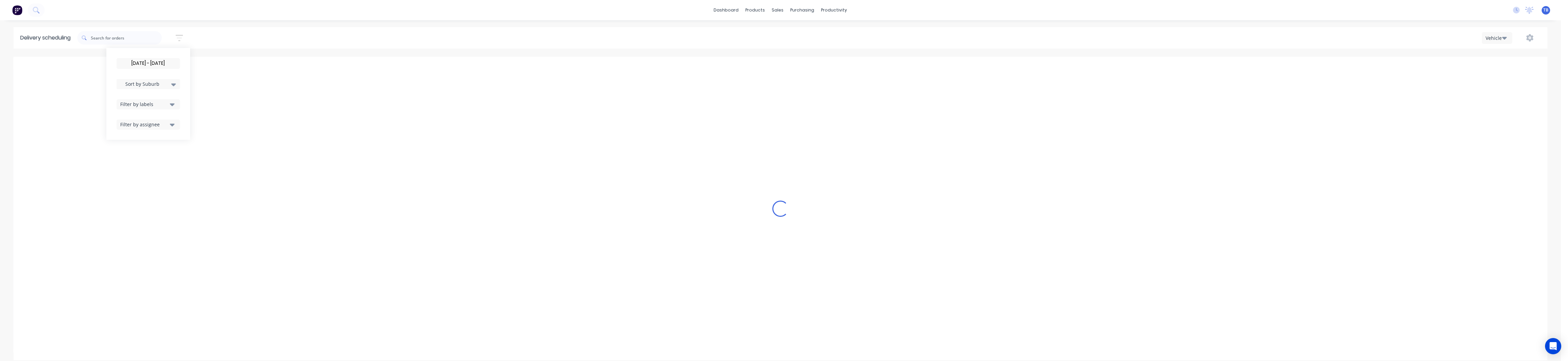
scroll to position [0, 0]
click at [132, 63] on input "05/10/25 - 06/10/25" at bounding box center [148, 63] width 63 height 10
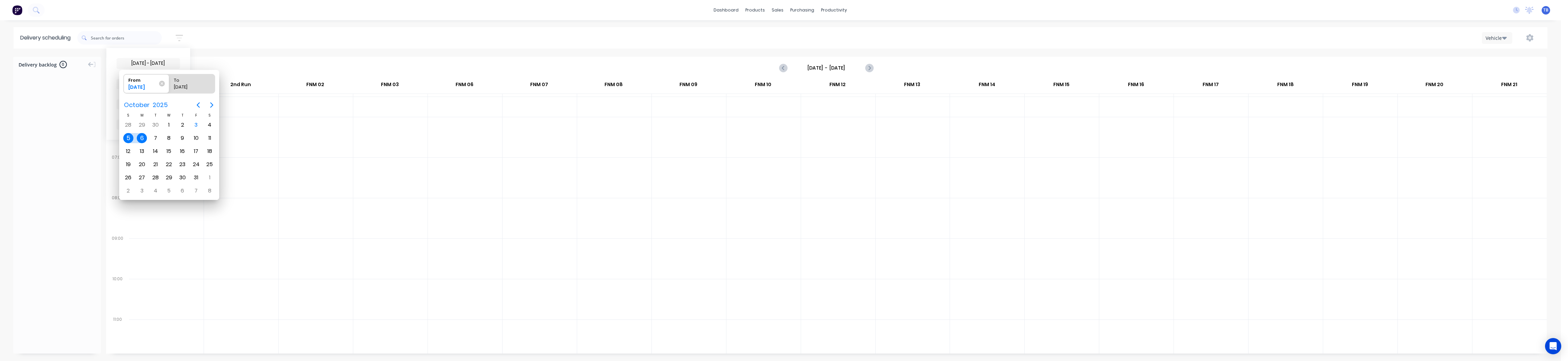
click at [143, 136] on div "6" at bounding box center [142, 138] width 10 height 10
type input "06/10/25 - 06/10/25"
radio input "false"
radio input "true"
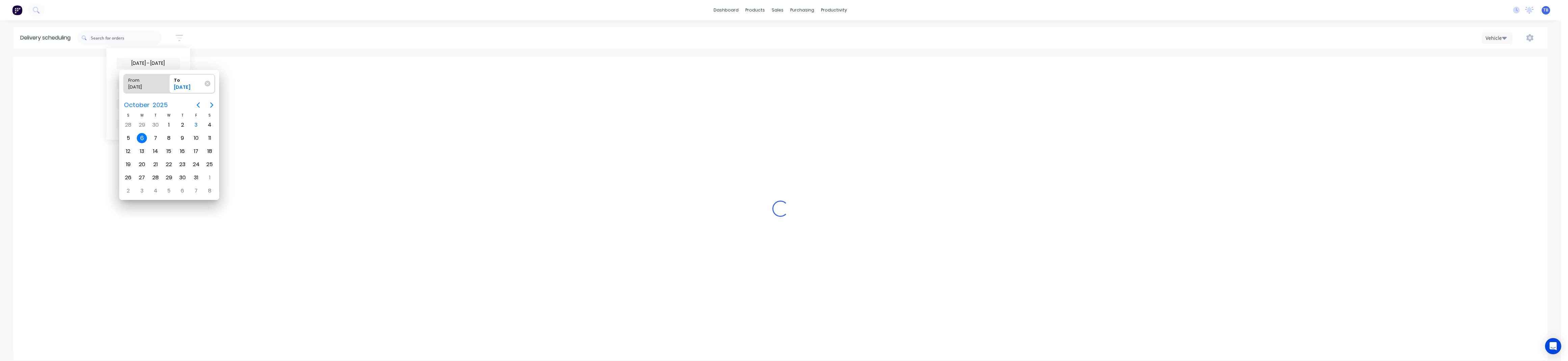
click at [143, 136] on div "6" at bounding box center [142, 138] width 10 height 10
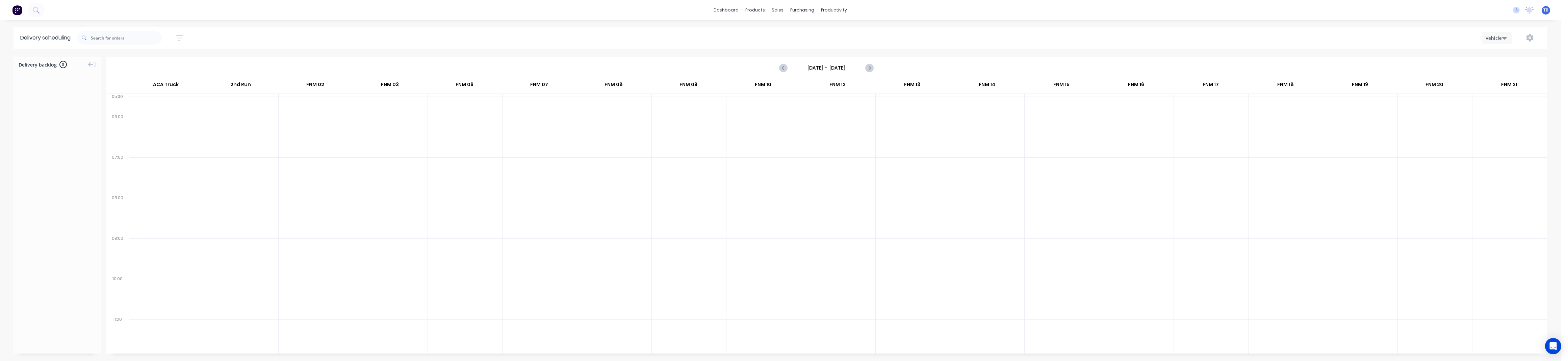
click at [179, 29] on div "06/10/25 - 06/10/25 Sort by Suburb Created date Required date Order number Cust…" at bounding box center [133, 37] width 113 height 19
click at [180, 34] on icon "button" at bounding box center [179, 38] width 8 height 8
click at [158, 61] on input "06/10/25 - 06/10/25" at bounding box center [148, 63] width 63 height 10
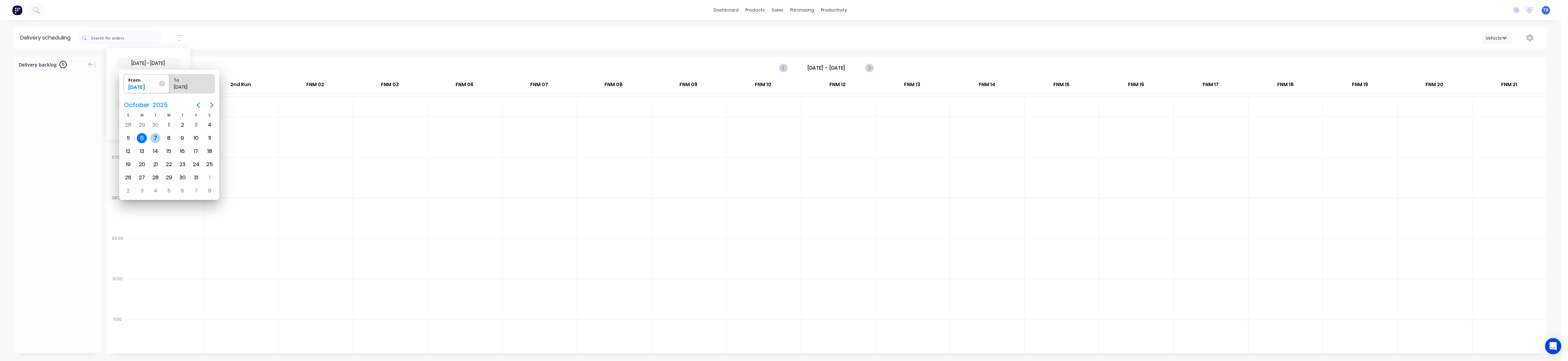
click at [159, 136] on div "7" at bounding box center [155, 138] width 10 height 10
type input "07/10/25"
radio input "false"
radio input "true"
click at [157, 136] on div "7" at bounding box center [155, 138] width 10 height 10
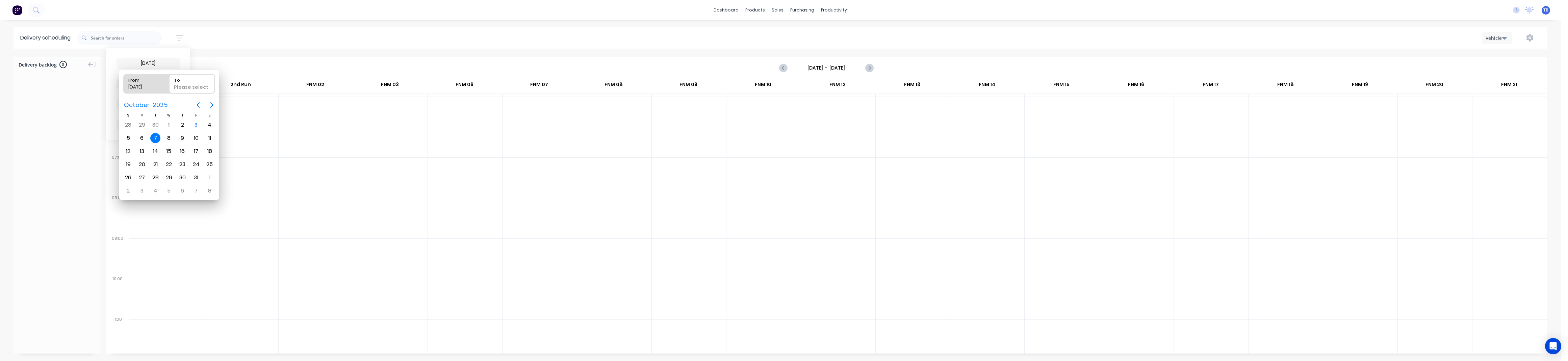
type input "06/10/25 - 07/10/25"
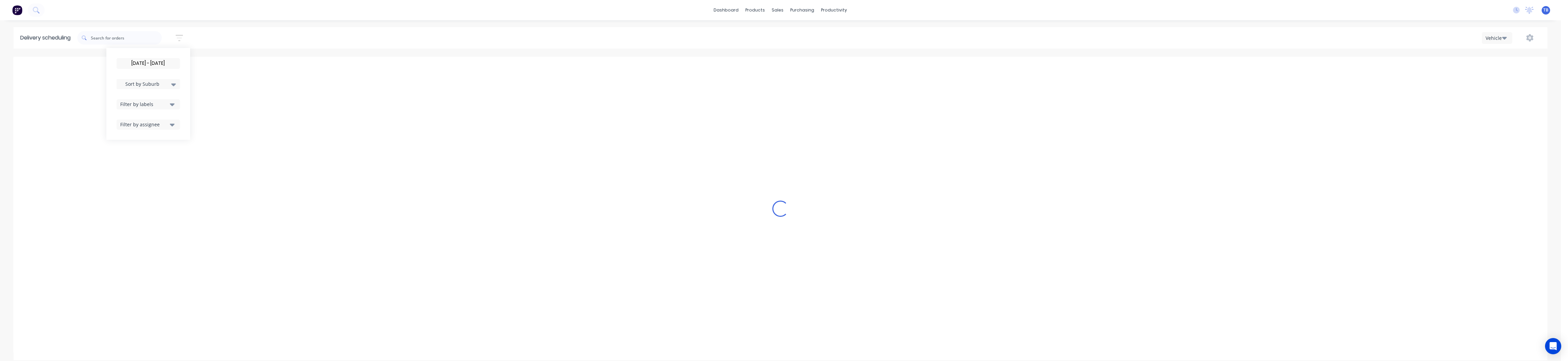
click at [259, 44] on div "06/10/25 - 07/10/25 Sort by Suburb Created date Required date Order number Cust…" at bounding box center [812, 37] width 1470 height 19
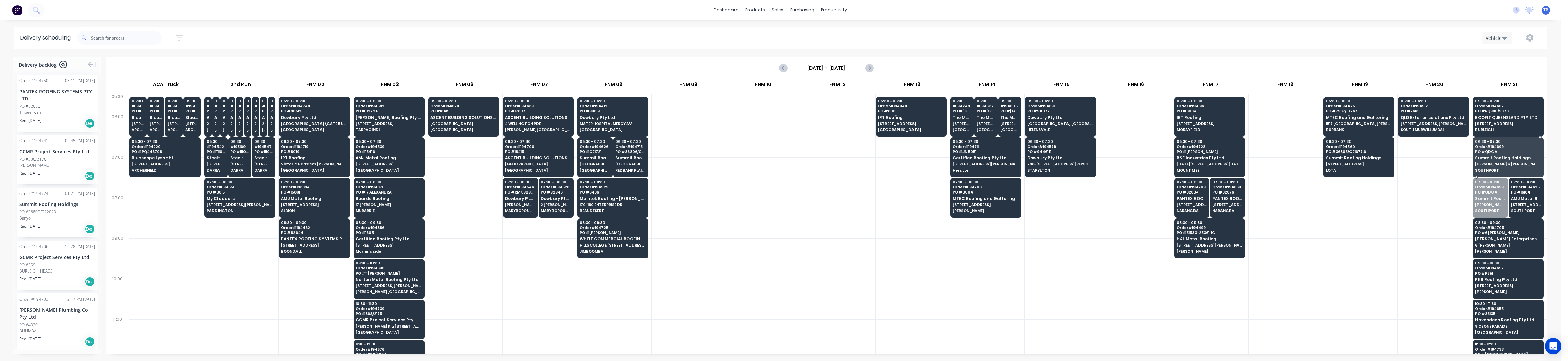
drag, startPoint x: 1489, startPoint y: 209, endPoint x: 1493, endPoint y: 171, distance: 38.2
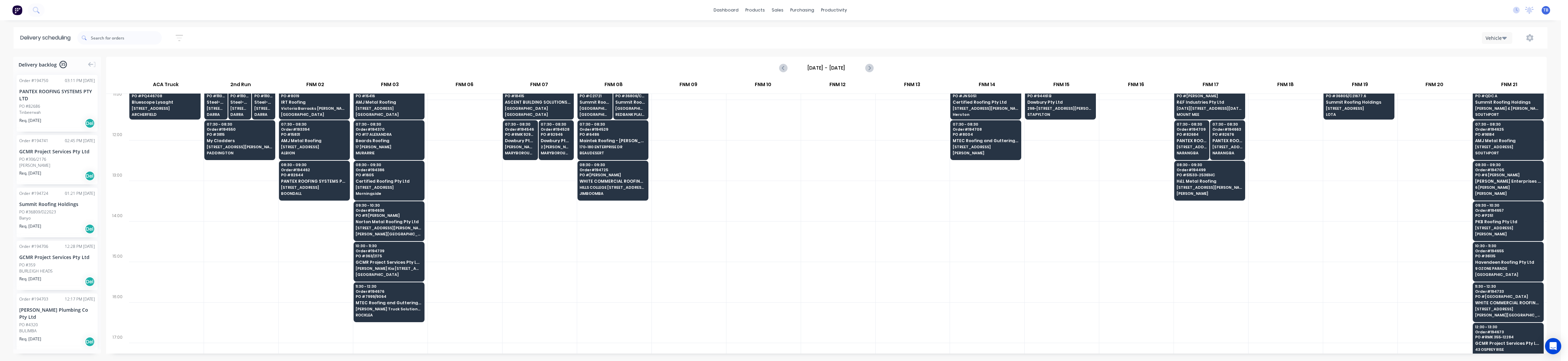
scroll to position [0, 0]
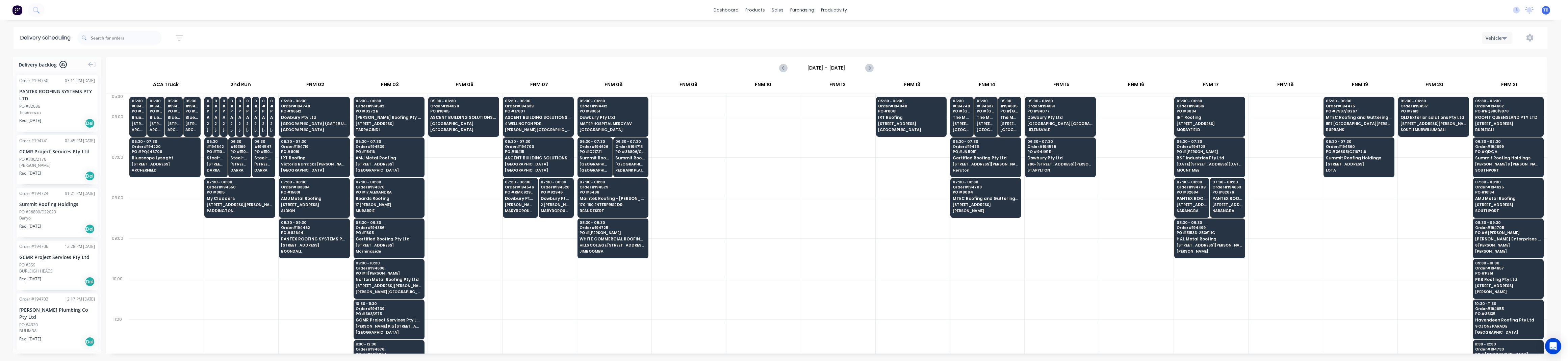
click at [744, 218] on div at bounding box center [764, 218] width 74 height 41
click at [681, 258] on div at bounding box center [689, 258] width 74 height 41
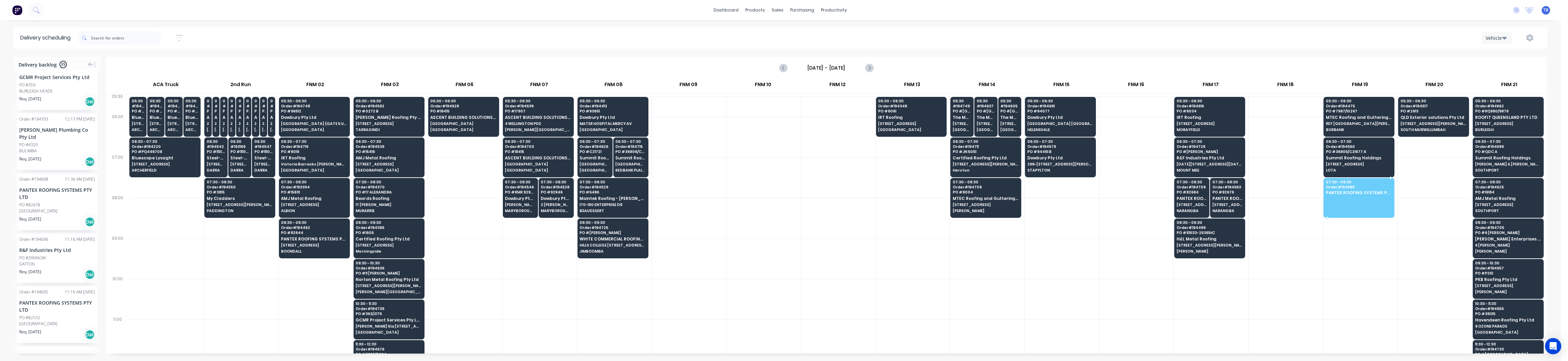
drag, startPoint x: 37, startPoint y: 198, endPoint x: 1350, endPoint y: 188, distance: 1313.0
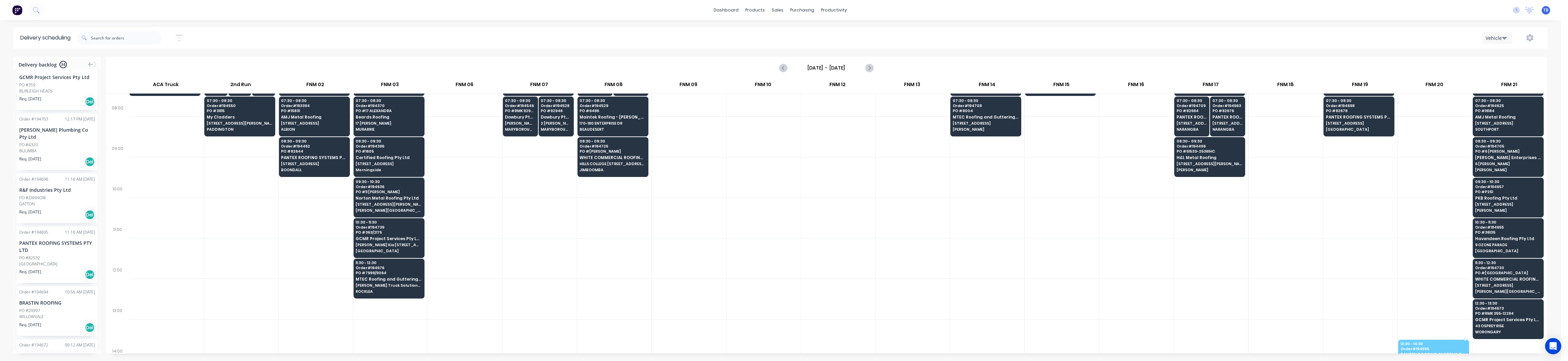
scroll to position [99, 0]
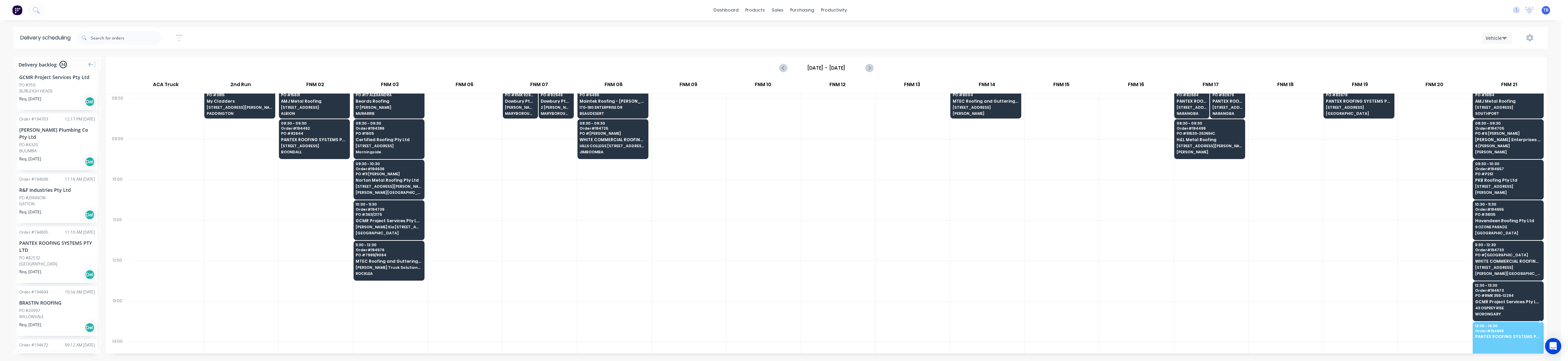
drag, startPoint x: 33, startPoint y: 251, endPoint x: 1477, endPoint y: 330, distance: 1446.2
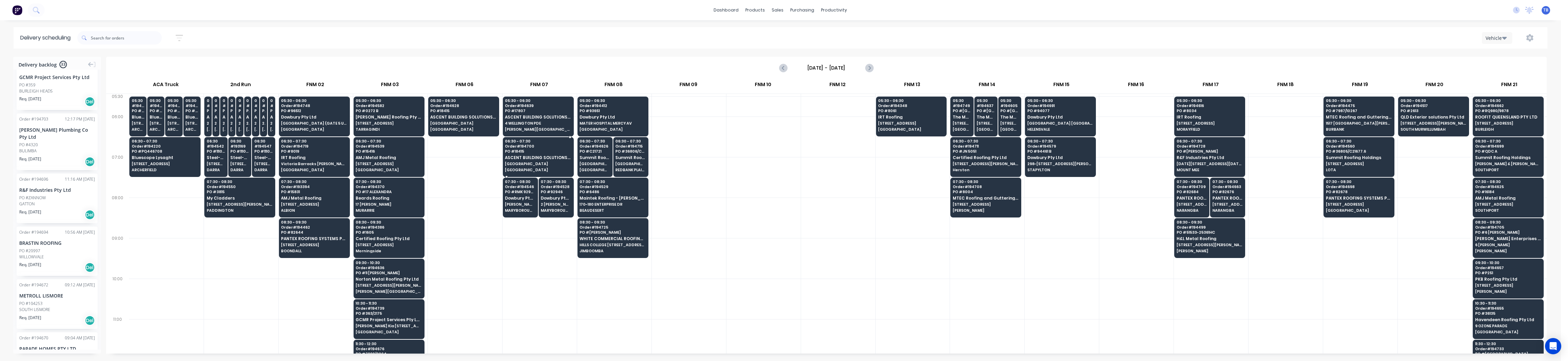
scroll to position [0, 0]
click at [660, 277] on div "Moved to Backlog" at bounding box center [649, 278] width 68 height 14
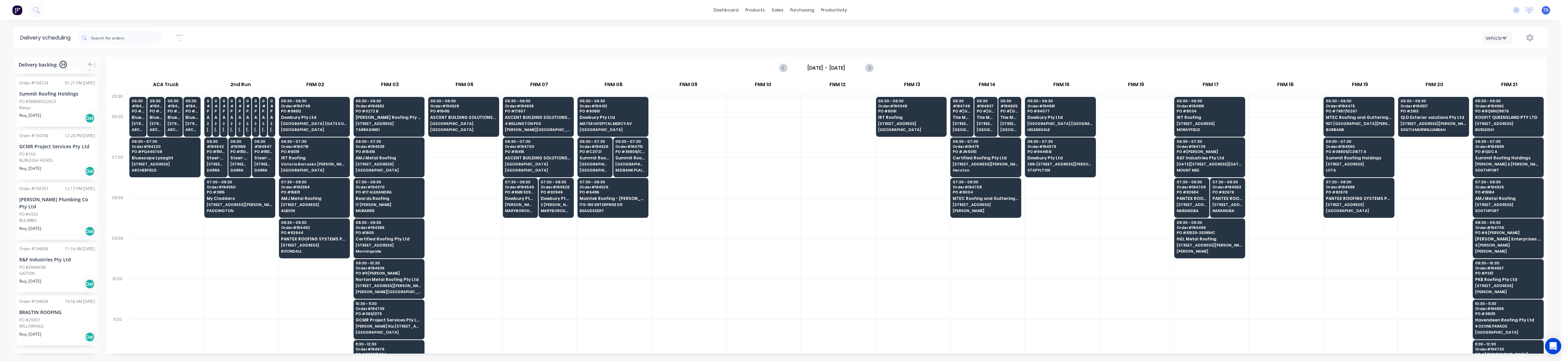
scroll to position [190, 0]
click at [655, 242] on div "Moved to Backlog" at bounding box center [647, 240] width 68 height 14
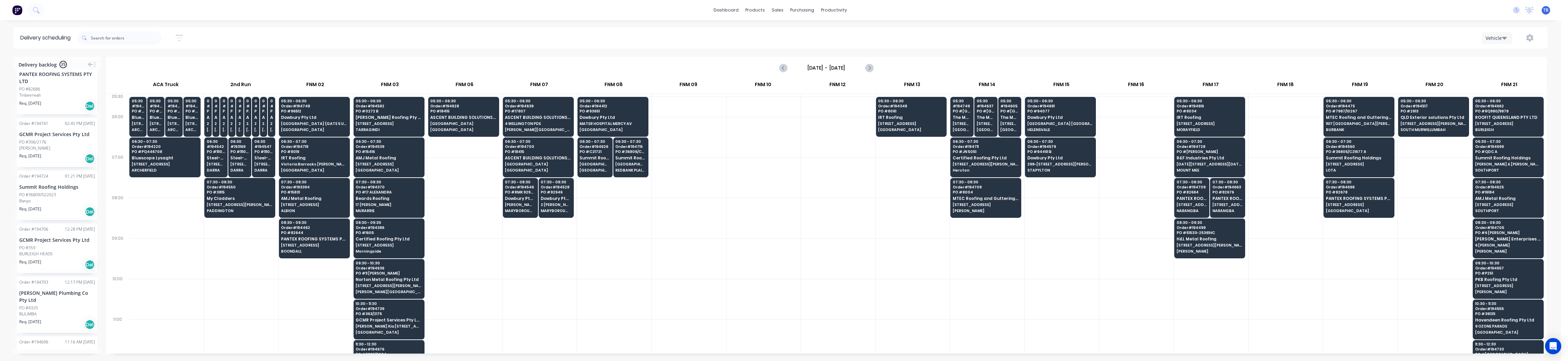
scroll to position [235, 0]
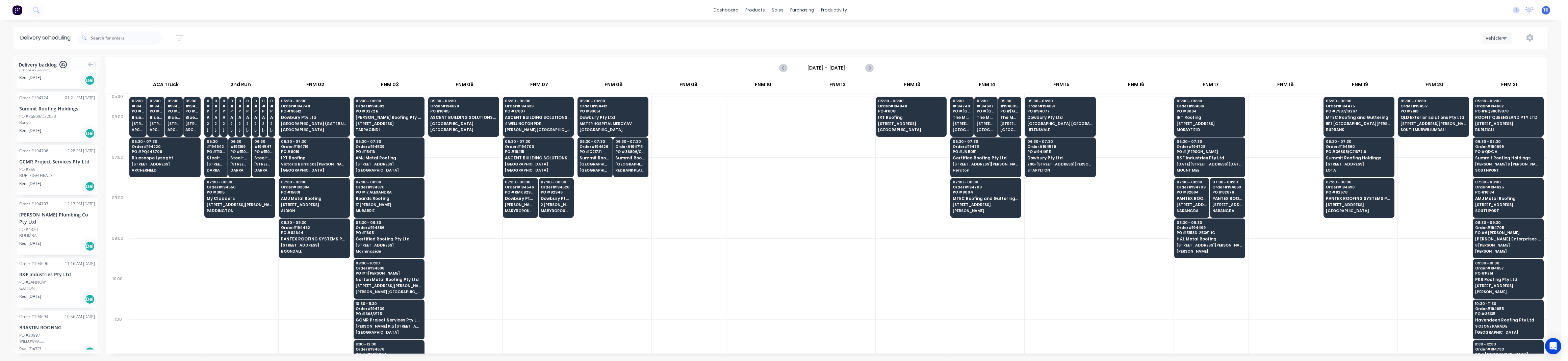
click at [181, 37] on icon "button" at bounding box center [179, 37] width 6 height 1
click at [146, 82] on span "Sort by Suburb" at bounding box center [143, 84] width 44 height 7
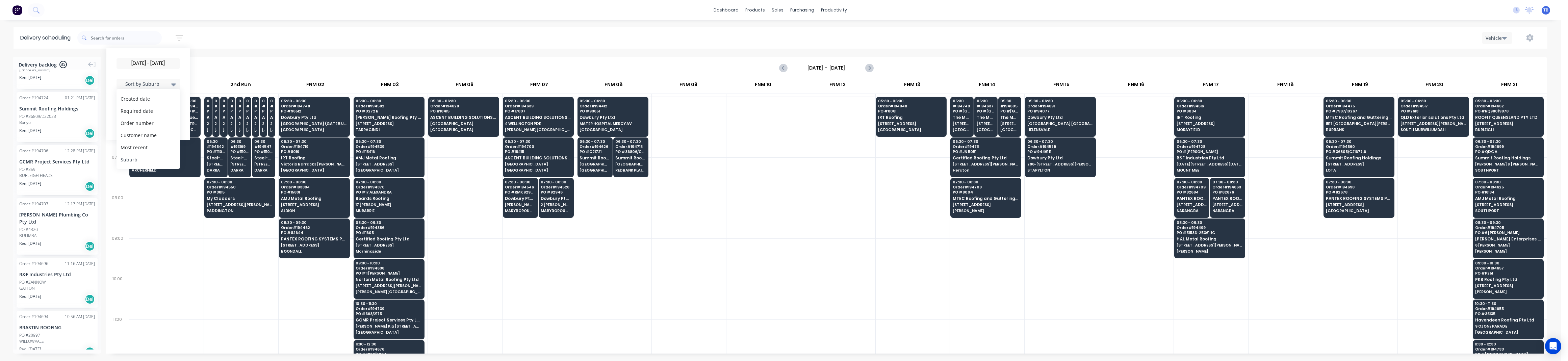
click at [139, 159] on div "Suburb" at bounding box center [148, 159] width 63 height 12
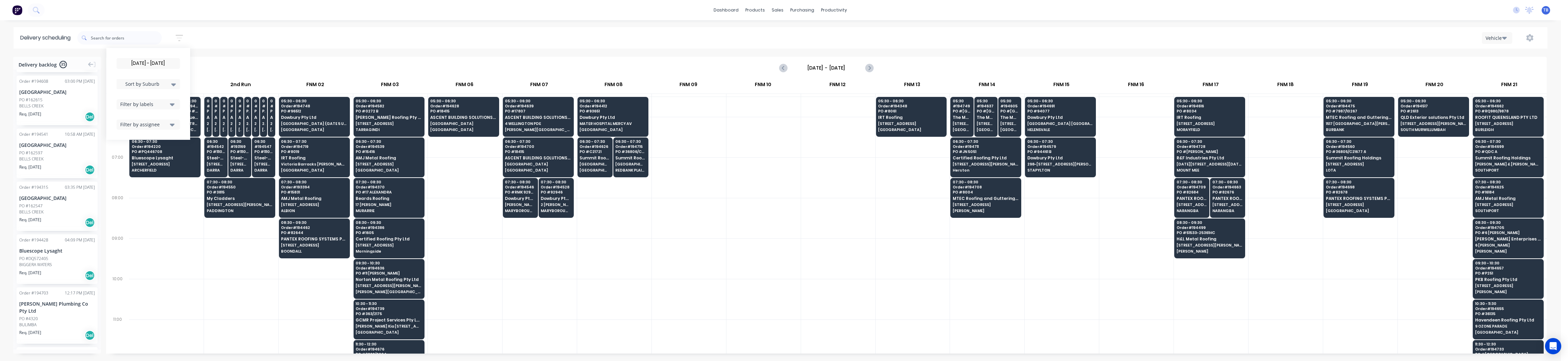
click at [271, 31] on div "06/10/25 - 07/10/25 Sort by Suburb Created date Required date Order number Cust…" at bounding box center [812, 37] width 1470 height 19
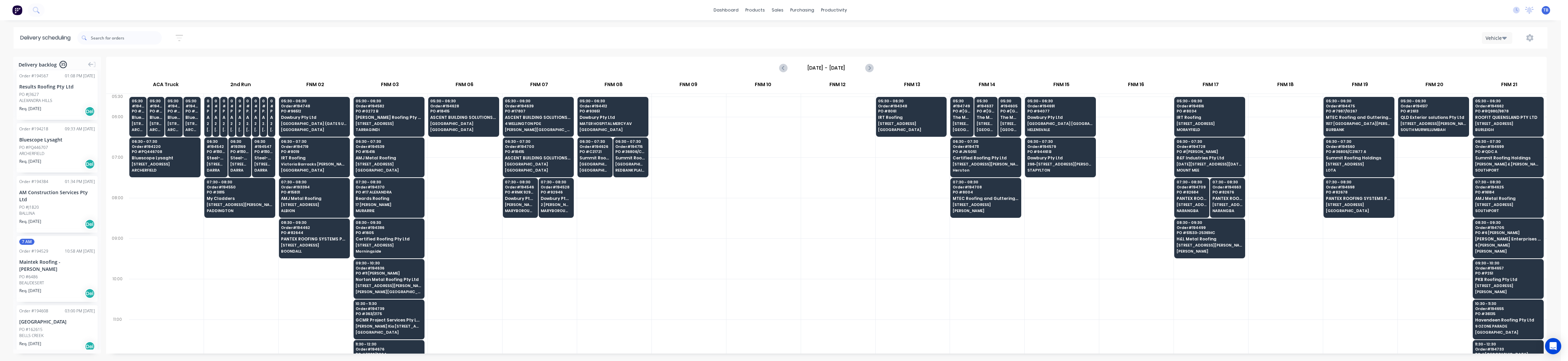
scroll to position [0, 0]
drag, startPoint x: 47, startPoint y: 107, endPoint x: 1308, endPoint y: 171, distance: 1262.6
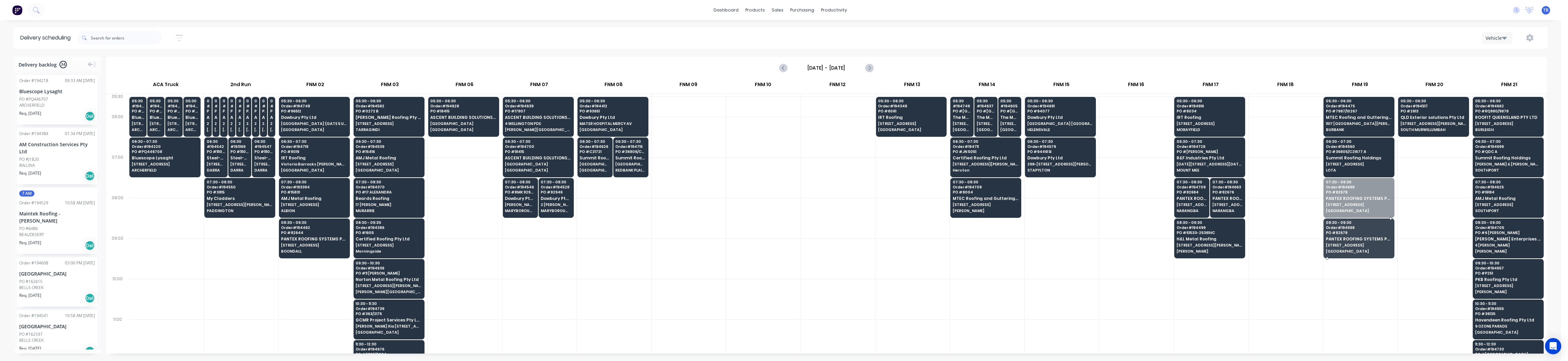
drag, startPoint x: 1350, startPoint y: 203, endPoint x: 1357, endPoint y: 240, distance: 37.7
drag, startPoint x: 1339, startPoint y: 199, endPoint x: 1340, endPoint y: 237, distance: 38.0
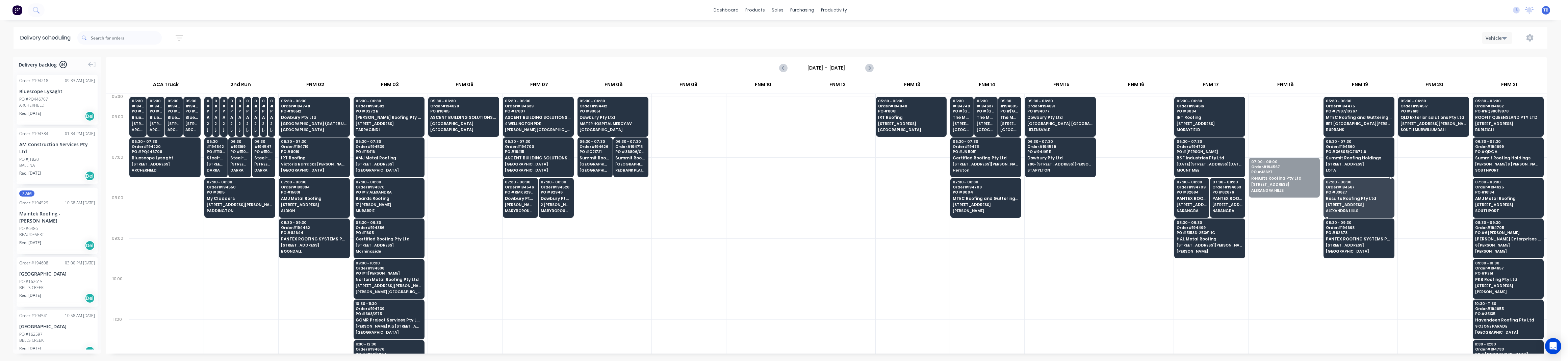
drag, startPoint x: 1268, startPoint y: 180, endPoint x: 1329, endPoint y: 202, distance: 64.8
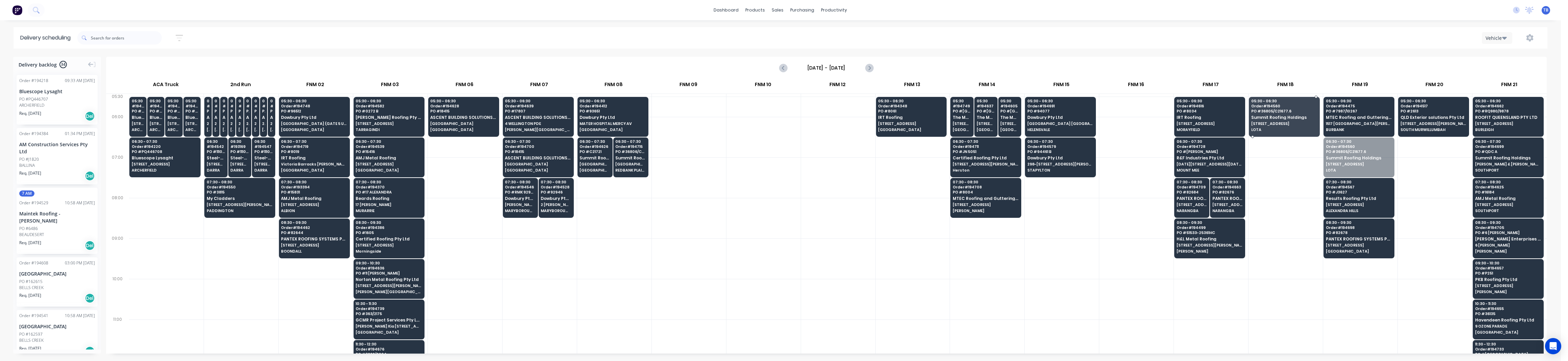
drag, startPoint x: 1352, startPoint y: 157, endPoint x: 1319, endPoint y: 122, distance: 48.1
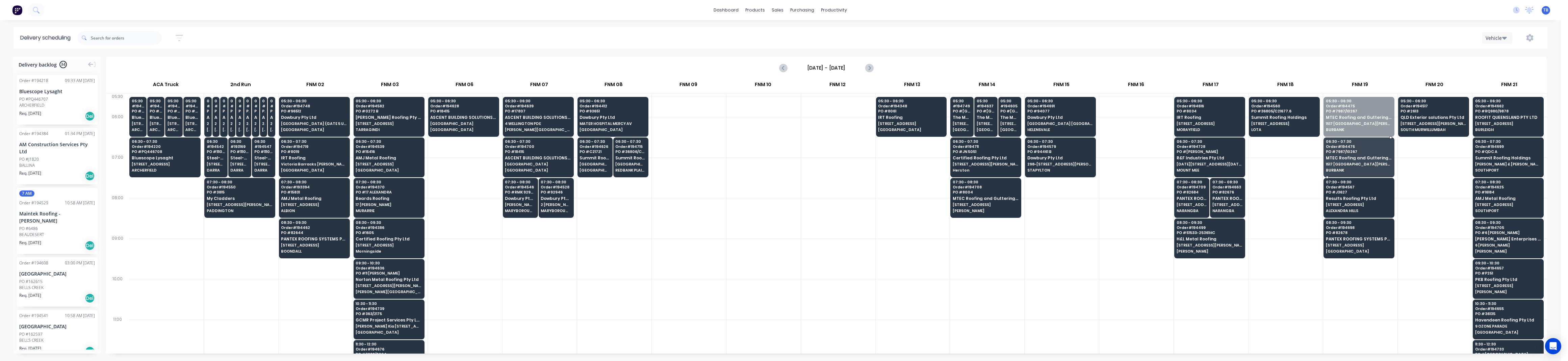
drag, startPoint x: 1339, startPoint y: 124, endPoint x: 1342, endPoint y: 156, distance: 32.1
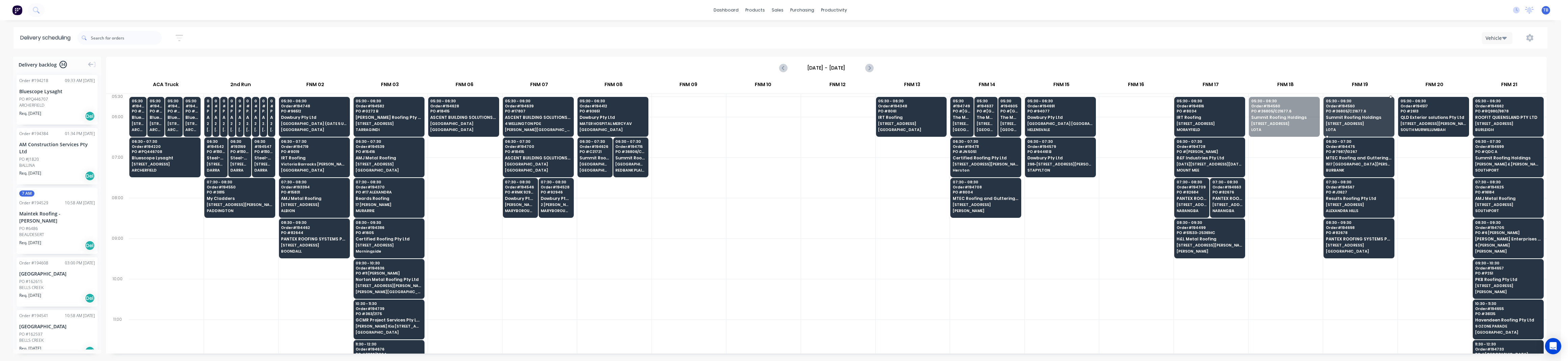
drag, startPoint x: 1292, startPoint y: 128, endPoint x: 1331, endPoint y: 128, distance: 39.0
click at [46, 101] on div "PO #PQ446707" at bounding box center [33, 99] width 29 height 6
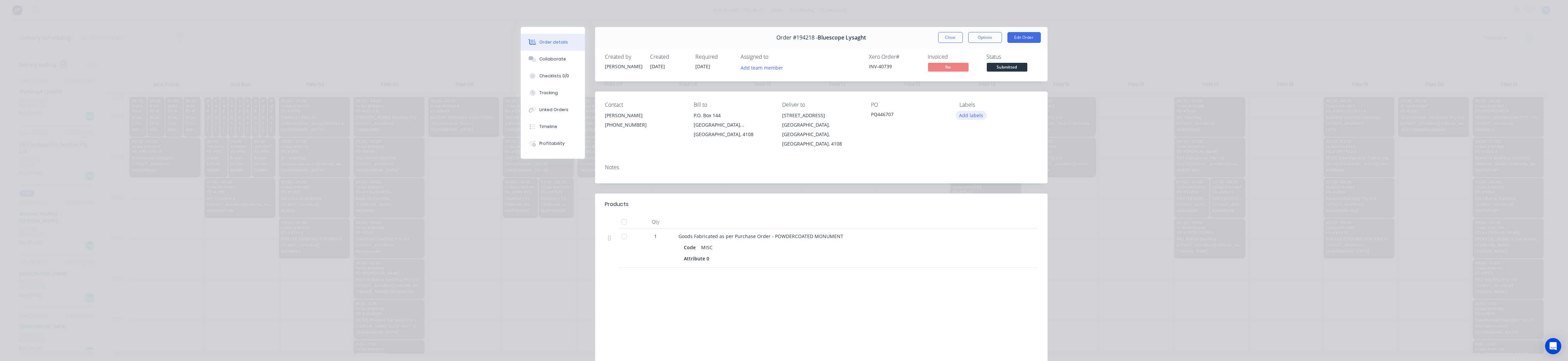
click at [776, 116] on button "Add labels" at bounding box center [971, 115] width 31 height 9
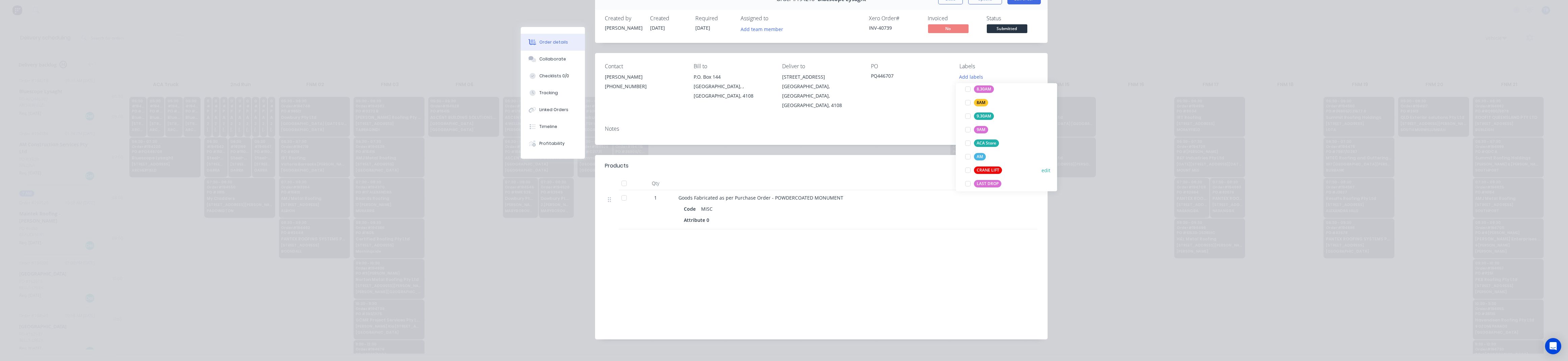
scroll to position [270, 0]
click at [776, 123] on div "ACA Store" at bounding box center [986, 124] width 25 height 8
click at [776, 269] on div "Labour $0.00 Sub total $122.25 Margin $0.00 ( 0.00 %) Tax $12.23 Total $134.48" at bounding box center [821, 290] width 432 height 79
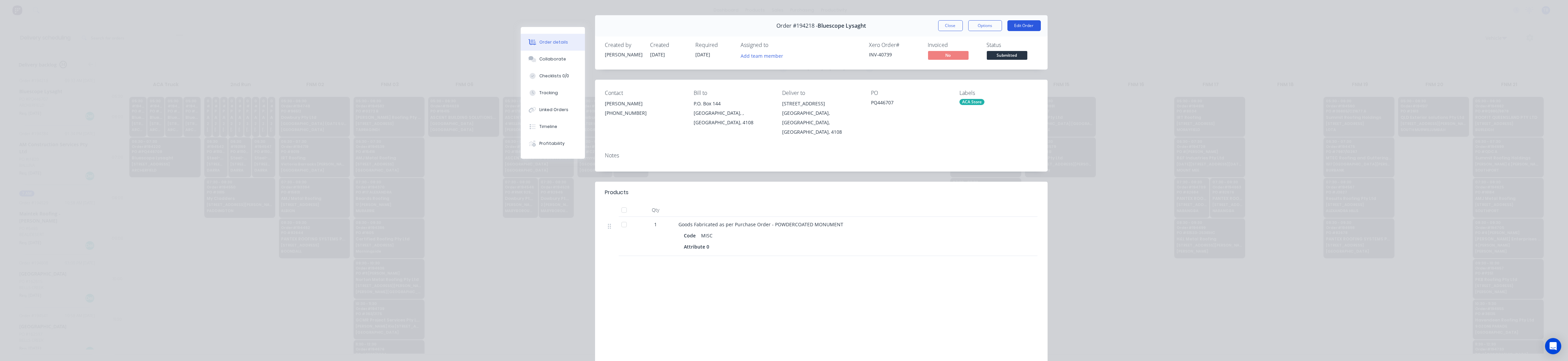
scroll to position [0, 0]
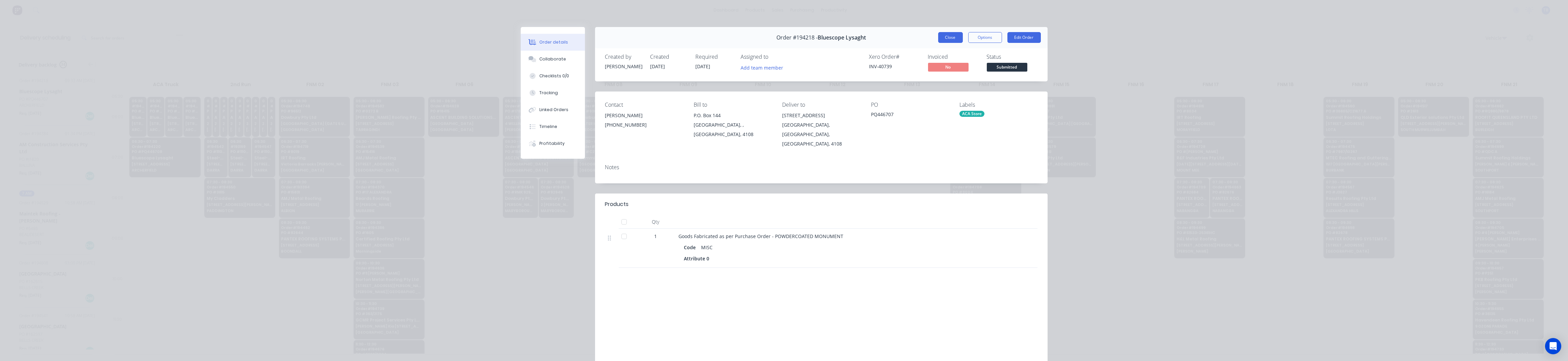
click at [776, 38] on button "Close" at bounding box center [950, 37] width 25 height 11
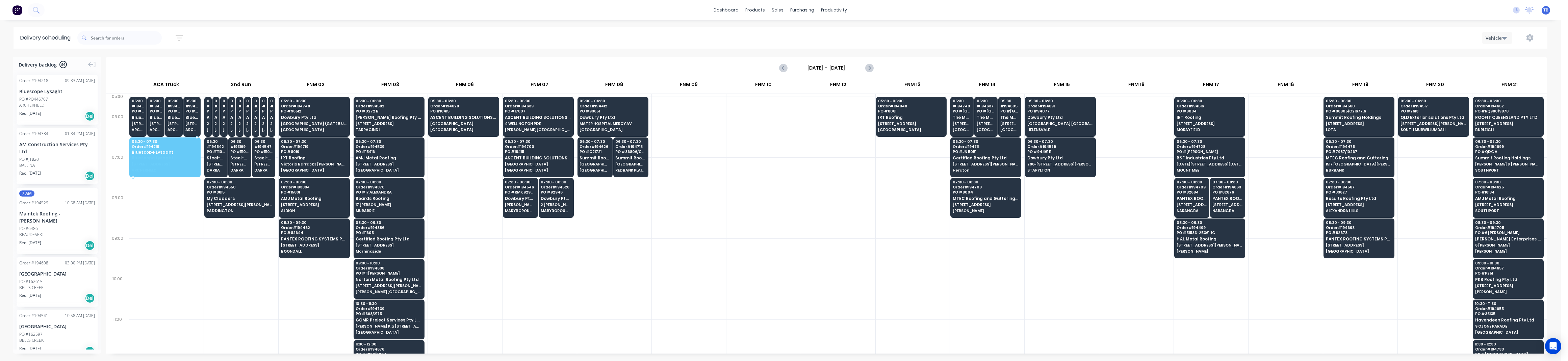
drag, startPoint x: 34, startPoint y: 104, endPoint x: 156, endPoint y: 155, distance: 132.2
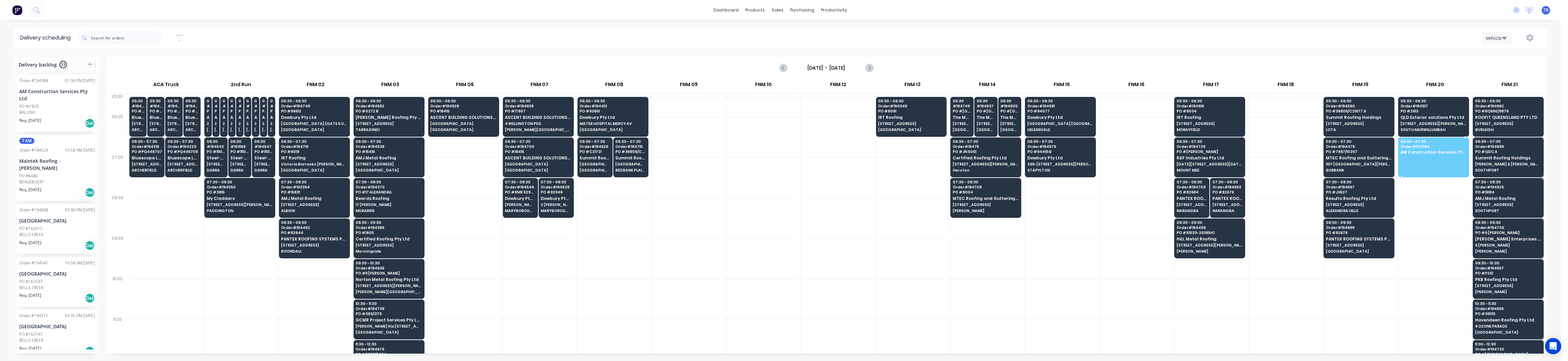
drag, startPoint x: 35, startPoint y: 110, endPoint x: 1410, endPoint y: 152, distance: 1375.6
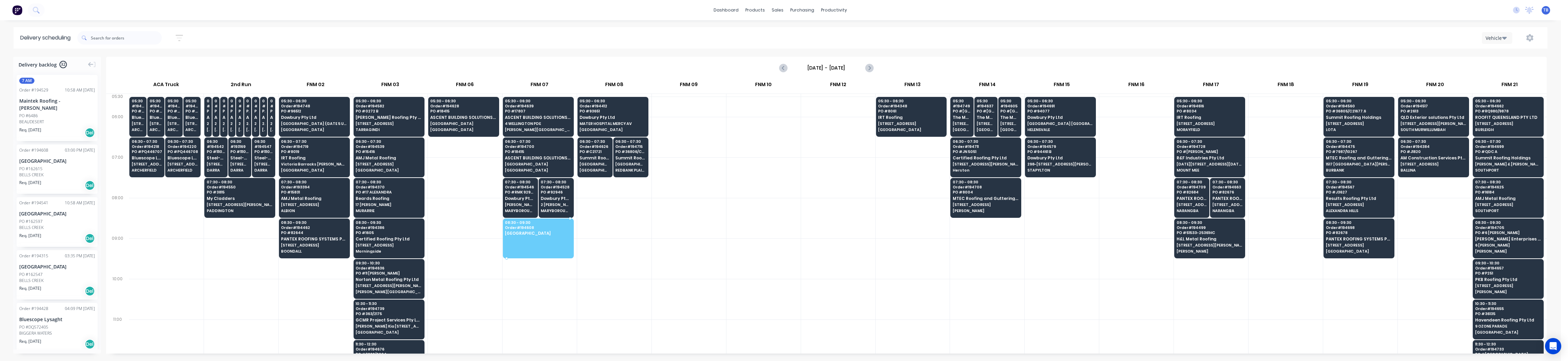
drag, startPoint x: 34, startPoint y: 175, endPoint x: 558, endPoint y: 227, distance: 526.6
drag, startPoint x: 36, startPoint y: 171, endPoint x: 517, endPoint y: 236, distance: 485.4
drag, startPoint x: 29, startPoint y: 171, endPoint x: 514, endPoint y: 234, distance: 489.1
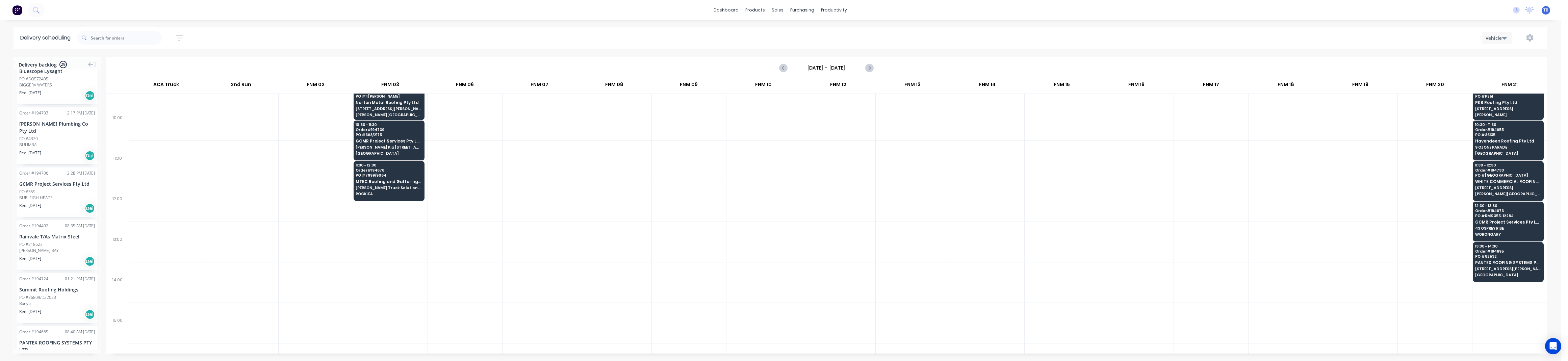
scroll to position [180, 0]
drag, startPoint x: 39, startPoint y: 136, endPoint x: 379, endPoint y: 214, distance: 348.8
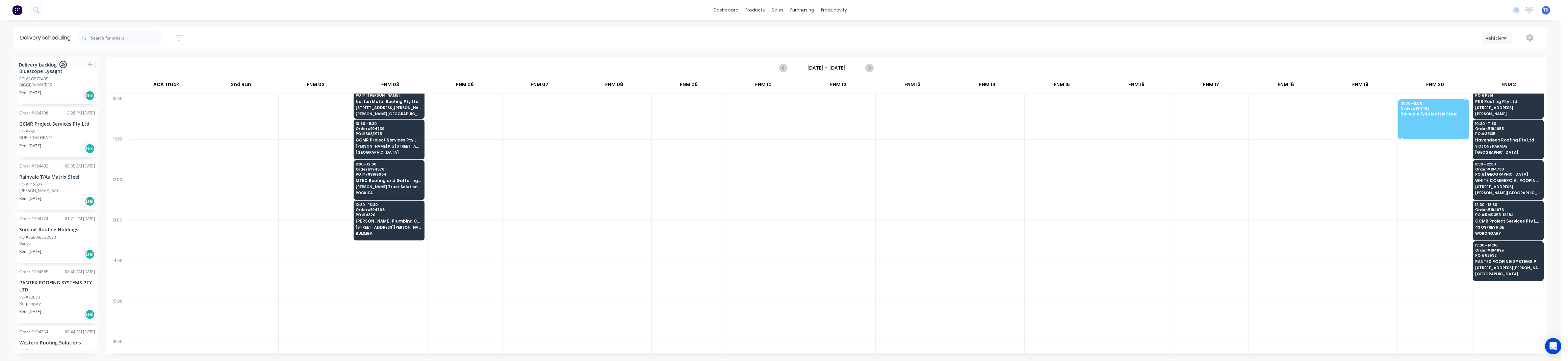
drag, startPoint x: 35, startPoint y: 185, endPoint x: 1443, endPoint y: 105, distance: 1410.3
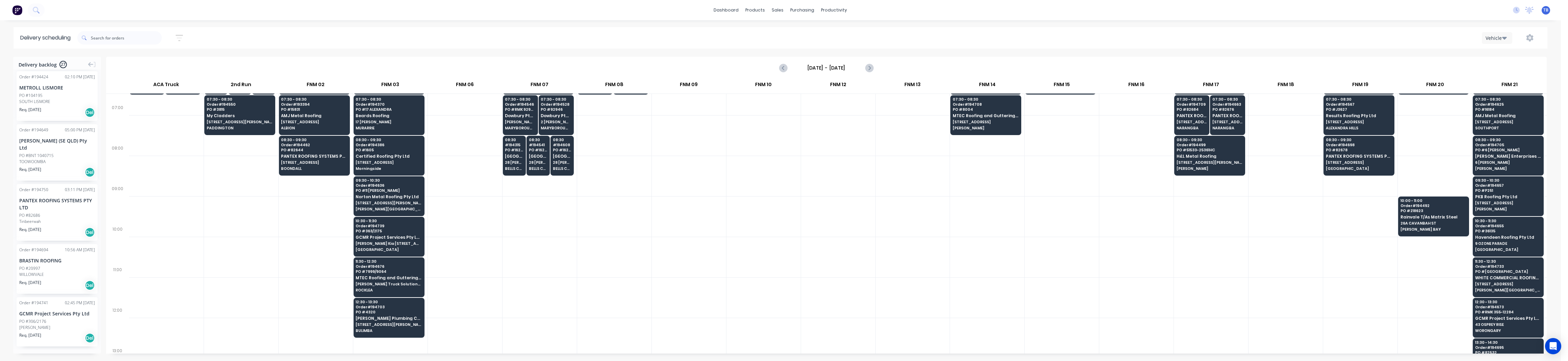
scroll to position [0, 0]
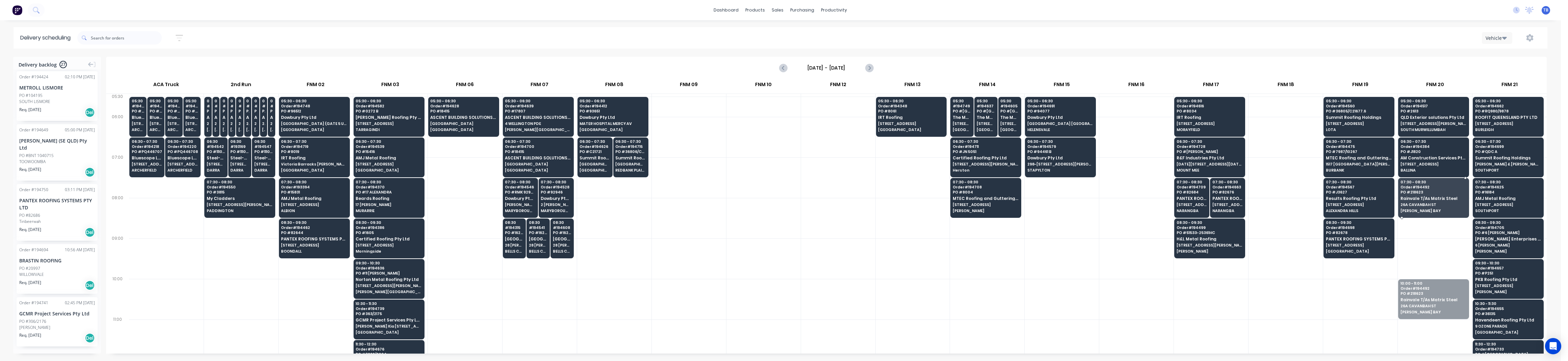
drag, startPoint x: 1432, startPoint y: 306, endPoint x: 1433, endPoint y: 211, distance: 95.0
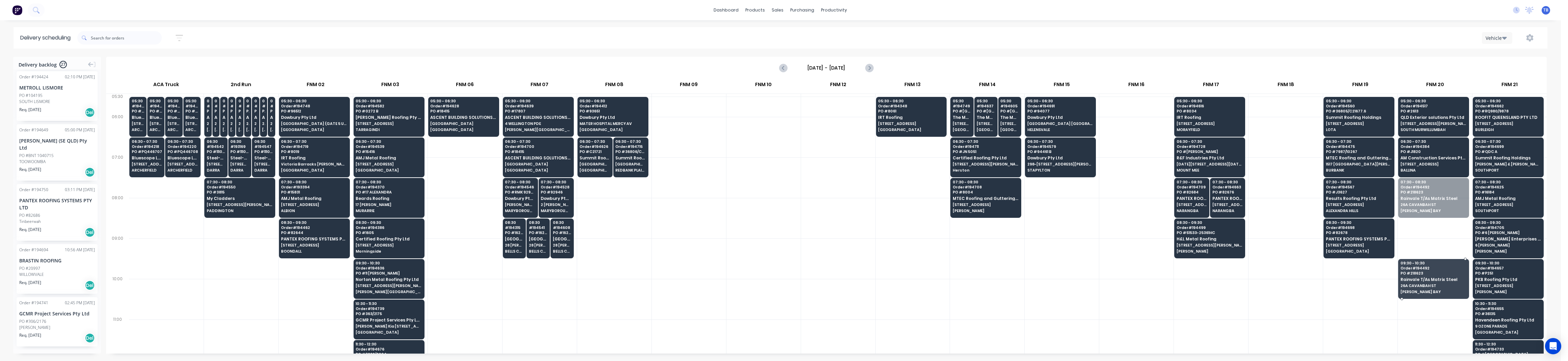
drag, startPoint x: 1428, startPoint y: 196, endPoint x: 1430, endPoint y: 275, distance: 79.0
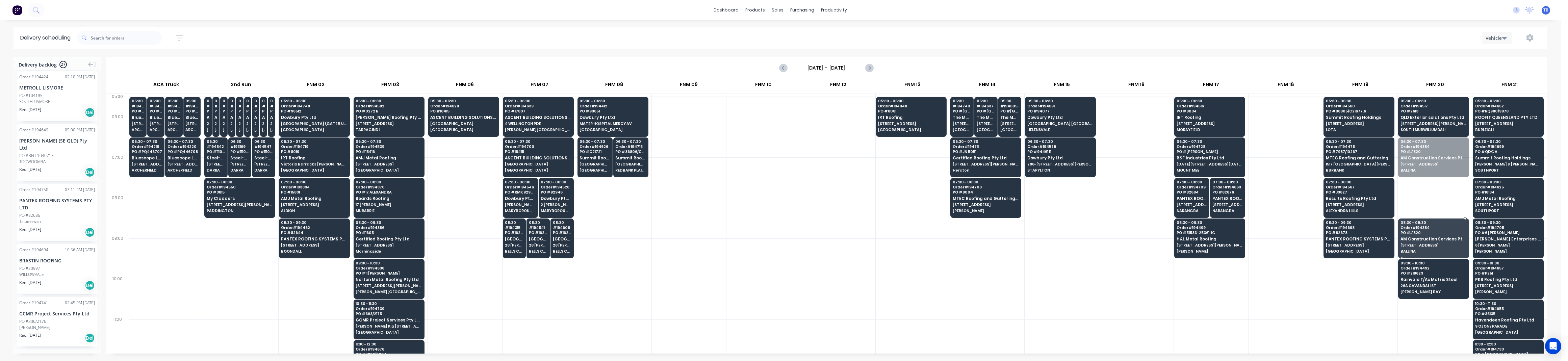
drag, startPoint x: 1423, startPoint y: 176, endPoint x: 1420, endPoint y: 236, distance: 60.1
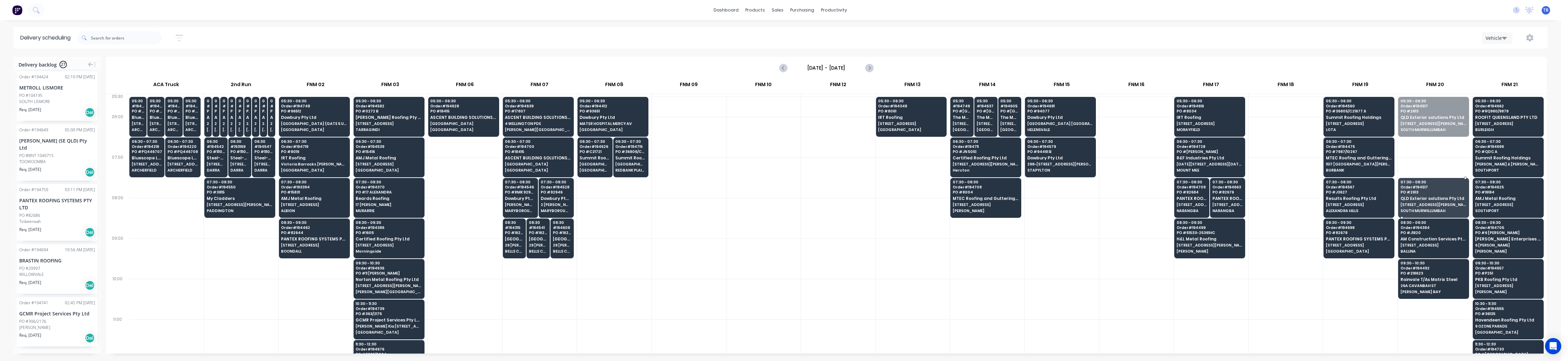
drag, startPoint x: 1425, startPoint y: 126, endPoint x: 1423, endPoint y: 205, distance: 79.0
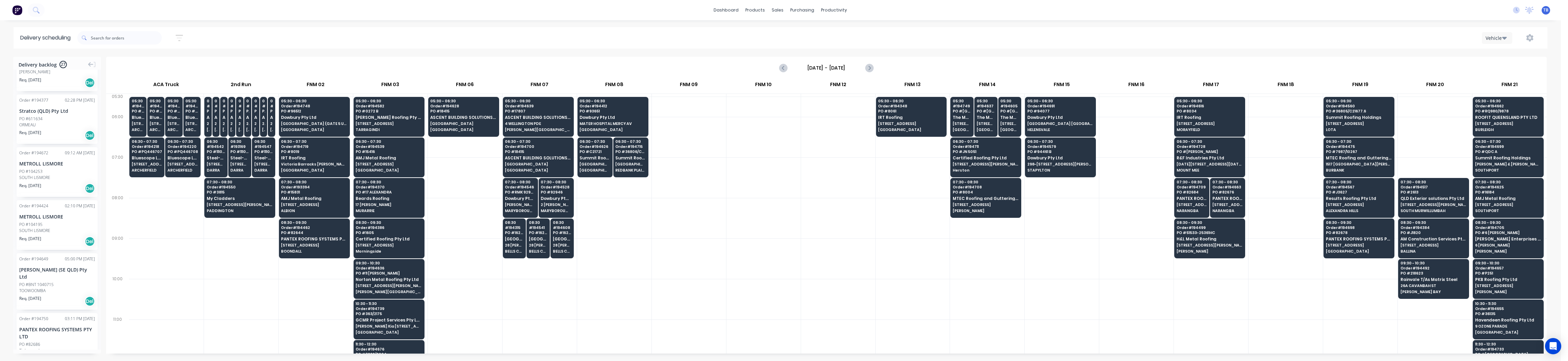
scroll to position [1112, 0]
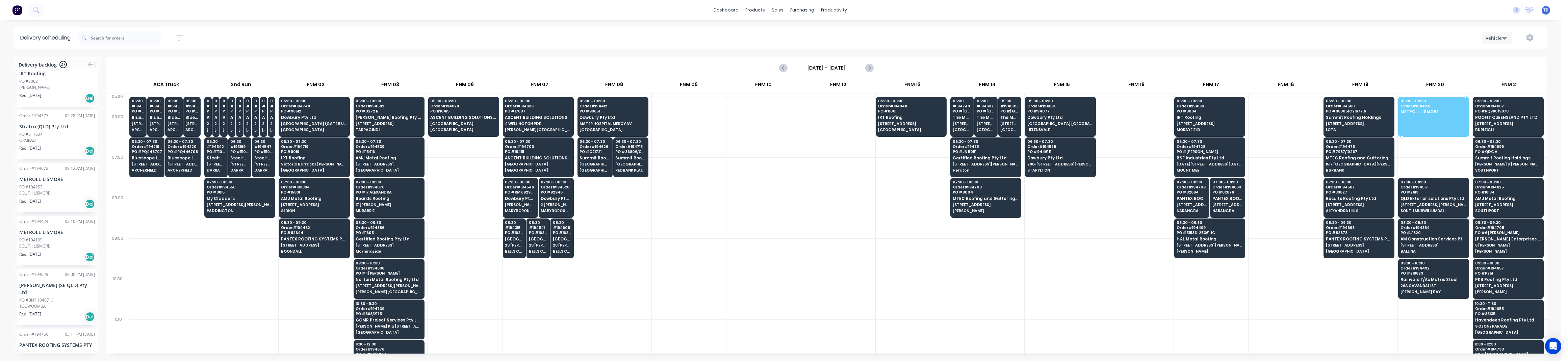
drag, startPoint x: 32, startPoint y: 249, endPoint x: 1434, endPoint y: 104, distance: 1409.5
drag, startPoint x: 30, startPoint y: 196, endPoint x: 1416, endPoint y: 107, distance: 1388.9
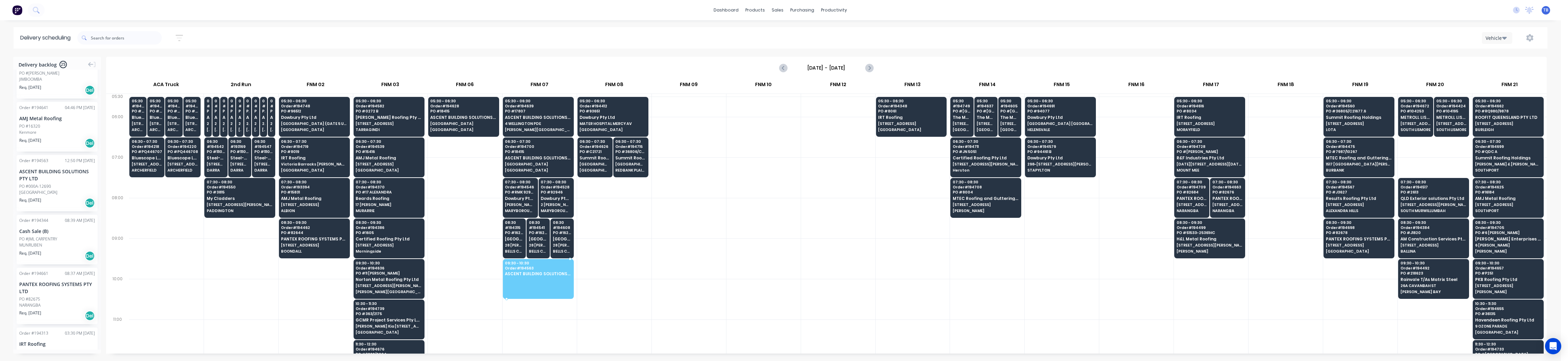
drag, startPoint x: 37, startPoint y: 193, endPoint x: 540, endPoint y: 275, distance: 509.6
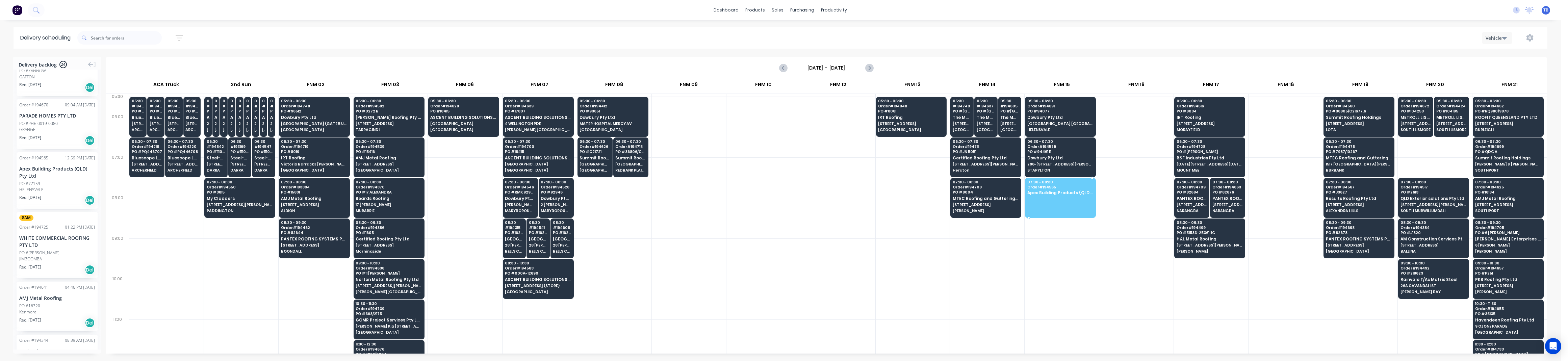
drag, startPoint x: 36, startPoint y: 193, endPoint x: 1061, endPoint y: 192, distance: 1025.0
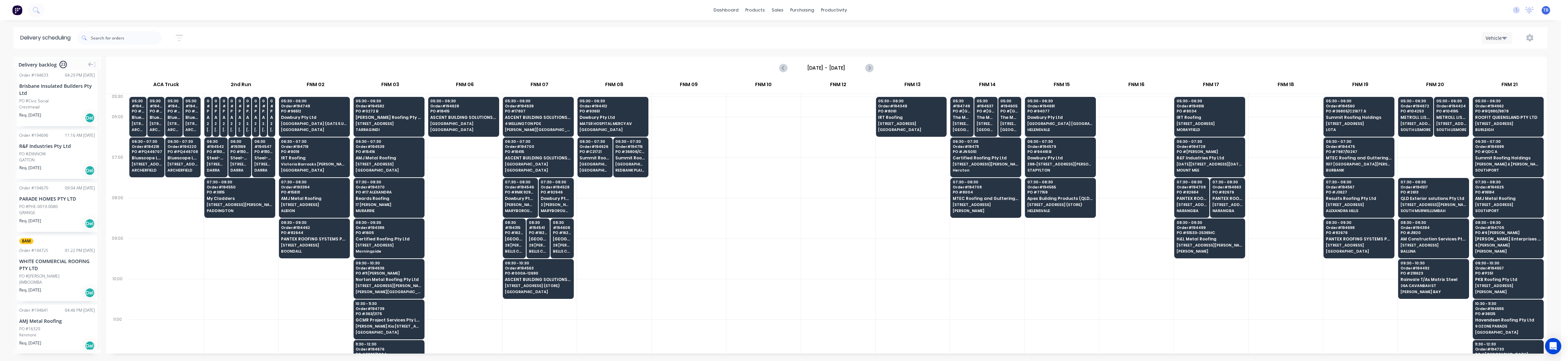
scroll to position [572, 0]
drag, startPoint x: 41, startPoint y: 172, endPoint x: 639, endPoint y: 189, distance: 598.2
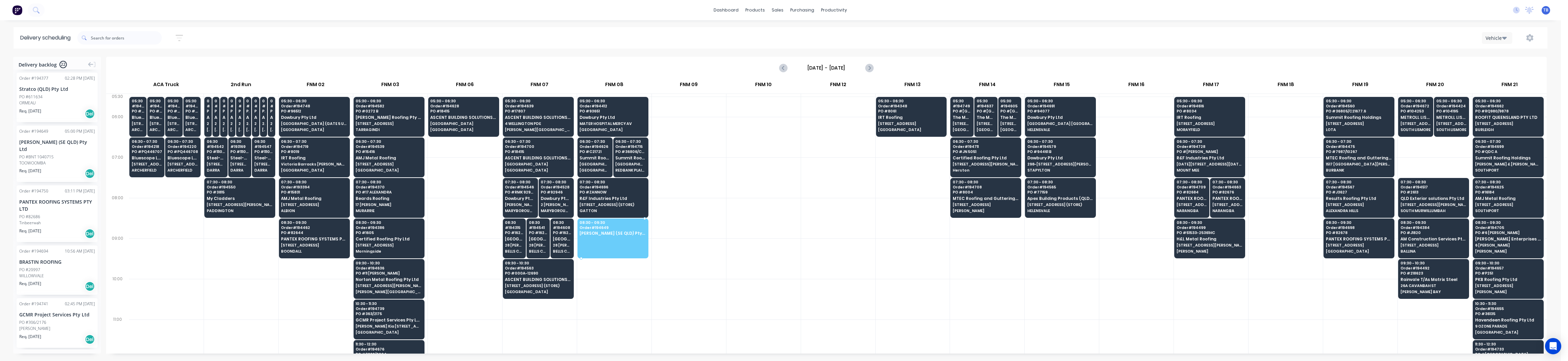
drag, startPoint x: 44, startPoint y: 169, endPoint x: 625, endPoint y: 228, distance: 584.0
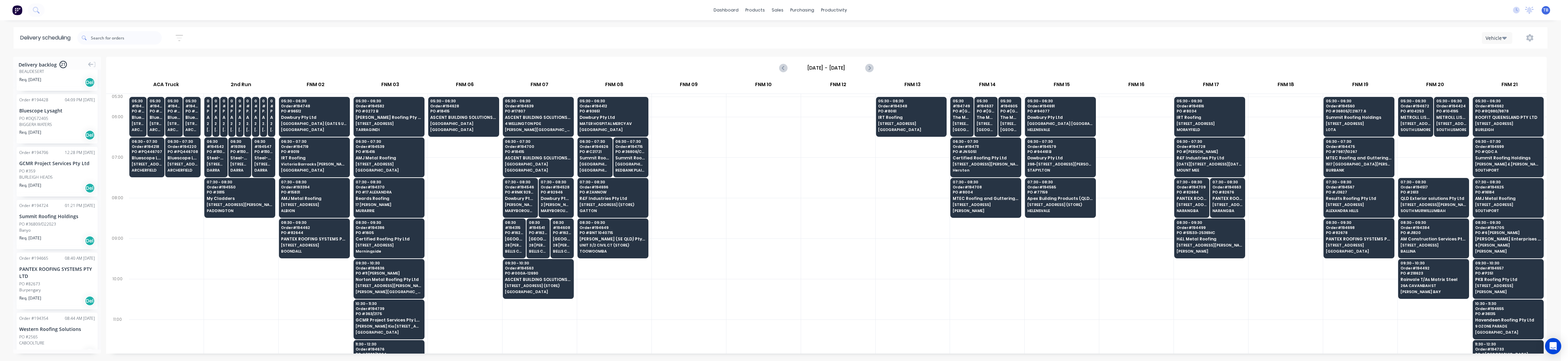
scroll to position [0, 0]
drag, startPoint x: 702, startPoint y: 308, endPoint x: 618, endPoint y: 284, distance: 87.4
click at [702, 308] on div at bounding box center [689, 299] width 74 height 41
drag, startPoint x: 44, startPoint y: 176, endPoint x: 1045, endPoint y: 230, distance: 1002.5
drag, startPoint x: 1048, startPoint y: 124, endPoint x: 1110, endPoint y: 124, distance: 62.0
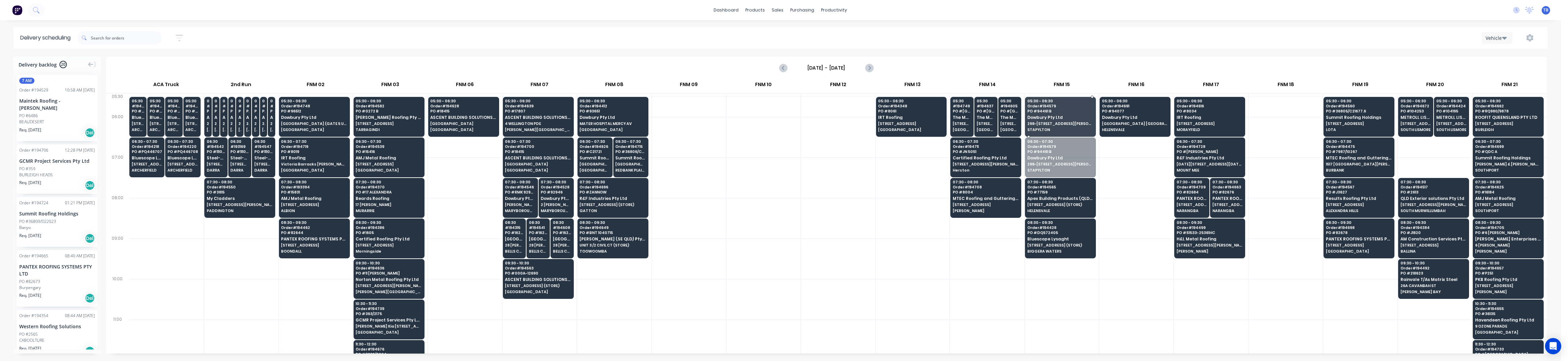
drag, startPoint x: 1058, startPoint y: 159, endPoint x: 1071, endPoint y: 120, distance: 41.1
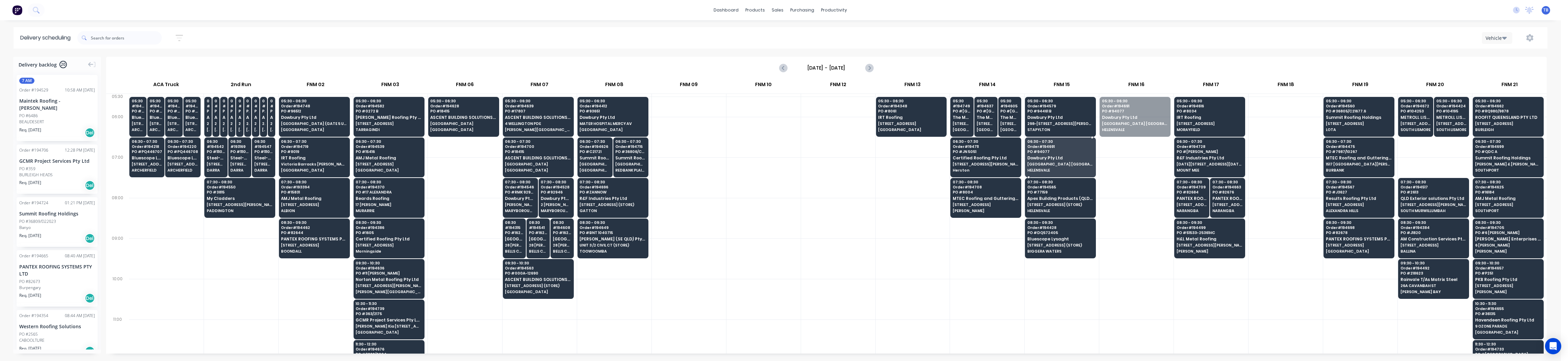
drag, startPoint x: 1138, startPoint y: 127, endPoint x: 1061, endPoint y: 160, distance: 83.8
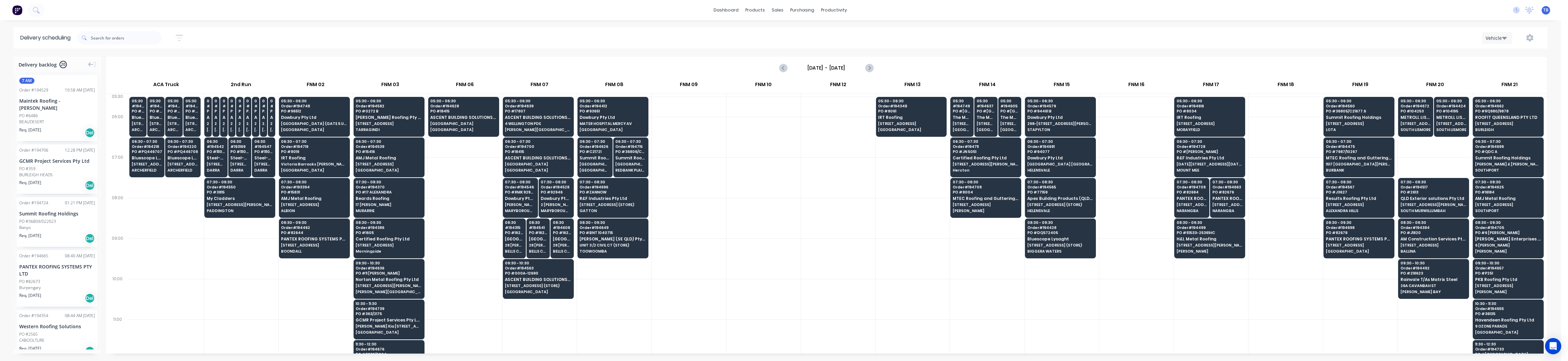
scroll to position [44, 0]
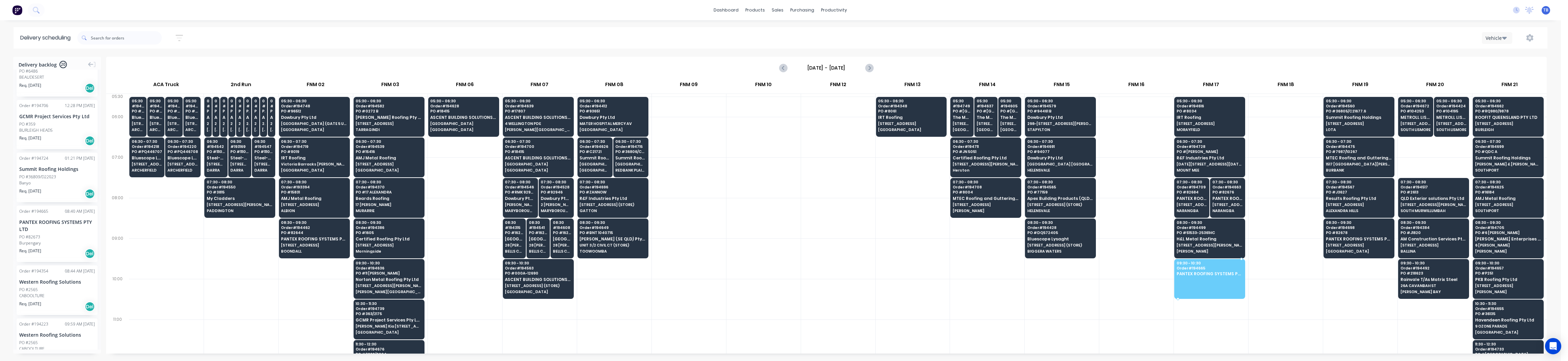
drag, startPoint x: 32, startPoint y: 242, endPoint x: 1207, endPoint y: 277, distance: 1175.5
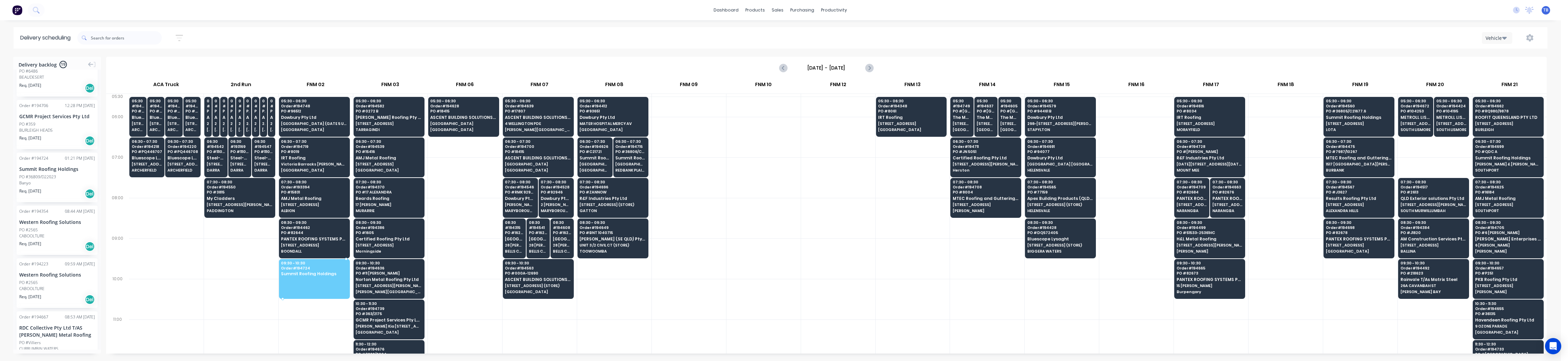
drag, startPoint x: 31, startPoint y: 175, endPoint x: 283, endPoint y: 268, distance: 268.6
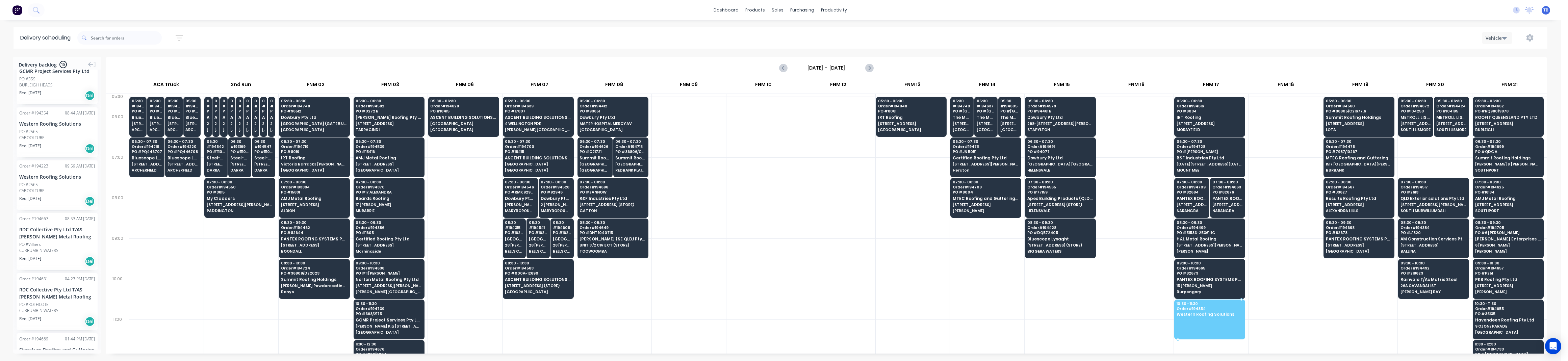
drag, startPoint x: 39, startPoint y: 140, endPoint x: 1236, endPoint y: 306, distance: 1208.5
drag, startPoint x: 55, startPoint y: 137, endPoint x: 1176, endPoint y: 320, distance: 1135.8
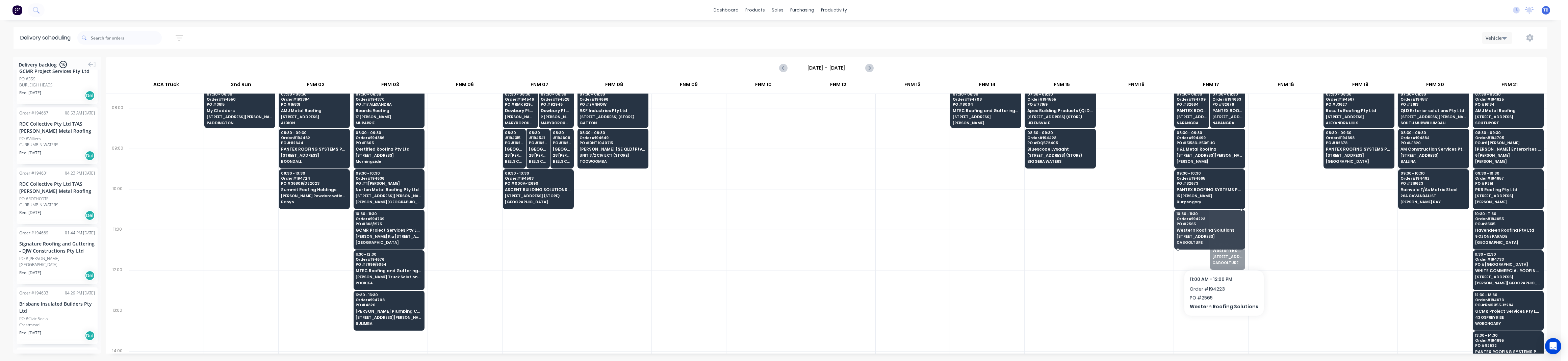
drag, startPoint x: 1221, startPoint y: 258, endPoint x: 1222, endPoint y: 239, distance: 19.0
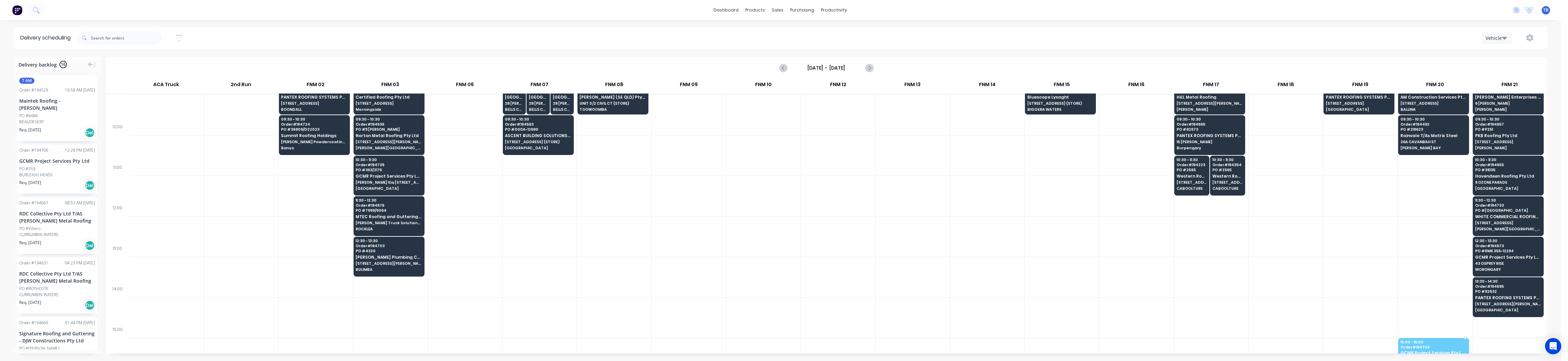
scroll to position [152, 0]
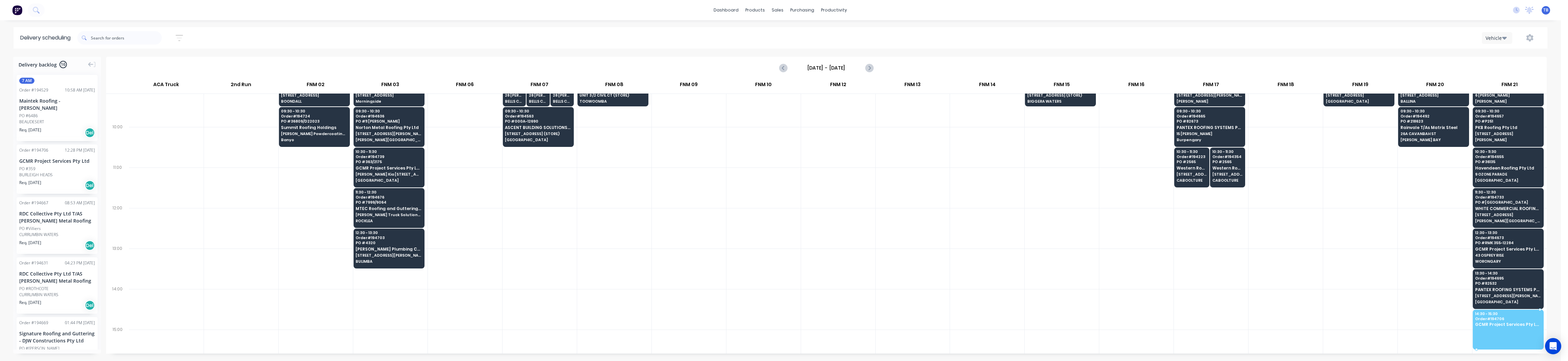
drag, startPoint x: 34, startPoint y: 166, endPoint x: 1504, endPoint y: 323, distance: 1478.4
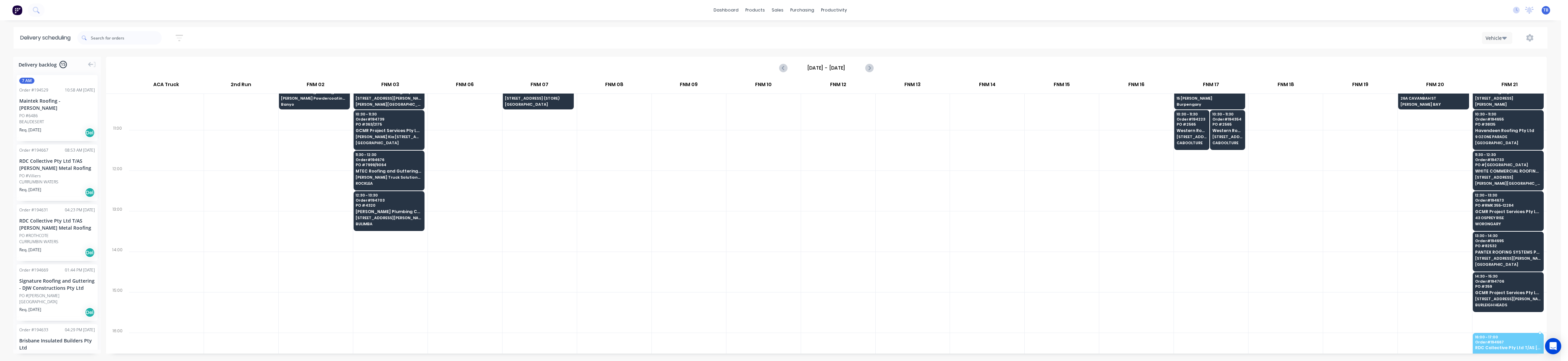
scroll to position [191, 0]
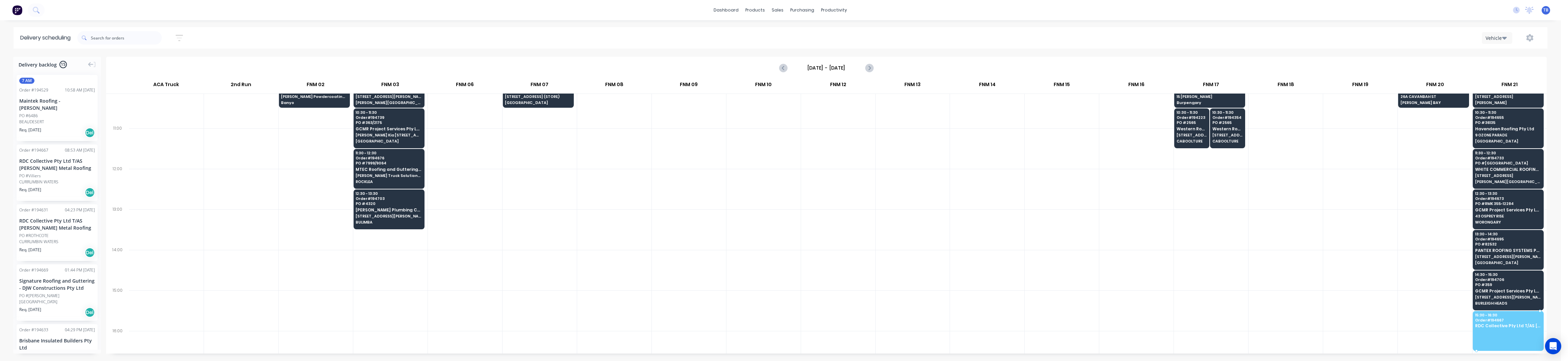
drag, startPoint x: 32, startPoint y: 179, endPoint x: 1494, endPoint y: 326, distance: 1469.4
drag, startPoint x: 38, startPoint y: 184, endPoint x: 1482, endPoint y: 325, distance: 1450.9
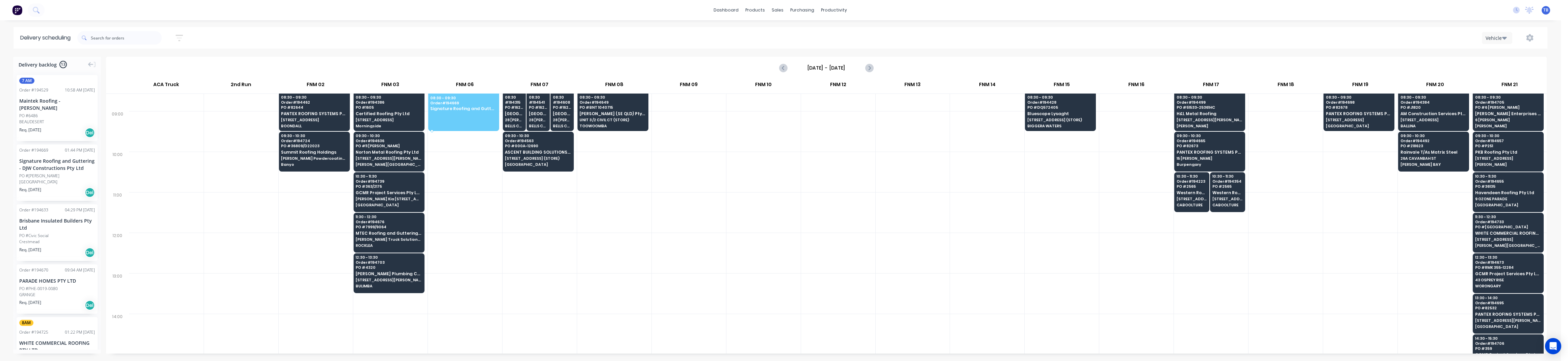
scroll to position [121, 0]
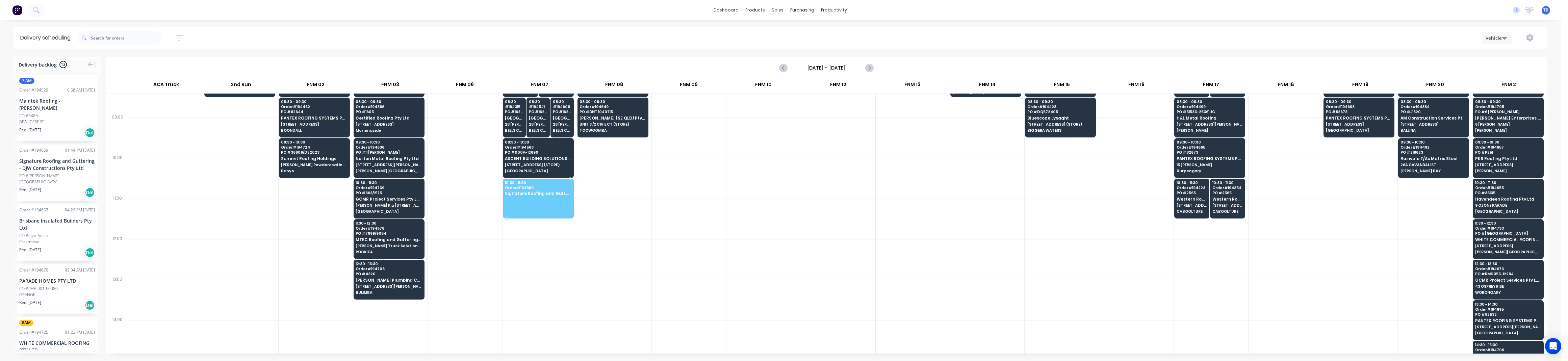
drag, startPoint x: 36, startPoint y: 180, endPoint x: 537, endPoint y: 188, distance: 501.1
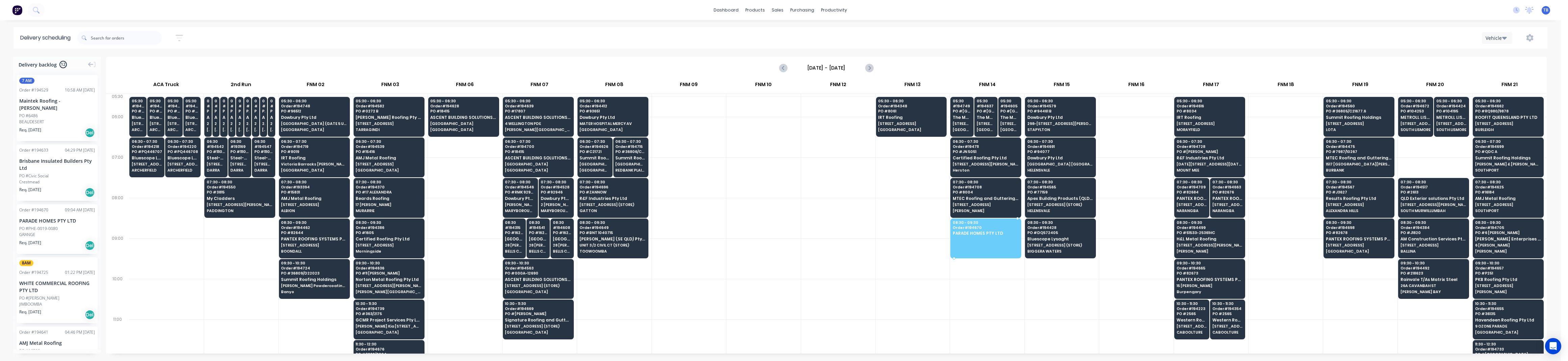
drag, startPoint x: 41, startPoint y: 228, endPoint x: 976, endPoint y: 236, distance: 935.0
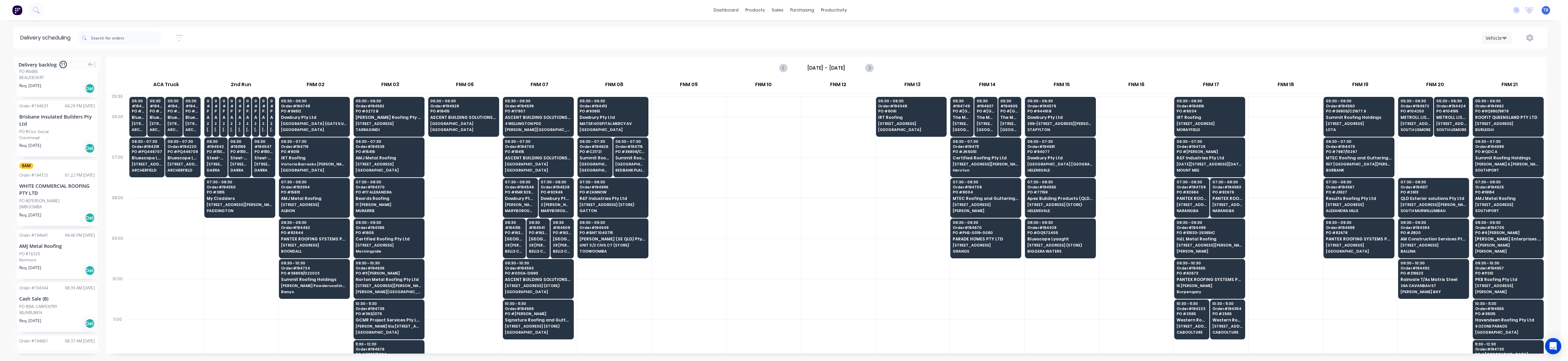
scroll to position [44, 0]
drag, startPoint x: 42, startPoint y: 264, endPoint x: 964, endPoint y: 271, distance: 922.0
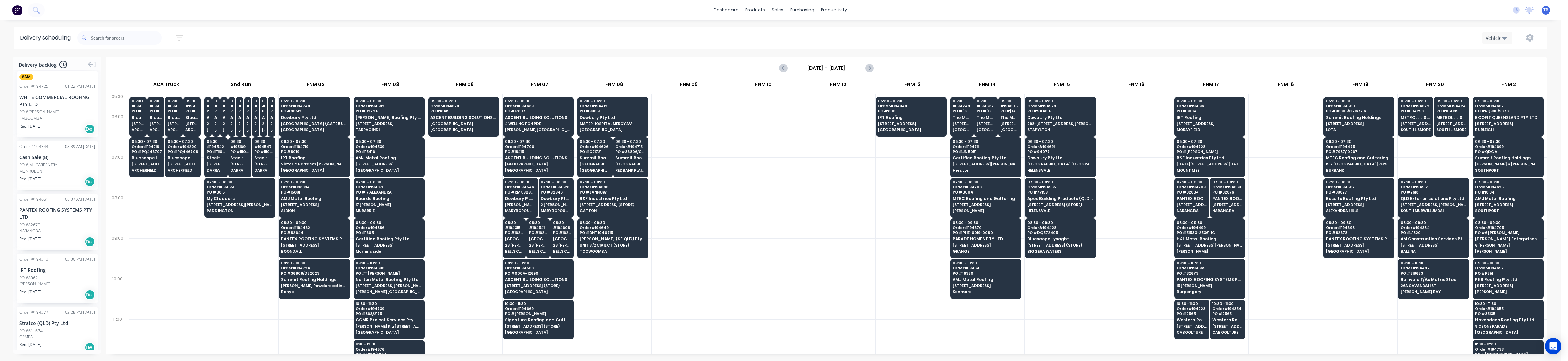
scroll to position [135, 0]
drag, startPoint x: 36, startPoint y: 221, endPoint x: 1149, endPoint y: 186, distance: 1113.6
drag, startPoint x: 1124, startPoint y: 199, endPoint x: 1184, endPoint y: 202, distance: 60.1
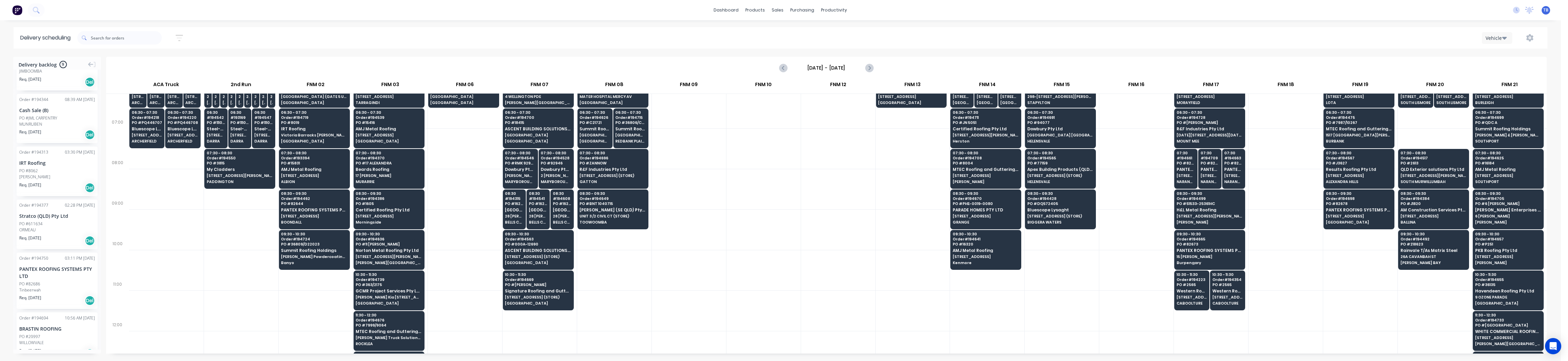
scroll to position [44, 0]
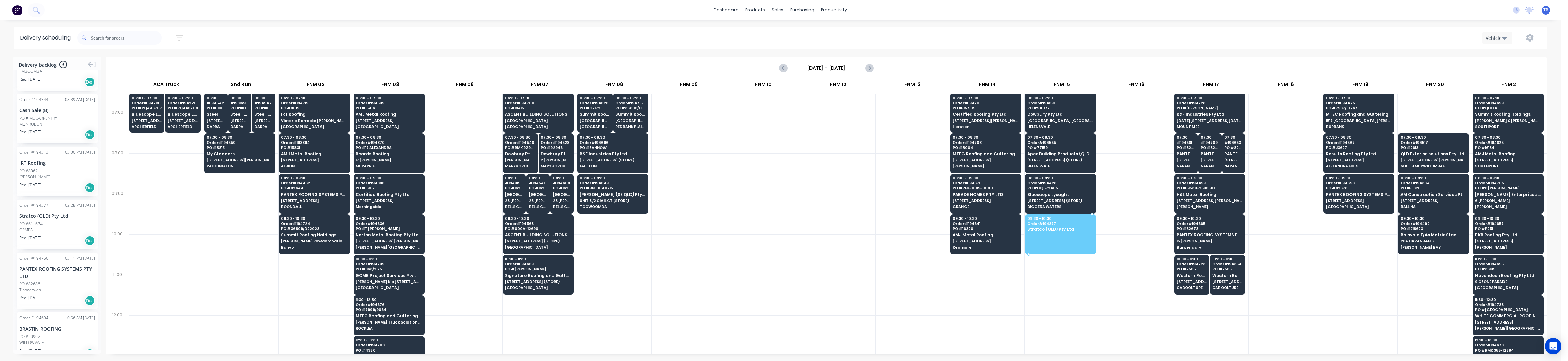
drag, startPoint x: 41, startPoint y: 230, endPoint x: 1060, endPoint y: 232, distance: 1019.0
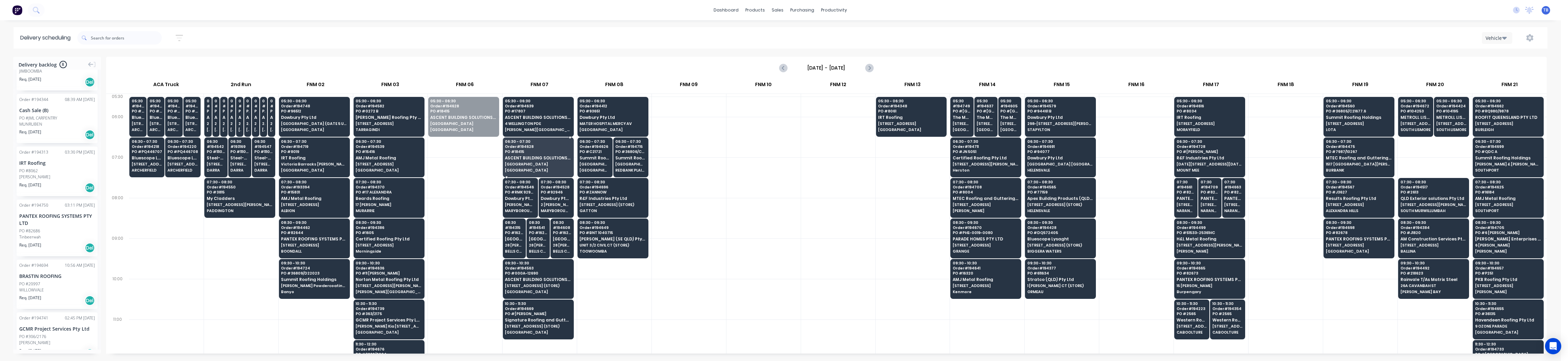
drag, startPoint x: 459, startPoint y: 120, endPoint x: 518, endPoint y: 157, distance: 69.6
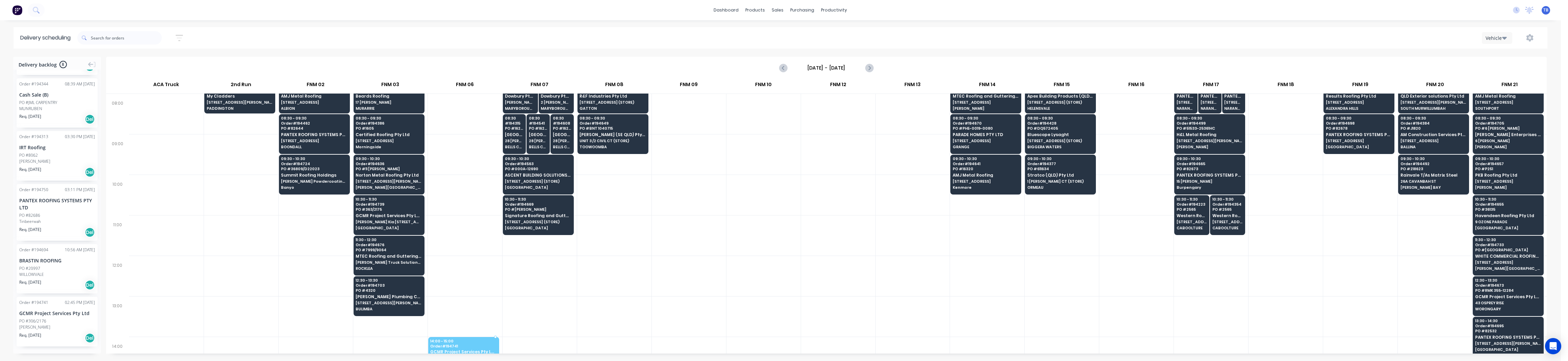
scroll to position [111, 0]
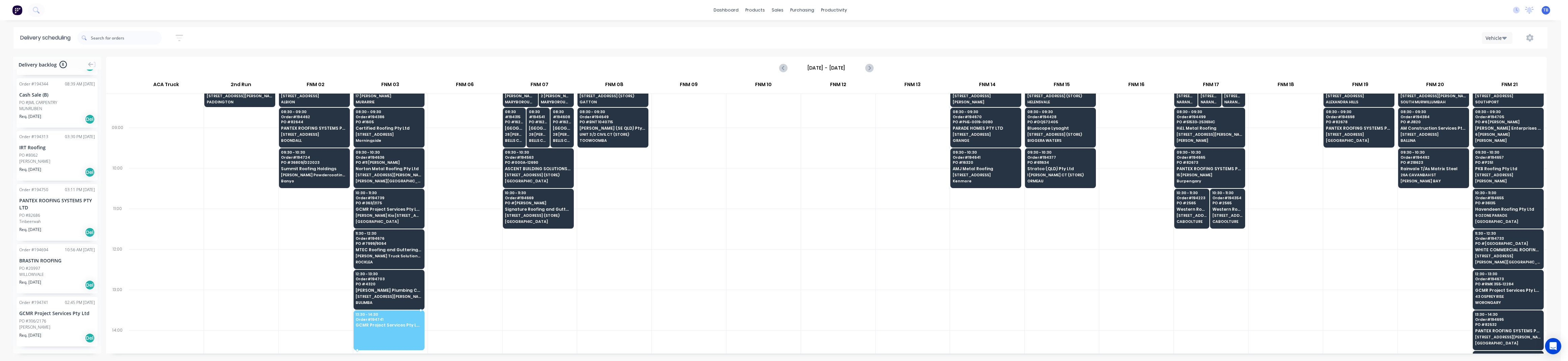
drag, startPoint x: 44, startPoint y: 329, endPoint x: 394, endPoint y: 320, distance: 350.1
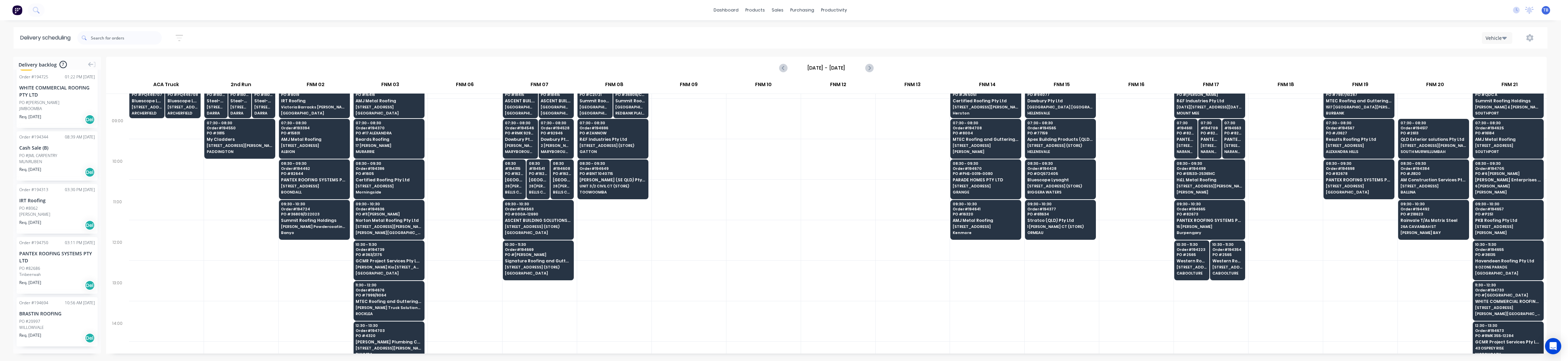
scroll to position [0, 0]
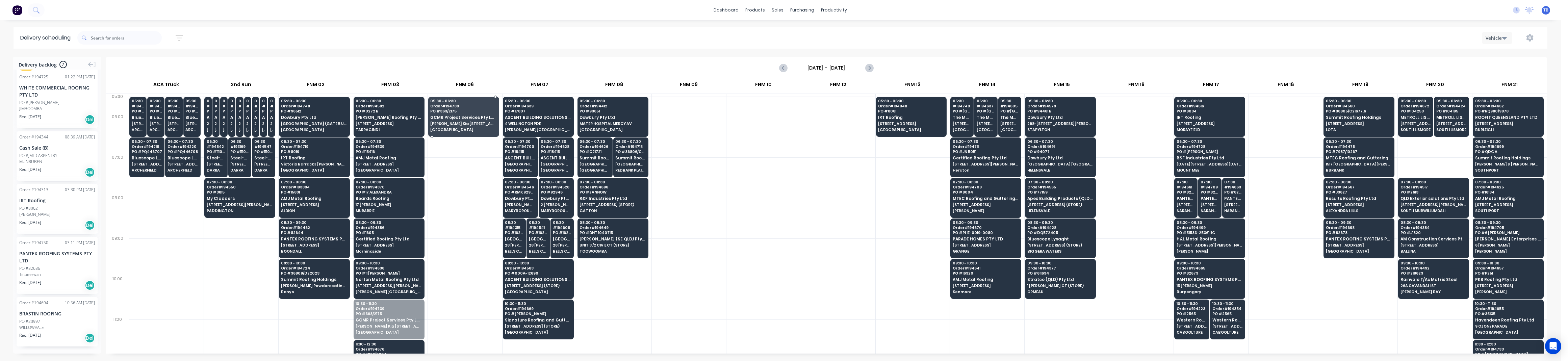
drag, startPoint x: 399, startPoint y: 322, endPoint x: 469, endPoint y: 122, distance: 211.9
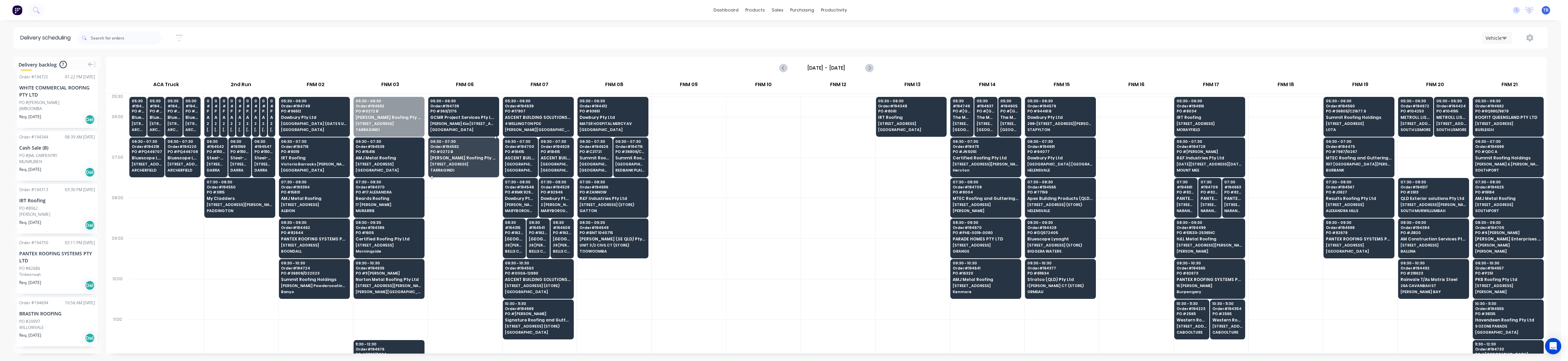
drag, startPoint x: 386, startPoint y: 128, endPoint x: 449, endPoint y: 159, distance: 70.2
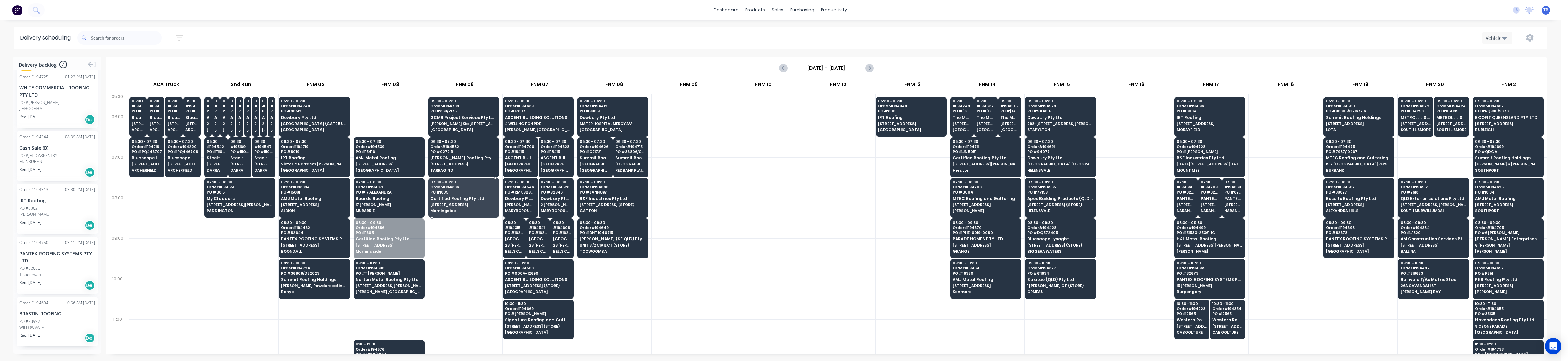
drag, startPoint x: 370, startPoint y: 249, endPoint x: 448, endPoint y: 209, distance: 87.7
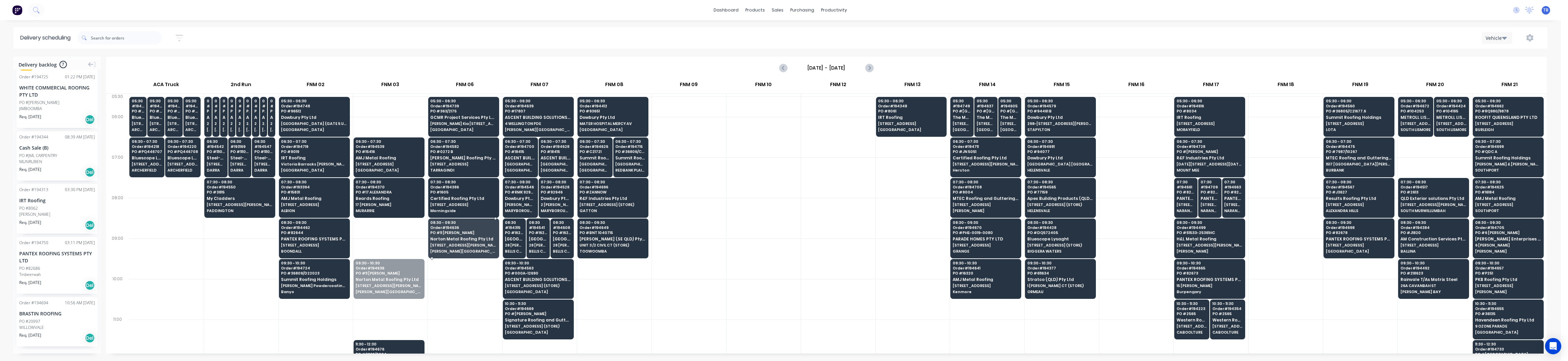
drag, startPoint x: 386, startPoint y: 285, endPoint x: 453, endPoint y: 251, distance: 75.1
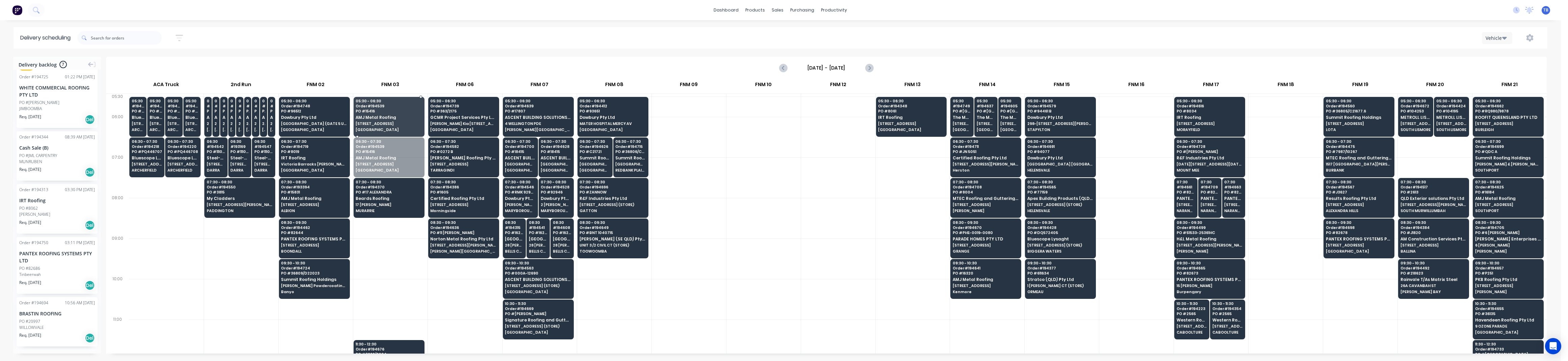
drag, startPoint x: 388, startPoint y: 168, endPoint x: 393, endPoint y: 131, distance: 37.3
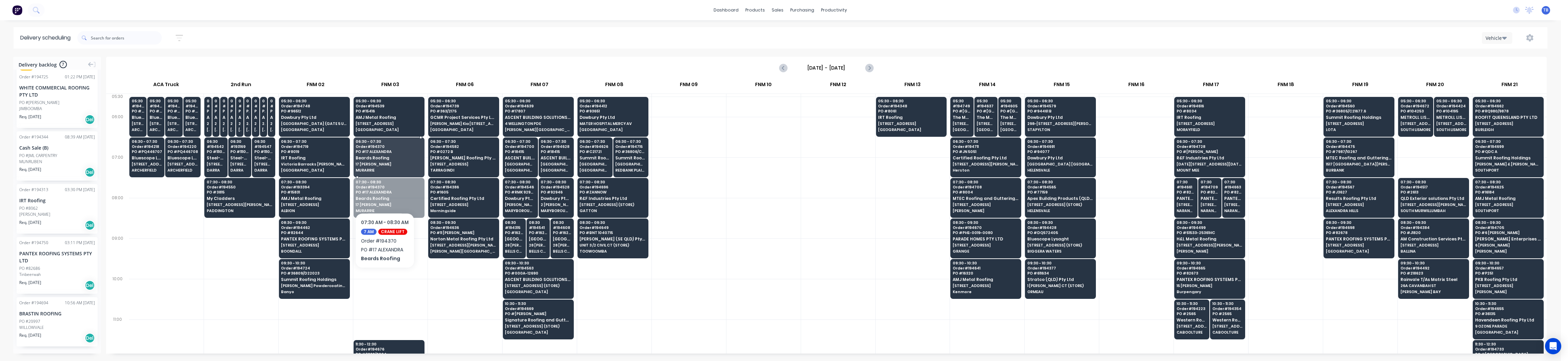
drag, startPoint x: 385, startPoint y: 199, endPoint x: 384, endPoint y: 166, distance: 33.0
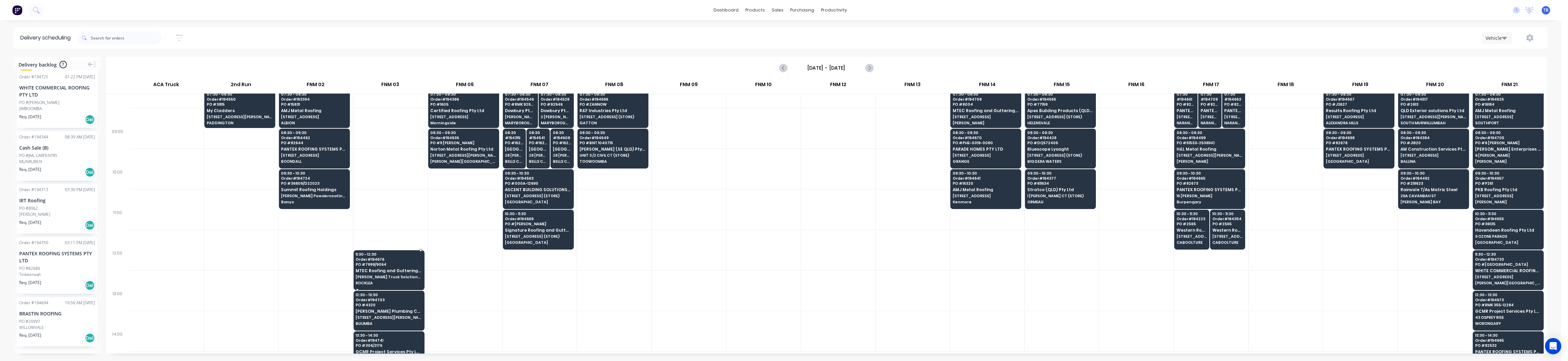
scroll to position [135, 0]
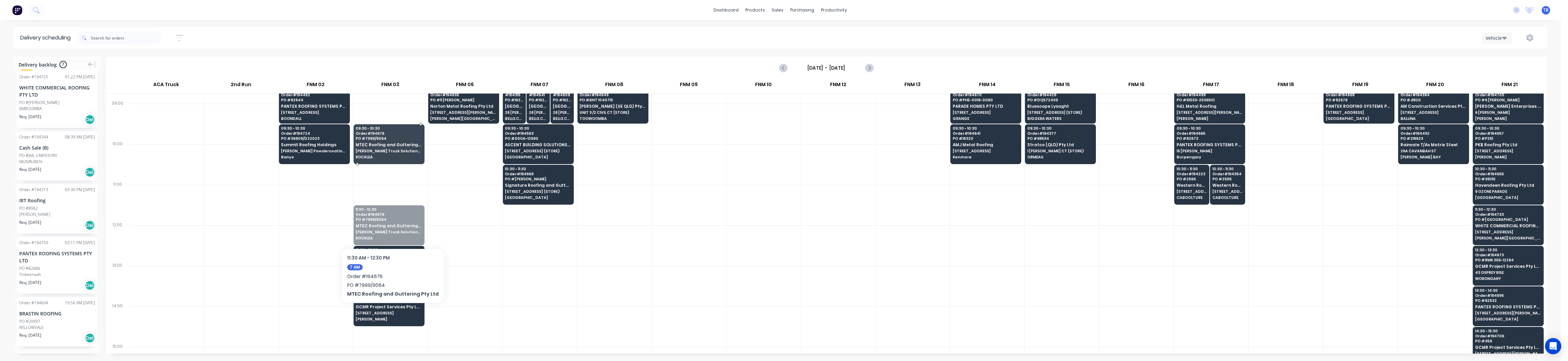
drag, startPoint x: 389, startPoint y: 234, endPoint x: 396, endPoint y: 161, distance: 73.3
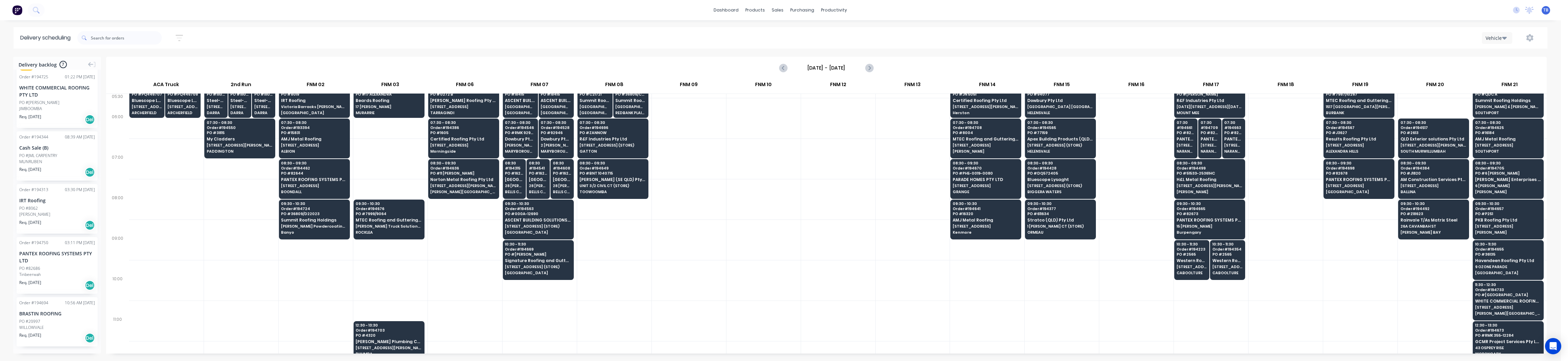
scroll to position [0, 0]
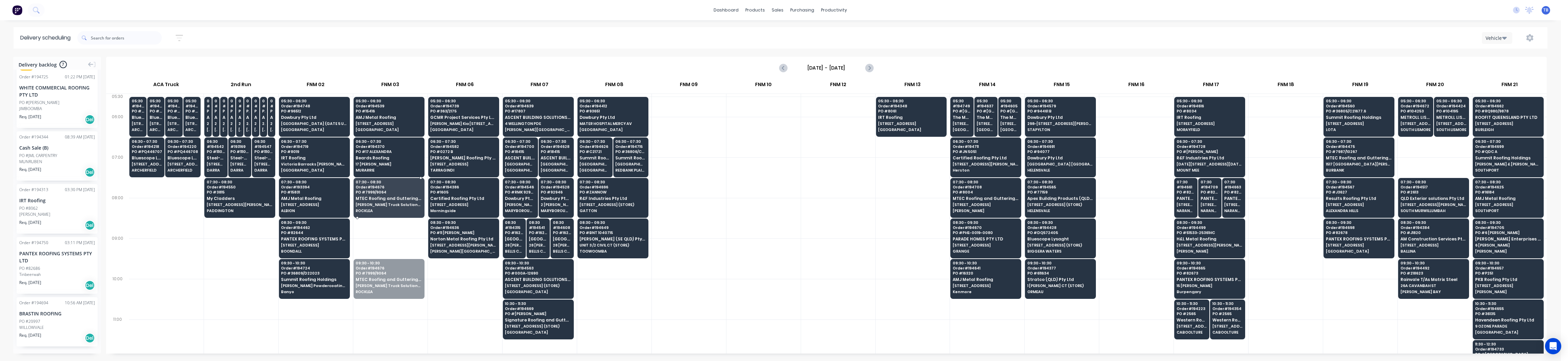
drag, startPoint x: 394, startPoint y: 269, endPoint x: 390, endPoint y: 191, distance: 78.1
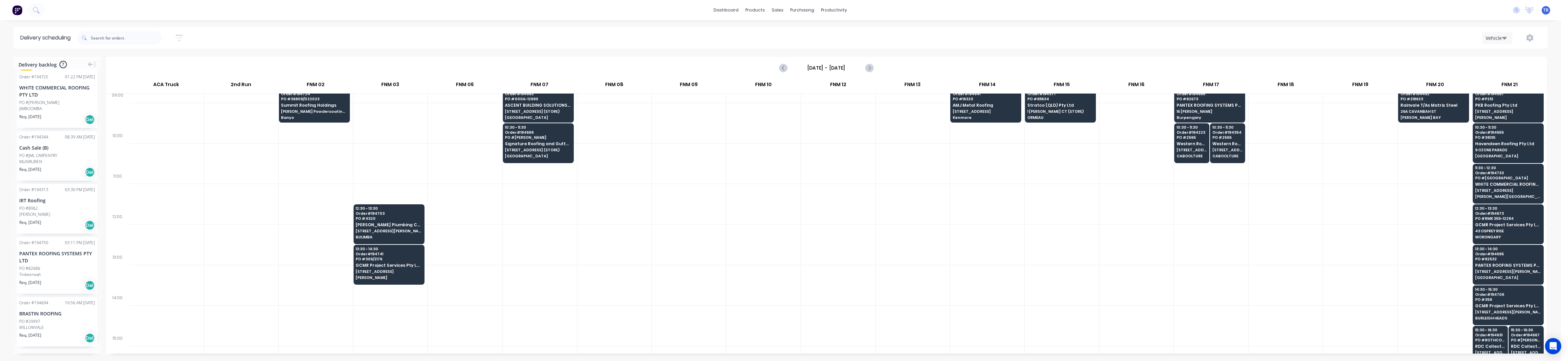
scroll to position [135, 0]
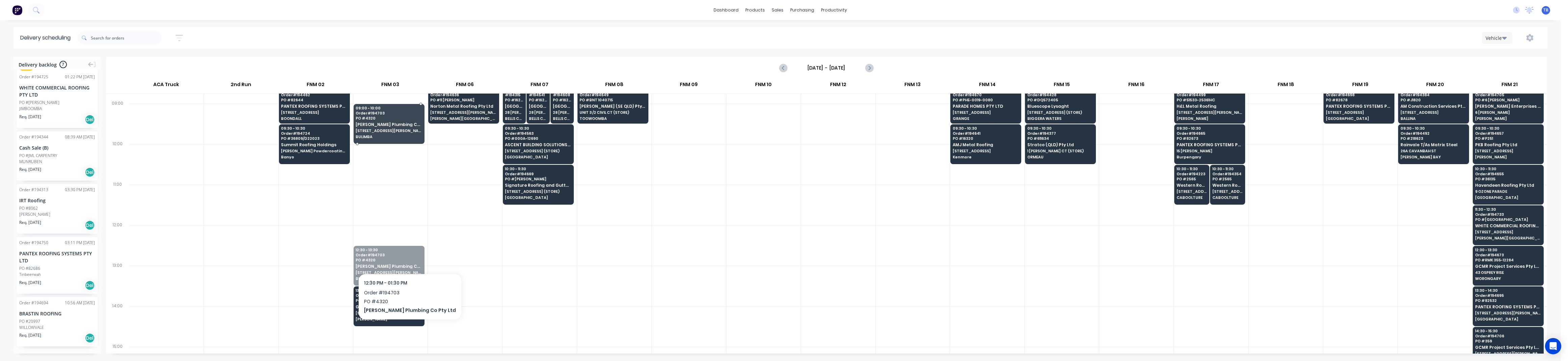
drag, startPoint x: 398, startPoint y: 256, endPoint x: 400, endPoint y: 118, distance: 138.0
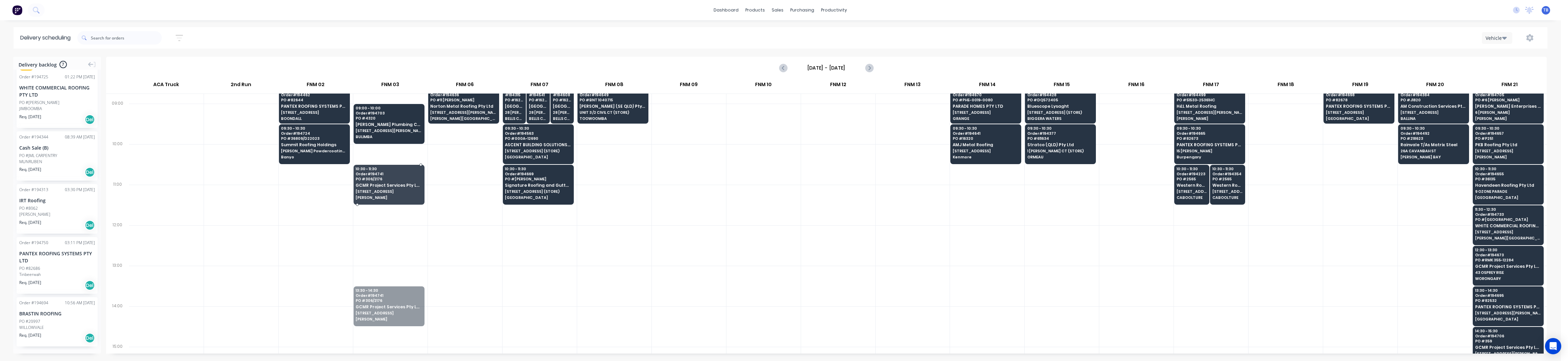
drag, startPoint x: 386, startPoint y: 301, endPoint x: 387, endPoint y: 178, distance: 123.0
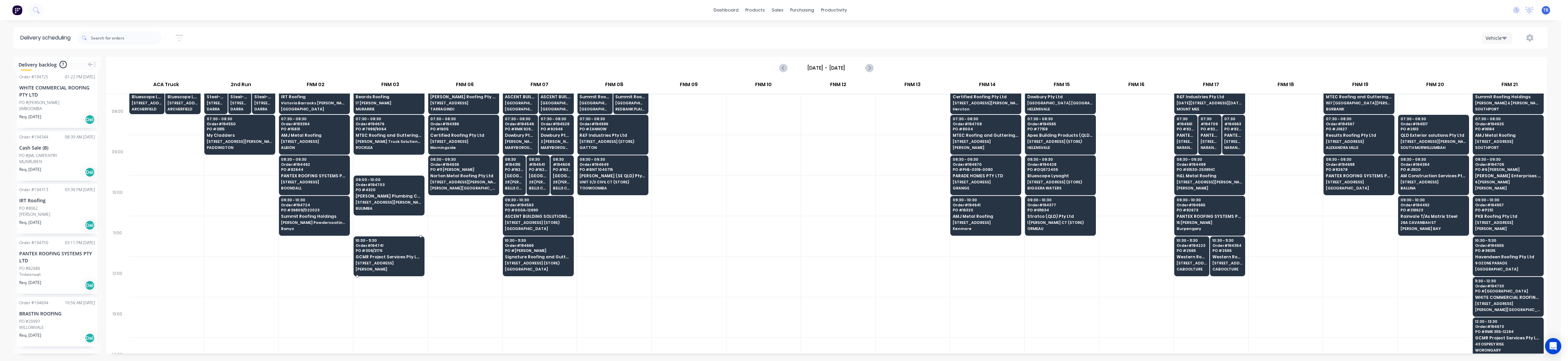
scroll to position [0, 0]
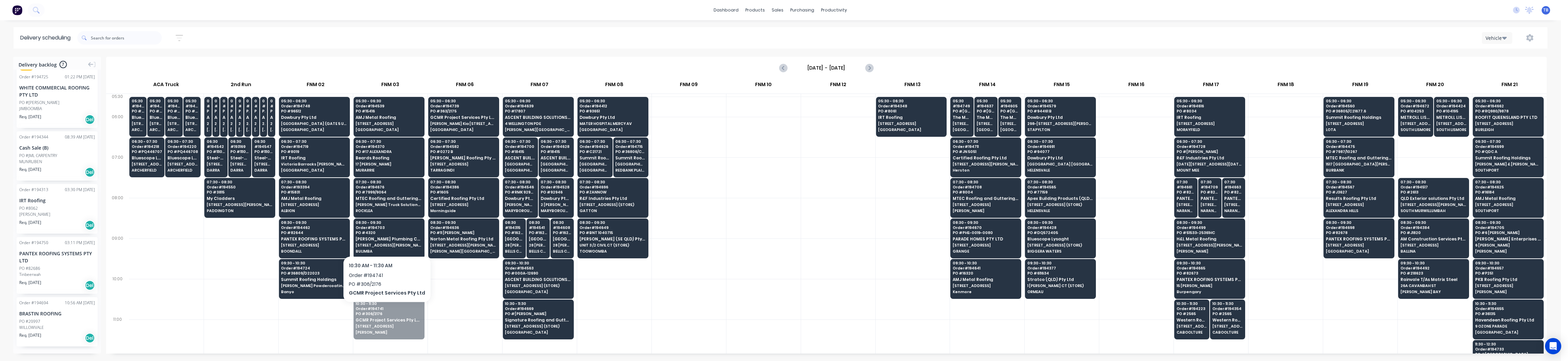
drag, startPoint x: 384, startPoint y: 323, endPoint x: 410, endPoint y: 283, distance: 47.7
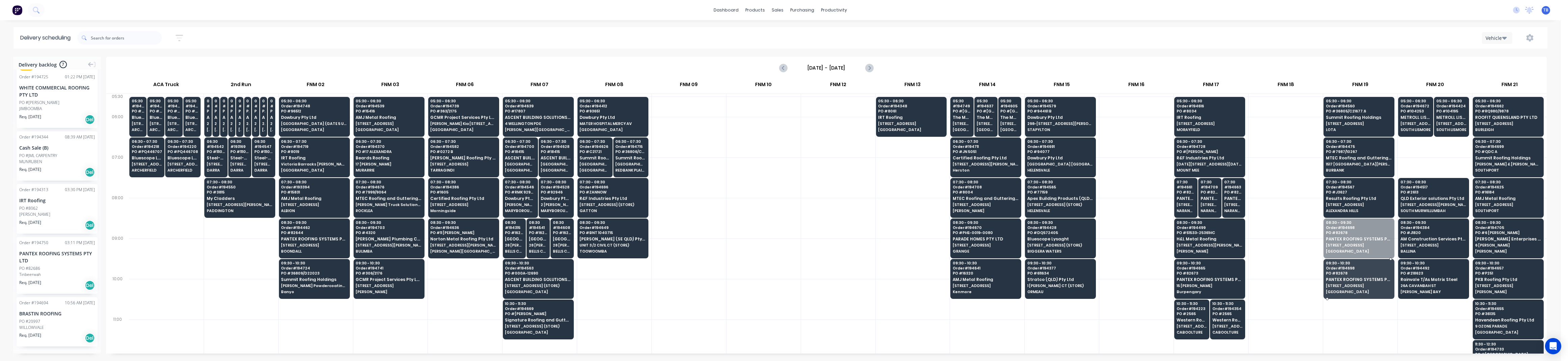
drag, startPoint x: 1354, startPoint y: 244, endPoint x: 1354, endPoint y: 279, distance: 35.0
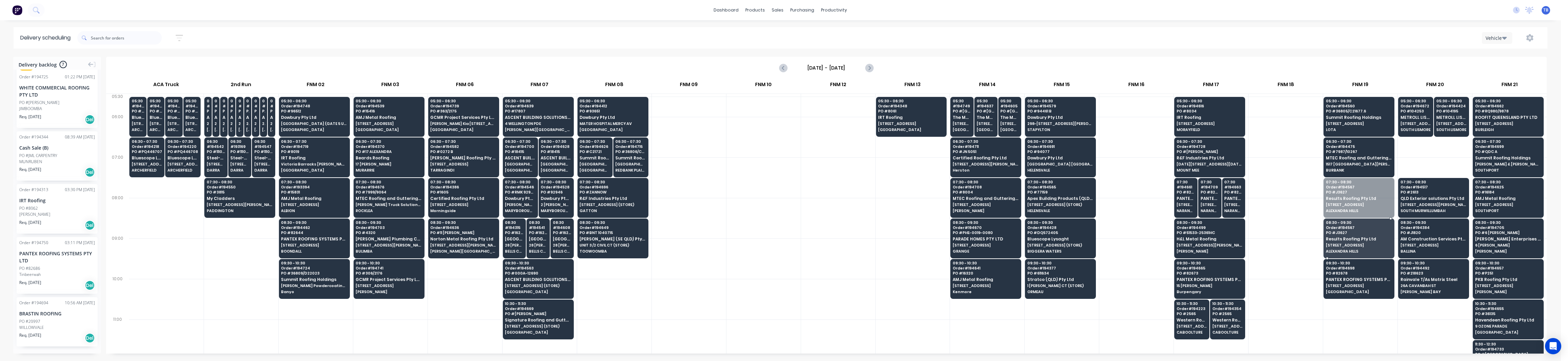
drag, startPoint x: 1348, startPoint y: 196, endPoint x: 1347, endPoint y: 216, distance: 20.0
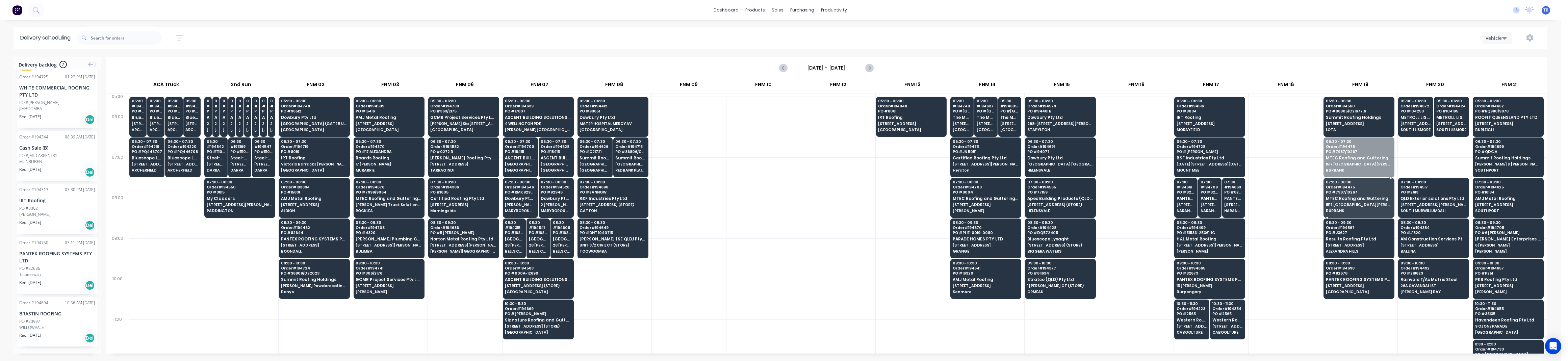
drag, startPoint x: 1337, startPoint y: 156, endPoint x: 1335, endPoint y: 189, distance: 33.1
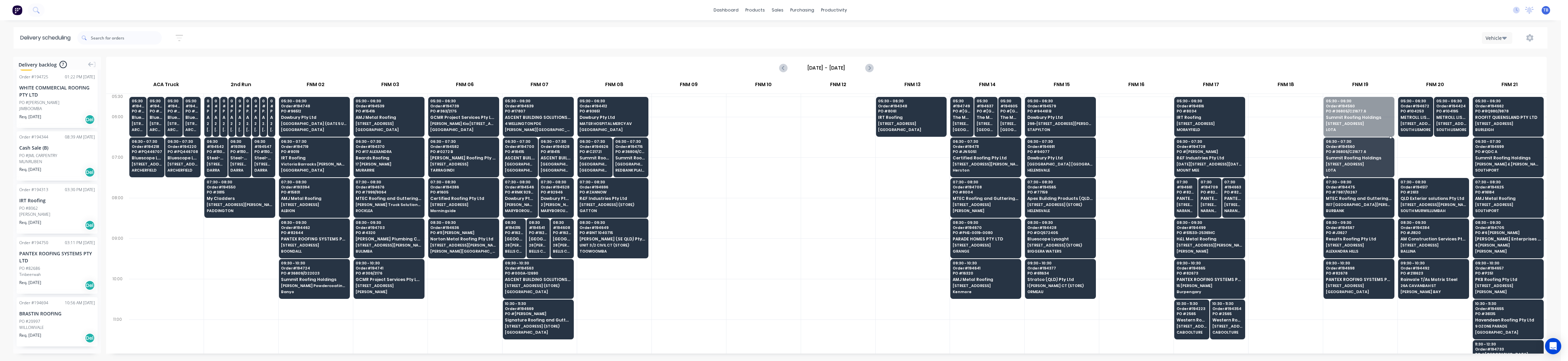
drag, startPoint x: 1335, startPoint y: 116, endPoint x: 1329, endPoint y: 153, distance: 37.5
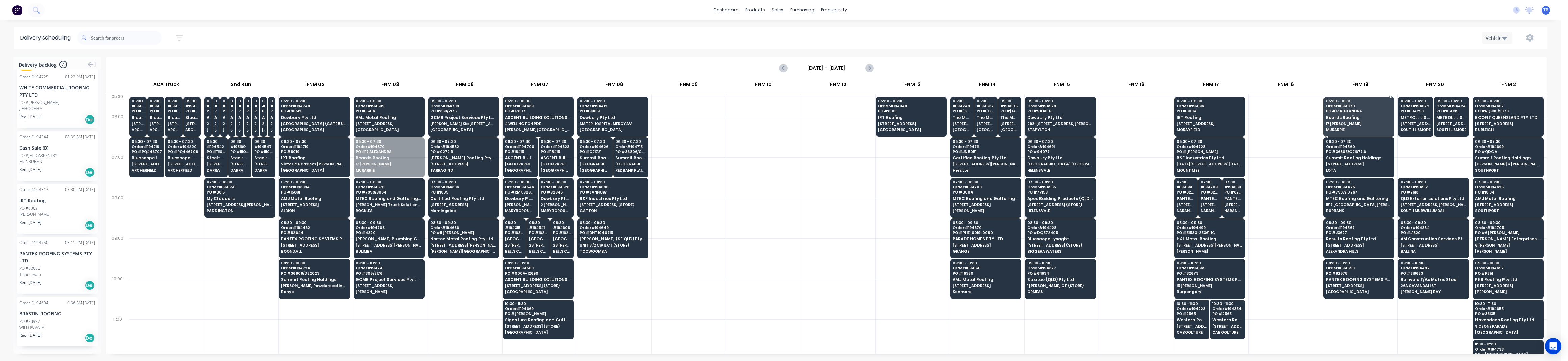
drag, startPoint x: 376, startPoint y: 162, endPoint x: 1371, endPoint y: 119, distance: 995.9
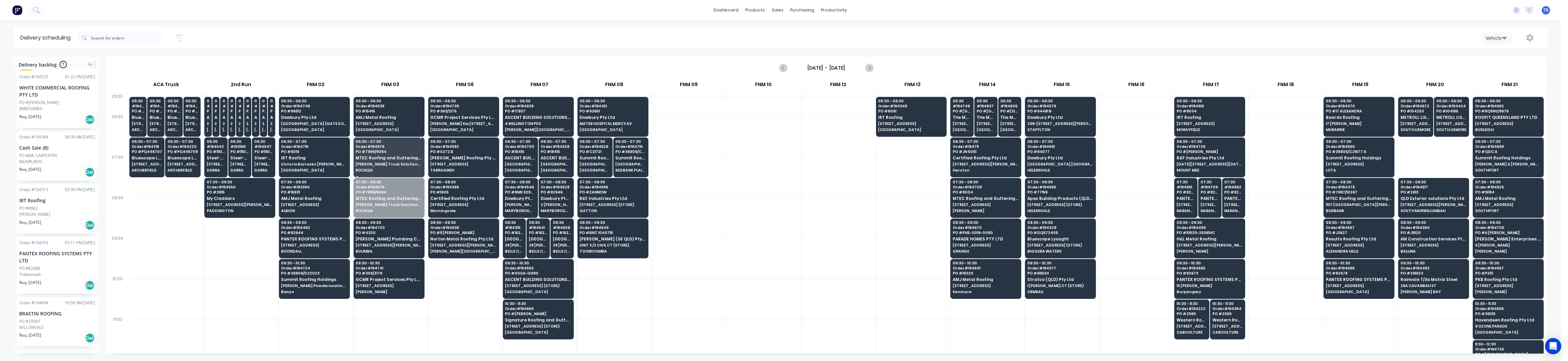
drag, startPoint x: 380, startPoint y: 198, endPoint x: 387, endPoint y: 169, distance: 29.8
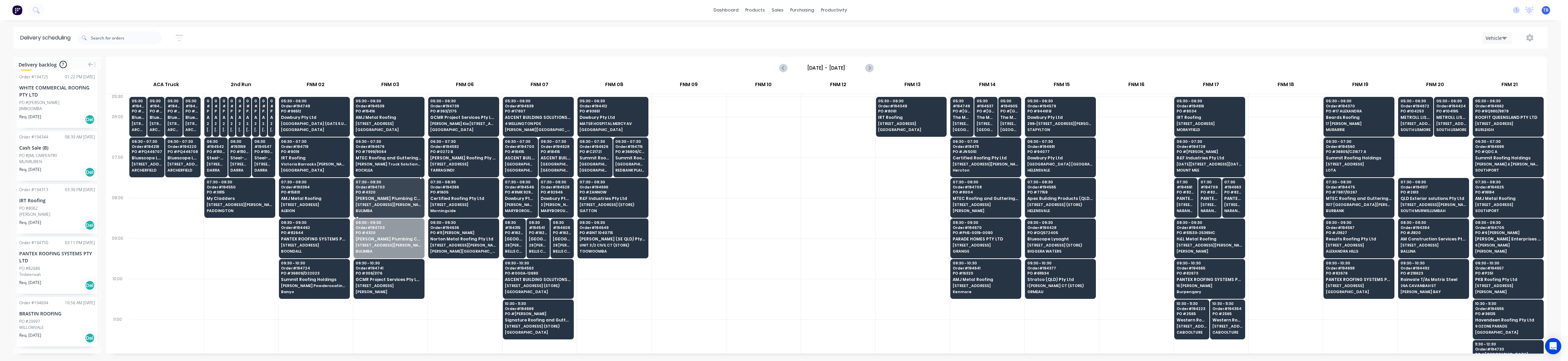
drag, startPoint x: 374, startPoint y: 241, endPoint x: 380, endPoint y: 204, distance: 37.5
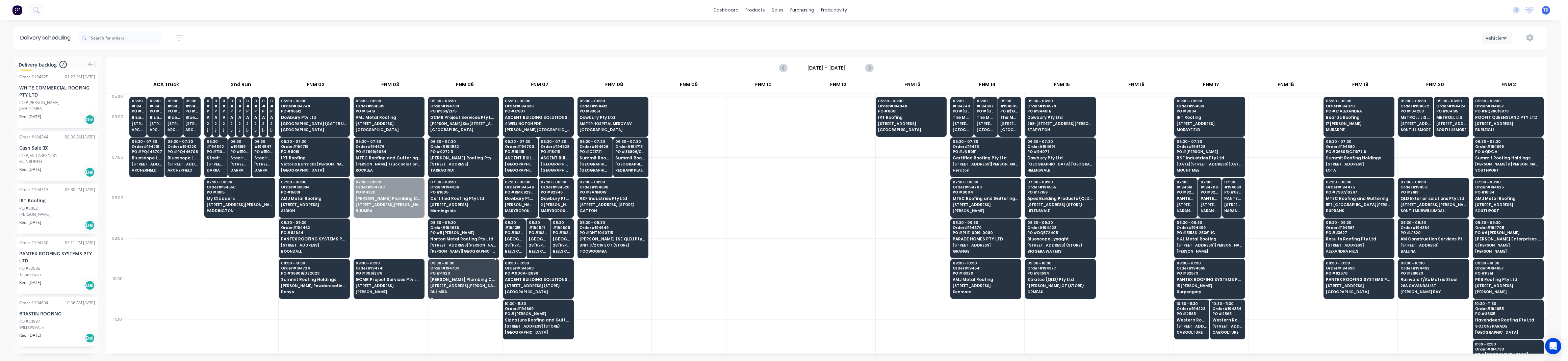
drag, startPoint x: 384, startPoint y: 209, endPoint x: 455, endPoint y: 290, distance: 107.7
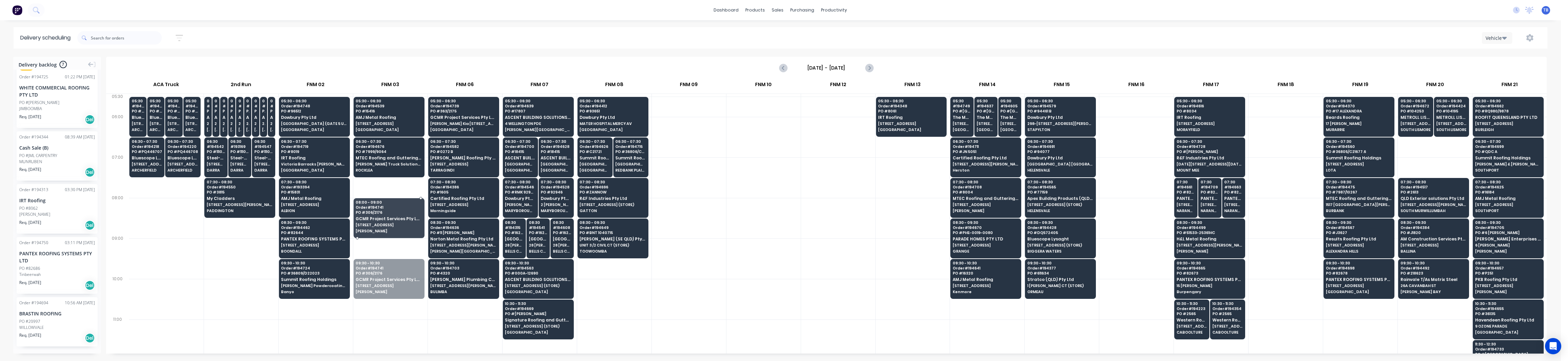
drag, startPoint x: 387, startPoint y: 269, endPoint x: 385, endPoint y: 204, distance: 65.0
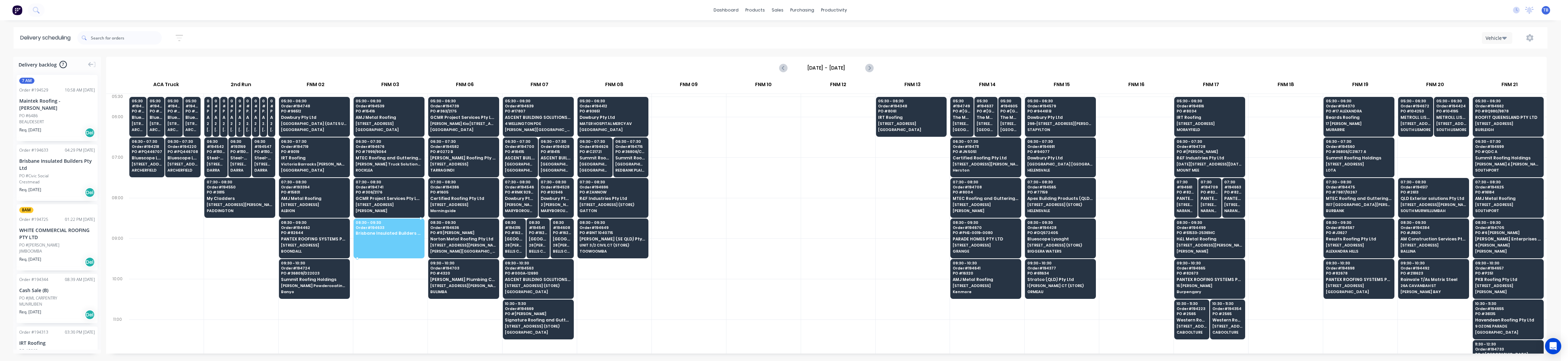
drag, startPoint x: 41, startPoint y: 182, endPoint x: 402, endPoint y: 233, distance: 364.6
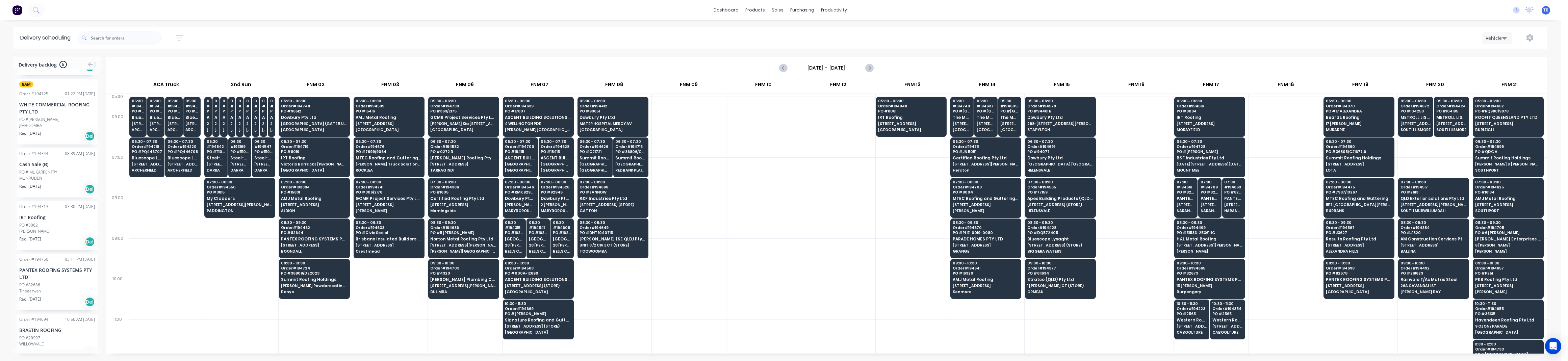
scroll to position [83, 0]
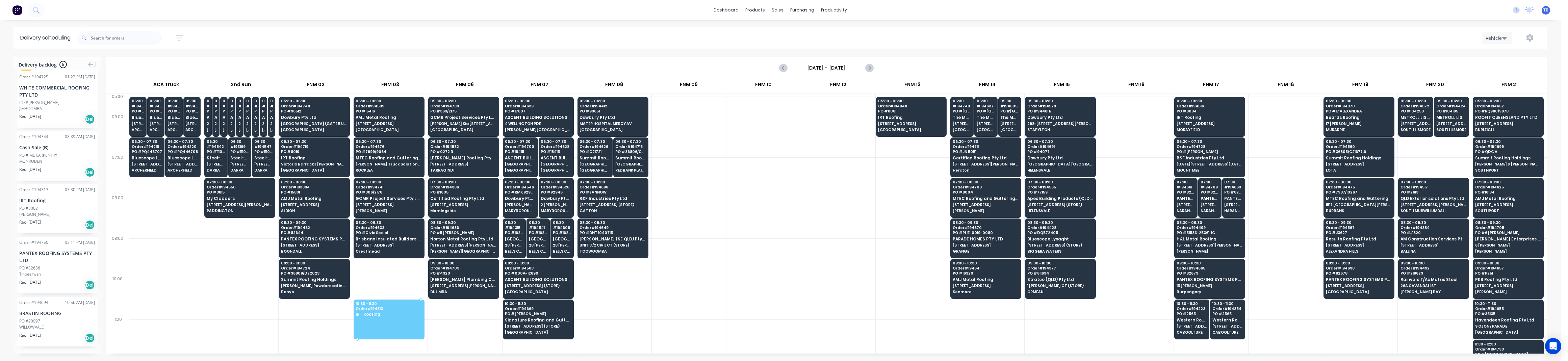
drag, startPoint x: 34, startPoint y: 211, endPoint x: 390, endPoint y: 313, distance: 370.3
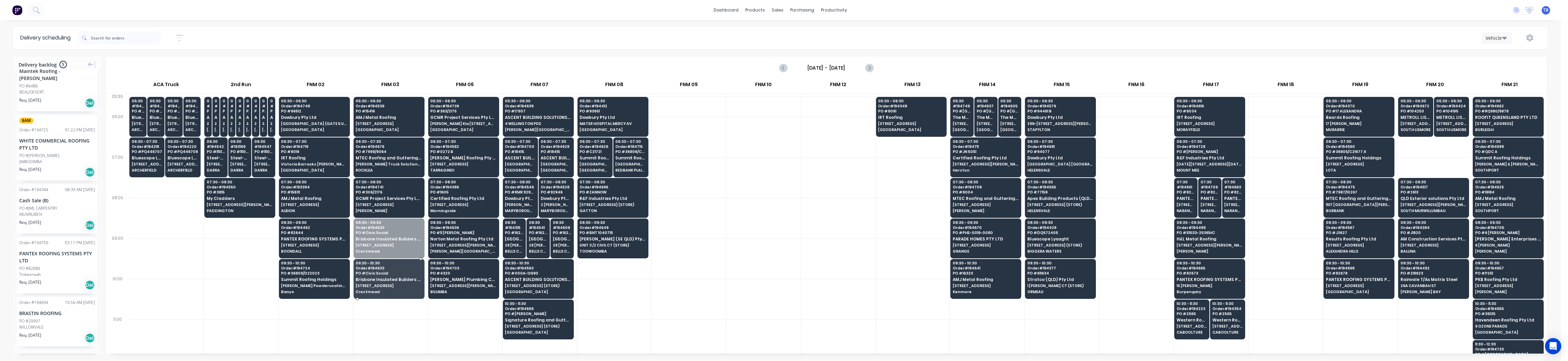
drag, startPoint x: 381, startPoint y: 250, endPoint x: 386, endPoint y: 285, distance: 35.4
drag, startPoint x: 385, startPoint y: 244, endPoint x: 386, endPoint y: 280, distance: 36.0
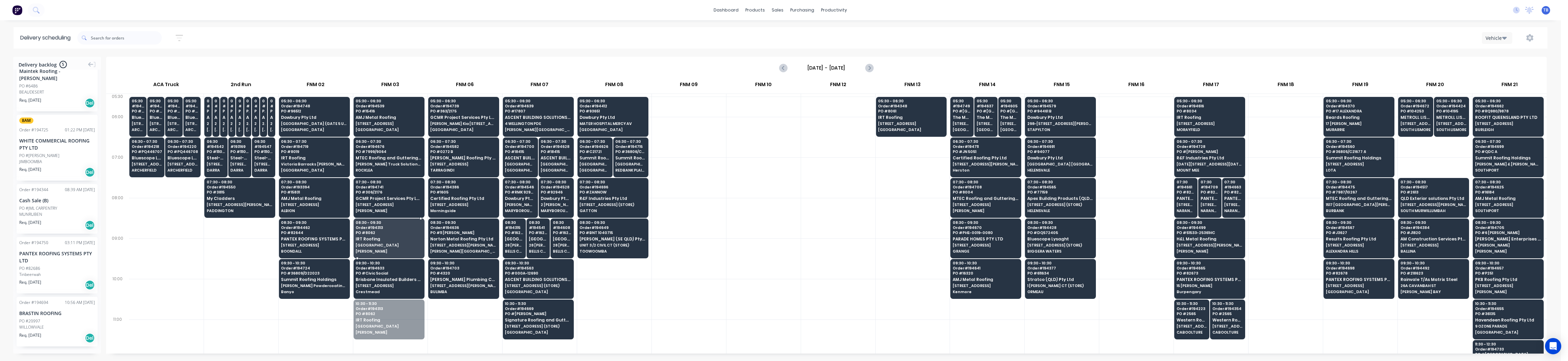
drag, startPoint x: 385, startPoint y: 324, endPoint x: 394, endPoint y: 244, distance: 80.5
click at [705, 268] on div at bounding box center [689, 258] width 74 height 41
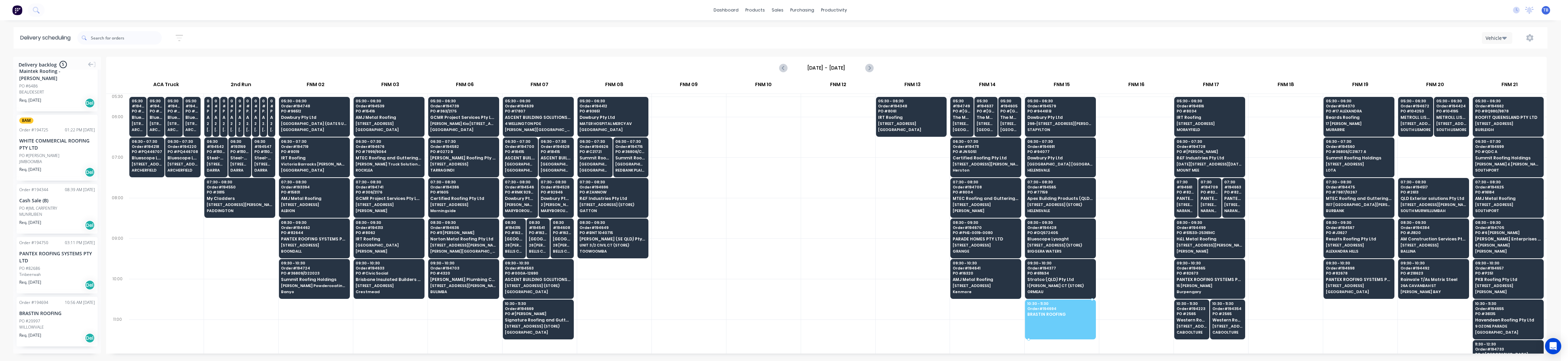
drag, startPoint x: 27, startPoint y: 323, endPoint x: 1071, endPoint y: 306, distance: 1044.1
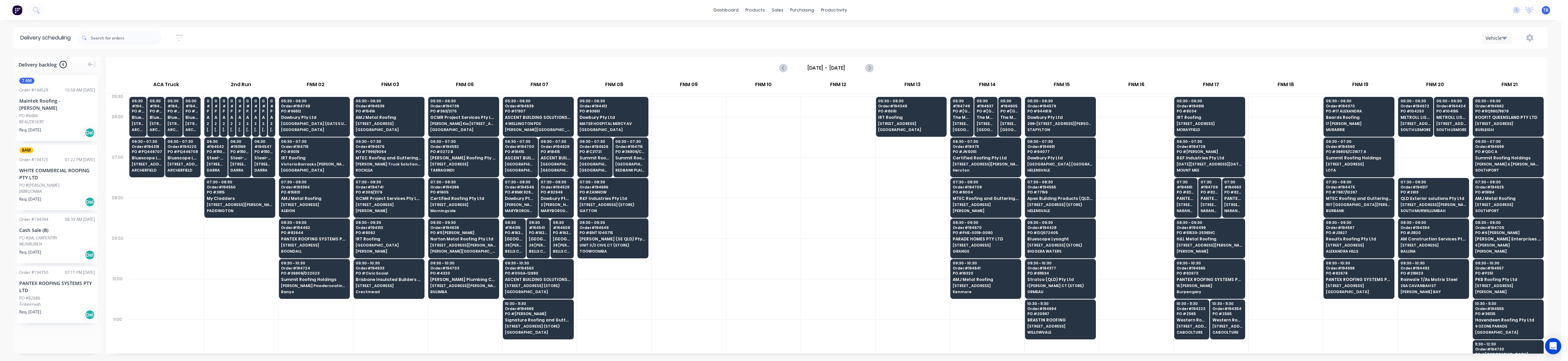
click at [617, 277] on div at bounding box center [614, 258] width 74 height 41
click at [691, 258] on div at bounding box center [689, 258] width 74 height 41
click at [709, 192] on div at bounding box center [689, 178] width 74 height 41
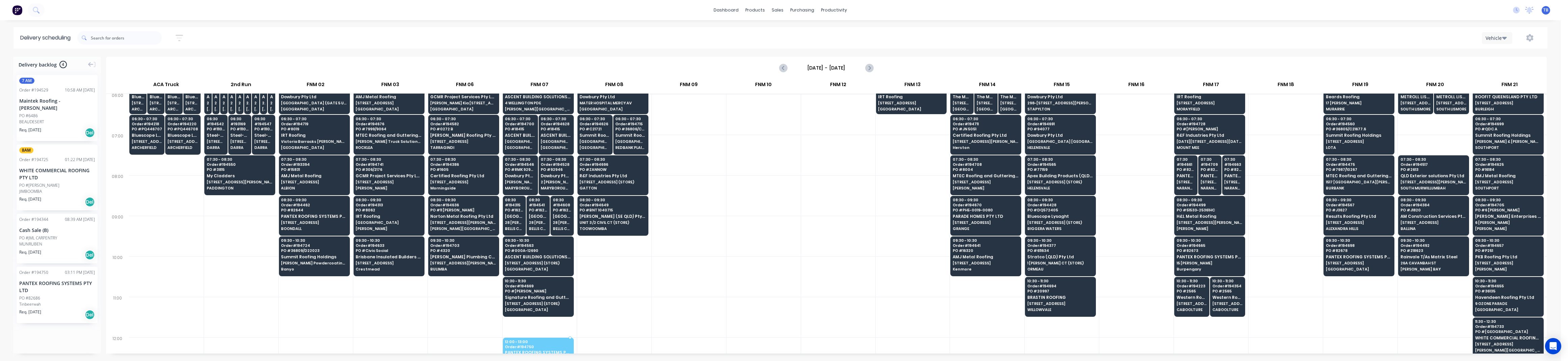
scroll to position [27, 0]
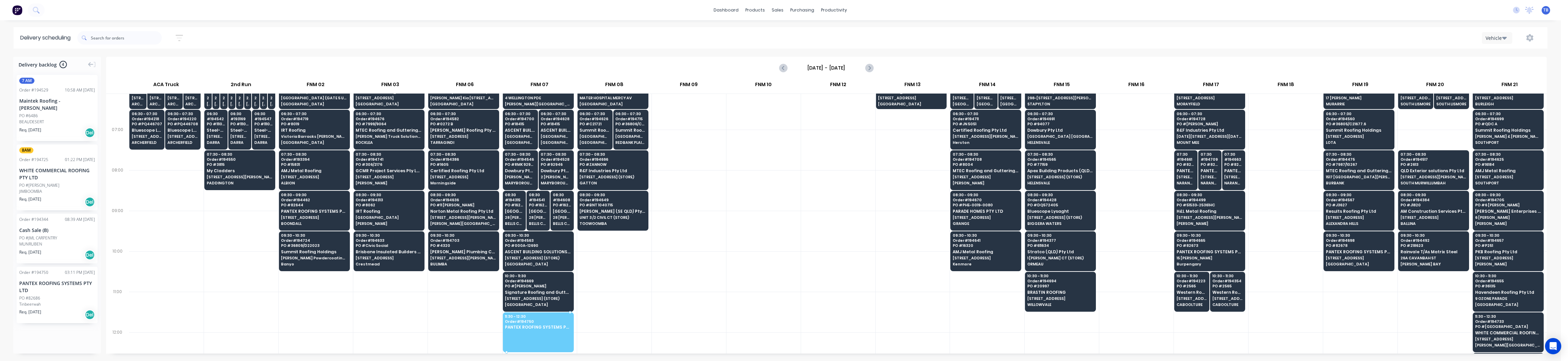
drag, startPoint x: 46, startPoint y: 298, endPoint x: 524, endPoint y: 329, distance: 479.0
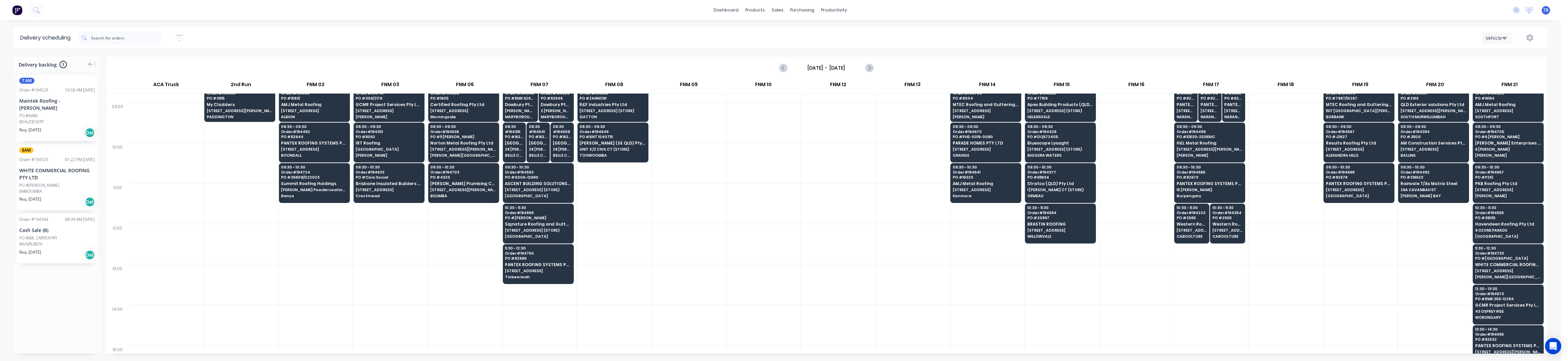
scroll to position [0, 0]
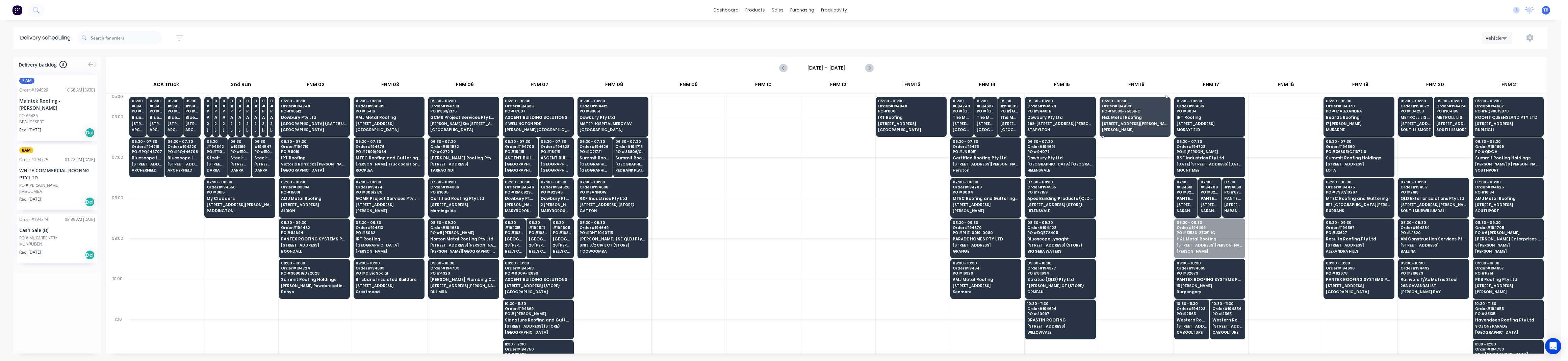
drag, startPoint x: 1216, startPoint y: 240, endPoint x: 1163, endPoint y: 119, distance: 132.1
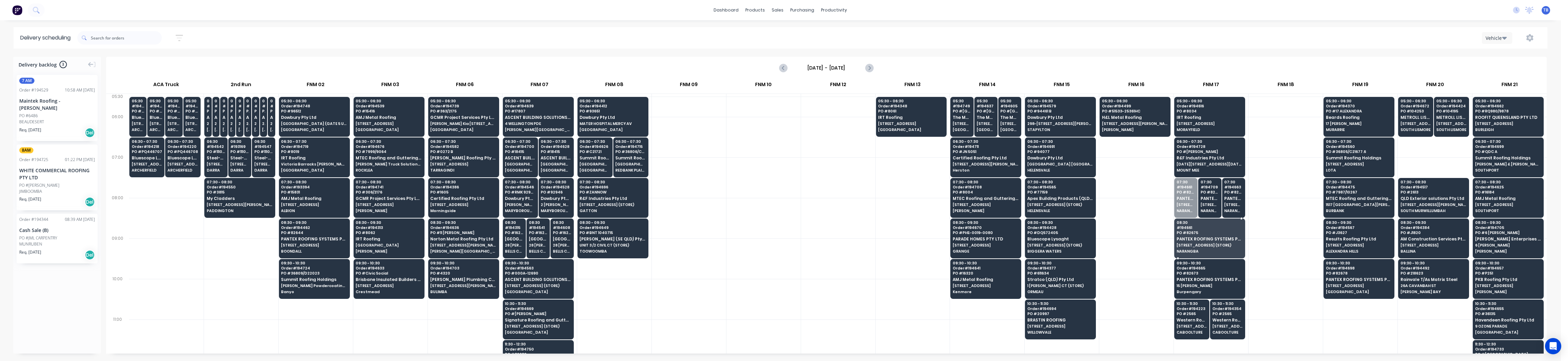
drag, startPoint x: 1183, startPoint y: 201, endPoint x: 1182, endPoint y: 235, distance: 34.0
drag, startPoint x: 1187, startPoint y: 201, endPoint x: 1189, endPoint y: 225, distance: 24.1
drag, startPoint x: 1194, startPoint y: 201, endPoint x: 1191, endPoint y: 230, distance: 29.2
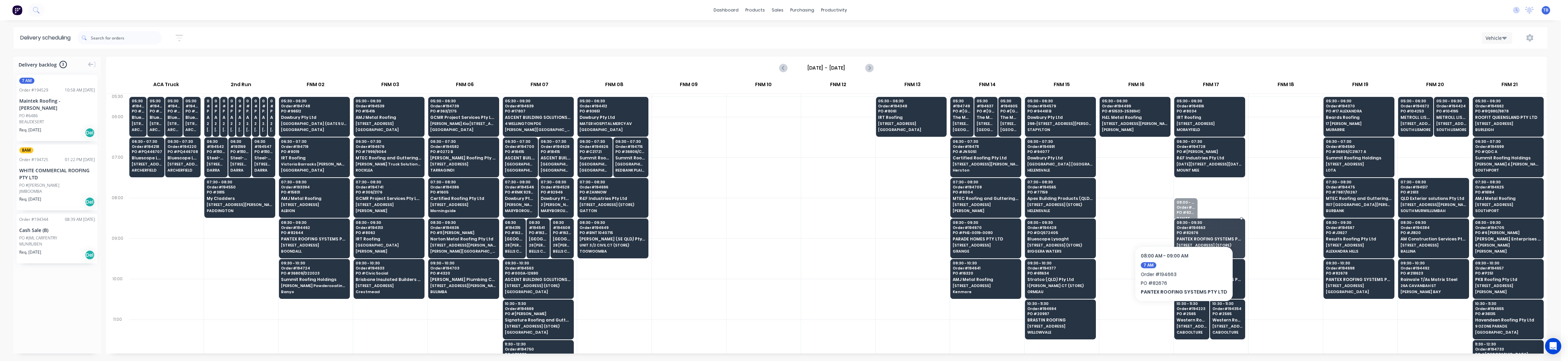
drag, startPoint x: 1181, startPoint y: 219, endPoint x: 1181, endPoint y: 235, distance: 16.0
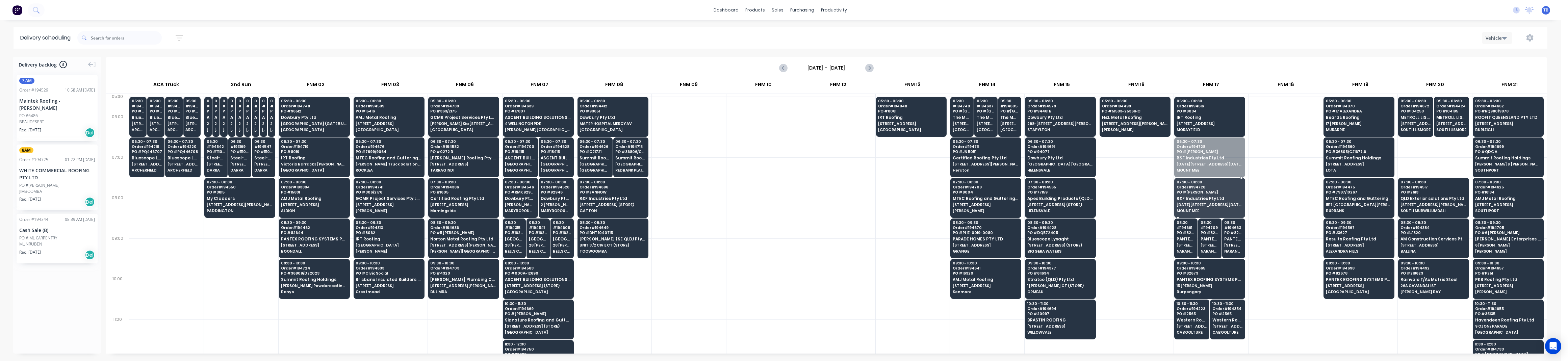
drag, startPoint x: 1197, startPoint y: 158, endPoint x: 1195, endPoint y: 195, distance: 37.1
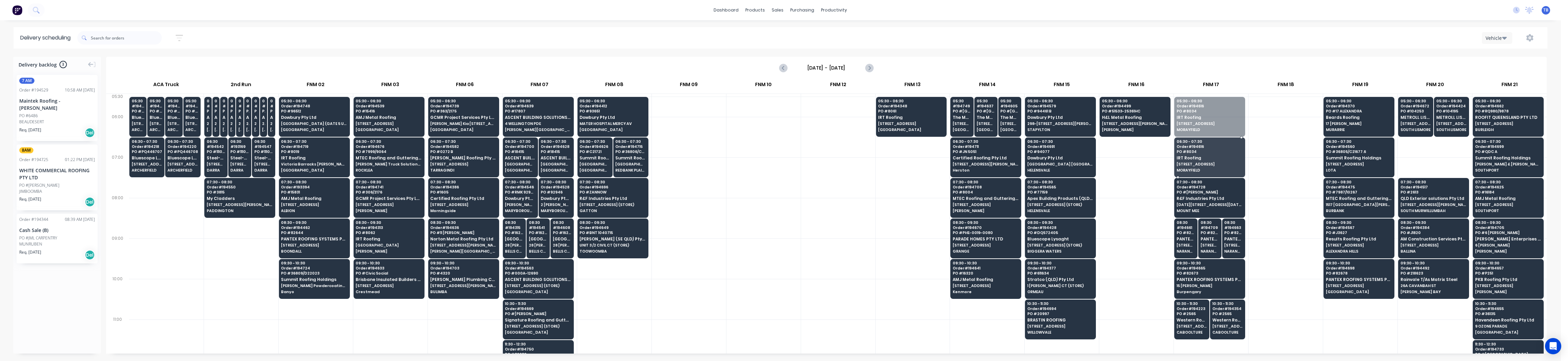
drag, startPoint x: 1201, startPoint y: 120, endPoint x: 1200, endPoint y: 157, distance: 37.0
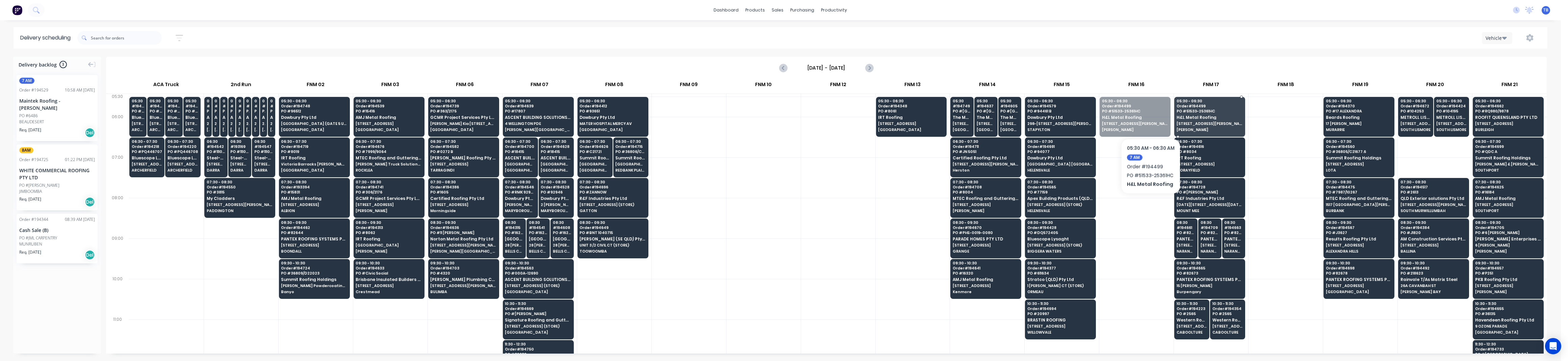
drag, startPoint x: 1144, startPoint y: 118, endPoint x: 1186, endPoint y: 118, distance: 42.0
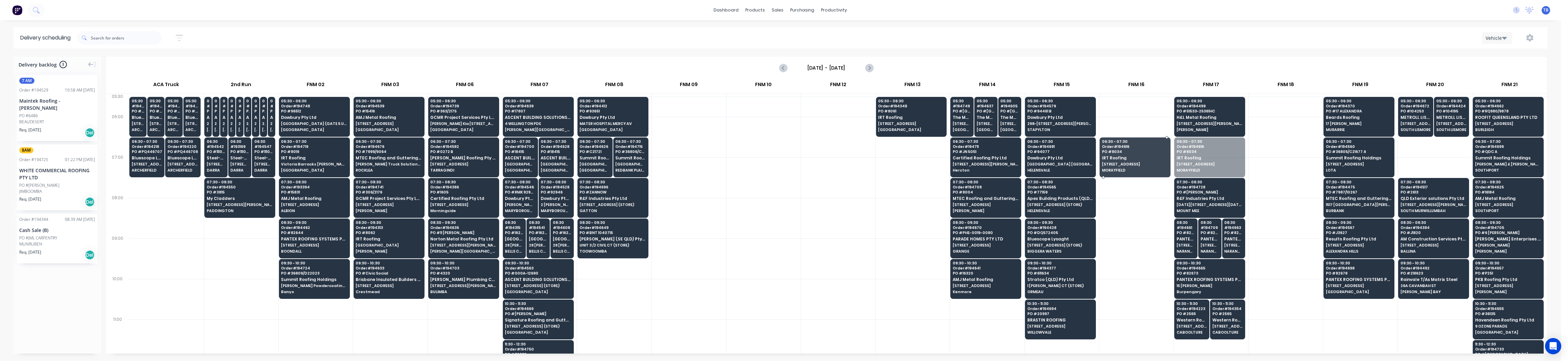
drag, startPoint x: 1195, startPoint y: 164, endPoint x: 1158, endPoint y: 166, distance: 37.1
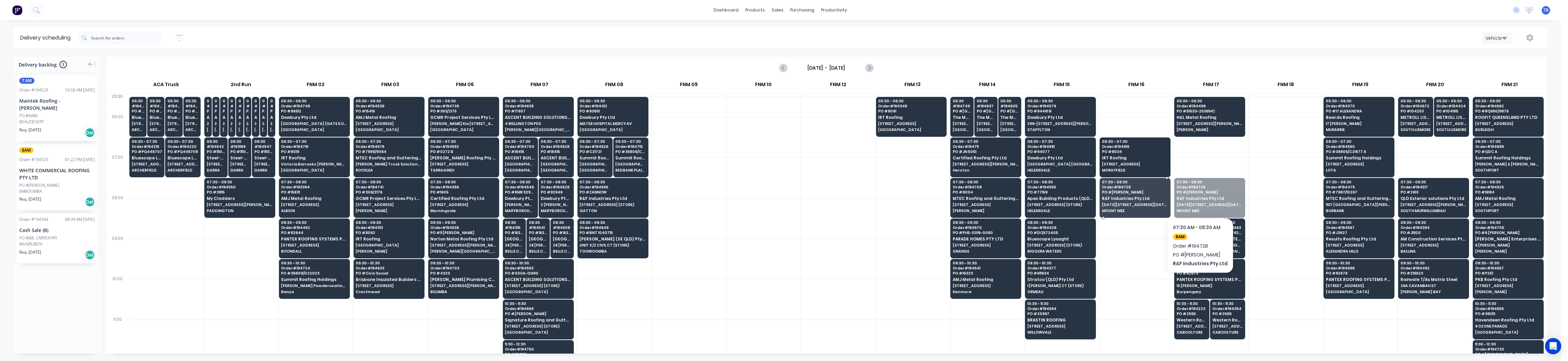
drag, startPoint x: 1205, startPoint y: 197, endPoint x: 1163, endPoint y: 200, distance: 42.1
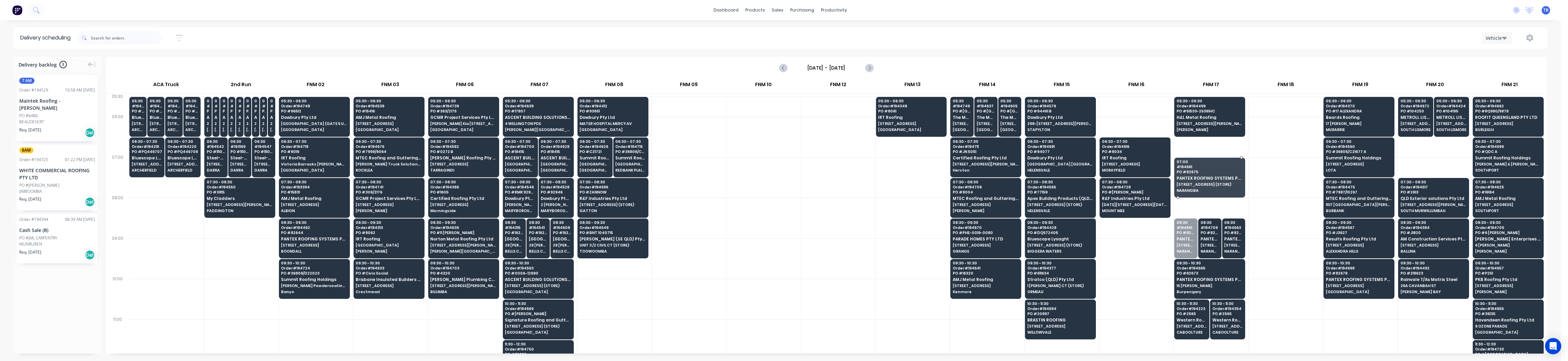
drag, startPoint x: 1187, startPoint y: 236, endPoint x: 1191, endPoint y: 161, distance: 75.1
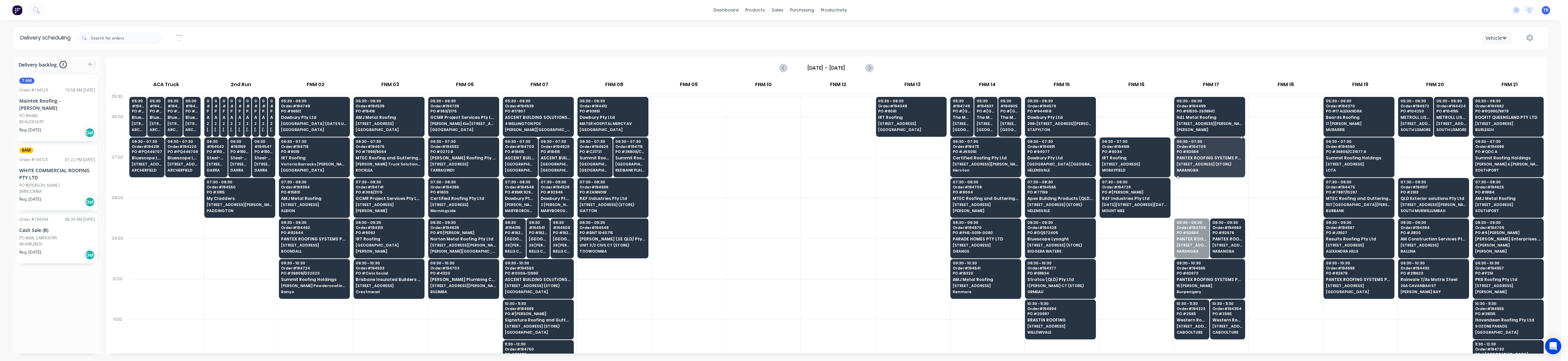
drag, startPoint x: 1191, startPoint y: 239, endPoint x: 1199, endPoint y: 171, distance: 68.5
drag, startPoint x: 1194, startPoint y: 225, endPoint x: 1198, endPoint y: 173, distance: 52.2
drag, startPoint x: 1227, startPoint y: 188, endPoint x: 1229, endPoint y: 170, distance: 18.1
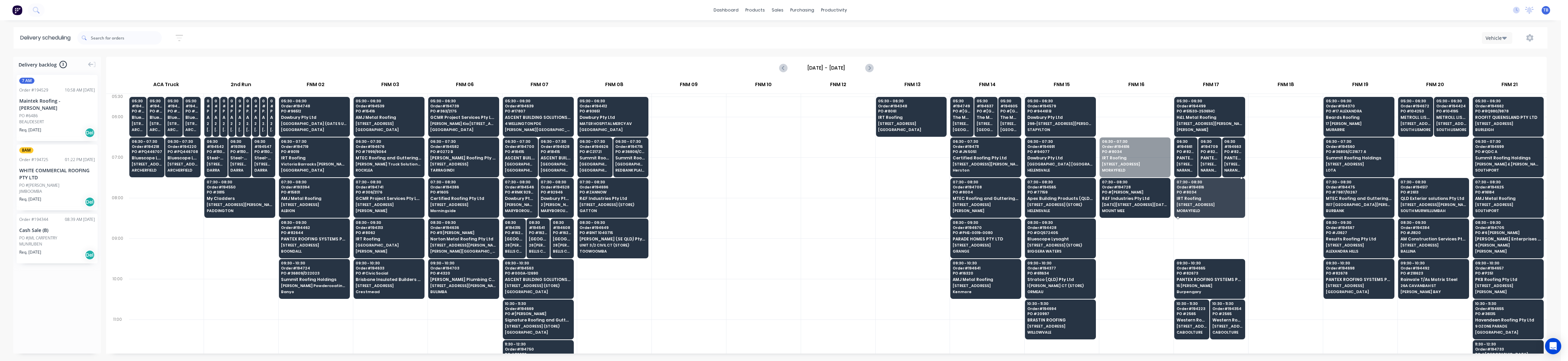
drag, startPoint x: 1135, startPoint y: 167, endPoint x: 1198, endPoint y: 202, distance: 72.1
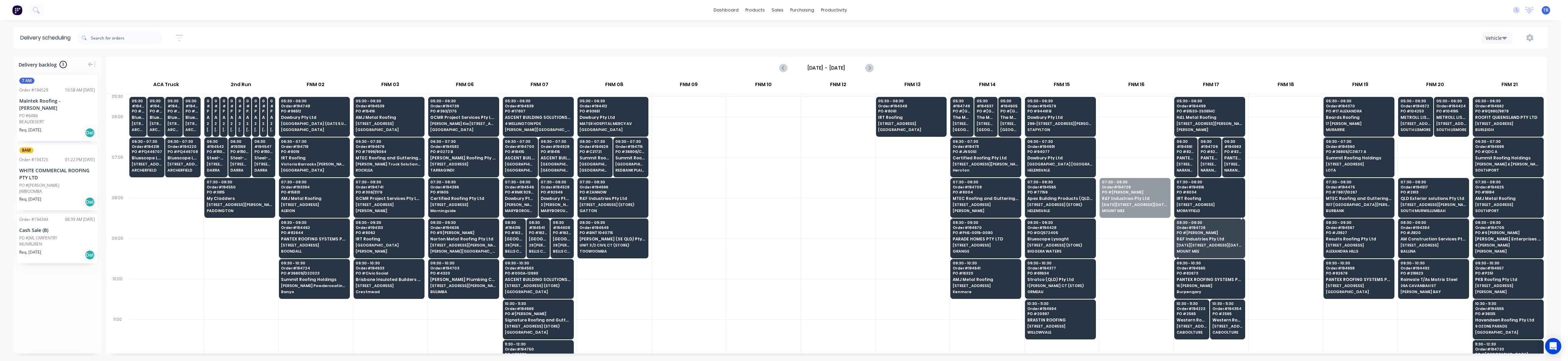
drag, startPoint x: 1132, startPoint y: 196, endPoint x: 1189, endPoint y: 236, distance: 69.6
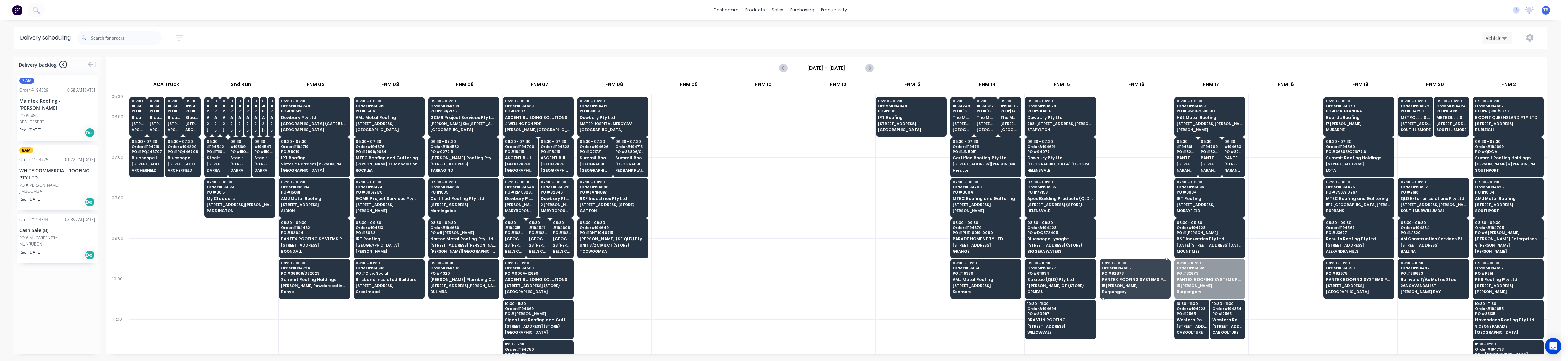
drag, startPoint x: 1224, startPoint y: 287, endPoint x: 1158, endPoint y: 287, distance: 66.0
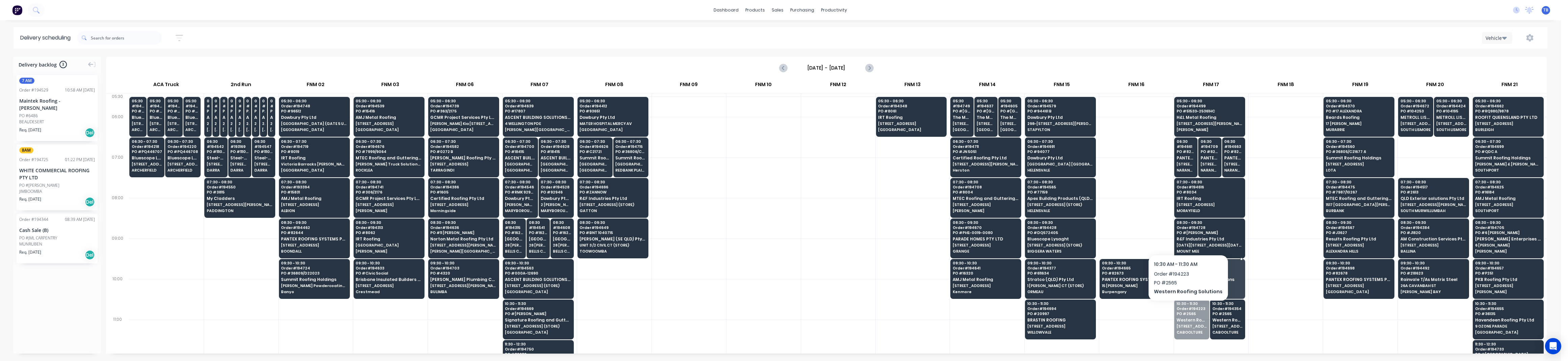
drag, startPoint x: 1182, startPoint y: 320, endPoint x: 1195, endPoint y: 282, distance: 40.2
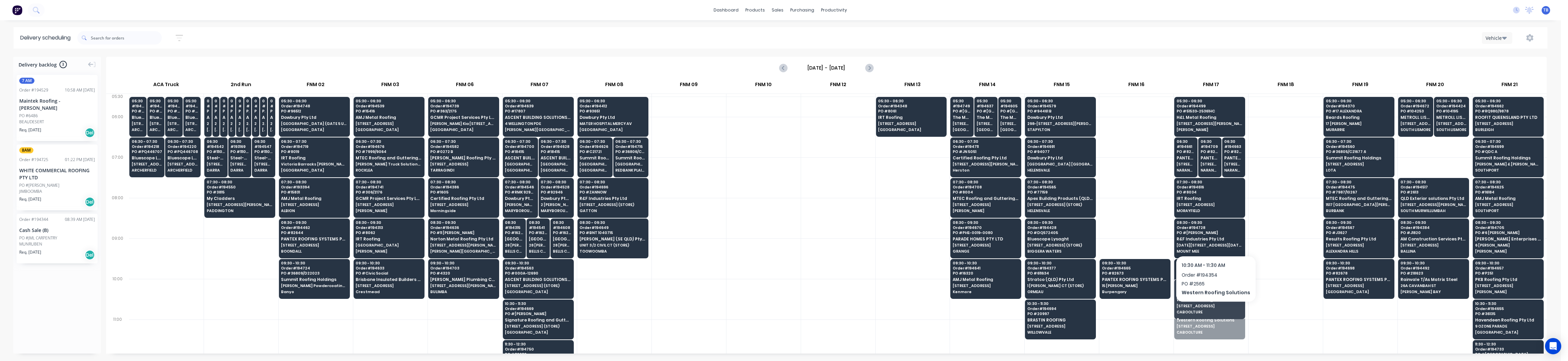
drag, startPoint x: 1213, startPoint y: 324, endPoint x: 1213, endPoint y: 293, distance: 31.0
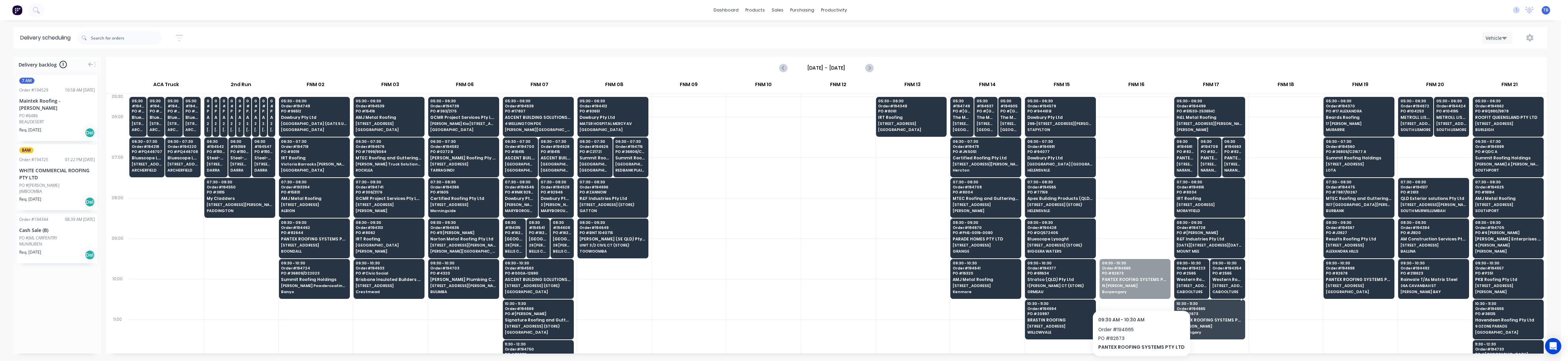
drag, startPoint x: 1136, startPoint y: 283, endPoint x: 1200, endPoint y: 317, distance: 72.5
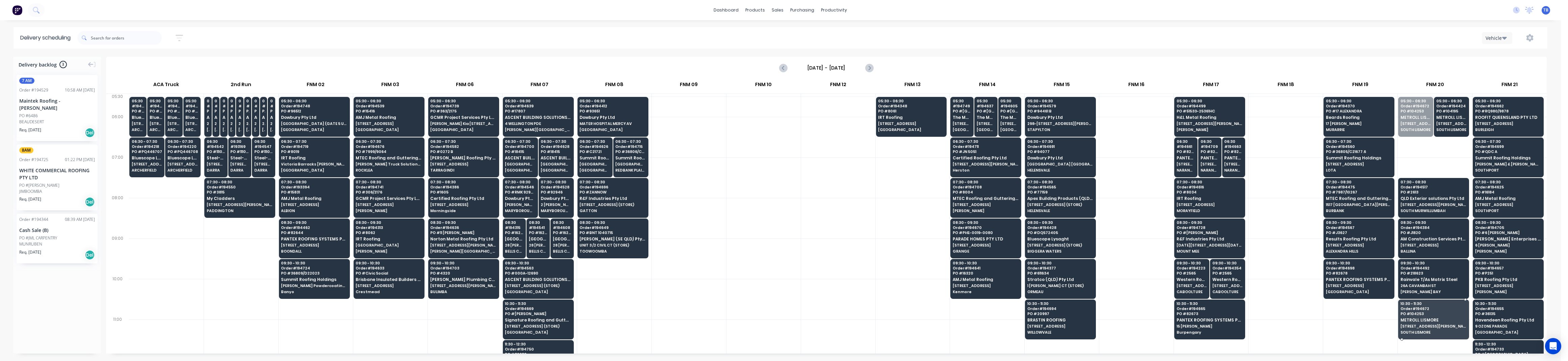
drag, startPoint x: 1412, startPoint y: 124, endPoint x: 1425, endPoint y: 324, distance: 200.4
drag, startPoint x: 1422, startPoint y: 122, endPoint x: 1423, endPoint y: 324, distance: 202.0
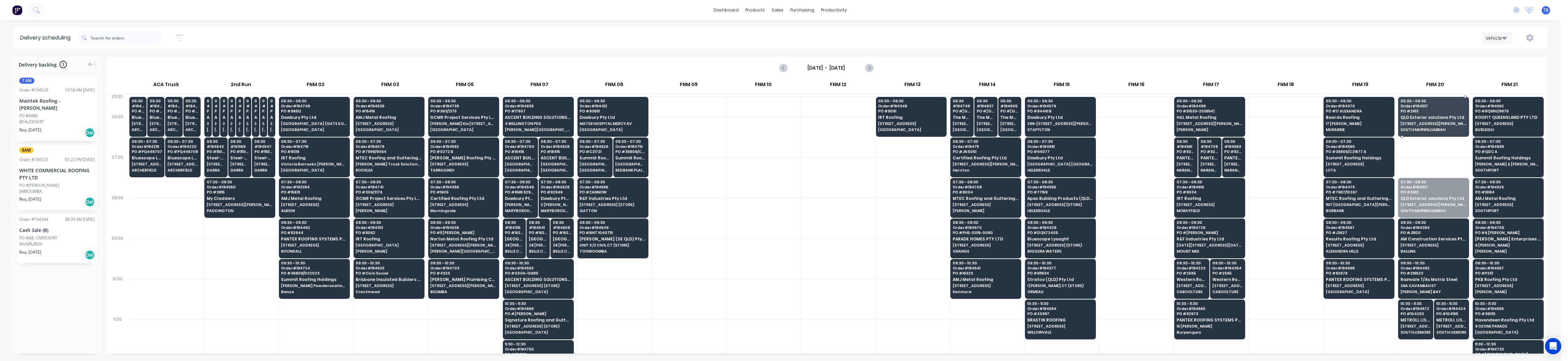
drag, startPoint x: 1423, startPoint y: 205, endPoint x: 1427, endPoint y: 133, distance: 72.1
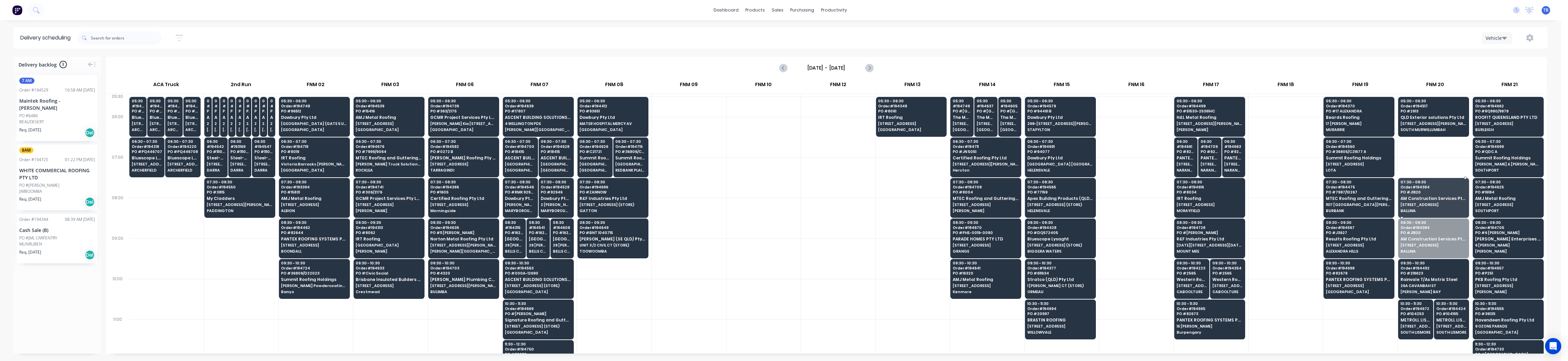
drag, startPoint x: 1424, startPoint y: 233, endPoint x: 1425, endPoint y: 200, distance: 33.0
click at [749, 259] on div at bounding box center [764, 258] width 74 height 41
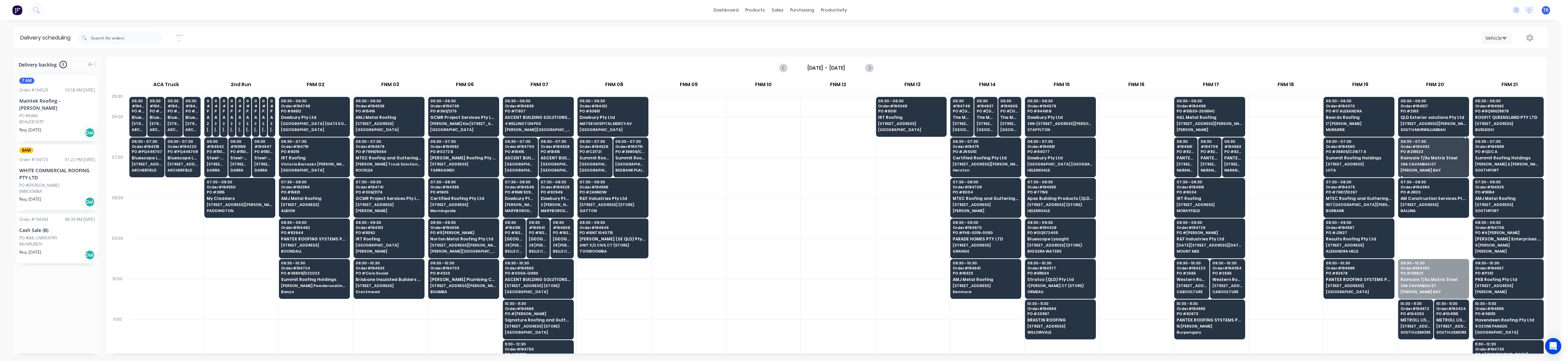
drag, startPoint x: 1423, startPoint y: 284, endPoint x: 1422, endPoint y: 161, distance: 123.0
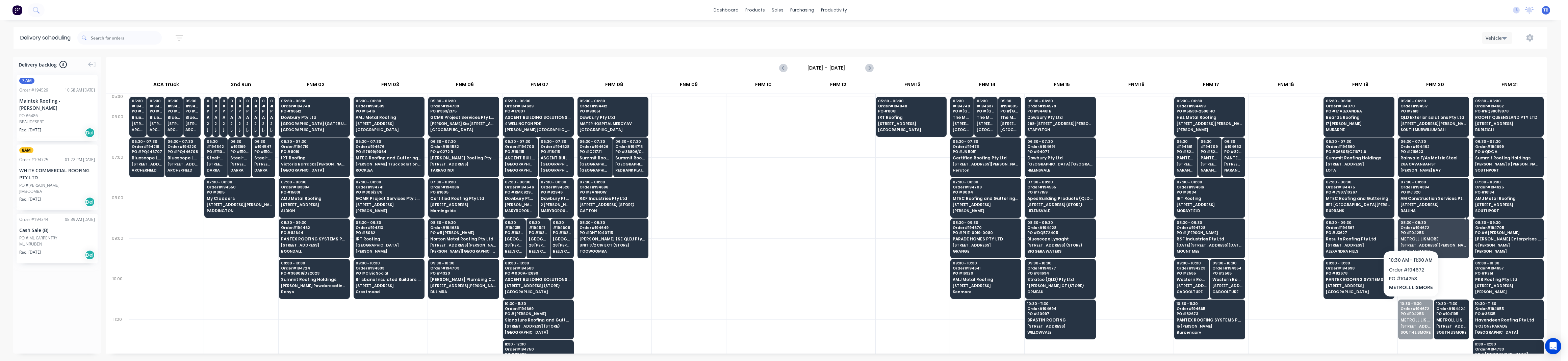
drag, startPoint x: 1410, startPoint y: 324, endPoint x: 1418, endPoint y: 232, distance: 92.3
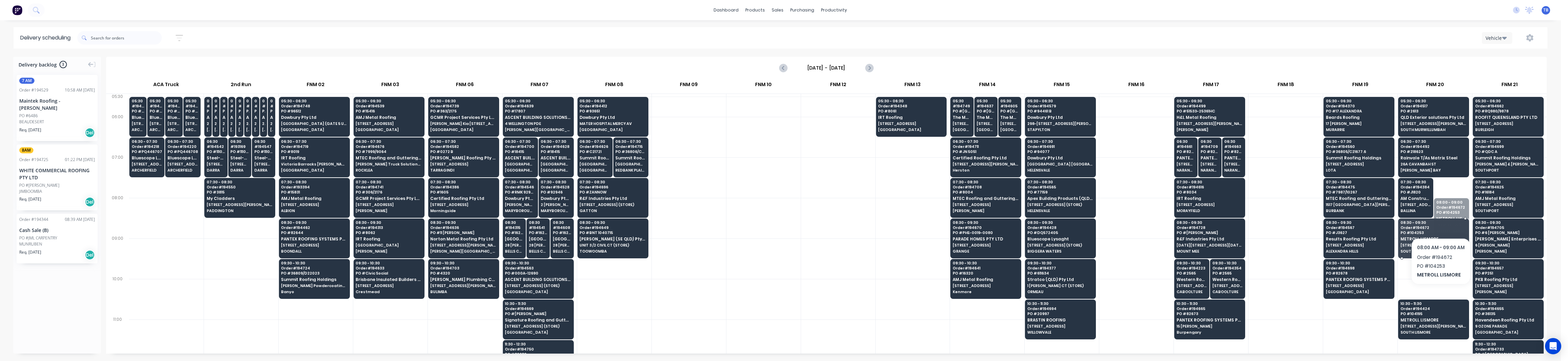
drag, startPoint x: 1440, startPoint y: 214, endPoint x: 1441, endPoint y: 242, distance: 28.0
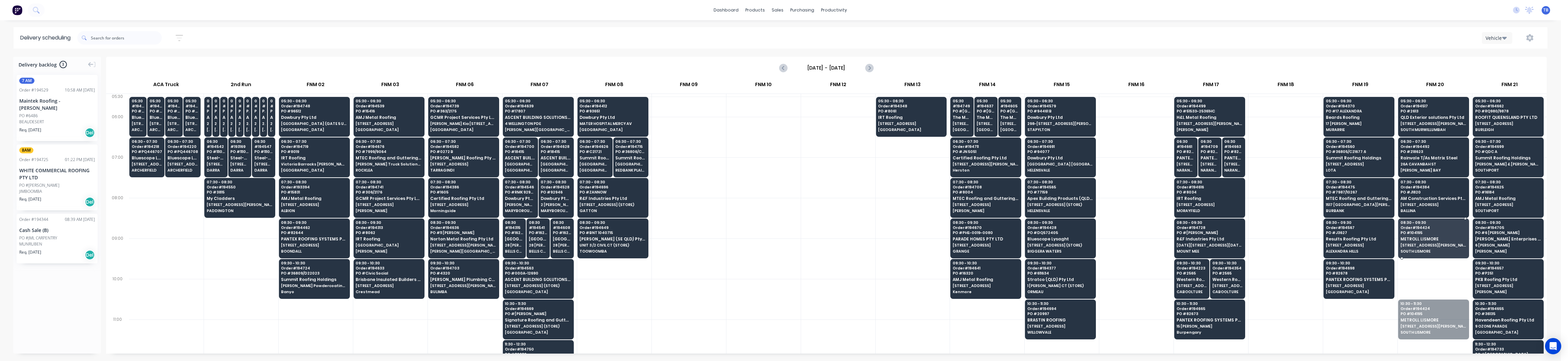
drag, startPoint x: 1421, startPoint y: 317, endPoint x: 1427, endPoint y: 243, distance: 74.2
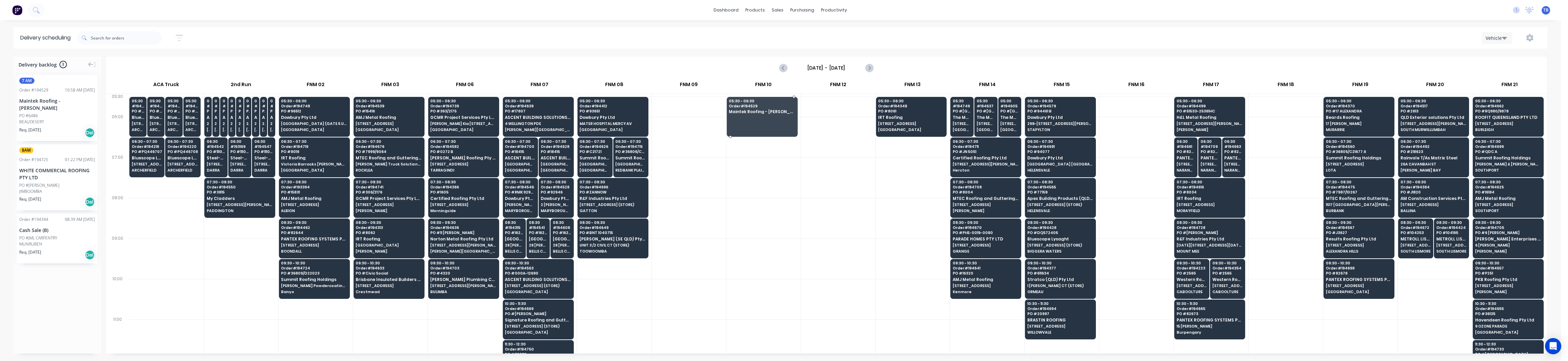
drag, startPoint x: 34, startPoint y: 116, endPoint x: 774, endPoint y: 116, distance: 740.0
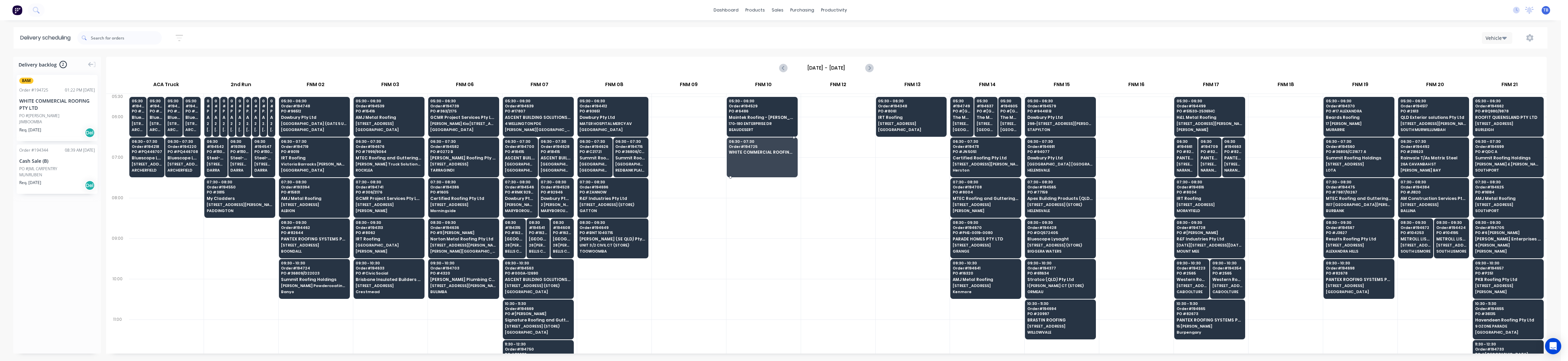
drag, startPoint x: 34, startPoint y: 119, endPoint x: 749, endPoint y: 152, distance: 715.8
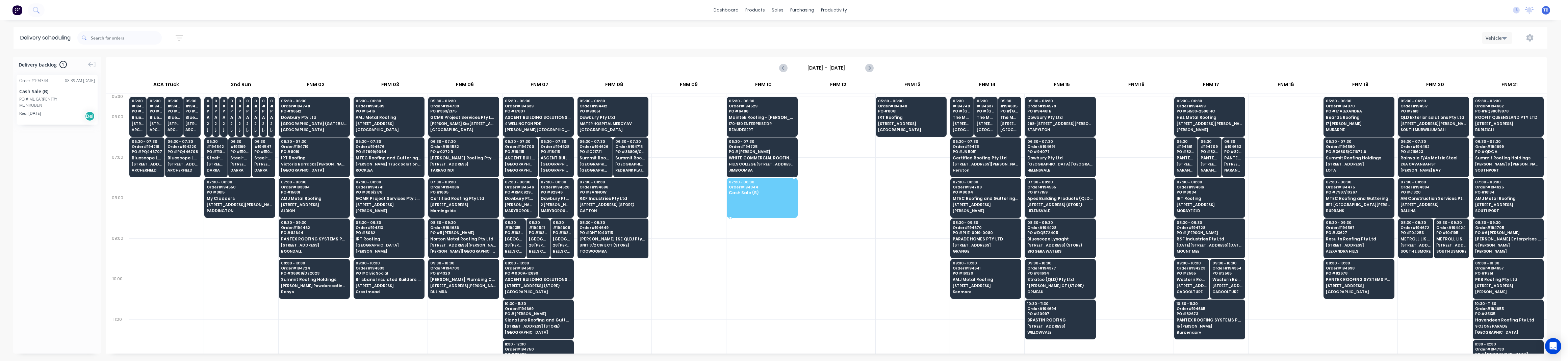
drag, startPoint x: 31, startPoint y: 101, endPoint x: 757, endPoint y: 196, distance: 732.2
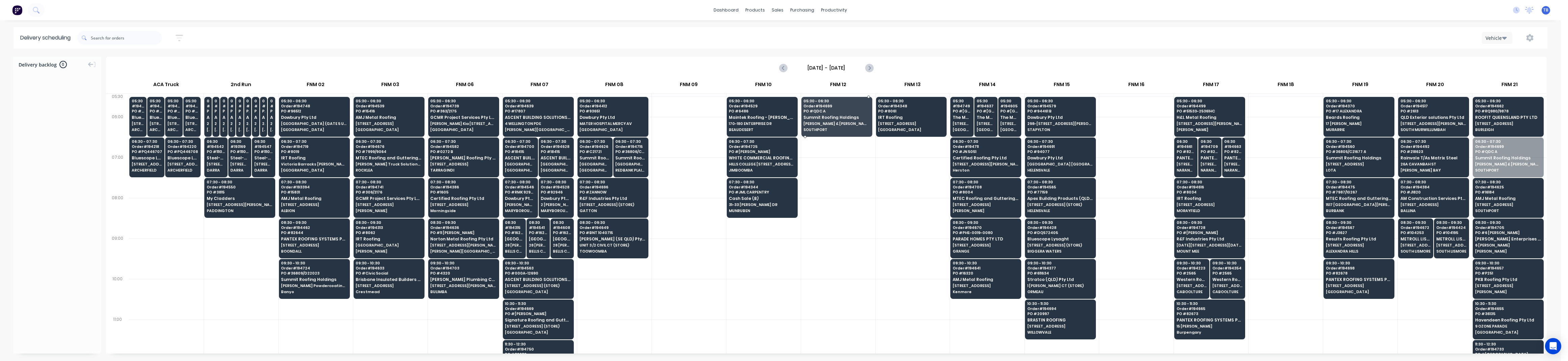
drag, startPoint x: 1507, startPoint y: 162, endPoint x: 828, endPoint y: 114, distance: 680.7
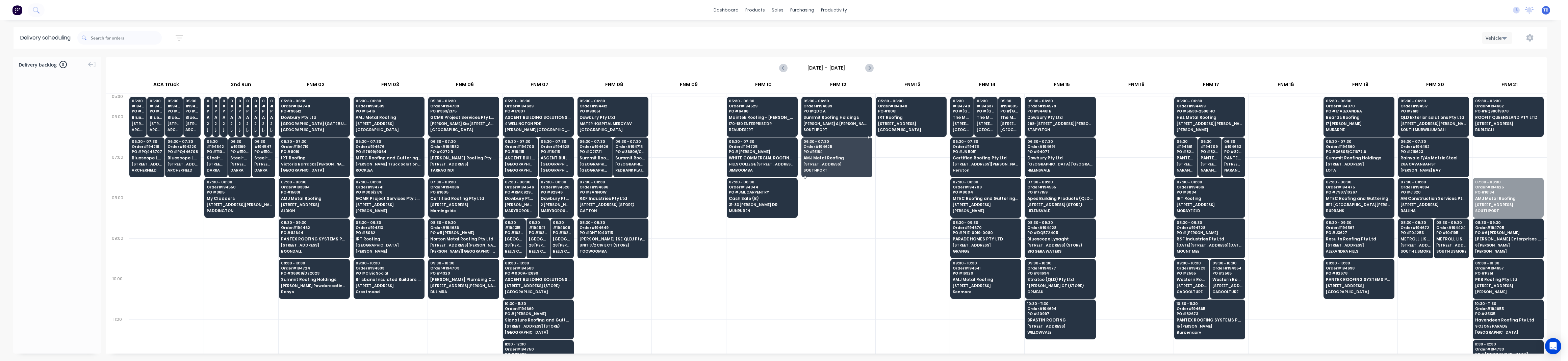
drag, startPoint x: 1524, startPoint y: 200, endPoint x: 823, endPoint y: 153, distance: 702.6
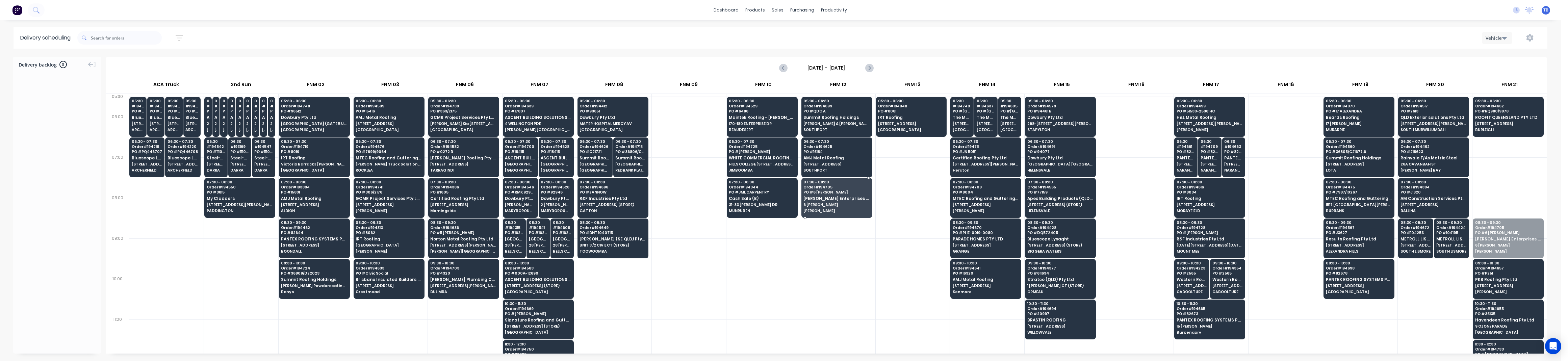
drag, startPoint x: 1511, startPoint y: 244, endPoint x: 833, endPoint y: 204, distance: 679.2
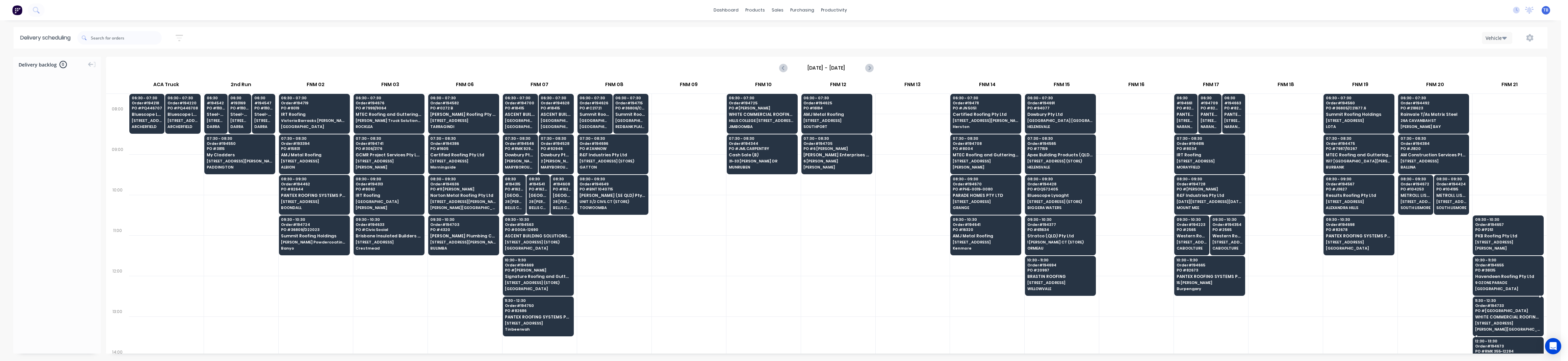
scroll to position [90, 0]
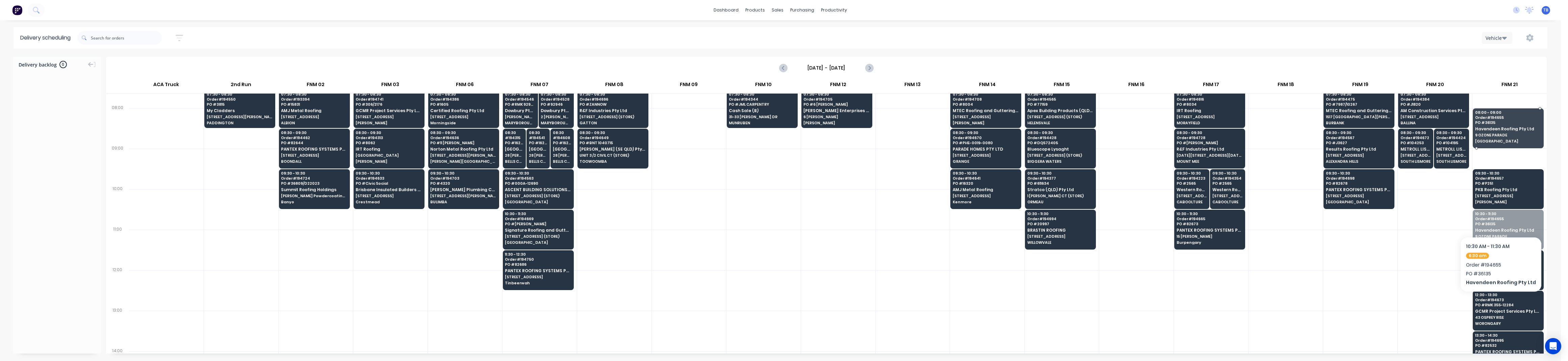
drag, startPoint x: 1498, startPoint y: 235, endPoint x: 1498, endPoint y: 140, distance: 95.0
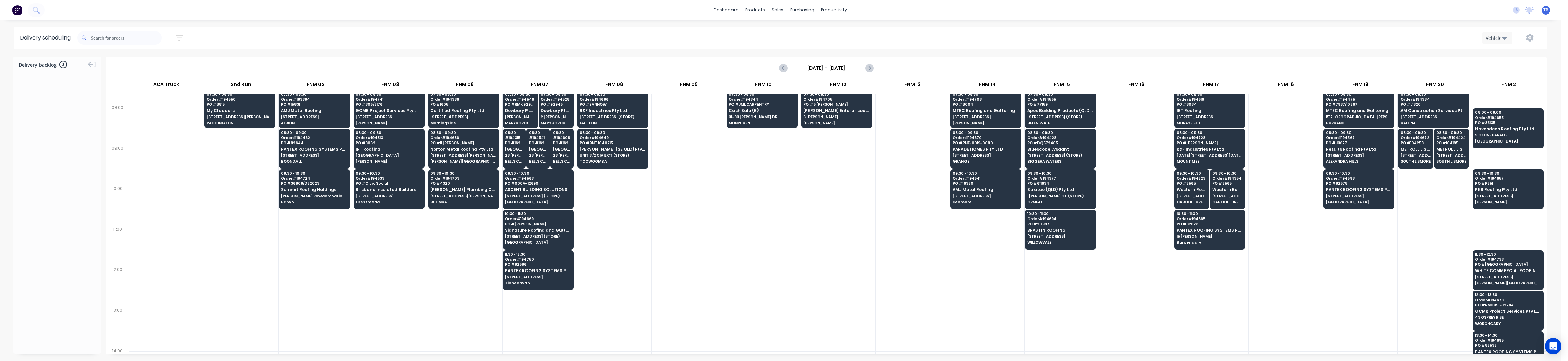
click at [658, 209] on div at bounding box center [689, 209] width 74 height 41
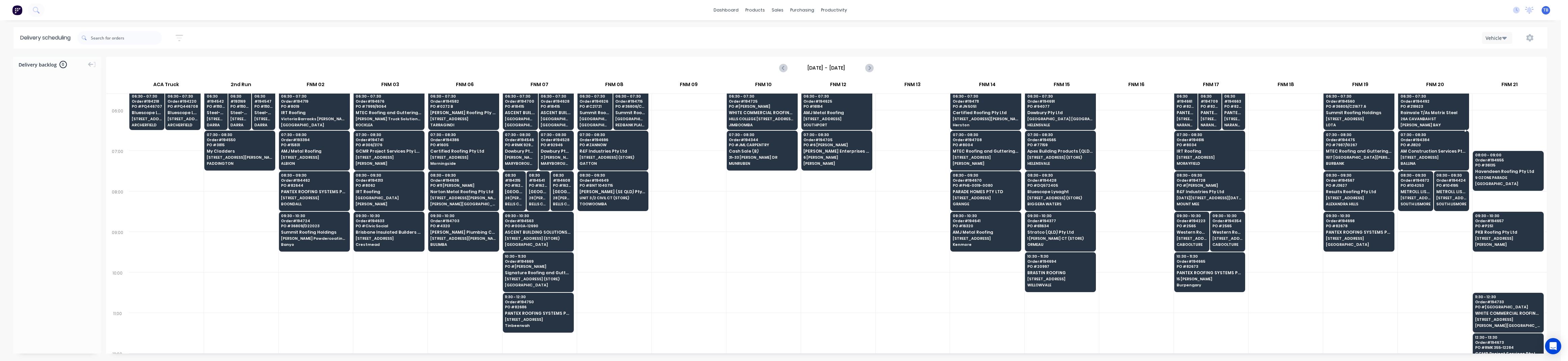
scroll to position [0, 0]
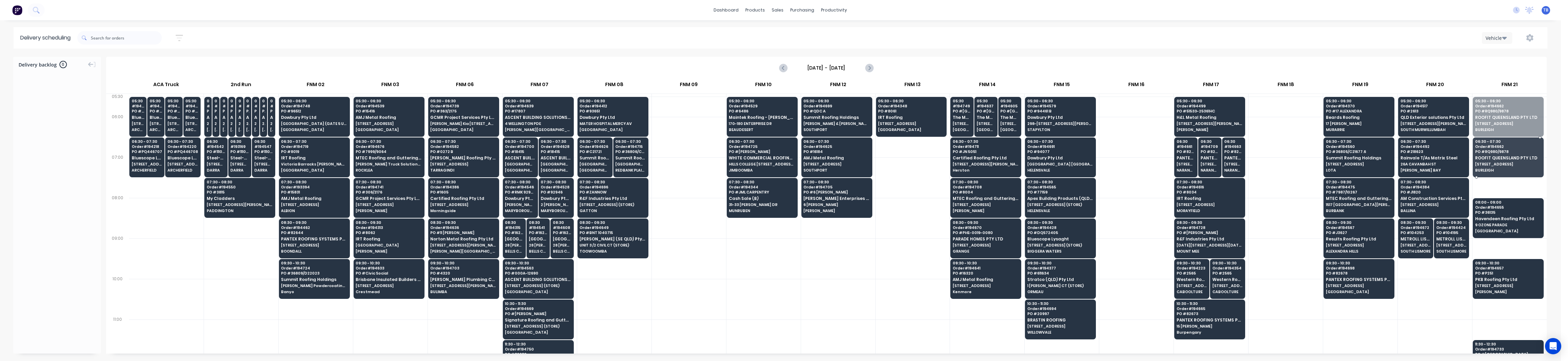
drag, startPoint x: 1515, startPoint y: 116, endPoint x: 1510, endPoint y: 157, distance: 41.3
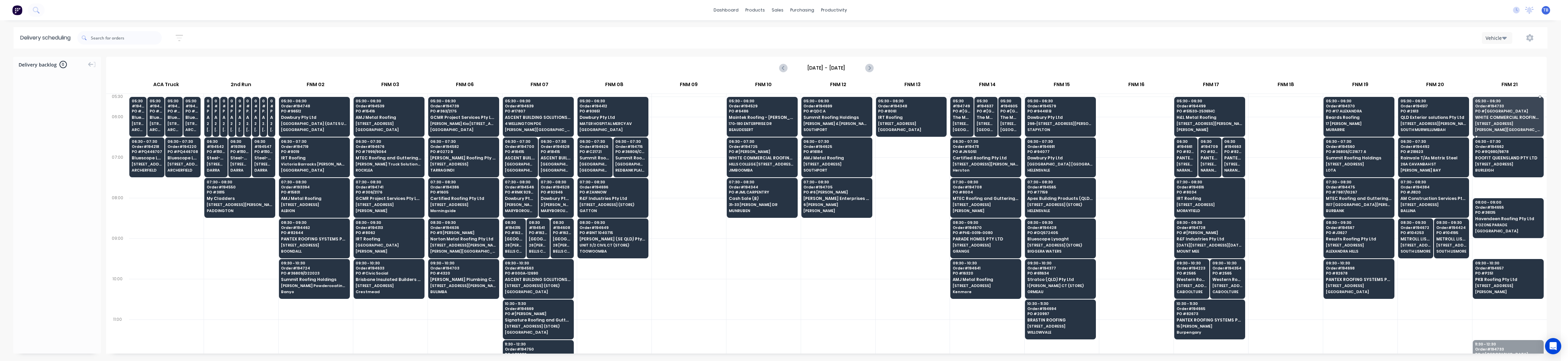
drag, startPoint x: 1501, startPoint y: 183, endPoint x: 1484, endPoint y: 125, distance: 60.4
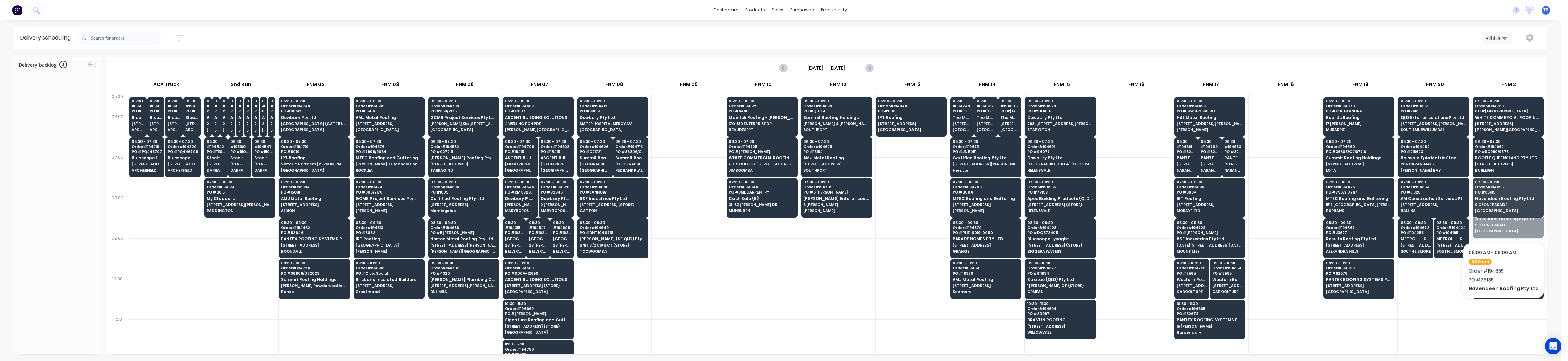
drag, startPoint x: 1501, startPoint y: 228, endPoint x: 1499, endPoint y: 209, distance: 19.1
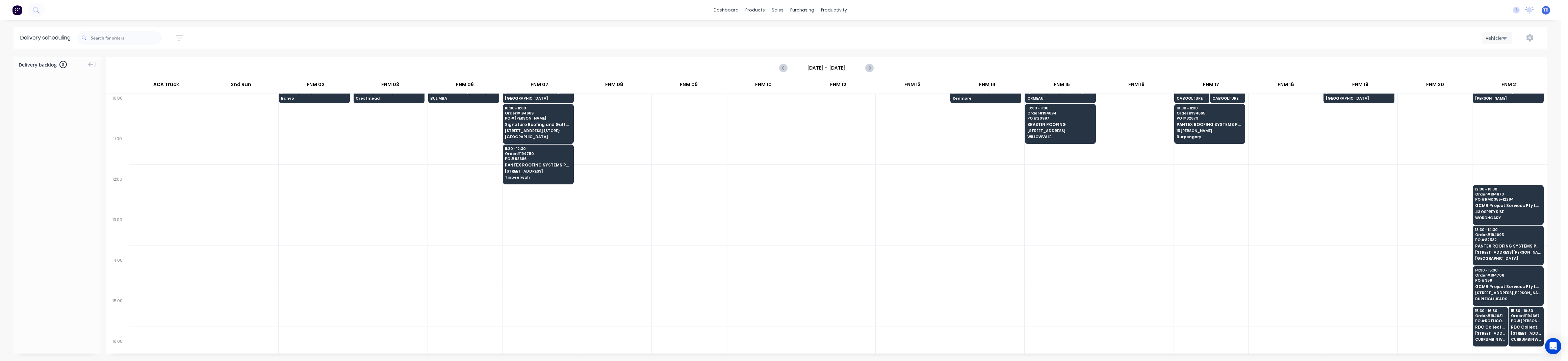
scroll to position [180, 0]
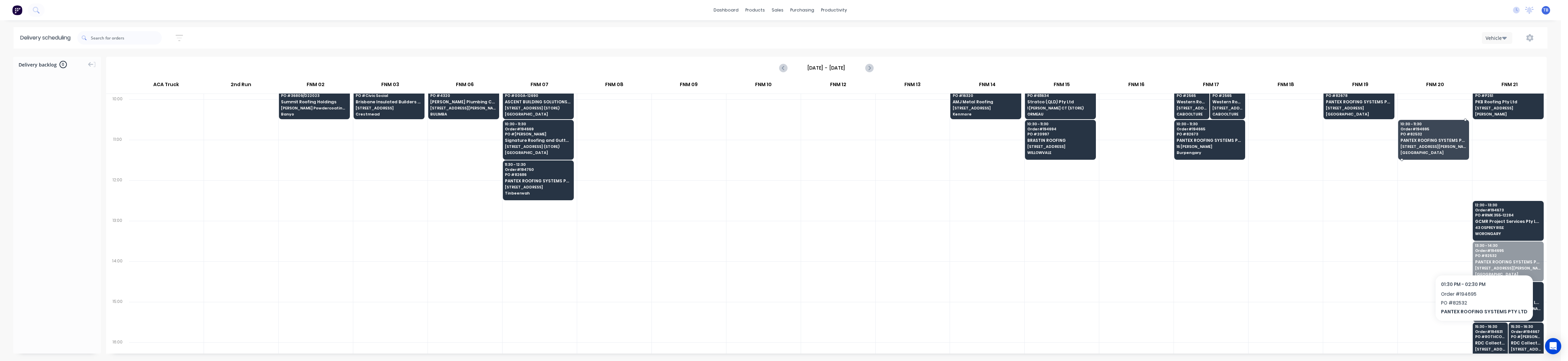
drag, startPoint x: 1498, startPoint y: 269, endPoint x: 1445, endPoint y: 121, distance: 157.2
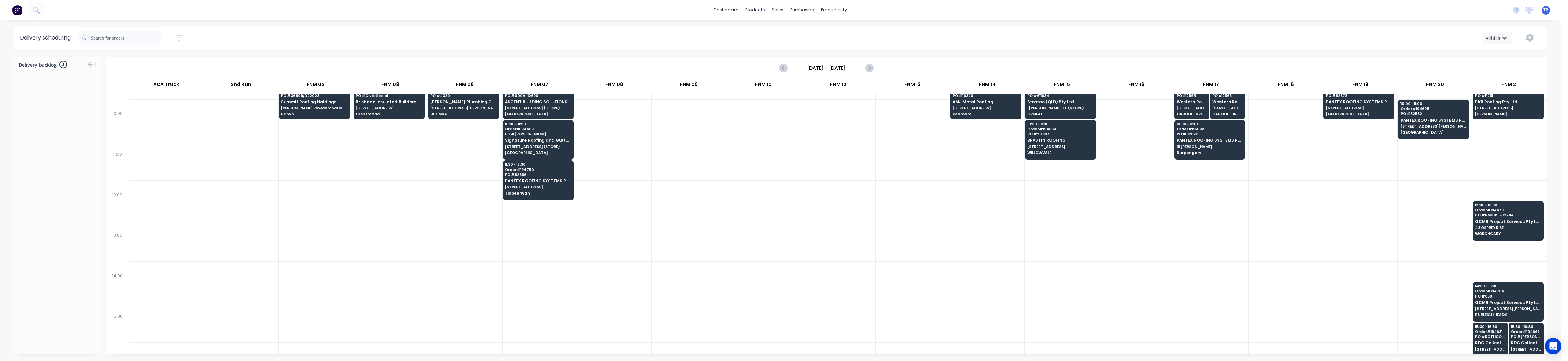
scroll to position [44, 0]
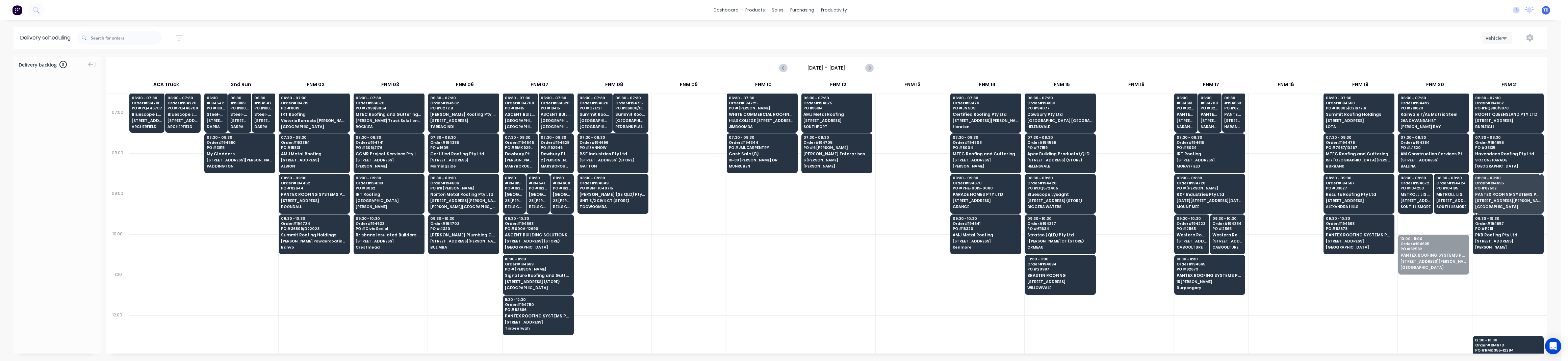
drag, startPoint x: 1439, startPoint y: 244, endPoint x: 1491, endPoint y: 192, distance: 73.5
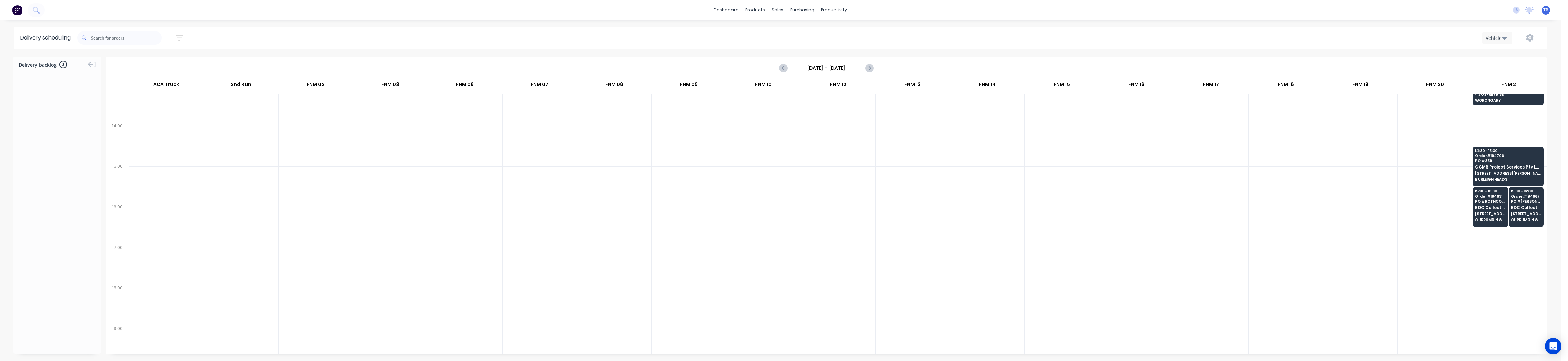
scroll to position [180, 0]
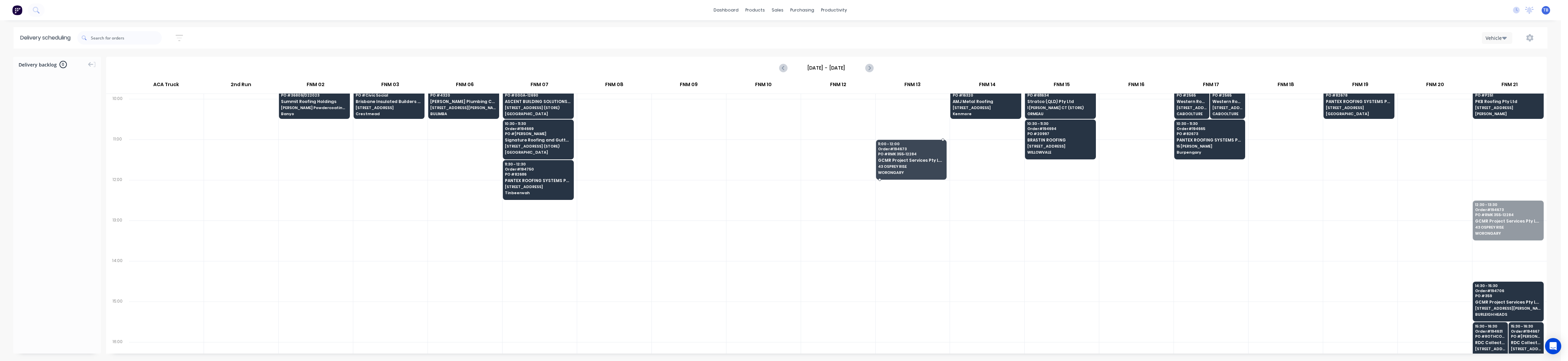
drag, startPoint x: 1496, startPoint y: 224, endPoint x: 890, endPoint y: 153, distance: 610.1
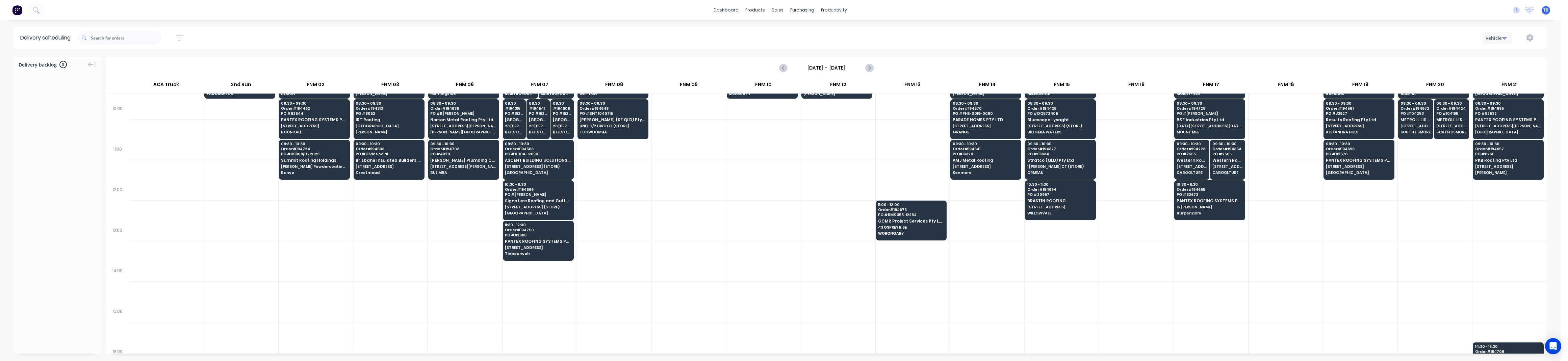
scroll to position [0, 0]
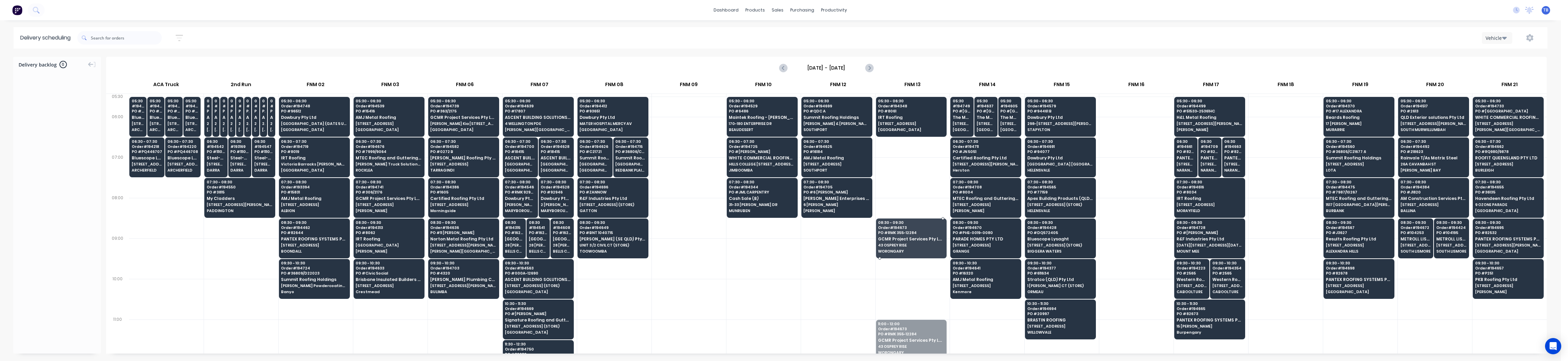
drag, startPoint x: 896, startPoint y: 329, endPoint x: 883, endPoint y: 221, distance: 108.8
drag, startPoint x: 723, startPoint y: 268, endPoint x: 738, endPoint y: 268, distance: 15.0
click at [723, 268] on div at bounding box center [689, 258] width 74 height 41
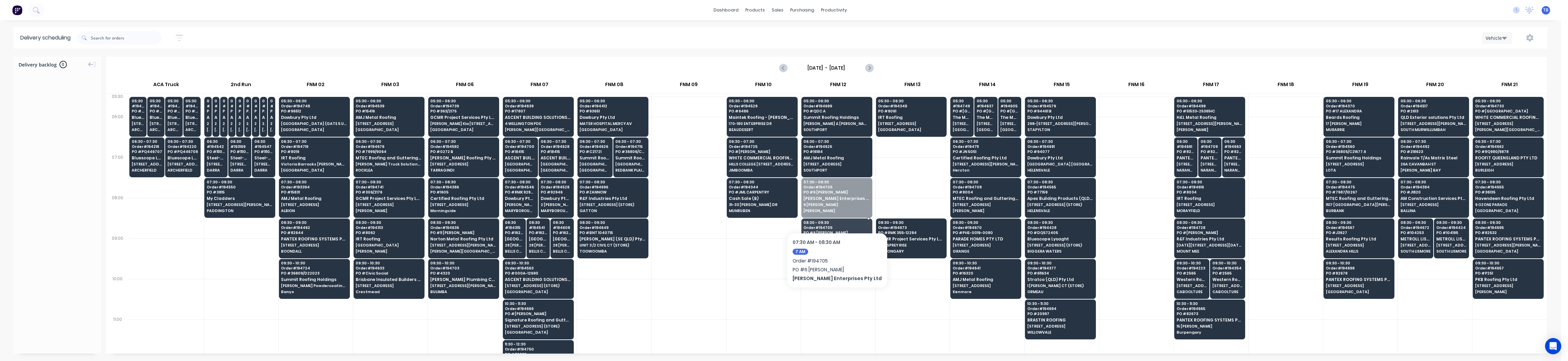
drag, startPoint x: 821, startPoint y: 202, endPoint x: 818, endPoint y: 236, distance: 34.1
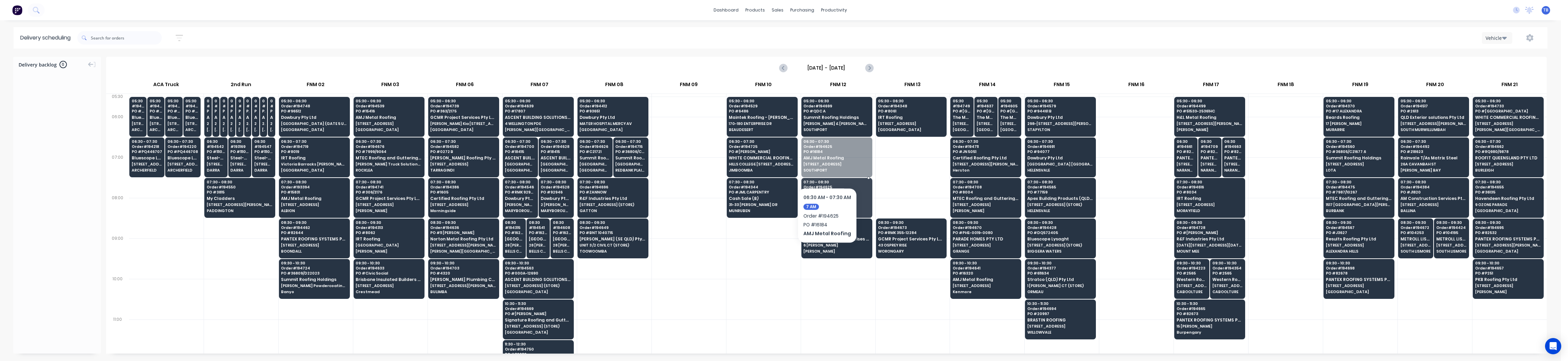
drag, startPoint x: 826, startPoint y: 159, endPoint x: 826, endPoint y: 199, distance: 40.0
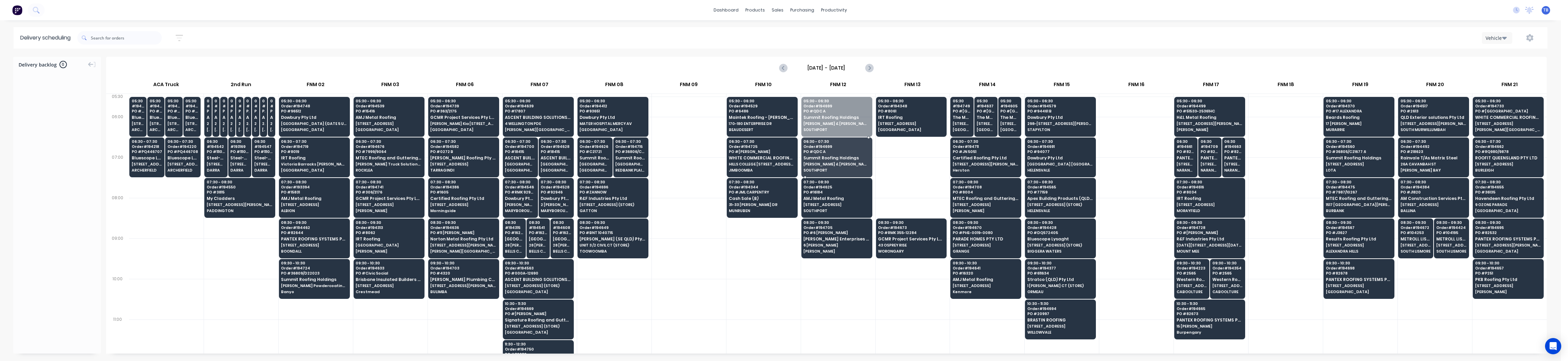
drag, startPoint x: 828, startPoint y: 128, endPoint x: 830, endPoint y: 169, distance: 41.0
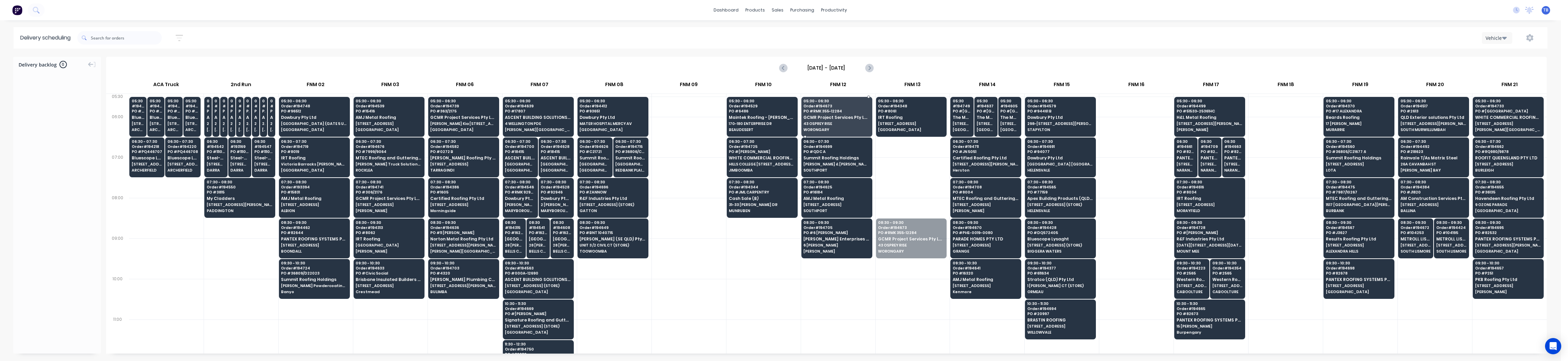
drag, startPoint x: 903, startPoint y: 230, endPoint x: 854, endPoint y: 123, distance: 117.7
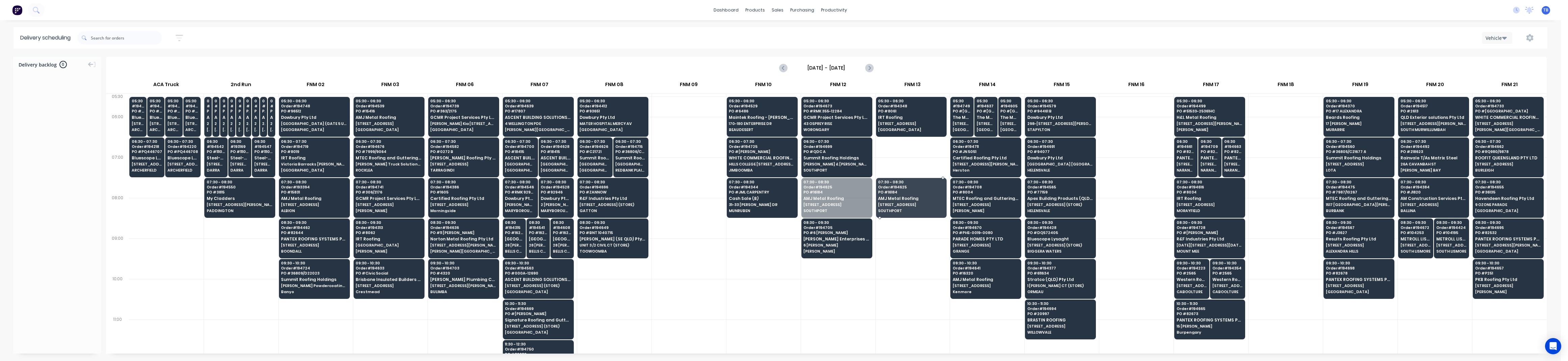
drag, startPoint x: 821, startPoint y: 190, endPoint x: 887, endPoint y: 196, distance: 66.3
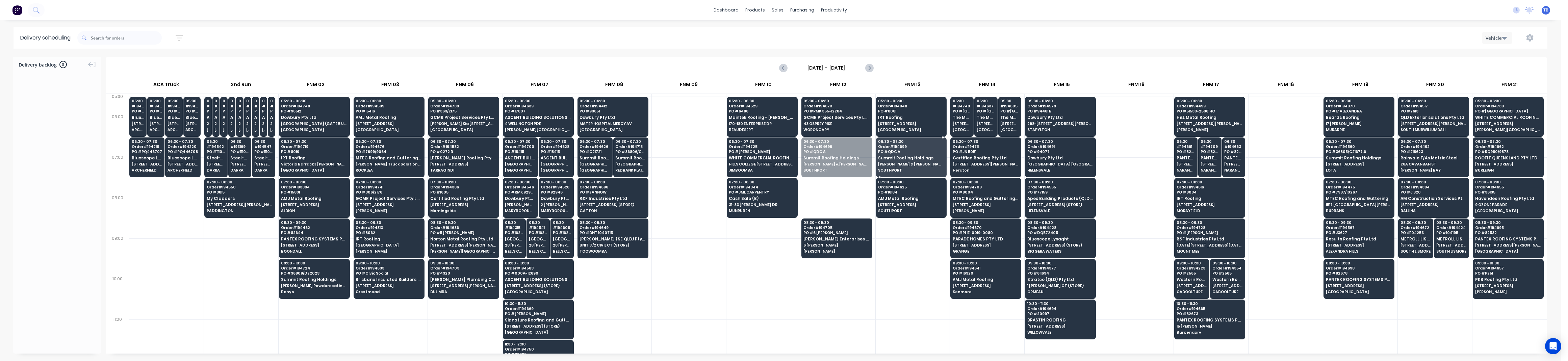
drag, startPoint x: 833, startPoint y: 170, endPoint x: 889, endPoint y: 169, distance: 56.0
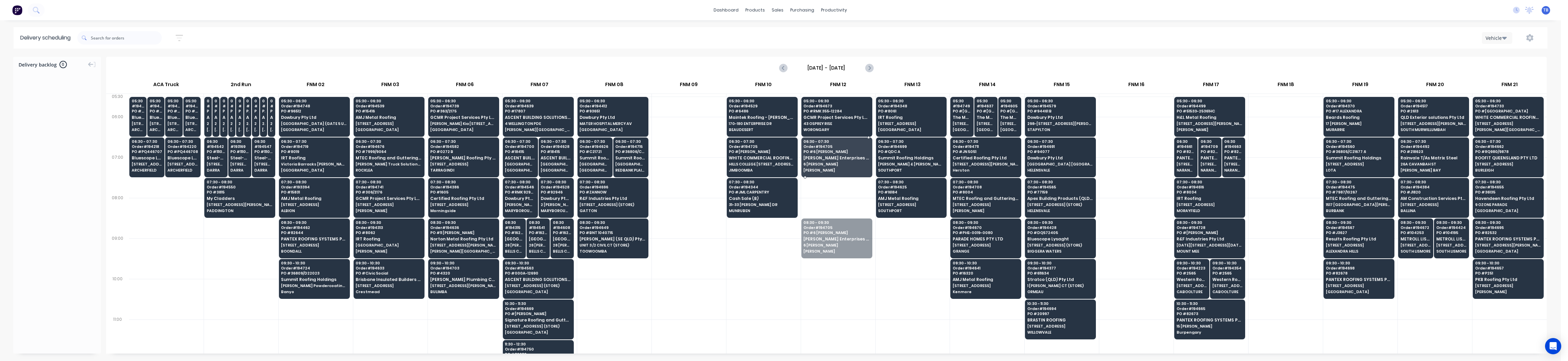
drag, startPoint x: 828, startPoint y: 241, endPoint x: 841, endPoint y: 160, distance: 82.0
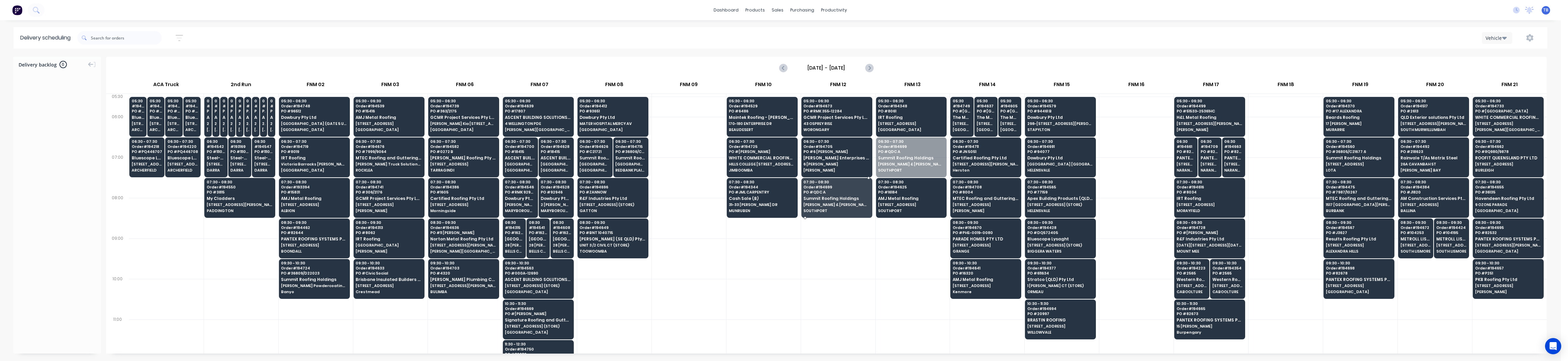
drag, startPoint x: 887, startPoint y: 166, endPoint x: 840, endPoint y: 210, distance: 64.4
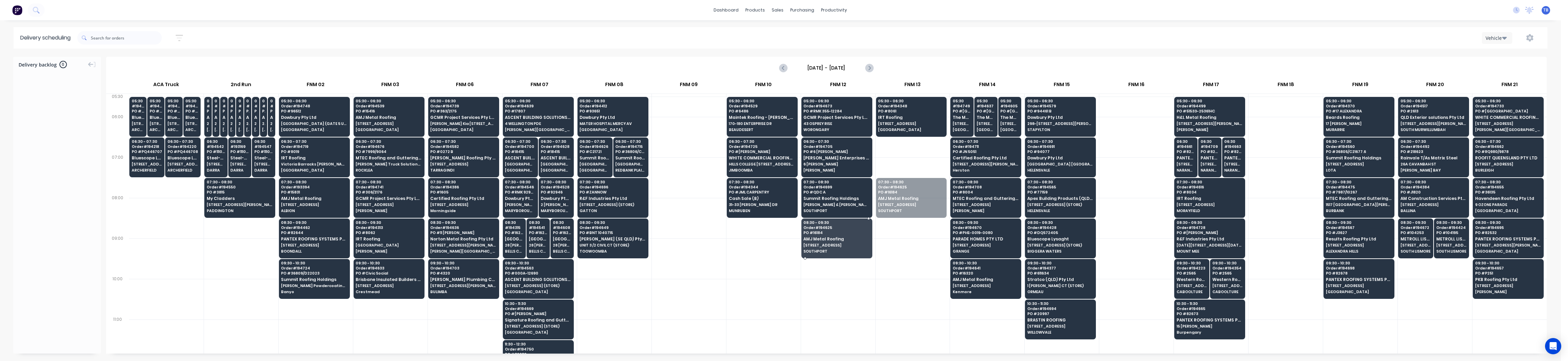
drag, startPoint x: 892, startPoint y: 202, endPoint x: 840, endPoint y: 234, distance: 61.1
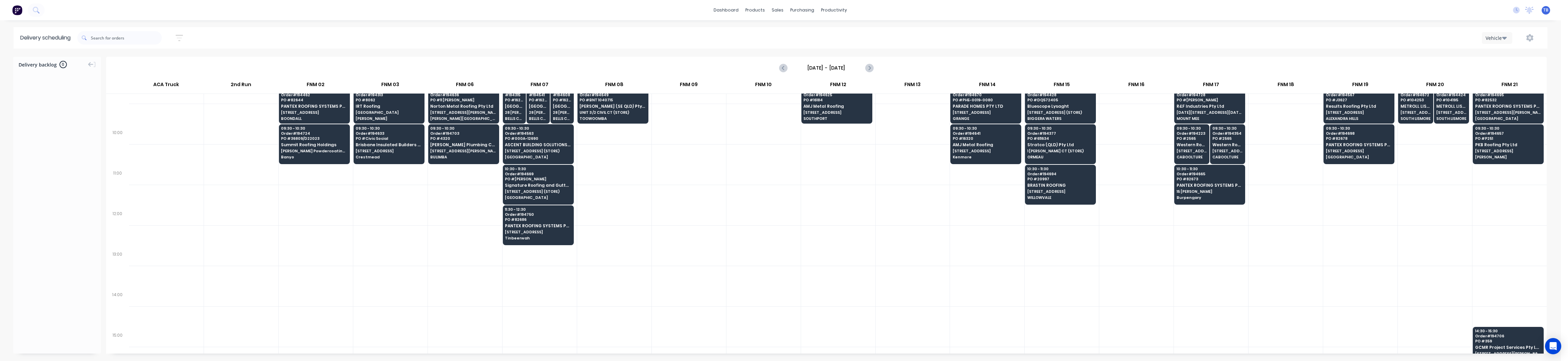
scroll to position [180, 0]
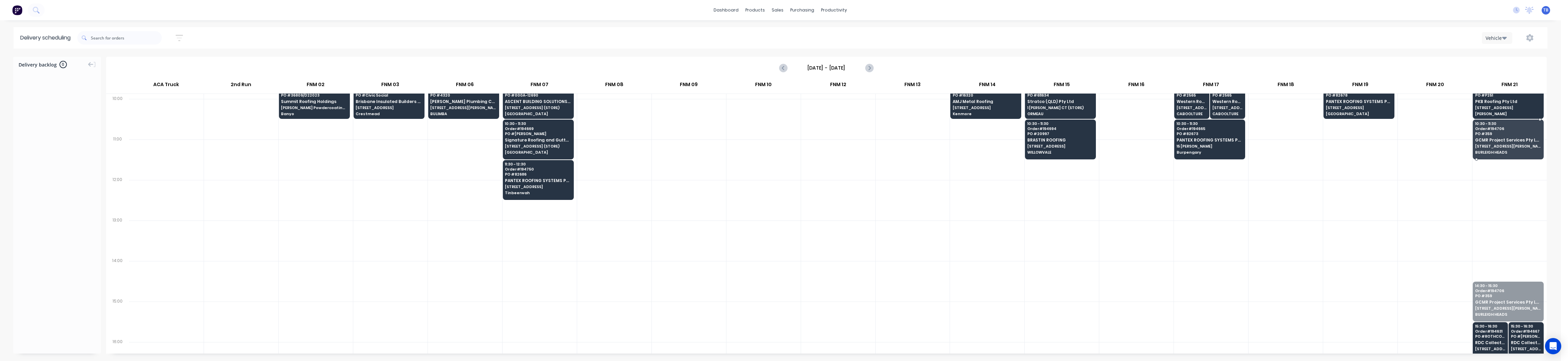
drag, startPoint x: 1498, startPoint y: 308, endPoint x: 1491, endPoint y: 151, distance: 157.2
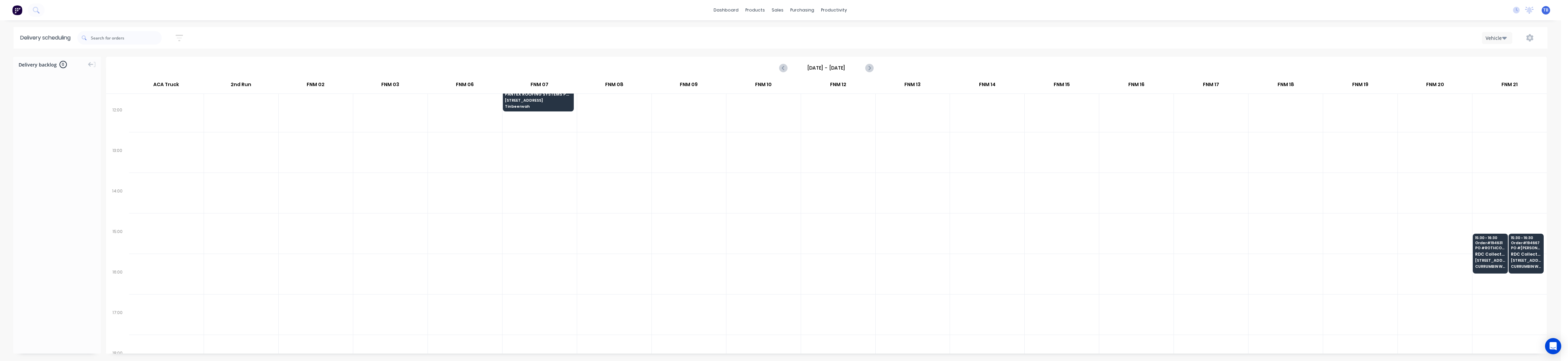
scroll to position [270, 0]
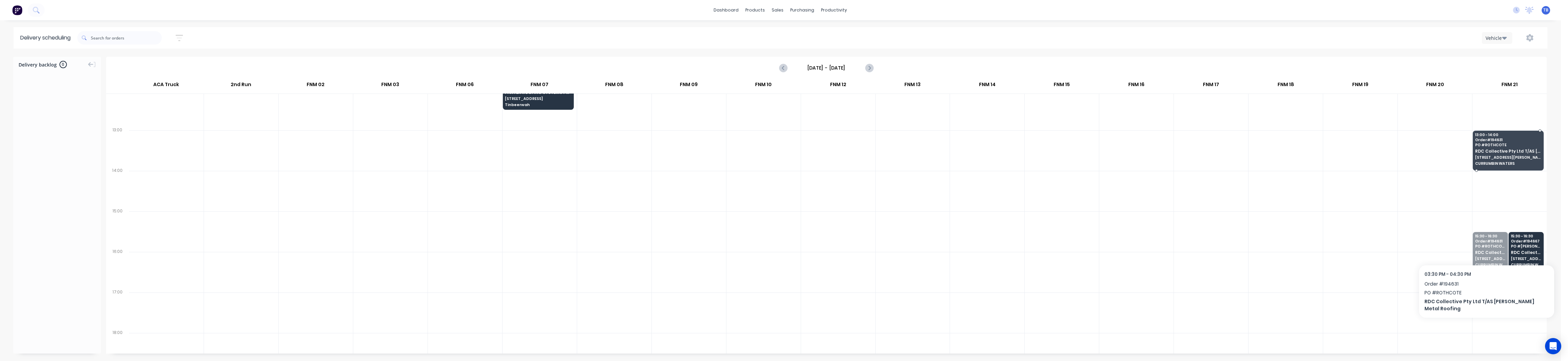
drag, startPoint x: 1480, startPoint y: 256, endPoint x: 1484, endPoint y: 162, distance: 94.1
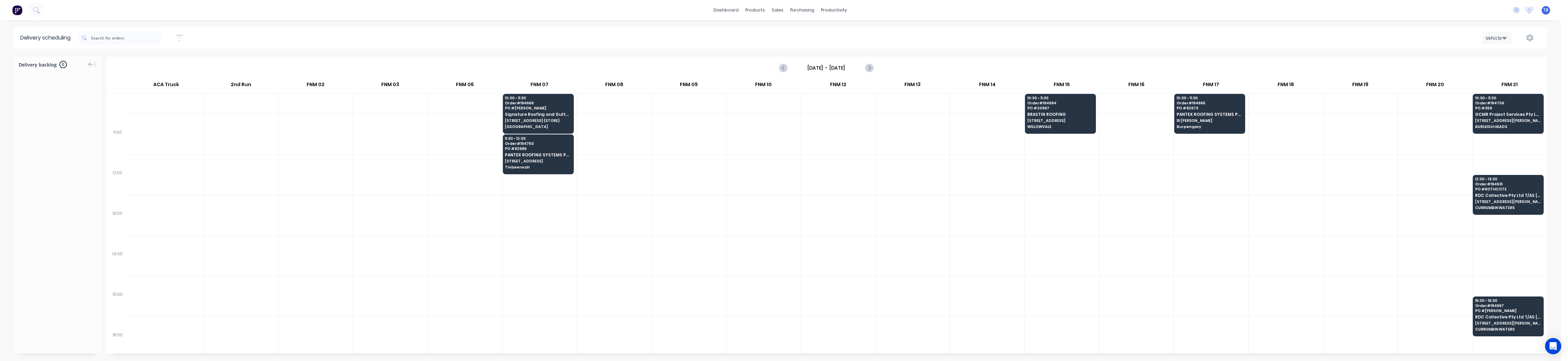
scroll to position [135, 0]
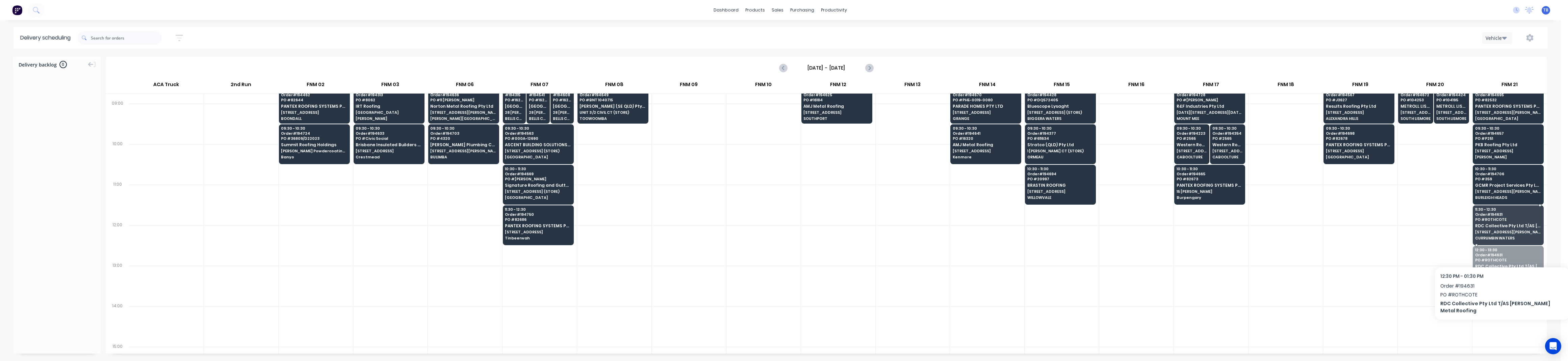
drag, startPoint x: 1496, startPoint y: 258, endPoint x: 1496, endPoint y: 225, distance: 33.0
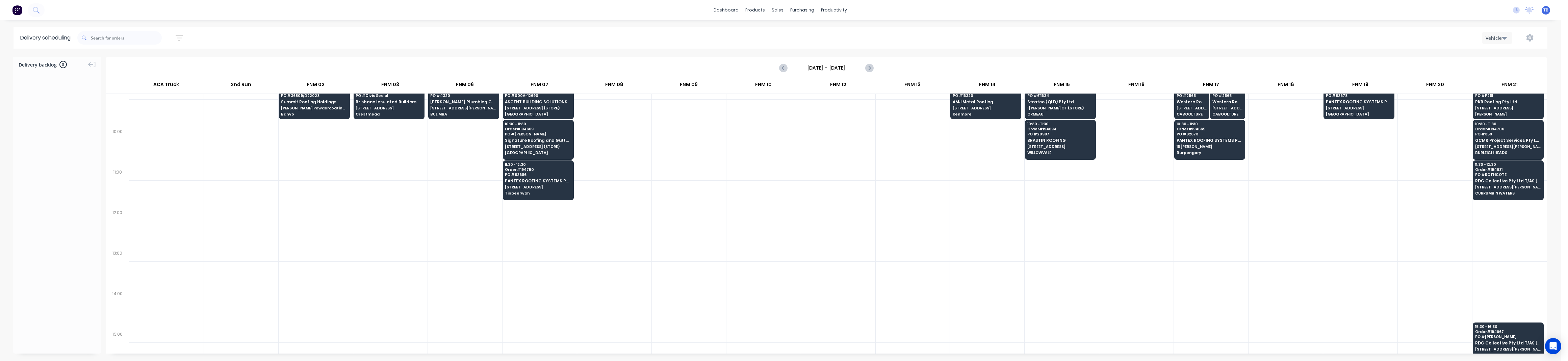
scroll to position [225, 0]
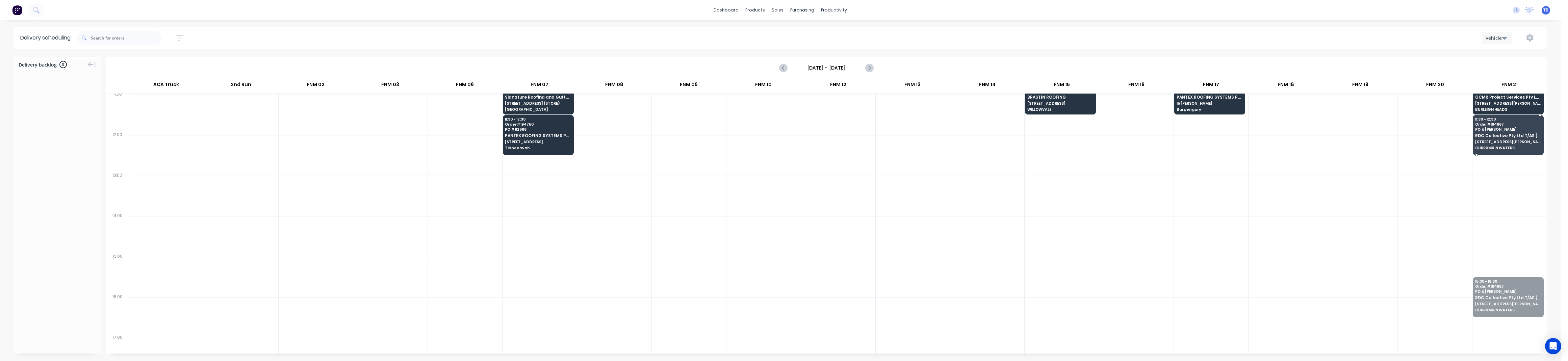
drag, startPoint x: 1484, startPoint y: 287, endPoint x: 1475, endPoint y: 134, distance: 153.3
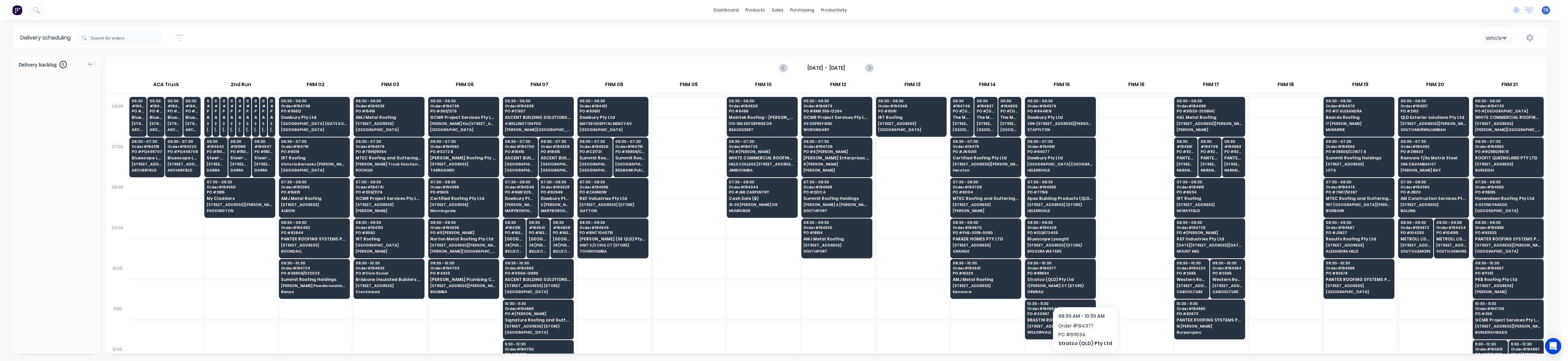
scroll to position [44, 0]
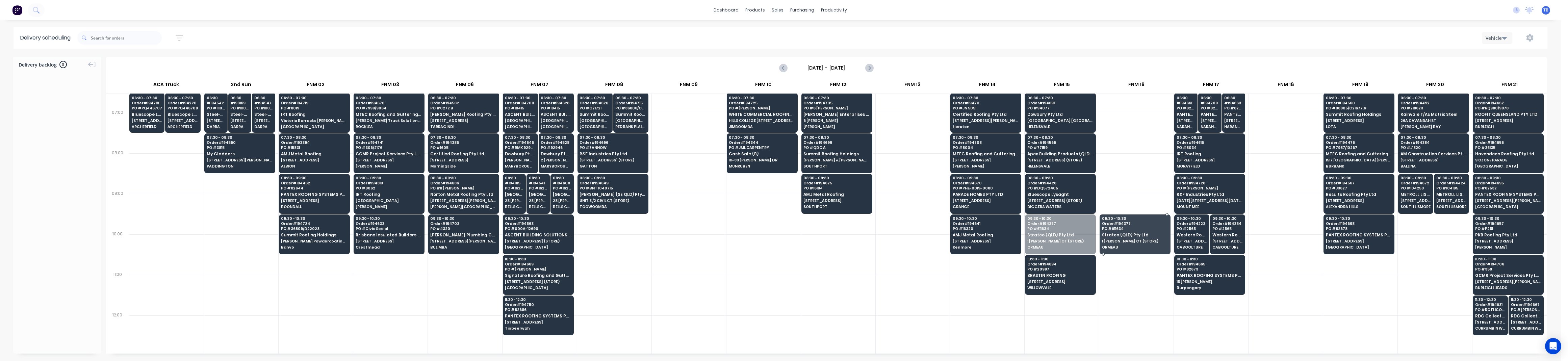
drag, startPoint x: 1057, startPoint y: 239, endPoint x: 1115, endPoint y: 242, distance: 58.1
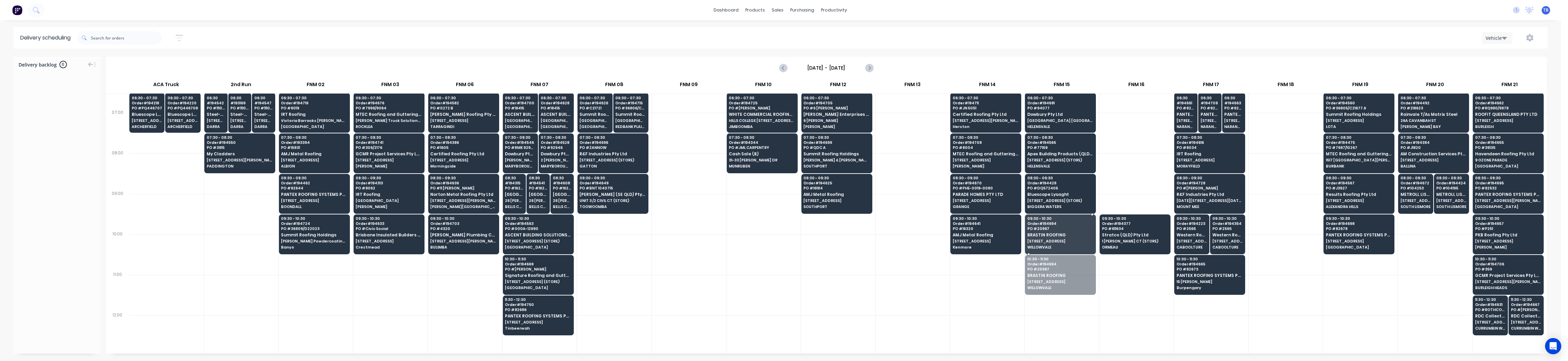
drag, startPoint x: 1071, startPoint y: 262, endPoint x: 1077, endPoint y: 238, distance: 24.7
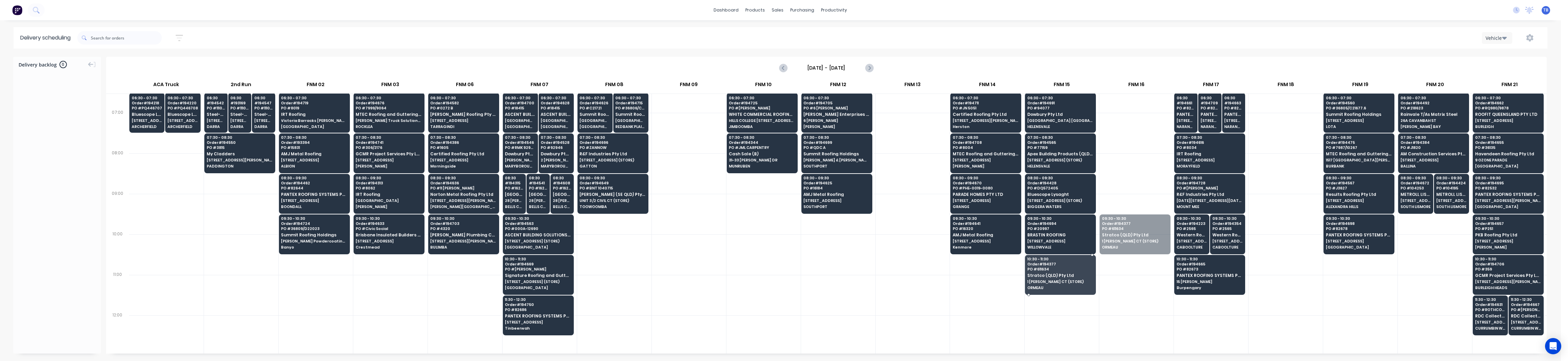
drag, startPoint x: 1136, startPoint y: 240, endPoint x: 1076, endPoint y: 273, distance: 68.5
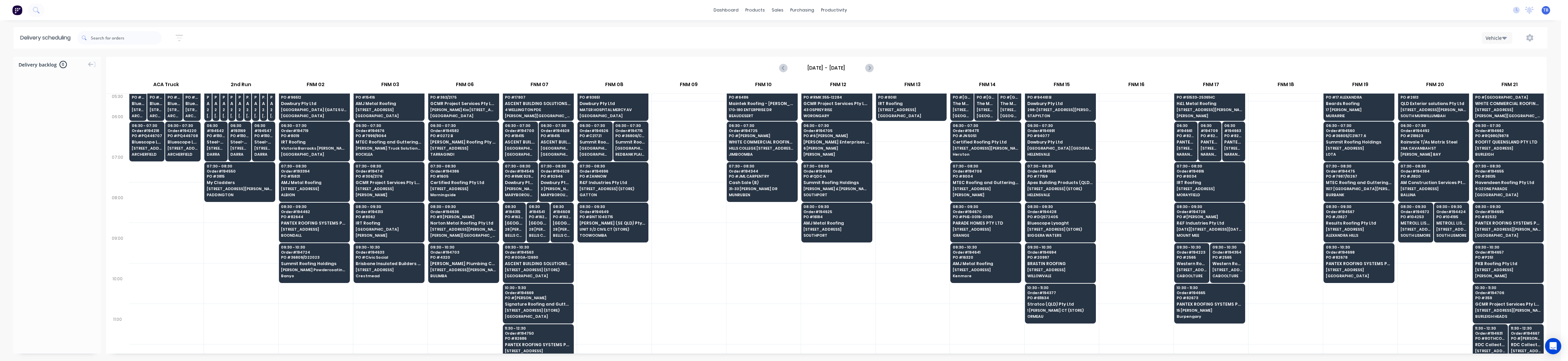
scroll to position [0, 0]
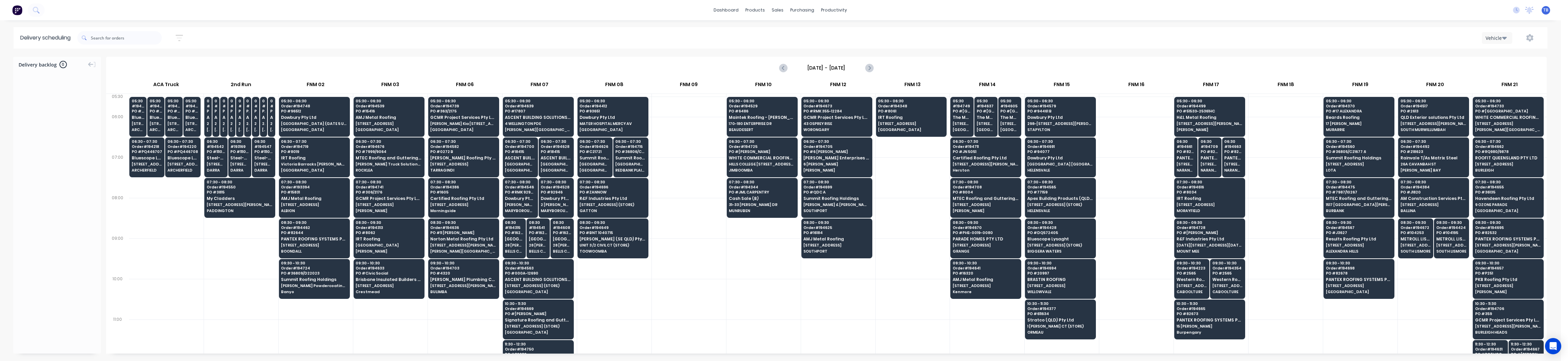
drag, startPoint x: 679, startPoint y: 301, endPoint x: 708, endPoint y: 294, distance: 29.8
click at [679, 301] on div at bounding box center [689, 299] width 74 height 41
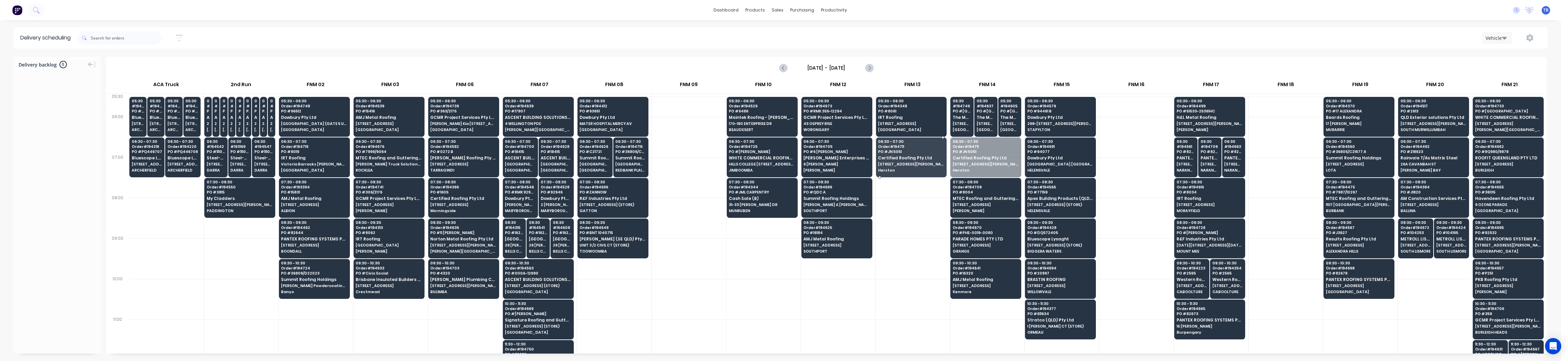
drag, startPoint x: 979, startPoint y: 163, endPoint x: 946, endPoint y: 180, distance: 37.1
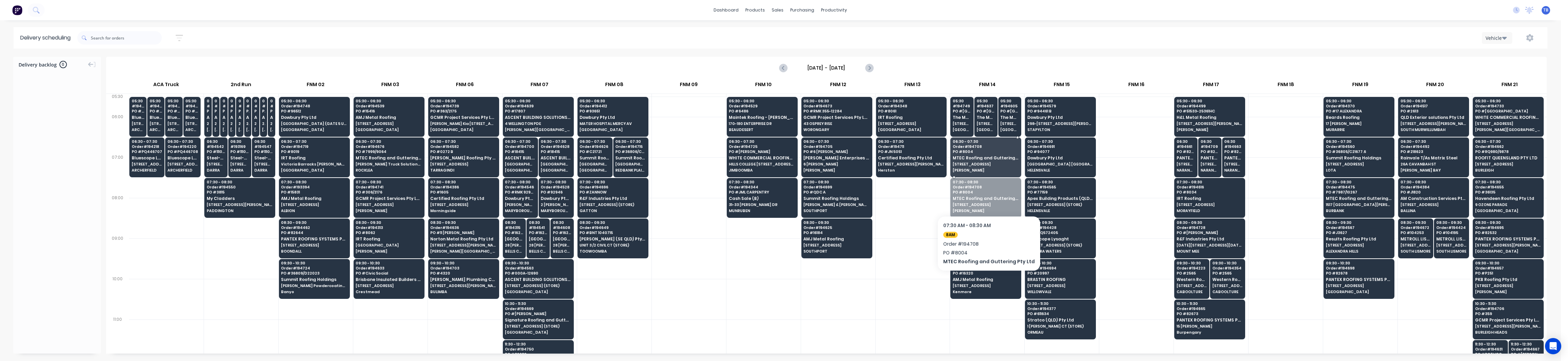
drag, startPoint x: 985, startPoint y: 204, endPoint x: 976, endPoint y: 164, distance: 41.0
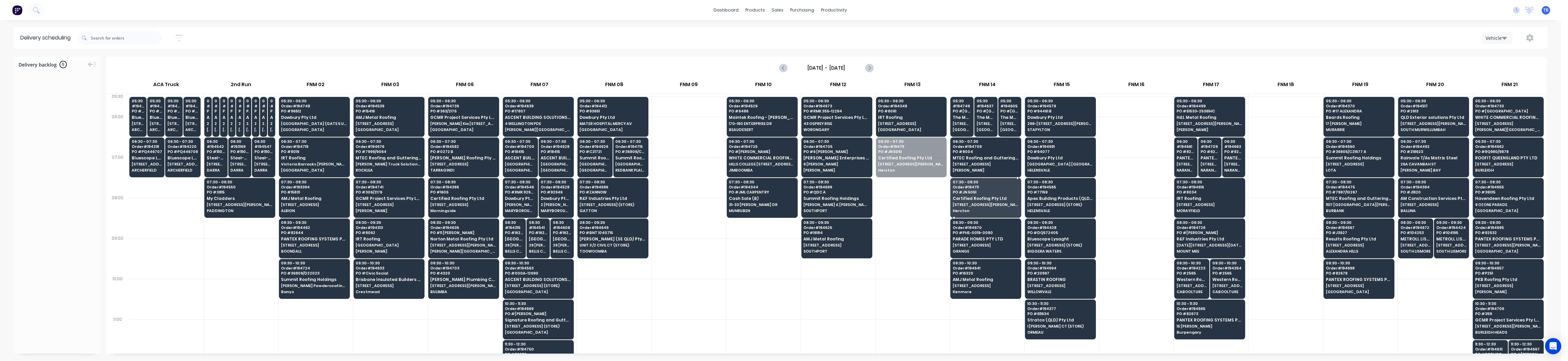
drag, startPoint x: 886, startPoint y: 173, endPoint x: 963, endPoint y: 209, distance: 85.0
click at [734, 249] on div at bounding box center [764, 258] width 74 height 41
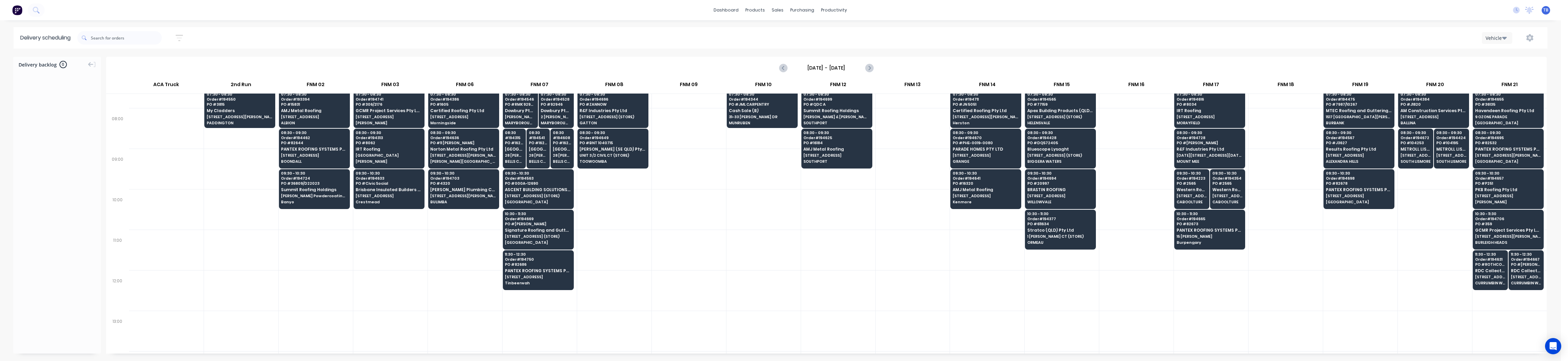
scroll to position [44, 0]
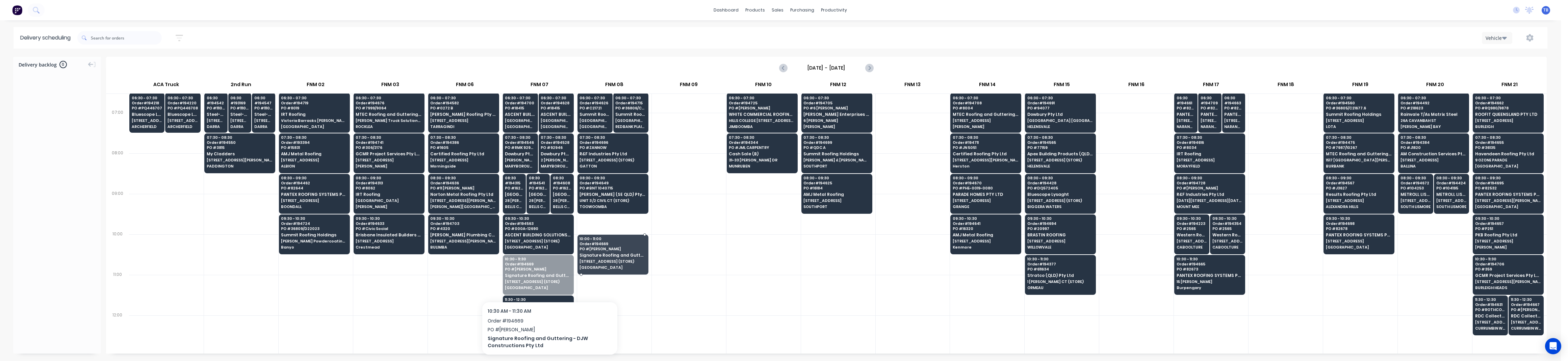
drag, startPoint x: 550, startPoint y: 281, endPoint x: 618, endPoint y: 259, distance: 71.5
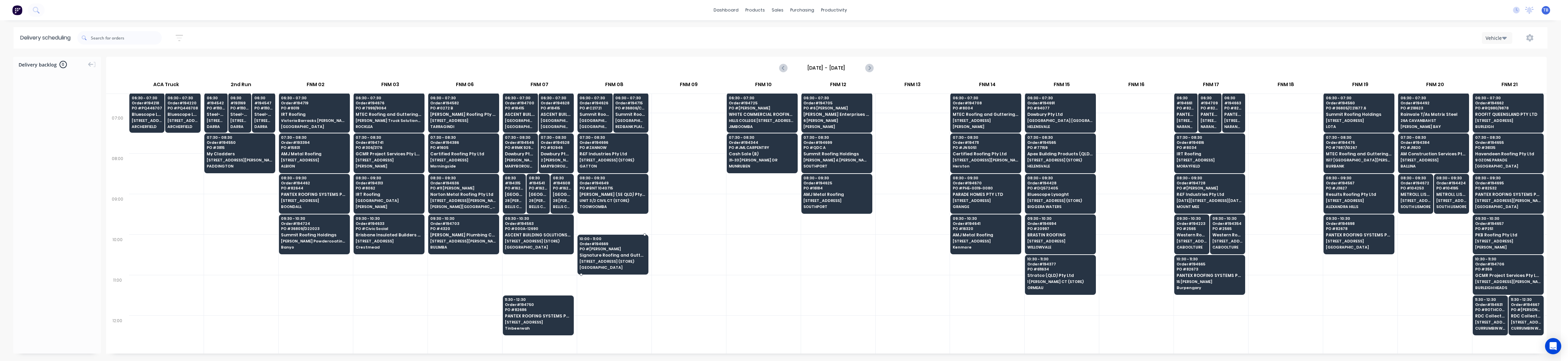
scroll to position [0, 0]
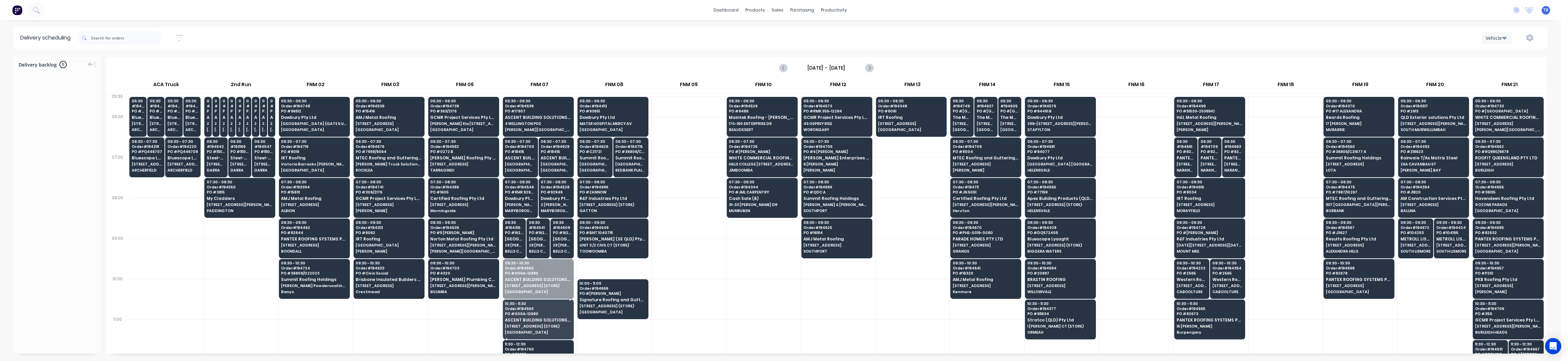
drag, startPoint x: 516, startPoint y: 277, endPoint x: 516, endPoint y: 314, distance: 37.0
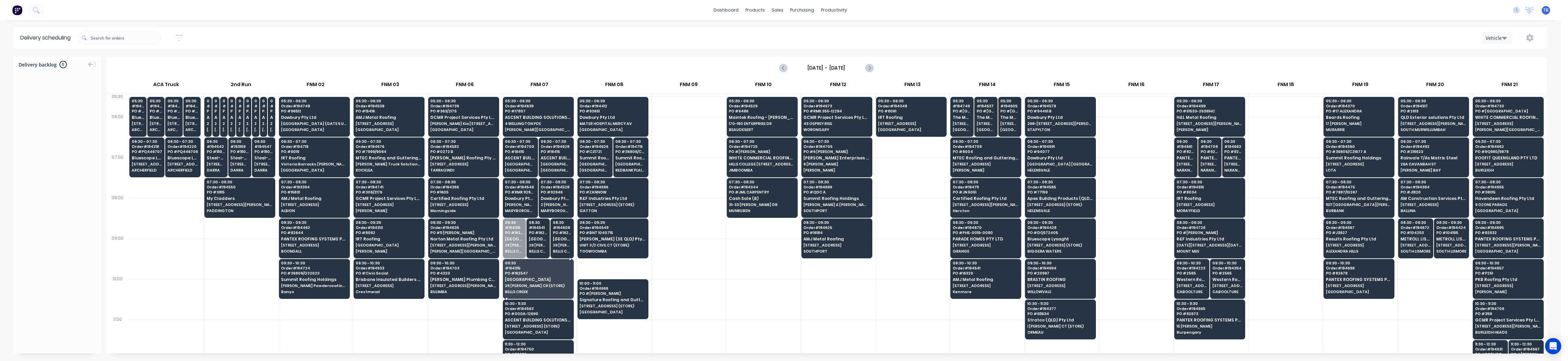
drag, startPoint x: 508, startPoint y: 244, endPoint x: 516, endPoint y: 283, distance: 39.8
drag, startPoint x: 515, startPoint y: 237, endPoint x: 516, endPoint y: 271, distance: 34.0
drag, startPoint x: 522, startPoint y: 239, endPoint x: 522, endPoint y: 245, distance: 6.0
drag, startPoint x: 518, startPoint y: 202, endPoint x: 518, endPoint y: 235, distance: 33.0
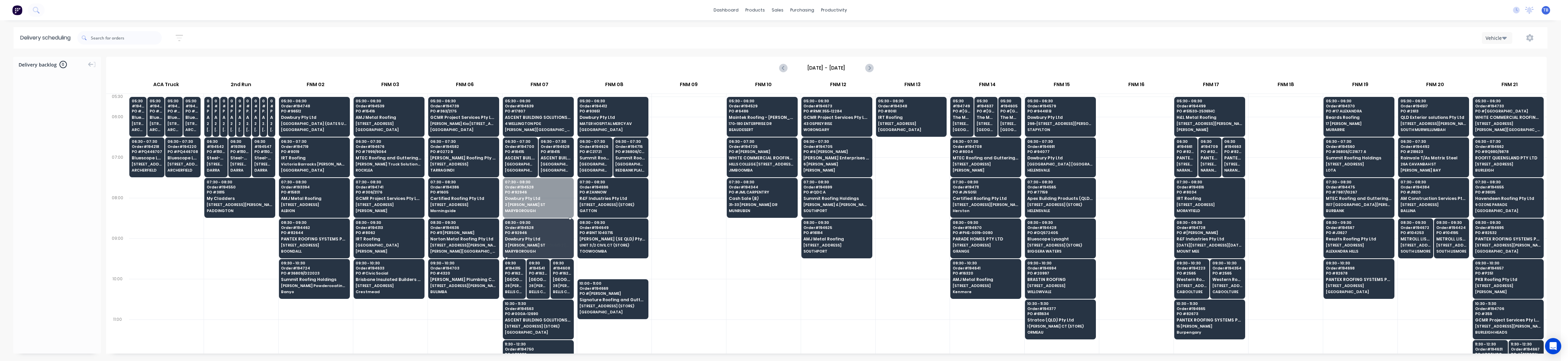
drag, startPoint x: 533, startPoint y: 201, endPoint x: 532, endPoint y: 236, distance: 35.0
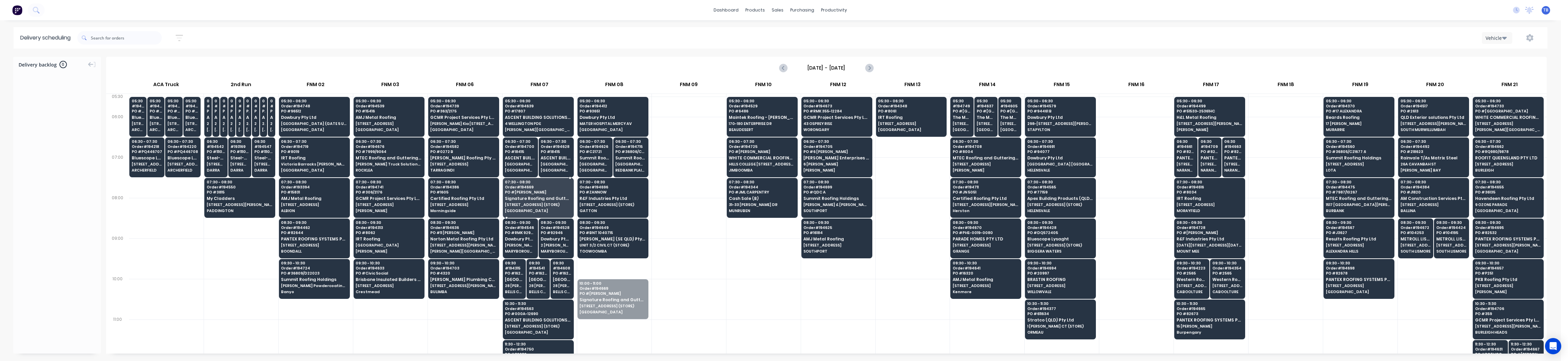
drag, startPoint x: 610, startPoint y: 302, endPoint x: 542, endPoint y: 205, distance: 118.5
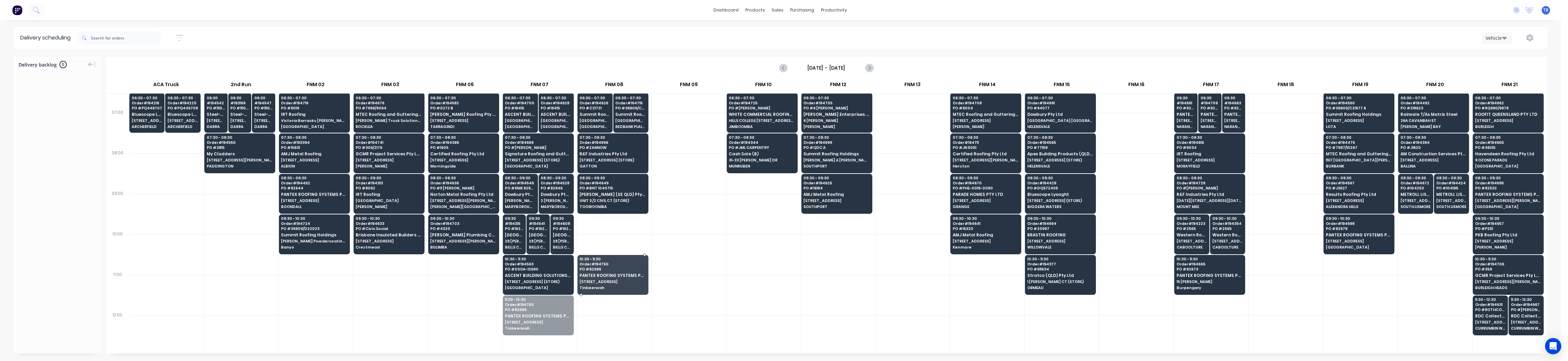
drag, startPoint x: 538, startPoint y: 308, endPoint x: 603, endPoint y: 265, distance: 77.9
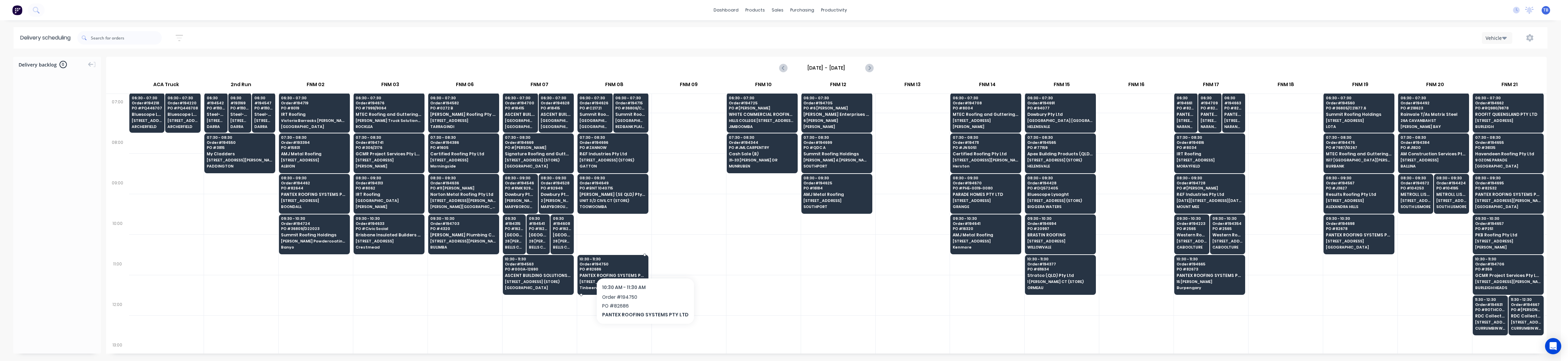
scroll to position [90, 0]
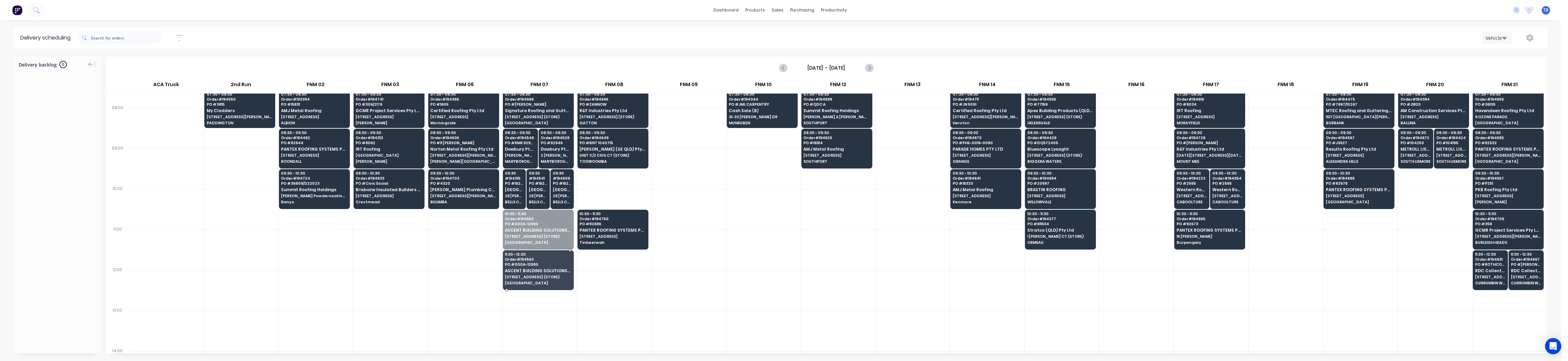
drag, startPoint x: 541, startPoint y: 234, endPoint x: 534, endPoint y: 271, distance: 37.7
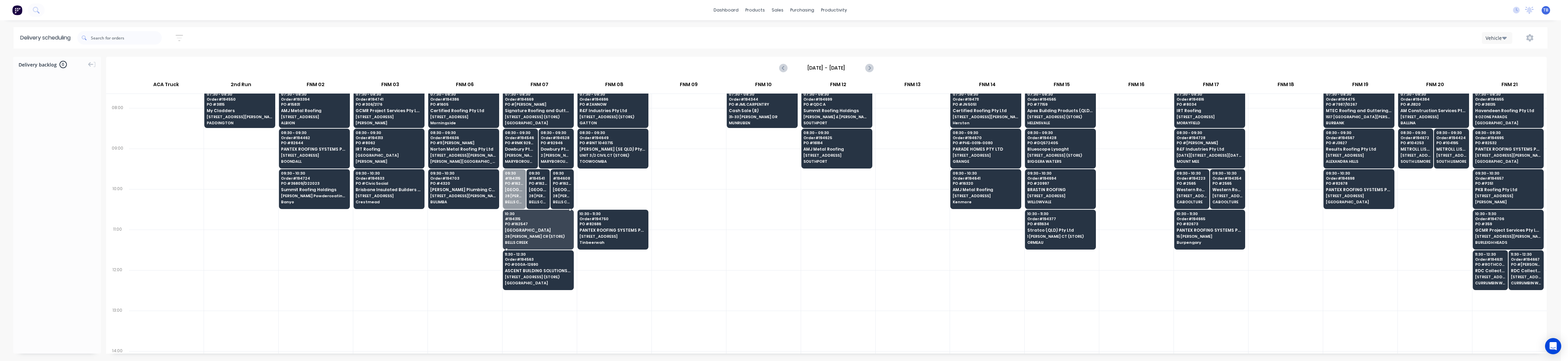
drag, startPoint x: 516, startPoint y: 197, endPoint x: 512, endPoint y: 230, distance: 33.2
drag, startPoint x: 517, startPoint y: 197, endPoint x: 516, endPoint y: 232, distance: 35.0
drag, startPoint x: 522, startPoint y: 196, endPoint x: 518, endPoint y: 224, distance: 28.3
drag, startPoint x: 507, startPoint y: 208, endPoint x: 522, endPoint y: 228, distance: 25.0
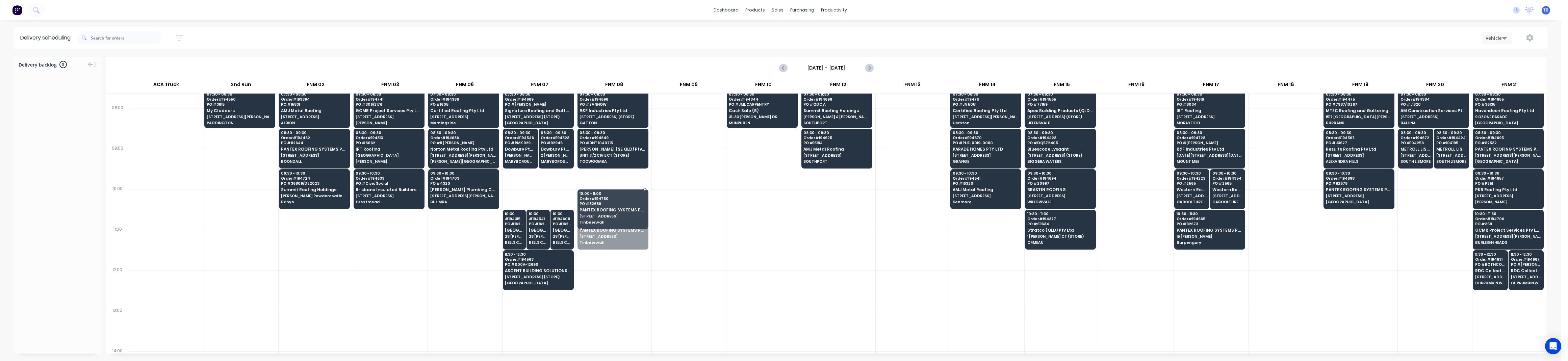
drag, startPoint x: 613, startPoint y: 237, endPoint x: 628, endPoint y: 212, distance: 29.2
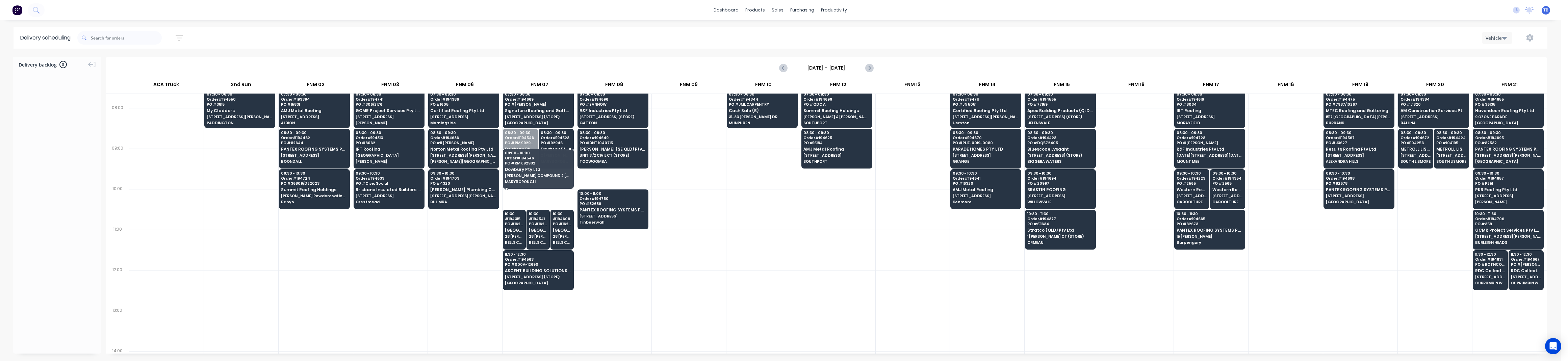
drag, startPoint x: 516, startPoint y: 155, endPoint x: 514, endPoint y: 189, distance: 34.1
drag, startPoint x: 530, startPoint y: 149, endPoint x: 531, endPoint y: 187, distance: 38.0
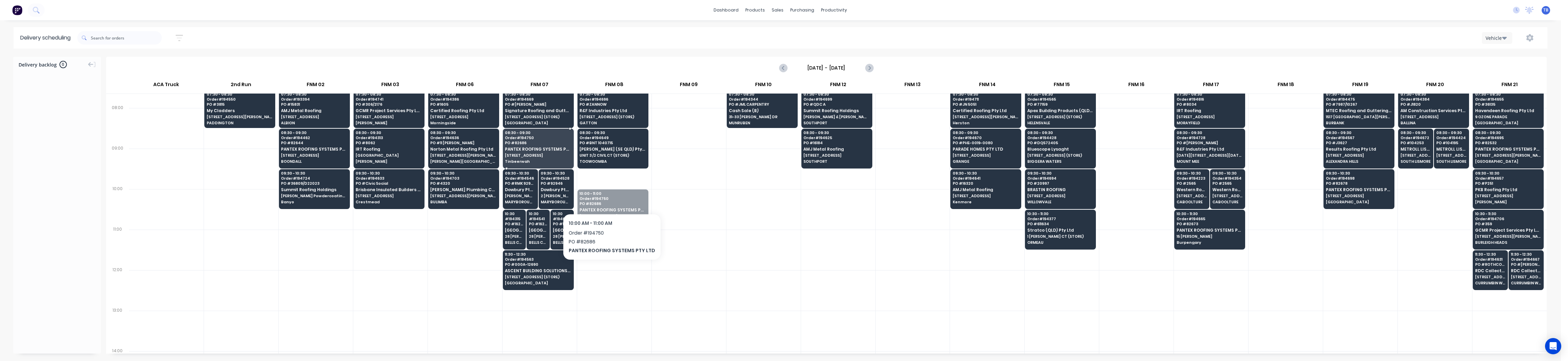
drag, startPoint x: 614, startPoint y: 203, endPoint x: 540, endPoint y: 140, distance: 97.2
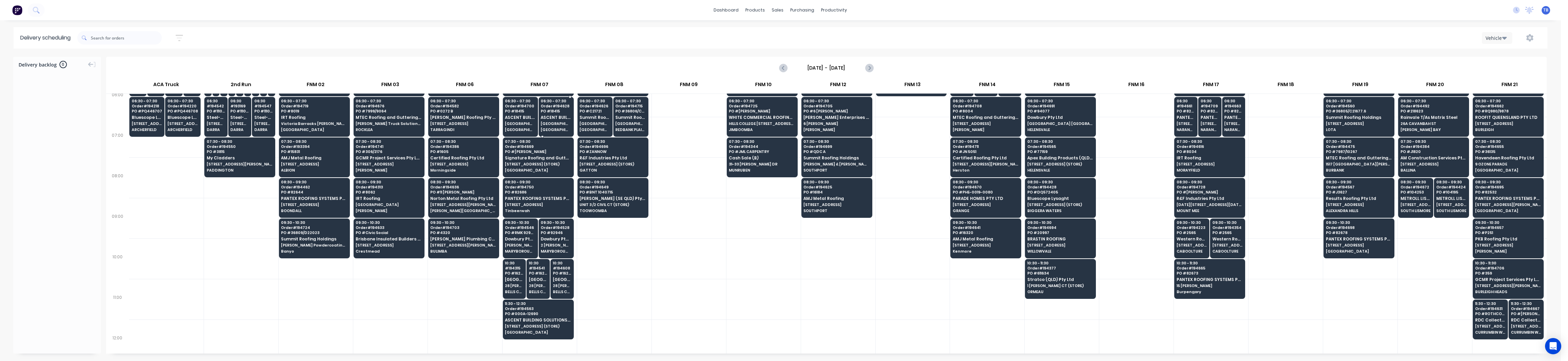
scroll to position [0, 0]
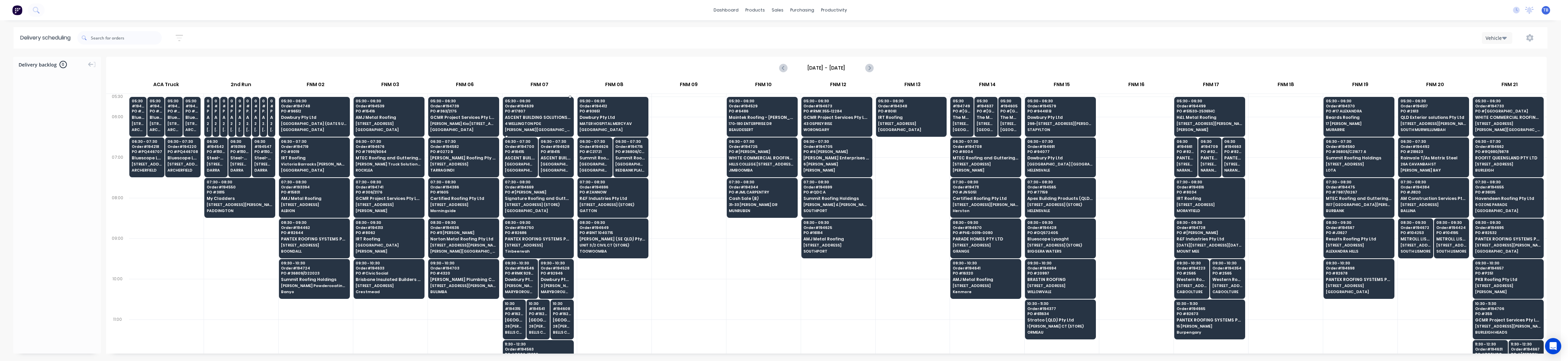
click at [540, 120] on div "05:30 - 06:30 Order # 194639 PO # 17807 ASCENT BUILDING SOLUTIONS PTY LTD 4 WEL…" at bounding box center [538, 116] width 70 height 38
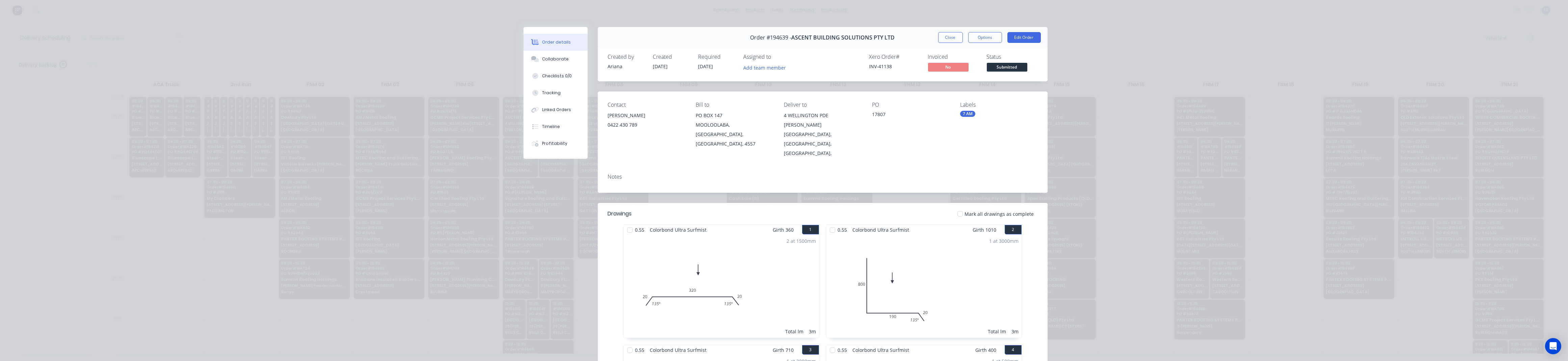
click at [776, 37] on button "Close" at bounding box center [950, 37] width 25 height 11
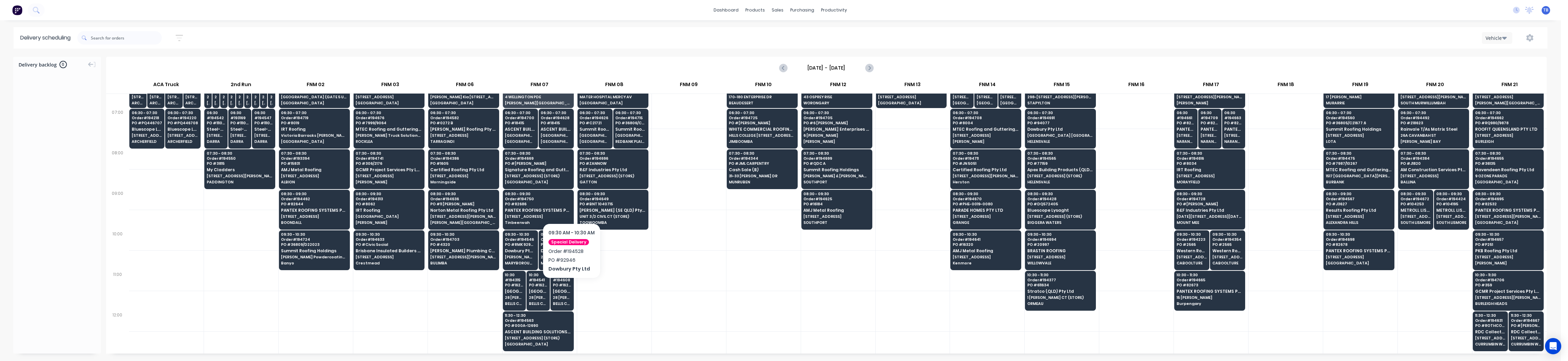
scroll to position [44, 0]
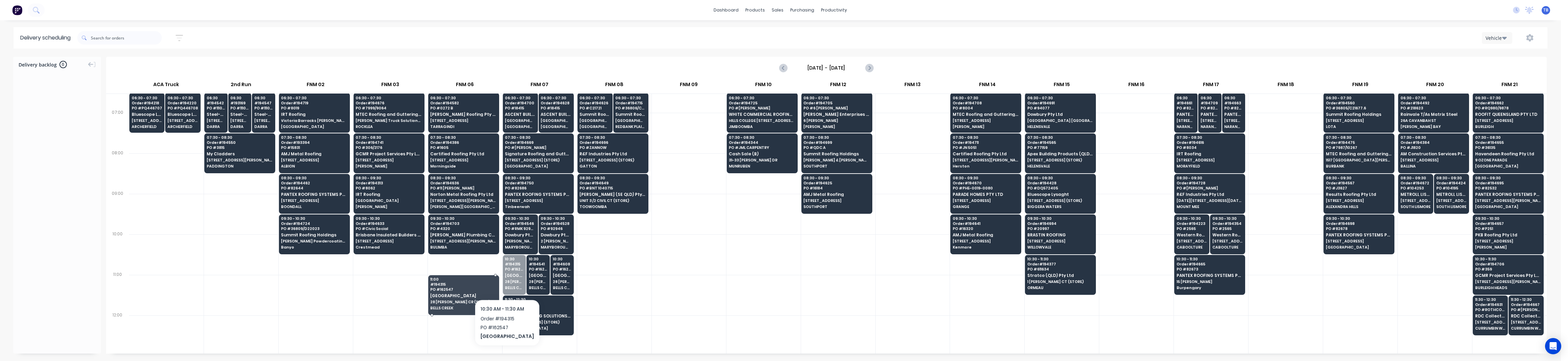
drag, startPoint x: 514, startPoint y: 280, endPoint x: 469, endPoint y: 298, distance: 48.5
drag, startPoint x: 517, startPoint y: 283, endPoint x: 464, endPoint y: 300, distance: 55.7
drag, startPoint x: 542, startPoint y: 277, endPoint x: 489, endPoint y: 294, distance: 55.7
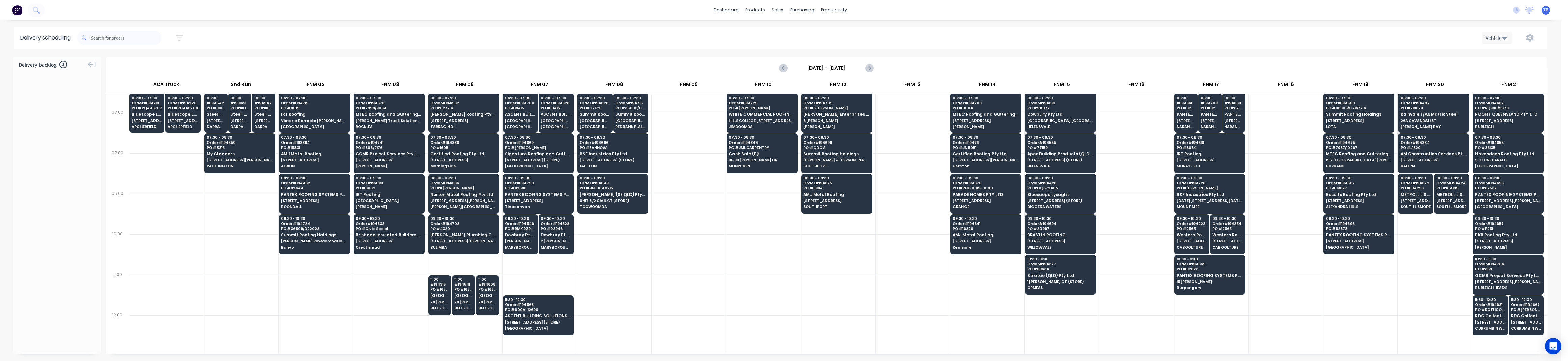
click at [705, 251] on div at bounding box center [689, 255] width 74 height 41
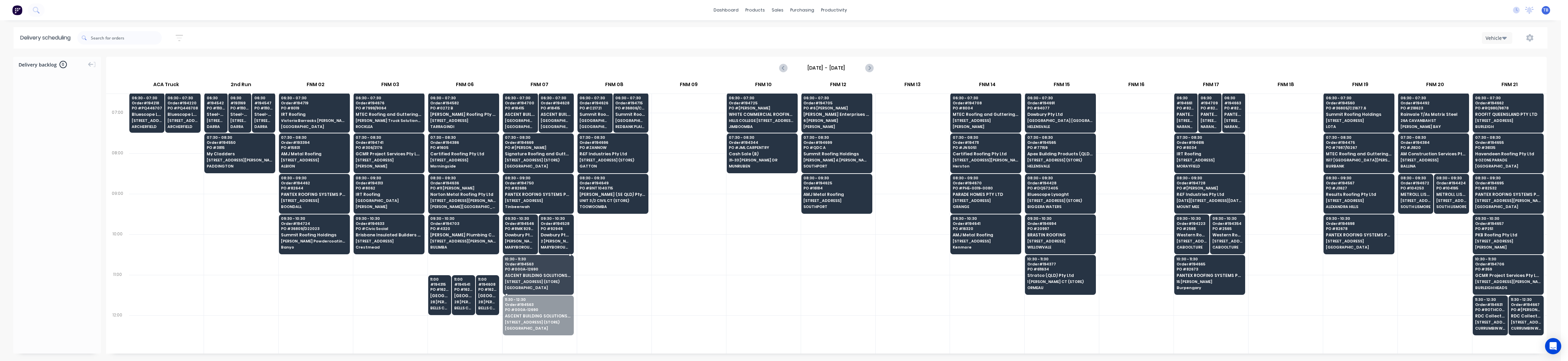
drag, startPoint x: 529, startPoint y: 312, endPoint x: 541, endPoint y: 275, distance: 38.9
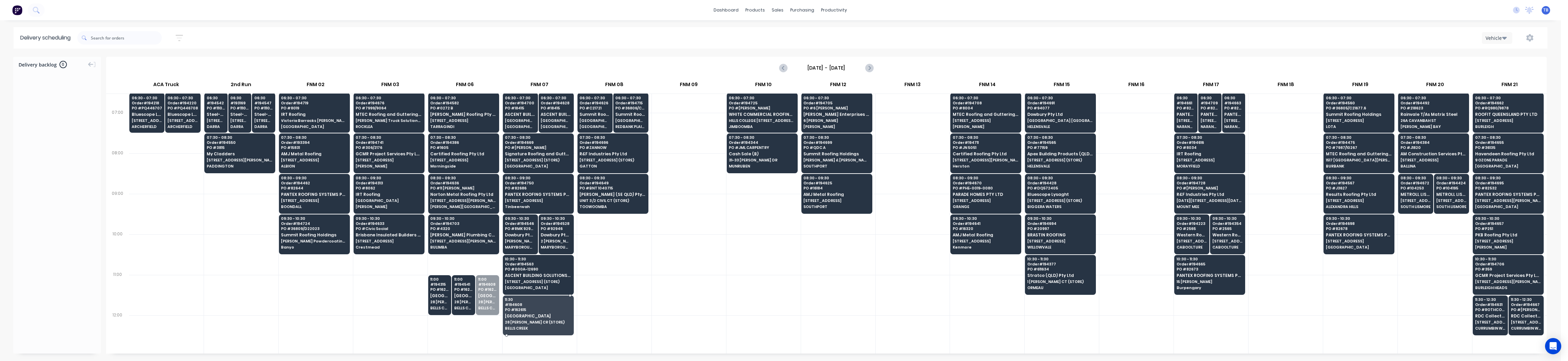
drag, startPoint x: 483, startPoint y: 292, endPoint x: 553, endPoint y: 315, distance: 73.7
drag, startPoint x: 482, startPoint y: 296, endPoint x: 537, endPoint y: 322, distance: 60.8
drag, startPoint x: 455, startPoint y: 298, endPoint x: 547, endPoint y: 317, distance: 93.9
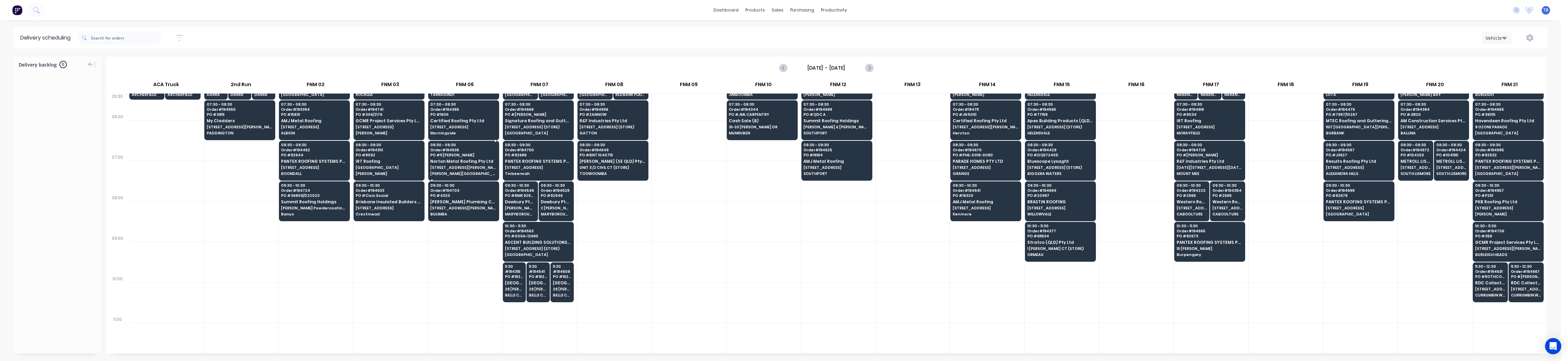
scroll to position [0, 0]
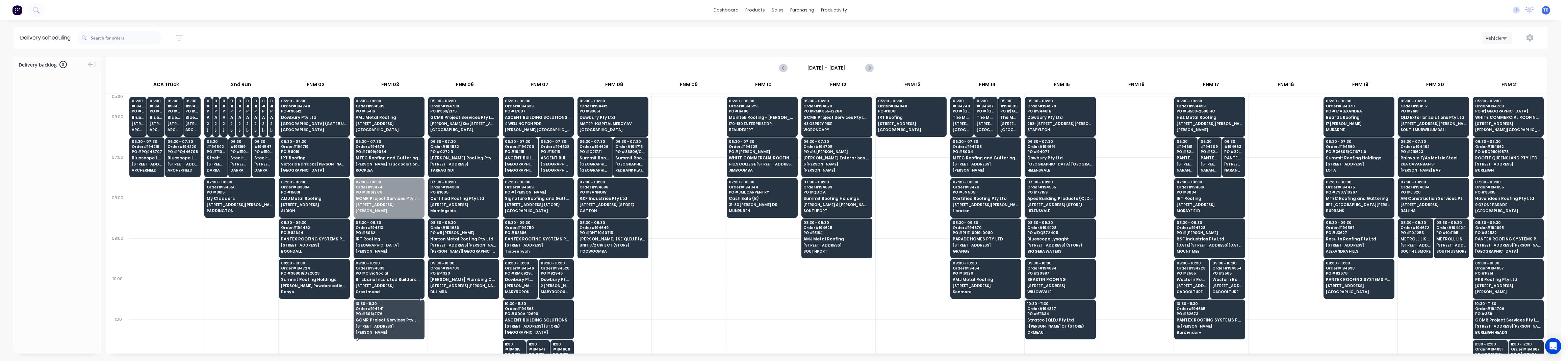
drag, startPoint x: 377, startPoint y: 195, endPoint x: 385, endPoint y: 310, distance: 115.3
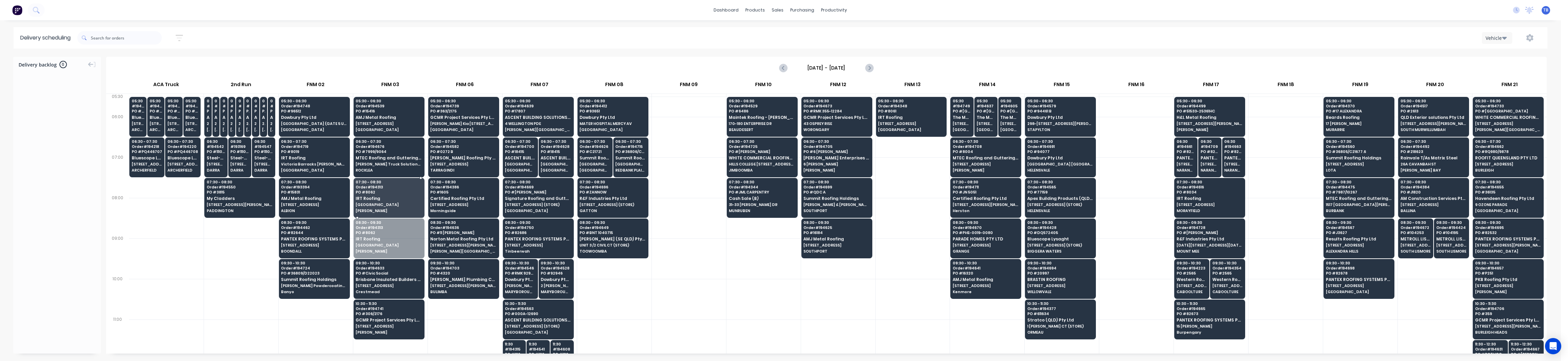
drag, startPoint x: 393, startPoint y: 232, endPoint x: 397, endPoint y: 199, distance: 33.2
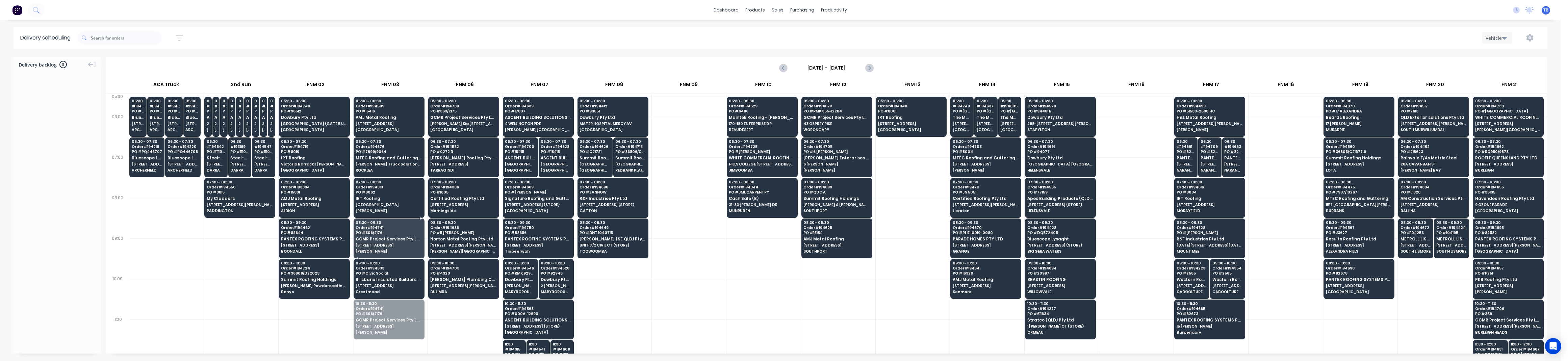
drag, startPoint x: 370, startPoint y: 318, endPoint x: 392, endPoint y: 243, distance: 78.2
click at [703, 280] on div at bounding box center [689, 299] width 74 height 41
click at [714, 275] on div at bounding box center [689, 258] width 74 height 41
click at [240, 287] on div at bounding box center [241, 299] width 74 height 41
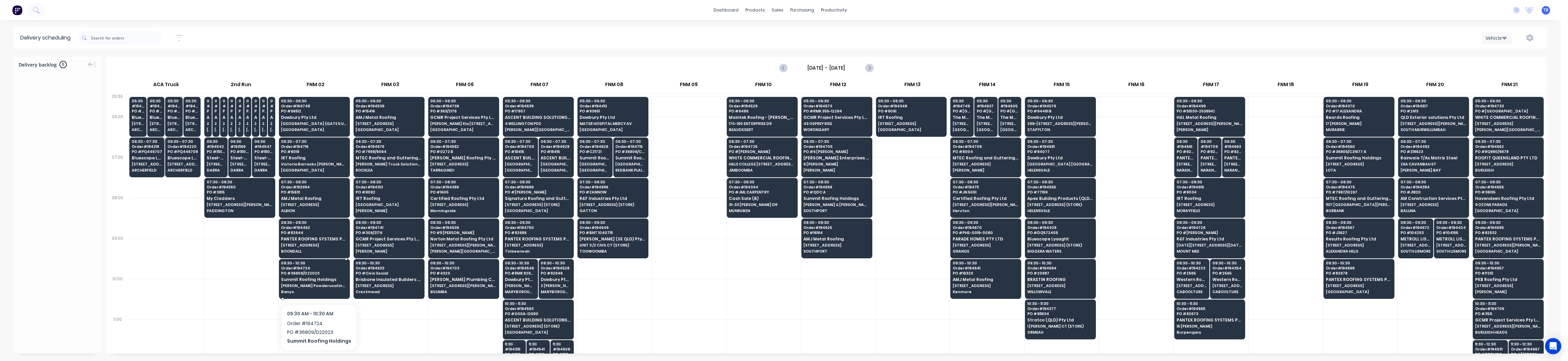
click at [318, 287] on span "Yates Powdercoating 26 Aston Place" at bounding box center [314, 286] width 66 height 4
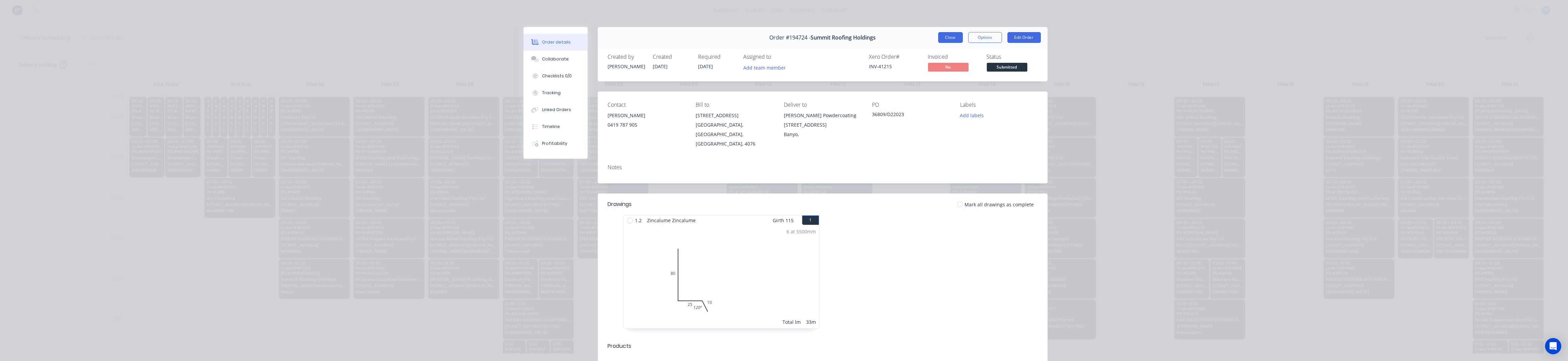
click at [776, 39] on button "Close" at bounding box center [950, 37] width 25 height 11
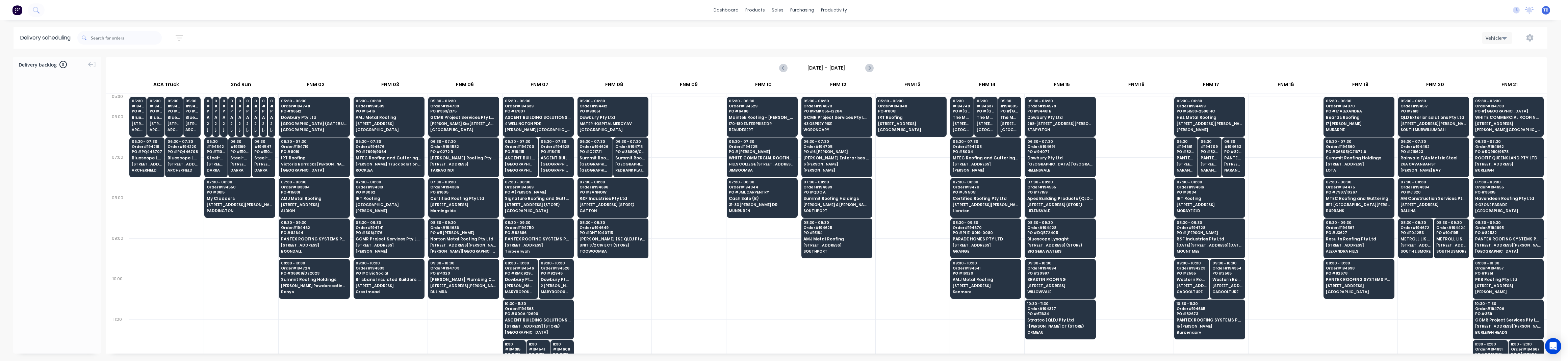
drag, startPoint x: 731, startPoint y: 282, endPoint x: 736, endPoint y: 280, distance: 5.4
click at [733, 282] on div at bounding box center [764, 299] width 74 height 41
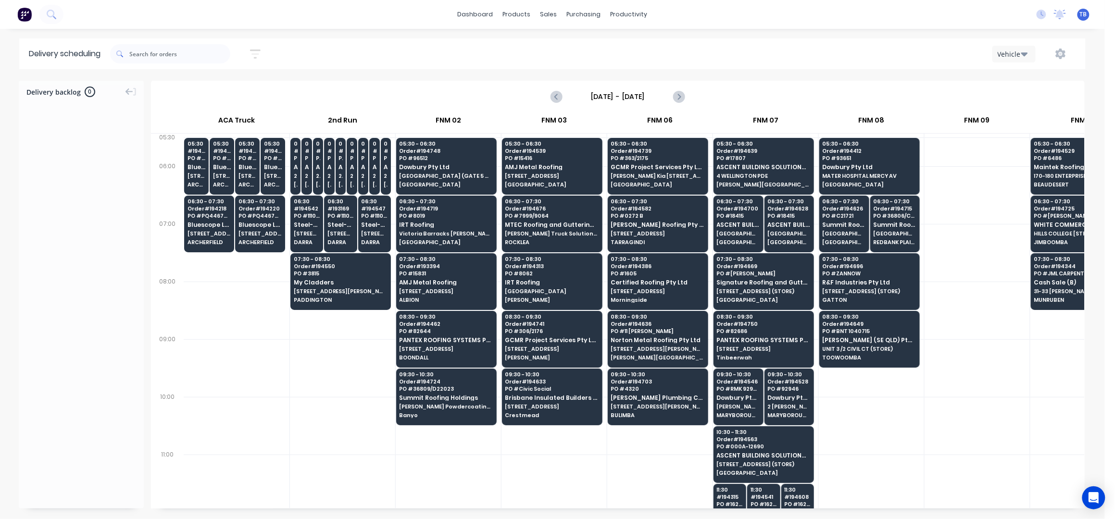
click at [255, 50] on icon "button" at bounding box center [255, 54] width 11 height 9
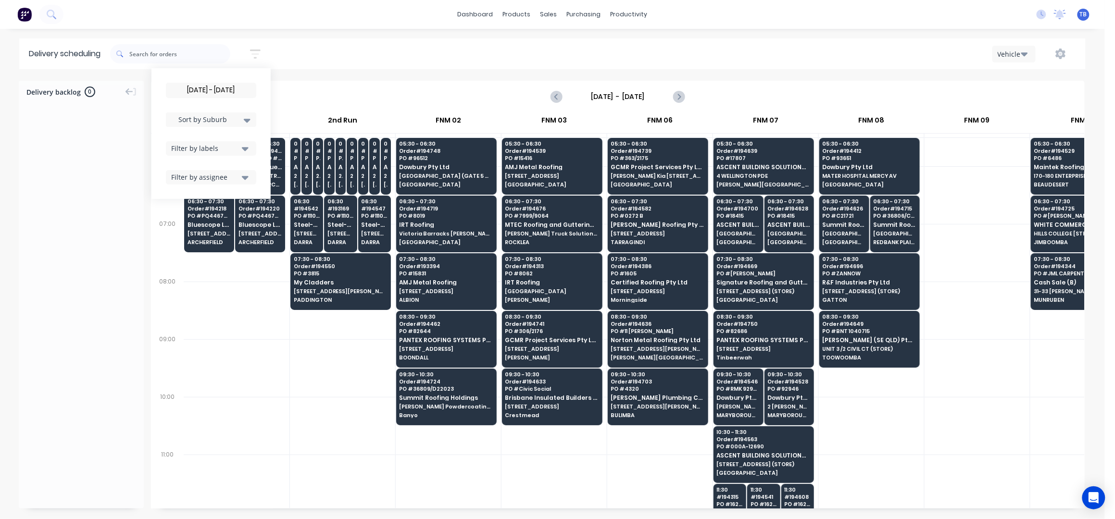
click at [210, 90] on input "06/10/25 - 07/10/25" at bounding box center [210, 90] width 89 height 14
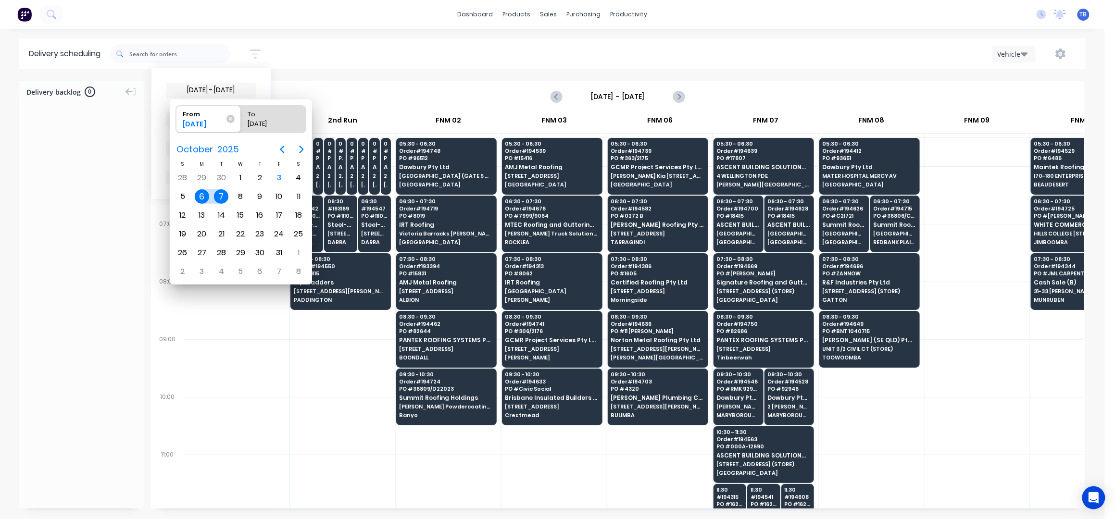
click at [220, 195] on div "7" at bounding box center [221, 196] width 14 height 14
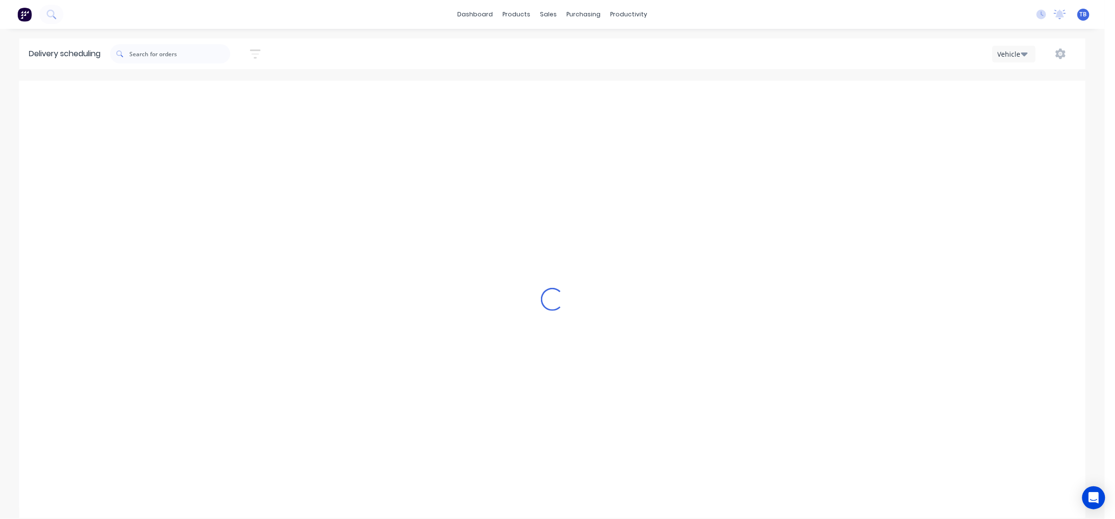
radio input "false"
radio input "true"
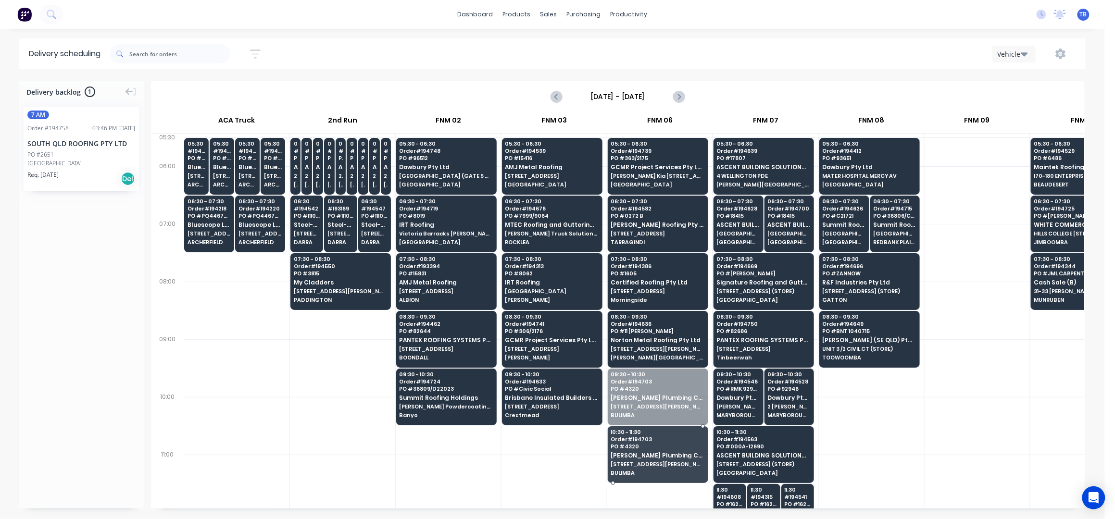
drag, startPoint x: 644, startPoint y: 411, endPoint x: 649, endPoint y: 450, distance: 39.3
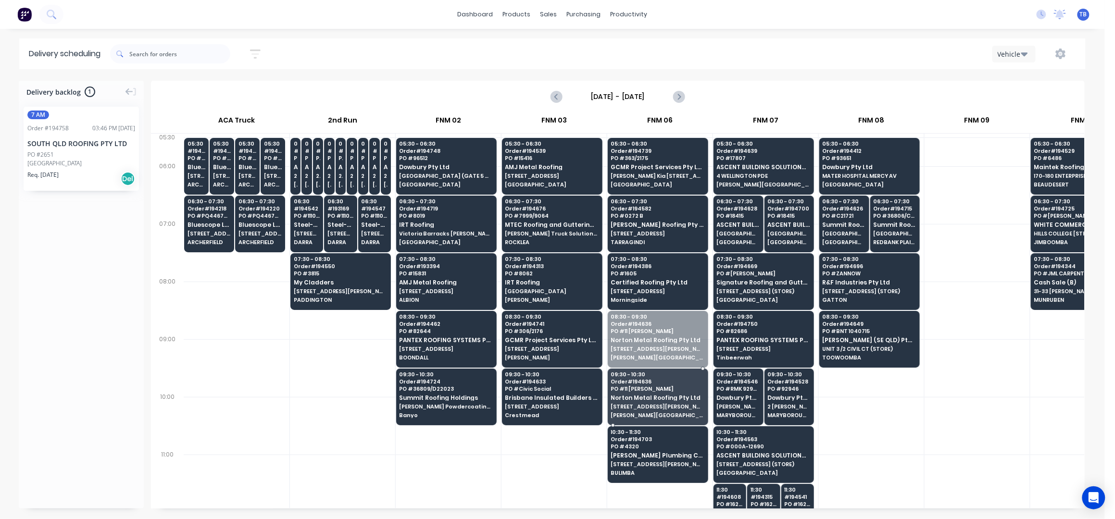
drag, startPoint x: 651, startPoint y: 344, endPoint x: 652, endPoint y: 395, distance: 51.0
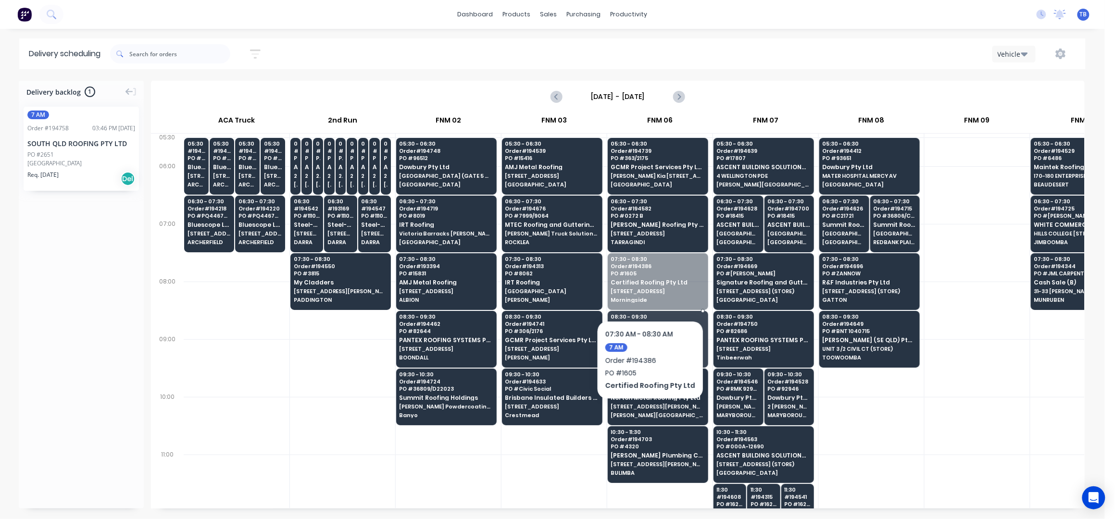
drag, startPoint x: 644, startPoint y: 276, endPoint x: 646, endPoint y: 291, distance: 15.0
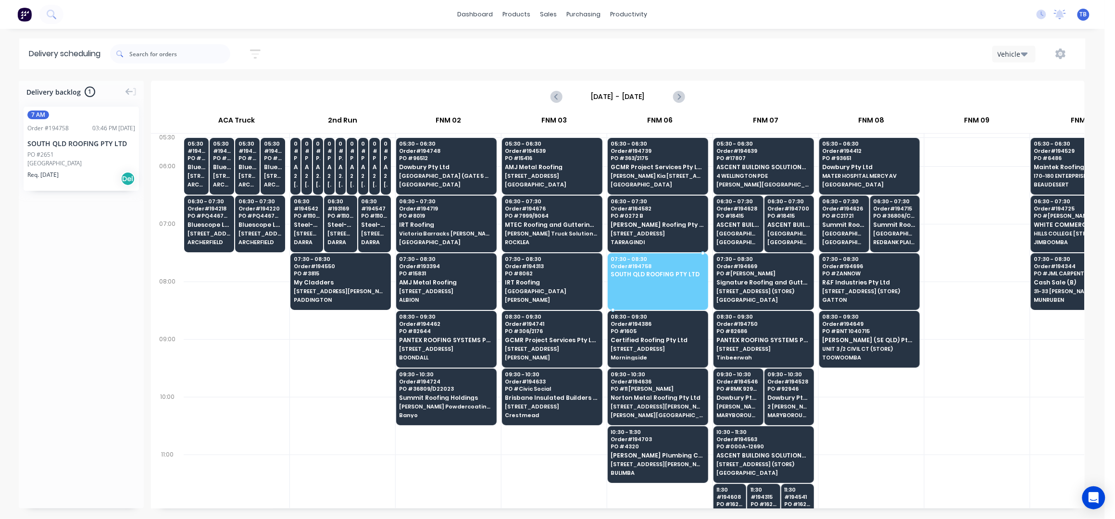
drag, startPoint x: 66, startPoint y: 165, endPoint x: 665, endPoint y: 277, distance: 608.8
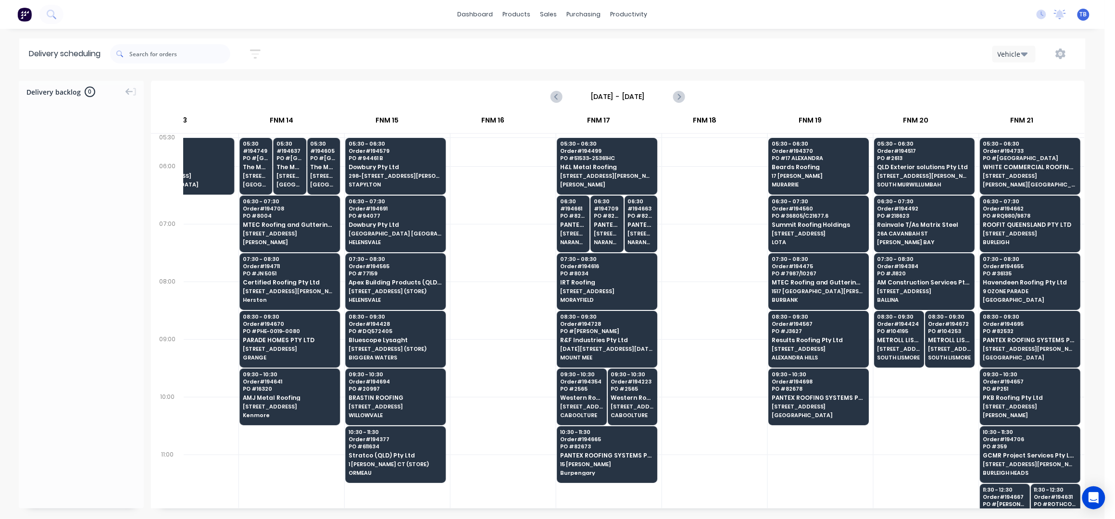
scroll to position [0, 1118]
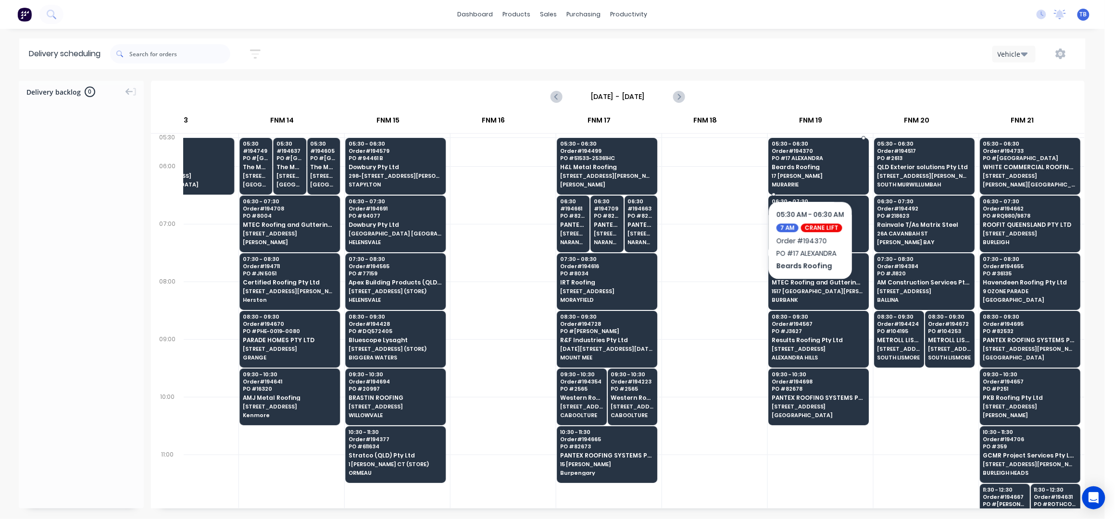
click at [810, 172] on div "05:30 - 06:30 Order # 194370 PO # 17 ALEXANDRA Beards Roofing 17 ALEXANDRA PL M…" at bounding box center [819, 165] width 100 height 54
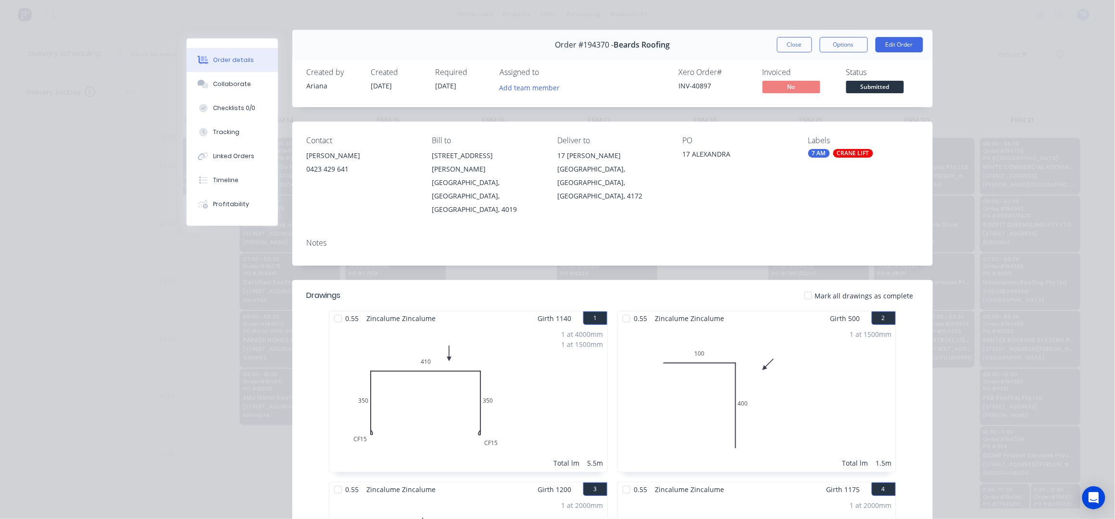
scroll to position [0, 0]
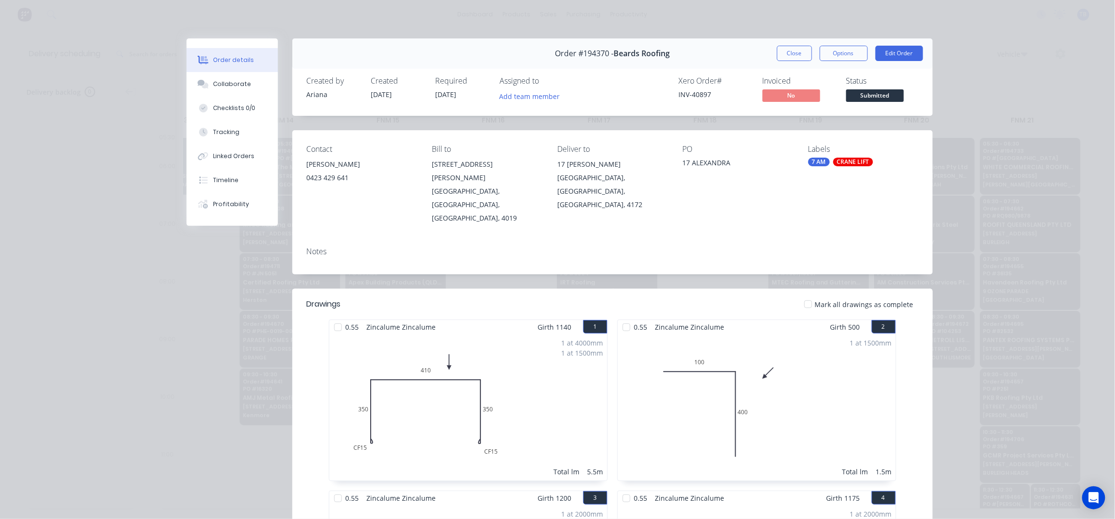
drag, startPoint x: 795, startPoint y: 51, endPoint x: 871, endPoint y: 159, distance: 131.6
click at [795, 51] on button "Close" at bounding box center [794, 53] width 35 height 15
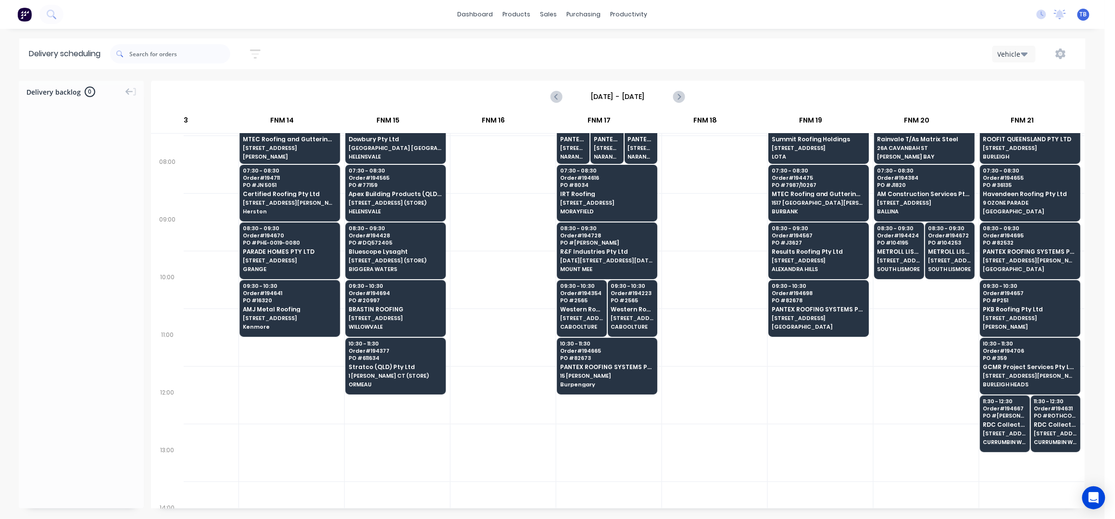
scroll to position [0, 1118]
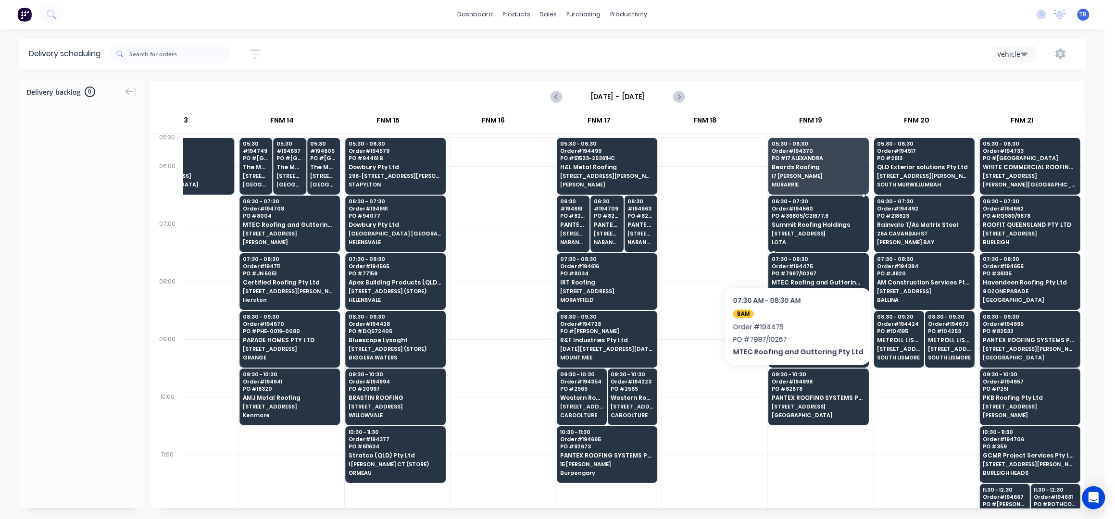
drag, startPoint x: 787, startPoint y: 233, endPoint x: 804, endPoint y: 237, distance: 17.4
click at [787, 232] on span "150 WHITES RD GATE 1" at bounding box center [818, 234] width 93 height 6
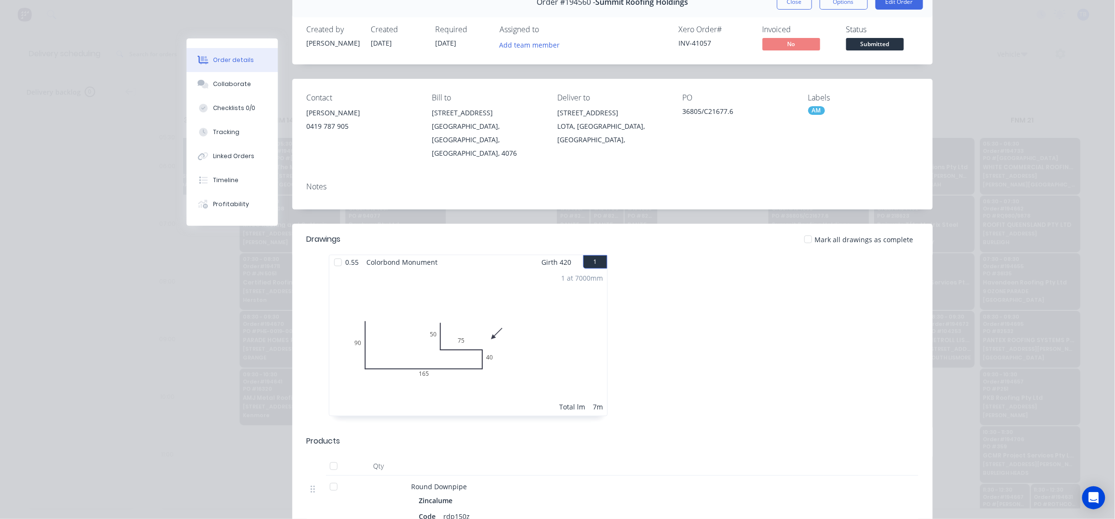
scroll to position [0, 0]
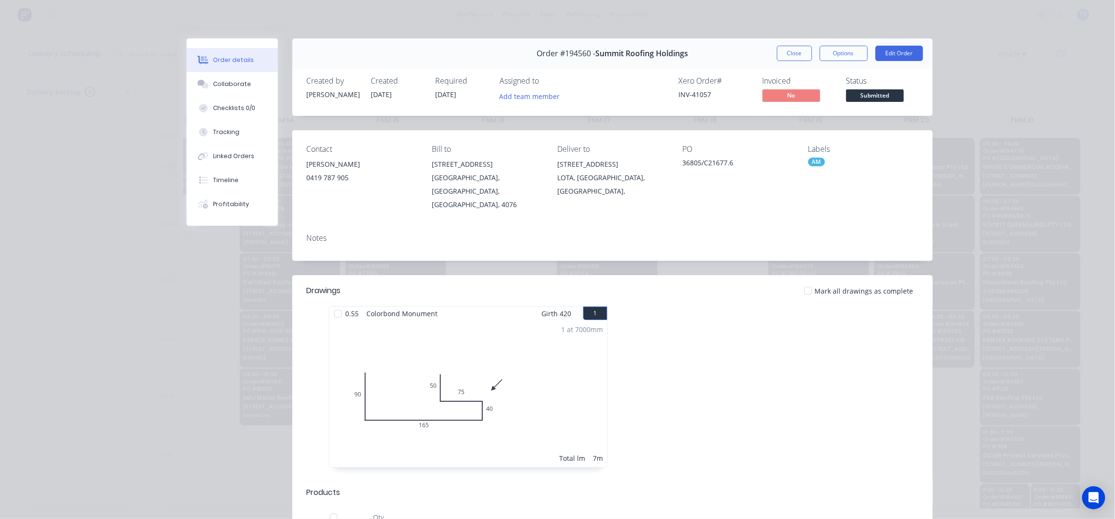
click at [796, 54] on button "Close" at bounding box center [794, 53] width 35 height 15
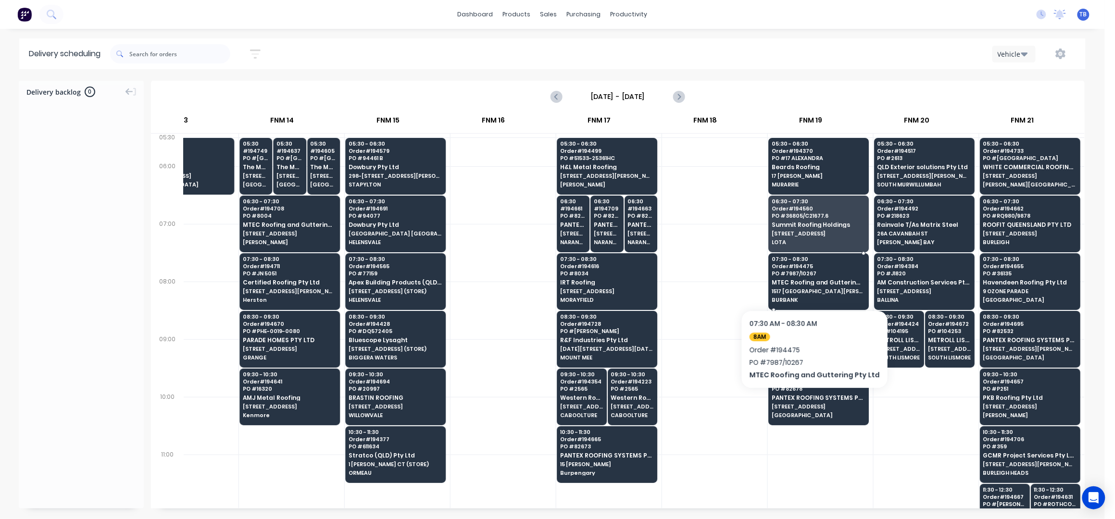
click at [809, 281] on span "MTEC Roofing and Guttering Pty Ltd" at bounding box center [818, 282] width 93 height 6
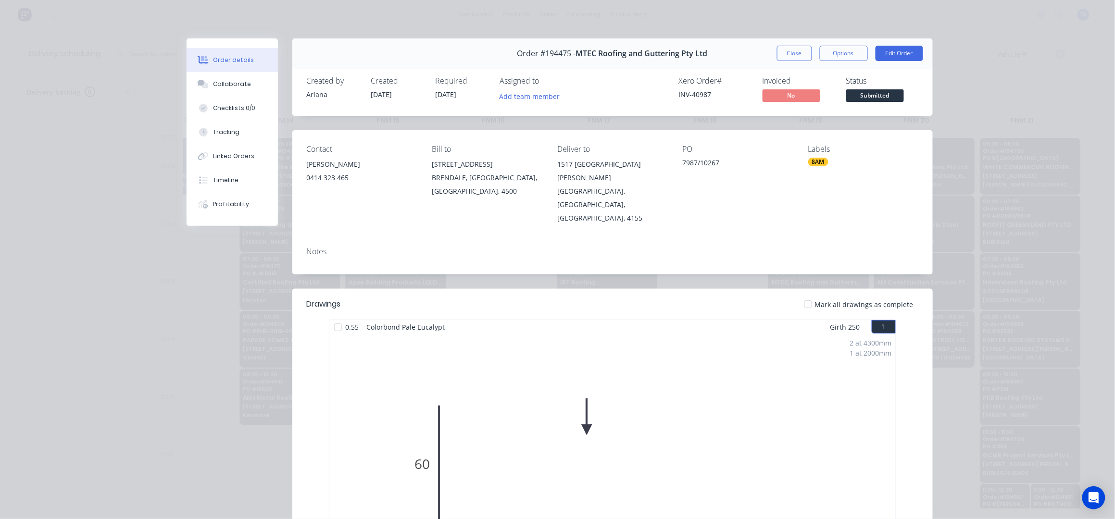
click at [781, 50] on button "Close" at bounding box center [794, 53] width 35 height 15
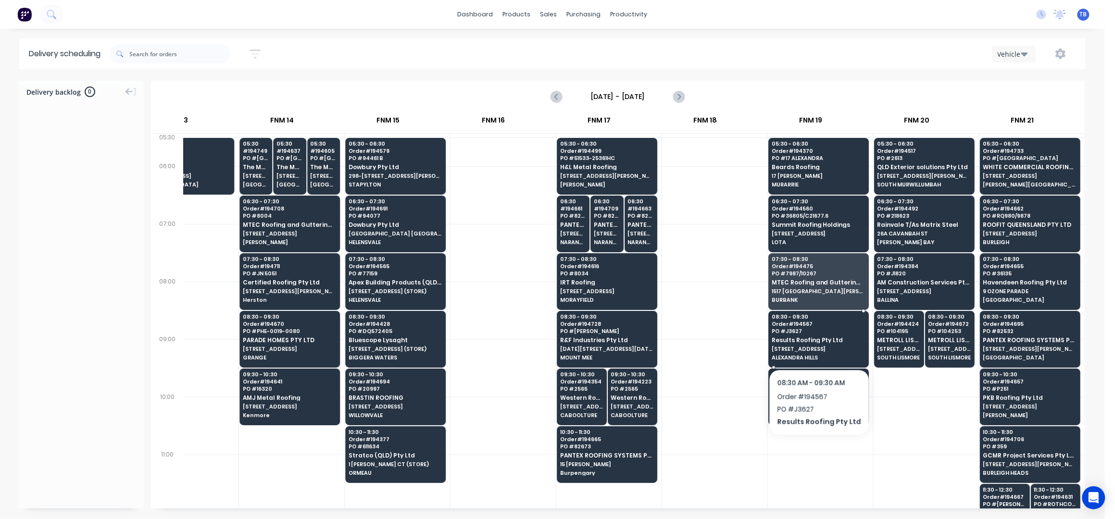
click at [815, 344] on div "08:30 - 09:30 Order # 194567 PO # J3627 Results Roofing Pty Ltd 5 BALCOMBE COUR…" at bounding box center [819, 338] width 100 height 54
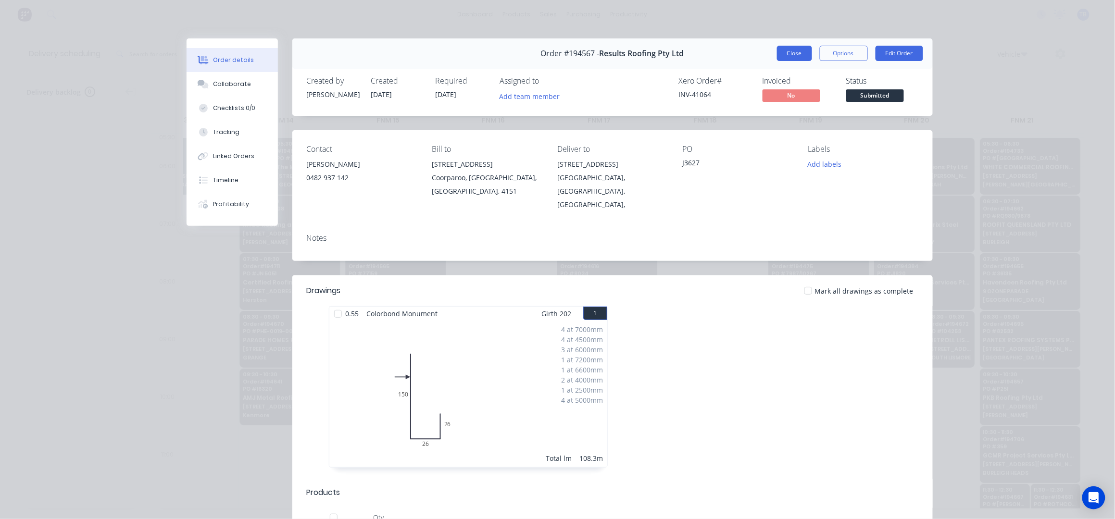
click at [784, 48] on button "Close" at bounding box center [794, 53] width 35 height 15
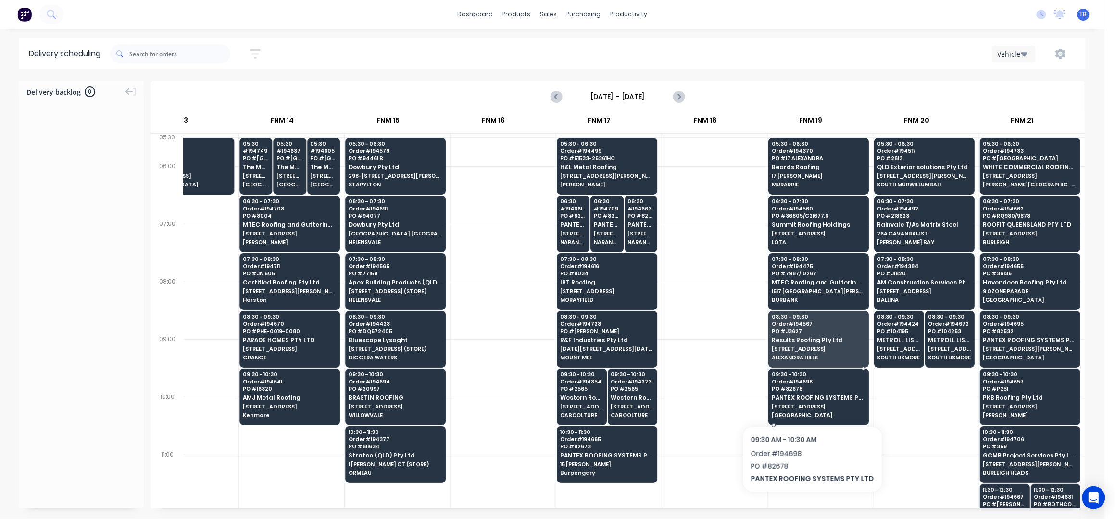
click at [803, 395] on span "PANTEX ROOFING SYSTEMS PTY LTD" at bounding box center [818, 398] width 93 height 6
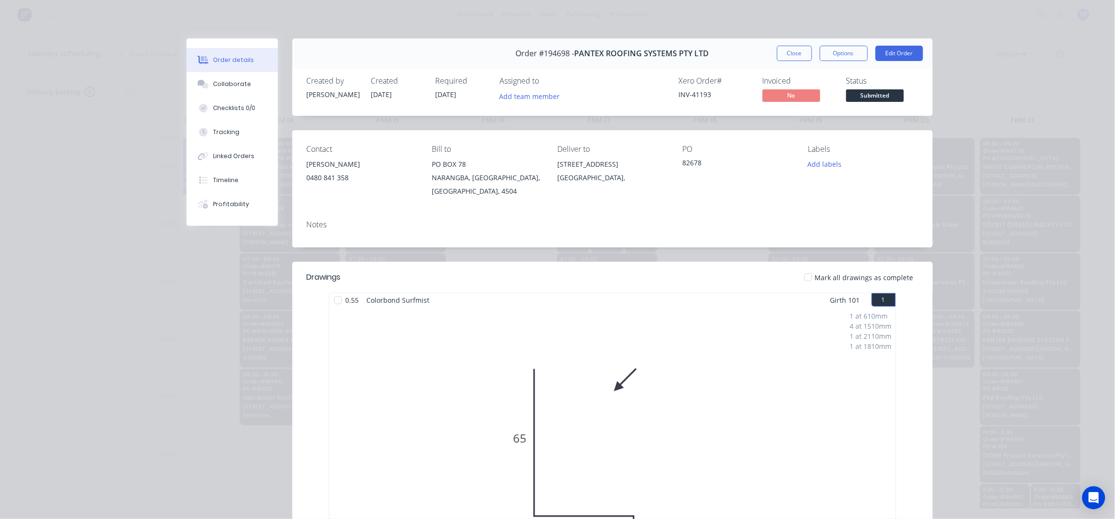
click at [784, 56] on button "Close" at bounding box center [794, 53] width 35 height 15
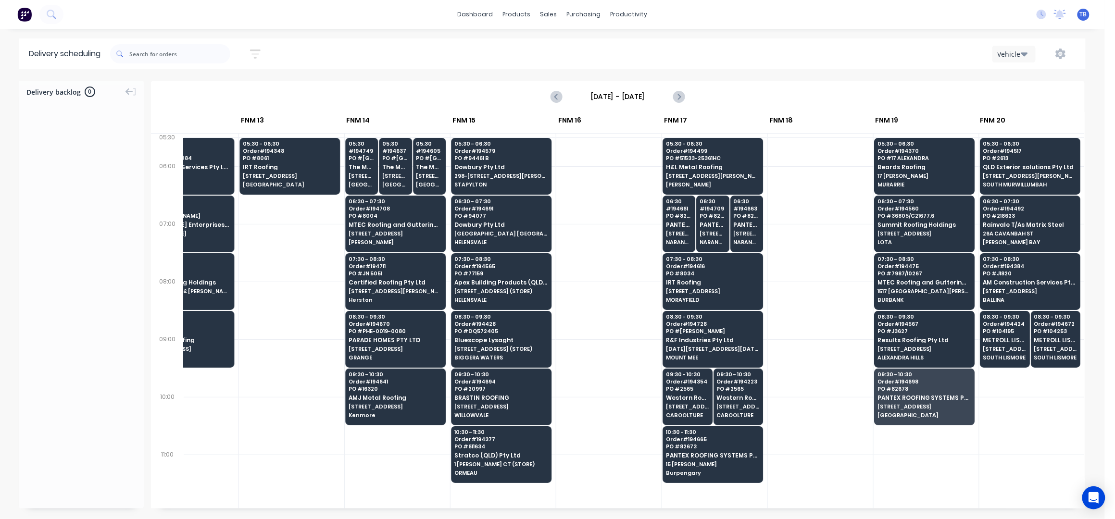
scroll to position [0, 1118]
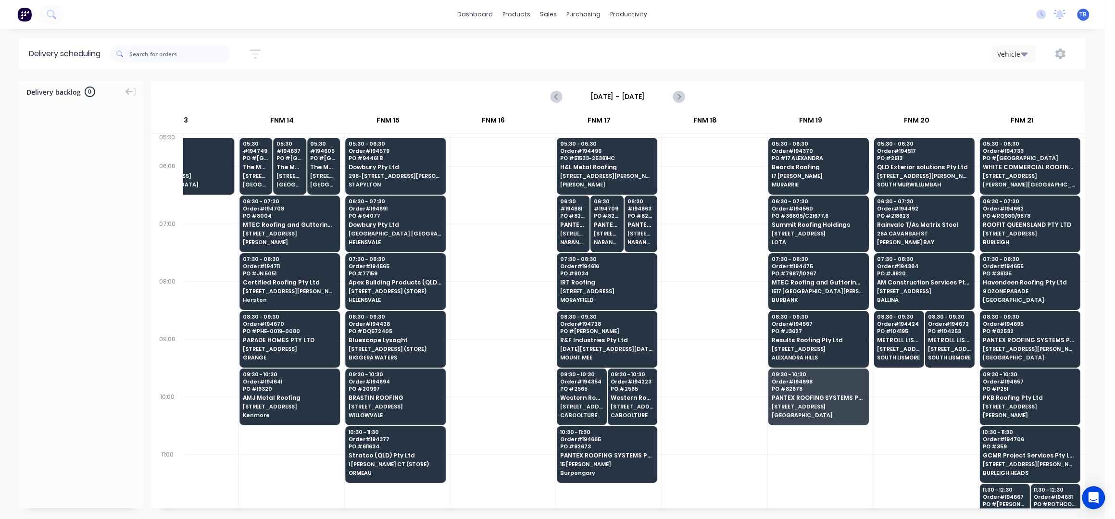
click at [700, 222] on div at bounding box center [714, 195] width 105 height 58
click at [1066, 50] on icon "button" at bounding box center [1060, 54] width 11 height 11
click at [1015, 79] on div "Run Sheet" at bounding box center [1030, 80] width 74 height 14
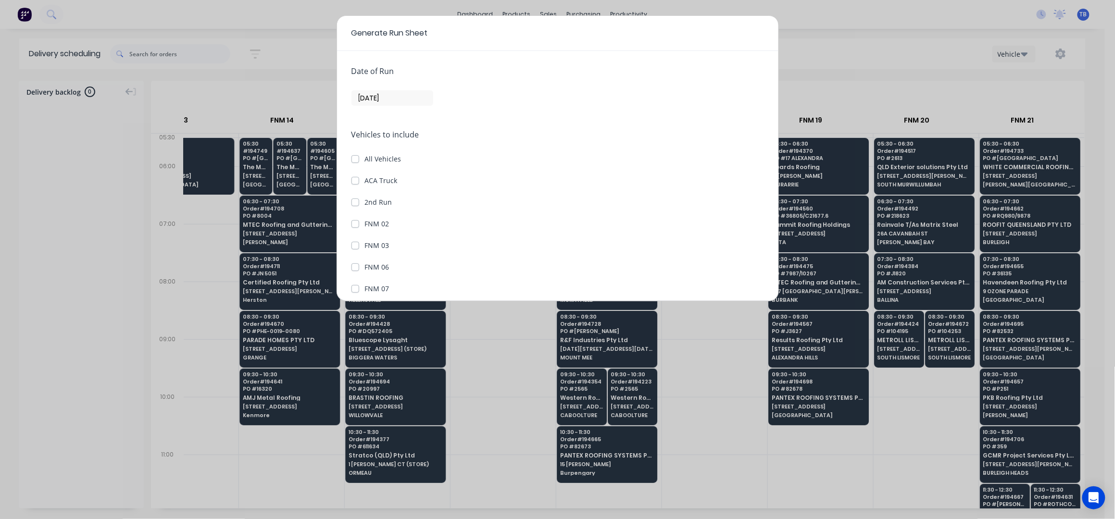
click at [368, 99] on input "[DATE]" at bounding box center [392, 98] width 81 height 14
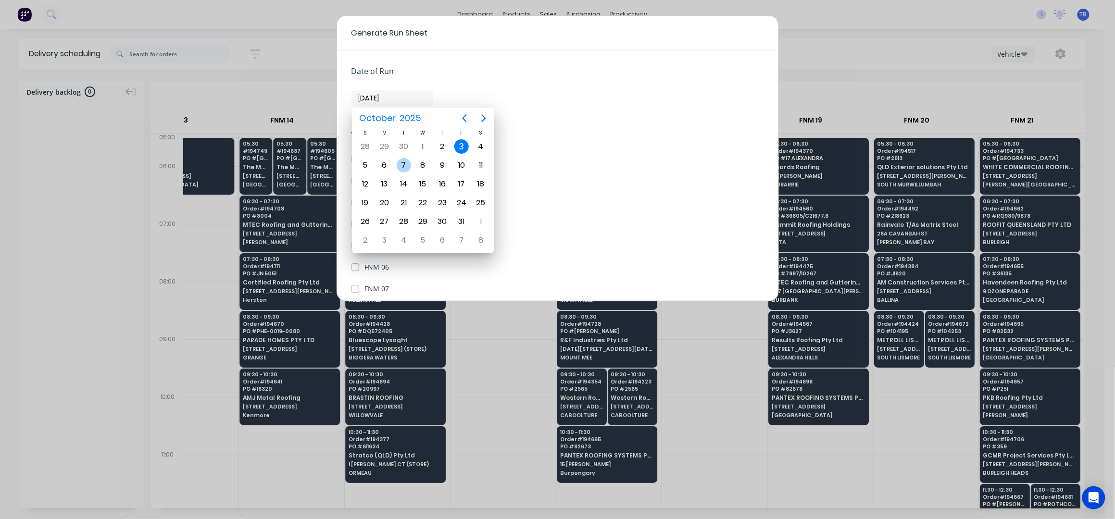
click at [405, 164] on div "7" at bounding box center [404, 165] width 14 height 14
type input "07/10/25"
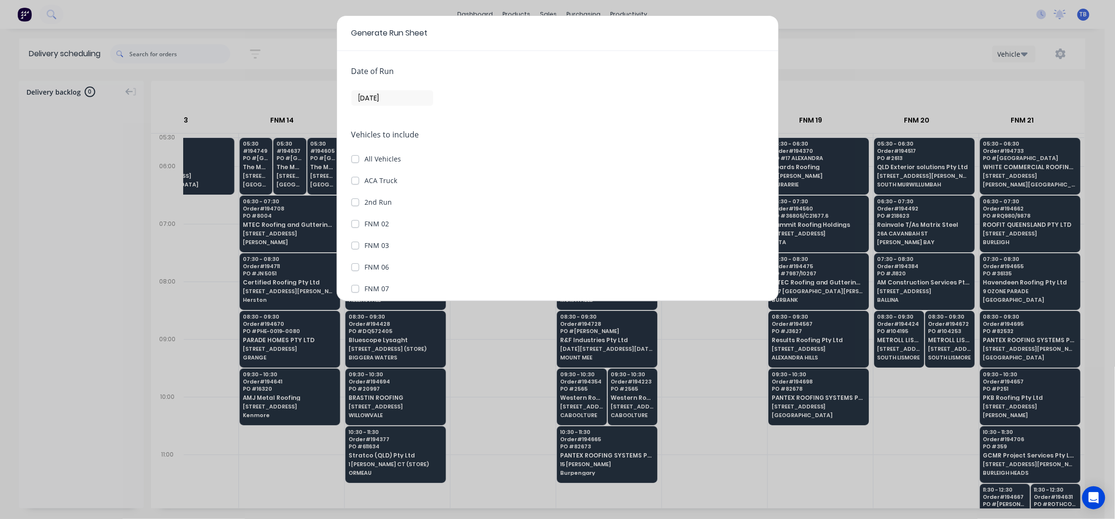
click at [365, 162] on label "All Vehicles" at bounding box center [383, 159] width 37 height 10
click at [354, 162] on input "All Vehicles" at bounding box center [355, 158] width 8 height 9
checkbox input "true"
checkbox Truck "true"
checkbox Run "true"
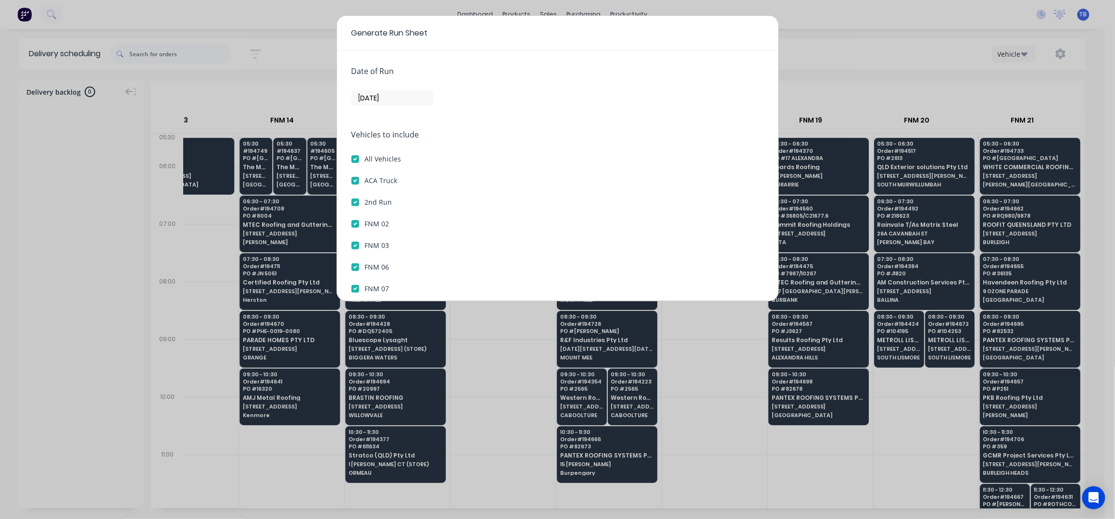
checkbox 02 "true"
checkbox 03 "true"
checkbox 06 "true"
checkbox 07 "true"
checkbox 08 "true"
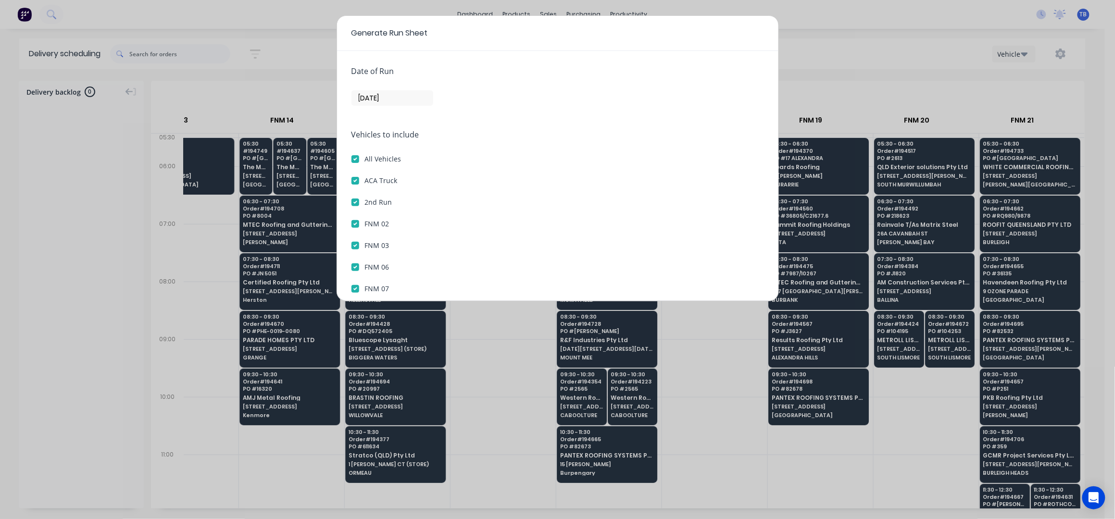
checkbox 09 "true"
checkbox 10 "true"
checkbox 12 "true"
checkbox 13 "true"
checkbox 14 "true"
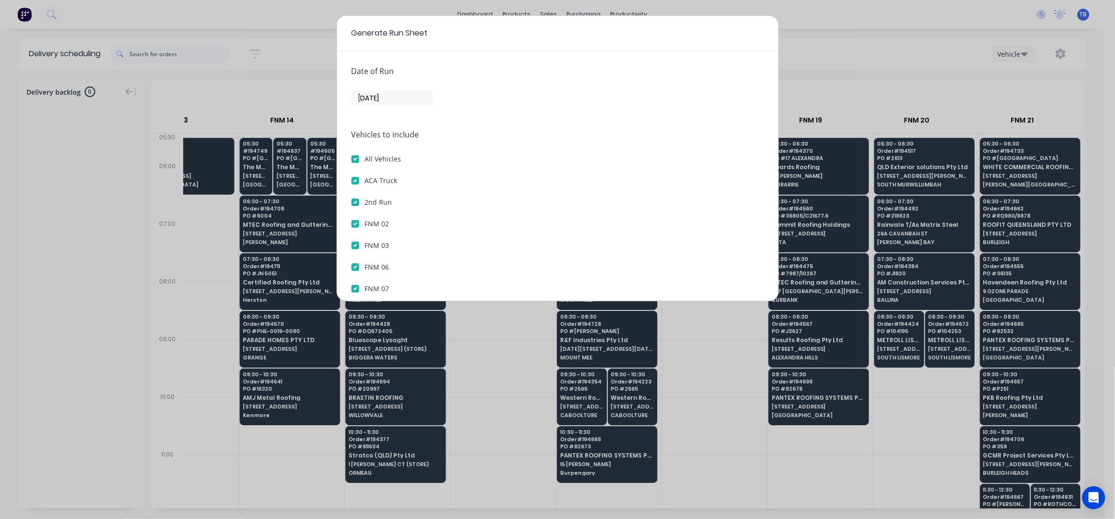
checkbox 15 "true"
checkbox 16 "true"
checkbox 17 "true"
checkbox 18 "true"
checkbox 19 "true"
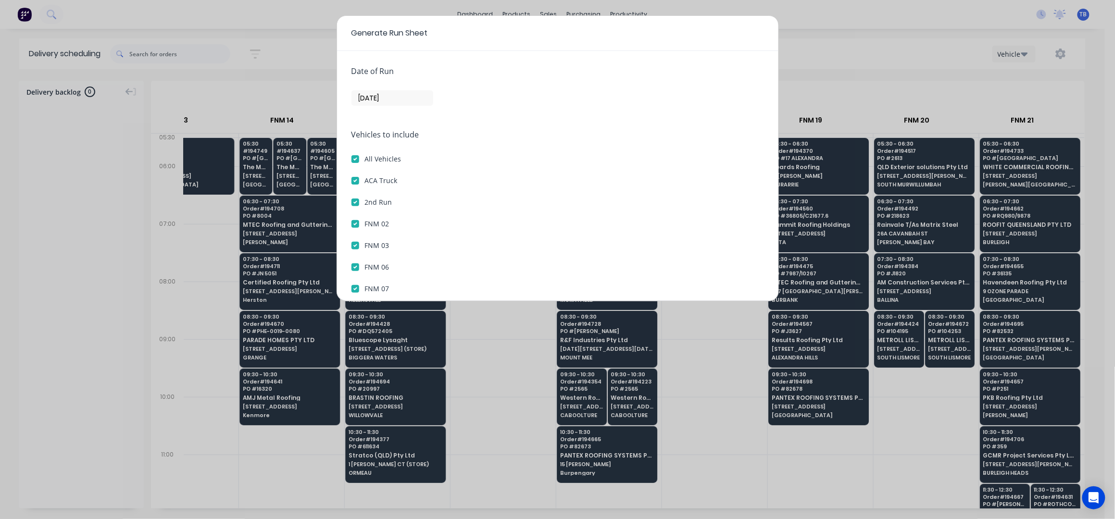
checkbox 20 "true"
checkbox 21 "true"
click at [365, 177] on label "ACA Truck" at bounding box center [381, 180] width 33 height 10
click at [354, 177] on Truck "ACA Truck" at bounding box center [355, 179] width 8 height 9
checkbox Truck "false"
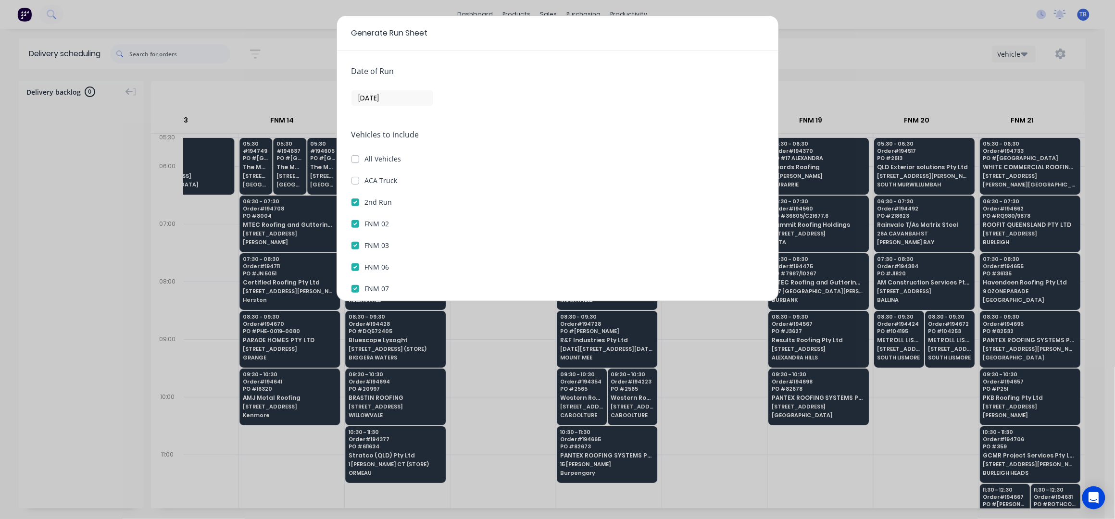
checkbox input "false"
click at [365, 198] on label "2nd Run" at bounding box center [378, 202] width 27 height 10
click at [357, 198] on Run "2nd Run" at bounding box center [355, 201] width 8 height 9
checkbox Run "false"
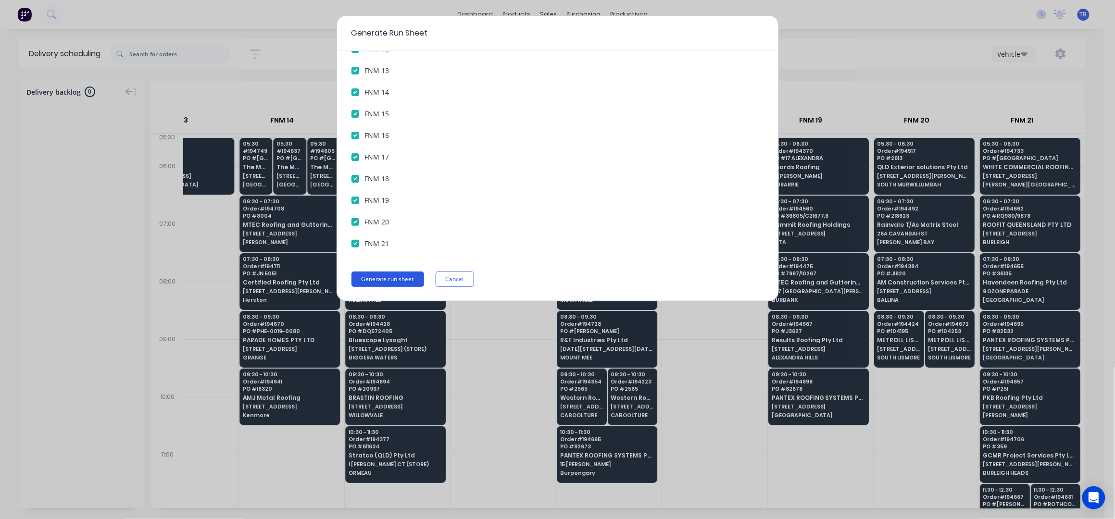
click at [406, 275] on button "Generate run sheet" at bounding box center [387, 279] width 73 height 15
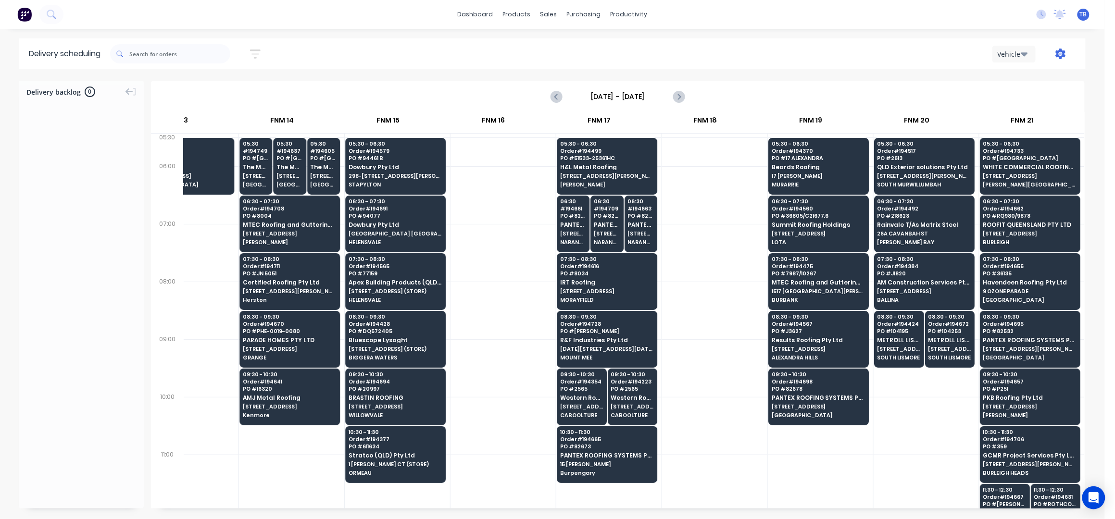
click at [1058, 51] on icon "button" at bounding box center [1061, 54] width 10 height 11
click at [1002, 77] on div "Run Sheet" at bounding box center [1030, 80] width 74 height 14
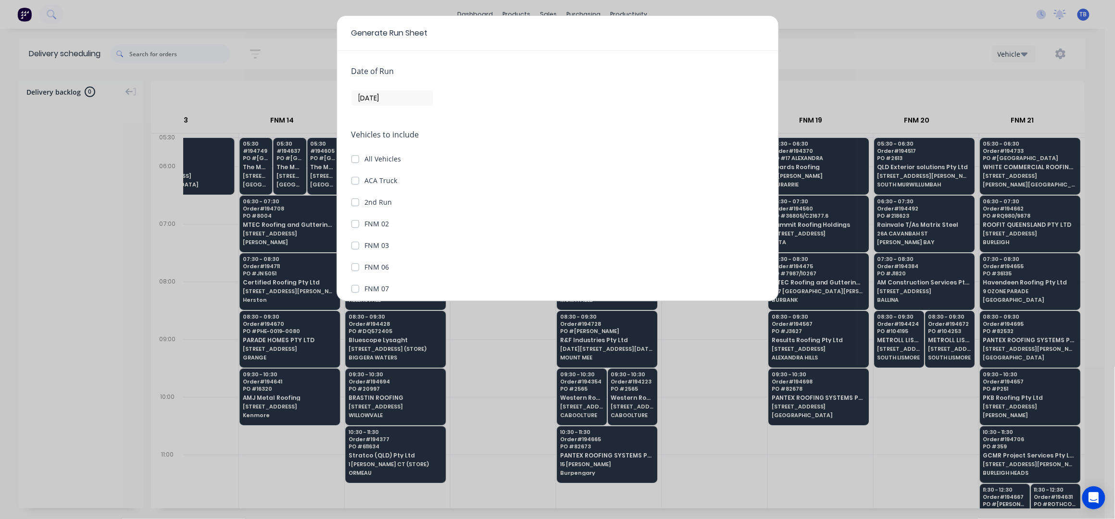
click at [365, 179] on label "ACA Truck" at bounding box center [381, 180] width 33 height 10
click at [351, 179] on Truck "ACA Truck" at bounding box center [355, 179] width 8 height 9
checkbox Truck "true"
click at [365, 201] on label "2nd Run" at bounding box center [378, 202] width 27 height 10
click at [352, 201] on Run "2nd Run" at bounding box center [355, 201] width 8 height 9
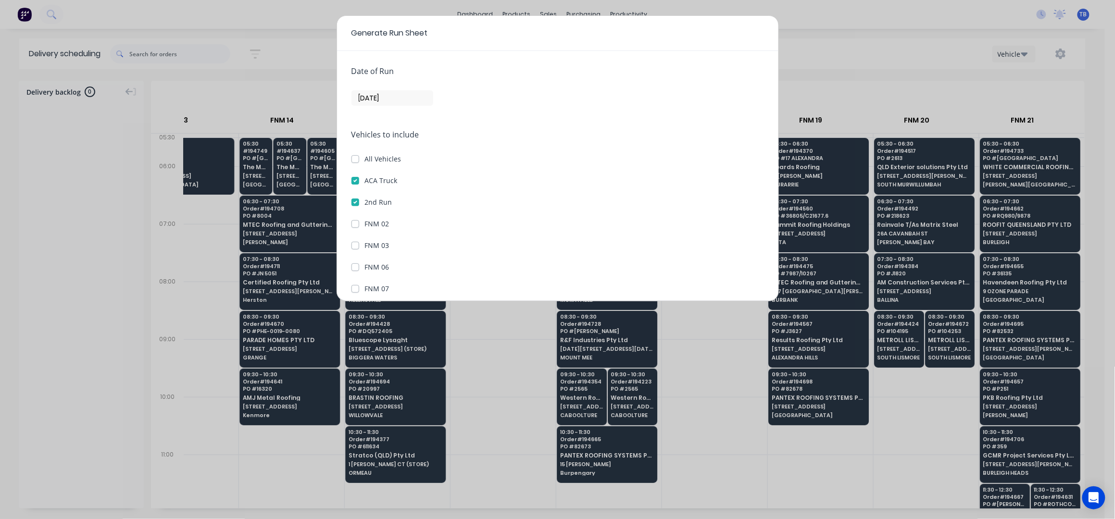
checkbox Run "true"
click at [364, 96] on input "[DATE]" at bounding box center [392, 98] width 81 height 14
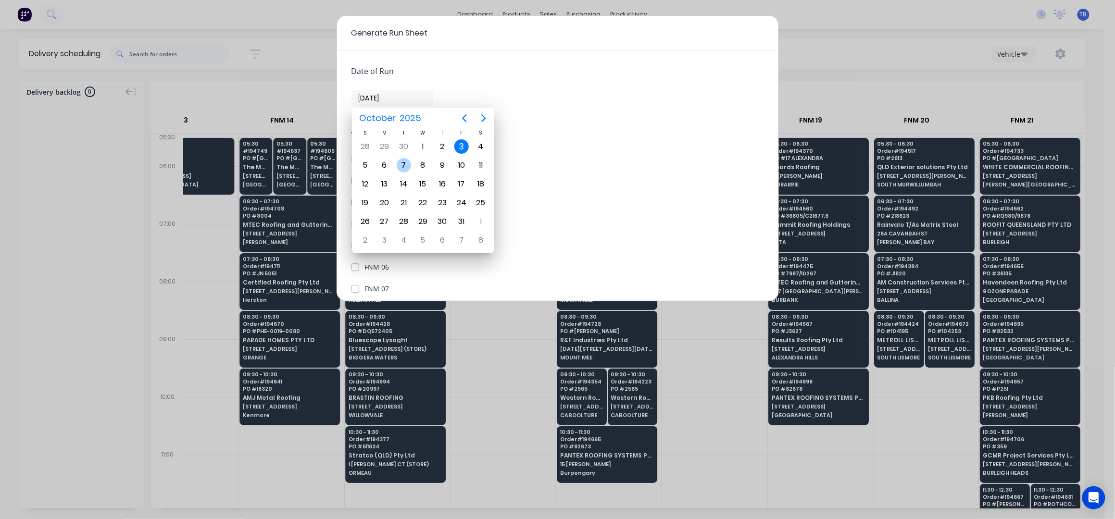
click at [410, 167] on div "7" at bounding box center [404, 165] width 14 height 14
type input "07/10/25"
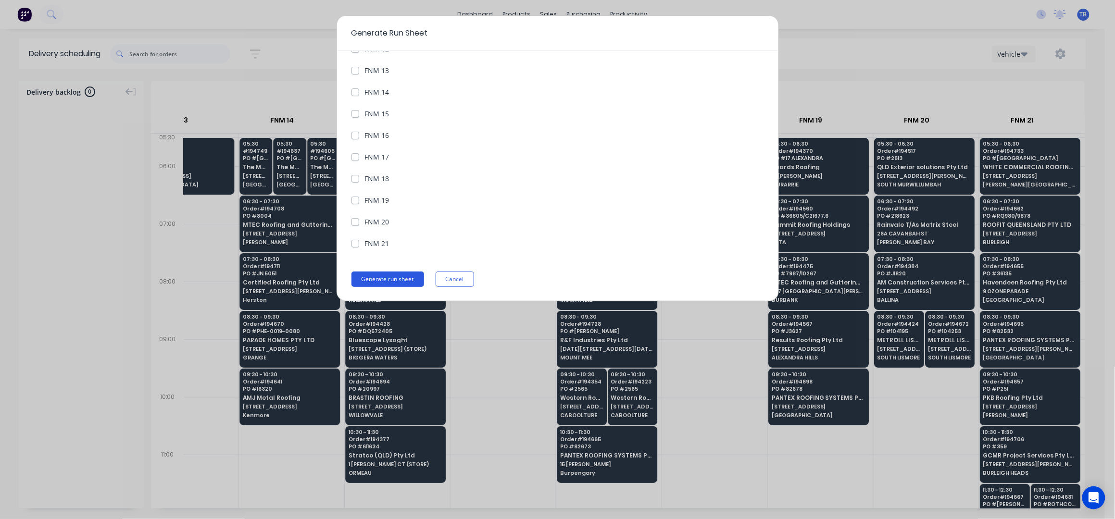
click at [395, 277] on button "Generate run sheet" at bounding box center [387, 279] width 73 height 15
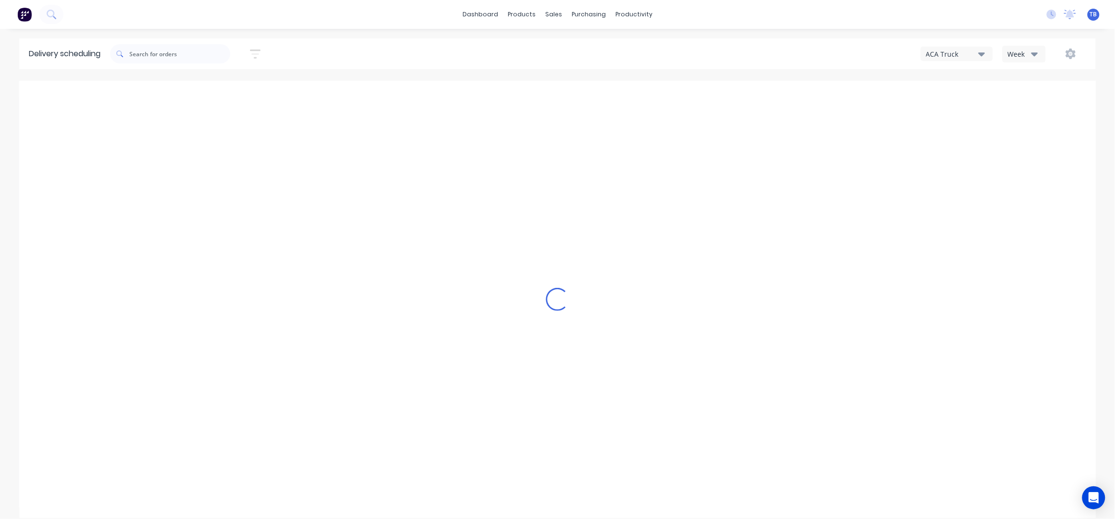
click at [1033, 49] on icon "button" at bounding box center [1034, 54] width 7 height 11
click at [1035, 95] on div "Vehicle" at bounding box center [1050, 98] width 95 height 19
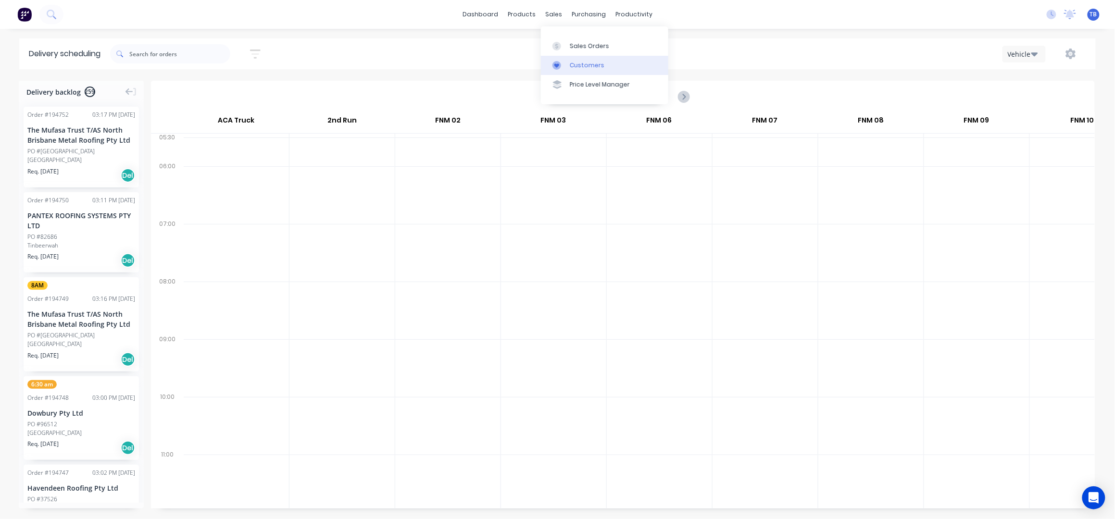
drag, startPoint x: 585, startPoint y: 45, endPoint x: 641, endPoint y: 69, distance: 61.2
click at [585, 45] on div "Sales Orders" at bounding box center [589, 46] width 39 height 9
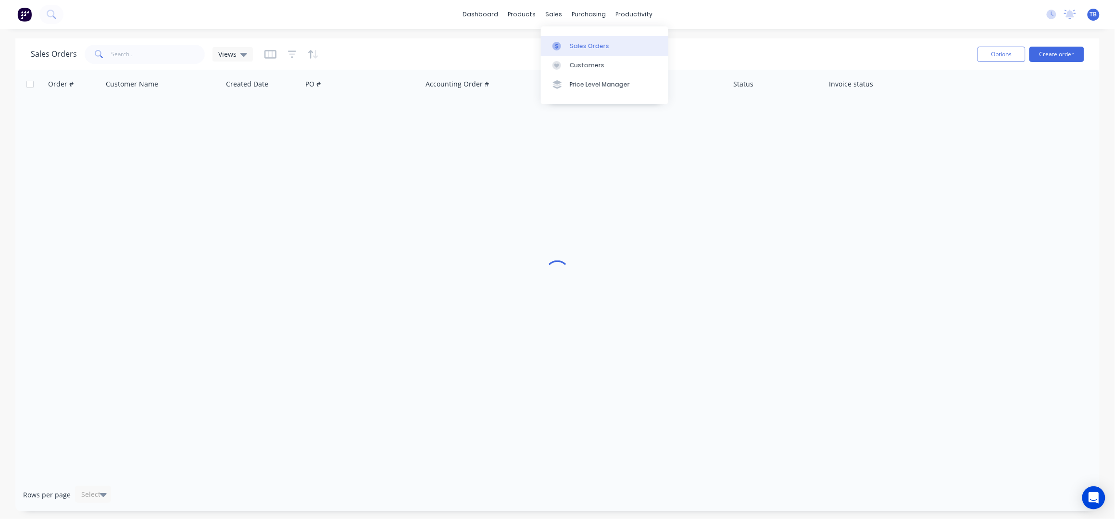
click at [573, 39] on link "Sales Orders" at bounding box center [604, 45] width 127 height 19
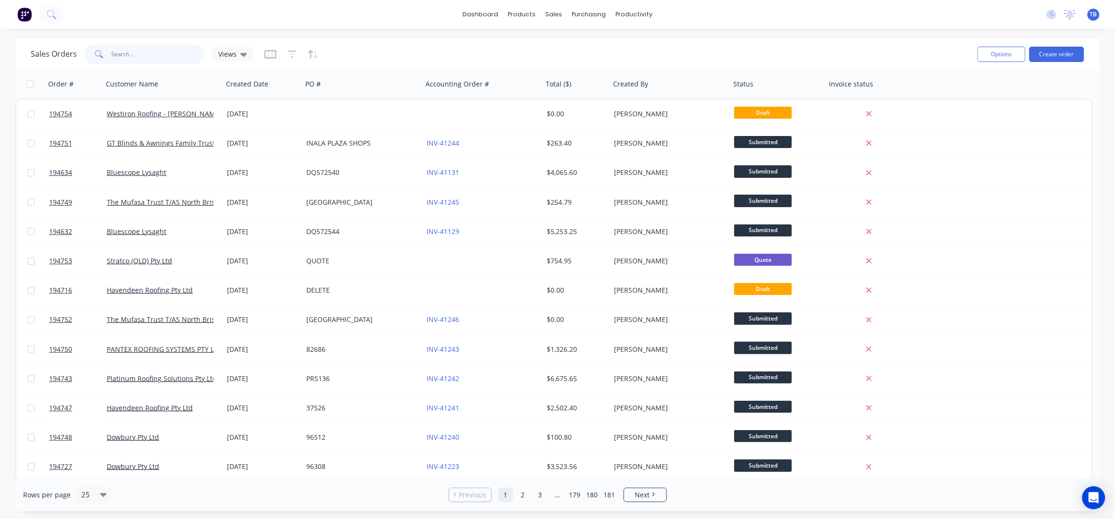
click at [137, 53] on input "text" at bounding box center [159, 54] width 94 height 19
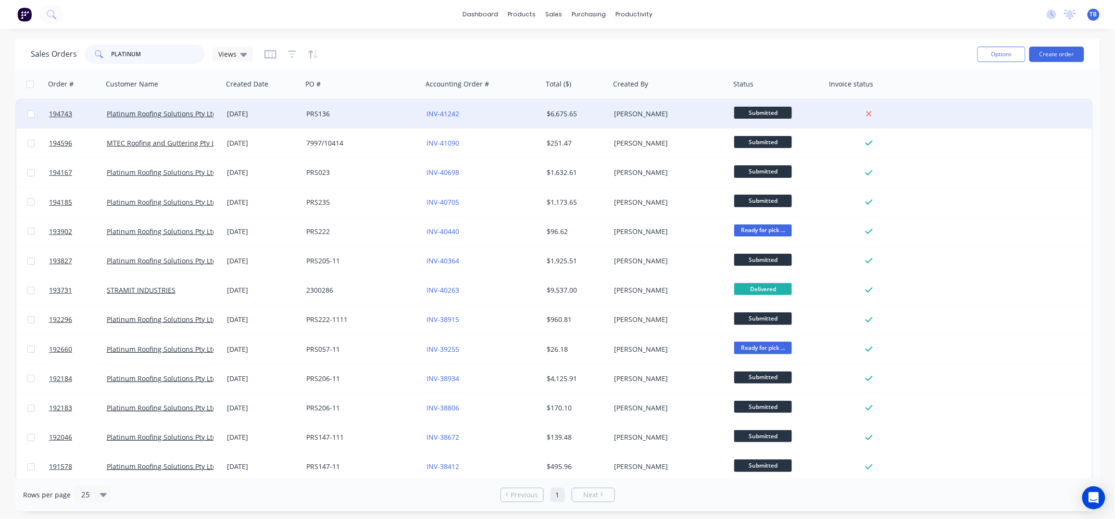
type input "PLATINUM"
click at [496, 110] on div "INV-41242" at bounding box center [479, 114] width 107 height 10
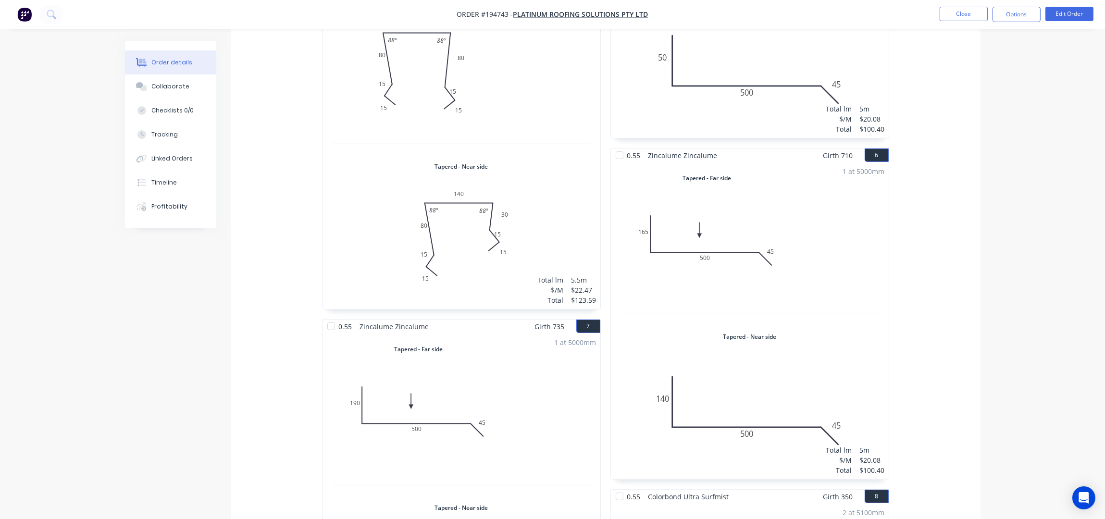
scroll to position [833, 0]
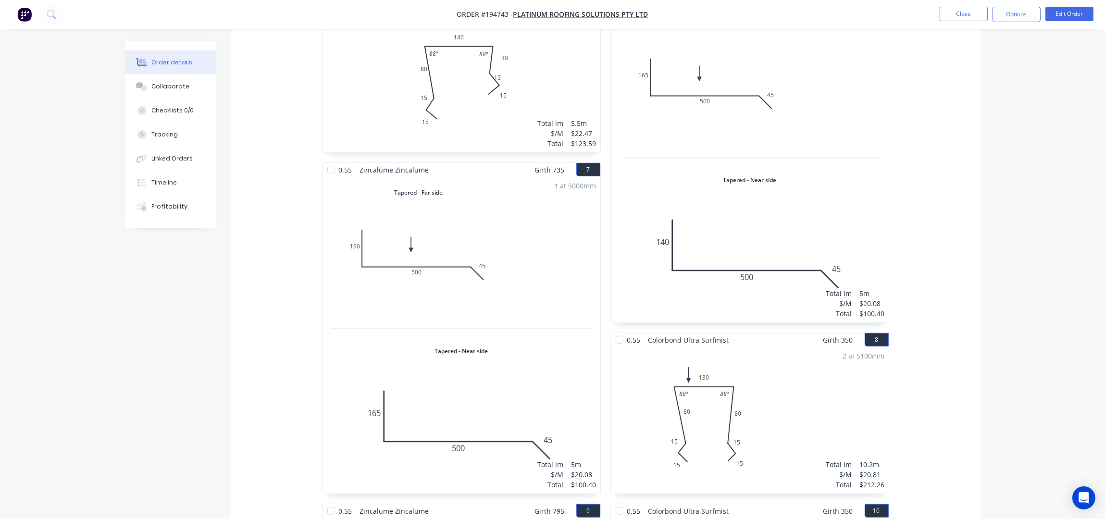
click at [1071, 22] on li "Edit Order" at bounding box center [1069, 14] width 48 height 15
click at [1075, 14] on button "Edit Order" at bounding box center [1069, 14] width 48 height 14
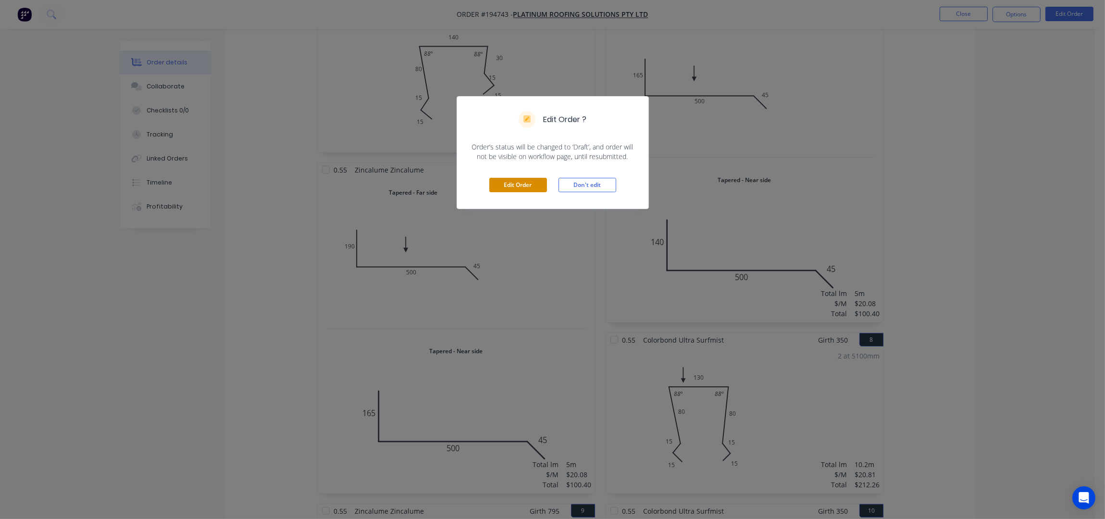
click at [524, 180] on button "Edit Order" at bounding box center [518, 185] width 58 height 14
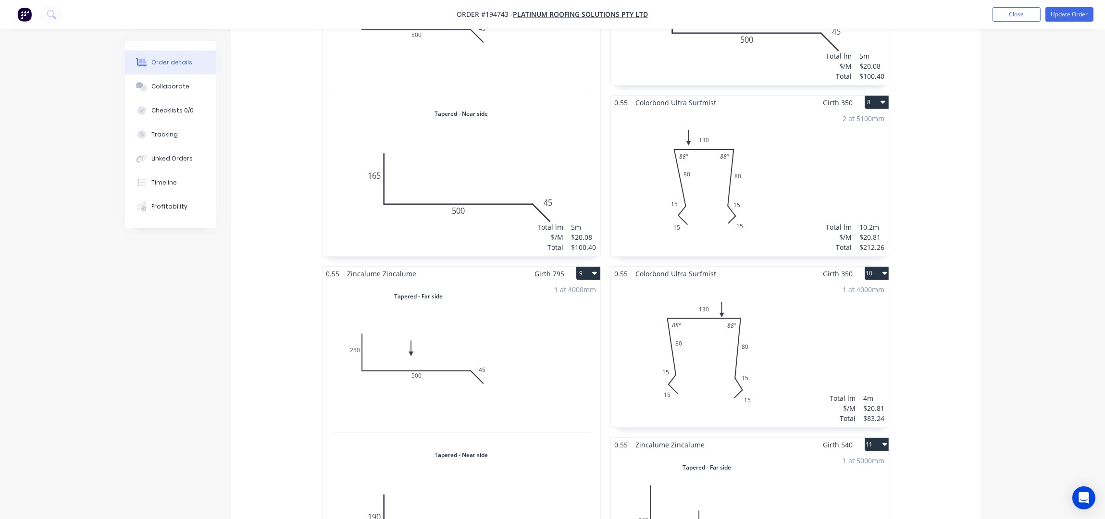
scroll to position [1025, 0]
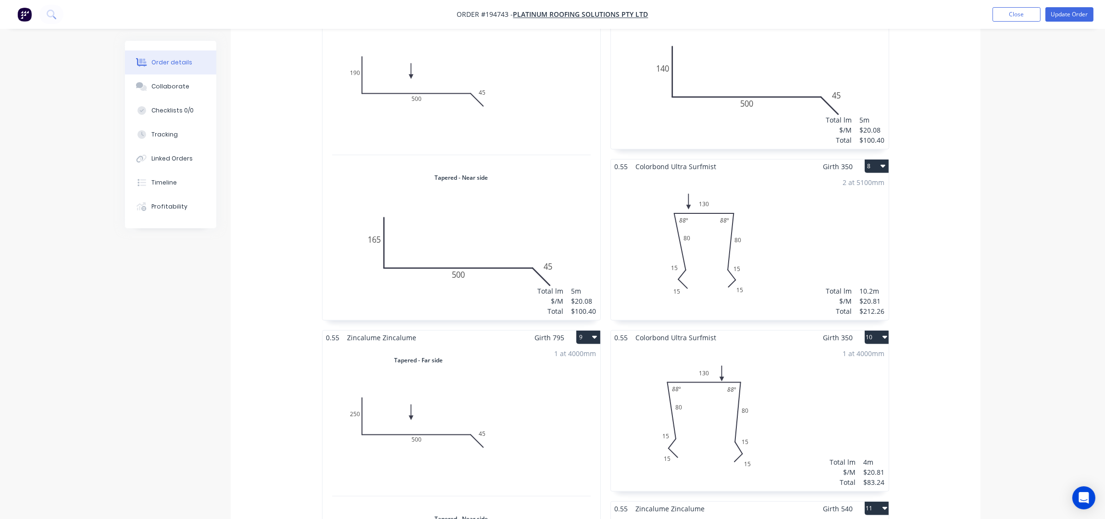
click at [786, 219] on div "2 at 5100mm Total lm $/M Total 10.2m $20.81 $212.26" at bounding box center [750, 247] width 278 height 147
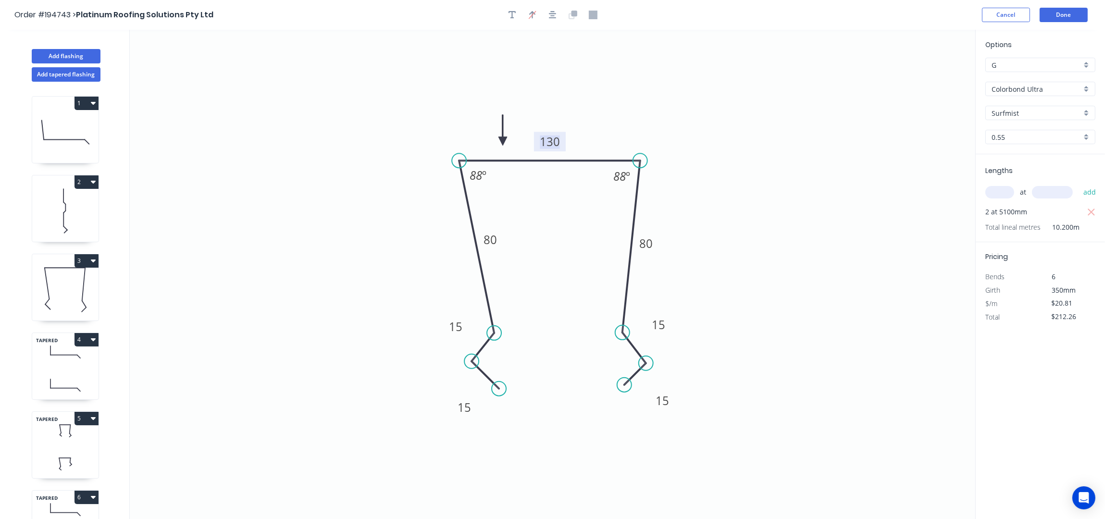
click at [554, 140] on tspan "130" at bounding box center [550, 142] width 20 height 16
click at [1068, 12] on button "Done" at bounding box center [1064, 15] width 48 height 14
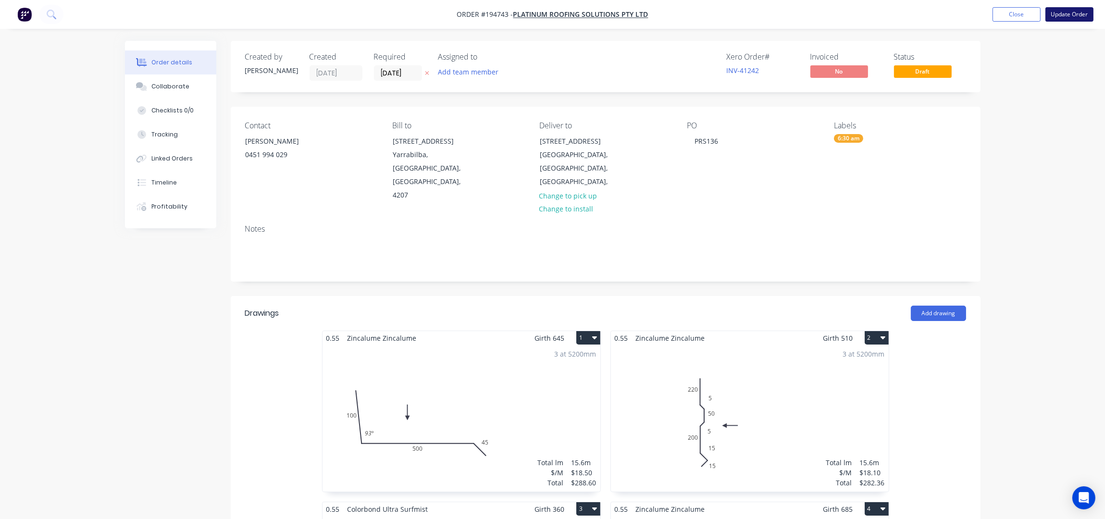
click at [1061, 17] on button "Update Order" at bounding box center [1069, 14] width 48 height 14
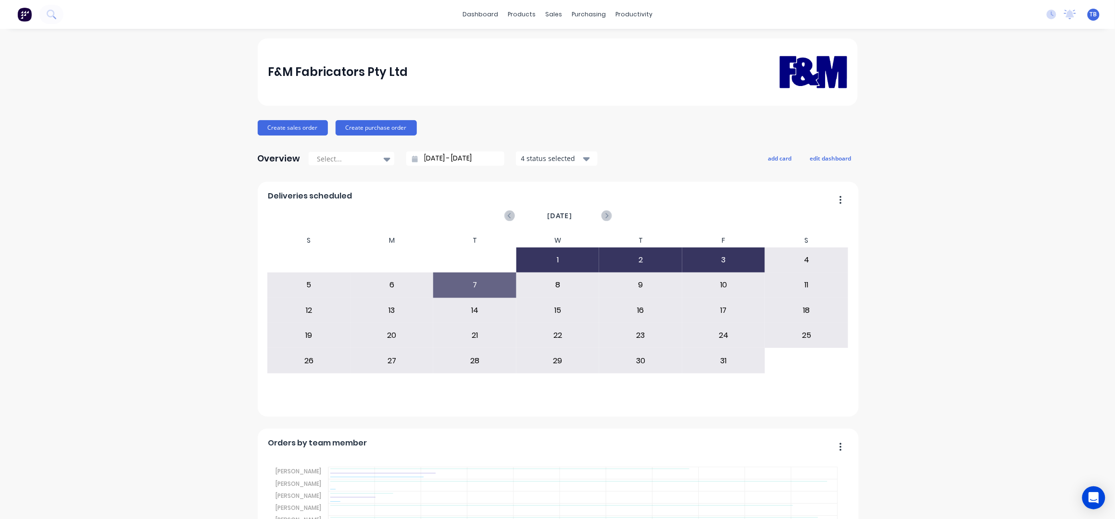
click at [426, 158] on input "[DATE] - [DATE]" at bounding box center [459, 158] width 83 height 14
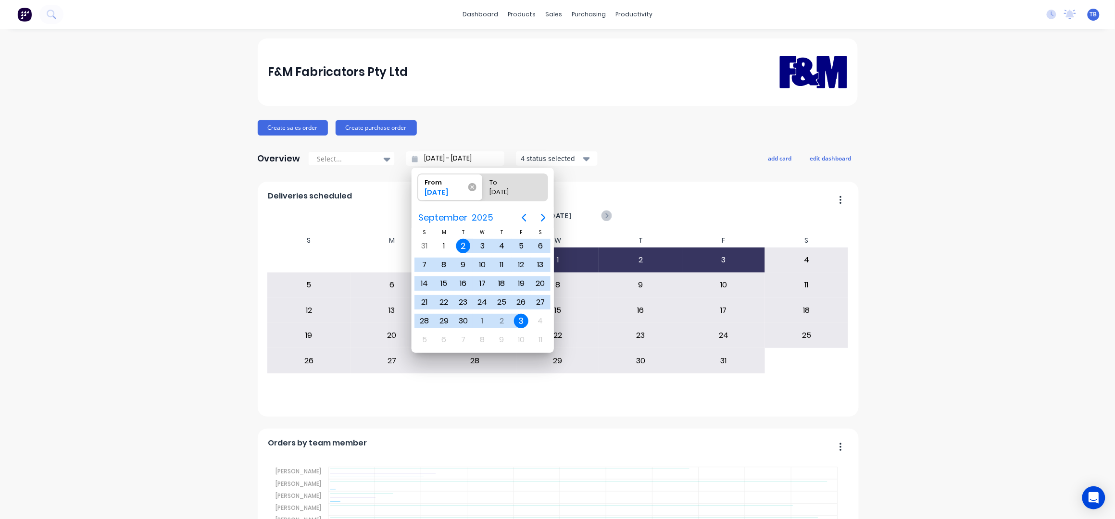
click at [473, 187] on icon at bounding box center [472, 187] width 8 height 8
click at [418, 187] on input "From [DATE]" at bounding box center [418, 187] width 0 height 27
click at [469, 187] on icon at bounding box center [472, 187] width 8 height 8
click at [418, 187] on input "From [DATE]" at bounding box center [418, 187] width 0 height 27
type input "[DATE] - [DATE]"
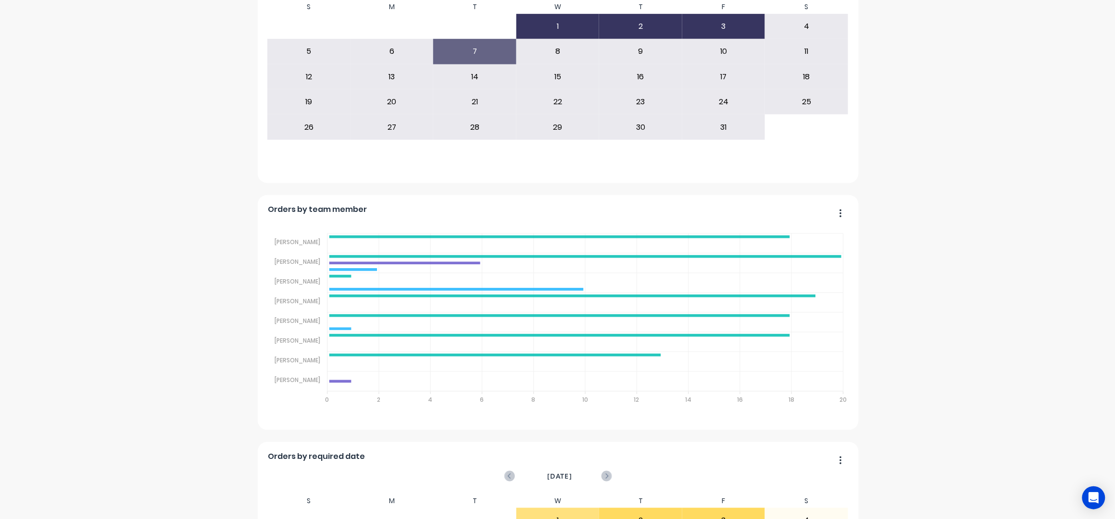
scroll to position [256, 0]
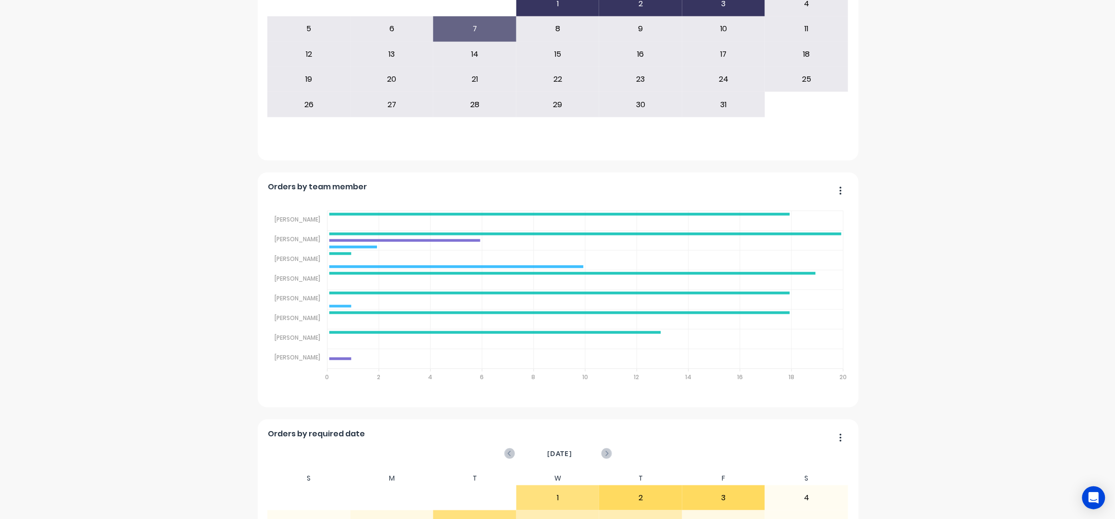
click at [900, 220] on div "F&M Fabricators Pty Ltd Create sales order Create purchase order Overview Selec…" at bounding box center [557, 342] width 1115 height 1120
click at [895, 82] on div "F&M Fabricators Pty Ltd Create sales order Create purchase order Overview Selec…" at bounding box center [557, 342] width 1115 height 1120
click at [883, 184] on div "F&M Fabricators Pty Ltd Create sales order Create purchase order Overview Selec…" at bounding box center [557, 342] width 1115 height 1120
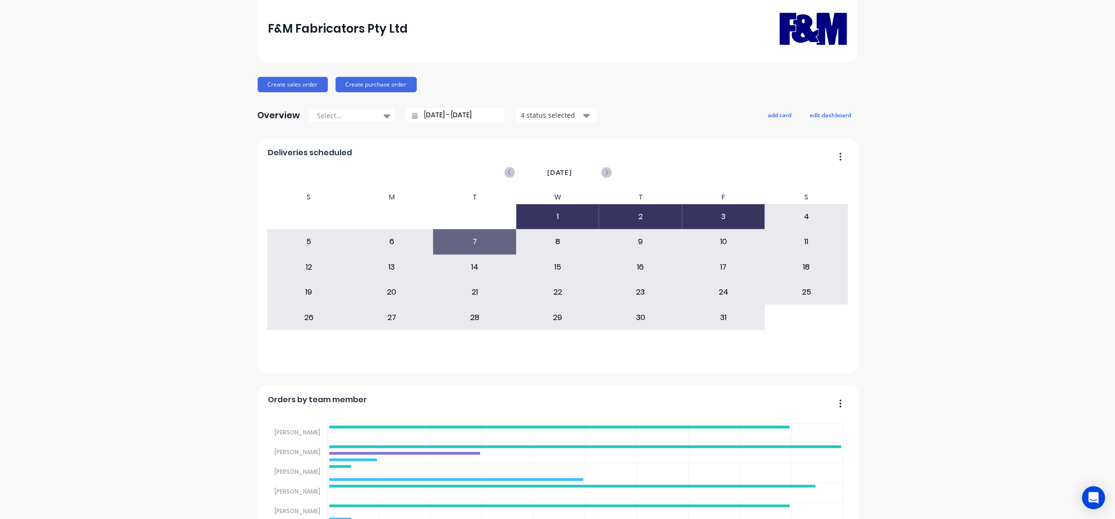
scroll to position [0, 0]
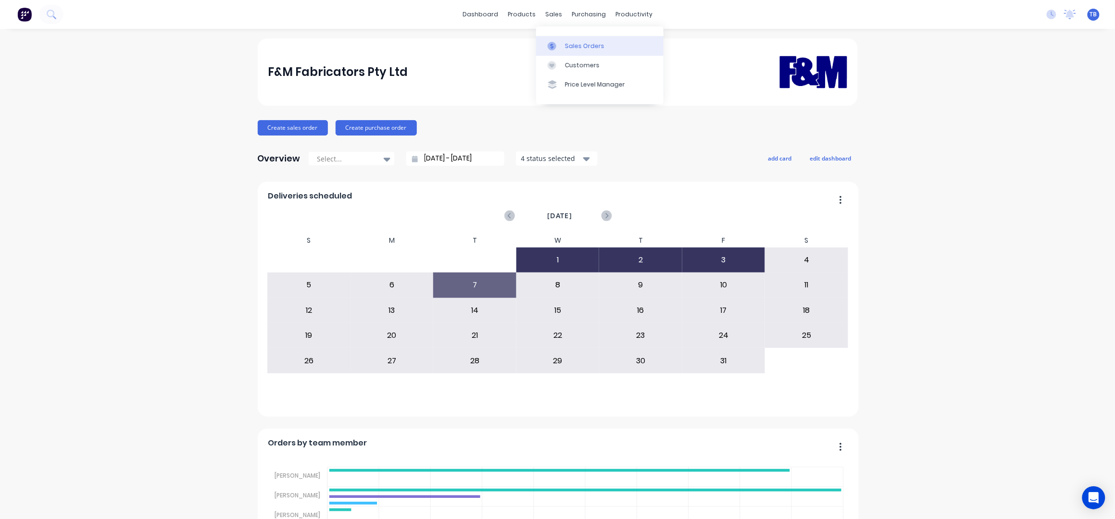
drag, startPoint x: 583, startPoint y: 48, endPoint x: 597, endPoint y: 54, distance: 15.3
click at [583, 48] on div "Sales Orders" at bounding box center [584, 46] width 39 height 9
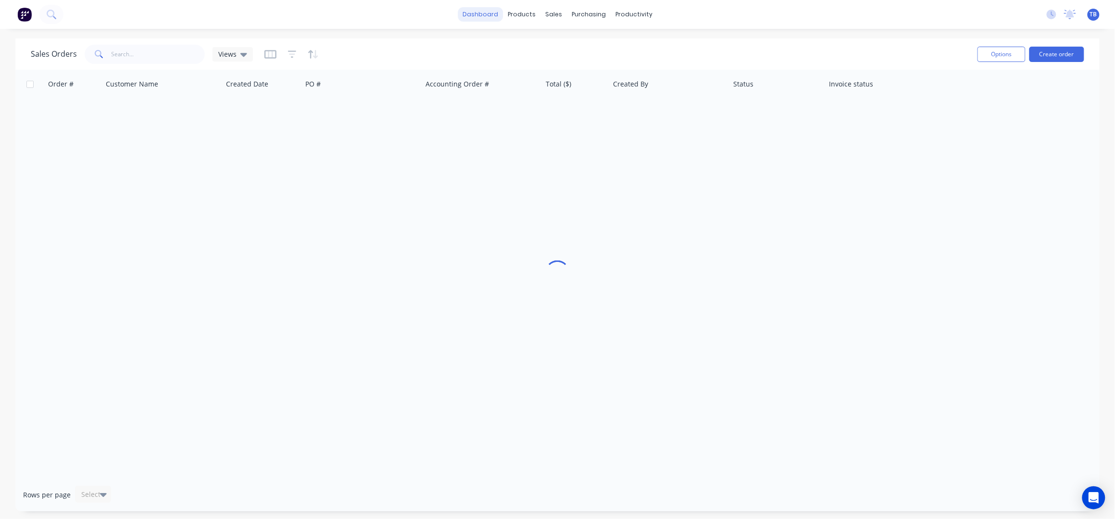
click at [479, 16] on link "dashboard" at bounding box center [480, 14] width 45 height 14
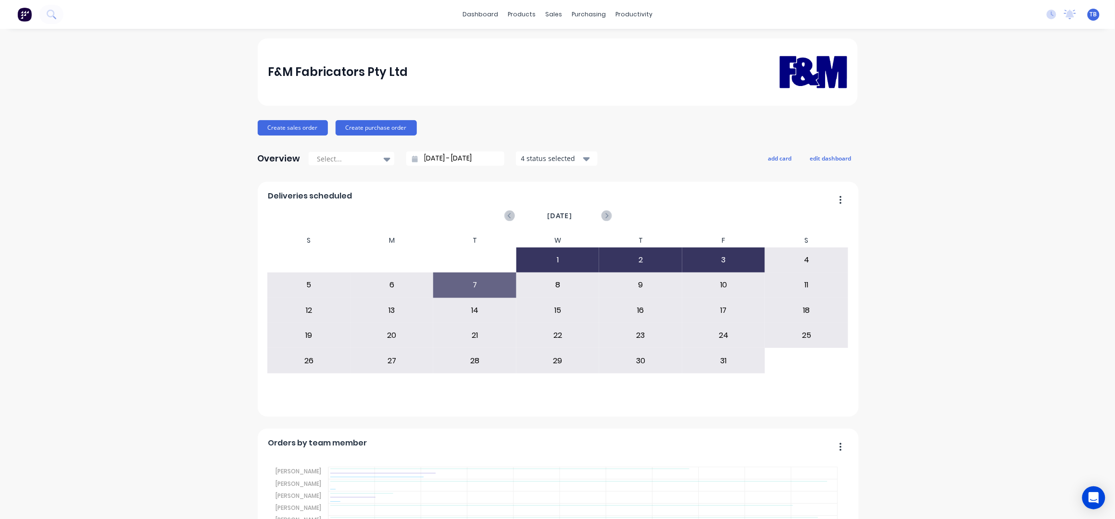
scroll to position [320, 0]
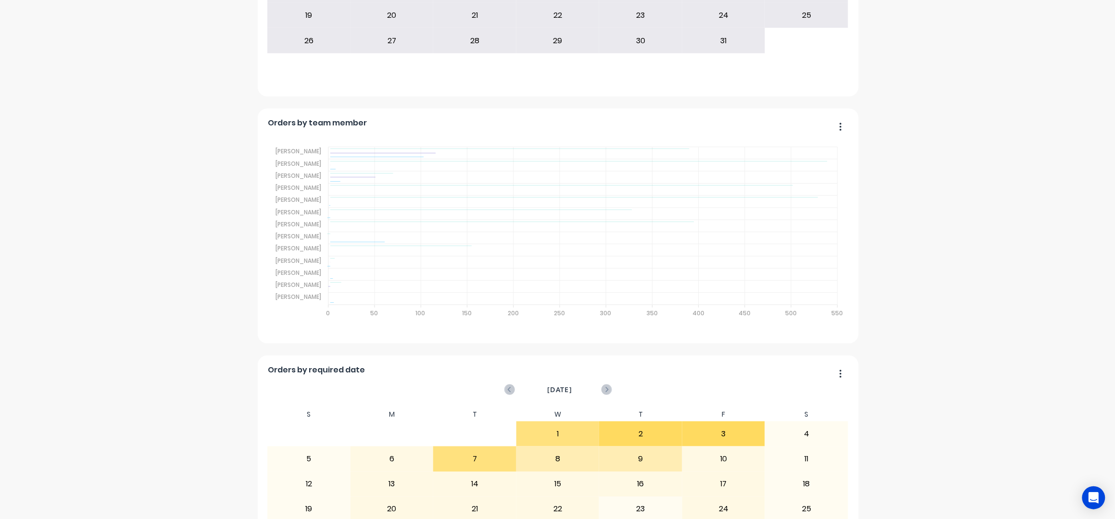
click at [967, 156] on div "F&M Fabricators Pty Ltd Create sales order Create purchase order Overview Selec…" at bounding box center [557, 278] width 1115 height 1120
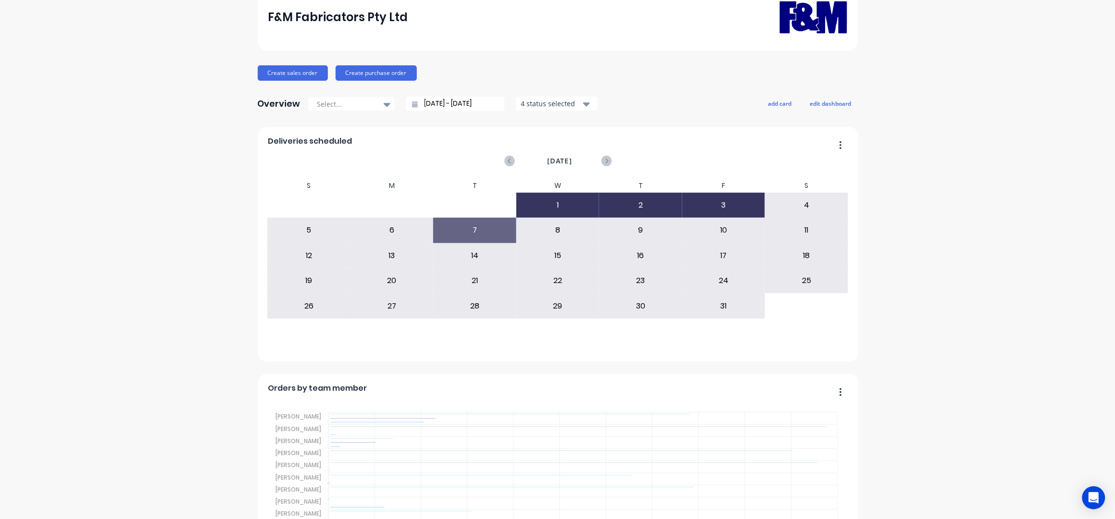
scroll to position [0, 0]
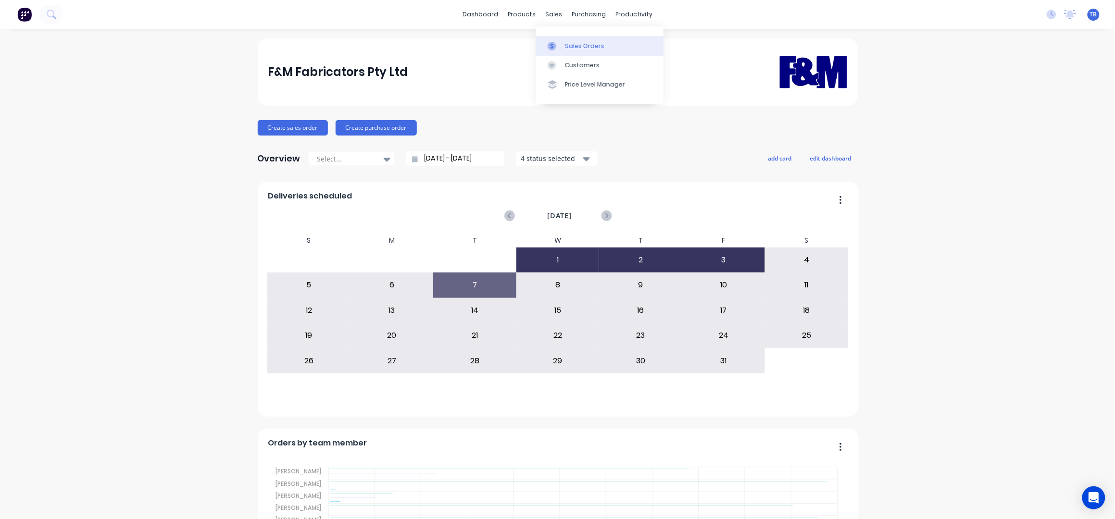
click at [587, 47] on div "Sales Orders" at bounding box center [584, 46] width 39 height 9
